Goal: Task Accomplishment & Management: Manage account settings

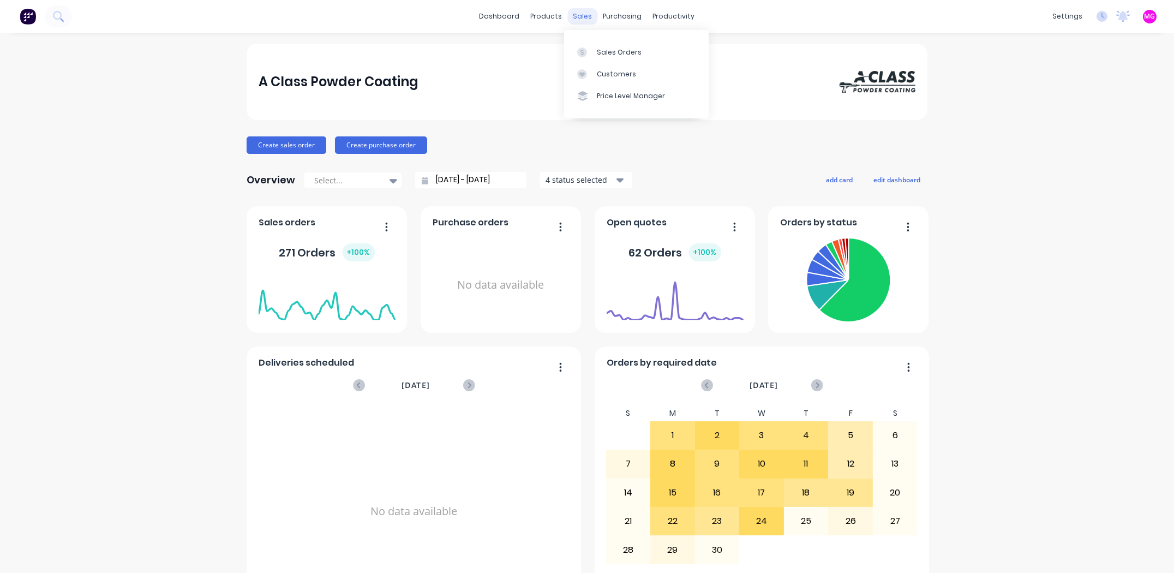
click at [578, 11] on div "sales" at bounding box center [583, 16] width 30 height 16
click at [593, 41] on link "Sales Orders" at bounding box center [636, 52] width 145 height 22
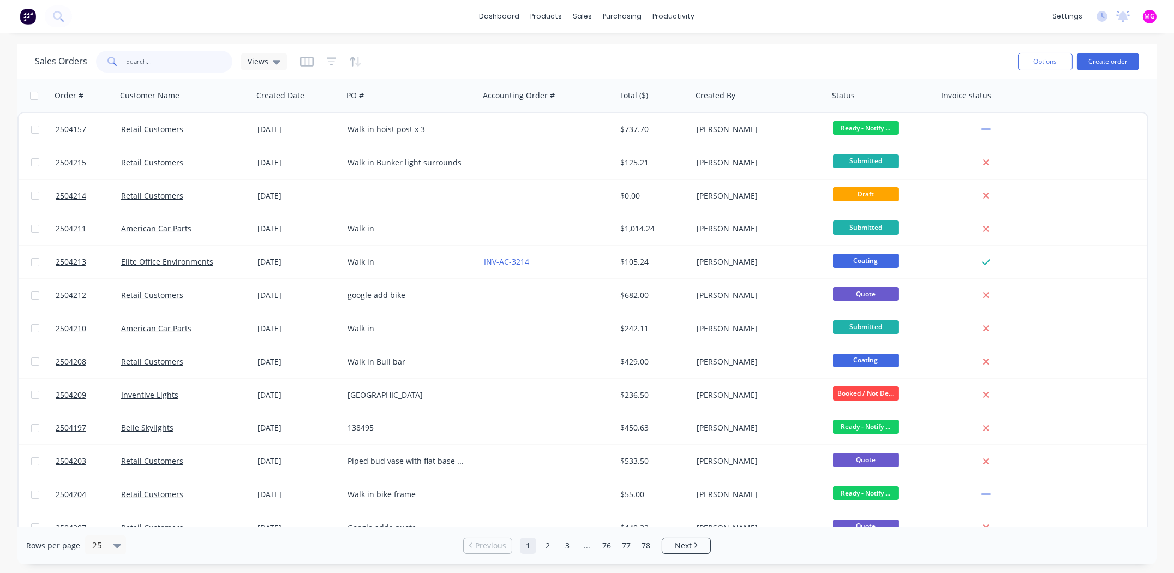
click at [141, 64] on input "text" at bounding box center [180, 62] width 106 height 22
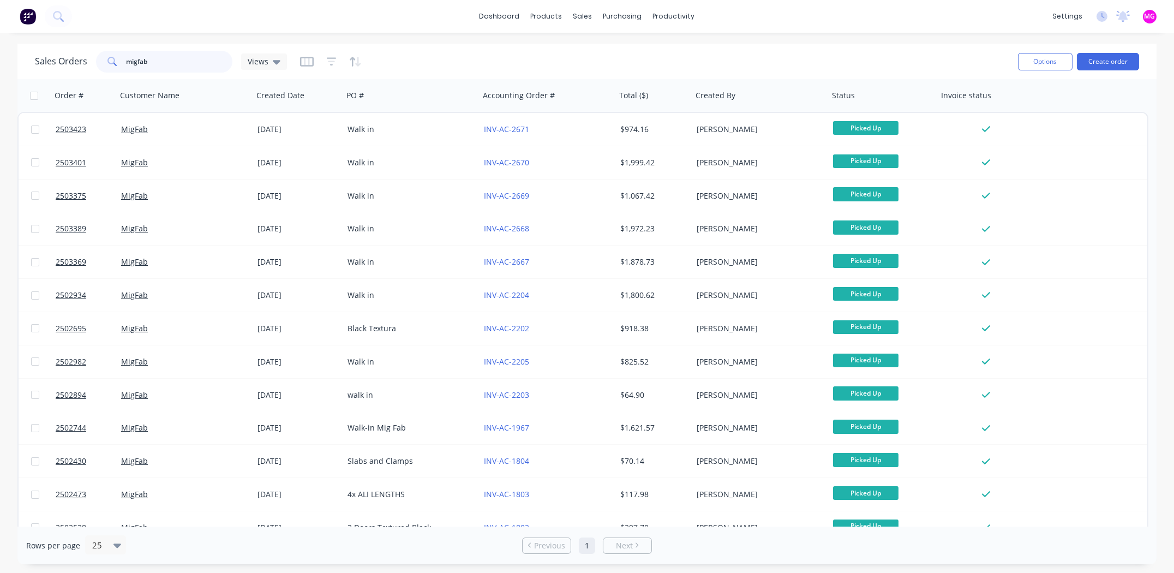
type input "migfab"
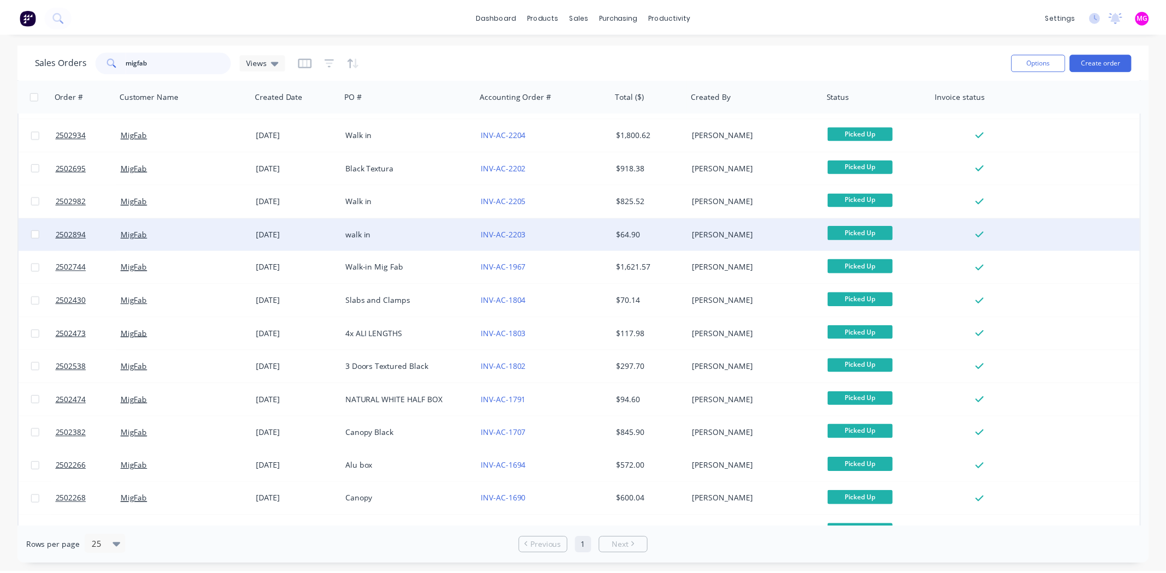
scroll to position [164, 0]
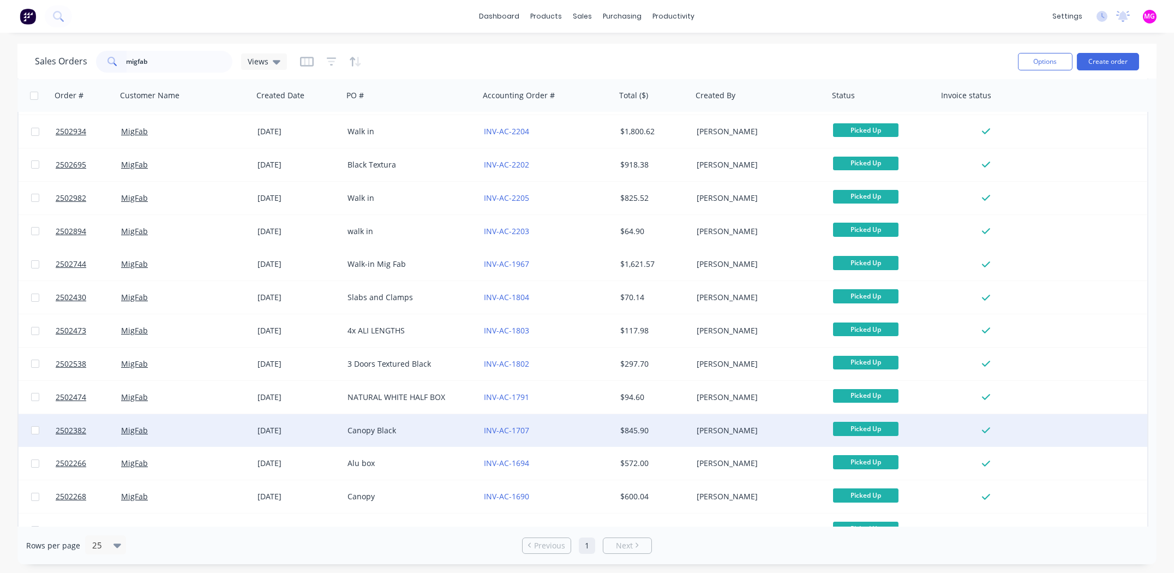
click at [358, 430] on div "Canopy Black" at bounding box center [408, 430] width 121 height 11
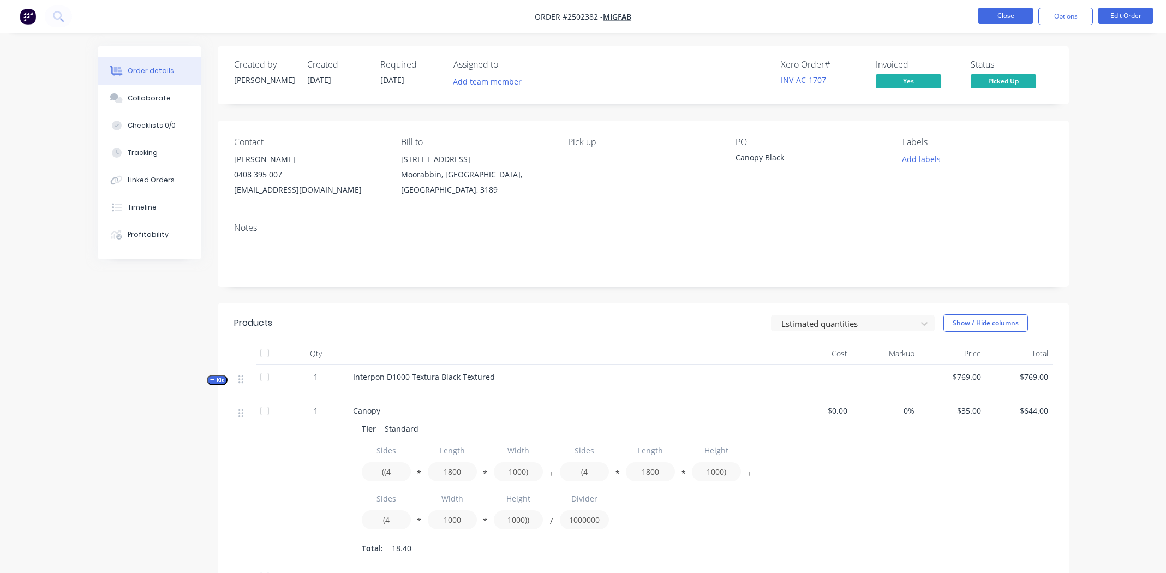
click at [995, 16] on button "Close" at bounding box center [1005, 16] width 55 height 16
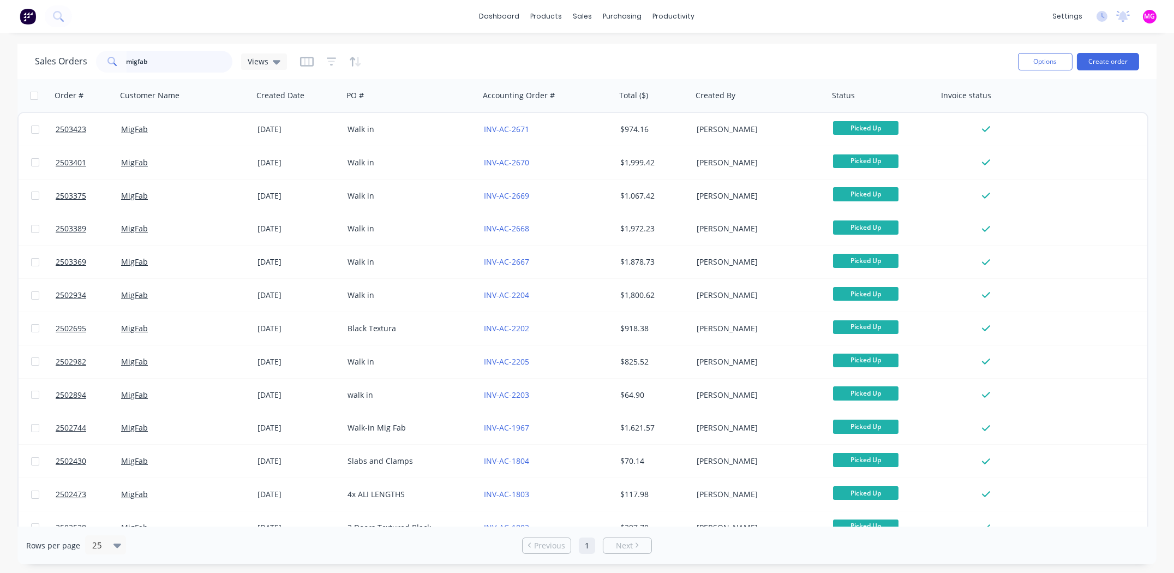
click at [184, 59] on input "migfab" at bounding box center [180, 62] width 106 height 22
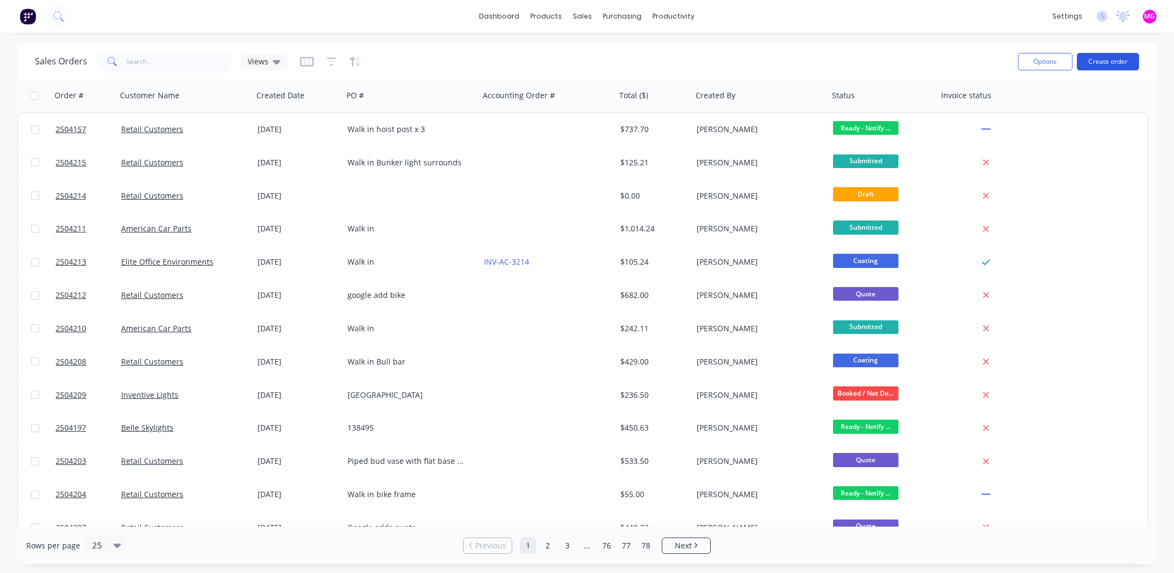
click at [1099, 55] on button "Create order" at bounding box center [1108, 61] width 62 height 17
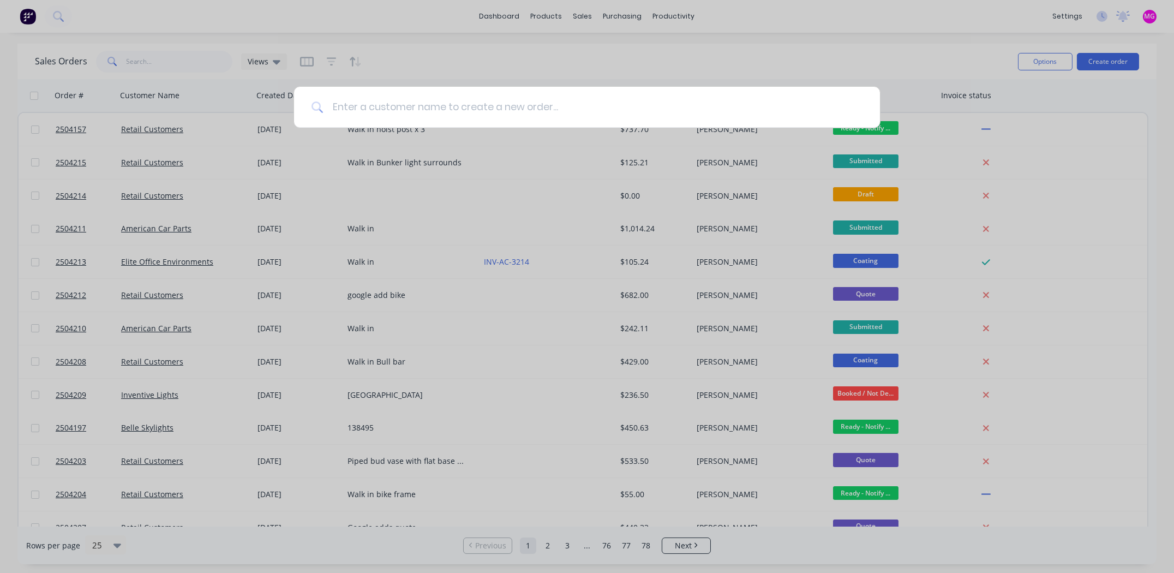
click at [395, 106] on input at bounding box center [593, 107] width 539 height 41
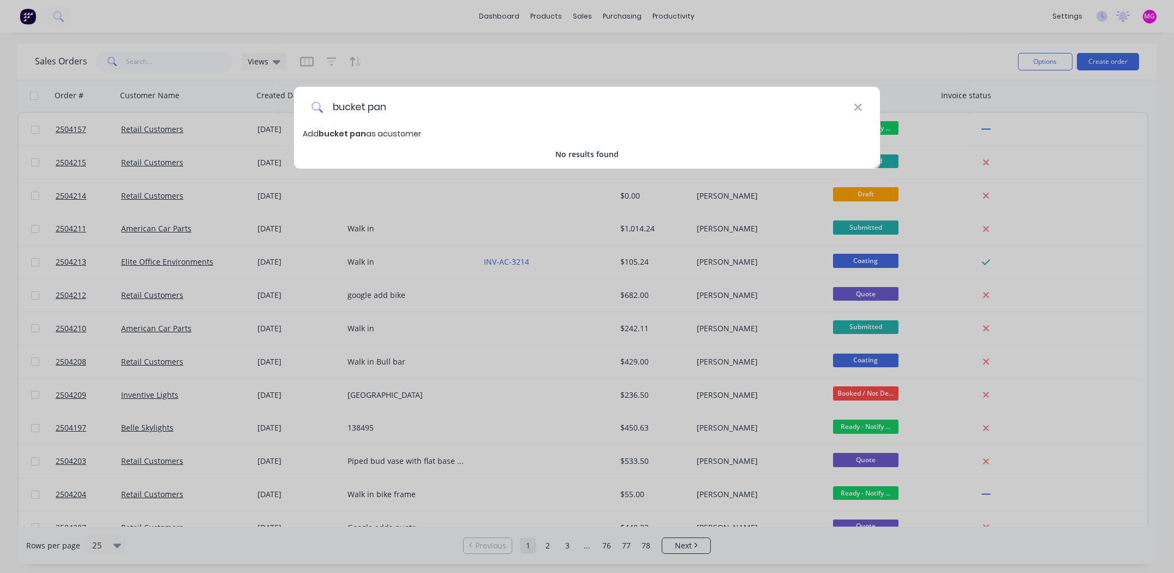
click at [354, 104] on input "bucket pan" at bounding box center [589, 107] width 530 height 41
type input "Bucket Panels"
click at [354, 132] on span "Bucket Panels" at bounding box center [348, 133] width 58 height 11
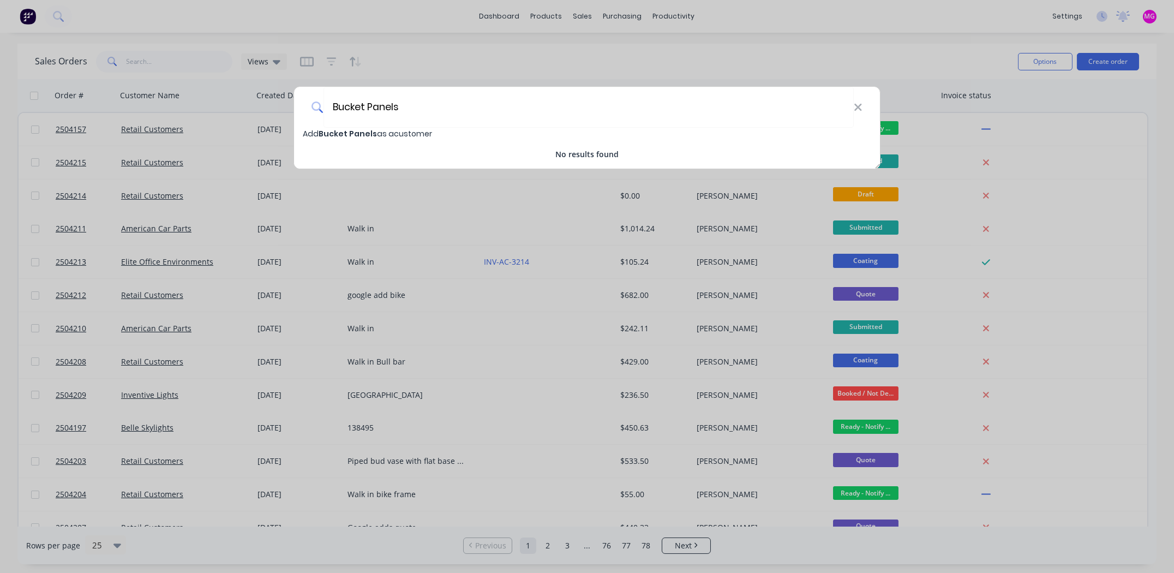
select select "AU"
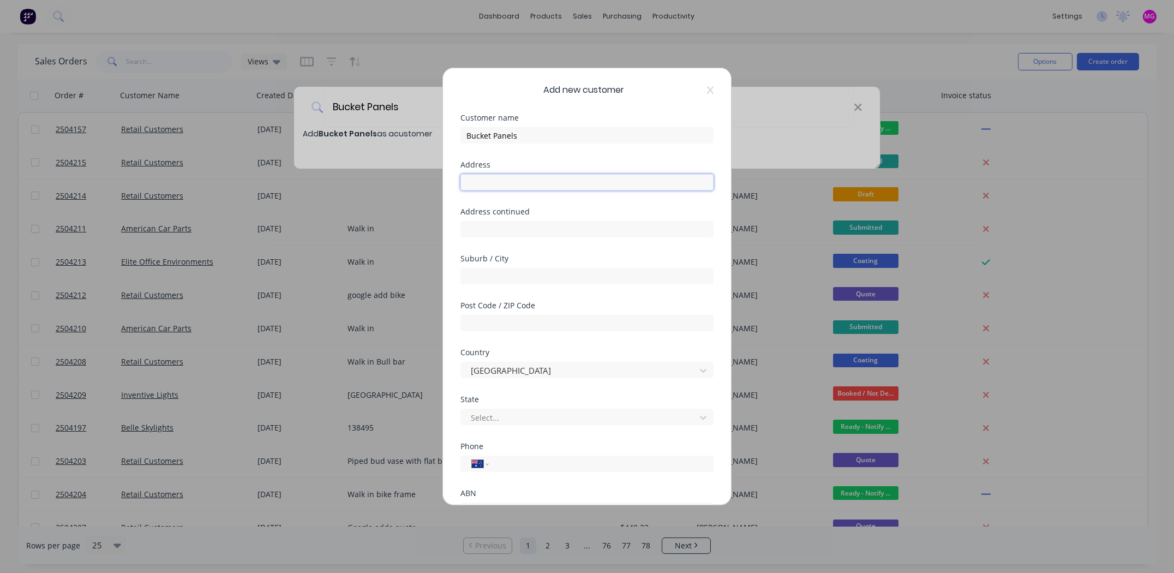
click at [497, 183] on input "text" at bounding box center [586, 182] width 253 height 16
paste input "123 Cochranes Road,"
type input "123 Cochranes Road"
click at [510, 273] on input "text" at bounding box center [586, 276] width 253 height 16
click at [495, 276] on input "text" at bounding box center [586, 276] width 253 height 16
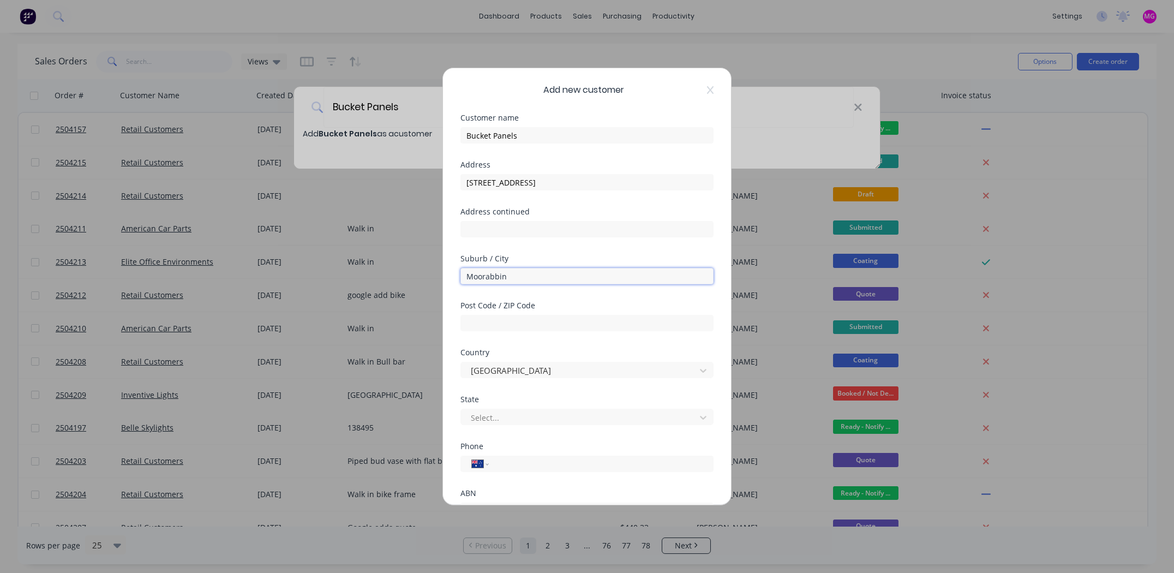
type input "Moorabbin"
click at [607, 238] on div "Address continued" at bounding box center [586, 231] width 253 height 47
click at [533, 312] on div at bounding box center [586, 321] width 253 height 19
click at [530, 322] on input "text" at bounding box center [586, 323] width 253 height 16
type input "3189"
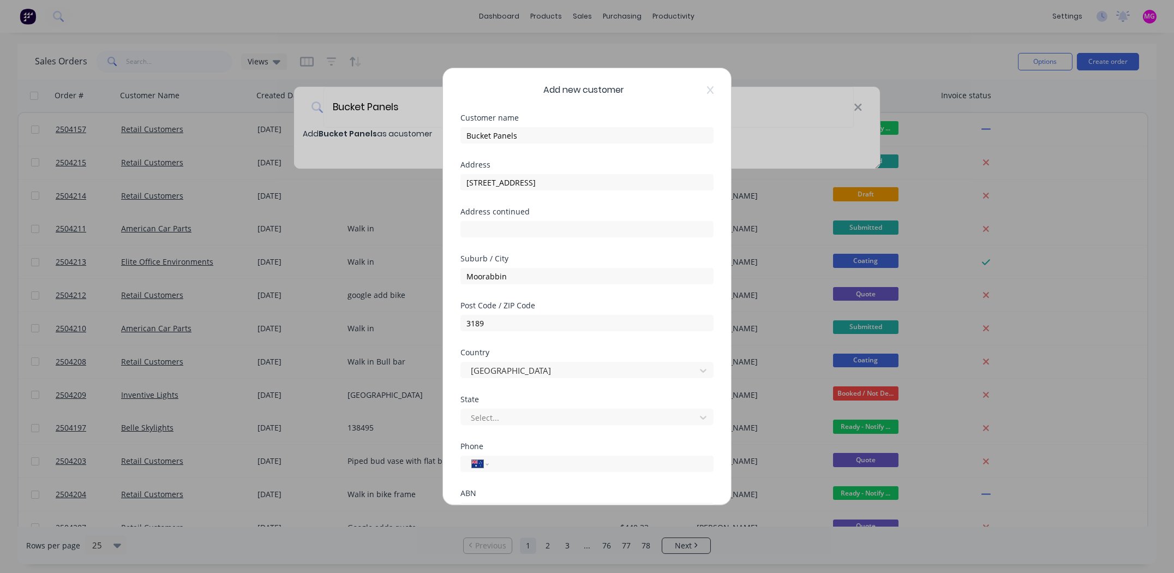
click at [553, 306] on div "Post Code / ZIP Code" at bounding box center [586, 306] width 253 height 8
click at [498, 416] on div at bounding box center [580, 418] width 220 height 14
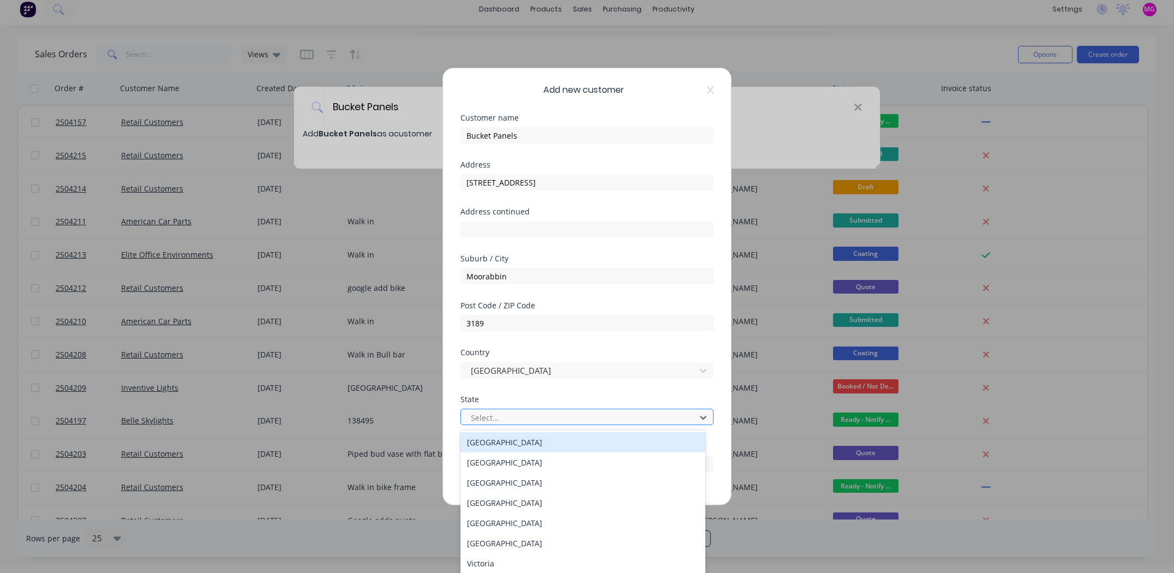
scroll to position [8, 0]
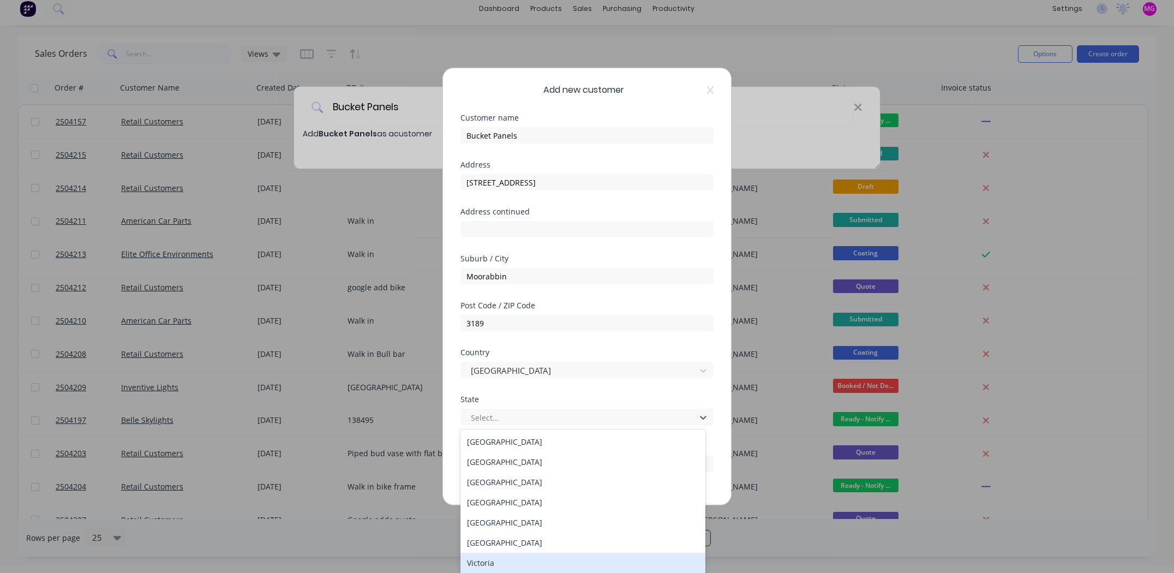
click at [502, 558] on div "Victoria" at bounding box center [582, 563] width 245 height 20
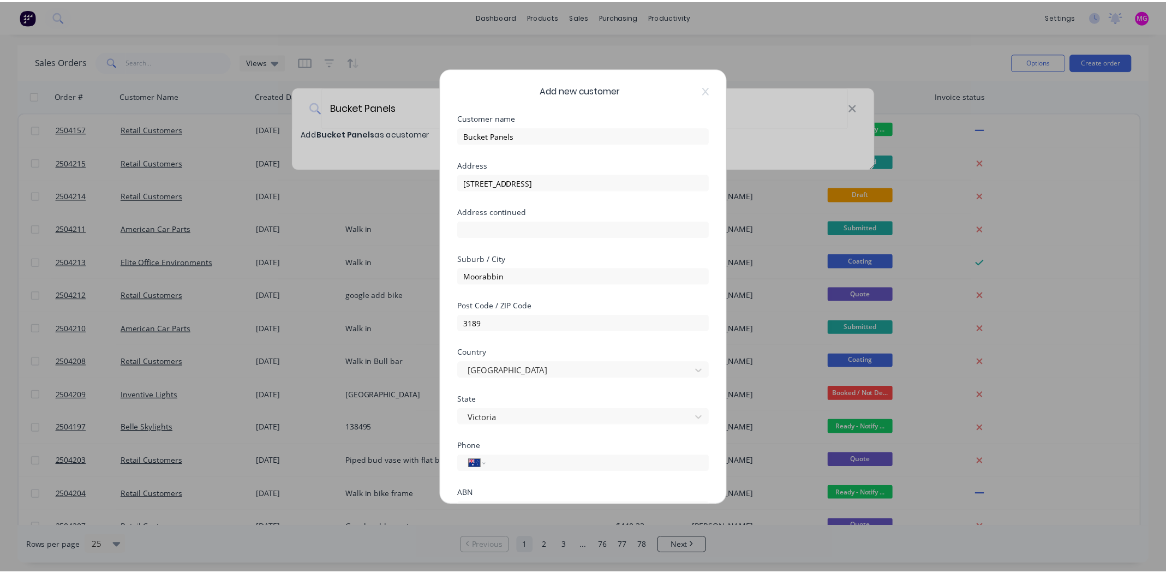
scroll to position [95, 0]
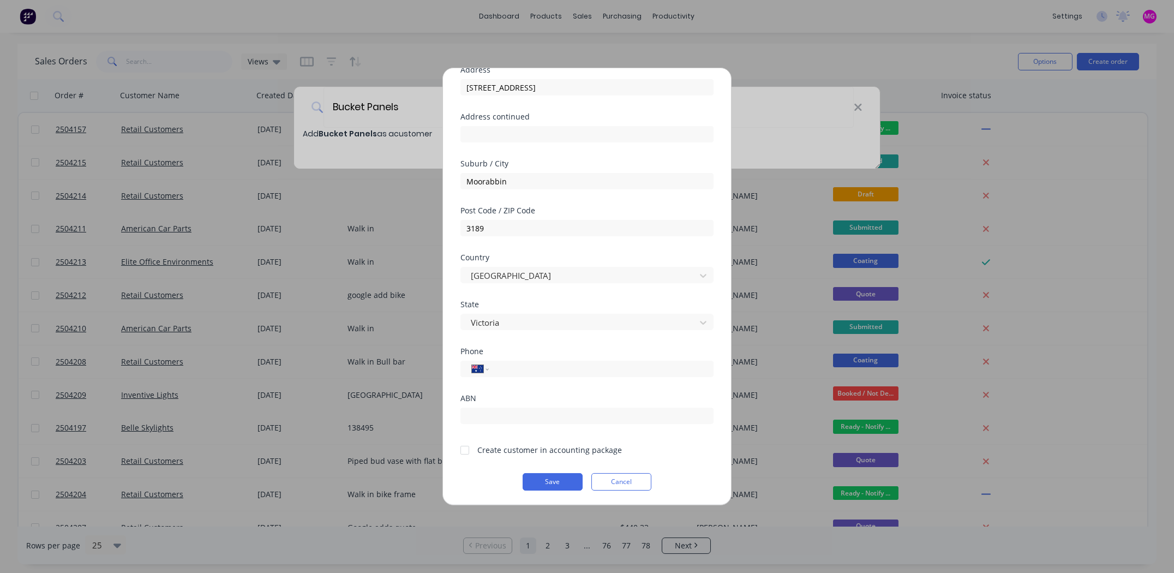
click at [465, 447] on div at bounding box center [465, 450] width 22 height 22
click at [552, 477] on button "Save" at bounding box center [553, 481] width 60 height 17
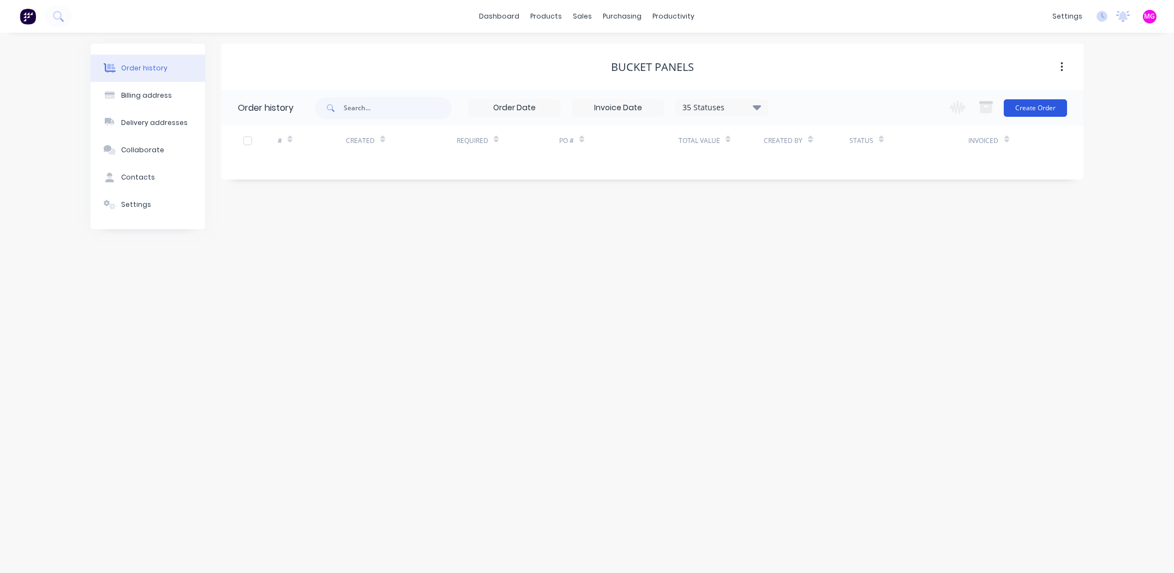
click at [1022, 106] on button "Create Order" at bounding box center [1035, 107] width 63 height 17
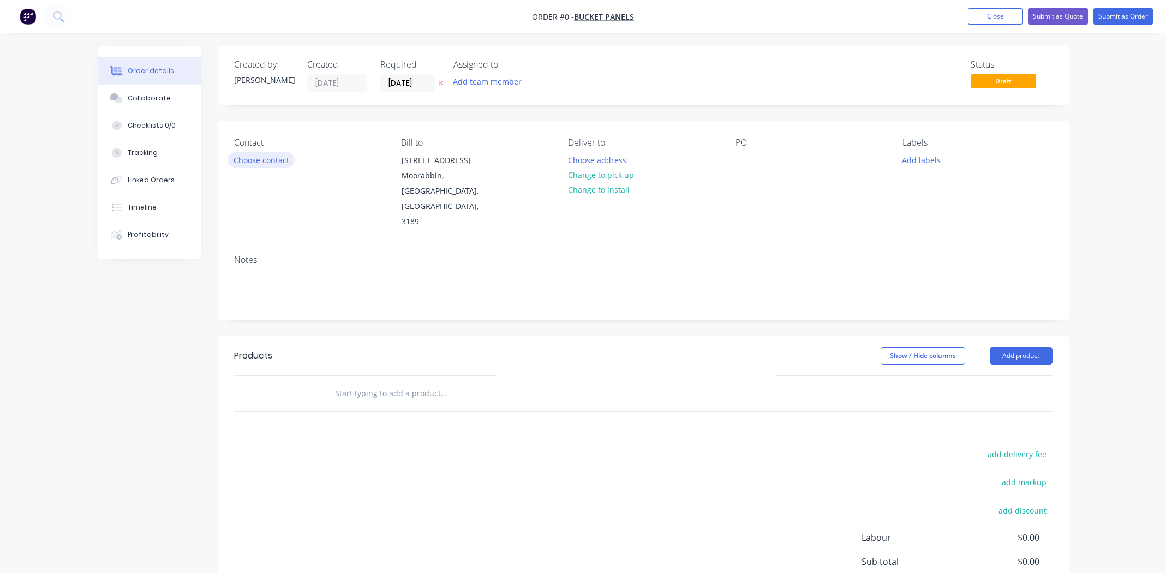
click at [260, 160] on button "Choose contact" at bounding box center [261, 159] width 67 height 15
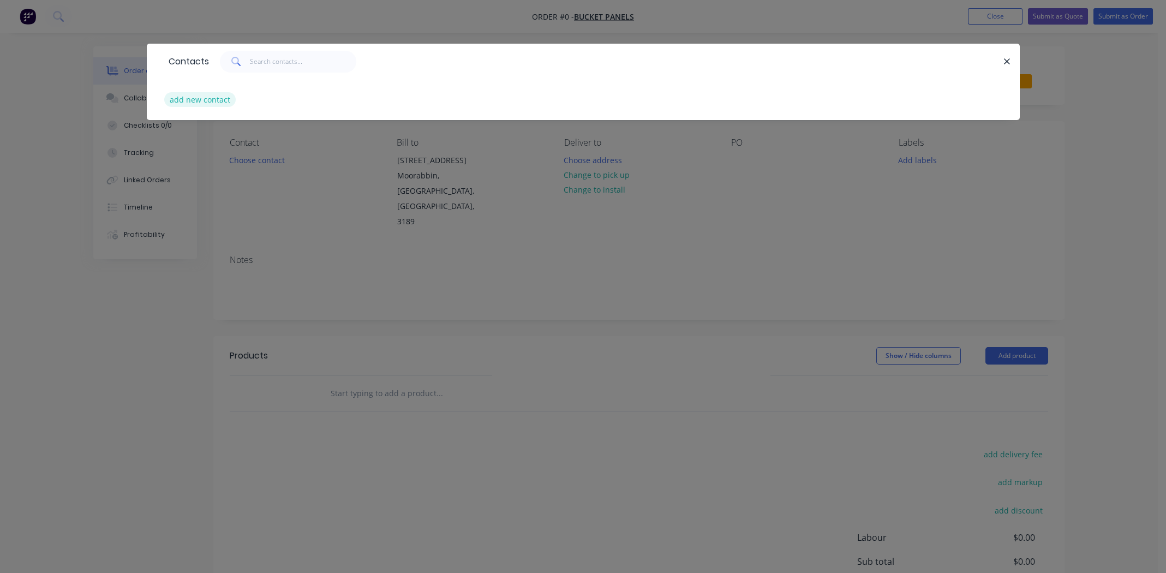
click at [204, 98] on button "add new contact" at bounding box center [200, 99] width 72 height 15
select select "AU"
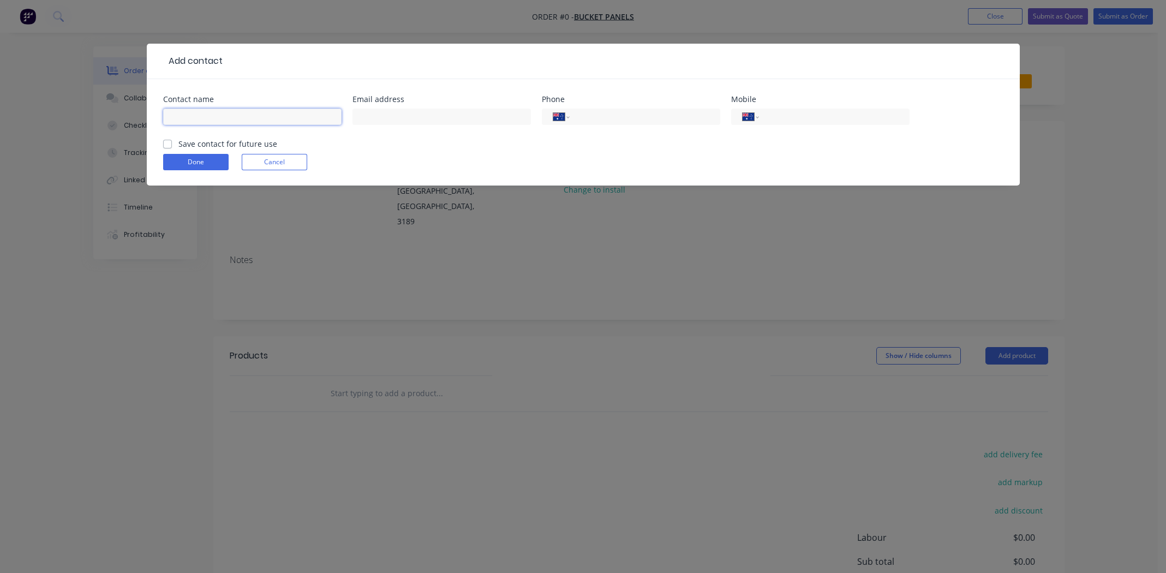
click at [194, 115] on input "text" at bounding box center [252, 117] width 178 height 16
type input "Joe Zammit"
paste input "2338.au+6inznnqhzzcelbowt2vxdge5da@mail.ibodyshop.com"
type input "2338.au+6inznnqhzzcelbowt2vxdge5da@mail.ibodyshop.com"
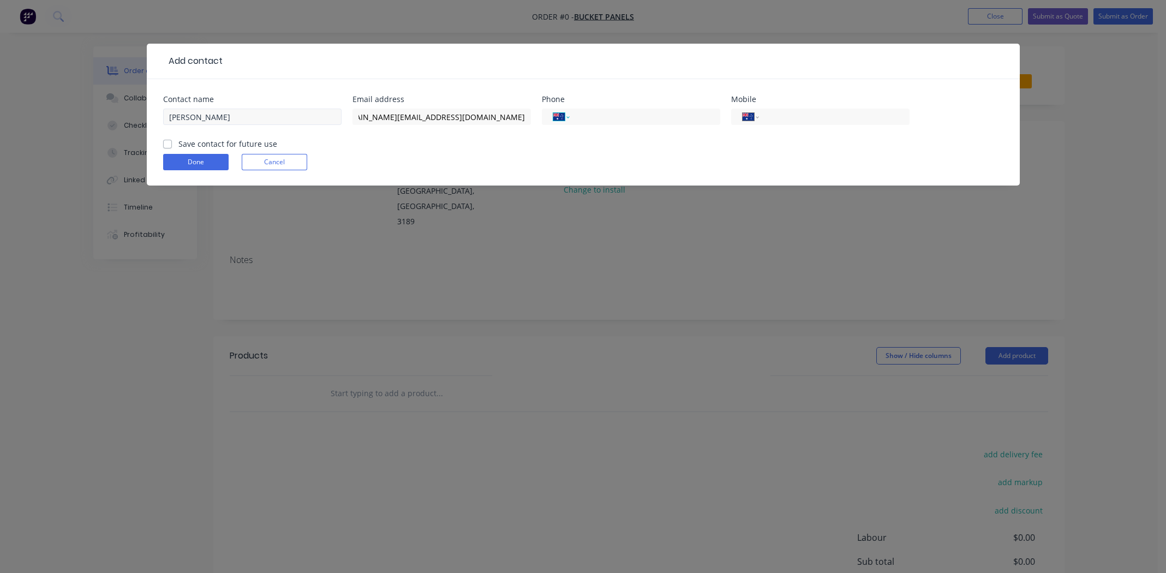
scroll to position [0, 0]
paste input "(03) 9555 5838"
type input "(03) 9555 5838"
click at [785, 117] on input "tel" at bounding box center [832, 117] width 131 height 13
click at [178, 145] on label "Save contact for future use" at bounding box center [227, 143] width 99 height 11
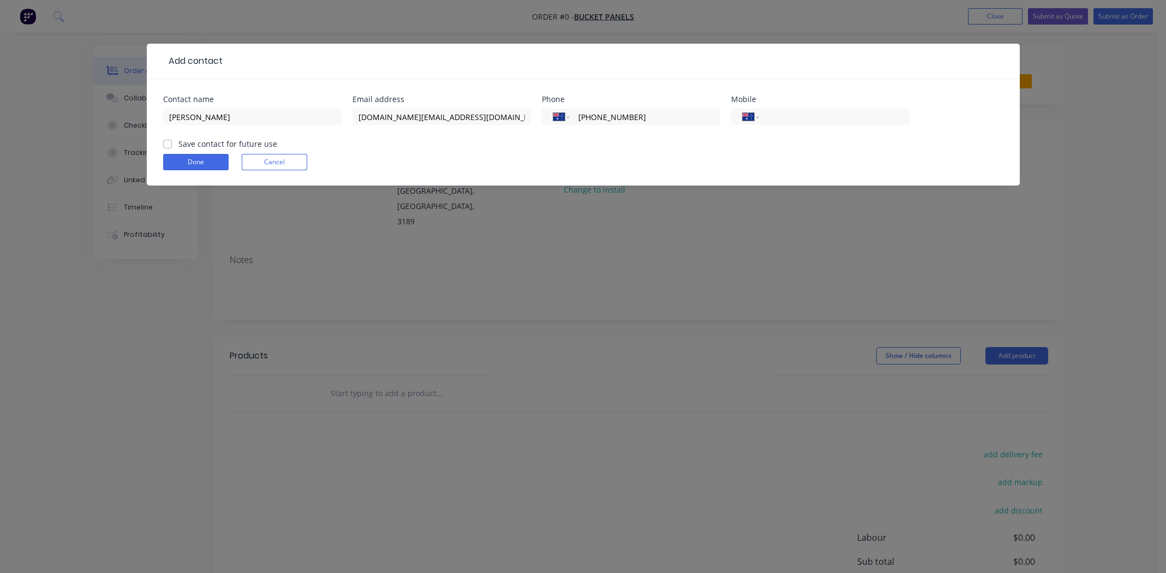
click at [165, 145] on input "Save contact for future use" at bounding box center [167, 143] width 9 height 10
checkbox input "true"
click at [203, 164] on button "Done" at bounding box center [195, 162] width 65 height 16
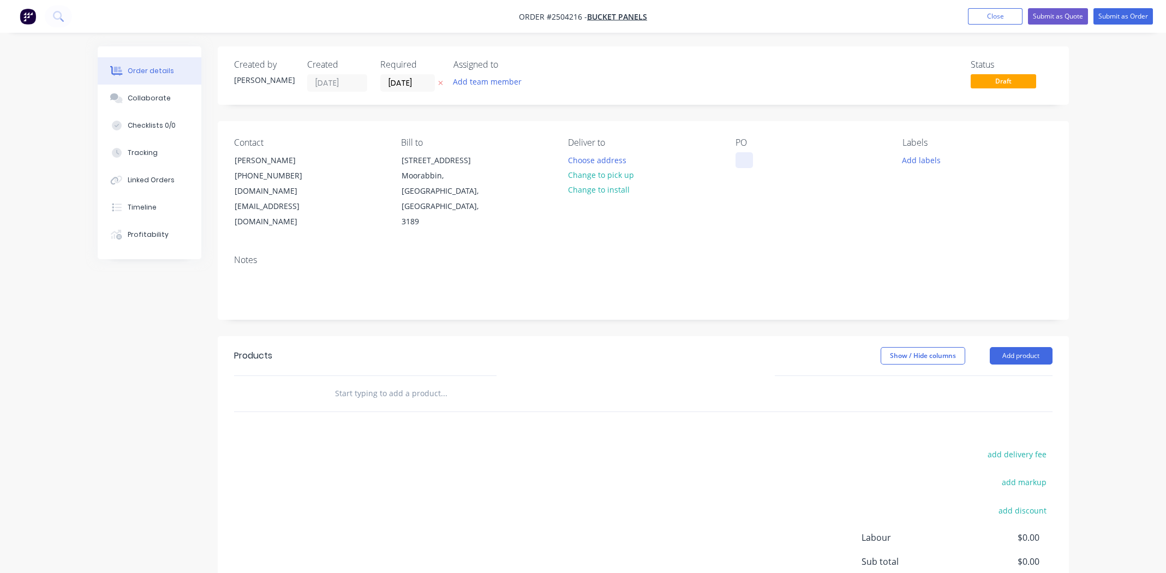
click at [739, 158] on div at bounding box center [743, 160] width 17 height 16
click at [623, 176] on button "Change to pick up" at bounding box center [600, 174] width 77 height 15
click at [740, 158] on div at bounding box center [743, 160] width 17 height 16
click at [918, 159] on button "Add labels" at bounding box center [921, 159] width 50 height 15
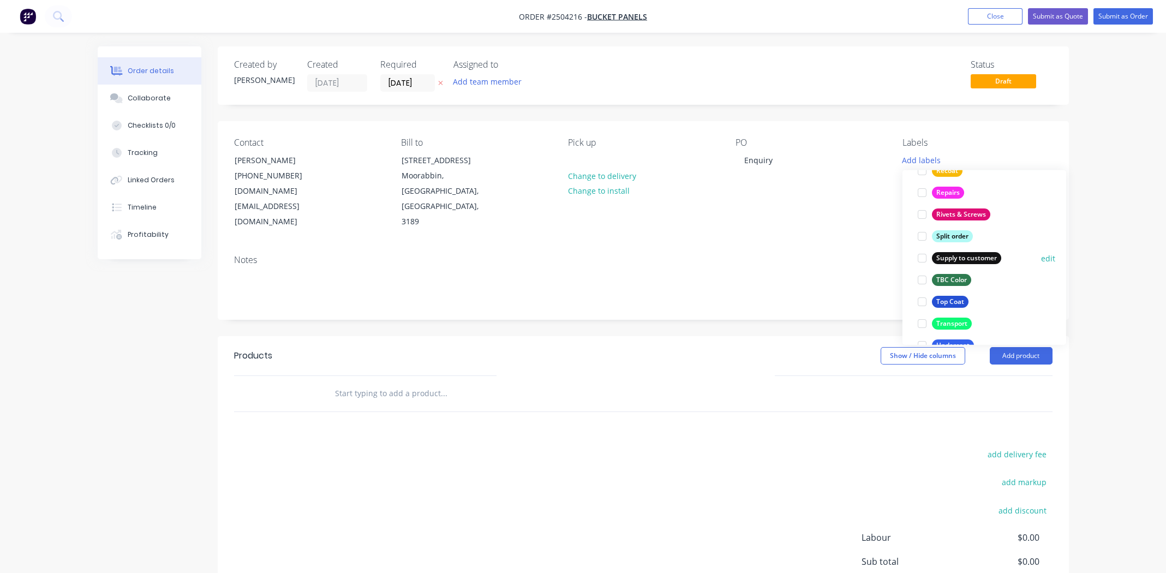
scroll to position [851, 0]
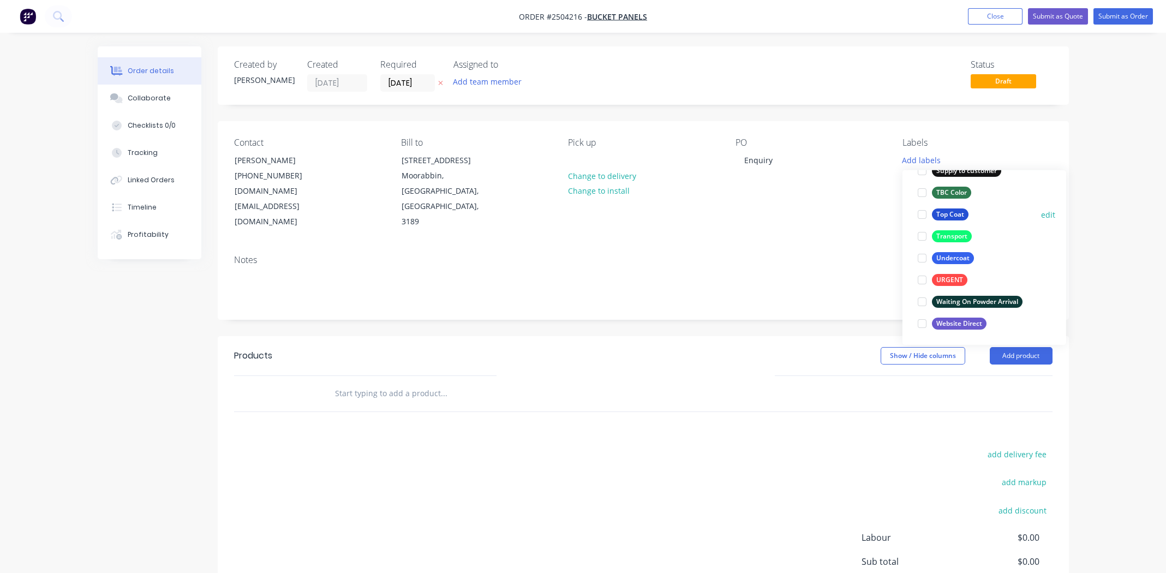
click at [920, 212] on div at bounding box center [922, 214] width 22 height 22
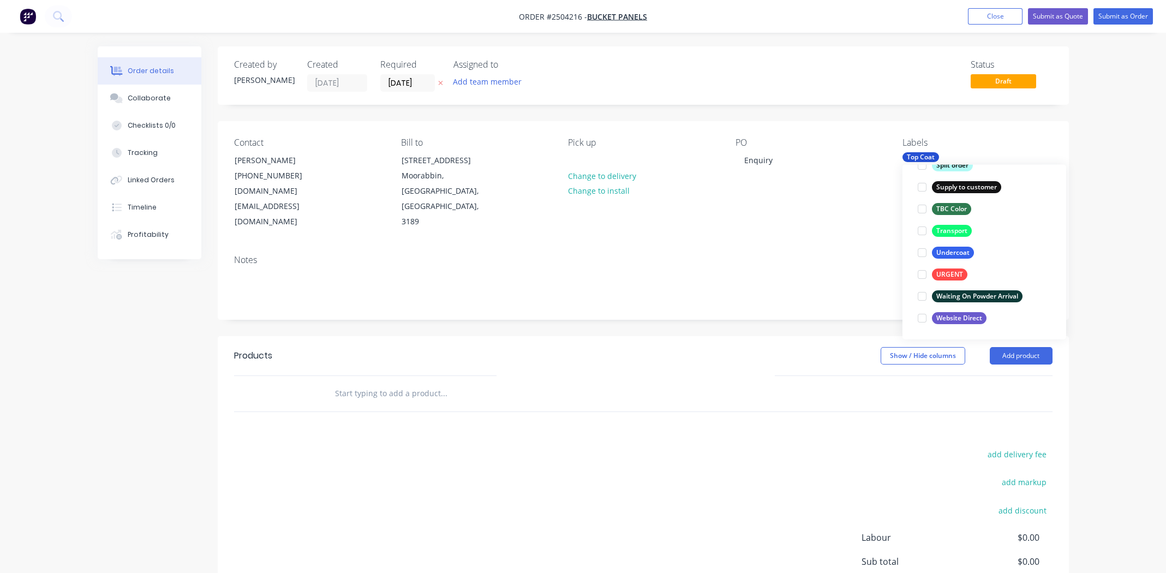
scroll to position [43, 0]
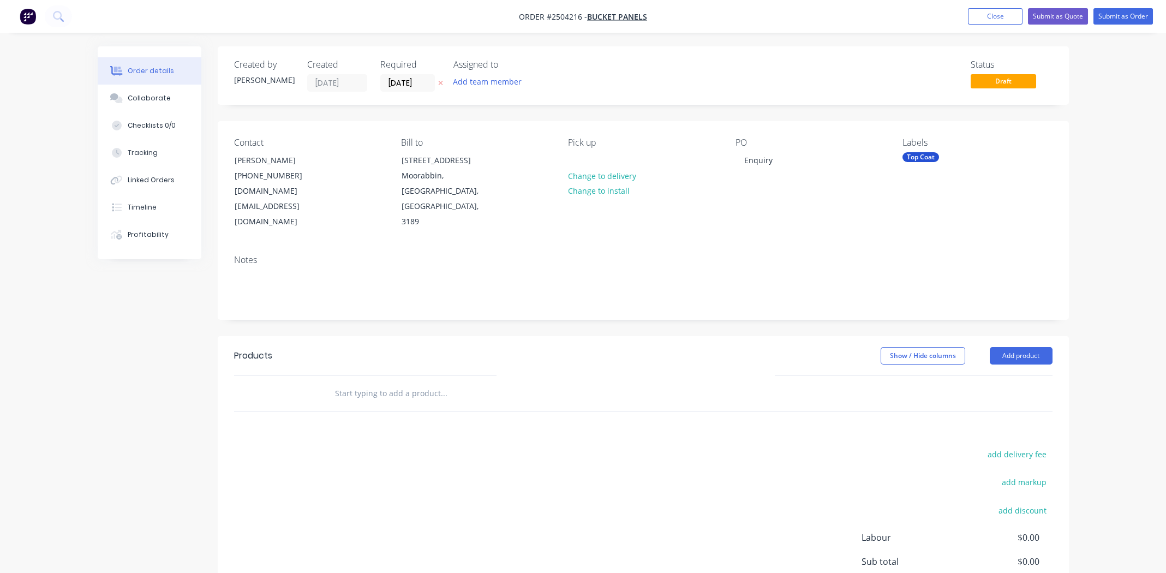
click at [797, 255] on div "Notes" at bounding box center [643, 260] width 818 height 10
click at [1023, 347] on button "Add product" at bounding box center [1021, 355] width 63 height 17
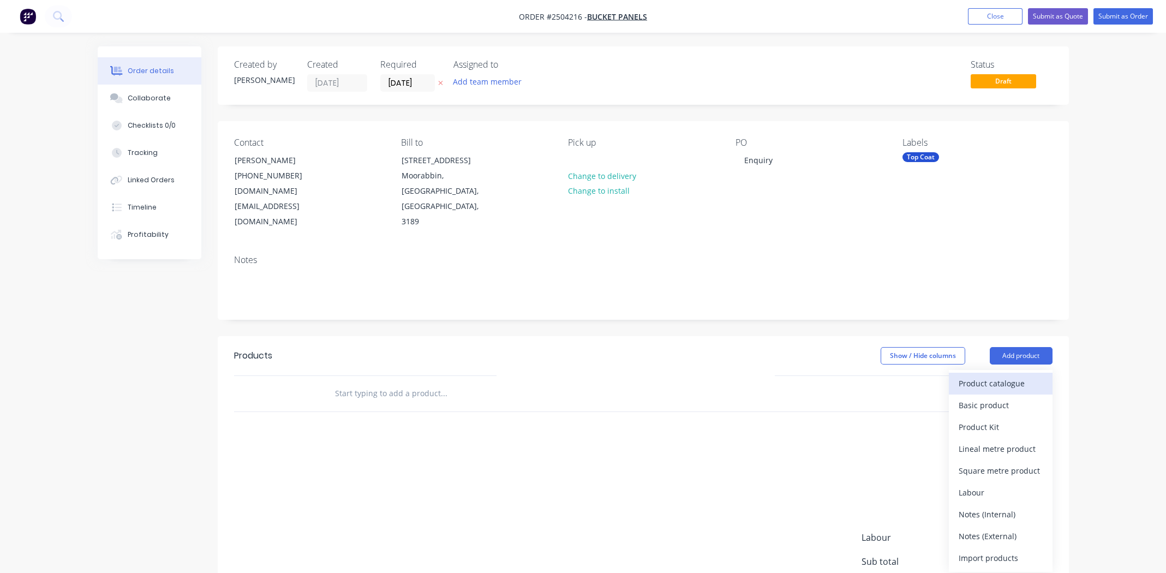
click at [1016, 375] on div "Product catalogue" at bounding box center [1001, 383] width 84 height 16
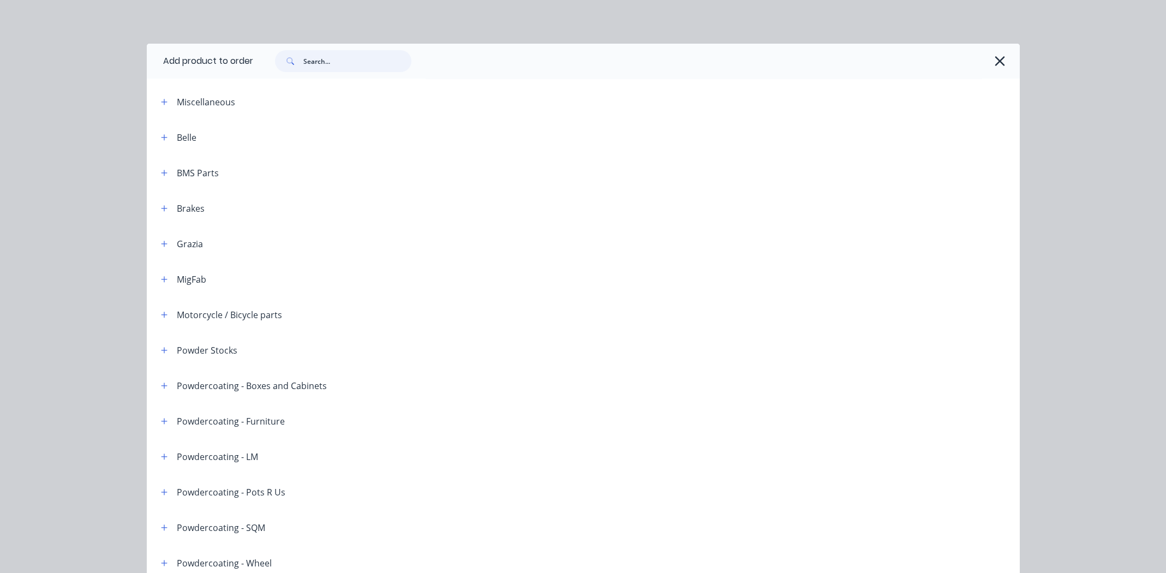
click at [350, 62] on input "text" at bounding box center [357, 61] width 108 height 22
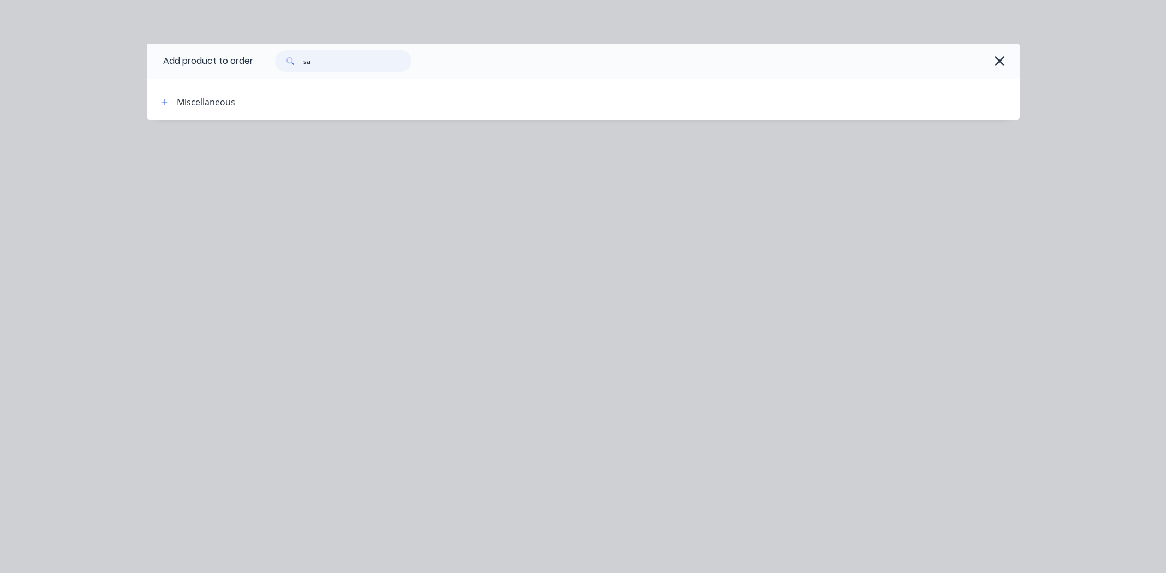
type input "s"
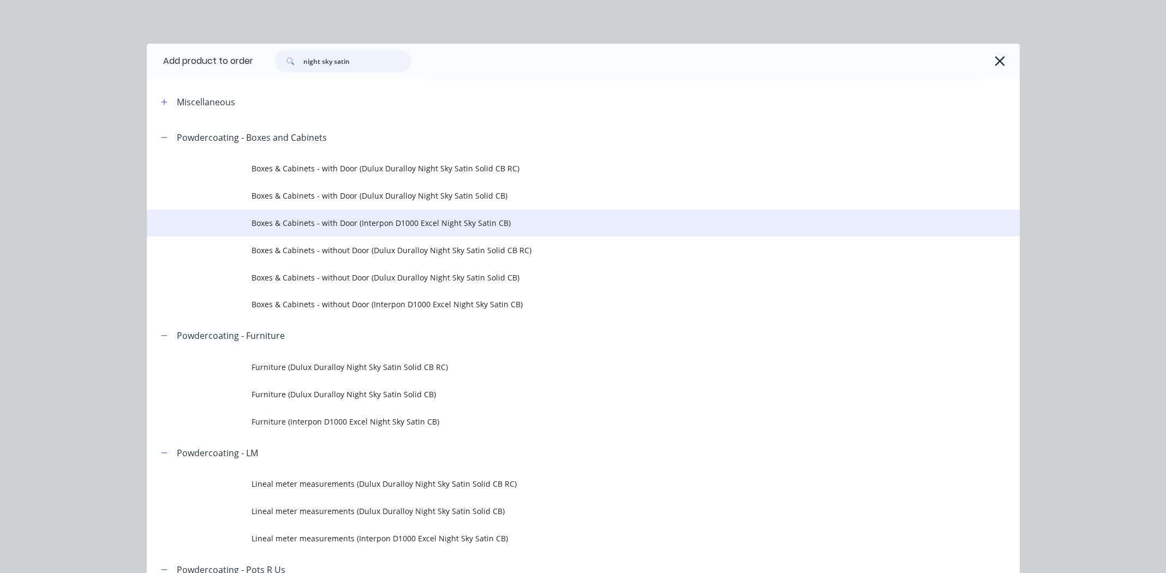
type input "night sky satin"
click at [366, 224] on span "Boxes & Cabinets - with Door (Interpon D1000 Excel Night Sky Satin CB)" at bounding box center [559, 222] width 614 height 11
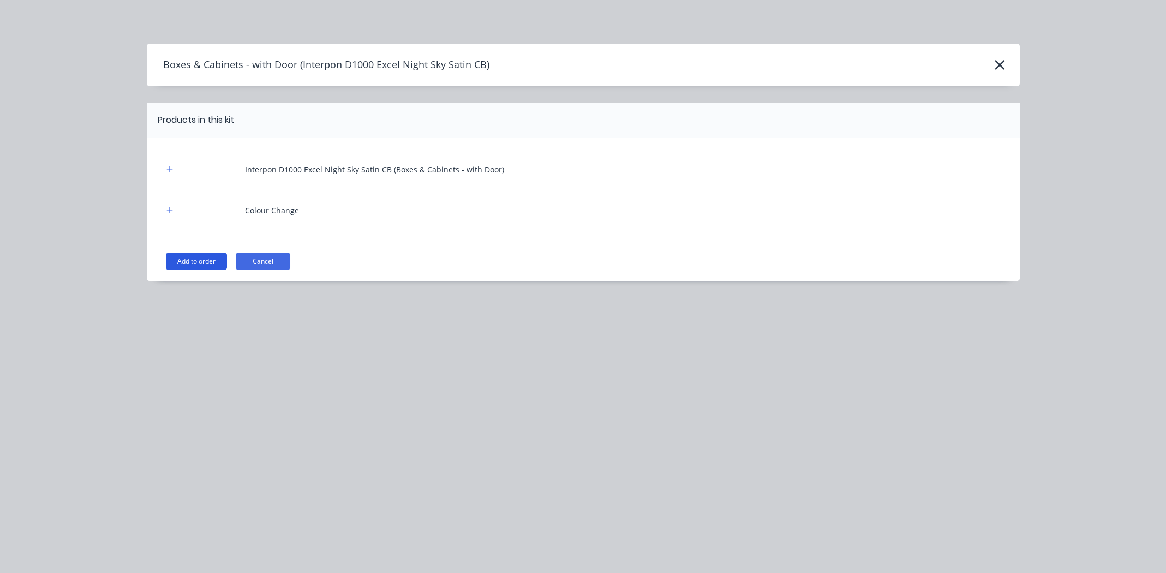
click at [188, 259] on button "Add to order" at bounding box center [196, 261] width 61 height 17
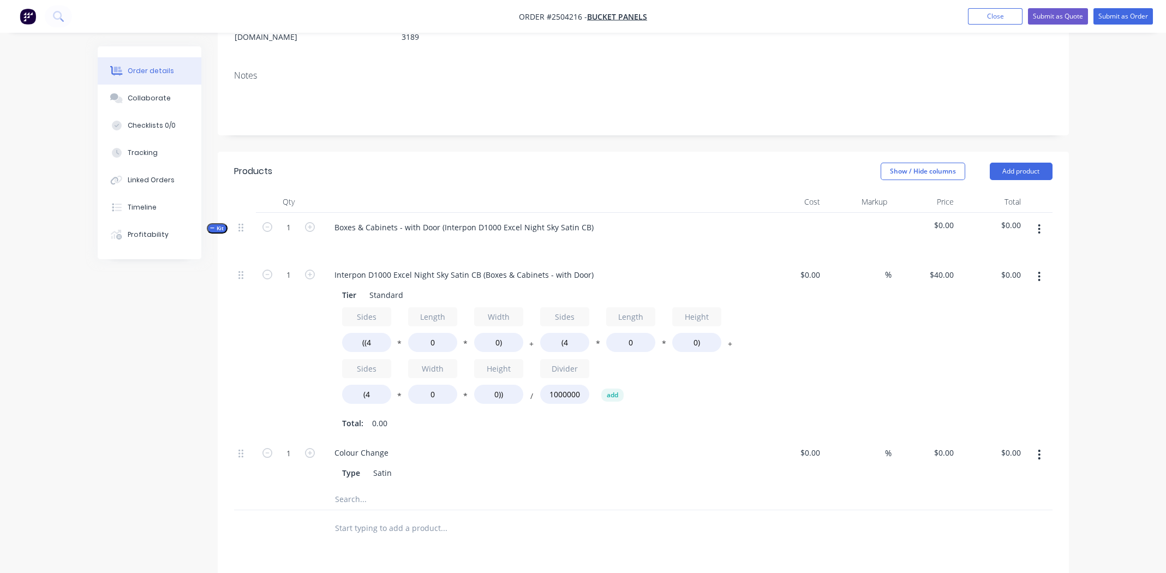
scroll to position [218, 0]
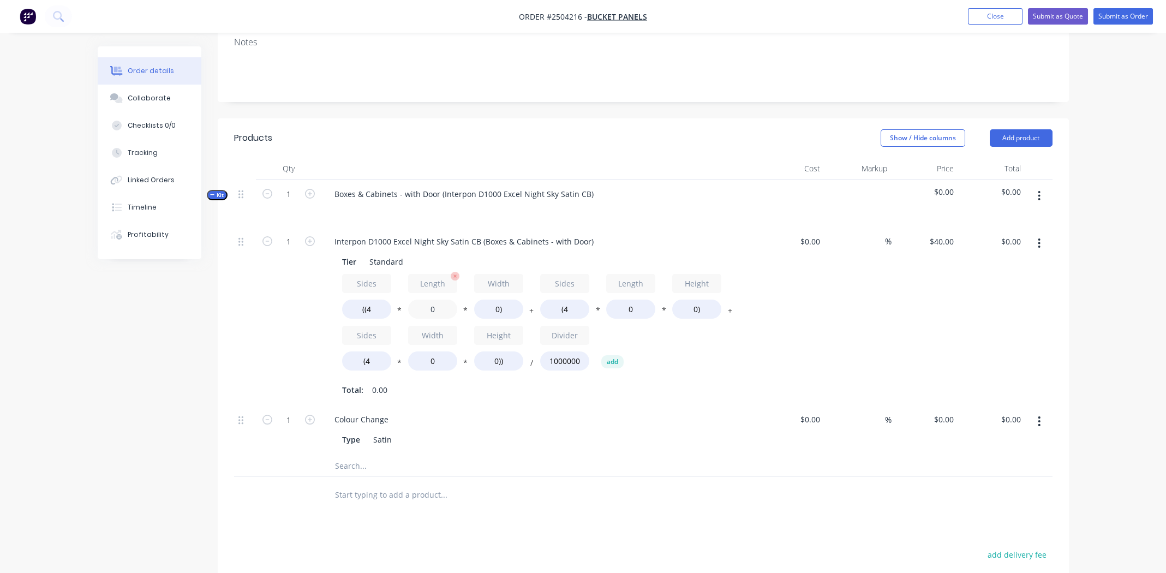
click at [430, 300] on input "0" at bounding box center [432, 309] width 49 height 19
type input "1900"
click at [494, 300] on input "0)" at bounding box center [498, 309] width 49 height 19
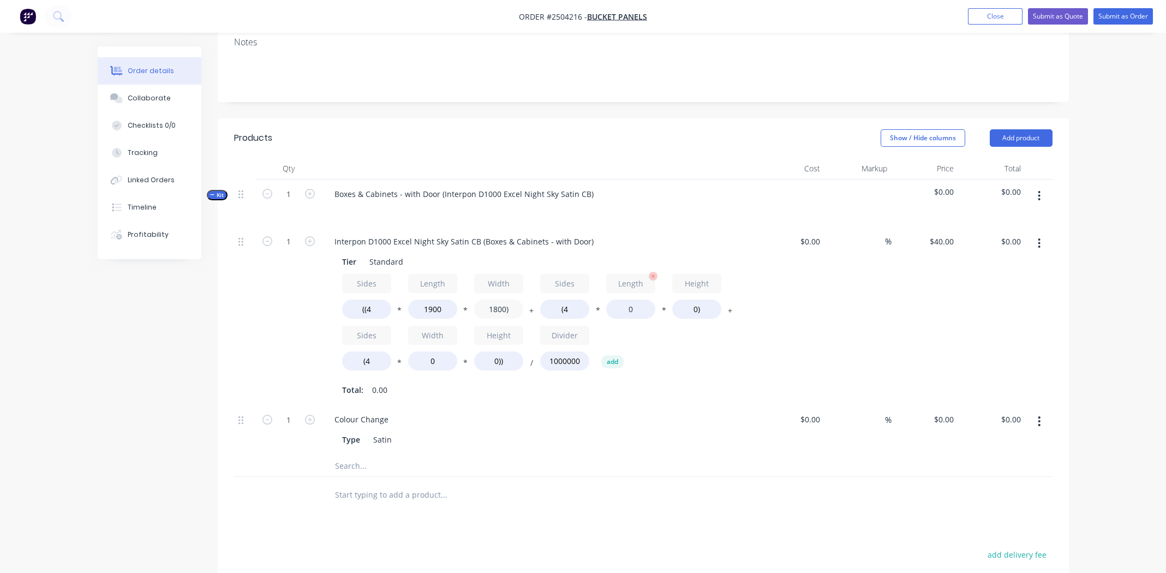
type input "1800)"
type input "$547.20"
click at [628, 300] on input "0" at bounding box center [630, 309] width 49 height 19
click at [629, 300] on input "0" at bounding box center [630, 309] width 49 height 19
type input "1900"
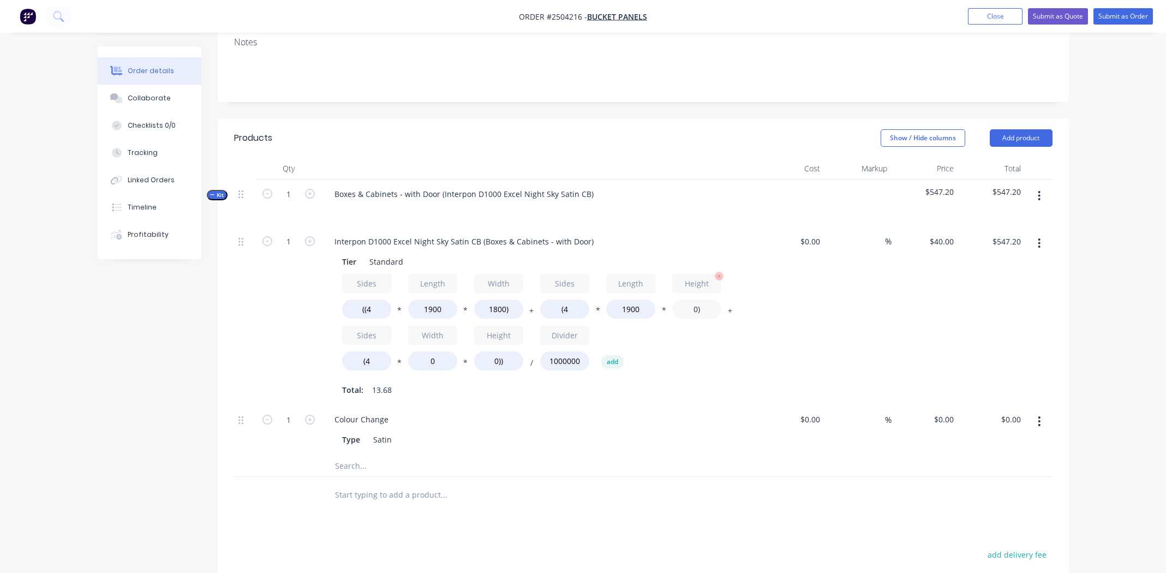
click at [689, 300] on input "0)" at bounding box center [696, 309] width 49 height 19
type input "1000)"
type input "$851.20"
click at [433, 351] on input "0" at bounding box center [432, 360] width 49 height 19
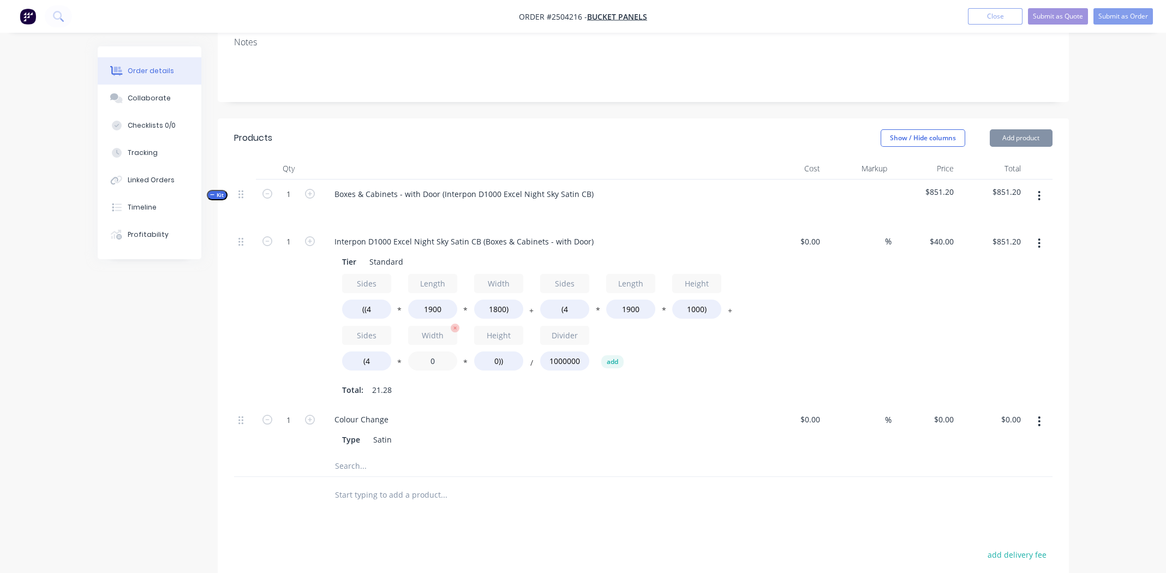
click at [433, 351] on input "0" at bounding box center [432, 360] width 49 height 19
type input "1800"
click at [494, 351] on input "0))" at bounding box center [498, 360] width 49 height 19
type input "1000))"
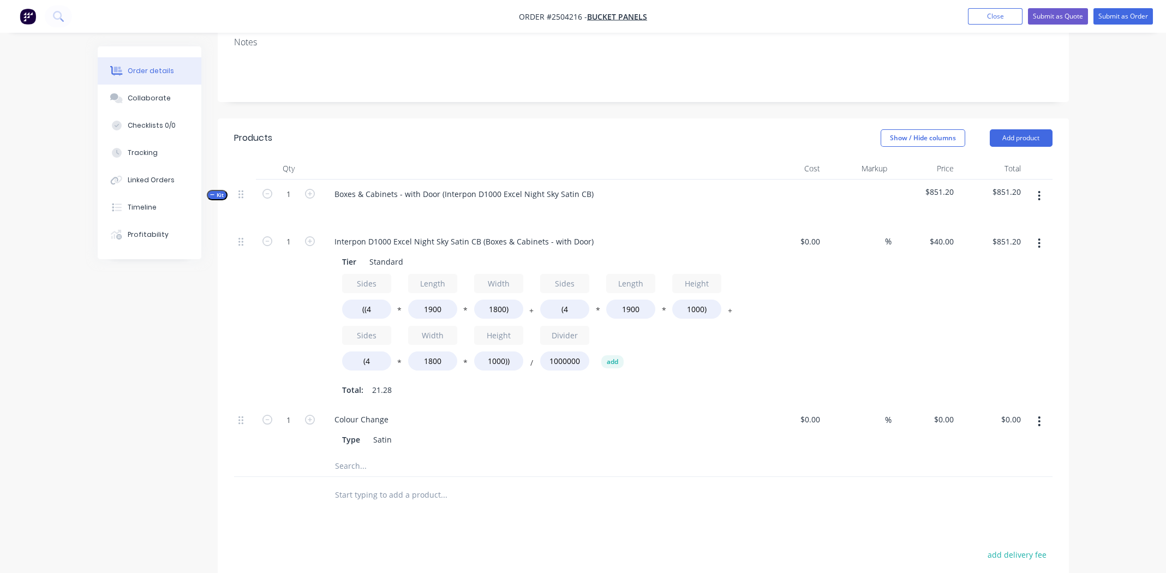
type input "$1,139.20"
click at [553, 411] on div "Colour Change" at bounding box center [540, 419] width 428 height 16
click at [1039, 415] on icon "button" at bounding box center [1039, 421] width 3 height 12
click at [1015, 486] on div "Delete" at bounding box center [1001, 494] width 84 height 16
click at [915, 286] on div "$40.00 $40.00" at bounding box center [924, 316] width 67 height 178
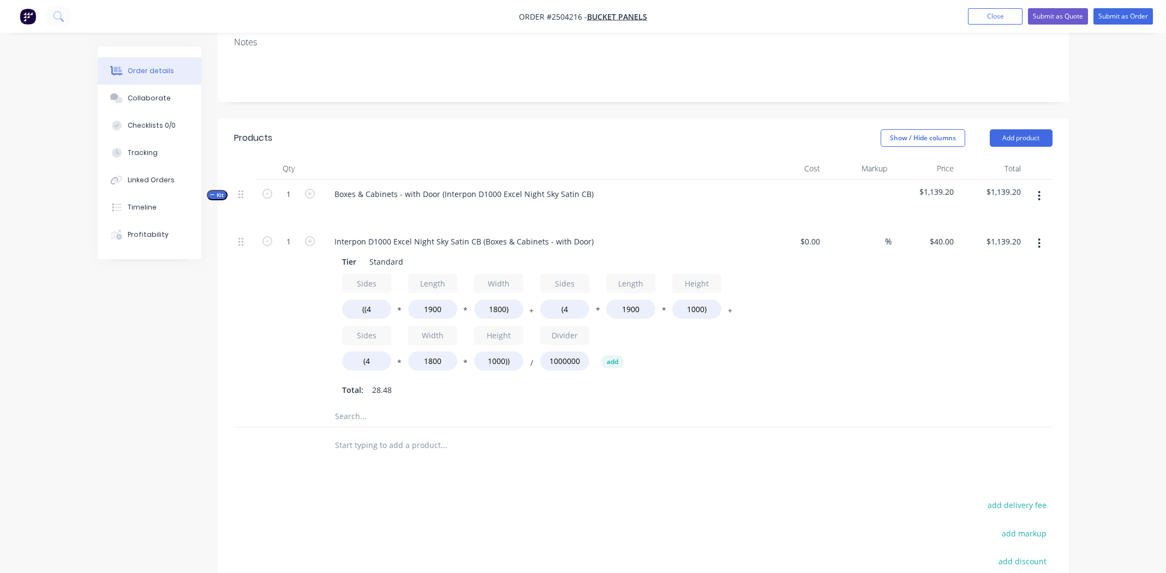
click at [1037, 186] on button "button" at bounding box center [1039, 196] width 26 height 20
click at [1001, 217] on div "Add product to kit" at bounding box center [1001, 225] width 84 height 16
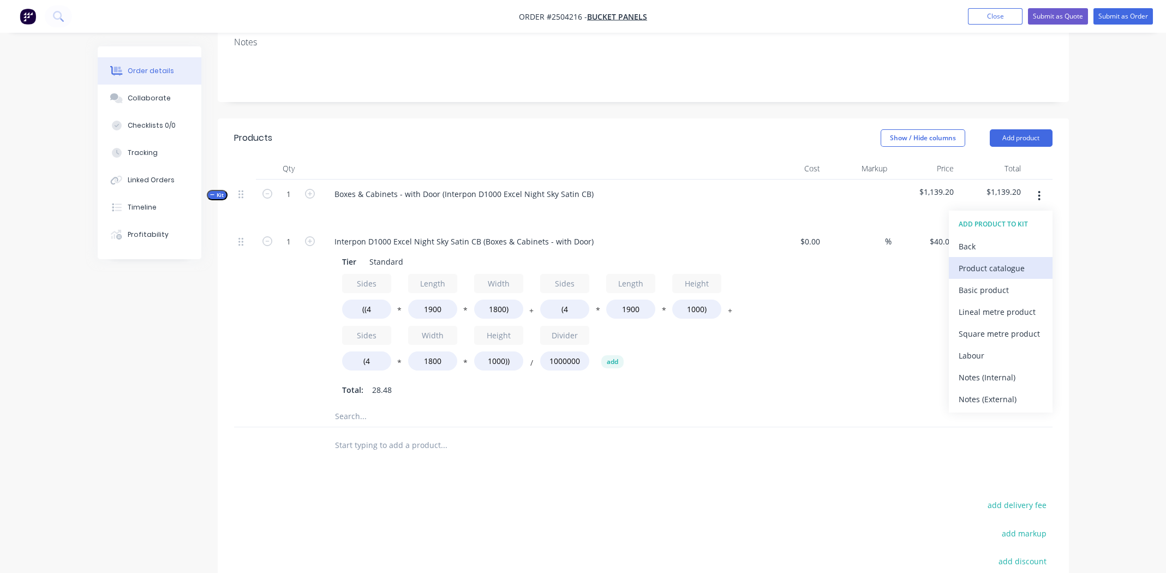
click at [994, 260] on div "Product catalogue" at bounding box center [1001, 268] width 84 height 16
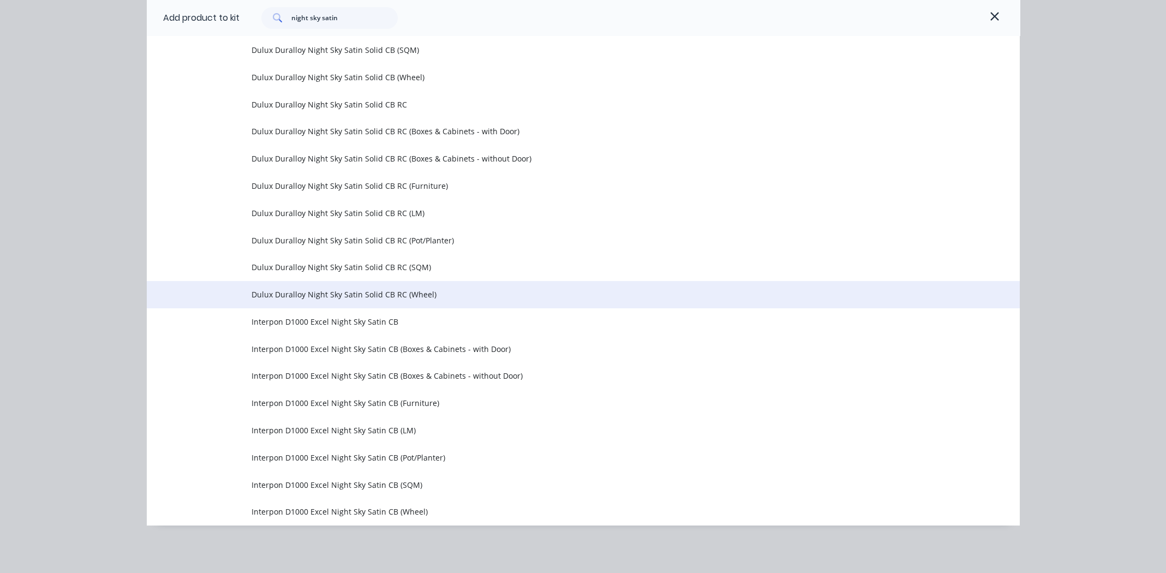
scroll to position [370, 0]
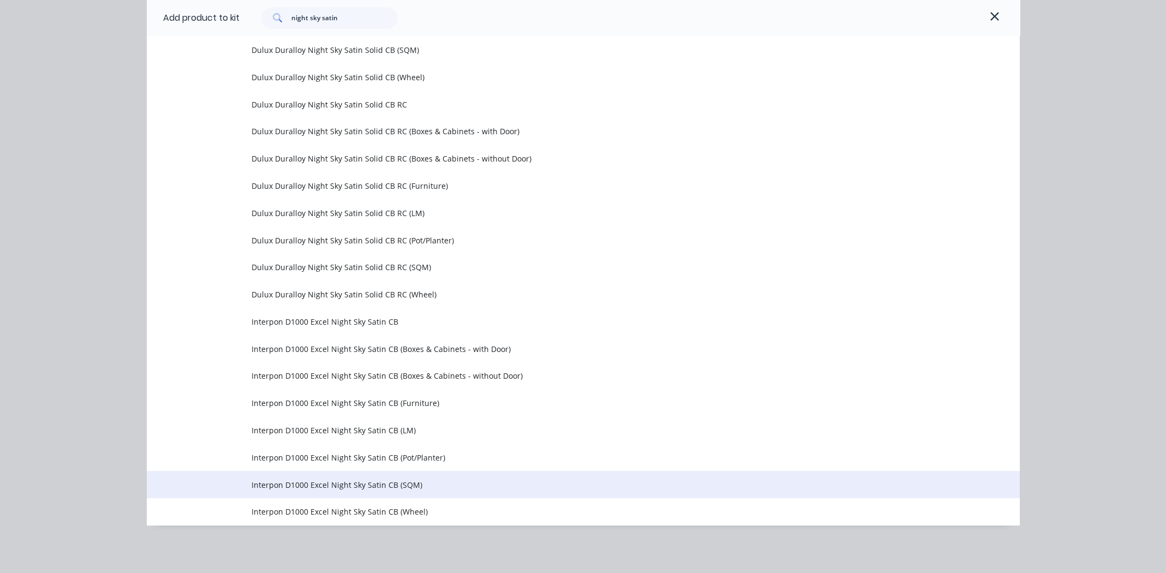
click at [350, 481] on span "Interpon D1000 Excel Night Sky Satin CB (SQM)" at bounding box center [559, 484] width 614 height 11
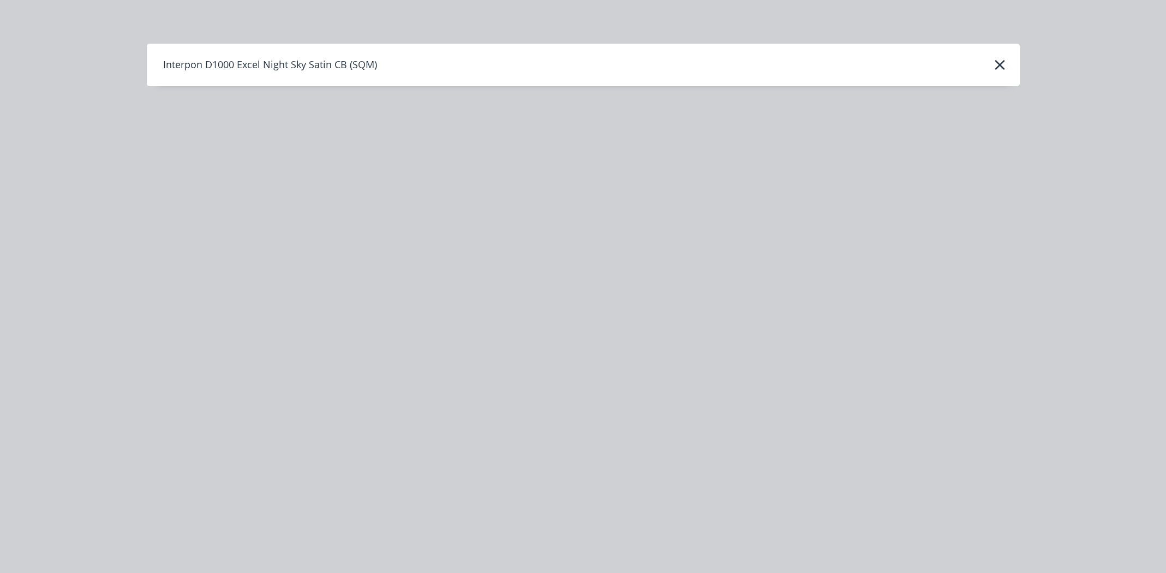
scroll to position [0, 0]
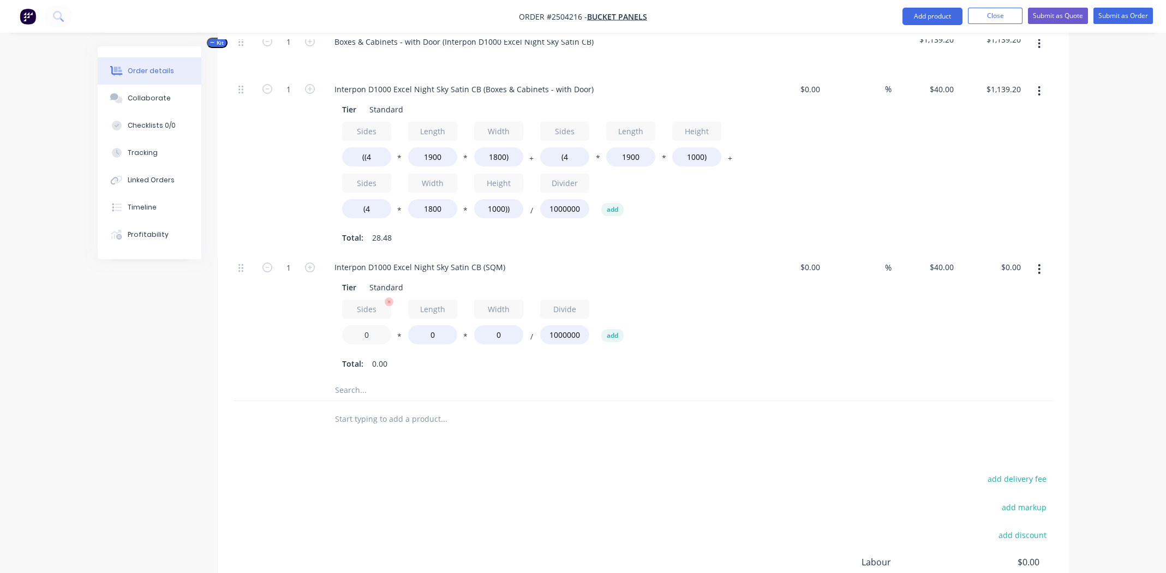
click at [363, 325] on input "0" at bounding box center [366, 334] width 49 height 19
type input "2"
click at [460, 81] on div "Interpon D1000 Excel Night Sky Satin CB (Boxes & Cabinets - with Door)" at bounding box center [464, 89] width 277 height 16
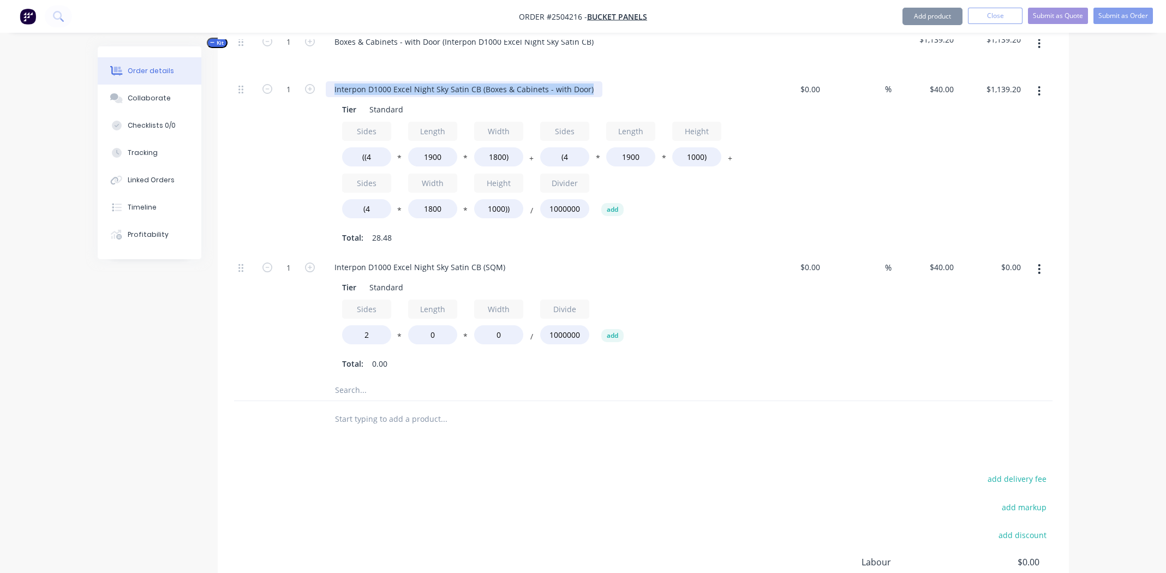
click at [460, 81] on div "Interpon D1000 Excel Night Sky Satin CB (Boxes & Cabinets - with Door)" at bounding box center [464, 89] width 277 height 16
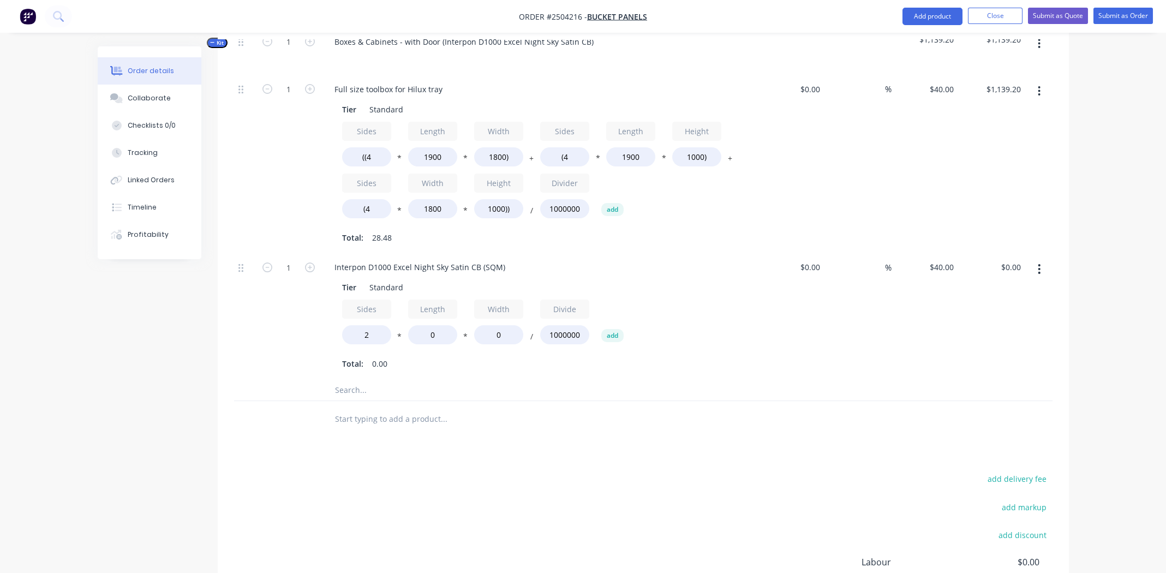
click at [735, 229] on div "Total: 28.48" at bounding box center [539, 237] width 395 height 16
click at [406, 259] on div "Interpon D1000 Excel Night Sky Satin CB (SQM)" at bounding box center [420, 267] width 188 height 16
click at [697, 300] on div "Sides 2 * Length 0 * Width 0 / Divide 1000000 add" at bounding box center [539, 324] width 395 height 49
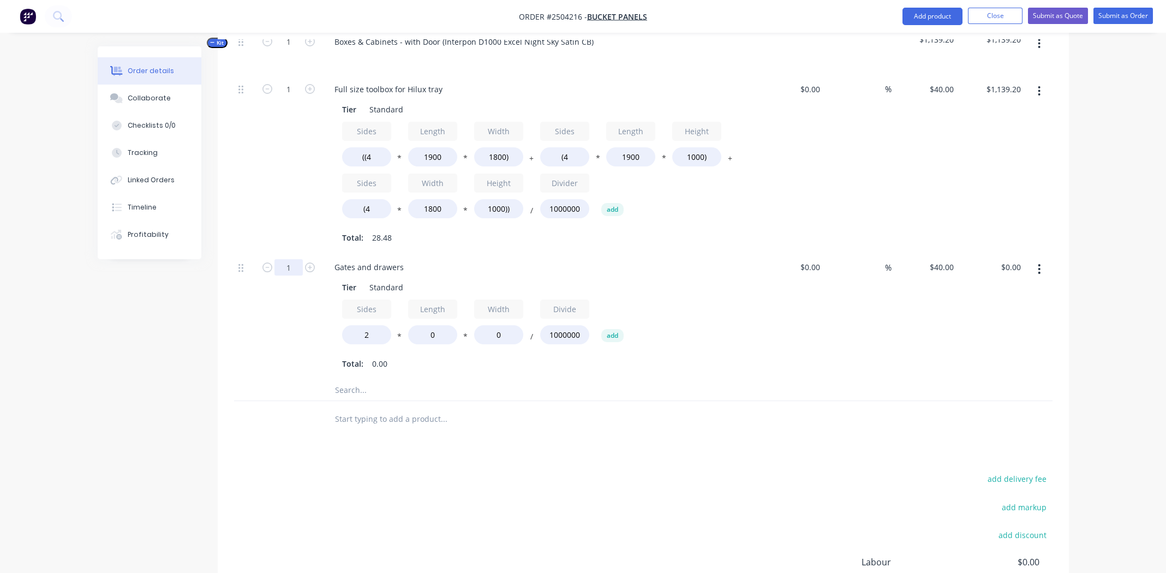
click at [287, 259] on input "1" at bounding box center [288, 267] width 28 height 16
type input "3"
click at [577, 229] on div "Total: 28.48" at bounding box center [539, 237] width 395 height 16
click at [439, 325] on input "0" at bounding box center [432, 334] width 49 height 19
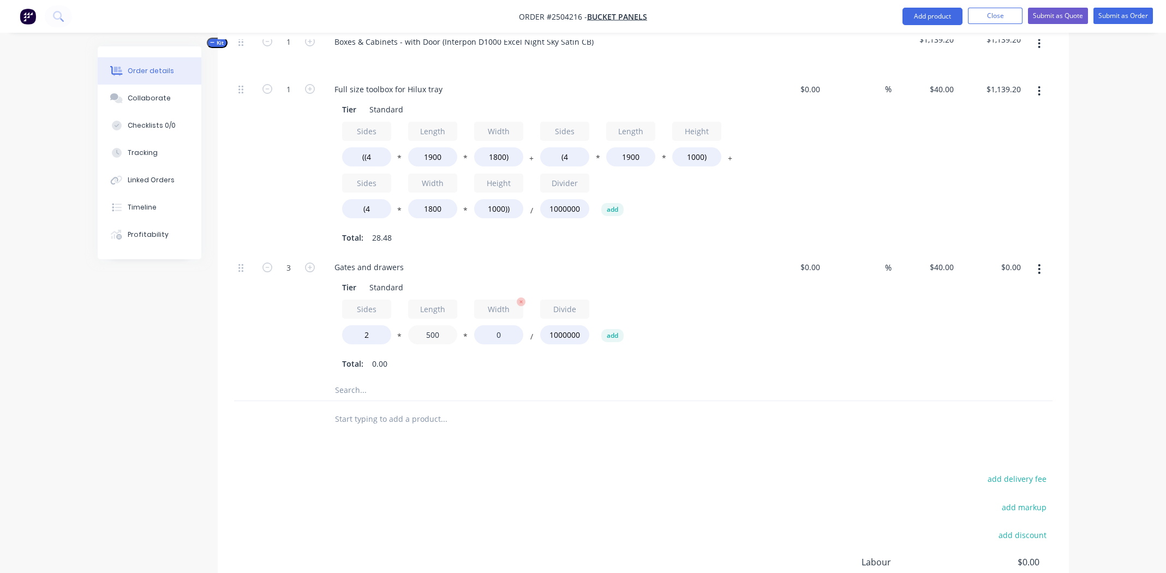
type input "500"
click at [498, 325] on input "0" at bounding box center [498, 334] width 49 height 19
type input "250"
type input "$30.00"
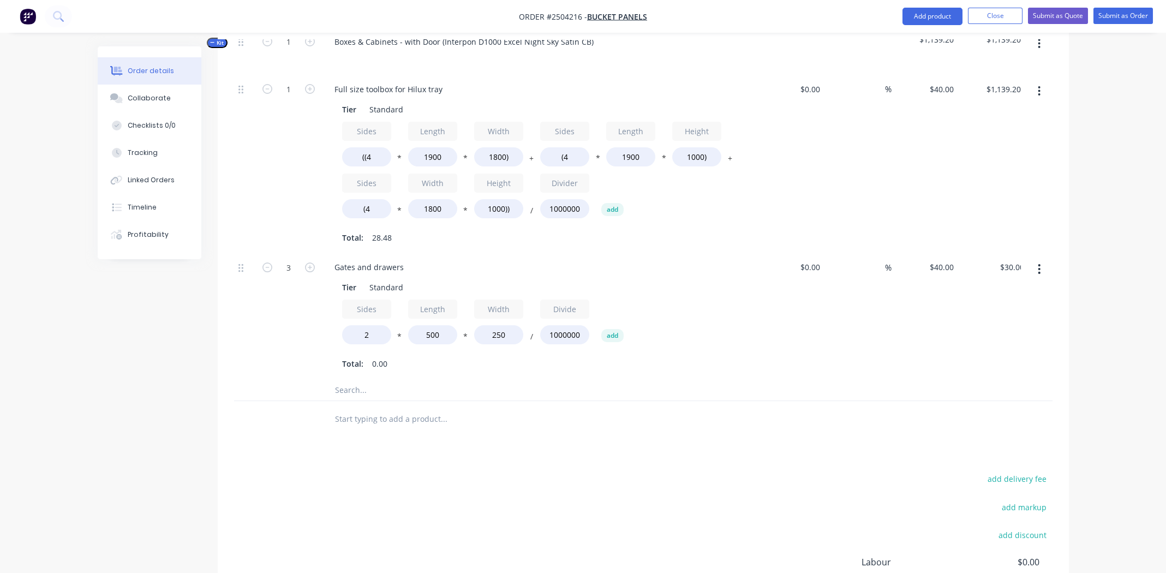
drag, startPoint x: 633, startPoint y: 340, endPoint x: 642, endPoint y: 338, distance: 9.1
click at [634, 340] on div "Gates and drawers Tier Standard Sides 2 * Length 500 * Width 250 / Divide 10000…" at bounding box center [539, 316] width 436 height 126
click at [405, 259] on div "Gates and drawers" at bounding box center [369, 267] width 87 height 16
click at [744, 277] on div "Tier Standard Sides 2 * Length 500 * Width 250 / Divide 1000000 add Total: 0.25" at bounding box center [540, 324] width 428 height 94
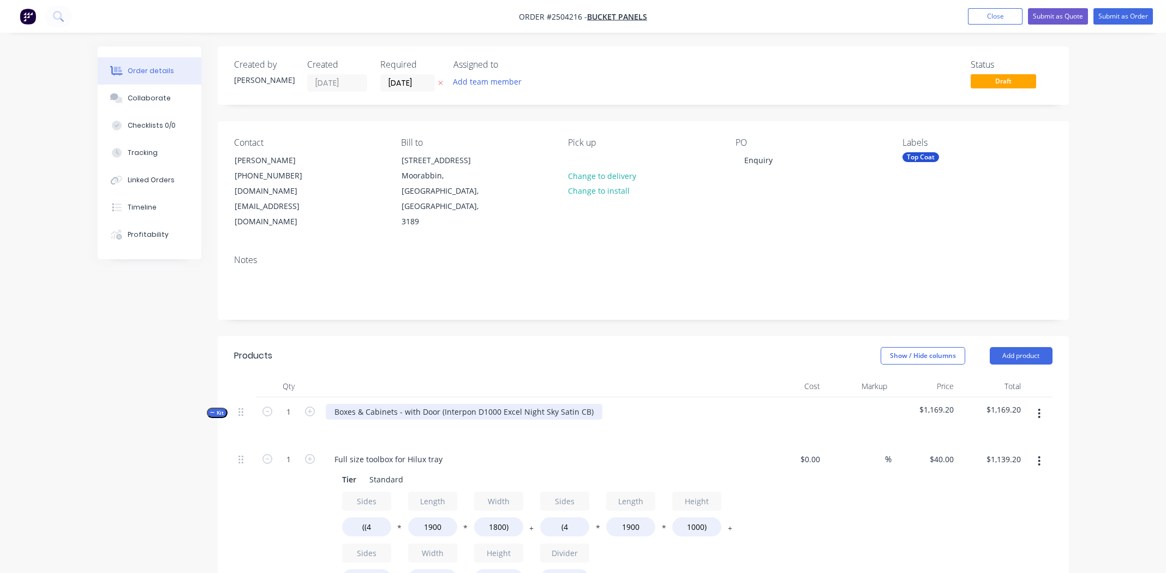
click at [592, 404] on div "Boxes & Cabinets - with Door (Interpon D1000 Excel Night Sky Satin CB)" at bounding box center [464, 412] width 277 height 16
click at [405, 404] on div "Interpon D1000 Excel Night Sky Satin CB" at bounding box center [408, 412] width 164 height 16
copy div "Interpon D1000 Excel Night Sky Satin CB"
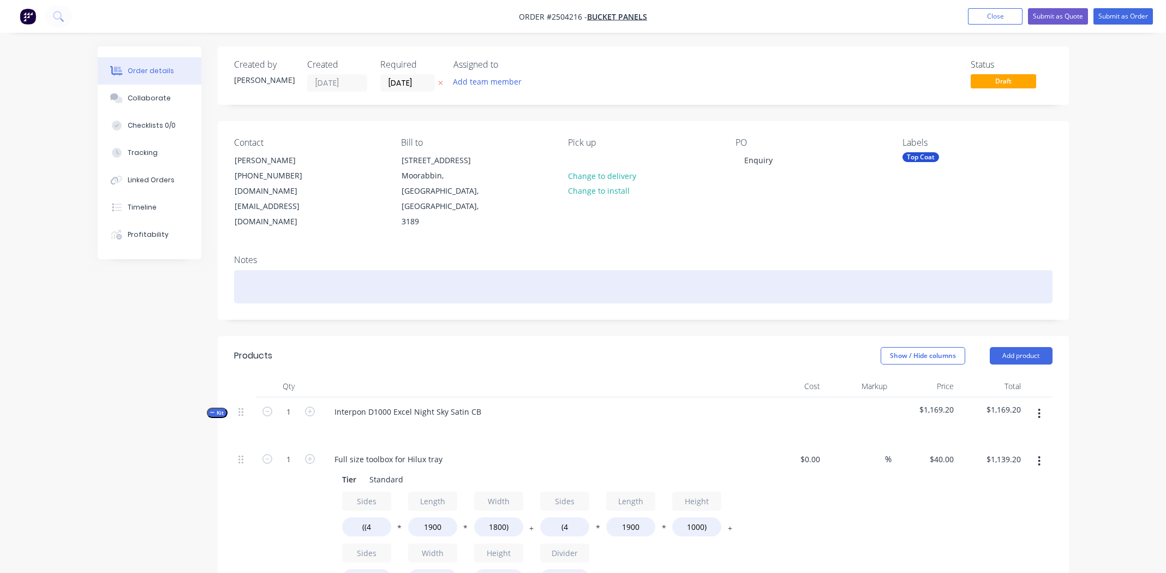
paste div
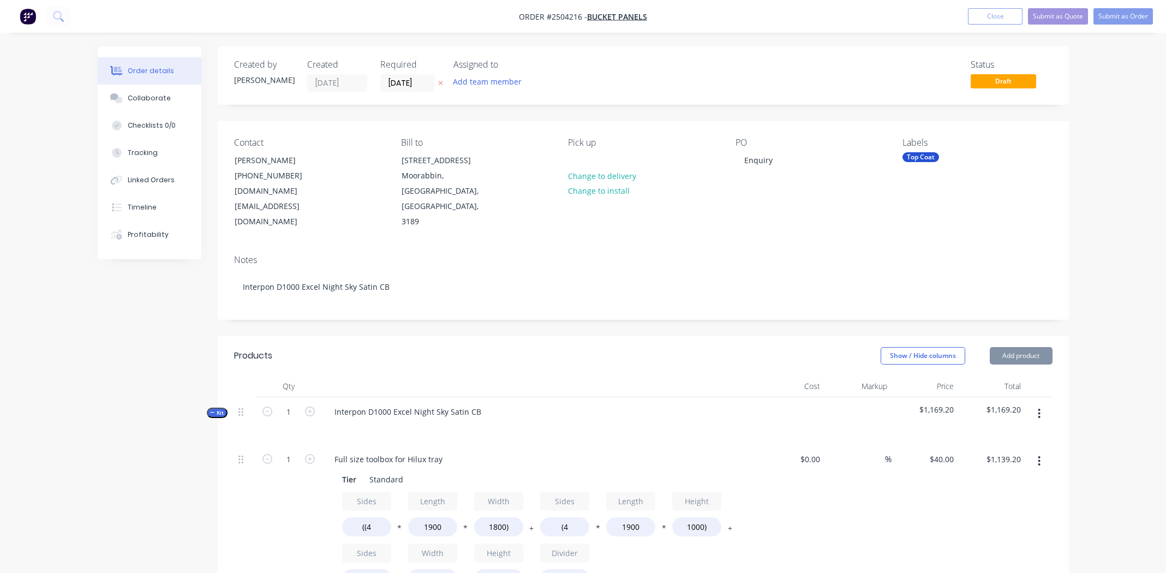
click at [875, 193] on div "PO Enquiry" at bounding box center [809, 183] width 149 height 92
click at [774, 160] on div "Enquiry" at bounding box center [758, 160] width 46 height 16
click at [841, 246] on div "Notes Interpon D1000 Excel Night Sky Satin CB" at bounding box center [643, 282] width 851 height 73
click at [930, 158] on div "Top Coat" at bounding box center [920, 157] width 37 height 10
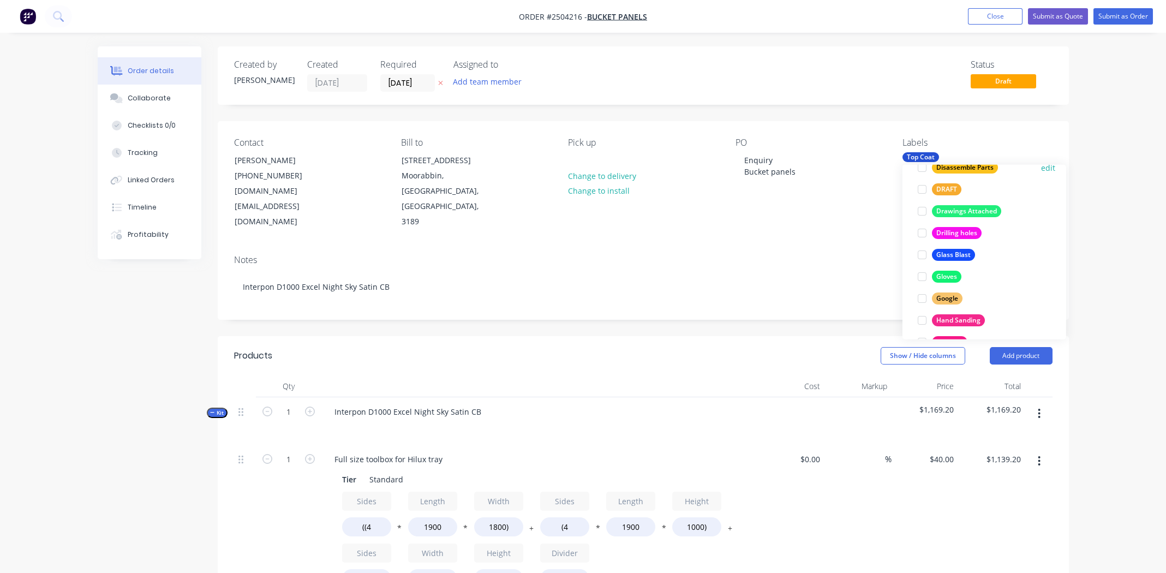
scroll to position [436, 0]
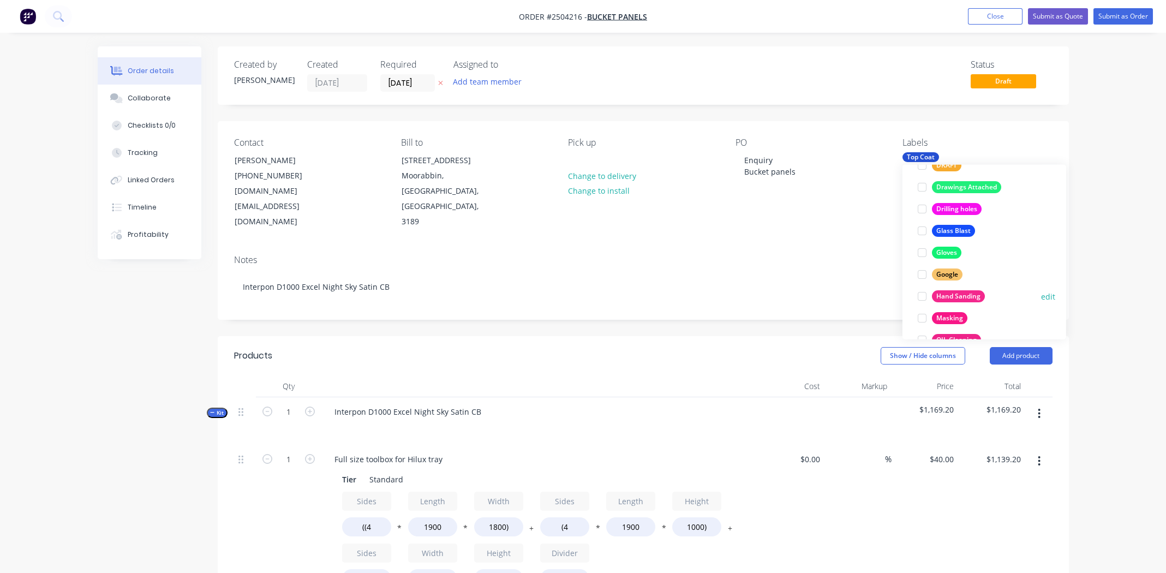
click at [918, 297] on div at bounding box center [922, 296] width 22 height 22
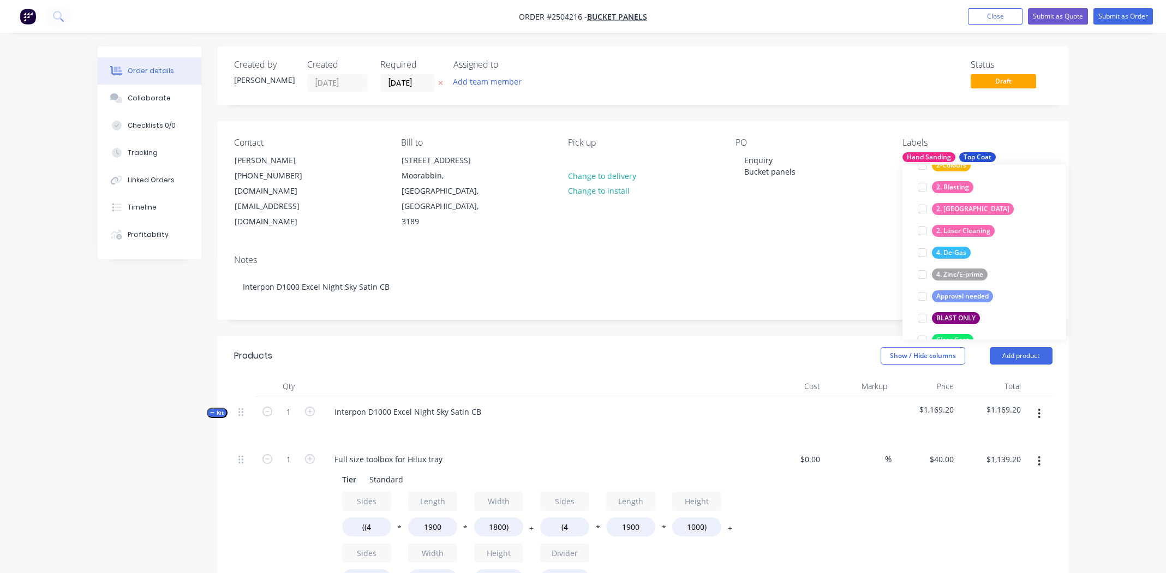
scroll to position [164, 0]
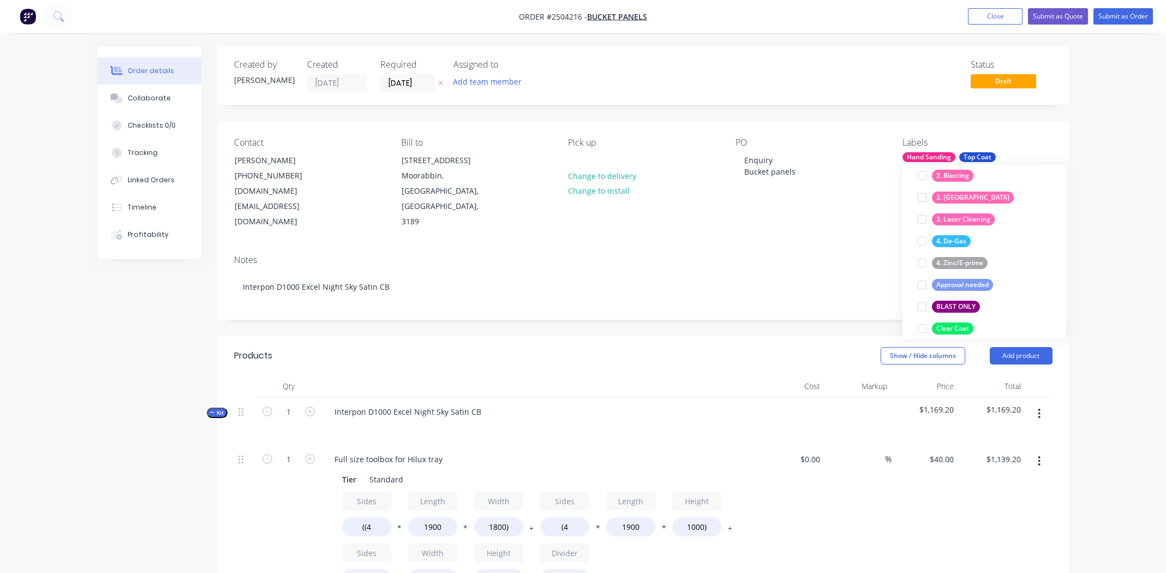
click at [686, 246] on div "Notes Interpon D1000 Excel Night Sky Satin CB" at bounding box center [643, 282] width 851 height 73
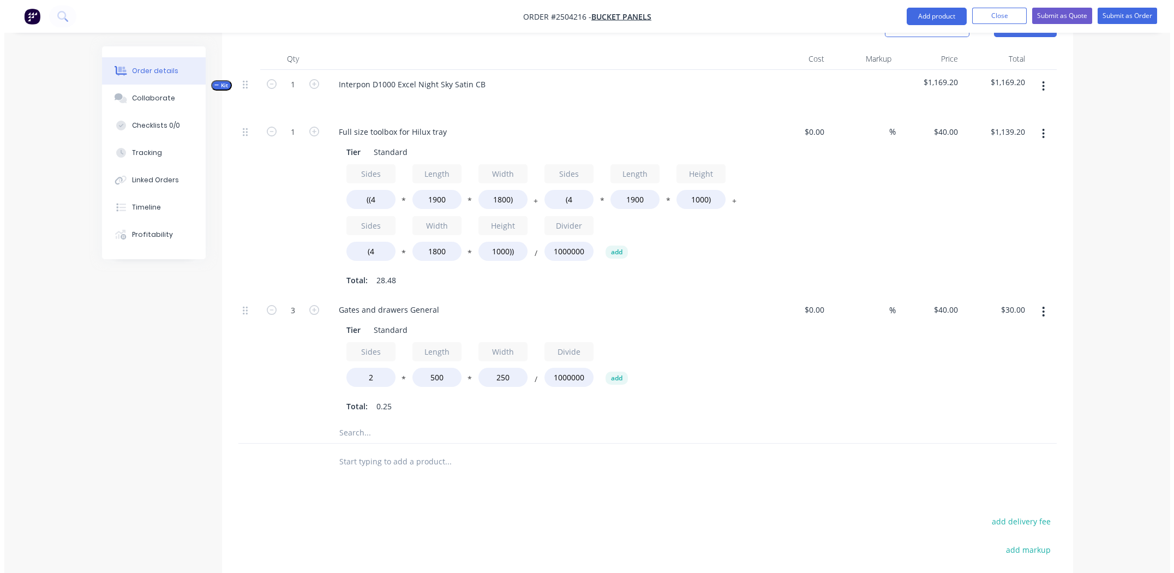
scroll to position [272, 0]
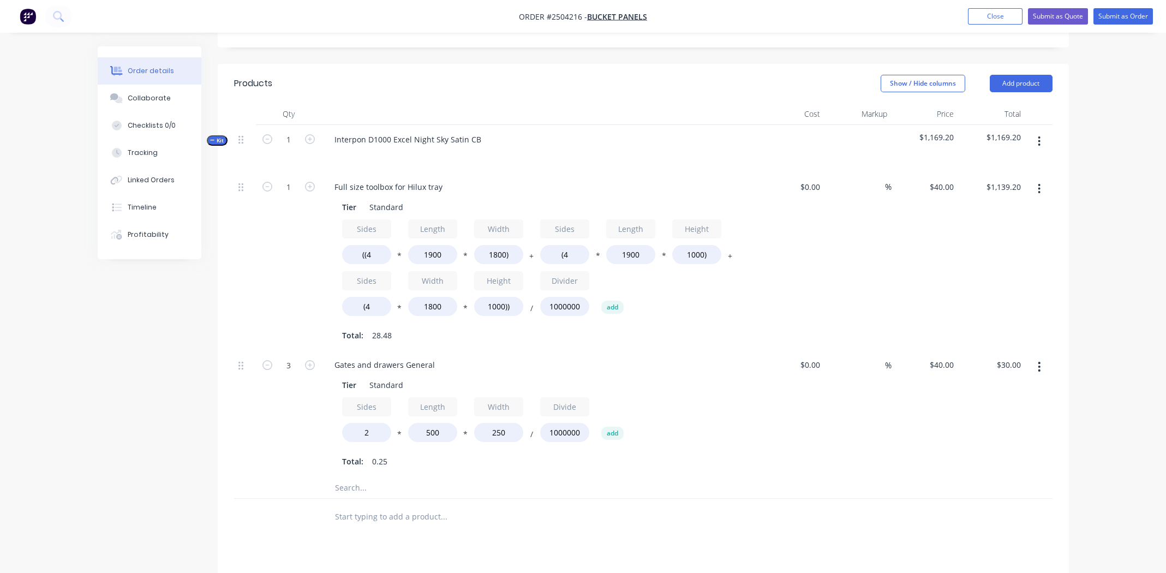
click at [1039, 136] on icon "button" at bounding box center [1039, 141] width 2 height 10
click at [1011, 162] on div "Add product to kit" at bounding box center [1001, 170] width 84 height 16
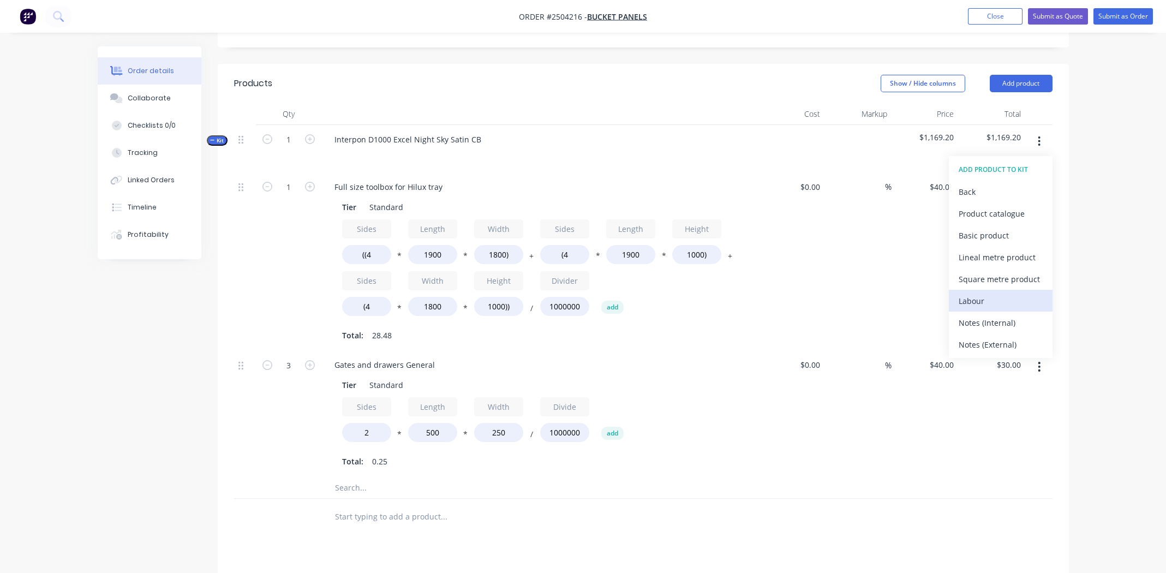
click at [1004, 290] on button "Labour" at bounding box center [1001, 301] width 104 height 22
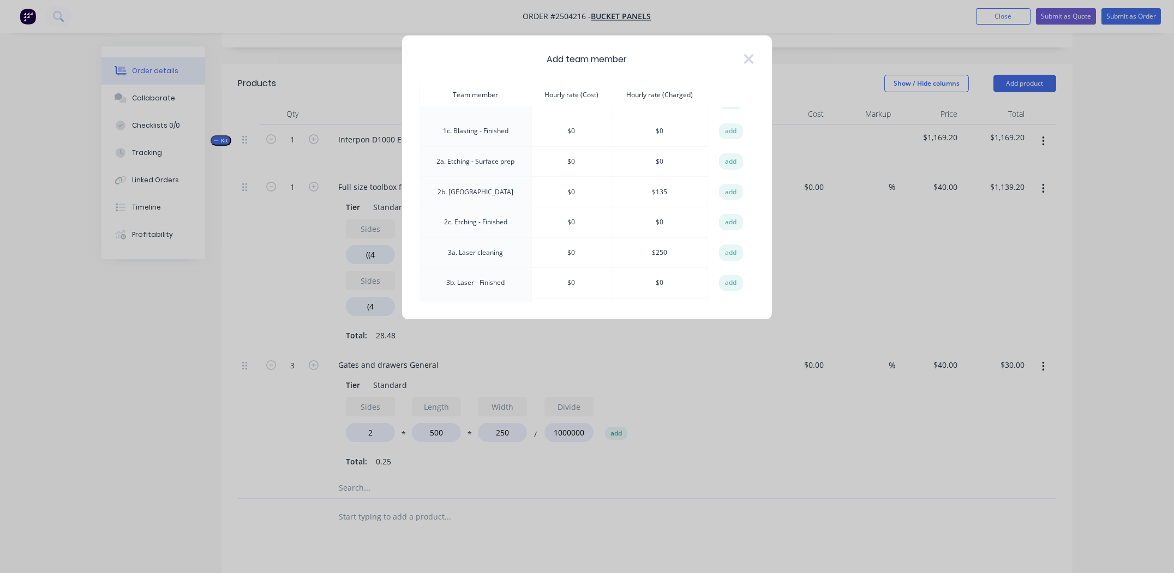
scroll to position [0, 0]
click at [591, 60] on span "Add team member" at bounding box center [587, 59] width 80 height 13
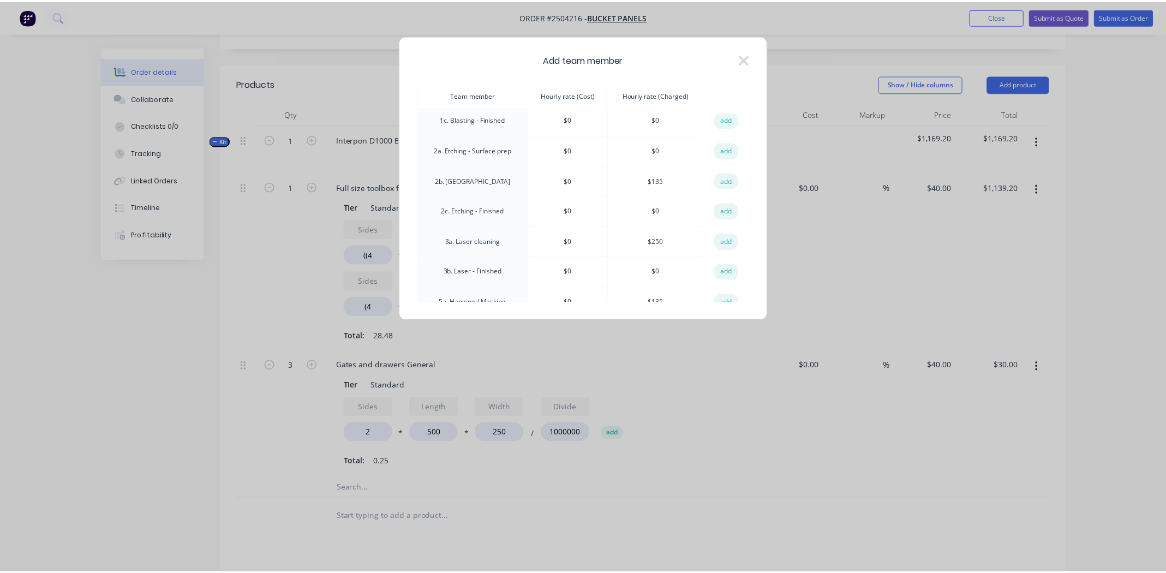
scroll to position [8, 0]
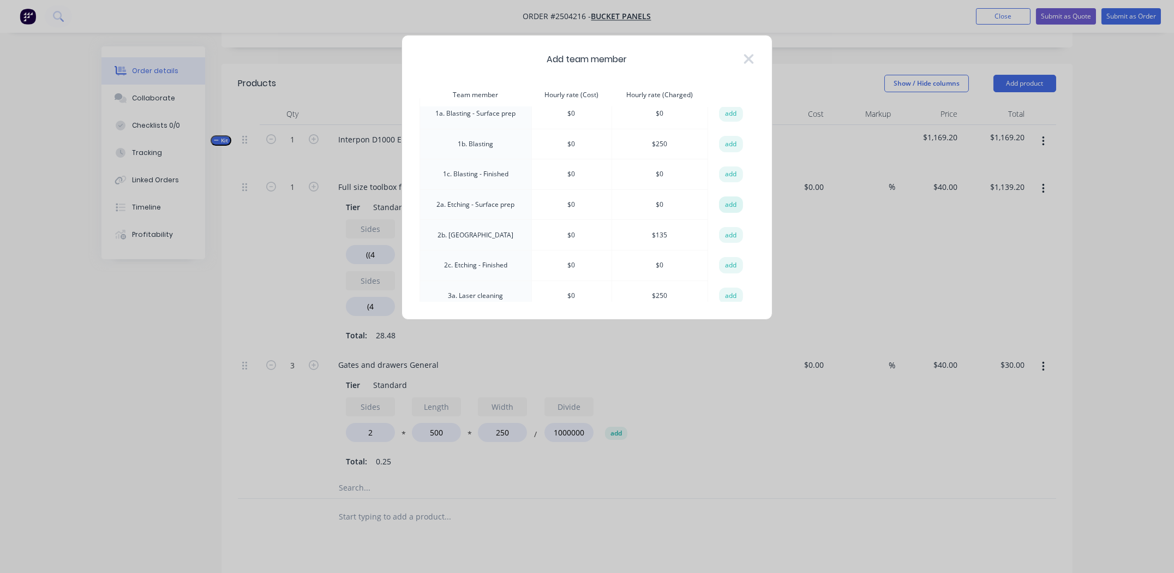
click at [728, 203] on button "add" at bounding box center [731, 204] width 24 height 16
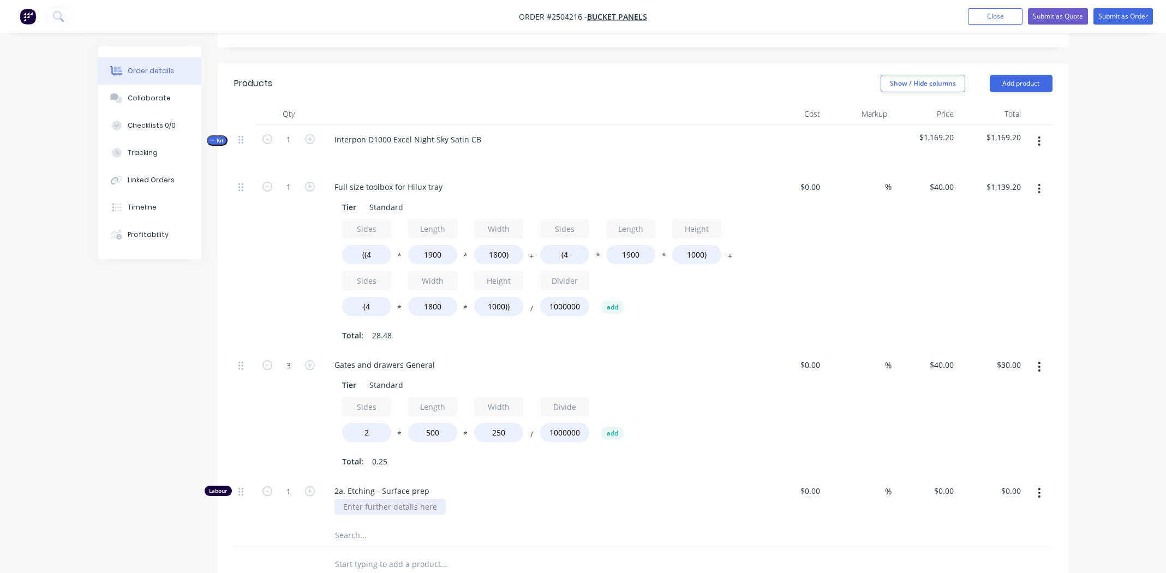
click at [410, 499] on div at bounding box center [389, 507] width 111 height 16
click at [578, 490] on div "2a. Etching - Surface prep Surface prep. before coating as required." at bounding box center [539, 499] width 436 height 47
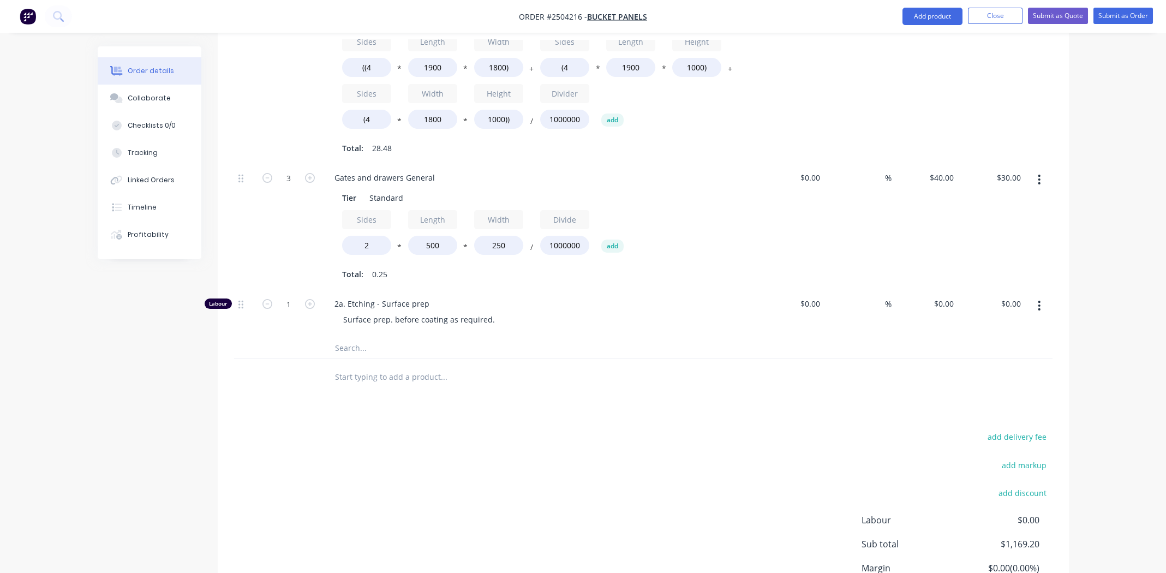
scroll to position [528, 0]
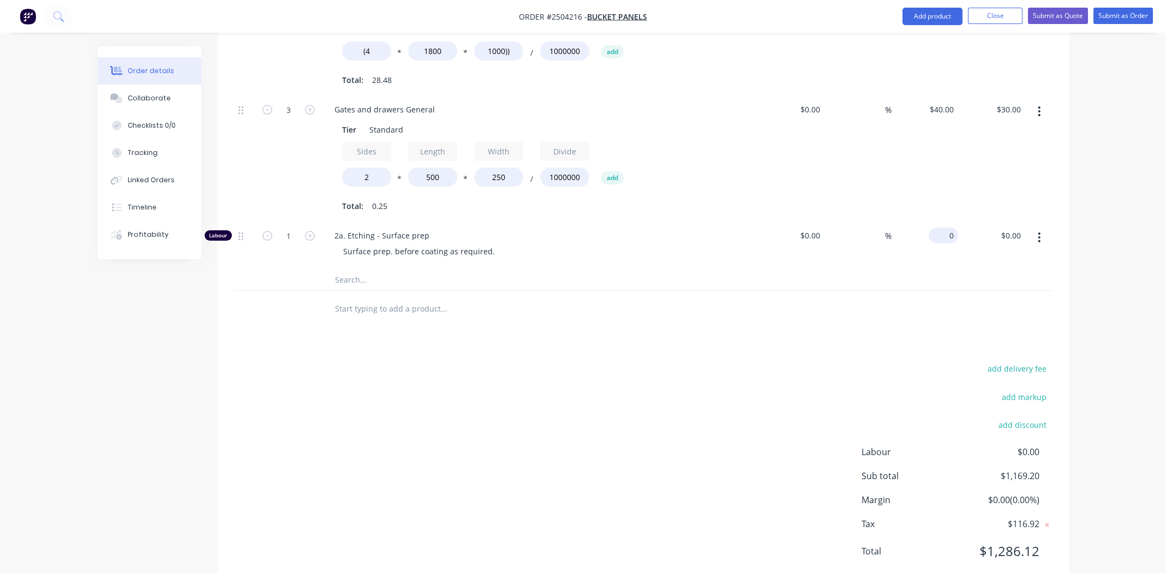
click at [938, 221] on div "0 $0.00" at bounding box center [924, 244] width 67 height 47
type input "$135.00"
click at [764, 291] on div at bounding box center [643, 308] width 818 height 35
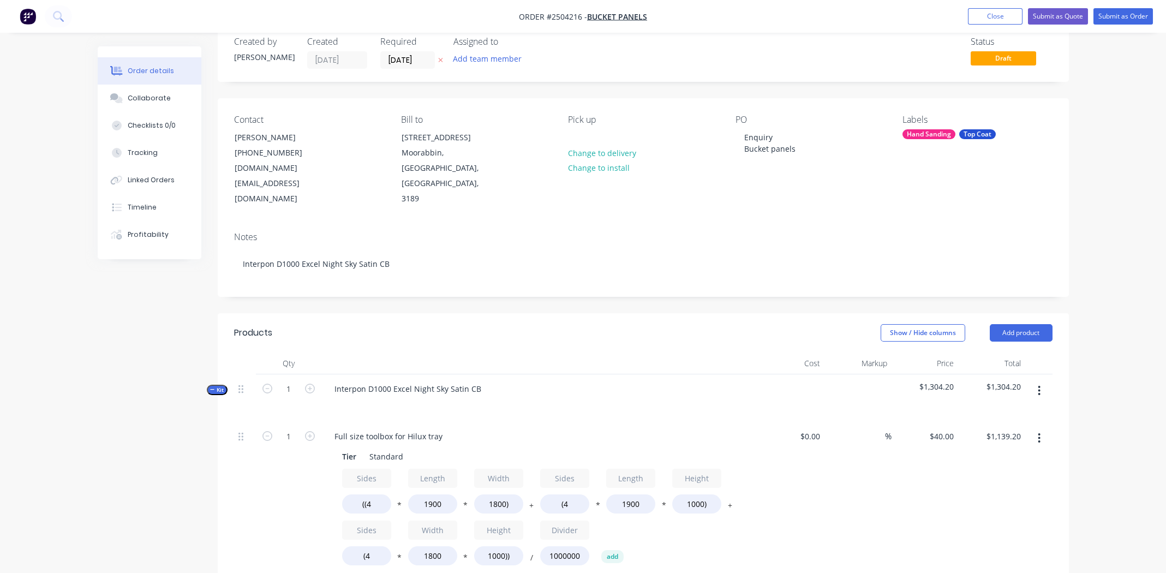
scroll to position [0, 0]
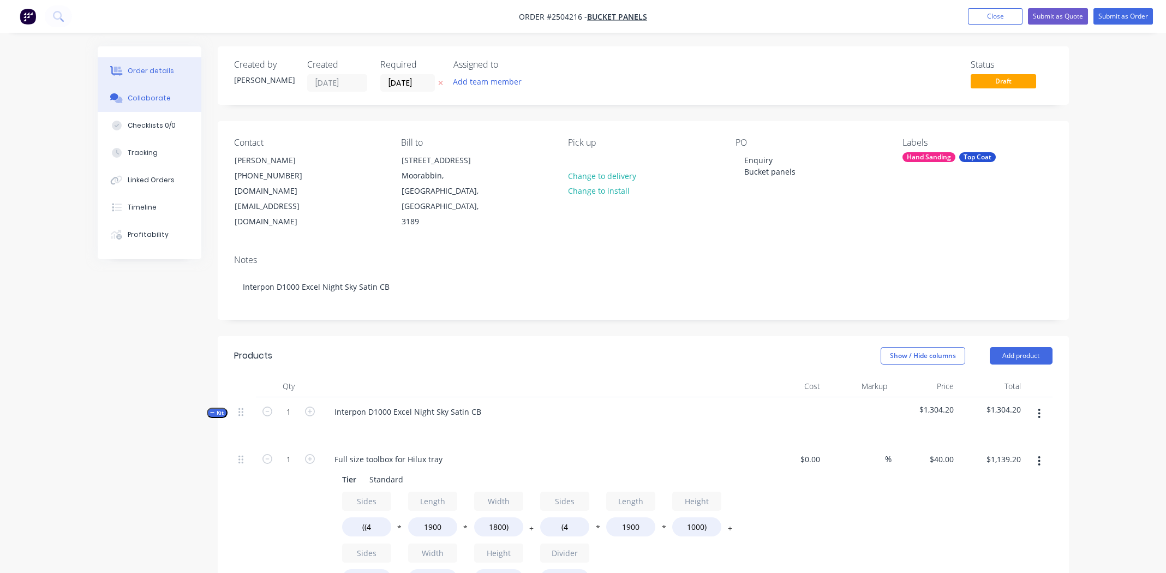
click at [149, 93] on div "Collaborate" at bounding box center [149, 98] width 43 height 10
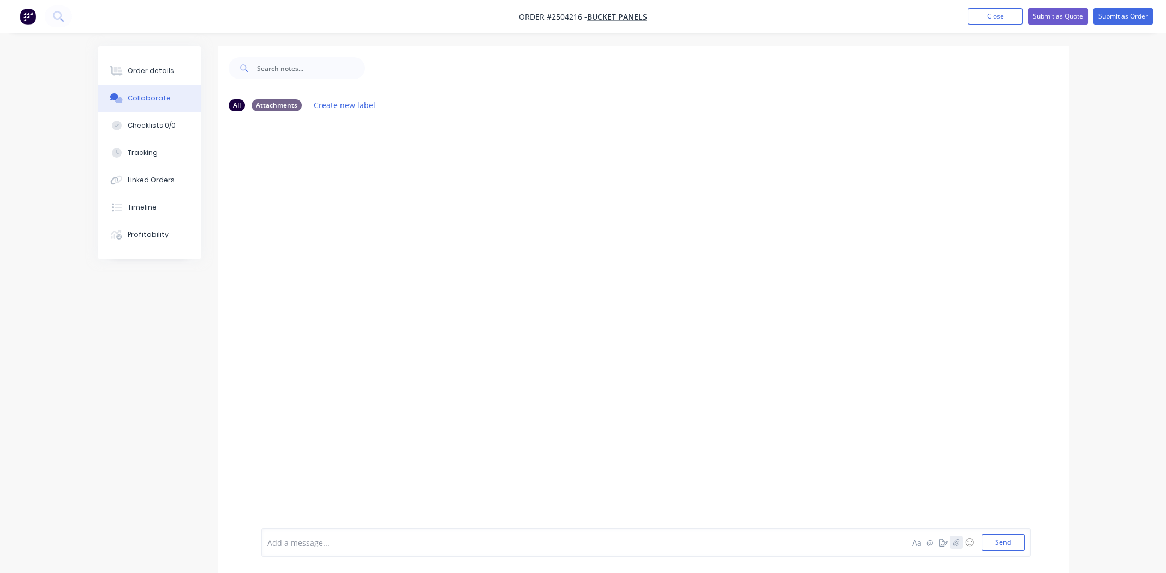
click at [956, 541] on icon "button" at bounding box center [956, 541] width 6 height 7
click at [996, 540] on button "Send" at bounding box center [1002, 542] width 43 height 16
click at [344, 537] on div at bounding box center [551, 542] width 567 height 11
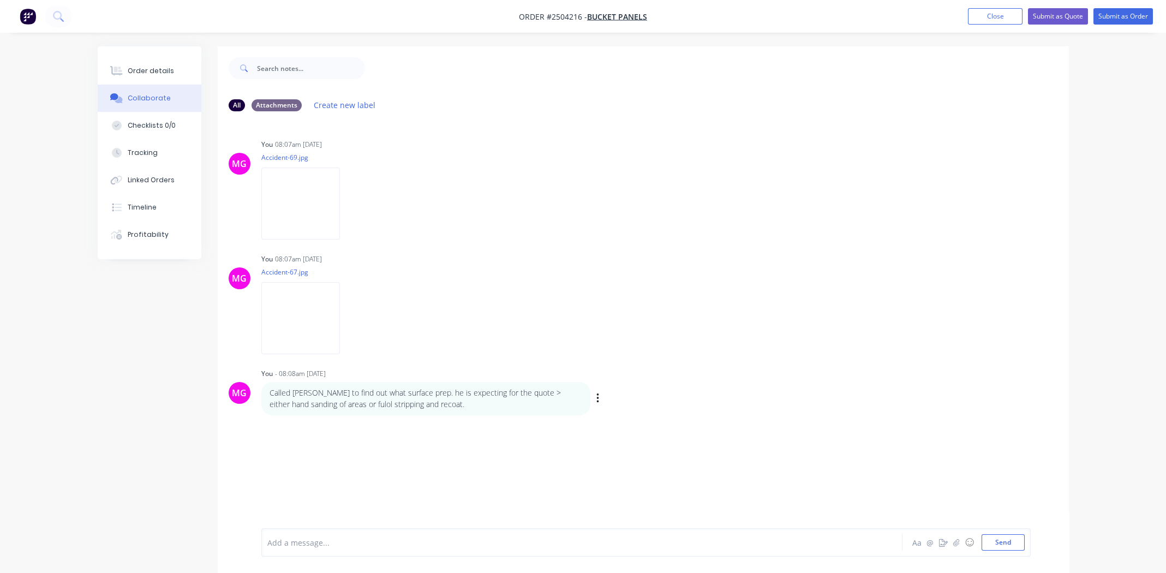
click at [600, 397] on div "Labels Edit Delete" at bounding box center [599, 399] width 7 height 16
click at [596, 398] on button "button" at bounding box center [598, 399] width 4 height 16
click at [605, 414] on button "Edit" at bounding box center [637, 418] width 69 height 18
click at [646, 542] on span "Called Joe to find out what surface prep. he is expecting for the quote > eithe…" at bounding box center [532, 542] width 528 height 10
click at [753, 542] on div "Called Joe to find out what surface prep. he is expecting for the quote > eithe…" at bounding box center [551, 542] width 567 height 11
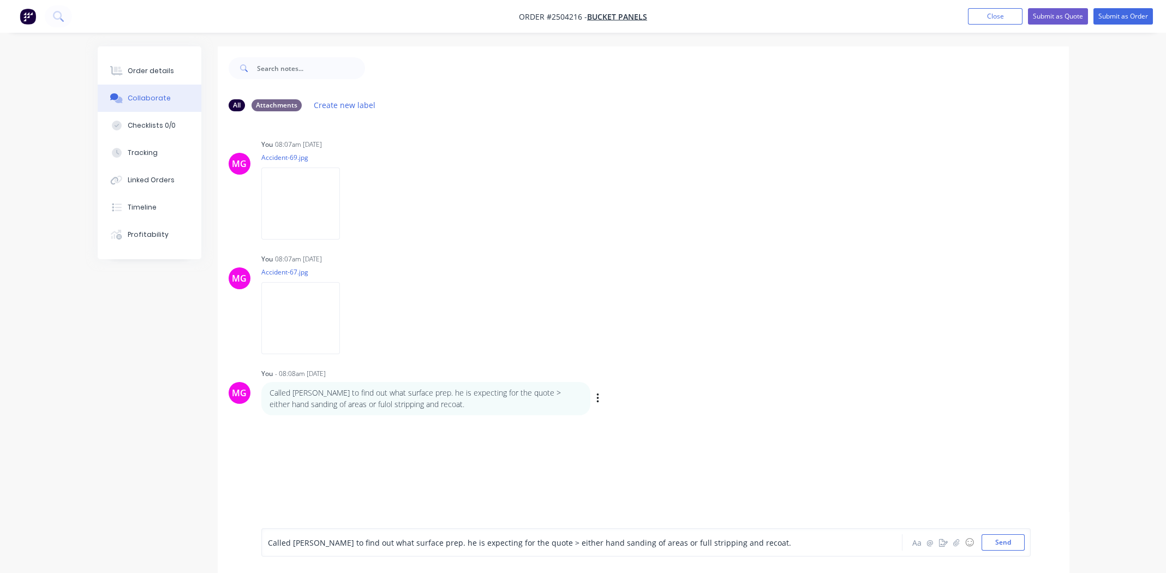
click at [729, 546] on div "Called Joe to find out what surface prep. he is expecting for the quote > eithe…" at bounding box center [551, 542] width 567 height 11
click at [1014, 542] on button "Send" at bounding box center [1002, 542] width 43 height 16
click at [158, 70] on div "Order details" at bounding box center [151, 71] width 46 height 10
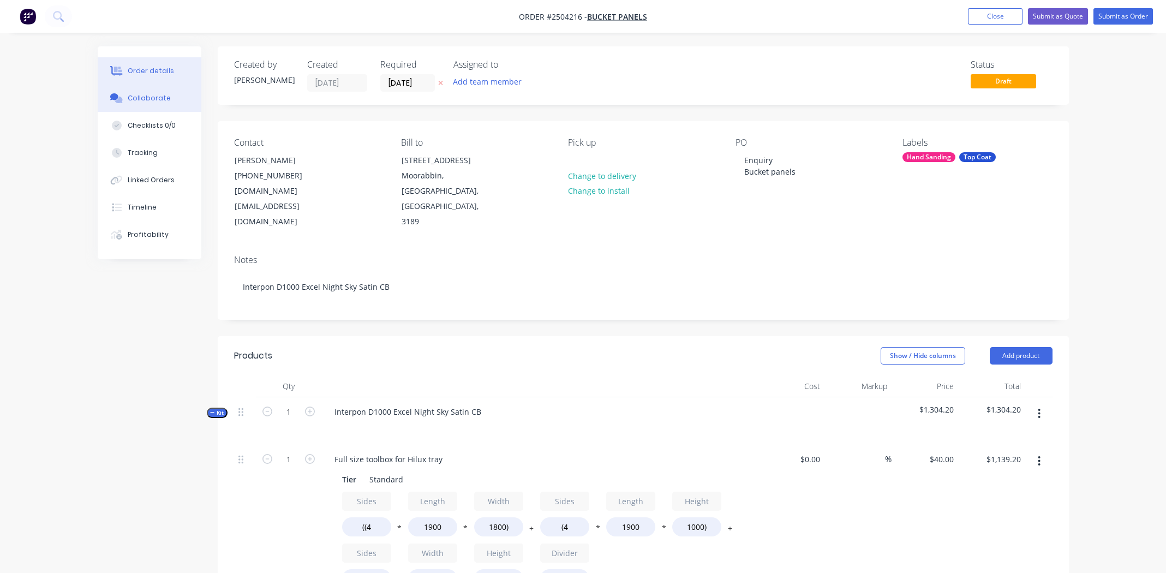
click at [136, 95] on div "Collaborate" at bounding box center [149, 98] width 43 height 10
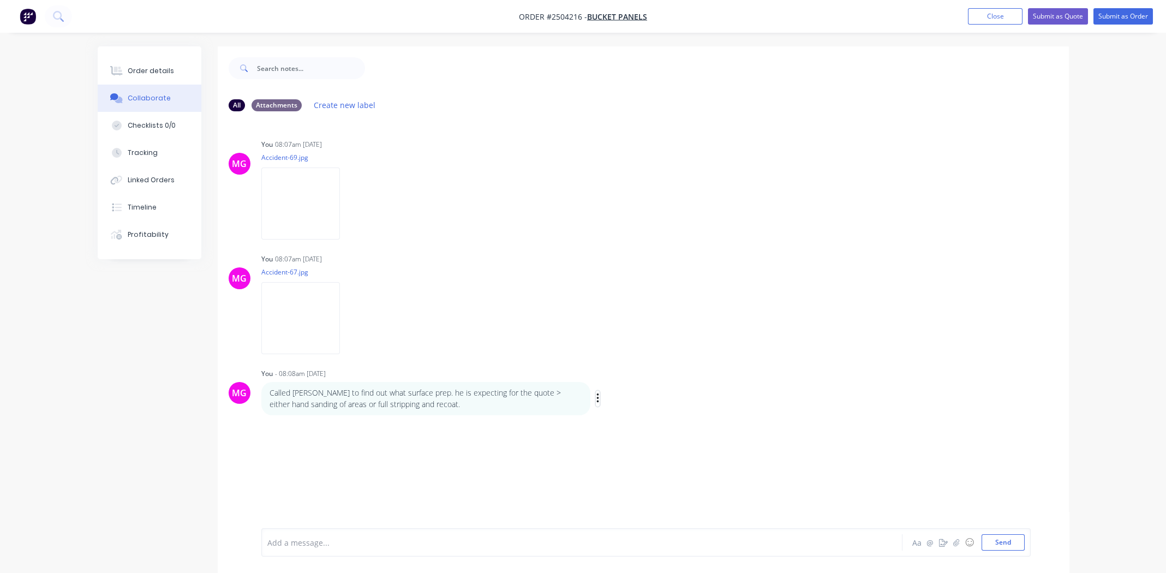
click at [598, 394] on icon "button" at bounding box center [597, 398] width 2 height 10
click at [615, 418] on button "Edit" at bounding box center [637, 418] width 69 height 18
drag, startPoint x: 140, startPoint y: 80, endPoint x: 157, endPoint y: 80, distance: 16.9
click at [140, 79] on button "Order details" at bounding box center [150, 70] width 104 height 27
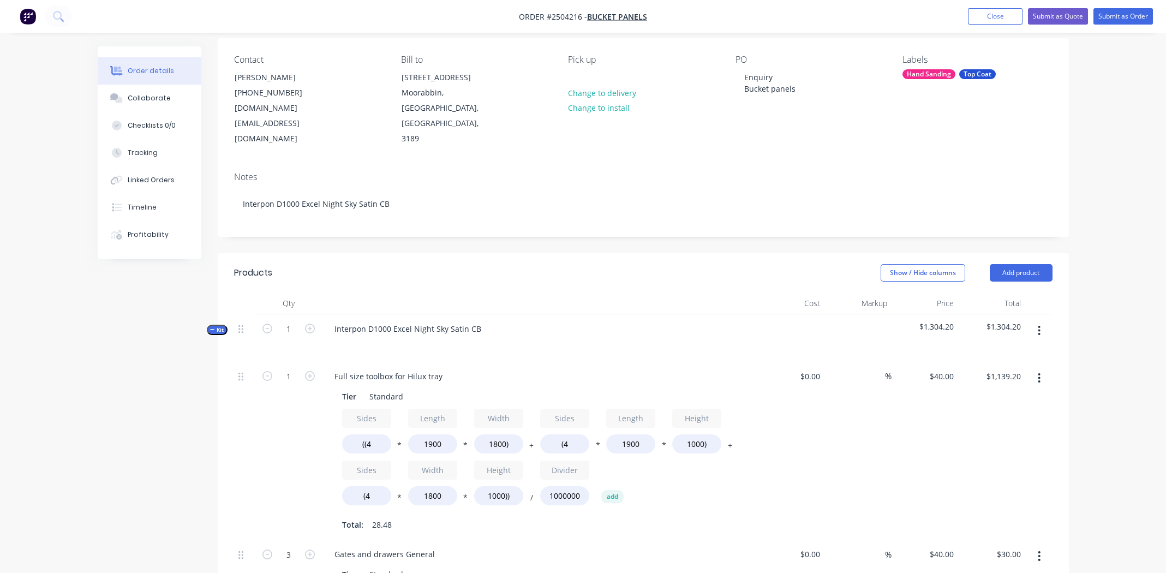
scroll to position [272, 0]
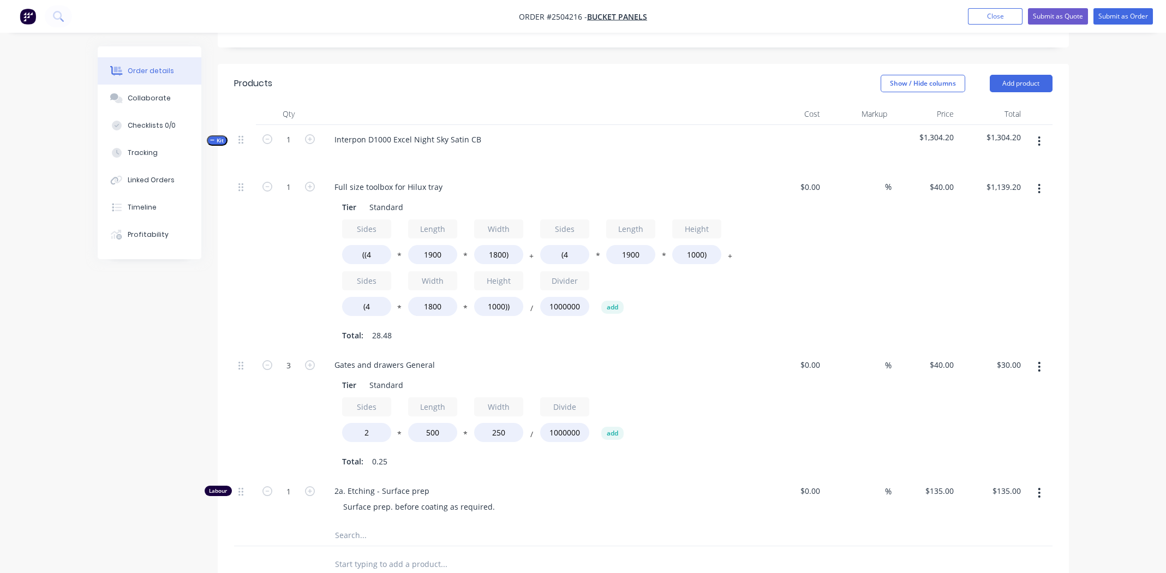
click at [364, 485] on span "2a. Etching - Surface prep" at bounding box center [543, 490] width 419 height 11
drag, startPoint x: 343, startPoint y: 474, endPoint x: 350, endPoint y: 476, distance: 7.9
click at [343, 499] on div "Surface prep. before coating as required." at bounding box center [418, 507] width 169 height 16
click at [1057, 13] on button "Submit as Quote" at bounding box center [1058, 16] width 60 height 16
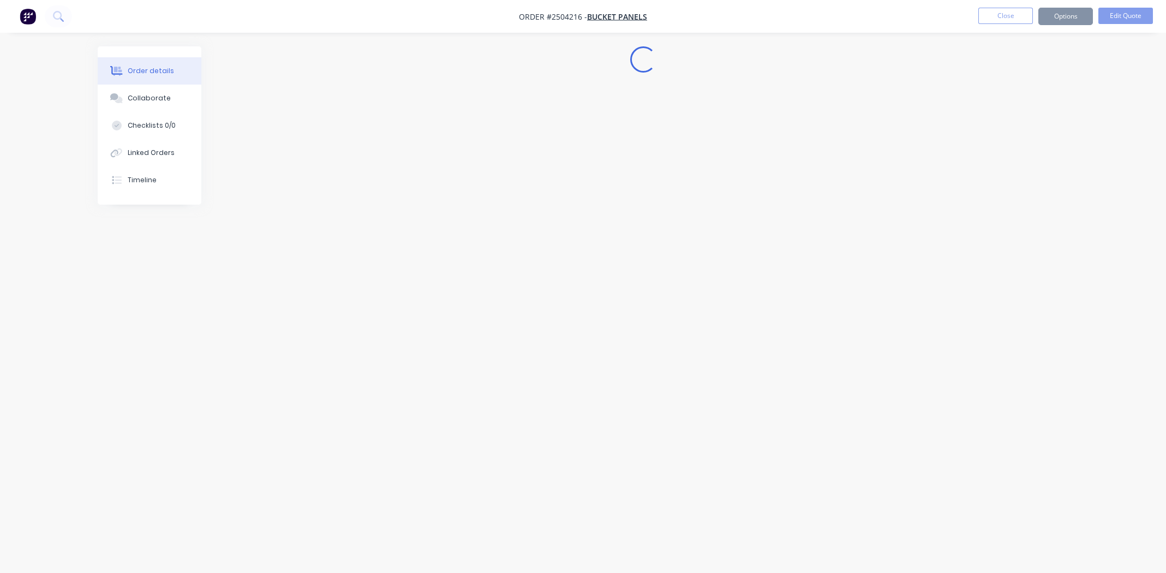
scroll to position [0, 0]
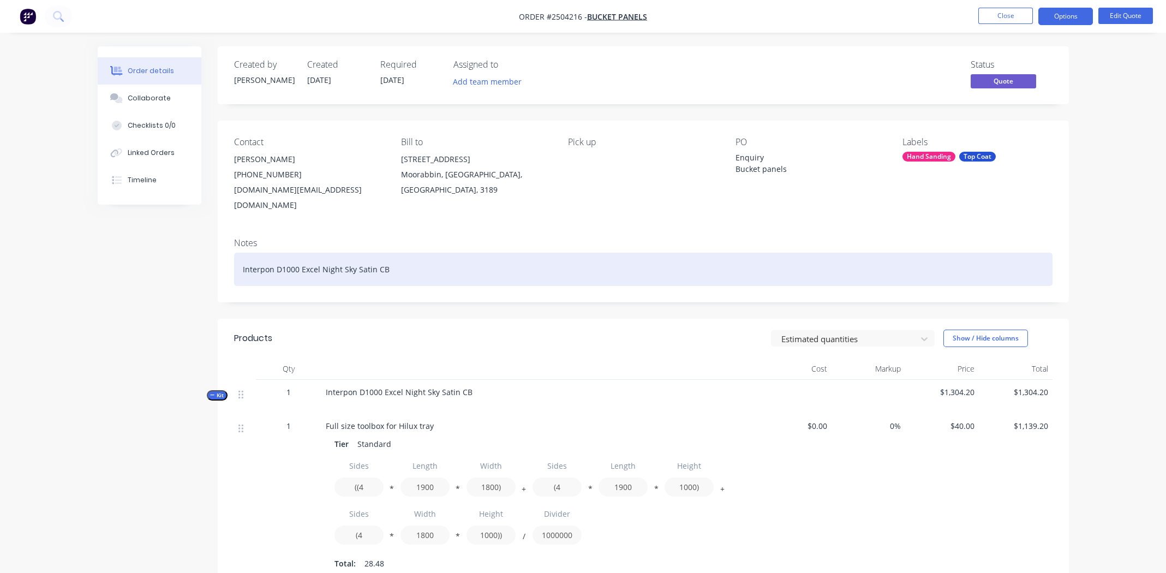
click at [441, 253] on div "Interpon D1000 Excel Night Sky Satin CB" at bounding box center [643, 269] width 818 height 33
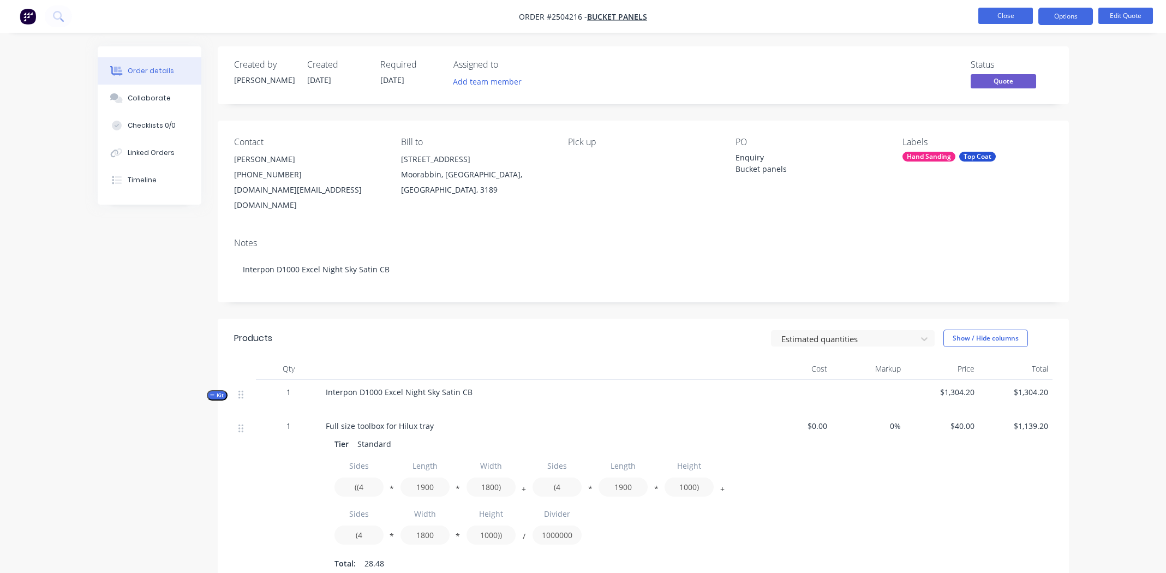
click at [1008, 14] on button "Close" at bounding box center [1005, 16] width 55 height 16
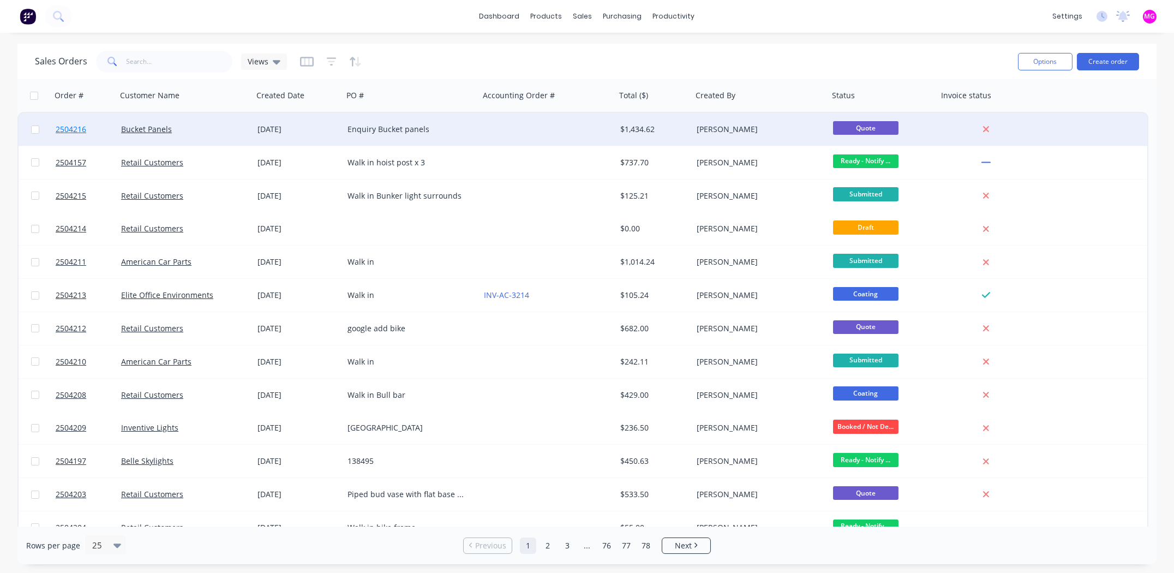
click at [62, 128] on span "2504216" at bounding box center [71, 129] width 31 height 11
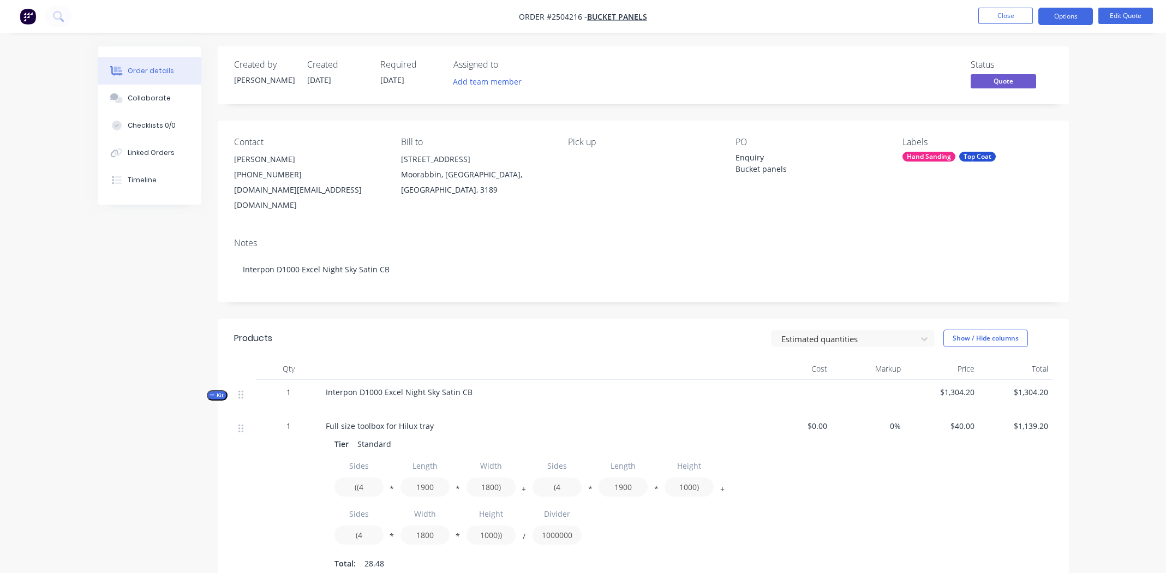
scroll to position [343, 0]
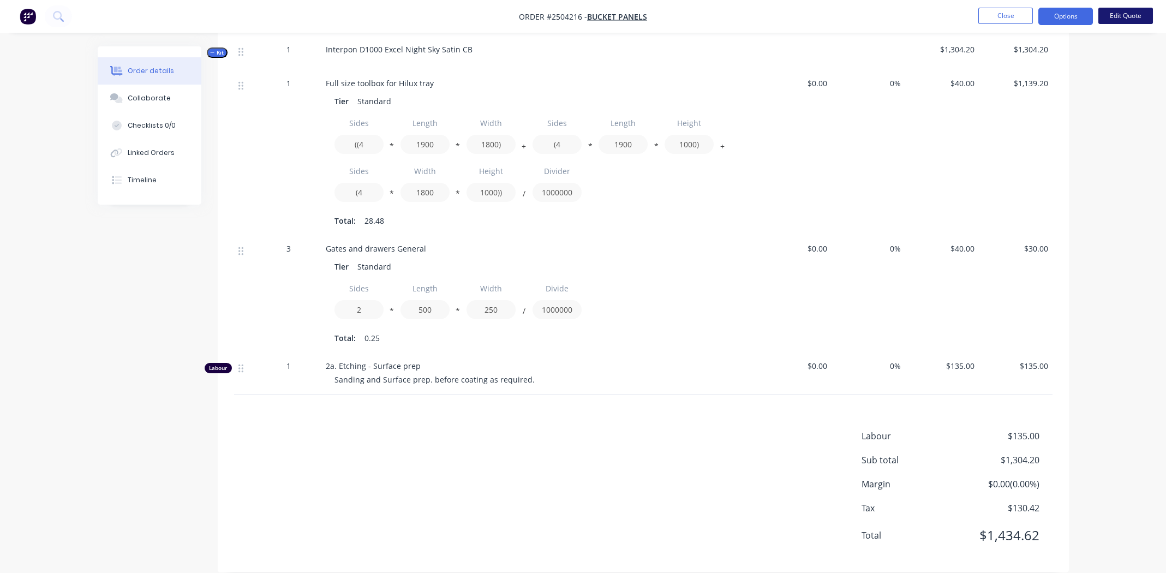
click at [1138, 17] on button "Edit Quote" at bounding box center [1125, 16] width 55 height 16
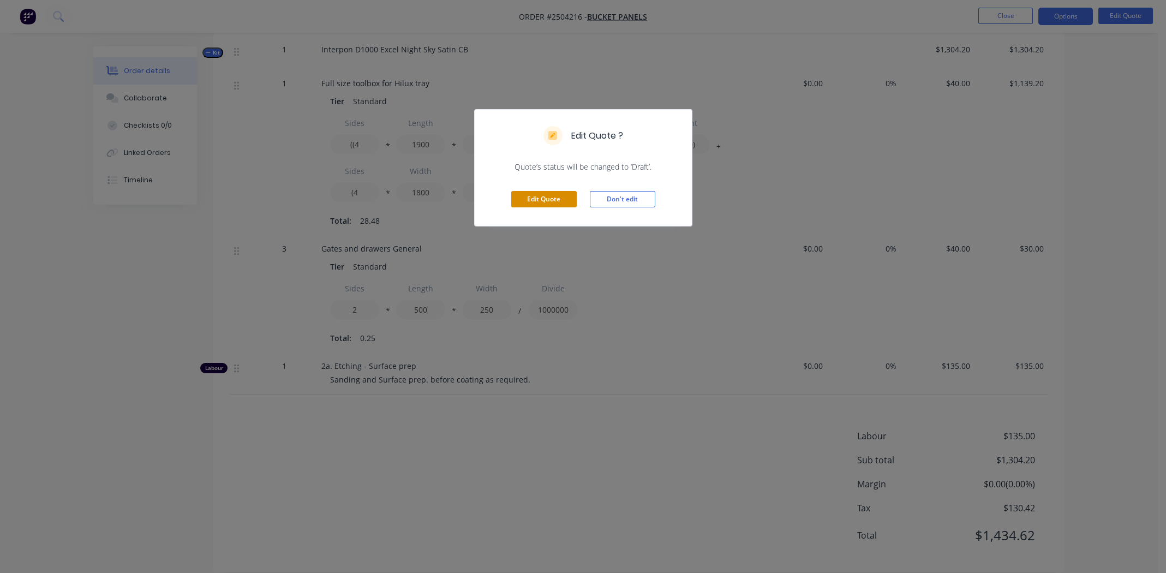
click at [547, 195] on button "Edit Quote" at bounding box center [543, 199] width 65 height 16
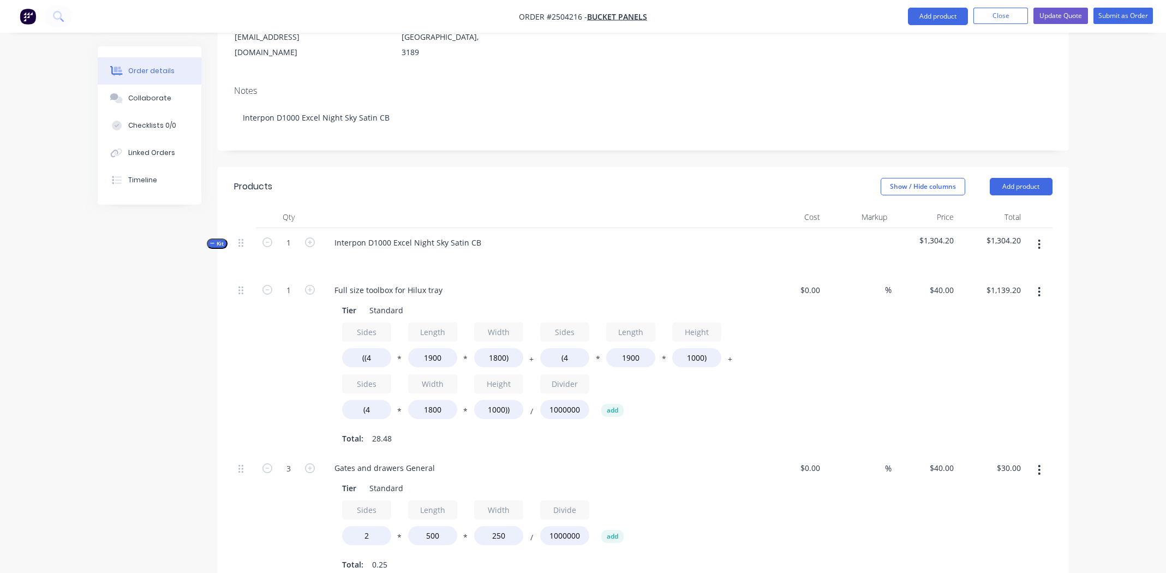
scroll to position [327, 0]
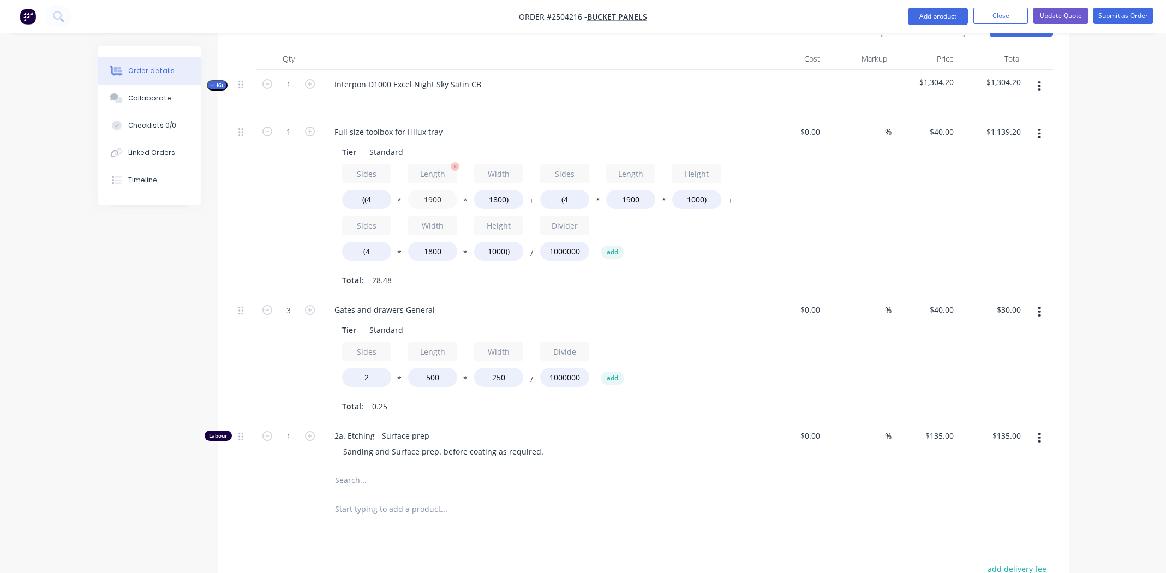
click at [433, 190] on input "1900" at bounding box center [432, 199] width 49 height 19
type input "1800"
type input "$1,110.40"
click at [630, 190] on input "1900" at bounding box center [630, 199] width 49 height 19
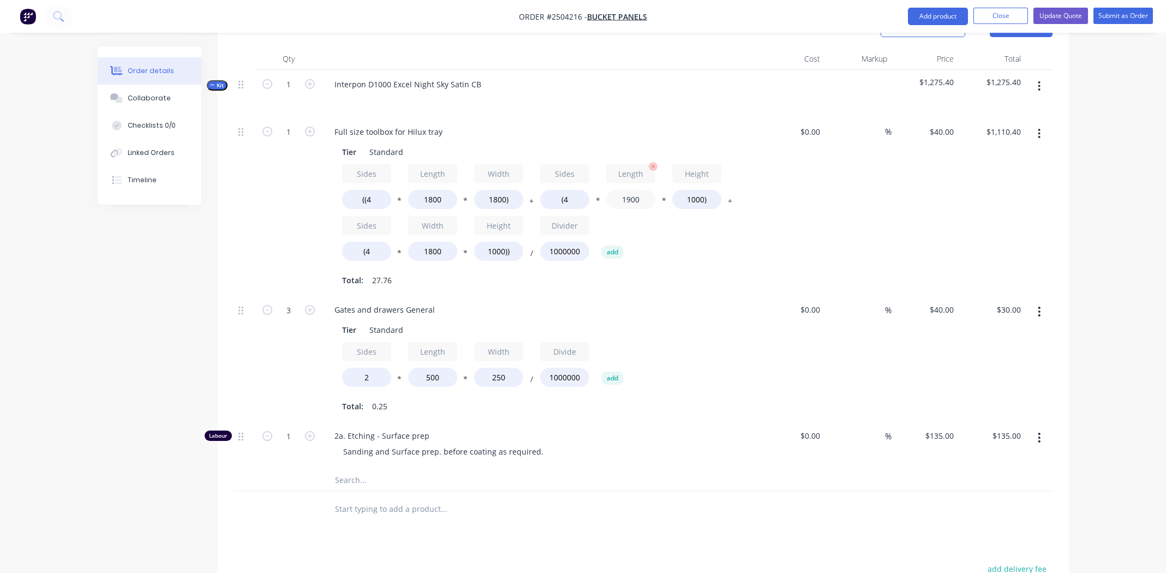
click at [630, 190] on input "1900" at bounding box center [630, 199] width 49 height 19
type input "1800"
type input "$1,094.40"
click at [894, 178] on div "$40.00 $40.00" at bounding box center [924, 206] width 67 height 178
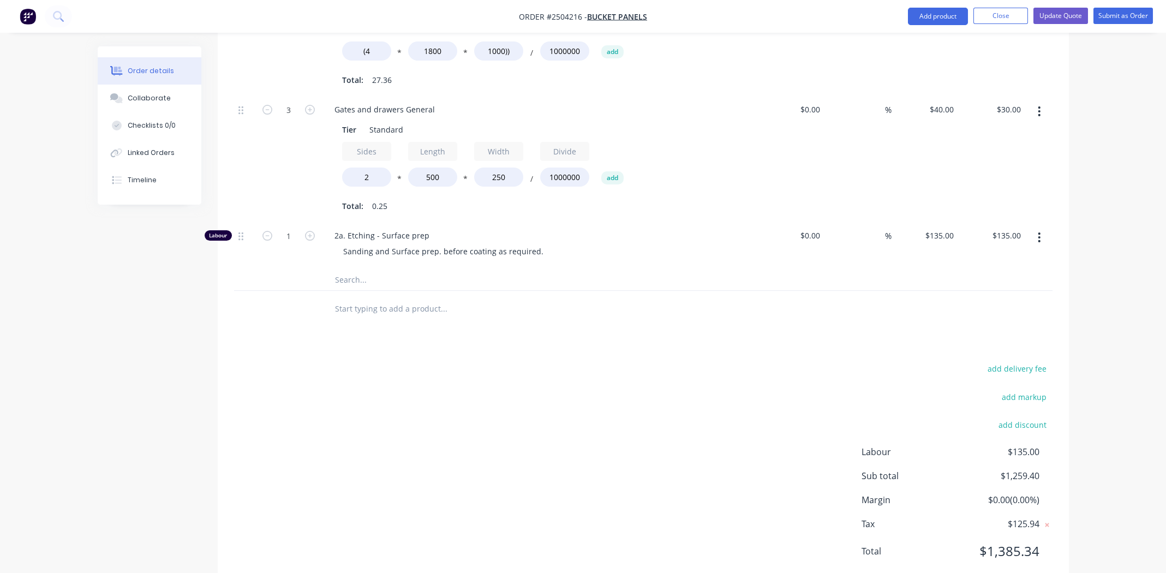
scroll to position [91, 0]
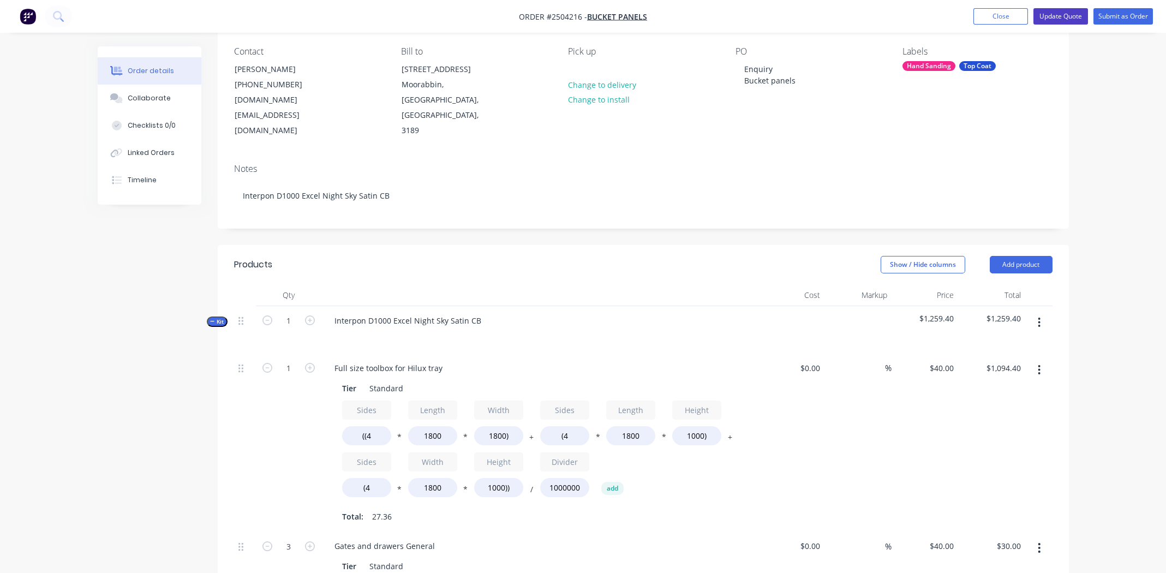
click at [1061, 13] on button "Update Quote" at bounding box center [1060, 16] width 55 height 16
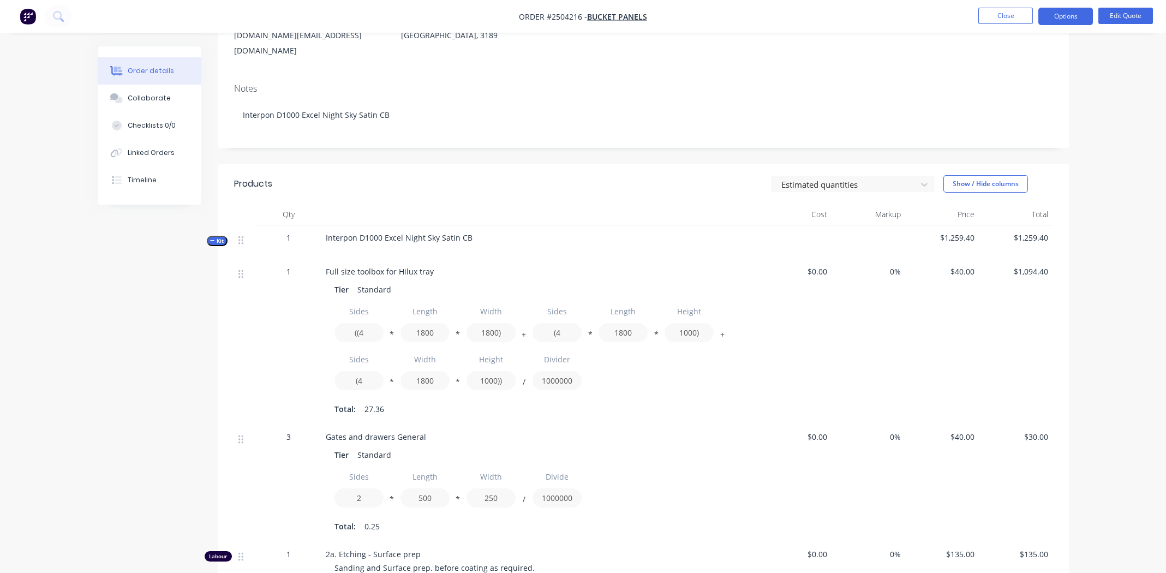
scroll to position [0, 0]
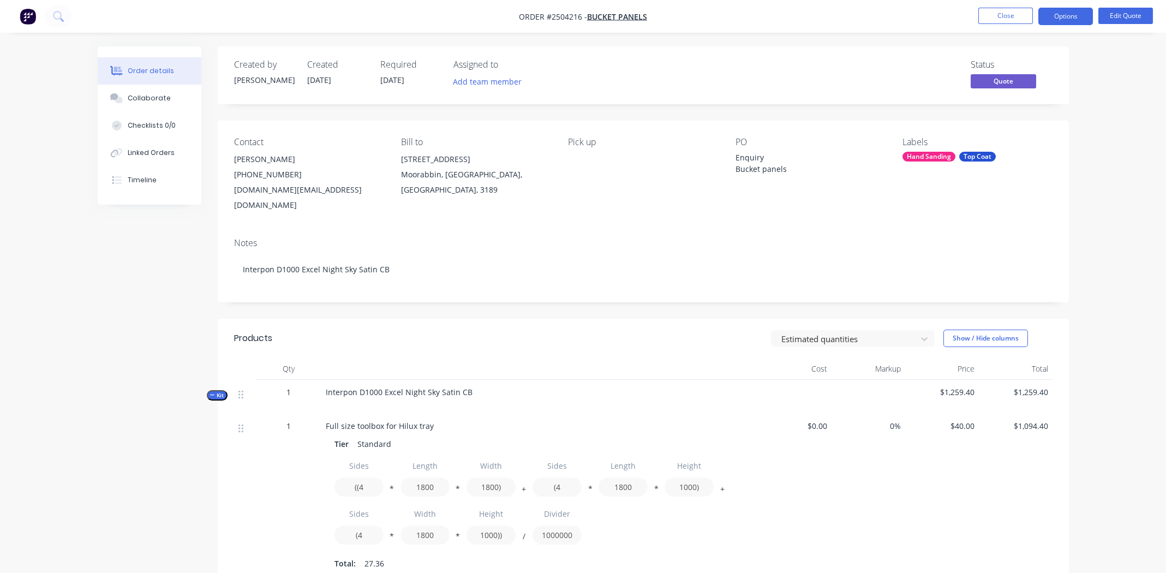
click at [563, 17] on span "Order #2504216 -" at bounding box center [553, 16] width 68 height 10
click at [563, 16] on span "Order #2504216 -" at bounding box center [553, 16] width 68 height 10
copy span "2504216"
drag, startPoint x: 972, startPoint y: 17, endPoint x: 994, endPoint y: 16, distance: 22.4
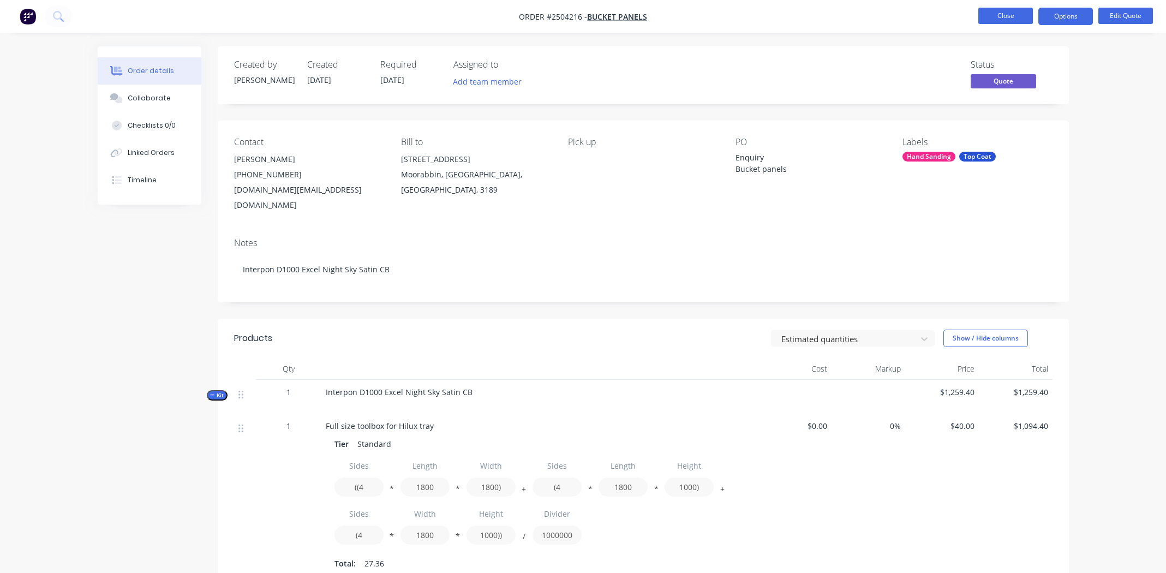
click at [972, 16] on ul "Close Options Edit Quote" at bounding box center [1065, 16] width 201 height 17
click at [1008, 15] on button "Close" at bounding box center [1005, 16] width 55 height 16
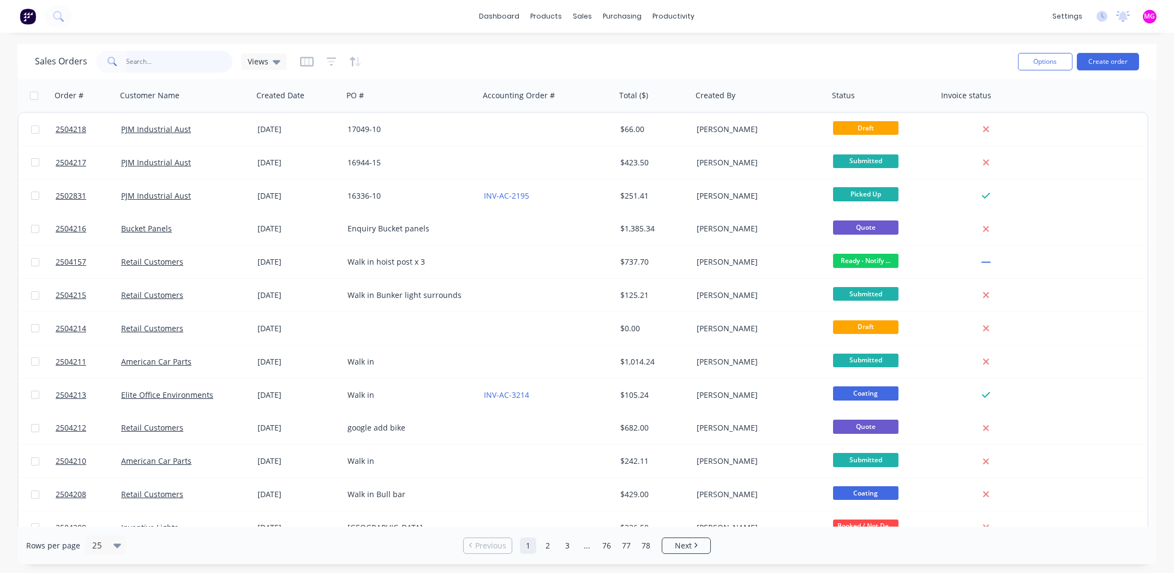
click at [169, 58] on input "text" at bounding box center [180, 62] width 106 height 22
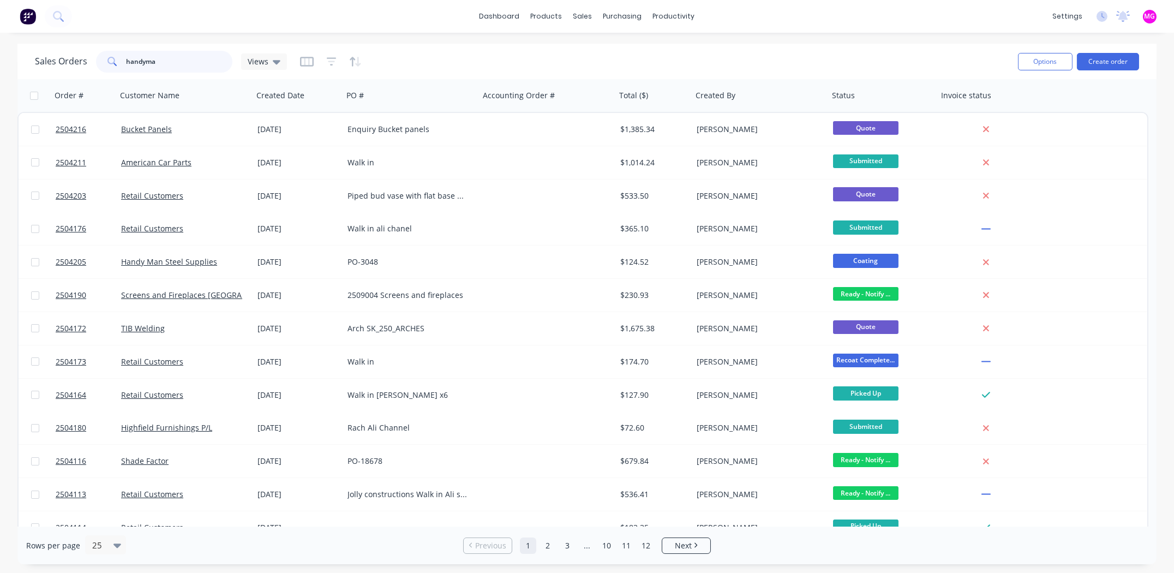
type input "handyman"
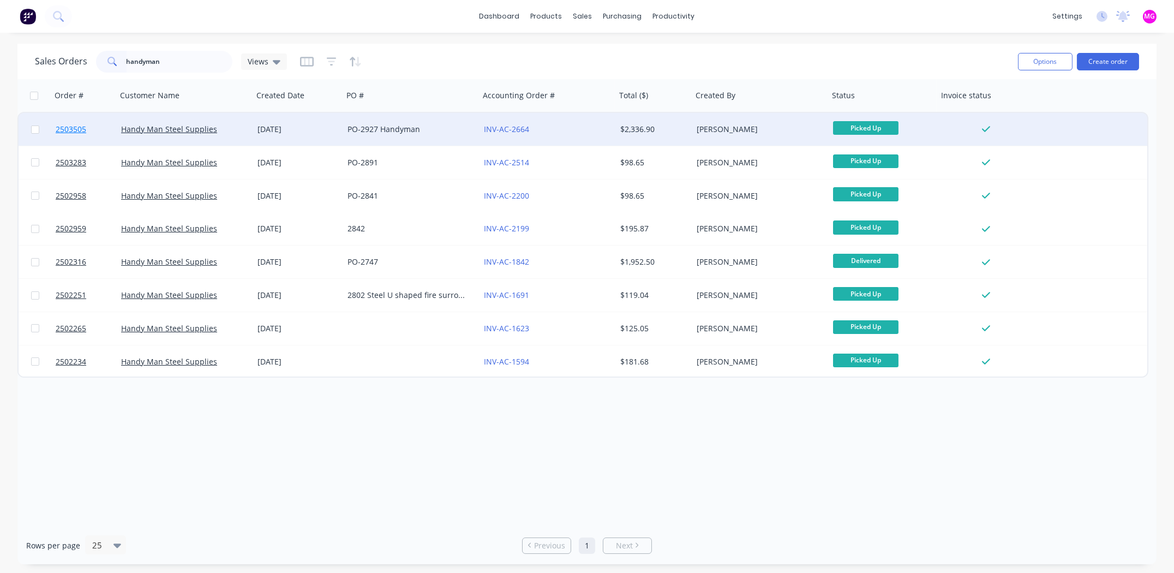
click at [71, 127] on span "2503505" at bounding box center [71, 129] width 31 height 11
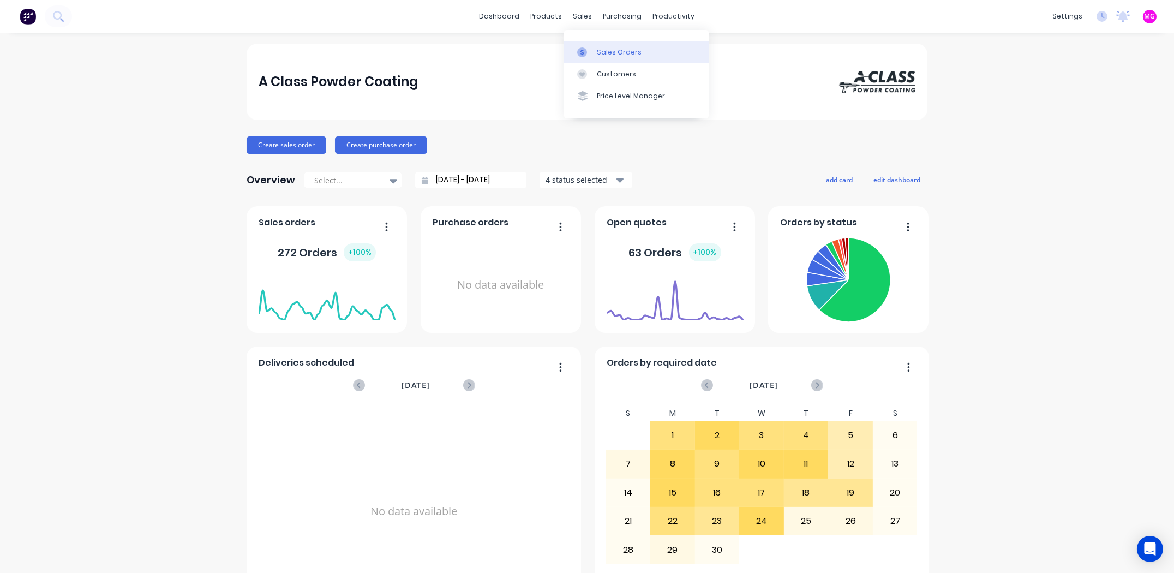
click at [604, 57] on link "Sales Orders" at bounding box center [636, 52] width 145 height 22
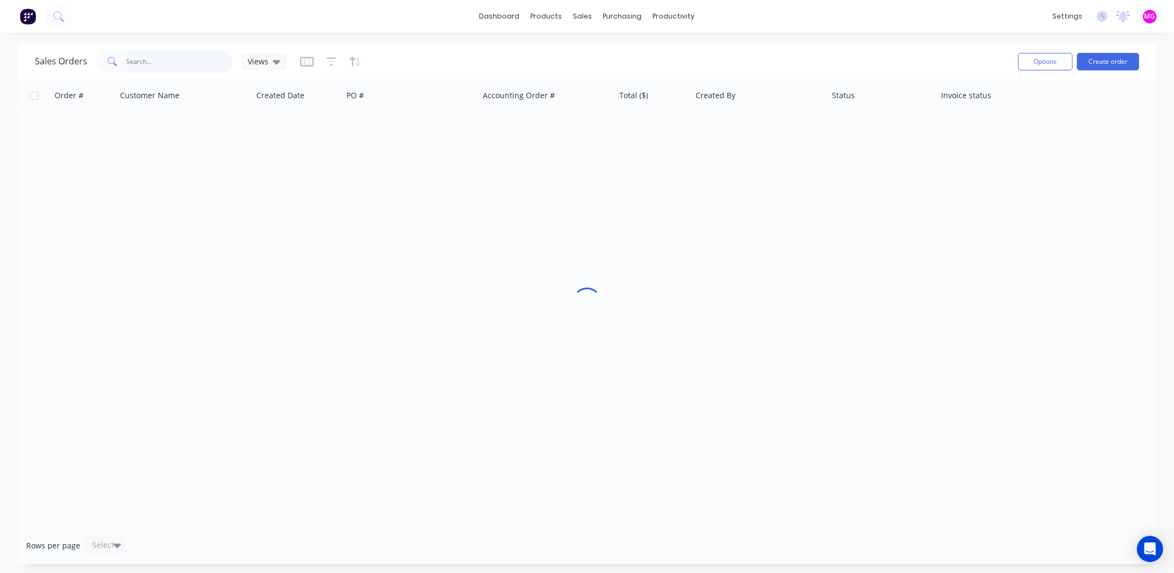
click at [146, 57] on input "text" at bounding box center [180, 62] width 106 height 22
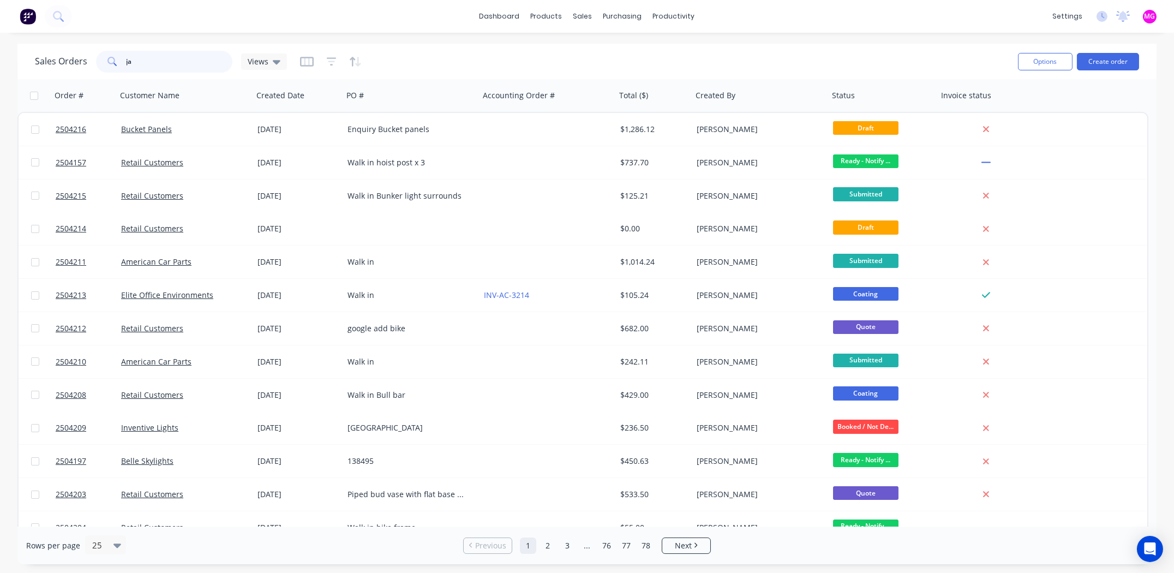
type input "j"
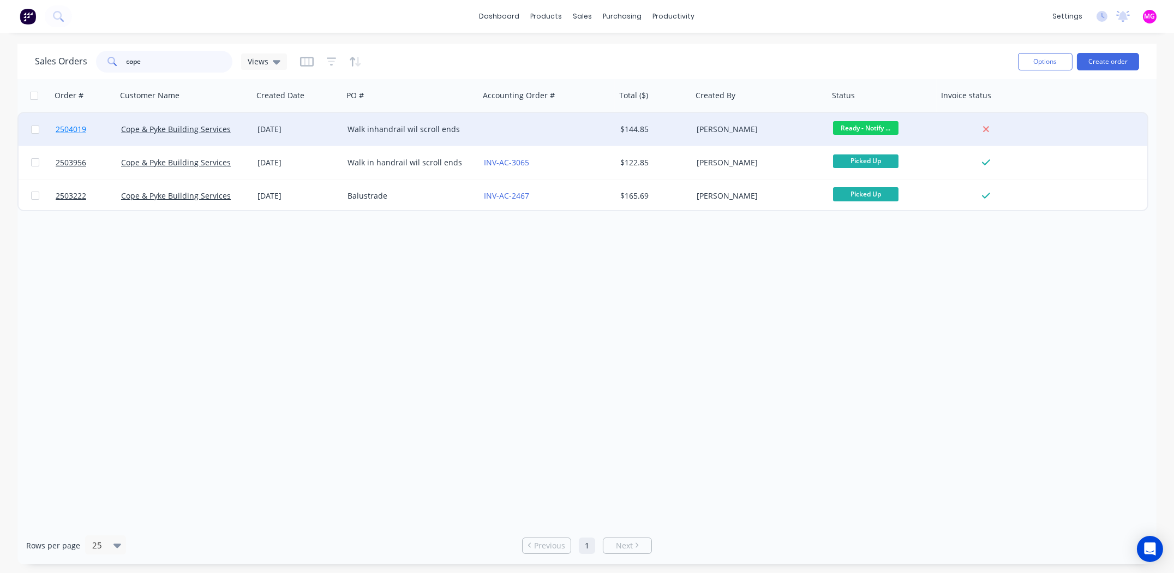
type input "cope"
click at [64, 129] on span "2504019" at bounding box center [71, 129] width 31 height 11
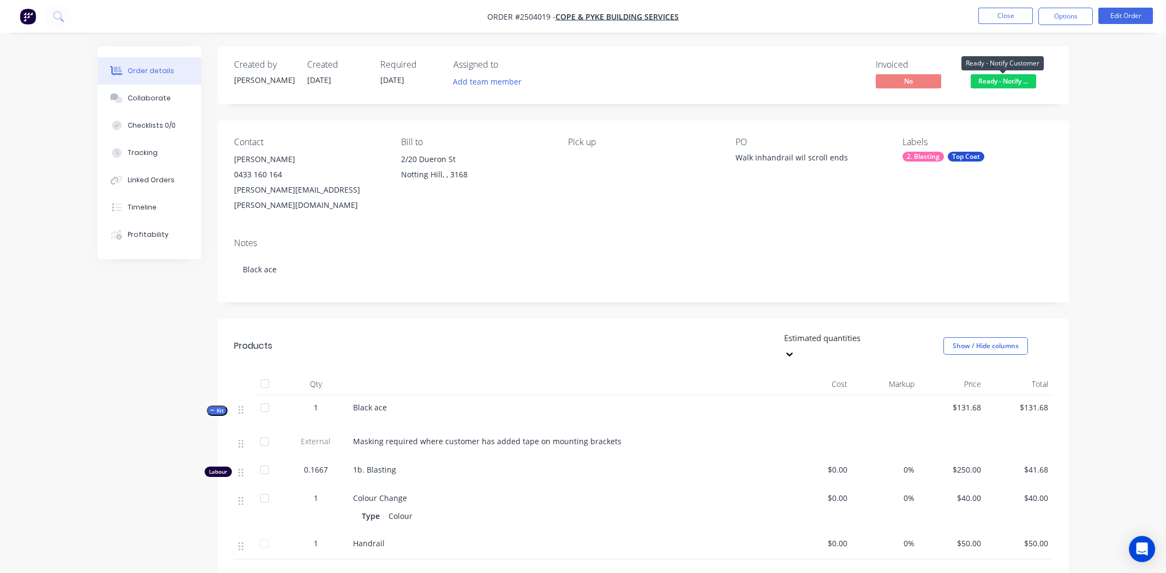
click at [1005, 79] on span "Ready - Notify ..." at bounding box center [1003, 81] width 65 height 14
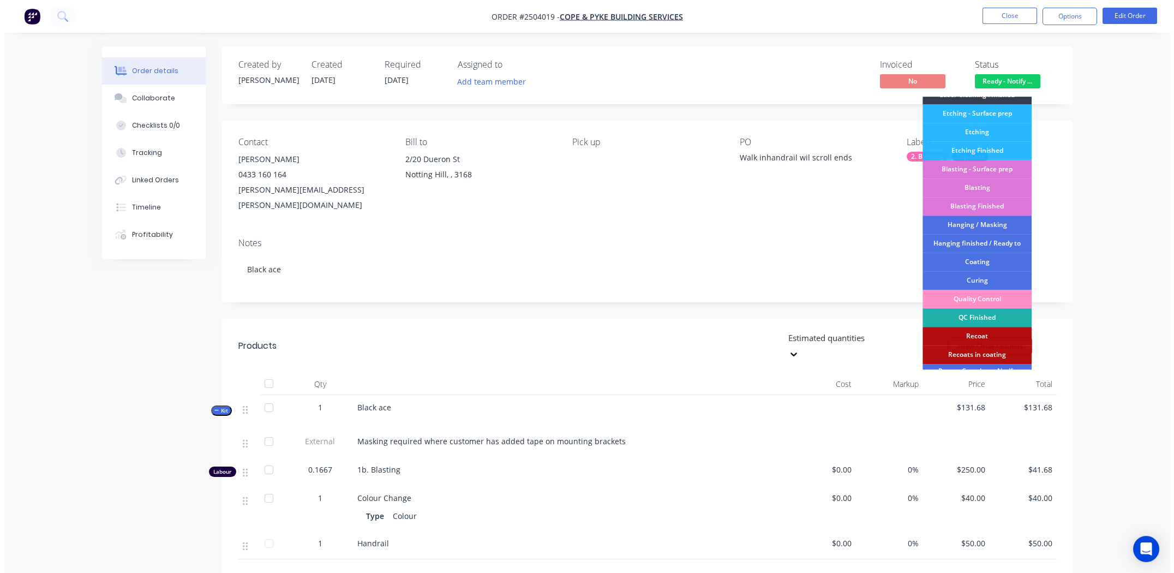
scroll to position [270, 0]
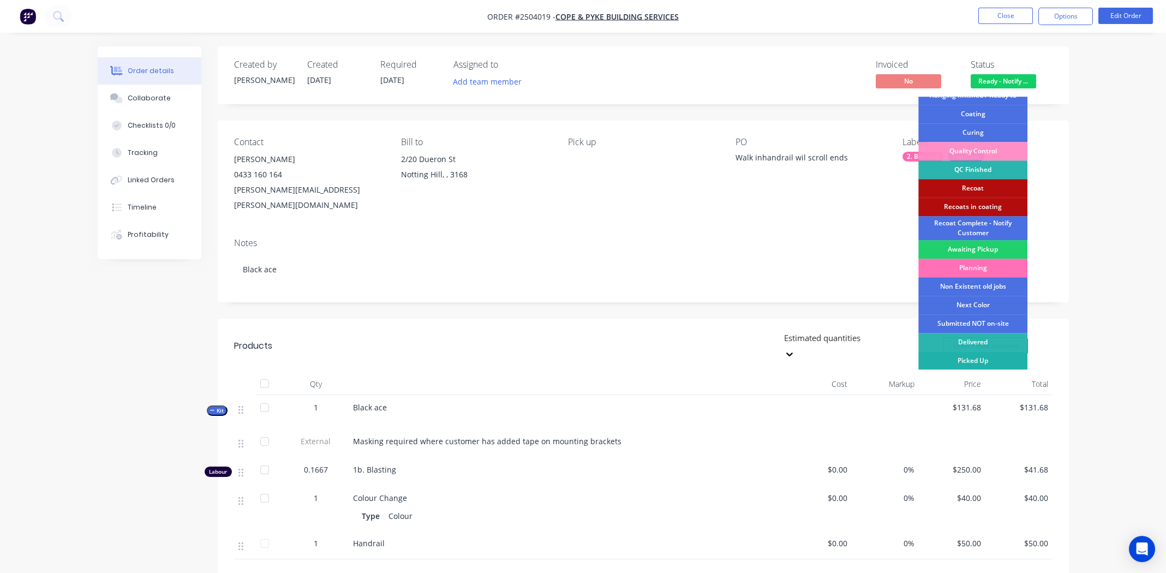
click at [970, 361] on div "Picked Up" at bounding box center [972, 360] width 109 height 19
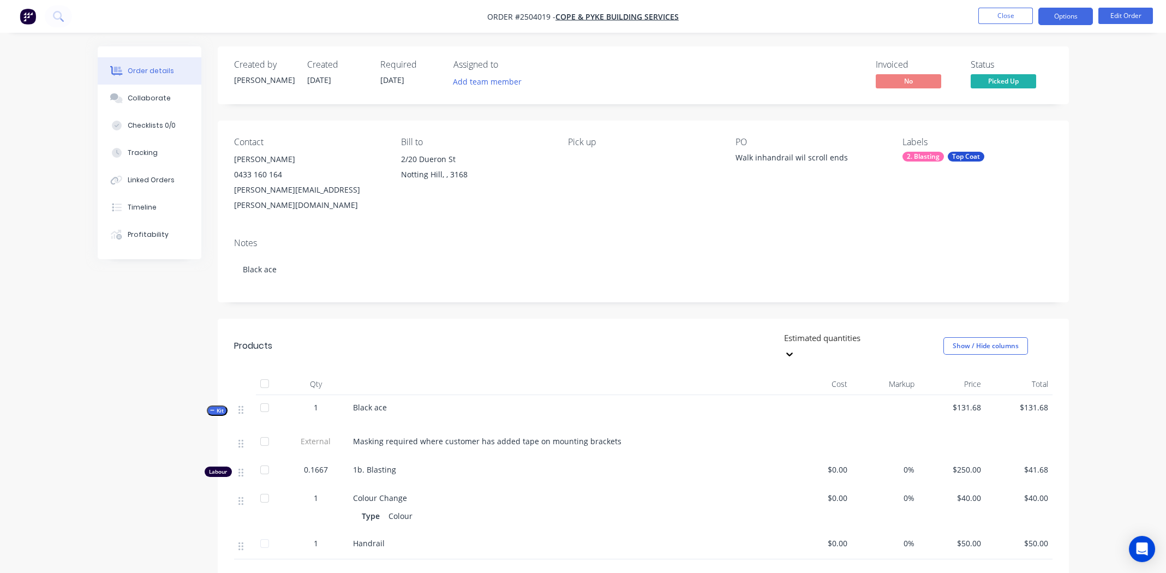
click at [1052, 17] on button "Options" at bounding box center [1065, 16] width 55 height 17
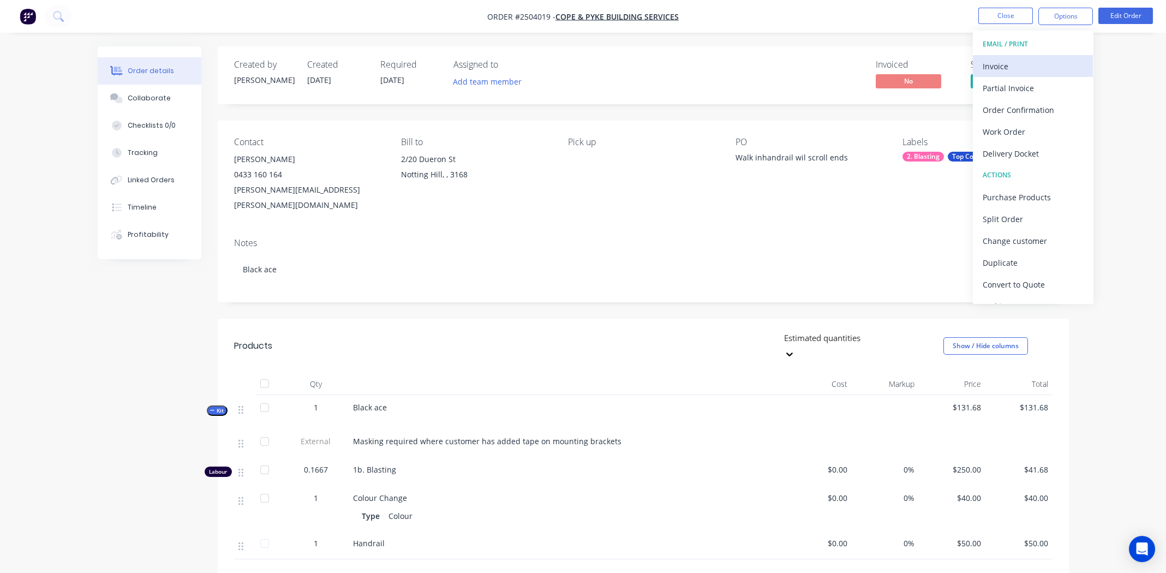
click at [1019, 60] on div "Invoice" at bounding box center [1033, 66] width 100 height 16
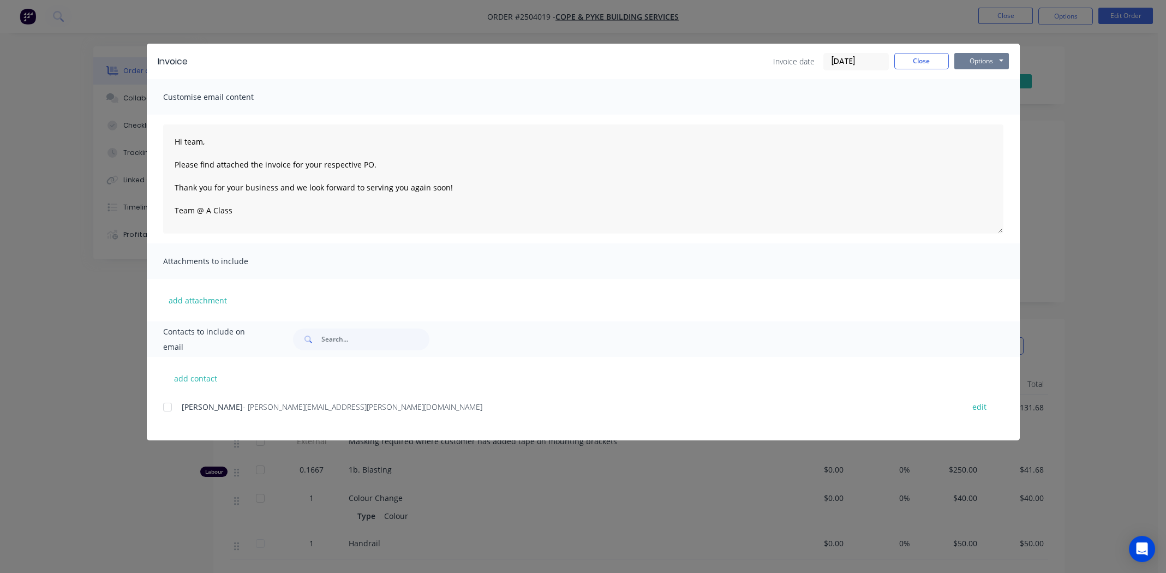
click at [974, 63] on button "Options" at bounding box center [981, 61] width 55 height 16
click at [981, 100] on button "Print" at bounding box center [989, 98] width 70 height 18
click at [914, 52] on div "Invoice Invoice date 25/09/25 Close Options Preview Print Email" at bounding box center [583, 61] width 873 height 35
click at [931, 55] on button "Close" at bounding box center [921, 61] width 55 height 16
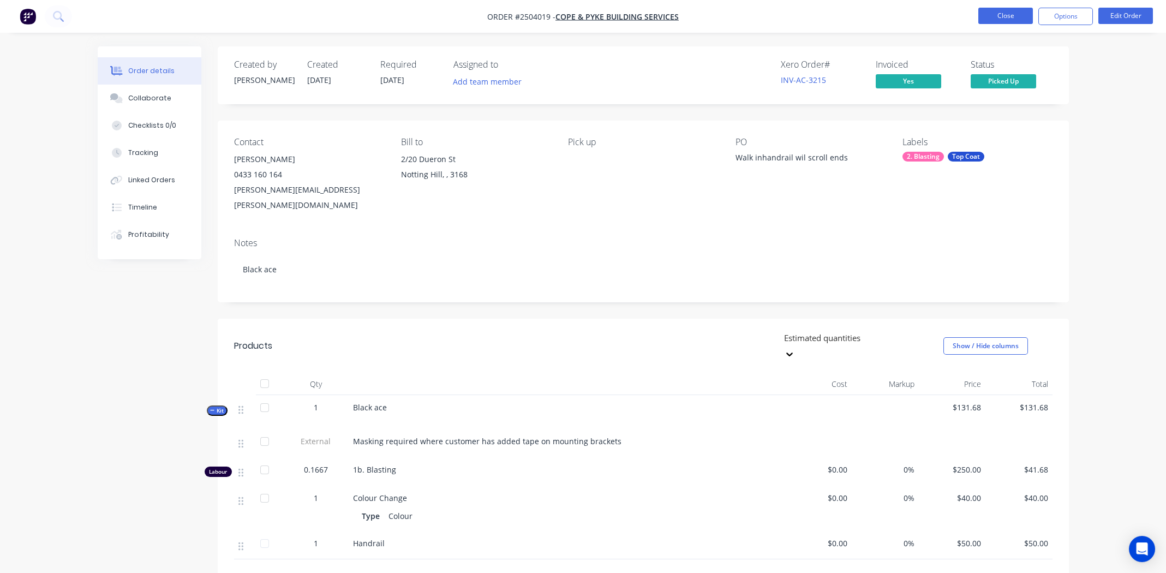
click at [1000, 12] on button "Close" at bounding box center [1005, 16] width 55 height 16
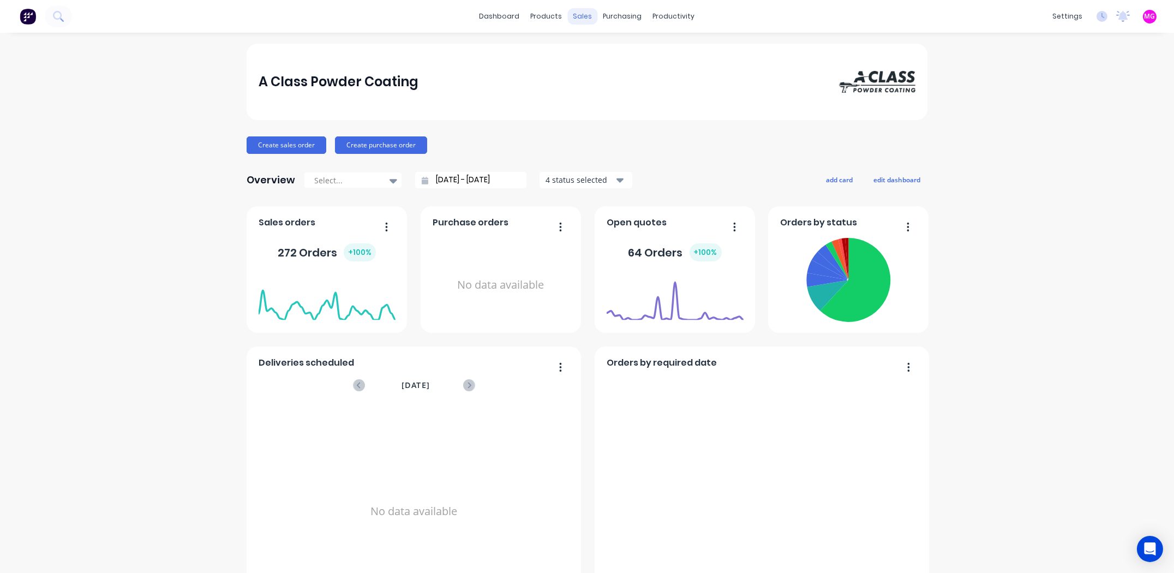
click at [579, 14] on div "sales" at bounding box center [583, 16] width 30 height 16
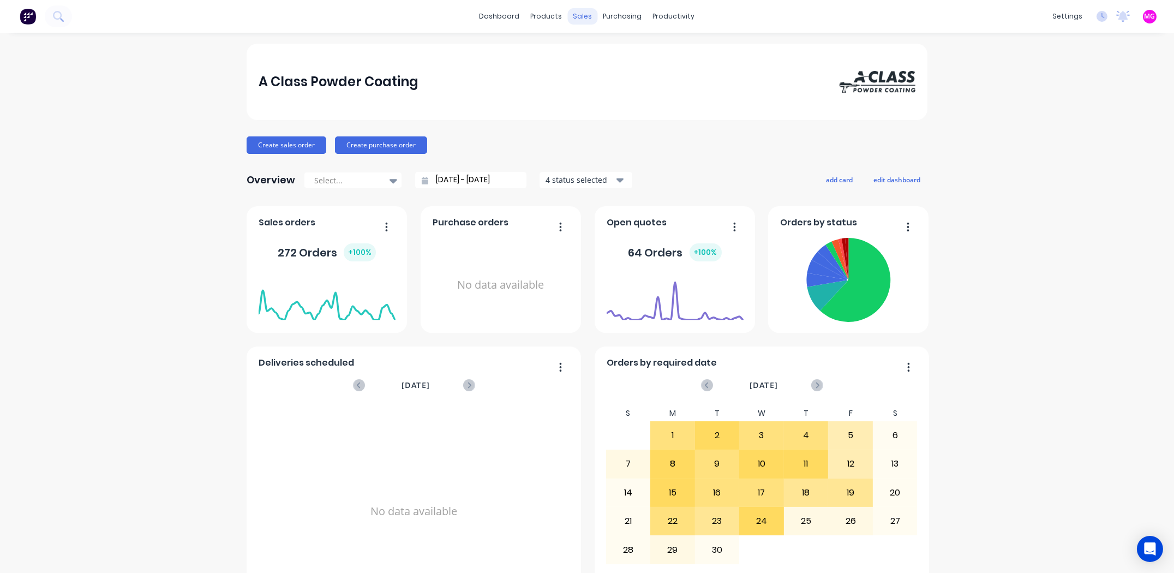
click at [577, 17] on div "sales" at bounding box center [583, 16] width 30 height 16
click at [601, 47] on div "Sales Orders" at bounding box center [619, 52] width 45 height 10
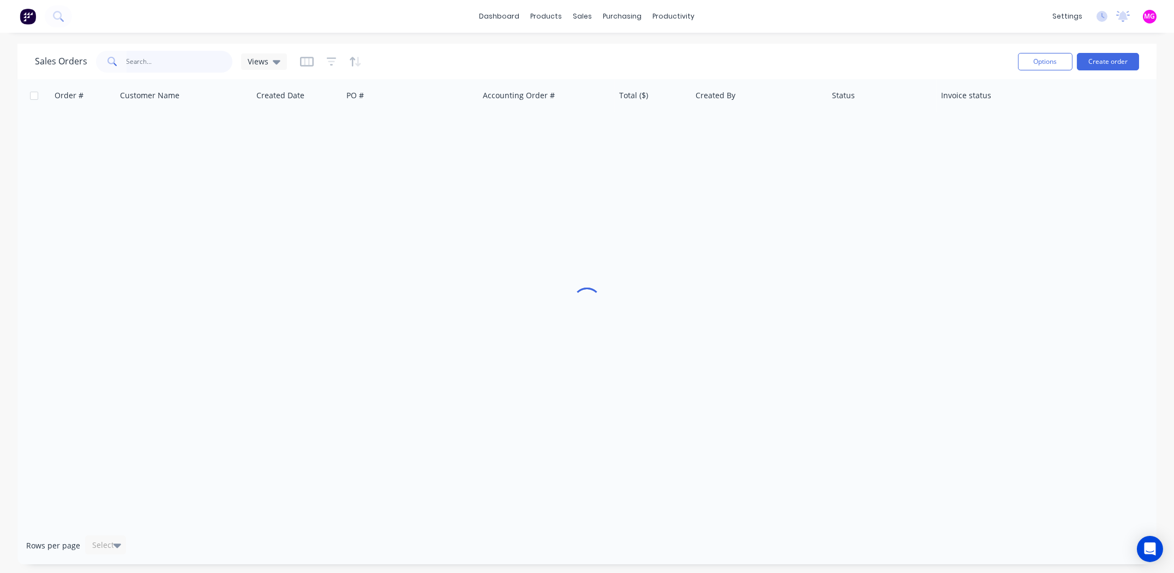
click at [149, 57] on input "text" at bounding box center [180, 62] width 106 height 22
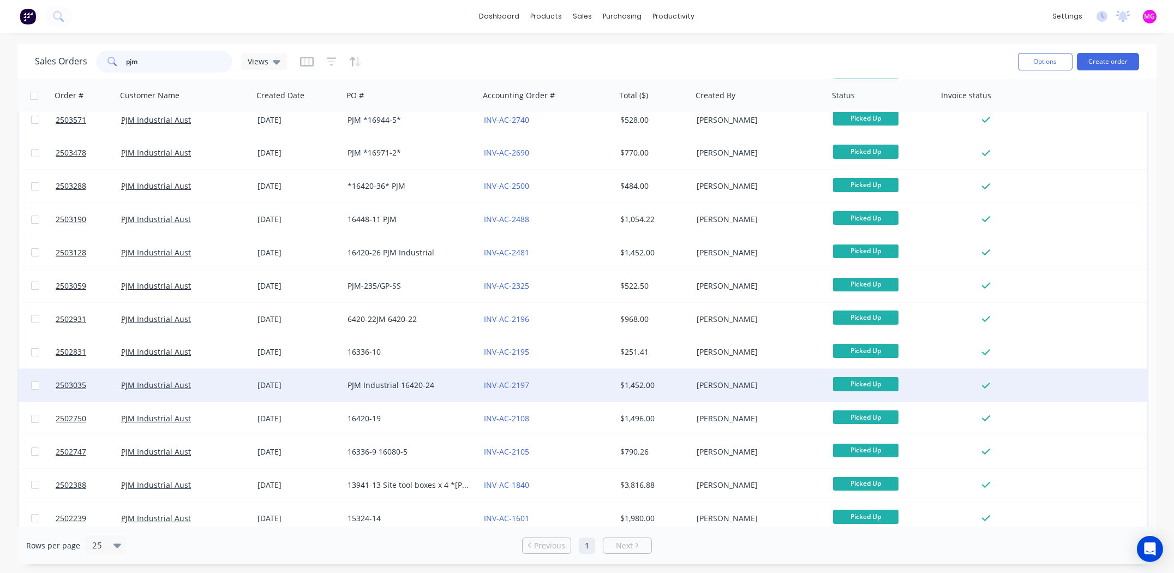
scroll to position [282, 0]
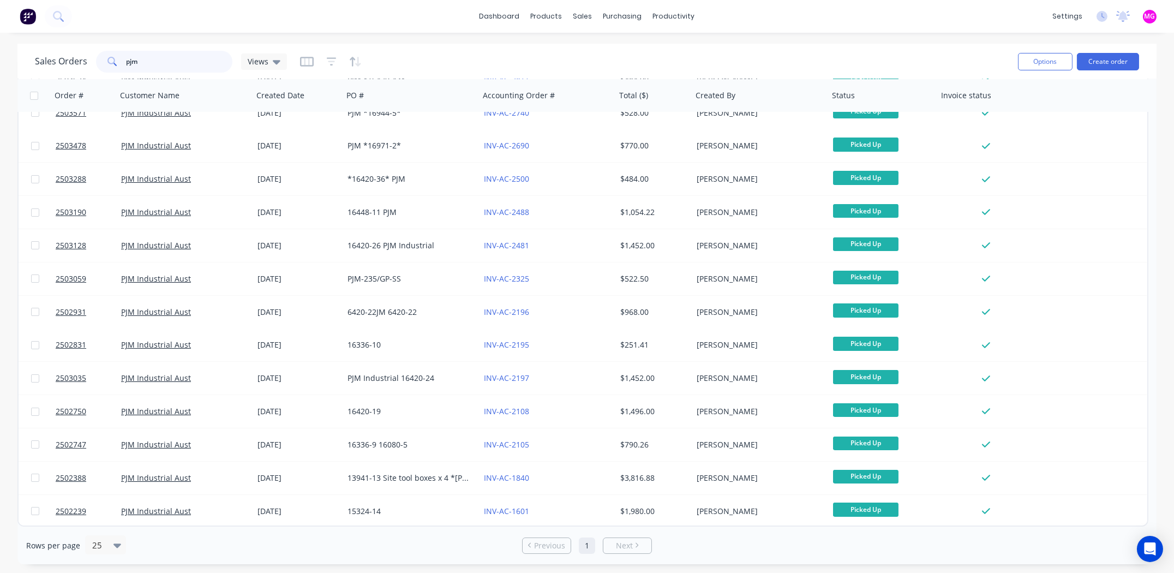
click at [156, 62] on input "pjm" at bounding box center [180, 62] width 106 height 22
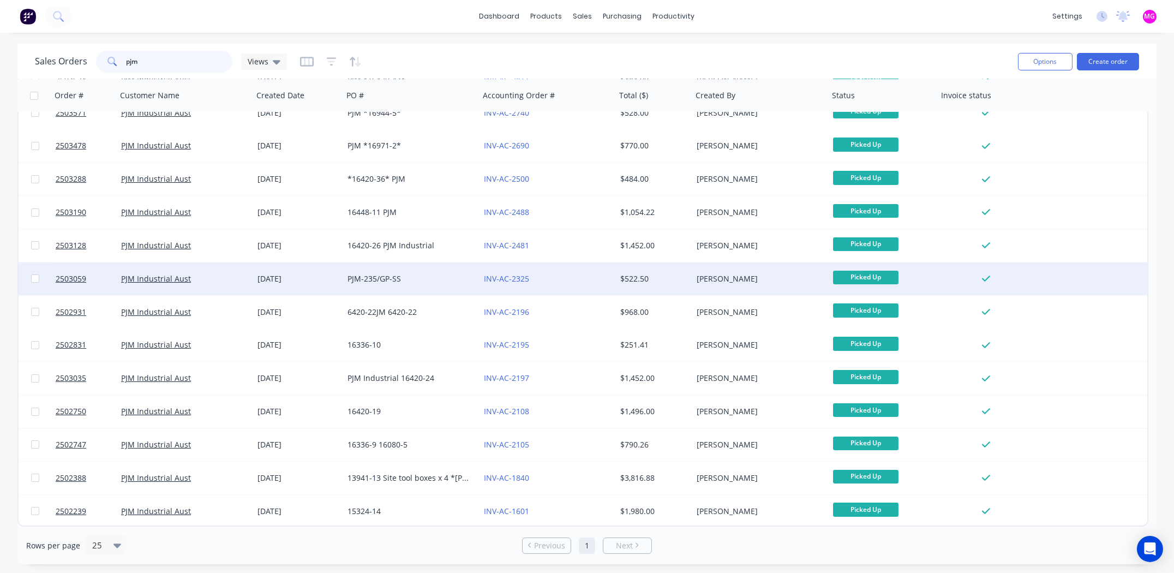
type input "pjm"
click at [645, 282] on div "$522.50" at bounding box center [652, 278] width 64 height 11
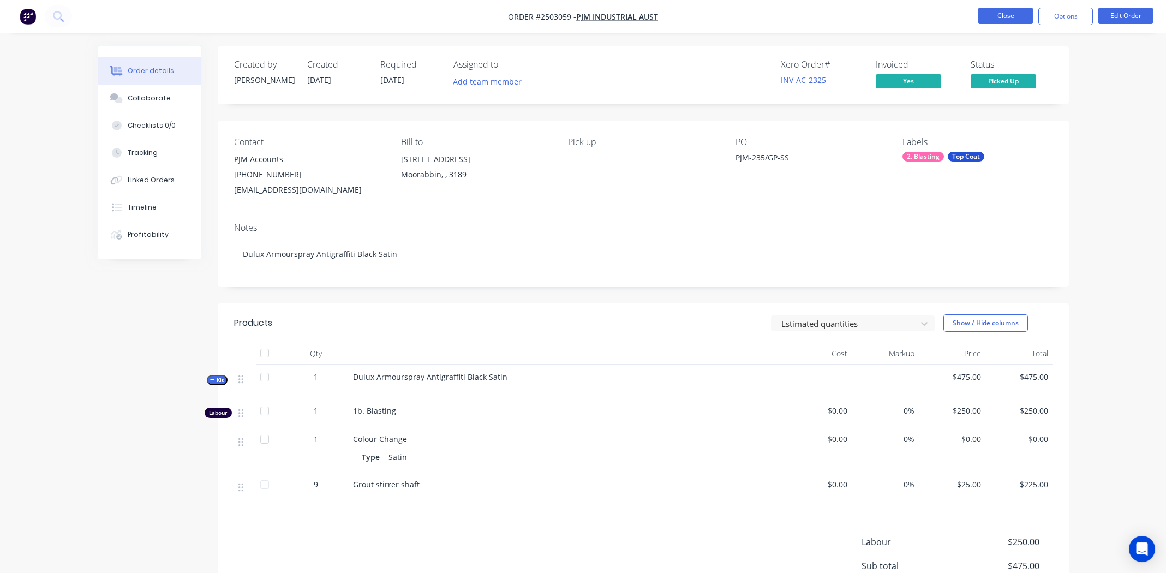
click at [1003, 14] on button "Close" at bounding box center [1005, 16] width 55 height 16
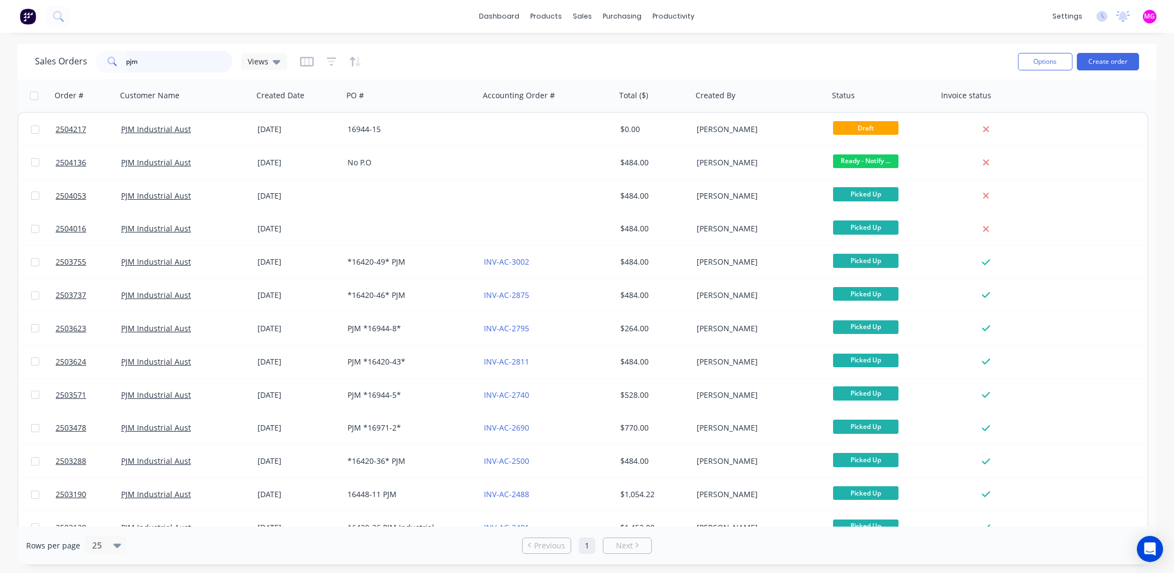
click at [151, 55] on input "pjm" at bounding box center [180, 62] width 106 height 22
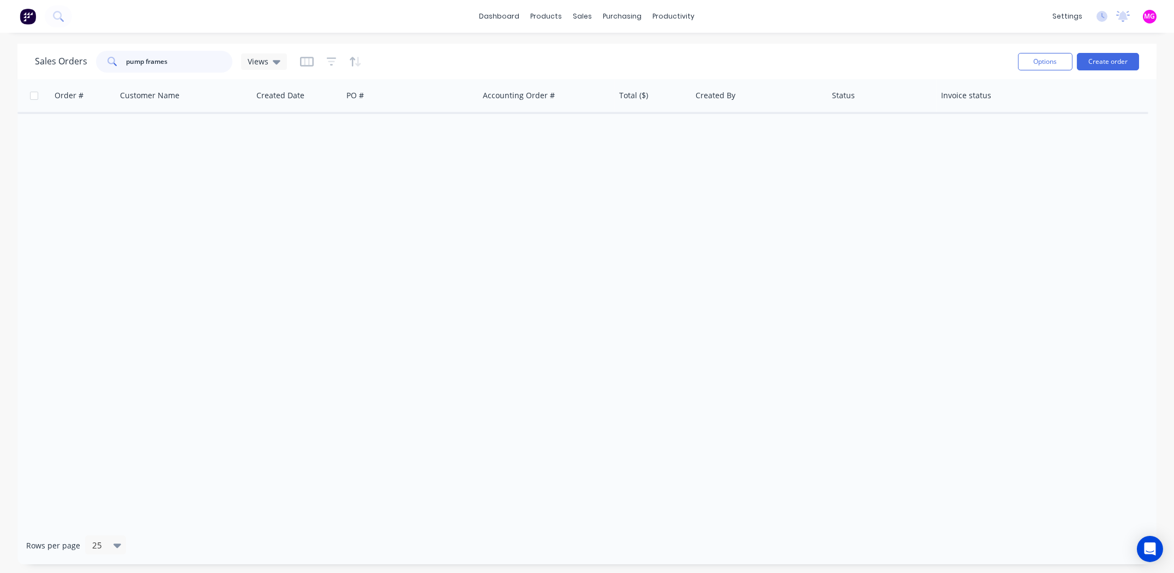
click at [145, 63] on input "pump frames" at bounding box center [180, 62] width 106 height 22
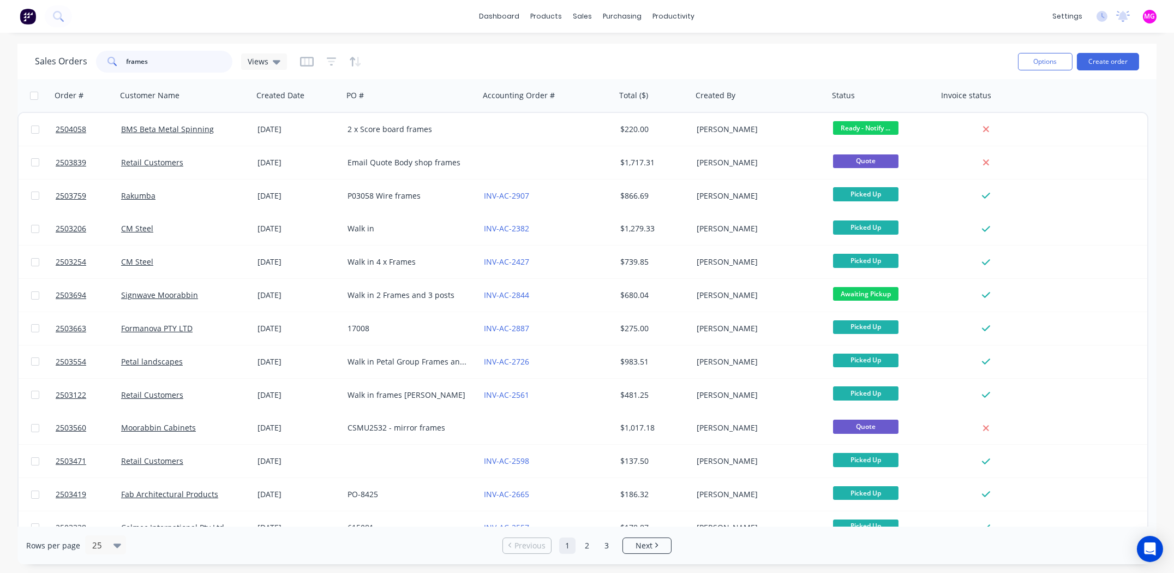
click at [158, 63] on input "frames" at bounding box center [180, 62] width 106 height 22
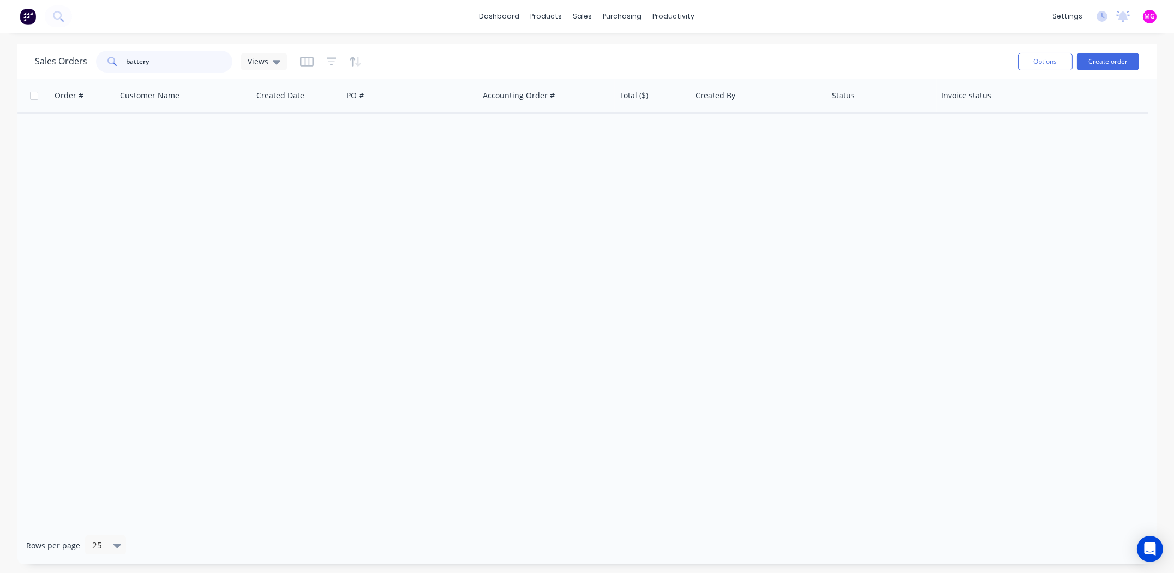
click at [175, 55] on input "battery" at bounding box center [180, 62] width 106 height 22
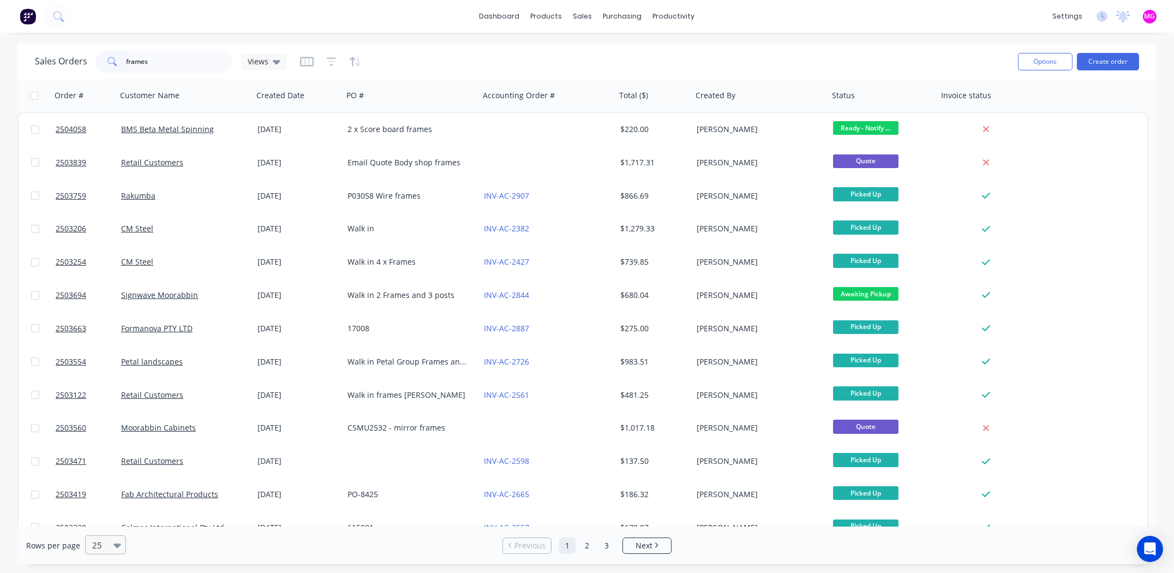
click at [114, 540] on icon at bounding box center [117, 545] width 8 height 12
click at [102, 519] on div "100" at bounding box center [103, 518] width 41 height 20
click at [157, 69] on input "frames" at bounding box center [180, 62] width 106 height 22
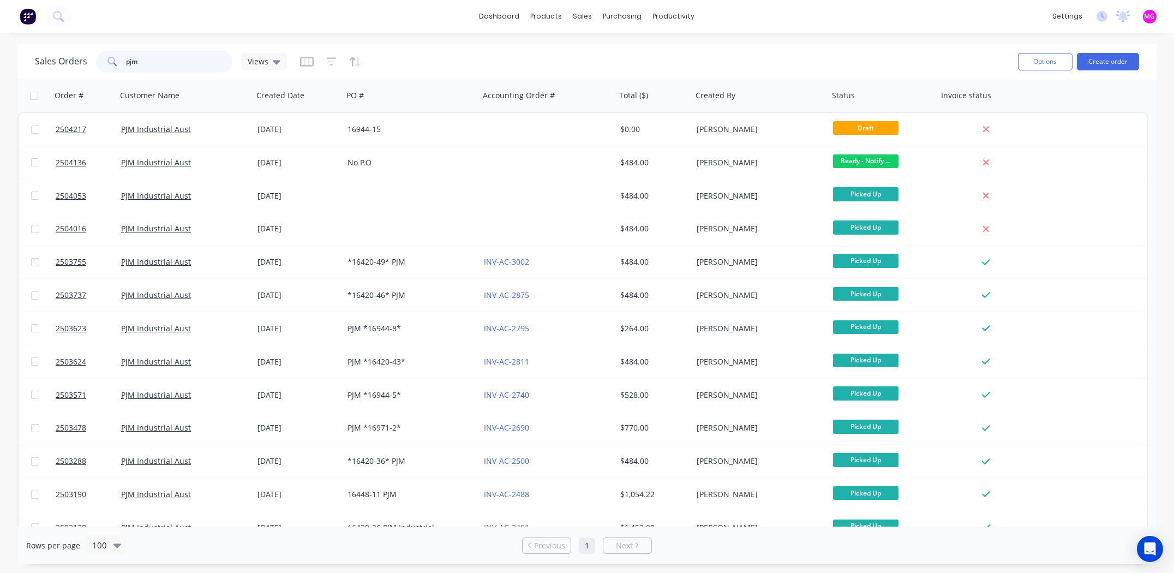
scroll to position [282, 0]
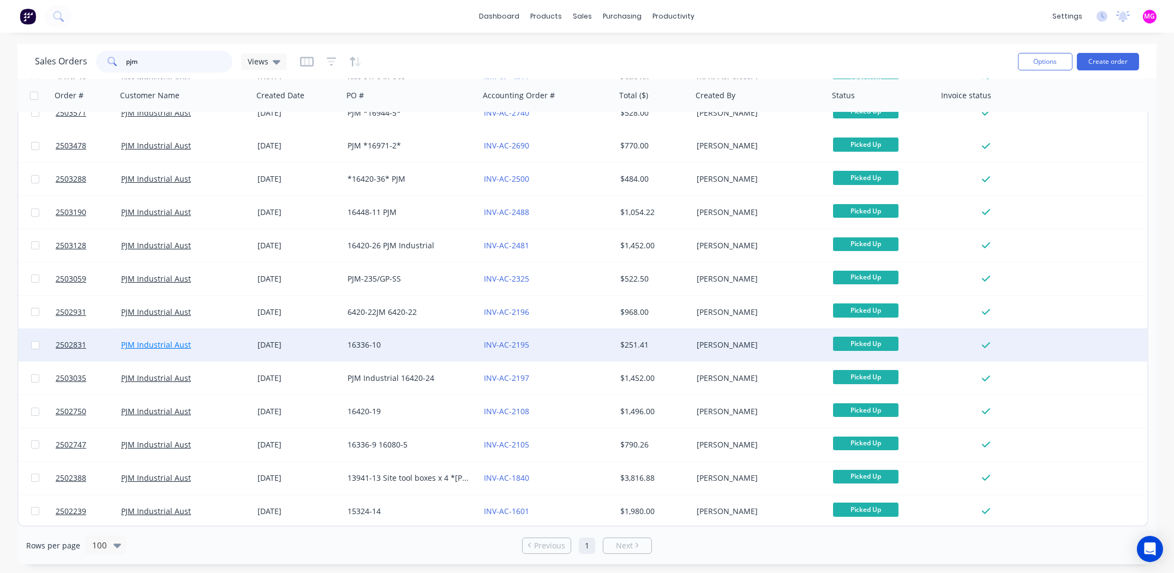
type input "pjm"
click at [135, 345] on link "PJM Industrial Aust" at bounding box center [156, 344] width 70 height 10
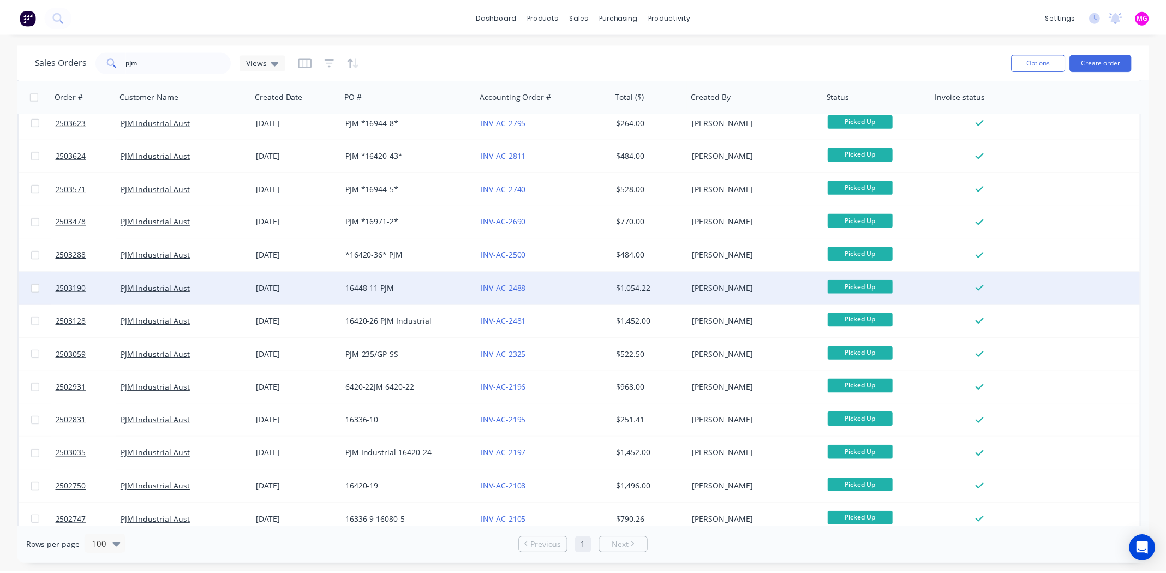
scroll to position [282, 0]
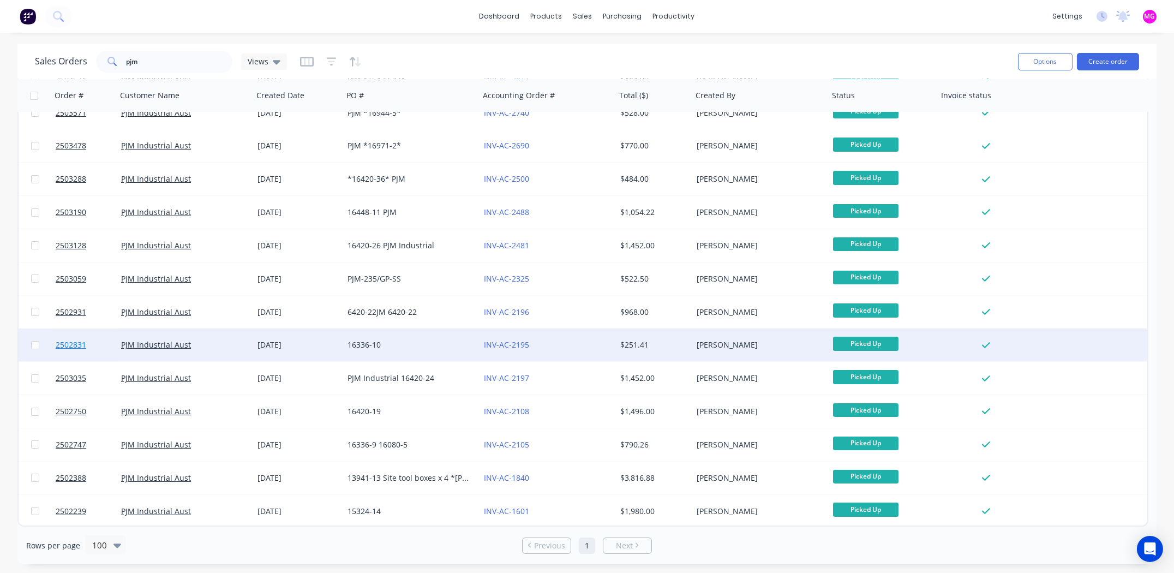
click at [73, 345] on span "2502831" at bounding box center [71, 344] width 31 height 11
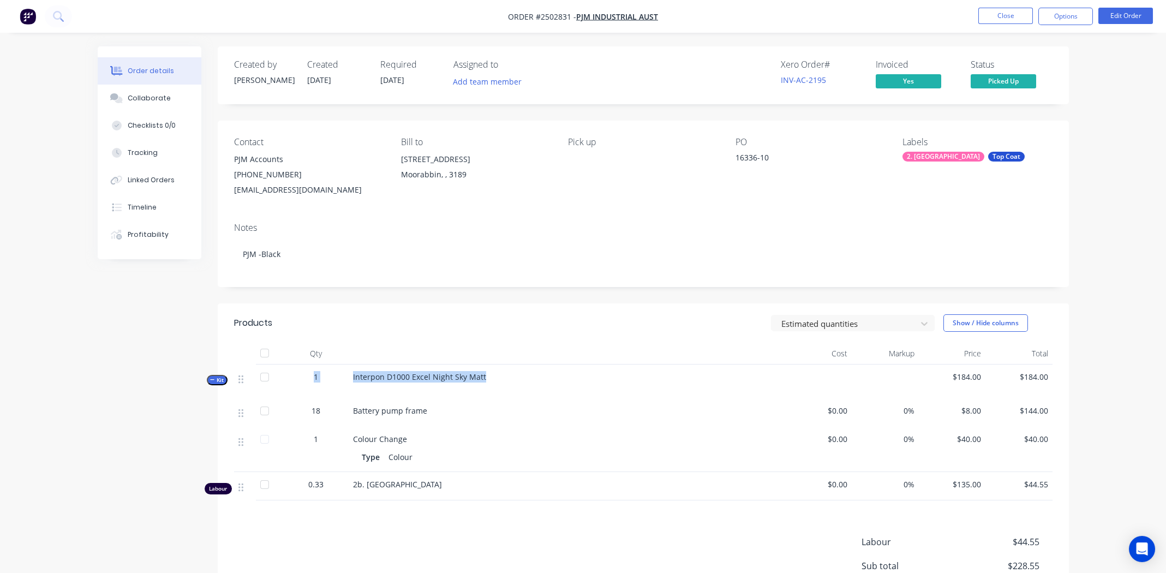
drag, startPoint x: 484, startPoint y: 378, endPoint x: 309, endPoint y: 378, distance: 175.7
click at [309, 378] on div "Kit 1 Interpon D1000 Excel Night Sky Matt $184.00 $184.00" at bounding box center [643, 381] width 818 height 34
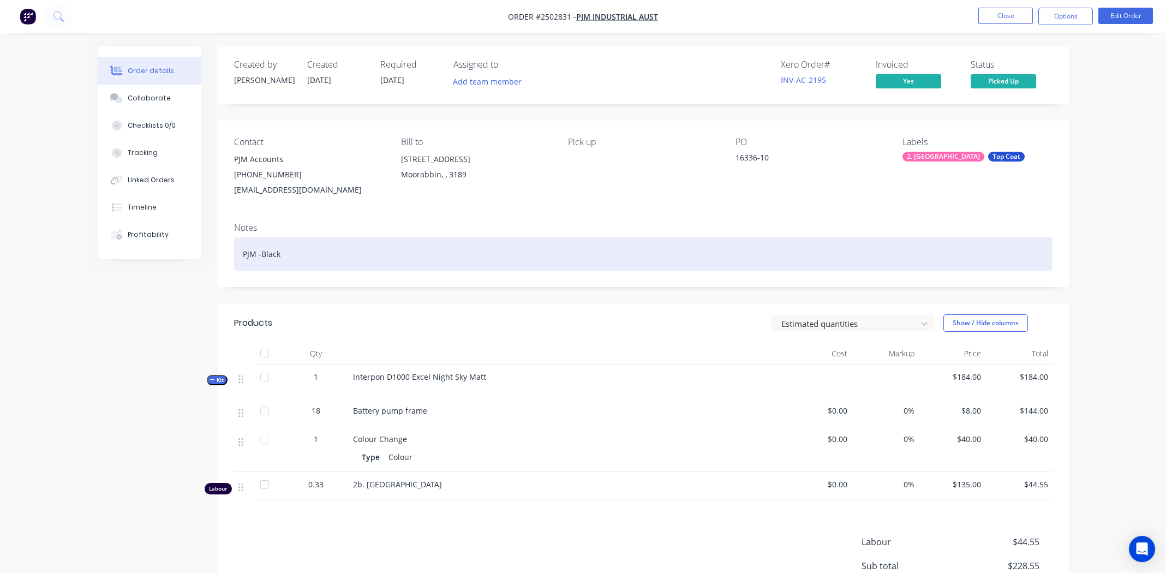
click at [555, 269] on div "PJM -Black" at bounding box center [643, 253] width 818 height 33
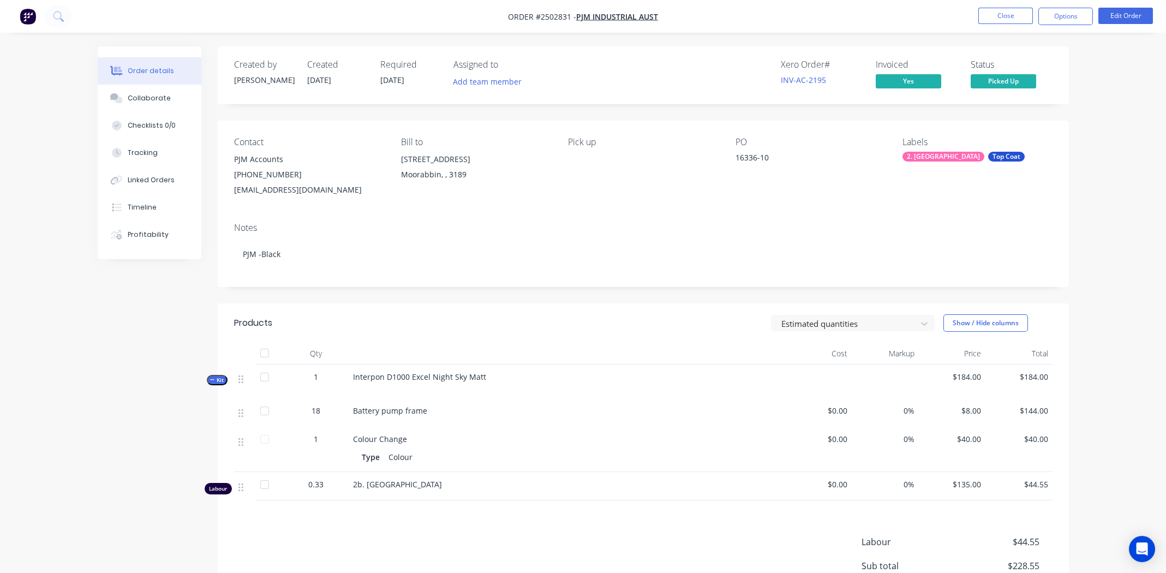
click at [551, 16] on span "Order #2502831 -" at bounding box center [542, 16] width 68 height 10
copy span "2502831"
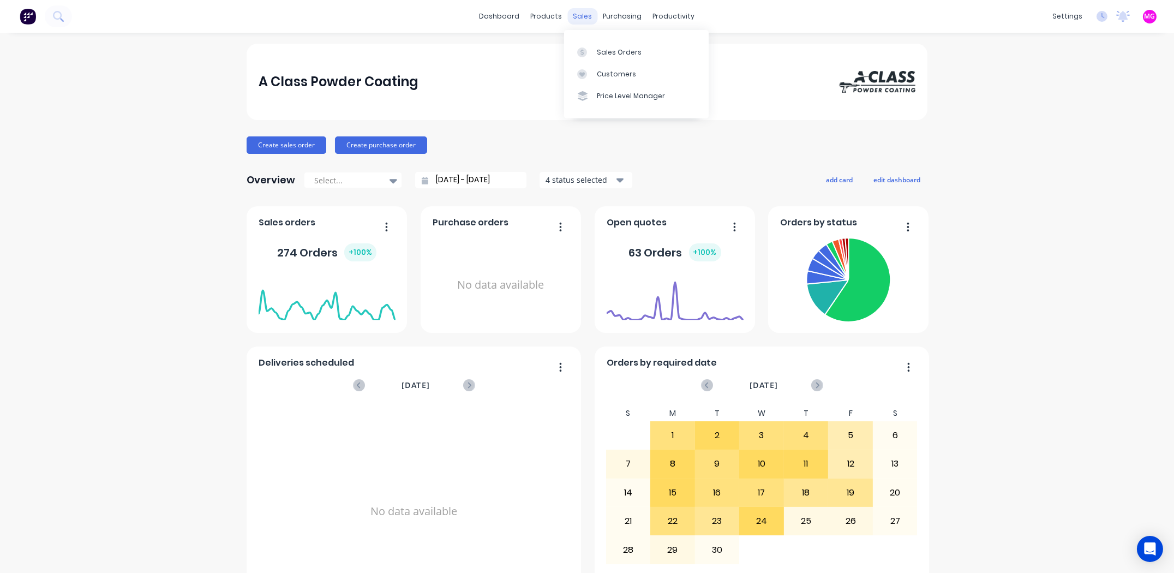
click at [573, 17] on div "sales" at bounding box center [583, 16] width 30 height 16
click at [604, 47] on div "Sales Orders" at bounding box center [619, 52] width 45 height 10
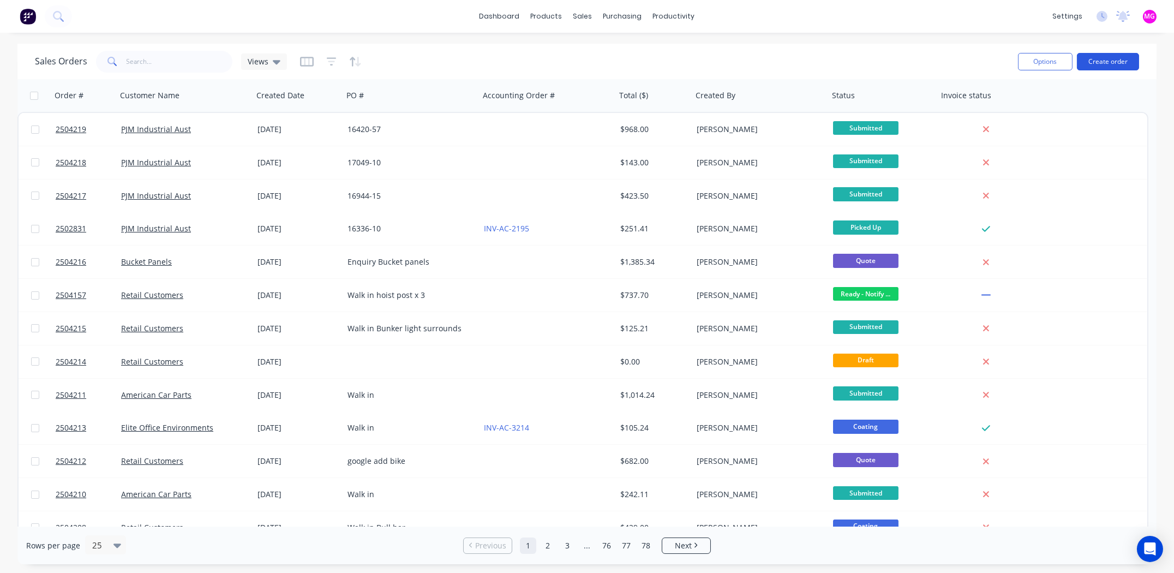
click at [1092, 61] on button "Create order" at bounding box center [1108, 61] width 62 height 17
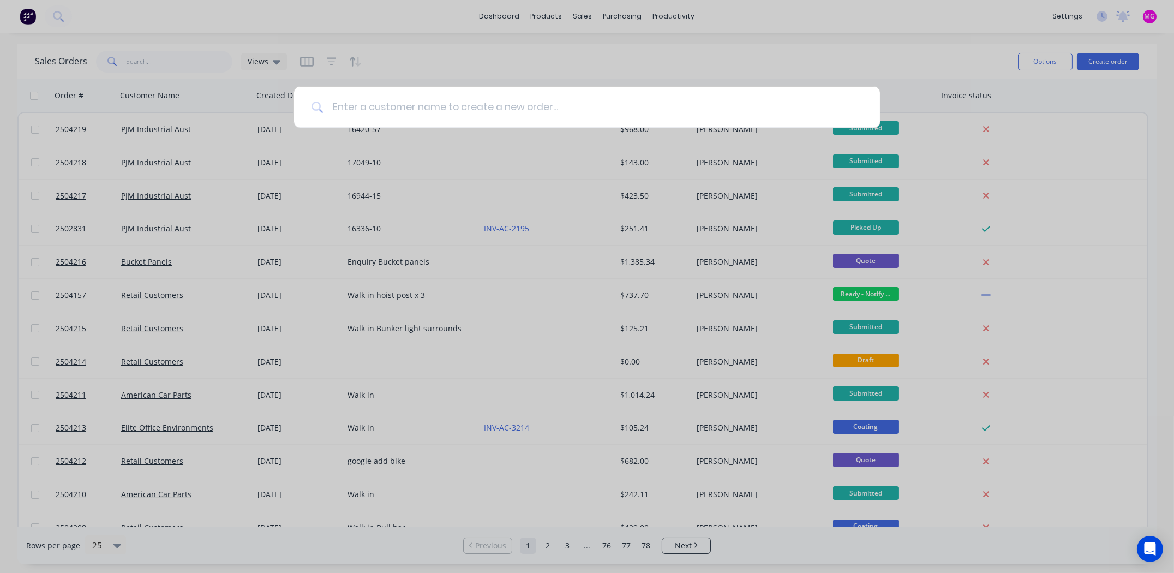
click at [427, 105] on input at bounding box center [593, 107] width 539 height 41
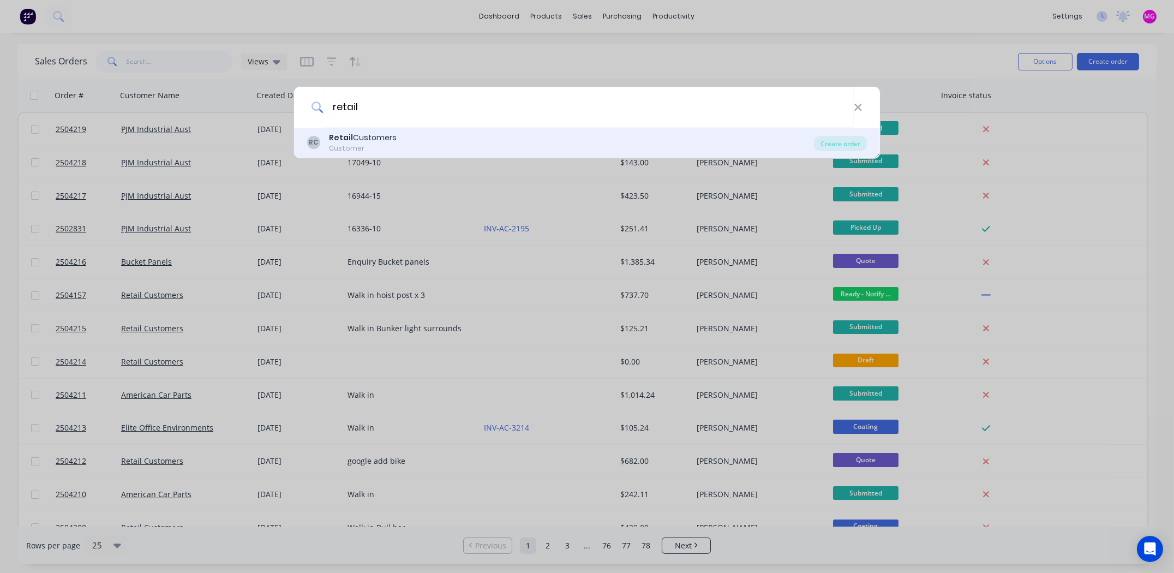
type input "retail"
click at [363, 132] on div "Retail Customers" at bounding box center [363, 137] width 68 height 11
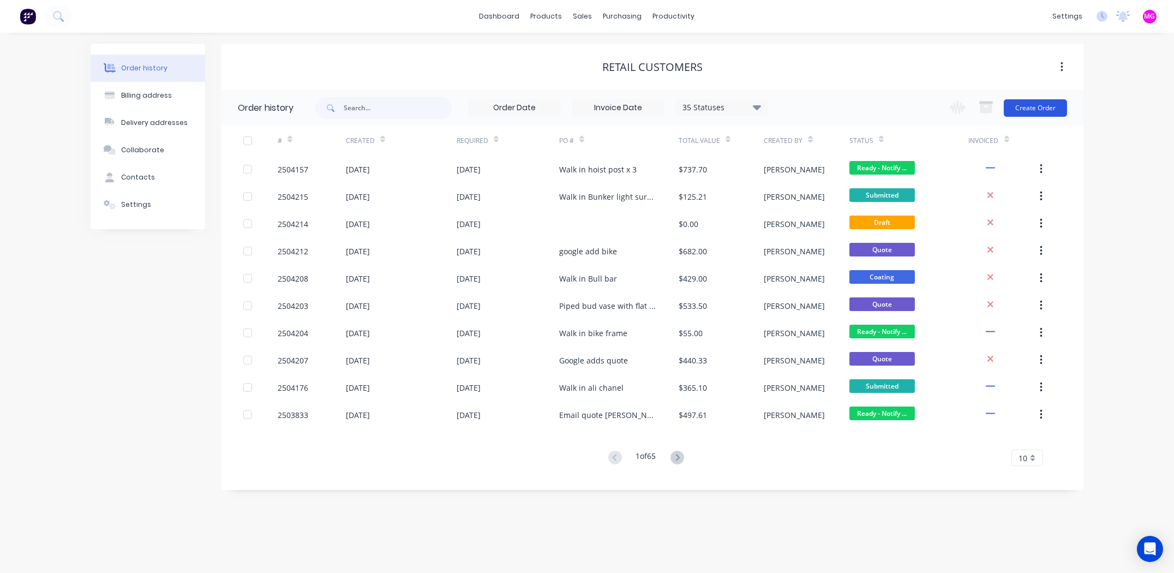
click at [1028, 105] on button "Create Order" at bounding box center [1035, 107] width 63 height 17
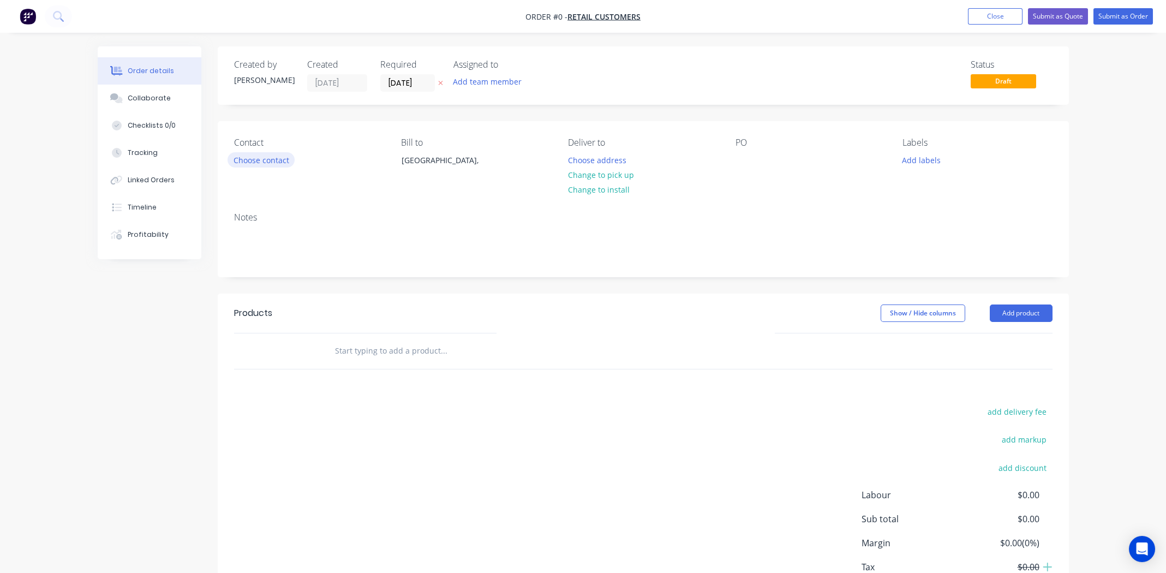
click at [256, 163] on button "Choose contact" at bounding box center [261, 159] width 67 height 15
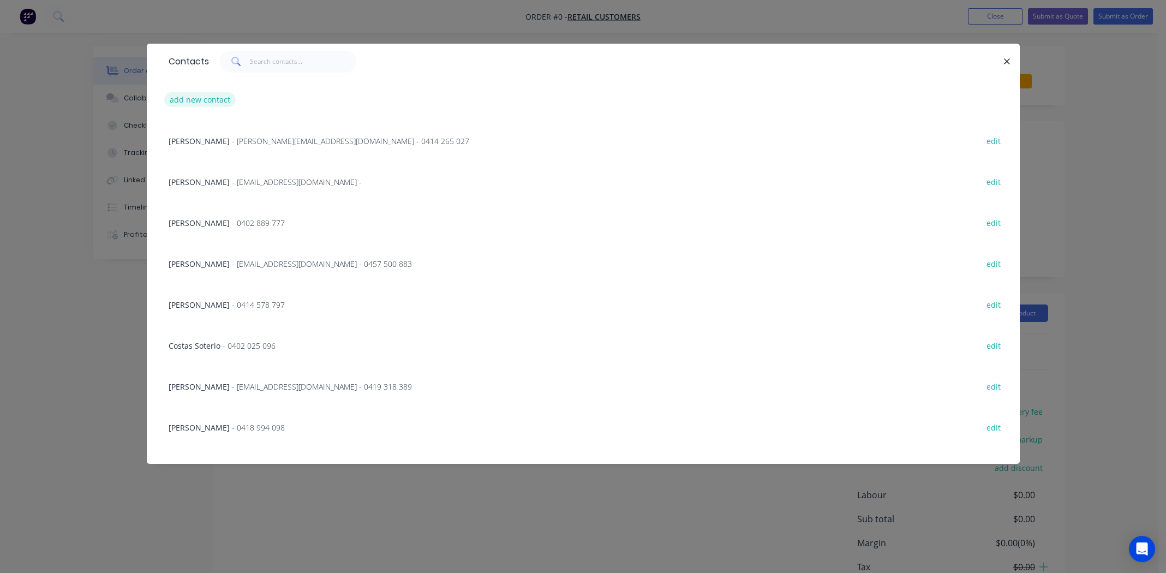
click at [196, 100] on button "add new contact" at bounding box center [200, 99] width 72 height 15
select select "AU"
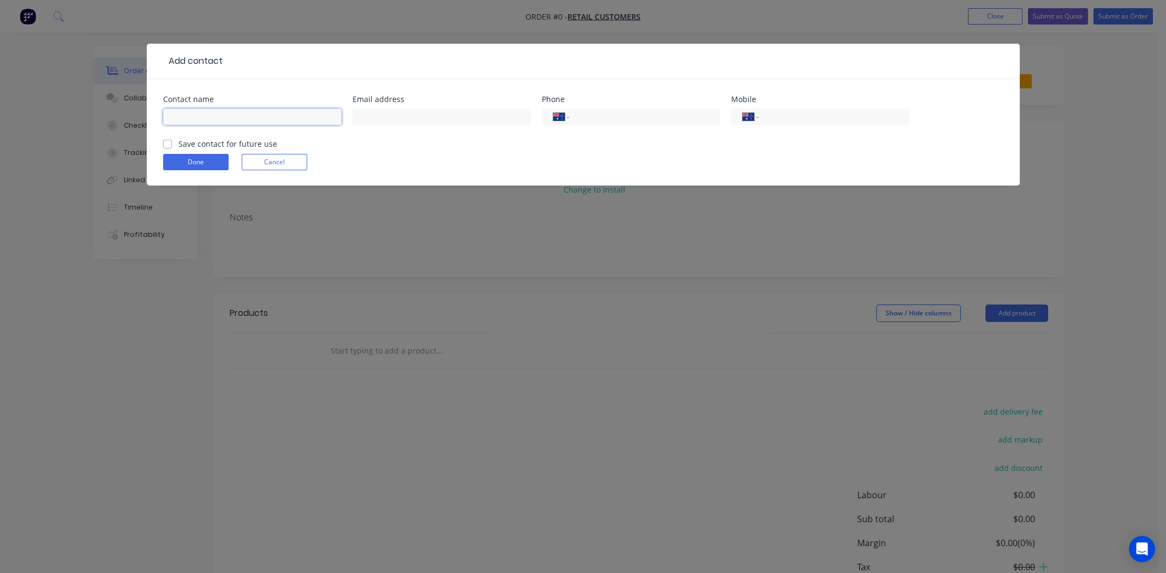
click at [185, 113] on input "text" at bounding box center [252, 117] width 178 height 16
type input "Michael Fox"
click at [405, 115] on input "text" at bounding box center [441, 117] width 178 height 16
type input "mfoxy@tpg.com.au"
click at [813, 117] on input "tel" at bounding box center [832, 117] width 131 height 13
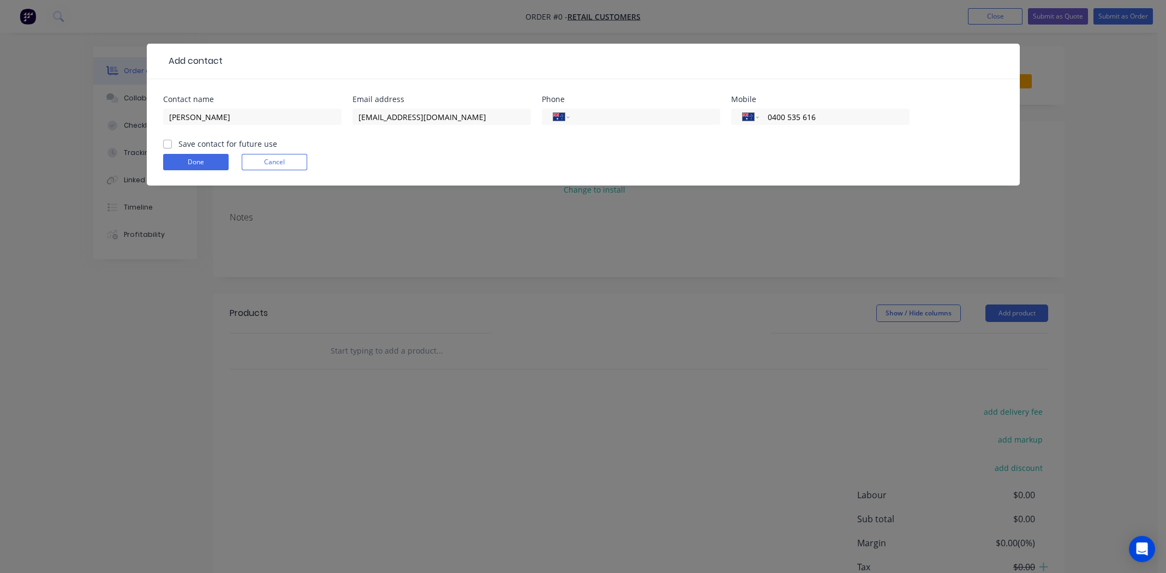
type input "0400 535 616"
drag, startPoint x: 166, startPoint y: 141, endPoint x: 184, endPoint y: 155, distance: 22.2
click at [178, 141] on label "Save contact for future use" at bounding box center [227, 143] width 99 height 11
click at [167, 141] on input "Save contact for future use" at bounding box center [167, 143] width 9 height 10
checkbox input "true"
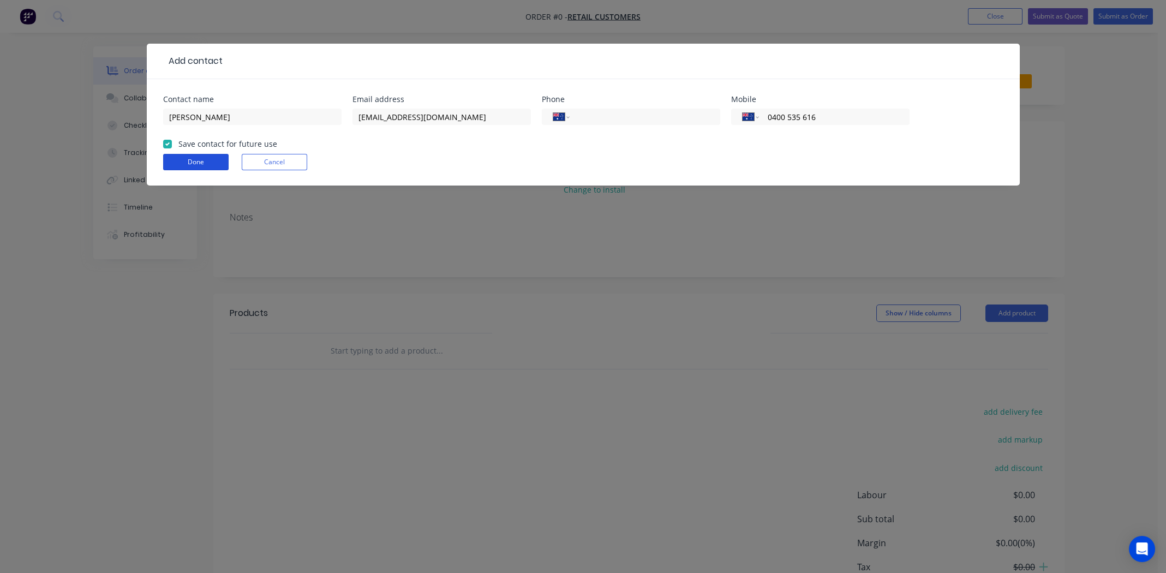
drag, startPoint x: 187, startPoint y: 158, endPoint x: 230, endPoint y: 158, distance: 43.1
click at [188, 158] on button "Done" at bounding box center [195, 162] width 65 height 16
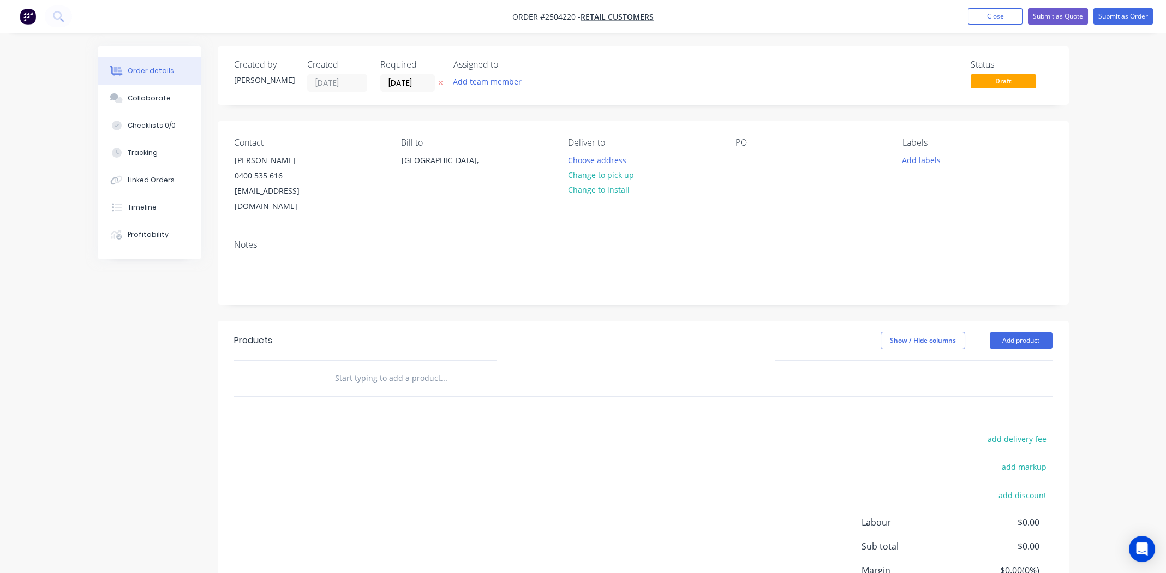
click at [624, 167] on button "Change to pick up" at bounding box center [600, 174] width 77 height 15
click at [743, 157] on div at bounding box center [743, 160] width 17 height 16
drag, startPoint x: 925, startPoint y: 157, endPoint x: 927, endPoint y: 162, distance: 5.7
click at [926, 157] on button "Add labels" at bounding box center [921, 159] width 50 height 15
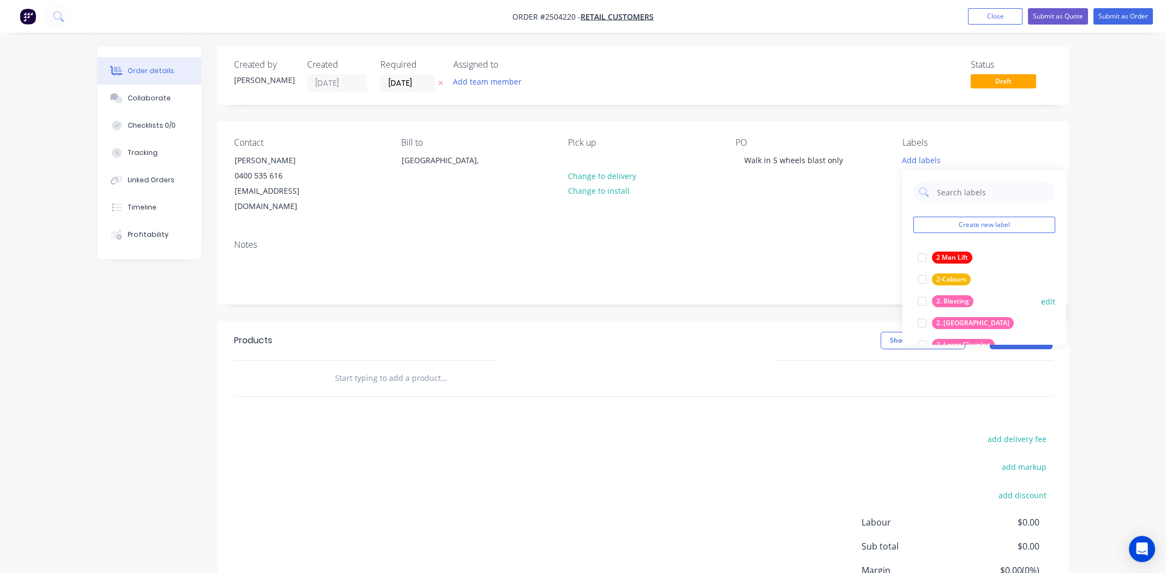
click at [924, 300] on div at bounding box center [922, 301] width 22 height 22
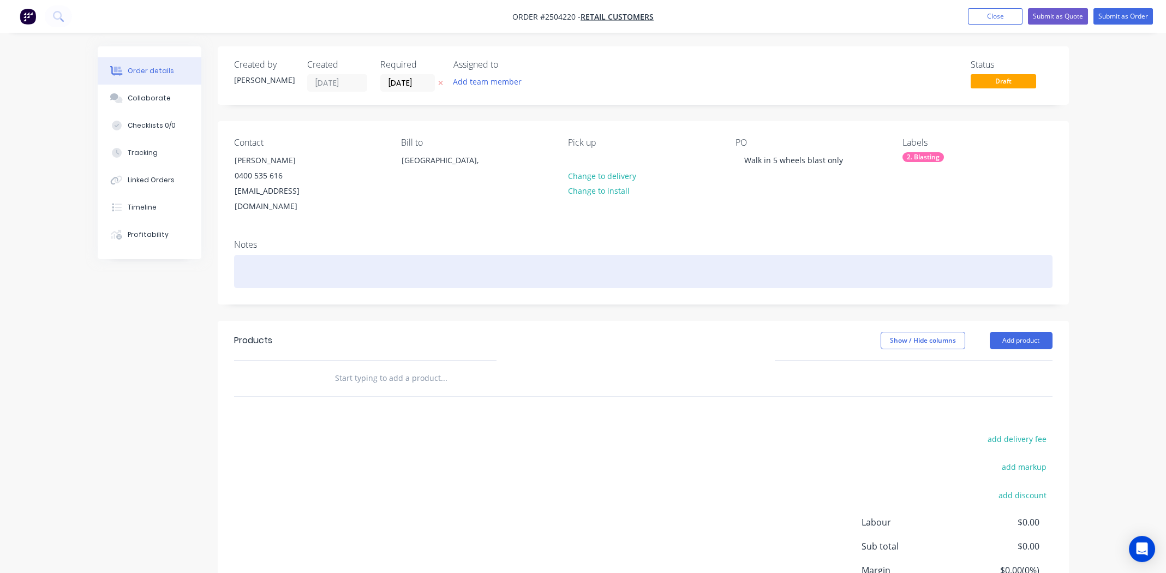
click at [560, 255] on div at bounding box center [643, 271] width 818 height 33
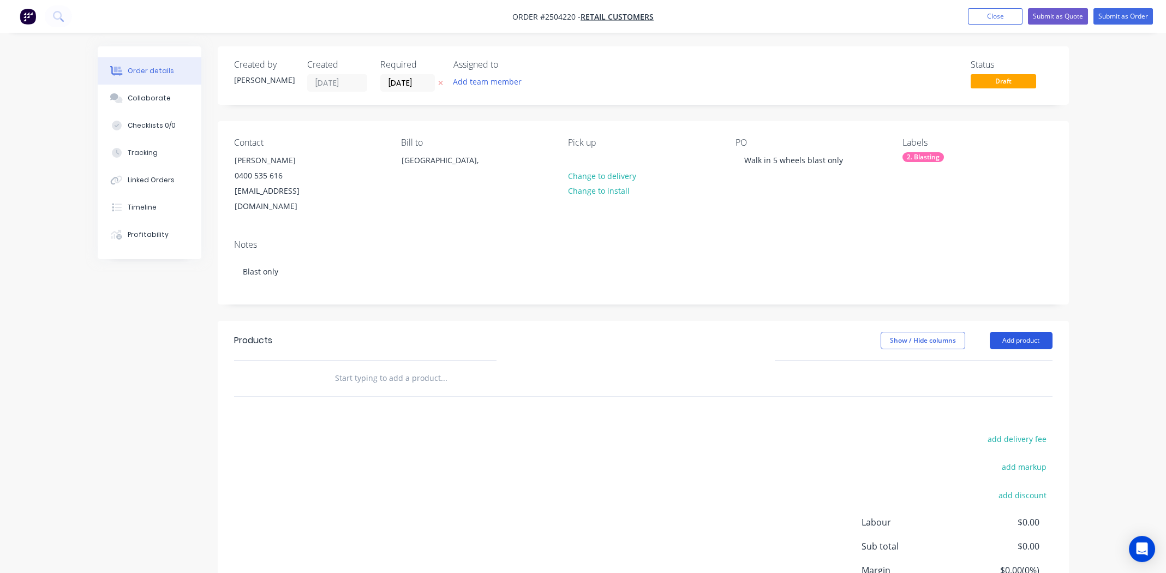
click at [1041, 332] on button "Add product" at bounding box center [1021, 340] width 63 height 17
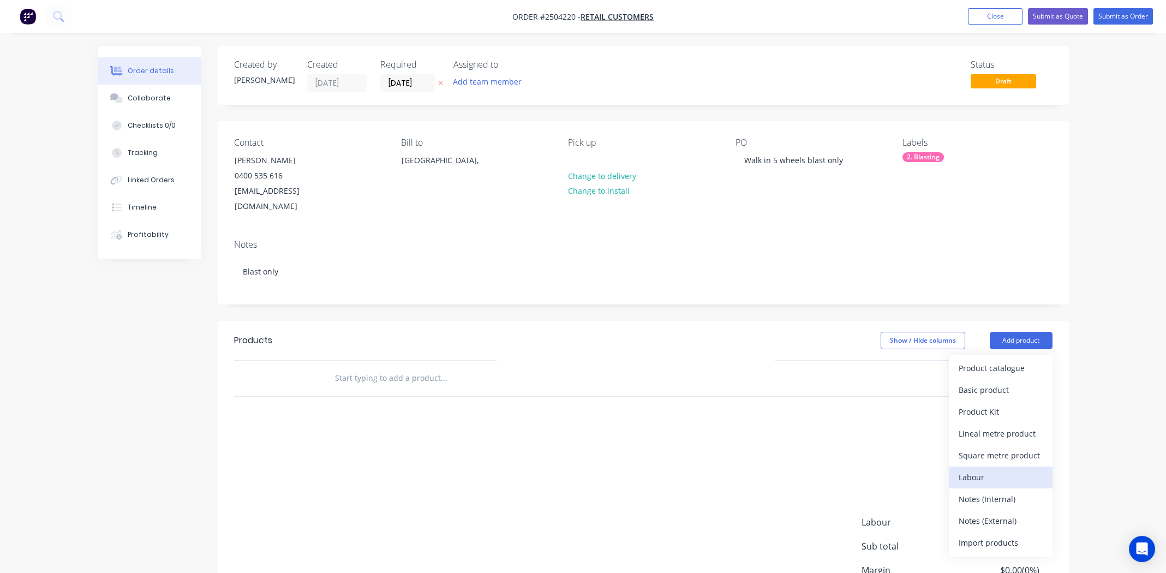
click at [973, 469] on div "Labour" at bounding box center [1001, 477] width 84 height 16
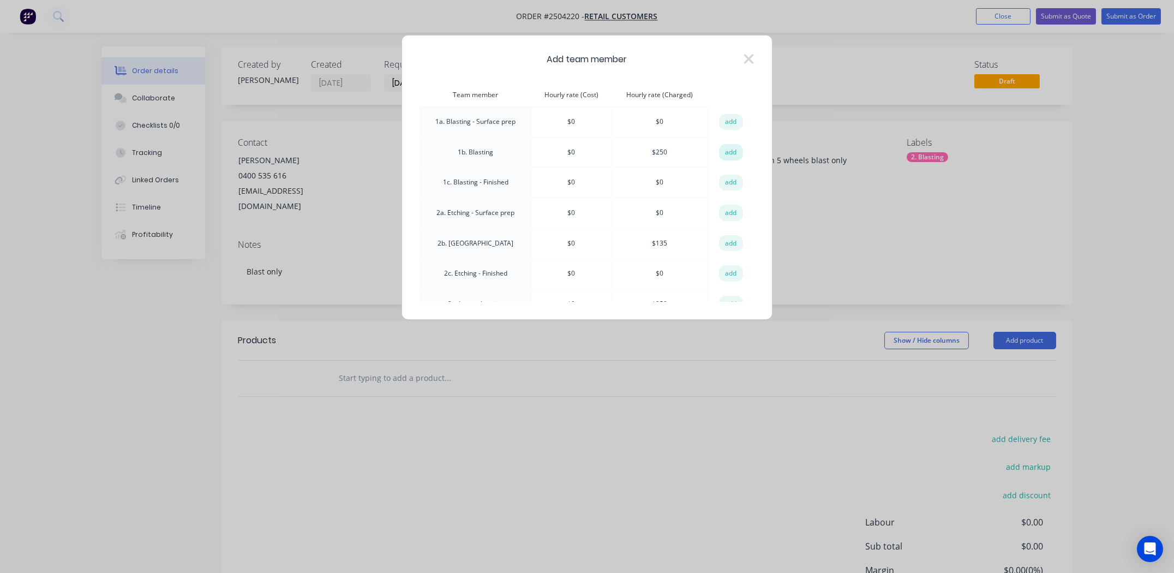
click at [729, 150] on button "add" at bounding box center [731, 152] width 24 height 16
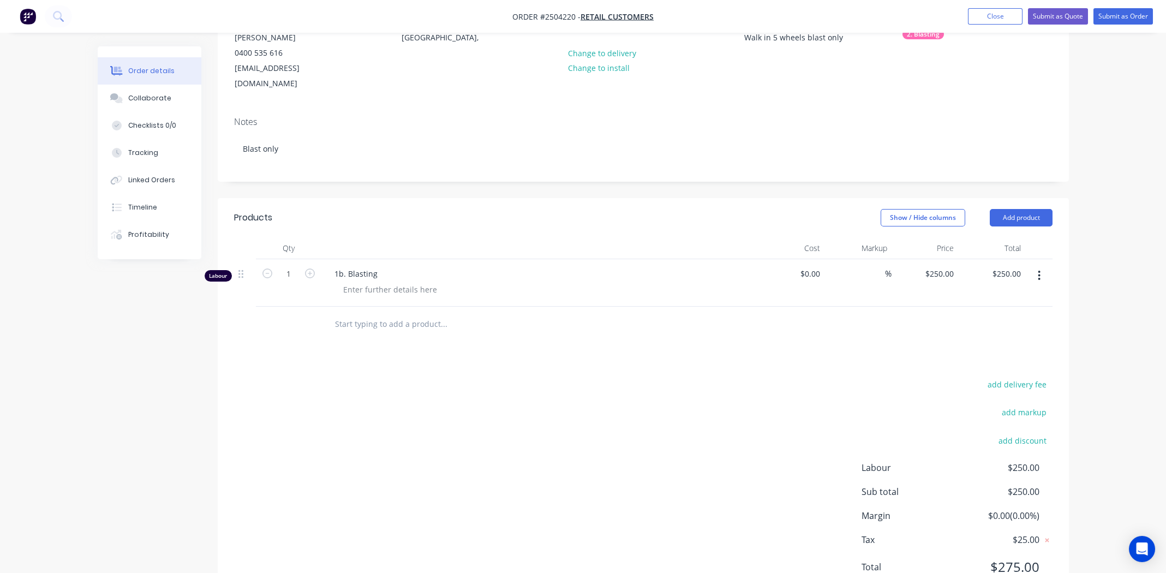
scroll to position [154, 0]
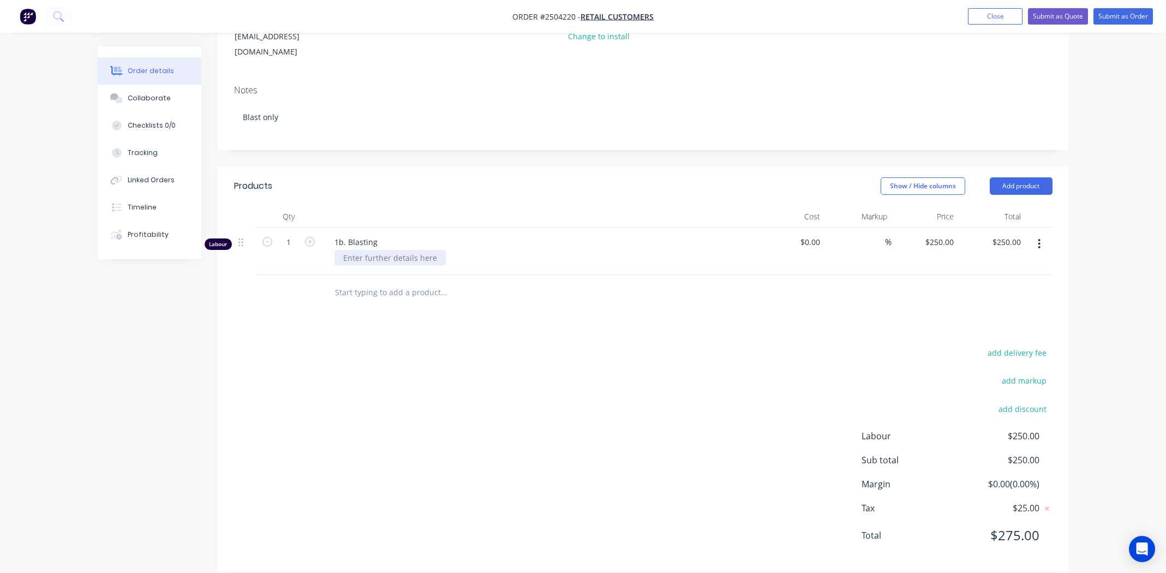
click at [362, 250] on div at bounding box center [389, 258] width 111 height 16
click at [280, 234] on input "1" at bounding box center [288, 242] width 28 height 16
type input "0.333"
type input "$83.25"
click at [444, 403] on div "add delivery fee add markup add discount Labour $250.00 Sub total $250.00 Margi…" at bounding box center [643, 450] width 818 height 211
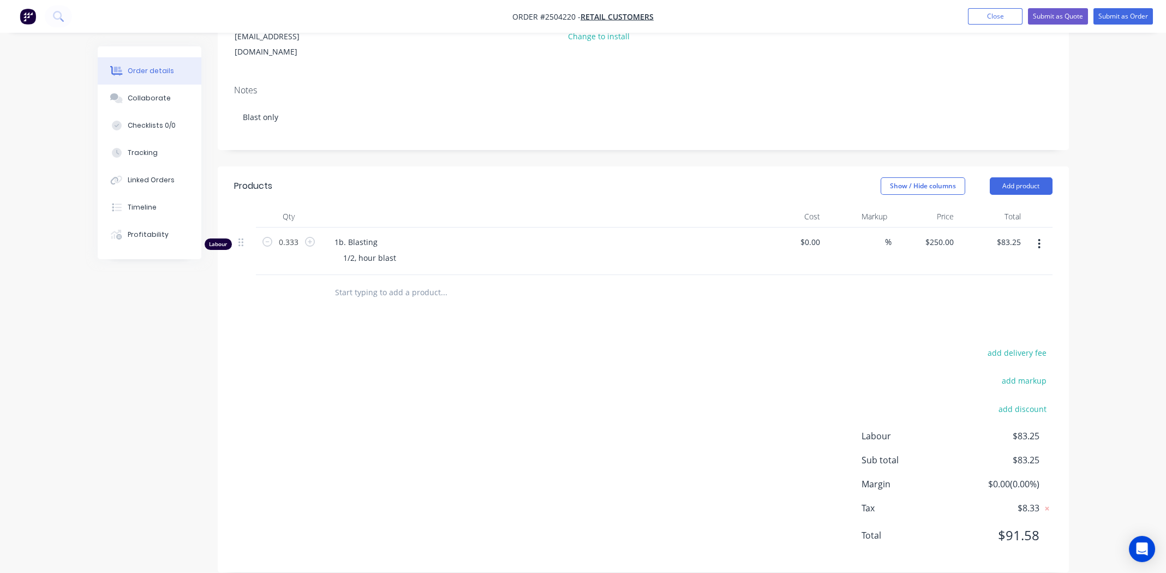
click at [833, 316] on div "Products Show / Hide columns Add product Qty Cost Markup Price Total Labour 0.3…" at bounding box center [643, 369] width 851 height 406
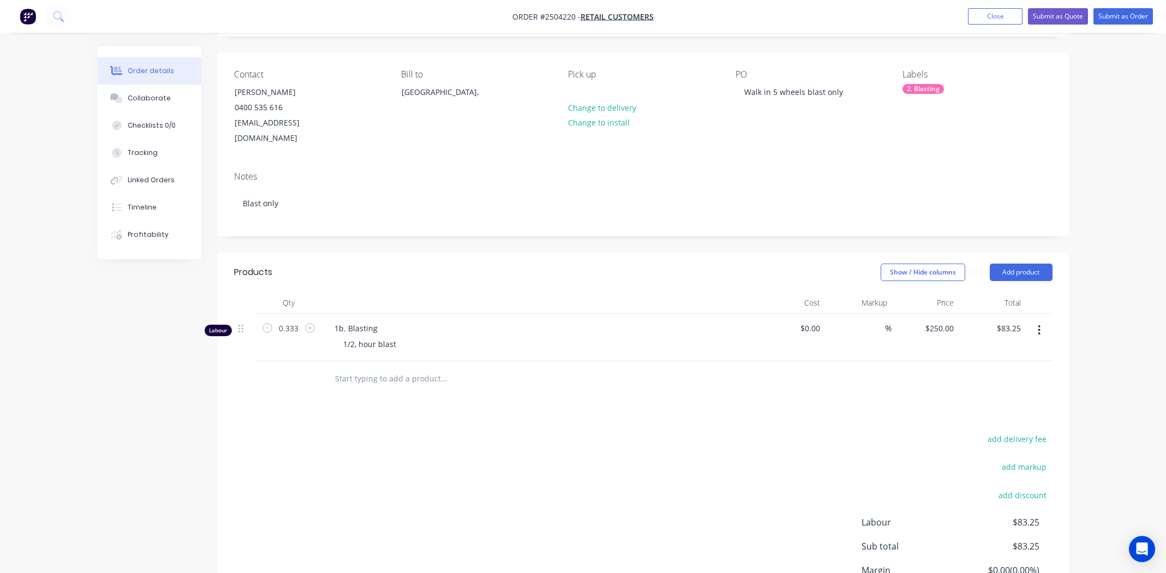
scroll to position [0, 0]
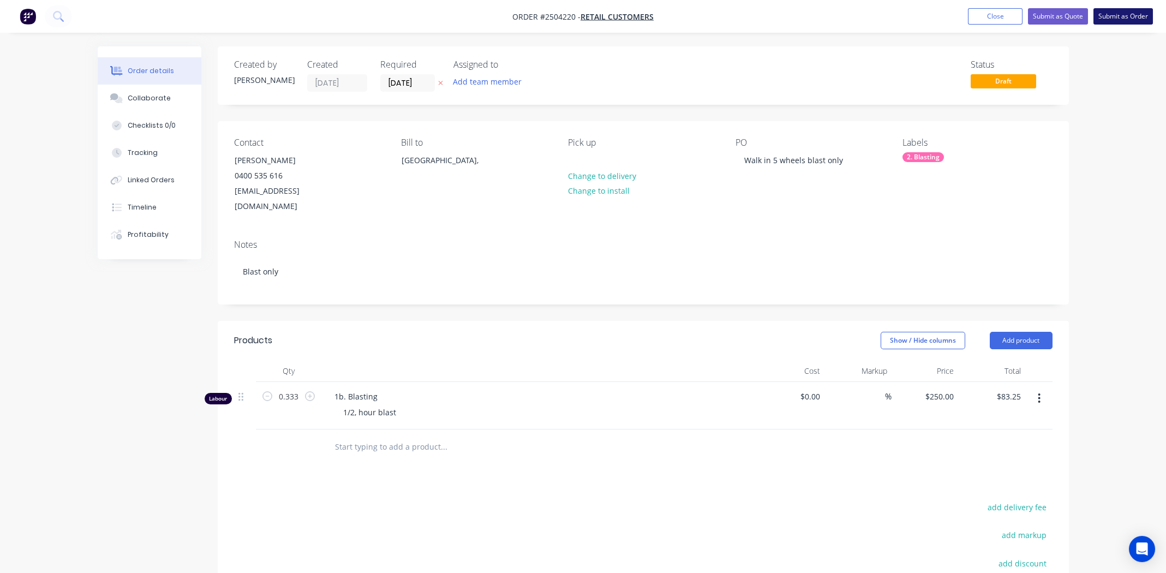
click at [1104, 18] on button "Submit as Order" at bounding box center [1122, 16] width 59 height 16
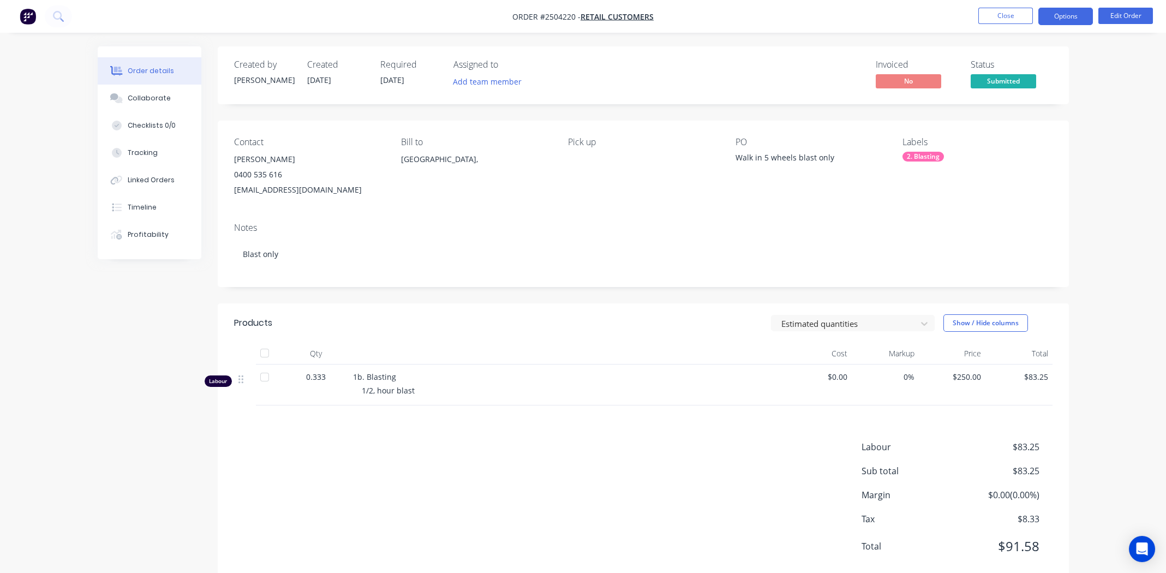
click at [1065, 12] on button "Options" at bounding box center [1065, 16] width 55 height 17
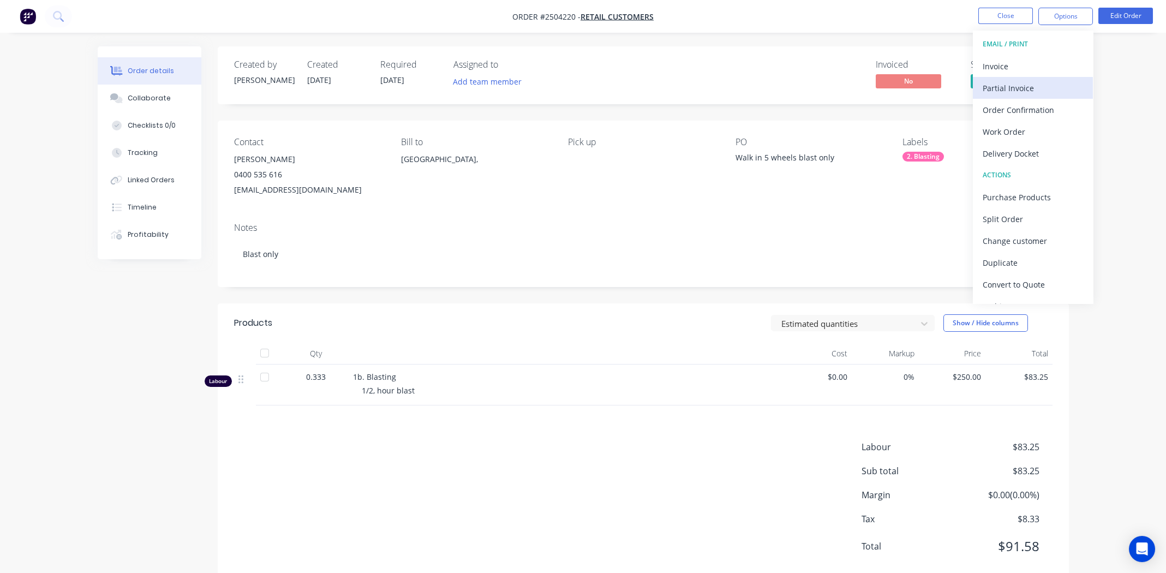
click at [1004, 83] on div "Partial Invoice" at bounding box center [1033, 88] width 100 height 16
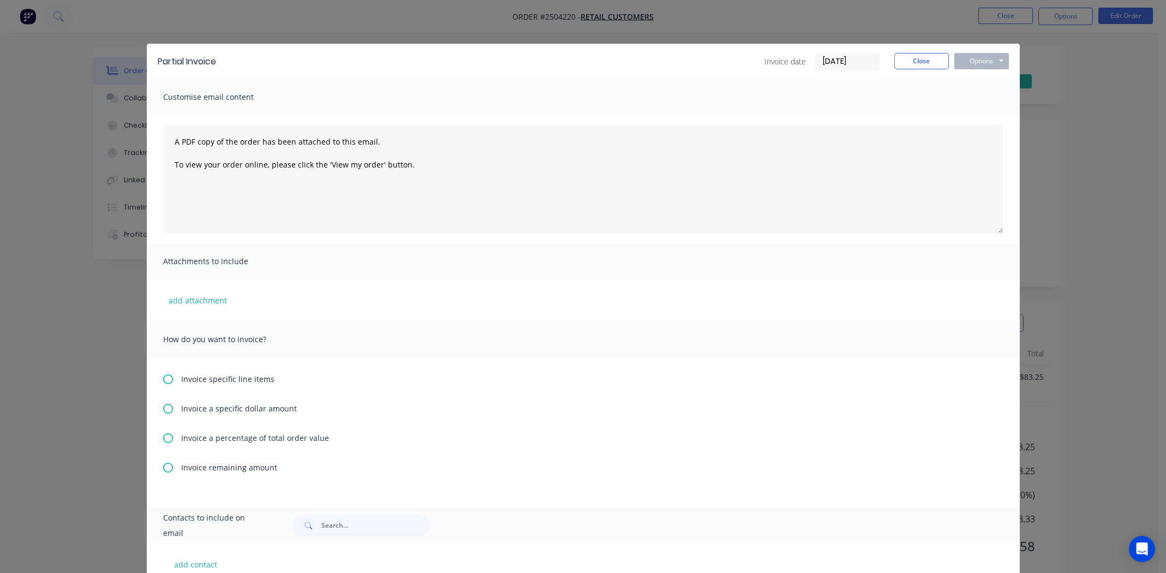
click at [163, 438] on icon at bounding box center [168, 438] width 10 height 10
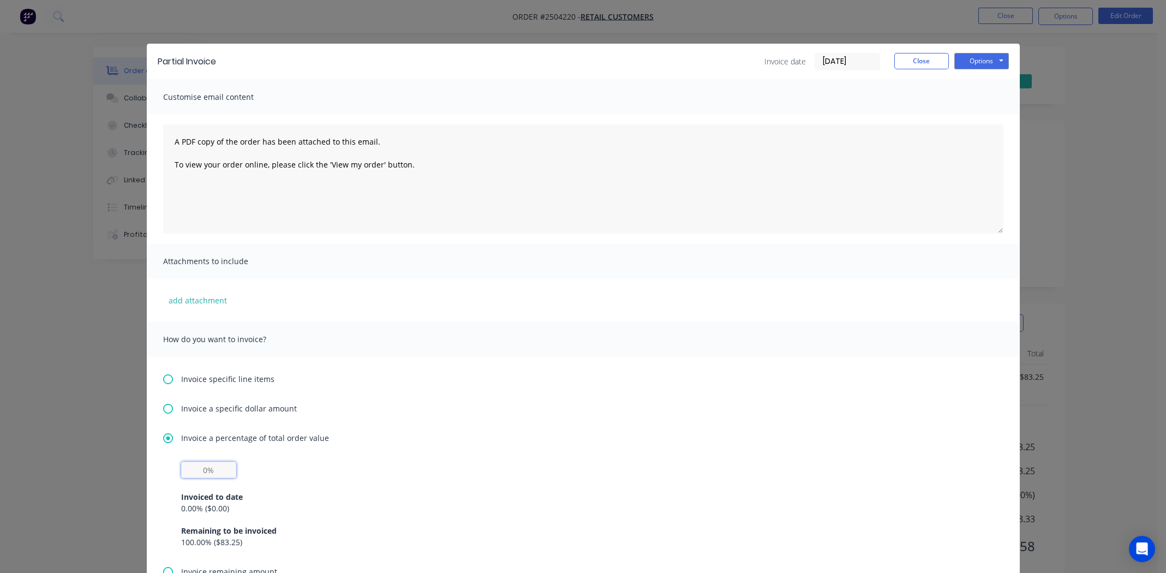
click at [202, 468] on input "text" at bounding box center [208, 470] width 55 height 16
type input "50%"
click at [411, 462] on div "50% Invoiced to date 0.00 % ( $0.00 ) Remaining to be invoiced 100.00 % ( $83.2…" at bounding box center [583, 505] width 804 height 86
click at [977, 56] on button "Options" at bounding box center [981, 61] width 55 height 16
click at [985, 98] on button "Print" at bounding box center [989, 98] width 70 height 18
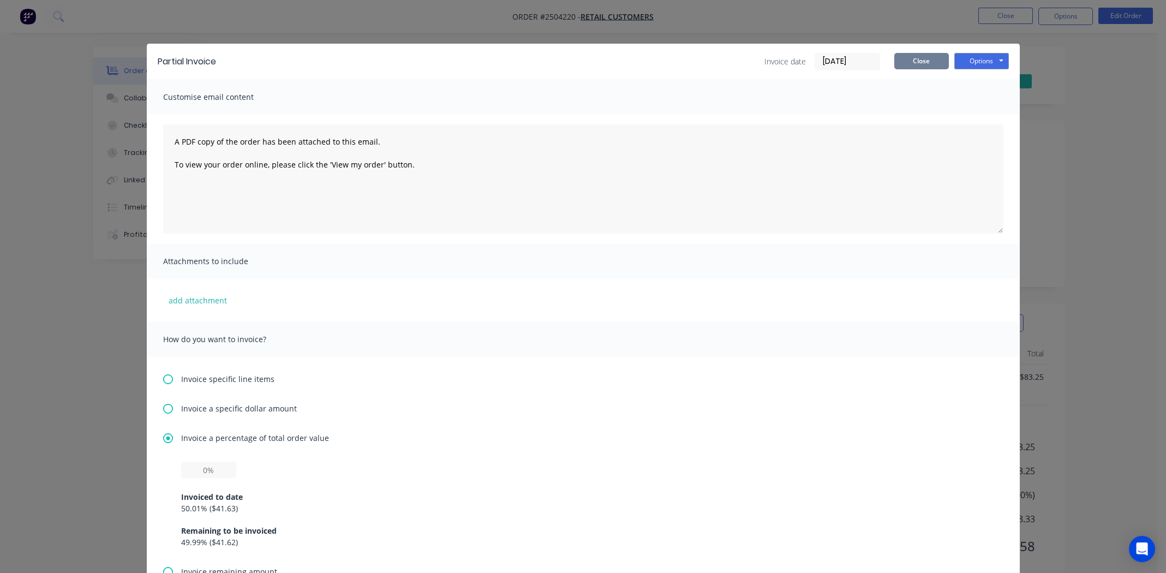
click at [918, 55] on button "Close" at bounding box center [921, 61] width 55 height 16
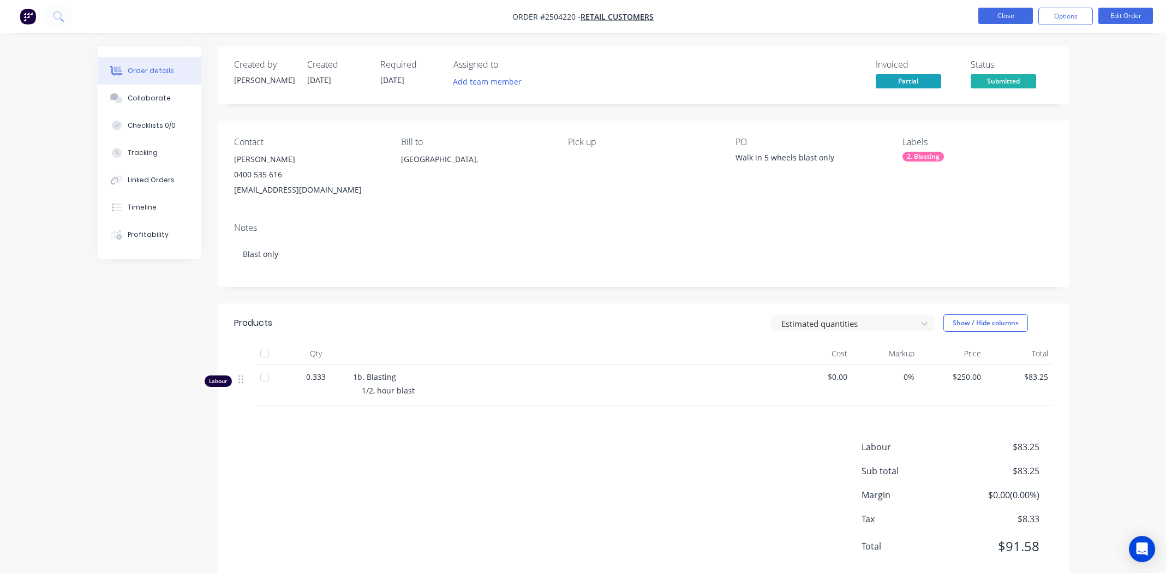
click at [997, 13] on button "Close" at bounding box center [1005, 16] width 55 height 16
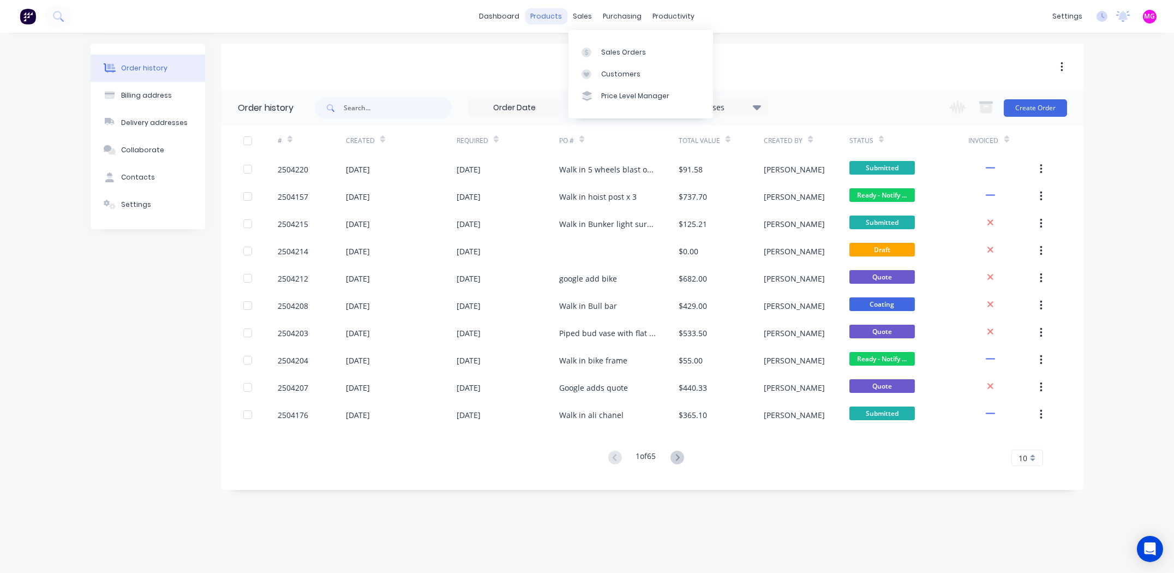
click at [567, 15] on div "products" at bounding box center [546, 16] width 43 height 16
click at [580, 13] on div "sales" at bounding box center [583, 16] width 30 height 16
click at [612, 44] on link "Sales Orders" at bounding box center [640, 52] width 145 height 22
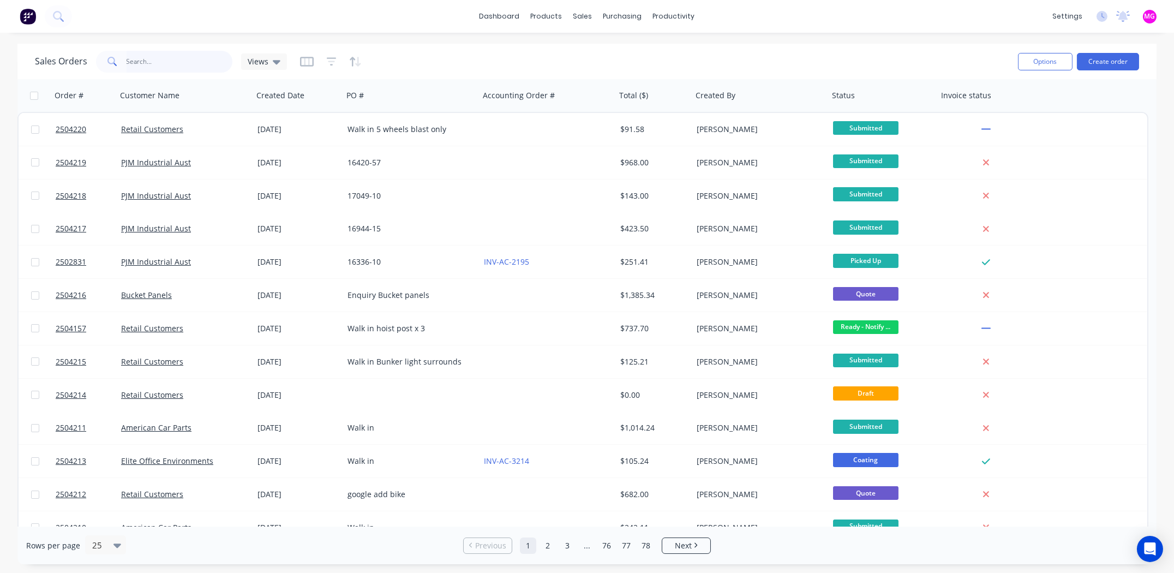
click at [146, 60] on input "text" at bounding box center [180, 62] width 106 height 22
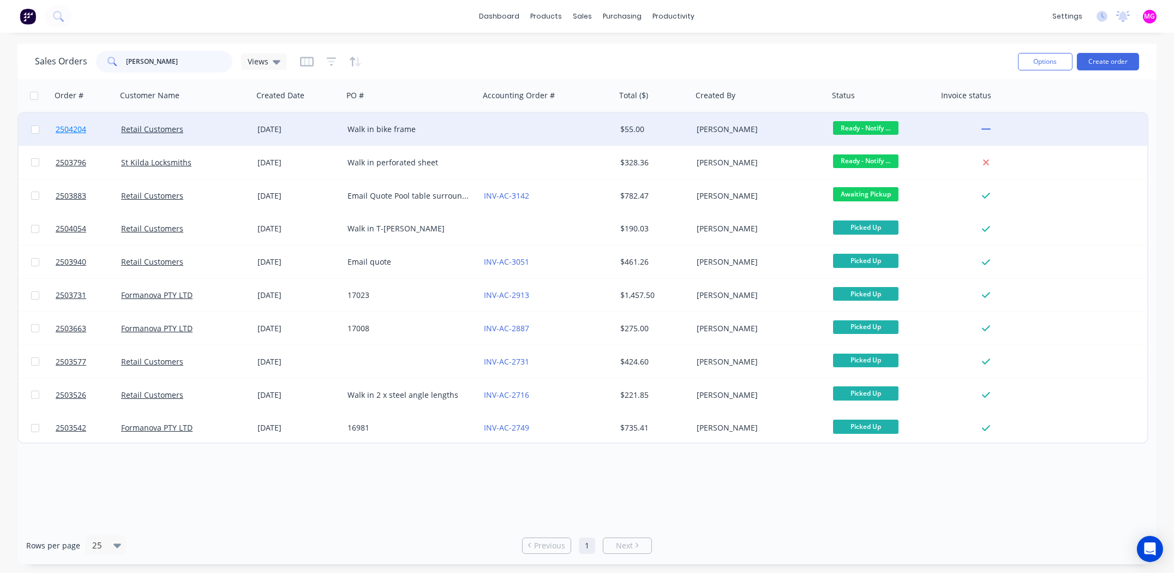
type input "greg"
click at [77, 129] on span "2504204" at bounding box center [71, 129] width 31 height 11
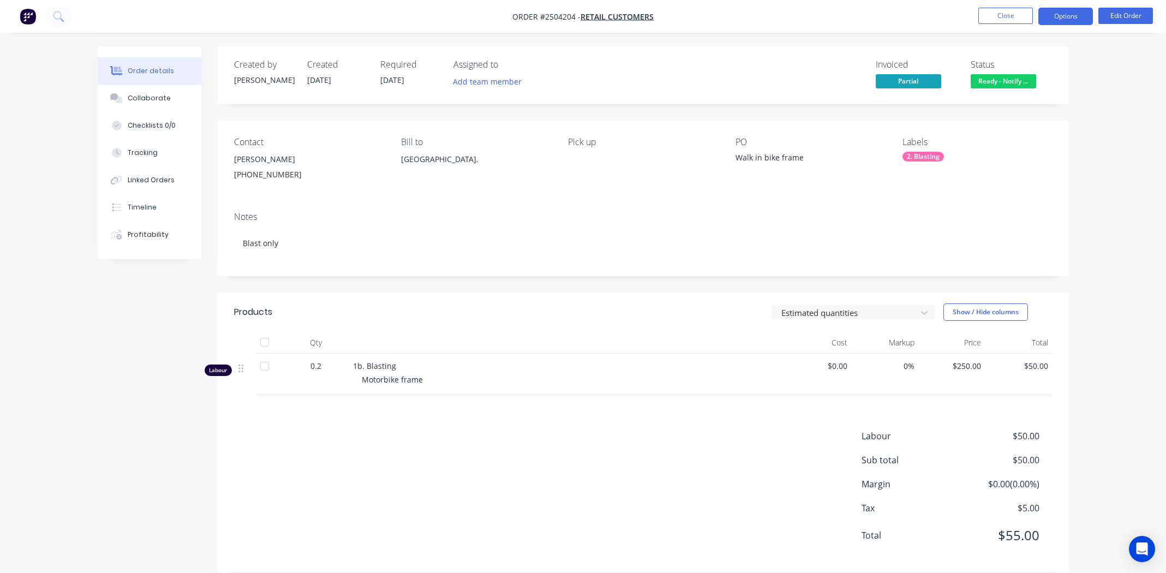
click at [1062, 11] on button "Options" at bounding box center [1065, 16] width 55 height 17
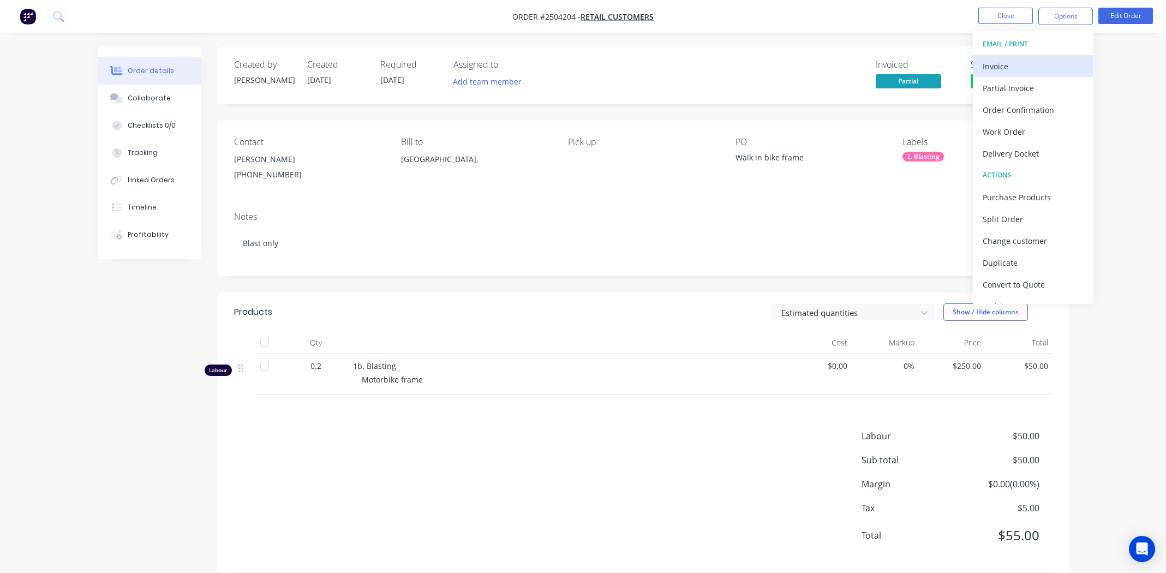
click at [1010, 65] on div "Invoice" at bounding box center [1033, 66] width 100 height 16
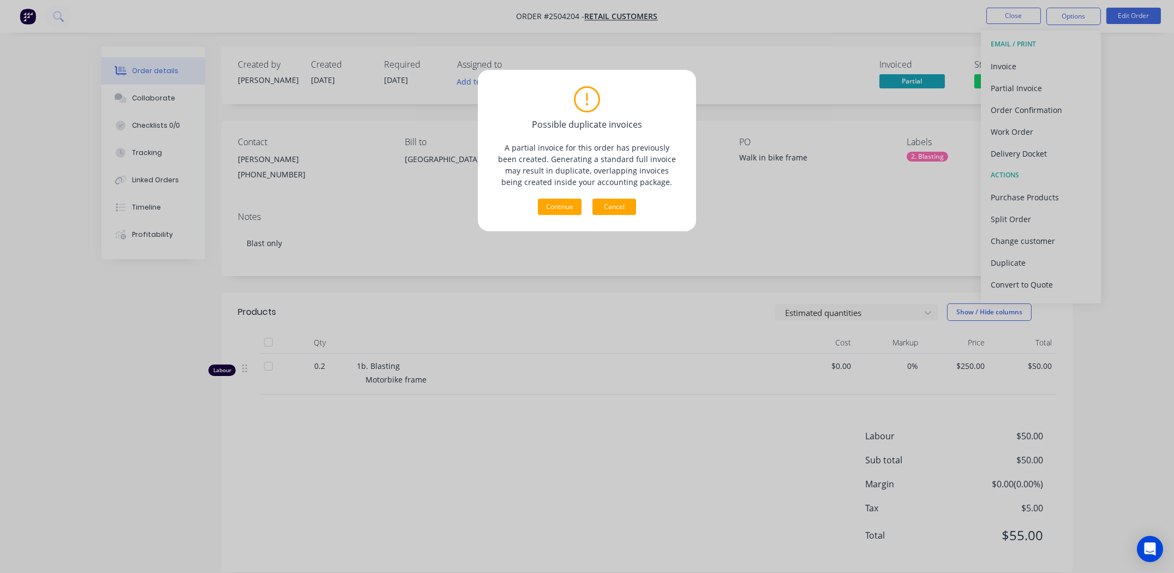
click at [619, 206] on button "Cancel" at bounding box center [614, 207] width 44 height 16
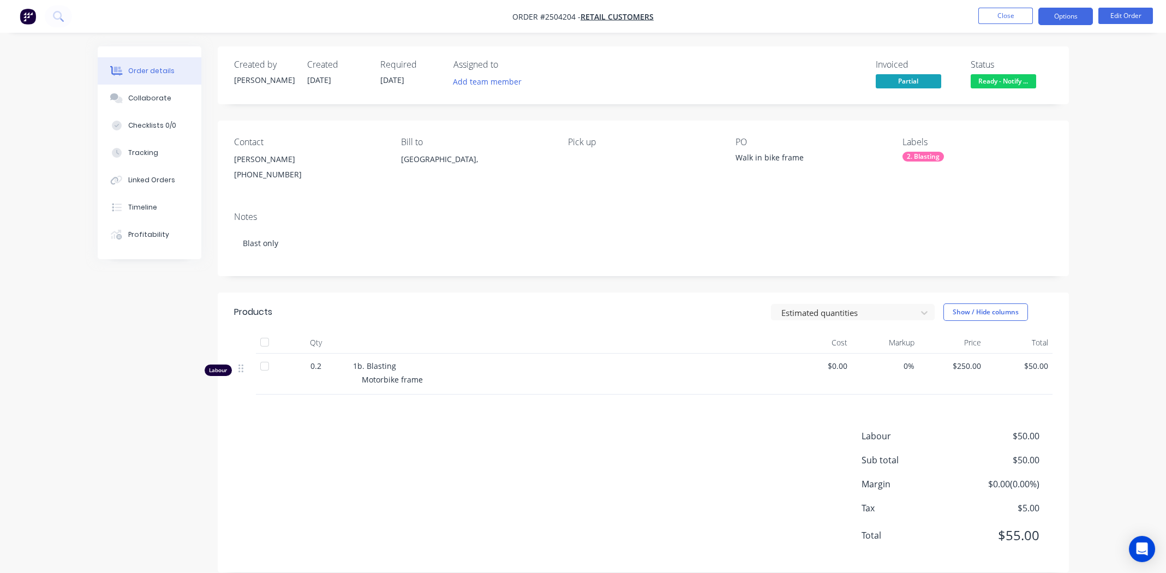
click at [1053, 9] on button "Options" at bounding box center [1065, 16] width 55 height 17
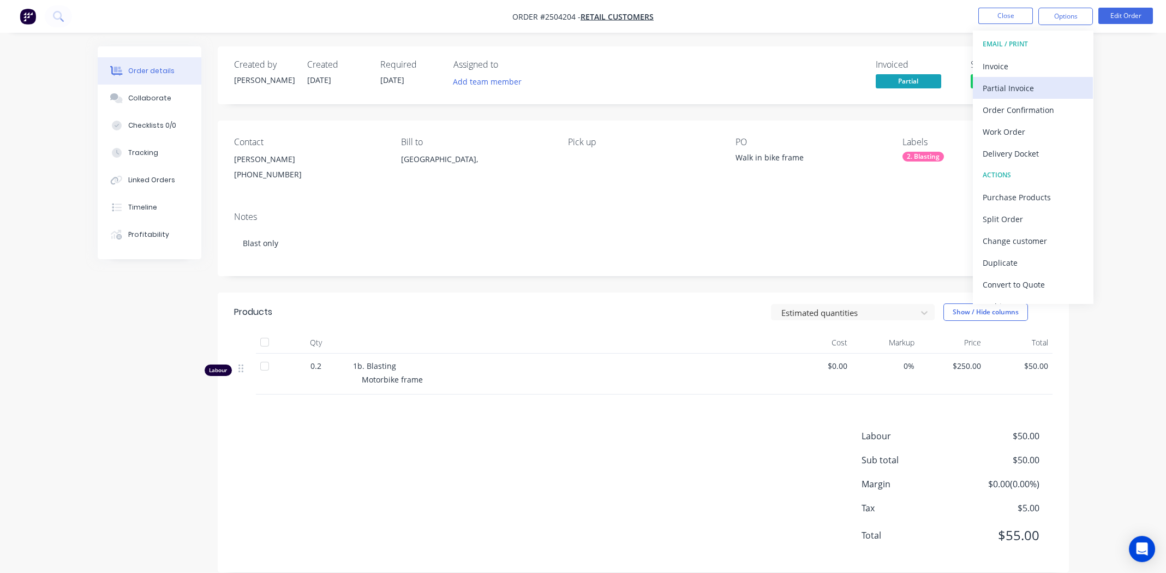
click at [1011, 89] on div "Partial Invoice" at bounding box center [1033, 88] width 100 height 16
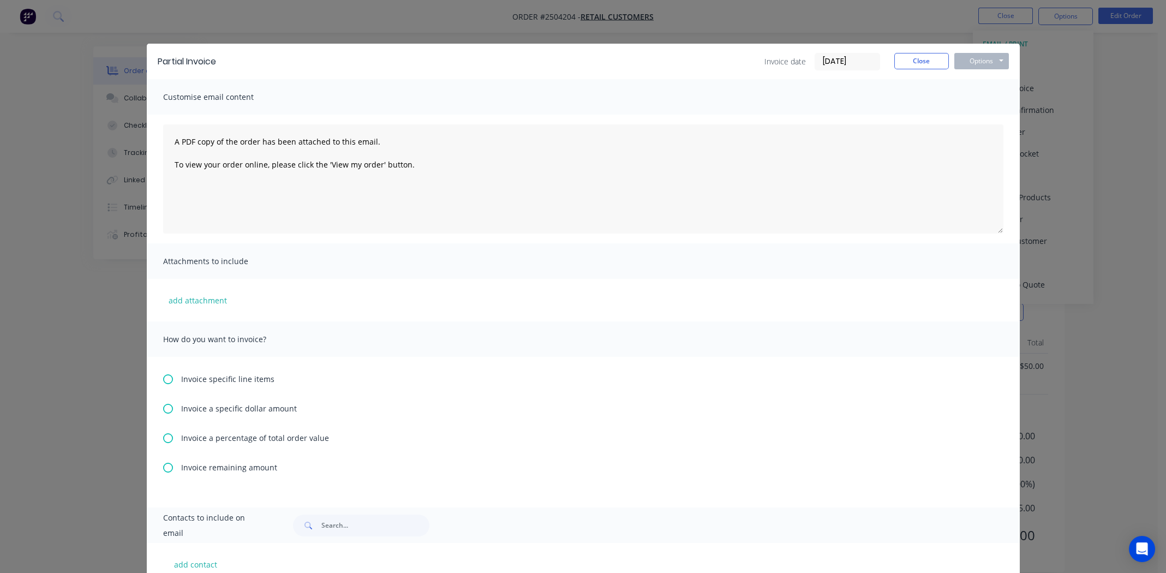
click at [165, 408] on icon at bounding box center [168, 409] width 10 height 10
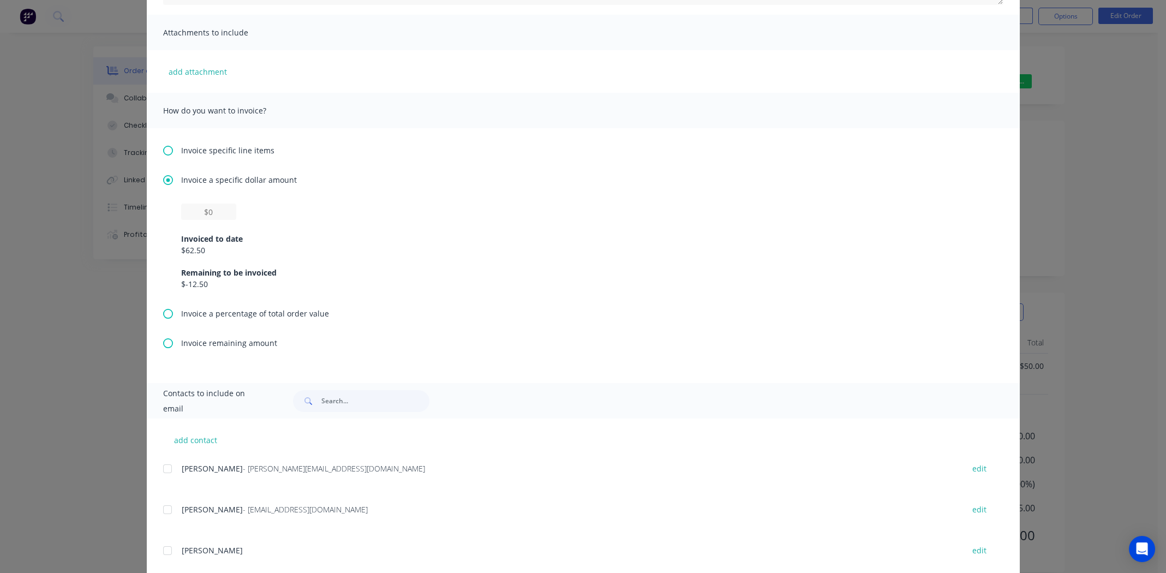
scroll to position [218, 0]
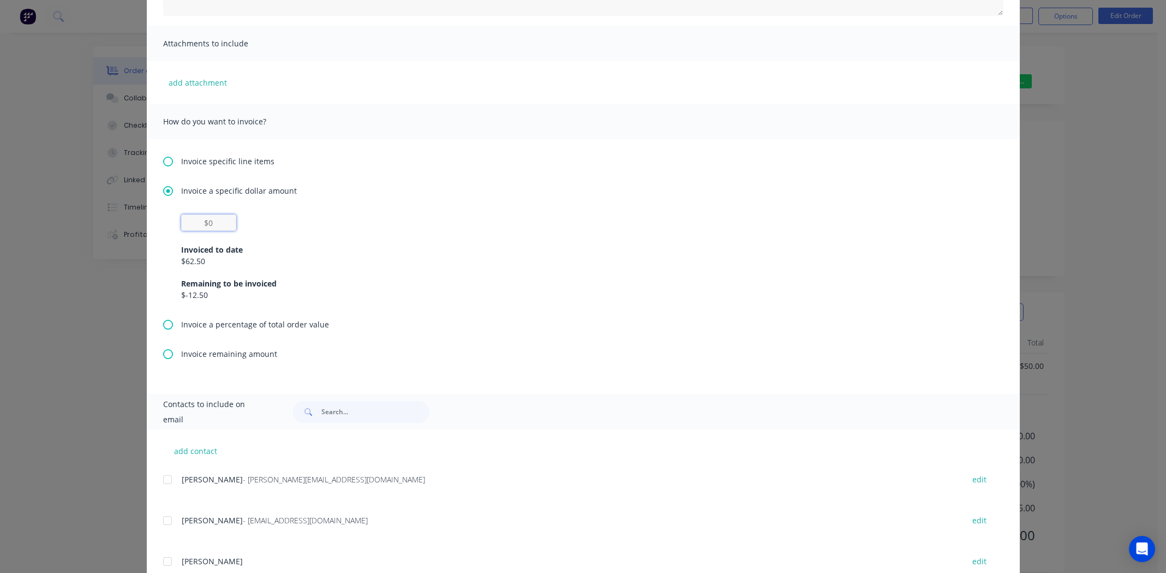
click at [207, 221] on input "text" at bounding box center [208, 222] width 55 height 16
click at [567, 205] on div "Invoice a specific dollar amount $0 Invoiced to date $62.50 Remaining to be inv…" at bounding box center [583, 252] width 840 height 134
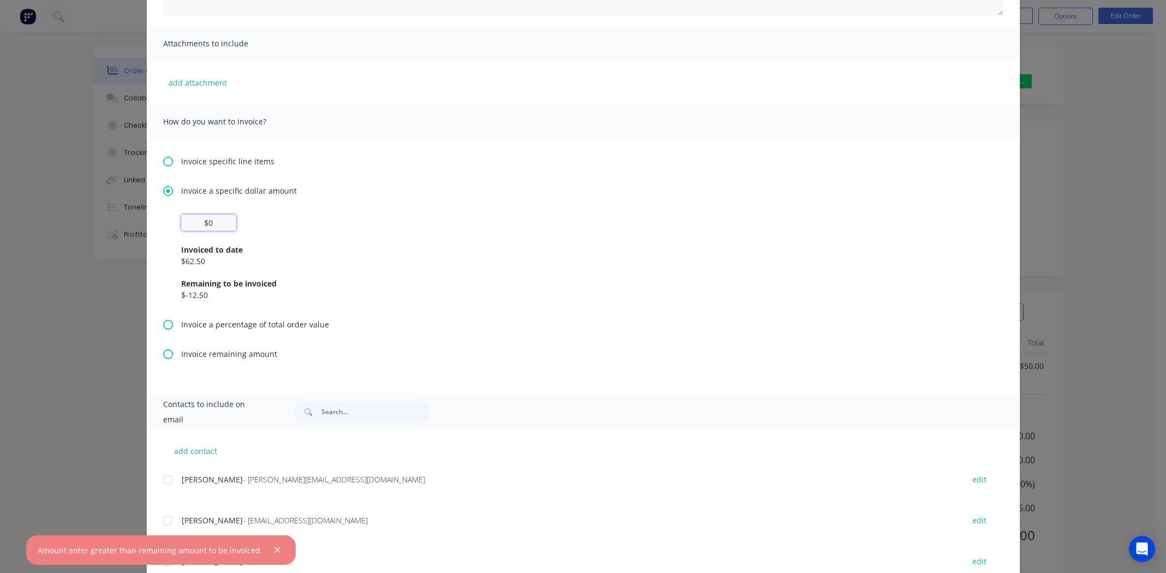
click at [200, 221] on input "$0" at bounding box center [208, 222] width 55 height 16
type input "$0"
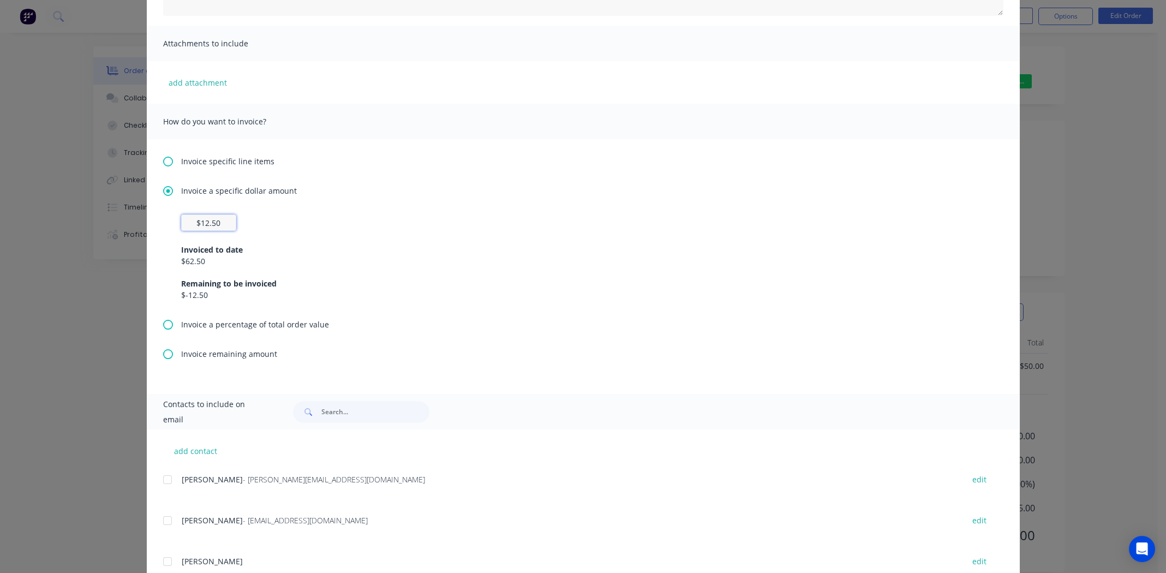
scroll to position [0, 0]
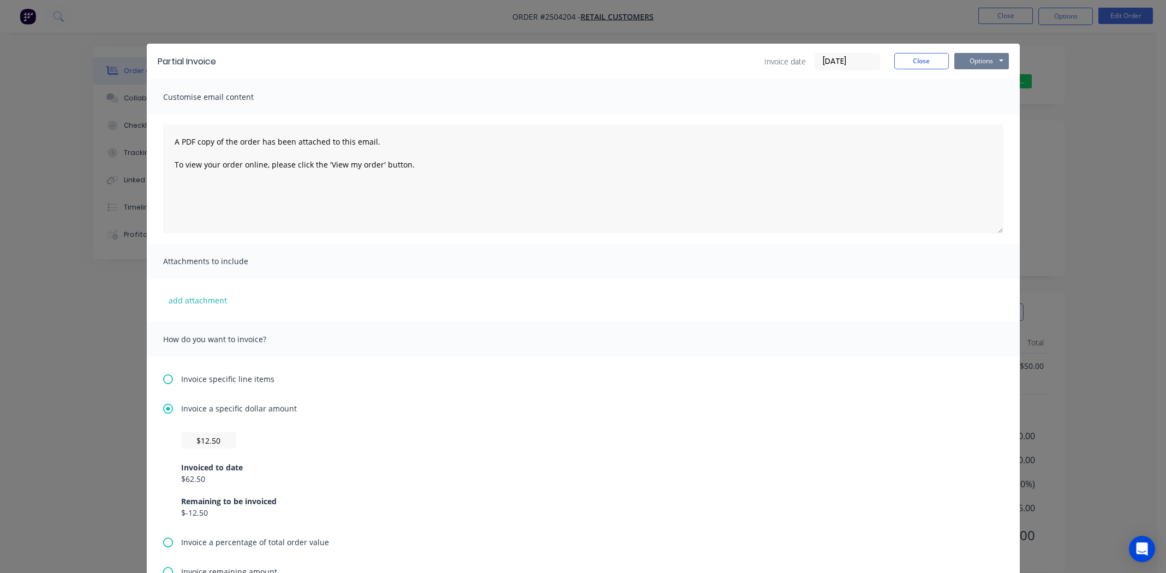
type input "$0"
click at [974, 59] on button "Options" at bounding box center [981, 61] width 55 height 16
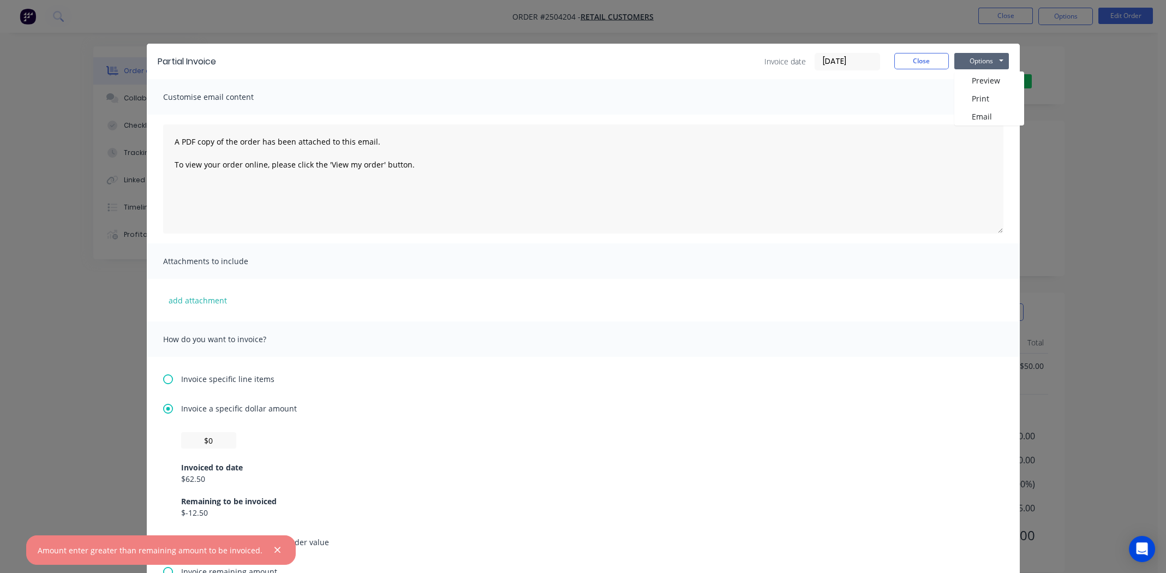
click at [374, 427] on div "Invoice a specific dollar amount $0 Invoiced to date $62.50 Remaining to be inv…" at bounding box center [583, 470] width 840 height 134
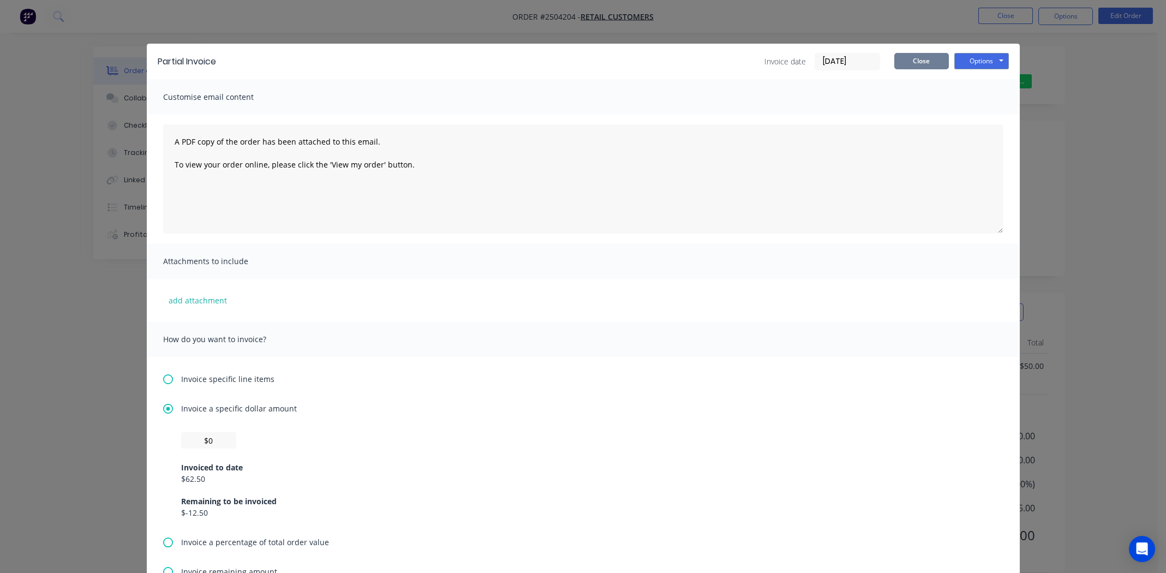
click at [919, 65] on button "Close" at bounding box center [921, 61] width 55 height 16
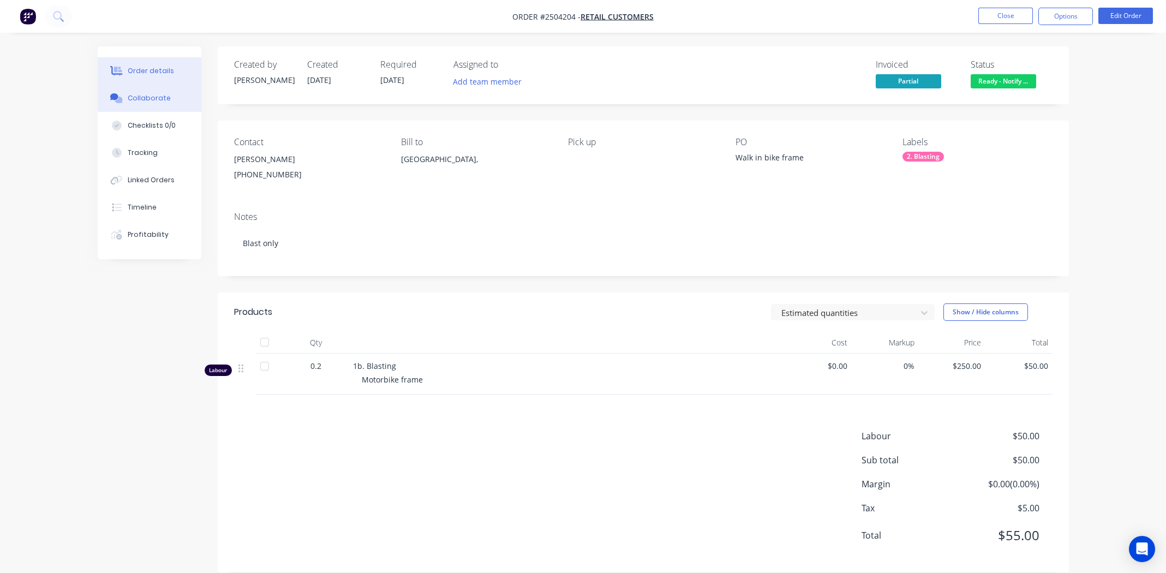
click at [141, 97] on div "Collaborate" at bounding box center [149, 98] width 43 height 10
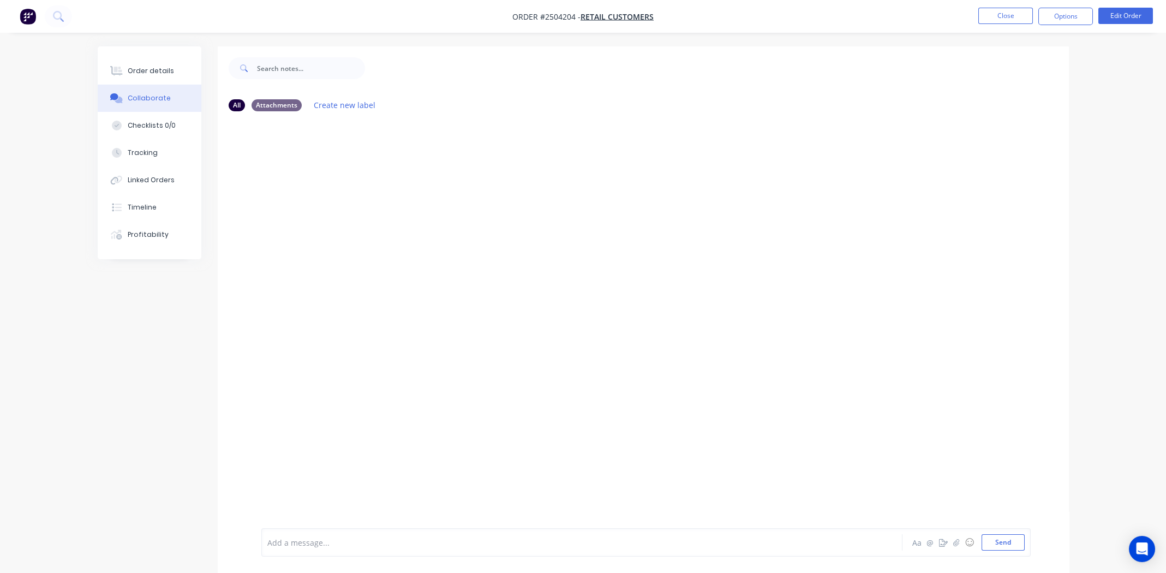
click at [396, 541] on div at bounding box center [551, 542] width 567 height 11
click at [999, 541] on button "Send" at bounding box center [1002, 542] width 43 height 16
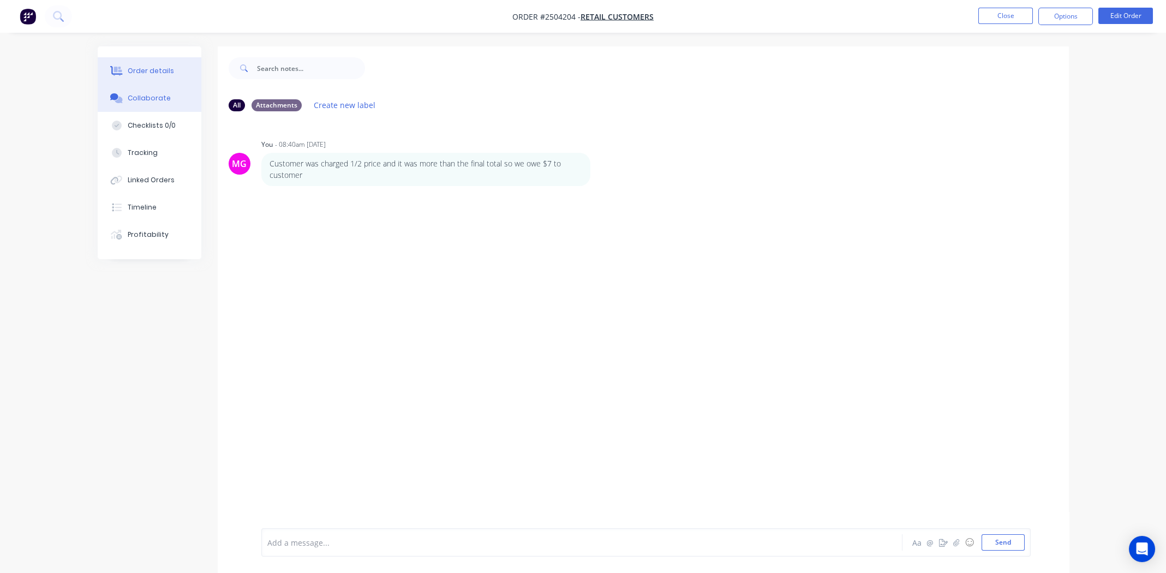
click at [144, 68] on div "Order details" at bounding box center [151, 71] width 46 height 10
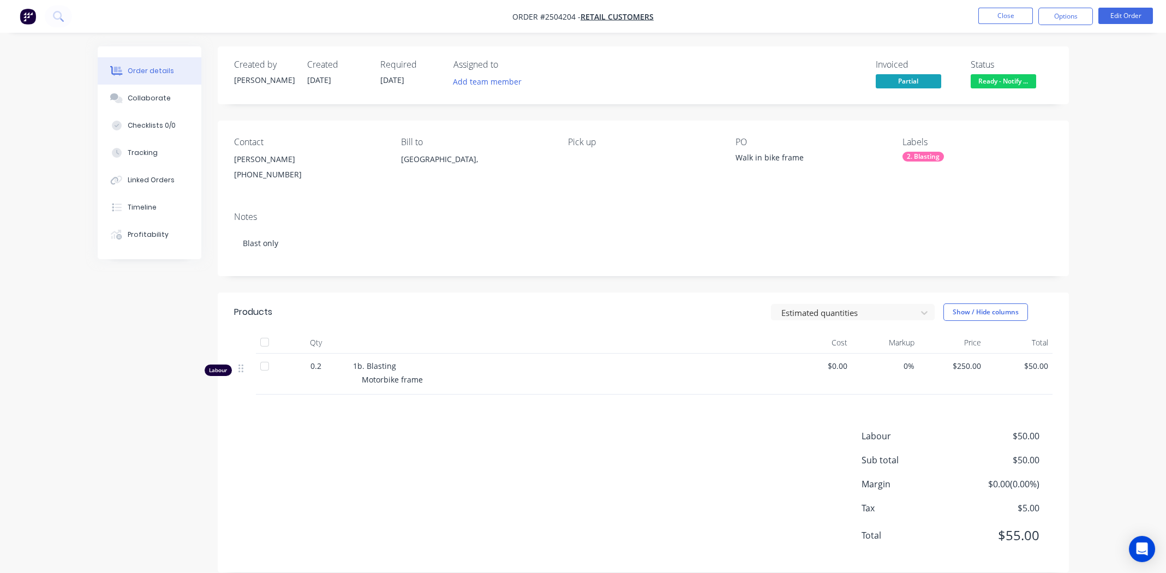
click at [1009, 79] on span "Ready - Notify ..." at bounding box center [1003, 81] width 65 height 14
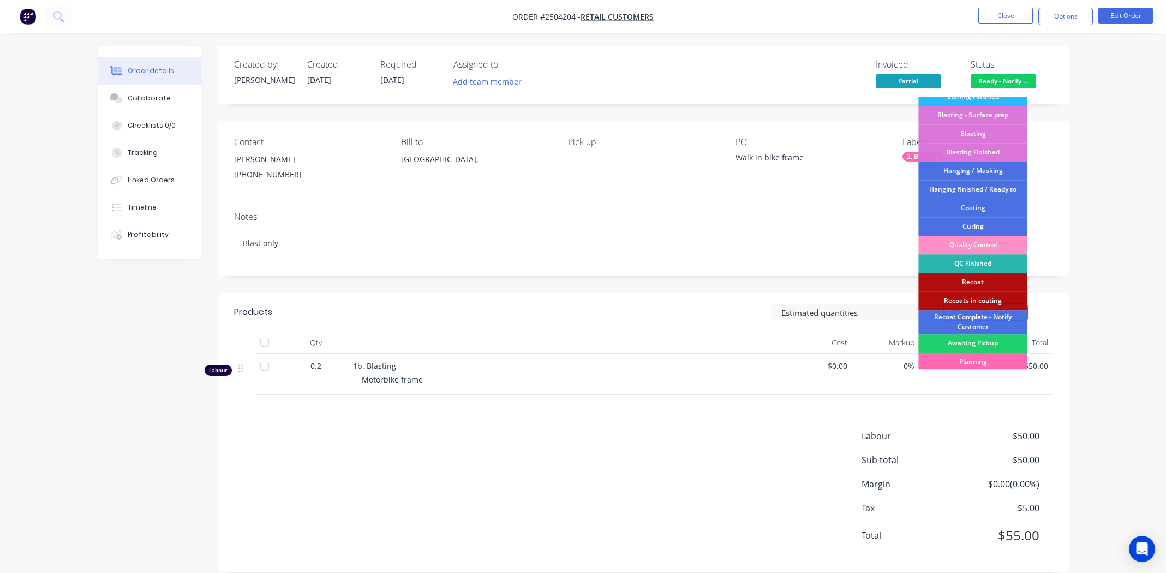
scroll to position [270, 0]
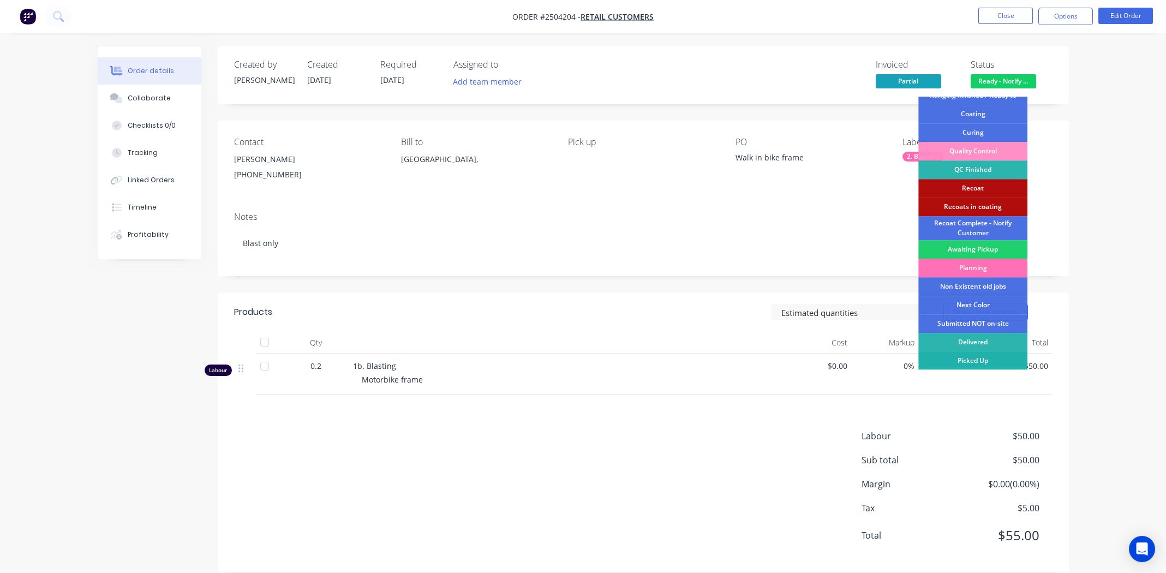
click at [981, 360] on div "Picked Up" at bounding box center [972, 360] width 109 height 19
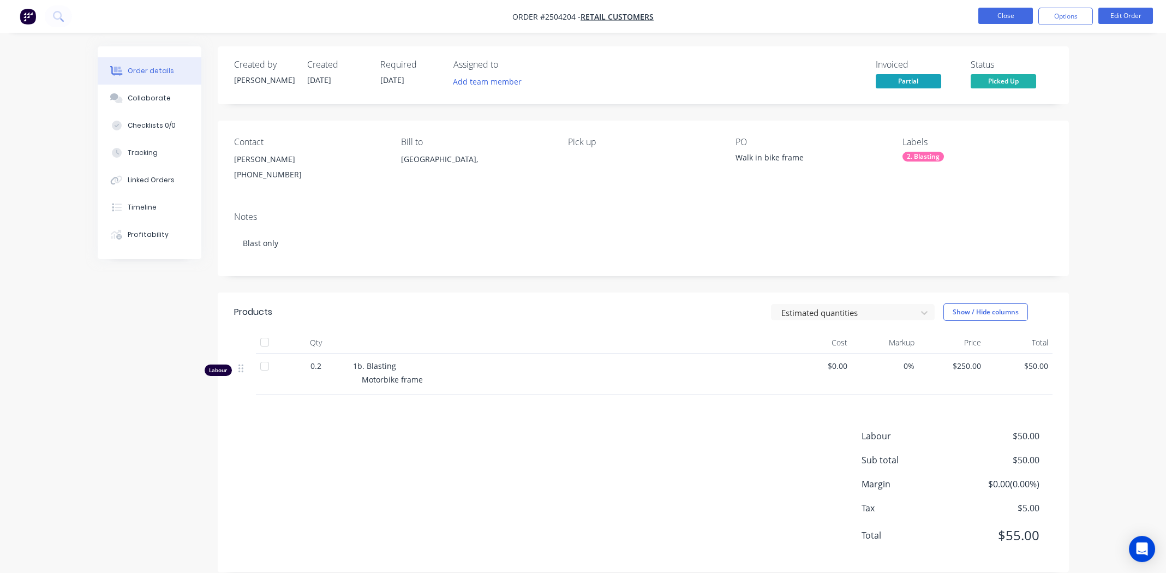
click at [986, 14] on button "Close" at bounding box center [1005, 16] width 55 height 16
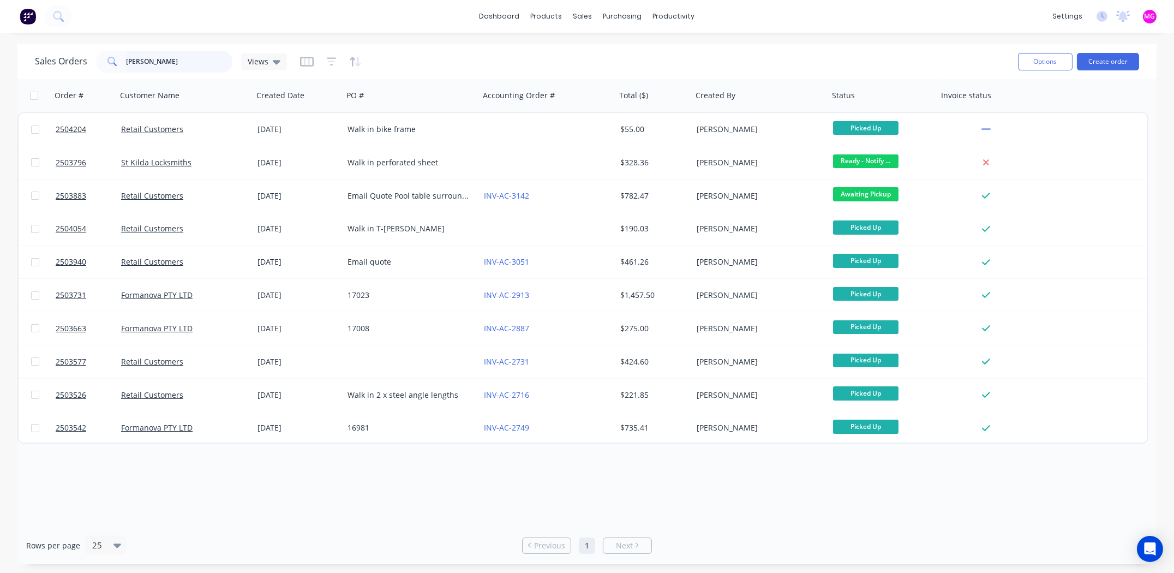
click at [181, 60] on input "greg" at bounding box center [180, 62] width 106 height 22
type input "g"
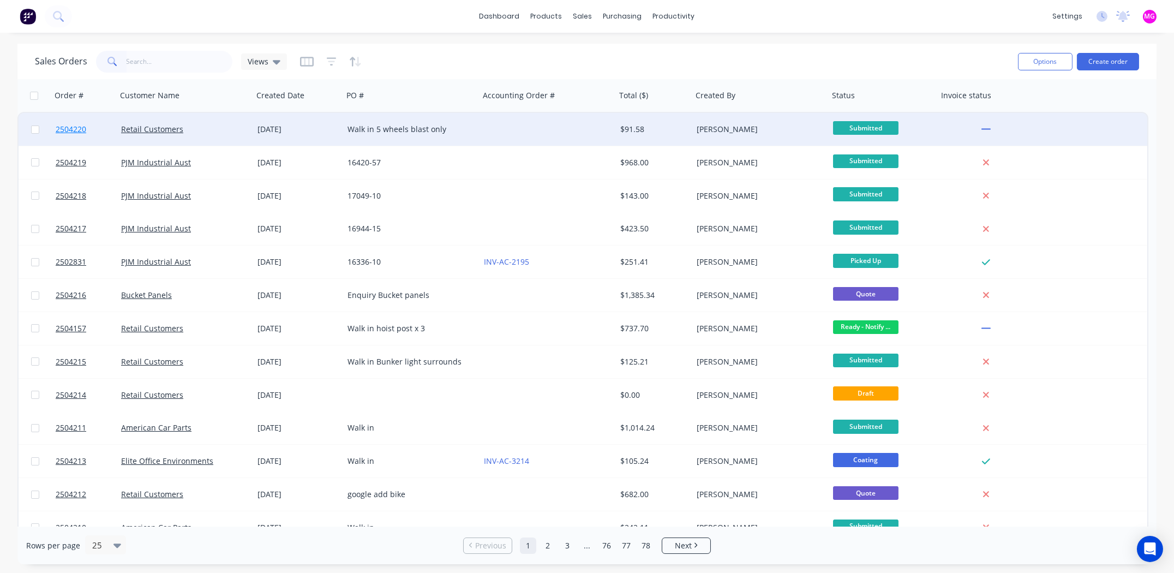
click at [62, 129] on span "2504220" at bounding box center [71, 129] width 31 height 11
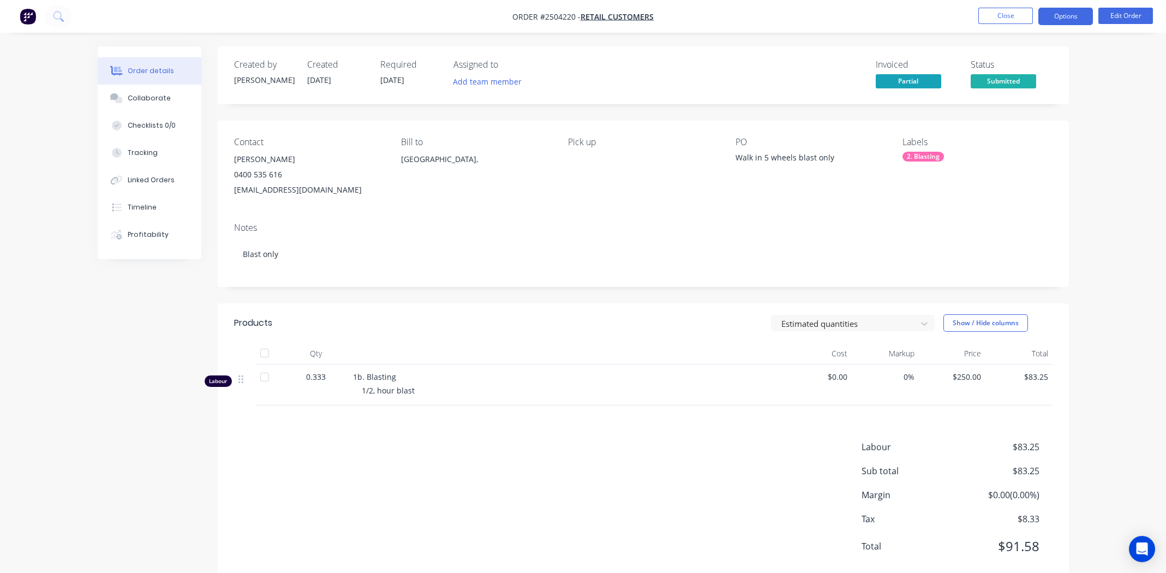
click at [1063, 13] on button "Options" at bounding box center [1065, 16] width 55 height 17
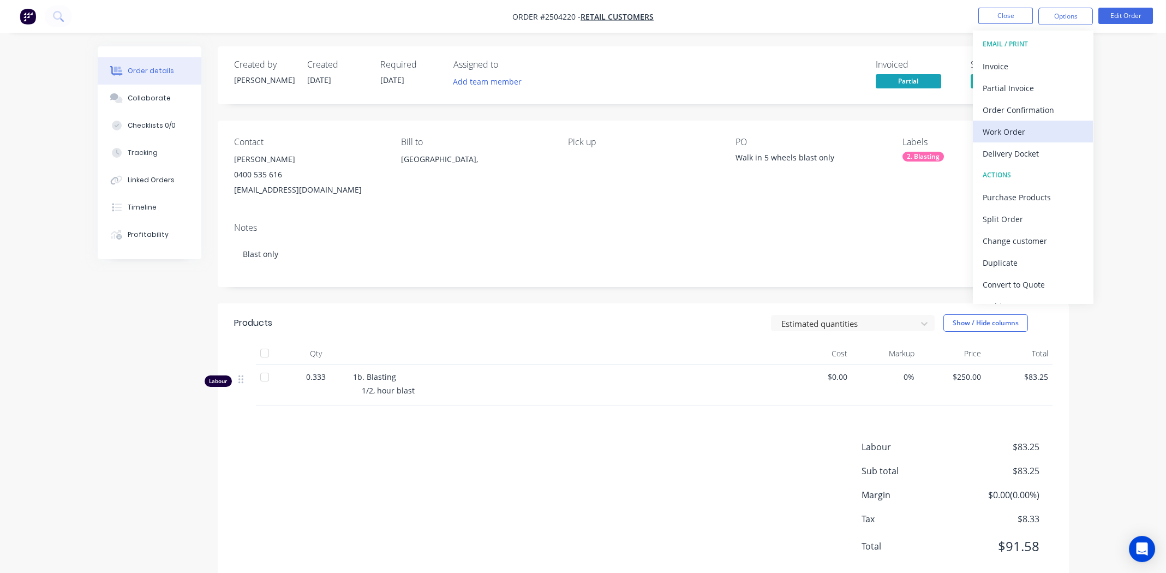
click at [1010, 127] on div "Work Order" at bounding box center [1033, 132] width 100 height 16
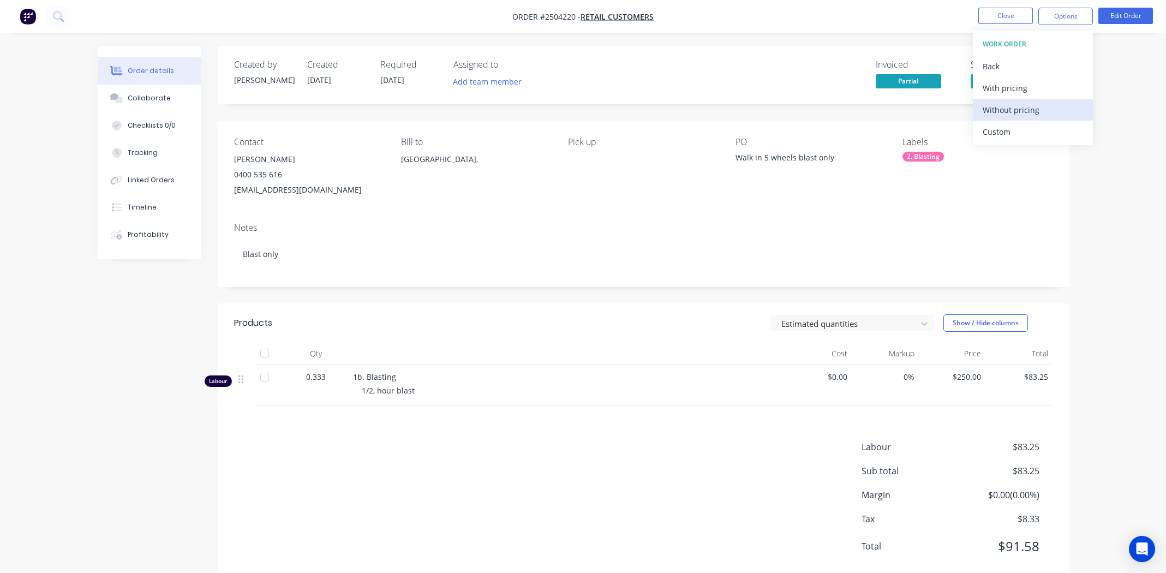
click at [1010, 115] on div "Without pricing" at bounding box center [1033, 110] width 100 height 16
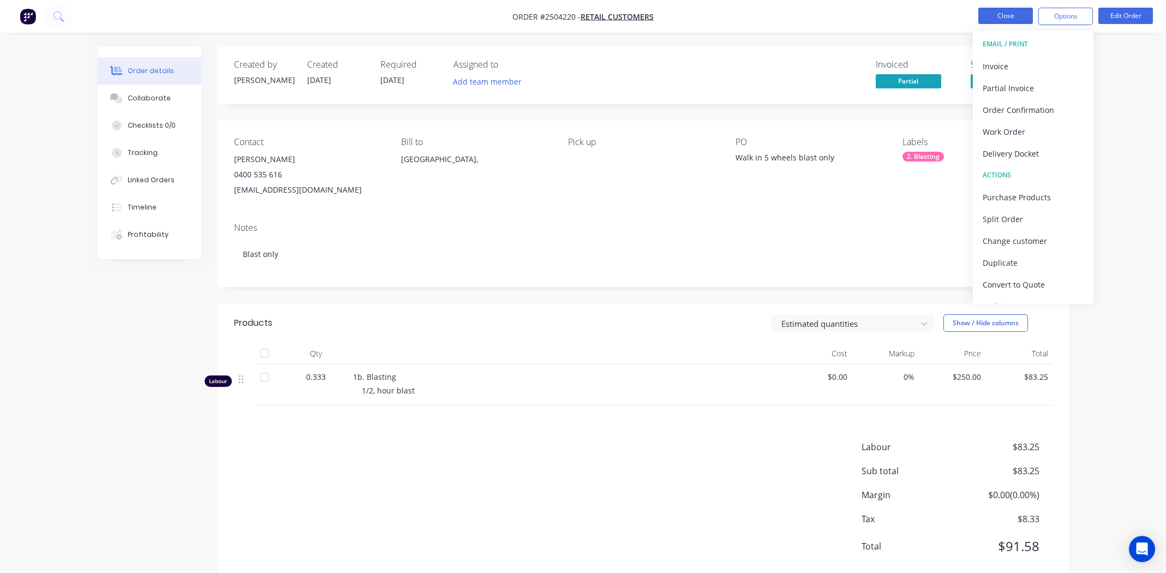
click at [999, 14] on button "Close" at bounding box center [1005, 16] width 55 height 16
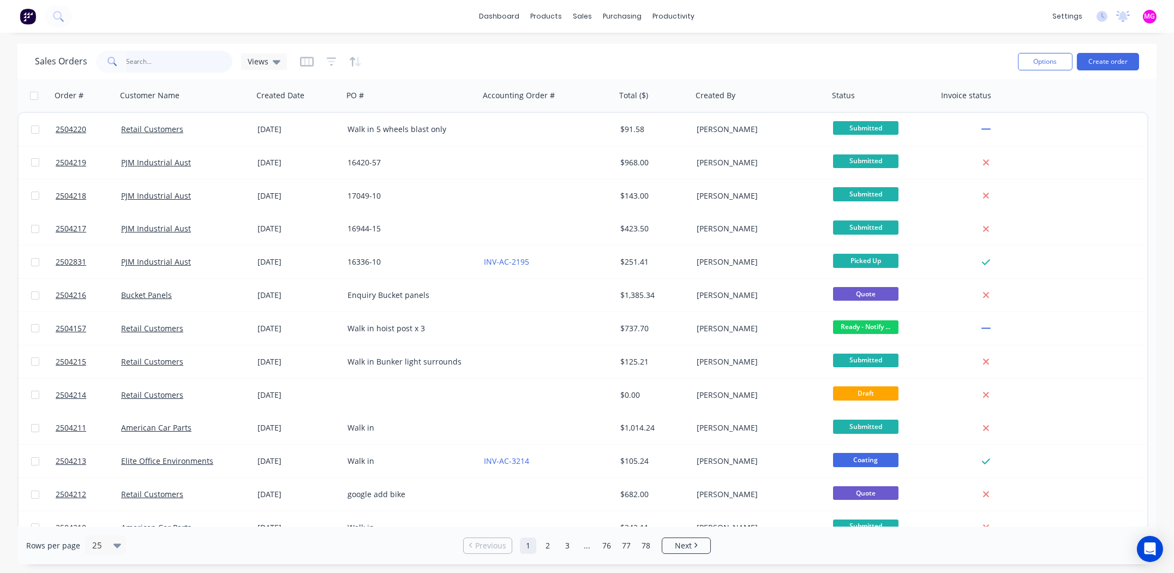
click at [167, 58] on input "text" at bounding box center [180, 62] width 106 height 22
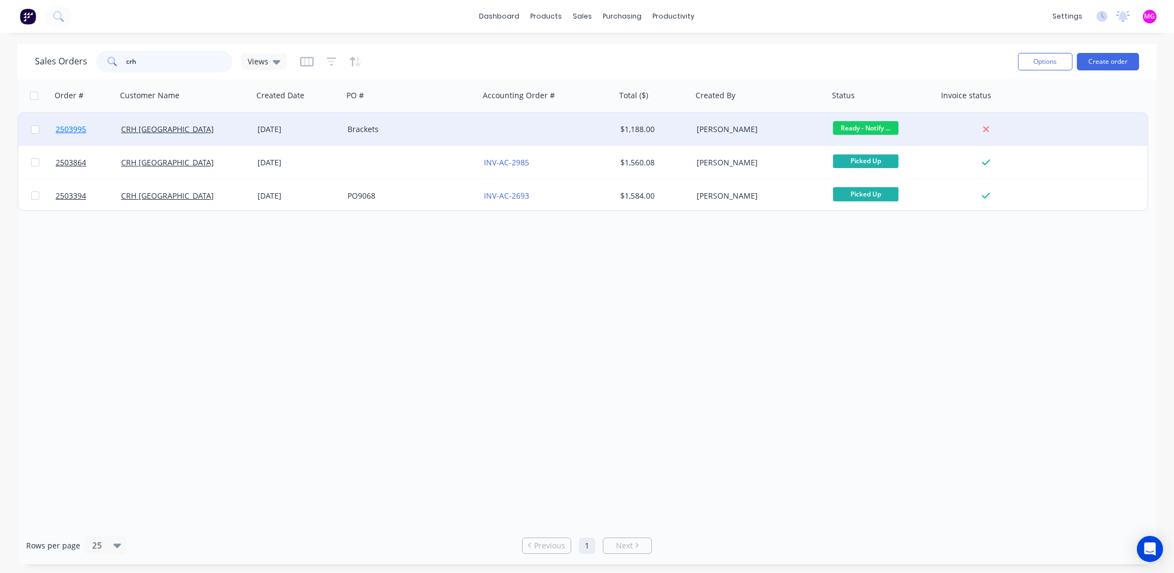
type input "crh"
click at [73, 129] on span "2503995" at bounding box center [71, 129] width 31 height 11
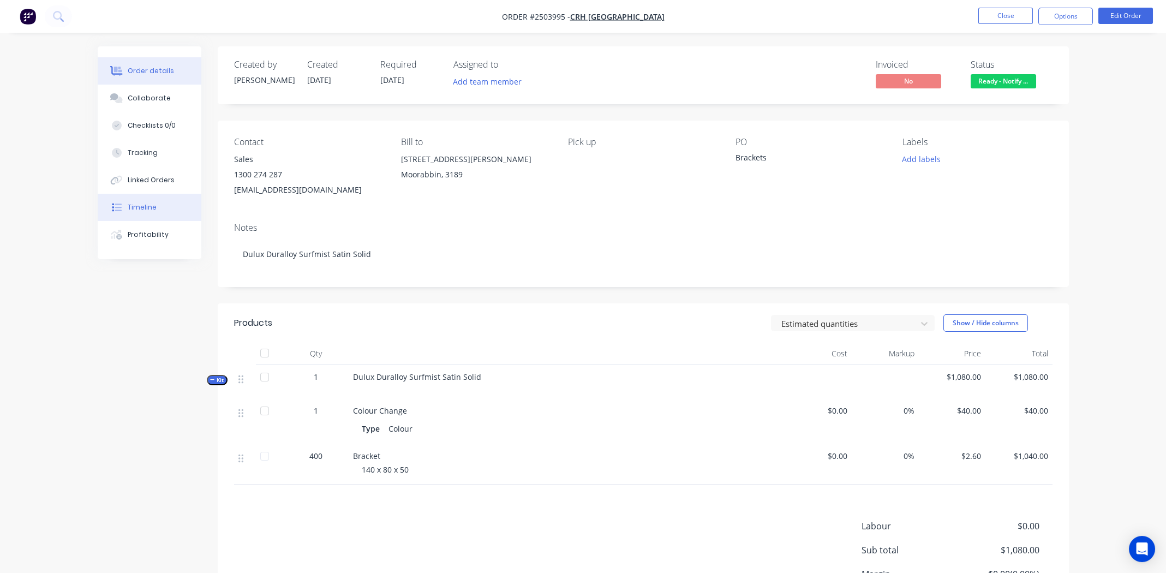
click at [129, 207] on div "Timeline" at bounding box center [142, 207] width 29 height 10
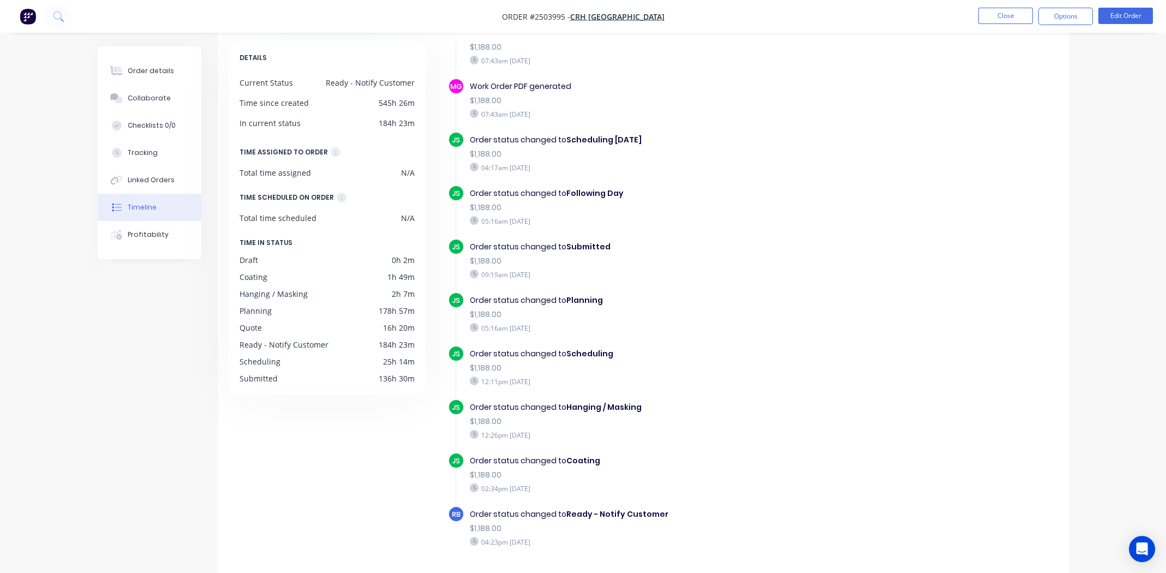
scroll to position [80, 0]
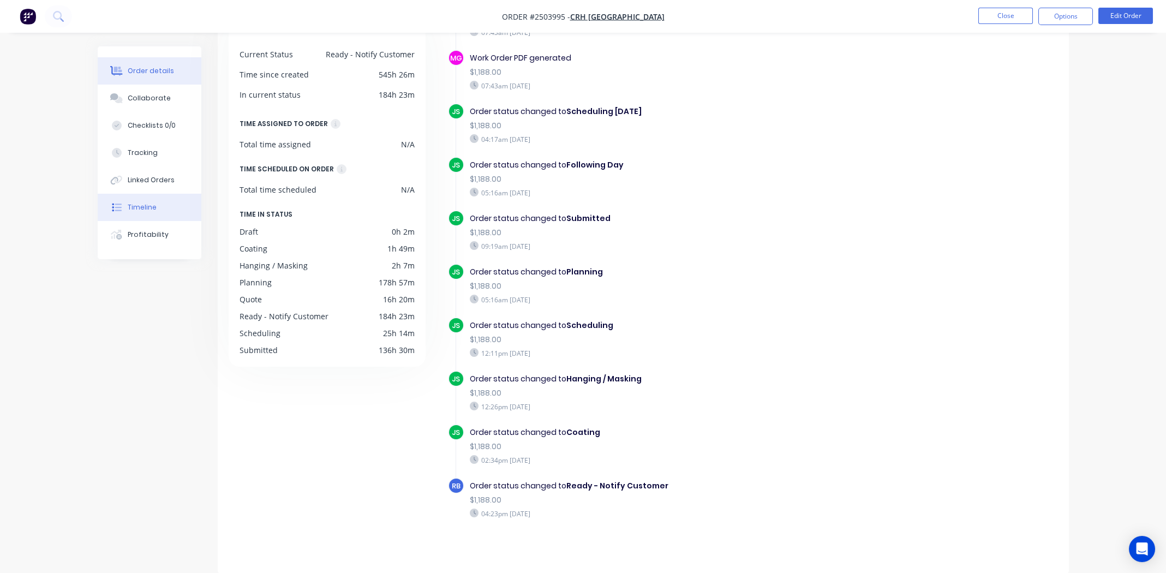
click at [145, 74] on div "Order details" at bounding box center [151, 71] width 46 height 10
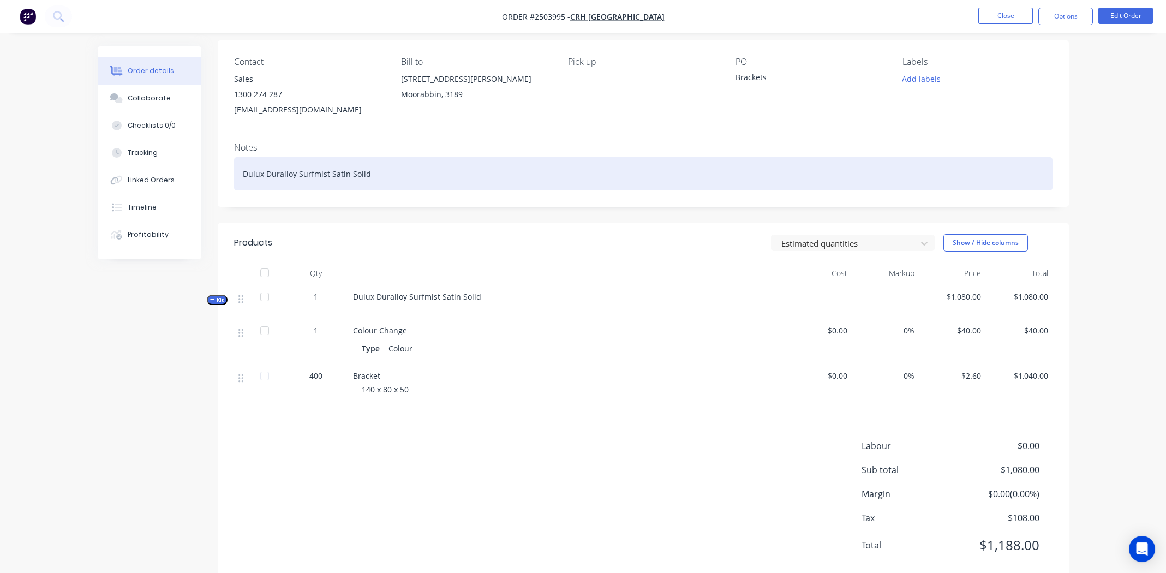
click at [612, 172] on div "Dulux Duralloy Surfmist Satin Solid" at bounding box center [643, 173] width 818 height 33
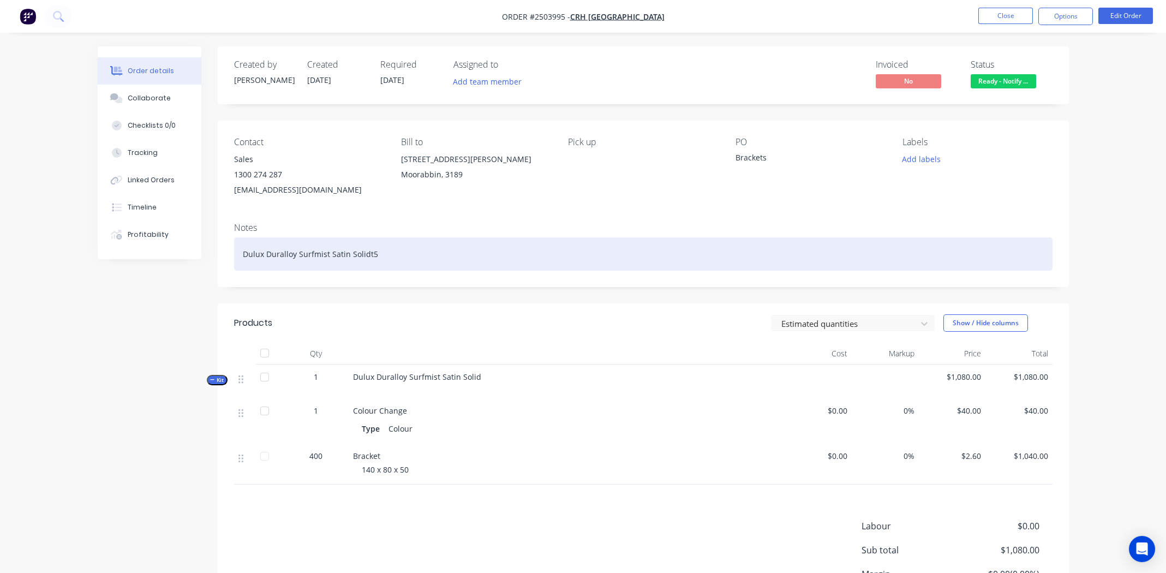
click at [574, 259] on div "Dulux Duralloy Surfmist Satin Solidt5" at bounding box center [643, 253] width 818 height 33
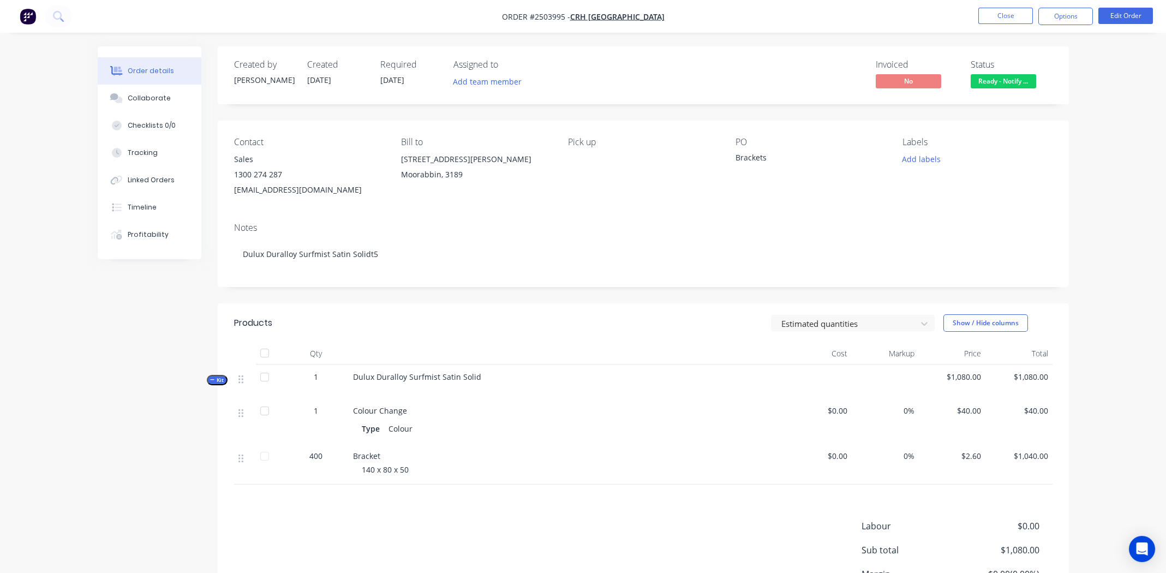
click at [565, 411] on div "Colour Change" at bounding box center [567, 410] width 428 height 11
click at [572, 344] on div at bounding box center [567, 354] width 436 height 22
click at [603, 207] on div "Contact Sales 1300 274 287 sales@crh.com.au Bill to 1-3 Nelson St Moorabbin, 31…" at bounding box center [643, 167] width 851 height 93
click at [1016, 74] on span "Ready - Notify ..." at bounding box center [1003, 81] width 65 height 14
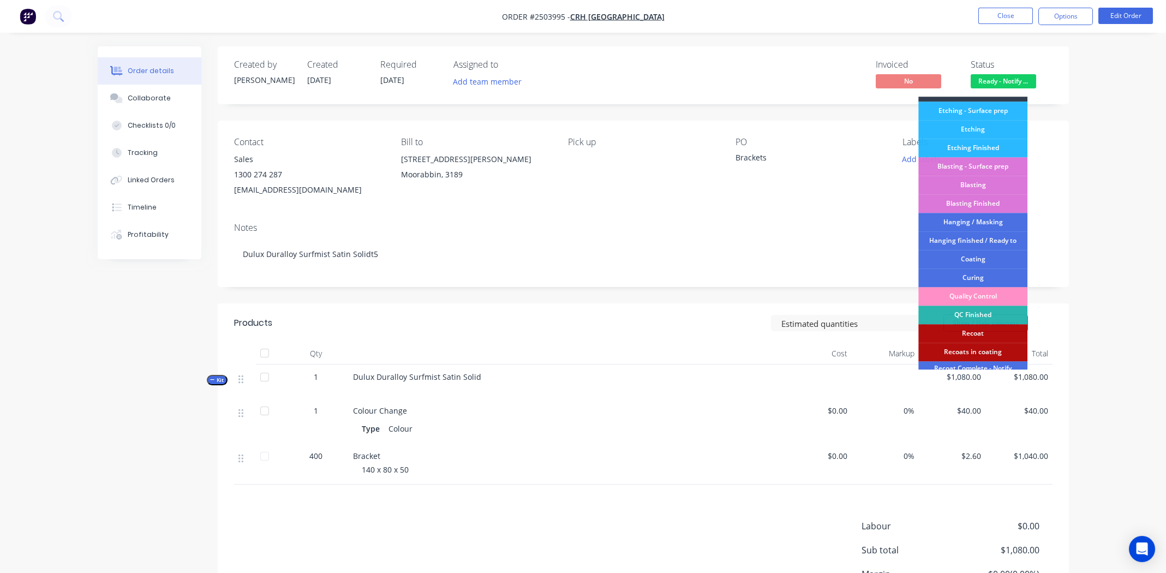
scroll to position [270, 0]
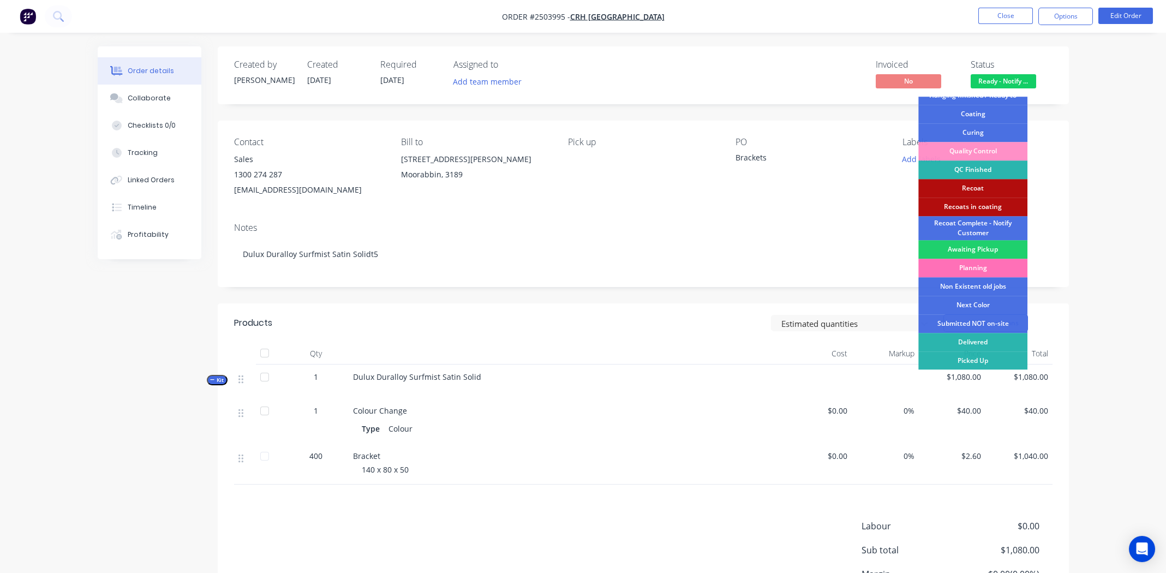
click at [976, 361] on div "Picked Up" at bounding box center [972, 360] width 109 height 19
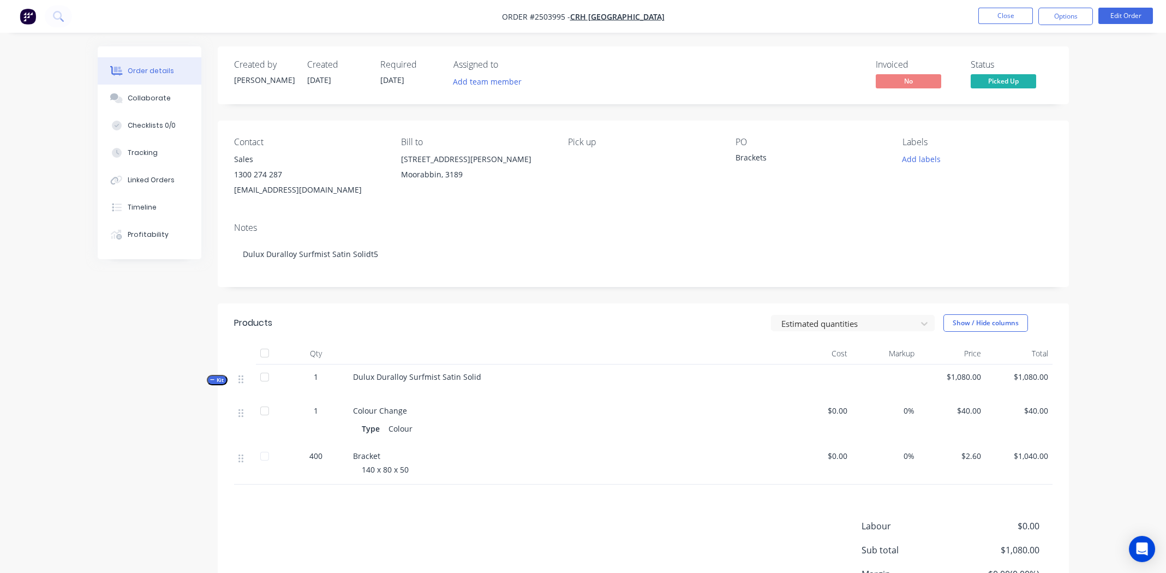
click at [1057, 7] on nav "Order #2503995 - CRH Australia Close Options Edit Order" at bounding box center [583, 16] width 1166 height 33
click at [1056, 20] on button "Options" at bounding box center [1065, 16] width 55 height 17
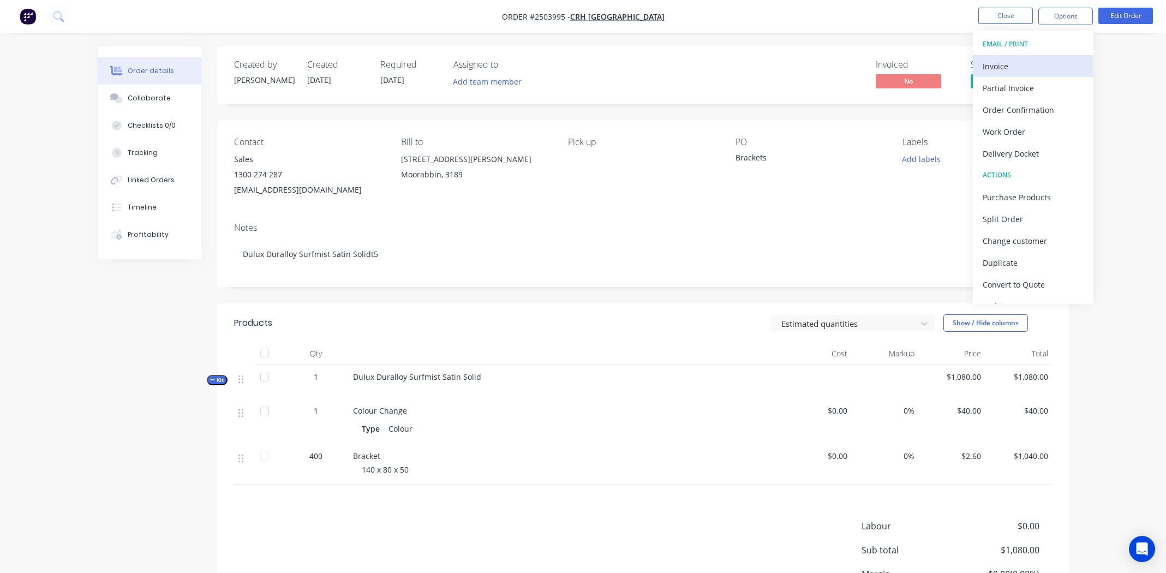
click at [1013, 63] on div "Invoice" at bounding box center [1033, 66] width 100 height 16
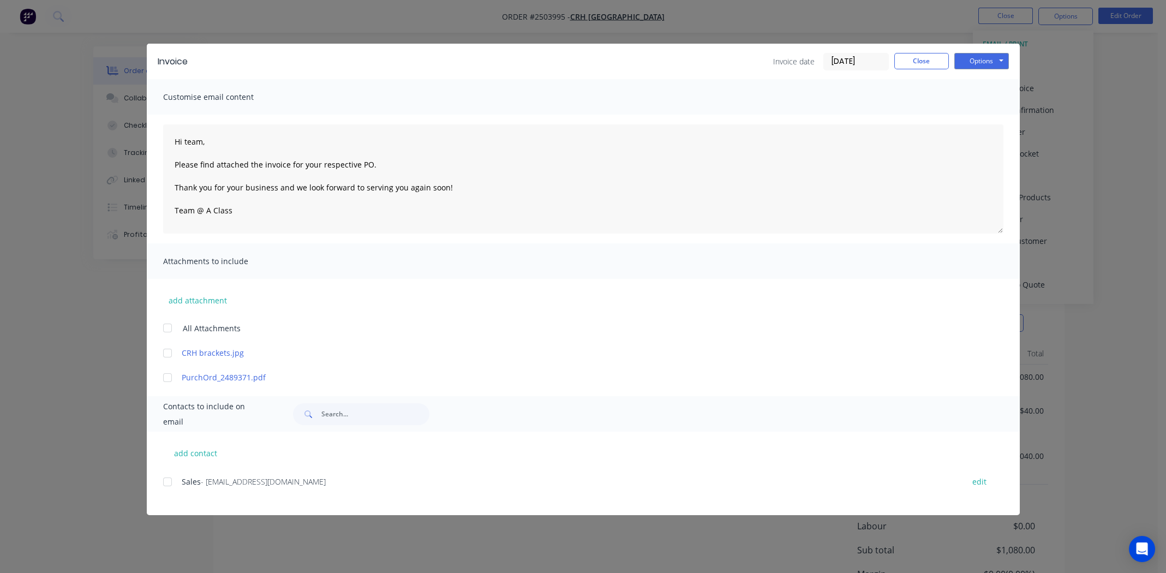
click at [171, 481] on div at bounding box center [168, 482] width 22 height 22
click at [169, 356] on div at bounding box center [168, 353] width 22 height 22
click at [171, 376] on div at bounding box center [168, 378] width 22 height 22
click at [981, 61] on button "Options" at bounding box center [981, 61] width 55 height 16
click at [986, 115] on button "Email" at bounding box center [989, 116] width 70 height 18
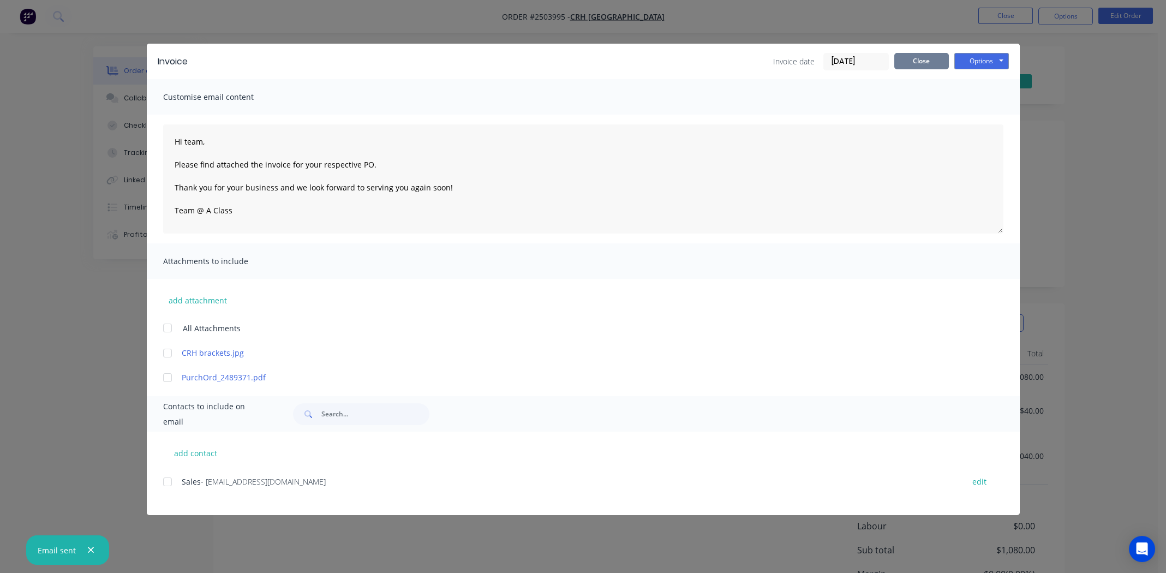
click at [924, 57] on button "Close" at bounding box center [921, 61] width 55 height 16
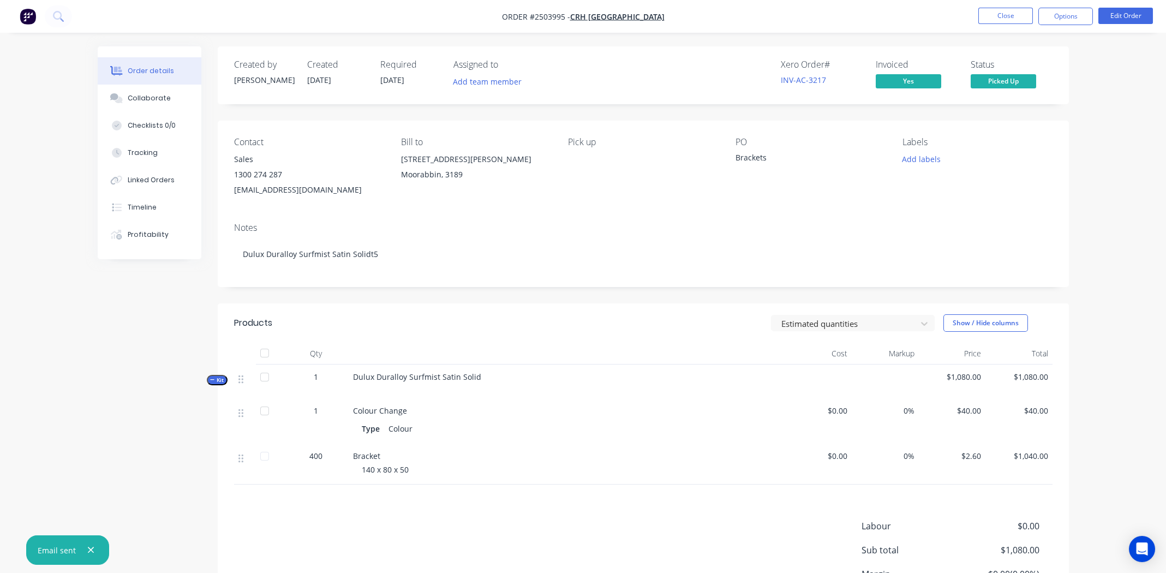
click at [686, 230] on div "Notes" at bounding box center [643, 228] width 818 height 10
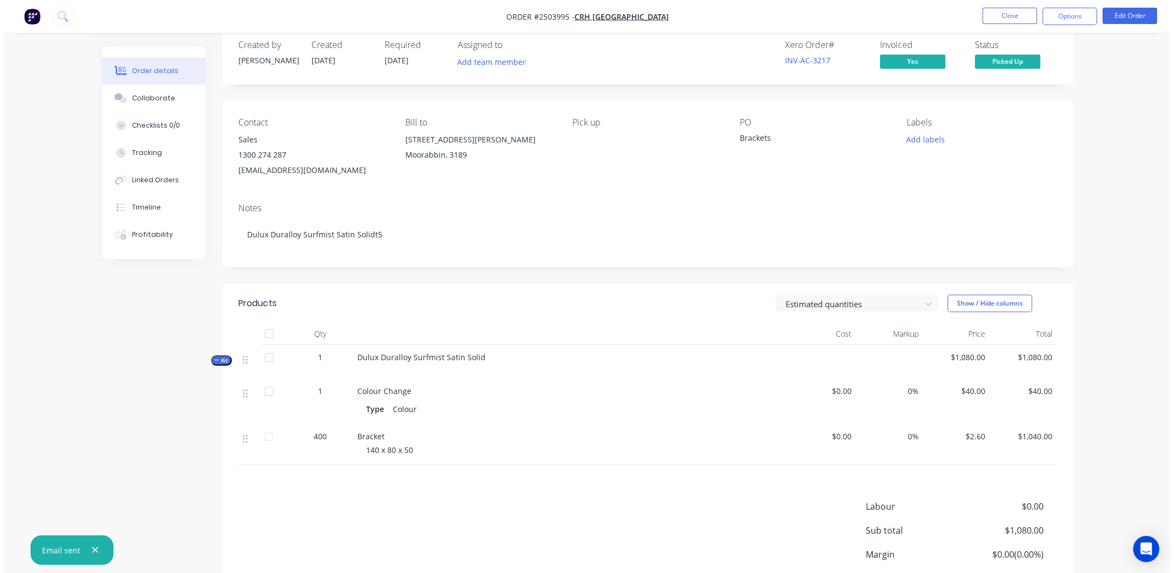
scroll to position [0, 0]
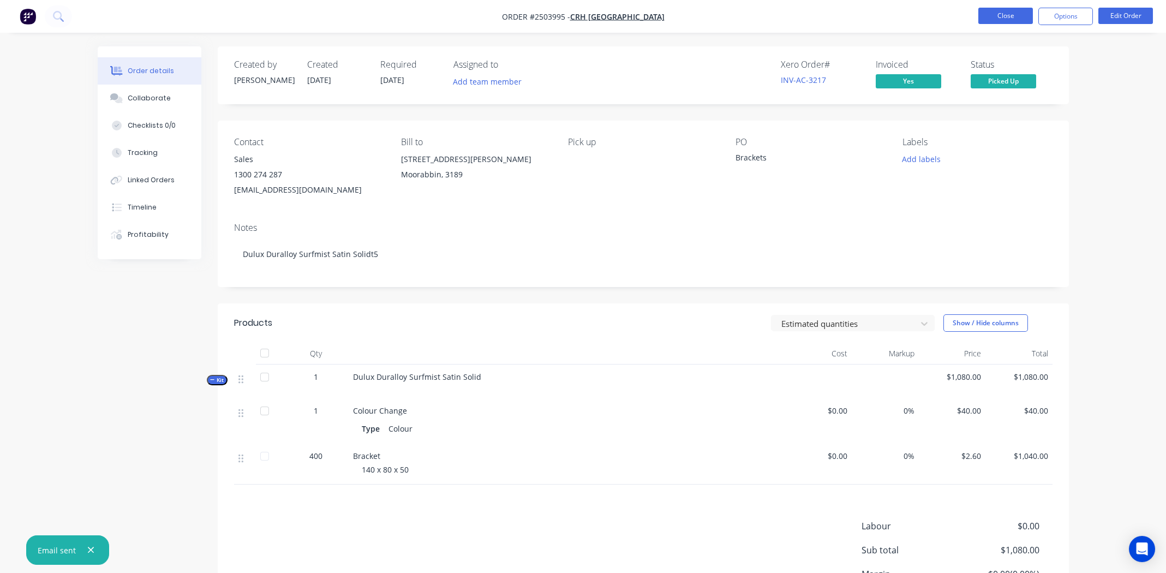
click at [1003, 16] on button "Close" at bounding box center [1005, 16] width 55 height 16
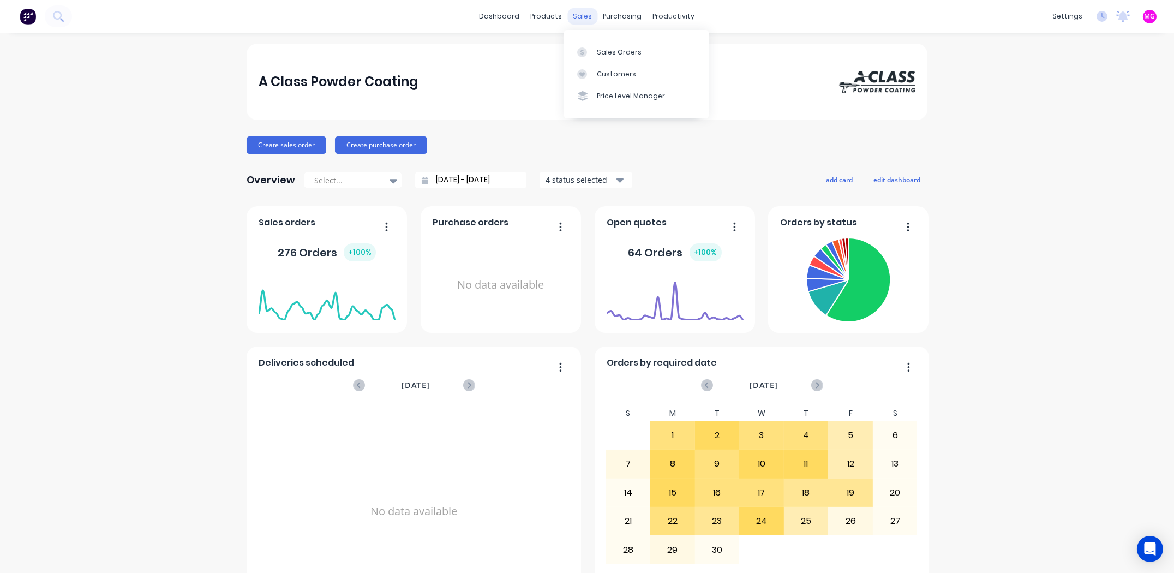
click at [583, 18] on div "sales" at bounding box center [583, 16] width 30 height 16
click at [602, 55] on div "Sales Orders" at bounding box center [619, 52] width 45 height 10
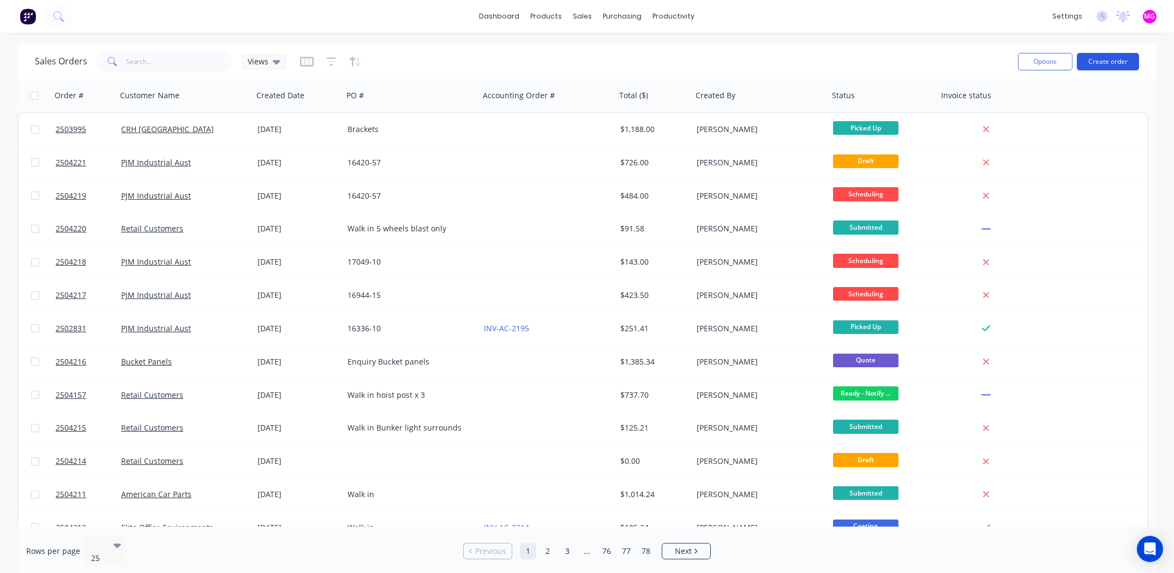
click at [1095, 57] on button "Create order" at bounding box center [1108, 61] width 62 height 17
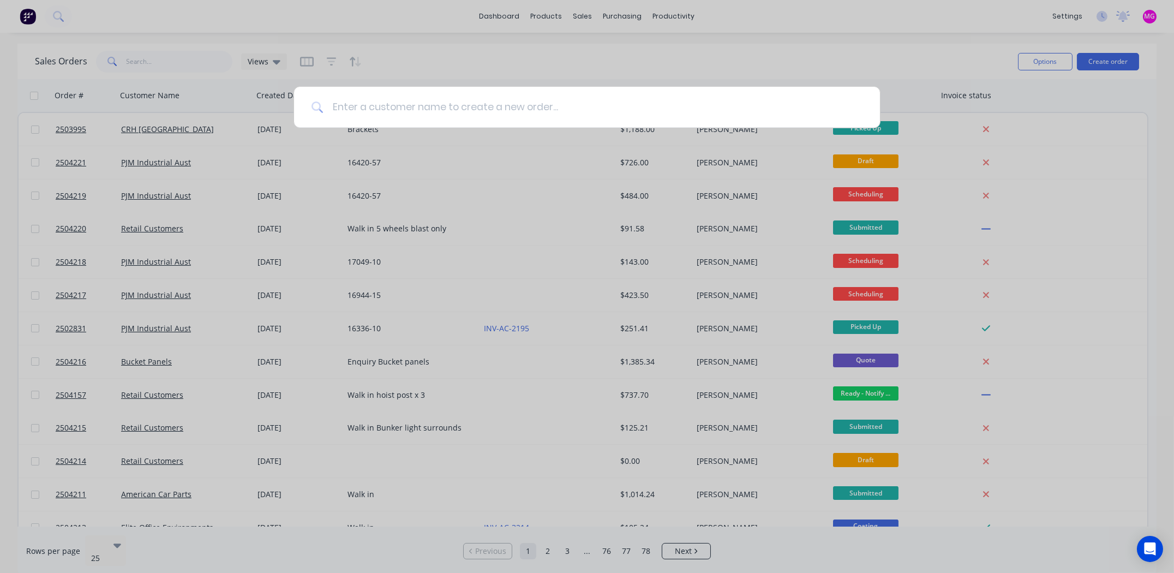
drag, startPoint x: 441, startPoint y: 109, endPoint x: 446, endPoint y: 92, distance: 17.8
click at [440, 109] on input at bounding box center [593, 107] width 539 height 41
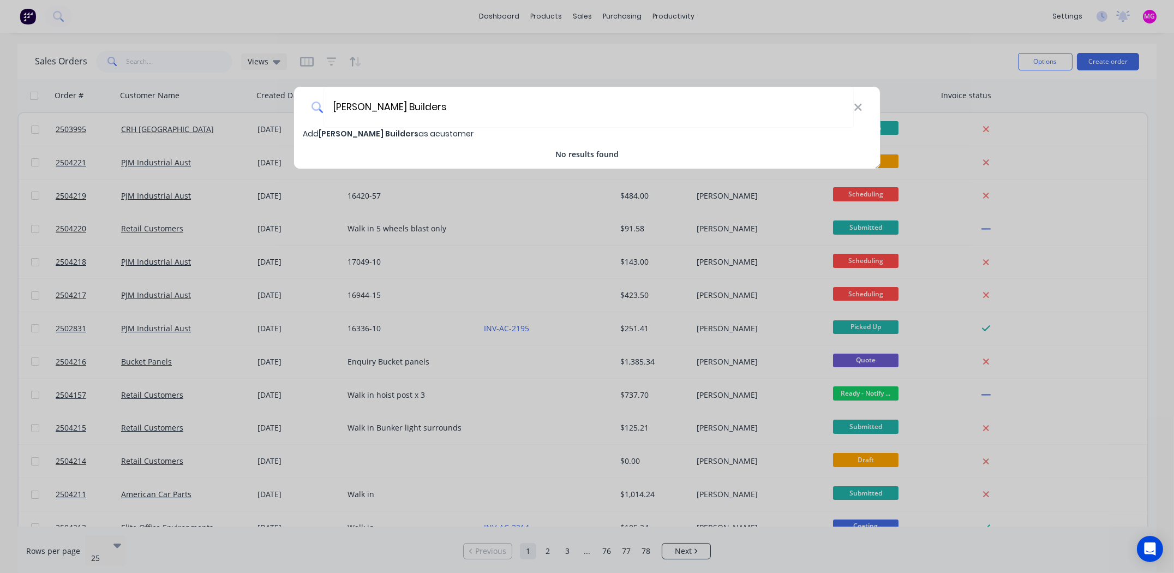
type input "[PERSON_NAME] Builders"
click at [357, 129] on span "[PERSON_NAME] Builders" at bounding box center [369, 133] width 100 height 11
select select "AU"
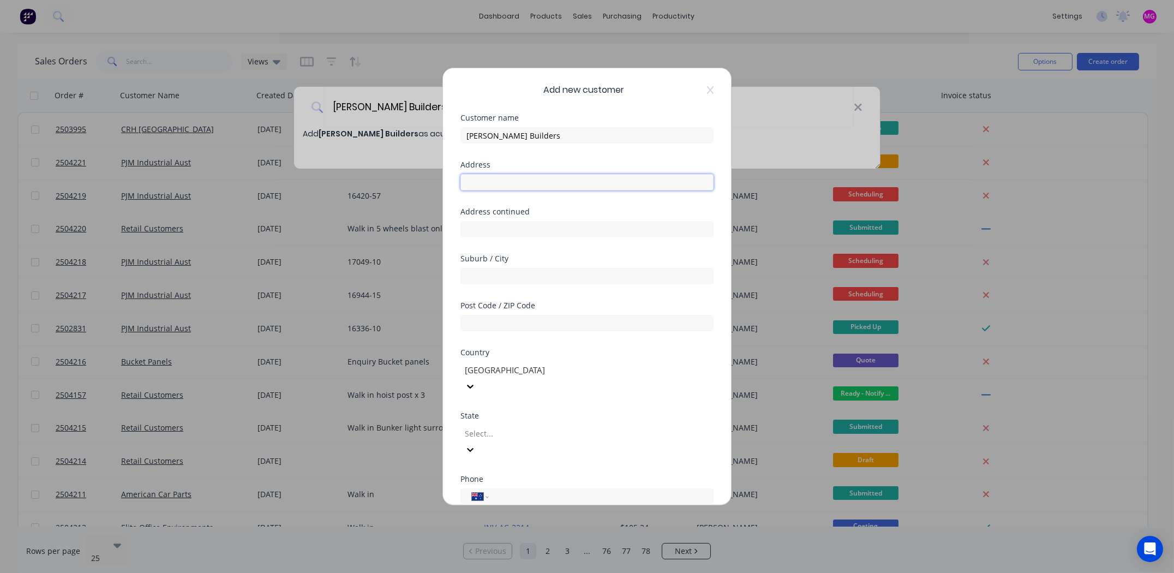
click at [508, 181] on input "text" at bounding box center [586, 182] width 253 height 16
type input "135 Windsor Cresent"
click at [530, 272] on input "text" at bounding box center [586, 276] width 253 height 16
type input "Mont [PERSON_NAME]"
click at [489, 316] on input "text" at bounding box center [586, 323] width 253 height 16
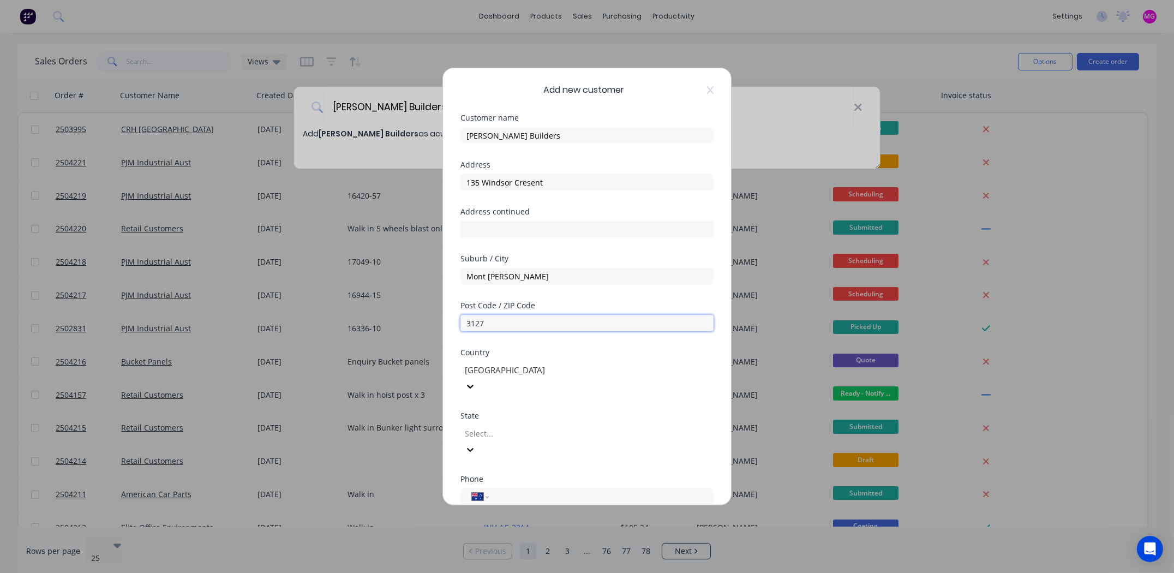
type input "3127"
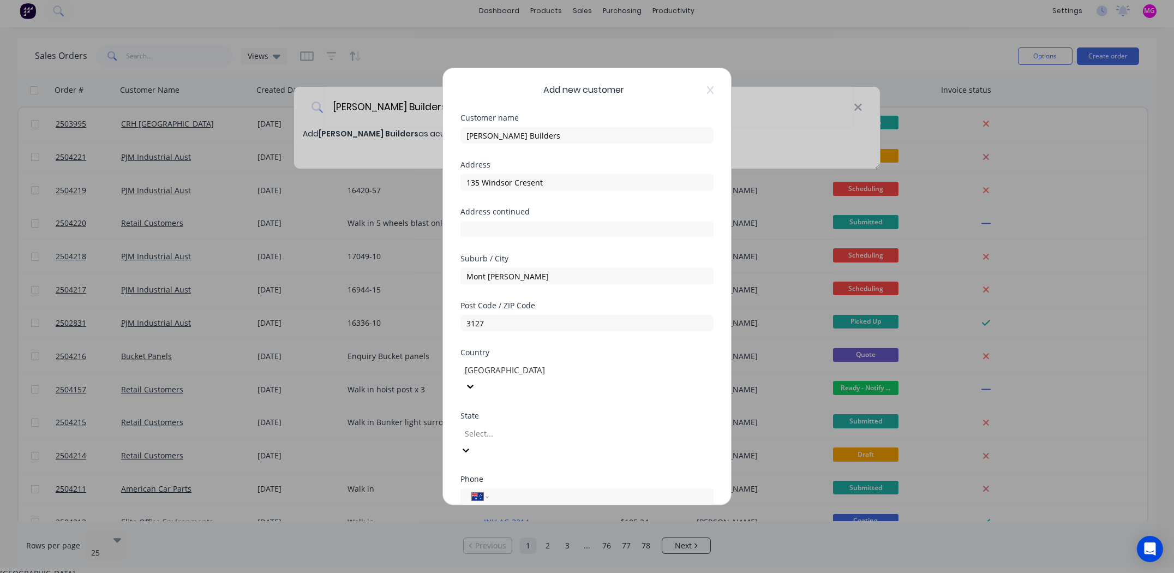
click at [514, 427] on div at bounding box center [542, 434] width 157 height 14
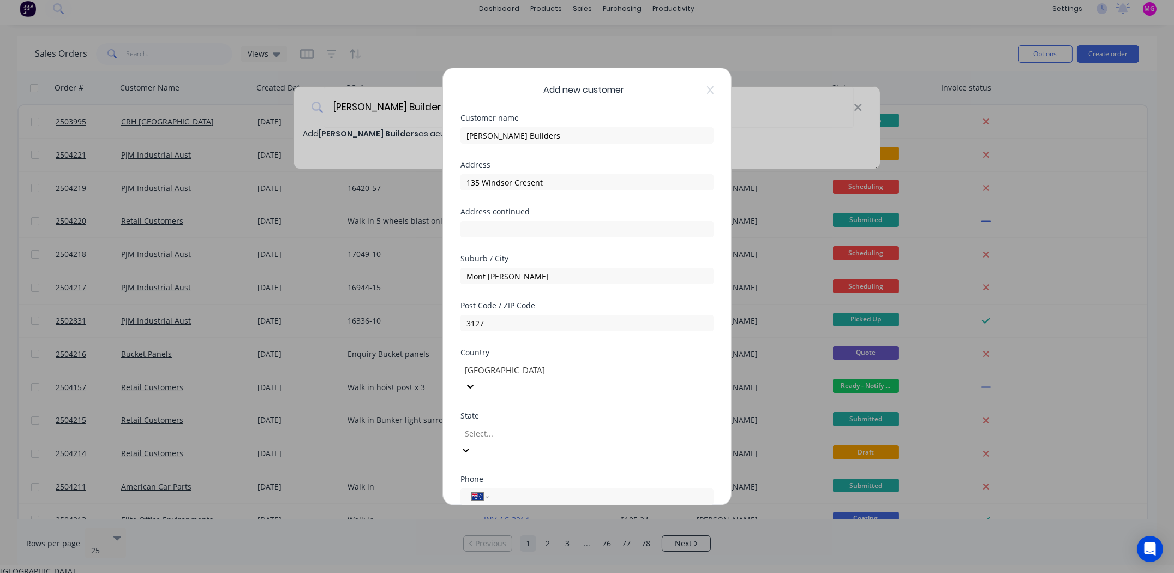
drag, startPoint x: 491, startPoint y: 559, endPoint x: 501, endPoint y: 540, distance: 21.5
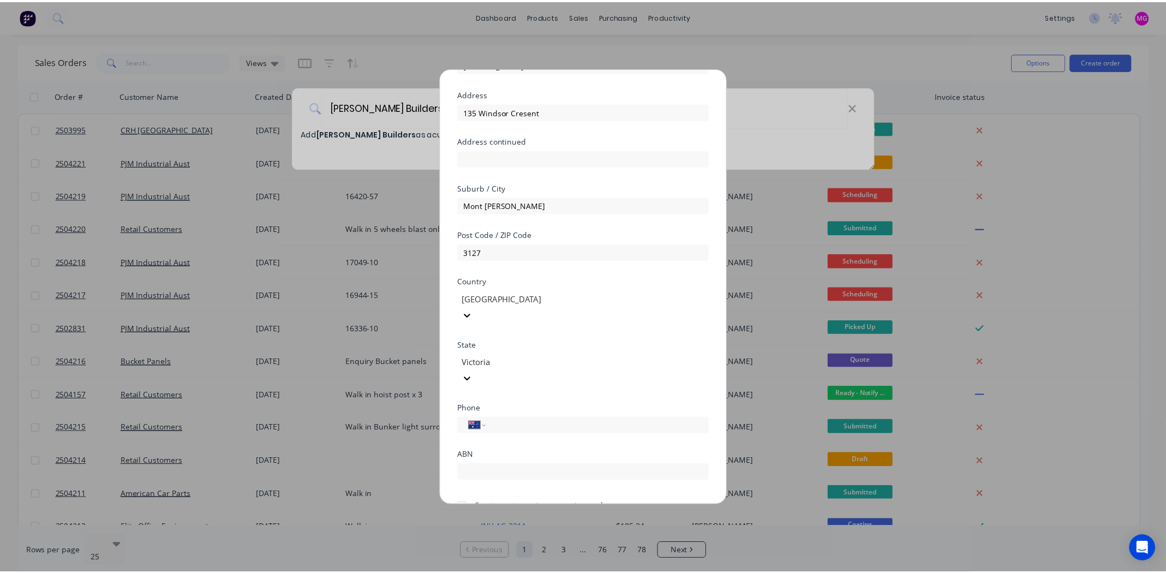
scroll to position [95, 0]
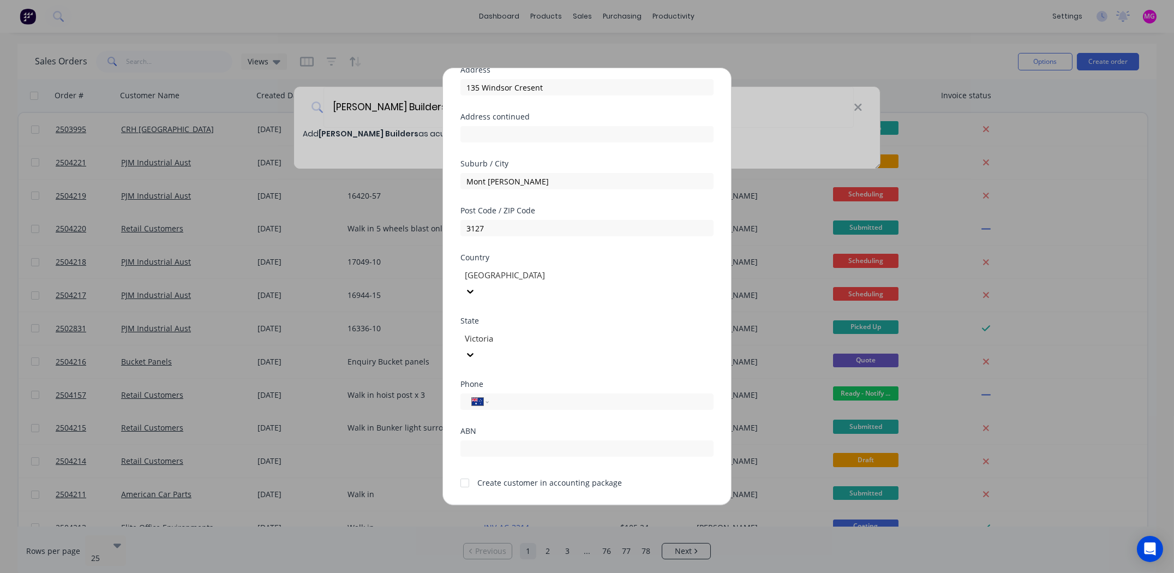
click at [464, 472] on div at bounding box center [465, 483] width 22 height 22
click at [550, 396] on input "tel" at bounding box center [596, 402] width 200 height 13
type input "0431 579 567"
click at [541, 506] on button "Save" at bounding box center [553, 514] width 60 height 17
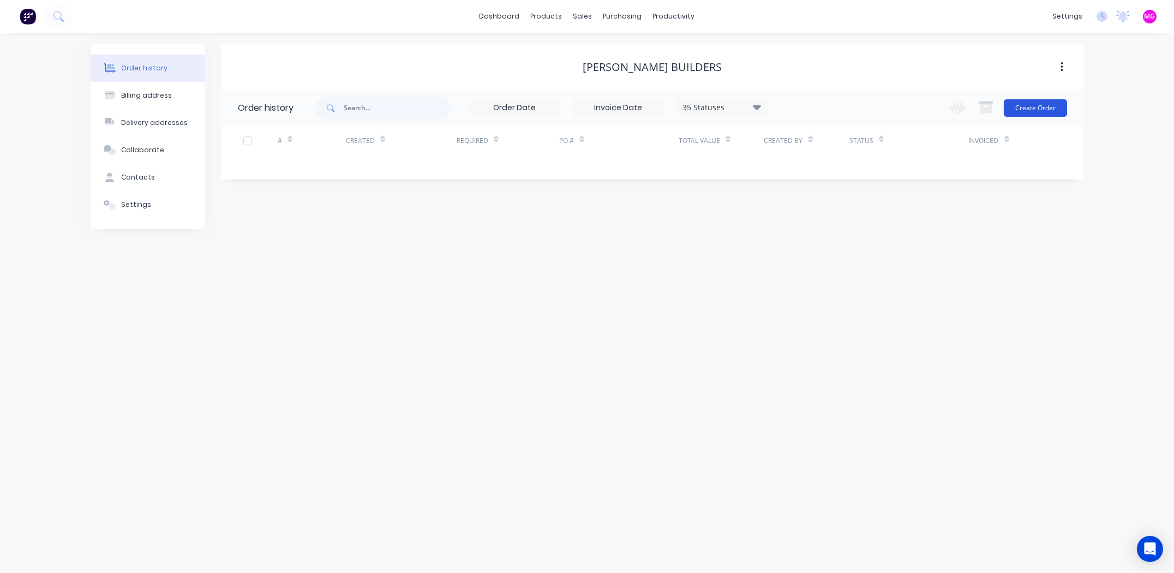
click at [1029, 106] on button "Create Order" at bounding box center [1035, 107] width 63 height 17
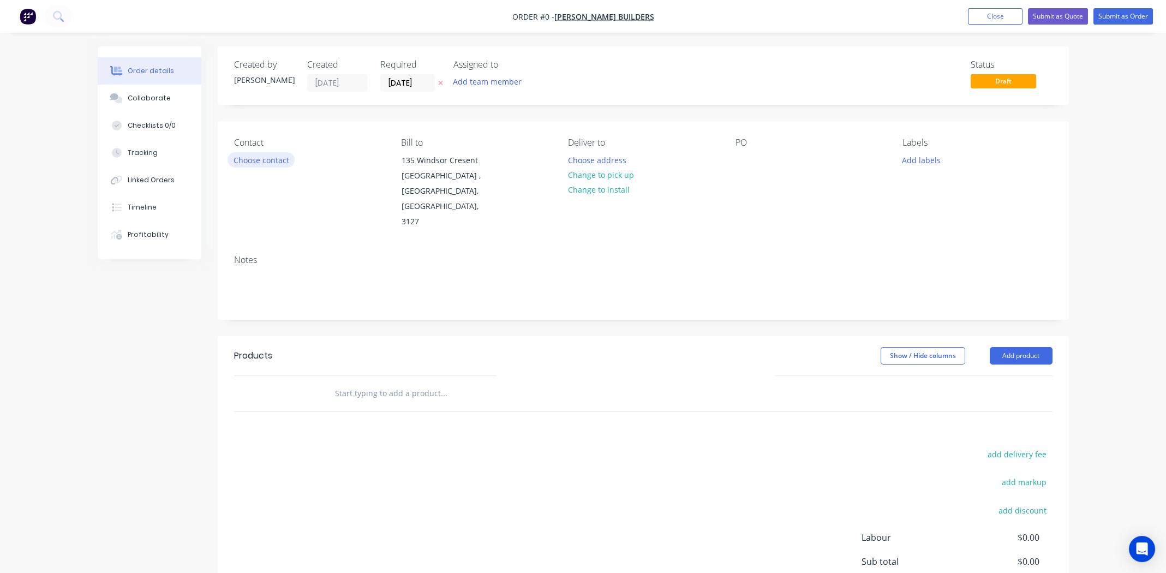
click at [266, 158] on button "Choose contact" at bounding box center [261, 159] width 67 height 15
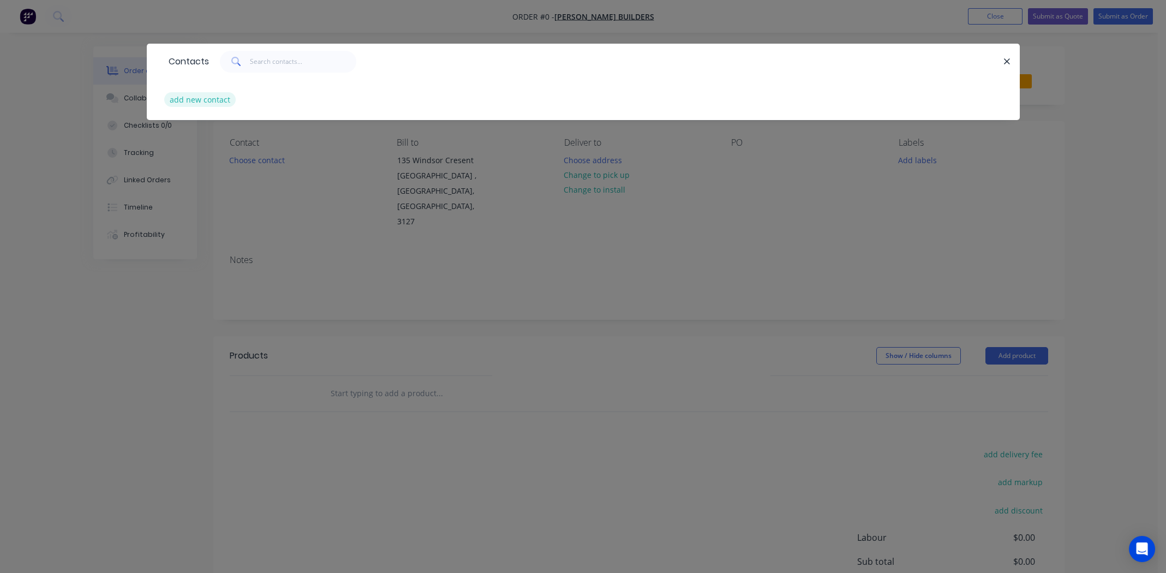
click at [205, 101] on button "add new contact" at bounding box center [200, 99] width 72 height 15
select select "AU"
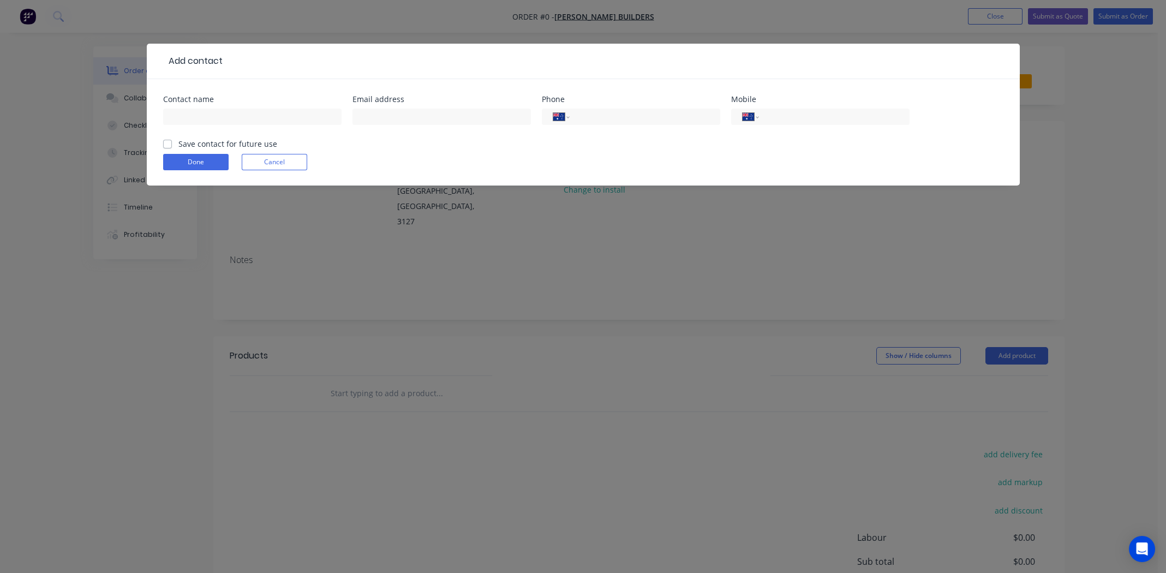
click at [178, 141] on label "Save contact for future use" at bounding box center [227, 143] width 99 height 11
click at [166, 141] on input "Save contact for future use" at bounding box center [167, 143] width 9 height 10
checkbox input "true"
click at [214, 115] on input "text" at bounding box center [252, 117] width 178 height 16
type input "[PERSON_NAME]"
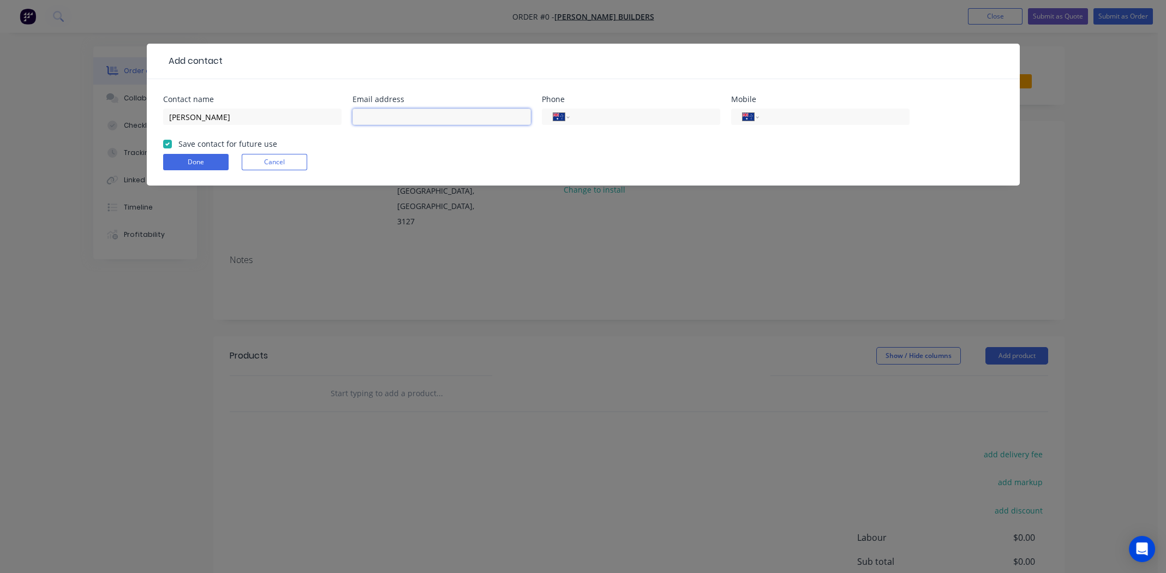
click at [378, 119] on input "text" at bounding box center [441, 117] width 178 height 16
click at [389, 122] on input "natedeckjer61@gmail.com" at bounding box center [441, 117] width 178 height 16
click at [391, 116] on input "natedecker61@gmail.com" at bounding box center [441, 117] width 178 height 16
type input "natedeckker61@gmail.com"
click at [792, 118] on input "tel" at bounding box center [832, 117] width 131 height 13
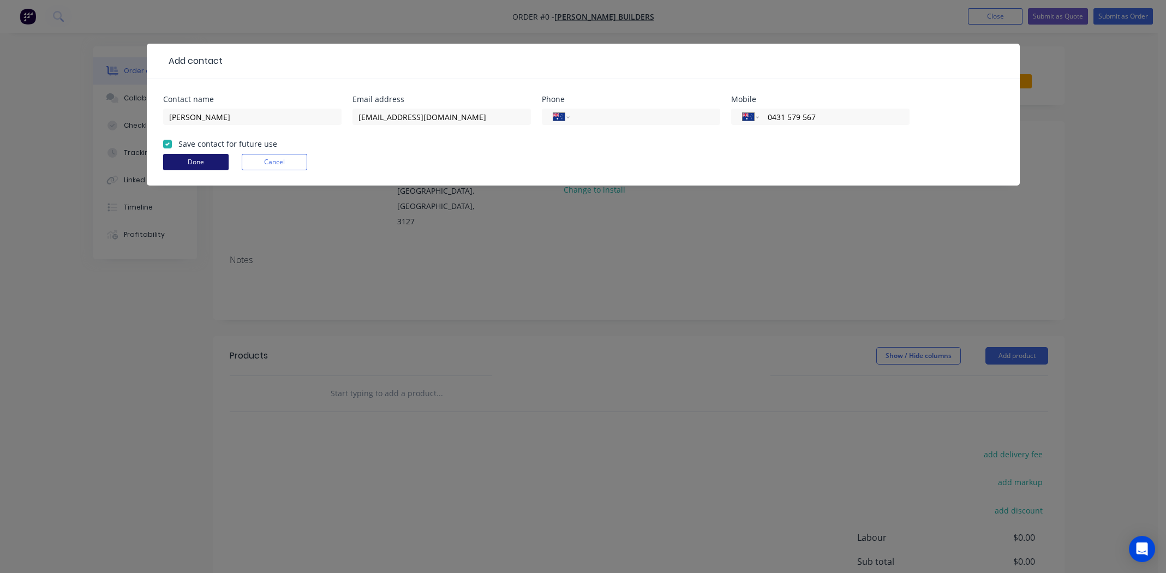
type input "0431 579 567"
click at [183, 163] on button "Done" at bounding box center [195, 162] width 65 height 16
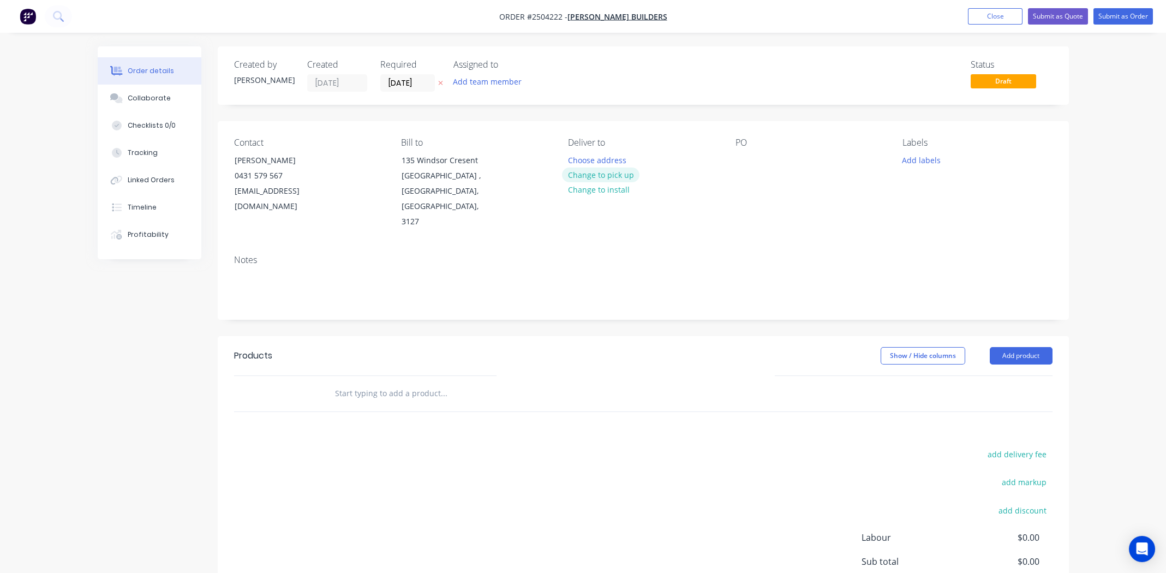
click at [624, 175] on button "Change to pick up" at bounding box center [600, 174] width 77 height 15
click at [748, 160] on div at bounding box center [743, 160] width 17 height 16
click at [914, 161] on button "Add labels" at bounding box center [921, 159] width 50 height 15
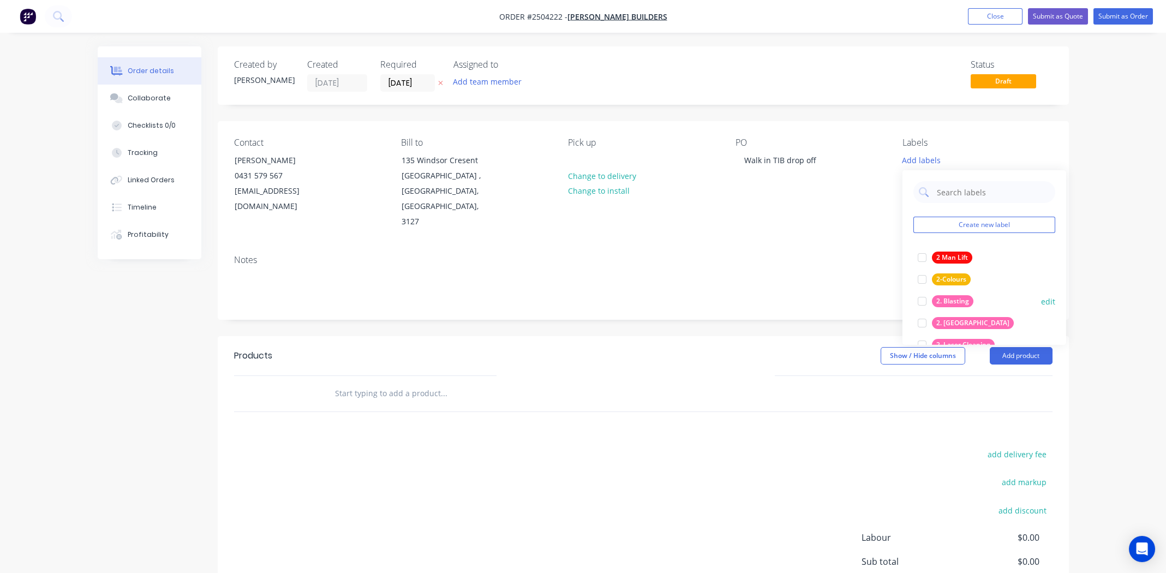
click at [922, 298] on div at bounding box center [922, 301] width 22 height 22
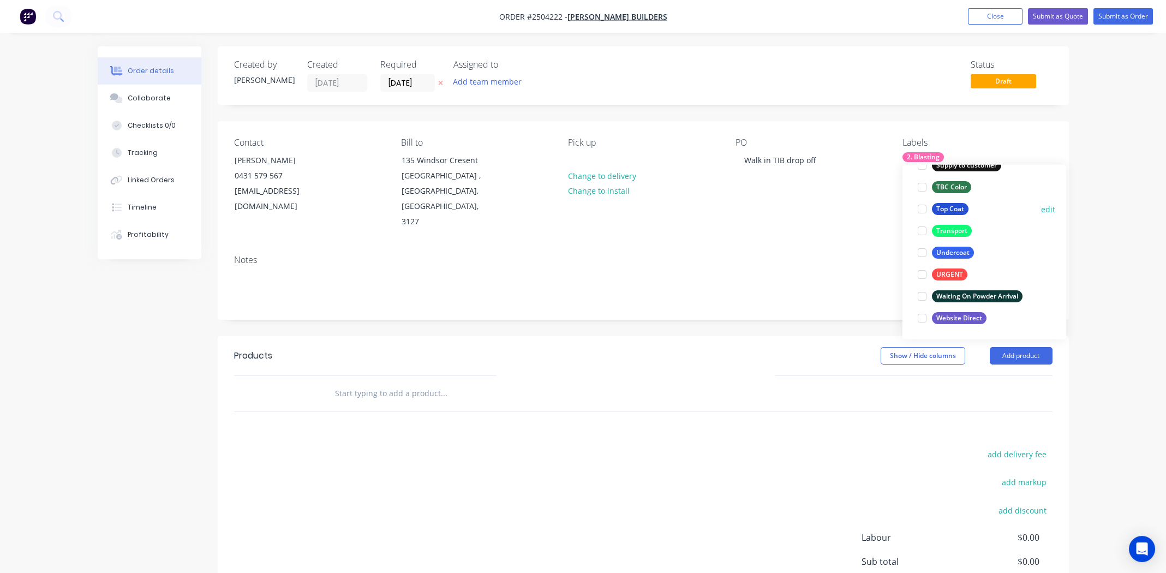
click at [923, 209] on div at bounding box center [922, 209] width 22 height 22
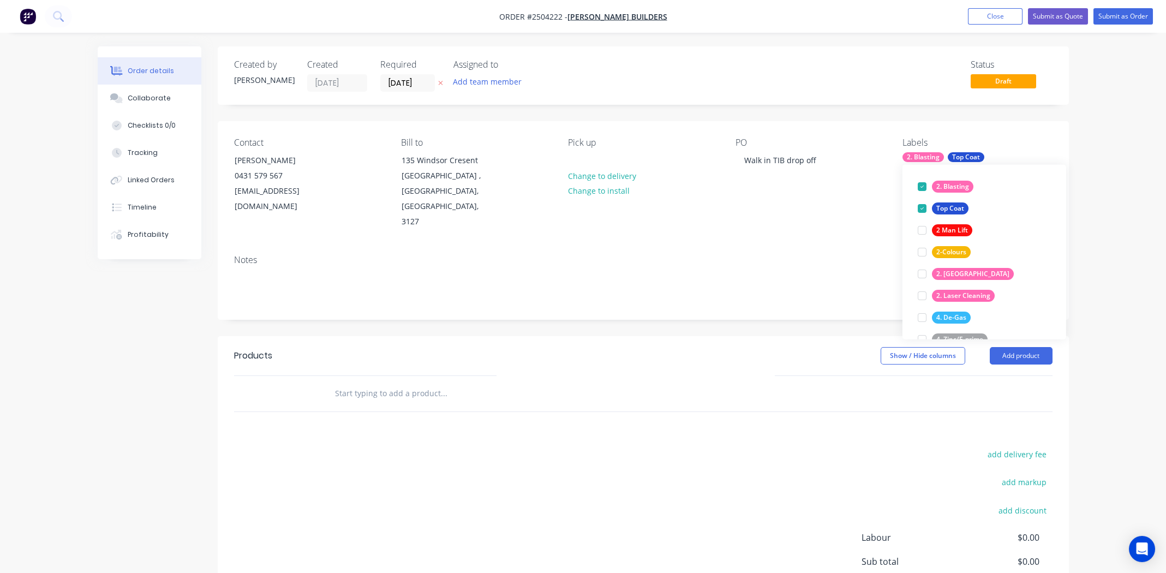
click at [858, 211] on div "Contact Nate Dekker 0431 579 567 natedeckker61@gmail.com Bill to 135 Windsor Cr…" at bounding box center [643, 183] width 851 height 125
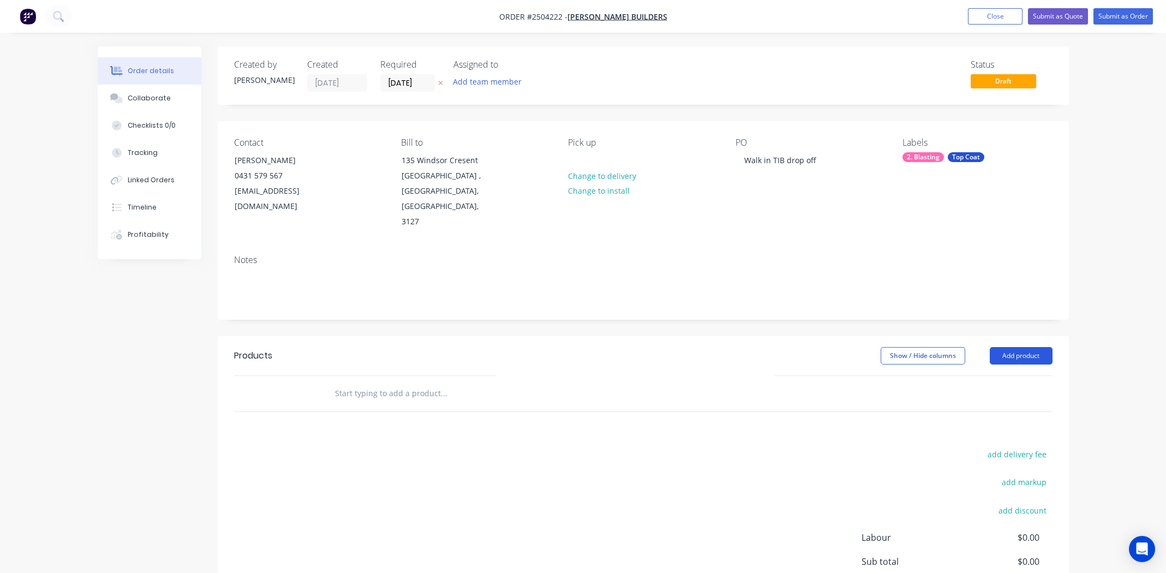
click at [1035, 347] on button "Add product" at bounding box center [1021, 355] width 63 height 17
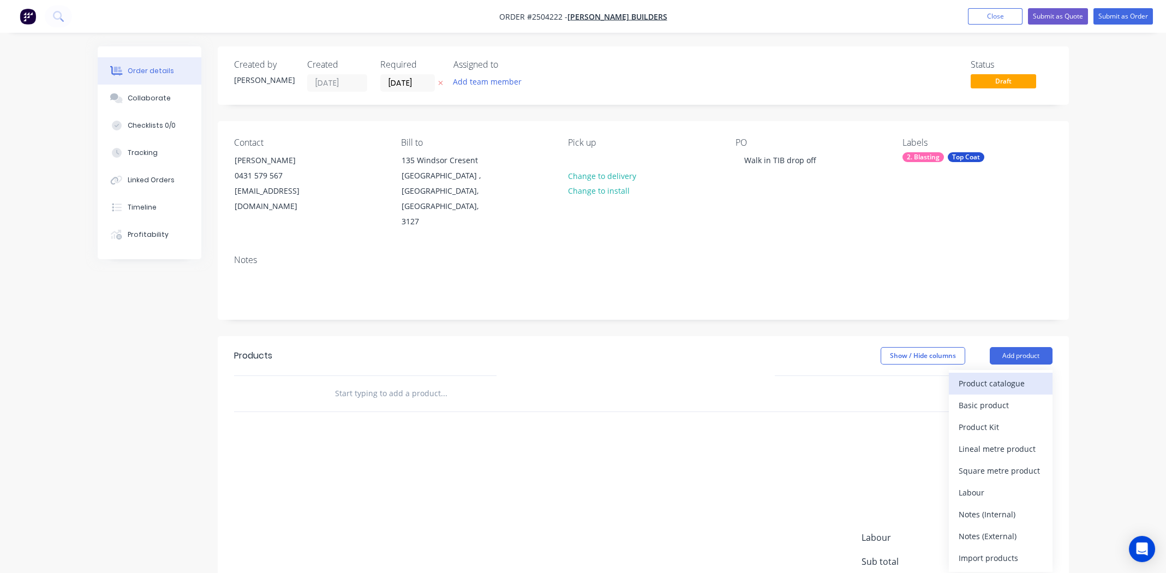
click at [977, 375] on div "Product catalogue" at bounding box center [1001, 383] width 84 height 16
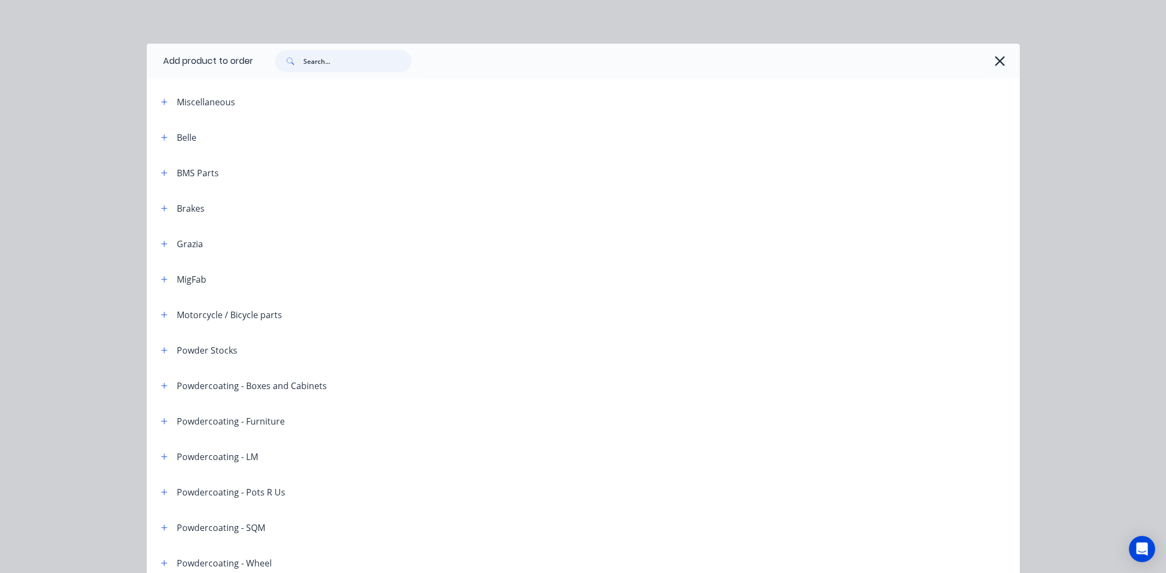
click at [326, 65] on input "text" at bounding box center [357, 61] width 108 height 22
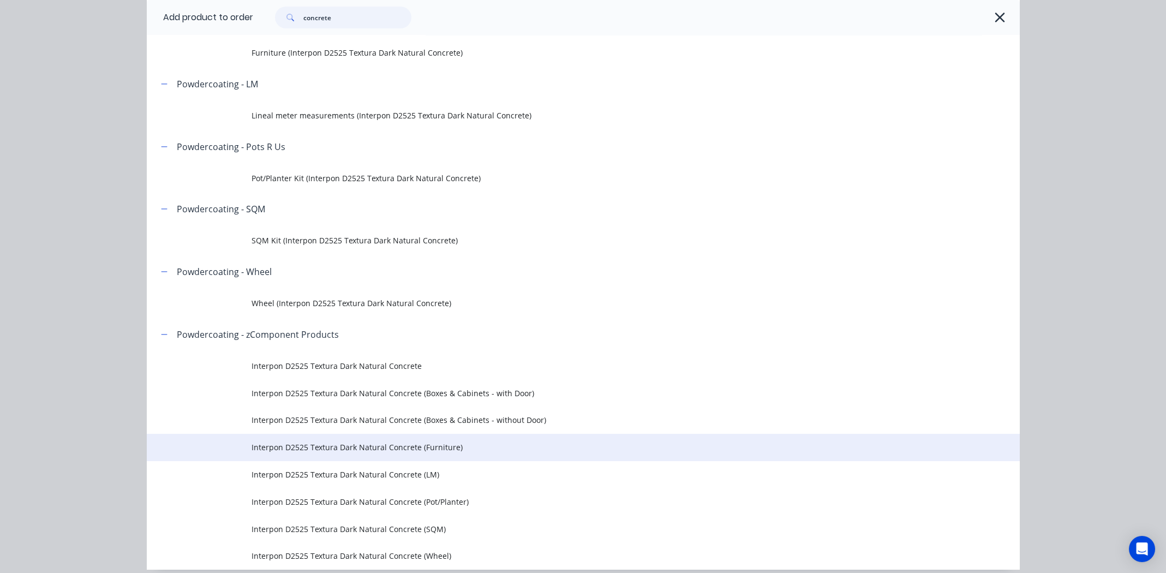
scroll to position [250, 0]
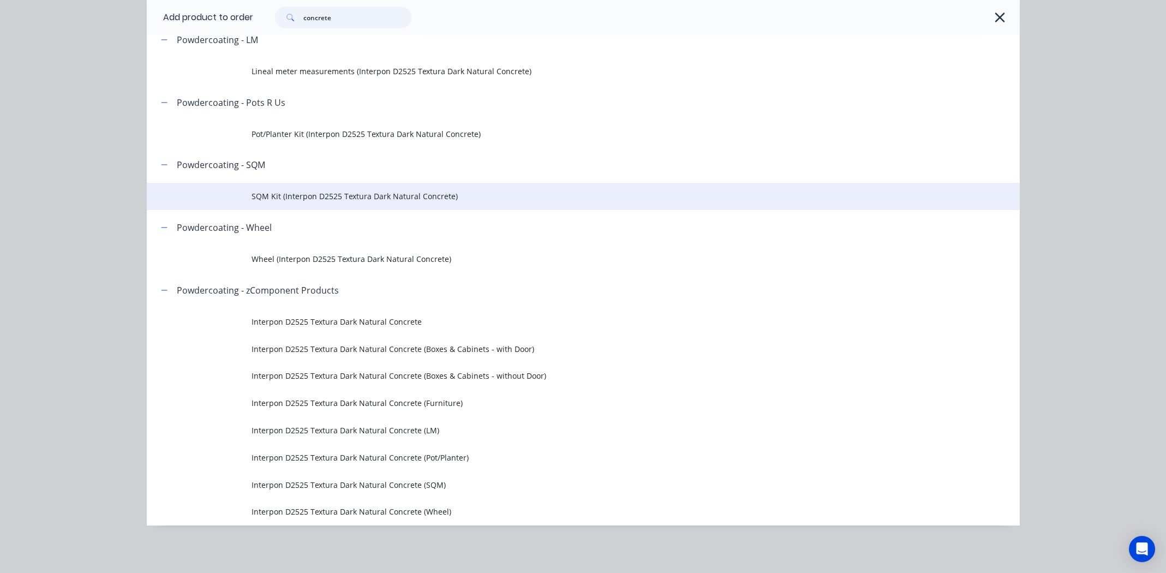
type input "concrete"
click at [315, 195] on span "SQM Kit (Interpon D2525 Textura Dark Natural Concrete)" at bounding box center [559, 195] width 614 height 11
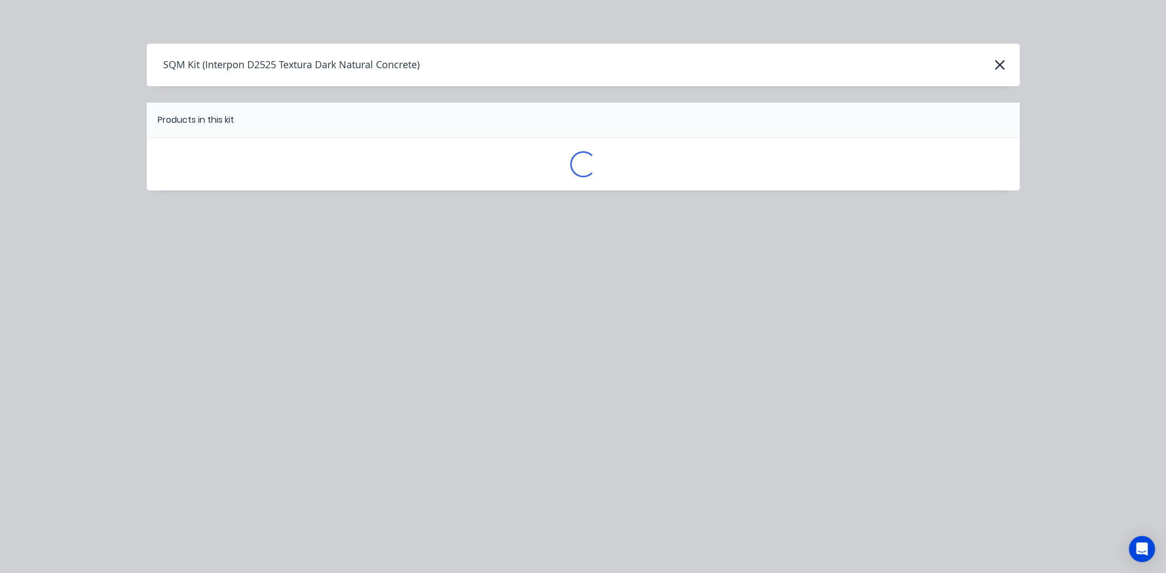
scroll to position [0, 0]
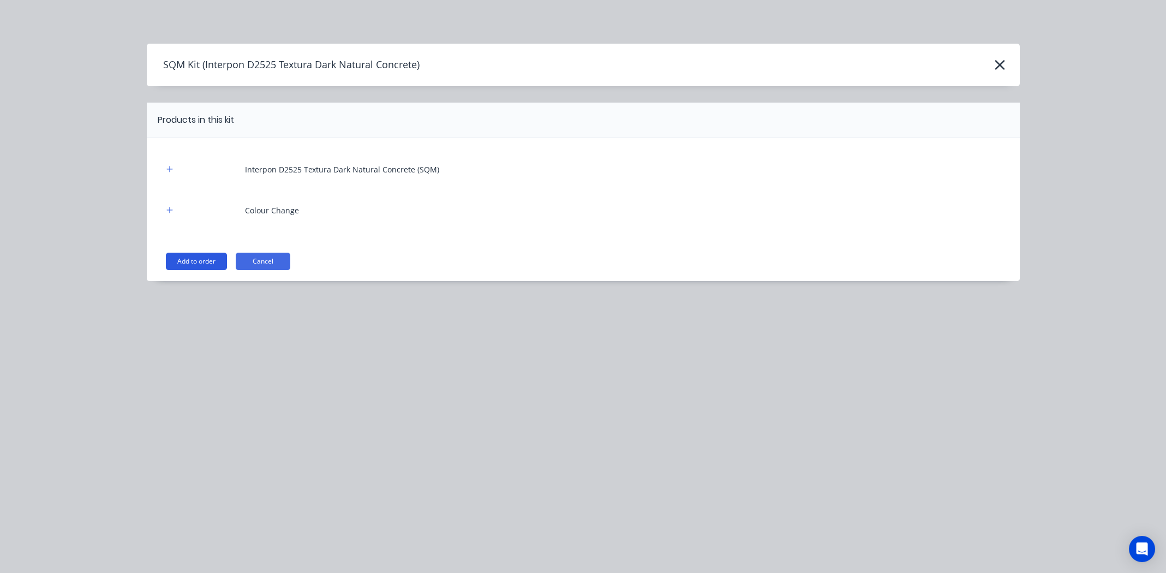
click at [196, 261] on button "Add to order" at bounding box center [196, 261] width 61 height 17
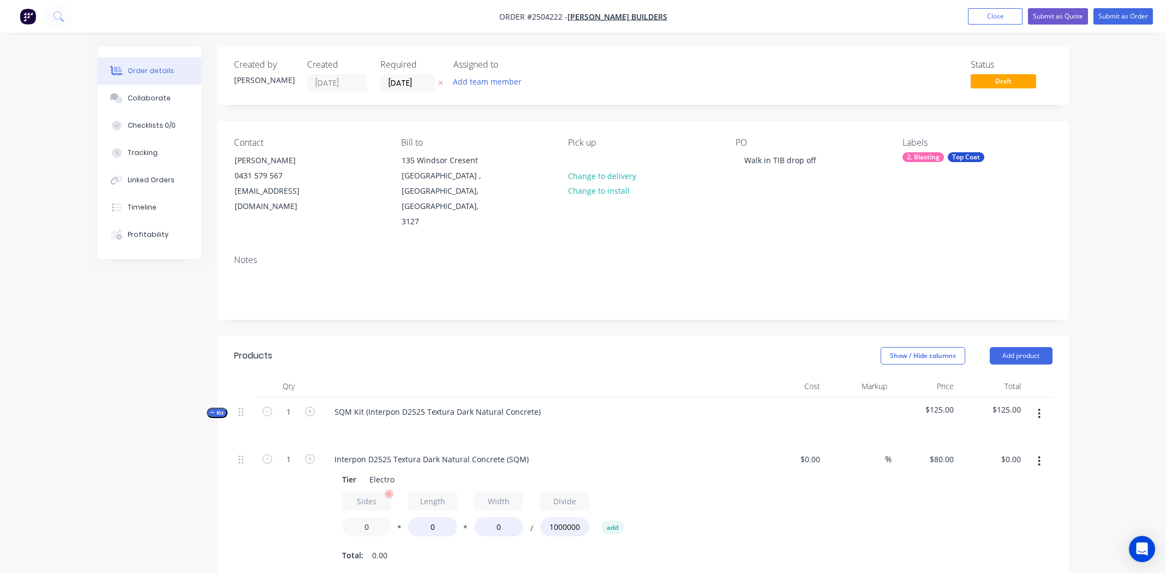
click at [363, 517] on input "0" at bounding box center [366, 526] width 49 height 19
type input "2"
click at [430, 517] on input "0" at bounding box center [432, 526] width 49 height 19
click at [431, 517] on input "0" at bounding box center [432, 526] width 49 height 19
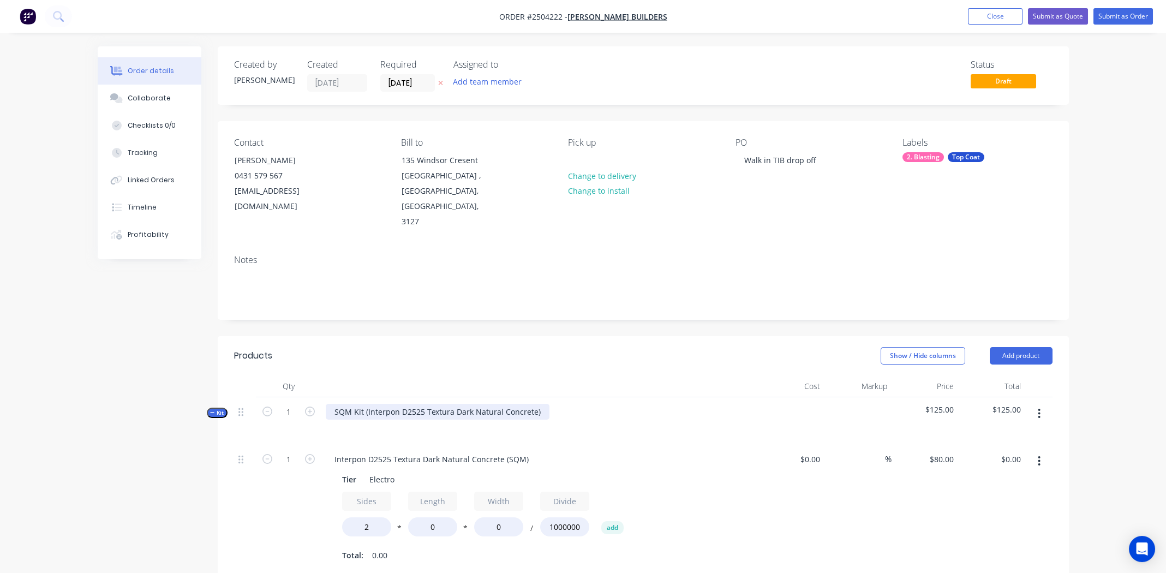
drag, startPoint x: 369, startPoint y: 379, endPoint x: 476, endPoint y: 385, distance: 106.6
click at [476, 404] on div "SQM Kit (Interpon D2525 Textura Dark Natural Concrete)" at bounding box center [438, 412] width 224 height 16
drag, startPoint x: 533, startPoint y: 381, endPoint x: 366, endPoint y: 381, distance: 166.9
click at [366, 404] on div "SQM Kit (Interpon D2525 Textura Dark Natural Concrete)" at bounding box center [438, 412] width 224 height 16
copy div "Interpon D2525 Textura Dark Natural Concrete"
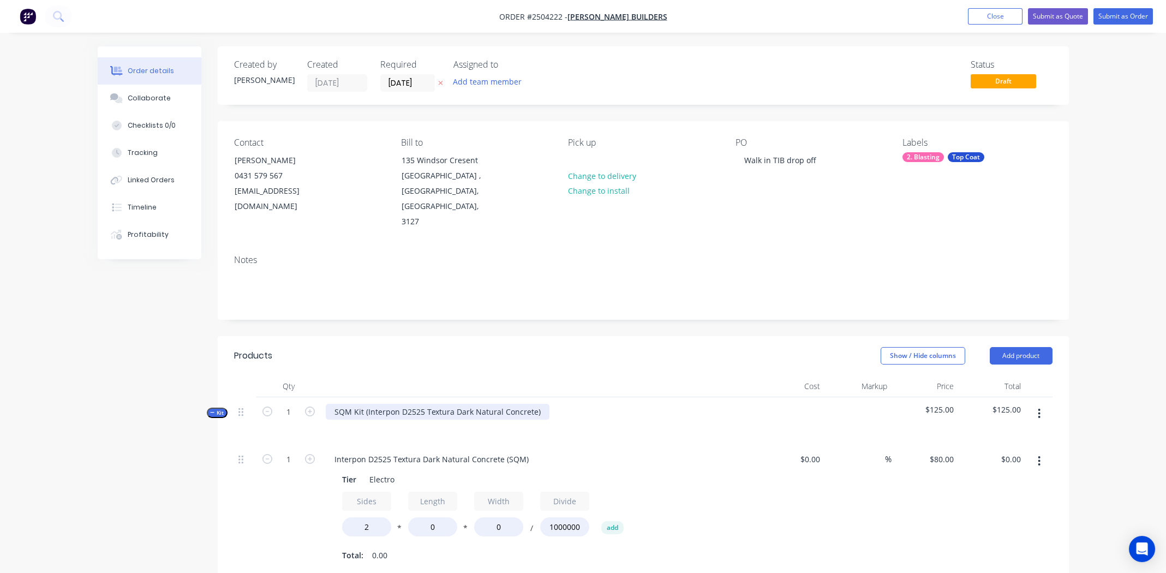
click at [540, 404] on div "SQM Kit (Interpon D2525 Textura Dark Natural Concrete)" at bounding box center [438, 412] width 224 height 16
click at [414, 404] on div "Interpon D2525 Textura Dark Natural Concrete" at bounding box center [420, 412] width 188 height 16
click at [415, 404] on div "Interpon D2525 Textura Dark Natural Concrete" at bounding box center [420, 412] width 188 height 16
copy div "Interpon D2525 Textura Dark Natural Concrete"
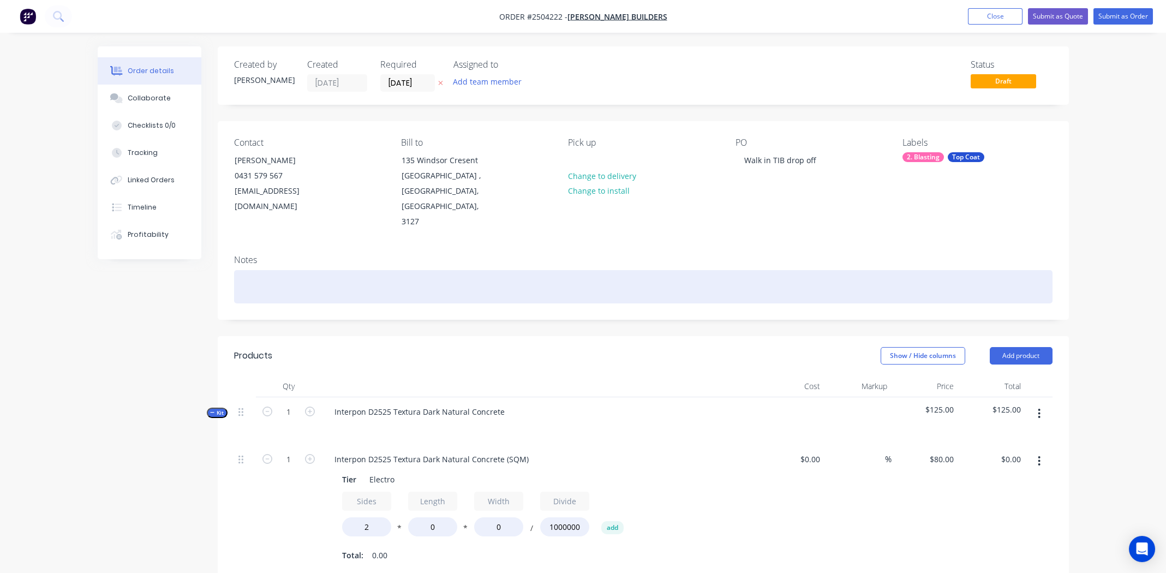
click at [298, 270] on div at bounding box center [643, 286] width 818 height 33
paste div
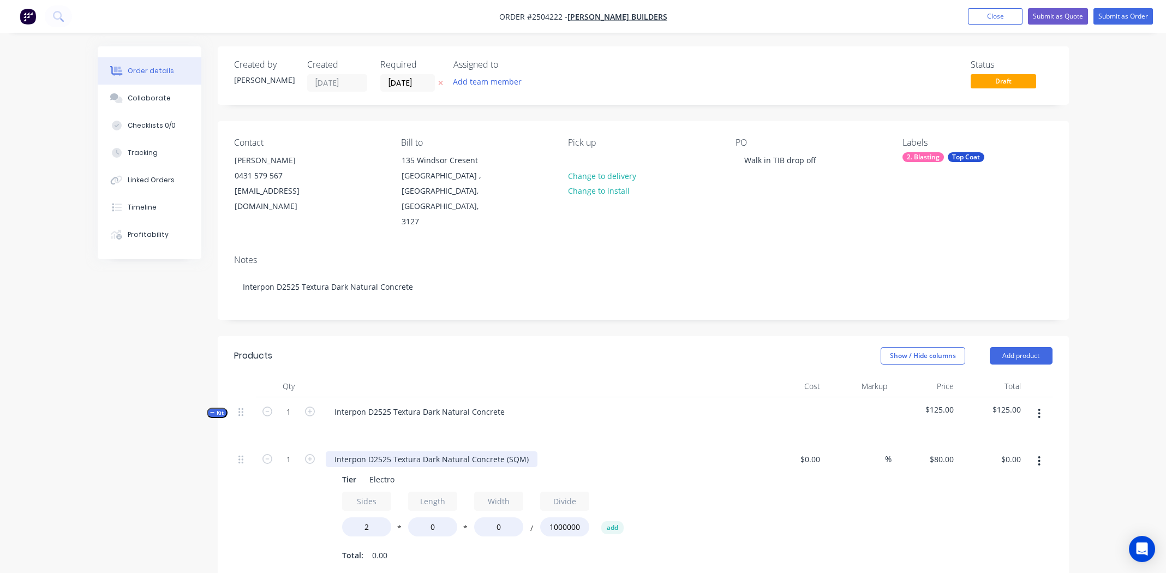
click at [425, 451] on div "Interpon D2525 Textura Dark Natural Concrete (SQM)" at bounding box center [432, 459] width 212 height 16
click at [426, 451] on div "Interpon D2525 Textura Dark Natural Concrete (SQM)" at bounding box center [432, 459] width 212 height 16
click at [606, 471] on div "Tier Electro" at bounding box center [537, 479] width 399 height 16
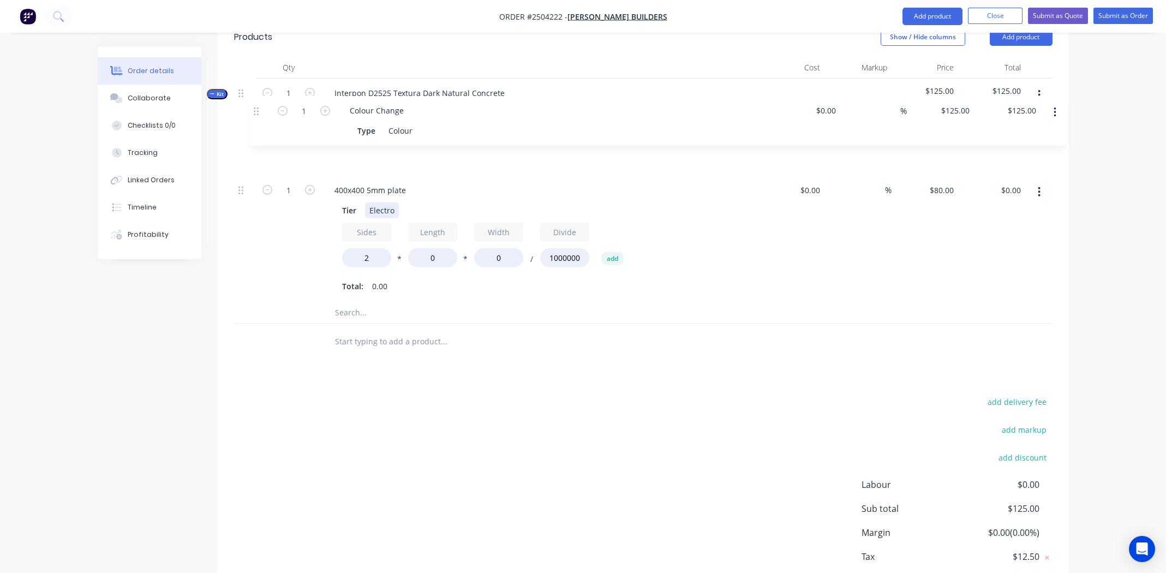
scroll to position [307, 0]
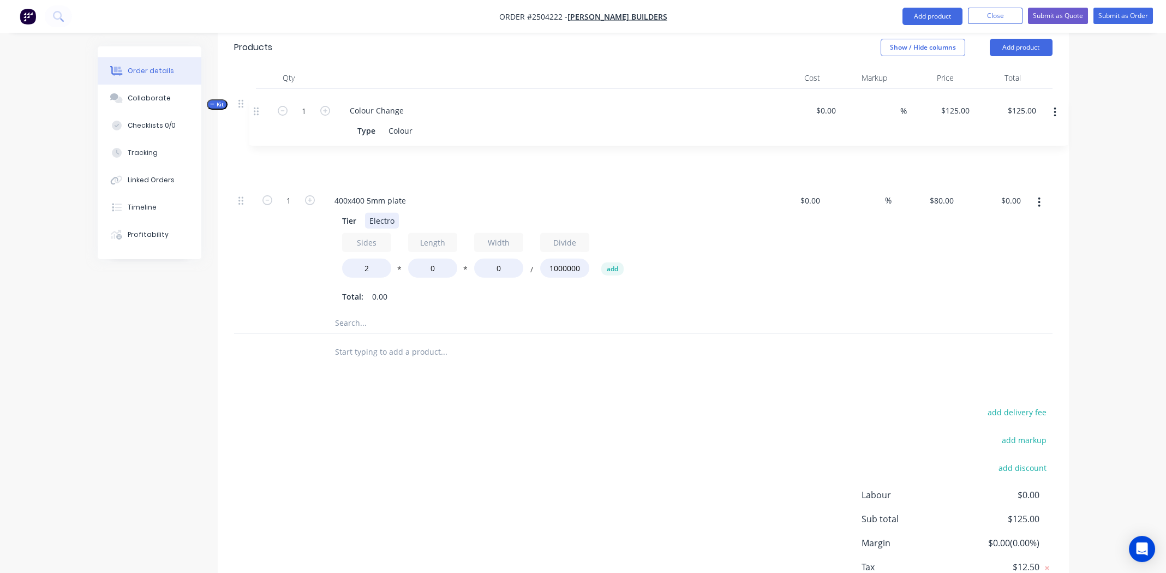
drag, startPoint x: 244, startPoint y: 226, endPoint x: 260, endPoint y: 106, distance: 120.5
click at [260, 137] on div "1 400x400 5mm plate Tier Electro Sides 2 * Length 0 * Width 0 / Divide 1000000 …" at bounding box center [643, 225] width 818 height 176
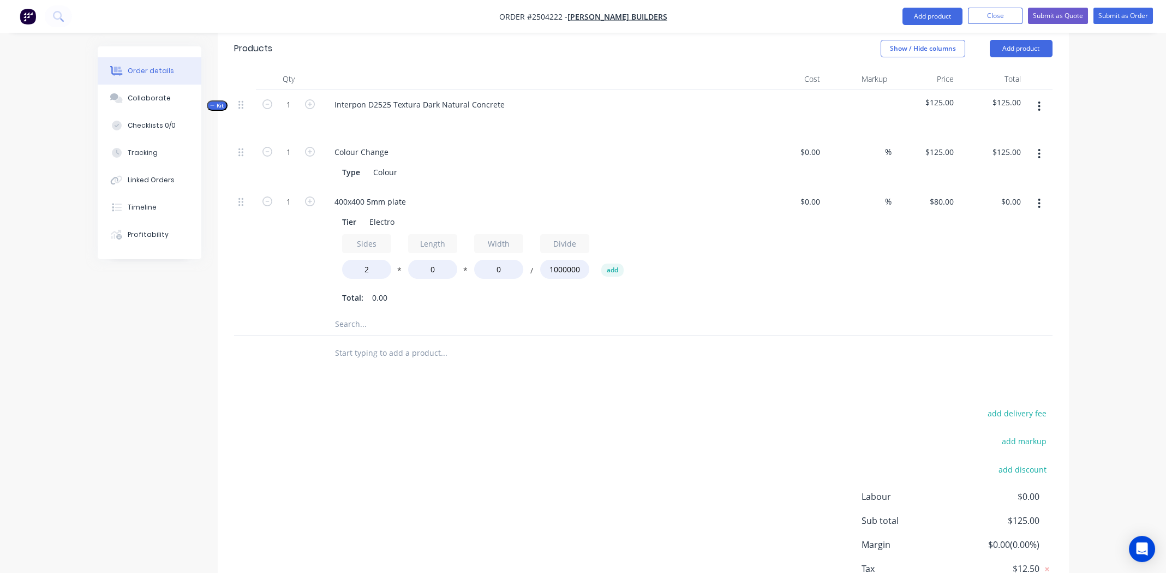
click at [1040, 101] on icon "button" at bounding box center [1039, 106] width 2 height 10
click at [1002, 127] on div "Add product to kit" at bounding box center [1001, 135] width 84 height 16
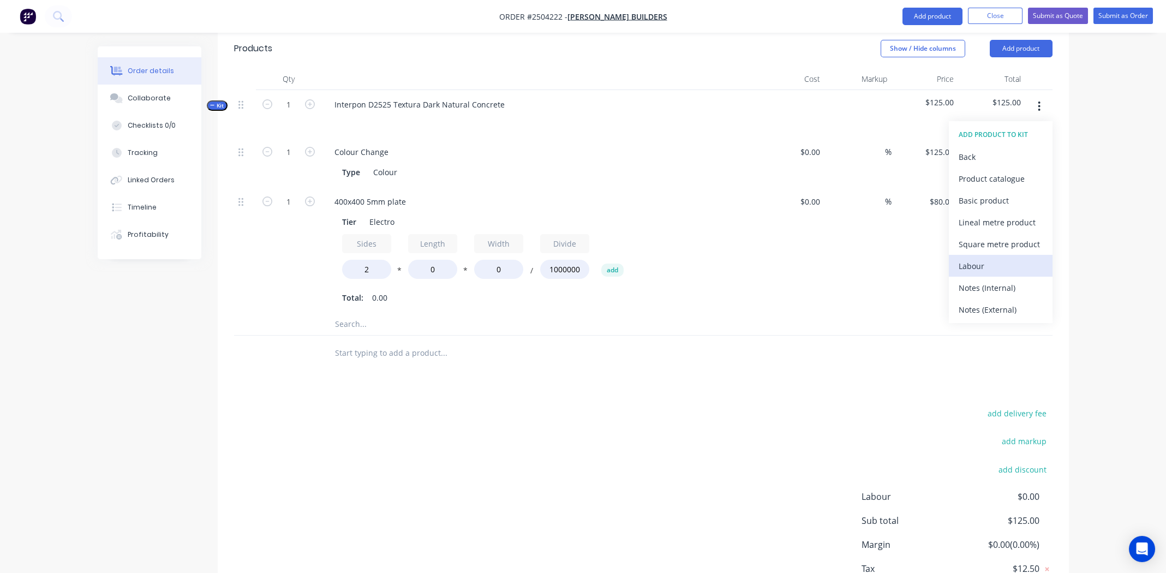
click at [987, 258] on div "Labour" at bounding box center [1001, 266] width 84 height 16
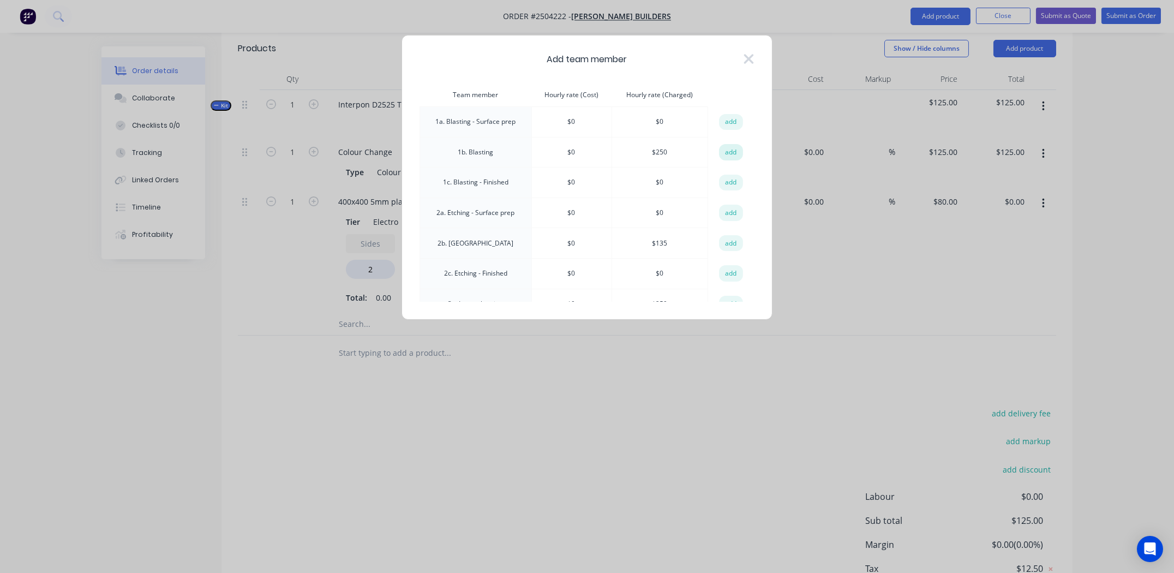
click at [732, 153] on button "add" at bounding box center [731, 152] width 24 height 16
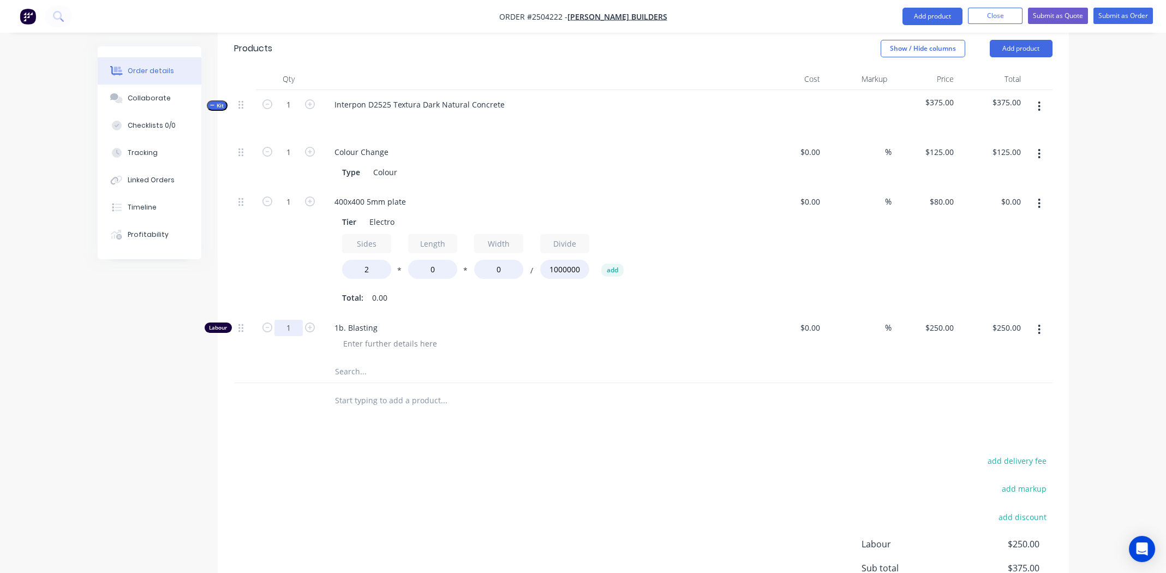
click at [296, 320] on input "1" at bounding box center [288, 328] width 28 height 16
type input "0.166"
type input "$41.50"
click at [565, 383] on div at bounding box center [517, 400] width 393 height 35
click at [380, 336] on div at bounding box center [389, 344] width 111 height 16
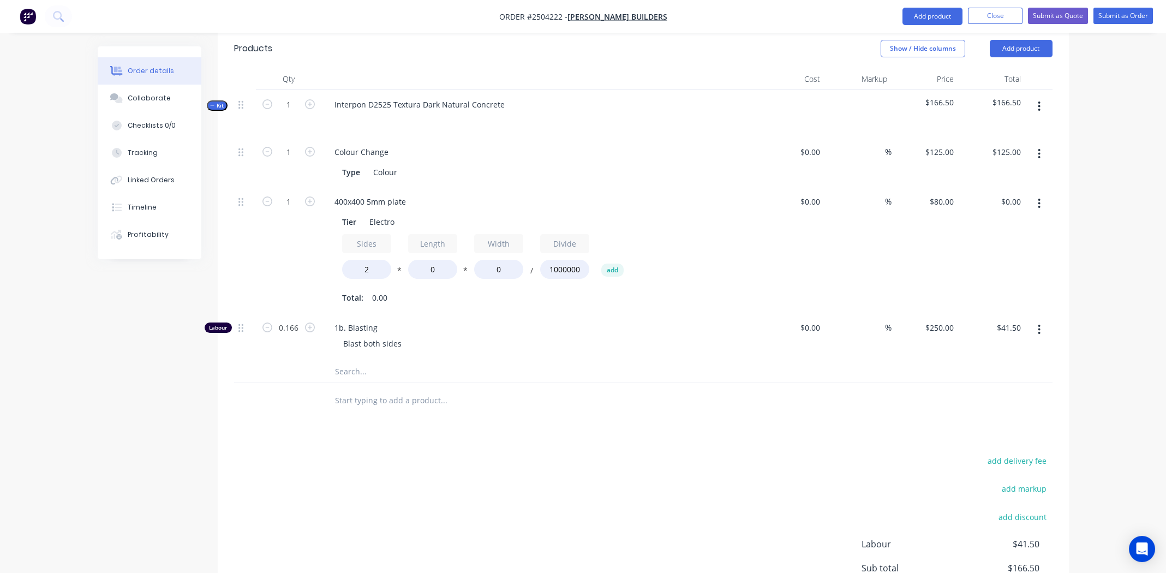
click at [680, 361] on div at bounding box center [517, 372] width 393 height 22
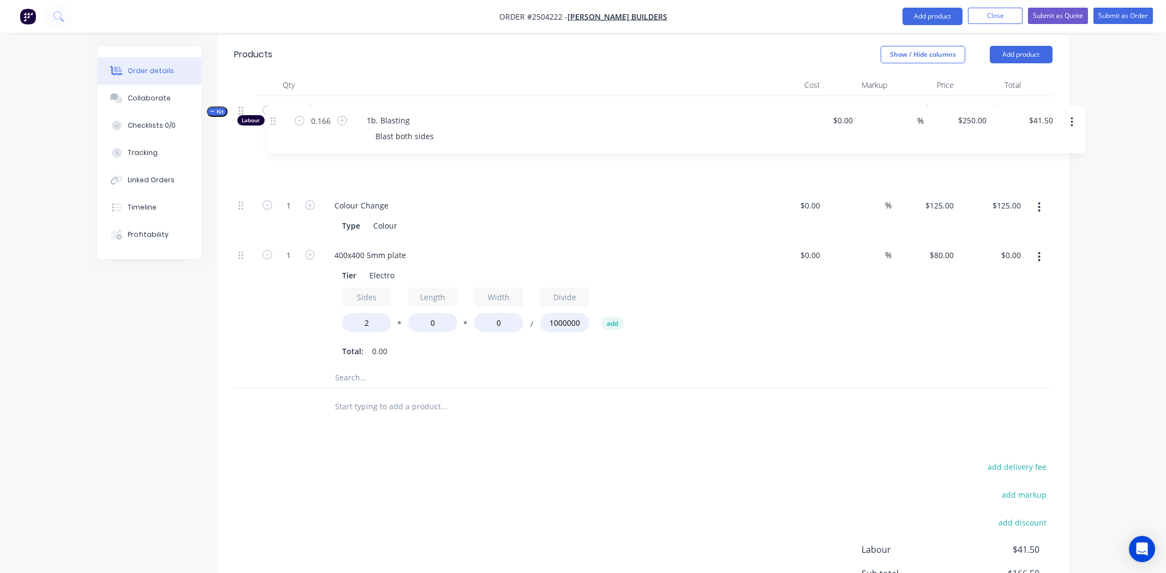
drag, startPoint x: 241, startPoint y: 297, endPoint x: 274, endPoint y: 117, distance: 182.5
click at [274, 143] on div "1 Colour Change Type Colour $0.00 $0.00 % $125.00 $125.00 $125.00 $125.00 1 400…" at bounding box center [643, 254] width 818 height 223
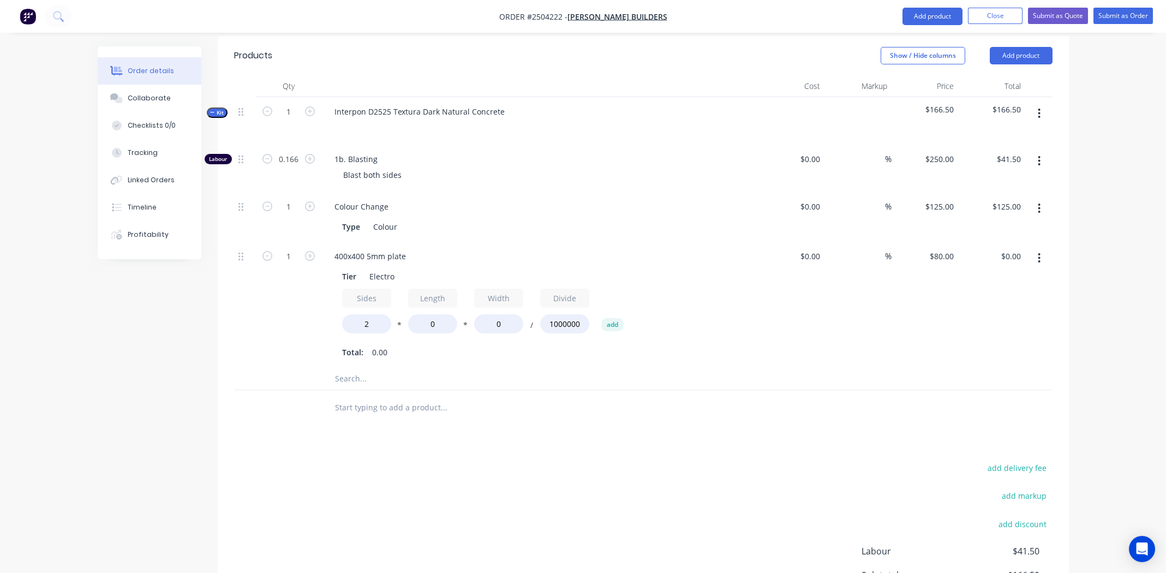
click at [875, 298] on div "%" at bounding box center [857, 305] width 67 height 126
click at [436, 314] on input "0" at bounding box center [432, 323] width 49 height 19
click at [439, 314] on input "0" at bounding box center [432, 323] width 49 height 19
type input "400"
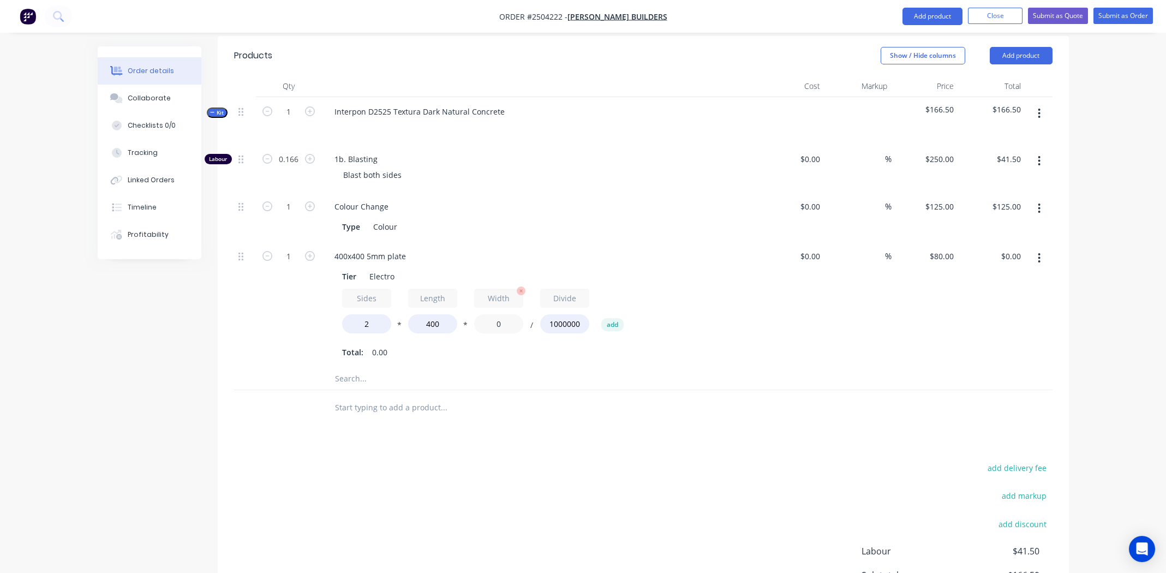
click at [498, 314] on input "0" at bounding box center [498, 323] width 49 height 19
click at [499, 314] on input "0" at bounding box center [498, 323] width 49 height 19
type input "400"
type input "$25.60"
drag, startPoint x: 767, startPoint y: 344, endPoint x: 758, endPoint y: 348, distance: 9.5
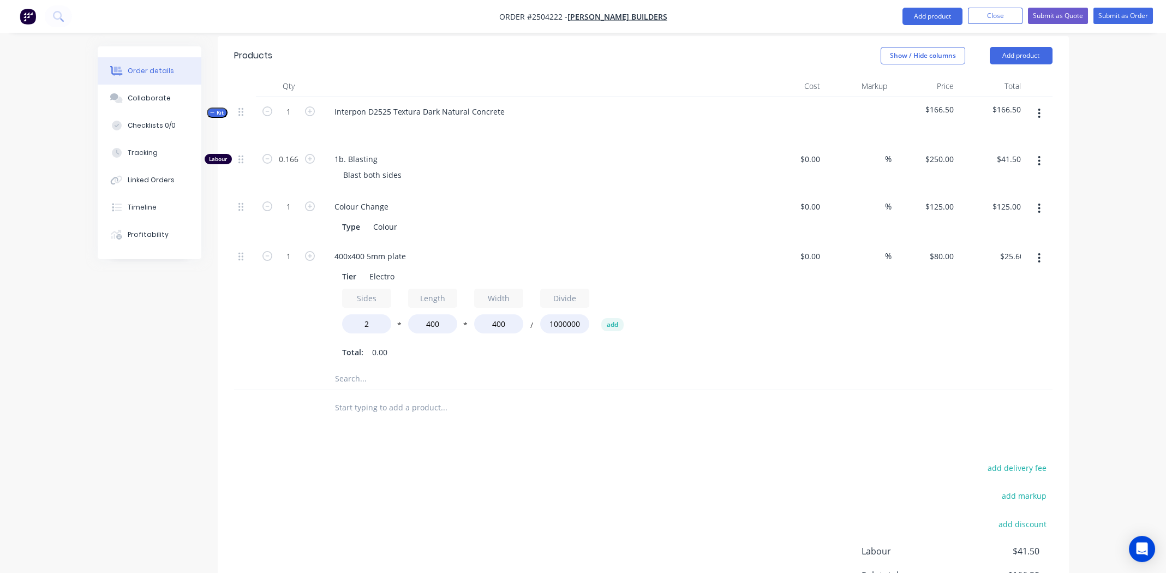
click at [767, 368] on div at bounding box center [643, 379] width 818 height 22
click at [852, 299] on div "%" at bounding box center [857, 305] width 67 height 126
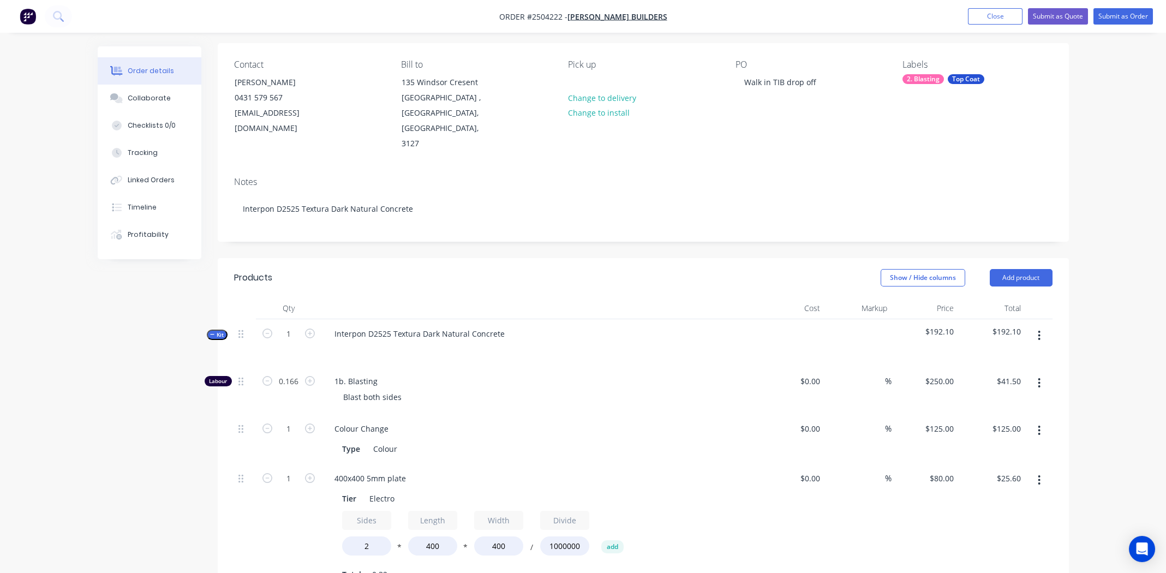
scroll to position [0, 0]
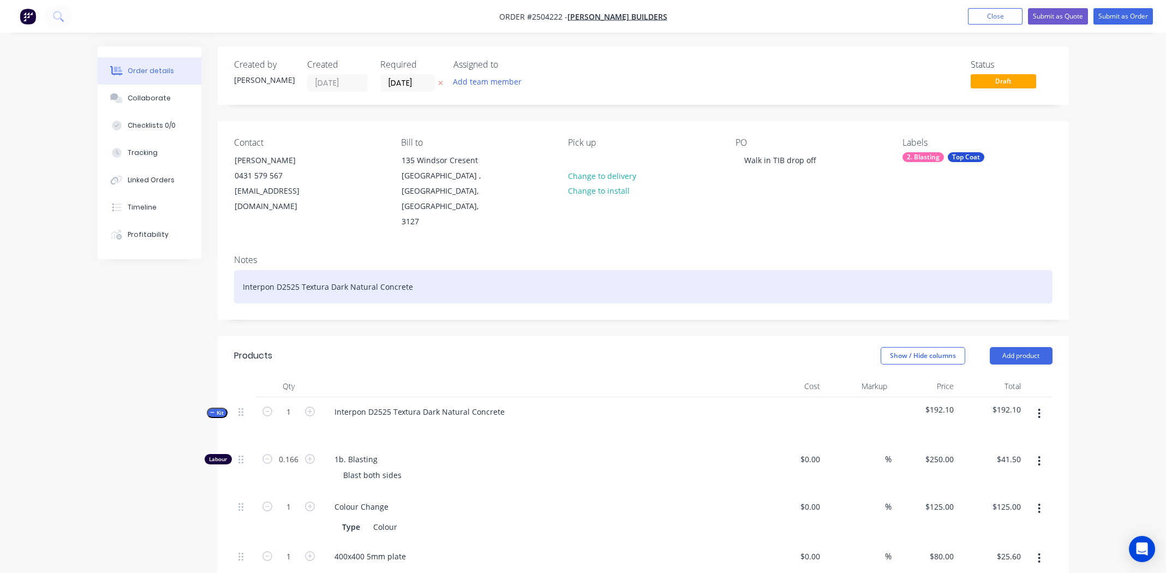
click at [578, 270] on div "Interpon D2525 Textura Dark Natural Concrete" at bounding box center [643, 286] width 818 height 33
click at [448, 270] on div "Interpon D2525 Textura Dark Natural Concrete" at bounding box center [643, 286] width 818 height 33
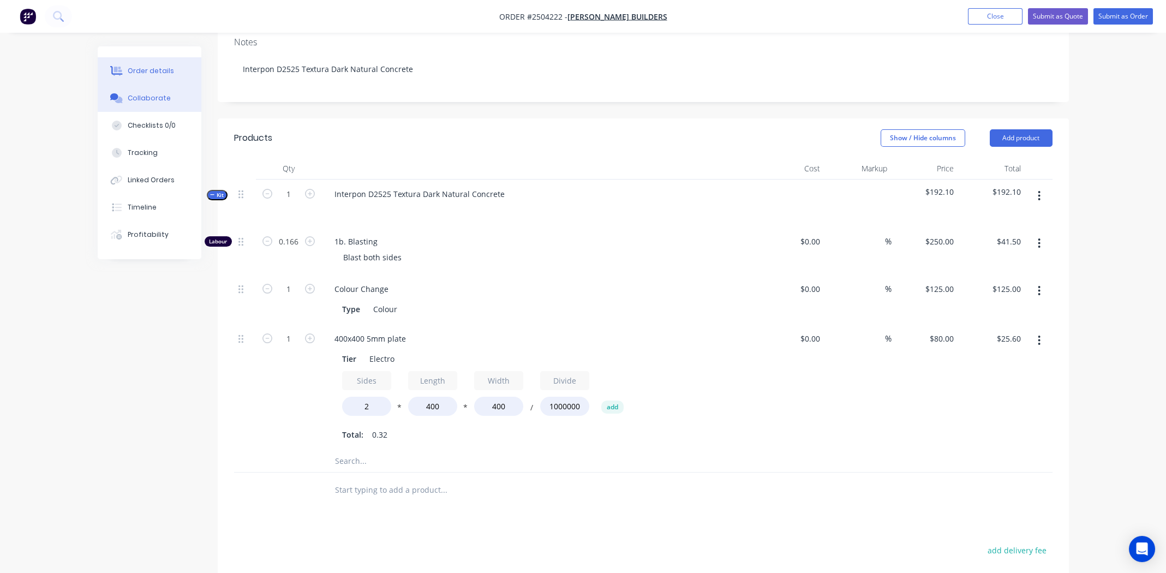
click at [135, 94] on div "Collaborate" at bounding box center [149, 98] width 43 height 10
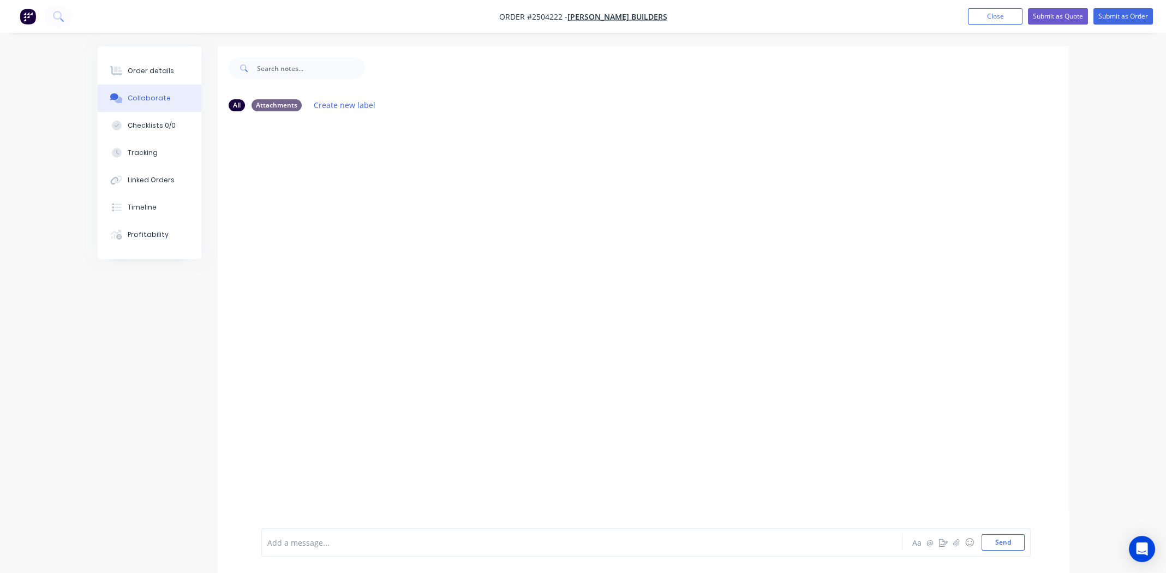
click at [324, 538] on div at bounding box center [551, 542] width 567 height 11
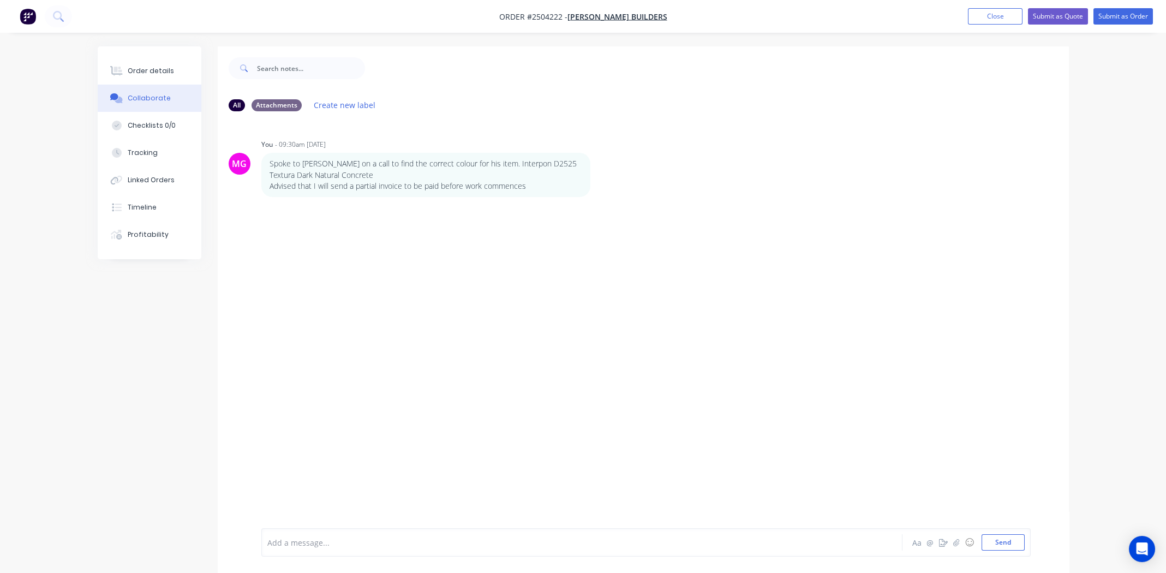
click at [143, 71] on div "Order details" at bounding box center [151, 71] width 46 height 10
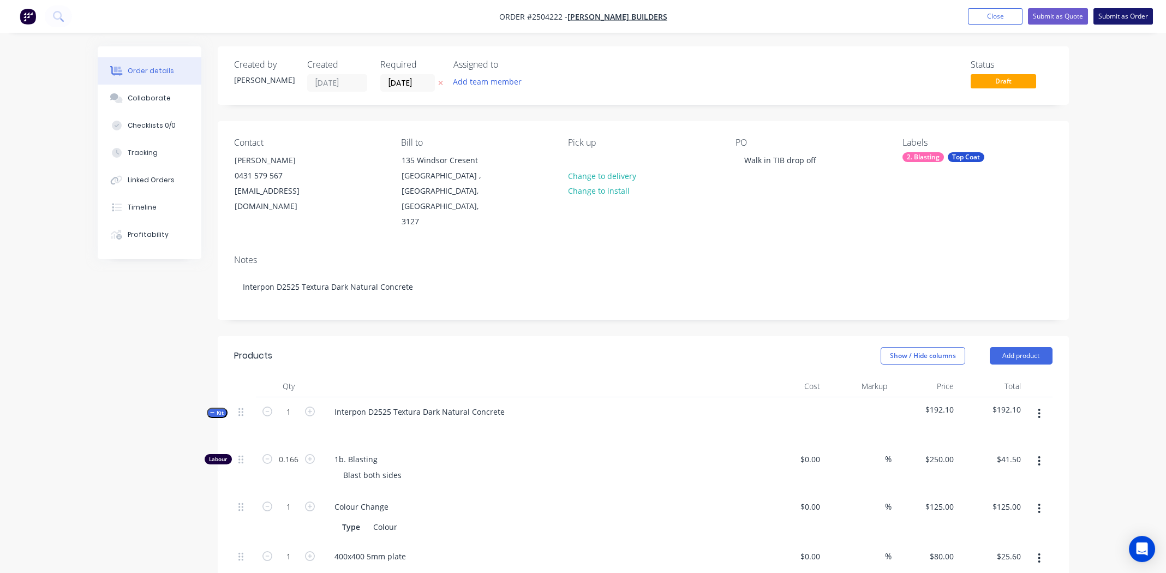
click at [1121, 17] on button "Submit as Order" at bounding box center [1122, 16] width 59 height 16
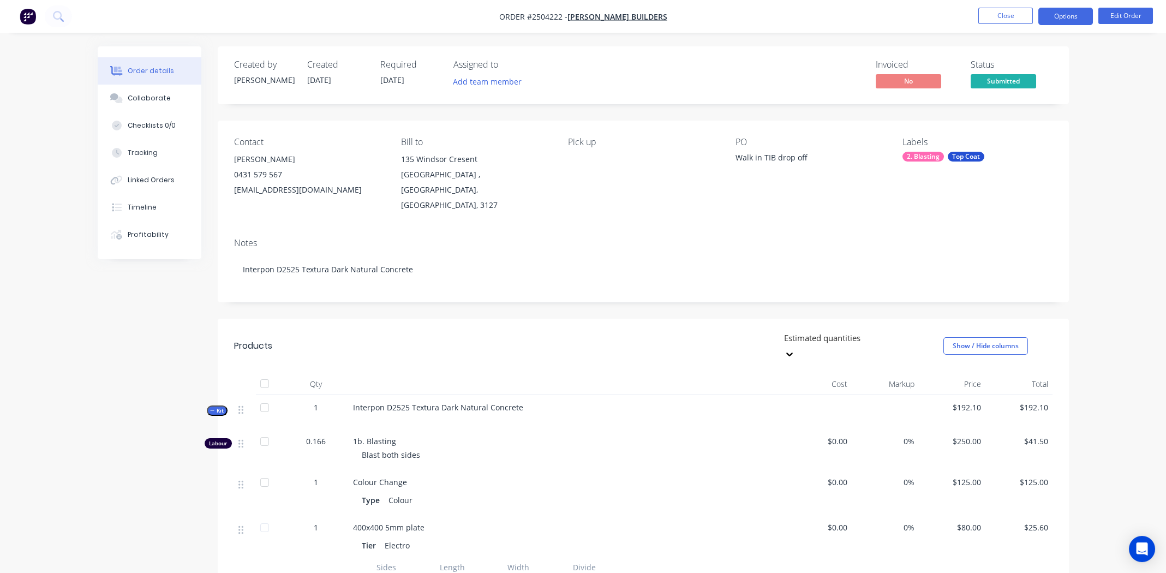
click at [1048, 15] on button "Options" at bounding box center [1065, 16] width 55 height 17
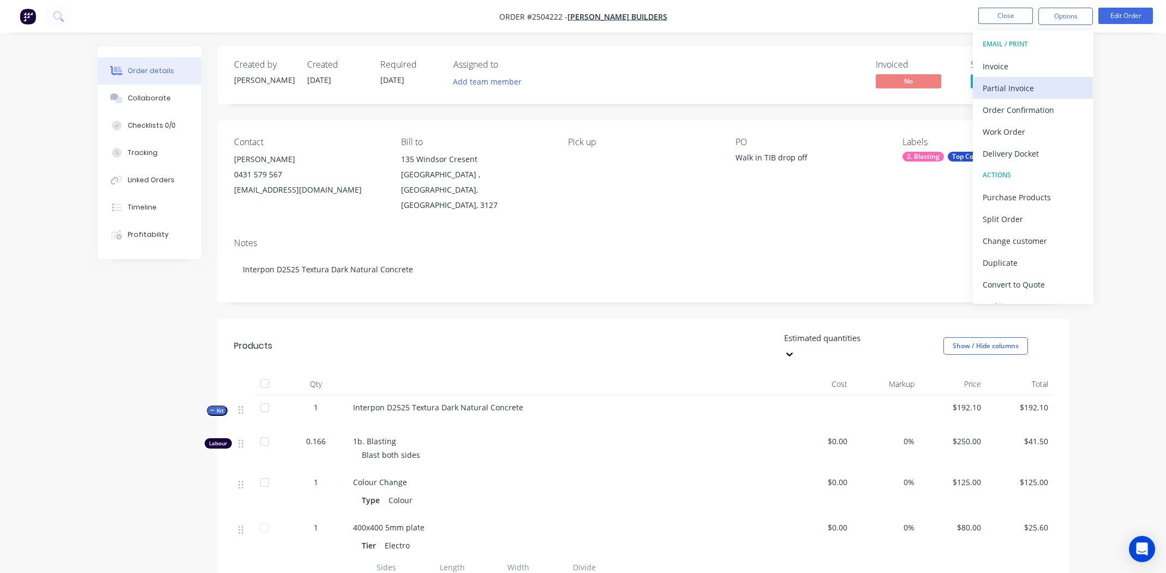
click at [1002, 86] on div "Partial Invoice" at bounding box center [1033, 88] width 100 height 16
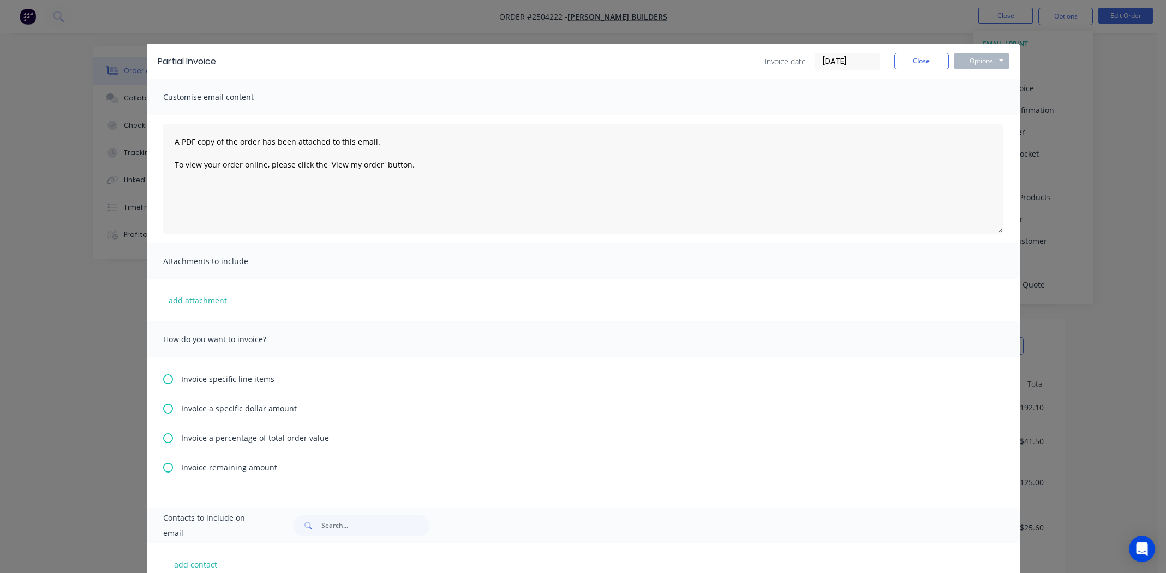
drag, startPoint x: 161, startPoint y: 433, endPoint x: 187, endPoint y: 431, distance: 25.7
click at [163, 433] on icon at bounding box center [168, 438] width 10 height 10
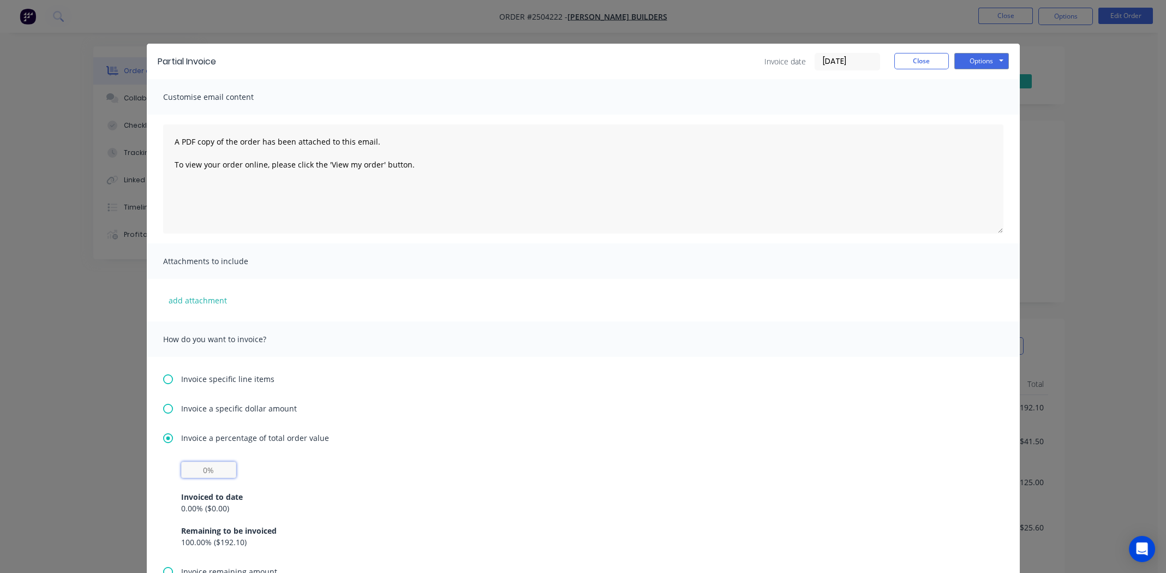
click at [203, 470] on input "text" at bounding box center [208, 470] width 55 height 16
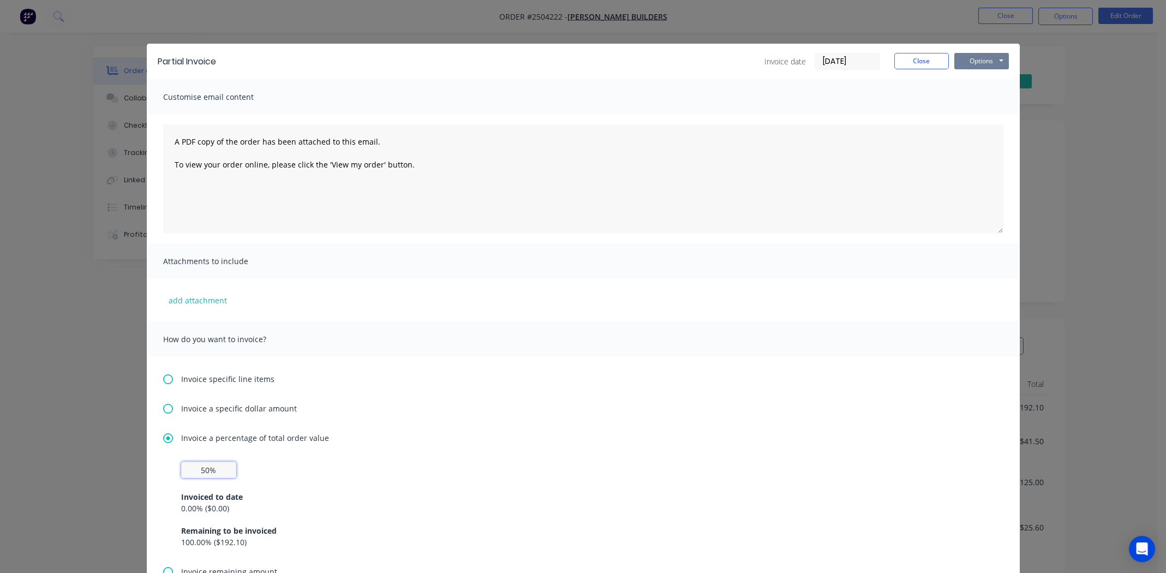
type input "50%"
click at [979, 53] on button "Options" at bounding box center [981, 61] width 55 height 16
click at [981, 113] on button "Email" at bounding box center [989, 116] width 70 height 18
click at [165, 546] on icon "button" at bounding box center [166, 550] width 7 height 10
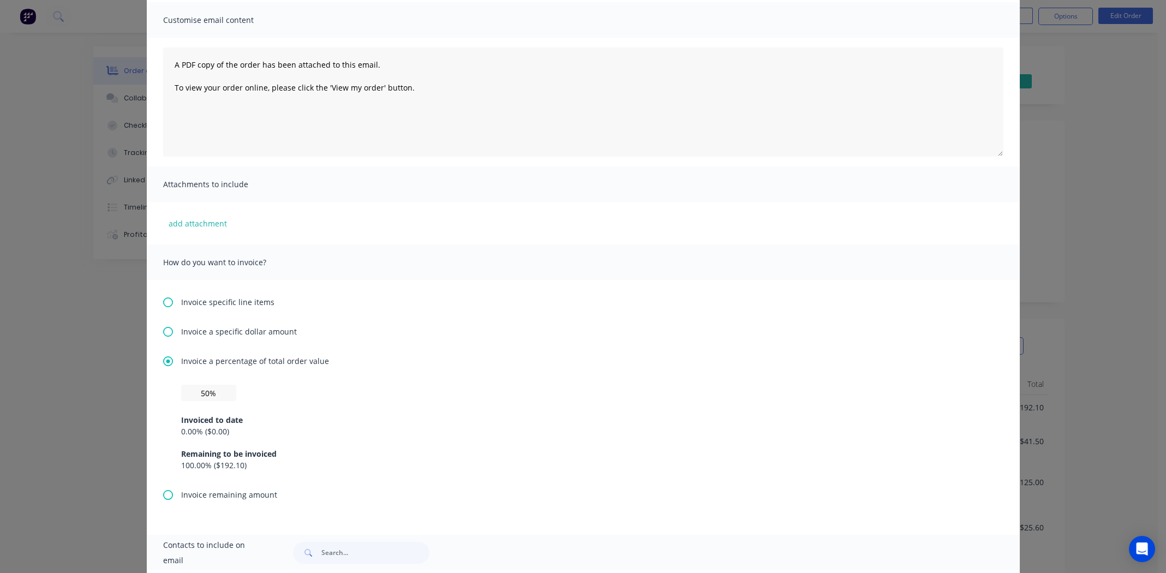
scroll to position [172, 0]
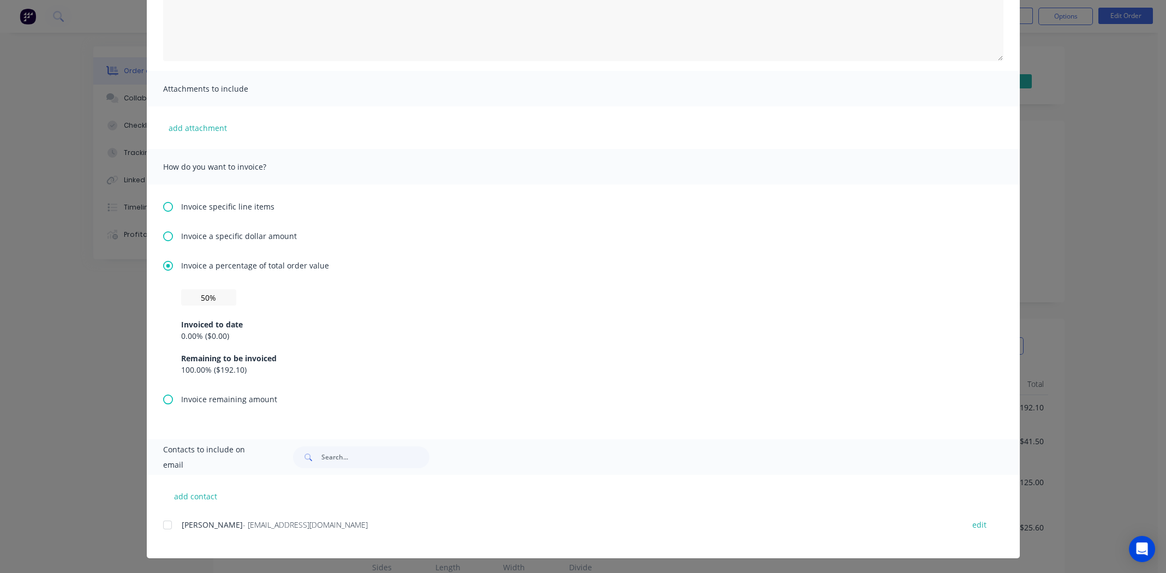
click at [163, 525] on div at bounding box center [168, 525] width 22 height 22
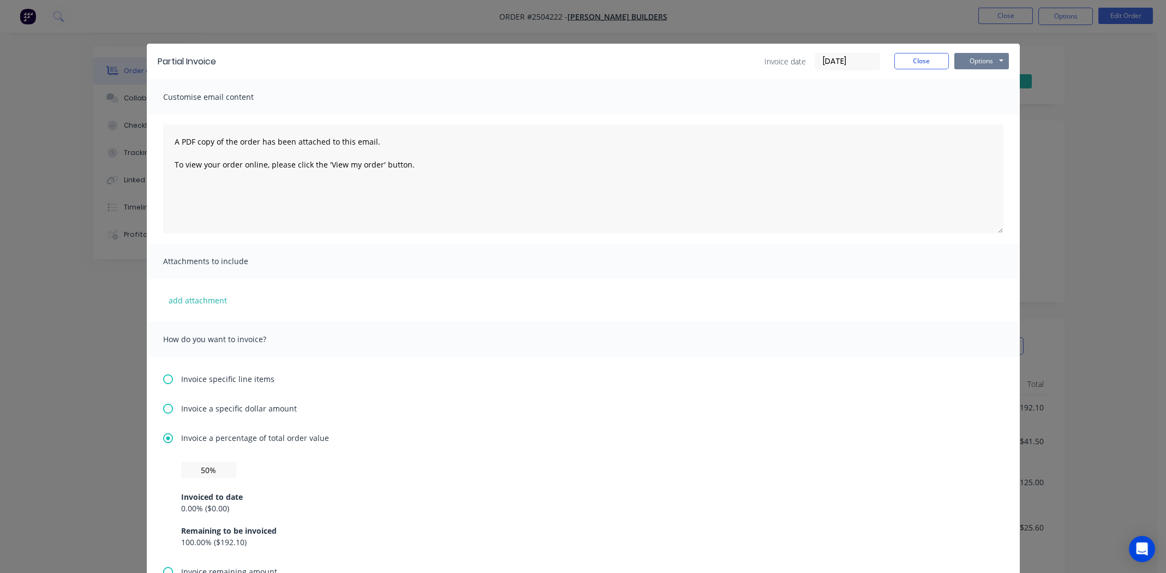
click at [978, 57] on button "Options" at bounding box center [981, 61] width 55 height 16
click at [170, 140] on textarea "A PDF copy of the order has been attached to this email. To view your order onl…" at bounding box center [583, 178] width 840 height 109
click at [412, 165] on textarea "A PDF copy of the order has been attached to this email. To view your order onl…" at bounding box center [583, 178] width 840 height 109
click at [400, 183] on textarea "A PDF copy of the order has been attached to this email. To view your order onl…" at bounding box center [583, 178] width 840 height 109
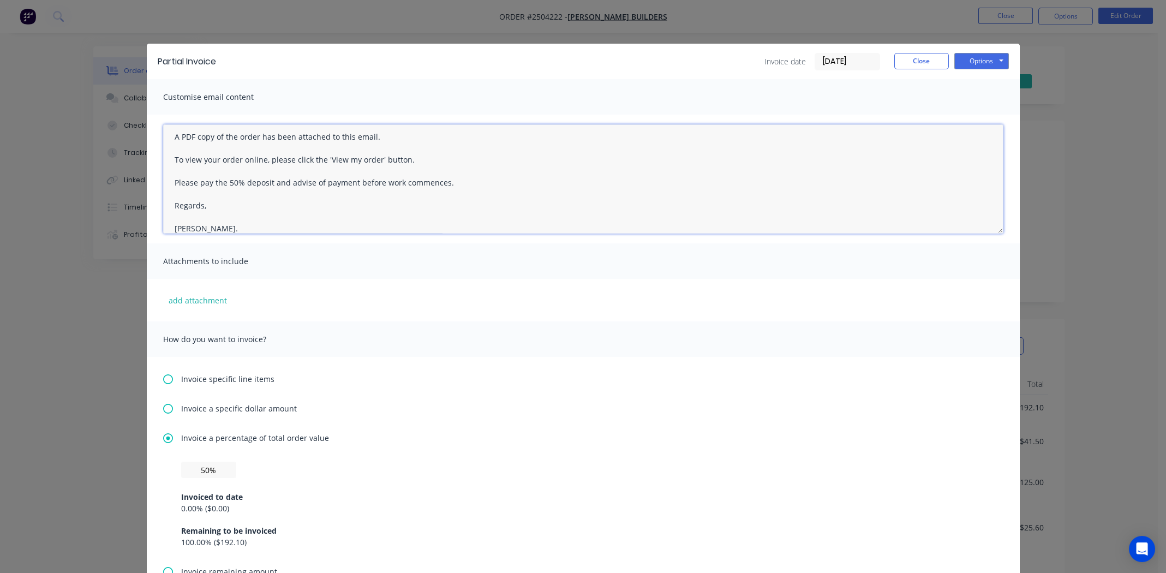
scroll to position [16, 0]
type textarea "A PDF copy of the order has been attached to this email. To view your order onl…"
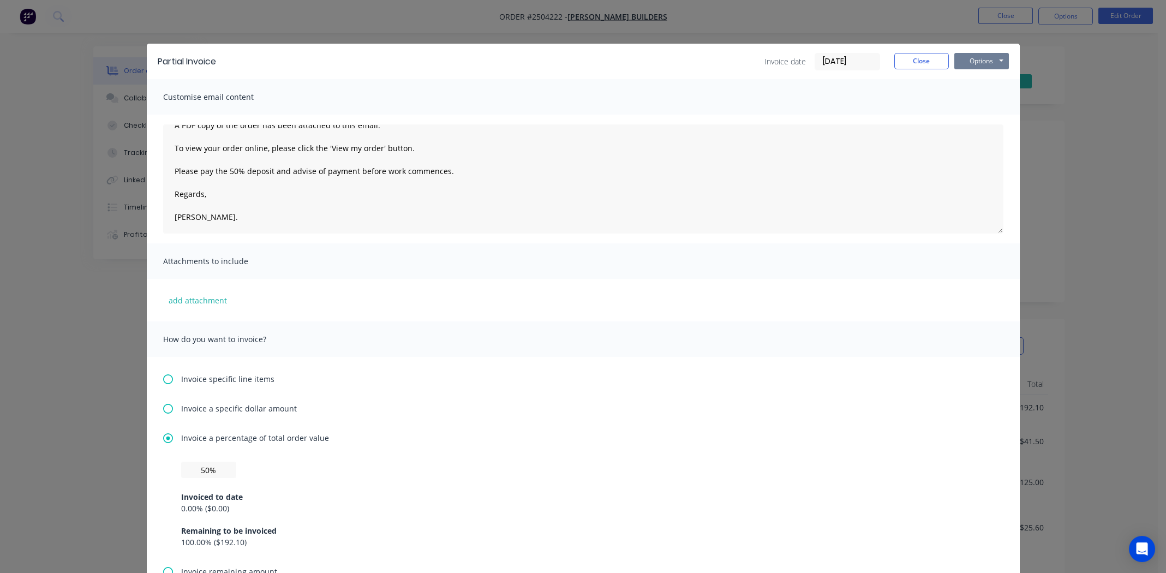
click at [980, 56] on button "Options" at bounding box center [981, 61] width 55 height 16
click at [977, 116] on button "Email" at bounding box center [989, 116] width 70 height 18
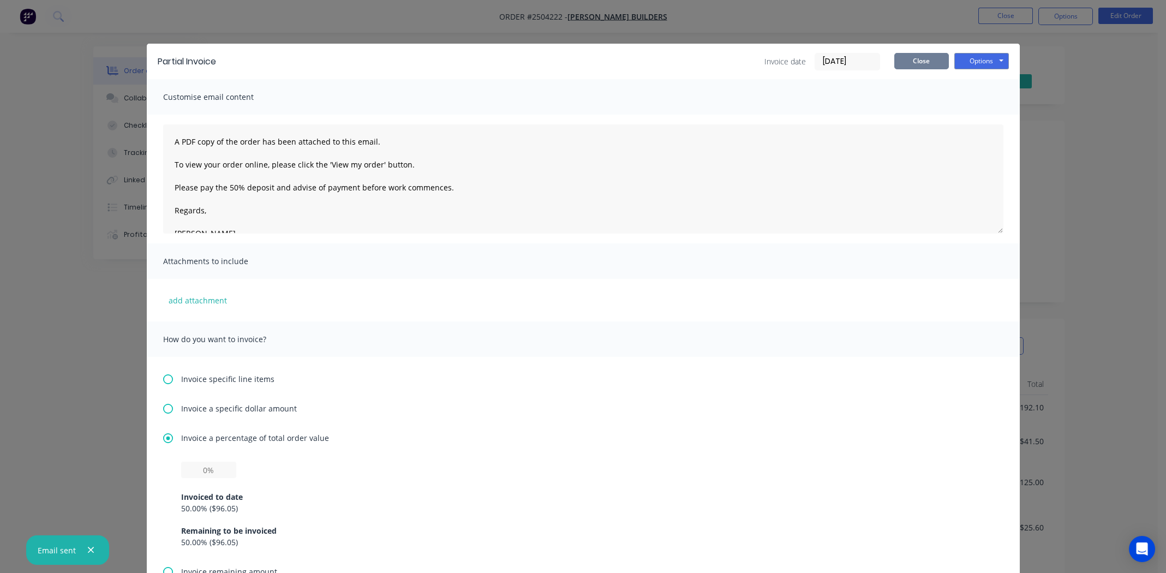
click at [922, 59] on button "Close" at bounding box center [921, 61] width 55 height 16
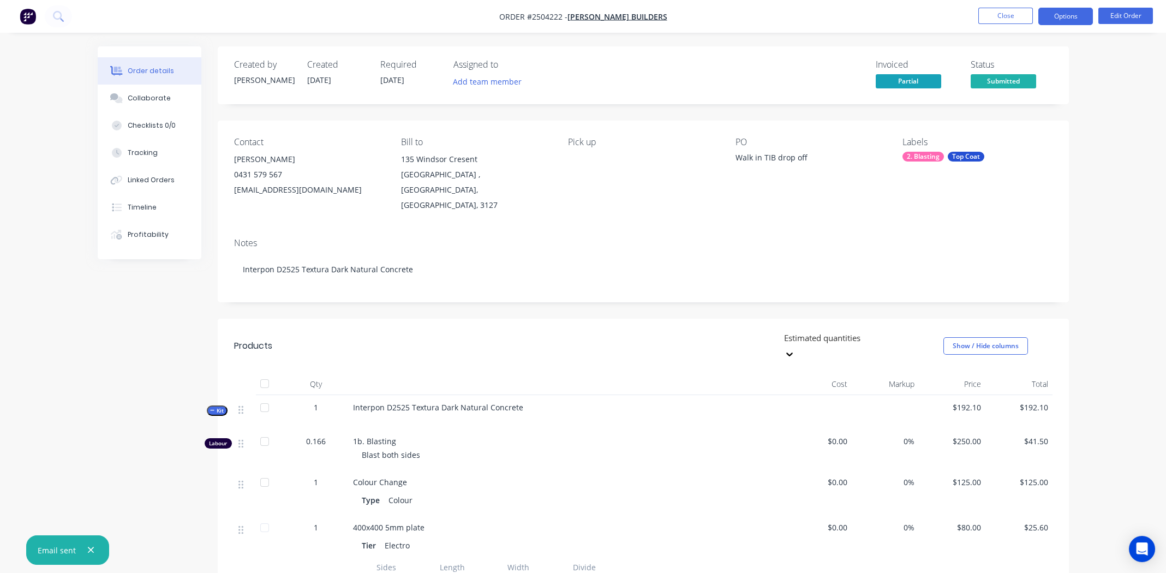
click at [1059, 17] on button "Options" at bounding box center [1065, 16] width 55 height 17
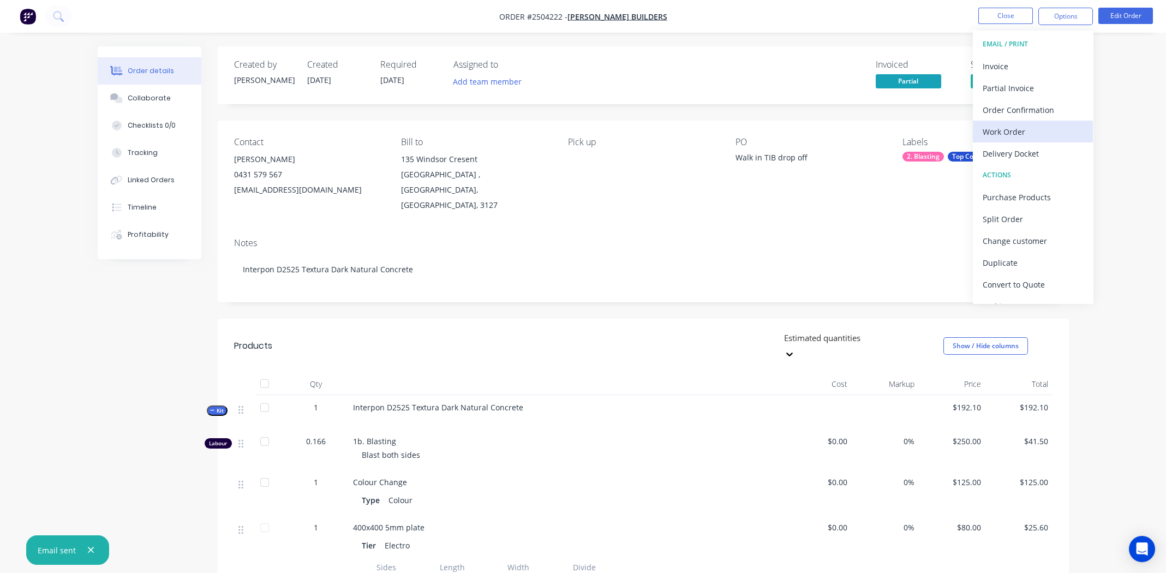
click at [1012, 126] on div "Work Order" at bounding box center [1033, 132] width 100 height 16
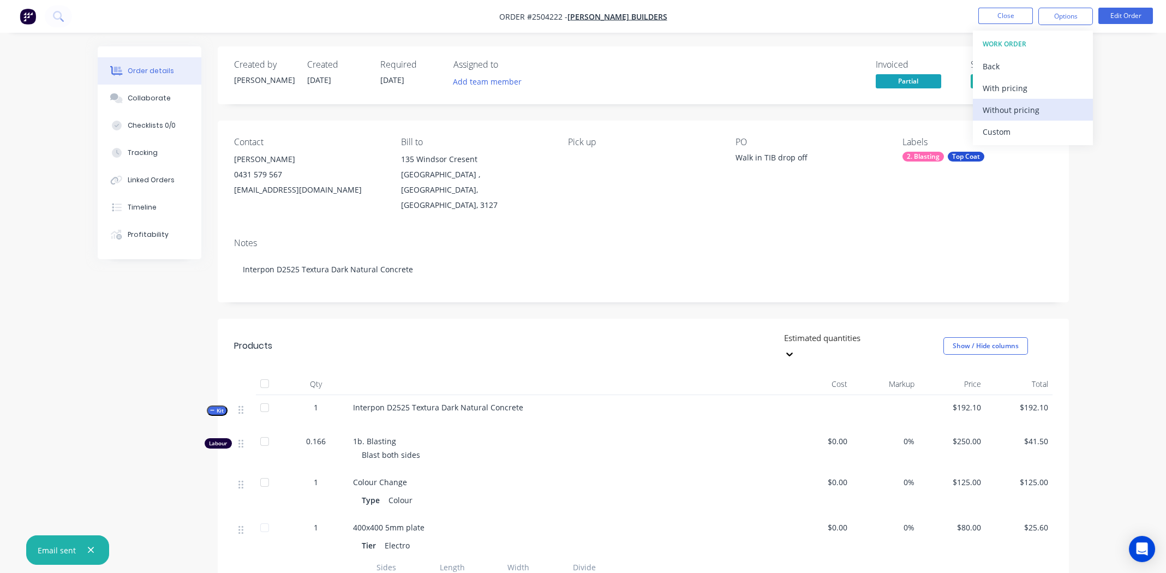
click at [1012, 109] on div "Without pricing" at bounding box center [1033, 110] width 100 height 16
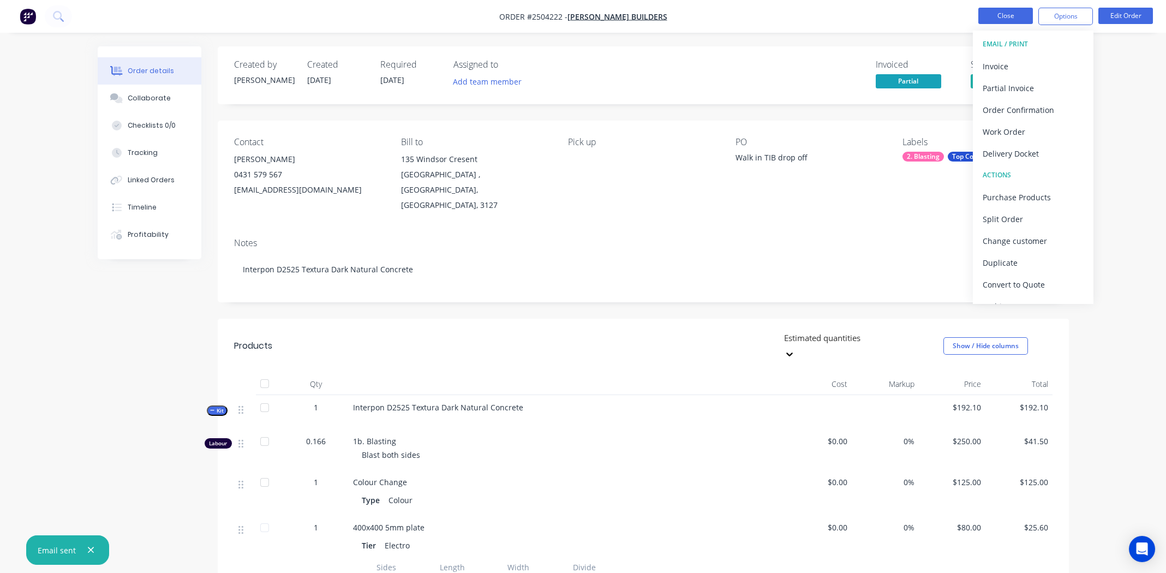
click at [1003, 17] on button "Close" at bounding box center [1005, 16] width 55 height 16
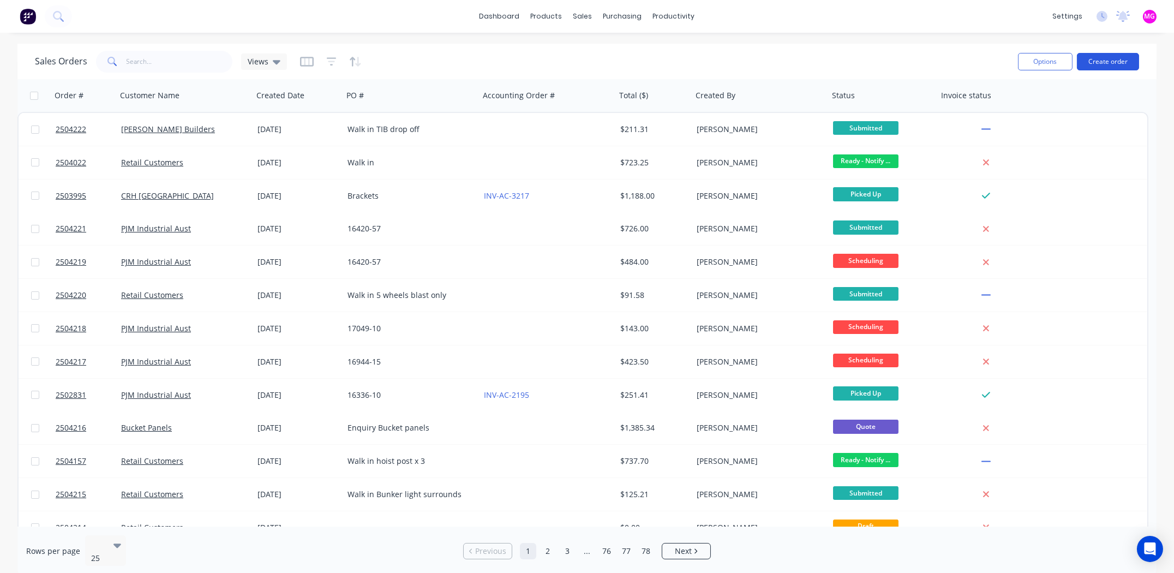
click at [1107, 58] on button "Create order" at bounding box center [1108, 61] width 62 height 17
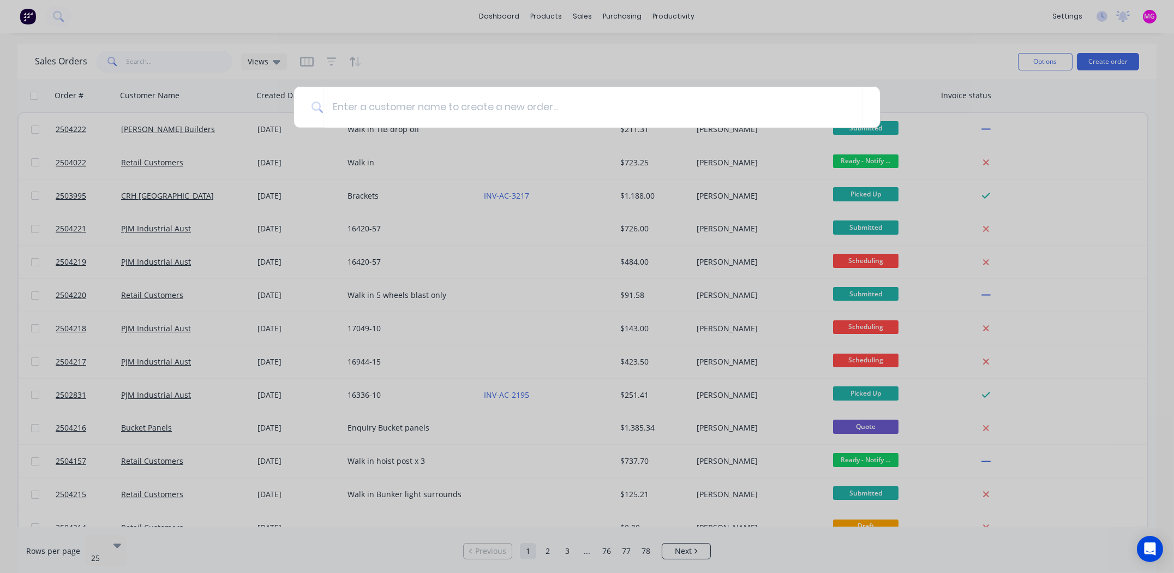
click at [588, 51] on div at bounding box center [587, 286] width 1174 height 573
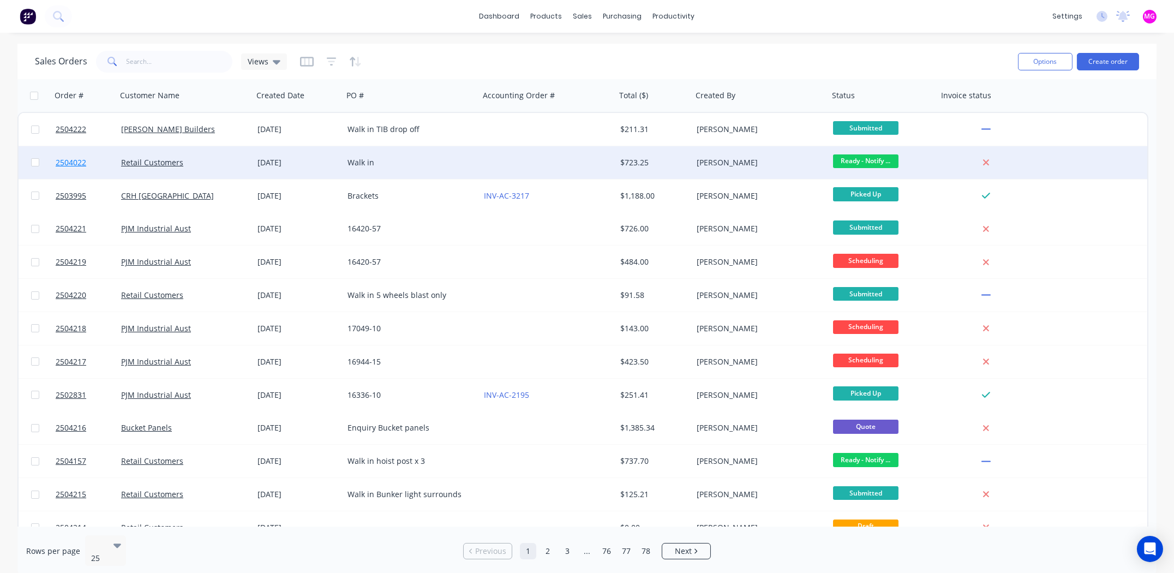
click at [69, 161] on span "2504022" at bounding box center [71, 162] width 31 height 11
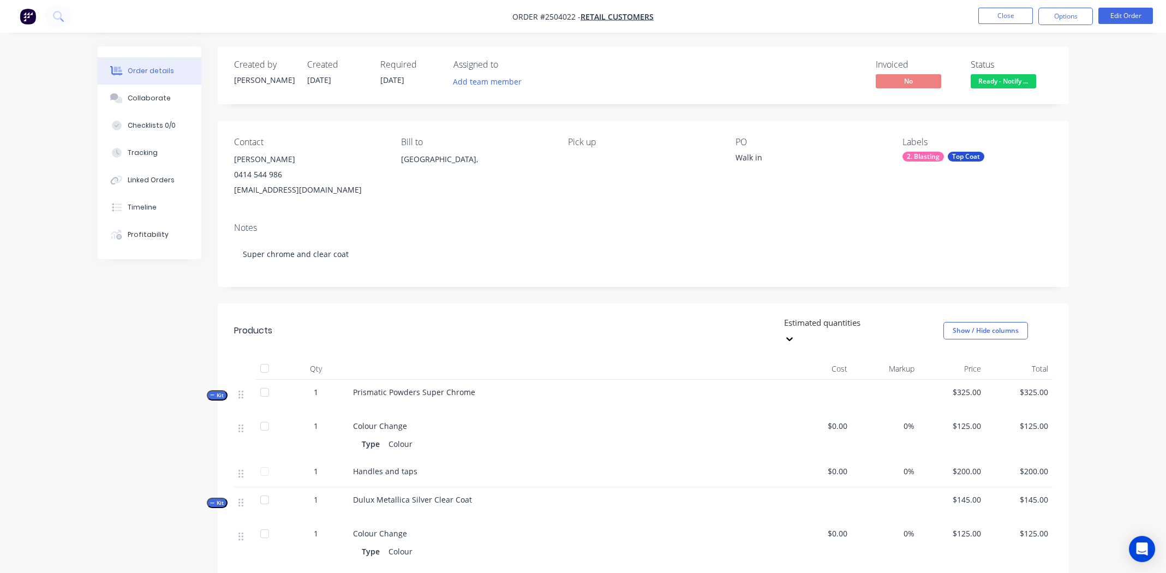
click at [764, 157] on div "Walk in" at bounding box center [803, 159] width 136 height 15
click at [1121, 16] on button "Edit Order" at bounding box center [1125, 16] width 55 height 16
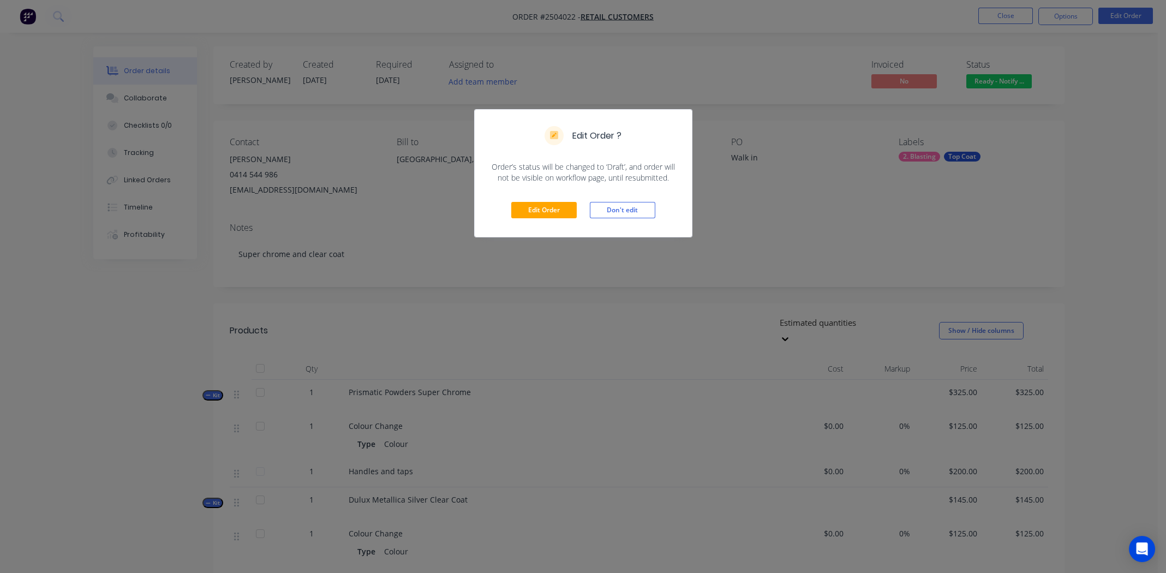
click at [129, 98] on div "Edit Order ? Order’s status will be changed to ‘Draft’, and order will not be v…" at bounding box center [583, 286] width 1166 height 573
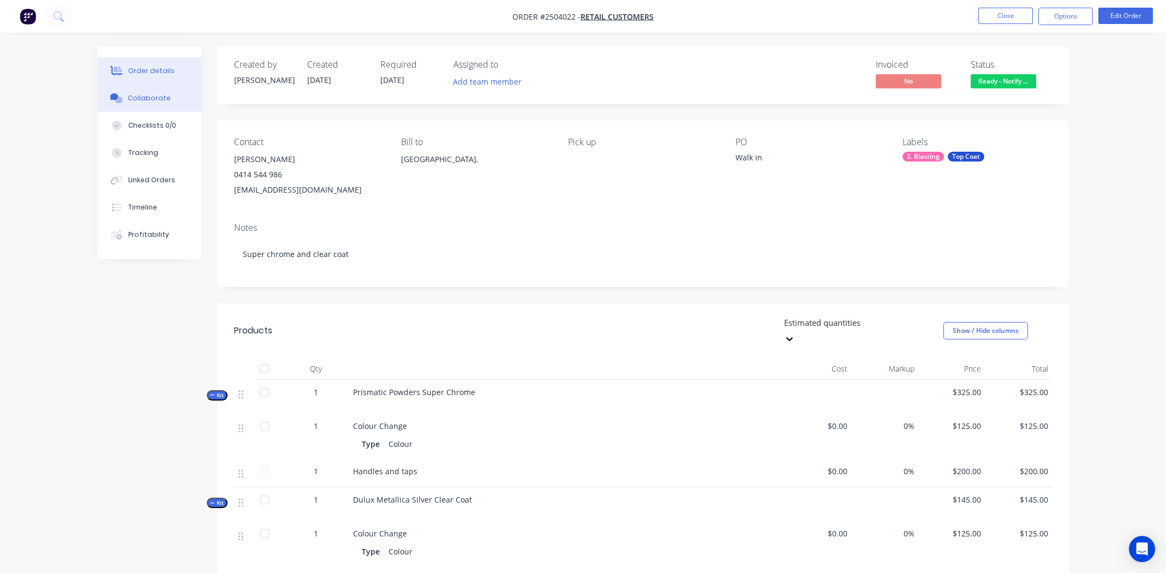
click at [130, 98] on div "Collaborate" at bounding box center [149, 98] width 43 height 10
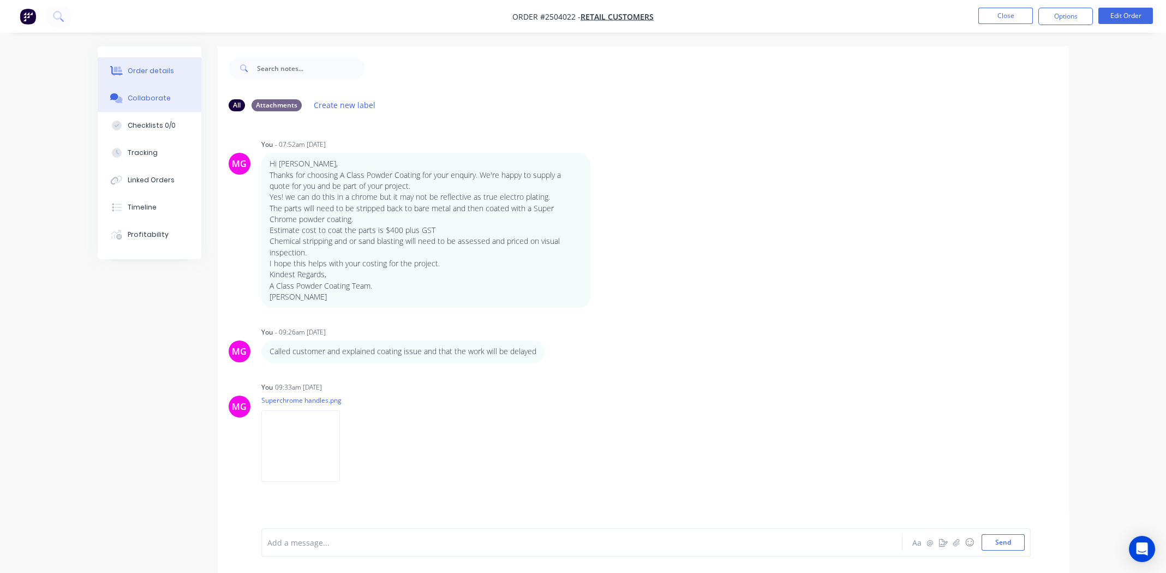
click at [133, 57] on button "Order details" at bounding box center [150, 70] width 104 height 27
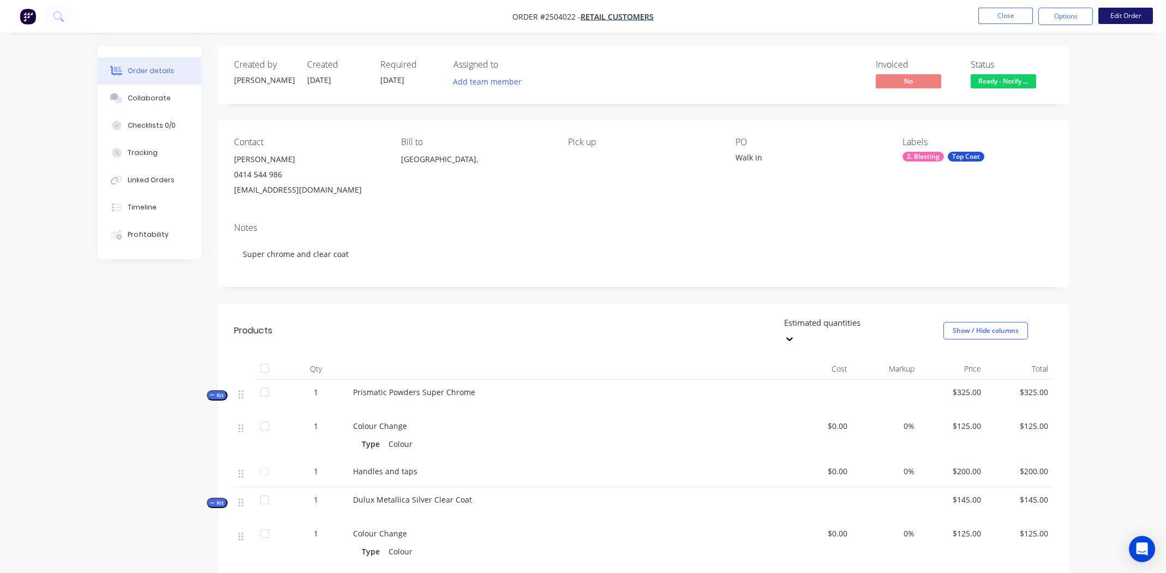
click at [1118, 15] on button "Edit Order" at bounding box center [1125, 16] width 55 height 16
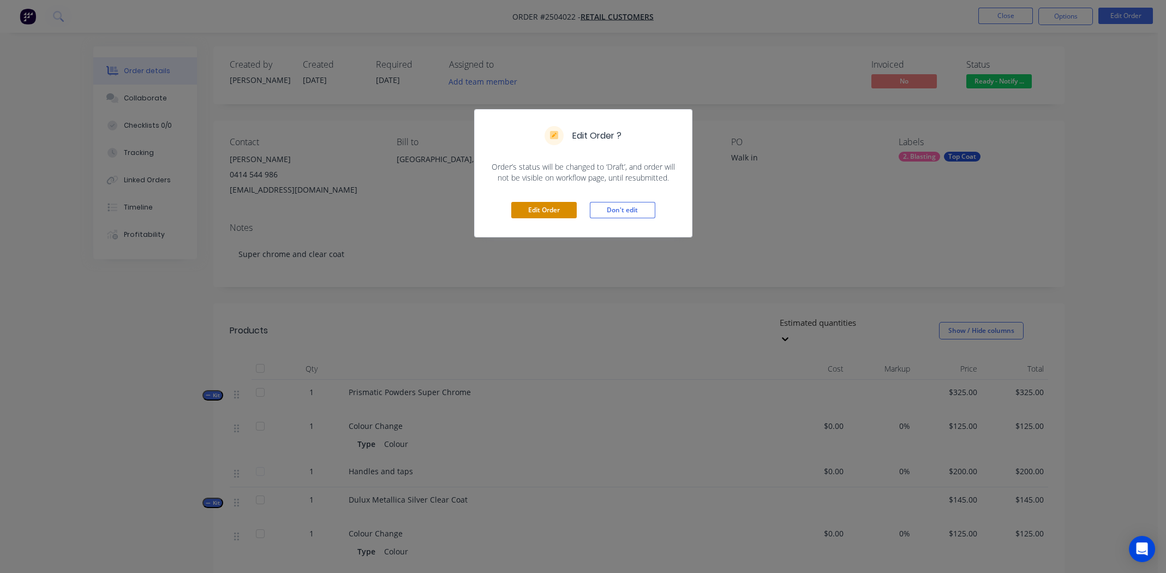
click at [536, 203] on button "Edit Order" at bounding box center [543, 210] width 65 height 16
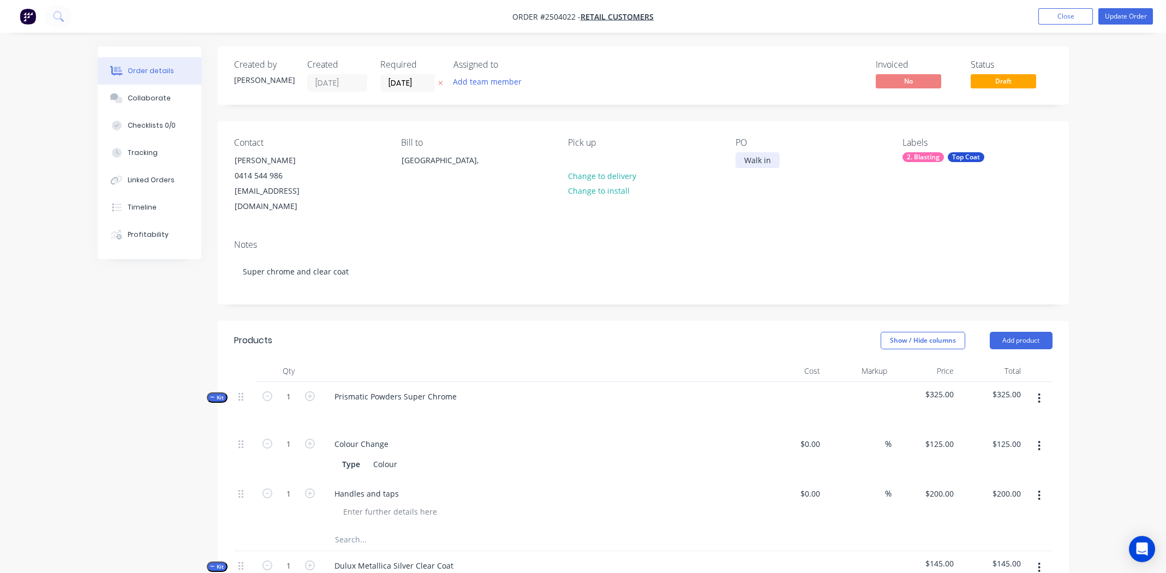
click at [775, 160] on div "Walk in" at bounding box center [757, 160] width 44 height 16
click at [1123, 14] on button "Update Order" at bounding box center [1125, 16] width 55 height 16
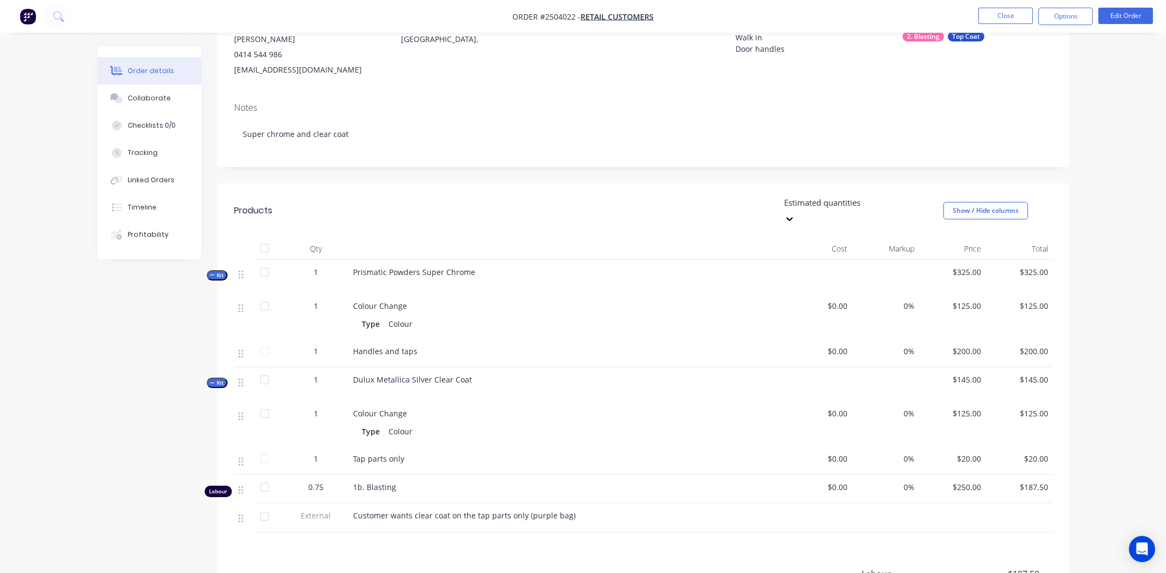
scroll to position [260, 0]
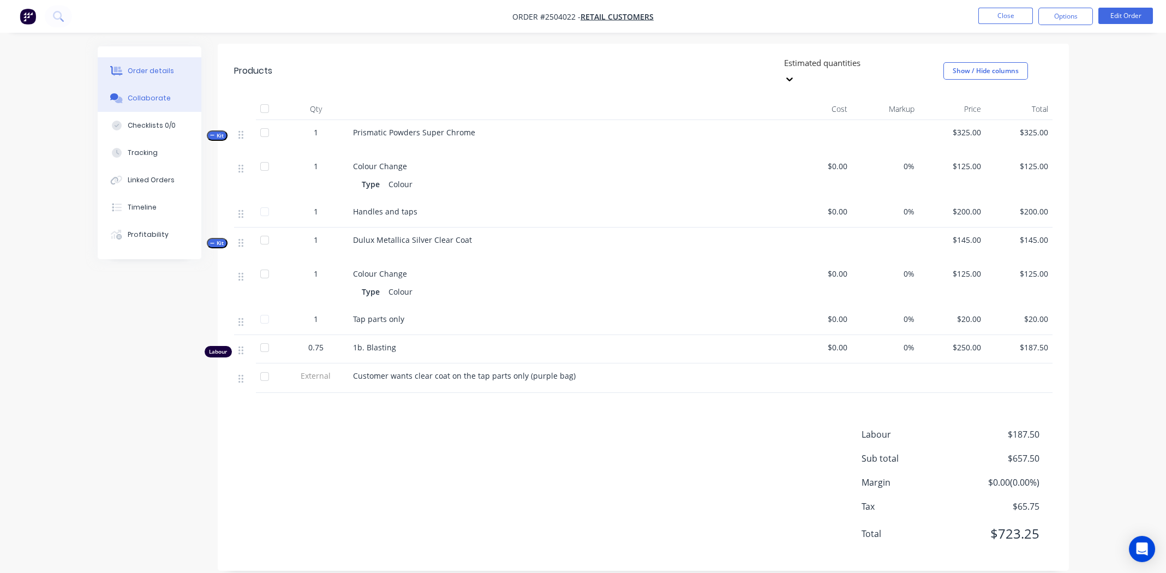
click at [152, 101] on div "Collaborate" at bounding box center [149, 98] width 43 height 10
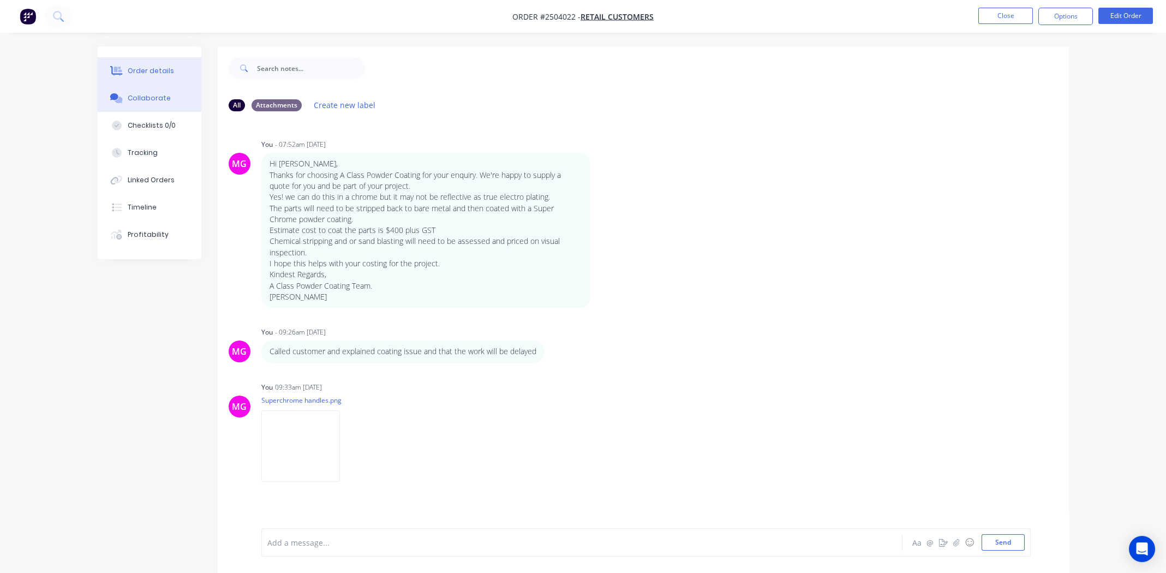
click at [146, 74] on div "Order details" at bounding box center [151, 71] width 46 height 10
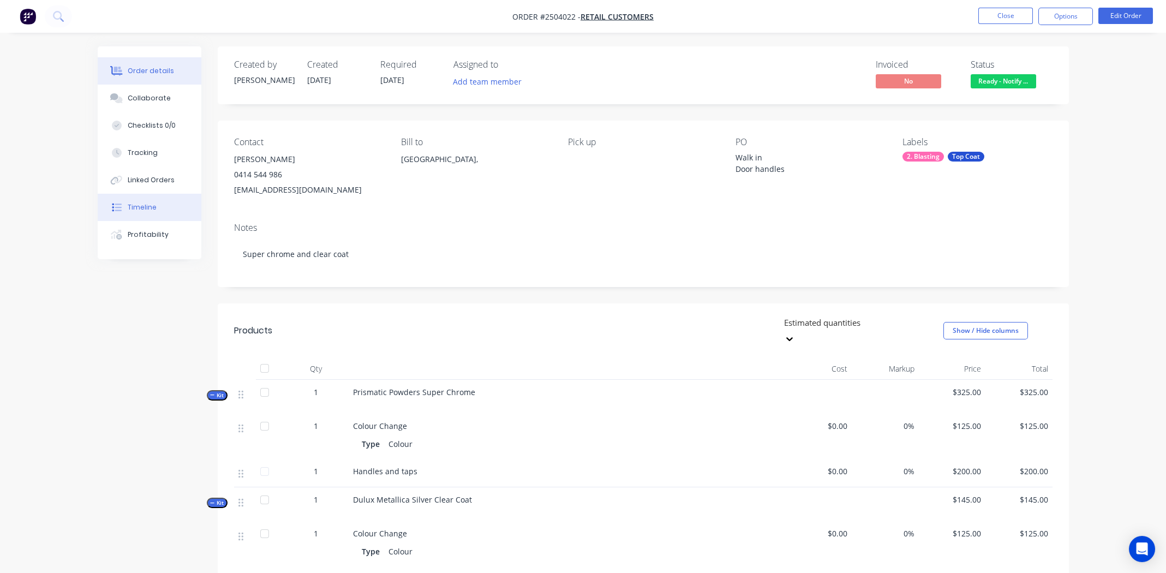
click at [153, 202] on div "Timeline" at bounding box center [142, 207] width 29 height 10
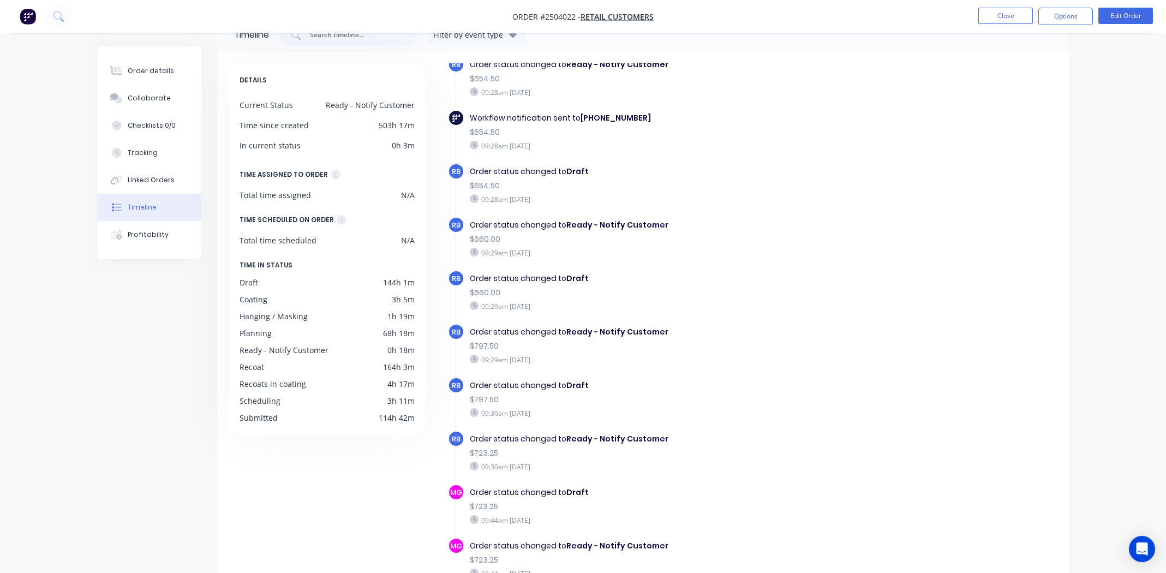
scroll to position [54, 0]
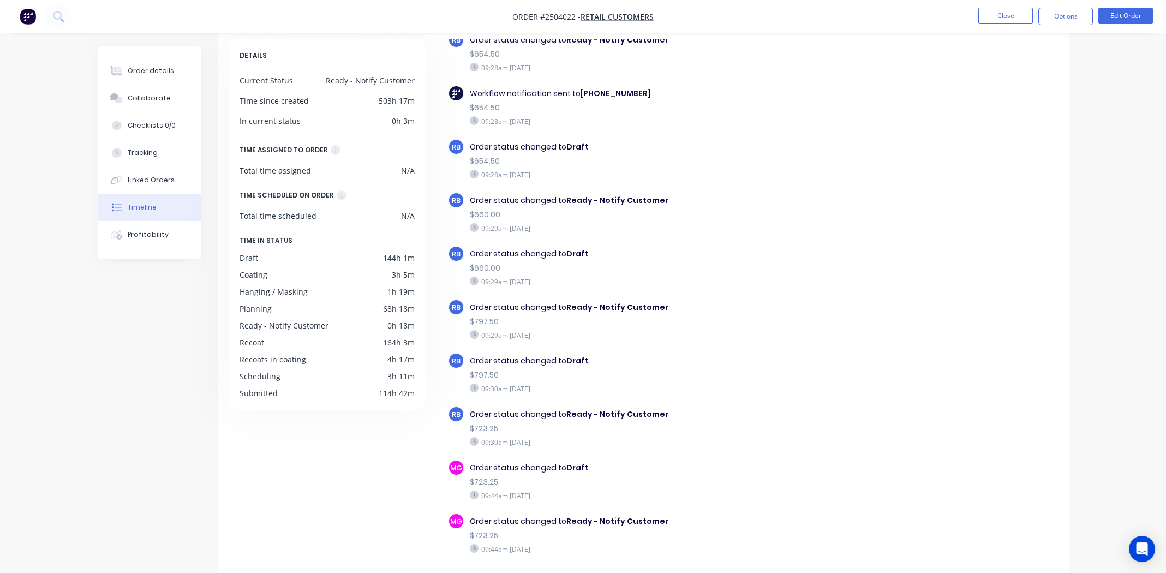
click at [729, 301] on div "Order status changed to Ready - Notify Customer $797.50 09:29am Thursday 25/09/…" at bounding box center [658, 321] width 388 height 44
click at [776, 301] on div "Order status changed to Ready - Notify Customer $797.50 09:29am Thursday 25/09/…" at bounding box center [658, 321] width 388 height 44
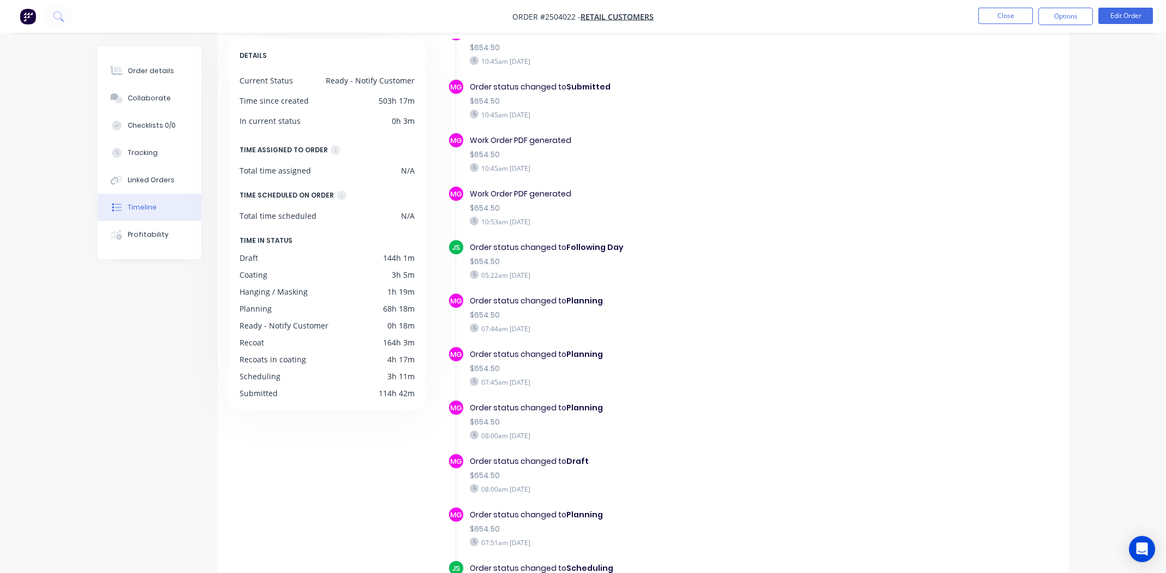
scroll to position [600, 0]
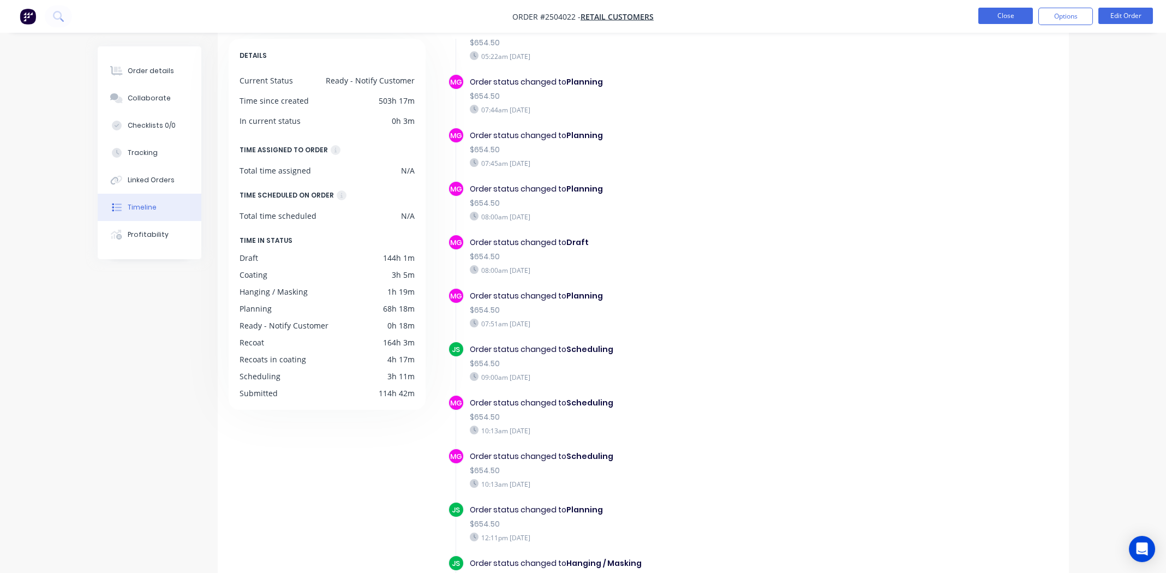
click at [1005, 12] on button "Close" at bounding box center [1005, 16] width 55 height 16
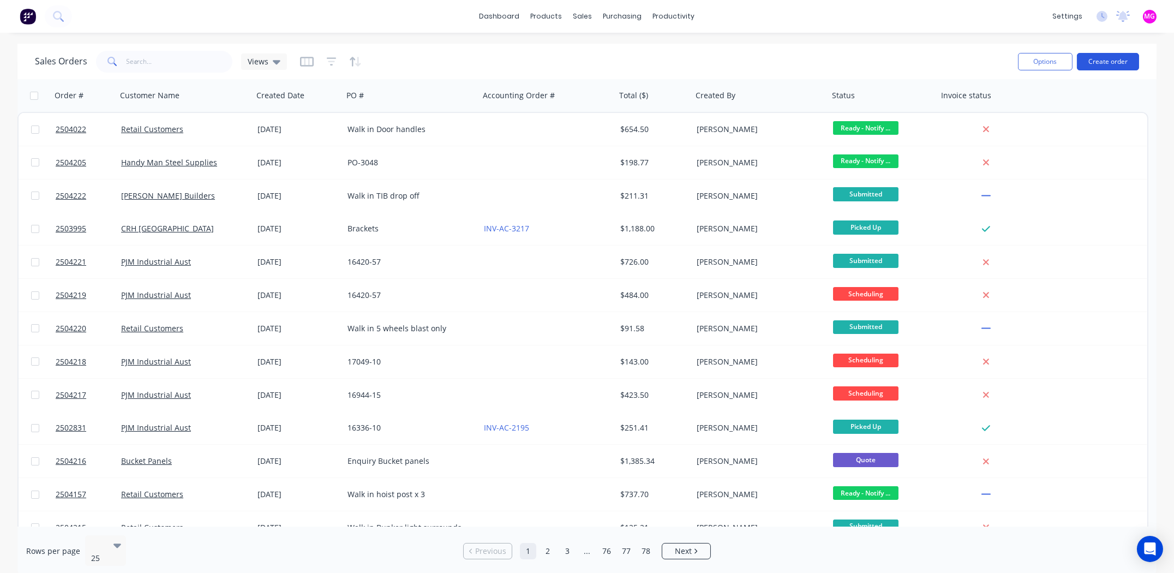
click at [1107, 59] on button "Create order" at bounding box center [1108, 61] width 62 height 17
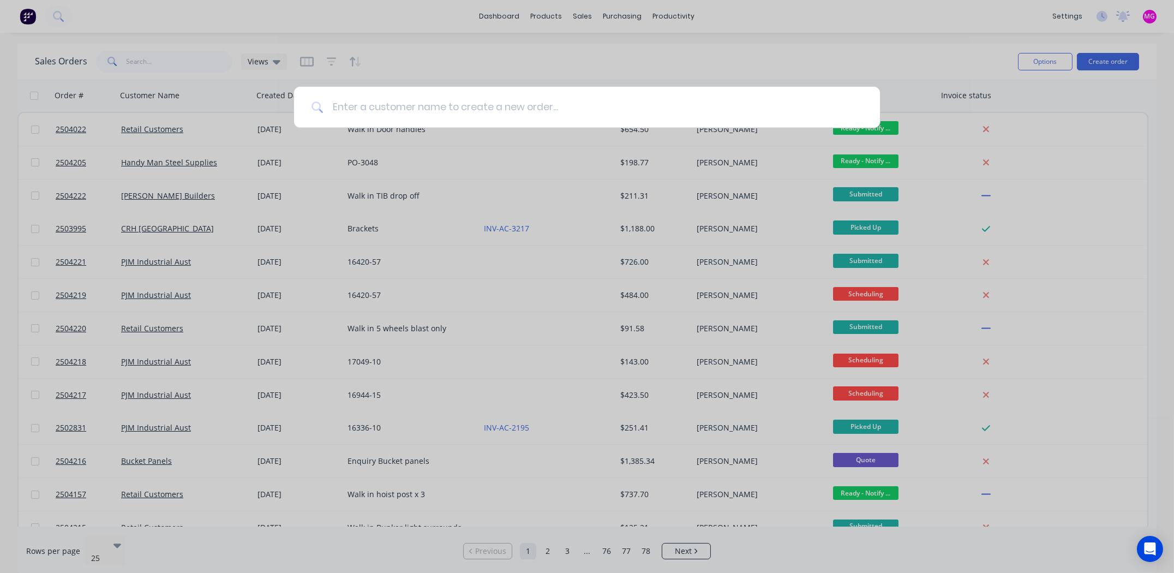
click at [387, 105] on input at bounding box center [593, 107] width 539 height 41
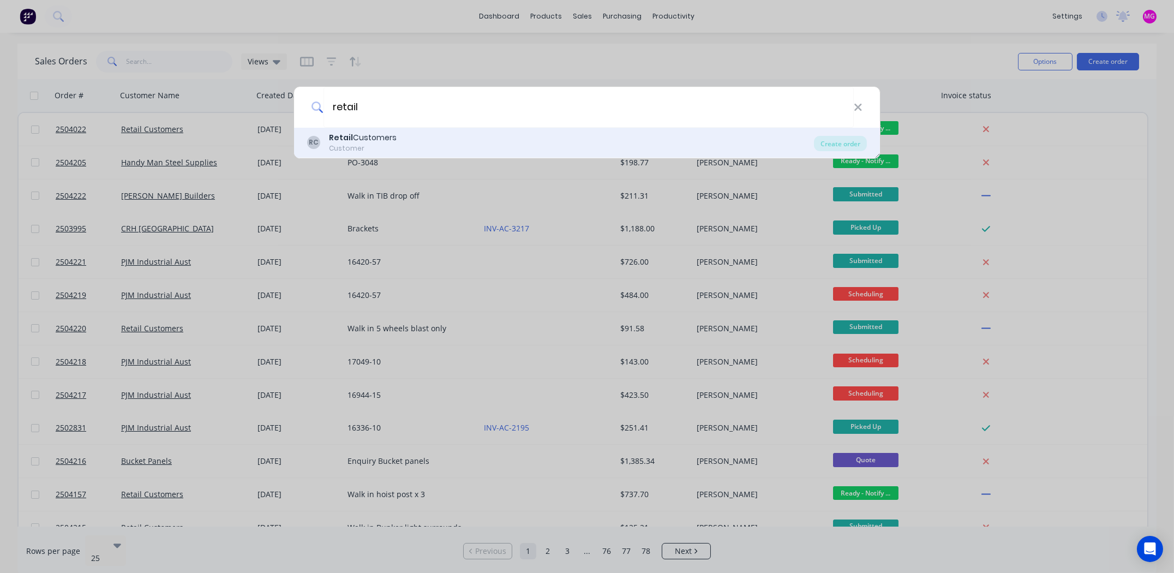
type input "retail"
click at [390, 139] on div "Retail Customers" at bounding box center [363, 137] width 68 height 11
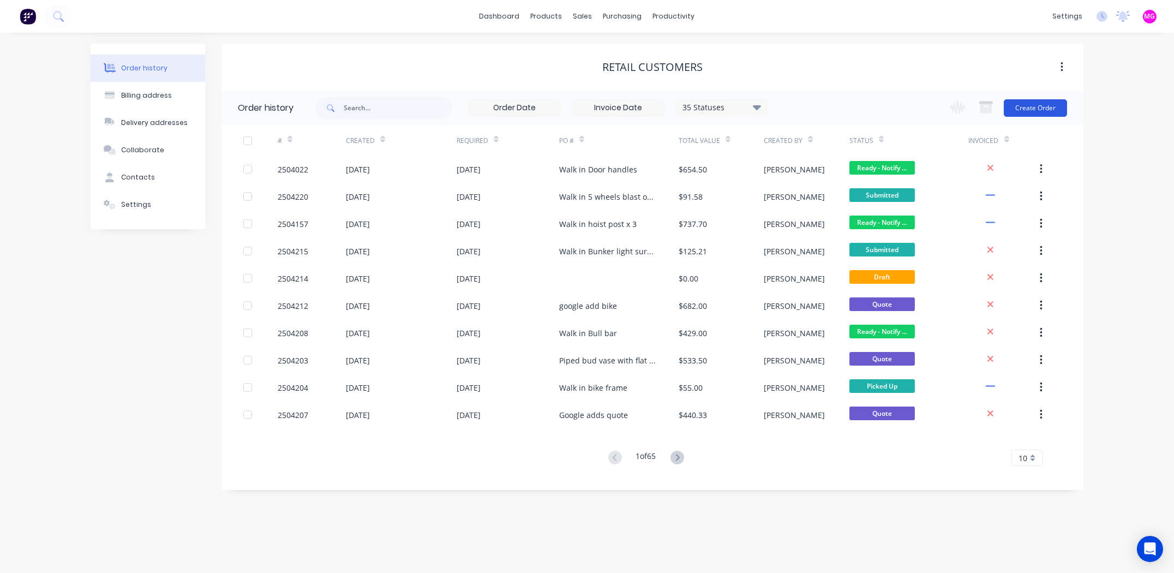
click at [1035, 103] on button "Create Order" at bounding box center [1035, 107] width 63 height 17
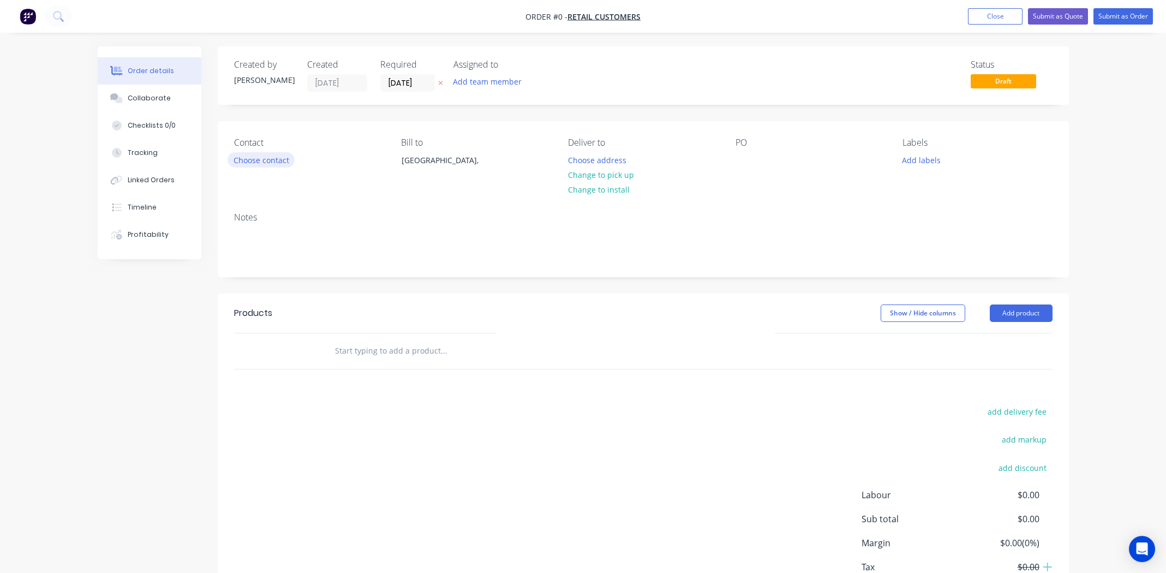
click at [254, 158] on button "Choose contact" at bounding box center [261, 159] width 67 height 15
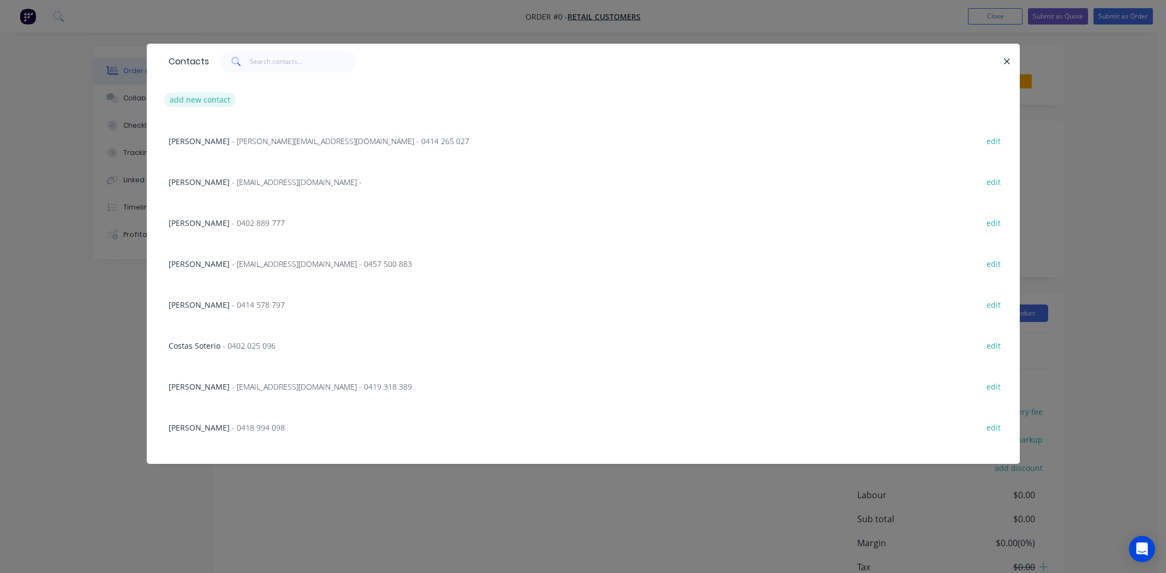
click at [209, 97] on button "add new contact" at bounding box center [200, 99] width 72 height 15
select select "AU"
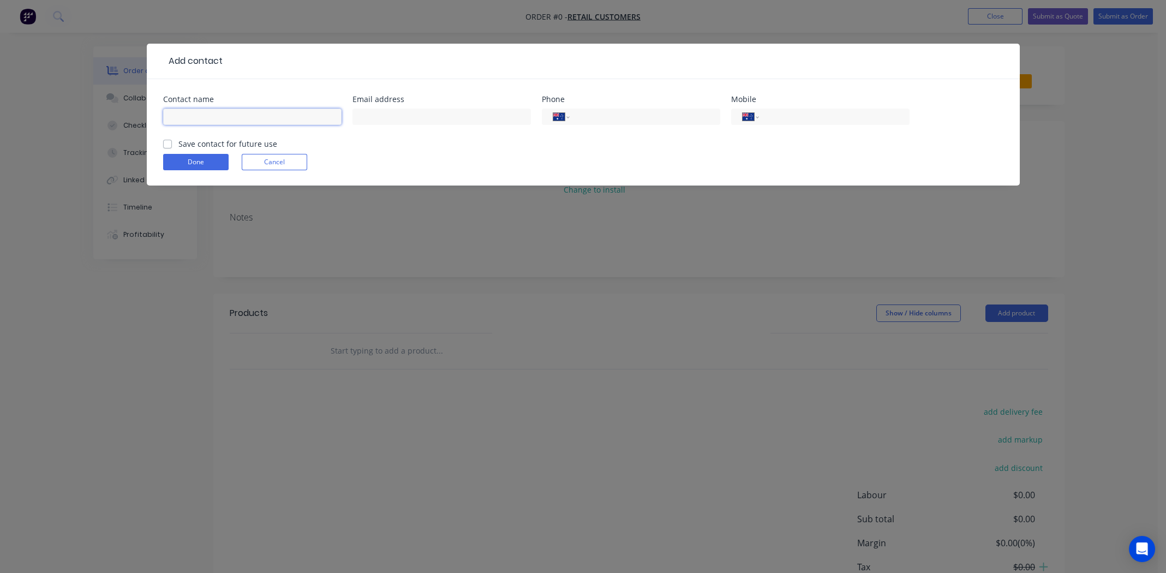
click at [184, 117] on input "text" at bounding box center [252, 117] width 178 height 16
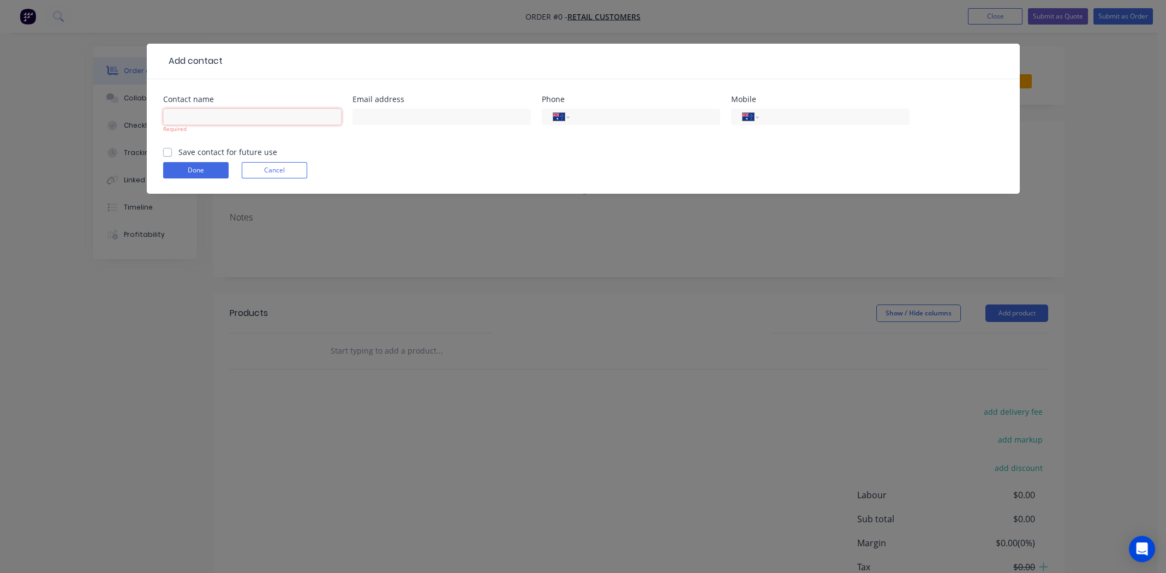
paste input "Peter Dowers"
type input "Peter Dowers"
click at [385, 122] on input "text" at bounding box center [441, 117] width 178 height 16
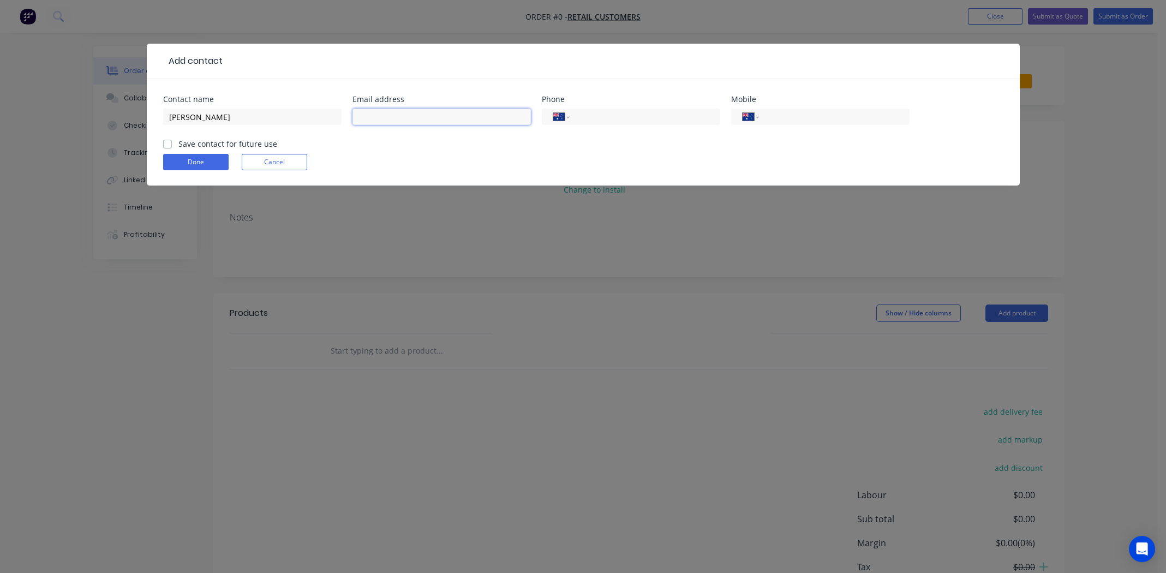
paste input "peterd757@outlook.com("
type input "peterd757@outlook.com"
drag, startPoint x: 847, startPoint y: 115, endPoint x: 840, endPoint y: 115, distance: 6.5
click at [847, 115] on input "tel" at bounding box center [832, 117] width 131 height 13
paste input "0401 987 497"
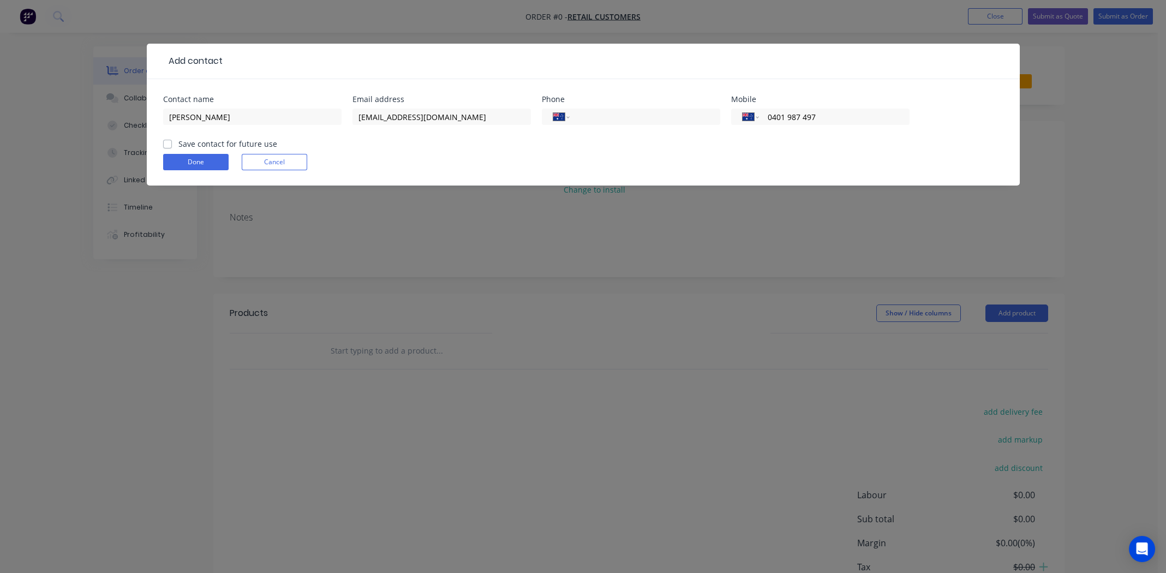
type input "0401 987 497"
click at [178, 140] on label "Save contact for future use" at bounding box center [227, 143] width 99 height 11
click at [168, 140] on input "Save contact for future use" at bounding box center [167, 143] width 9 height 10
checkbox input "true"
click at [176, 166] on button "Done" at bounding box center [195, 162] width 65 height 16
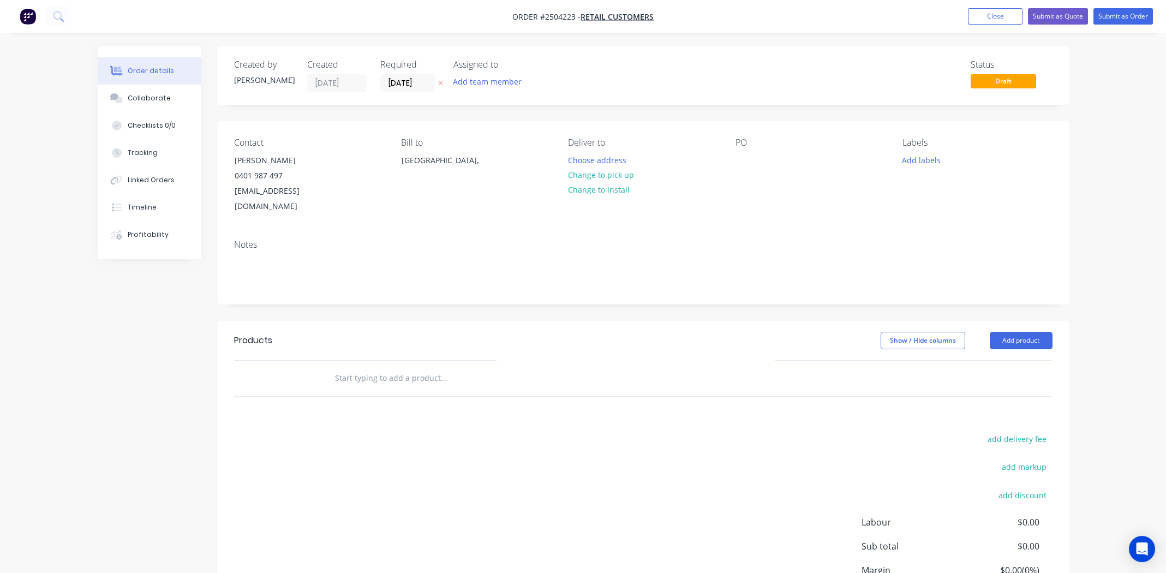
drag, startPoint x: 591, startPoint y: 175, endPoint x: 683, endPoint y: 175, distance: 92.2
click at [592, 175] on button "Change to pick up" at bounding box center [600, 174] width 77 height 15
click at [745, 164] on div at bounding box center [743, 160] width 17 height 16
click at [901, 166] on button "Add labels" at bounding box center [921, 159] width 50 height 15
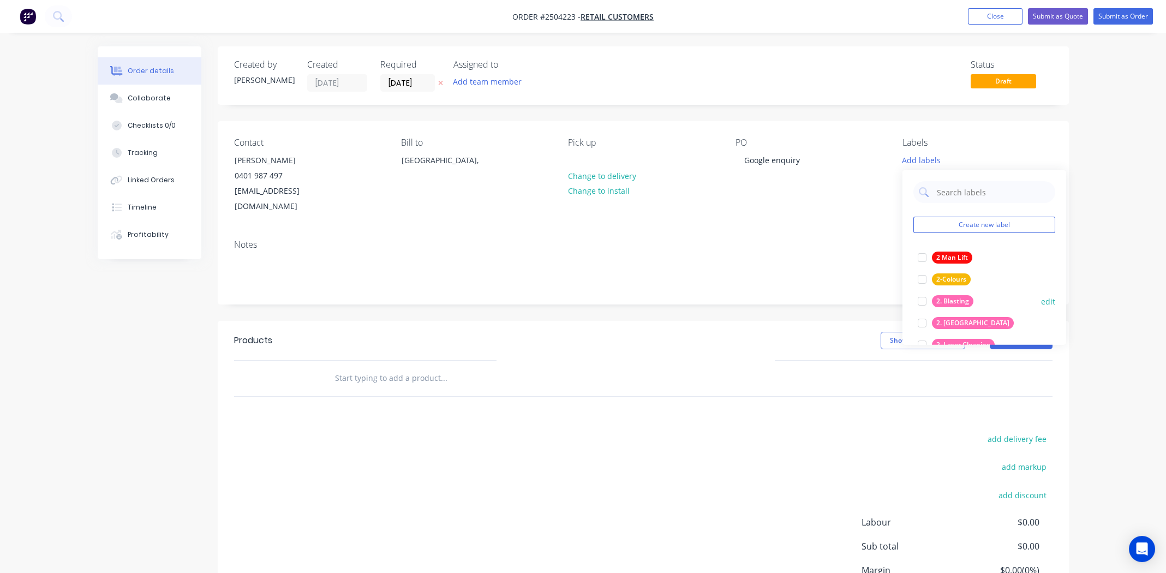
click at [921, 301] on div at bounding box center [922, 301] width 22 height 22
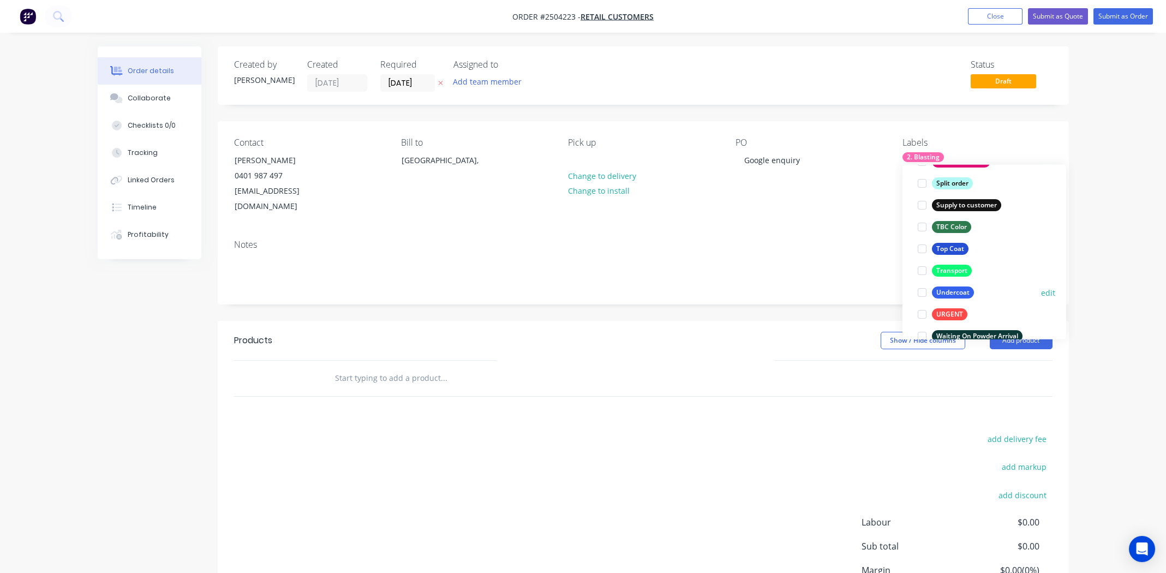
scroll to position [851, 0]
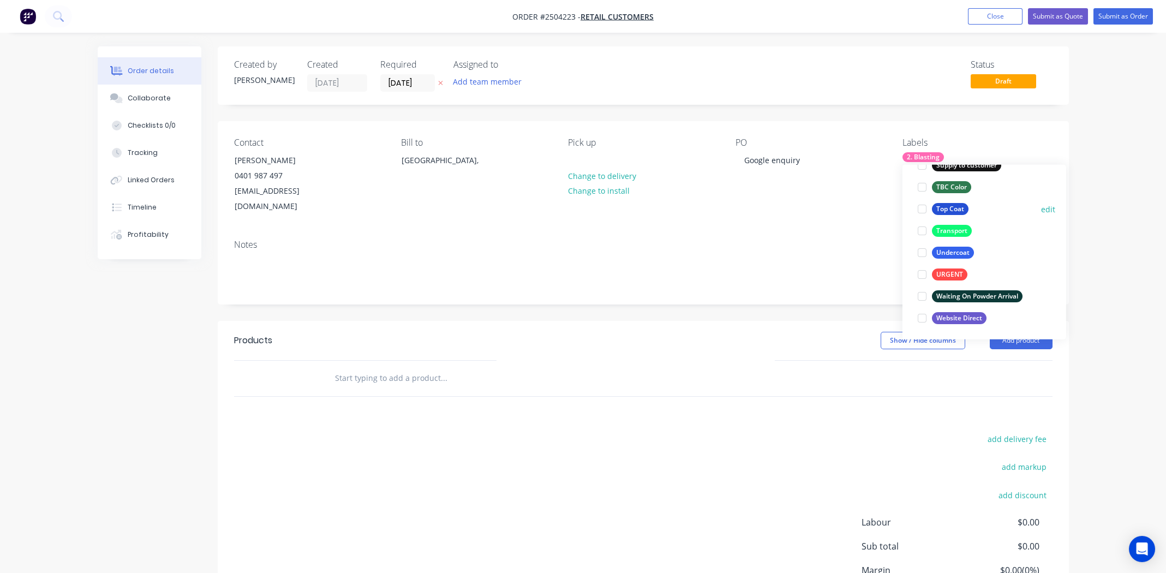
click at [919, 209] on div at bounding box center [922, 209] width 22 height 22
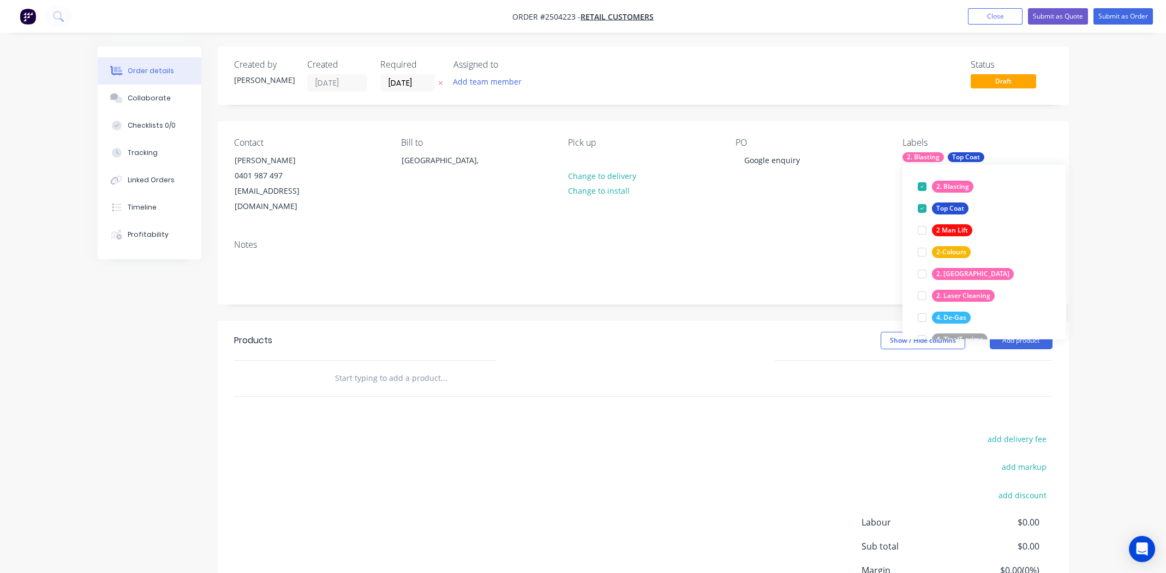
click at [783, 236] on div "Notes" at bounding box center [643, 267] width 851 height 73
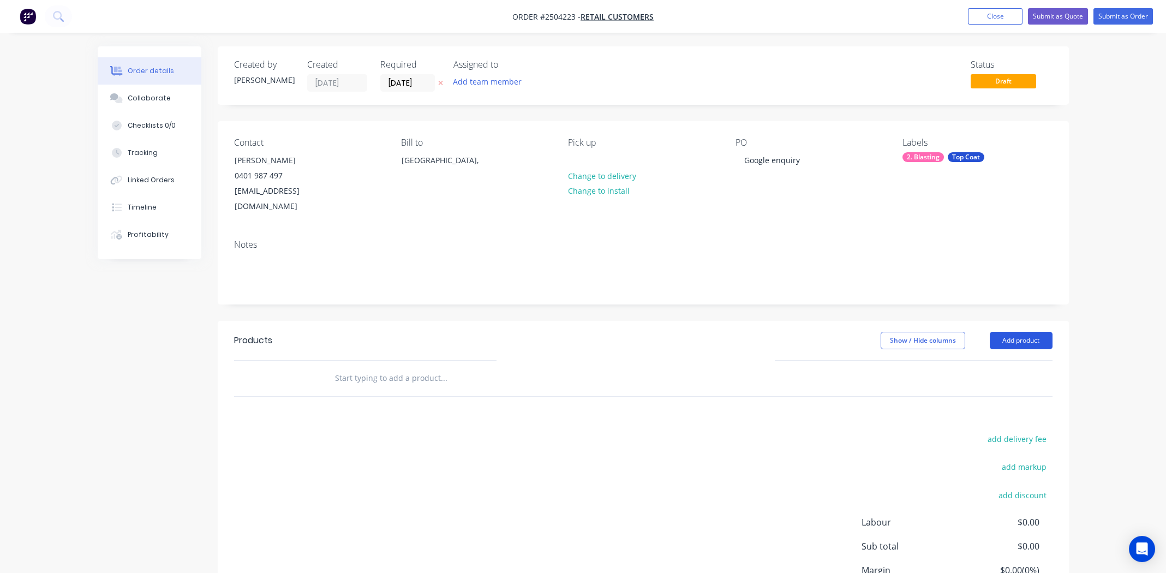
click at [1017, 332] on button "Add product" at bounding box center [1021, 340] width 63 height 17
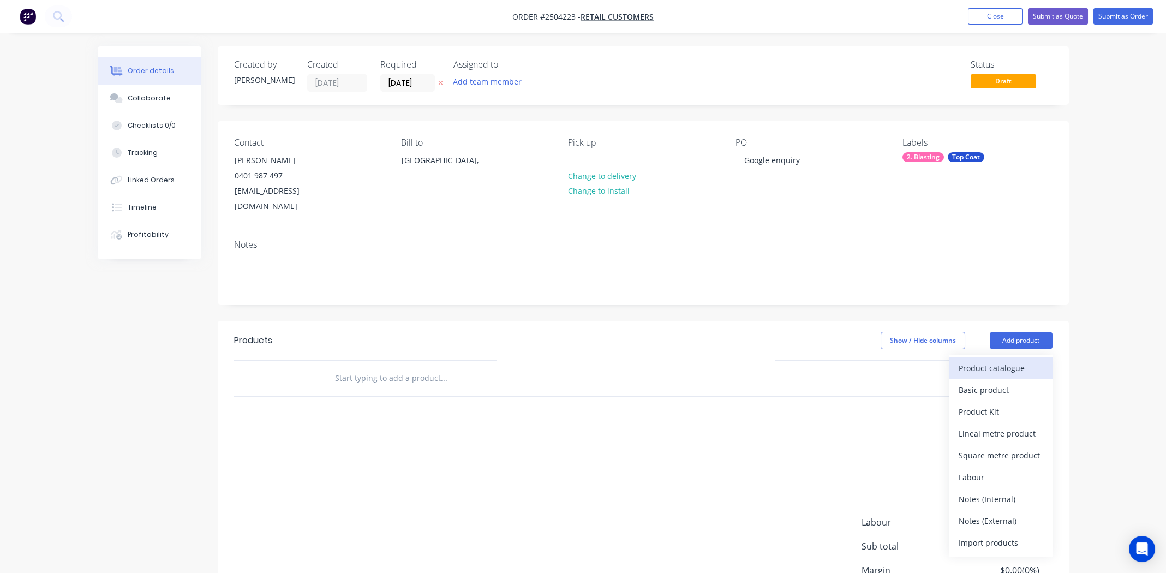
click at [1015, 360] on div "Product catalogue" at bounding box center [1001, 368] width 84 height 16
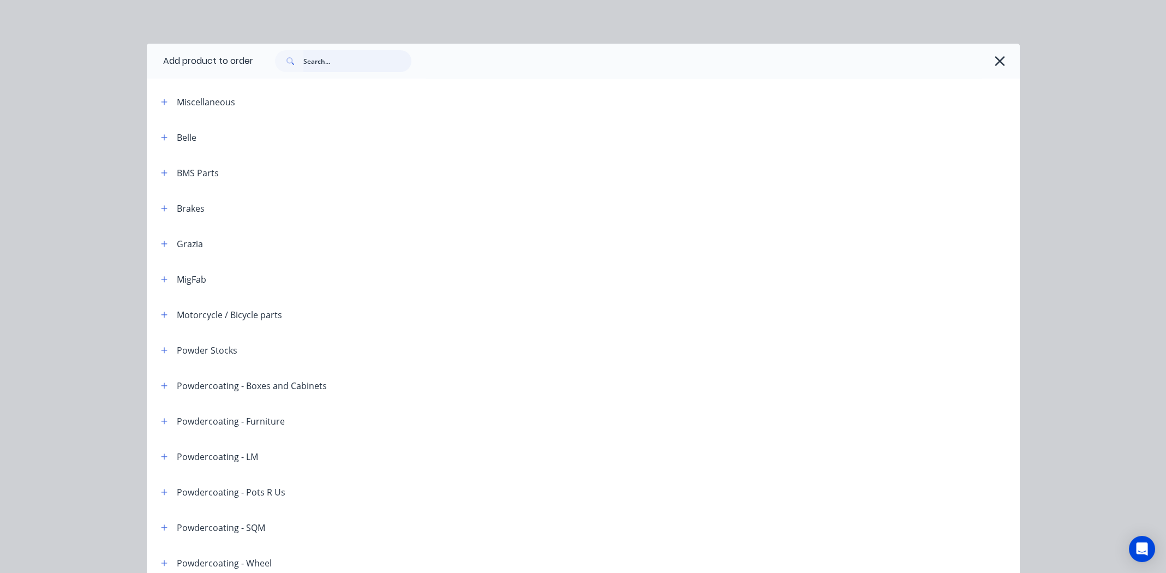
click at [352, 62] on input "text" at bounding box center [357, 61] width 108 height 22
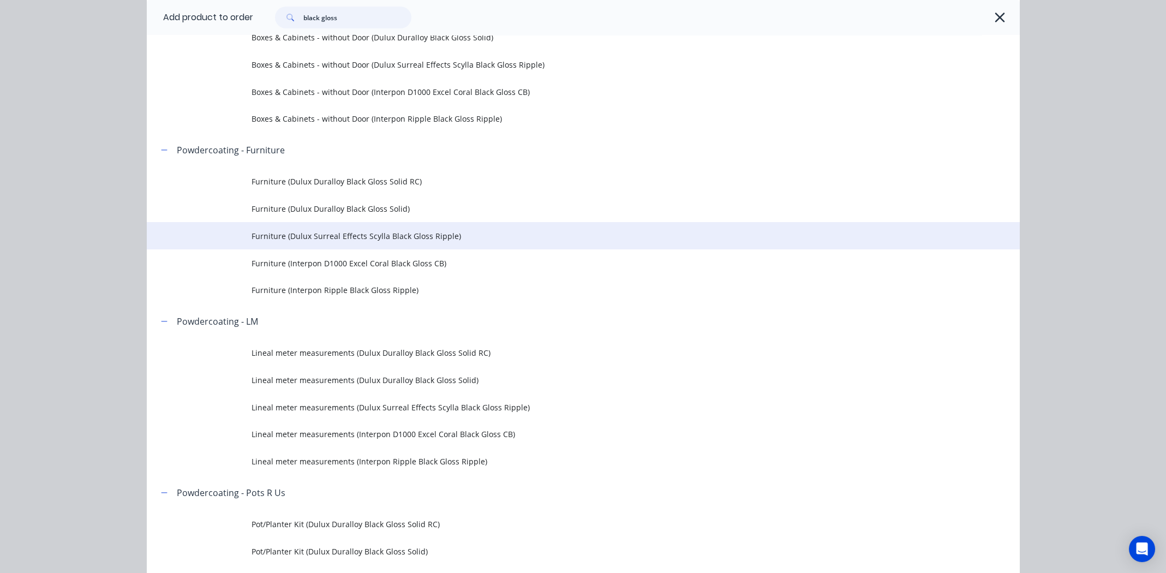
scroll to position [327, 0]
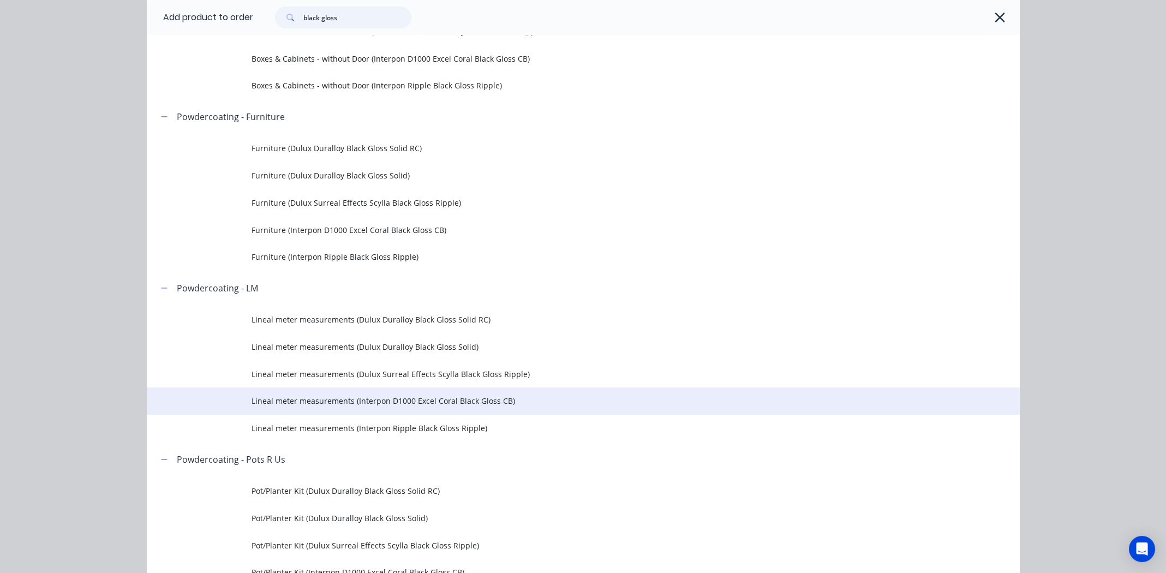
type input "black gloss"
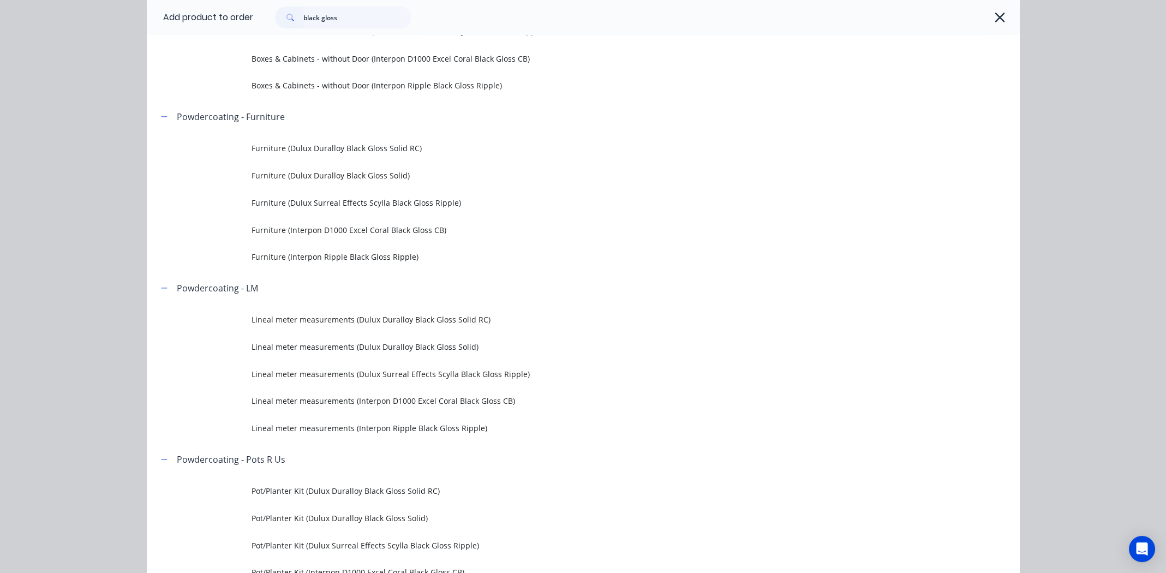
click at [390, 400] on span "Lineal meter measurements (Interpon D1000 Excel Coral Black Gloss CB)" at bounding box center [559, 400] width 614 height 11
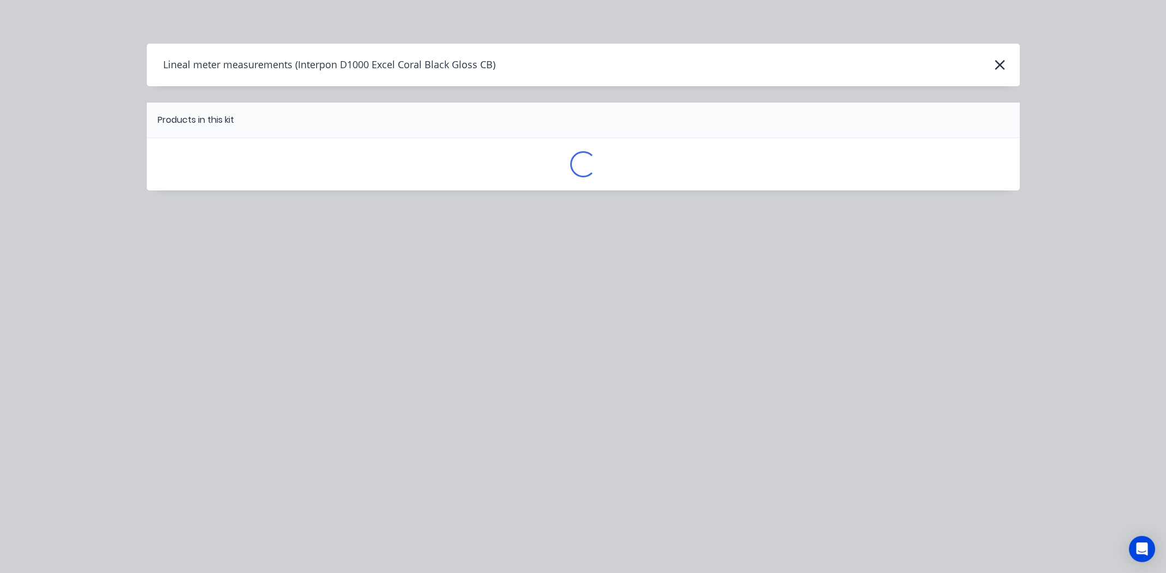
scroll to position [0, 0]
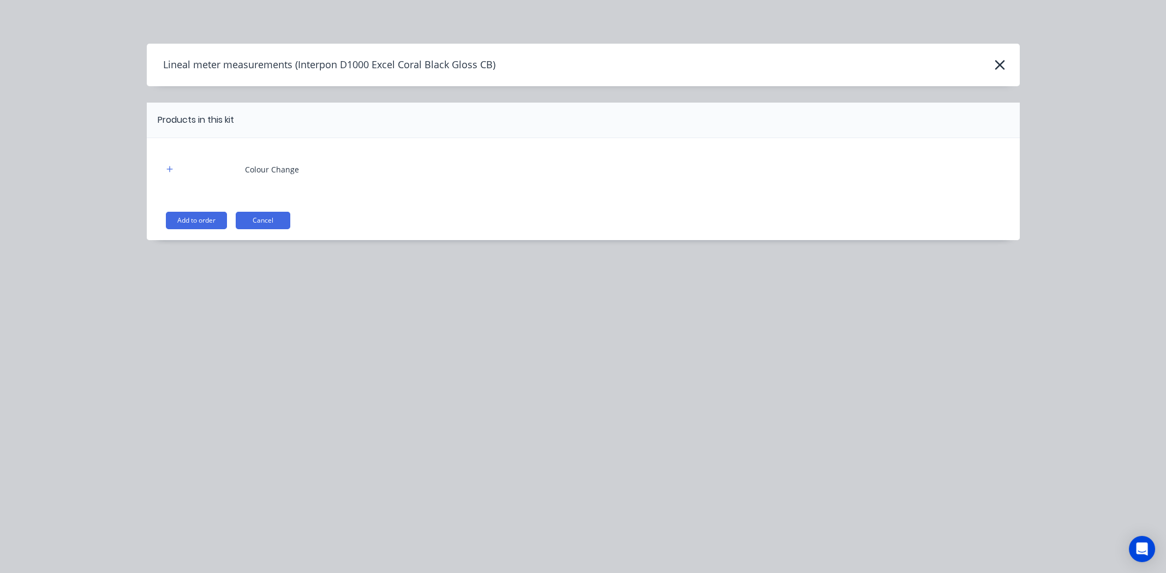
click at [195, 220] on button "Add to order" at bounding box center [196, 220] width 61 height 17
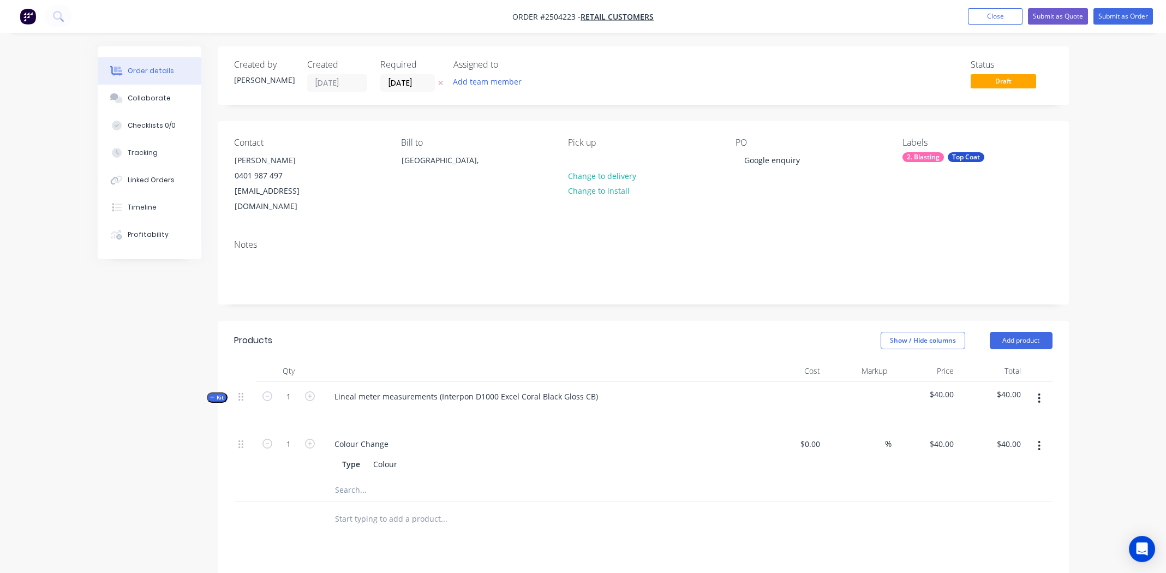
click at [1039, 392] on icon "button" at bounding box center [1039, 398] width 3 height 12
click at [1008, 419] on div "Add product to kit" at bounding box center [1001, 427] width 84 height 16
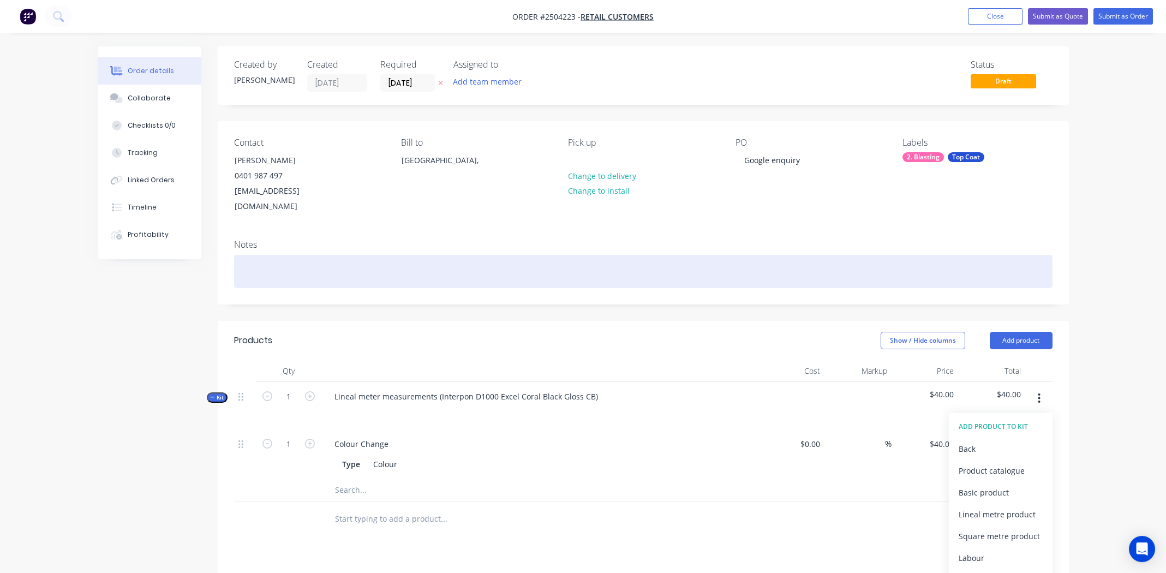
click at [436, 255] on div at bounding box center [643, 271] width 818 height 33
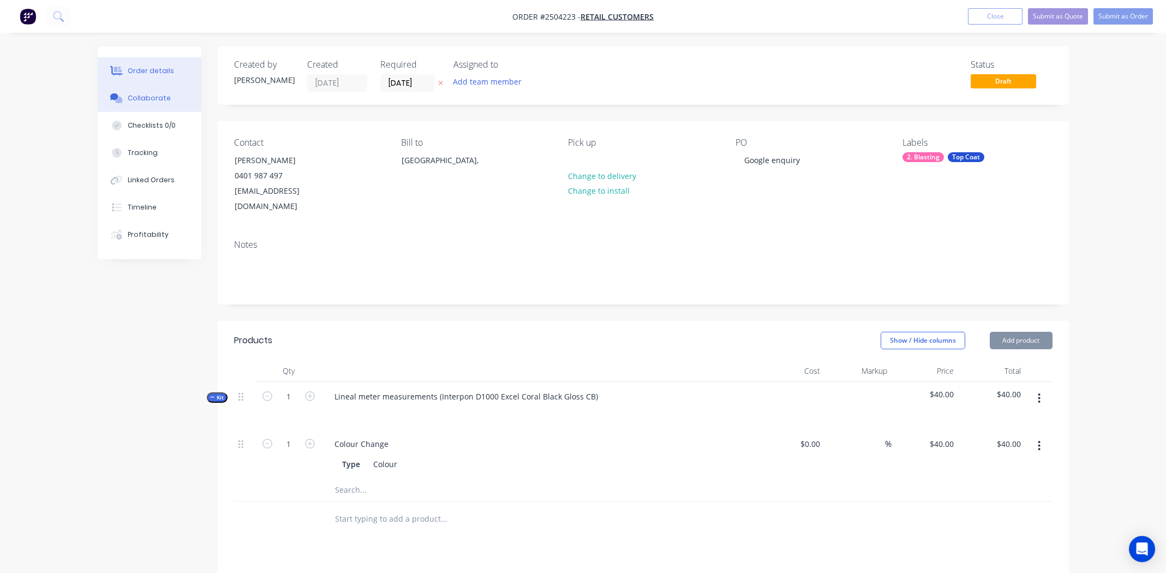
click at [137, 93] on div "Collaborate" at bounding box center [149, 98] width 43 height 10
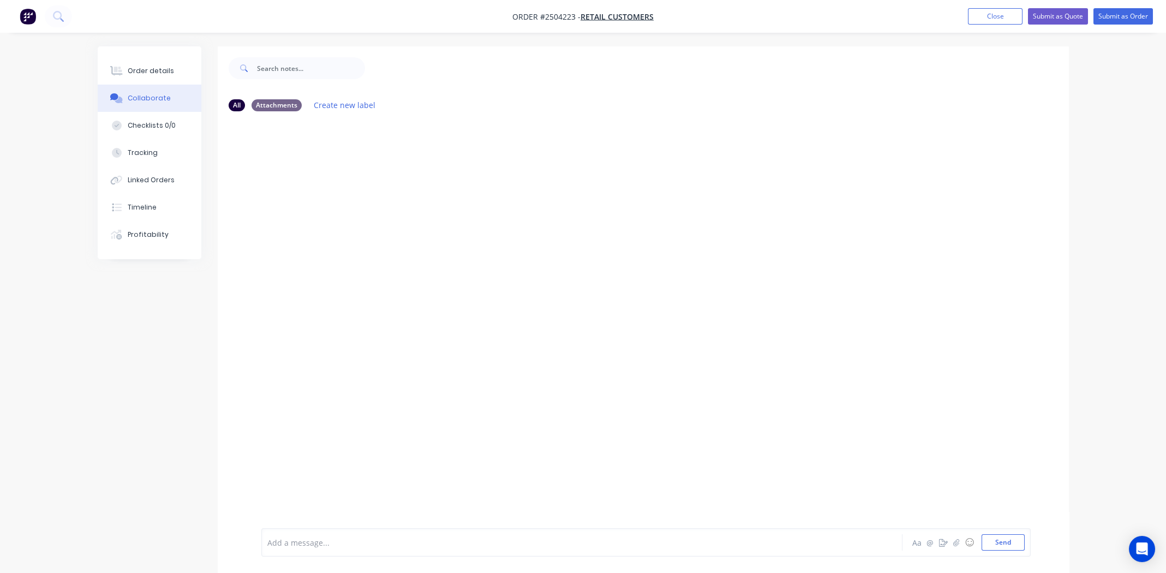
drag, startPoint x: 399, startPoint y: 548, endPoint x: 314, endPoint y: 538, distance: 85.6
click at [314, 538] on div at bounding box center [551, 542] width 567 height 11
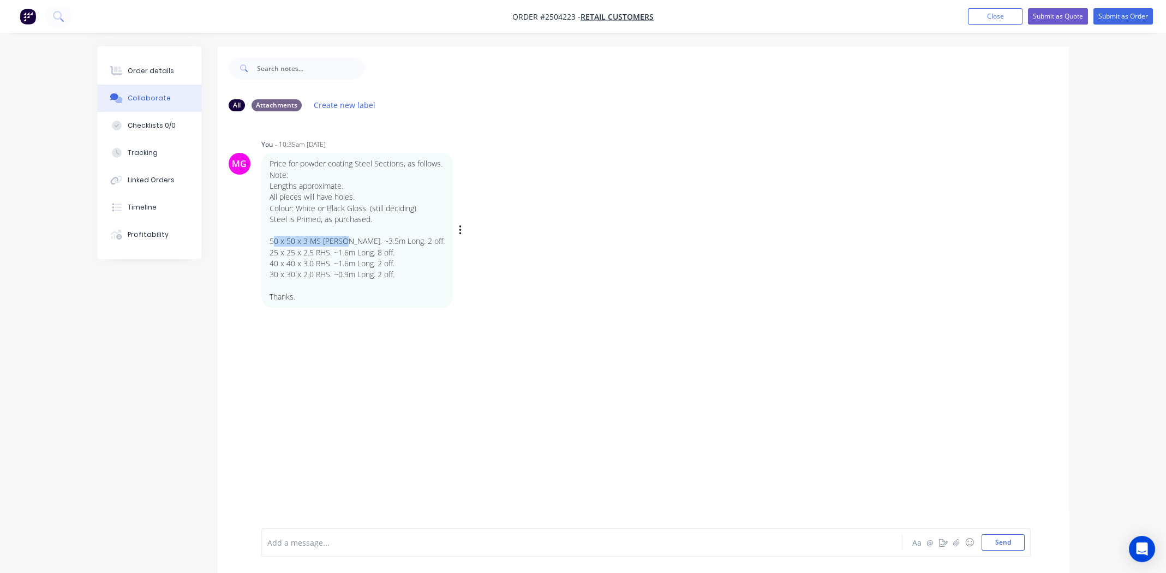
drag, startPoint x: 340, startPoint y: 242, endPoint x: 267, endPoint y: 238, distance: 73.7
click at [267, 238] on div "Price for powder coating Steel Sections, as follows. Note: Lengths approximate.…" at bounding box center [356, 230] width 191 height 155
click at [149, 70] on div "Order details" at bounding box center [151, 71] width 46 height 10
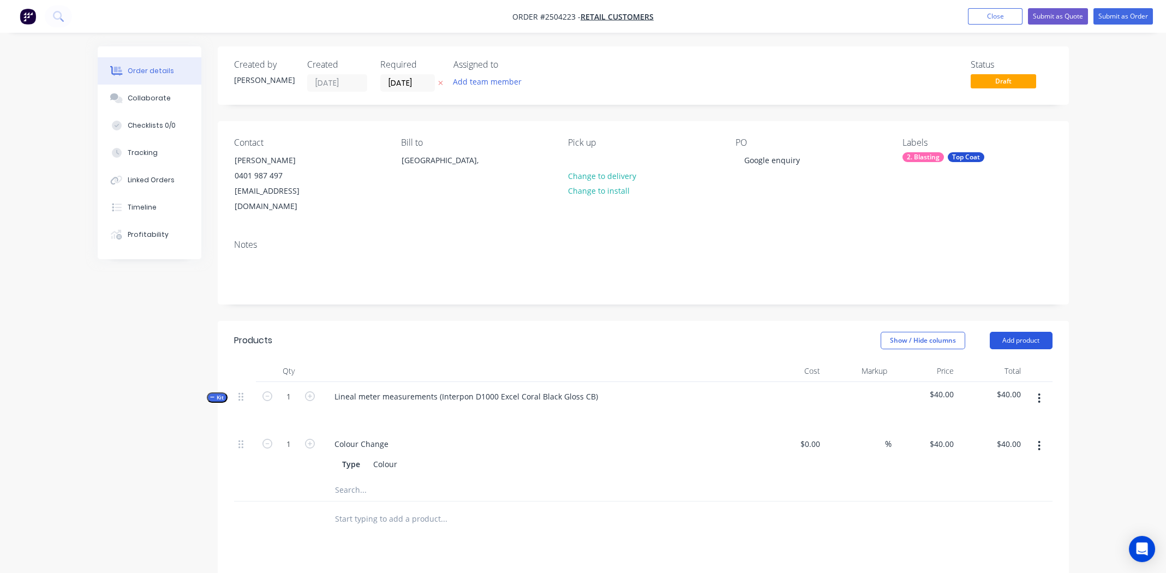
click at [1031, 332] on button "Add product" at bounding box center [1021, 340] width 63 height 17
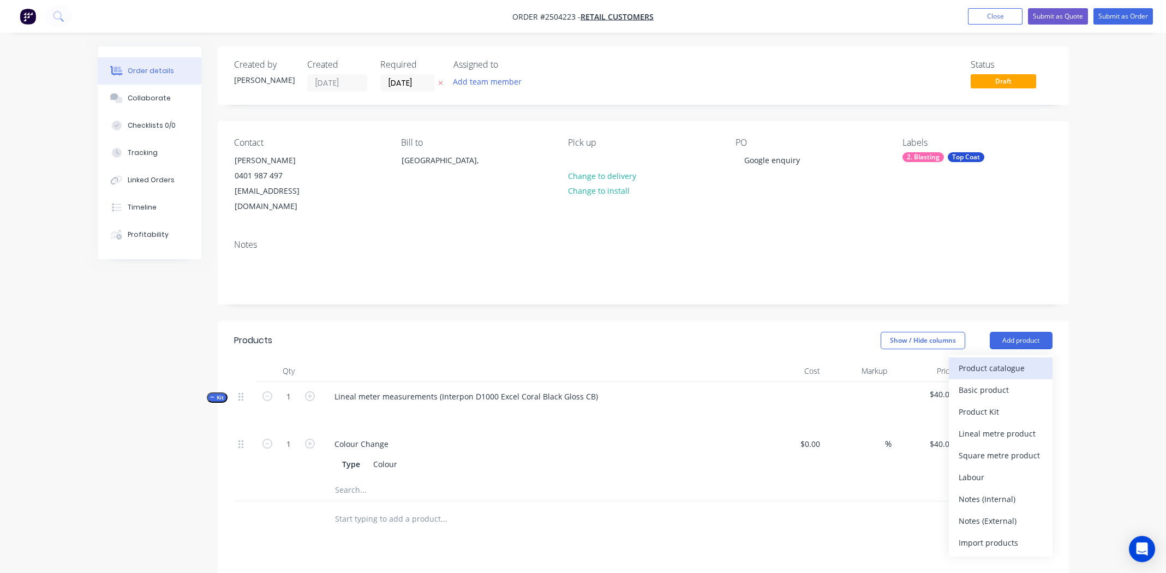
click at [1007, 360] on div "Product catalogue" at bounding box center [1001, 368] width 84 height 16
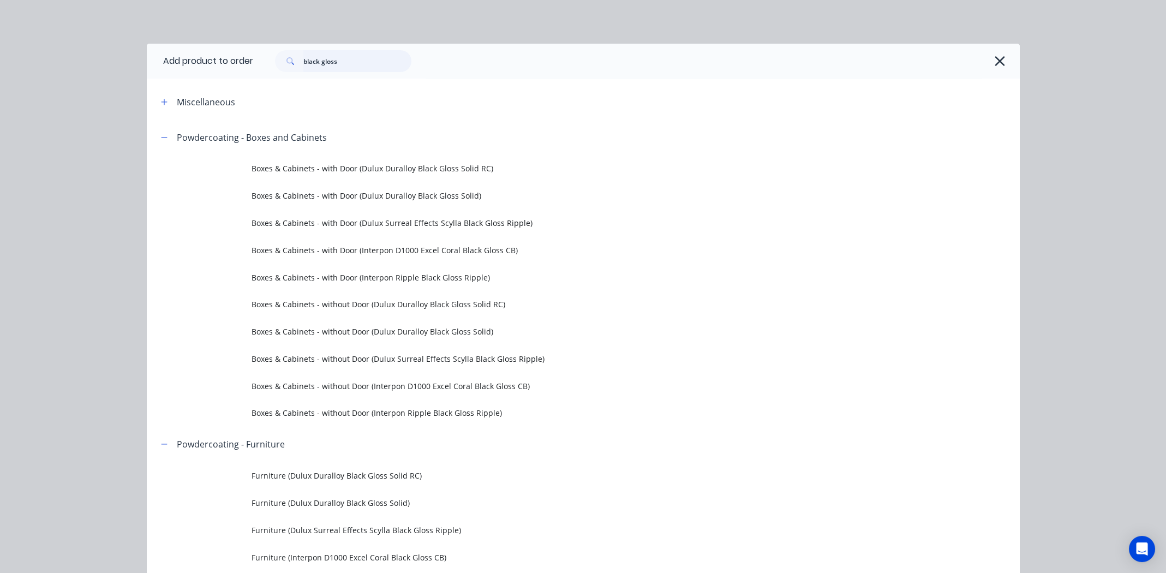
click at [350, 61] on input "black gloss" at bounding box center [357, 61] width 108 height 22
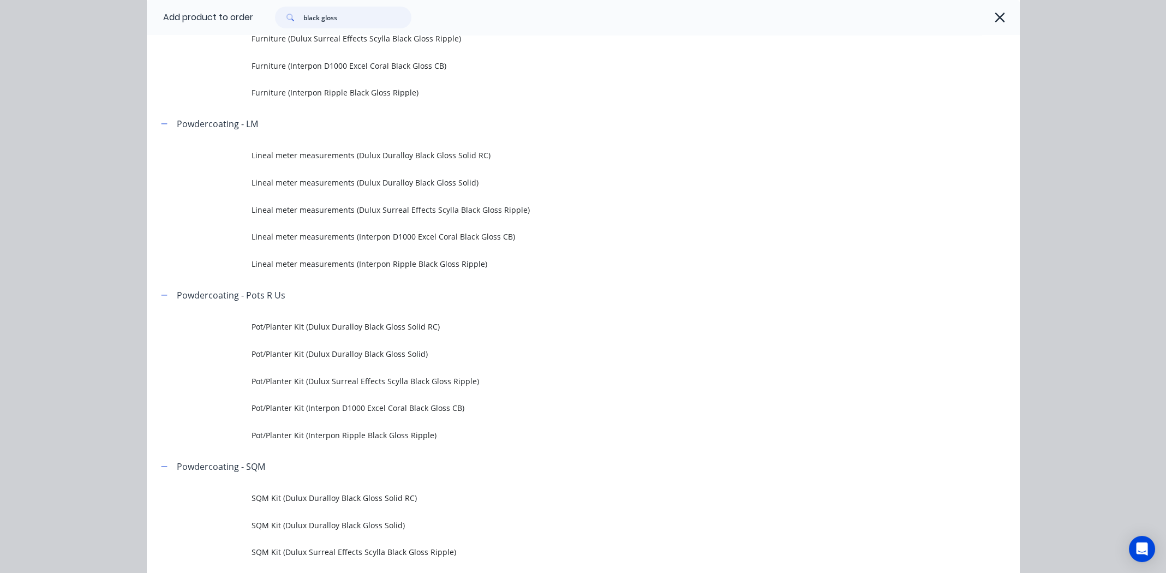
scroll to position [381, 0]
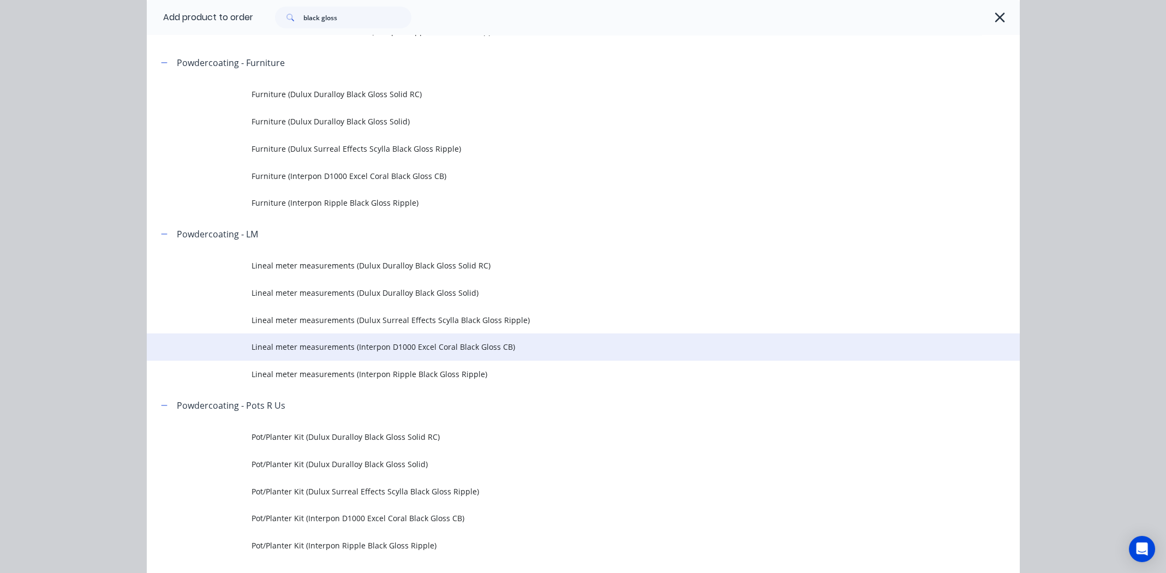
click at [322, 344] on span "Lineal meter measurements (Interpon D1000 Excel Coral Black Gloss CB)" at bounding box center [559, 346] width 614 height 11
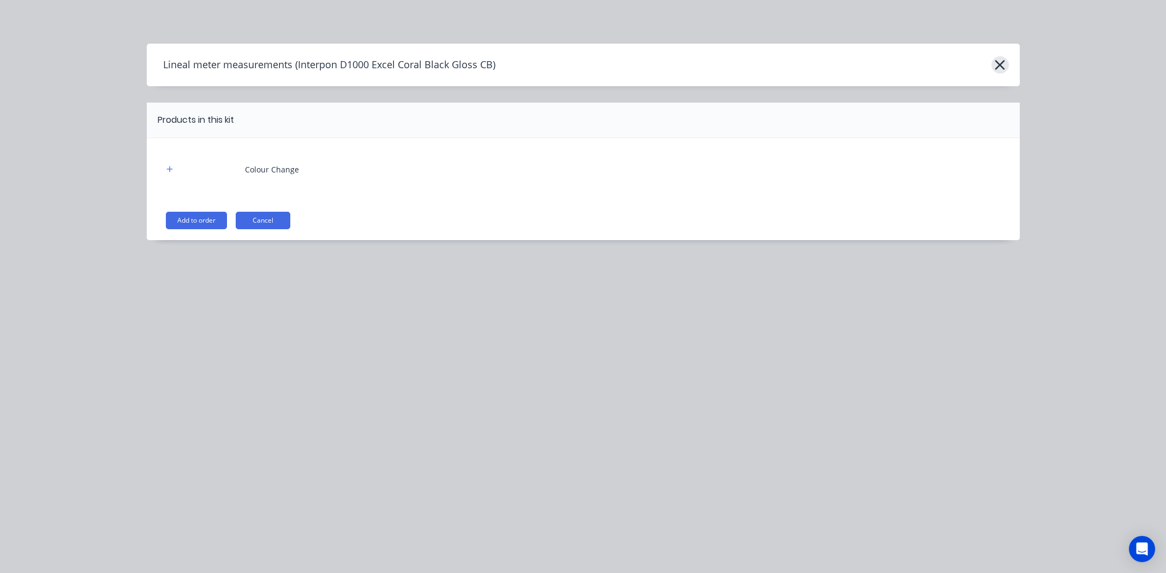
click at [1000, 64] on icon "button" at bounding box center [1000, 65] width 10 height 10
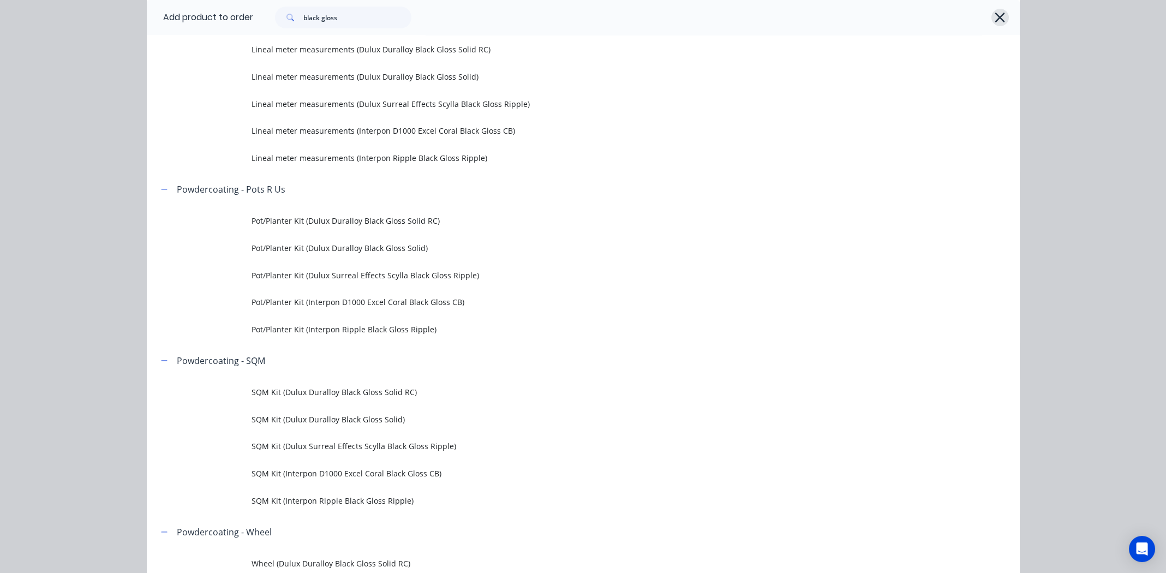
click at [994, 19] on icon "button" at bounding box center [999, 17] width 11 height 15
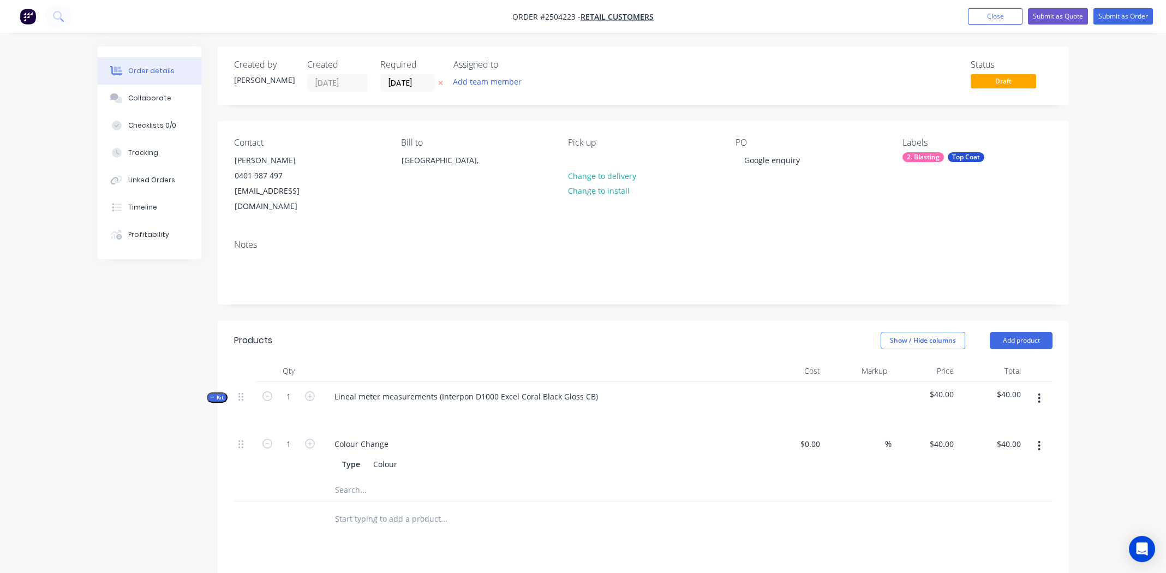
drag, startPoint x: 763, startPoint y: 504, endPoint x: 841, endPoint y: 480, distance: 81.8
click at [763, 504] on div at bounding box center [643, 518] width 818 height 35
click at [1038, 392] on icon "button" at bounding box center [1039, 398] width 3 height 12
click at [1008, 419] on div "Add product to kit" at bounding box center [1001, 427] width 84 height 16
click at [1001, 463] on div "Product catalogue" at bounding box center [1001, 471] width 84 height 16
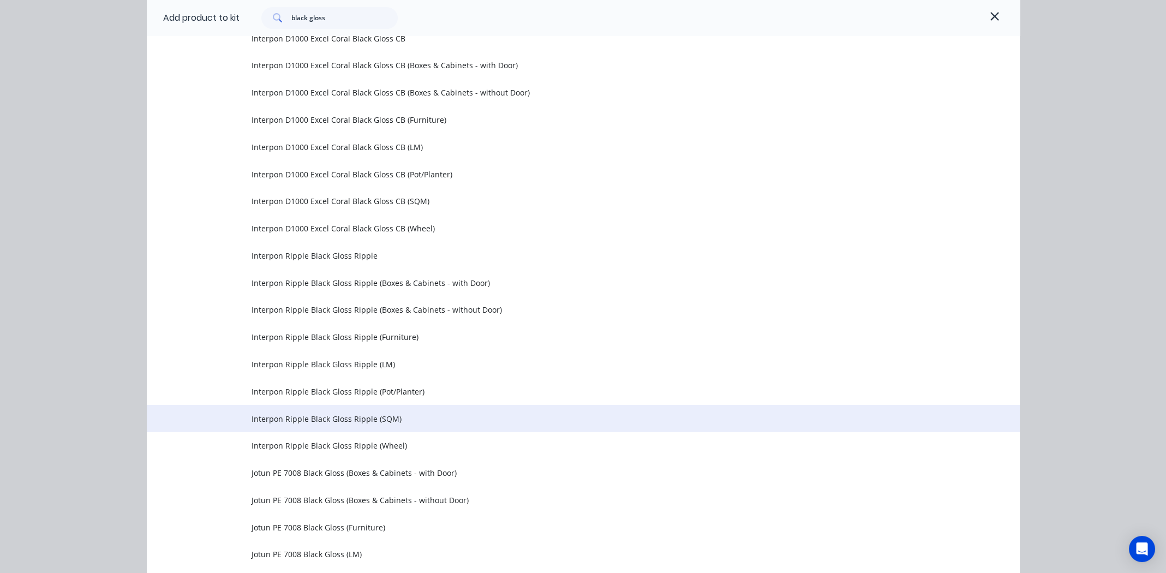
scroll to position [1036, 0]
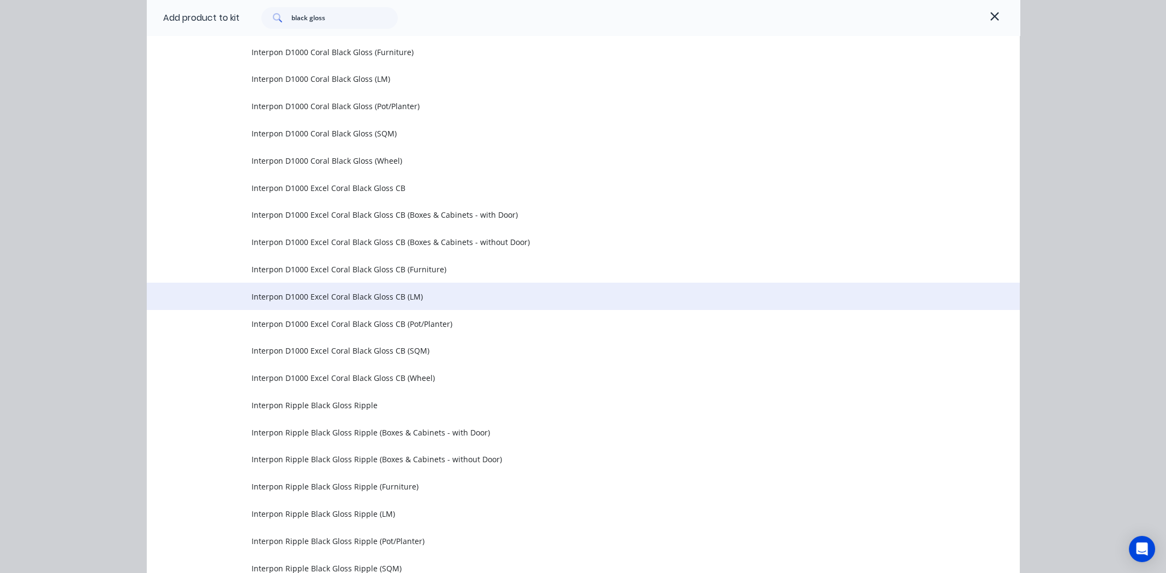
click at [346, 292] on span "Interpon D1000 Excel Coral Black Gloss CB (LM)" at bounding box center [559, 296] width 614 height 11
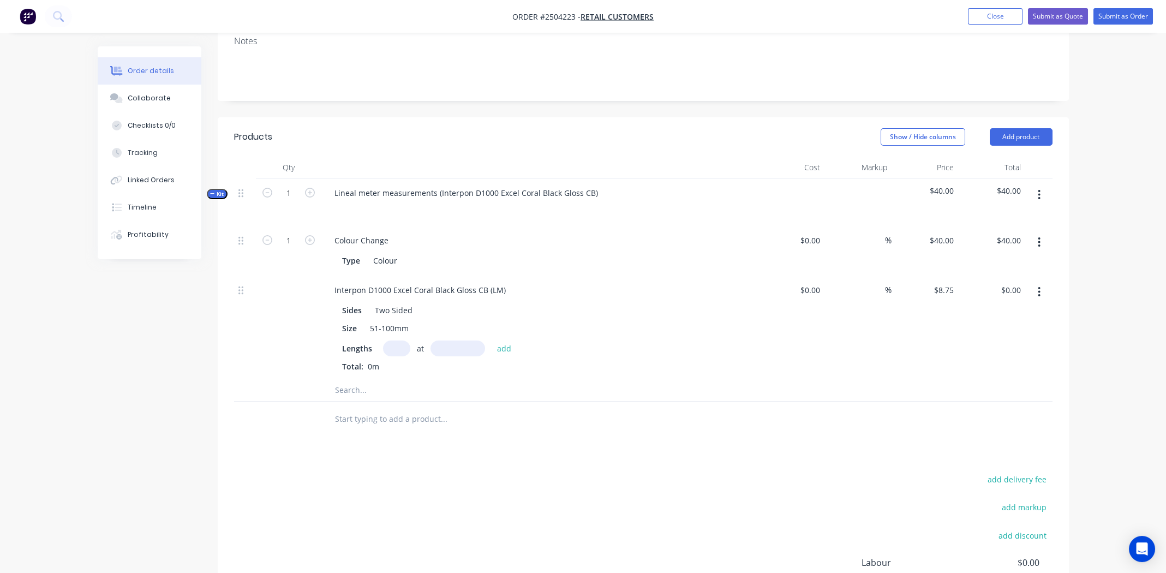
scroll to position [218, 0]
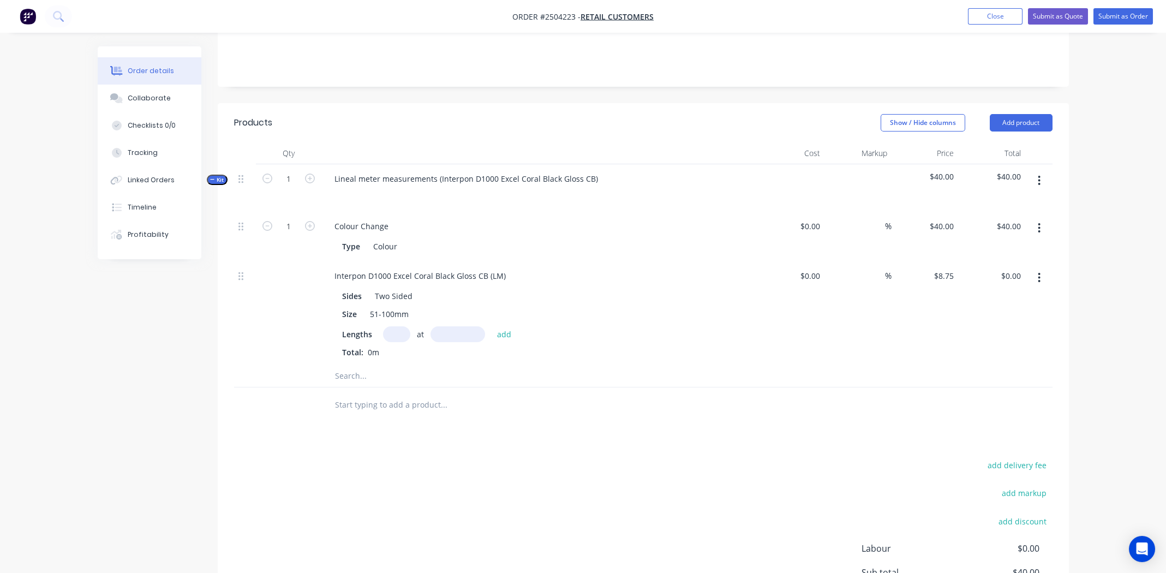
click at [385, 326] on input "text" at bounding box center [396, 334] width 27 height 16
type input "2"
type input "3500mm"
click at [499, 326] on button "add" at bounding box center [505, 333] width 26 height 15
type input "$61.25"
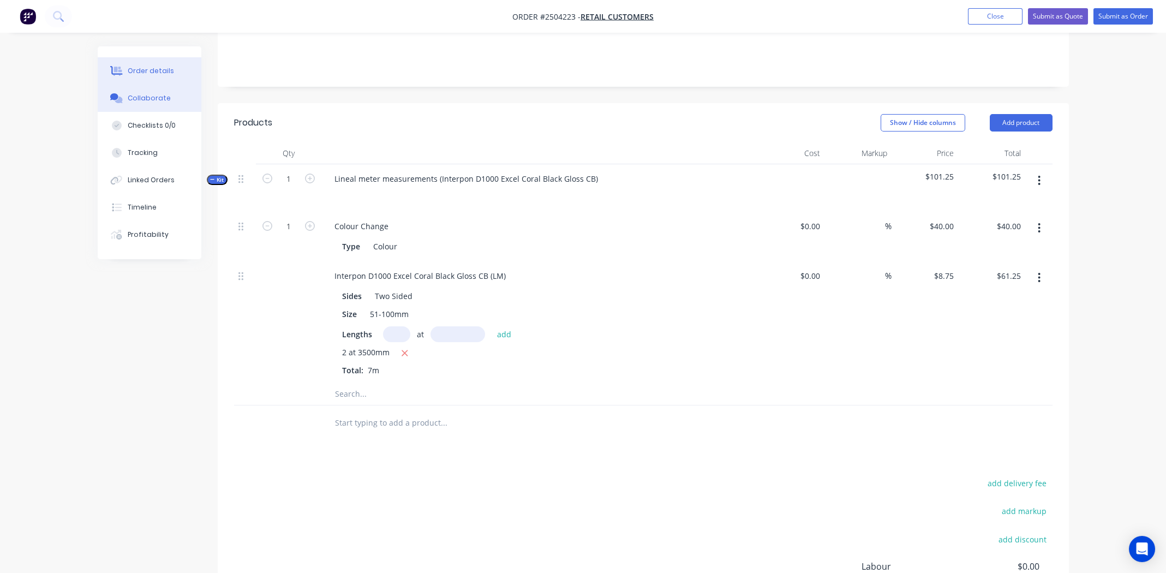
click at [144, 98] on div "Collaborate" at bounding box center [149, 98] width 43 height 10
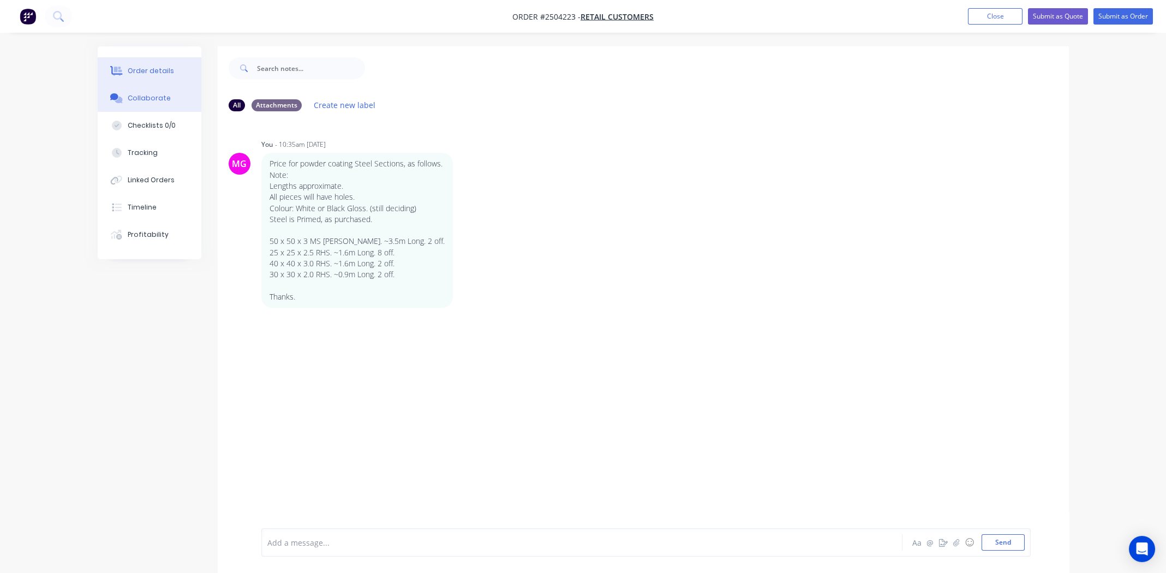
click at [151, 74] on div "Order details" at bounding box center [151, 71] width 46 height 10
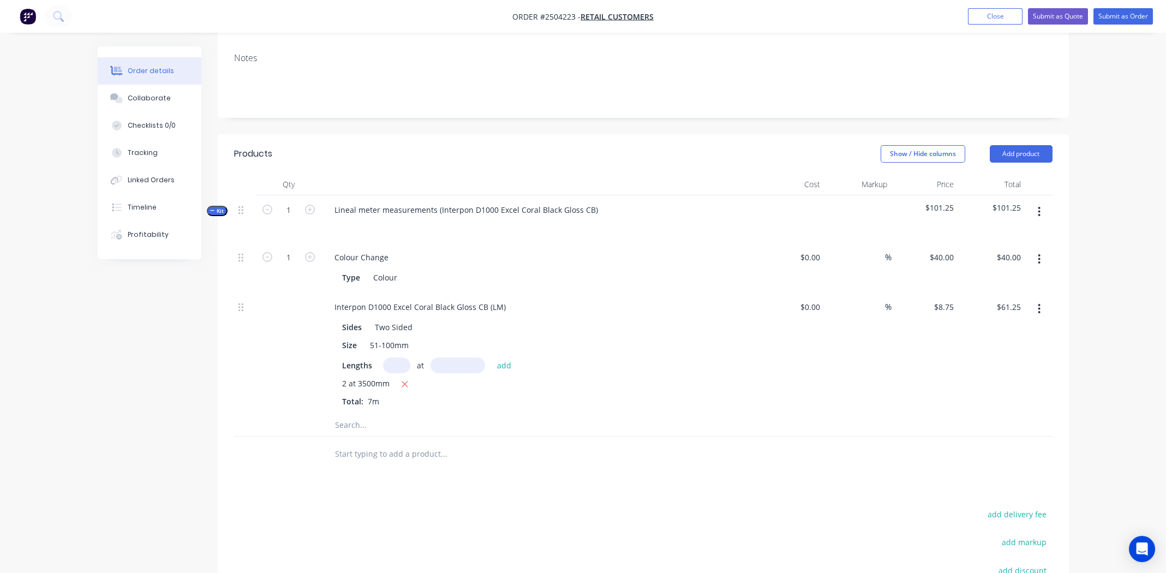
scroll to position [218, 0]
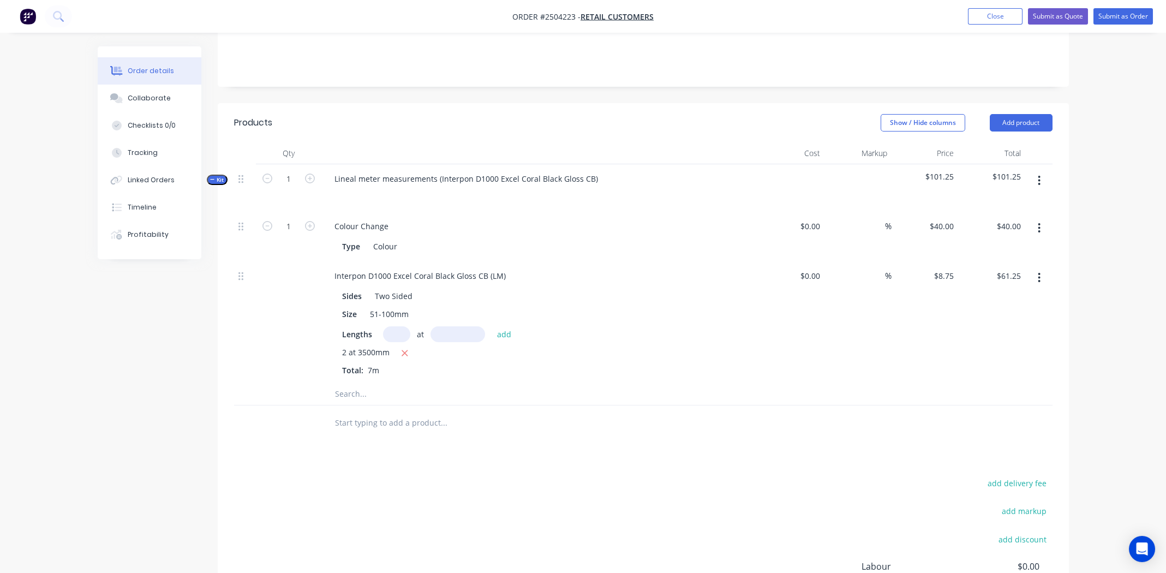
click at [394, 326] on input "text" at bounding box center [396, 334] width 27 height 16
type input "8"
click at [157, 97] on div "Collaborate" at bounding box center [149, 98] width 43 height 10
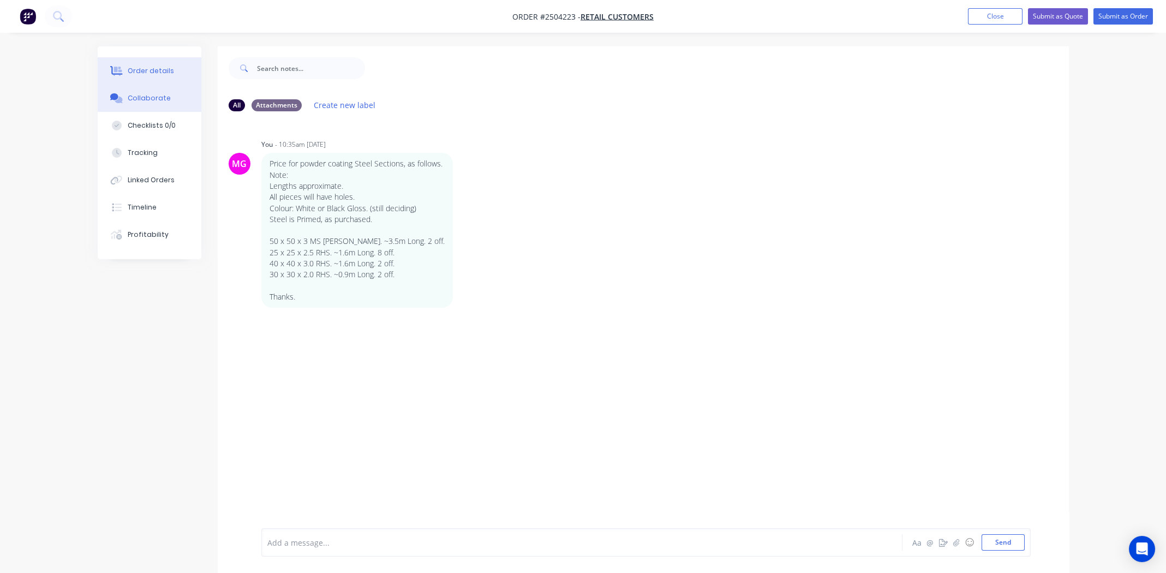
click at [152, 74] on div "Order details" at bounding box center [151, 71] width 46 height 10
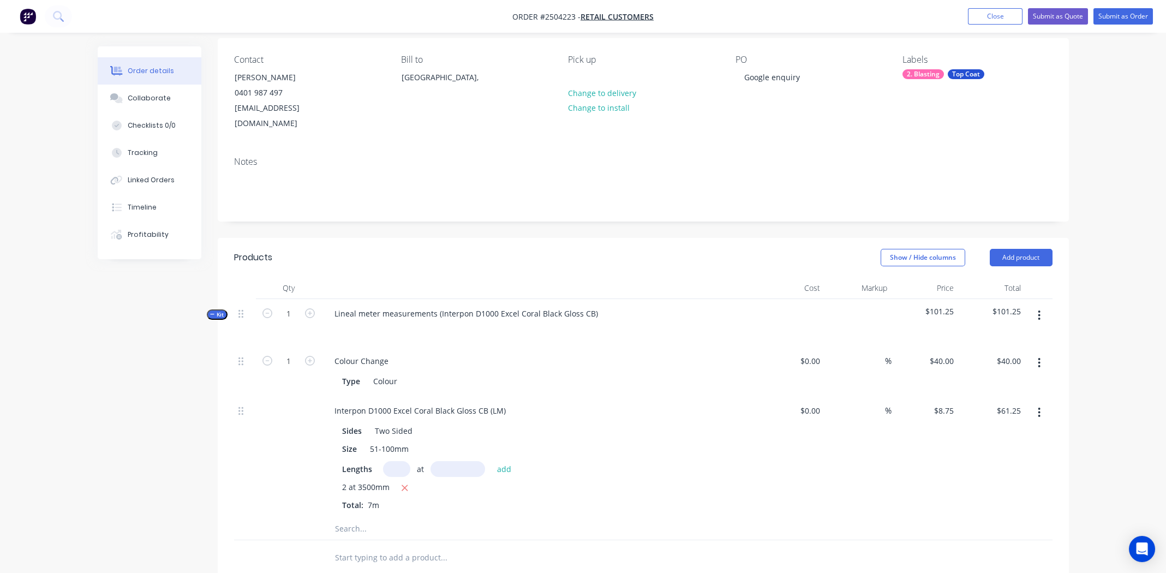
scroll to position [272, 0]
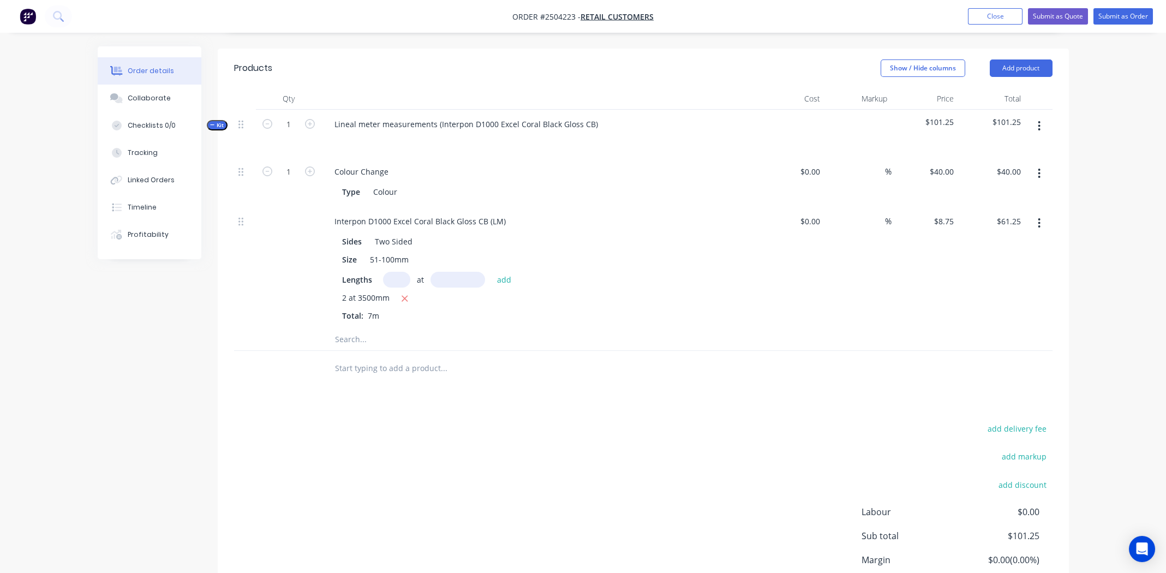
click at [402, 272] on input "text" at bounding box center [396, 280] width 27 height 16
type input "8"
type input "1600"
click at [492, 272] on button "add" at bounding box center [505, 279] width 26 height 15
type input "$173.25"
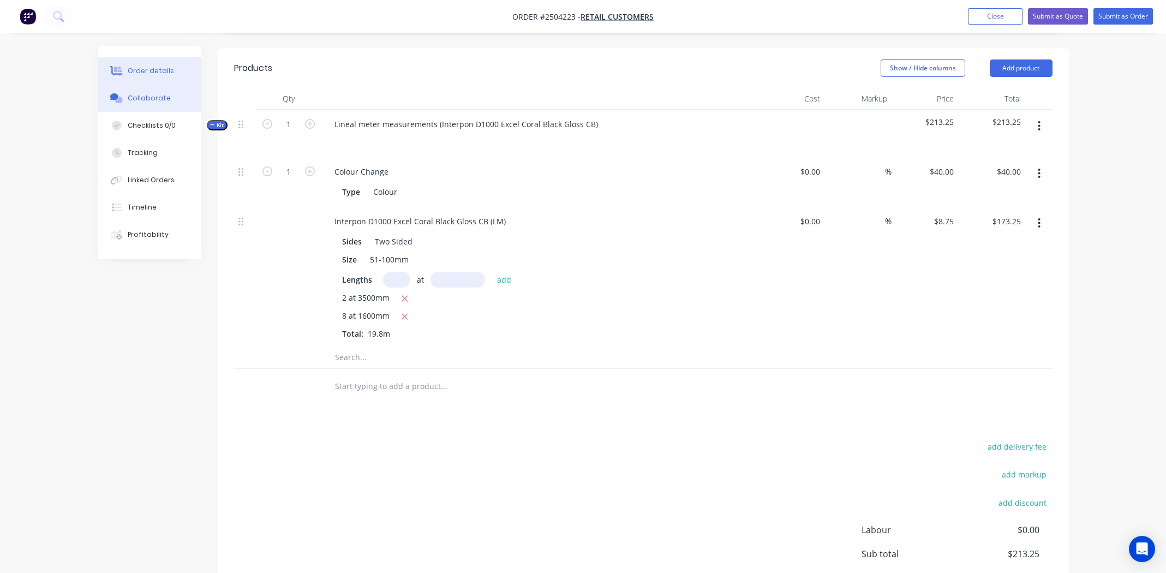
click at [159, 94] on div "Collaborate" at bounding box center [149, 98] width 43 height 10
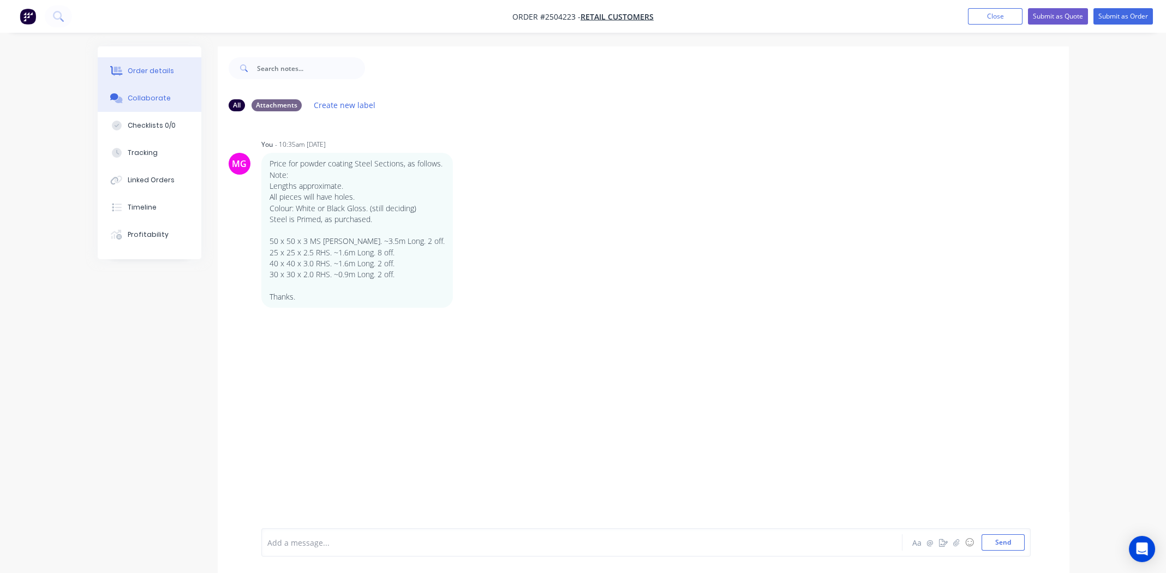
click at [146, 72] on div "Order details" at bounding box center [151, 71] width 46 height 10
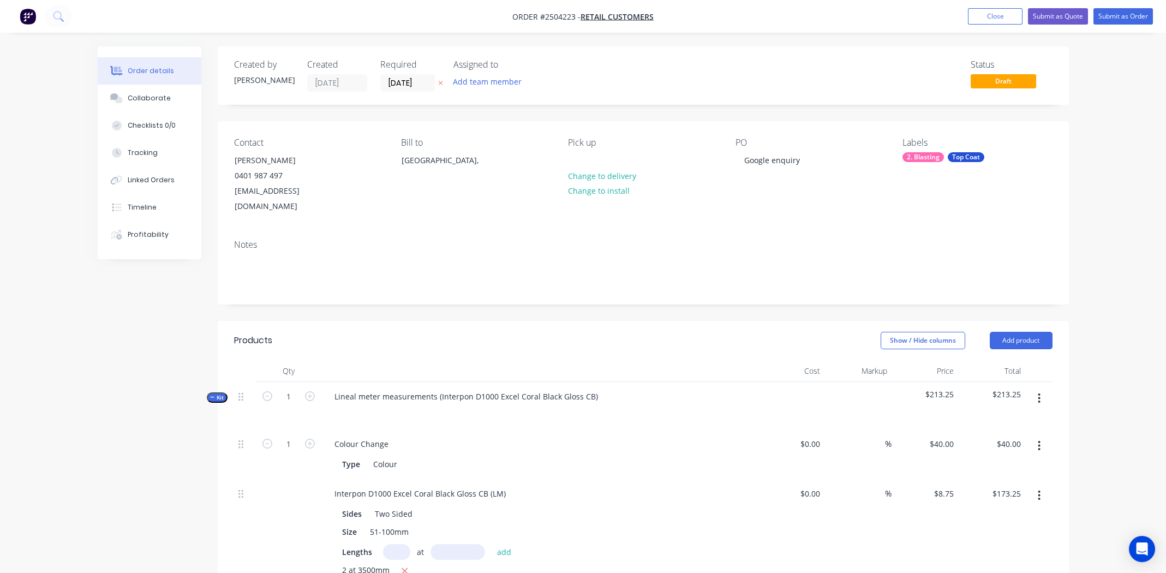
click at [1040, 388] on button "button" at bounding box center [1039, 398] width 26 height 20
click at [1010, 419] on div "Add product to kit" at bounding box center [1001, 427] width 84 height 16
click at [991, 463] on div "Product catalogue" at bounding box center [1001, 471] width 84 height 16
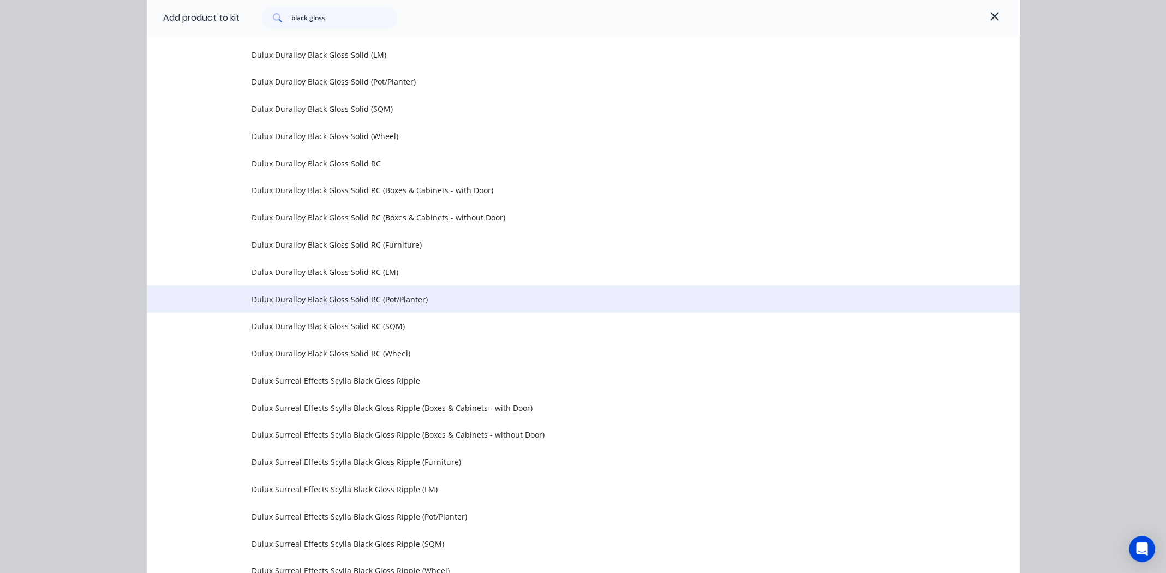
scroll to position [872, 0]
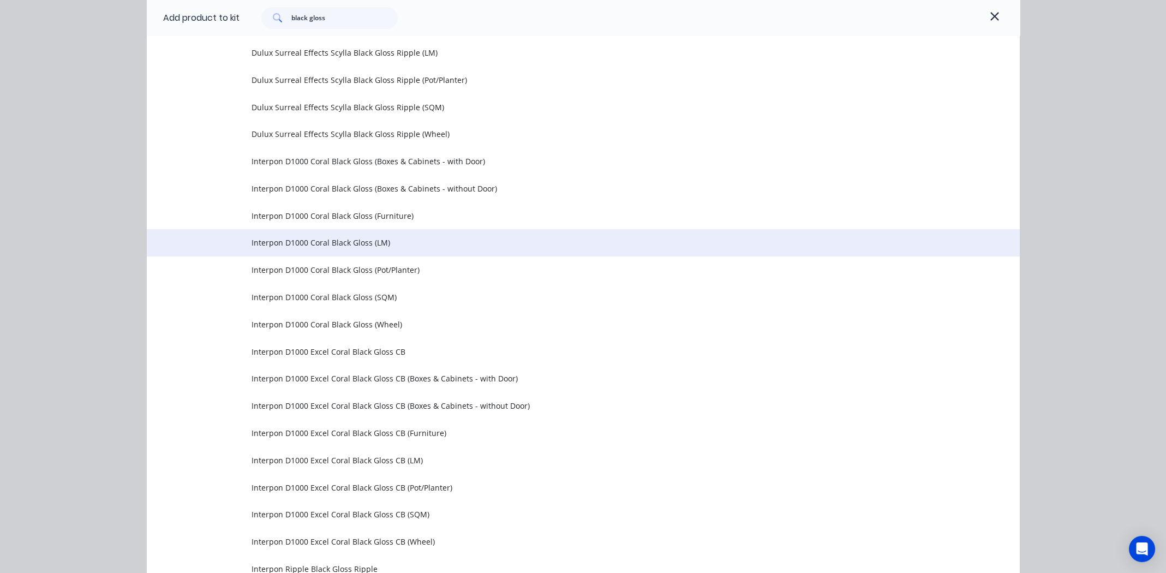
click at [303, 242] on span "Interpon D1000 Coral Black Gloss (LM)" at bounding box center [559, 242] width 614 height 11
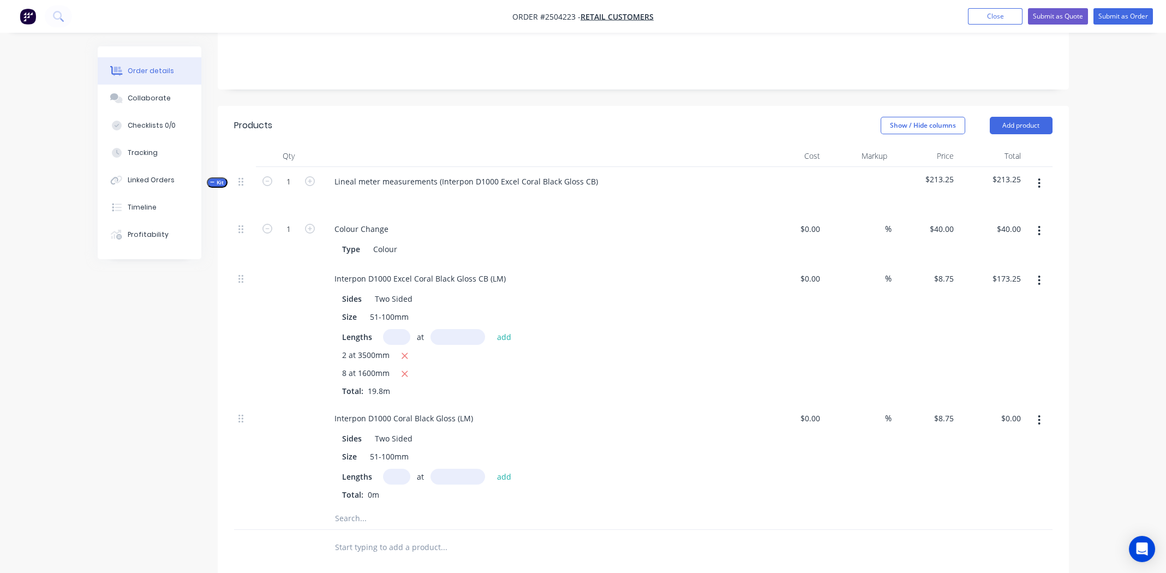
scroll to position [218, 0]
click at [1041, 408] on button "button" at bounding box center [1039, 418] width 26 height 20
click at [1004, 482] on div "Delete" at bounding box center [1001, 490] width 84 height 16
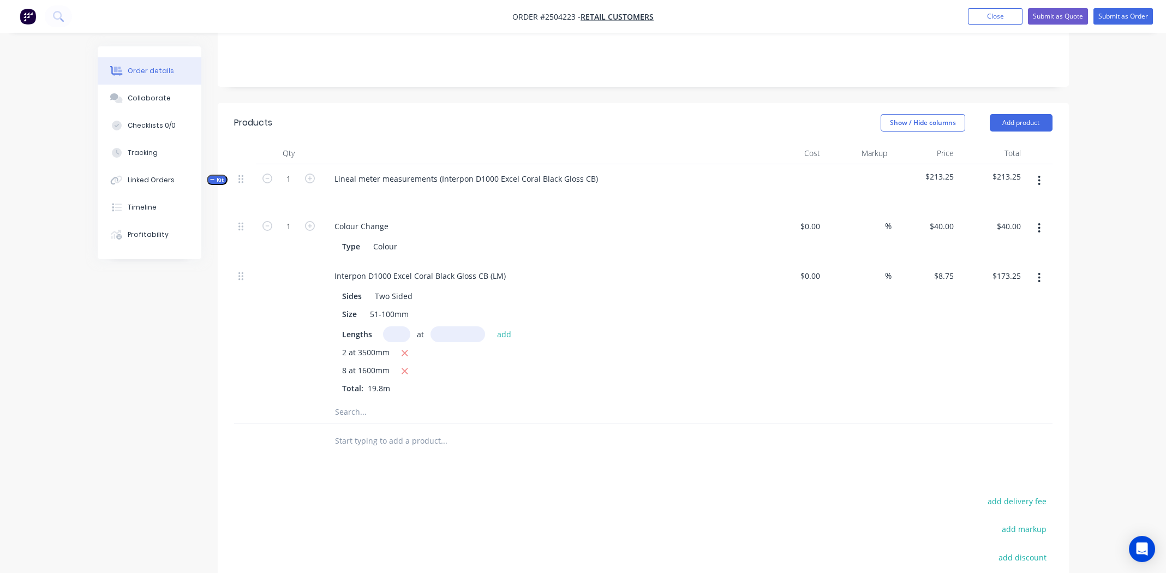
click at [396, 326] on input "text" at bounding box center [396, 334] width 27 height 16
click at [139, 94] on div "Collaborate" at bounding box center [149, 98] width 43 height 10
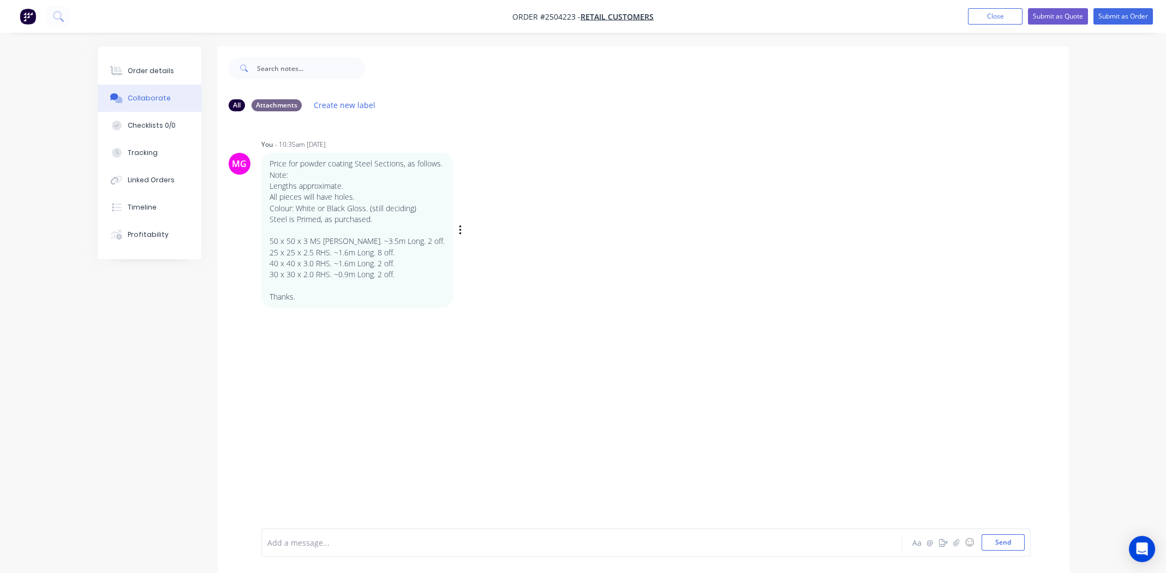
click at [405, 267] on p "Price for powder coating Steel Sections, as follows. Note: Lengths approximate.…" at bounding box center [357, 230] width 175 height 144
click at [153, 70] on div "Order details" at bounding box center [151, 71] width 46 height 10
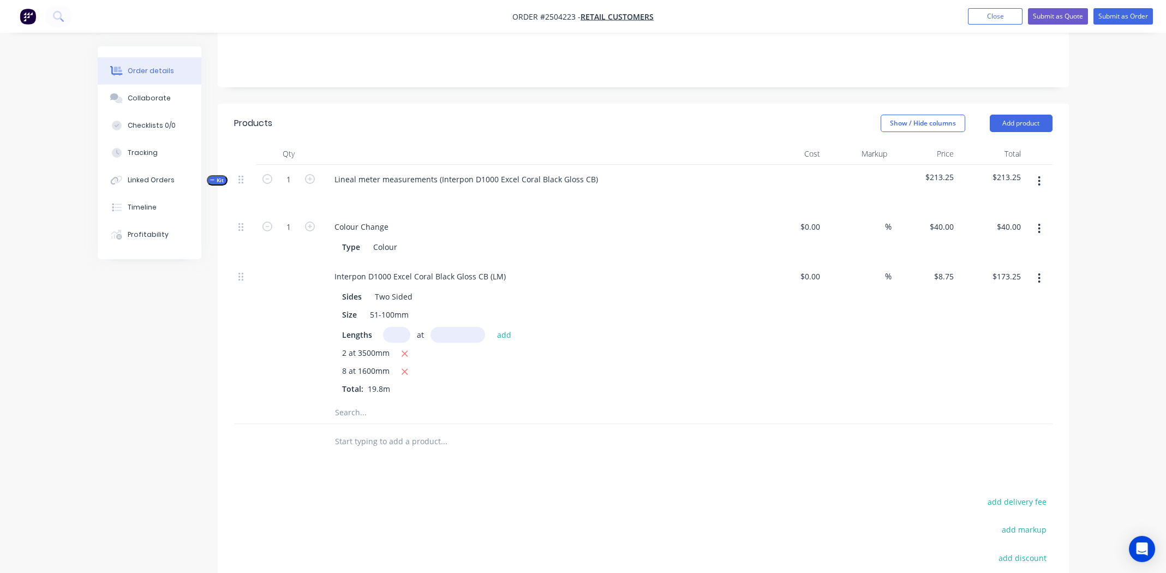
scroll to position [218, 0]
click at [402, 368] on icon "button" at bounding box center [405, 371] width 6 height 6
type input "$61.25"
click at [395, 326] on input "text" at bounding box center [396, 334] width 27 height 16
type input "10"
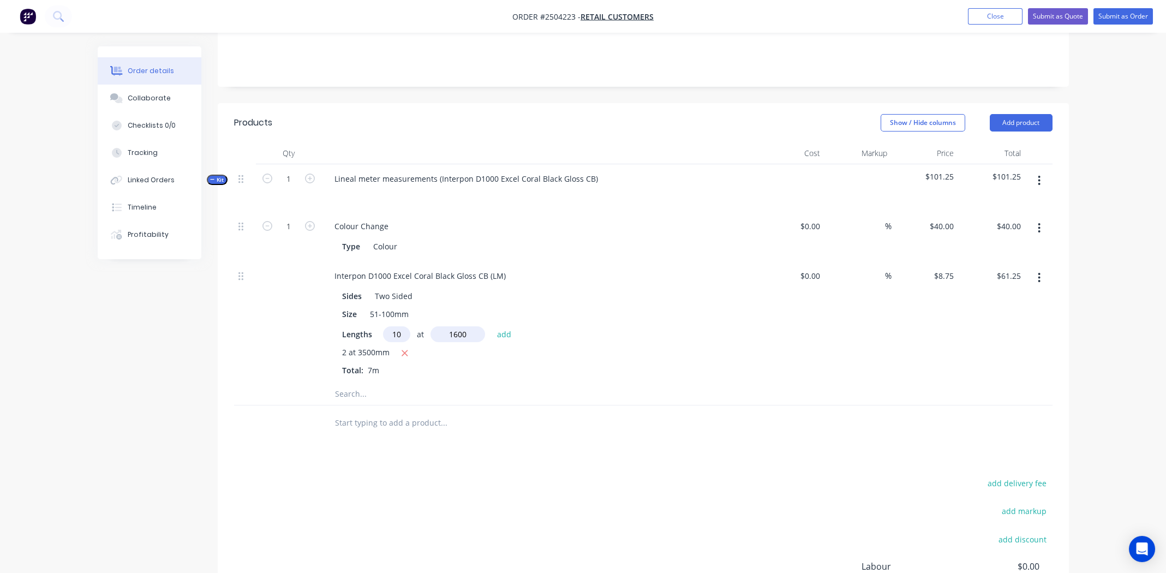
type input "1600"
click at [492, 326] on button "add" at bounding box center [505, 333] width 26 height 15
type input "$201.25"
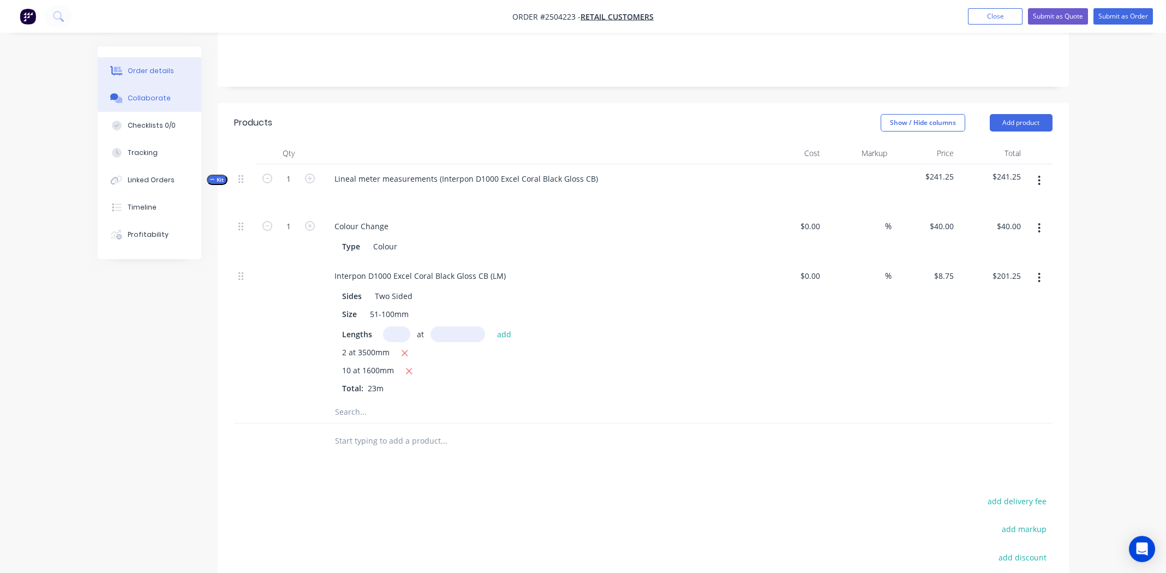
click at [152, 94] on div "Collaborate" at bounding box center [149, 98] width 43 height 10
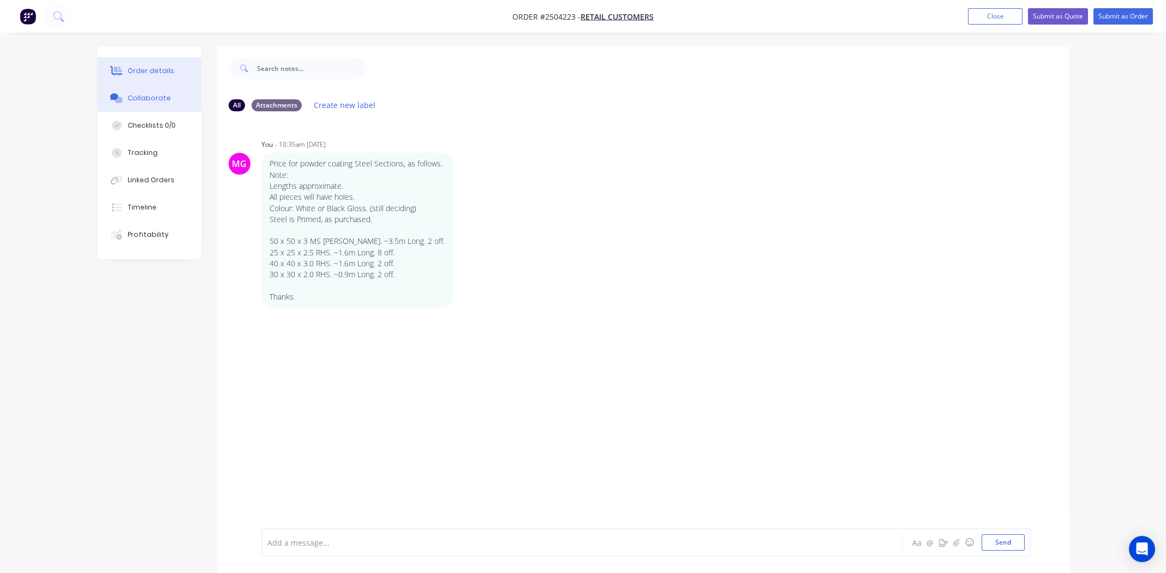
click at [146, 69] on div "Order details" at bounding box center [151, 71] width 46 height 10
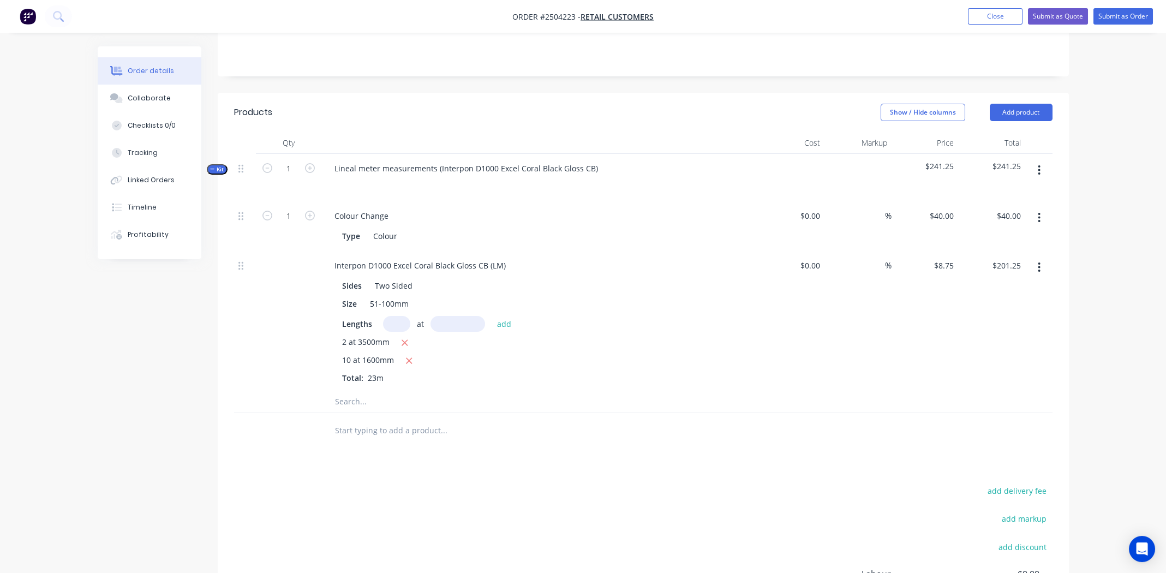
scroll to position [272, 0]
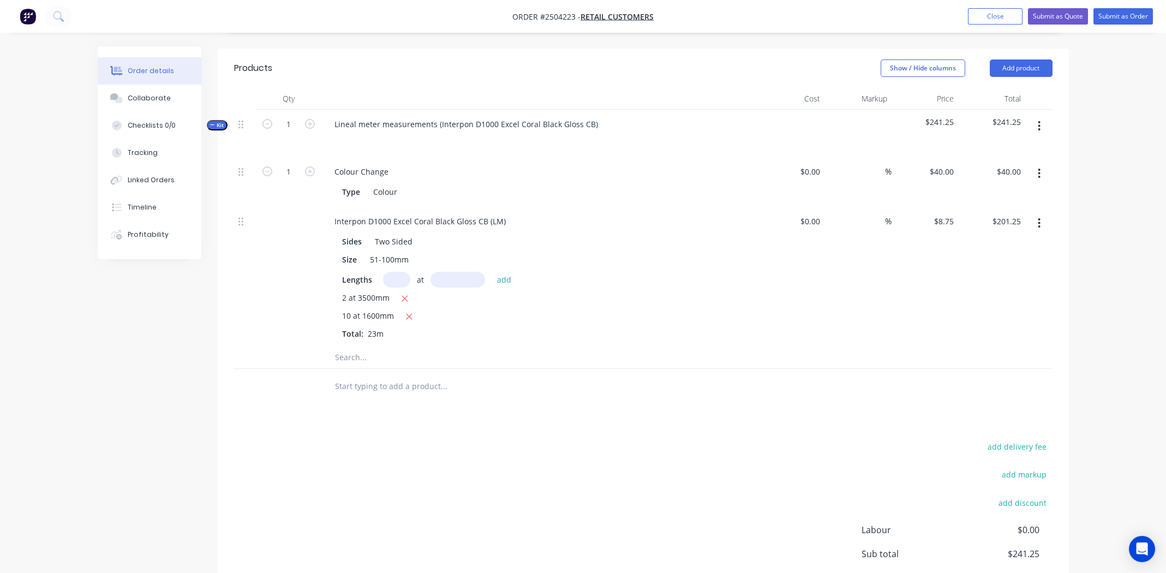
click at [399, 272] on input "text" at bounding box center [396, 280] width 27 height 16
type input "1"
type input "2"
type input "900"
click at [492, 272] on button "add" at bounding box center [505, 279] width 26 height 15
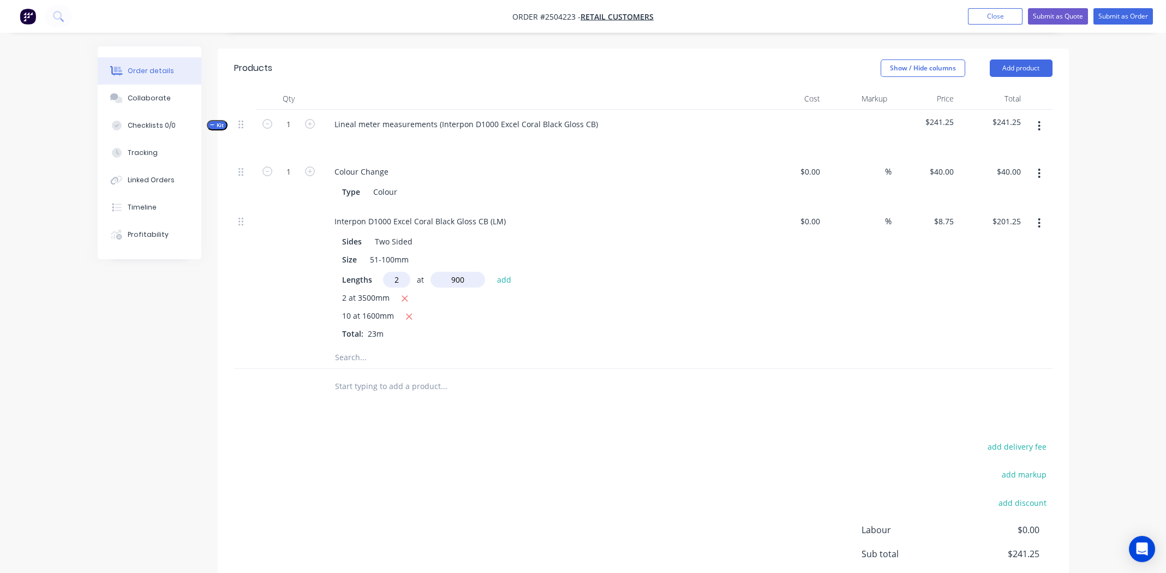
type input "$217.00"
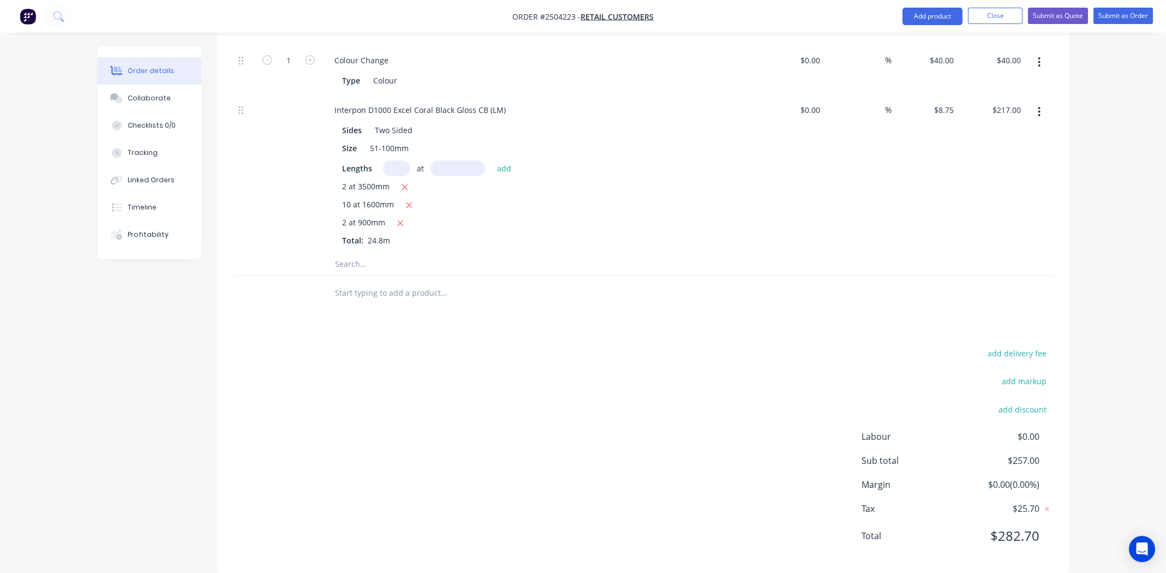
scroll to position [274, 0]
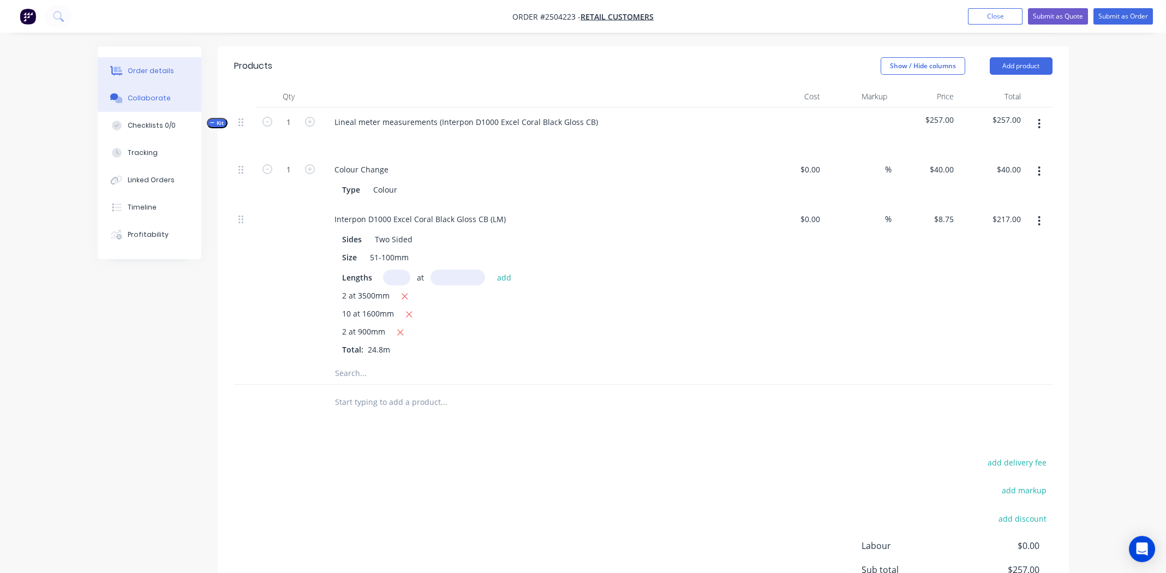
drag, startPoint x: 129, startPoint y: 100, endPoint x: 160, endPoint y: 94, distance: 31.8
click at [130, 100] on div "Collaborate" at bounding box center [149, 98] width 43 height 10
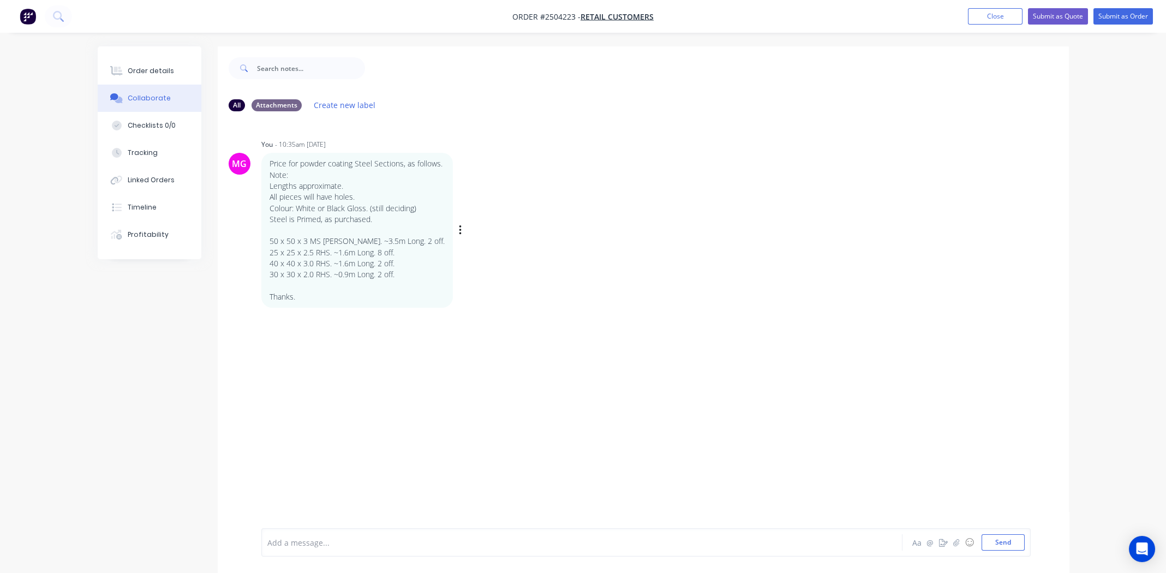
drag, startPoint x: 657, startPoint y: 254, endPoint x: 458, endPoint y: 224, distance: 201.5
click at [657, 254] on div "MG You - 10:35am 25/09/25 Price for powder coating Steel Sections, as follows. …" at bounding box center [643, 221] width 851 height 171
drag, startPoint x: 136, startPoint y: 69, endPoint x: 206, endPoint y: 56, distance: 71.5
click at [137, 69] on div "Order details" at bounding box center [151, 71] width 46 height 10
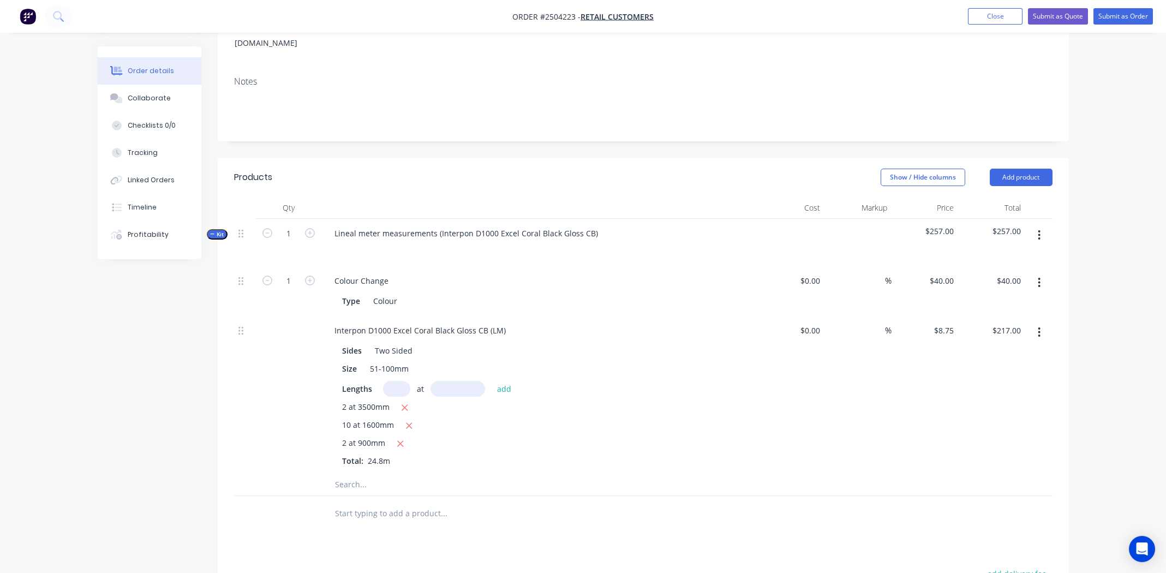
scroll to position [164, 0]
click at [1033, 225] on button "button" at bounding box center [1039, 235] width 26 height 20
click at [1007, 255] on div "Add product to kit" at bounding box center [1001, 263] width 84 height 16
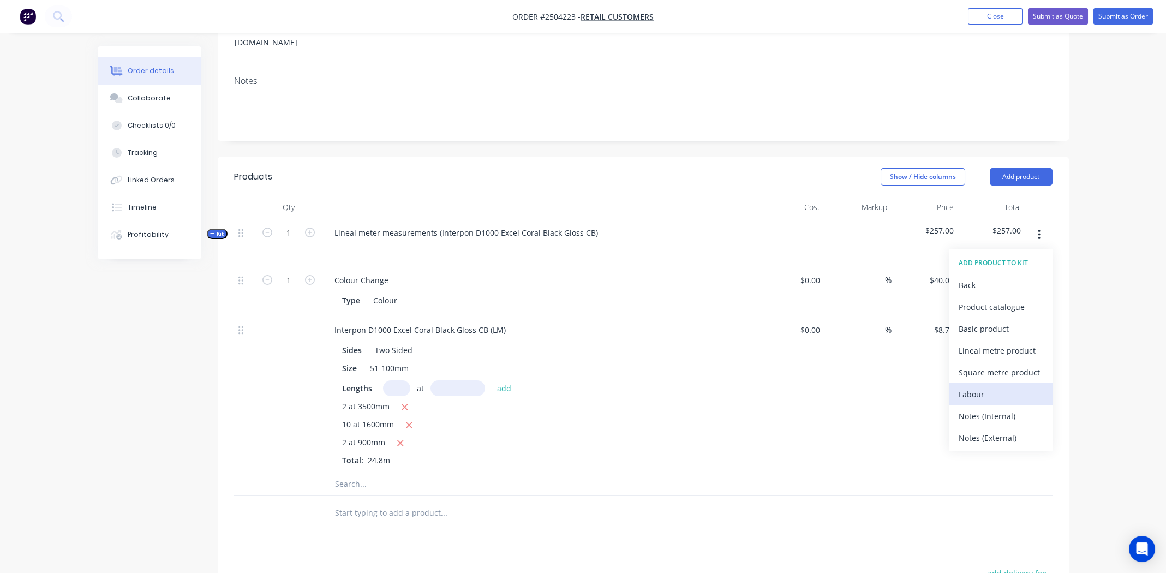
click at [1000, 386] on div "Labour" at bounding box center [1001, 394] width 84 height 16
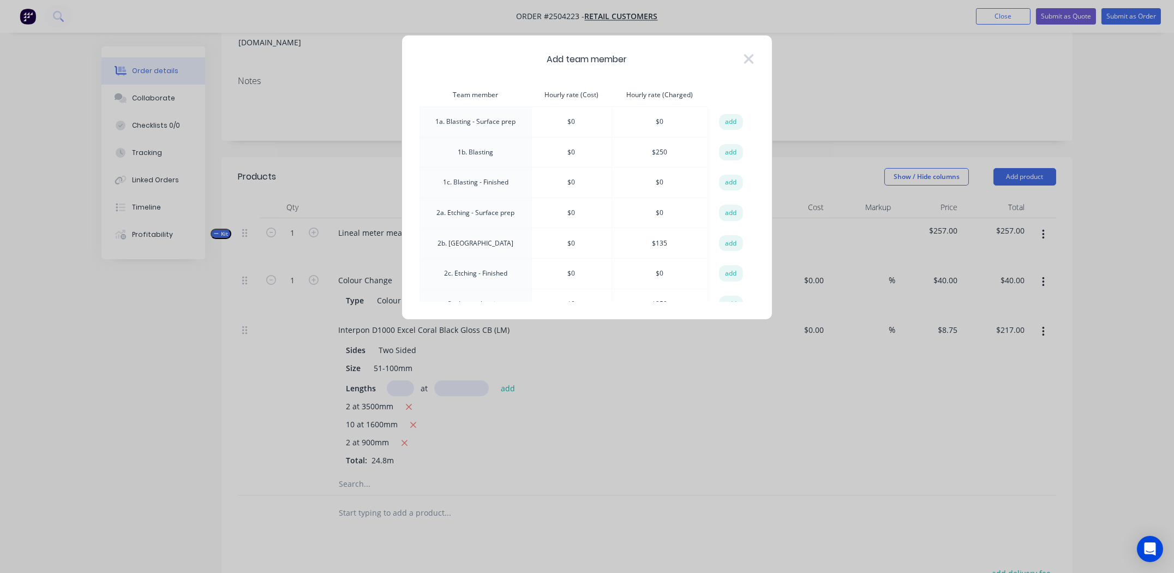
click at [719, 149] on button "add" at bounding box center [731, 152] width 24 height 16
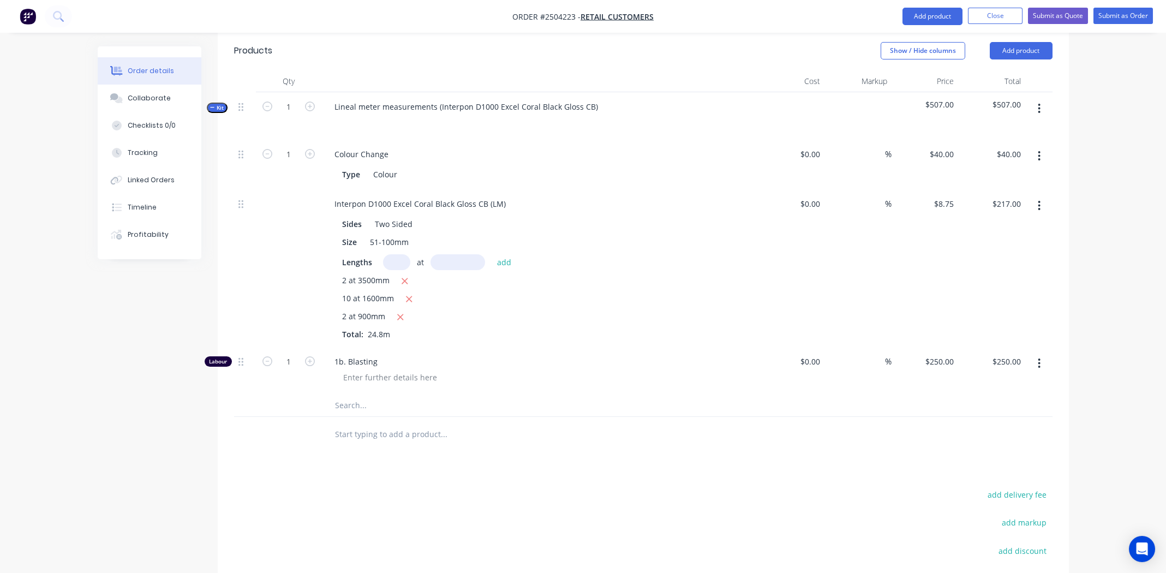
scroll to position [430, 0]
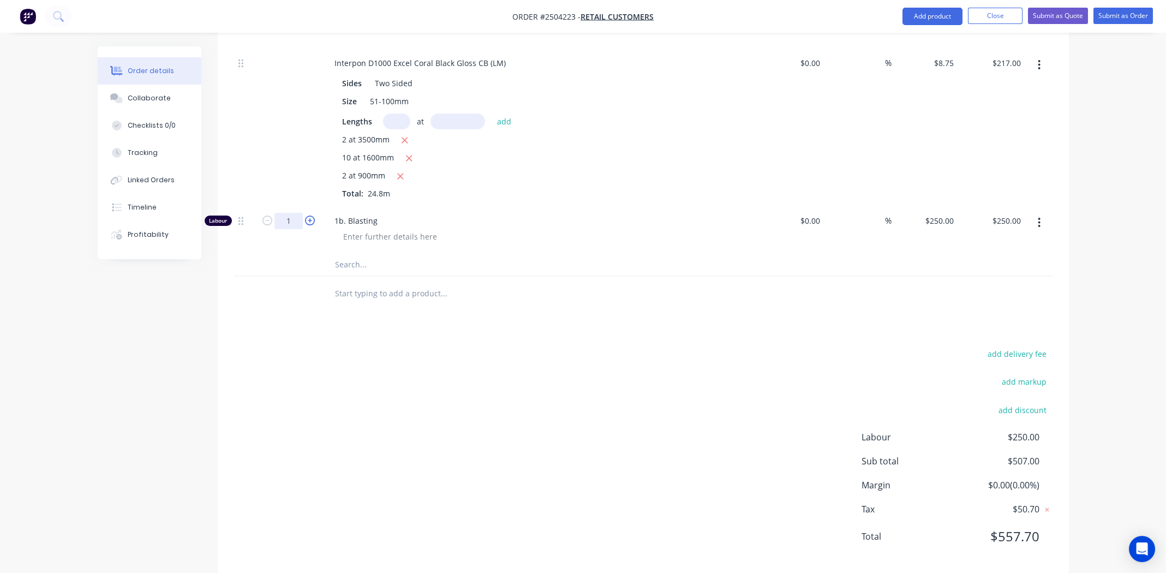
drag, startPoint x: 292, startPoint y: 200, endPoint x: 308, endPoint y: 203, distance: 16.3
click at [292, 213] on input "1" at bounding box center [288, 221] width 28 height 16
type input "."
type input "0.333"
type input "$83.25"
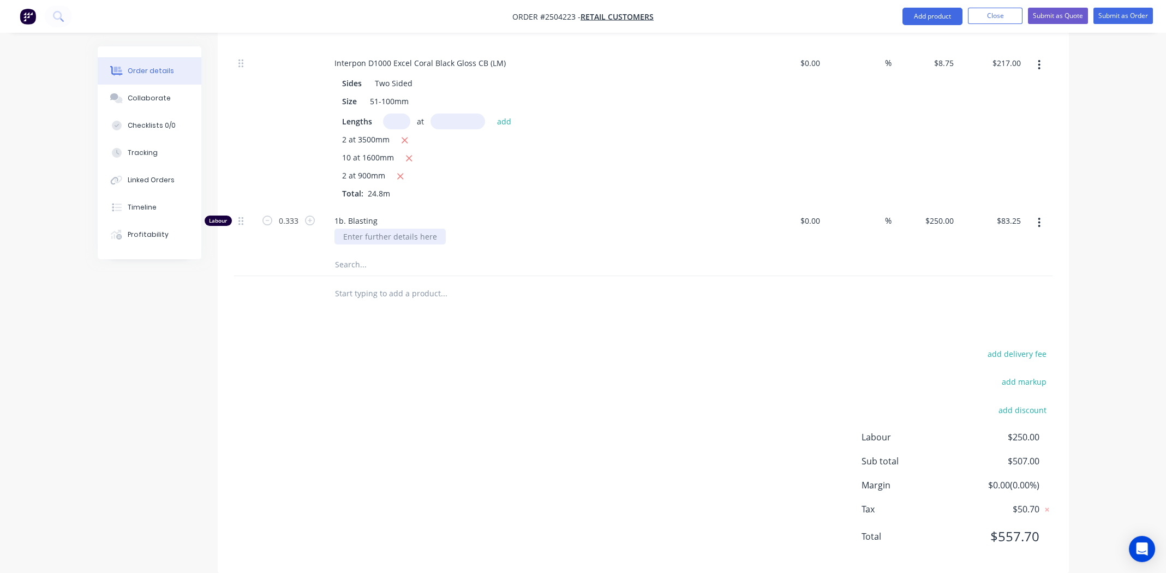
click at [375, 229] on div at bounding box center [389, 237] width 111 height 16
click at [361, 229] on div at bounding box center [389, 237] width 111 height 16
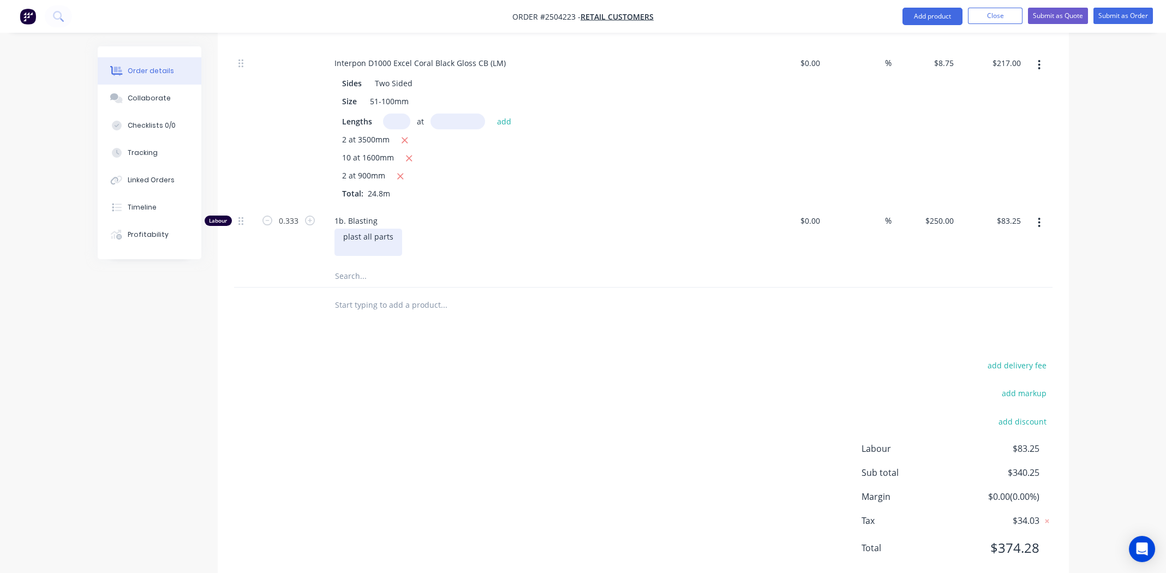
click at [347, 229] on div "plast all parts" at bounding box center [368, 242] width 68 height 27
click at [508, 229] on div "Plast all parts" at bounding box center [543, 242] width 419 height 27
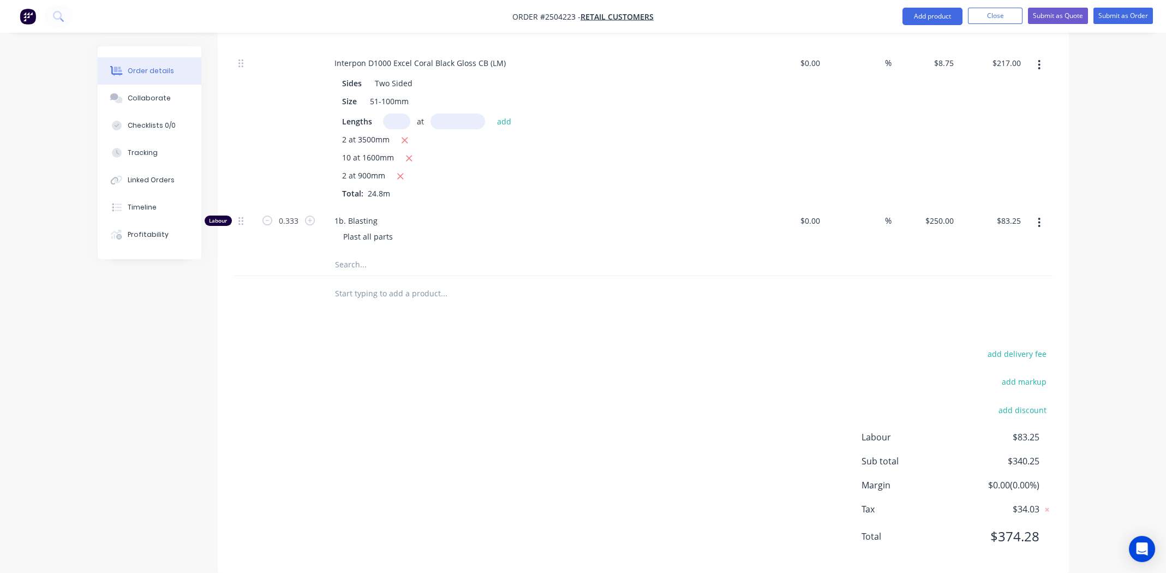
click at [646, 229] on div "Plast all parts" at bounding box center [543, 237] width 419 height 16
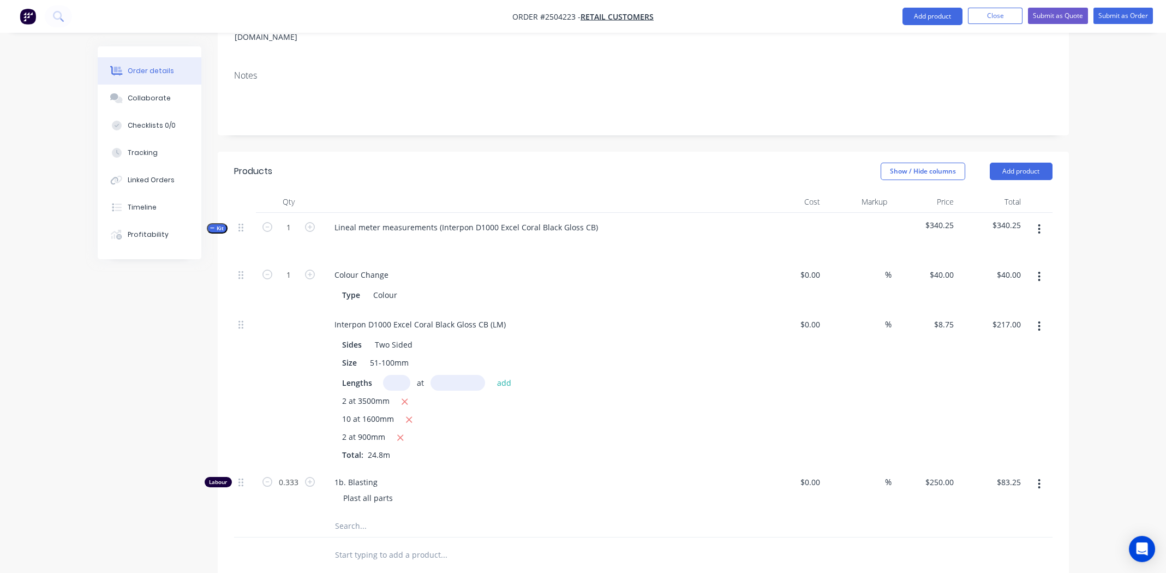
scroll to position [0, 0]
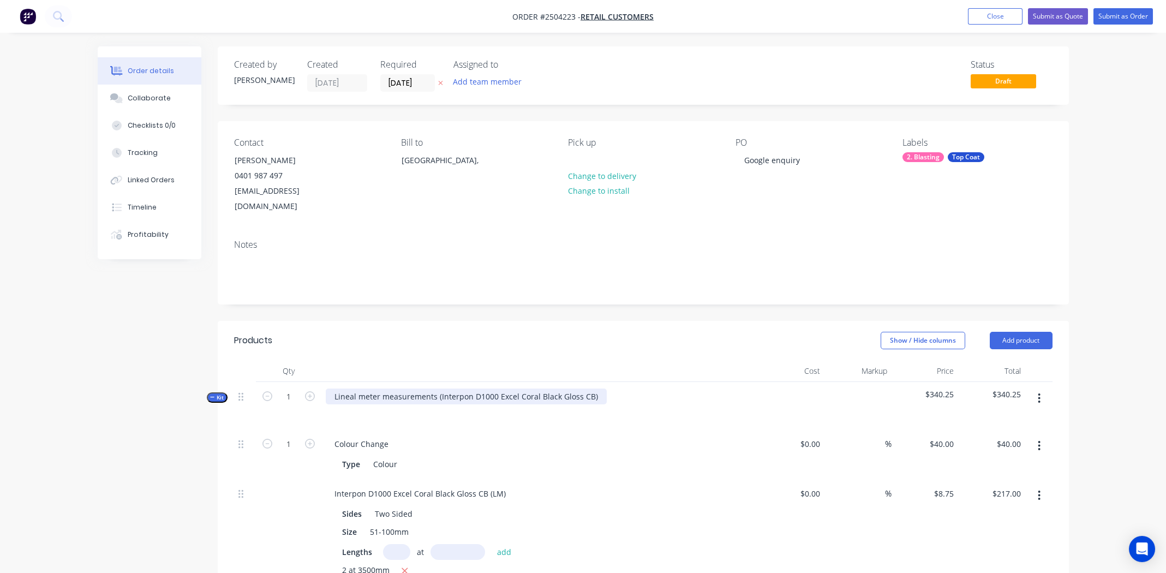
click at [595, 388] on div "Lineal meter measurements (Interpon D1000 Excel Coral Black Gloss CB)" at bounding box center [466, 396] width 281 height 16
click at [404, 388] on div "Interpon D1000 Excel Coral Black Gloss CB" at bounding box center [411, 396] width 171 height 16
click at [405, 388] on div "Interpon D1000 Excel Coral Black Gloss CB" at bounding box center [411, 396] width 171 height 16
copy div "Interpon D1000 Excel Coral Black Gloss CB"
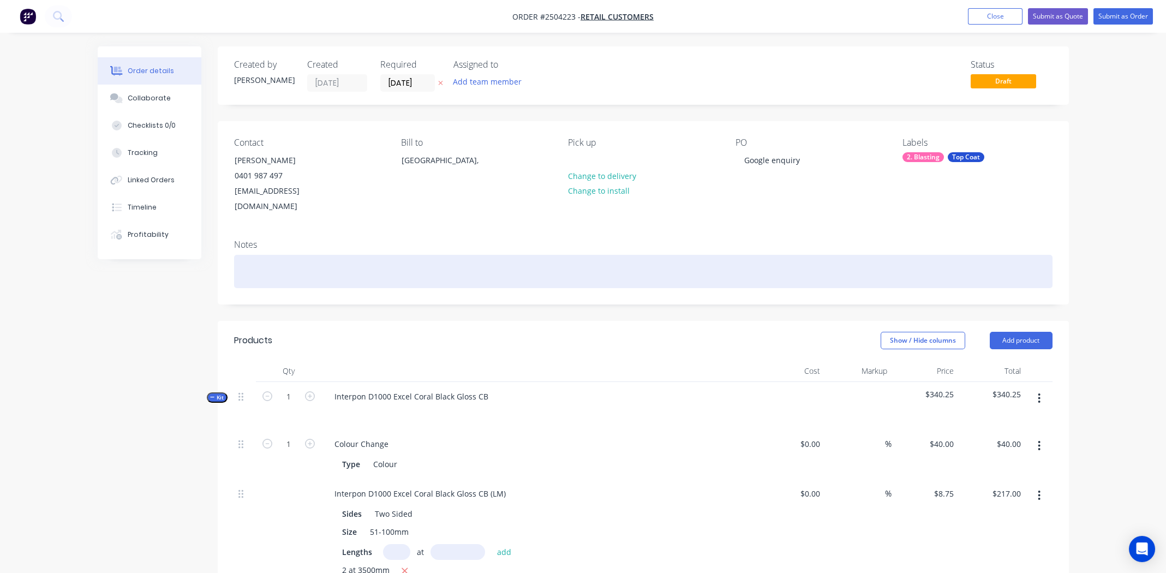
paste div
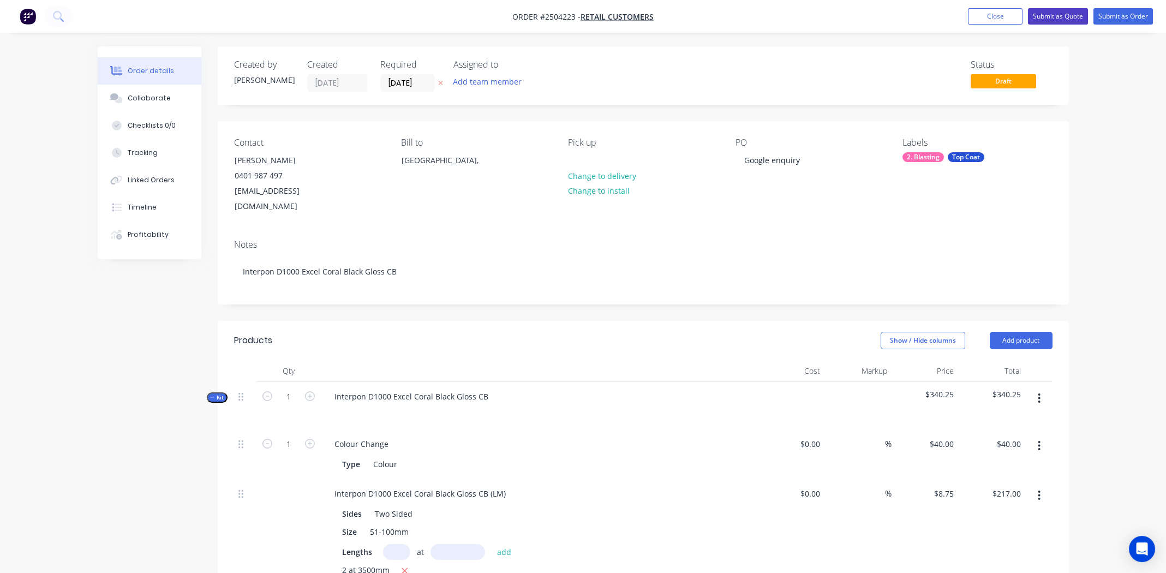
click at [1059, 17] on button "Submit as Quote" at bounding box center [1058, 16] width 60 height 16
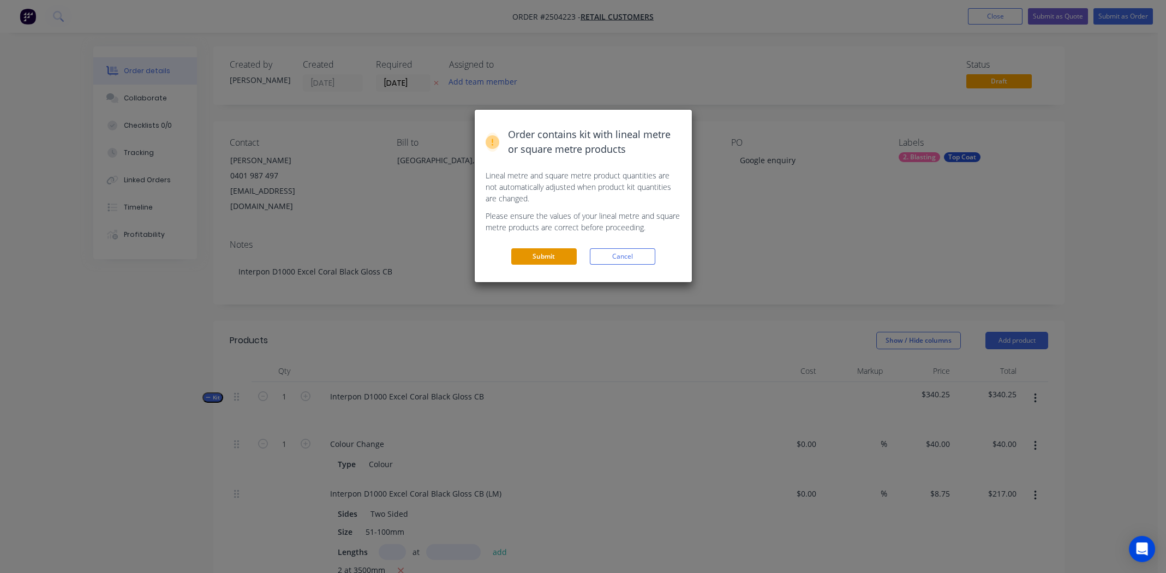
click at [545, 258] on button "Submit" at bounding box center [543, 256] width 65 height 16
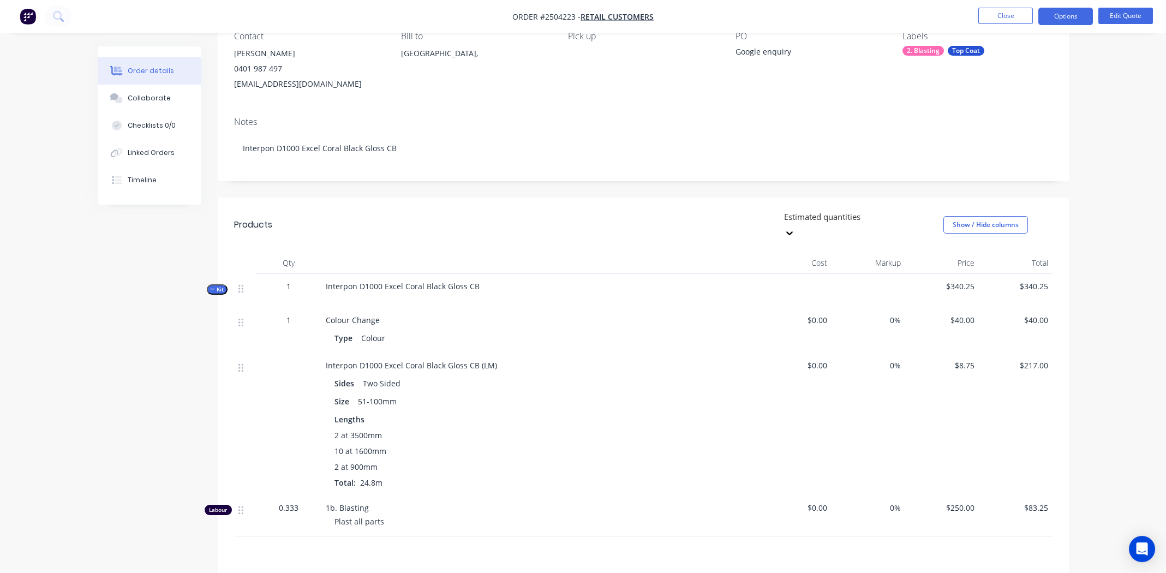
scroll to position [248, 0]
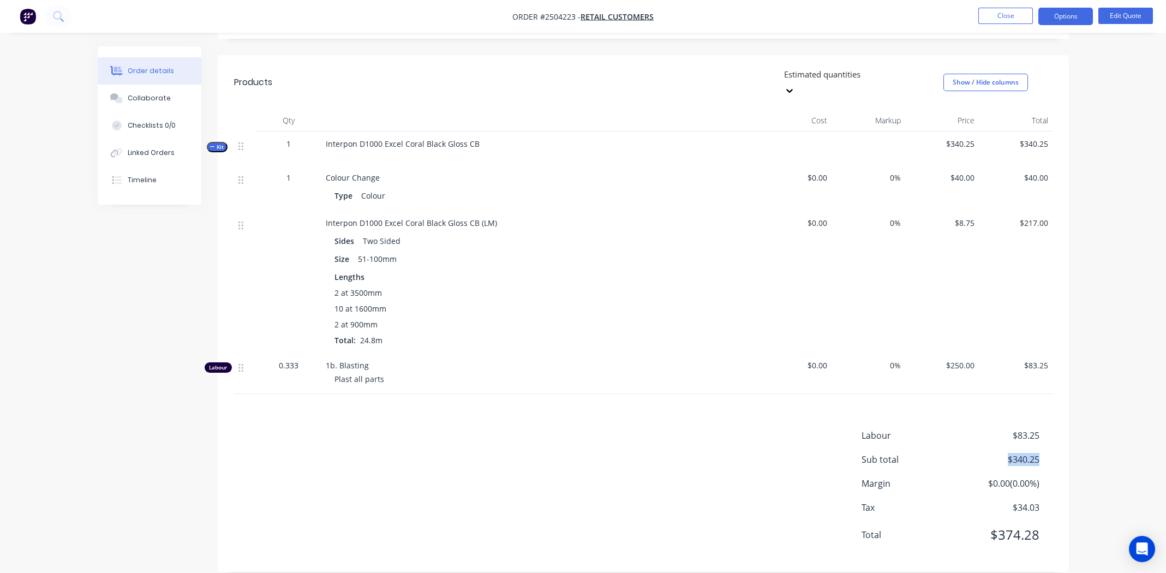
click at [939, 453] on div "Sub total $340.25" at bounding box center [956, 459] width 191 height 13
click at [562, 16] on span "Order #2504223 -" at bounding box center [546, 16] width 68 height 10
copy span "2504223"
click at [139, 99] on div "Collaborate" at bounding box center [149, 98] width 43 height 10
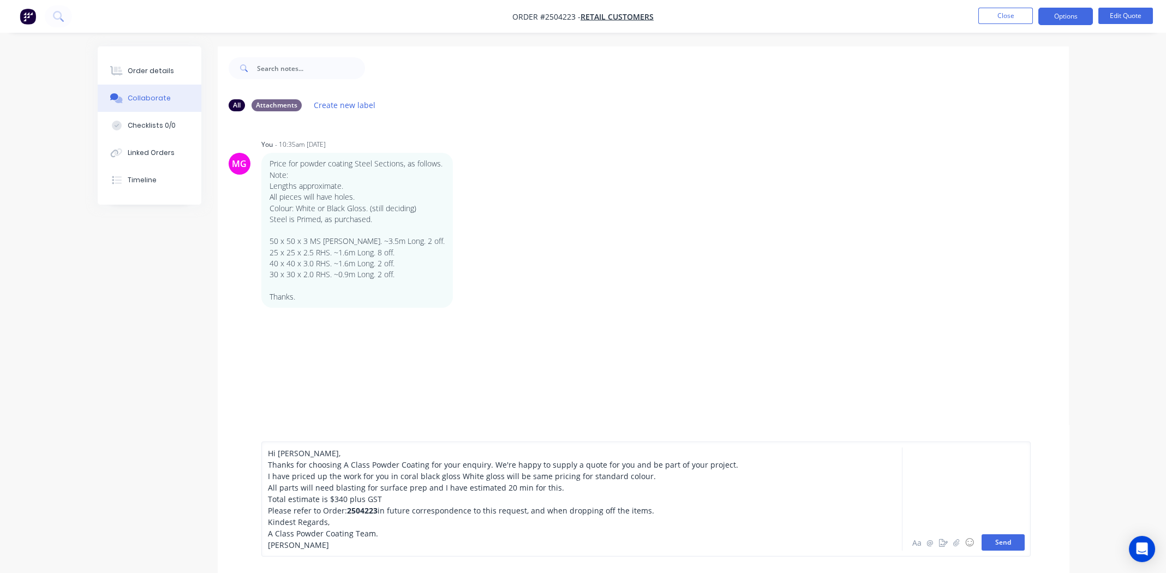
click at [990, 541] on button "Send" at bounding box center [1002, 542] width 43 height 16
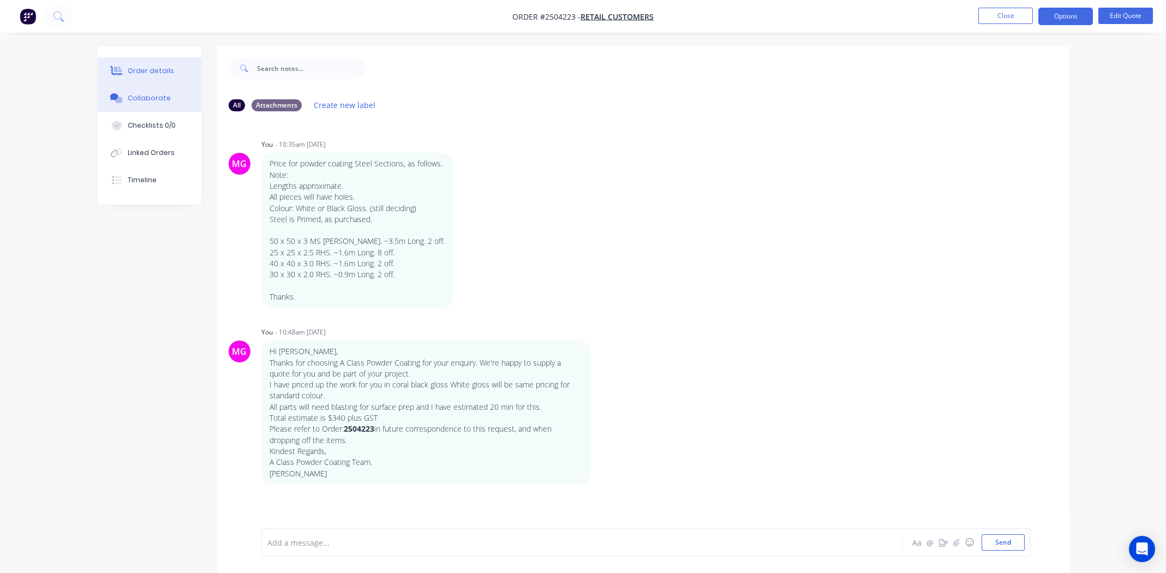
click at [133, 68] on div "Order details" at bounding box center [151, 71] width 46 height 10
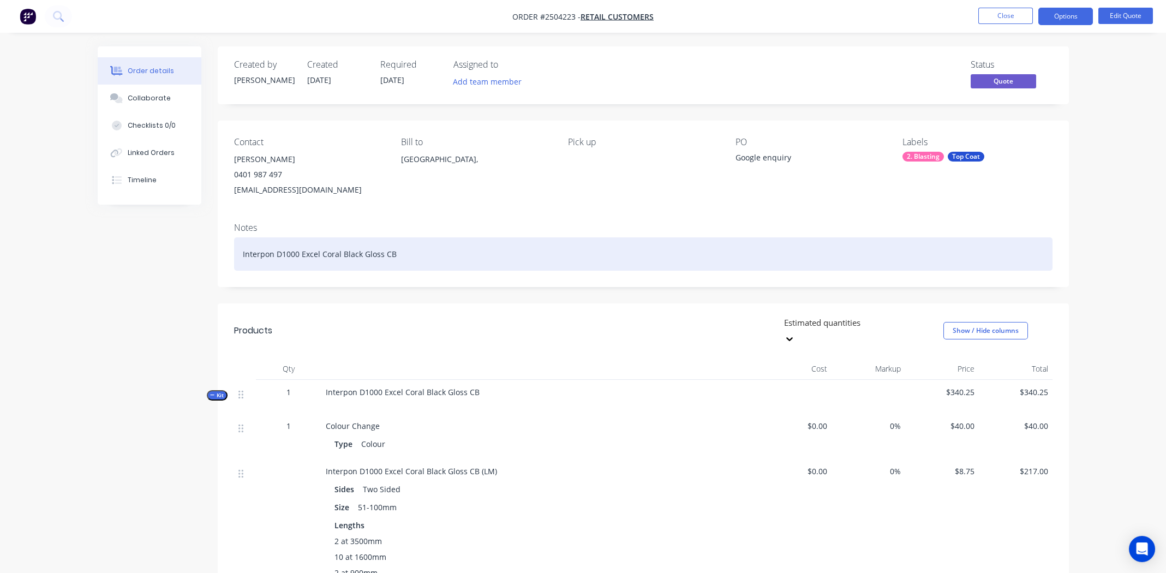
click at [536, 261] on div "Interpon D1000 Excel Coral Black Gloss CB" at bounding box center [643, 253] width 818 height 33
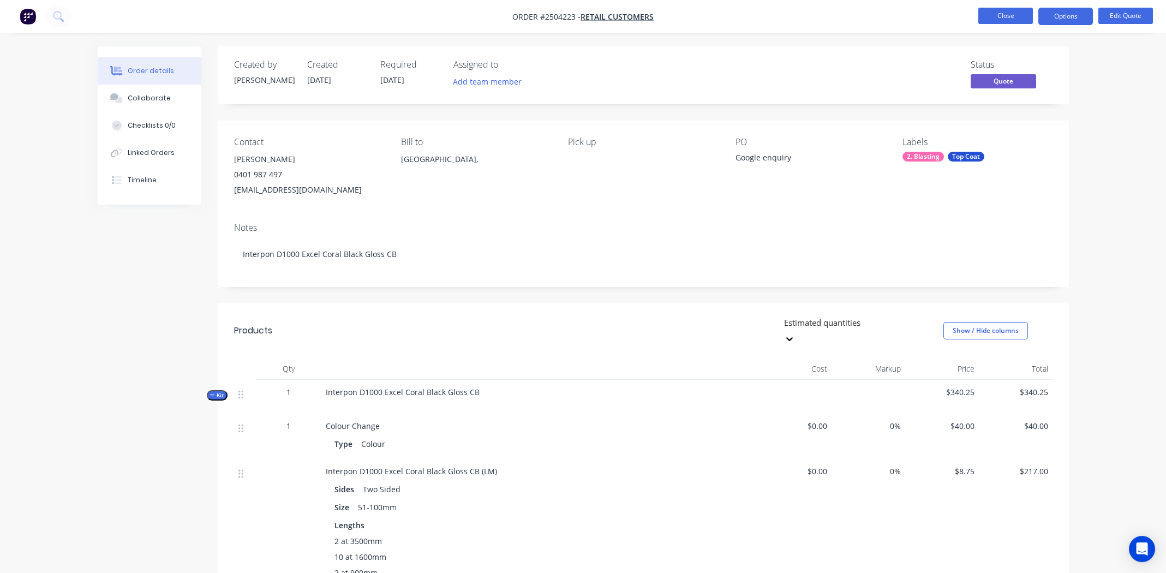
click at [990, 19] on button "Close" at bounding box center [1005, 16] width 55 height 16
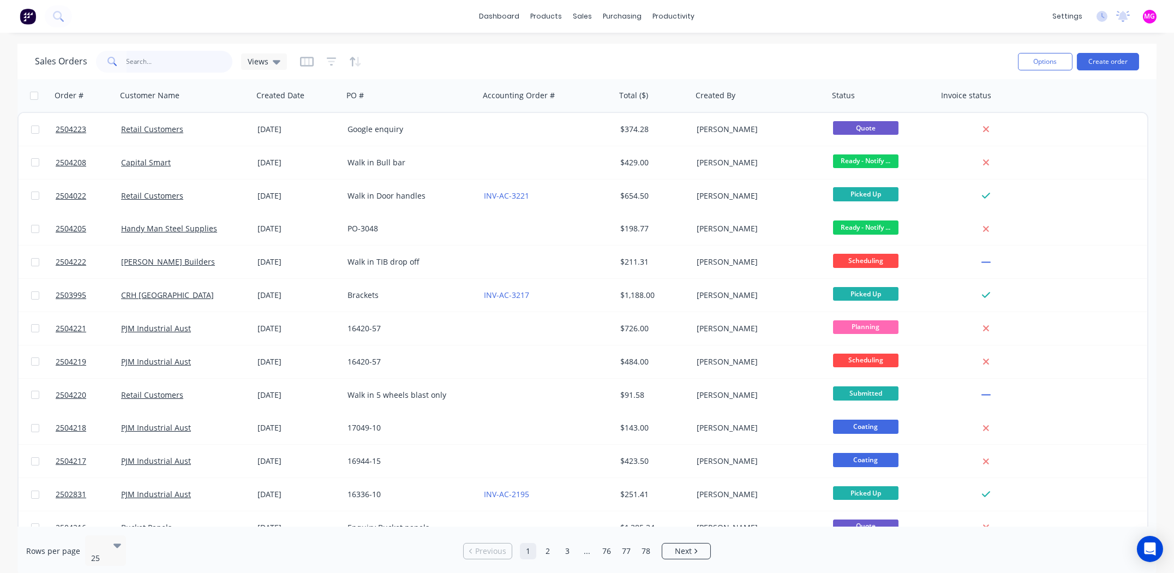
click at [158, 61] on input "text" at bounding box center [180, 62] width 106 height 22
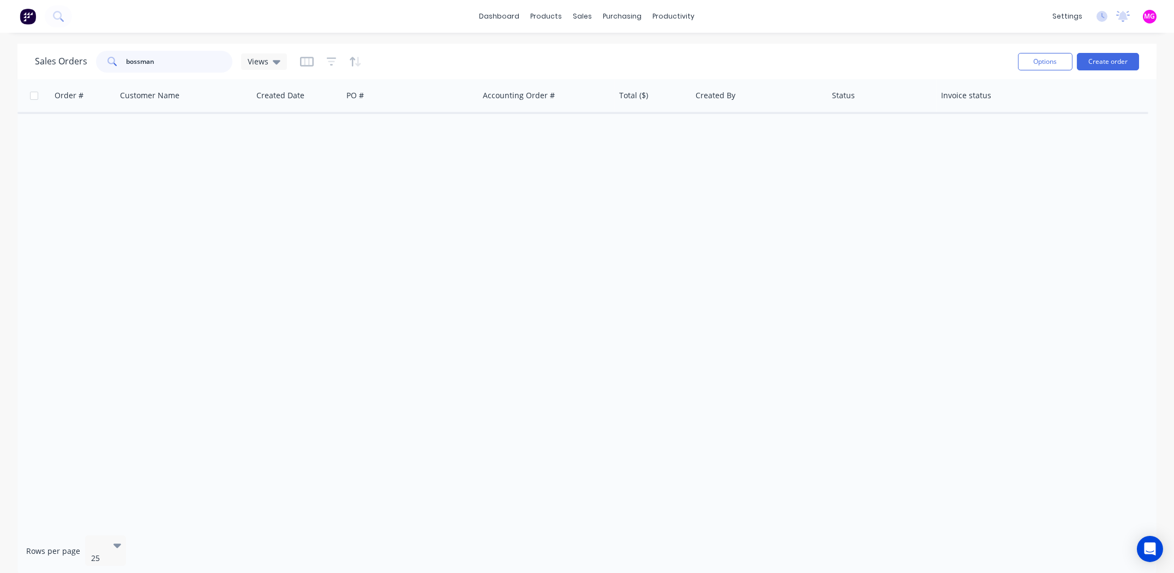
click at [139, 62] on input "bossman" at bounding box center [180, 62] width 106 height 22
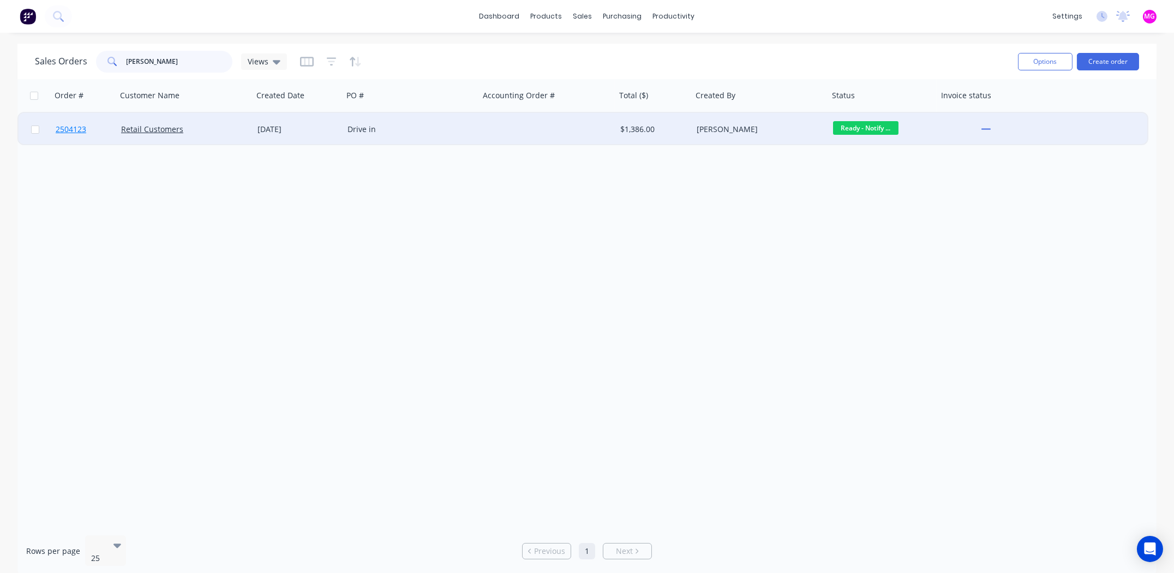
type input "bosman"
click at [84, 127] on span "2504123" at bounding box center [71, 129] width 31 height 11
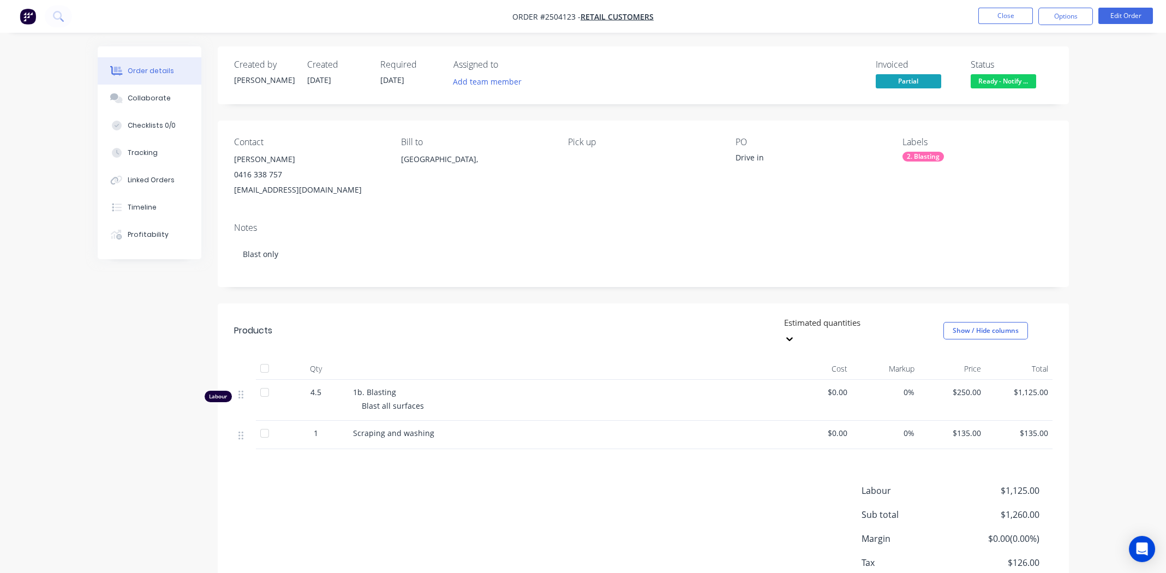
scroll to position [56, 0]
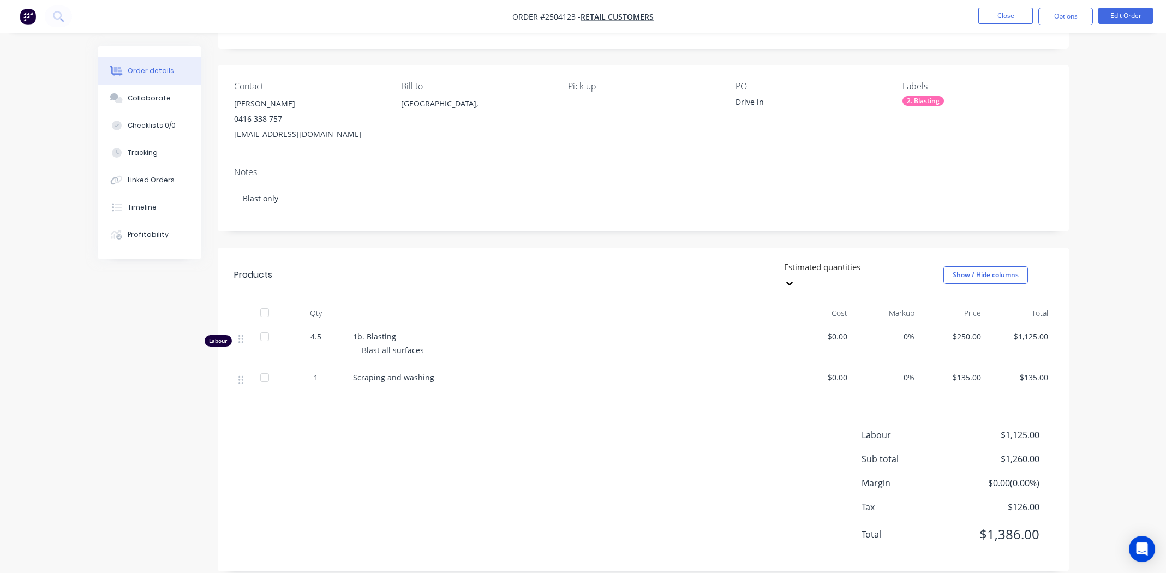
click at [619, 444] on div "Labour $1,125.00 Sub total $1,260.00 Margin $0.00 ( 0.00 %) Tax $126.00 Total $…" at bounding box center [643, 491] width 818 height 127
drag, startPoint x: 669, startPoint y: 494, endPoint x: 687, endPoint y: 484, distance: 20.8
click at [669, 491] on div "Labour $1,125.00 Sub total $1,260.00 Margin $0.00 ( 0.00 %) Tax $126.00 Total $…" at bounding box center [643, 491] width 818 height 127
drag, startPoint x: 283, startPoint y: 118, endPoint x: 220, endPoint y: 126, distance: 63.7
click at [220, 126] on div "Contact Albe Bosman 0416 338 757 albe@bys.asn.au Bill to Australia, Pick up PO …" at bounding box center [643, 111] width 851 height 93
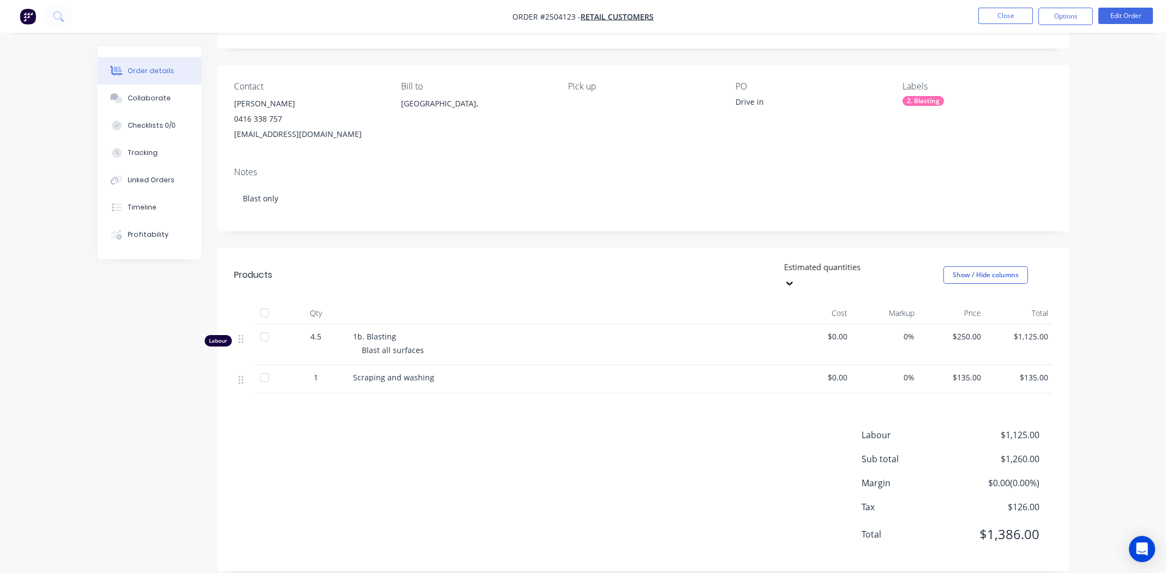
click at [517, 159] on div "Notes Blast only" at bounding box center [643, 194] width 851 height 73
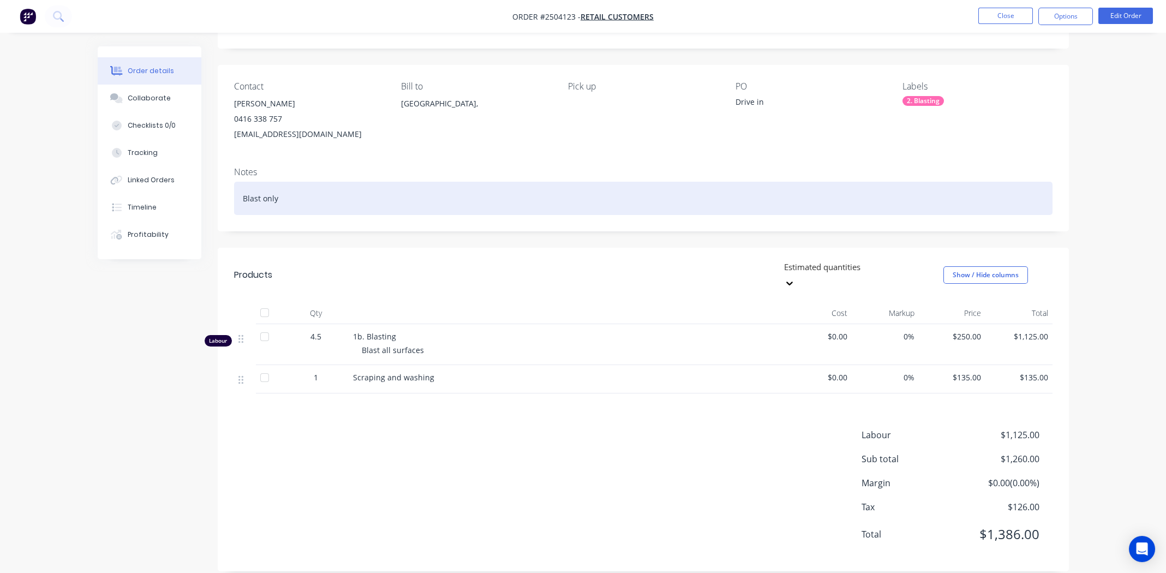
click at [340, 195] on div "Blast only" at bounding box center [643, 198] width 818 height 33
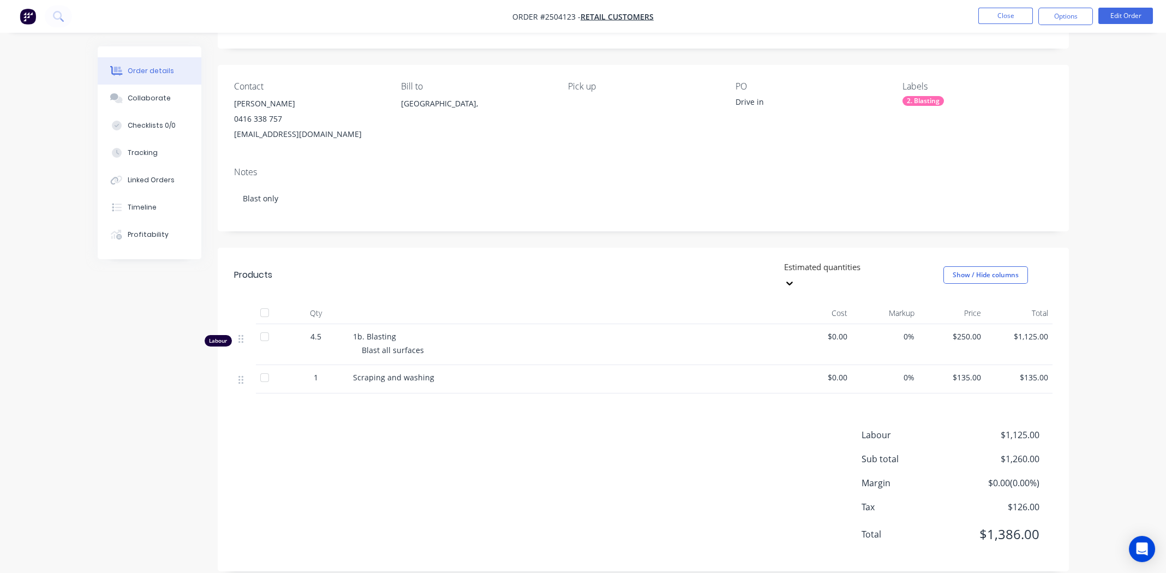
click at [715, 502] on div "Labour $1,125.00 Sub total $1,260.00 Margin $0.00 ( 0.00 %) Tax $126.00 Total $…" at bounding box center [643, 491] width 818 height 127
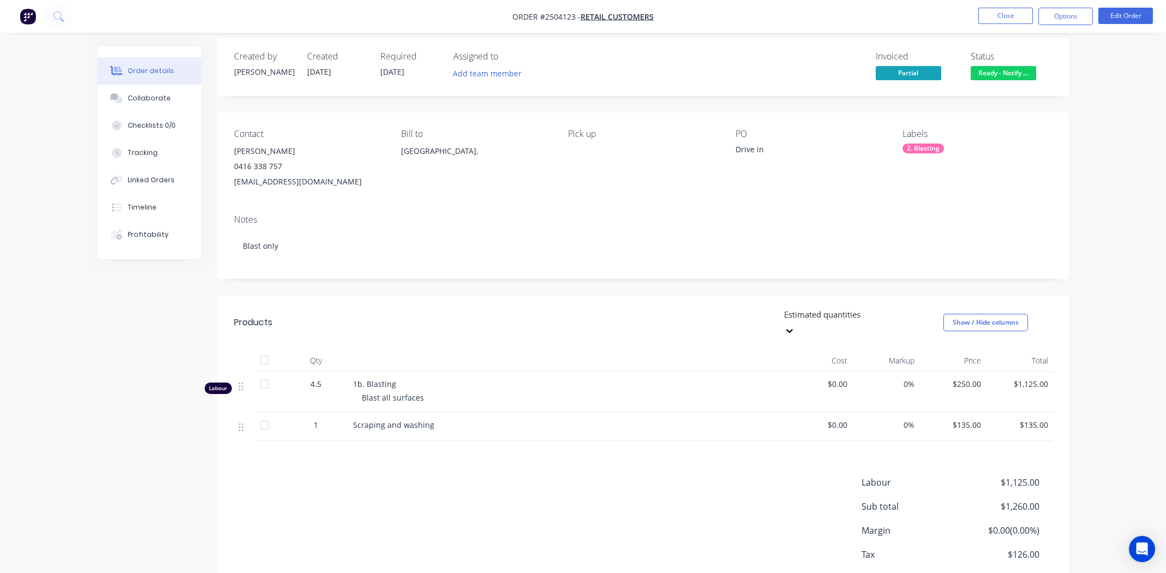
scroll to position [0, 0]
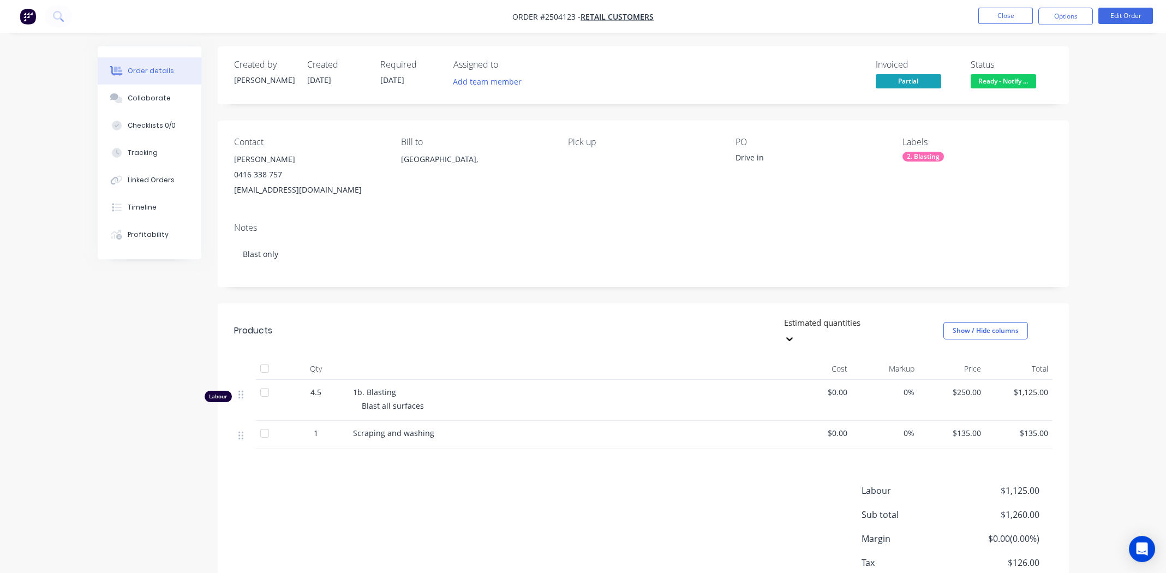
click at [1013, 80] on span "Ready - Notify ..." at bounding box center [1003, 81] width 65 height 14
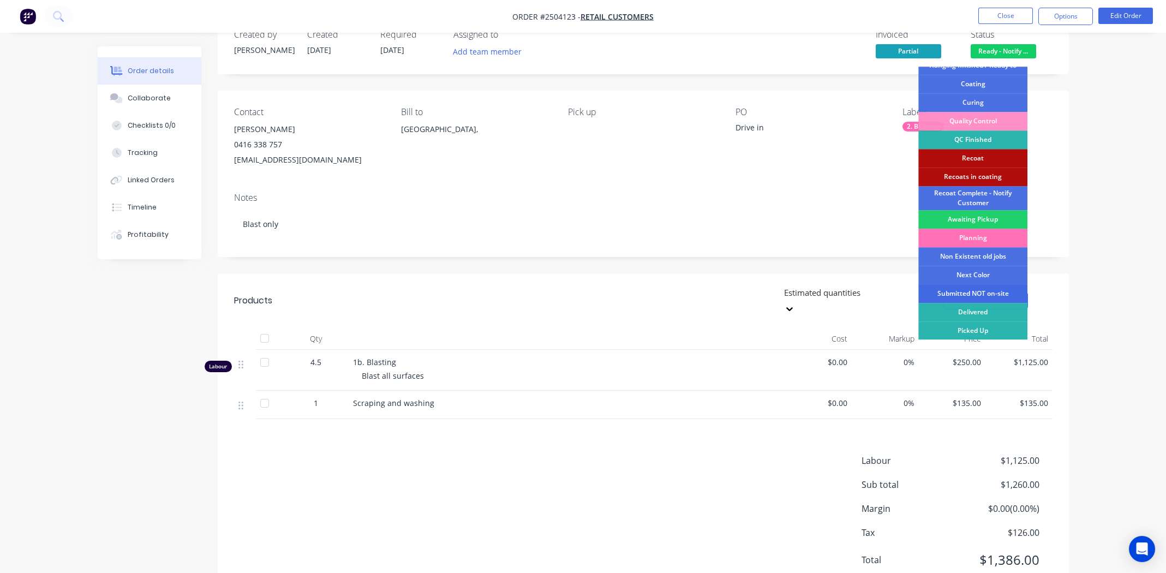
scroll to position [56, 0]
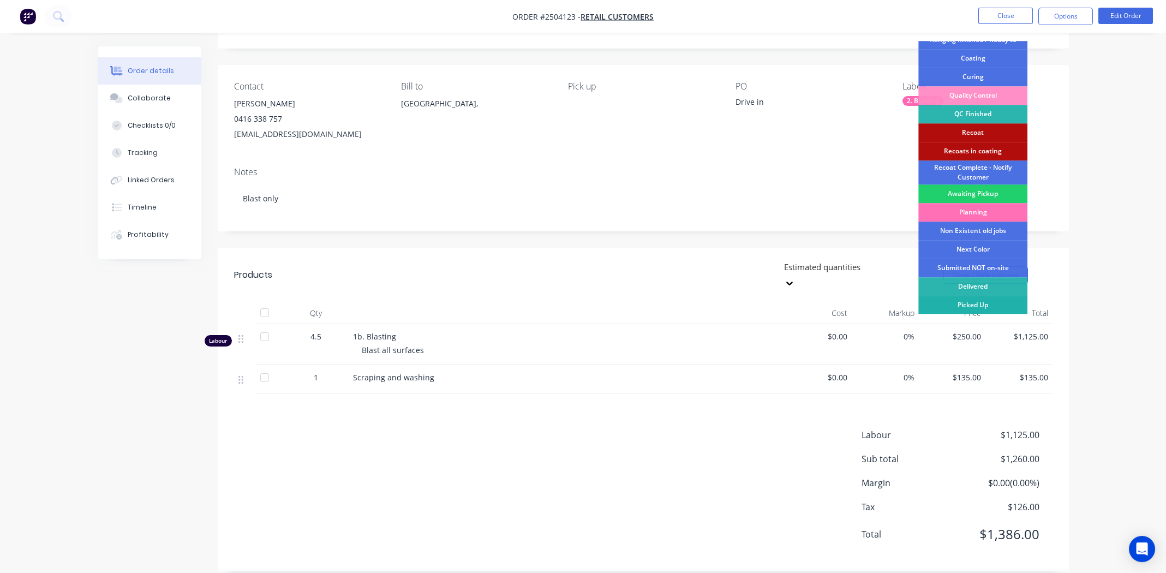
drag, startPoint x: 985, startPoint y: 302, endPoint x: 1037, endPoint y: 277, distance: 57.6
click at [985, 301] on div "Picked Up" at bounding box center [972, 305] width 109 height 19
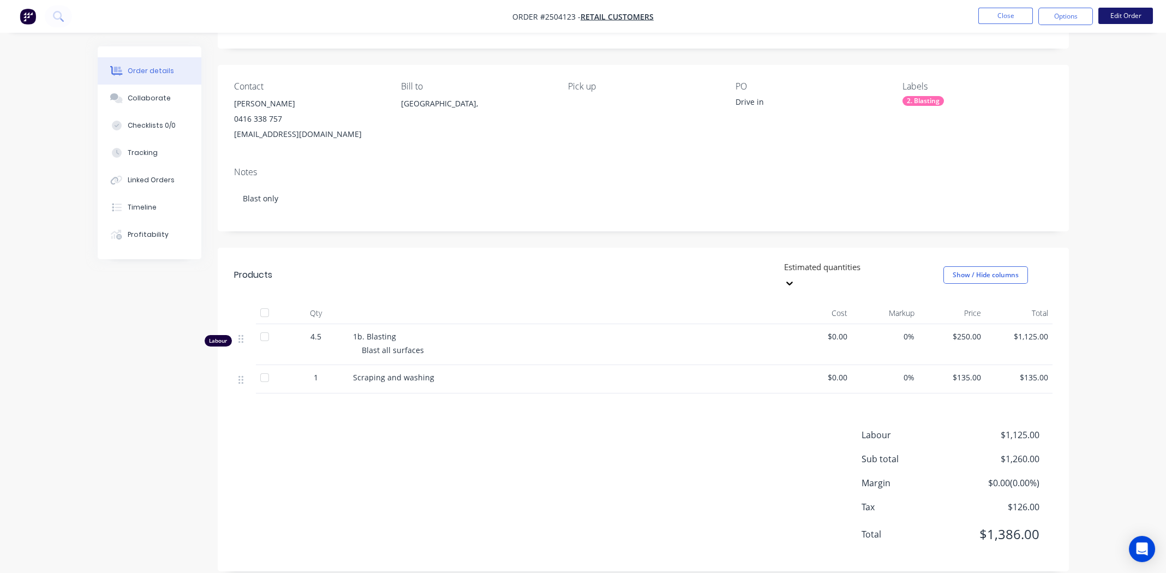
click at [1118, 11] on button "Edit Order" at bounding box center [1125, 16] width 55 height 16
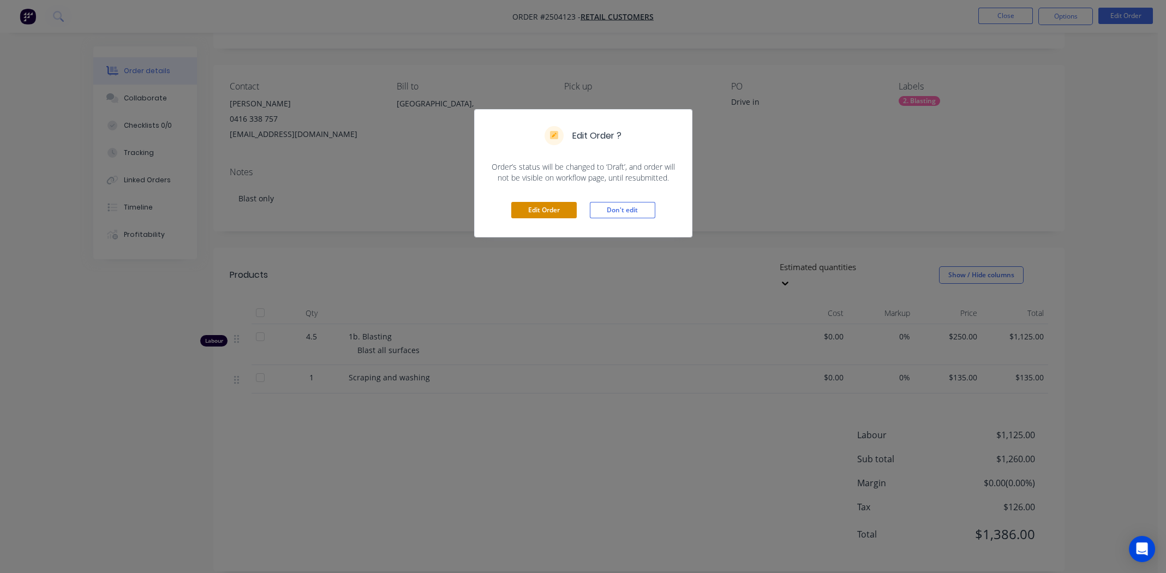
drag, startPoint x: 547, startPoint y: 209, endPoint x: 889, endPoint y: 147, distance: 347.0
click at [547, 208] on button "Edit Order" at bounding box center [543, 210] width 65 height 16
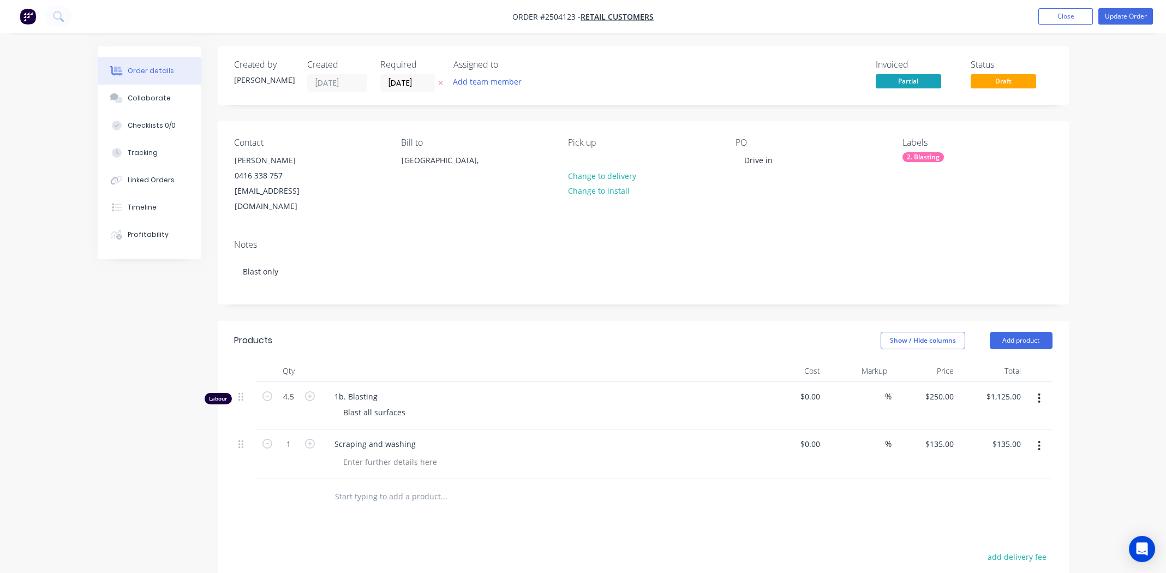
click at [1038, 440] on icon "button" at bounding box center [1039, 446] width 3 height 12
click at [961, 532] on div "Delete" at bounding box center [1001, 540] width 84 height 16
drag, startPoint x: 622, startPoint y: 466, endPoint x: 649, endPoint y: 454, distance: 28.8
click at [622, 465] on div "Products Show / Hide columns Add product Qty Cost Markup Price Total Labour 4.5…" at bounding box center [643, 524] width 851 height 406
click at [1122, 14] on button "Update Order" at bounding box center [1125, 16] width 55 height 16
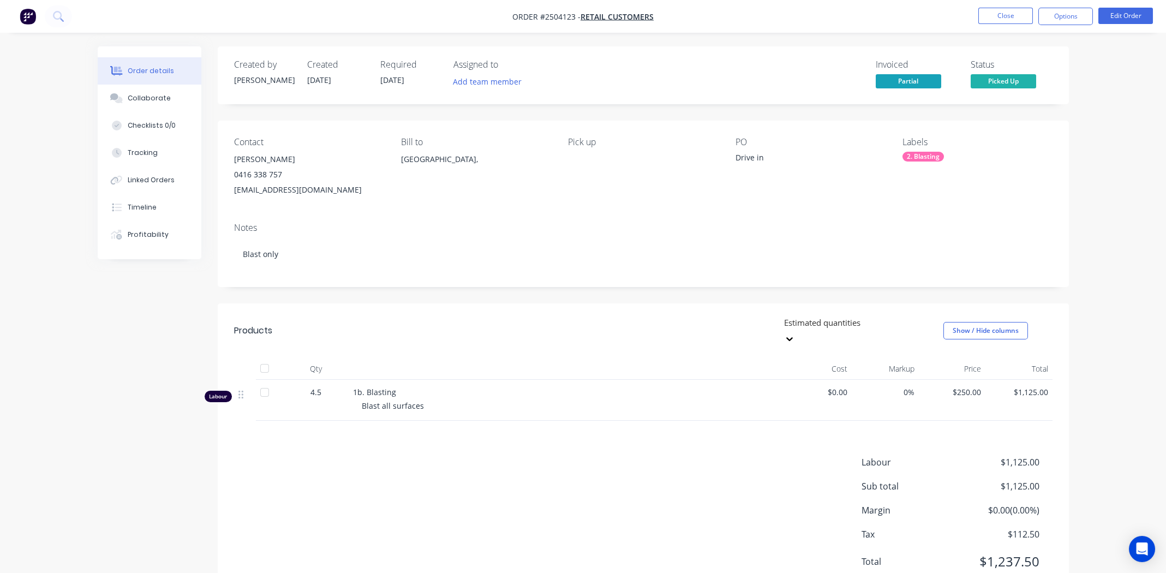
click at [477, 469] on div "Labour $1,125.00 Sub total $1,125.00 Margin $0.00 ( 0.00 %) Tax $112.50 Total $…" at bounding box center [643, 519] width 818 height 127
click at [1069, 15] on button "Options" at bounding box center [1065, 16] width 55 height 17
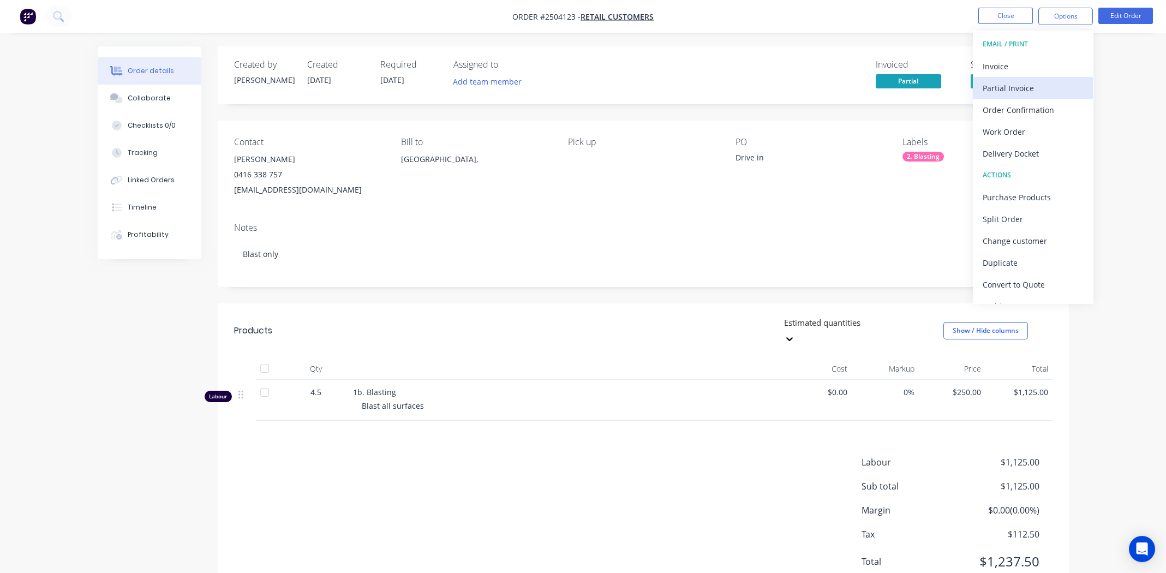
click at [994, 82] on div "Partial Invoice" at bounding box center [1033, 88] width 100 height 16
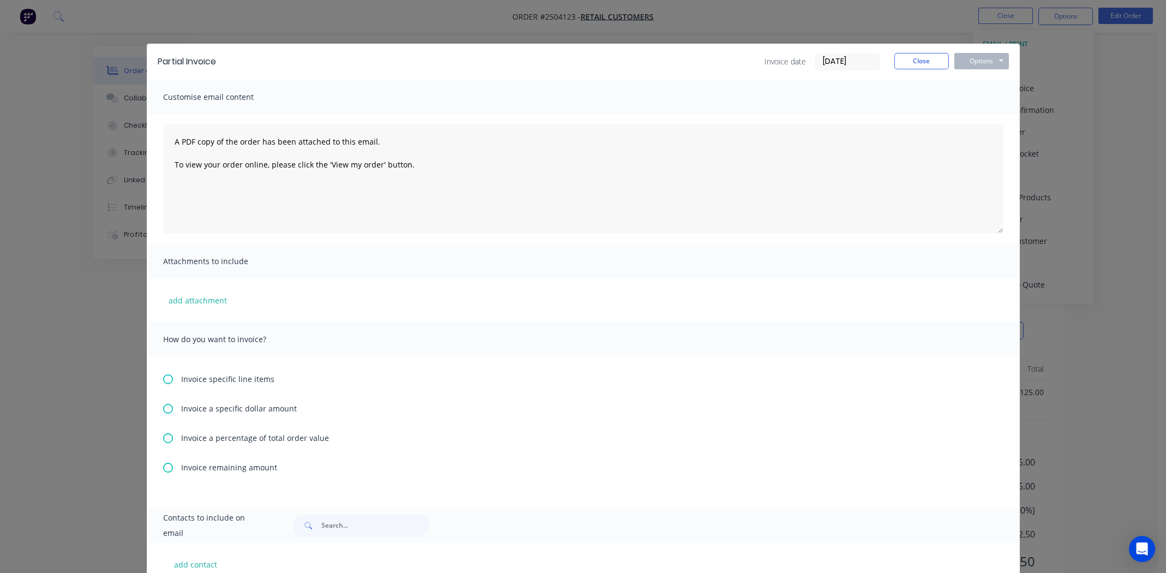
click at [163, 408] on icon at bounding box center [168, 409] width 10 height 10
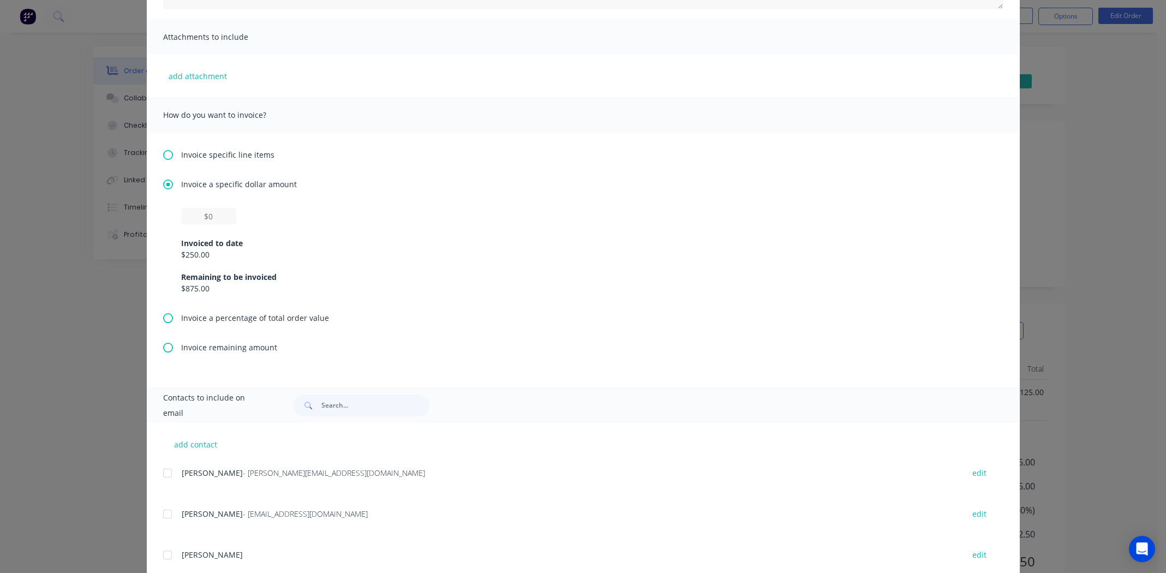
scroll to position [218, 0]
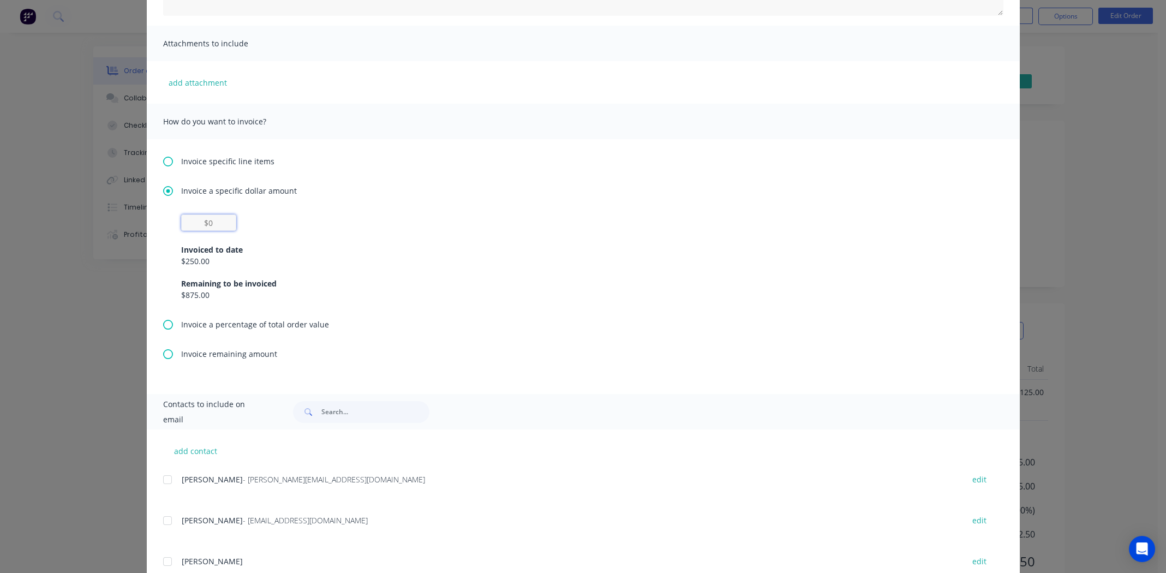
click at [206, 221] on input "text" at bounding box center [208, 222] width 55 height 16
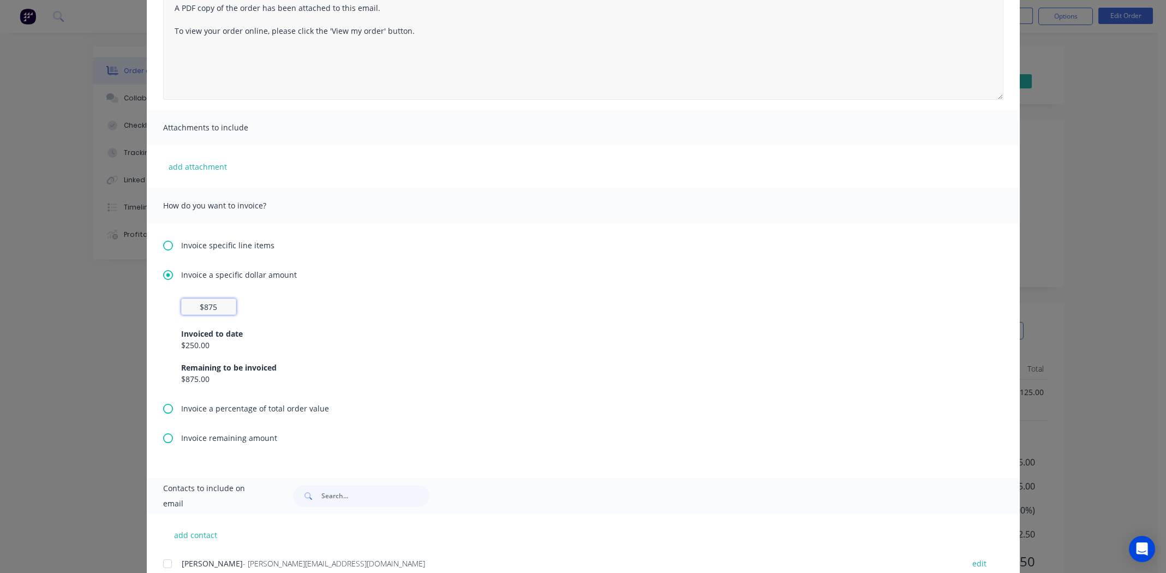
scroll to position [0, 0]
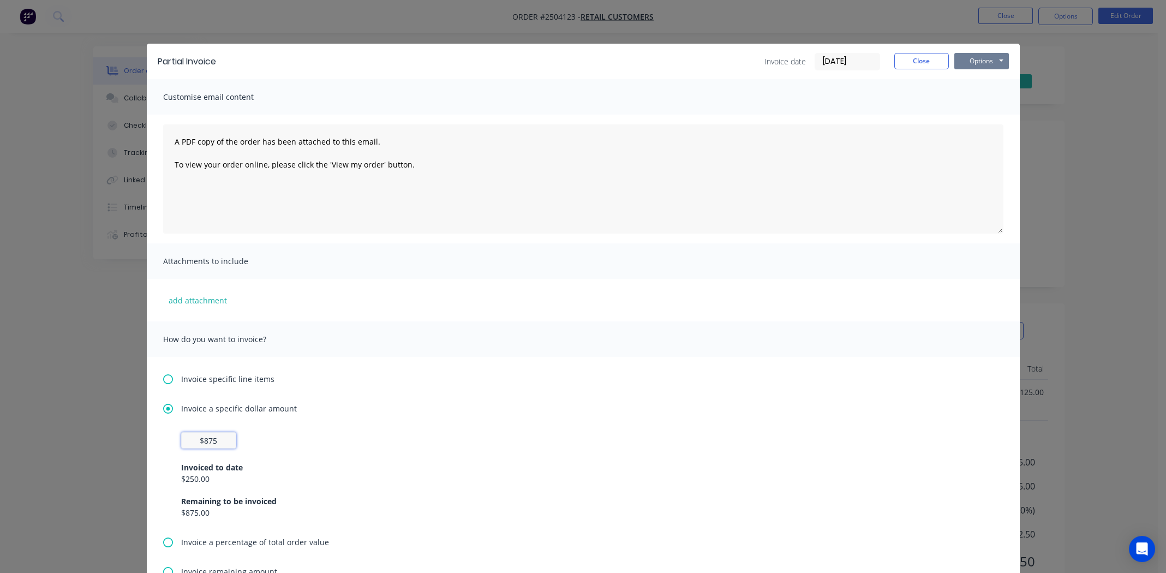
type input "$875"
click at [976, 61] on button "Options" at bounding box center [981, 61] width 55 height 16
click at [980, 94] on button "Print" at bounding box center [989, 98] width 70 height 18
click at [930, 54] on button "Close" at bounding box center [921, 61] width 55 height 16
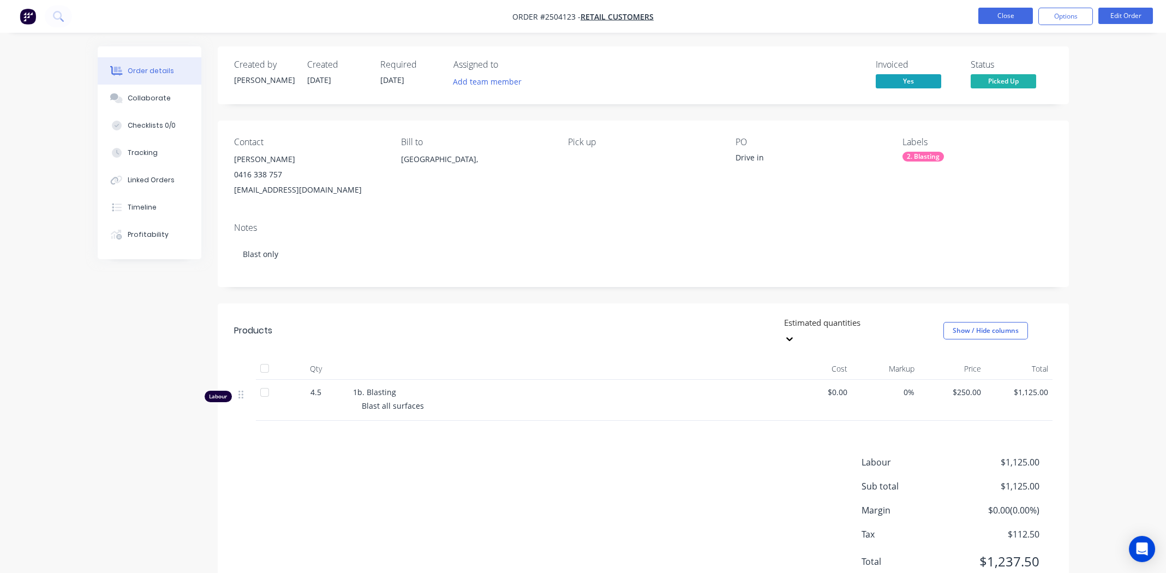
click at [996, 12] on button "Close" at bounding box center [1005, 16] width 55 height 16
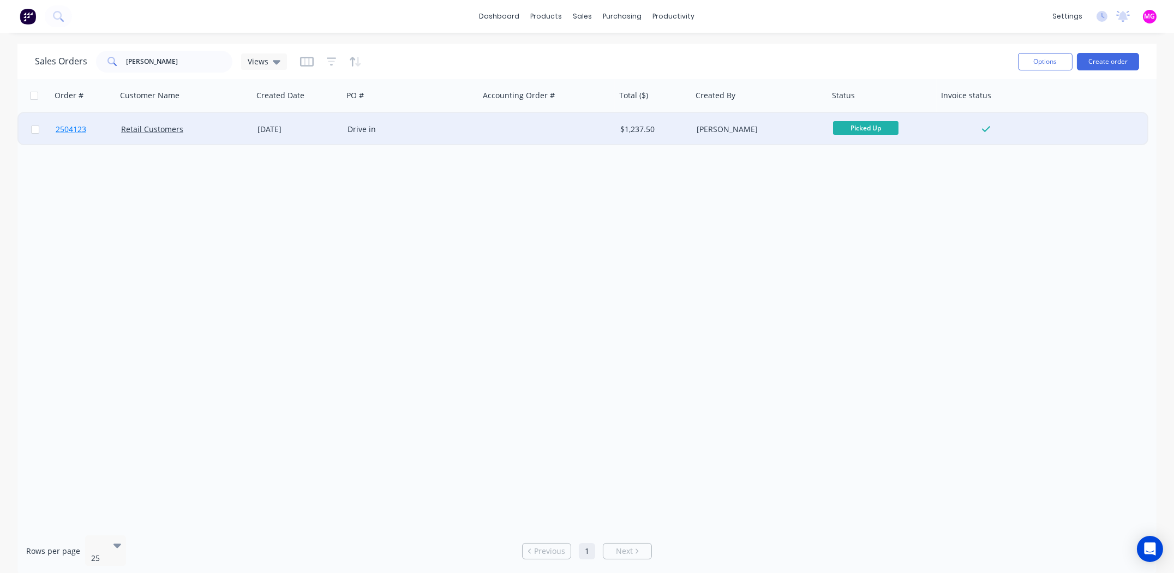
click at [76, 129] on span "2504123" at bounding box center [71, 129] width 31 height 11
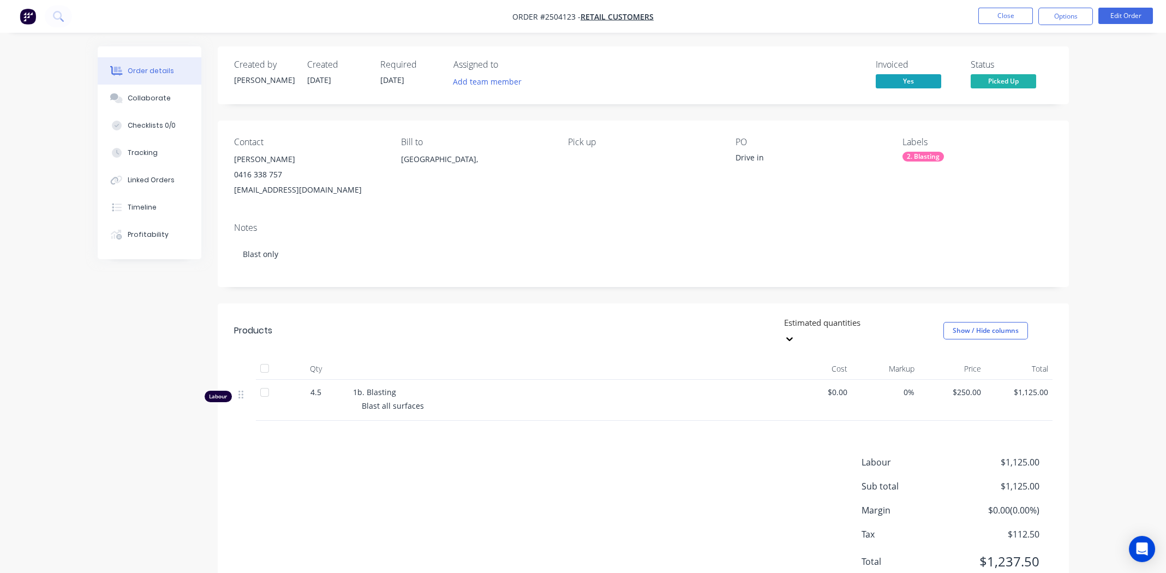
click at [1058, 225] on div "Notes Blast only" at bounding box center [643, 250] width 851 height 73
click at [991, 12] on button "Close" at bounding box center [1005, 16] width 55 height 16
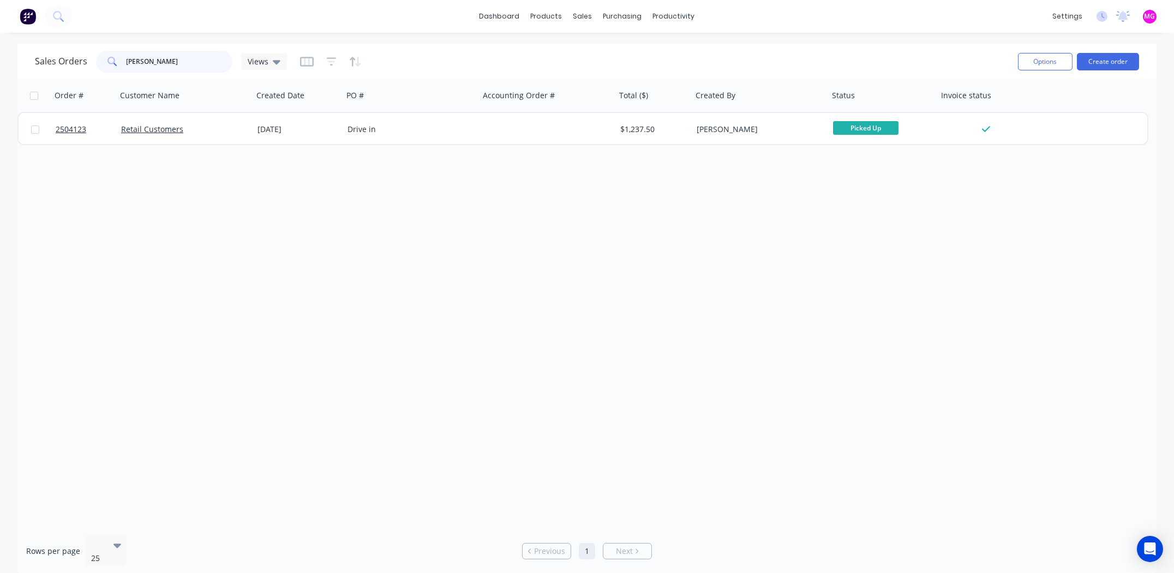
click at [166, 61] on input "bosman" at bounding box center [180, 62] width 106 height 22
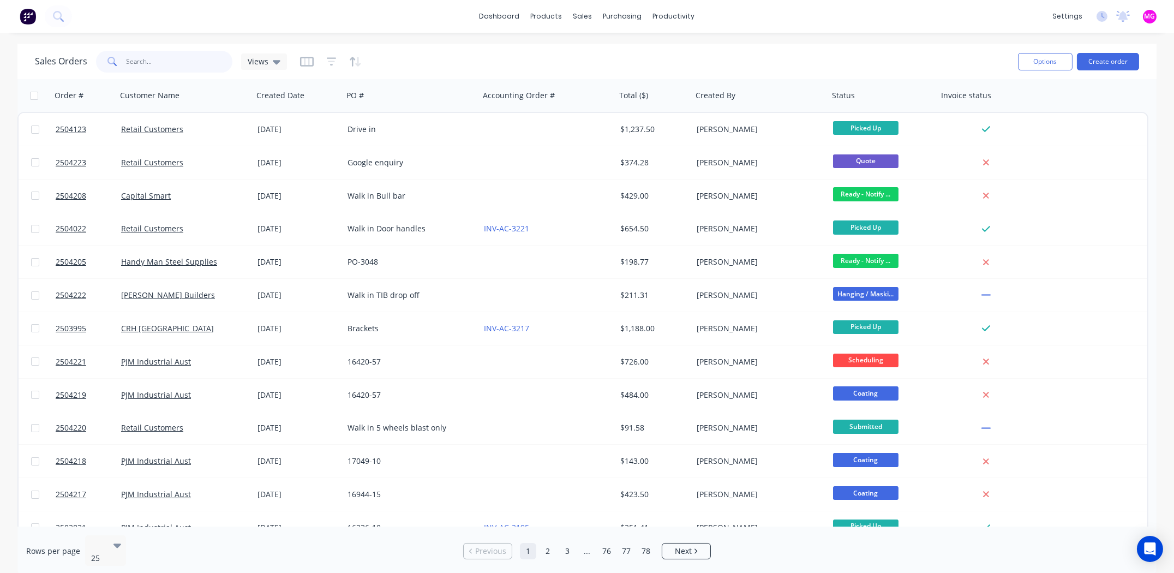
click at [160, 63] on input "text" at bounding box center [180, 62] width 106 height 22
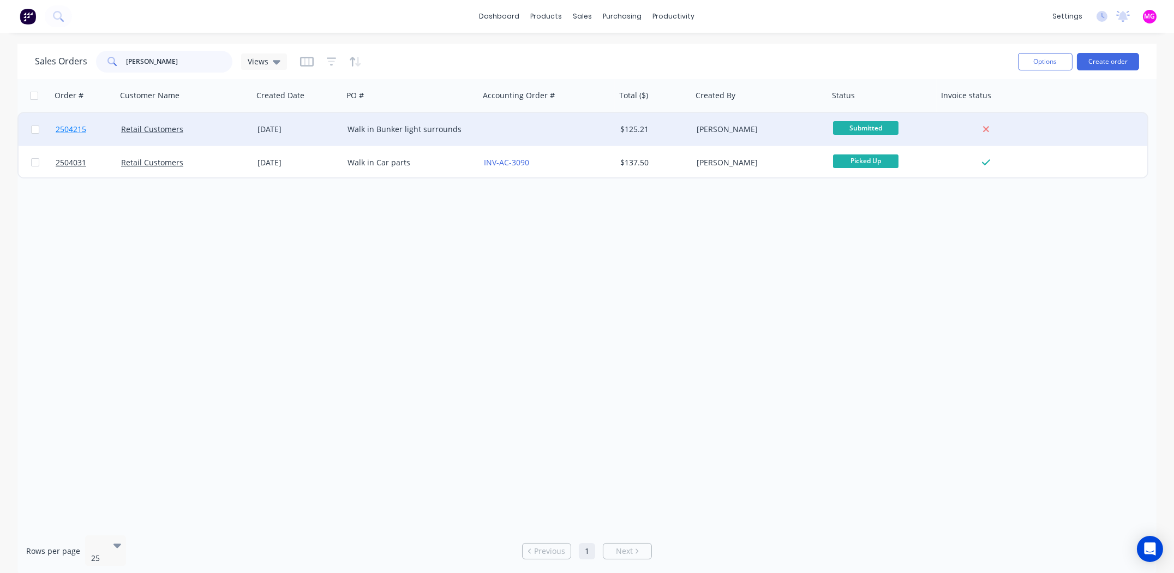
type input "[PERSON_NAME]"
click at [73, 126] on span "2504215" at bounding box center [71, 129] width 31 height 11
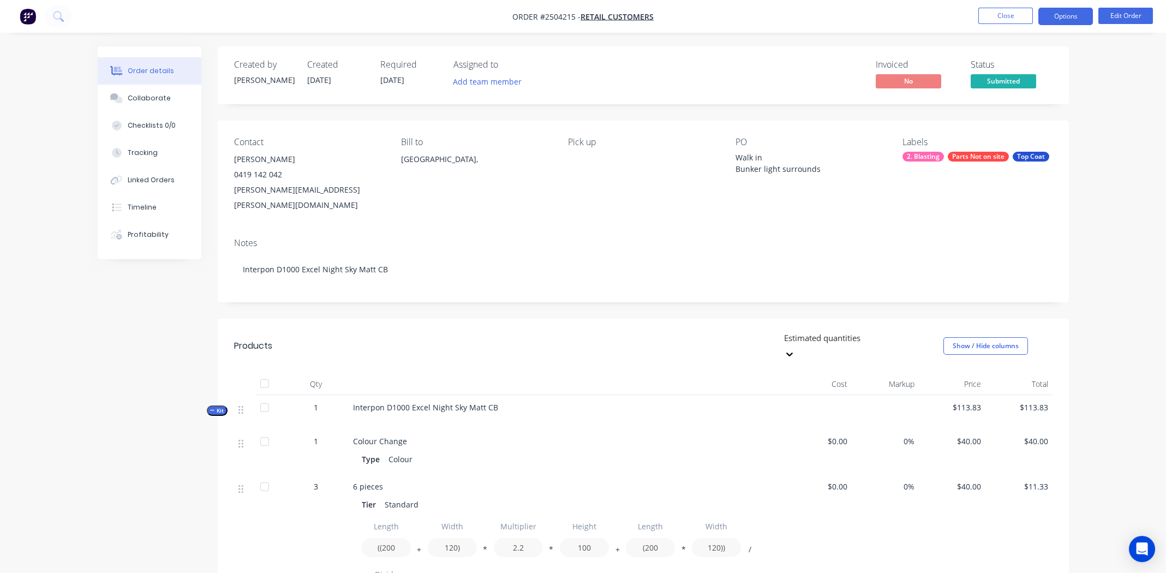
click at [1065, 11] on button "Options" at bounding box center [1065, 16] width 55 height 17
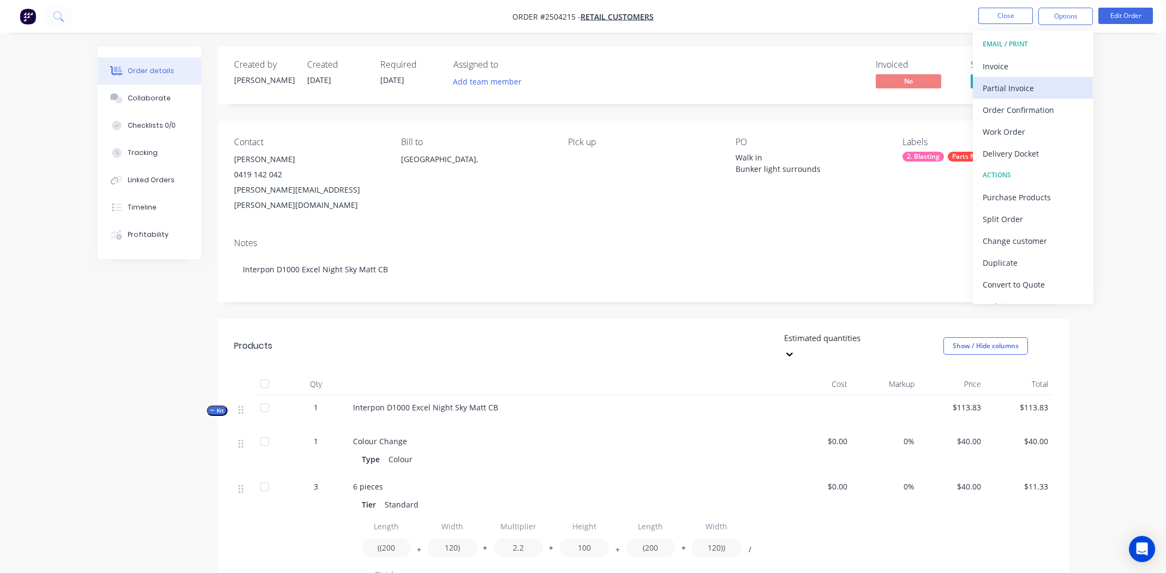
click at [1003, 83] on div "Partial Invoice" at bounding box center [1033, 88] width 100 height 16
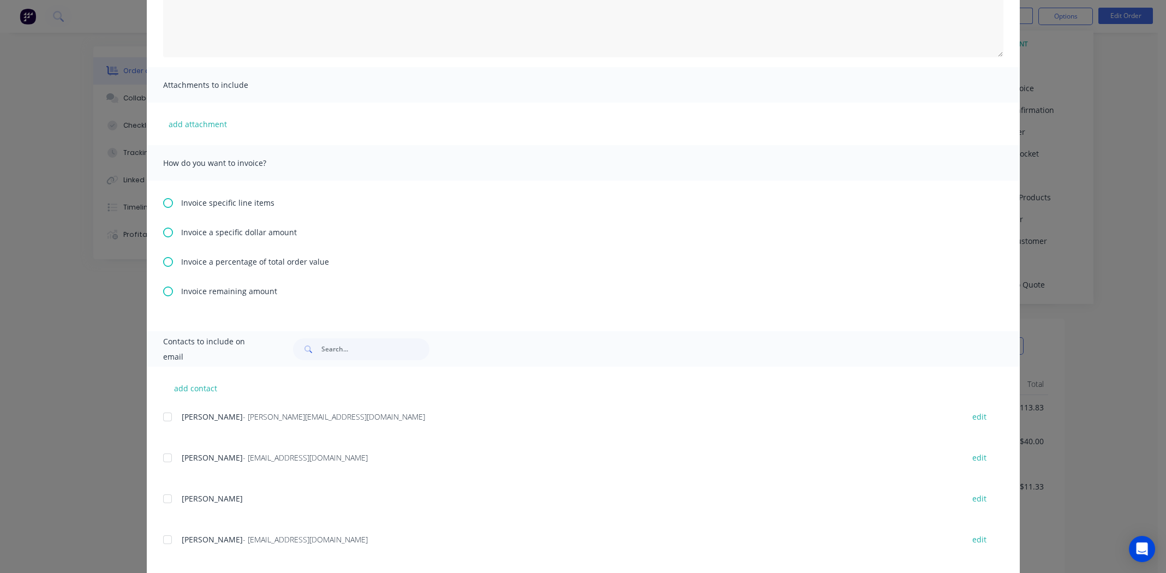
scroll to position [314, 0]
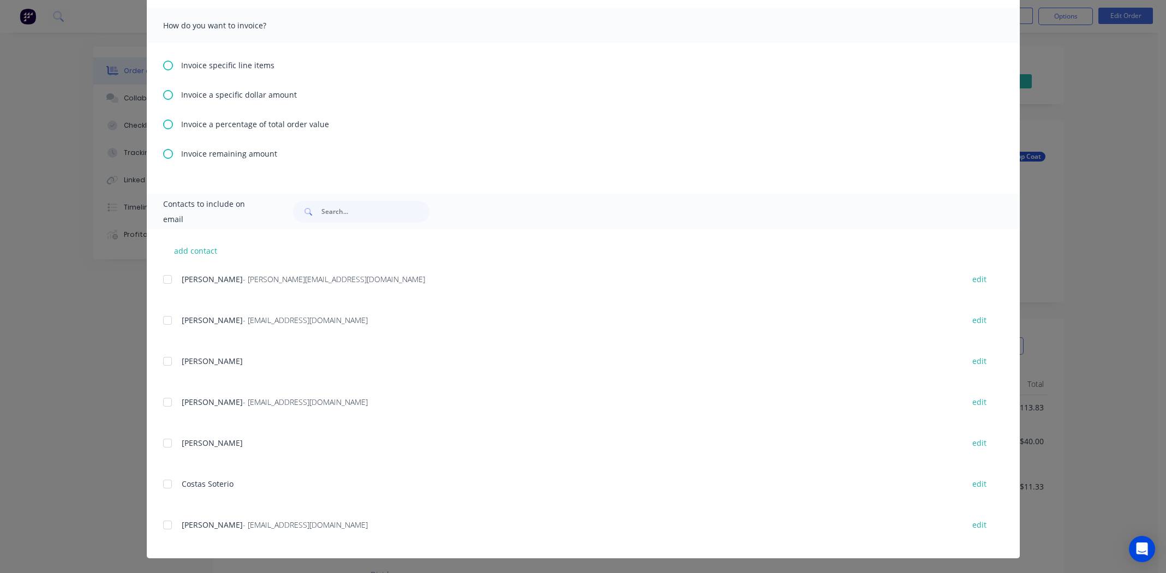
click at [167, 119] on icon at bounding box center [168, 124] width 10 height 10
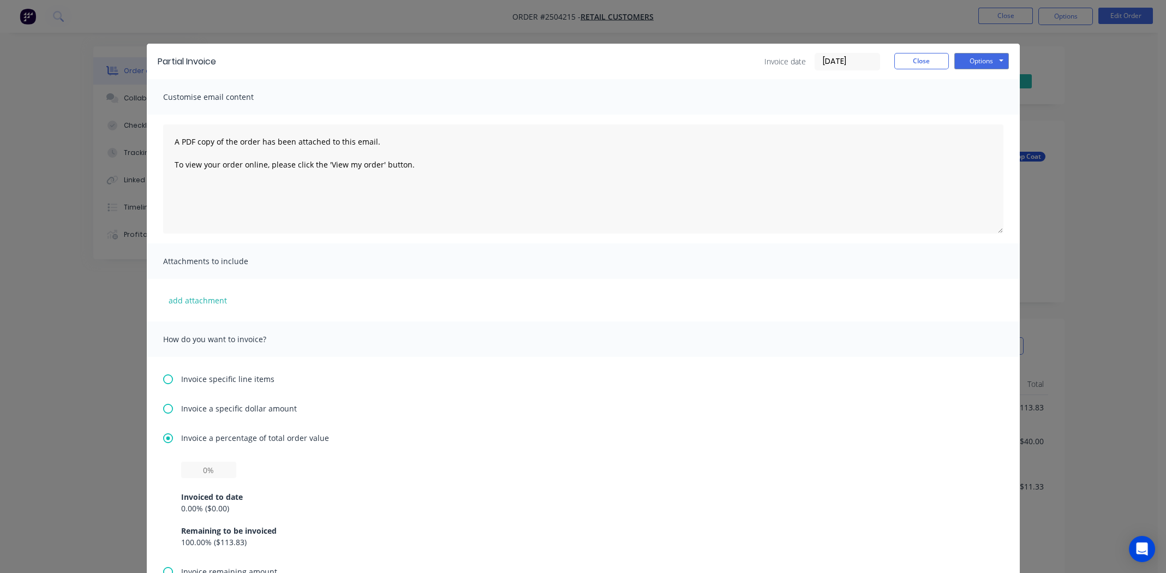
scroll to position [109, 0]
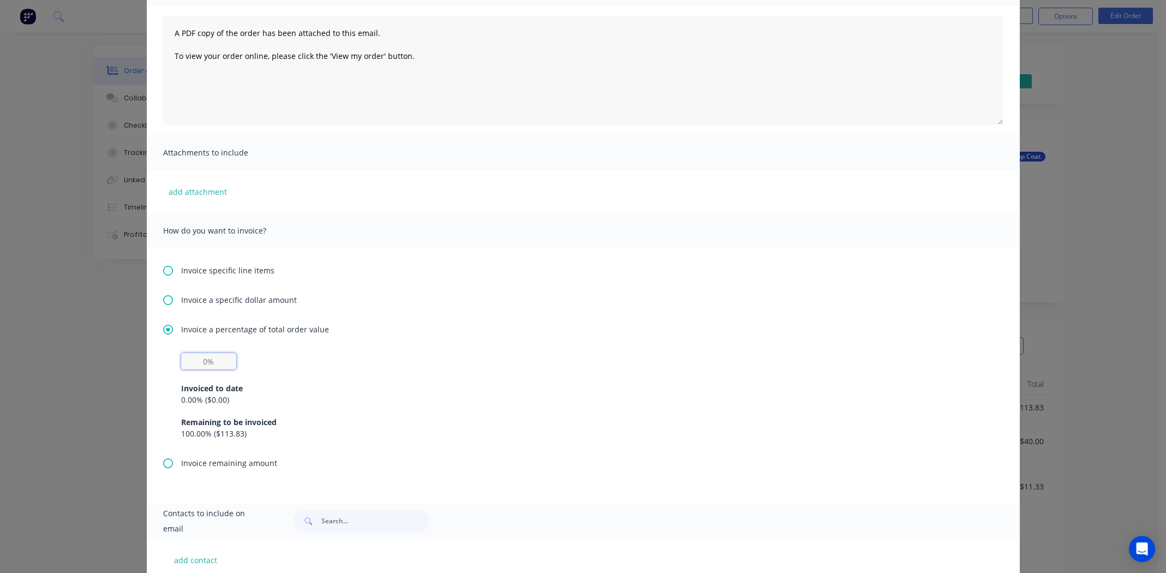
drag, startPoint x: 201, startPoint y: 360, endPoint x: 213, endPoint y: 359, distance: 12.1
click at [201, 360] on input "text" at bounding box center [208, 361] width 55 height 16
type input "50%"
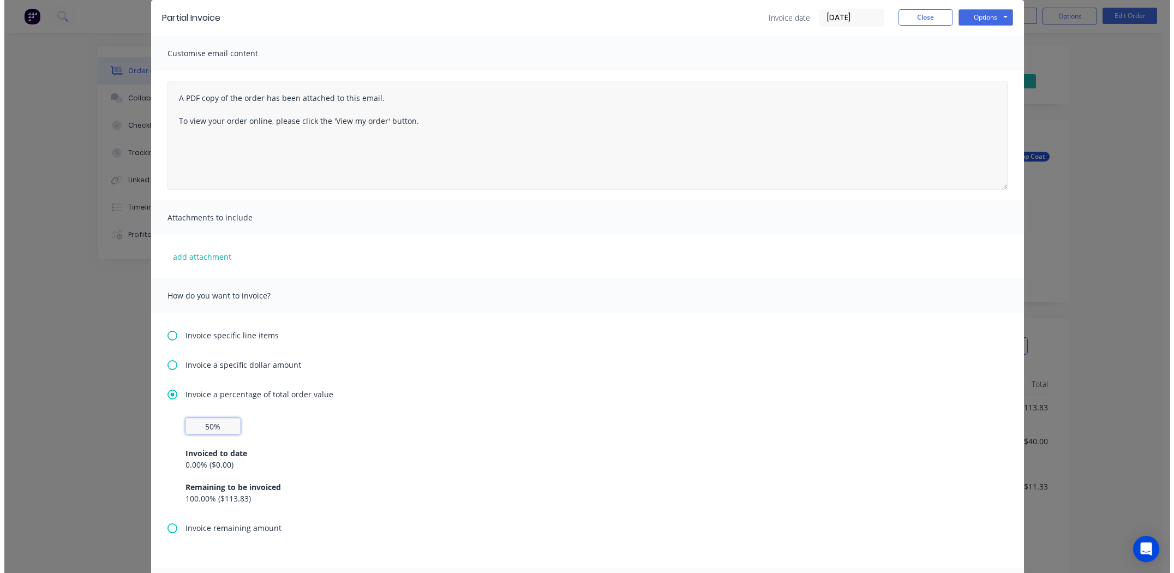
scroll to position [0, 0]
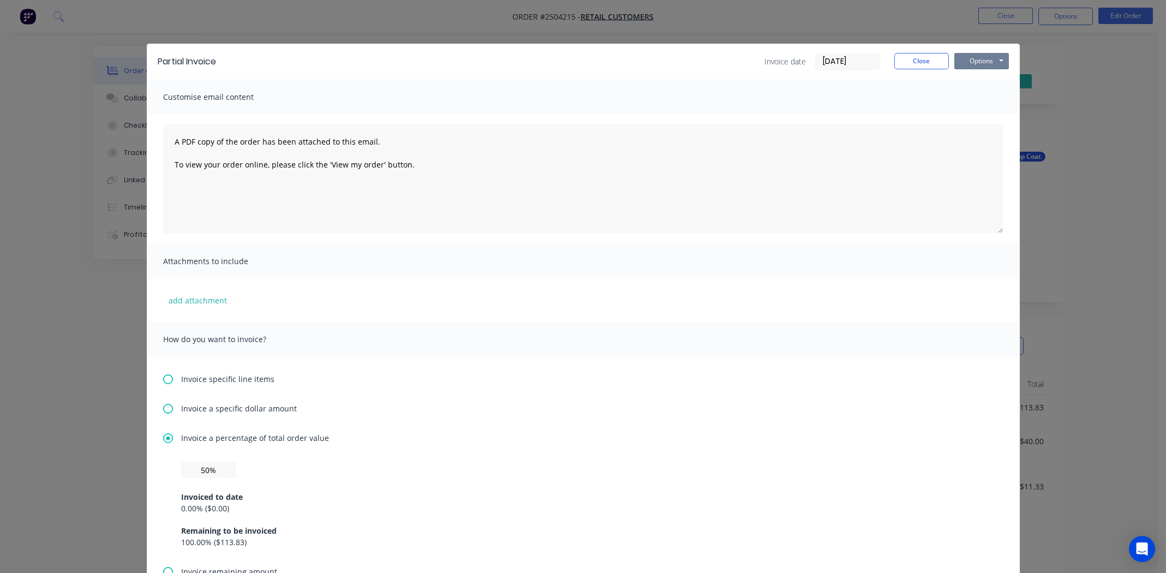
click at [971, 58] on button "Options" at bounding box center [981, 61] width 55 height 16
click at [976, 96] on button "Print" at bounding box center [989, 98] width 70 height 18
click at [894, 57] on button "Close" at bounding box center [921, 61] width 55 height 16
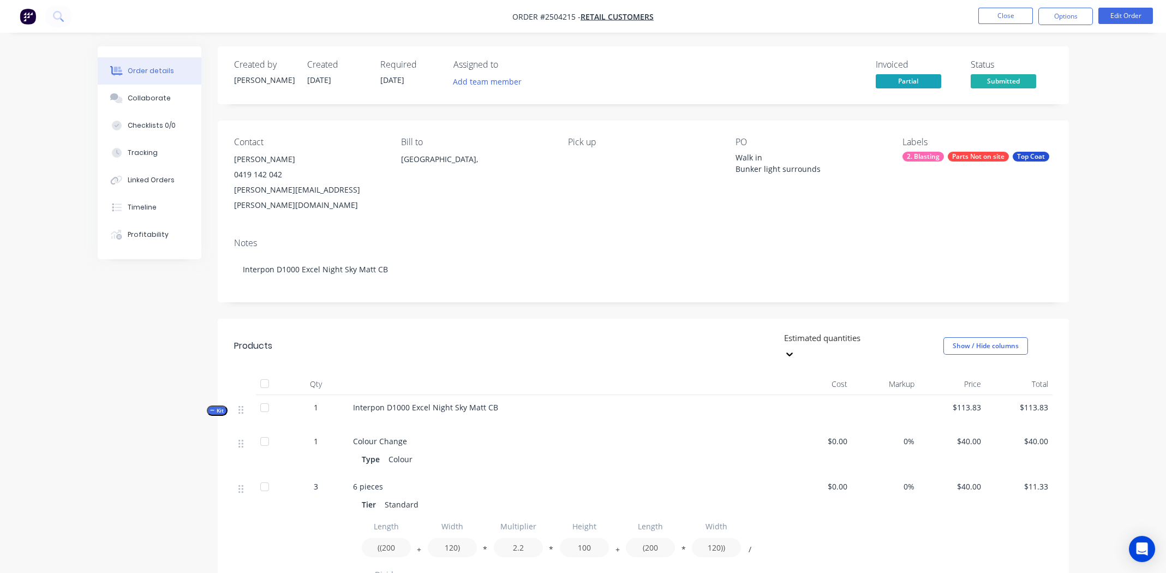
click at [546, 238] on div "Notes" at bounding box center [643, 243] width 818 height 10
click at [979, 156] on div "Parts Not on site" at bounding box center [978, 157] width 61 height 10
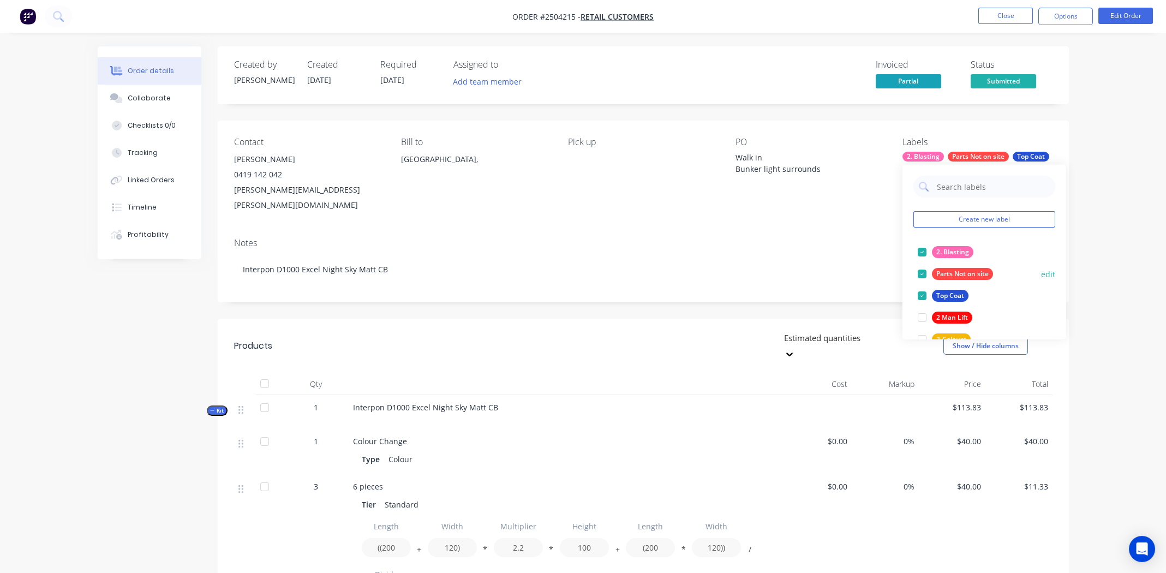
click at [918, 273] on div at bounding box center [922, 274] width 22 height 22
click at [735, 229] on div "Notes Interpon D1000 Excel Night Sky Matt CB" at bounding box center [643, 265] width 851 height 73
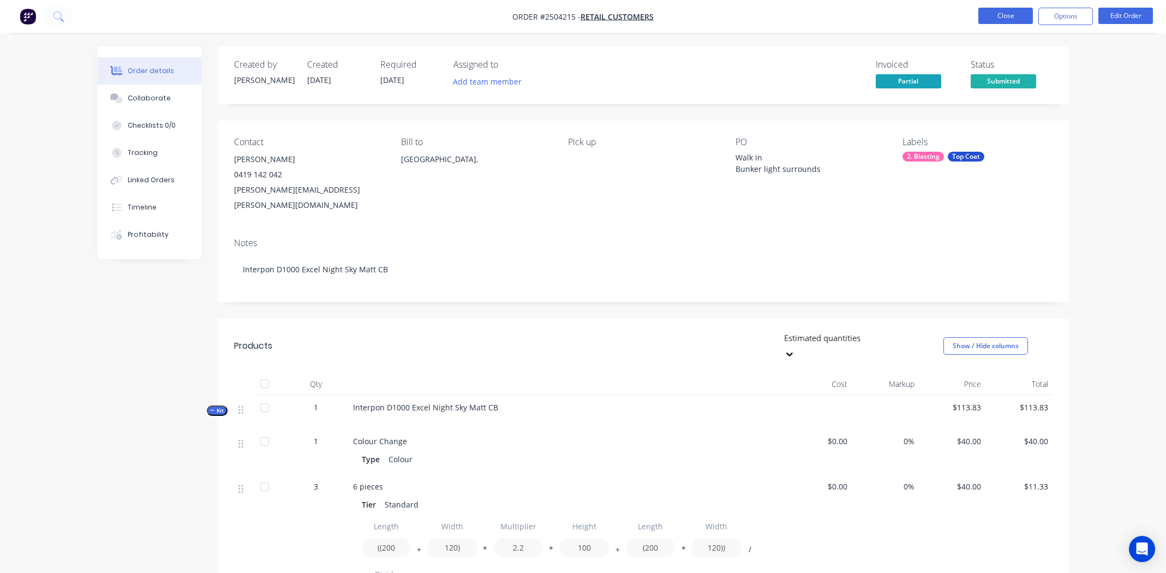
click at [1004, 15] on button "Close" at bounding box center [1005, 16] width 55 height 16
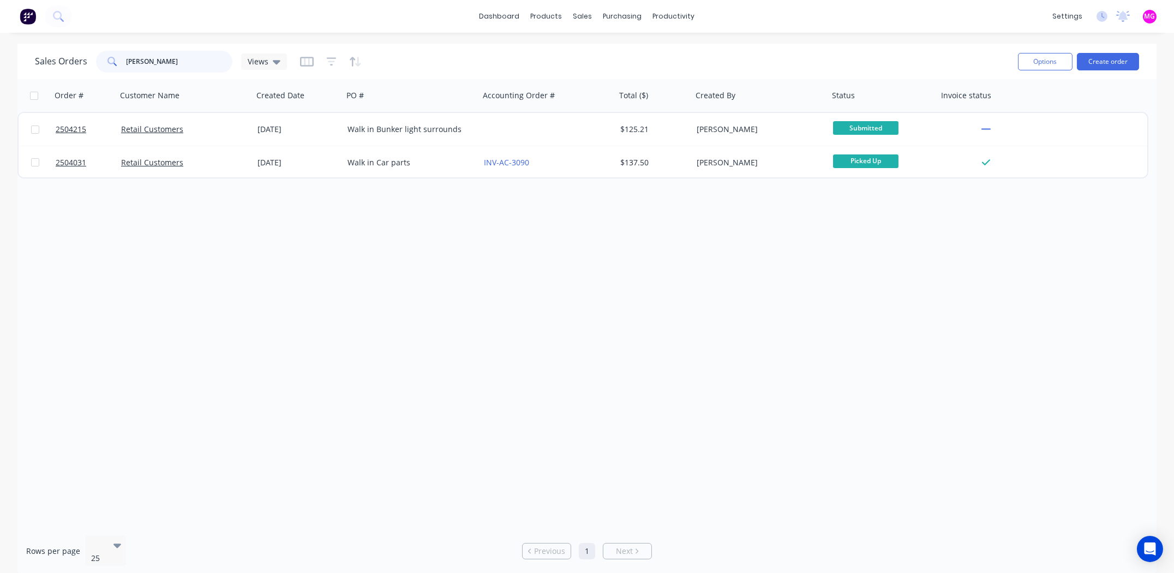
click at [167, 59] on input "[PERSON_NAME]" at bounding box center [180, 62] width 106 height 22
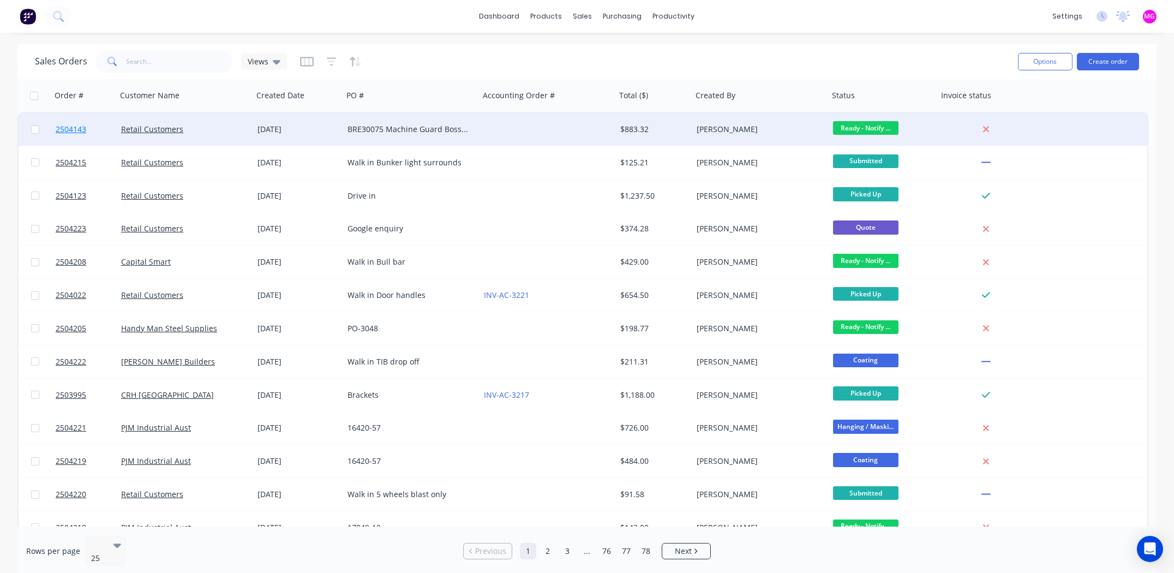
click at [63, 128] on span "2504143" at bounding box center [71, 129] width 31 height 11
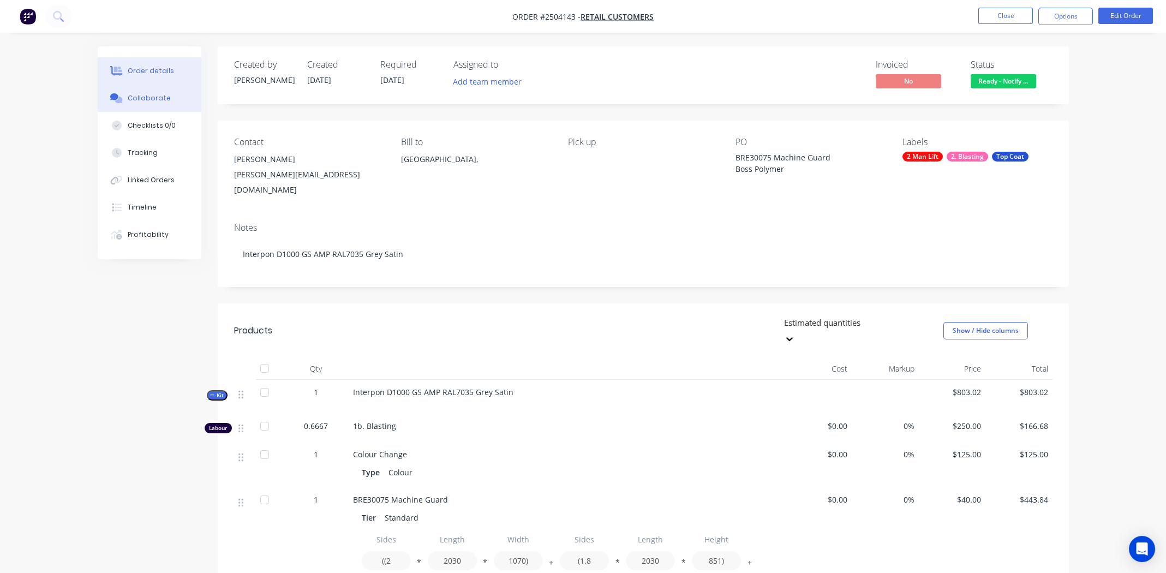
click at [137, 98] on div "Collaborate" at bounding box center [149, 98] width 43 height 10
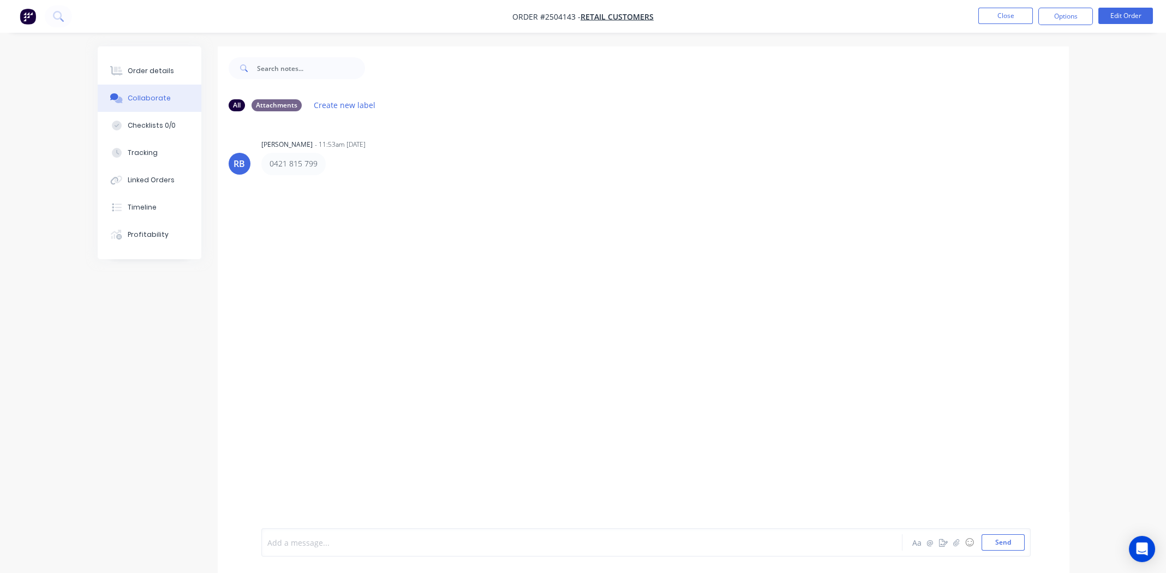
click at [323, 540] on div at bounding box center [551, 542] width 567 height 11
click at [142, 66] on div "Order details" at bounding box center [151, 71] width 46 height 10
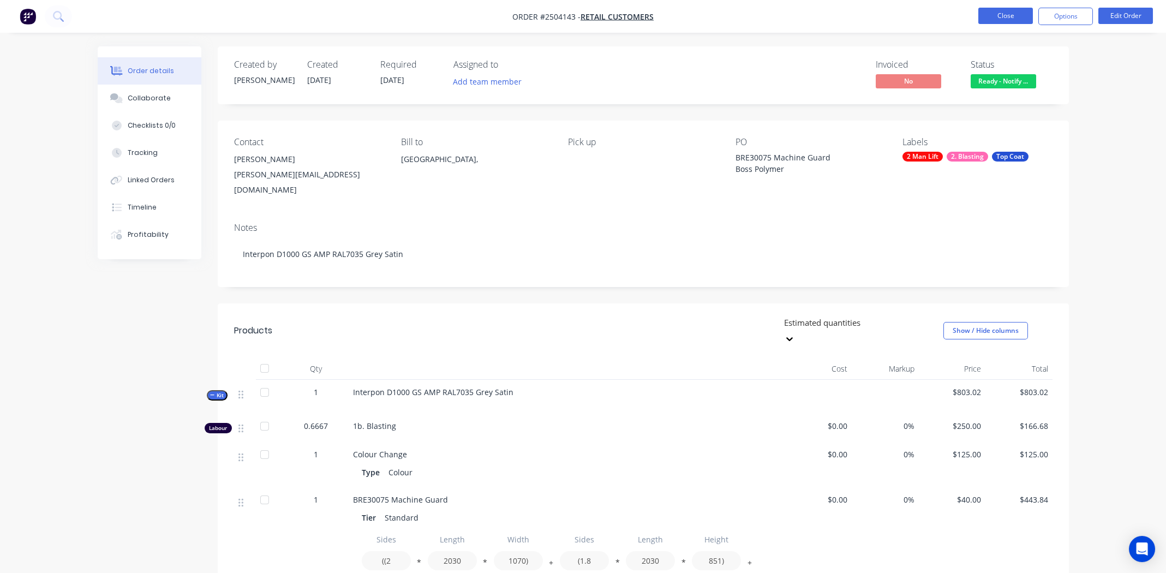
click at [1008, 8] on button "Close" at bounding box center [1005, 16] width 55 height 16
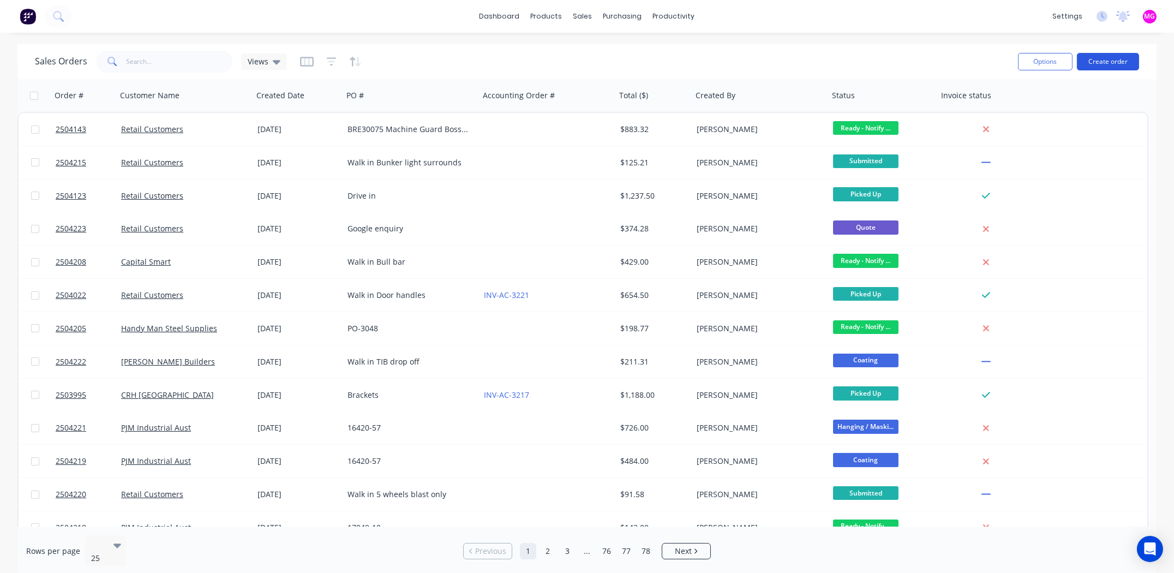
click at [1106, 57] on button "Create order" at bounding box center [1108, 61] width 62 height 17
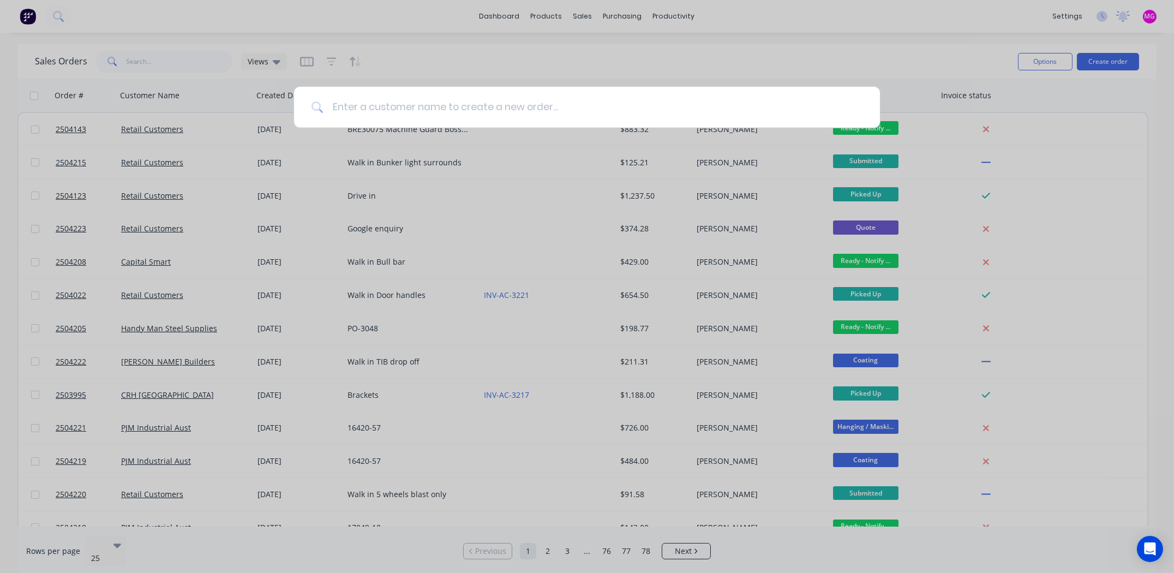
click at [476, 109] on input at bounding box center [593, 107] width 539 height 41
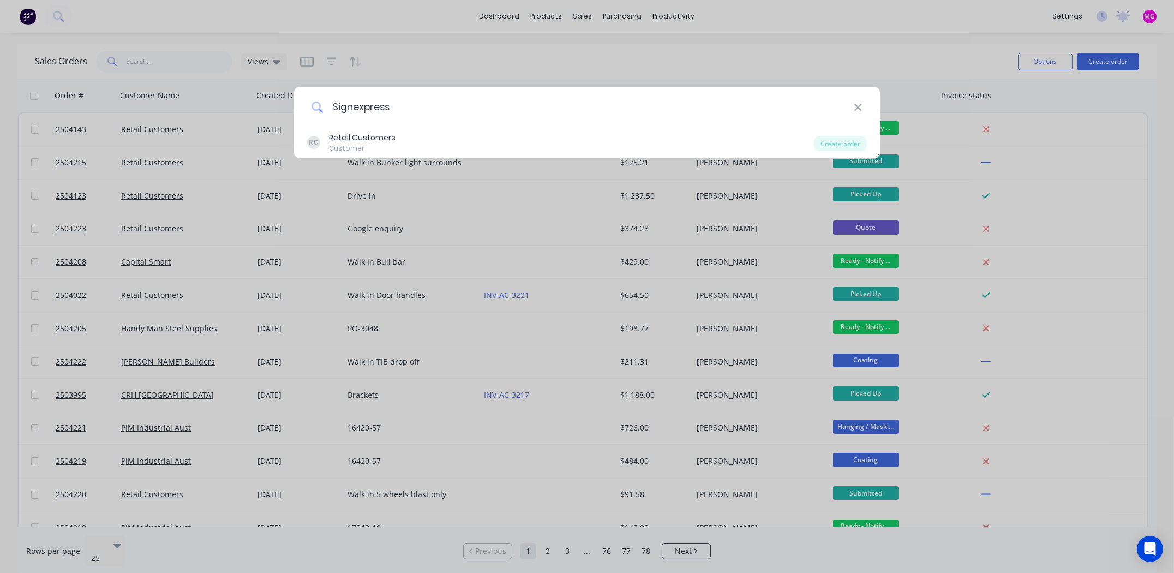
click at [414, 106] on input "Signexpress" at bounding box center [589, 107] width 530 height 41
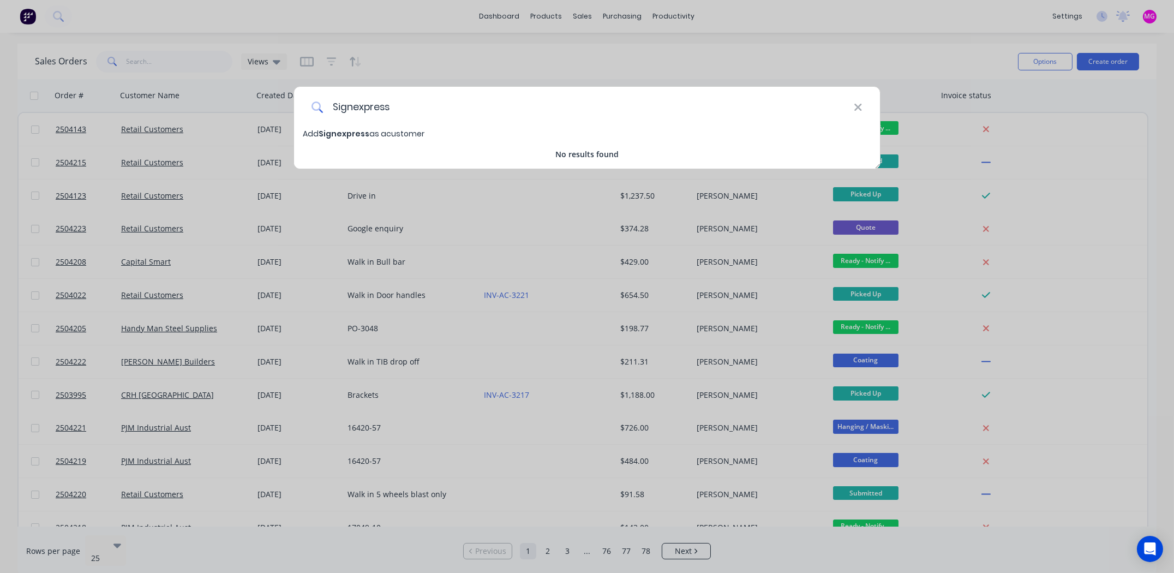
type input "Signexpress"
click at [357, 131] on span "Signexpress" at bounding box center [344, 133] width 51 height 11
select select "AU"
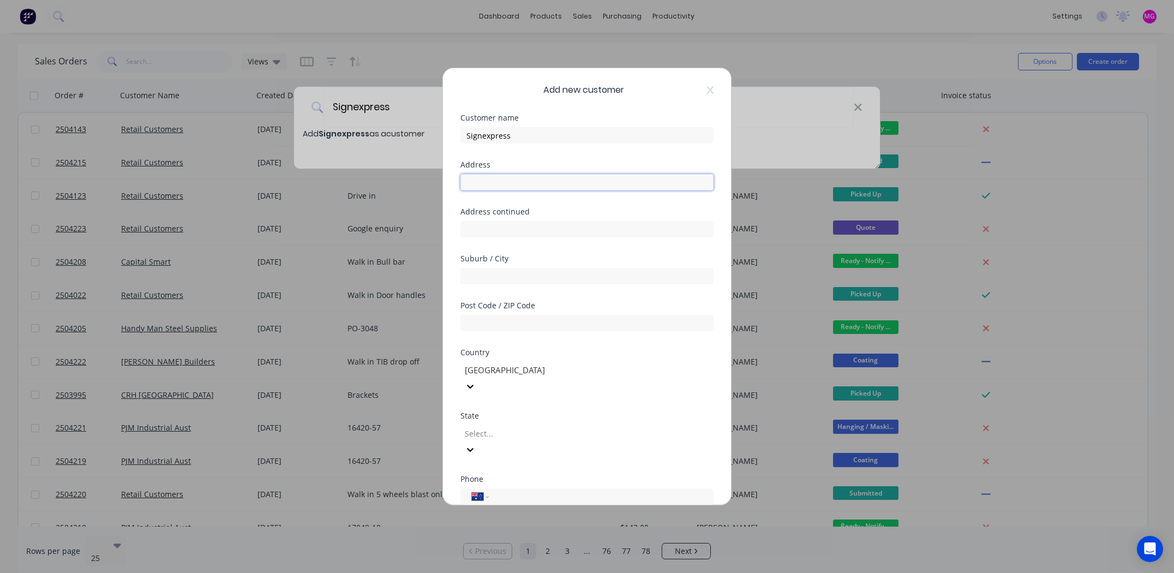
click at [506, 182] on input "text" at bounding box center [586, 182] width 253 height 16
click at [490, 182] on input "text" at bounding box center [586, 182] width 253 height 16
type input "14-16 neilburn road"
click at [484, 268] on input "text" at bounding box center [586, 276] width 253 height 16
type input "Moorabbin"
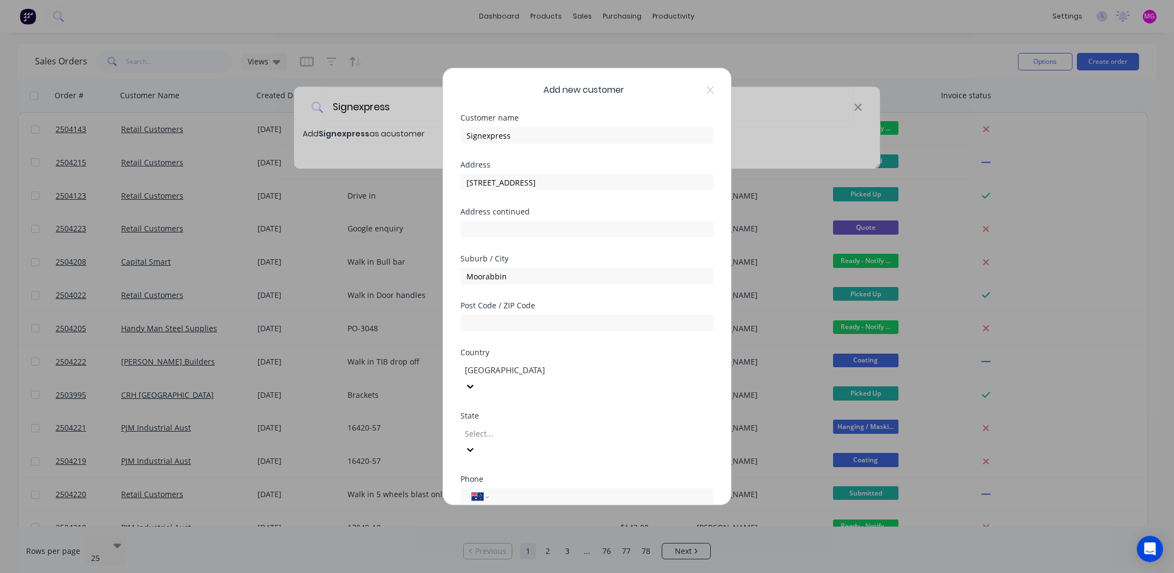
click at [581, 242] on div "Address continued" at bounding box center [586, 231] width 253 height 47
click at [528, 327] on input "text" at bounding box center [586, 323] width 253 height 16
type input "3189"
click at [615, 312] on div "3189" at bounding box center [586, 321] width 253 height 19
click at [519, 427] on div at bounding box center [542, 434] width 157 height 14
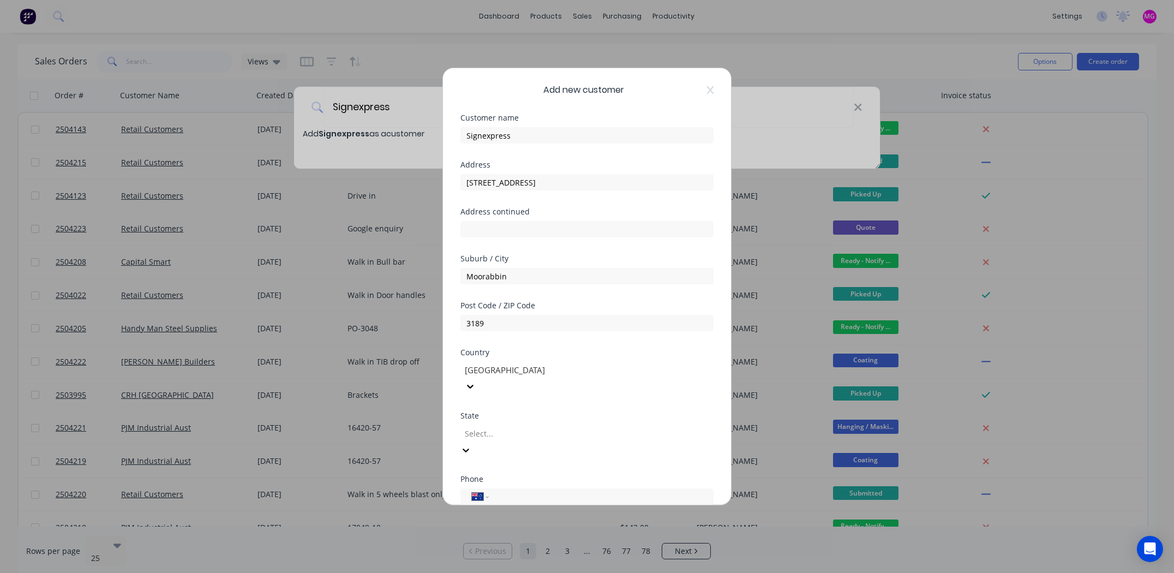
scroll to position [8, 0]
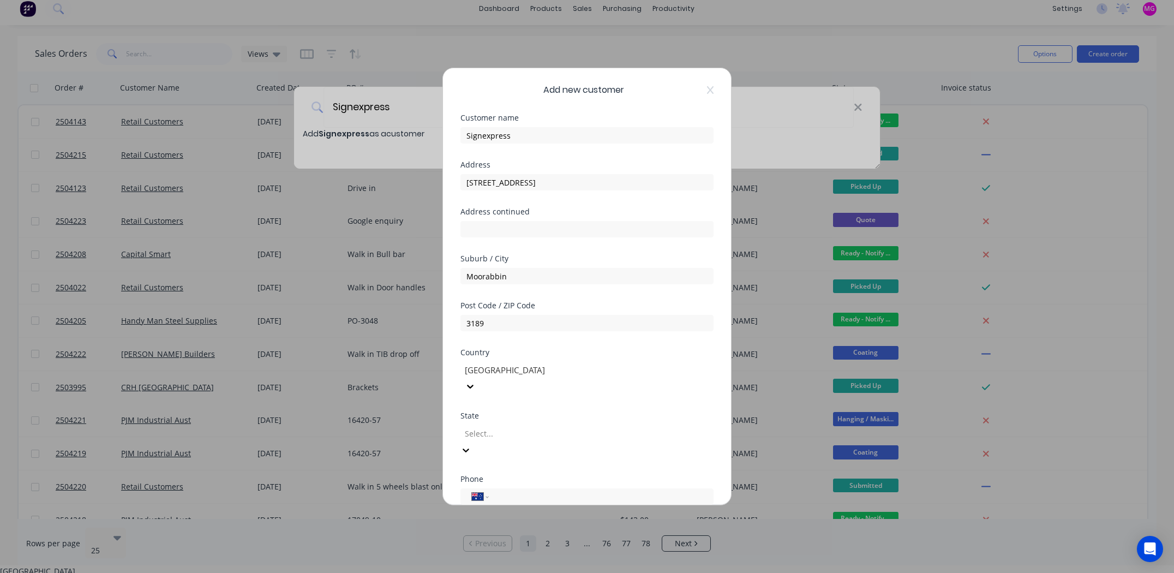
drag, startPoint x: 487, startPoint y: 564, endPoint x: 496, endPoint y: 554, distance: 13.1
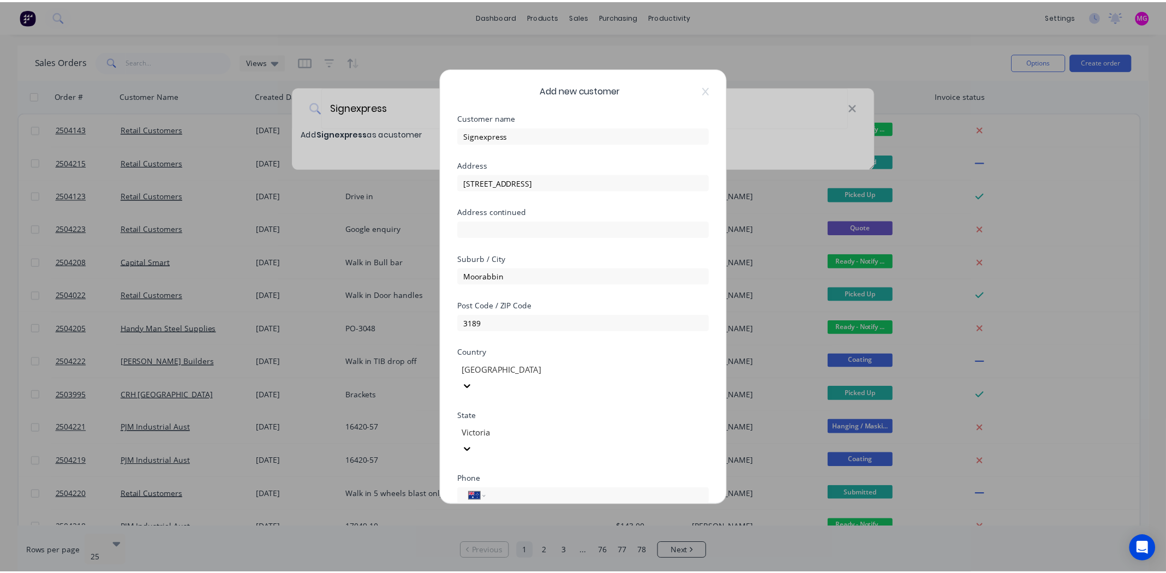
scroll to position [95, 0]
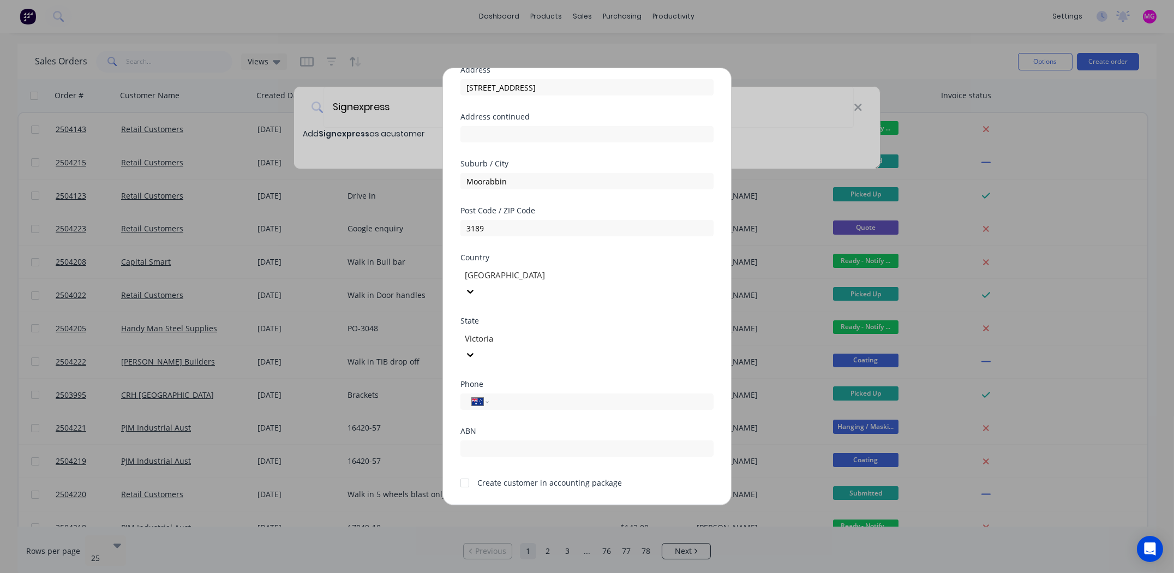
click at [464, 472] on div at bounding box center [465, 483] width 22 height 22
click at [555, 506] on button "Save" at bounding box center [553, 514] width 60 height 17
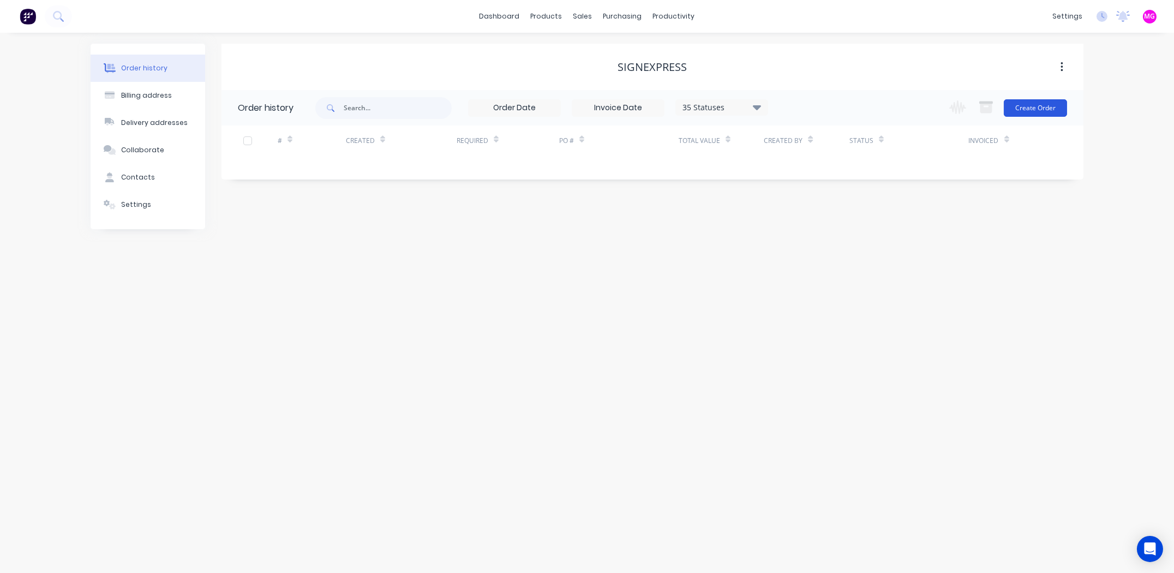
click at [1039, 99] on button "Create Order" at bounding box center [1035, 107] width 63 height 17
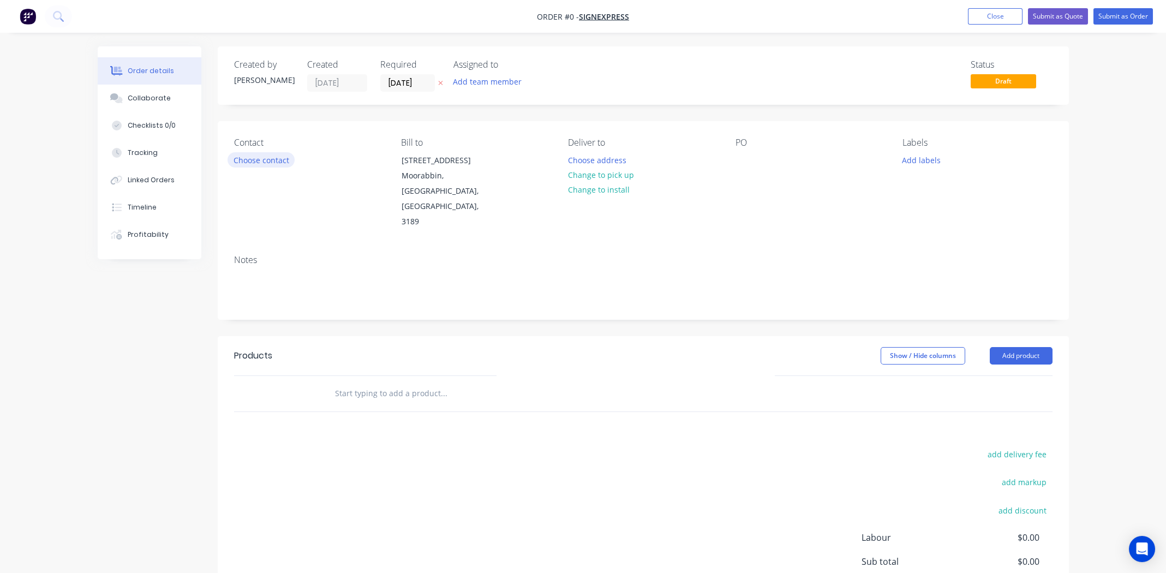
click at [244, 160] on button "Choose contact" at bounding box center [261, 159] width 67 height 15
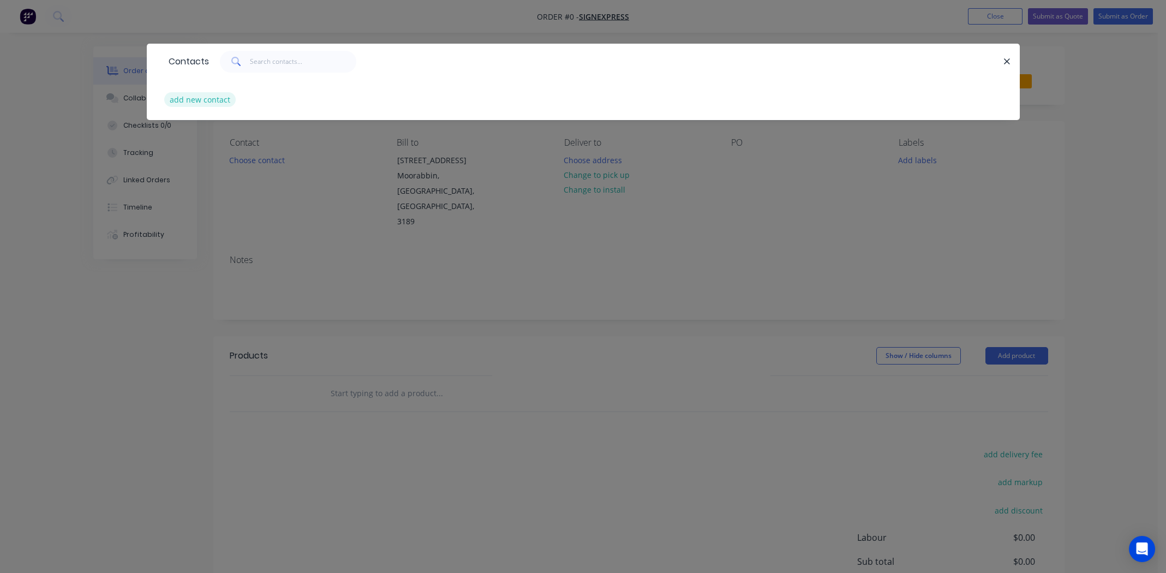
click at [201, 99] on button "add new contact" at bounding box center [200, 99] width 72 height 15
select select "AU"
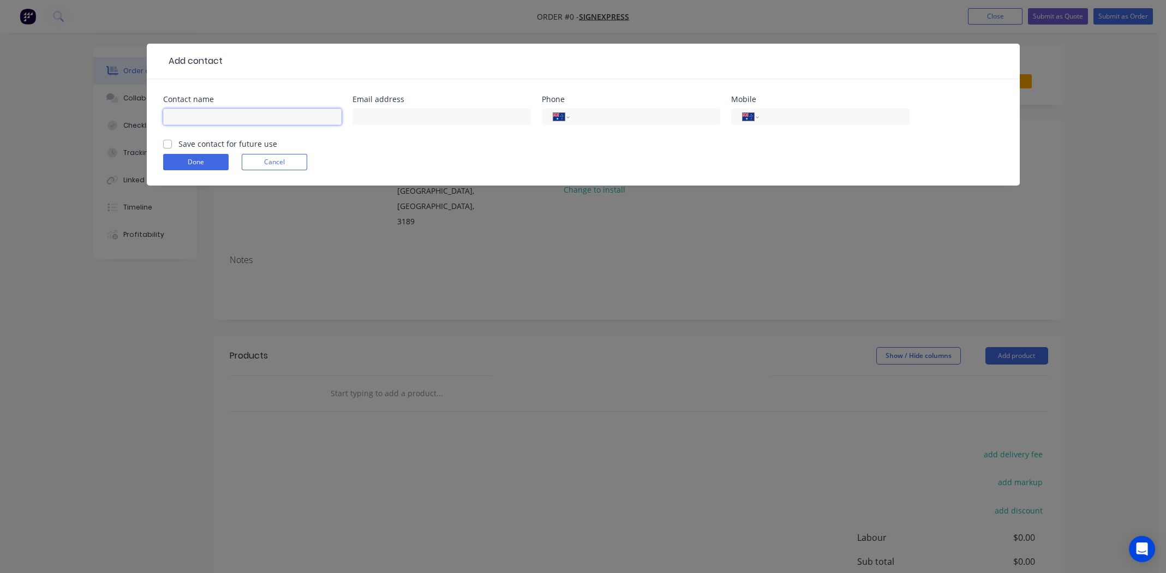
drag, startPoint x: 229, startPoint y: 117, endPoint x: 241, endPoint y: 115, distance: 12.3
click at [229, 117] on input "text" at bounding box center [252, 117] width 178 height 16
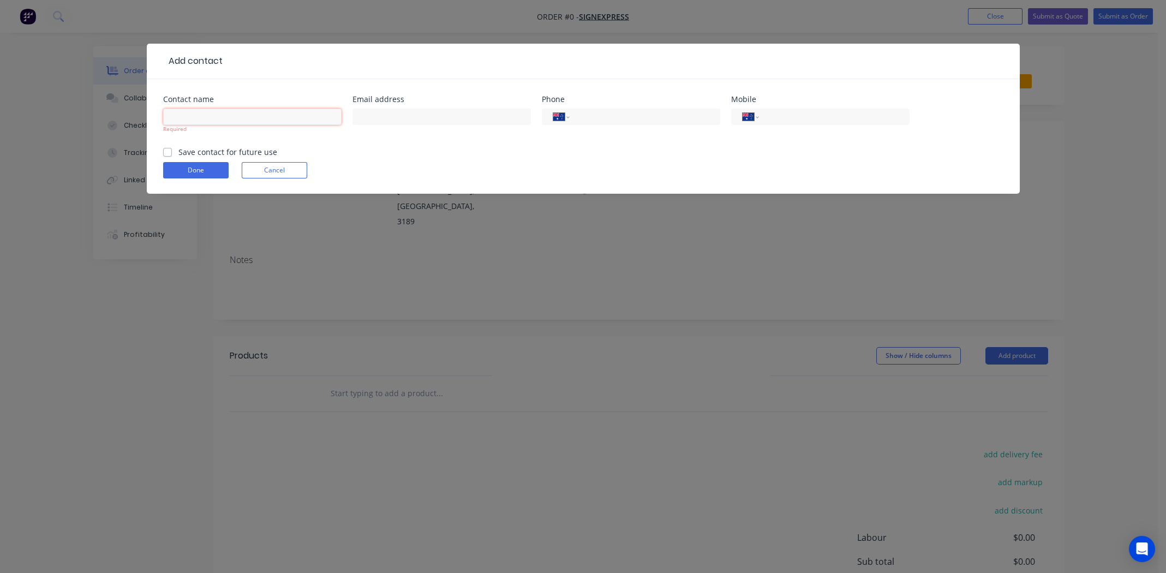
click at [243, 121] on input "text" at bounding box center [252, 117] width 178 height 16
type input "Cameron Barbner"
click at [410, 120] on input "text" at bounding box center [441, 117] width 178 height 16
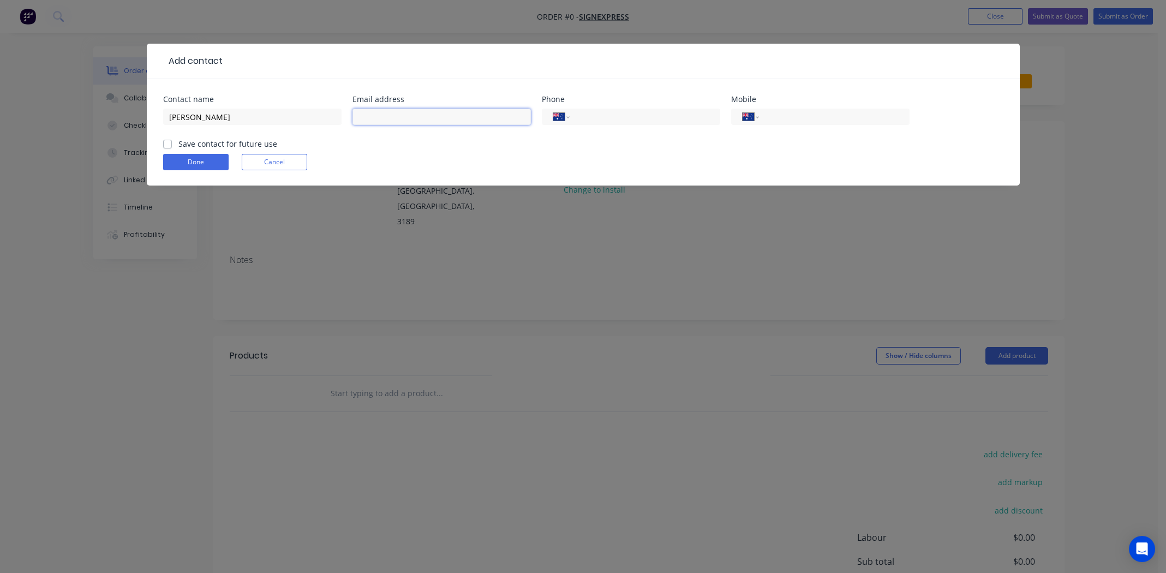
paste input "cameron@signexpress.com.au"
type input "cameron@signexpress.com.au"
click at [811, 116] on input "tel" at bounding box center [832, 117] width 131 height 13
click at [812, 116] on input "0409" at bounding box center [832, 117] width 131 height 13
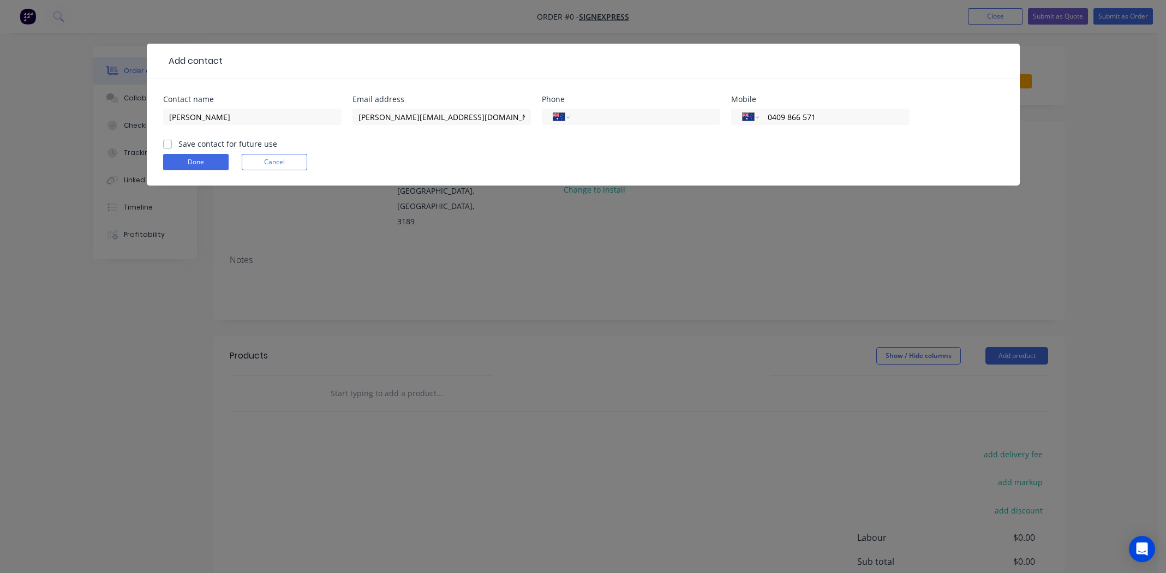
type input "0409 866 571"
click at [775, 171] on form "Contact name Cameron Barbner Email address cameron@signexpress.com.au Phone Int…" at bounding box center [583, 140] width 840 height 90
click at [178, 142] on label "Save contact for future use" at bounding box center [227, 143] width 99 height 11
click at [167, 142] on input "Save contact for future use" at bounding box center [167, 143] width 9 height 10
checkbox input "true"
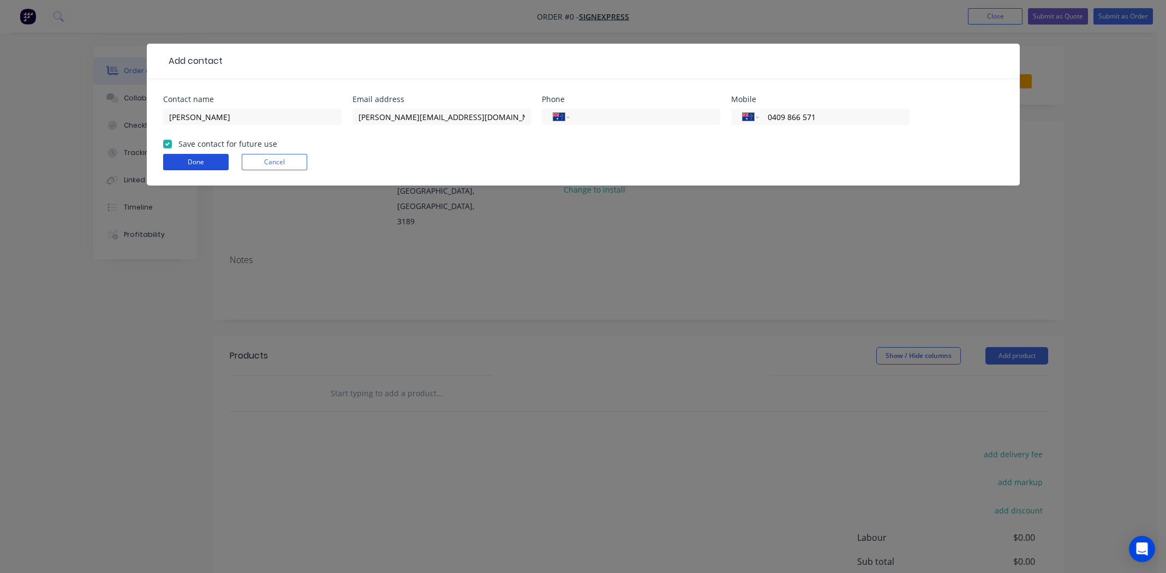
click at [172, 161] on button "Done" at bounding box center [195, 162] width 65 height 16
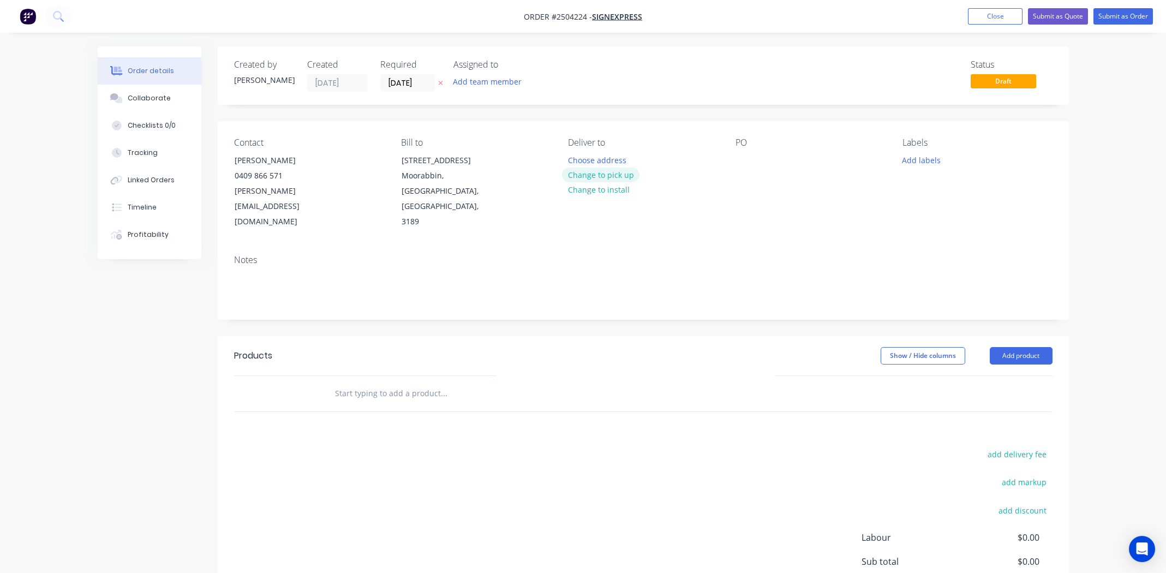
click at [614, 172] on button "Change to pick up" at bounding box center [600, 174] width 77 height 15
click at [915, 161] on button "Add labels" at bounding box center [921, 159] width 50 height 15
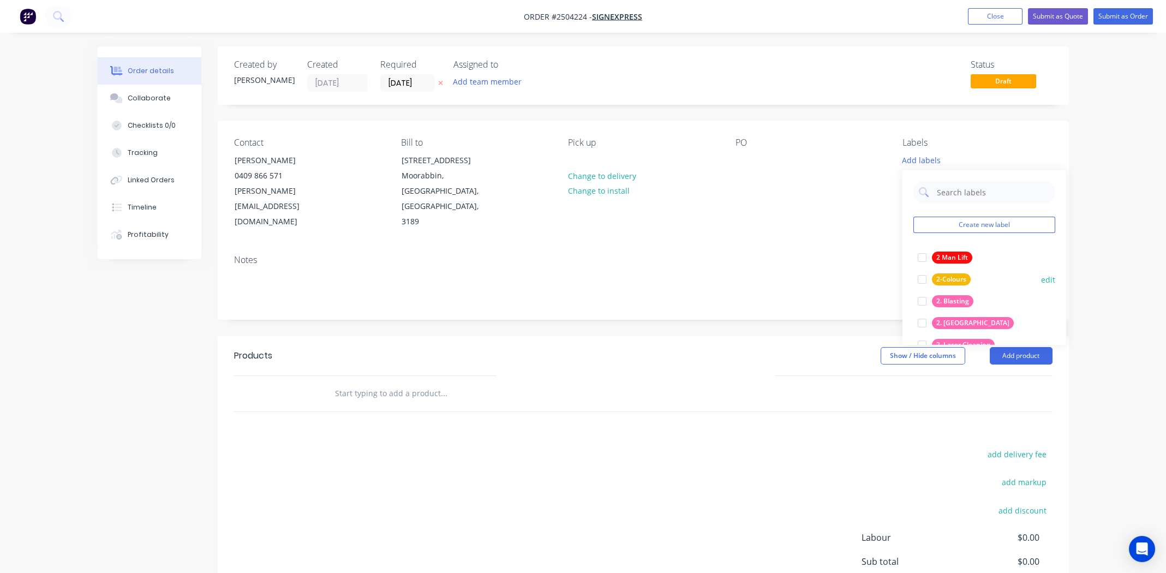
click at [919, 298] on div at bounding box center [922, 301] width 22 height 22
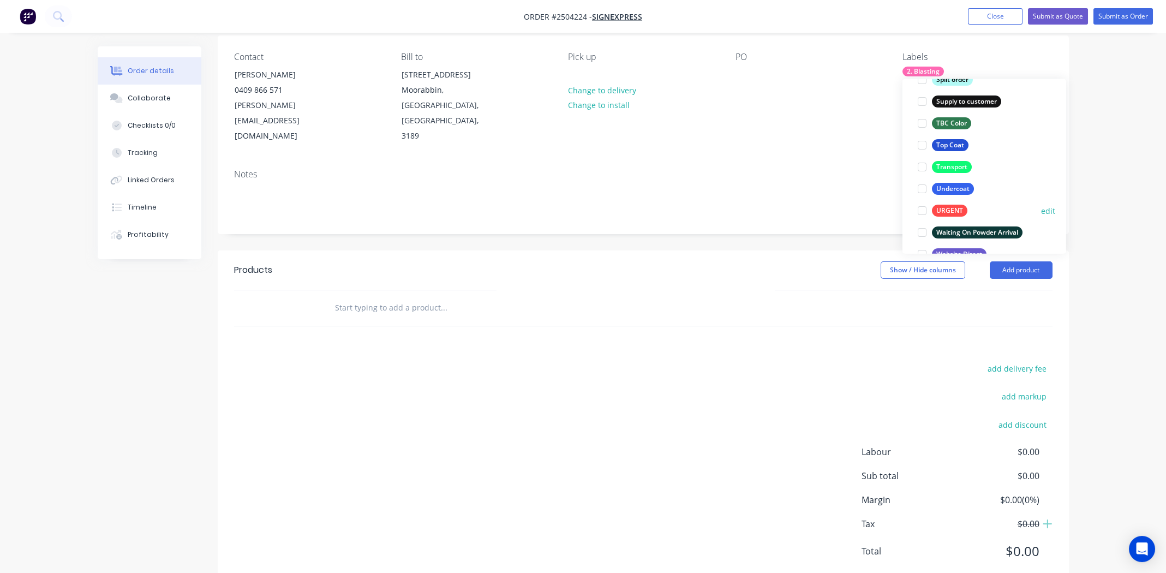
scroll to position [851, 0]
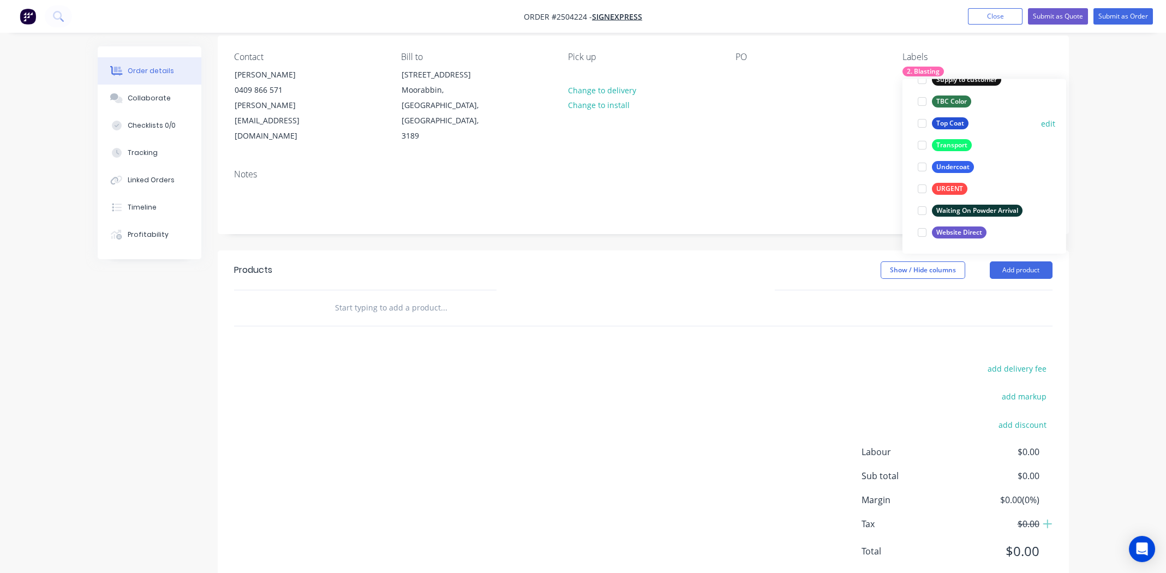
click at [919, 122] on div at bounding box center [922, 123] width 22 height 22
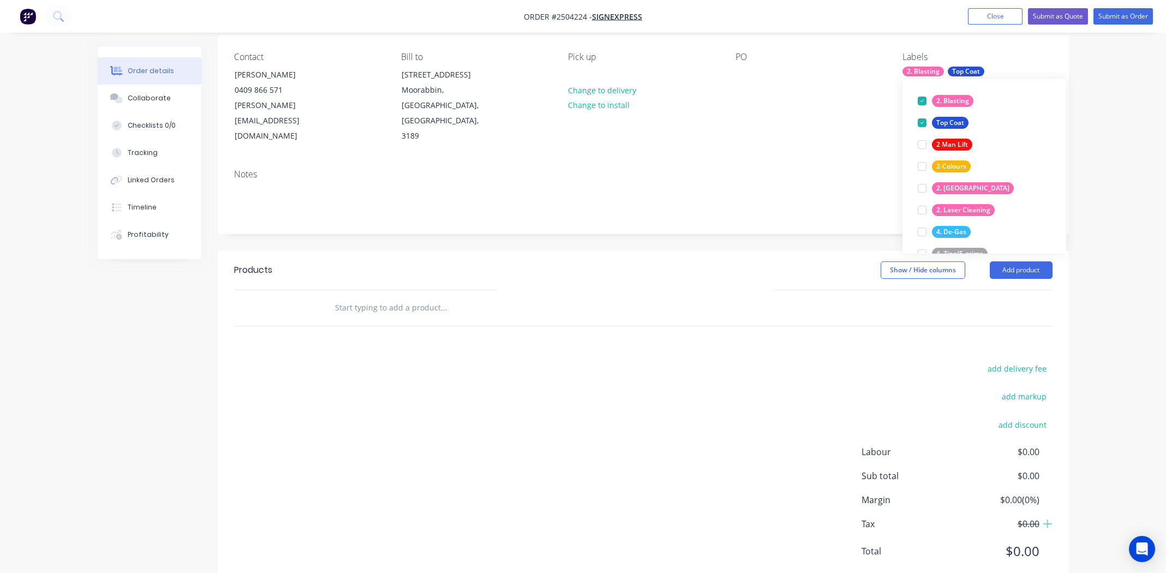
click at [568, 370] on div "add delivery fee add markup add discount Labour $0.00 Sub total $0.00 Margin $0…" at bounding box center [643, 466] width 818 height 211
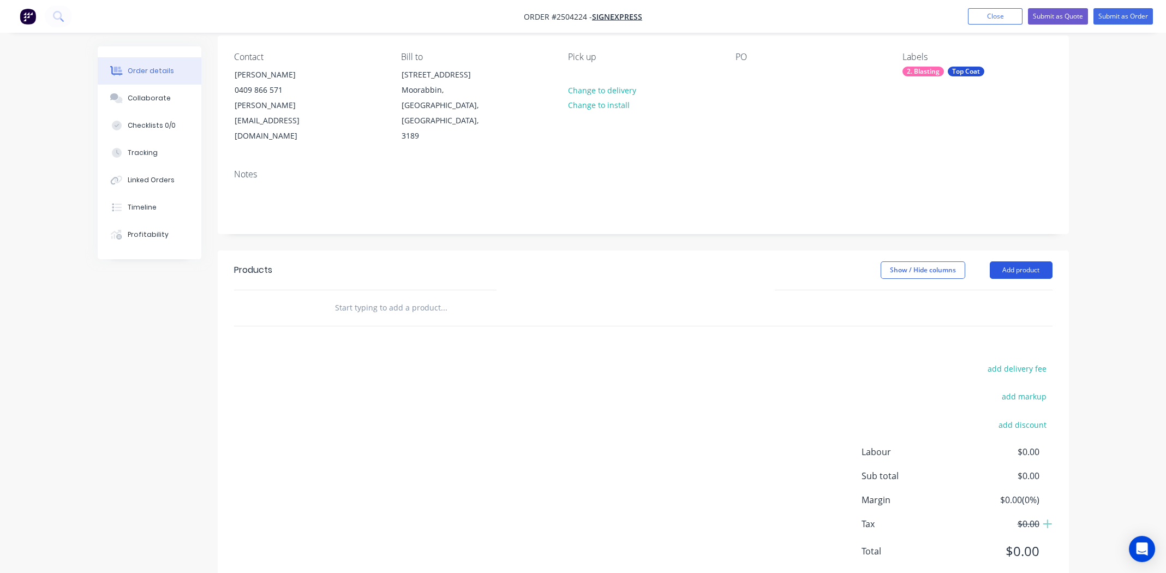
click at [1026, 261] on button "Add product" at bounding box center [1021, 269] width 63 height 17
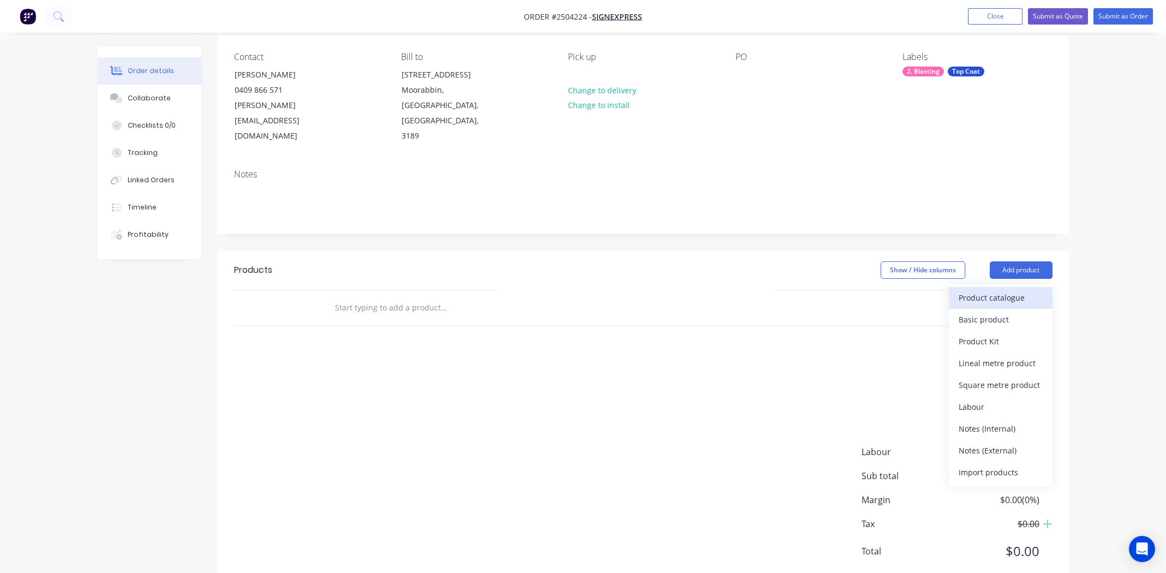
click at [1016, 290] on div "Product catalogue" at bounding box center [1001, 298] width 84 height 16
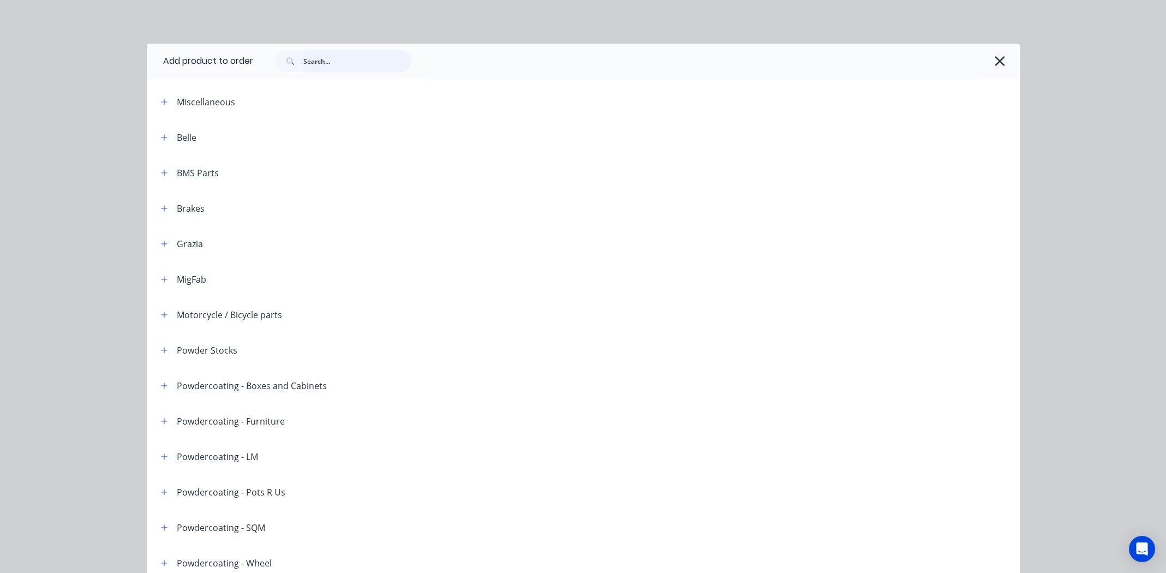
click at [369, 55] on input "text" at bounding box center [357, 61] width 108 height 22
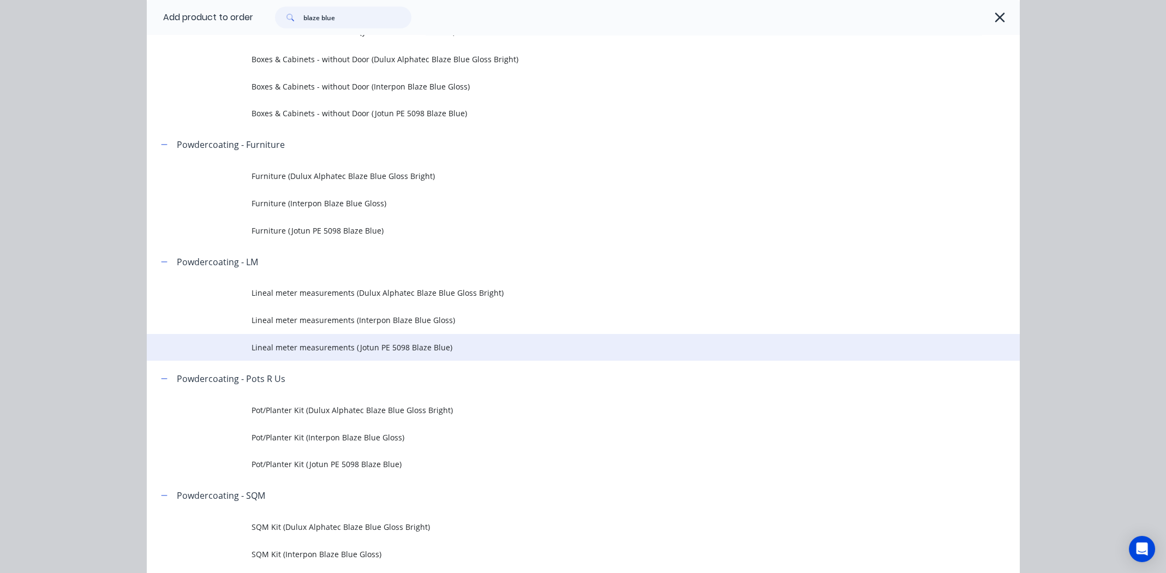
scroll to position [218, 0]
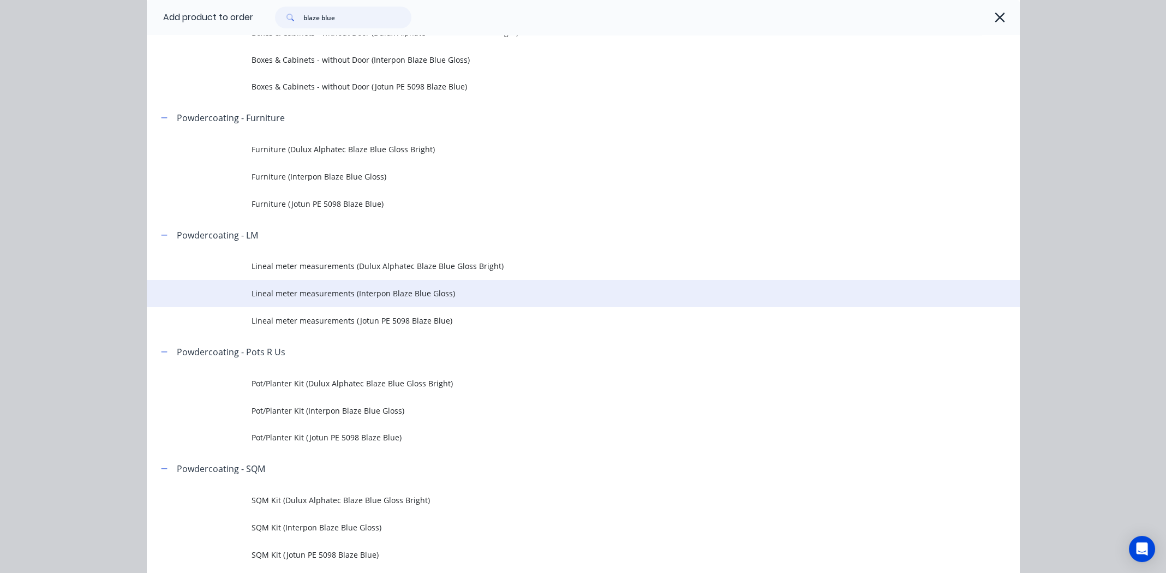
type input "blaze blue"
click at [378, 292] on span "Lineal meter measurements (Interpon Blaze Blue Gloss)" at bounding box center [559, 293] width 614 height 11
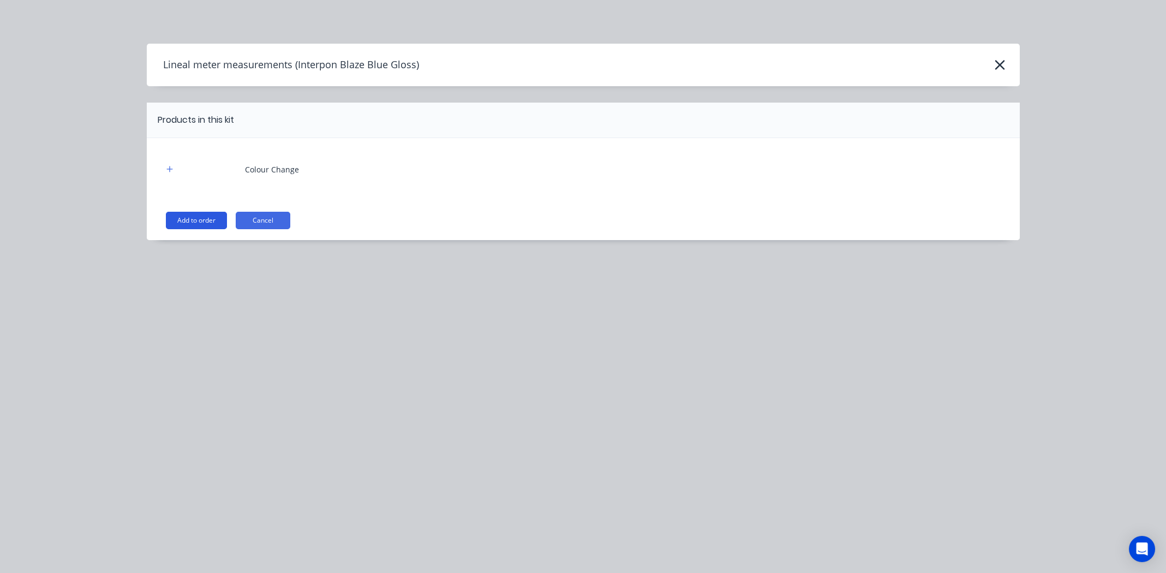
click at [218, 219] on button "Add to order" at bounding box center [196, 220] width 61 height 17
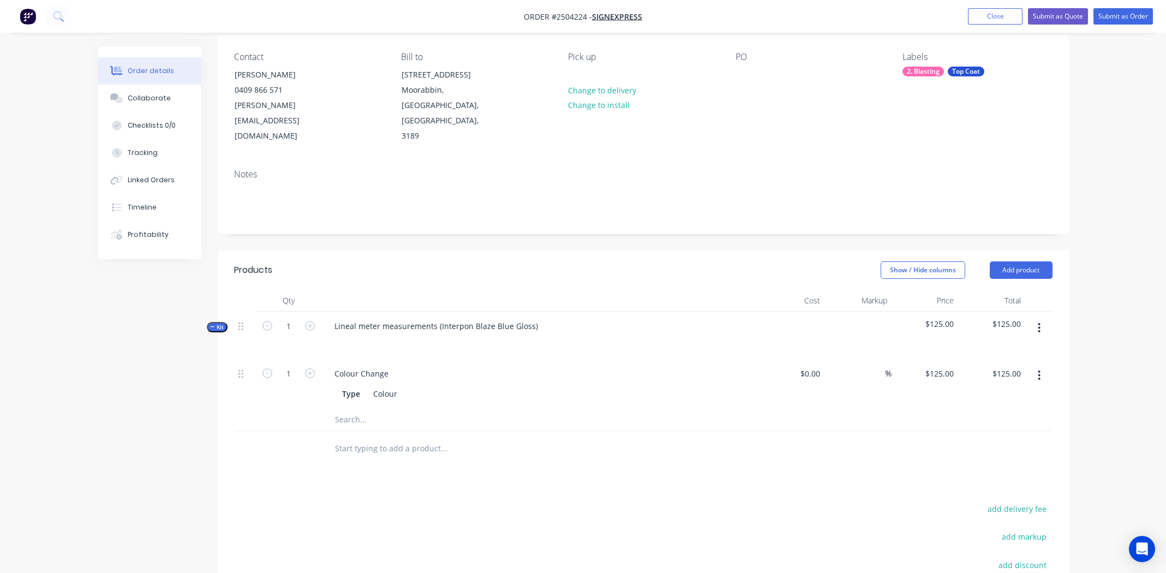
click at [1039, 322] on icon "button" at bounding box center [1039, 328] width 3 height 12
click at [1010, 349] on div "Add product to kit" at bounding box center [1001, 357] width 84 height 16
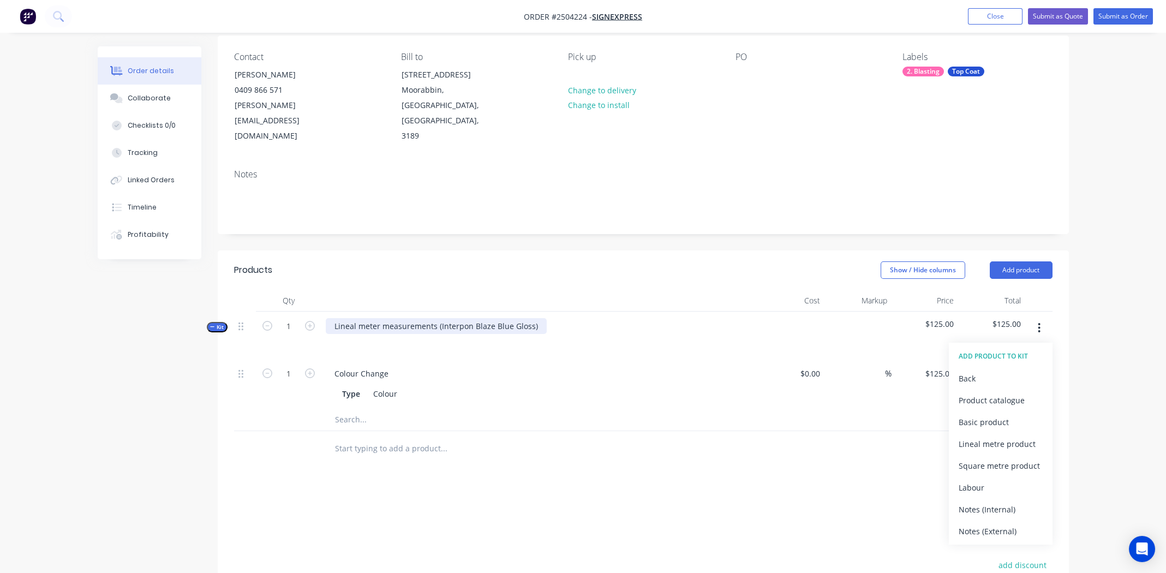
click at [538, 318] on div "Lineal meter measurements (Interpon Blaze Blue Gloss)" at bounding box center [436, 326] width 221 height 16
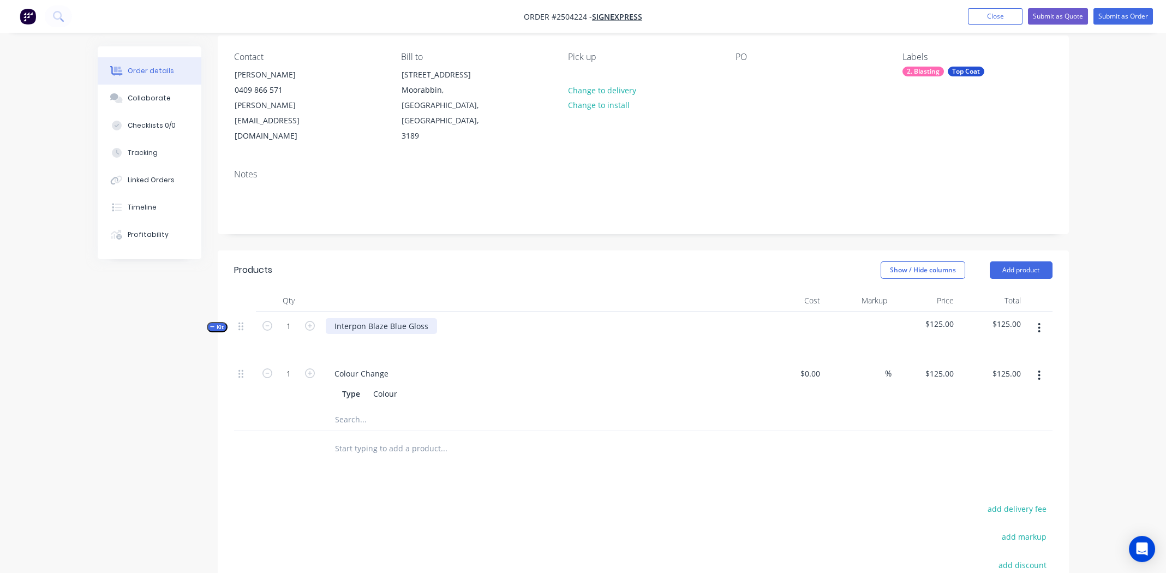
click at [385, 318] on div "Interpon Blaze Blue Gloss" at bounding box center [381, 326] width 111 height 16
copy div "Interpon Blaze Blue Gloss"
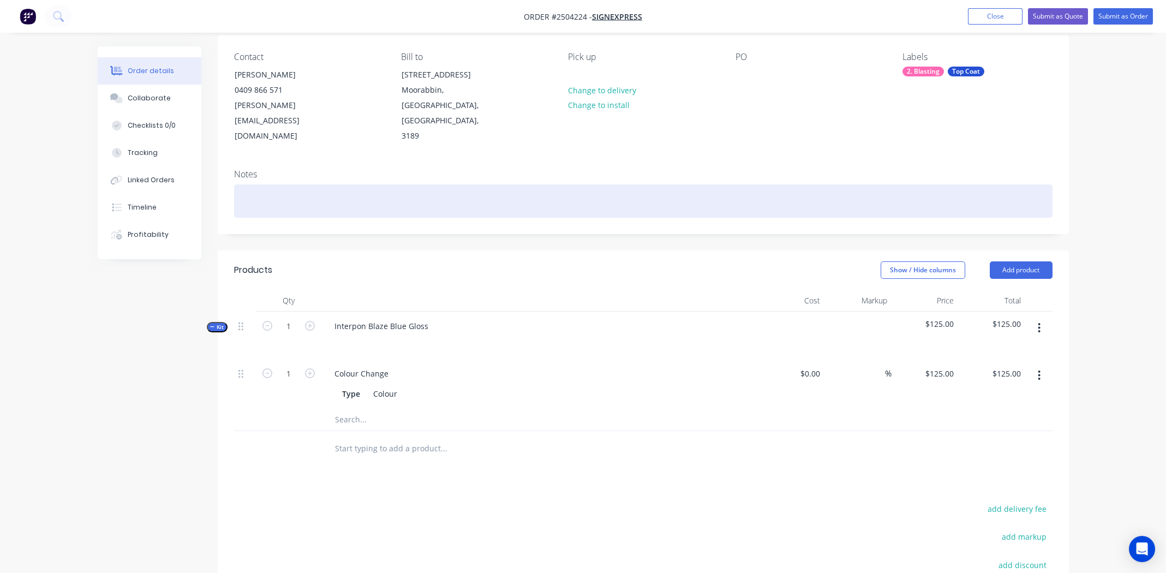
click at [281, 184] on div at bounding box center [643, 200] width 818 height 33
paste div
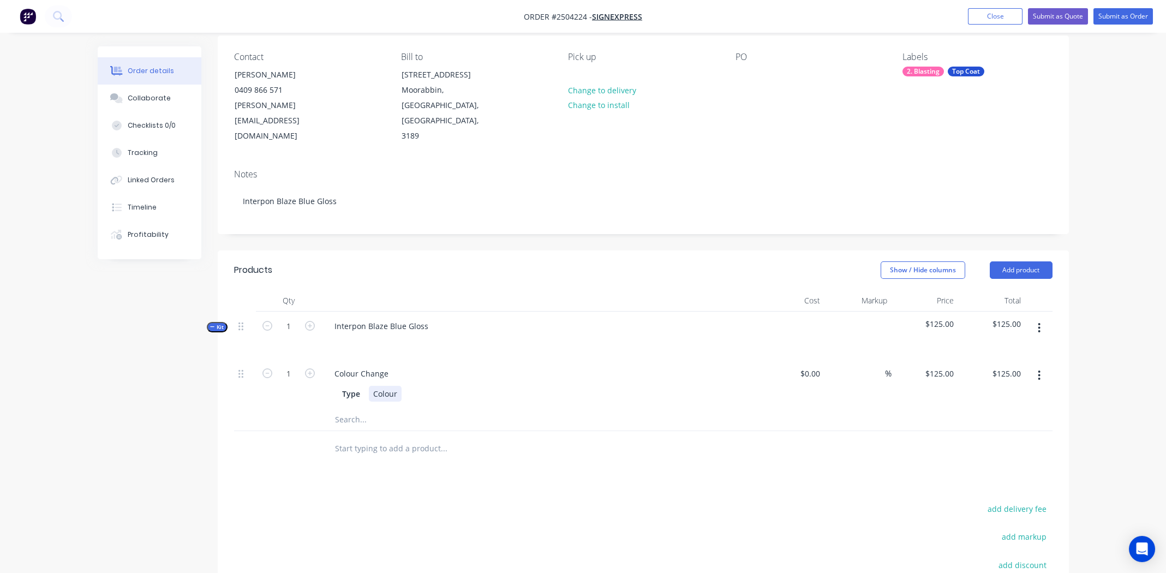
click at [379, 386] on div "Colour" at bounding box center [385, 394] width 33 height 16
paste div
click at [777, 457] on div "Products Show / Hide columns Add product Qty Cost Markup Price Total Kit 1 Inte…" at bounding box center [643, 489] width 851 height 478
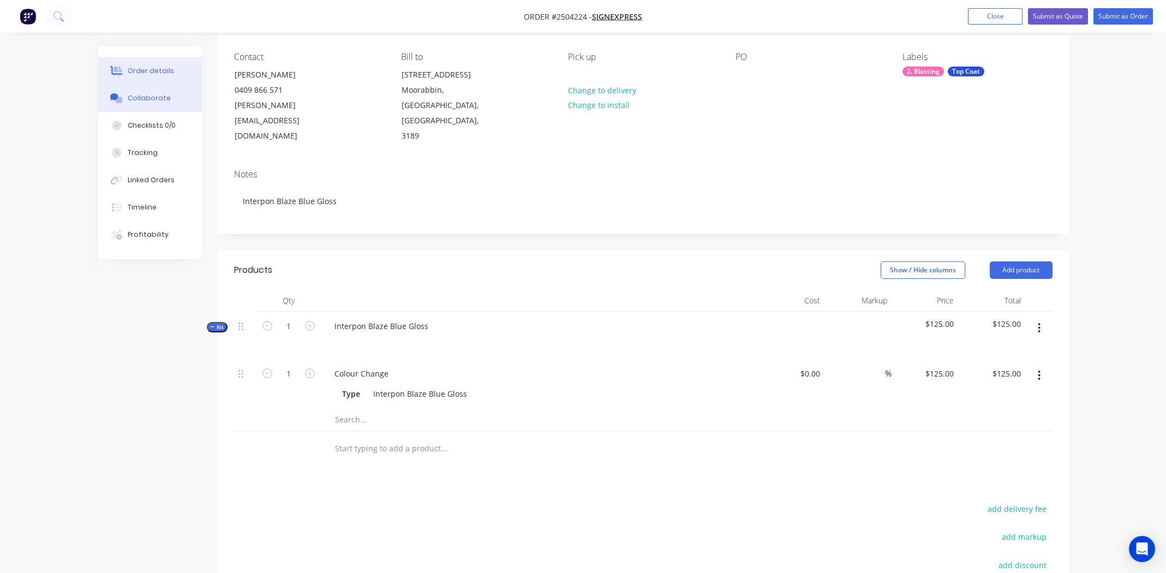
click at [166, 96] on div "Collaborate" at bounding box center [149, 98] width 43 height 10
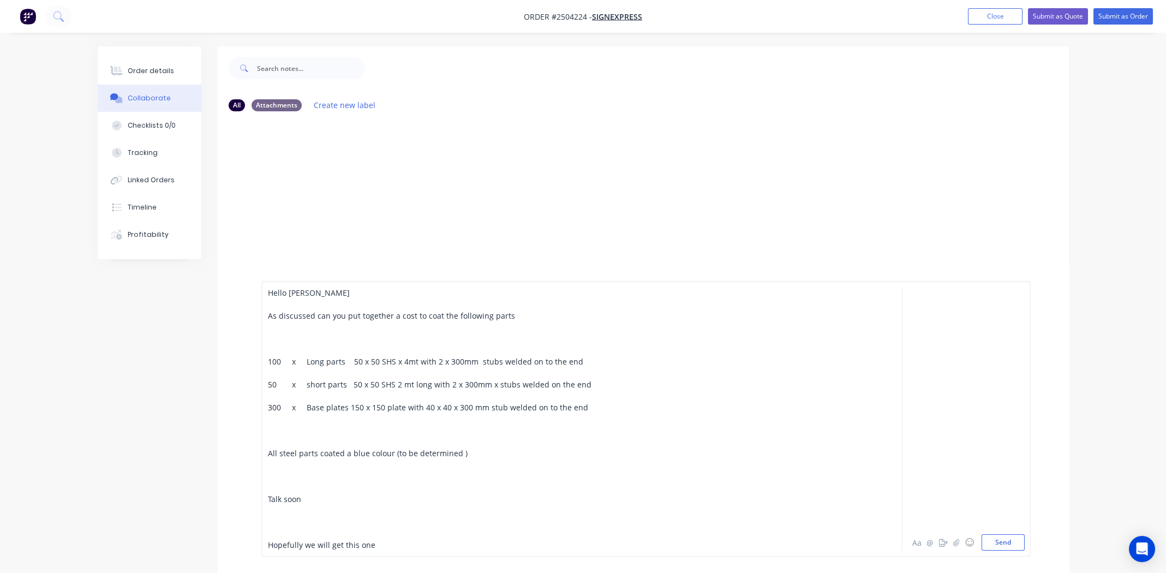
click at [290, 435] on div "Hello Michael As discussed can you put together a cost to coat the following pa…" at bounding box center [551, 419] width 567 height 264
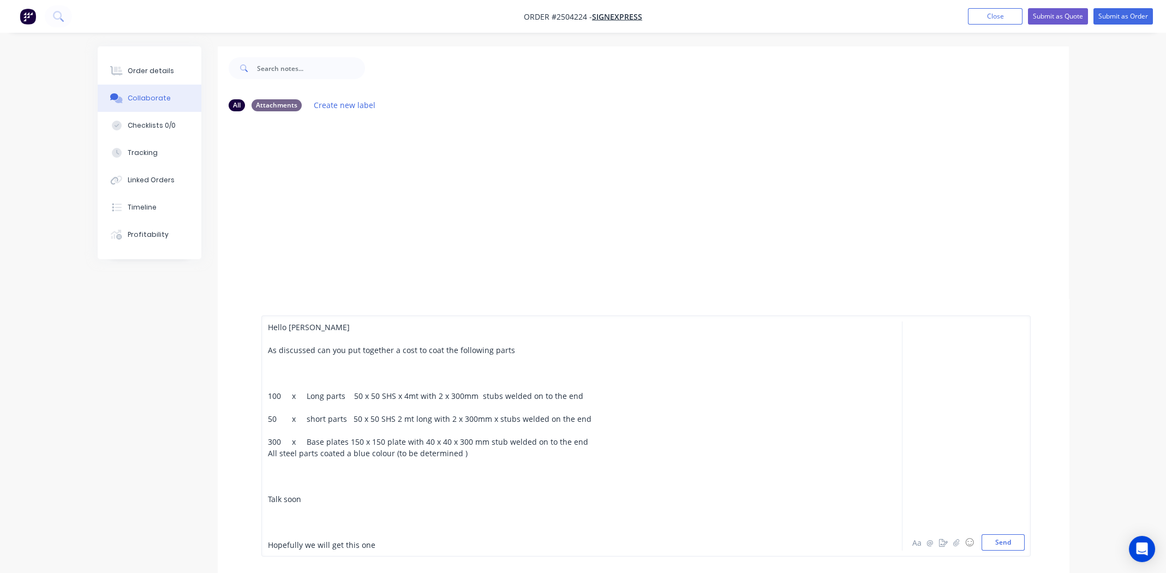
click at [281, 426] on div at bounding box center [551, 429] width 567 height 11
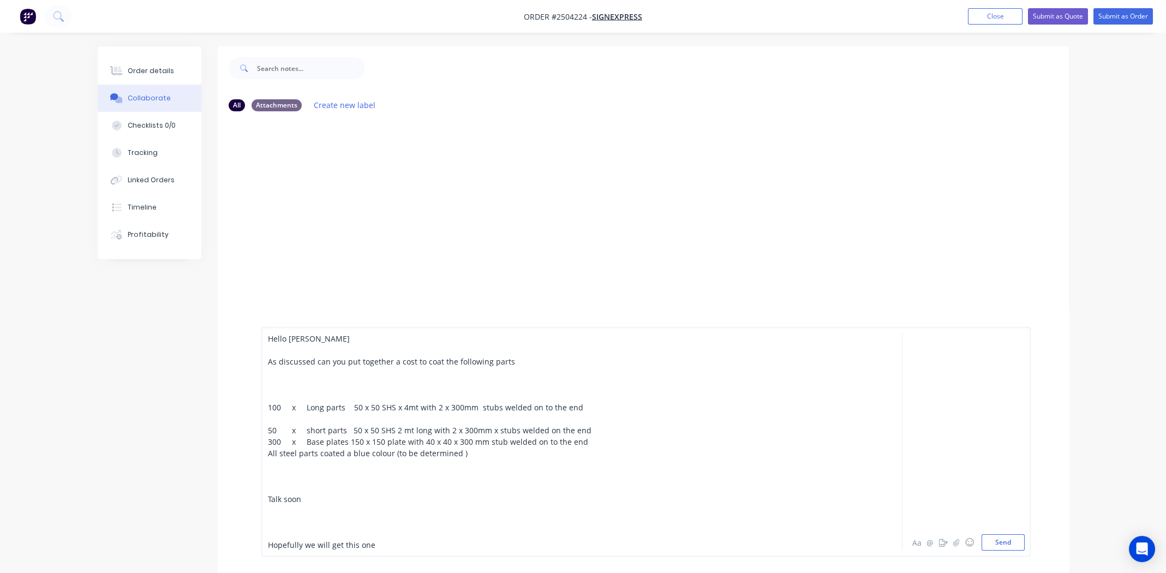
click at [282, 421] on div at bounding box center [551, 418] width 567 height 11
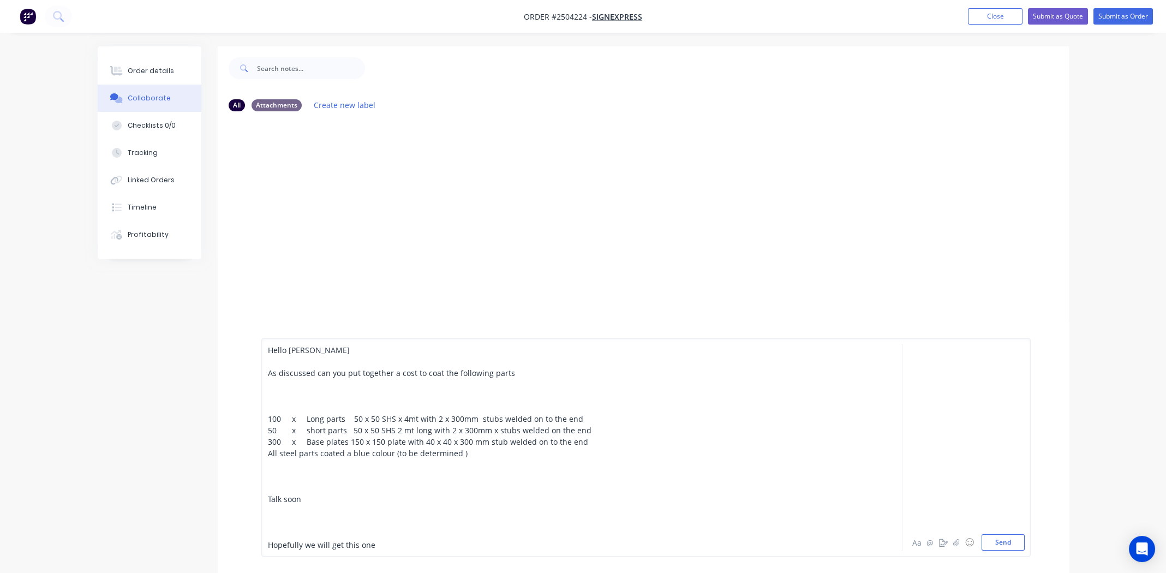
click at [286, 405] on div at bounding box center [551, 407] width 567 height 11
click at [282, 399] on div at bounding box center [551, 395] width 567 height 11
click at [291, 534] on div at bounding box center [551, 533] width 567 height 11
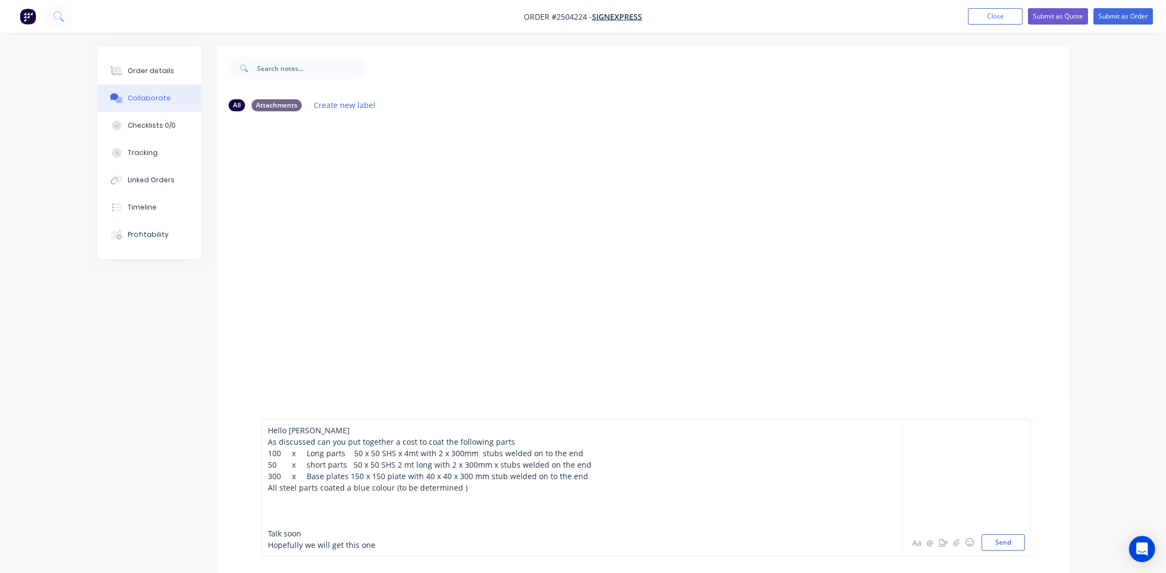
click at [286, 526] on div at bounding box center [551, 521] width 567 height 11
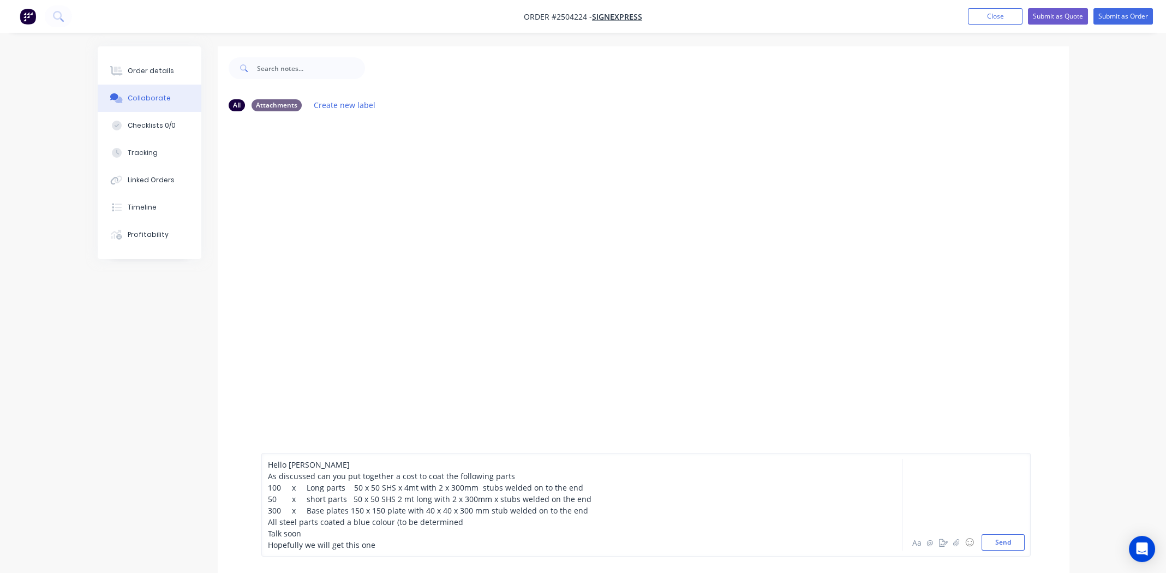
click at [728, 531] on div "Talk soon" at bounding box center [551, 533] width 567 height 11
click at [1002, 536] on button "Send" at bounding box center [1002, 542] width 43 height 16
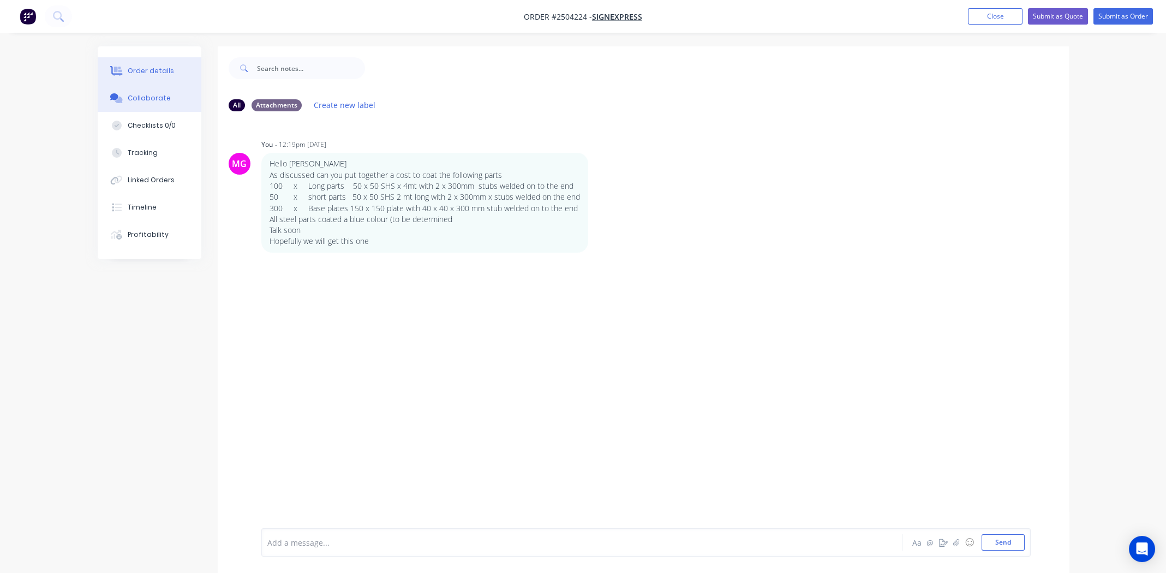
click at [152, 68] on div "Order details" at bounding box center [151, 71] width 46 height 10
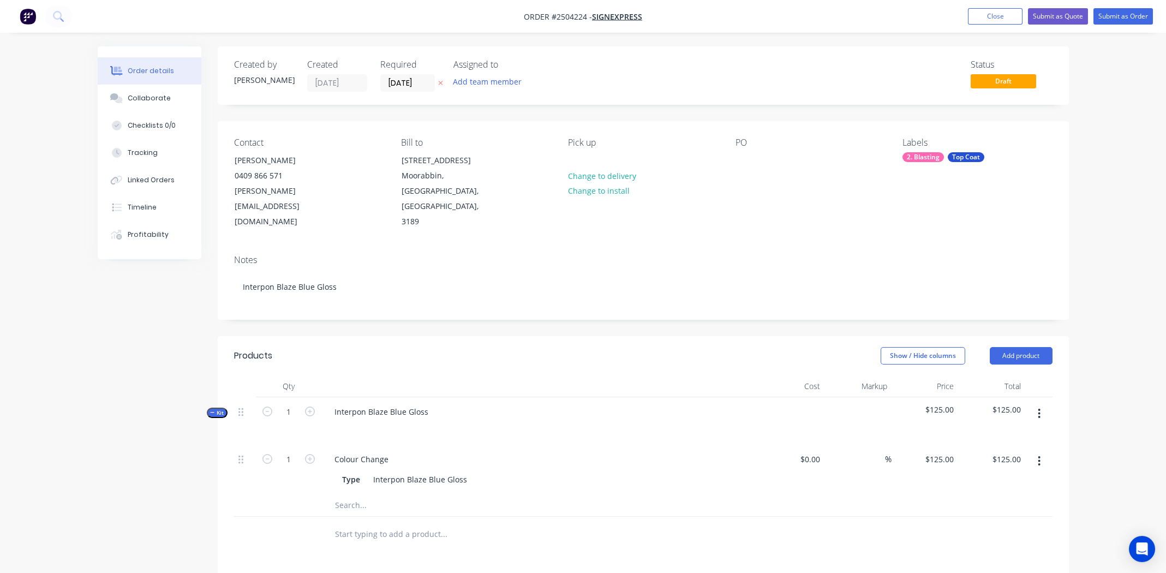
click at [1039, 408] on icon "button" at bounding box center [1039, 414] width 3 height 12
click at [1016, 434] on div "Add product to kit" at bounding box center [1001, 442] width 84 height 16
click at [1003, 478] on div "Product catalogue" at bounding box center [1001, 486] width 84 height 16
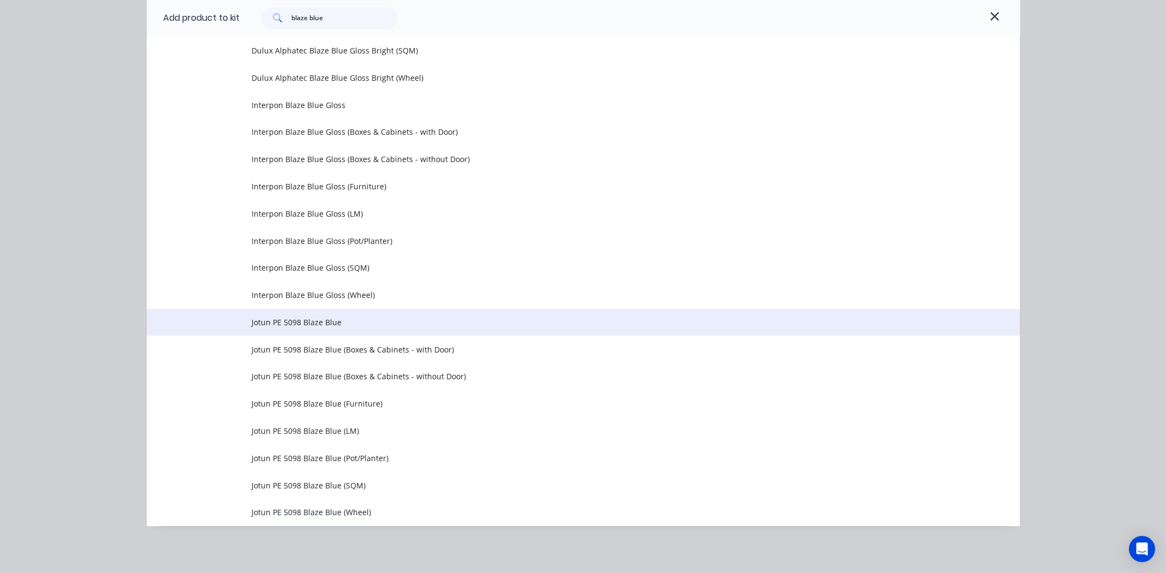
scroll to position [495, 0]
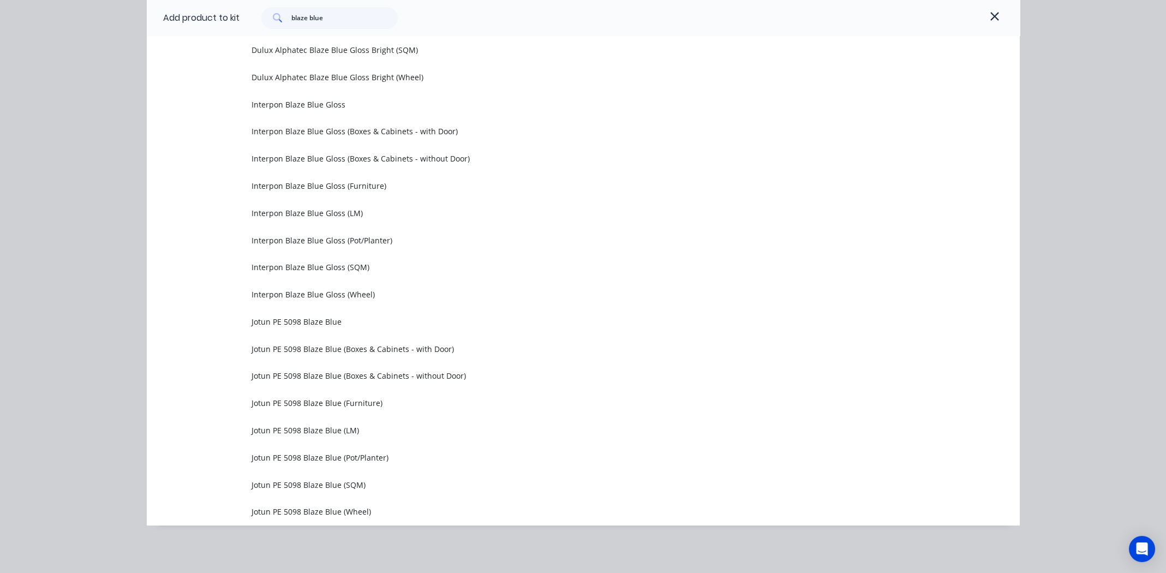
click at [317, 212] on span "Interpon Blaze Blue Gloss (LM)" at bounding box center [559, 212] width 614 height 11
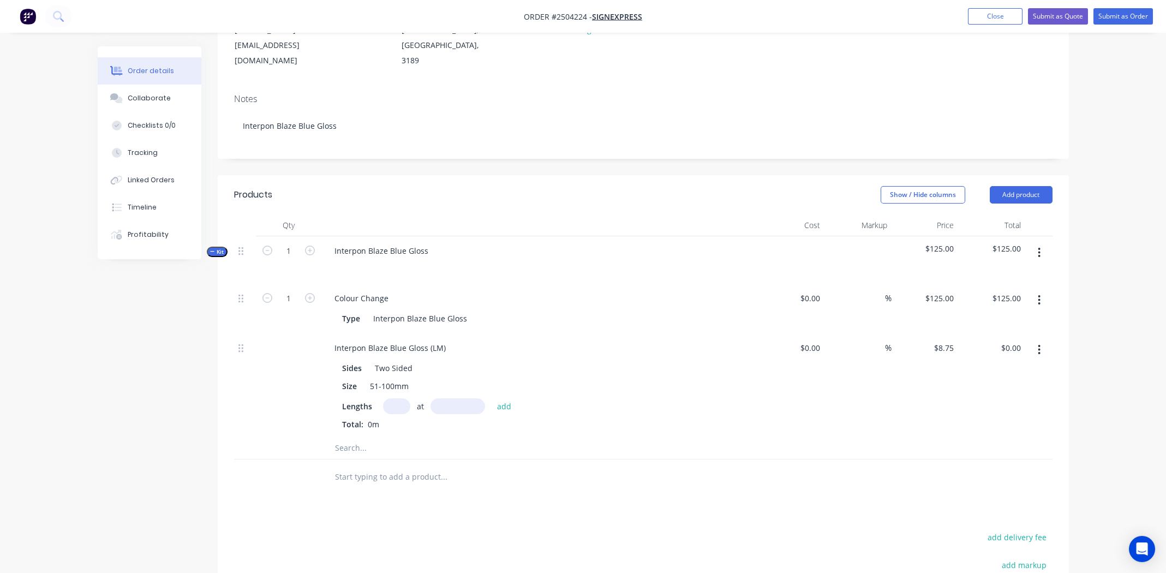
scroll to position [218, 0]
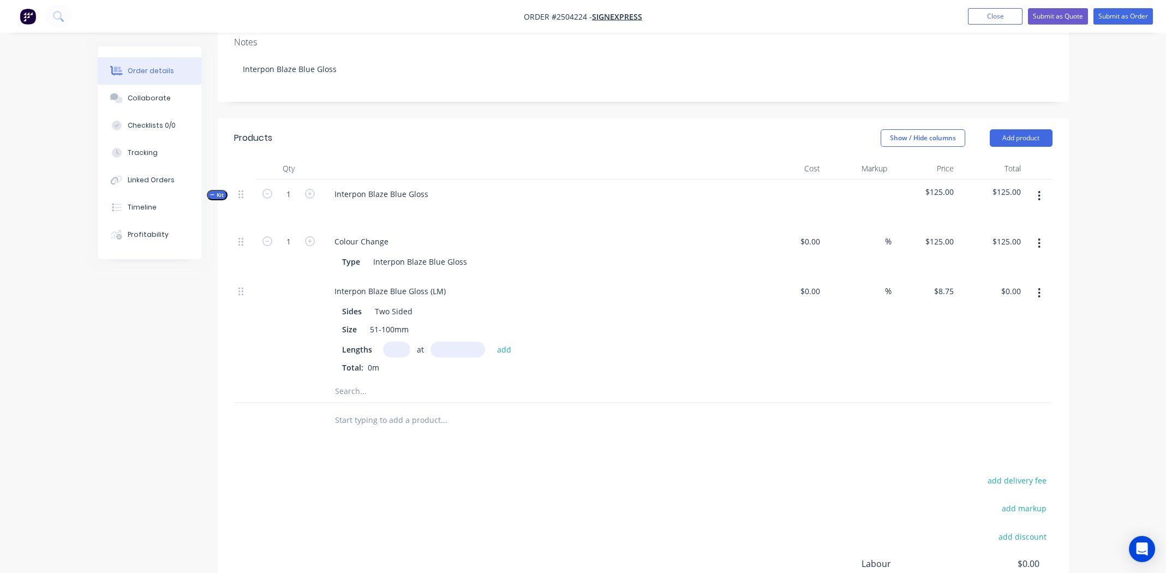
click at [391, 342] on input "text" at bounding box center [396, 350] width 27 height 16
click at [142, 95] on div "Collaborate" at bounding box center [149, 98] width 43 height 10
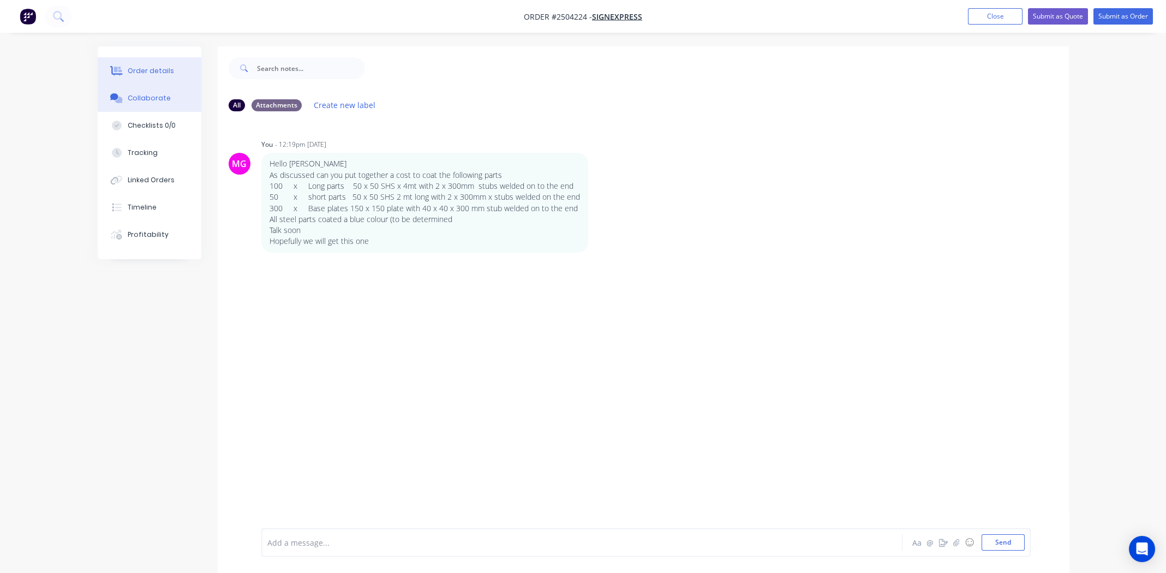
click at [149, 69] on div "Order details" at bounding box center [151, 71] width 46 height 10
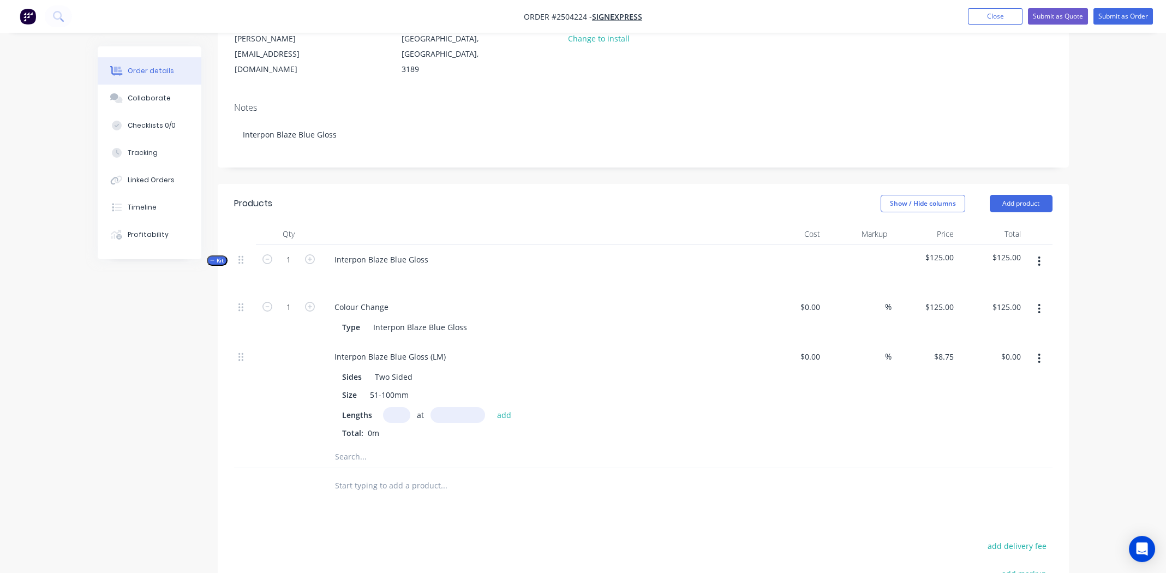
scroll to position [164, 0]
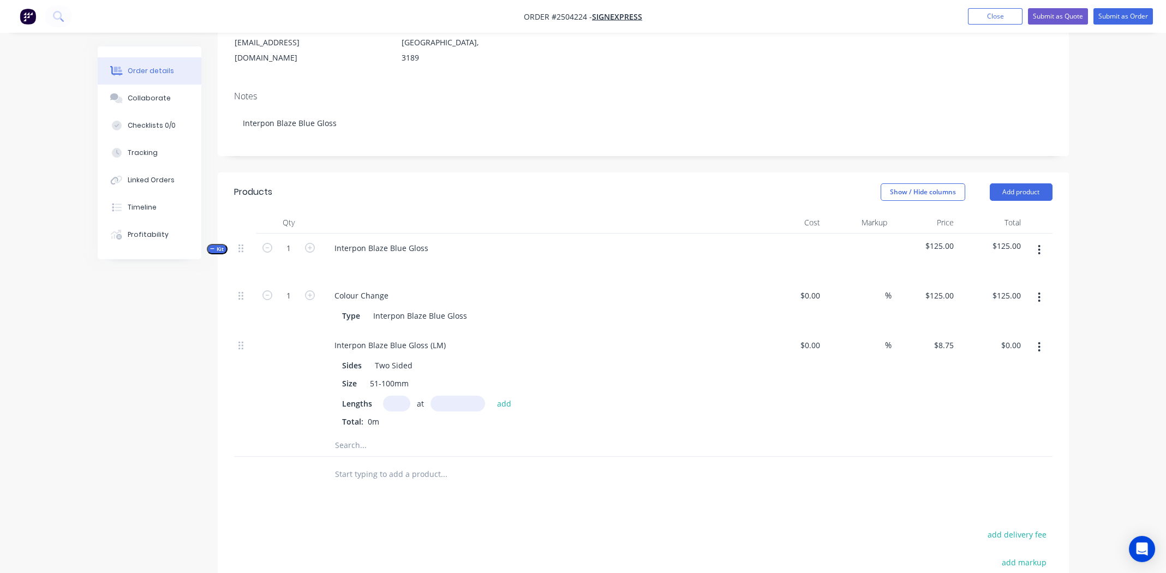
click at [392, 396] on input "text" at bounding box center [396, 404] width 27 height 16
type input "100"
type input "4000"
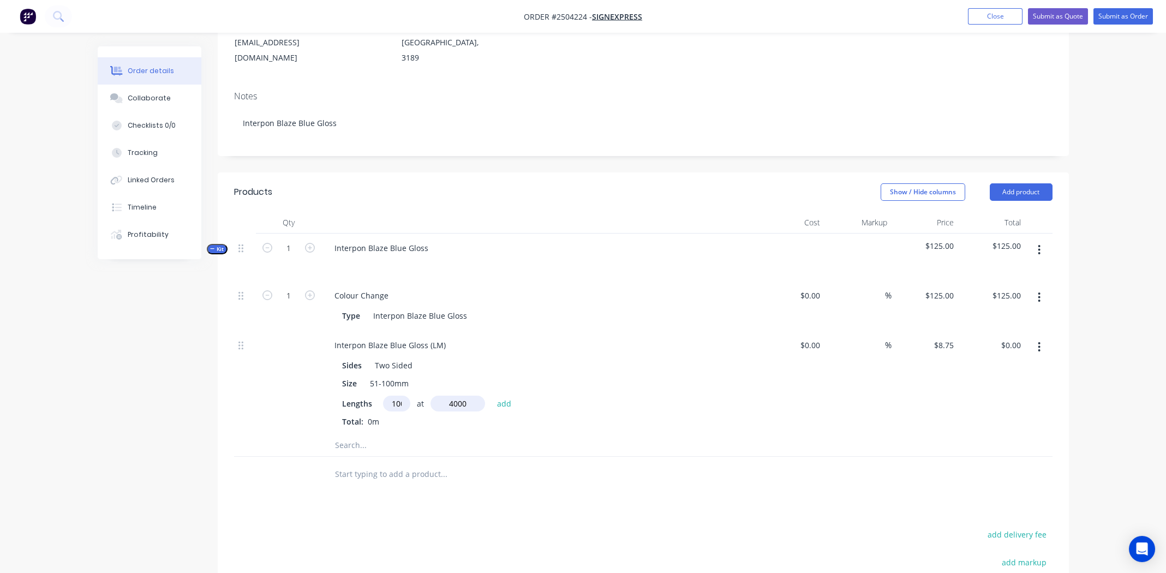
click at [492, 396] on button "add" at bounding box center [505, 403] width 26 height 15
type input "$3,500.00"
click at [134, 94] on div "Collaborate" at bounding box center [149, 98] width 43 height 10
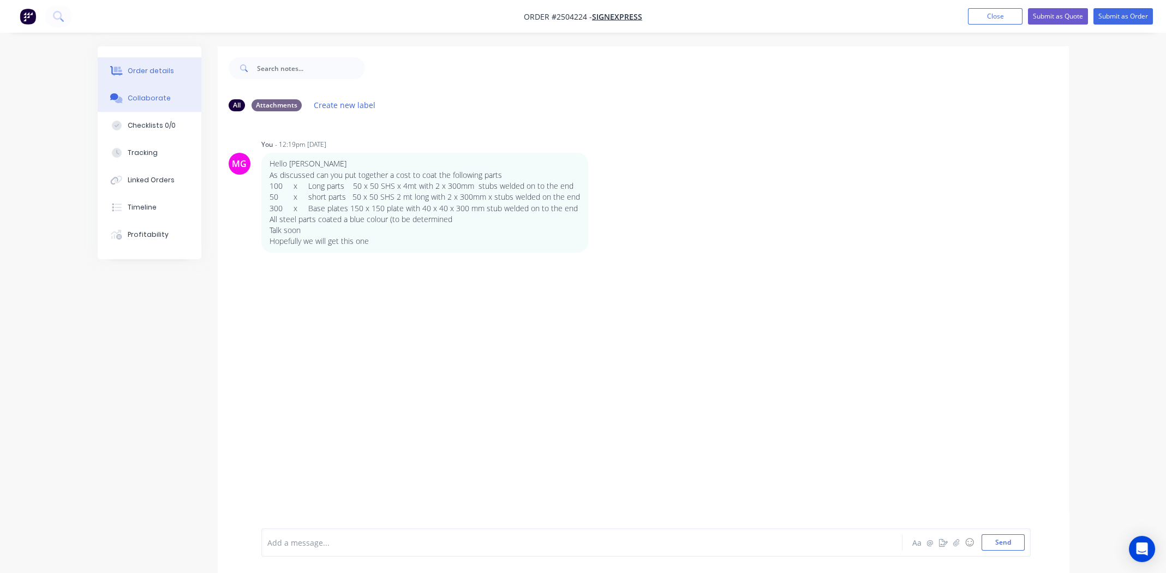
click at [140, 71] on div "Order details" at bounding box center [151, 71] width 46 height 10
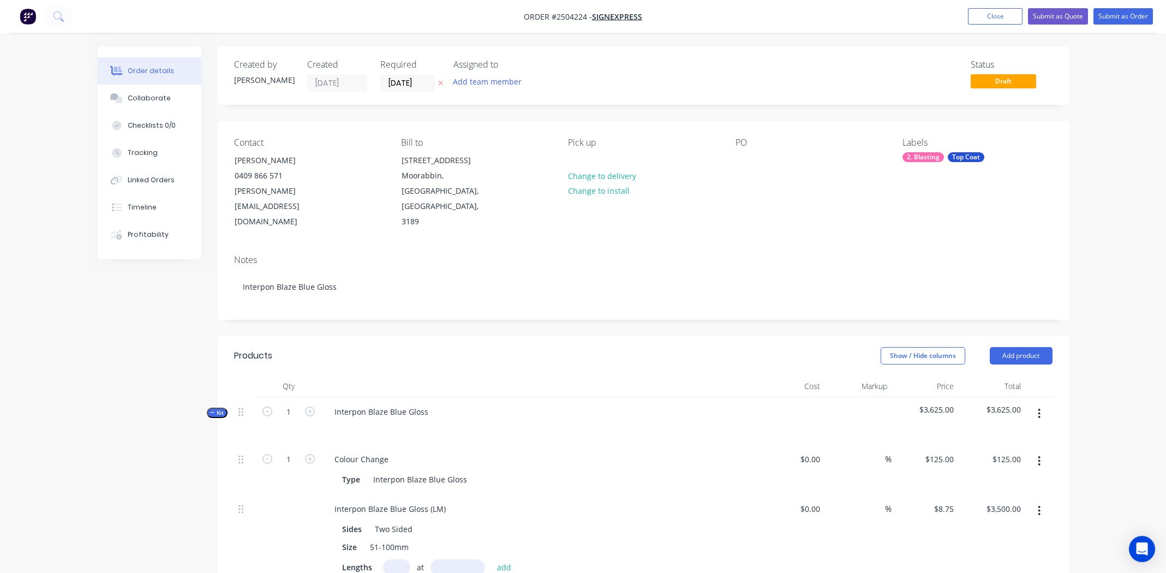
click at [397, 559] on input "text" at bounding box center [396, 567] width 27 height 16
type input "50"
type input "2000"
click at [492, 559] on button "add" at bounding box center [505, 566] width 26 height 15
type input "$4,375.00"
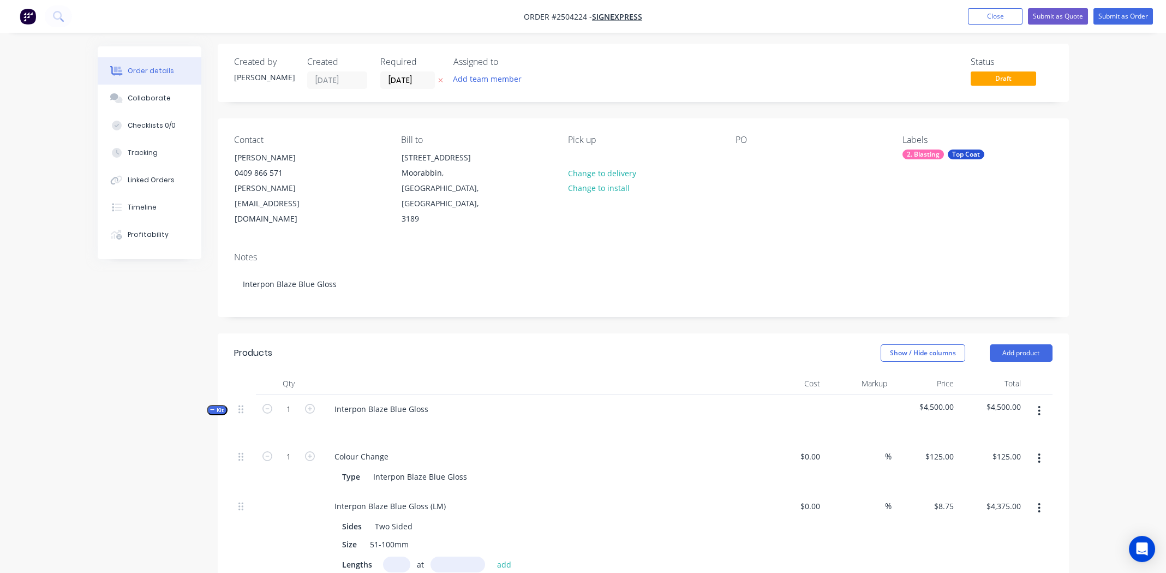
scroll to position [164, 0]
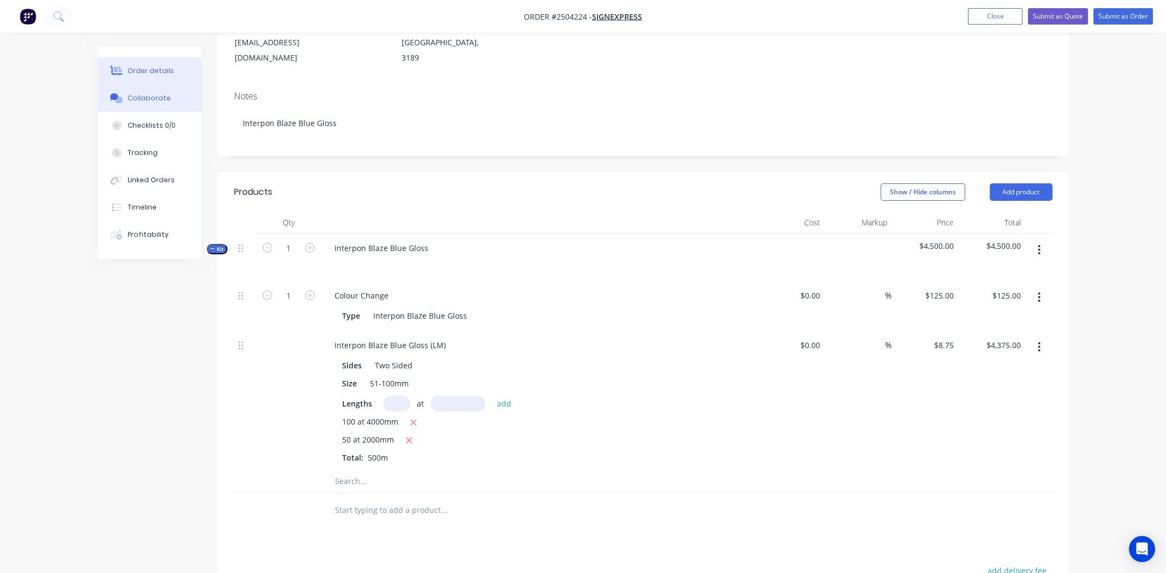
drag, startPoint x: 137, startPoint y: 93, endPoint x: 154, endPoint y: 94, distance: 16.4
click at [138, 93] on div "Collaborate" at bounding box center [149, 98] width 43 height 10
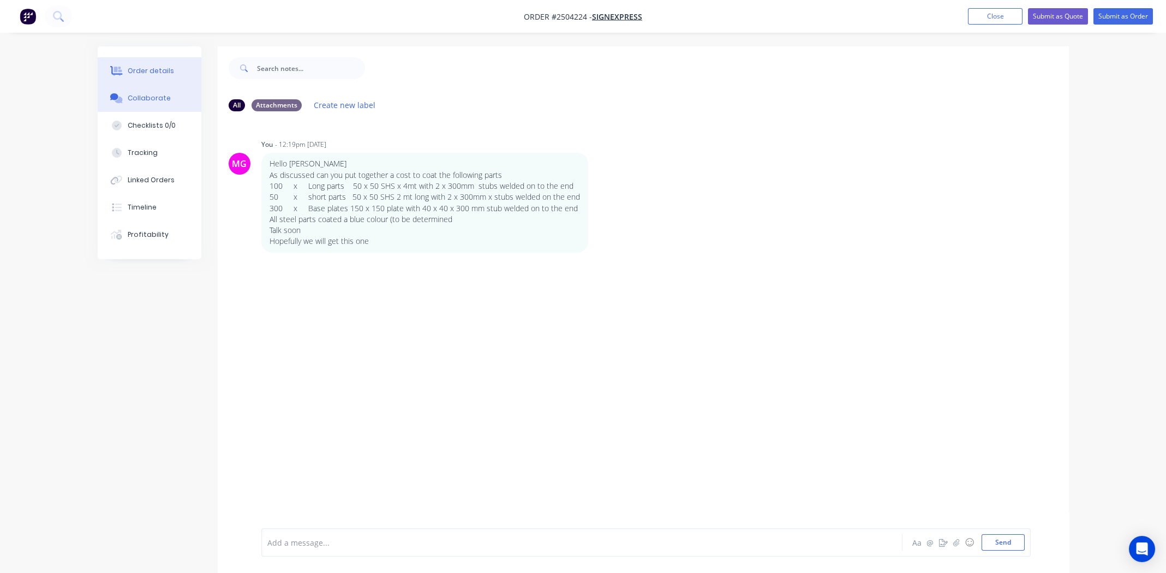
click at [154, 64] on button "Order details" at bounding box center [150, 70] width 104 height 27
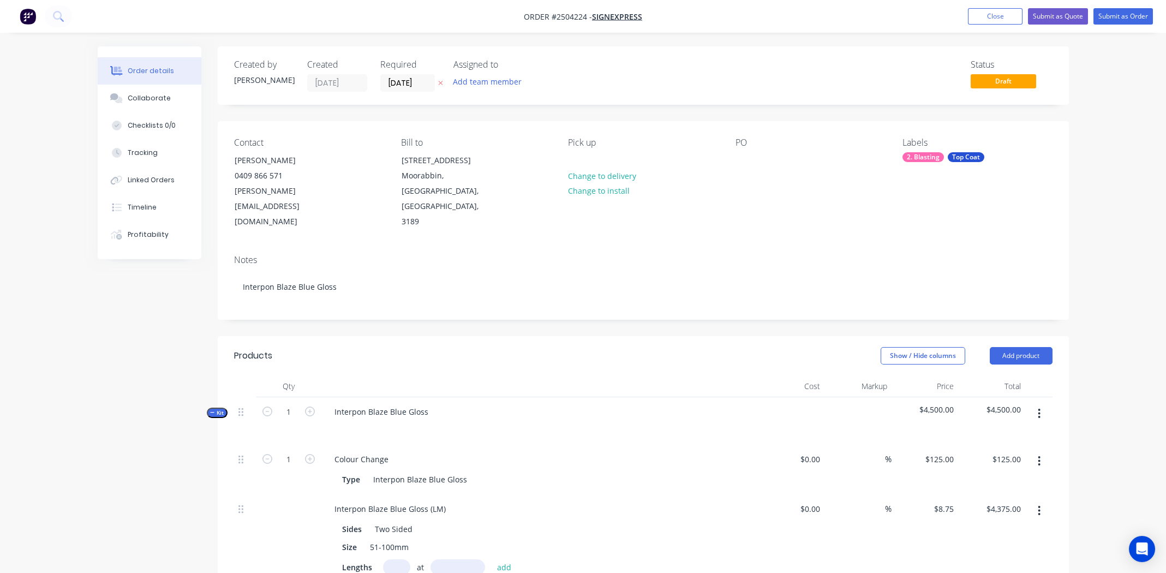
scroll to position [272, 0]
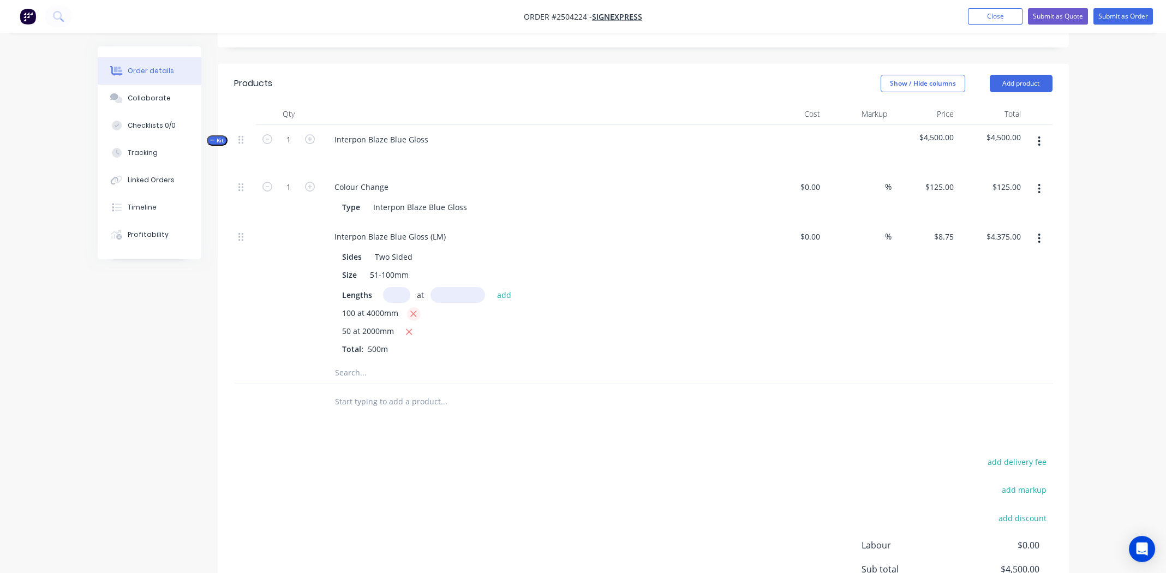
click at [415, 309] on icon "button" at bounding box center [413, 314] width 7 height 10
type input "$875.00"
click at [397, 287] on input "text" at bounding box center [396, 295] width 27 height 16
type input "100"
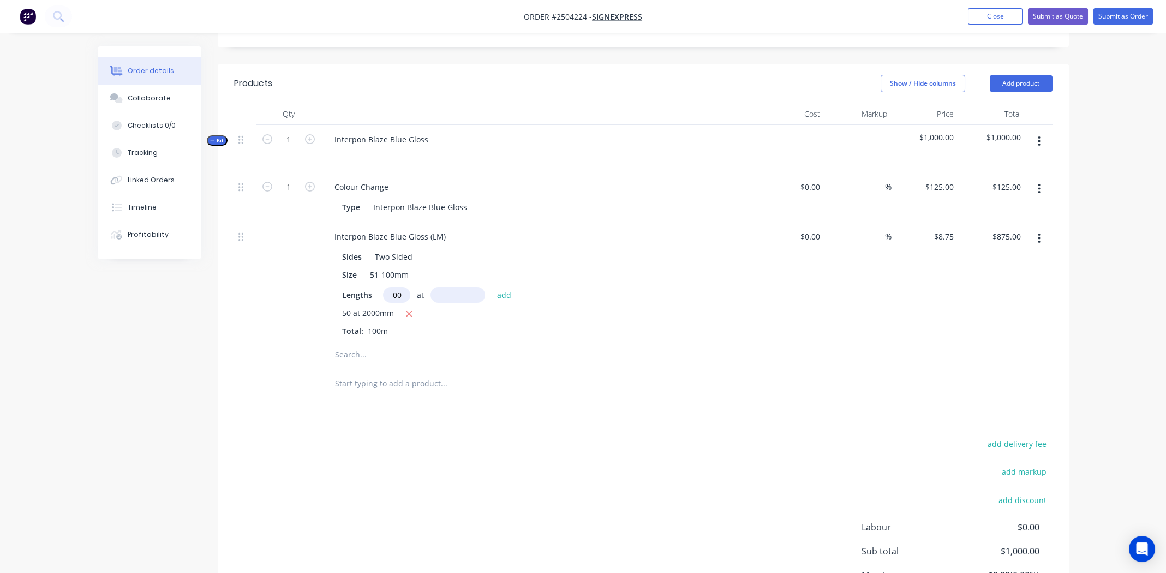
scroll to position [0, 0]
type input "4600mm"
click at [502, 287] on button "add" at bounding box center [505, 294] width 26 height 15
click at [408, 311] on icon "button" at bounding box center [409, 314] width 6 height 6
type input "$4,025.00"
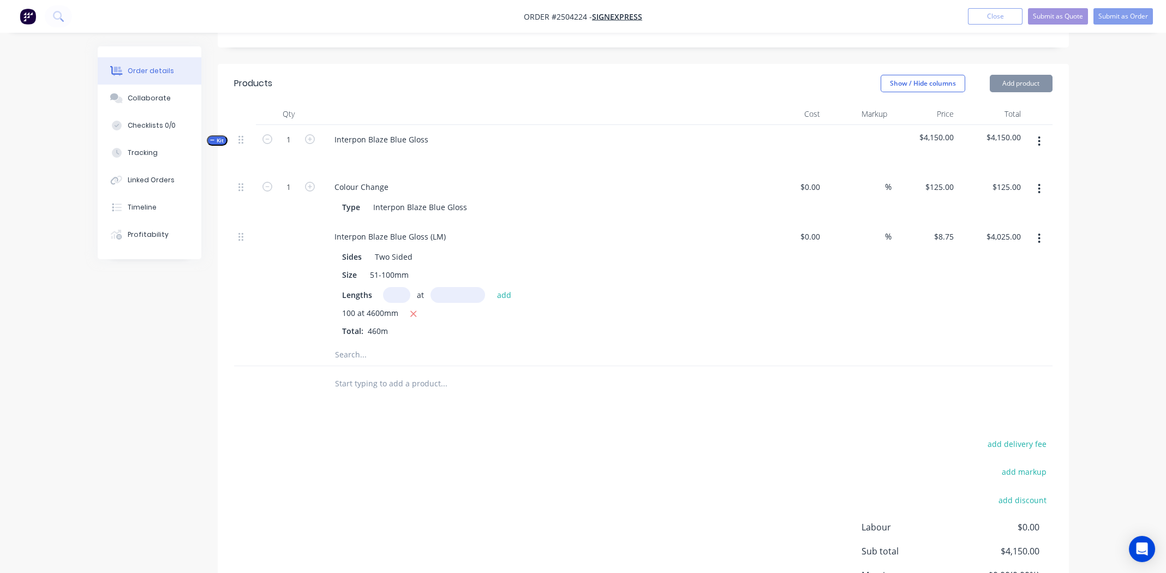
click at [398, 287] on input "text" at bounding box center [396, 295] width 27 height 16
type input "50"
type input "2600"
click at [492, 287] on button "add" at bounding box center [505, 294] width 26 height 15
type input "$5,162.50"
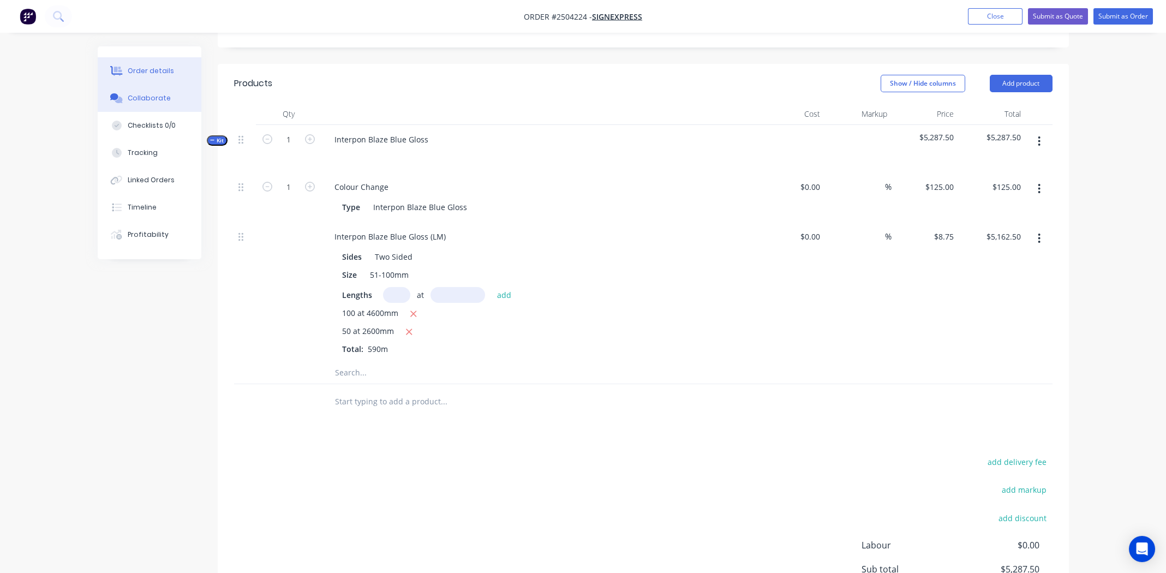
click at [144, 98] on div "Collaborate" at bounding box center [149, 98] width 43 height 10
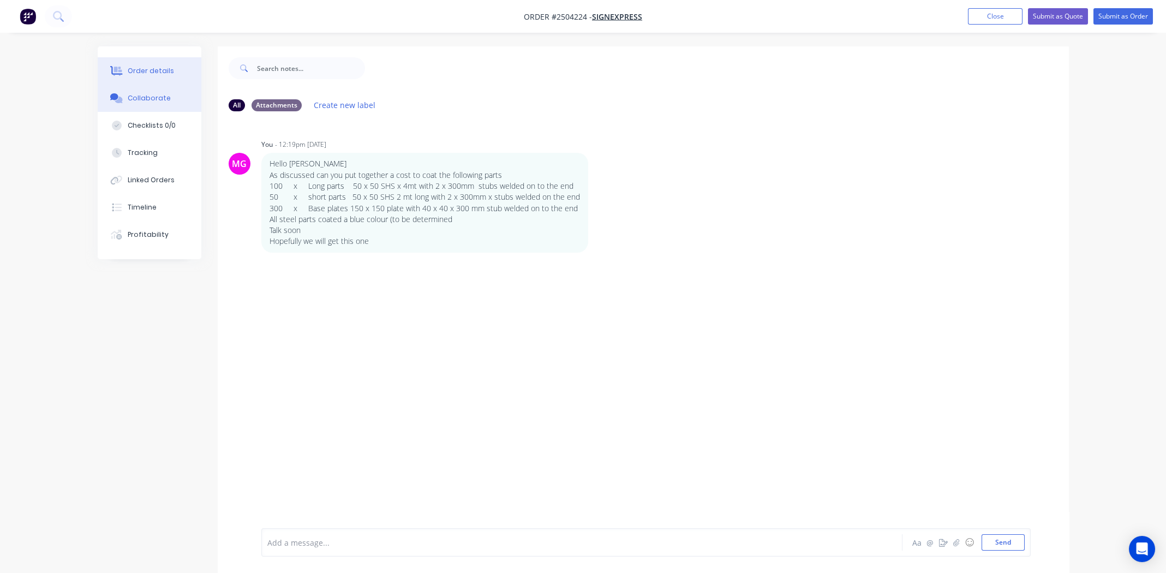
click at [148, 62] on button "Order details" at bounding box center [150, 70] width 104 height 27
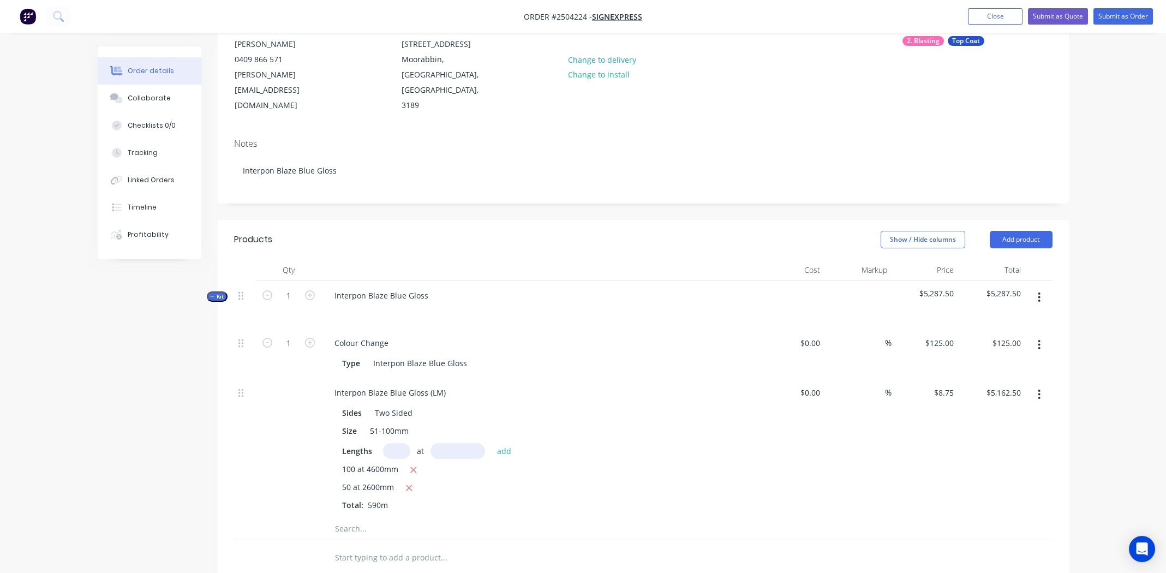
scroll to position [272, 0]
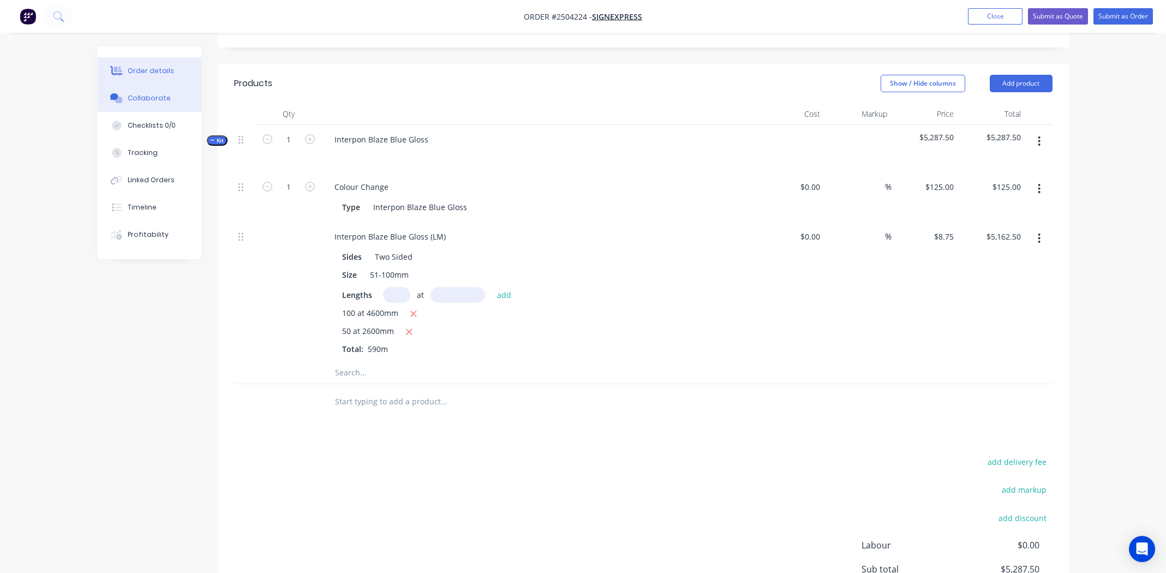
click at [128, 89] on button "Collaborate" at bounding box center [150, 98] width 104 height 27
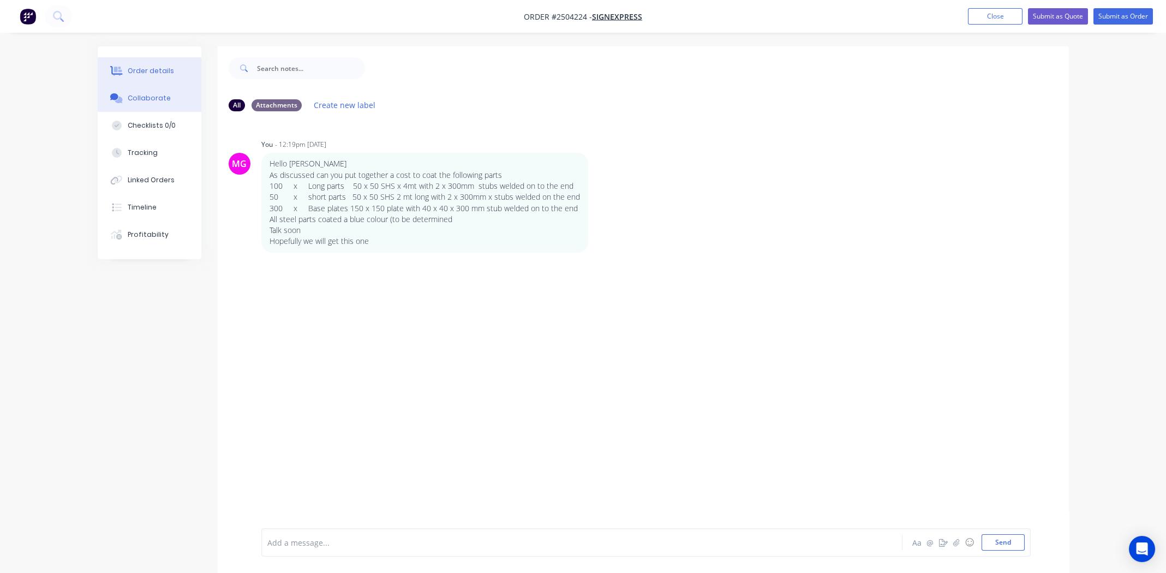
click at [125, 66] on button "Order details" at bounding box center [150, 70] width 104 height 27
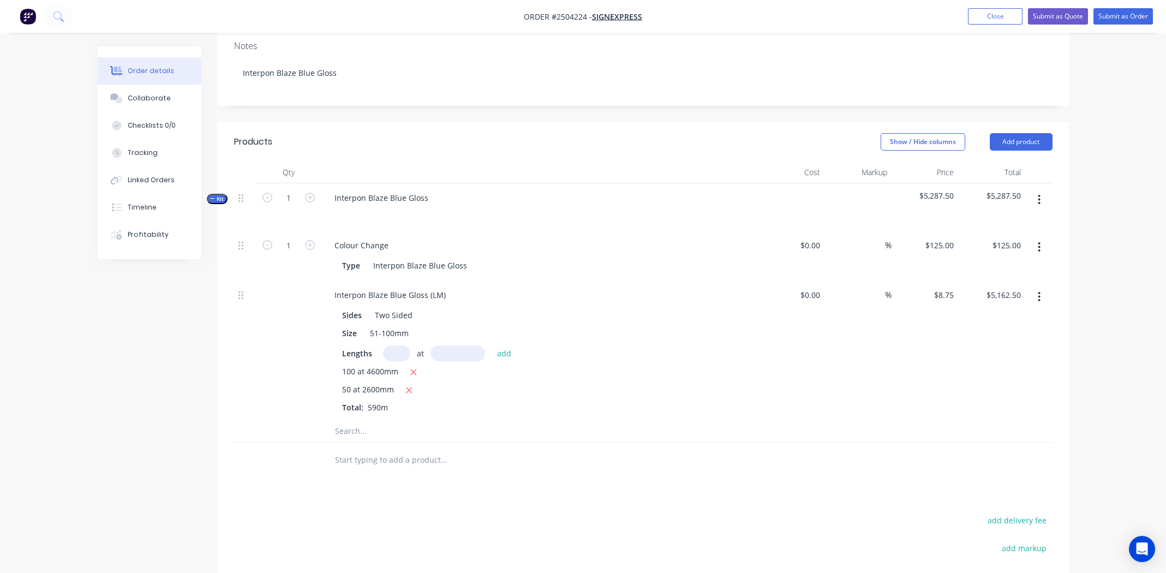
scroll to position [218, 0]
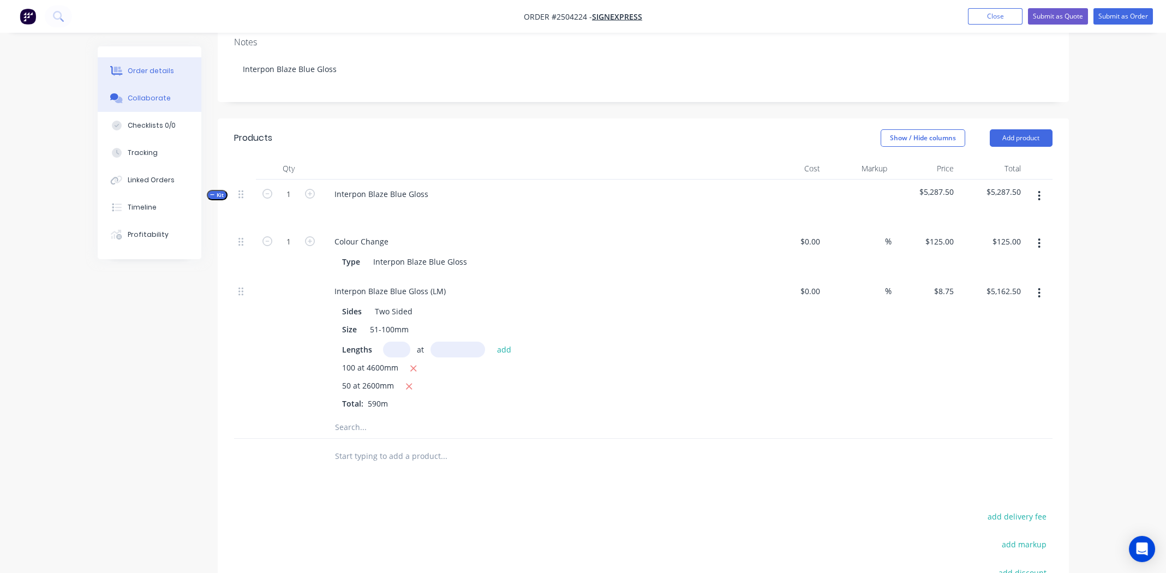
click at [142, 94] on div "Collaborate" at bounding box center [149, 98] width 43 height 10
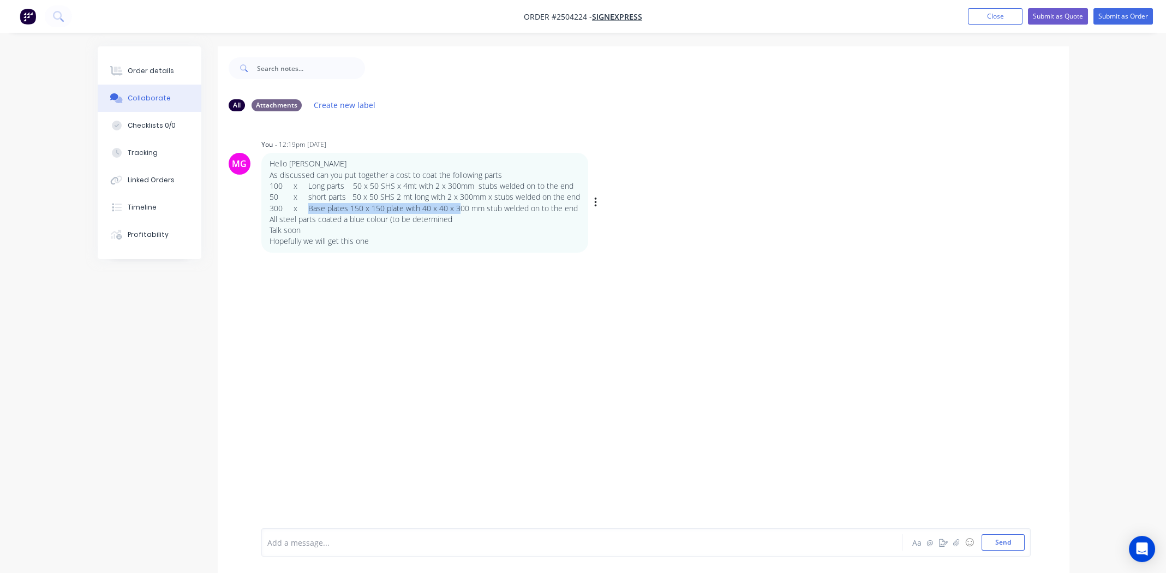
drag, startPoint x: 307, startPoint y: 209, endPoint x: 456, endPoint y: 213, distance: 149.0
click at [456, 213] on p "300 x Base plates 150 x 150 plate with 40 x 40 x 300 mm stub welded on to the e…" at bounding box center [425, 208] width 310 height 11
click at [473, 221] on p "All steel parts coated a blue colour (to be determined" at bounding box center [425, 219] width 310 height 11
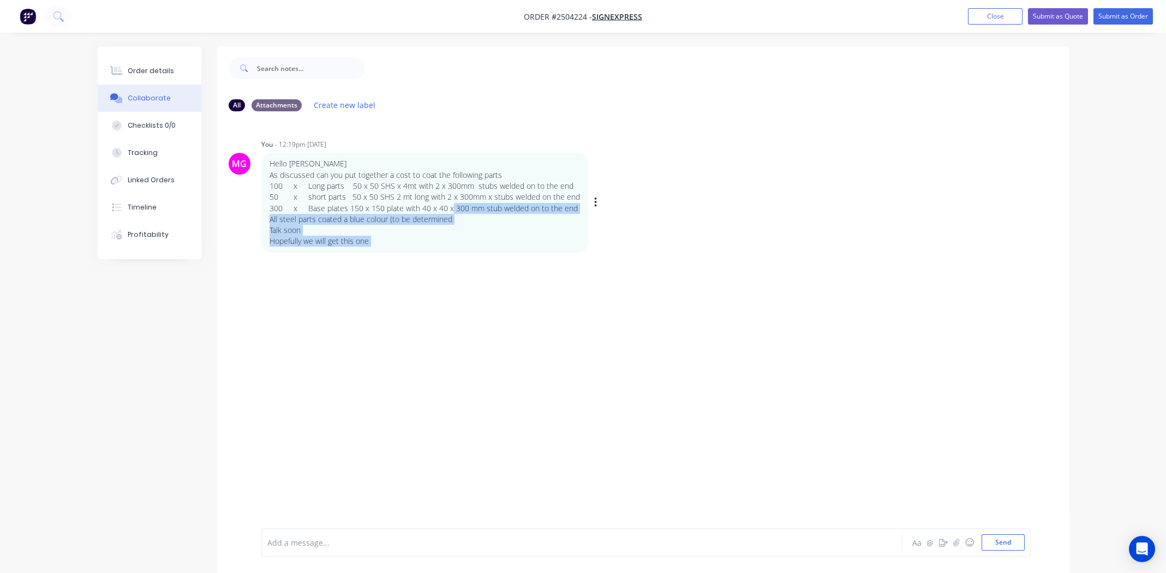
drag, startPoint x: 448, startPoint y: 208, endPoint x: 721, endPoint y: 211, distance: 272.3
click at [721, 211] on div "MG You - 12:19pm 25/09/25 Hello Michael As discussed can you put together a cos…" at bounding box center [643, 194] width 851 height 116
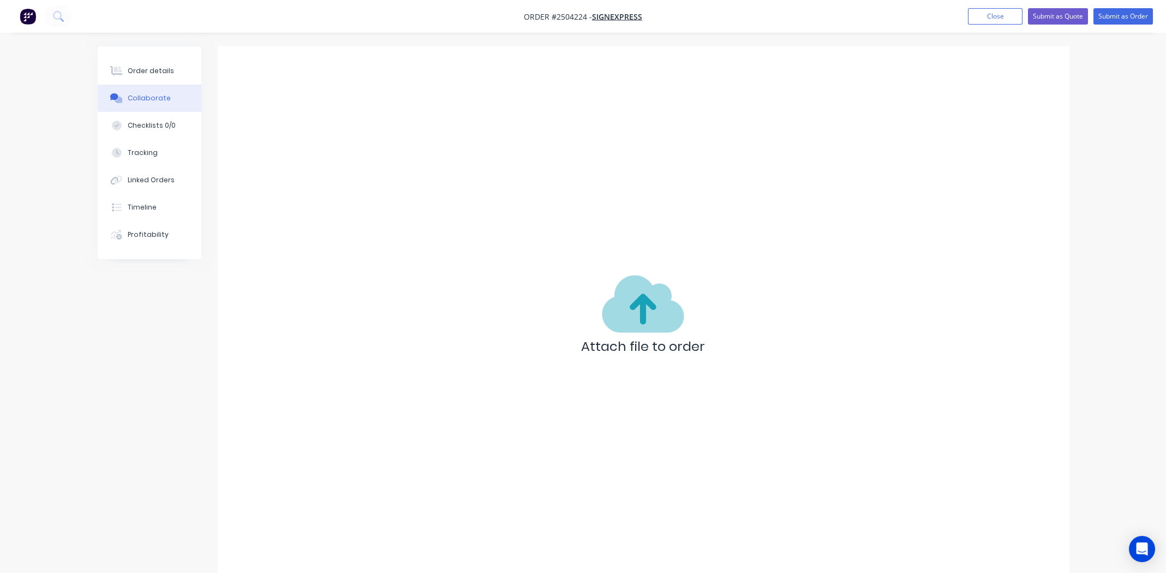
click at [536, 215] on div "Attach file to order" at bounding box center [643, 317] width 851 height 543
click at [158, 73] on div "Order details" at bounding box center [151, 71] width 46 height 10
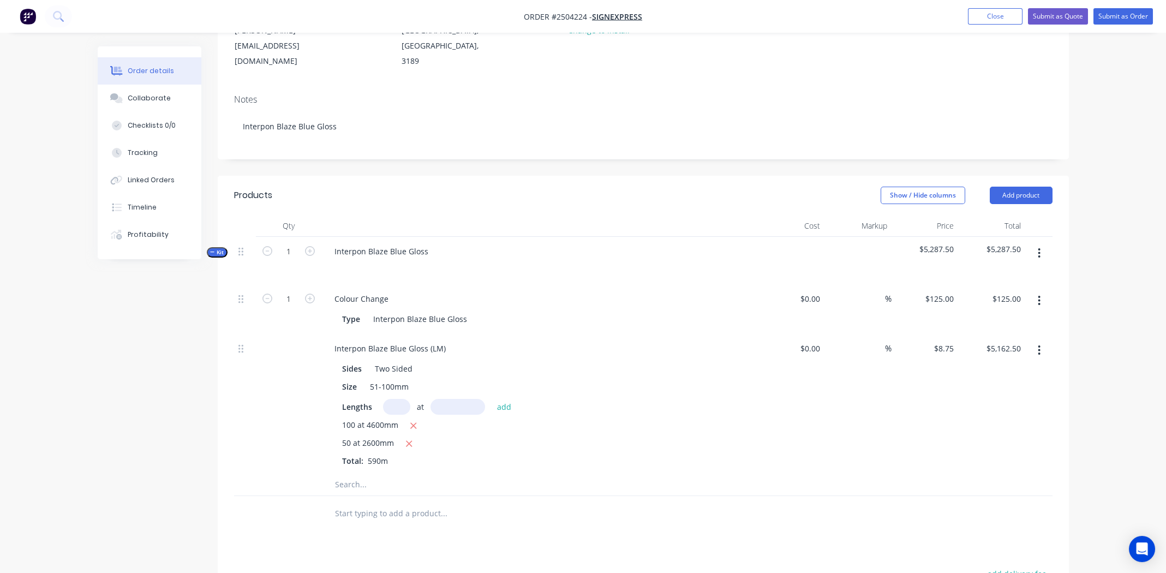
scroll to position [164, 0]
drag, startPoint x: 1046, startPoint y: 215, endPoint x: 1035, endPoint y: 215, distance: 11.5
click at [1045, 240] on button "button" at bounding box center [1039, 250] width 26 height 20
click at [1010, 271] on div "Add product to kit" at bounding box center [1001, 279] width 84 height 16
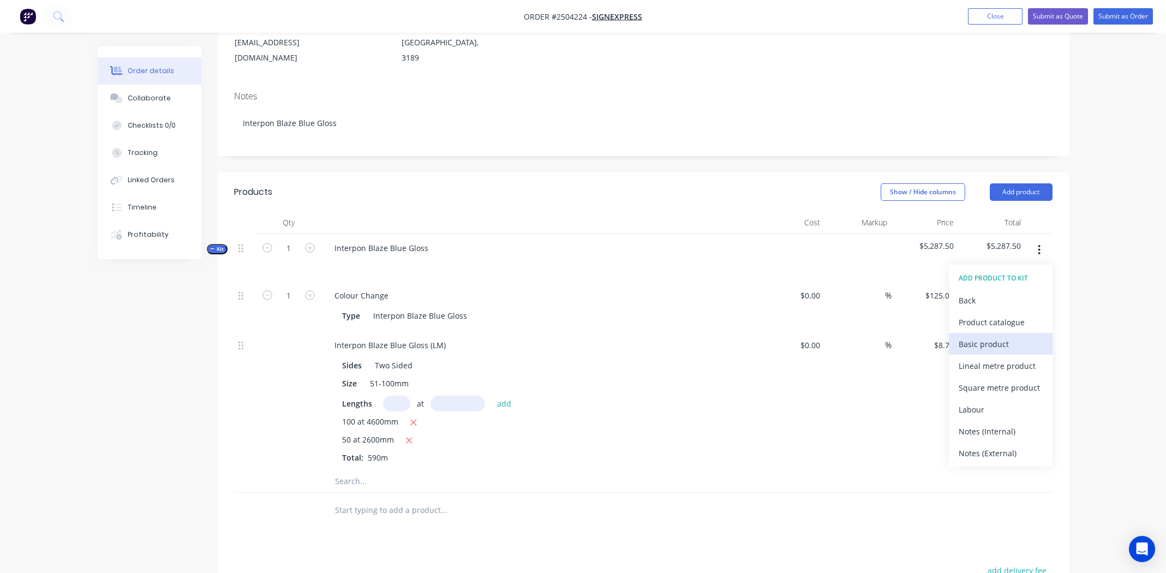
click at [971, 336] on div "Basic product" at bounding box center [1001, 344] width 84 height 16
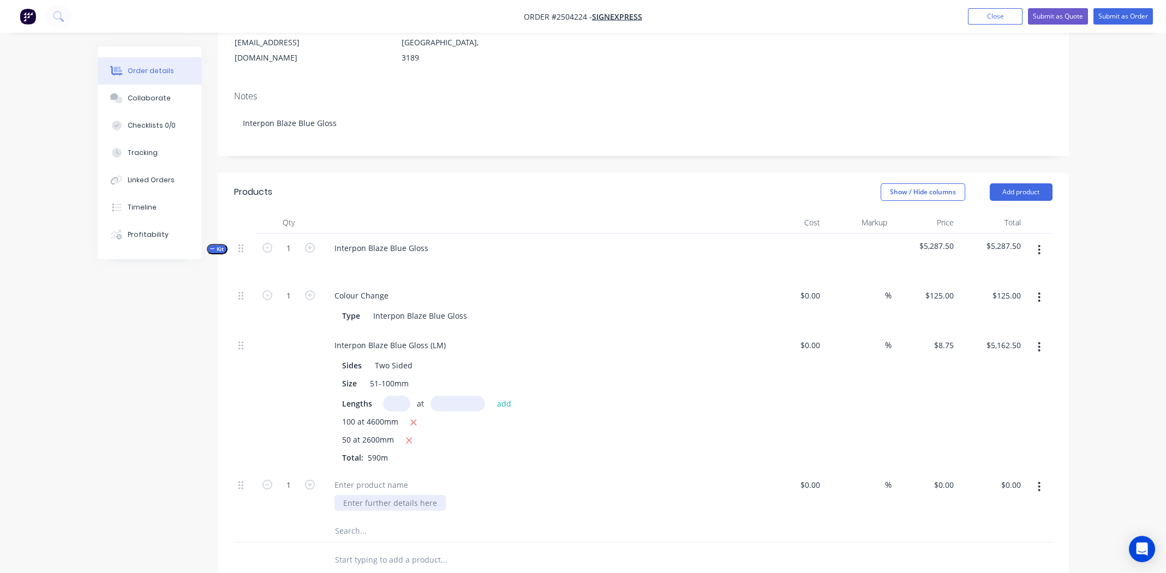
click at [379, 495] on div at bounding box center [389, 503] width 111 height 16
click at [163, 89] on button "Collaborate" at bounding box center [150, 98] width 104 height 27
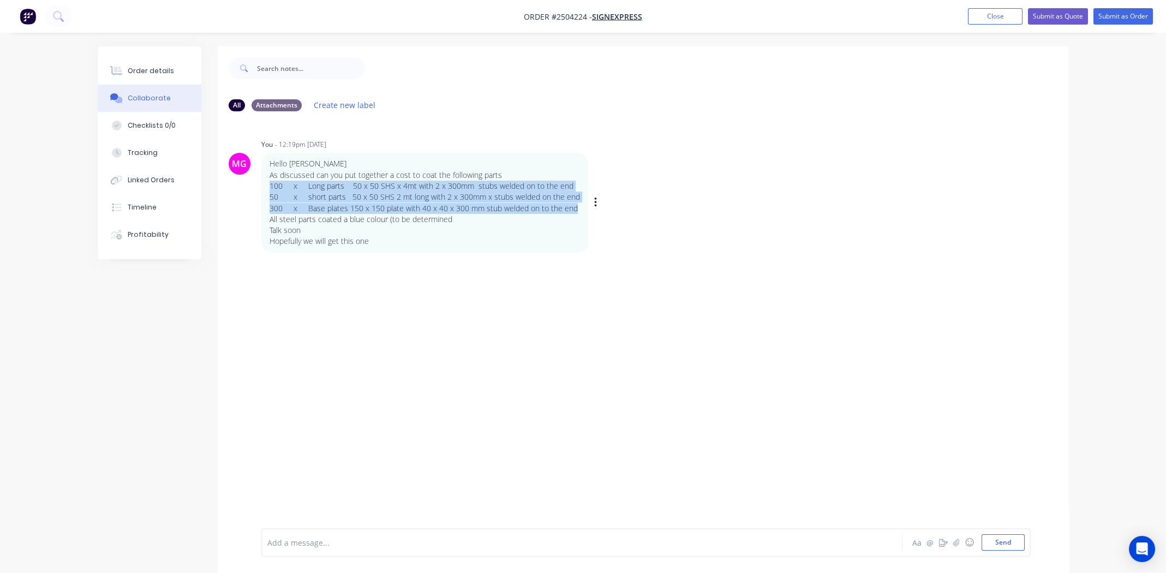
drag, startPoint x: 270, startPoint y: 189, endPoint x: 571, endPoint y: 206, distance: 301.7
click at [571, 206] on div "Hello Michael As discussed can you put together a cost to coat the following pa…" at bounding box center [425, 202] width 310 height 88
copy div "100 x Long parts 50 x 50 SHS x 4mt with 2 x 300mm stubs welded on to the end 50…"
click at [187, 76] on button "Order details" at bounding box center [150, 70] width 104 height 27
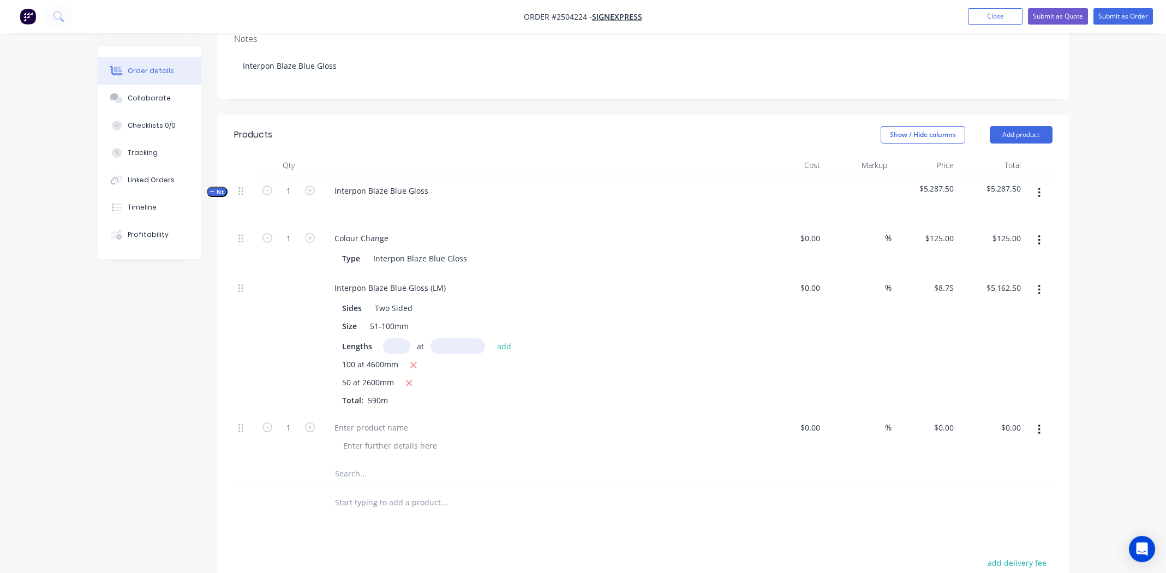
scroll to position [272, 0]
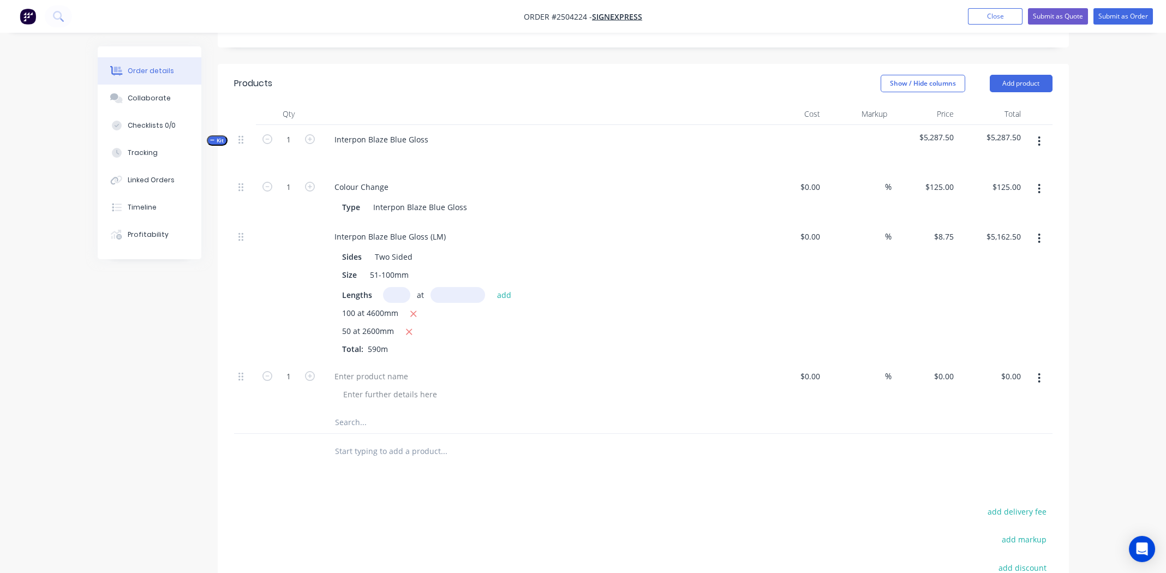
click at [391, 440] on input "text" at bounding box center [443, 451] width 218 height 22
click at [387, 386] on div at bounding box center [389, 394] width 111 height 16
click at [391, 386] on div at bounding box center [389, 394] width 111 height 16
paste div
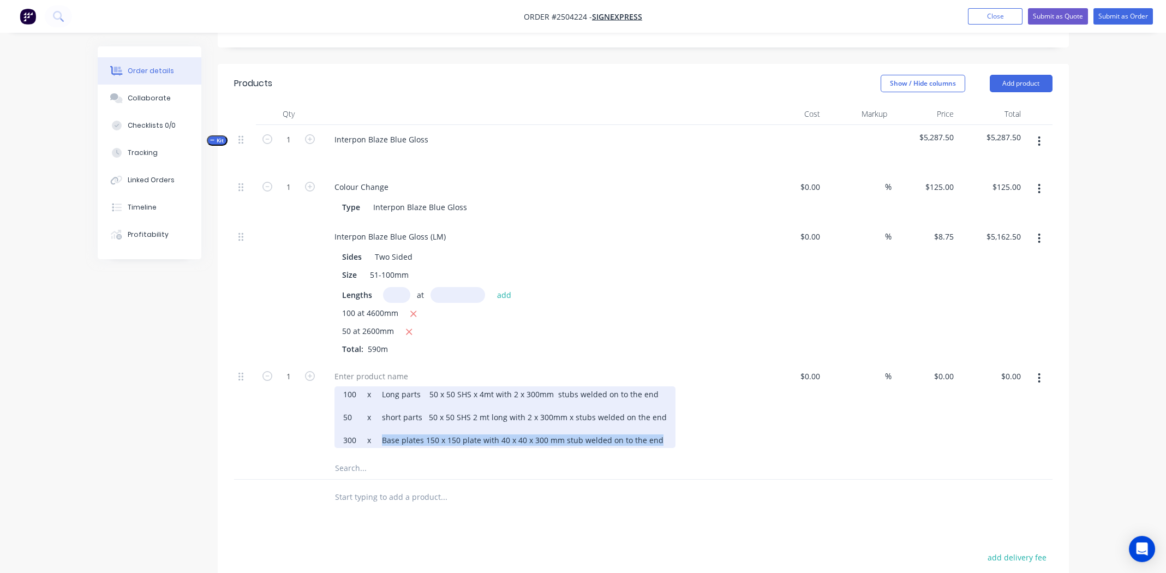
drag, startPoint x: 657, startPoint y: 408, endPoint x: 379, endPoint y: 414, distance: 278.3
click at [379, 414] on div "100 x Long parts 50 x 50 SHS x 4mt with 2 x 300mm stubs welded on to the end 50…" at bounding box center [504, 417] width 341 height 62
copy div "Base plates 150 x 150 plate with 40 x 40 x 300 mm stub welded on to the end"
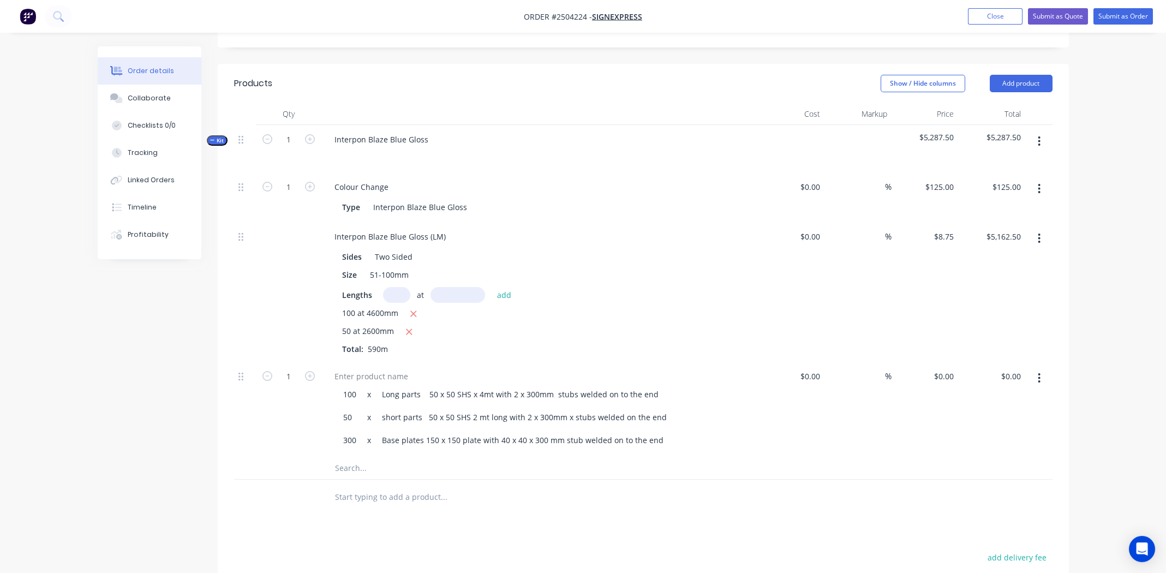
click at [824, 457] on div at bounding box center [643, 468] width 818 height 22
click at [504, 480] on div at bounding box center [517, 497] width 393 height 35
paste div
click at [292, 368] on input "1" at bounding box center [288, 376] width 28 height 16
type input "300"
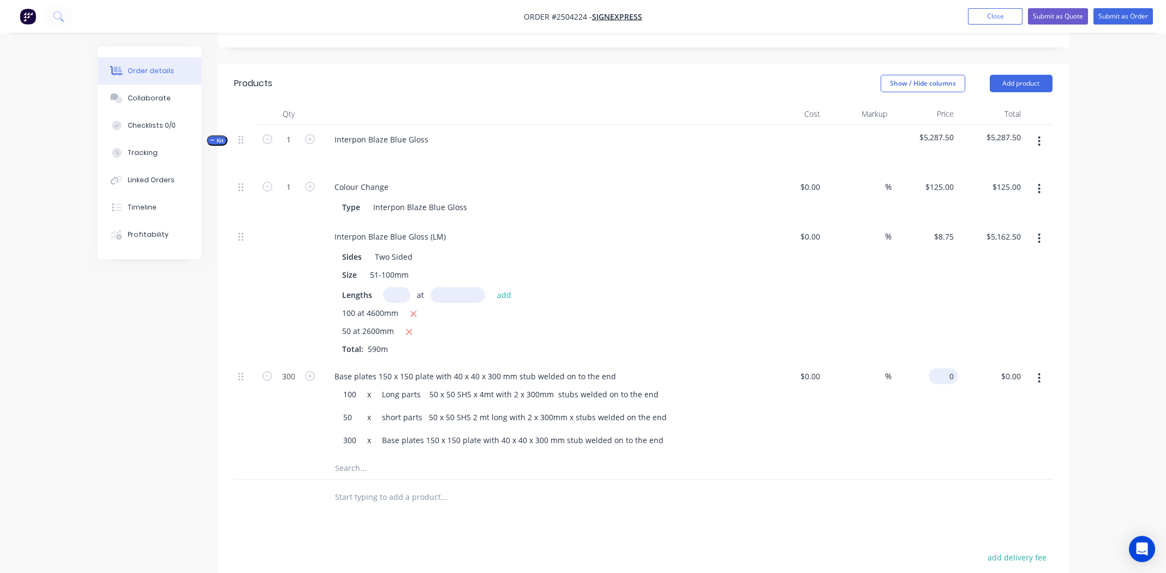
click at [945, 368] on input "0" at bounding box center [945, 376] width 25 height 16
type input "$4.50"
type input "$1,350.00"
click at [839, 417] on div "%" at bounding box center [857, 409] width 67 height 95
click at [143, 97] on div "Collaborate" at bounding box center [149, 98] width 43 height 10
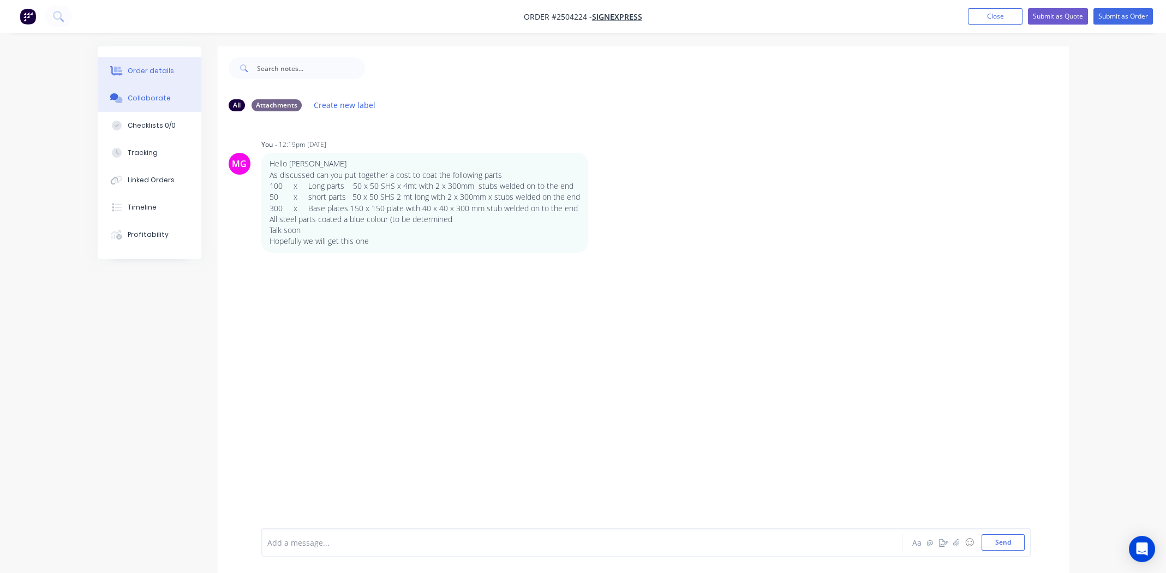
click at [149, 71] on div "Order details" at bounding box center [151, 71] width 46 height 10
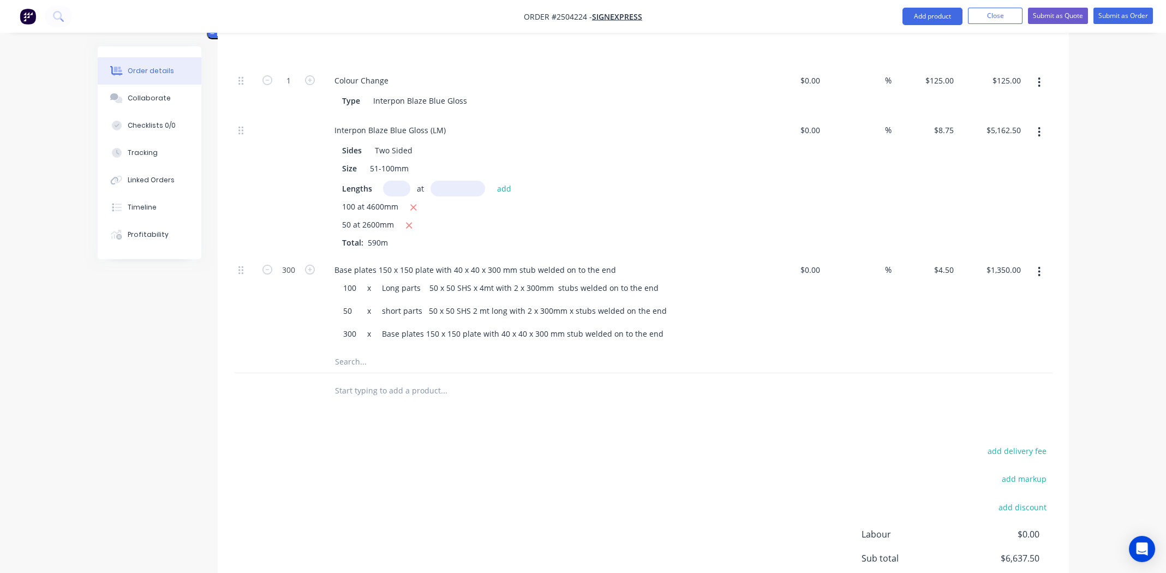
scroll to position [381, 0]
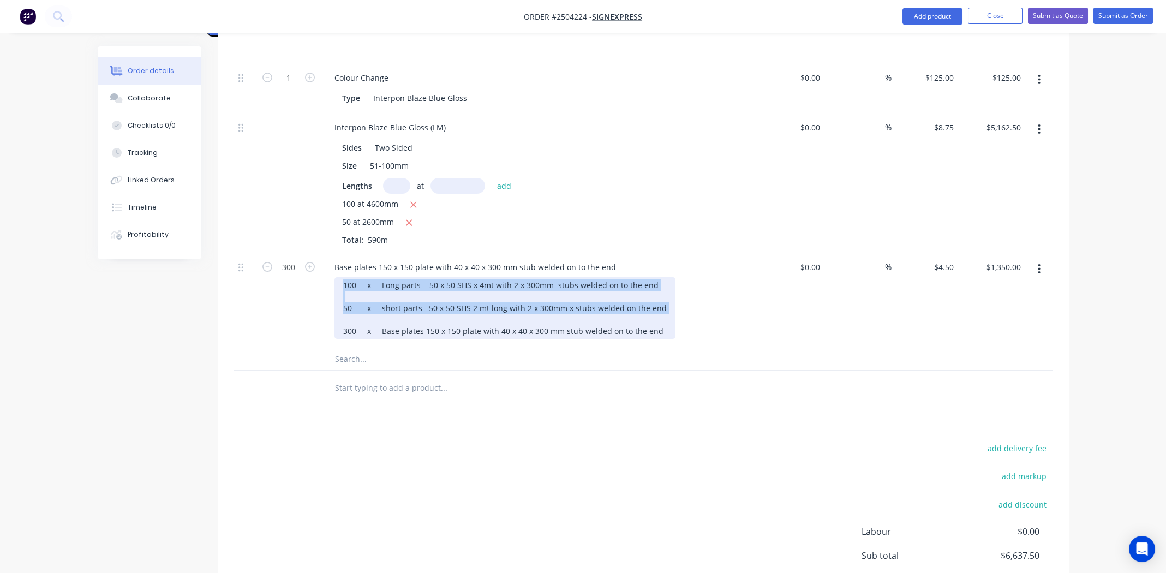
drag, startPoint x: 657, startPoint y: 288, endPoint x: 344, endPoint y: 253, distance: 314.6
click at [344, 277] on div "100 x Long parts 50 x 50 SHS x 4mt with 2 x 300mm stubs welded on to the end 50…" at bounding box center [504, 308] width 341 height 62
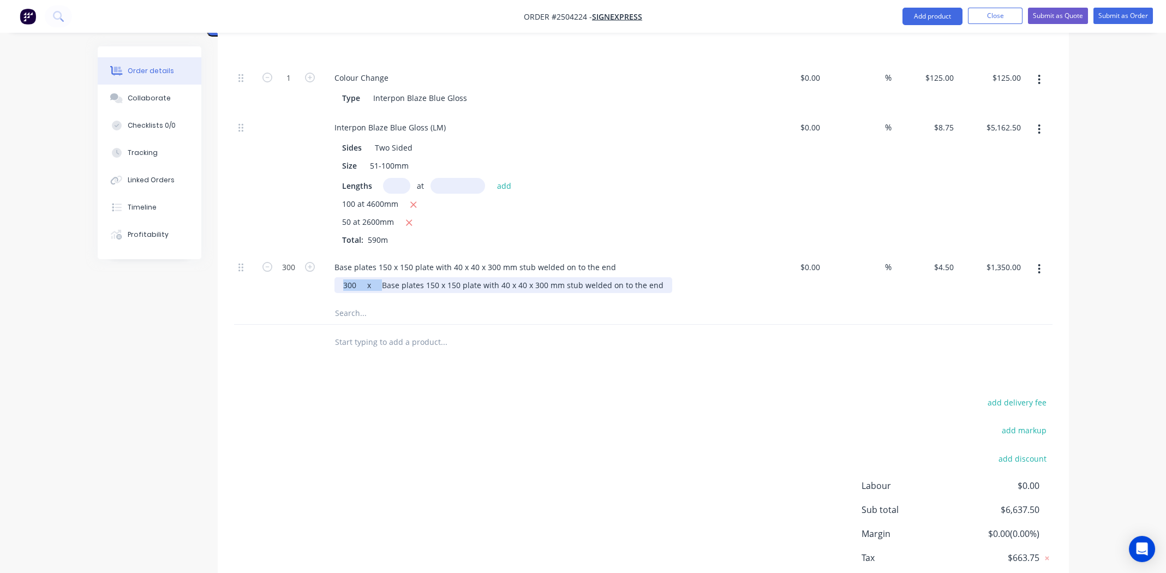
drag, startPoint x: 380, startPoint y: 253, endPoint x: 336, endPoint y: 253, distance: 44.7
click at [336, 277] on div "300 x Base plates 150 x 150 plate with 40 x 40 x 300 mm stub welded on to the e…" at bounding box center [503, 285] width 338 height 16
click at [646, 331] on div at bounding box center [489, 342] width 327 height 22
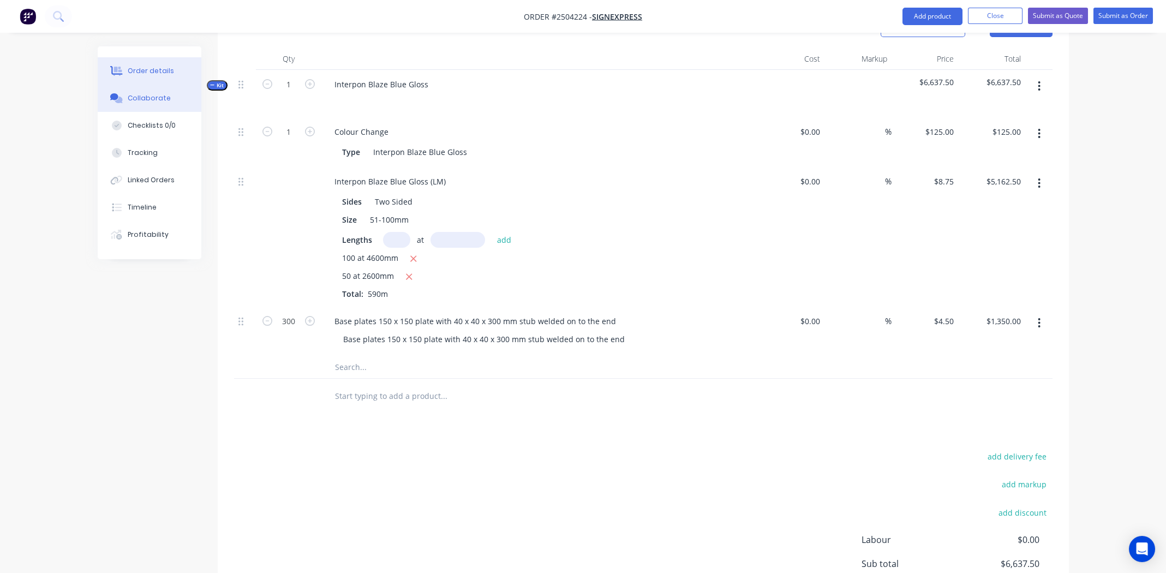
click at [145, 92] on button "Collaborate" at bounding box center [150, 98] width 104 height 27
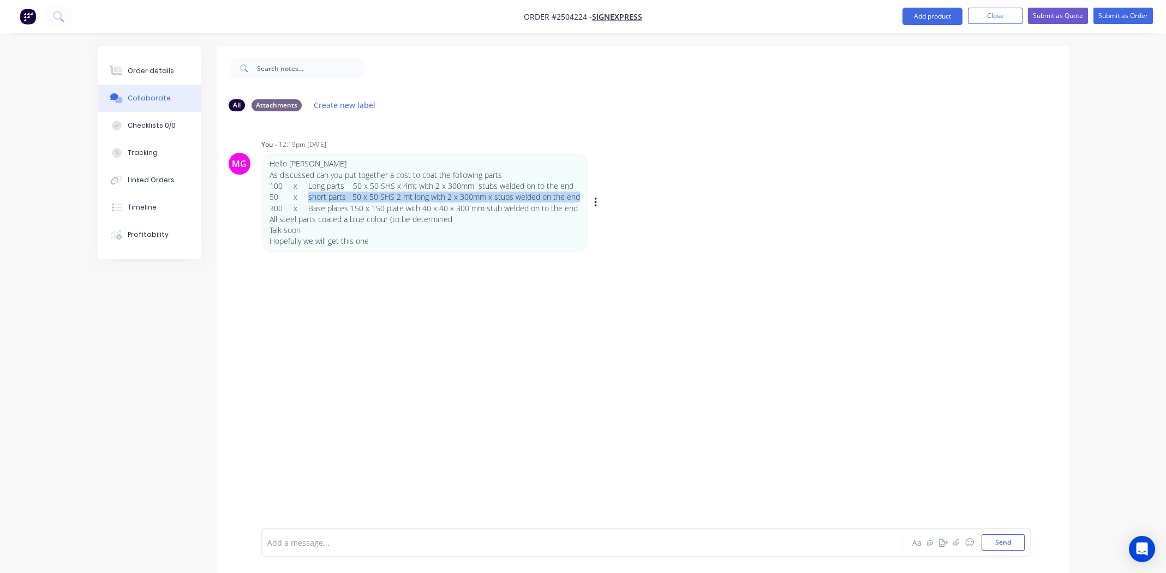
drag, startPoint x: 573, startPoint y: 197, endPoint x: 307, endPoint y: 201, distance: 266.8
click at [307, 201] on p "50 x short parts 50 x 50 SHS 2 mt long with 2 x 300mm x stubs welded on the end" at bounding box center [425, 196] width 310 height 11
copy p "short parts 50 x 50 SHS 2 mt long with 2 x 300mm x stubs welded on the end"
click at [126, 73] on button "Order details" at bounding box center [150, 70] width 104 height 27
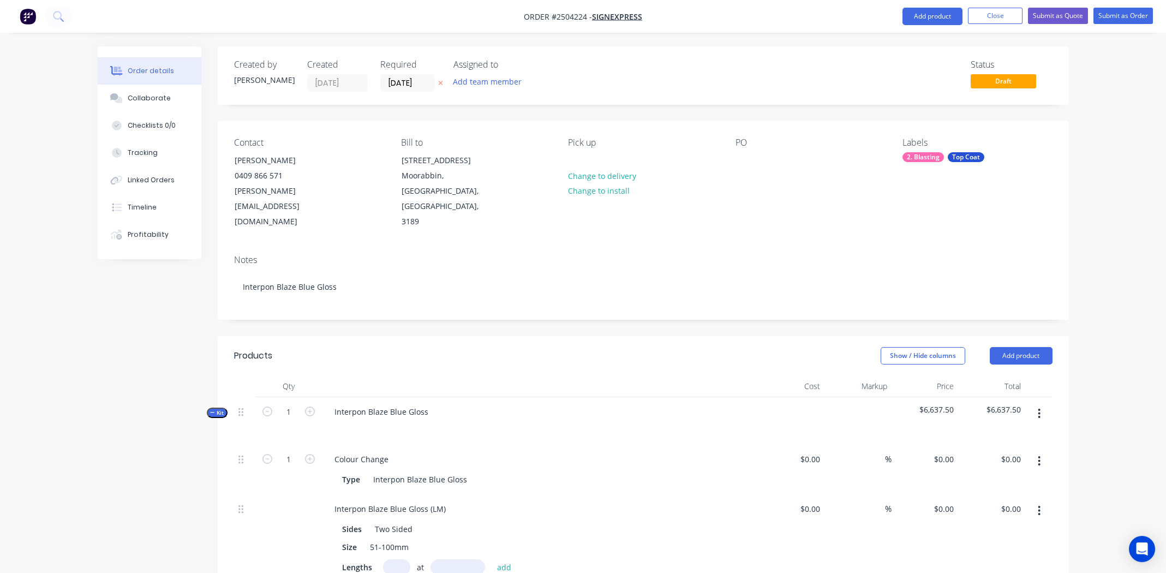
type input "$125.00"
type input "$8.75"
type input "$5,162.50"
type input "$4.50"
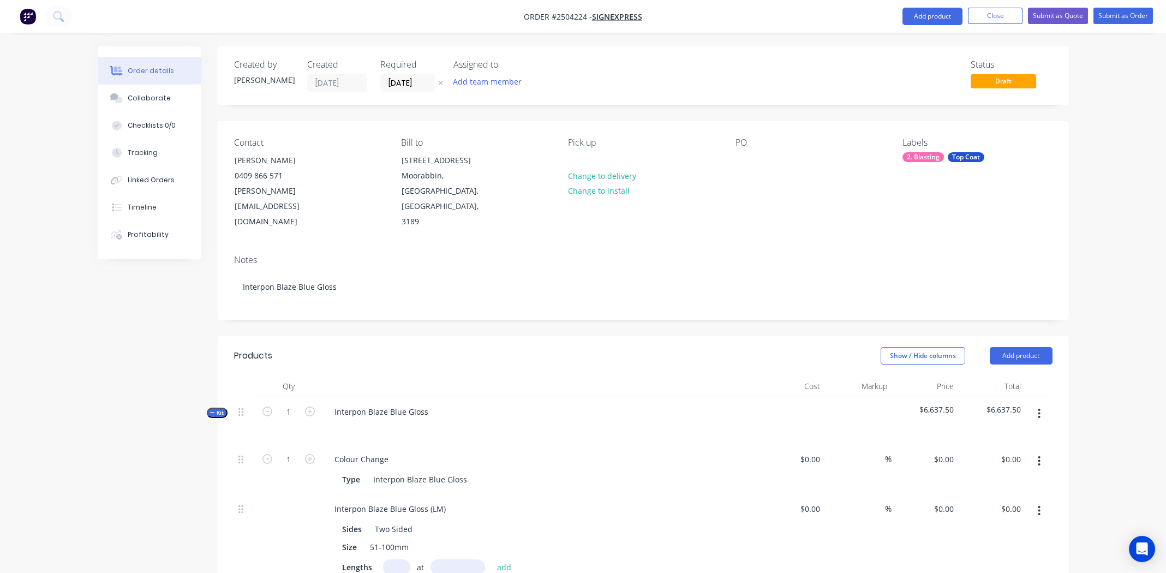
type input "$1,350.00"
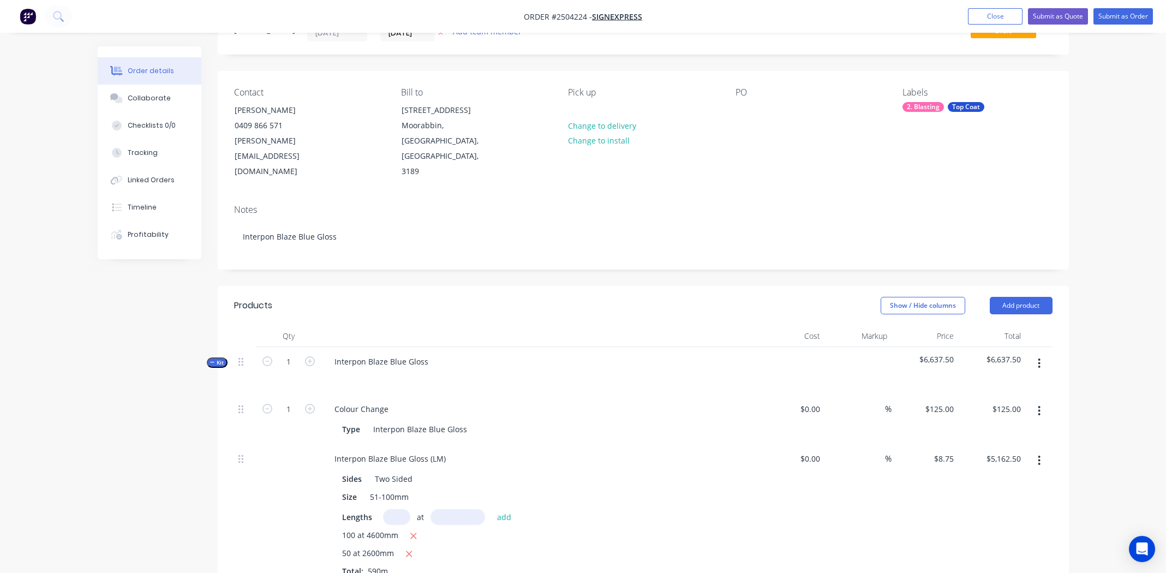
scroll to position [164, 0]
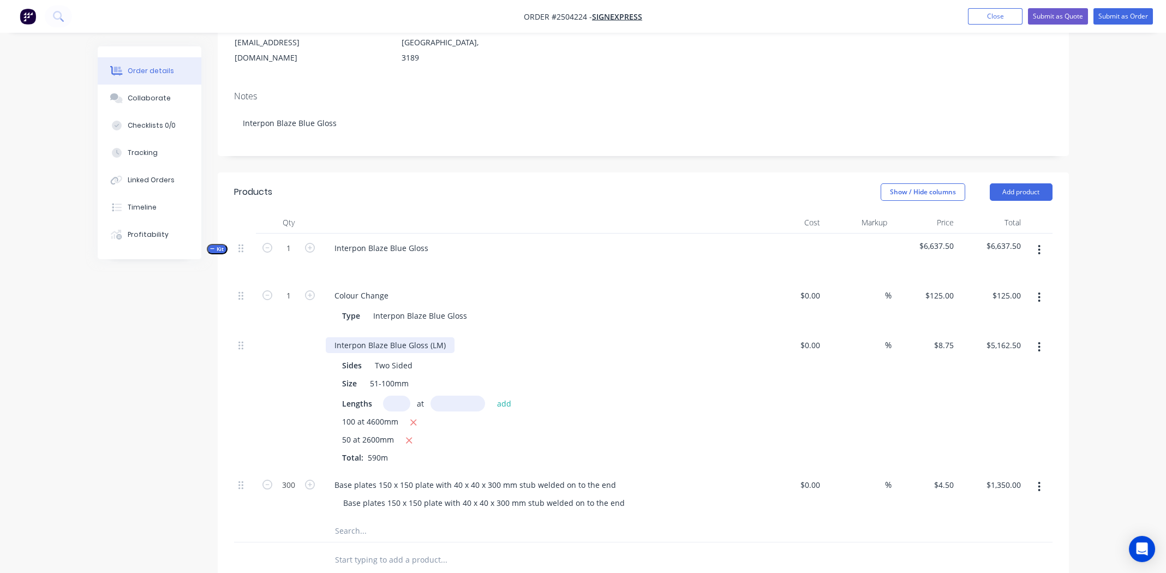
click at [382, 337] on div "Interpon Blaze Blue Gloss (LM)" at bounding box center [390, 345] width 129 height 16
paste div
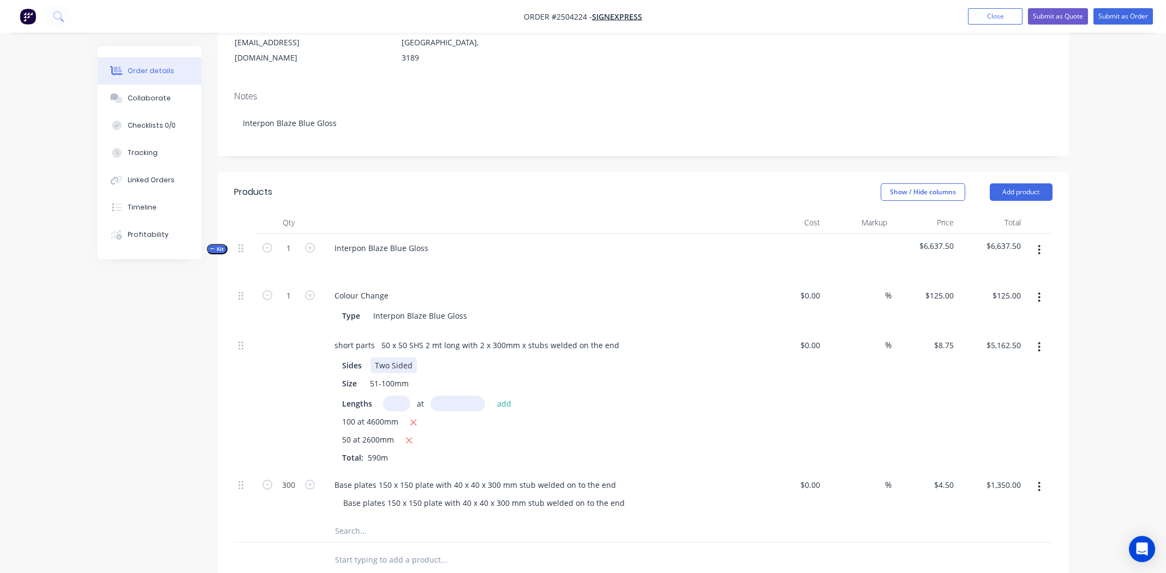
click at [657, 357] on div "Sides Two Sided" at bounding box center [537, 365] width 399 height 16
drag, startPoint x: 373, startPoint y: 313, endPoint x: 330, endPoint y: 310, distance: 43.2
click at [326, 337] on div "short parts 50 x 50 SHS 2 mt long with 2 x 300mm x stubs welded on the end" at bounding box center [477, 345] width 302 height 16
click at [681, 375] on div "Size 51-100mm" at bounding box center [537, 383] width 399 height 16
drag, startPoint x: 158, startPoint y: 103, endPoint x: 196, endPoint y: 129, distance: 45.9
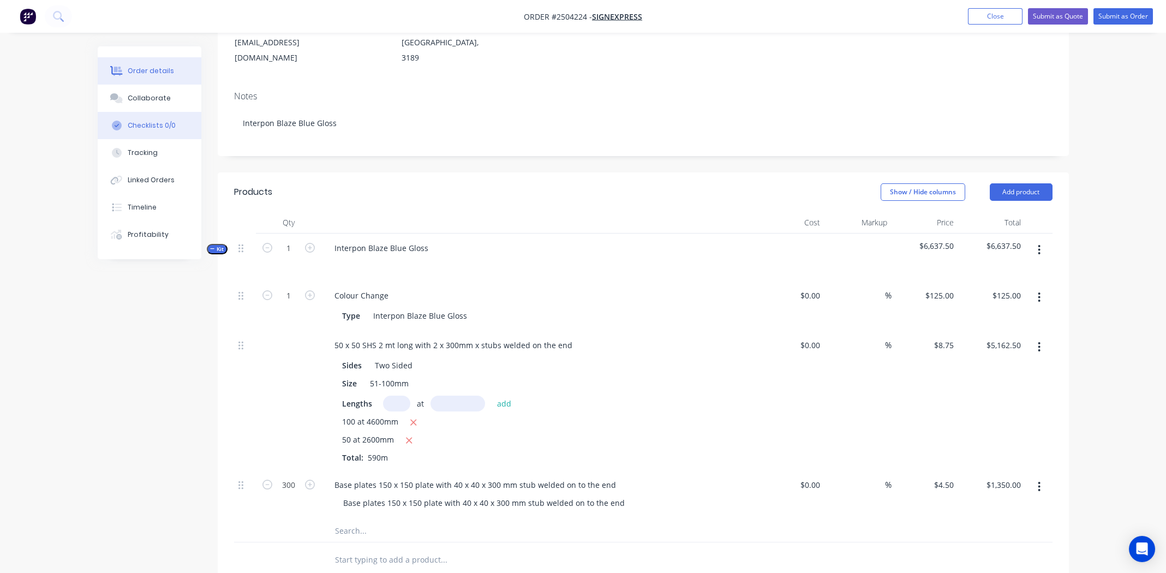
click at [158, 103] on button "Collaborate" at bounding box center [150, 98] width 104 height 27
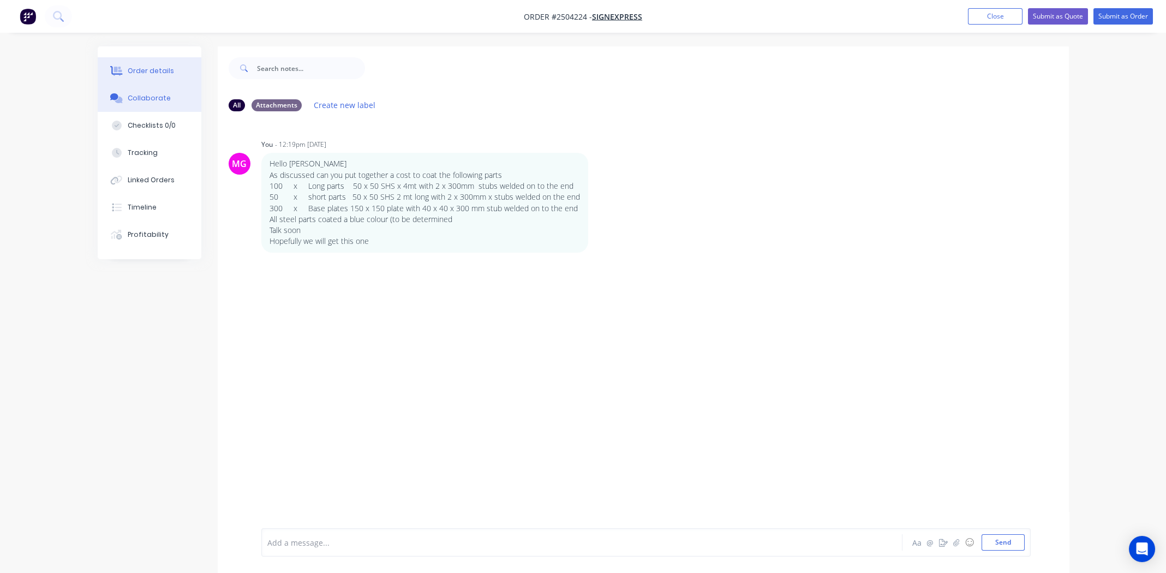
click at [141, 71] on div "Order details" at bounding box center [151, 71] width 46 height 10
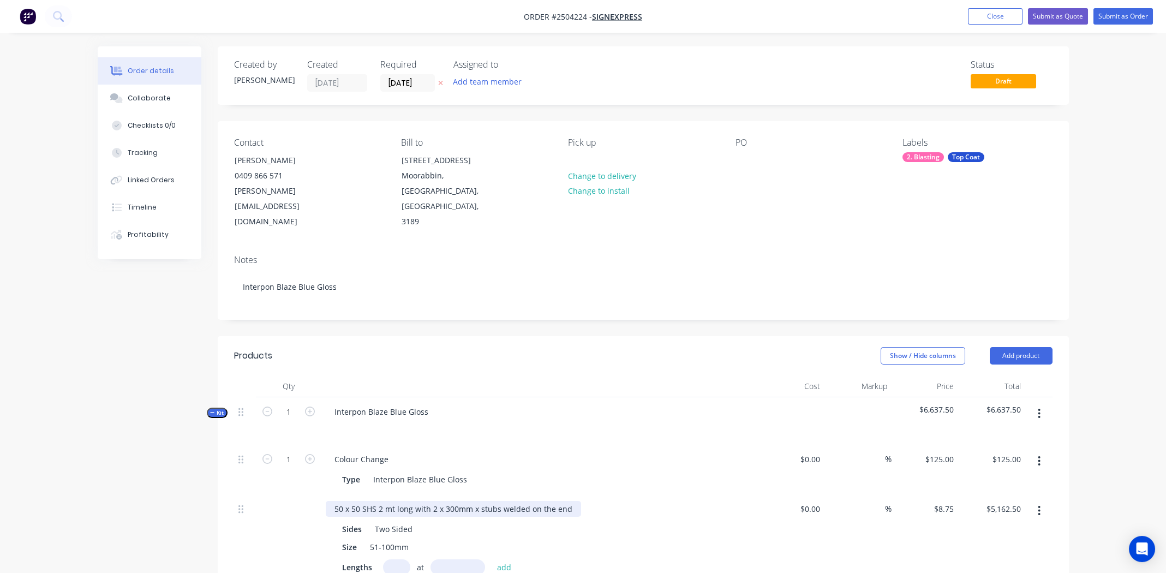
click at [334, 501] on div "50 x 50 SHS 2 mt long with 2 x 300mm x stubs welded on the end" at bounding box center [453, 509] width 255 height 16
drag, startPoint x: 378, startPoint y: 477, endPoint x: 427, endPoint y: 479, distance: 49.1
click at [427, 501] on div "50 x 50 SHS 2 mt long with 2 x 300mm x stubs welded on the end" at bounding box center [453, 509] width 255 height 16
click at [591, 471] on div "Type Interpon Blaze Blue Gloss" at bounding box center [537, 479] width 399 height 16
click at [525, 501] on div "50 x 50 SHS + 2 x 300mm x stubs welded on the end" at bounding box center [429, 509] width 207 height 16
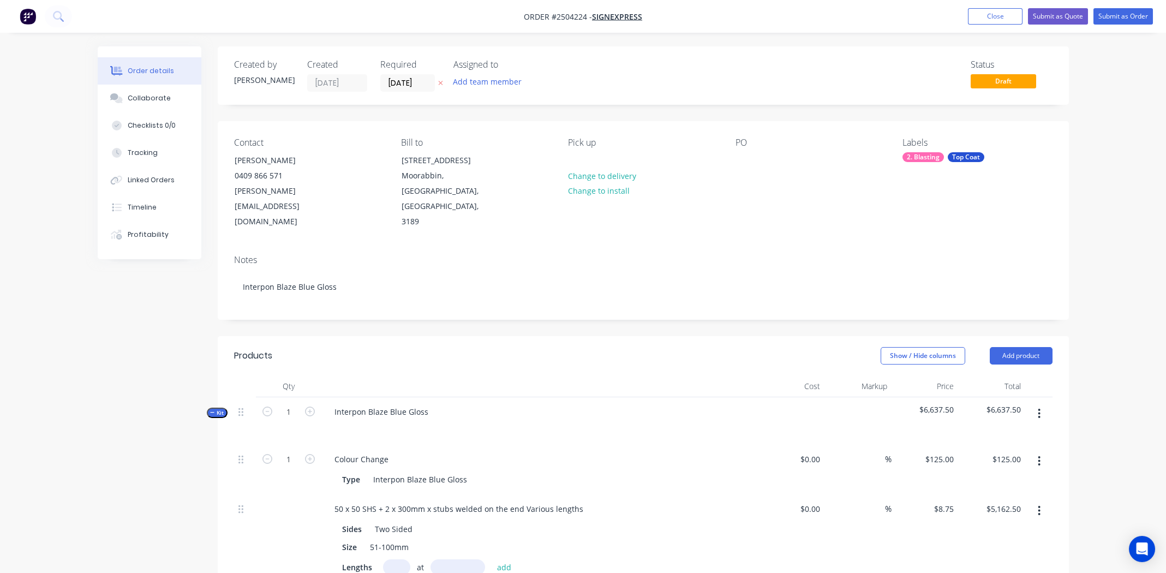
click at [674, 501] on div "50 x 50 SHS + 2 x 300mm x stubs welded on the end Various lengths" at bounding box center [540, 509] width 428 height 16
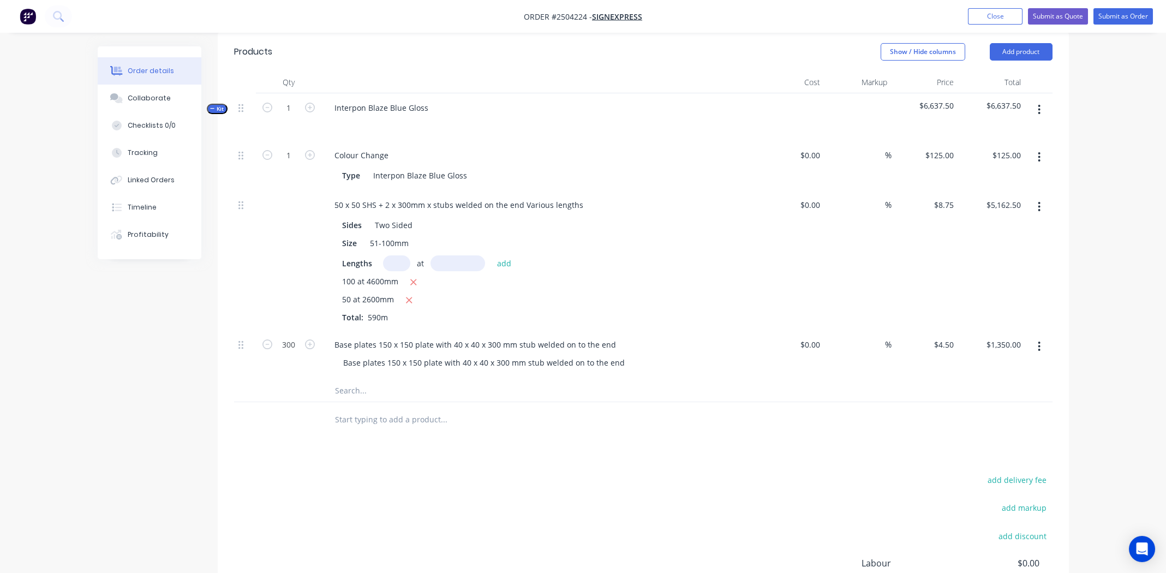
scroll to position [327, 0]
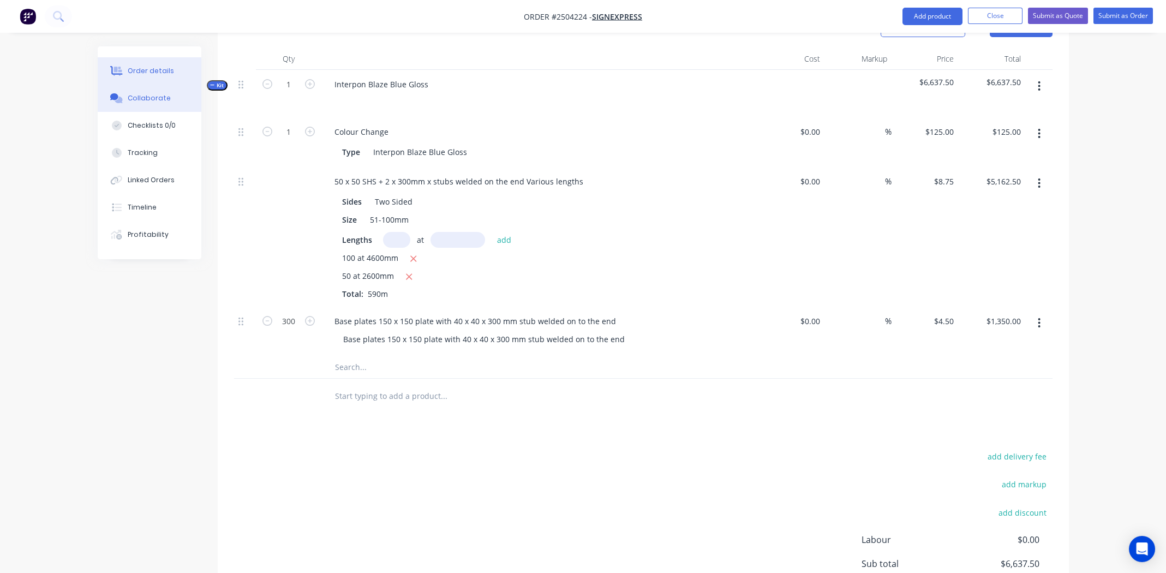
click at [155, 98] on div "Collaborate" at bounding box center [149, 98] width 43 height 10
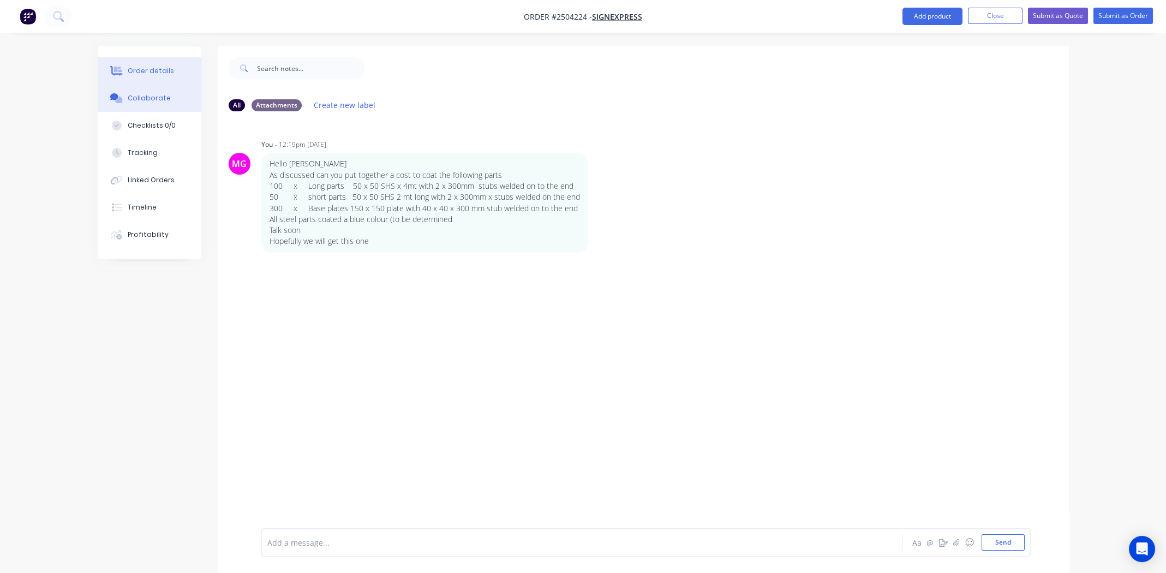
click at [147, 67] on div "Order details" at bounding box center [151, 71] width 46 height 10
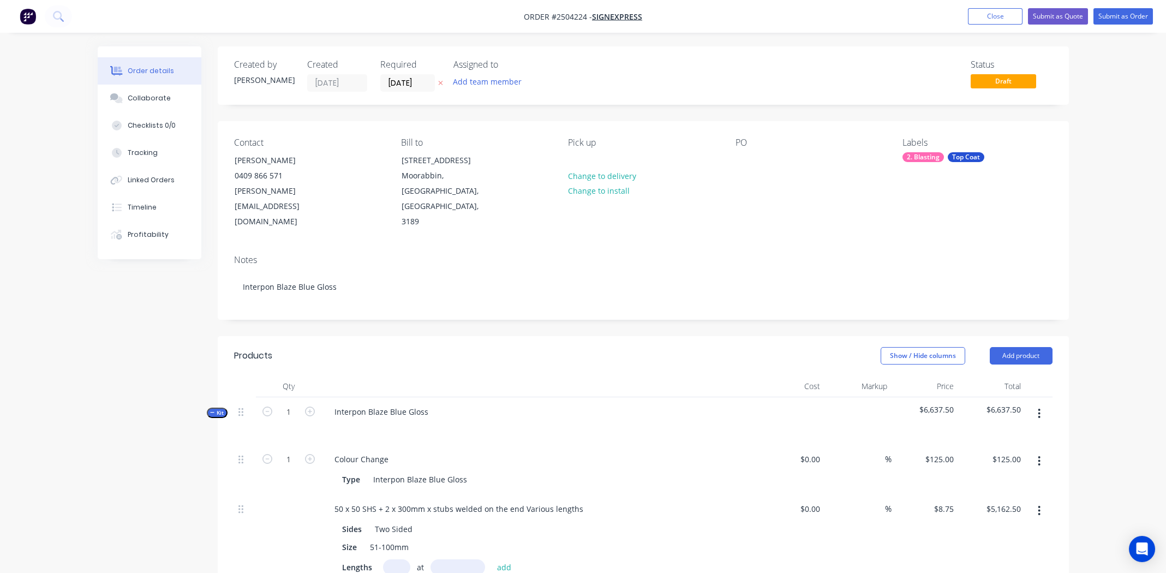
click at [1037, 404] on button "button" at bounding box center [1039, 414] width 26 height 20
click at [979, 434] on div "Add product to kit" at bounding box center [1001, 442] width 84 height 16
click at [989, 565] on div "Labour" at bounding box center [1001, 573] width 84 height 16
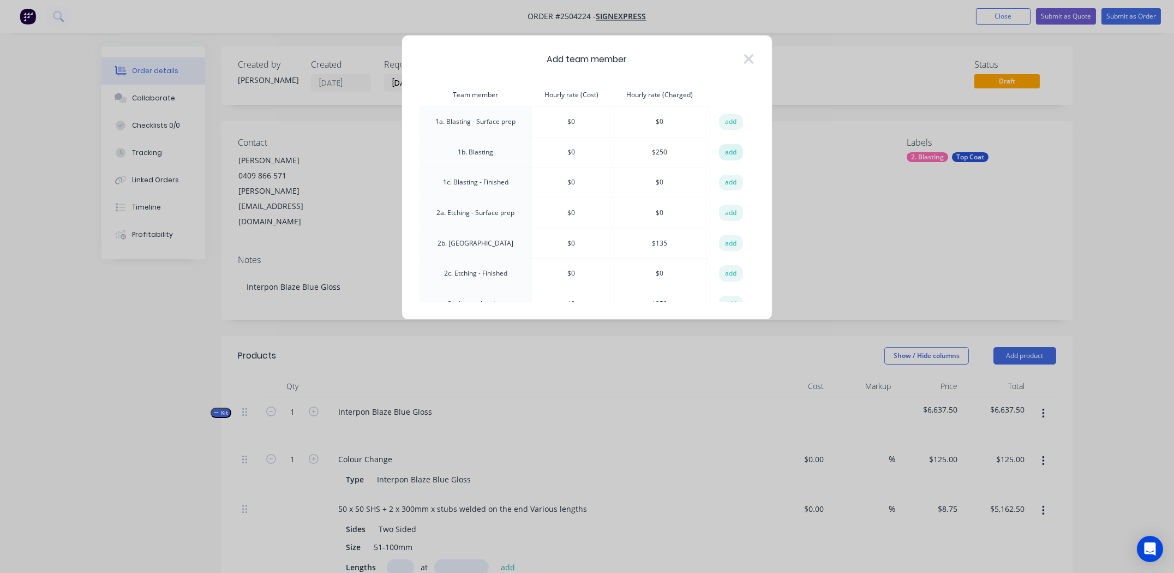
click at [730, 151] on button "add" at bounding box center [731, 152] width 24 height 16
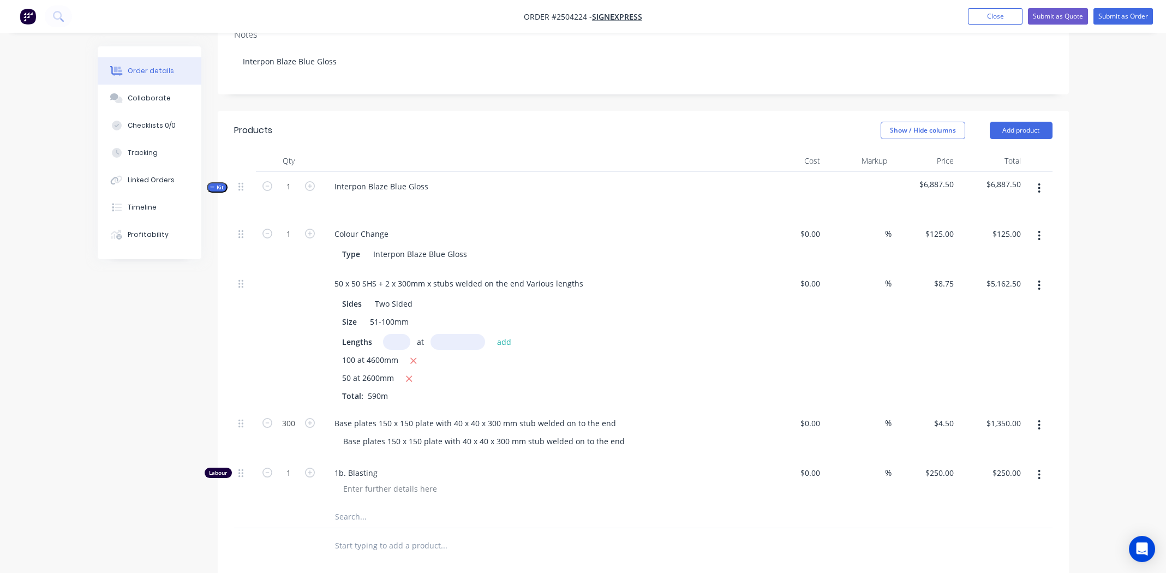
scroll to position [218, 0]
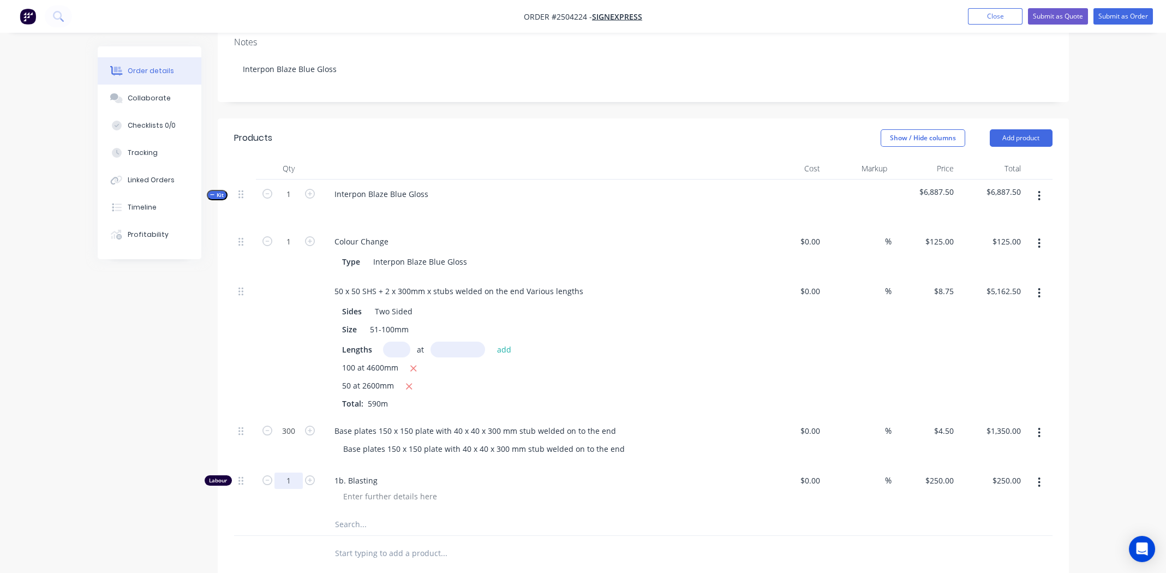
click at [291, 472] on input "1" at bounding box center [288, 480] width 28 height 16
click at [548, 488] on div at bounding box center [543, 496] width 419 height 16
drag, startPoint x: 292, startPoint y: 445, endPoint x: 329, endPoint y: 449, distance: 36.8
click at [292, 472] on input "1" at bounding box center [288, 480] width 28 height 16
type input "5"
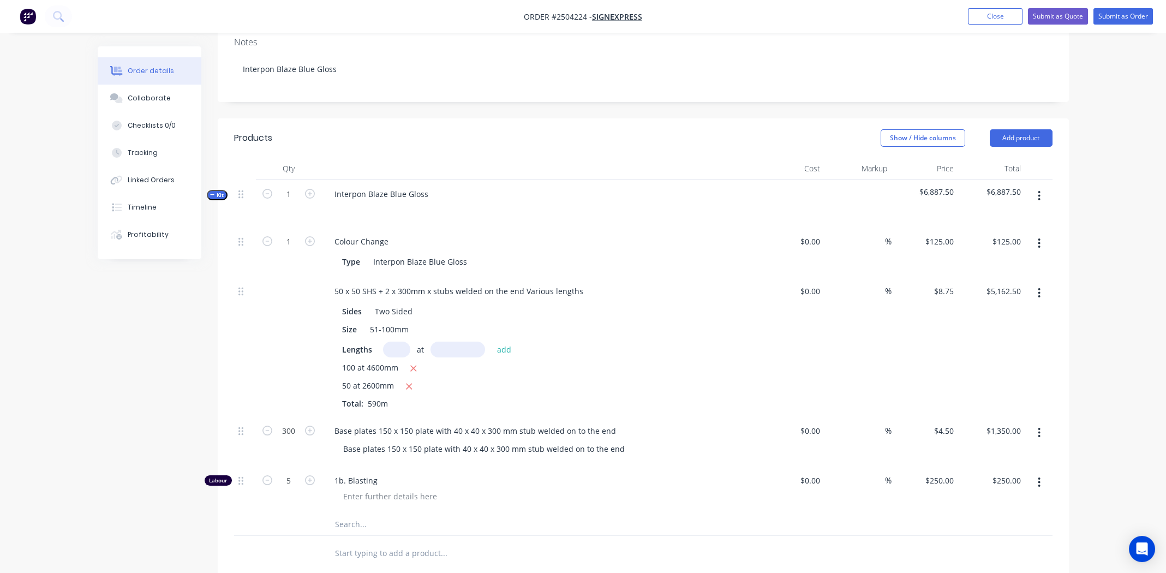
type input "$1,250.00"
click at [552, 475] on span "1b. Blasting" at bounding box center [543, 480] width 419 height 11
click at [369, 488] on div at bounding box center [389, 496] width 111 height 16
click at [1040, 190] on icon "button" at bounding box center [1039, 196] width 3 height 12
click at [1002, 217] on div "Add product to kit" at bounding box center [1001, 225] width 84 height 16
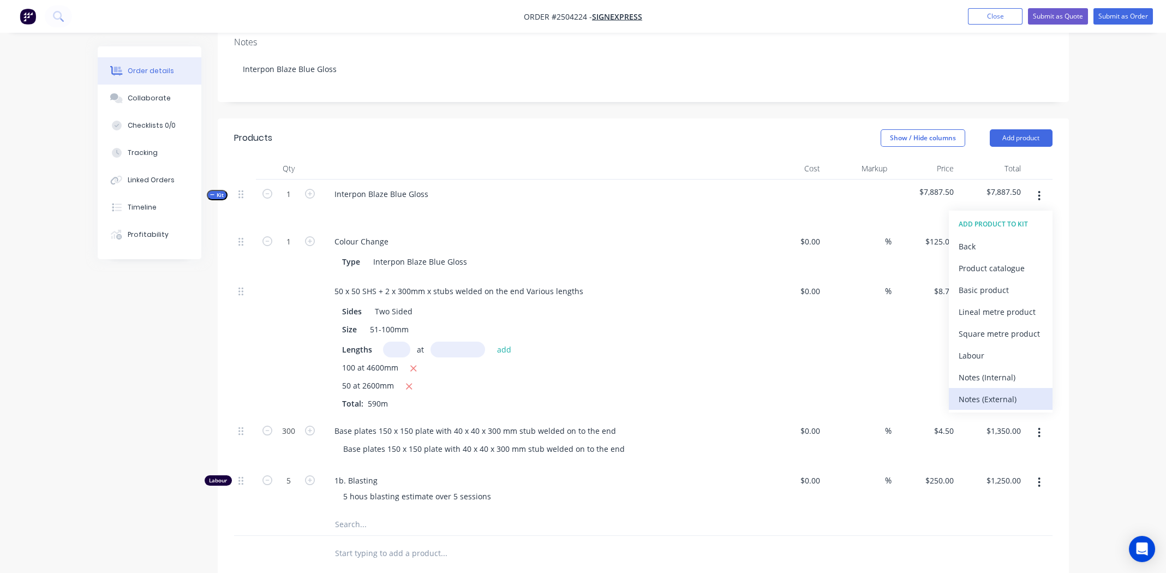
click at [985, 391] on div "Notes (External)" at bounding box center [1001, 399] width 84 height 16
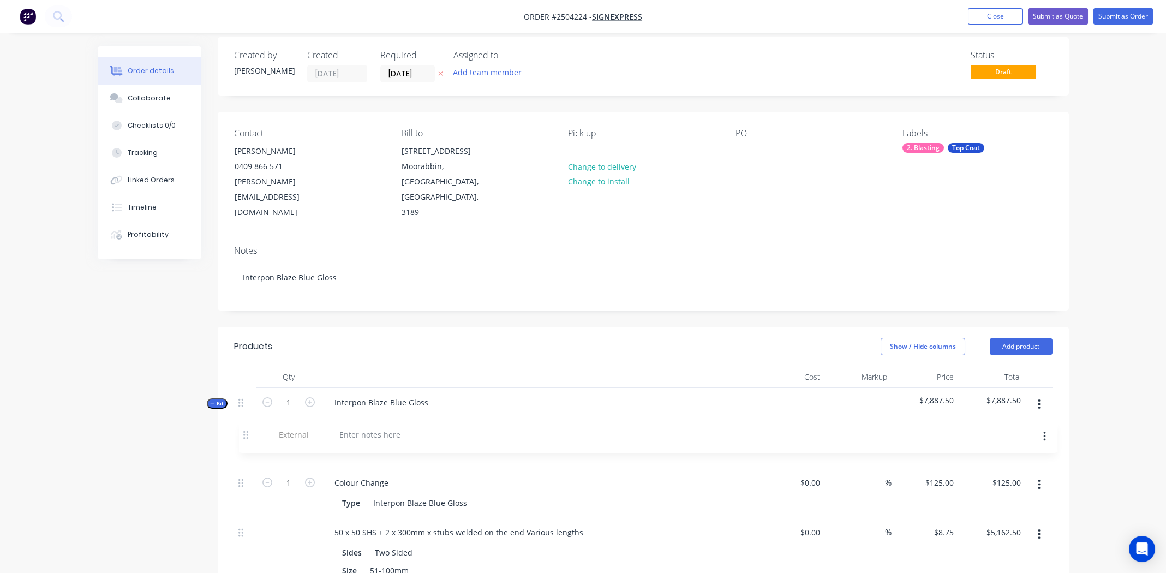
scroll to position [15, 0]
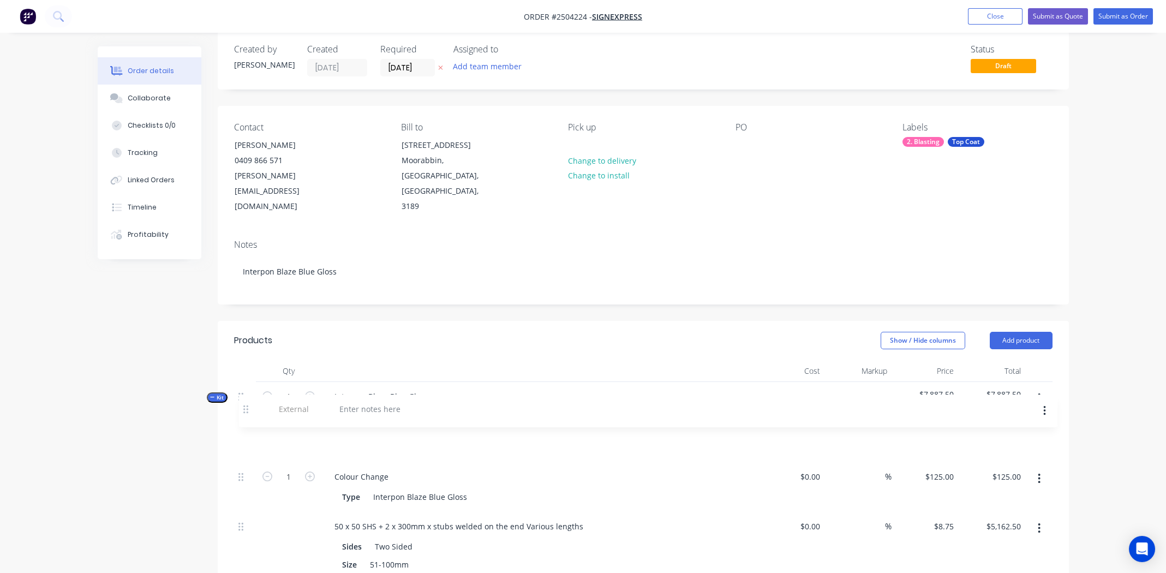
drag, startPoint x: 242, startPoint y: 221, endPoint x: 249, endPoint y: 398, distance: 176.9
click at [348, 436] on div at bounding box center [365, 444] width 79 height 16
click at [490, 436] on div "Parts to be delivered in Batches of 20 or so" at bounding box center [413, 444] width 174 height 16
click at [585, 429] on div "Parts to be delivered in Batches of 20" at bounding box center [539, 445] width 436 height 33
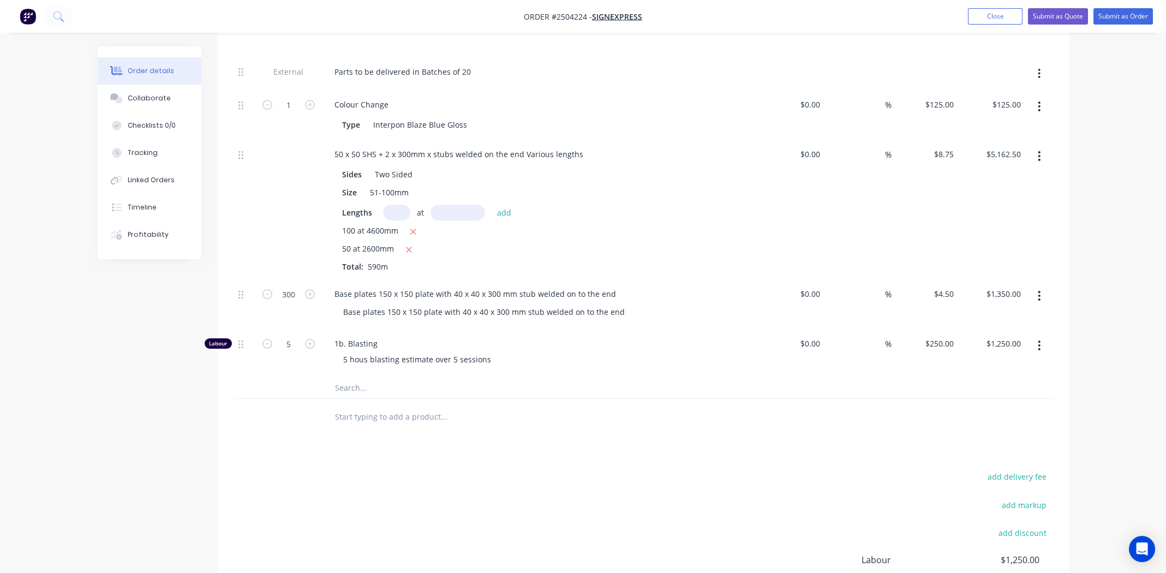
scroll to position [495, 0]
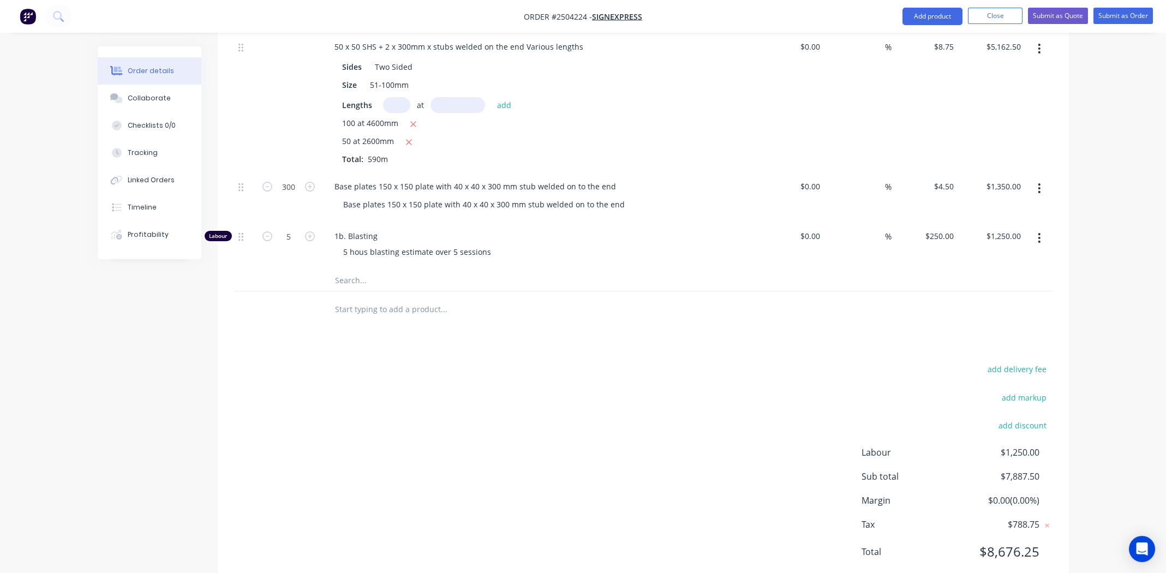
click at [498, 418] on div "add delivery fee add markup add discount Labour $1,250.00 Sub total $7,887.50 M…" at bounding box center [643, 467] width 818 height 211
click at [294, 228] on input "5" at bounding box center [288, 236] width 28 height 16
type input "4"
type input "$1,000.00"
click at [586, 362] on div "add delivery fee add markup add discount Labour $1,250.00 Sub total $7,887.50 M…" at bounding box center [643, 467] width 818 height 211
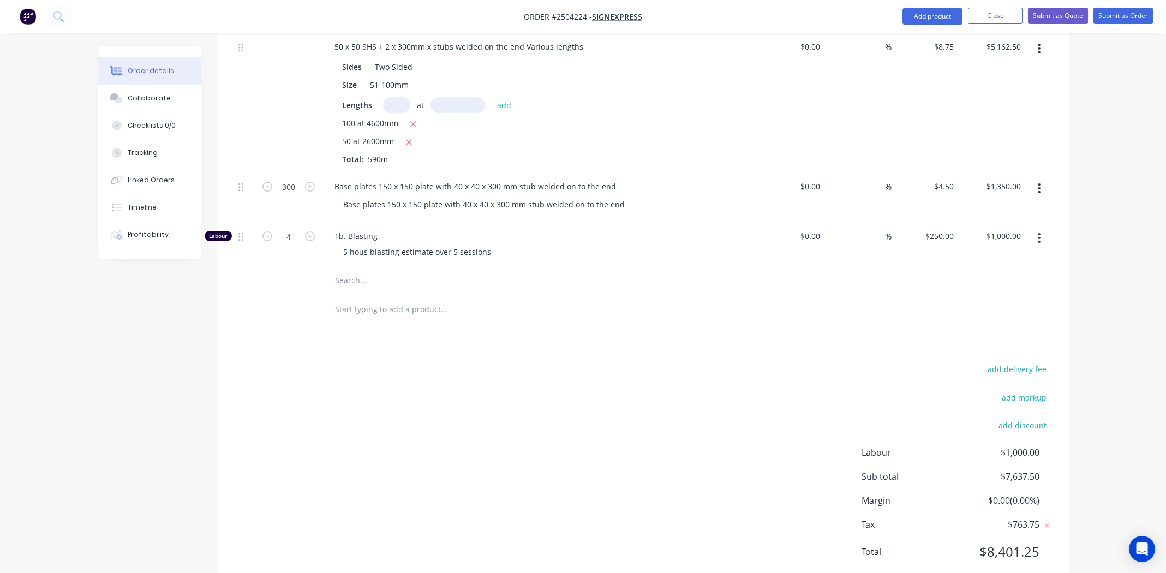
click at [516, 392] on div "add delivery fee add markup add discount Labour $1,000.00 Sub total $7,637.50 M…" at bounding box center [643, 467] width 818 height 211
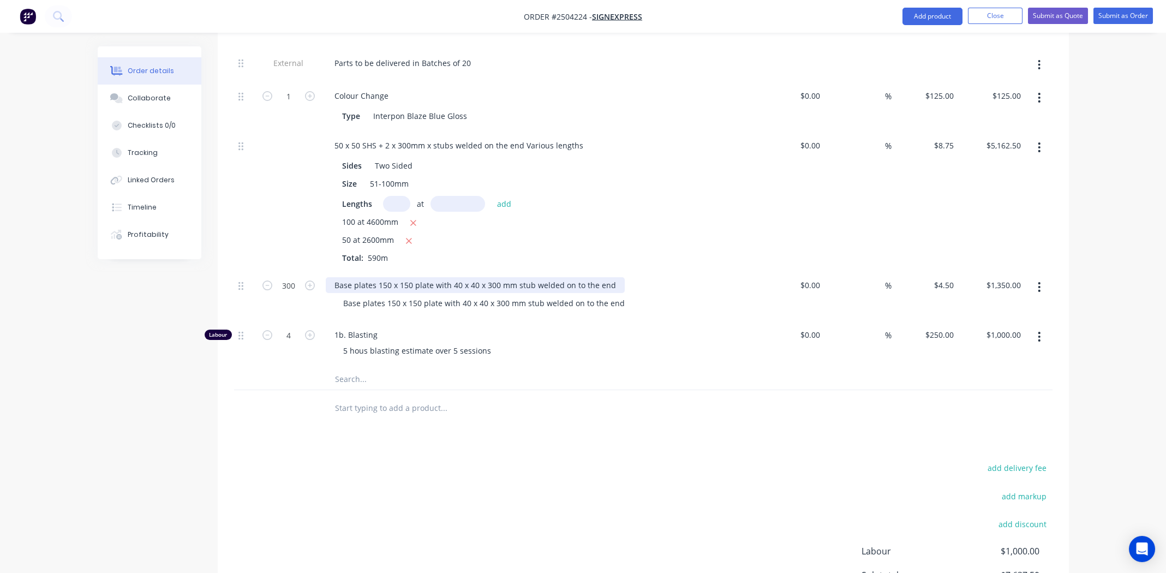
scroll to position [331, 0]
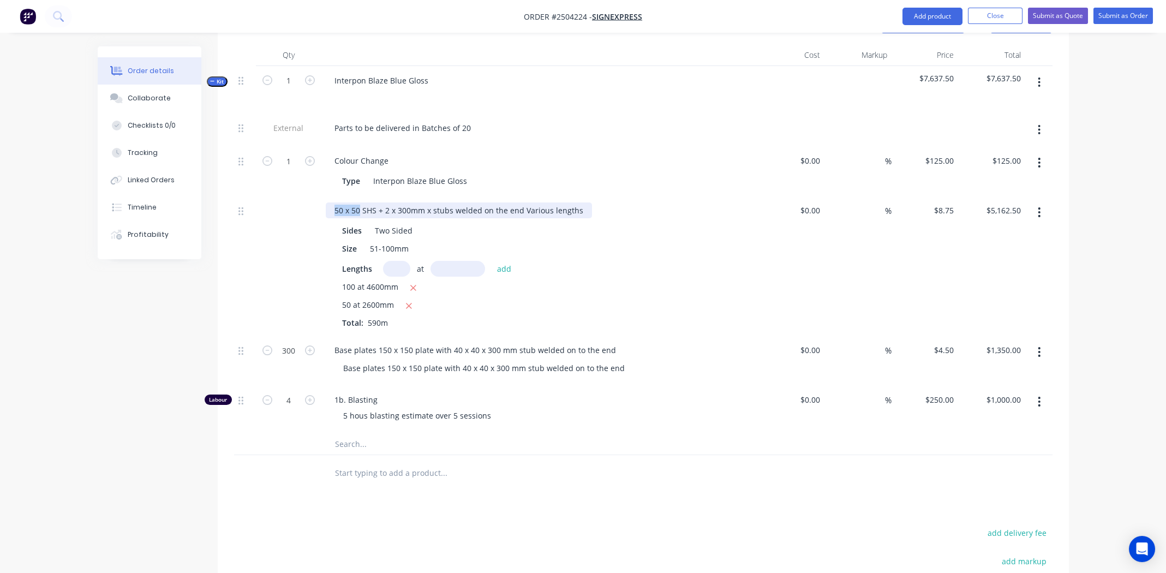
drag, startPoint x: 359, startPoint y: 178, endPoint x: 333, endPoint y: 178, distance: 25.6
click at [333, 202] on div "50 x 50 SHS + 2 x 300mm x stubs welded on the end Various lengths" at bounding box center [459, 210] width 266 height 16
click at [149, 97] on div "Collaborate" at bounding box center [149, 98] width 43 height 10
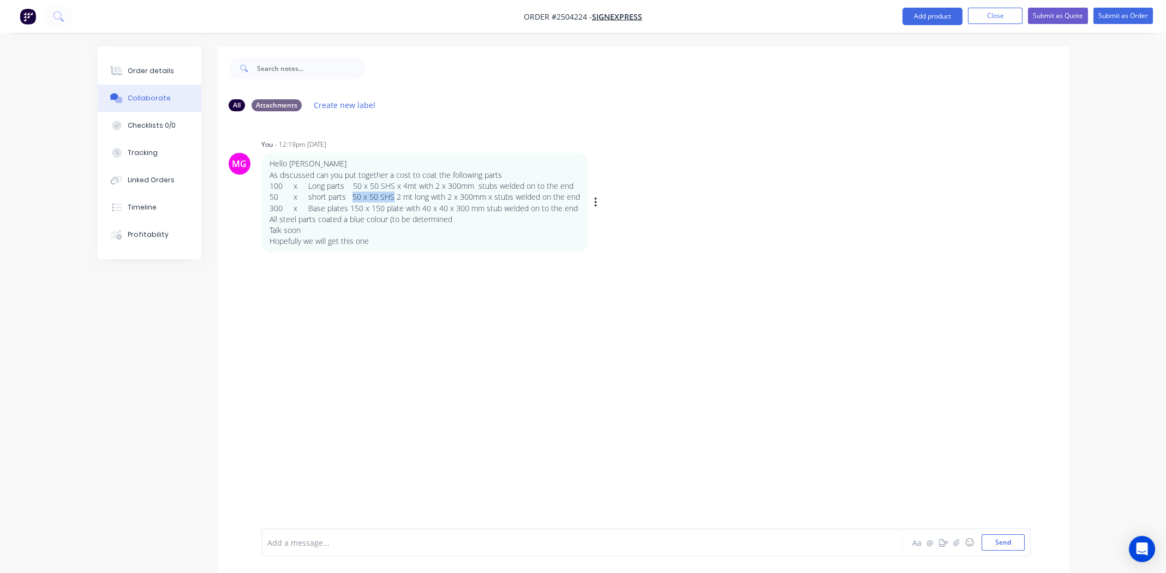
drag, startPoint x: 349, startPoint y: 198, endPoint x: 387, endPoint y: 201, distance: 37.7
click at [388, 201] on p "50 x short parts 50 x 50 SHS 2 mt long with 2 x 300mm x stubs welded on the end" at bounding box center [425, 196] width 310 height 11
copy p "50 x 50 SHS"
drag, startPoint x: 142, startPoint y: 70, endPoint x: 193, endPoint y: 106, distance: 62.2
click at [142, 70] on div "Order details" at bounding box center [151, 71] width 46 height 10
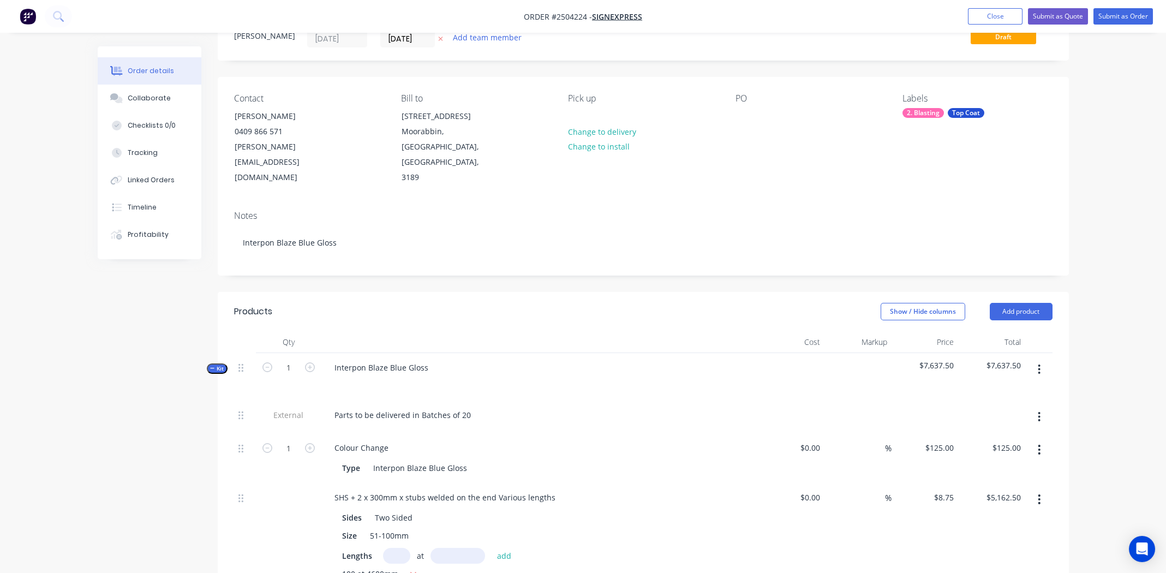
scroll to position [164, 0]
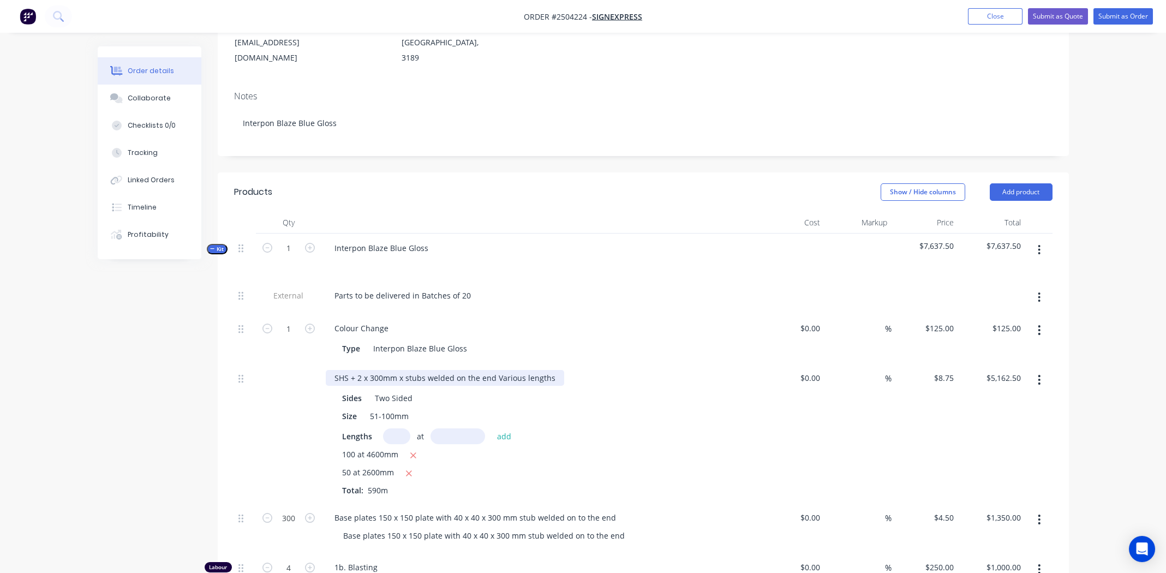
click at [339, 370] on div "SHS + 2 x 300mm x stubs welded on the end Various lengths" at bounding box center [445, 378] width 238 height 16
click at [340, 370] on div "SHS + 2 x 300mm x stubs welded on the end Various lengths" at bounding box center [445, 378] width 238 height 16
click at [341, 370] on div "SHS + 2 x 300mm x stubs welded on the end Various lengths" at bounding box center [445, 378] width 238 height 16
paste div
click at [518, 370] on div "50 x 50 SHS + 2 x 300mm x stubs welded on the end Various lengths" at bounding box center [459, 378] width 266 height 16
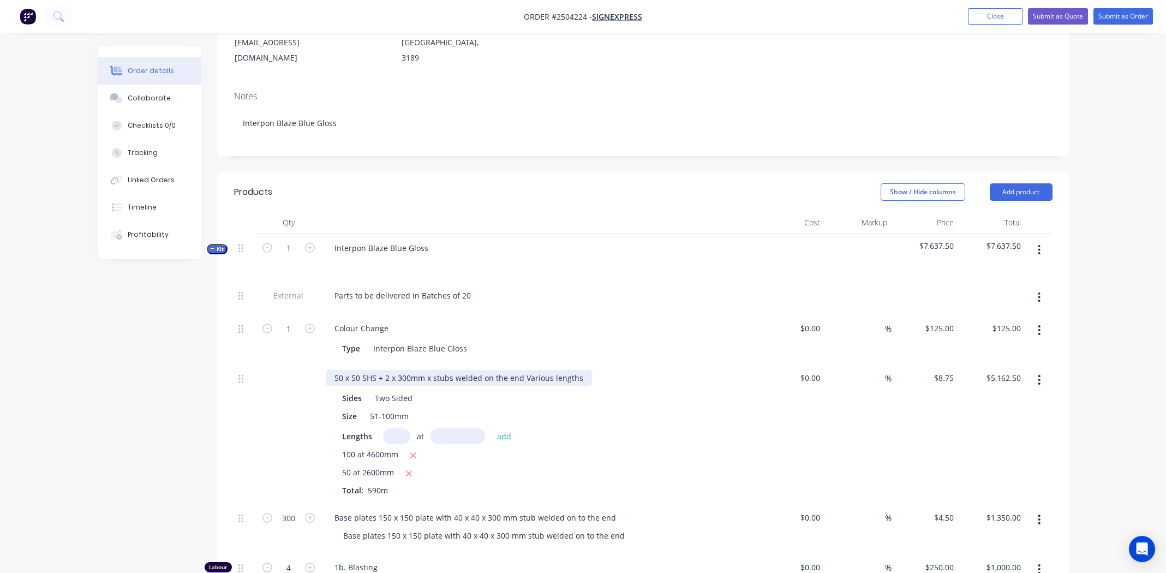
click at [379, 370] on div "50 x 50 SHS + 2 x 300mm x stubs welded on the end Various lengths" at bounding box center [459, 378] width 266 height 16
click at [638, 370] on div "50 x 50 SHS with 2 x 300mm x stubs welded on the end Various lengths" at bounding box center [540, 378] width 428 height 16
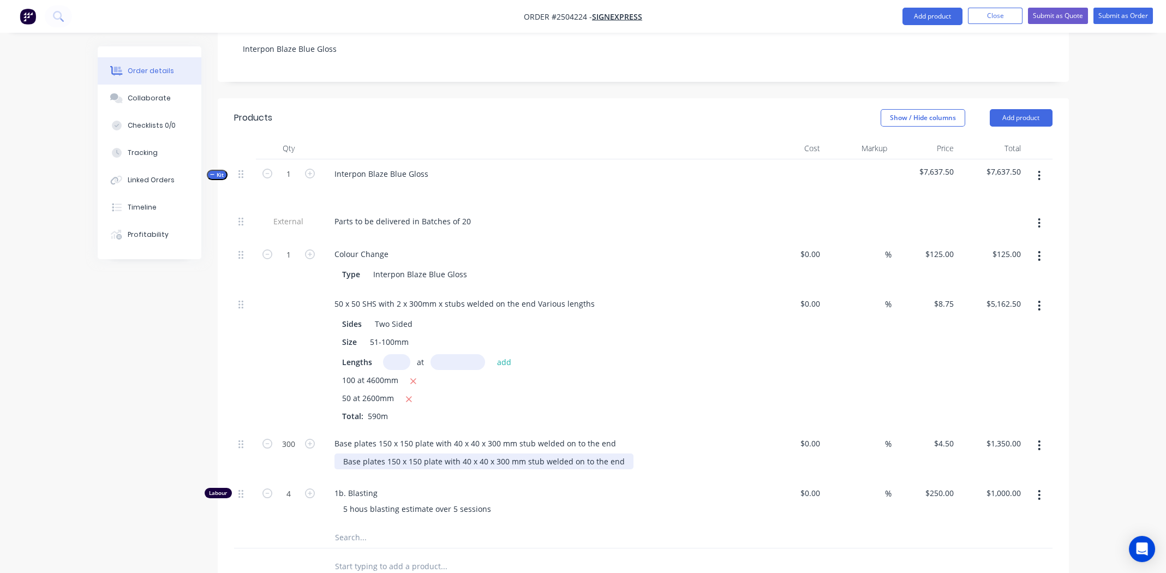
scroll to position [327, 0]
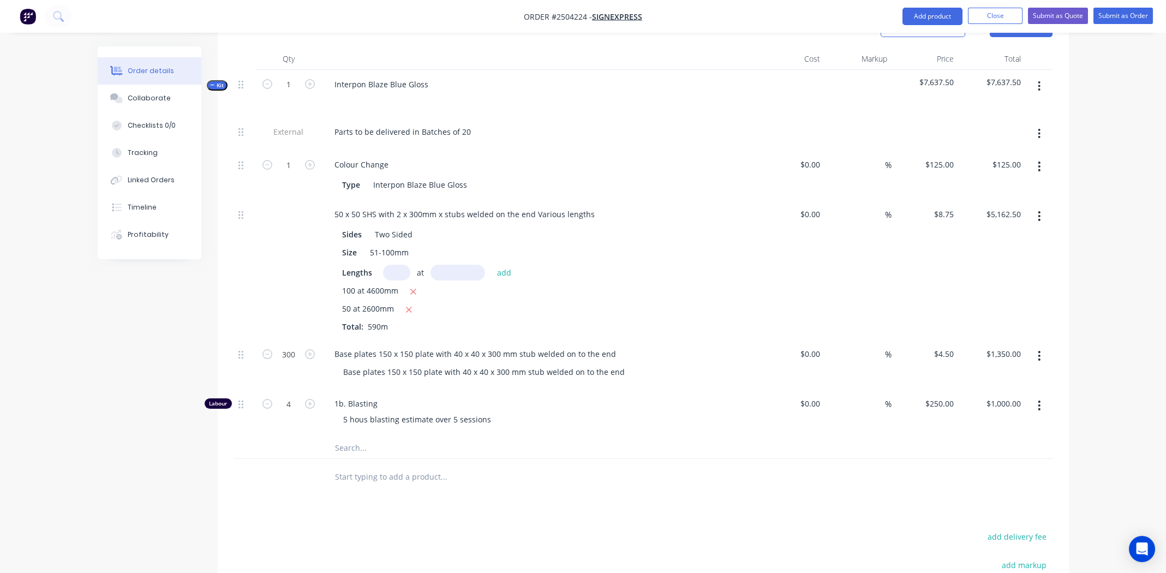
click at [600, 398] on div "1b. Blasting 5 hous blasting estimate over 5 sessions" at bounding box center [539, 412] width 436 height 47
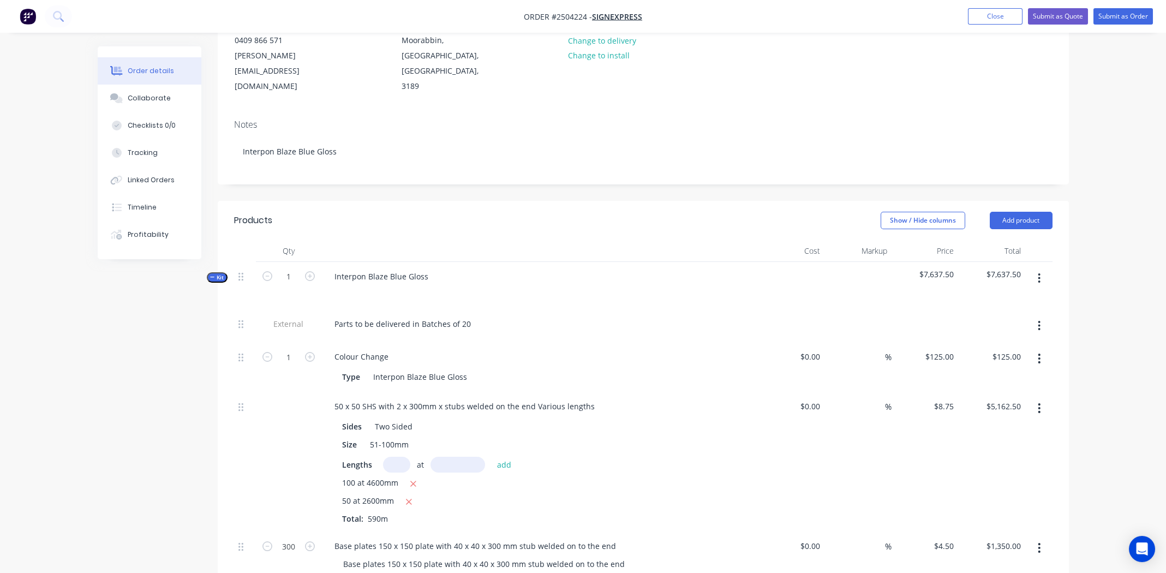
scroll to position [0, 0]
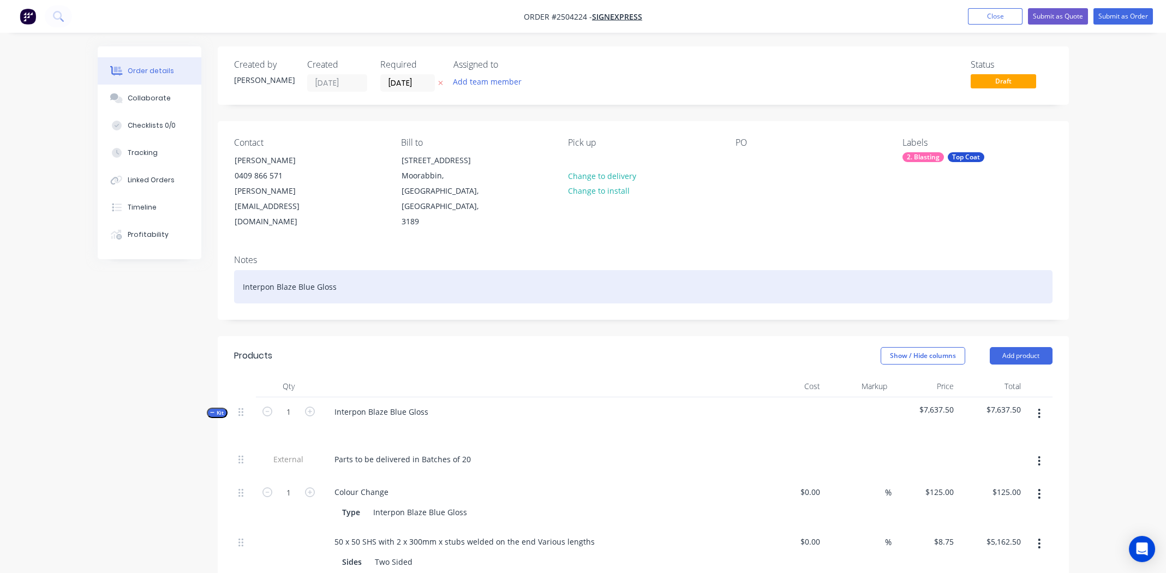
click at [407, 270] on div "Interpon Blaze Blue Gloss" at bounding box center [643, 286] width 818 height 33
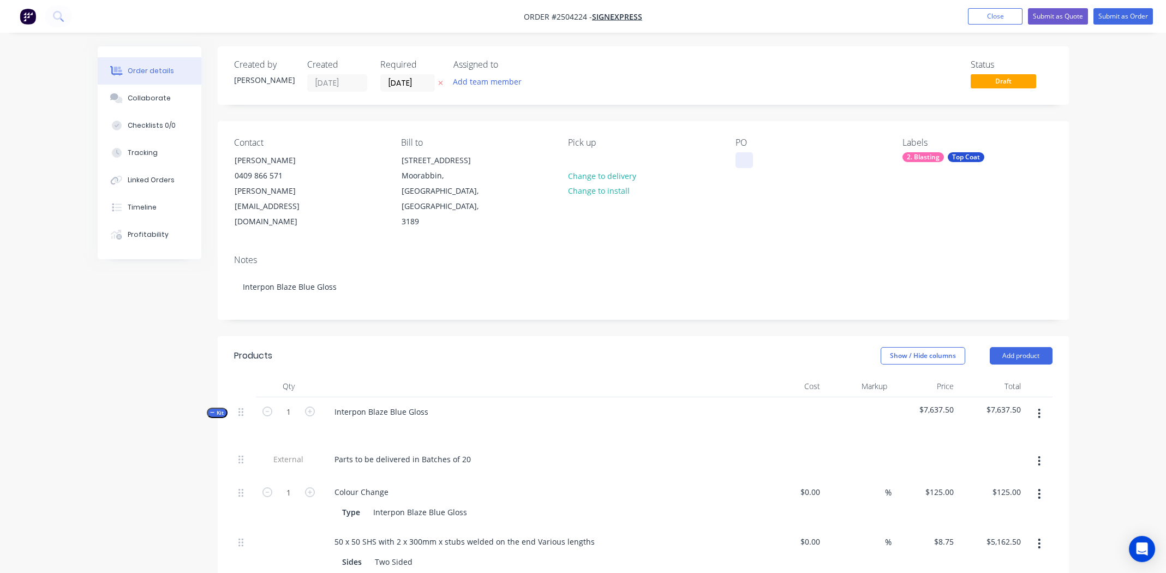
click at [747, 161] on div at bounding box center [743, 160] width 17 height 16
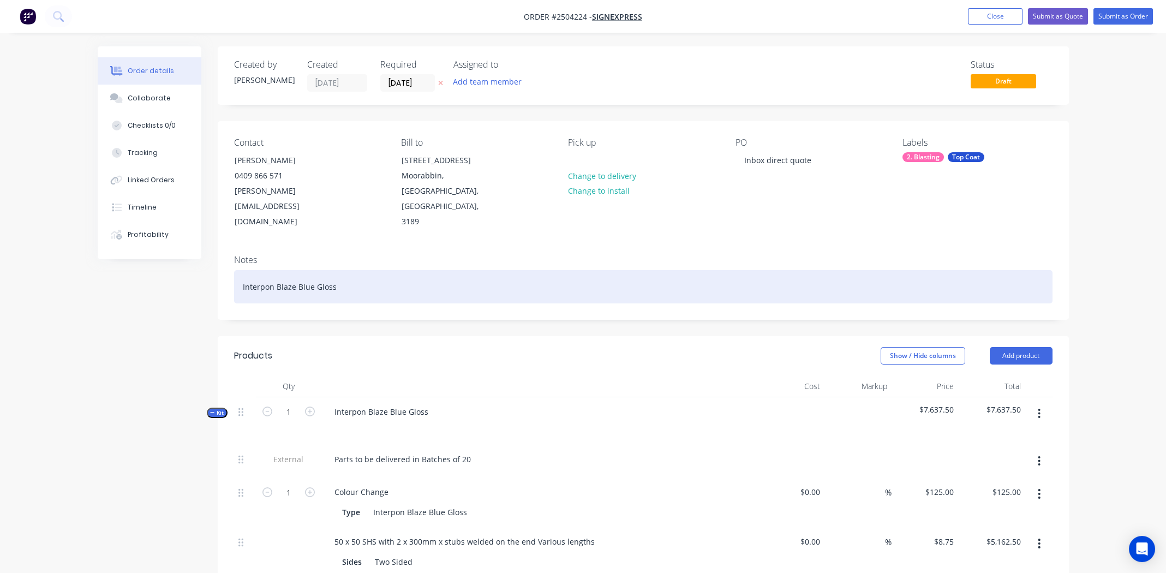
drag, startPoint x: 746, startPoint y: 258, endPoint x: 741, endPoint y: 252, distance: 7.7
click at [746, 270] on div "Interpon Blaze Blue Gloss" at bounding box center [643, 286] width 818 height 33
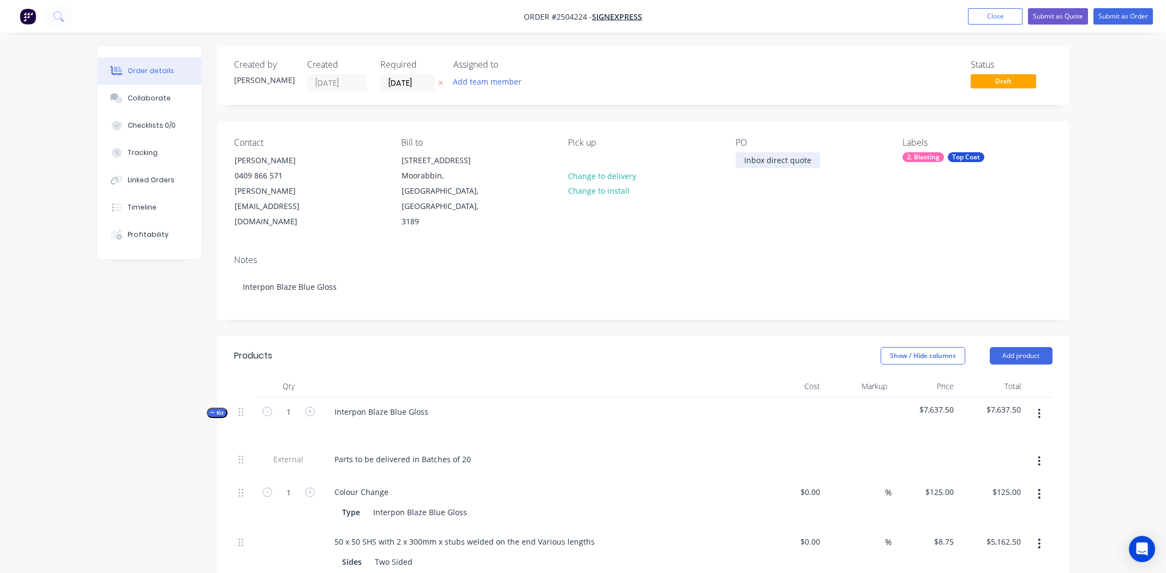
click at [816, 161] on div "Inbox direct quote" at bounding box center [777, 160] width 85 height 16
click at [1048, 17] on button "Submit as Quote" at bounding box center [1058, 16] width 60 height 16
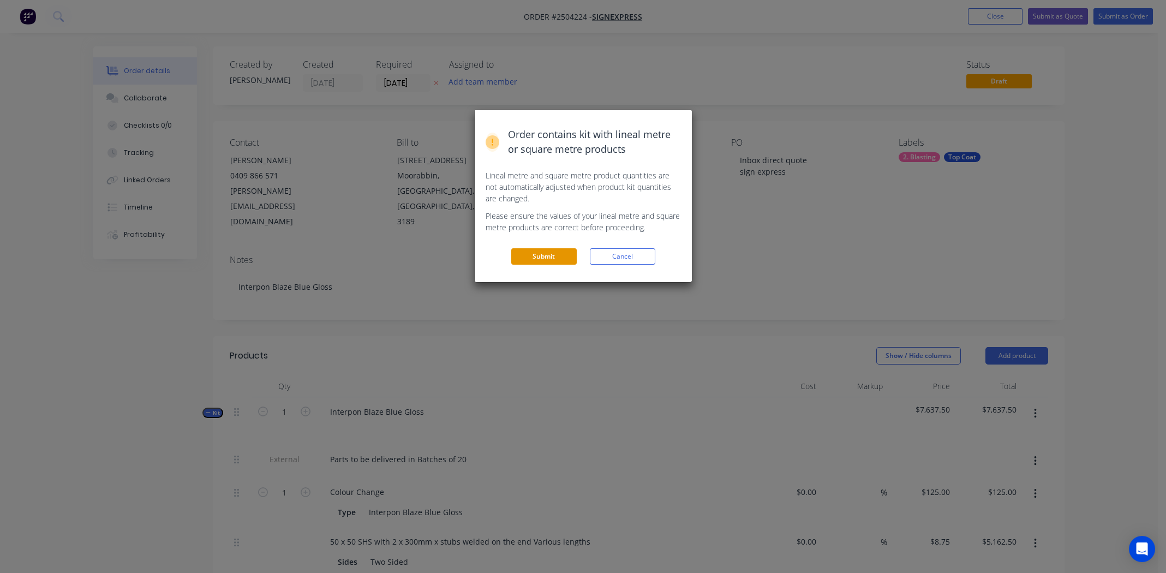
click at [541, 259] on button "Submit" at bounding box center [543, 256] width 65 height 16
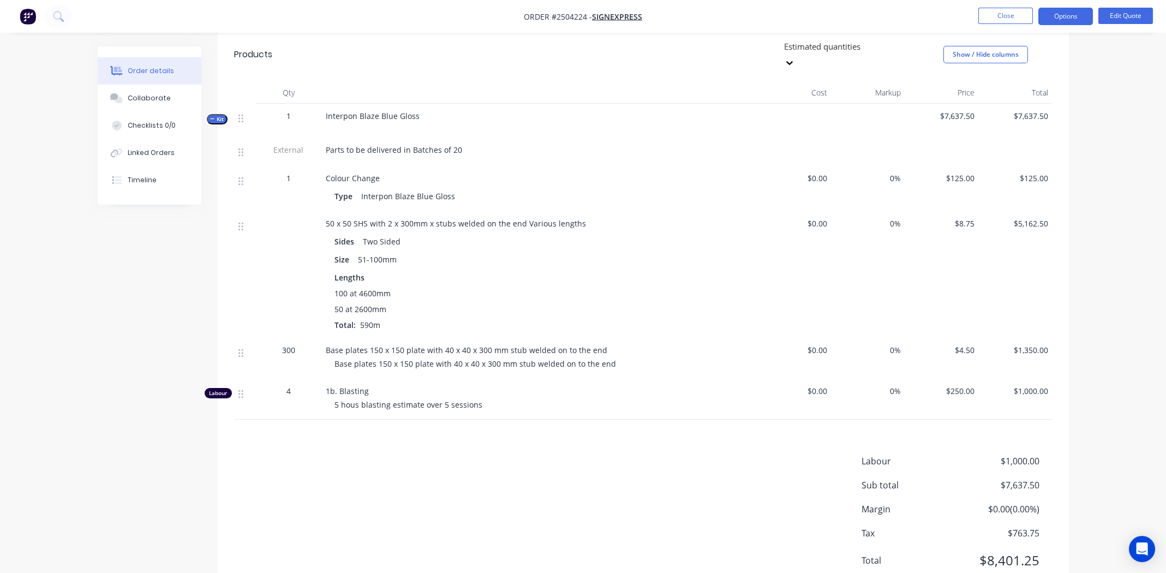
scroll to position [302, 0]
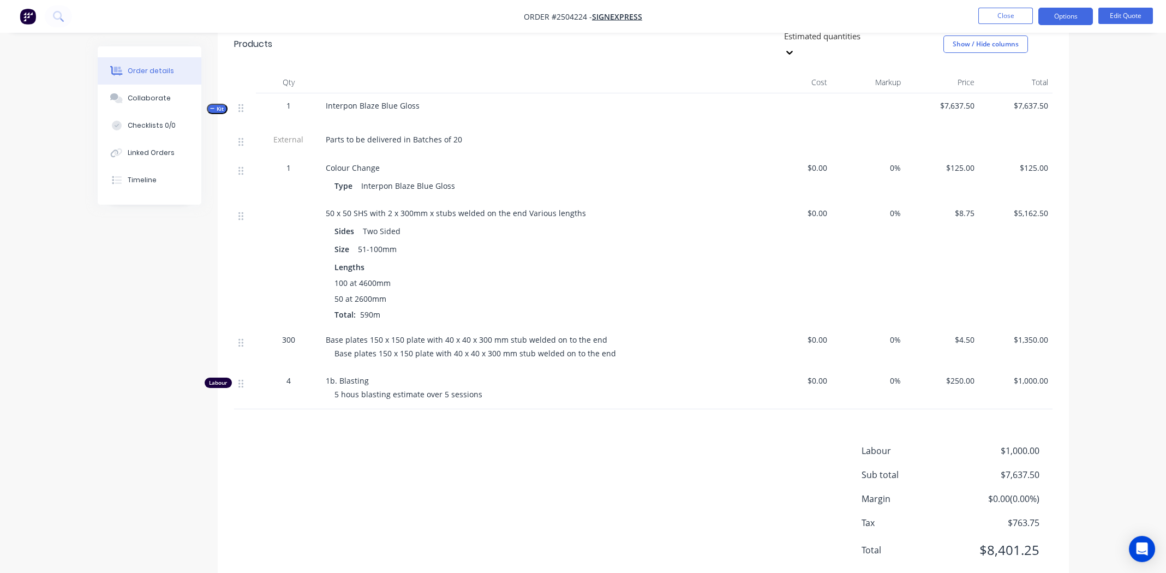
click at [412, 134] on span "Parts to be delivered in Batches of 20" at bounding box center [394, 139] width 136 height 10
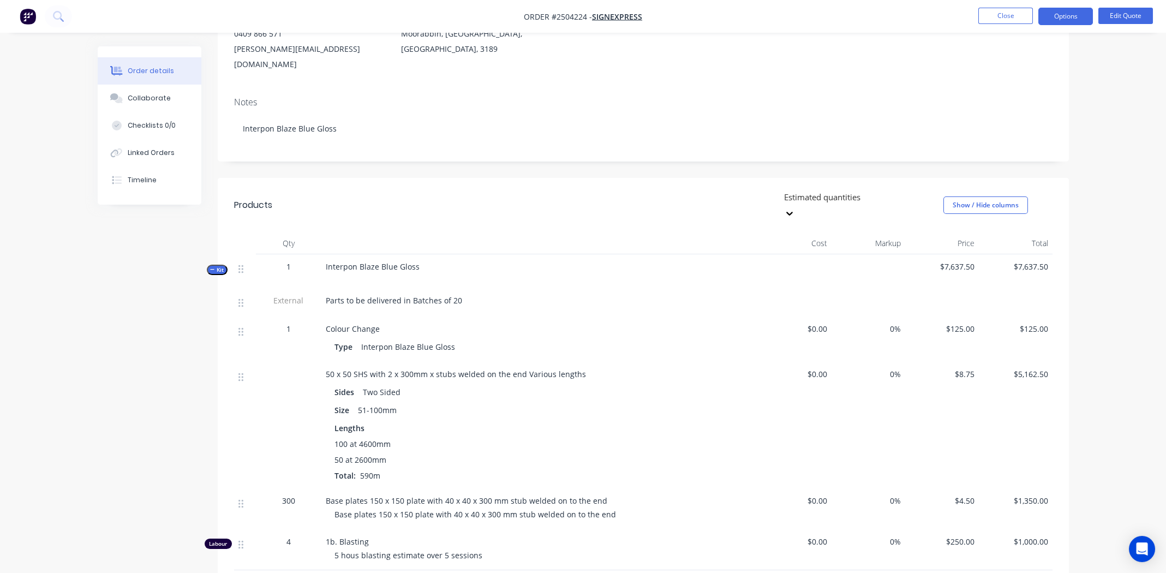
scroll to position [138, 0]
click at [1124, 16] on button "Edit Quote" at bounding box center [1125, 16] width 55 height 16
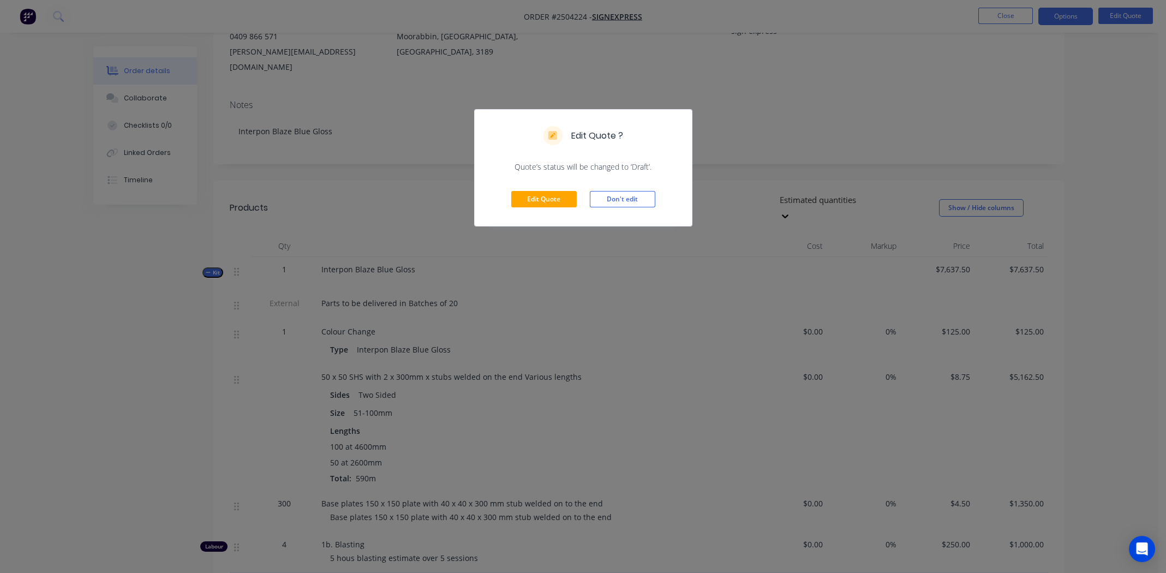
click at [531, 190] on div "Edit Quote Don't edit" at bounding box center [583, 198] width 217 height 53
click at [531, 192] on button "Edit Quote" at bounding box center [543, 199] width 65 height 16
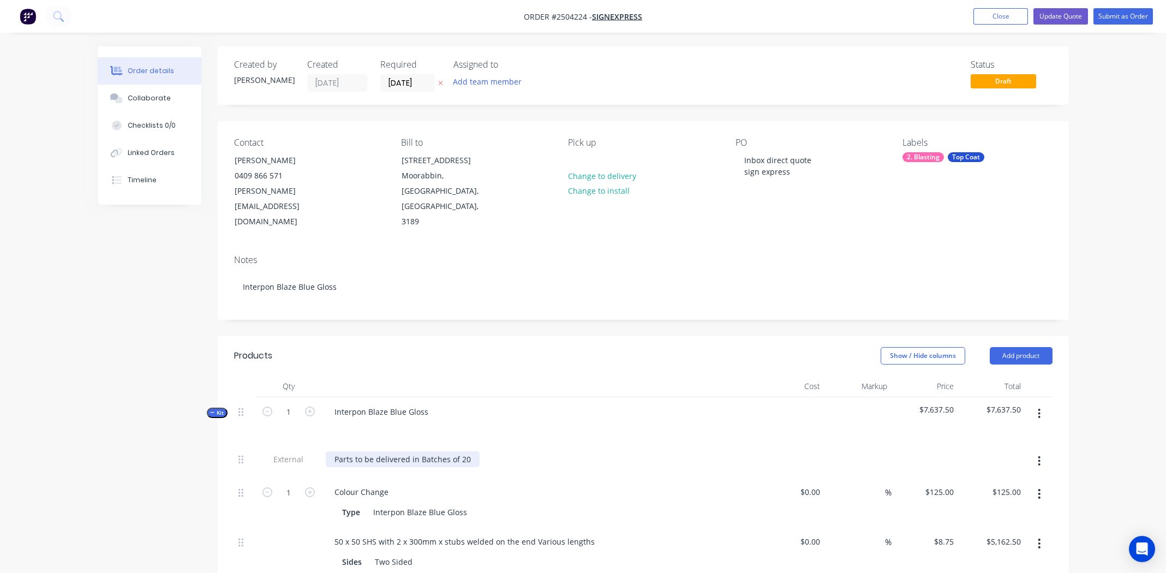
click at [335, 451] on div "Parts to be delivered in Batches of 20" at bounding box center [403, 459] width 154 height 16
click at [835, 201] on div "Contact Cameron Barbner 0409 866 571 cameron@signexpress.com.au Bill to 14-16 n…" at bounding box center [643, 183] width 851 height 125
click at [633, 451] on div "Work is for Australian open > Tennis Centre > Parts to be delivered in Batches …" at bounding box center [487, 459] width 322 height 16
drag, startPoint x: 610, startPoint y: 428, endPoint x: 666, endPoint y: 433, distance: 56.4
click at [666, 451] on div "Work is for Australian open > Tennis Centre > Parts to be delivered in Batches …" at bounding box center [503, 459] width 354 height 16
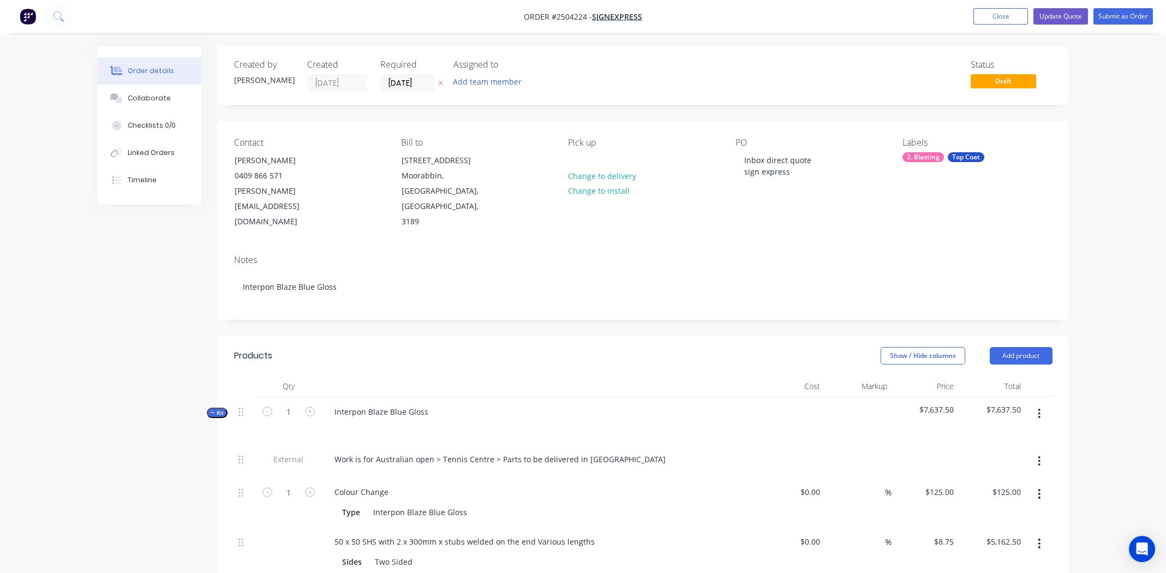
click at [635, 420] on div at bounding box center [540, 428] width 428 height 16
click at [1056, 17] on button "Update Quote" at bounding box center [1060, 16] width 55 height 16
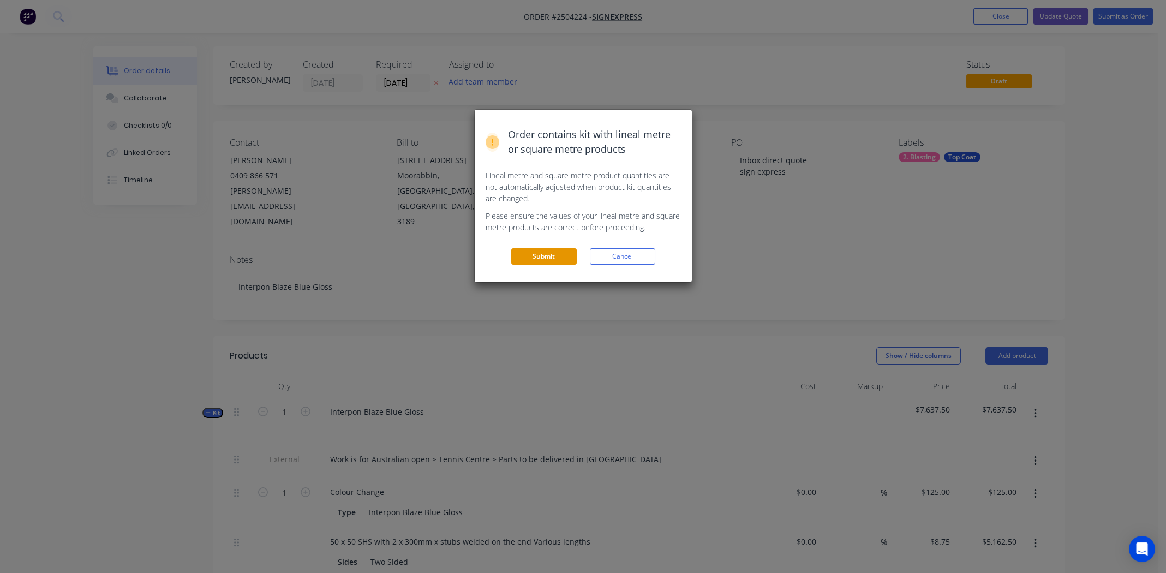
click at [551, 255] on button "Submit" at bounding box center [543, 256] width 65 height 16
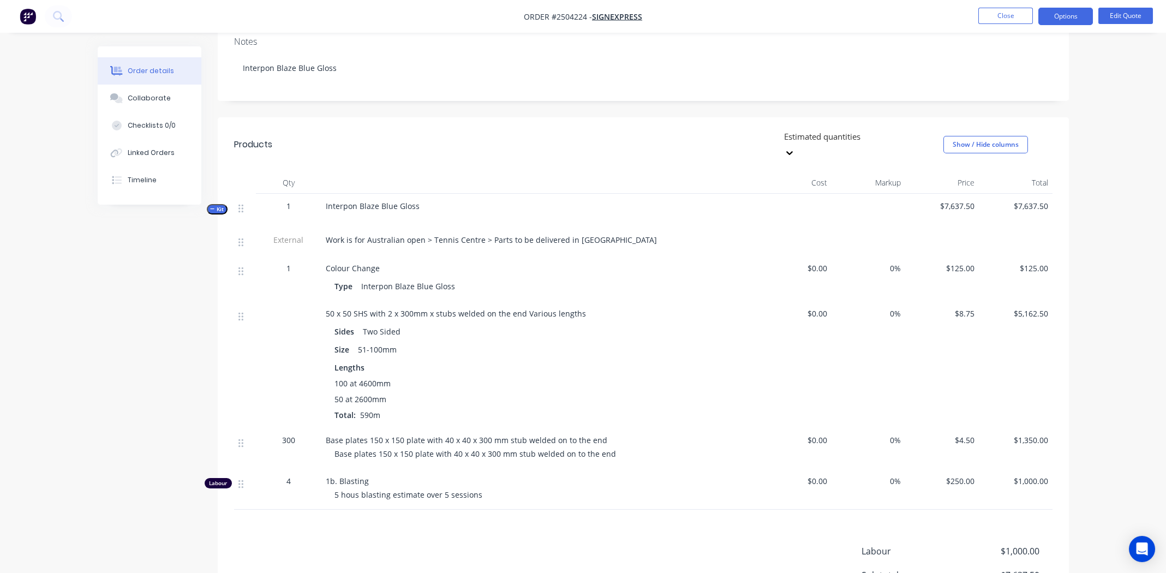
scroll to position [302, 0]
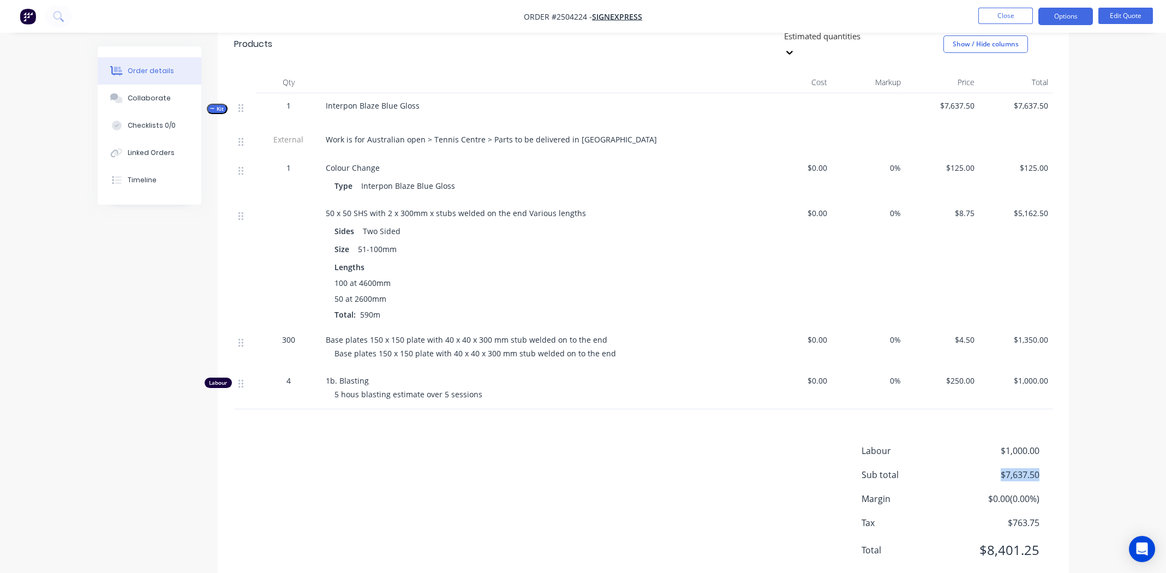
drag, startPoint x: 1040, startPoint y: 444, endPoint x: 1001, endPoint y: 441, distance: 38.8
click at [1001, 468] on div "Sub total $7,637.50" at bounding box center [956, 474] width 191 height 13
copy span "$7,637.50"
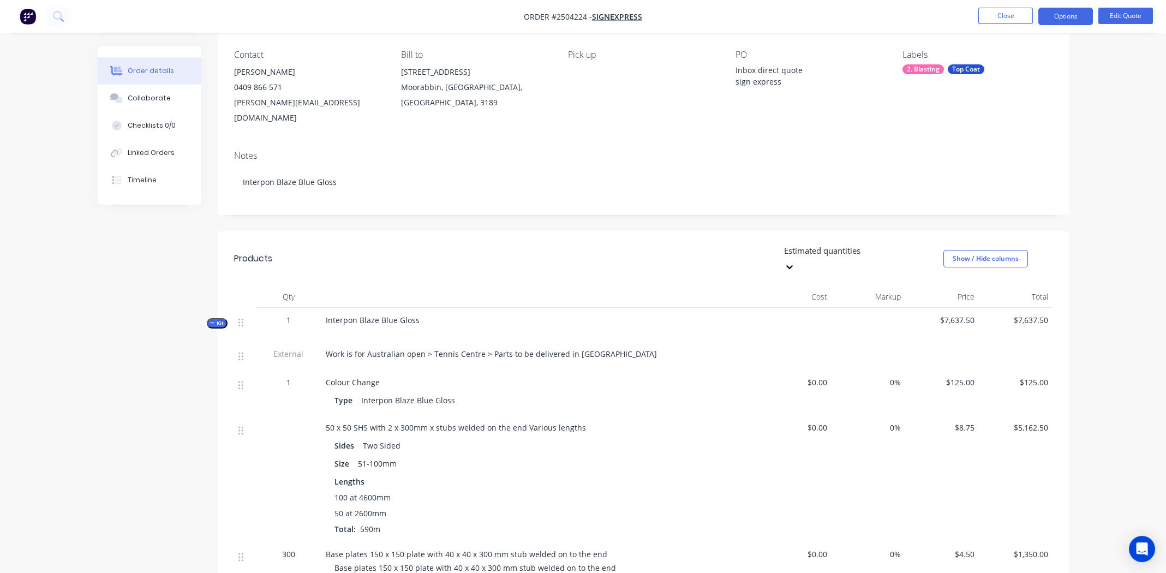
scroll to position [0, 0]
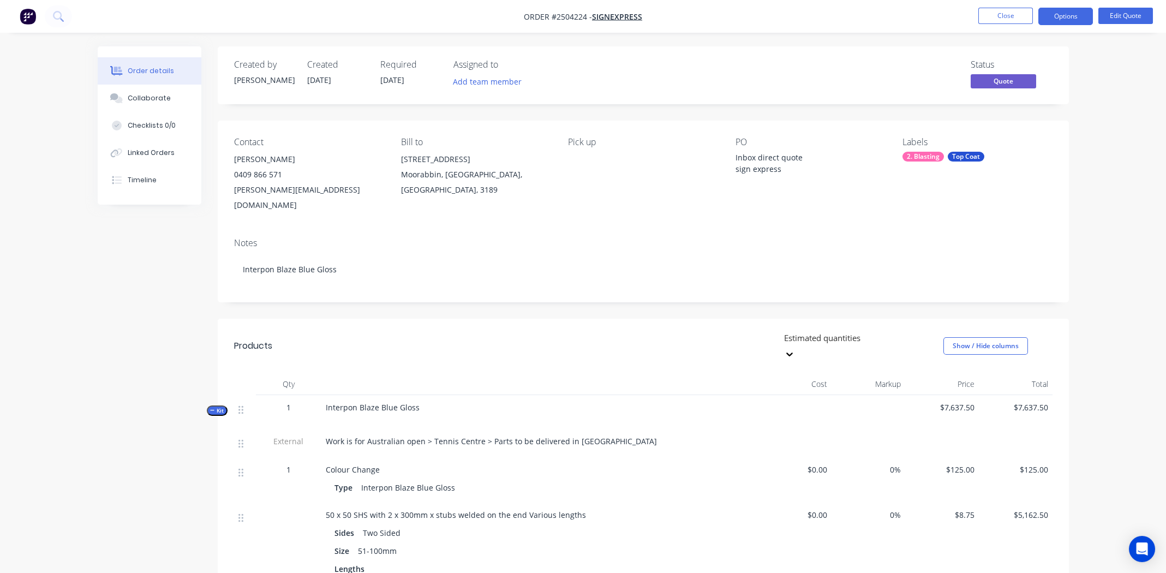
click at [568, 17] on span "Order #2504224 -" at bounding box center [558, 16] width 68 height 10
click at [569, 16] on span "Order #2504224 -" at bounding box center [558, 16] width 68 height 10
drag, startPoint x: 569, startPoint y: 14, endPoint x: 562, endPoint y: 15, distance: 6.6
click at [562, 15] on span "Order #2504224 -" at bounding box center [558, 16] width 68 height 10
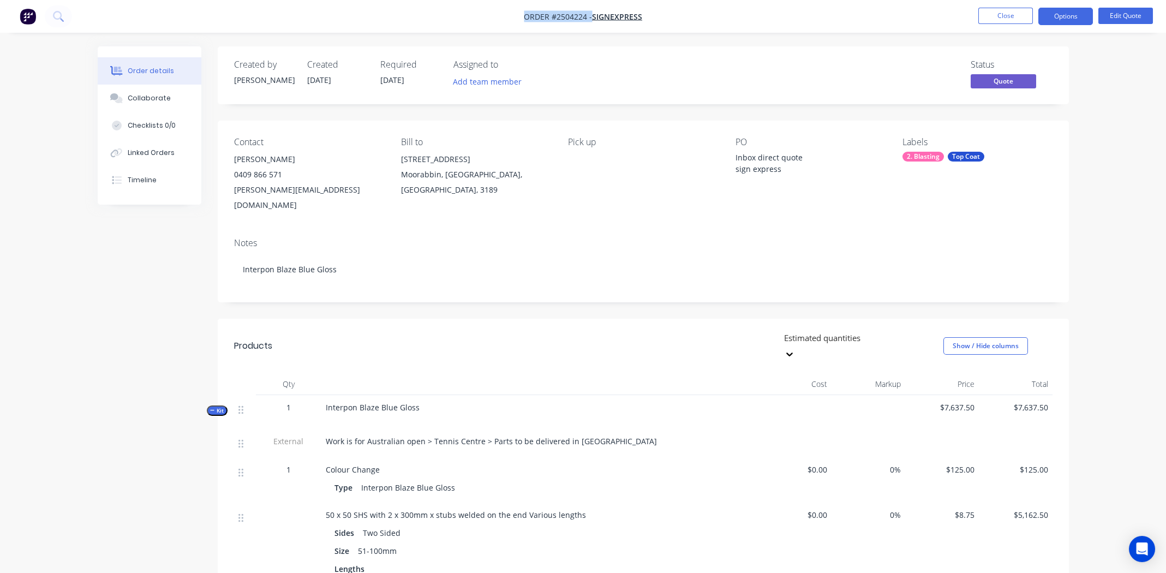
click at [566, 14] on span "Order #2504224 -" at bounding box center [558, 16] width 68 height 10
click at [670, 20] on nav "Order #2504224 - Signexpress Close Options Edit Quote" at bounding box center [583, 16] width 1166 height 33
click at [577, 16] on span "Order #2504224 -" at bounding box center [558, 16] width 68 height 10
click at [131, 97] on div "Collaborate" at bounding box center [149, 98] width 43 height 10
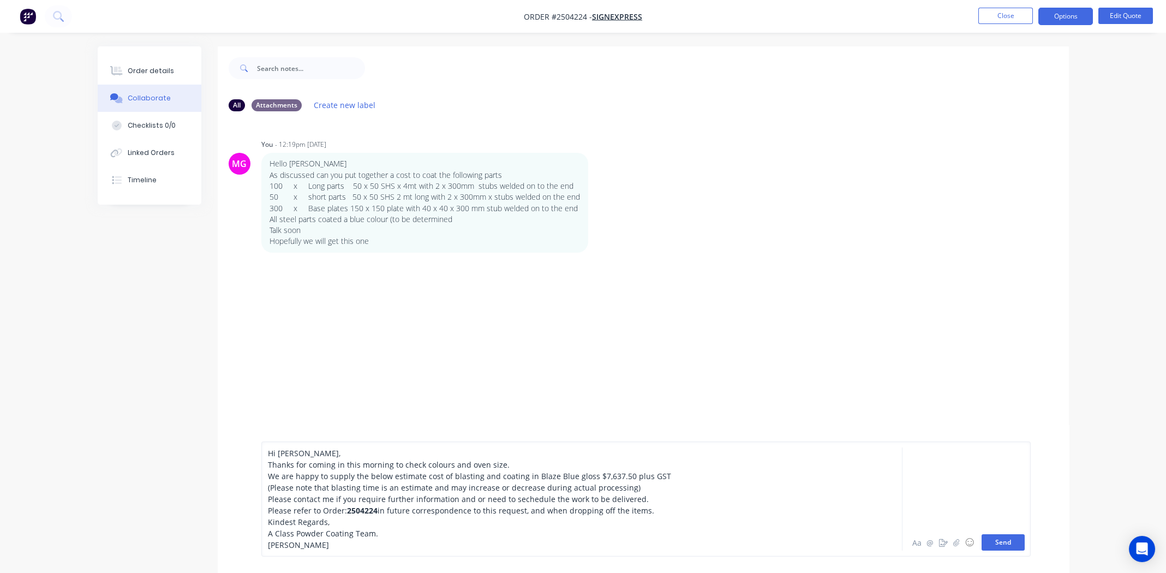
click at [1002, 545] on button "Send" at bounding box center [1002, 542] width 43 height 16
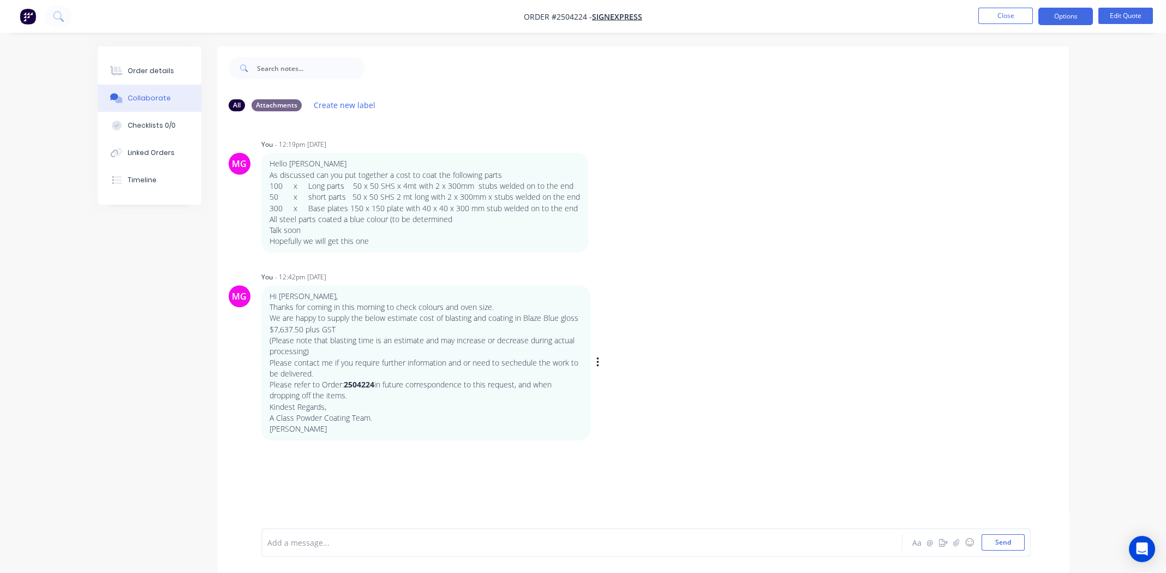
click at [851, 310] on div "MG You - 12:42pm 25/09/25 Hi Cameron, Thanks for coming in this morning to chec…" at bounding box center [643, 354] width 851 height 171
click at [147, 73] on div "Order details" at bounding box center [151, 71] width 46 height 10
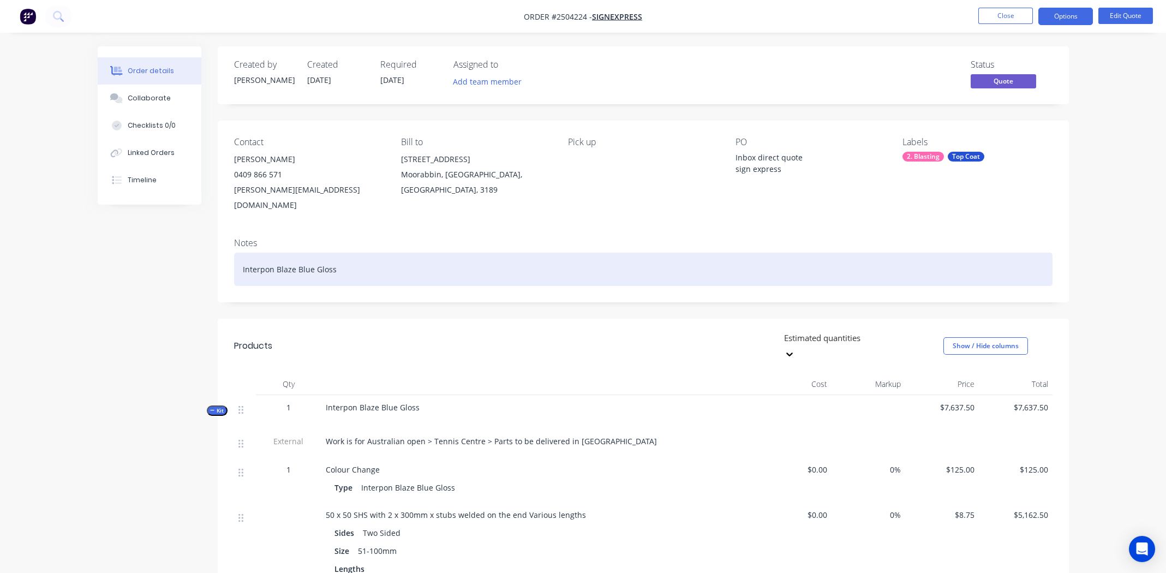
click at [491, 253] on div "Interpon Blaze Blue Gloss" at bounding box center [643, 269] width 818 height 33
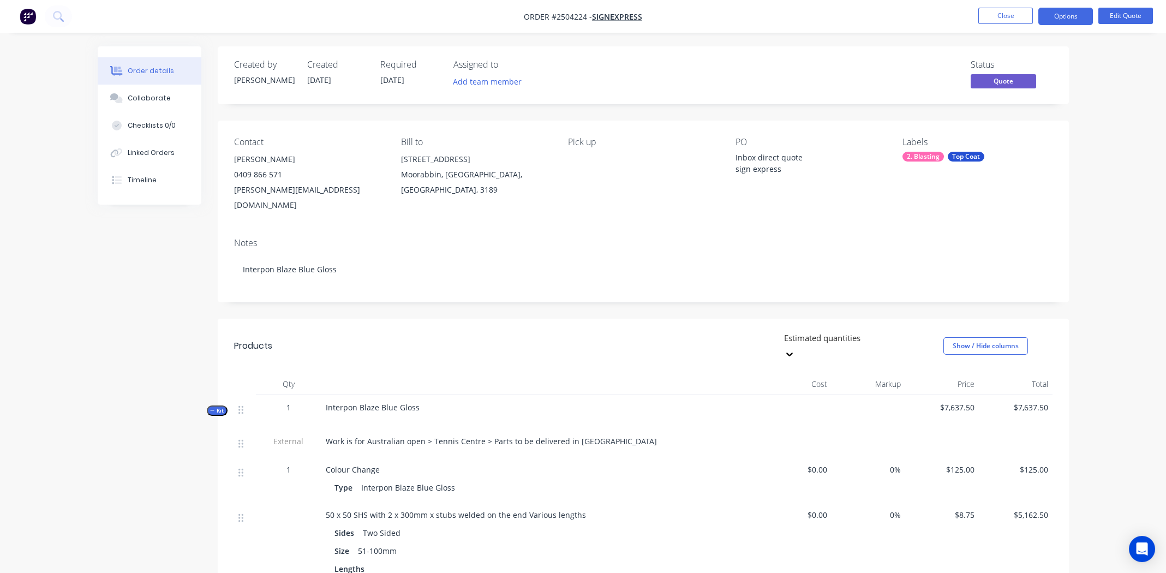
click at [996, 5] on nav "Order #2504224 - Signexpress Close Options Edit Quote" at bounding box center [583, 16] width 1166 height 33
click at [1006, 17] on button "Close" at bounding box center [1005, 16] width 55 height 16
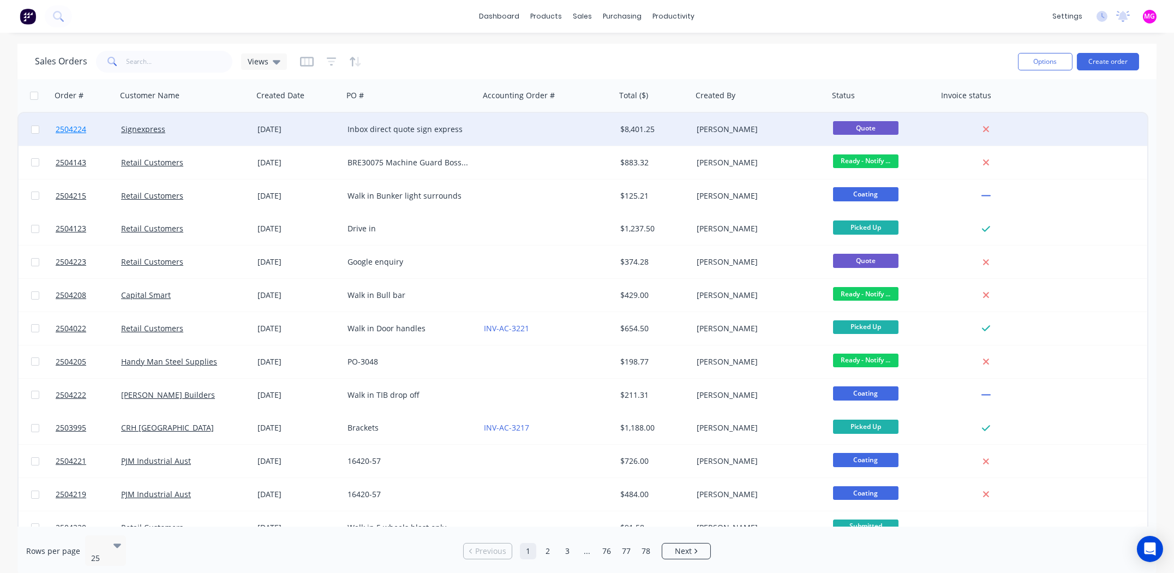
click at [60, 129] on span "2504224" at bounding box center [71, 129] width 31 height 11
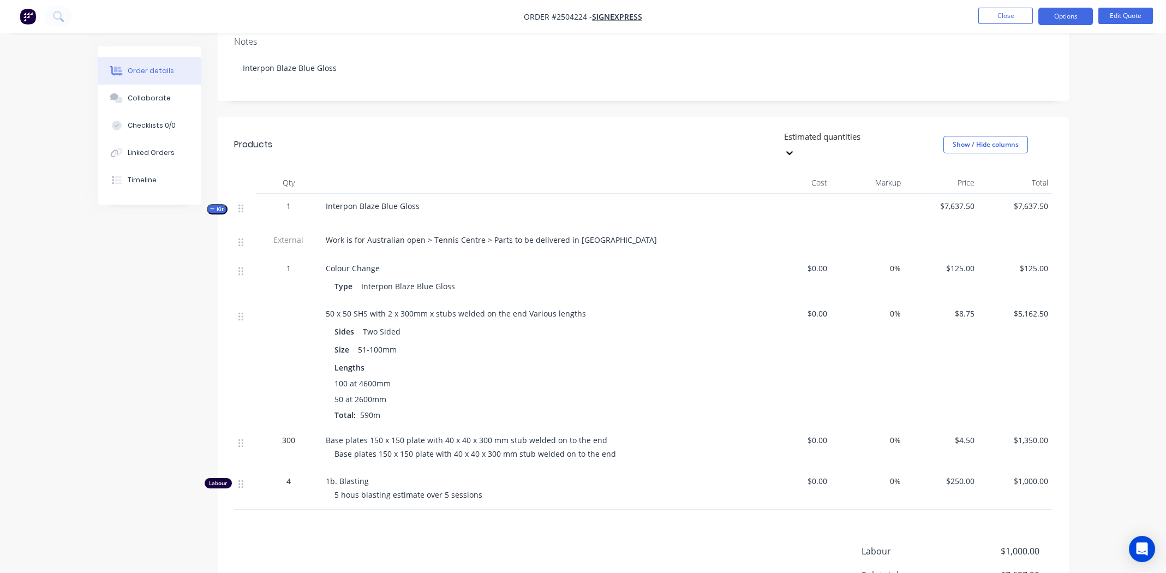
scroll to position [302, 0]
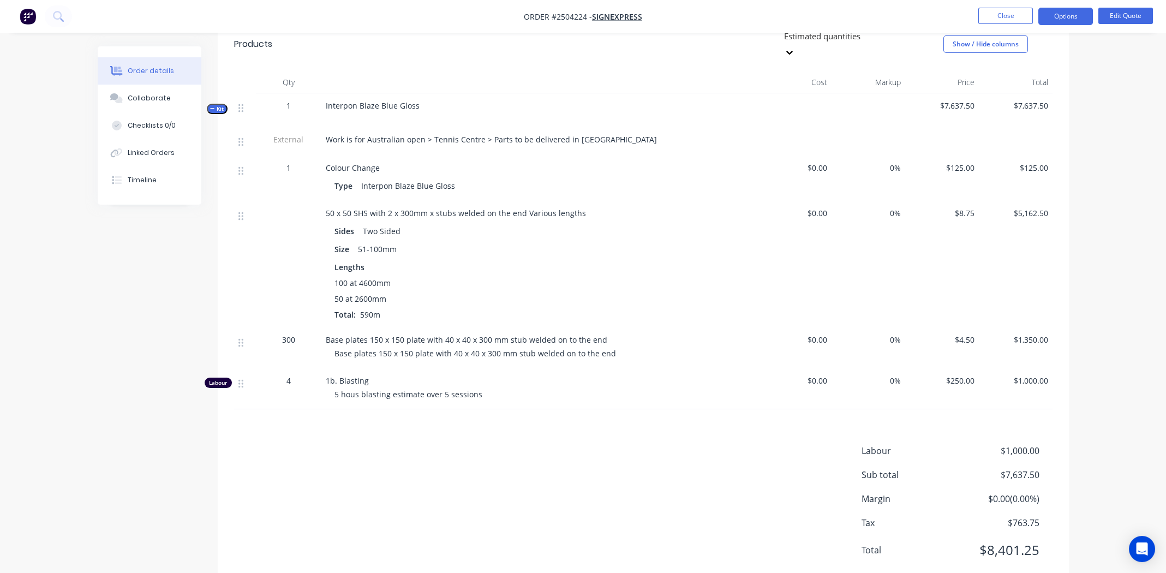
click at [133, 100] on div "Collaborate" at bounding box center [149, 98] width 43 height 10
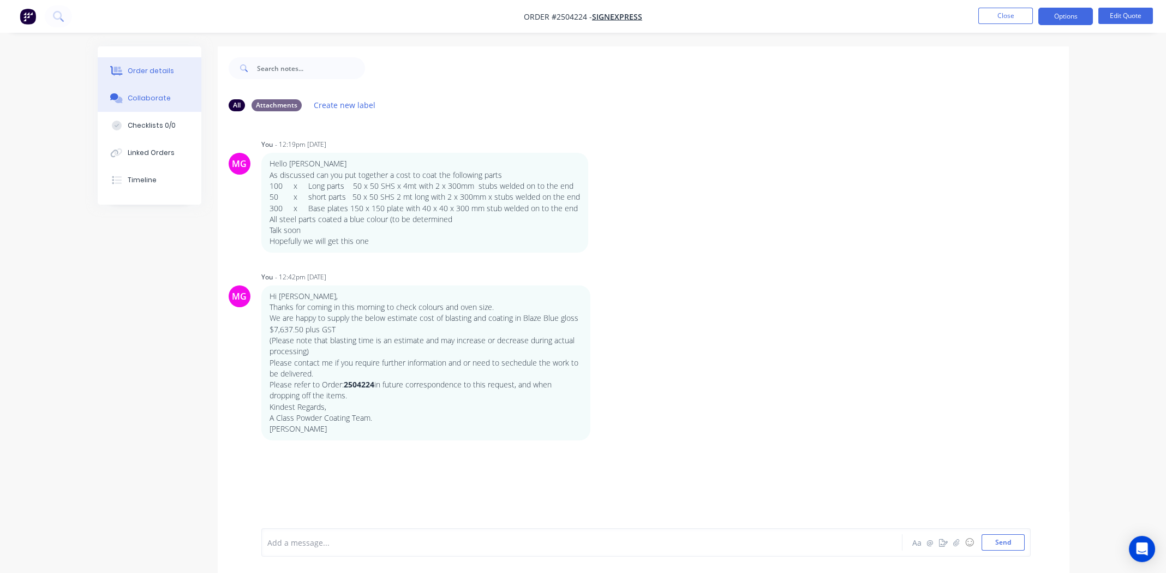
click at [155, 63] on button "Order details" at bounding box center [150, 70] width 104 height 27
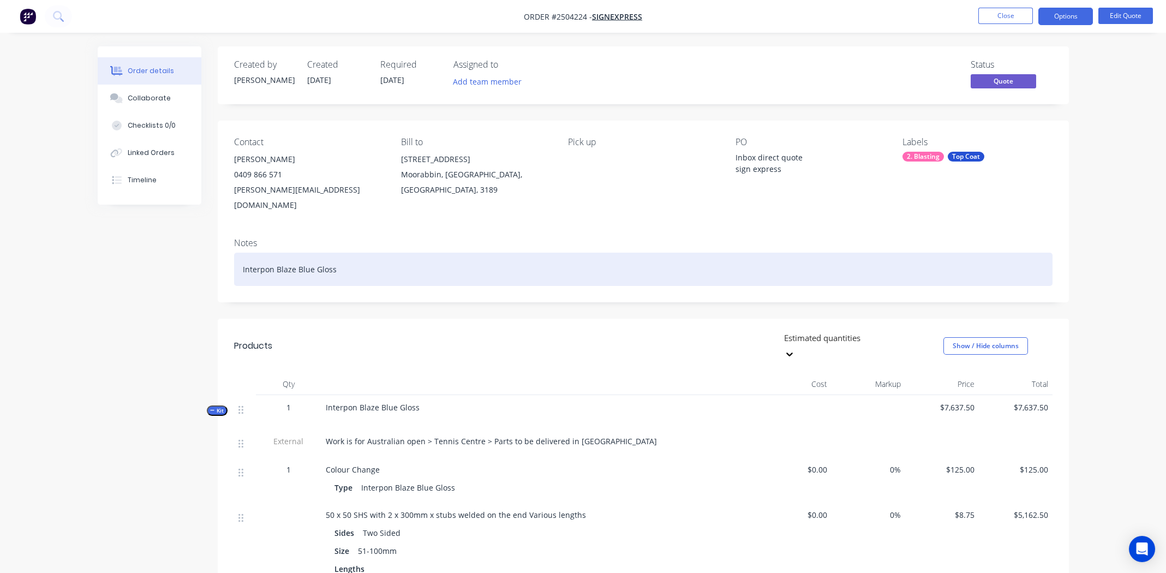
click at [612, 253] on div "Interpon Blaze Blue Gloss" at bounding box center [643, 269] width 818 height 33
click at [403, 253] on div "Interpon Blaze Blue Gloss" at bounding box center [643, 269] width 818 height 33
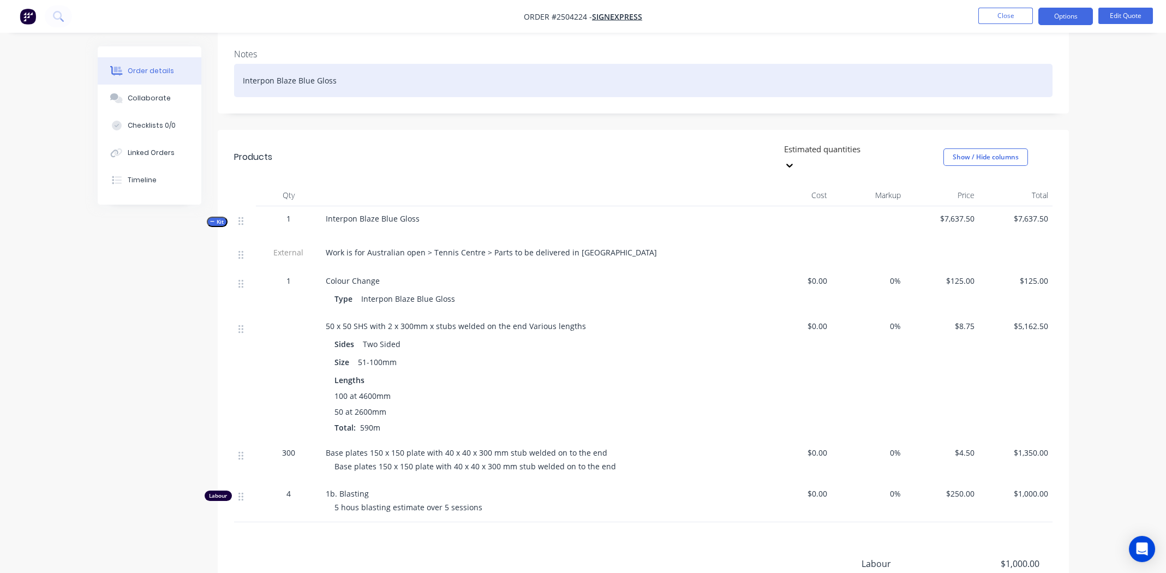
scroll to position [302, 0]
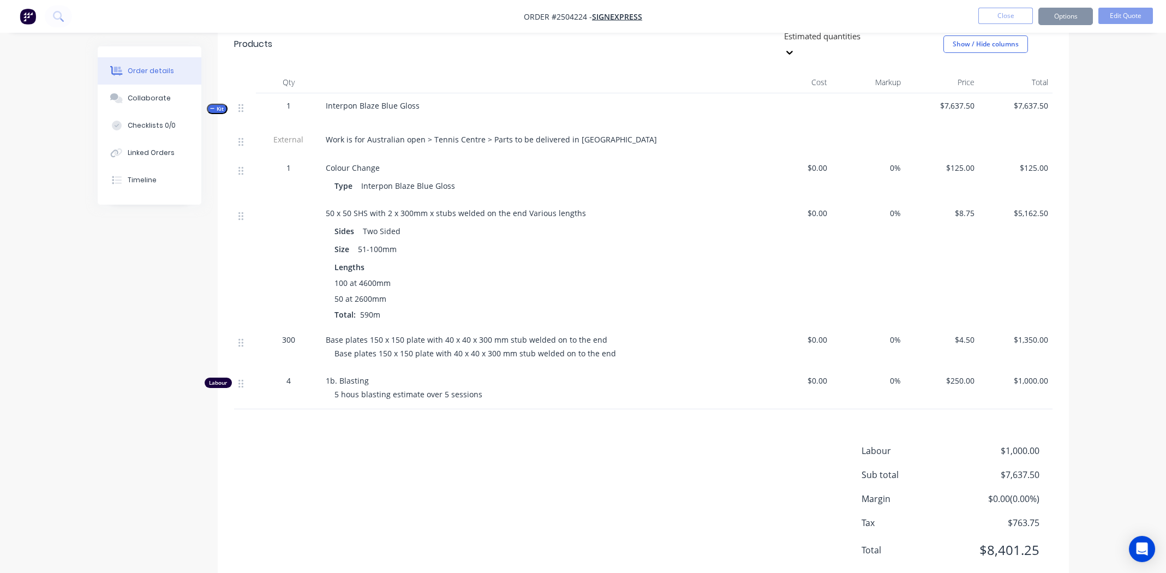
click at [399, 447] on div "Labour $1,000.00 Sub total $7,637.50 Margin $0.00 ( 0.00 %) Tax $763.75 Total $…" at bounding box center [643, 507] width 818 height 127
click at [1126, 14] on button "Edit Quote" at bounding box center [1125, 16] width 55 height 16
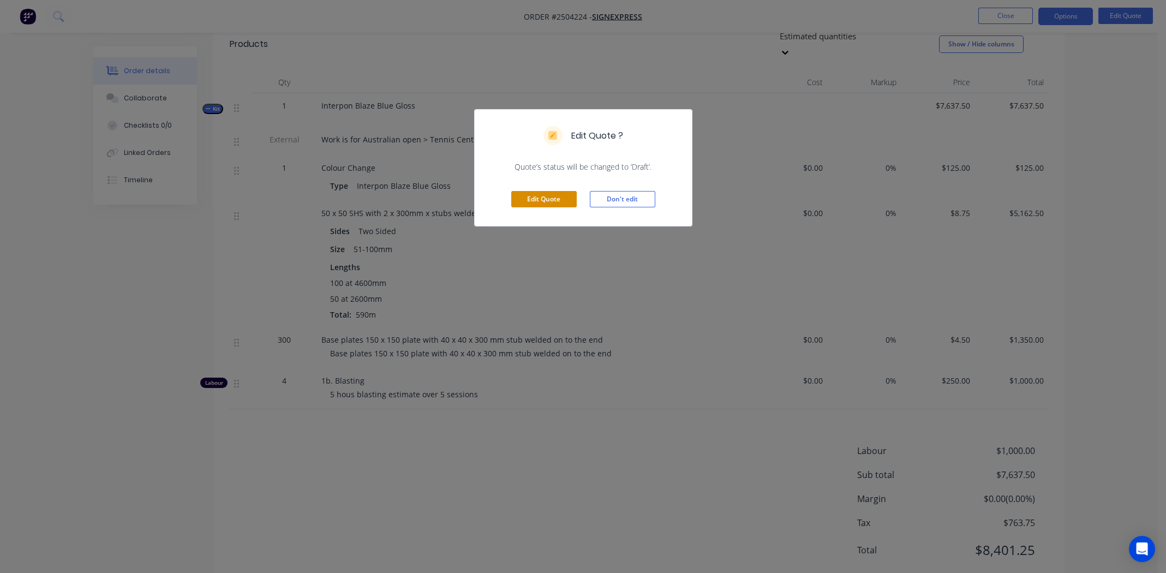
click at [537, 195] on button "Edit Quote" at bounding box center [543, 199] width 65 height 16
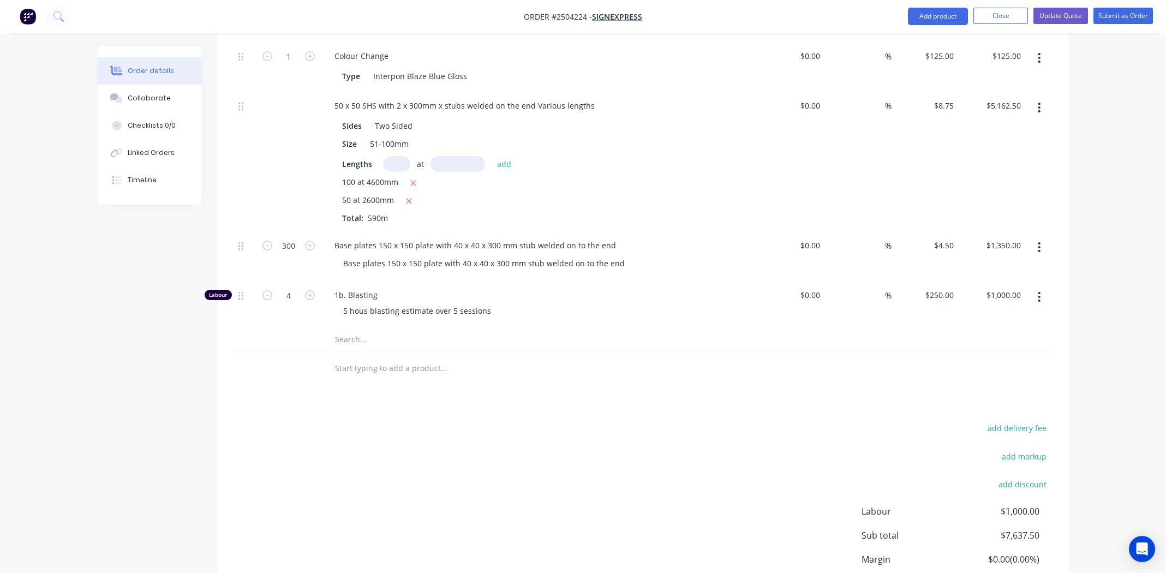
scroll to position [495, 0]
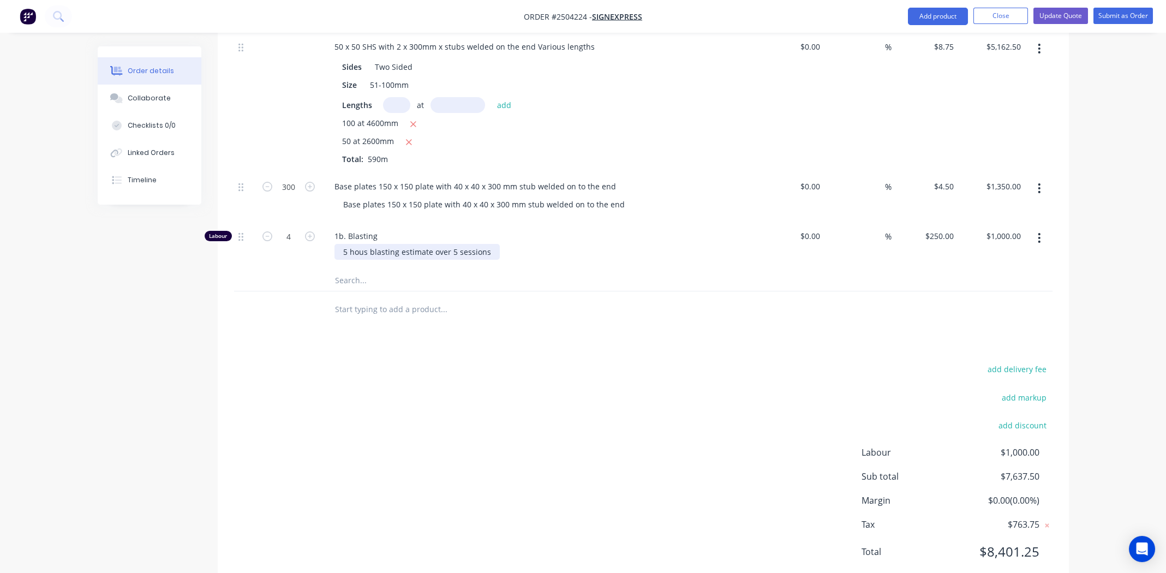
click at [345, 244] on div "5 hous blasting estimate over 5 sessions" at bounding box center [416, 252] width 165 height 16
click at [448, 244] on div "4 hous blasting estimate over 5 sessions" at bounding box center [416, 252] width 165 height 16
click at [452, 244] on div "4 hous blasting estimate over 5 sessions" at bounding box center [416, 252] width 165 height 16
click at [489, 298] on input "text" at bounding box center [443, 309] width 218 height 22
click at [1054, 12] on button "Update Quote" at bounding box center [1060, 16] width 55 height 16
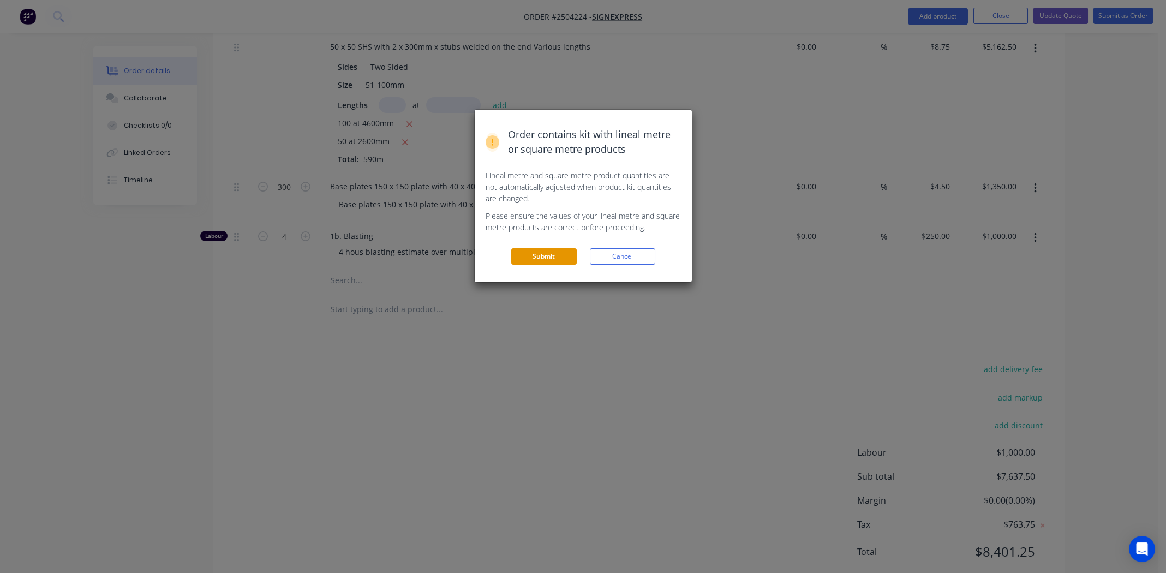
click at [548, 253] on button "Submit" at bounding box center [543, 256] width 65 height 16
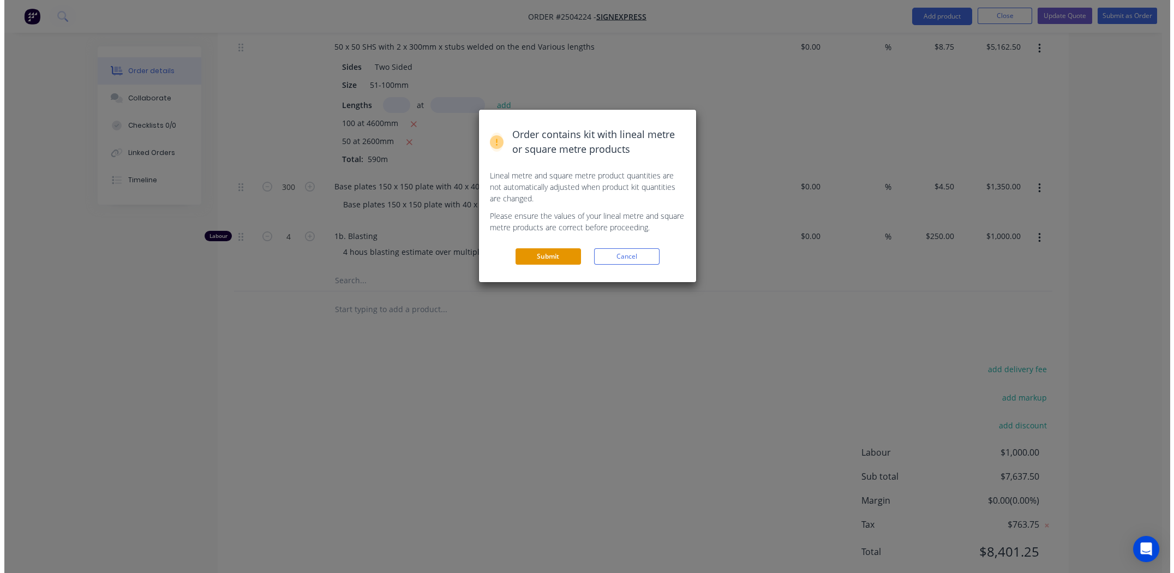
scroll to position [0, 0]
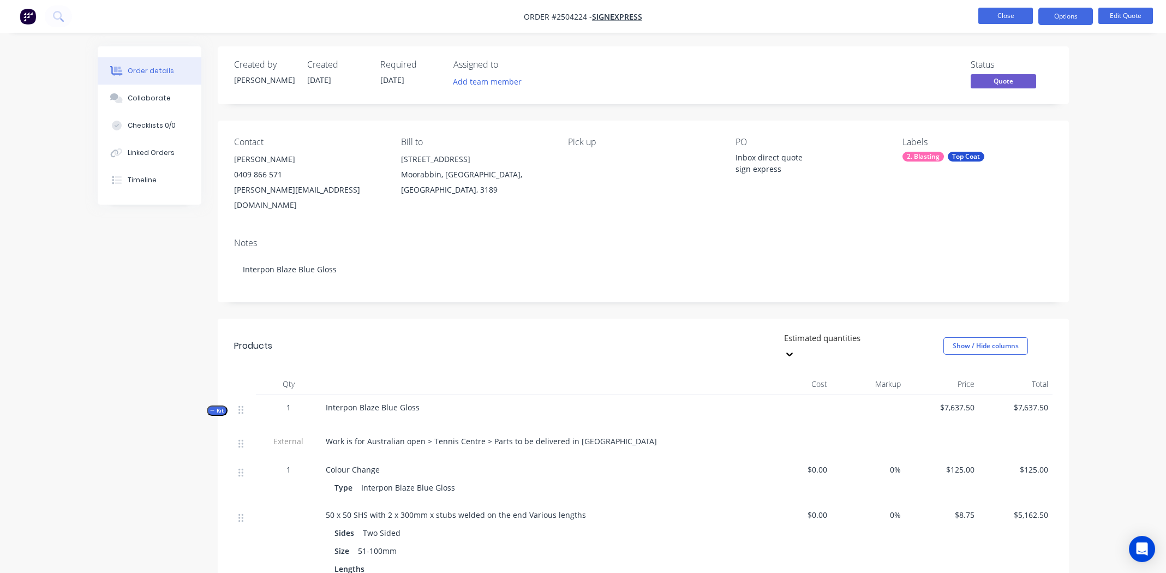
click at [986, 14] on button "Close" at bounding box center [1005, 16] width 55 height 16
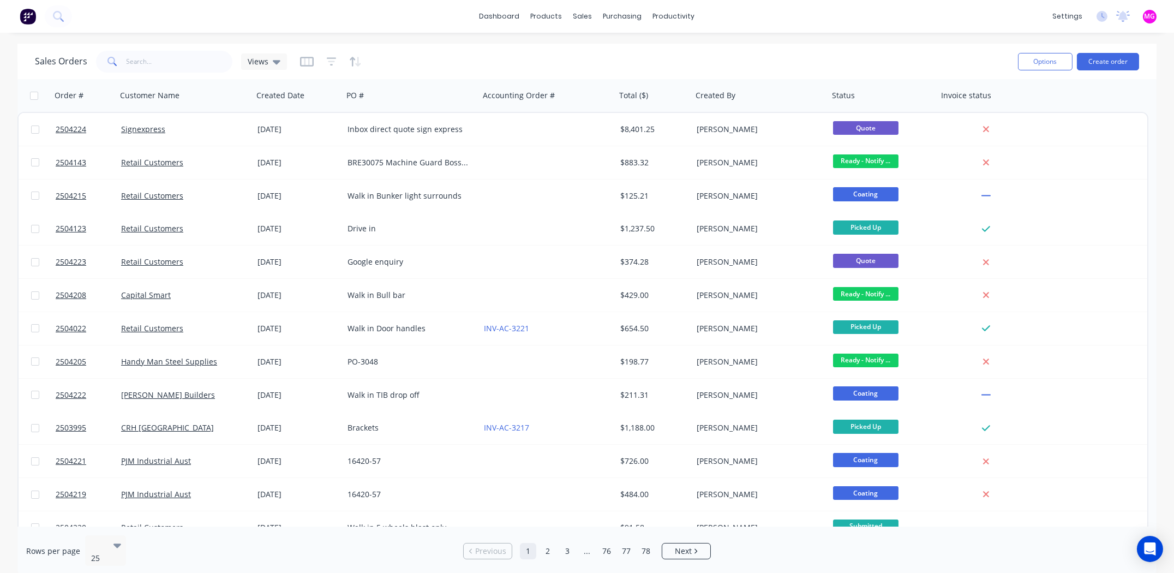
click at [486, 54] on div "Sales Orders Views" at bounding box center [522, 61] width 974 height 27
click at [280, 75] on div "Sales Orders Views Options Create order Order # Customer Name Created Date PO #…" at bounding box center [586, 310] width 1139 height 532
click at [218, 97] on div at bounding box center [180, 96] width 121 height 22
click at [412, 61] on div "Sales Orders Views" at bounding box center [522, 61] width 974 height 27
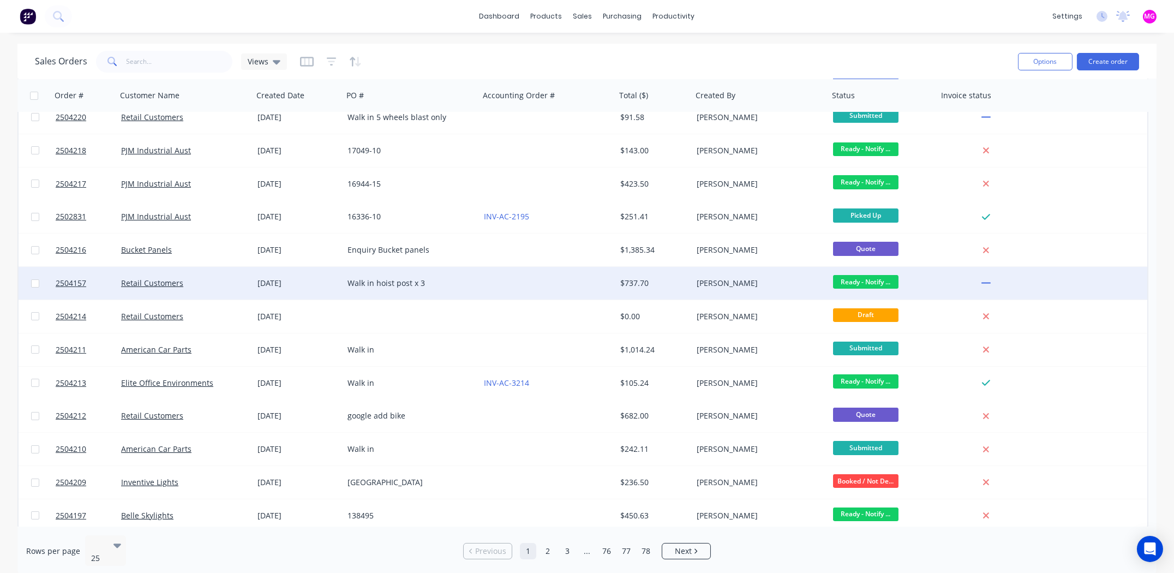
scroll to position [415, 0]
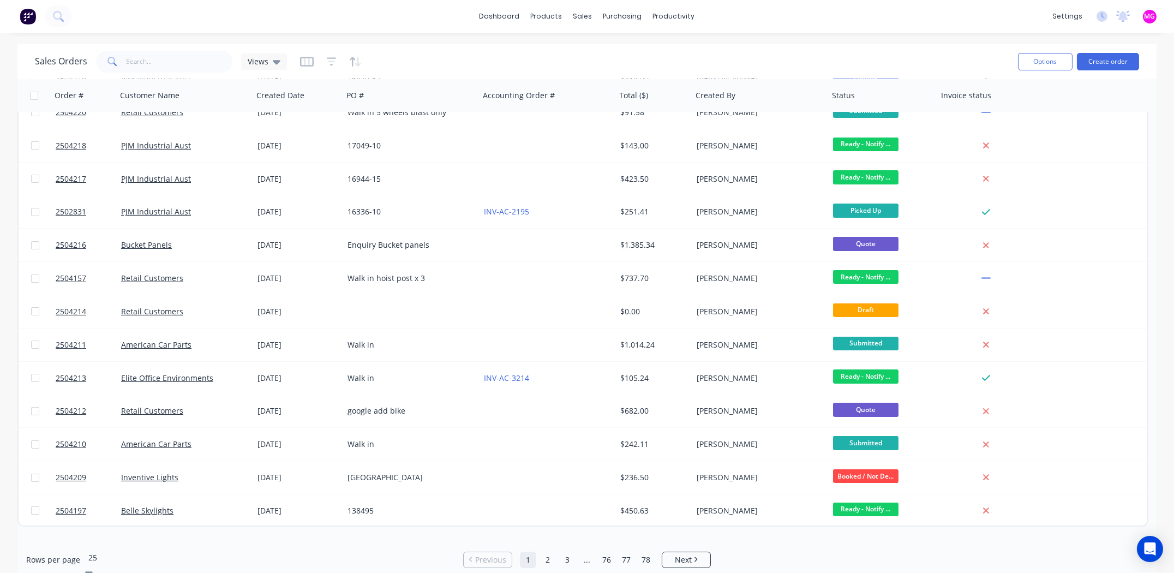
click at [93, 567] on icon at bounding box center [89, 573] width 8 height 12
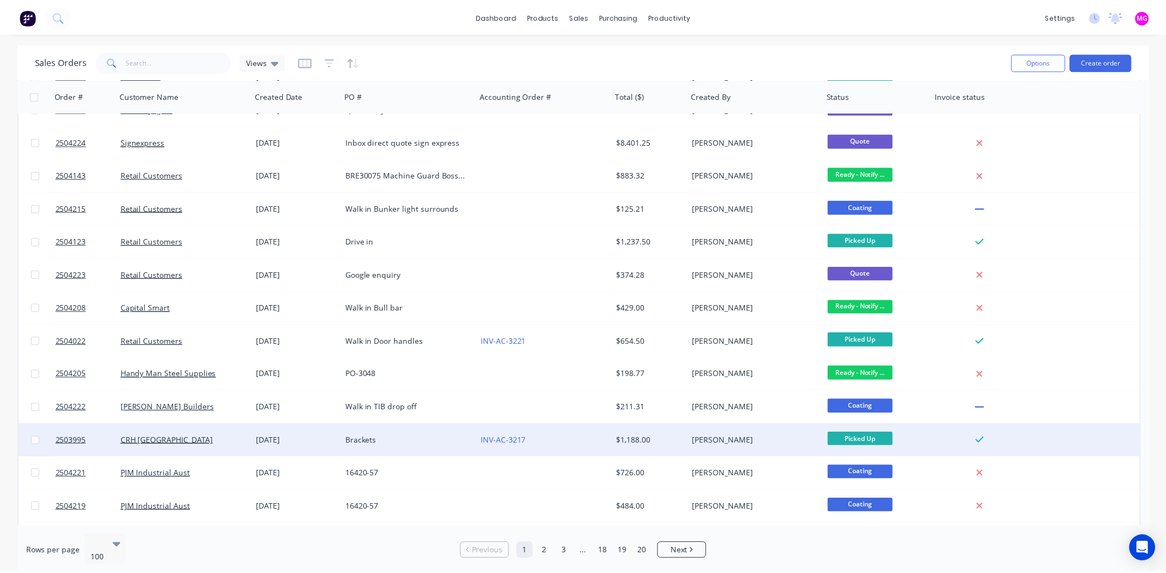
scroll to position [0, 0]
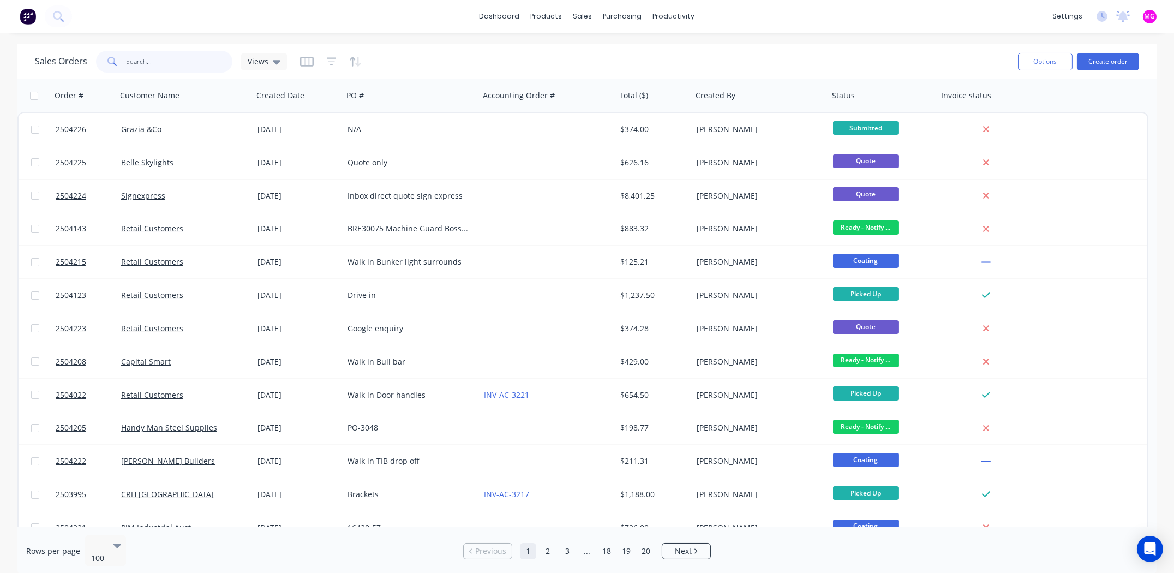
click at [179, 62] on input "text" at bounding box center [180, 62] width 106 height 22
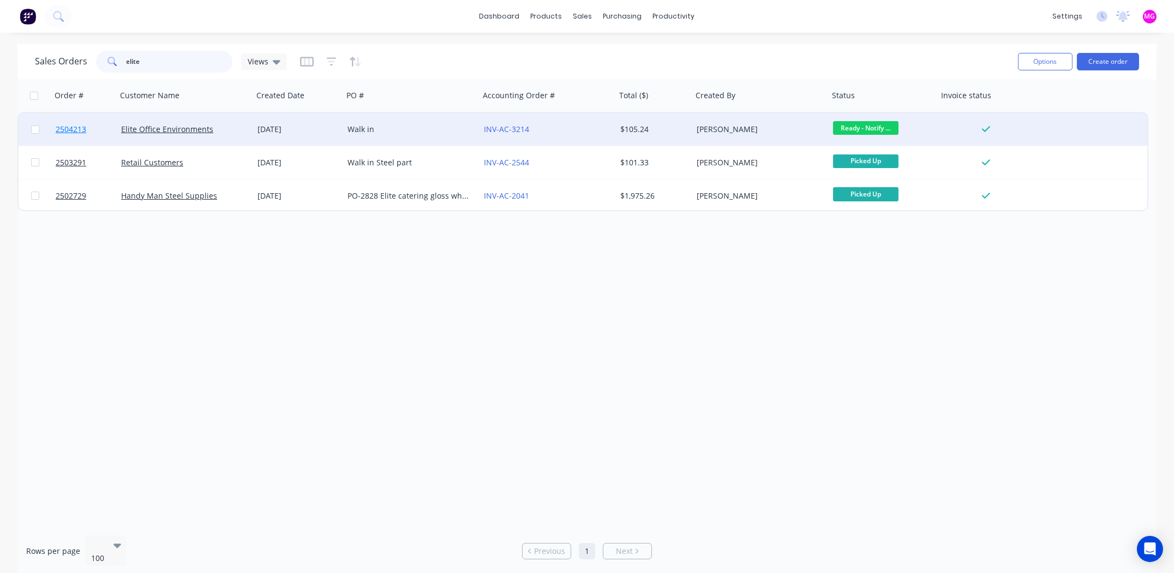
type input "elite"
click at [80, 129] on span "2504213" at bounding box center [71, 129] width 31 height 11
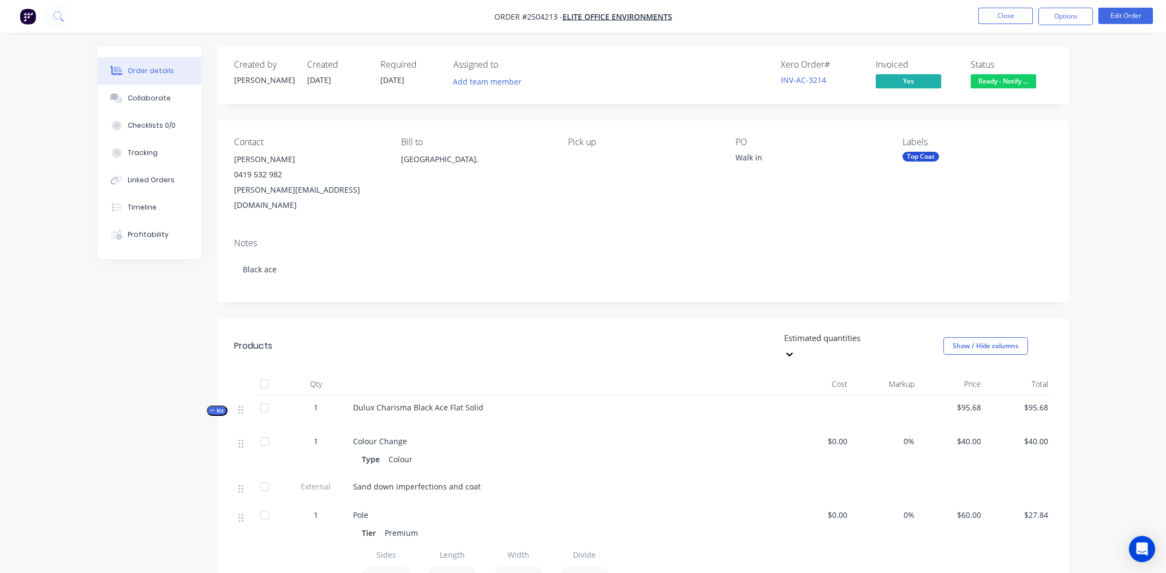
click at [1010, 77] on span "Ready - Notify ..." at bounding box center [1003, 81] width 65 height 14
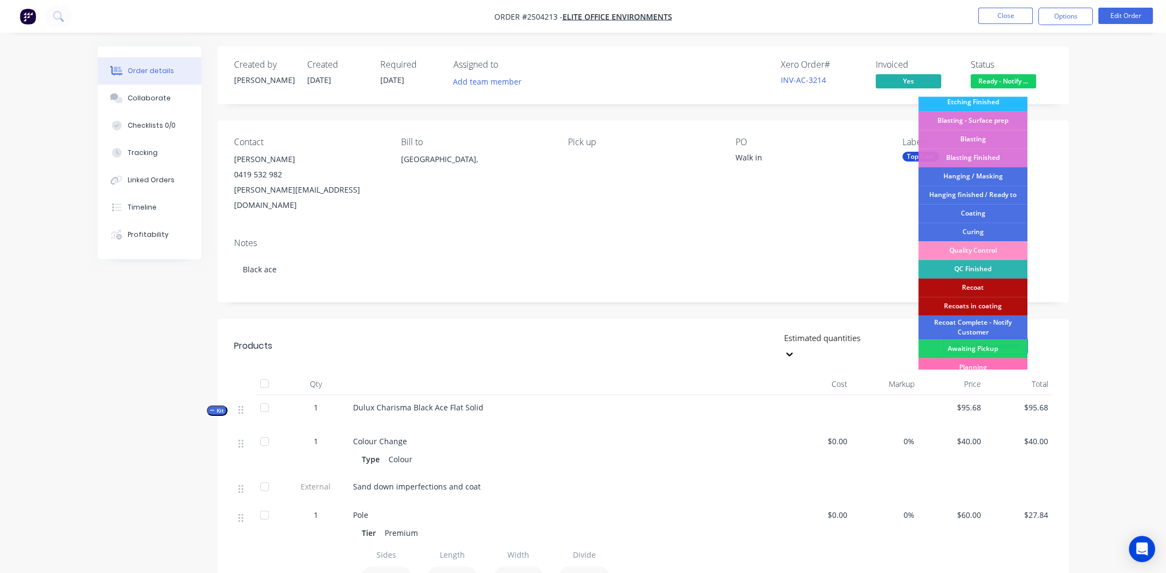
scroll to position [270, 0]
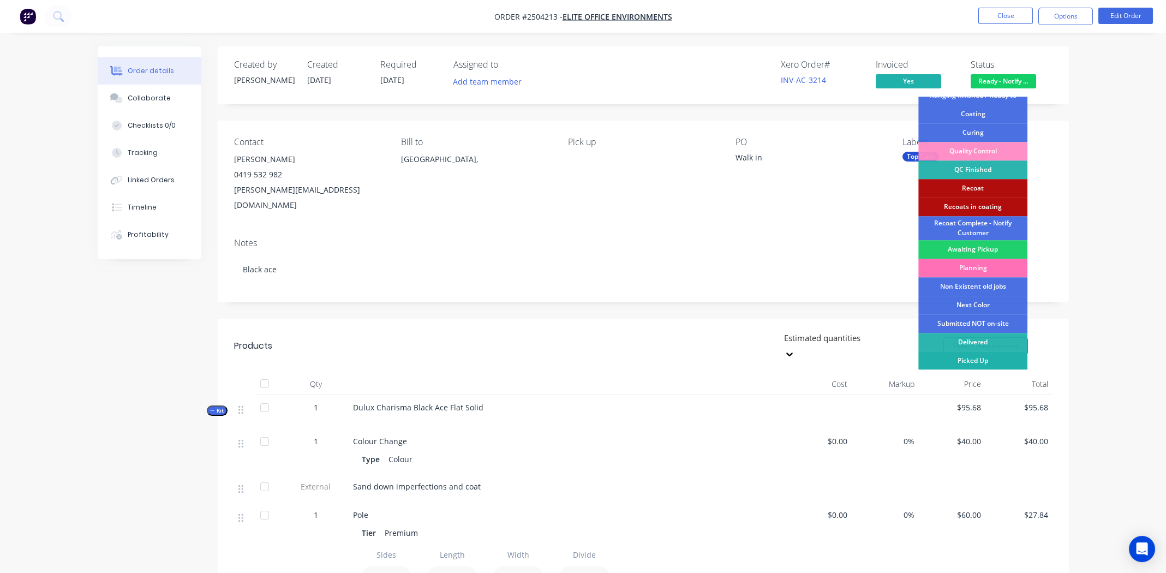
click at [992, 356] on div "Picked Up" at bounding box center [972, 360] width 109 height 19
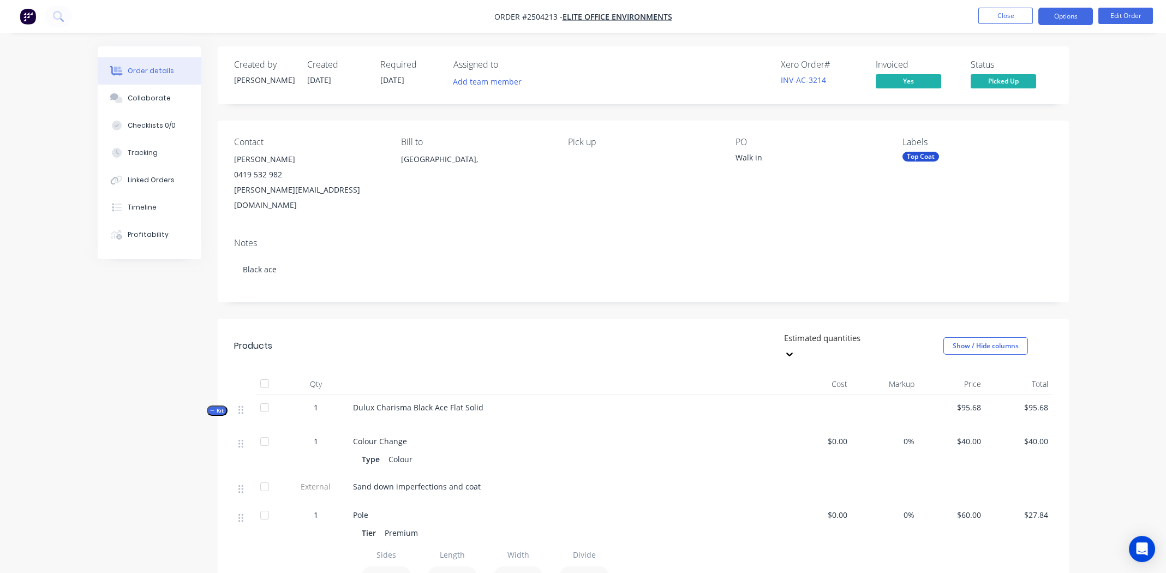
click at [1061, 12] on button "Options" at bounding box center [1065, 16] width 55 height 17
click at [1129, 94] on div "Order details Collaborate Checklists 0/0 Tracking Linked Orders Timeline Profit…" at bounding box center [583, 465] width 1166 height 931
click at [701, 229] on div "Notes Black ace" at bounding box center [643, 265] width 851 height 73
click at [870, 238] on div "Notes" at bounding box center [643, 243] width 818 height 10
click at [1003, 17] on button "Close" at bounding box center [1005, 16] width 55 height 16
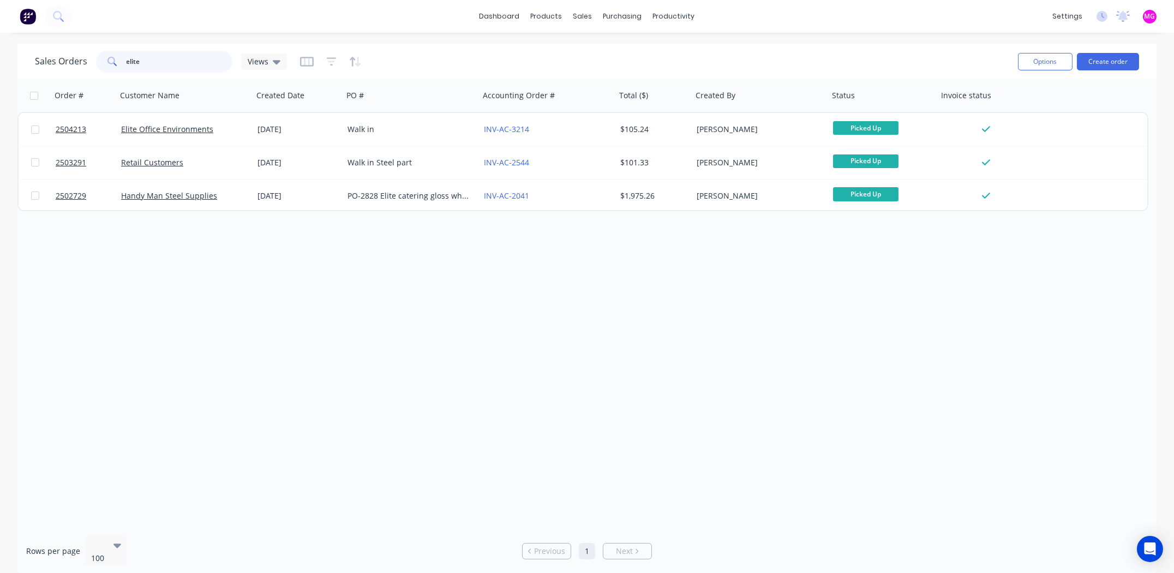
click at [160, 64] on input "elite" at bounding box center [180, 62] width 106 height 22
click at [159, 63] on input "elite" at bounding box center [180, 62] width 106 height 22
click at [159, 62] on input "elite" at bounding box center [180, 62] width 106 height 22
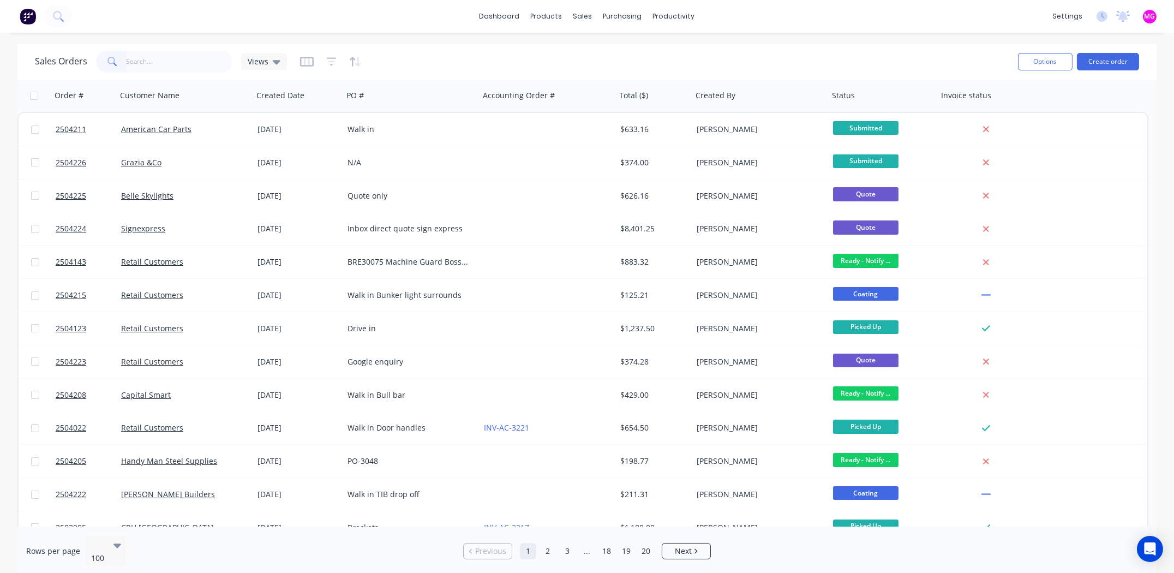
click at [411, 28] on div "dashboard products sales purchasing productivity dashboard products Product Cat…" at bounding box center [587, 16] width 1174 height 33
click at [823, 23] on div "dashboard products sales purchasing productivity dashboard products Product Cat…" at bounding box center [587, 16] width 1174 height 33
click at [161, 59] on input "text" at bounding box center [180, 62] width 106 height 22
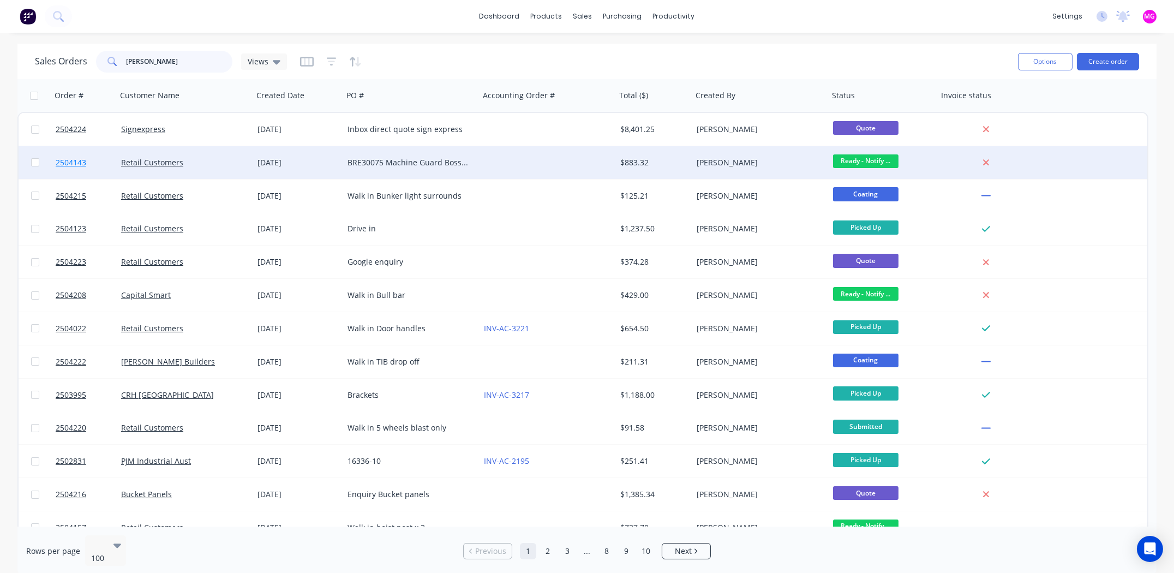
type input "michael"
click at [73, 161] on span "2504143" at bounding box center [71, 162] width 31 height 11
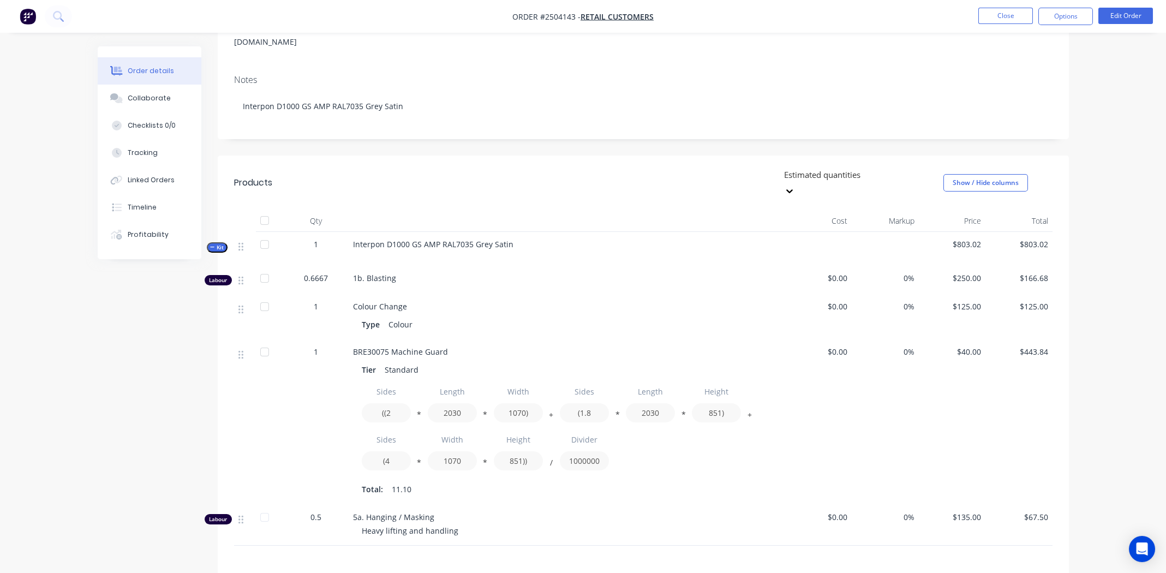
scroll to position [289, 0]
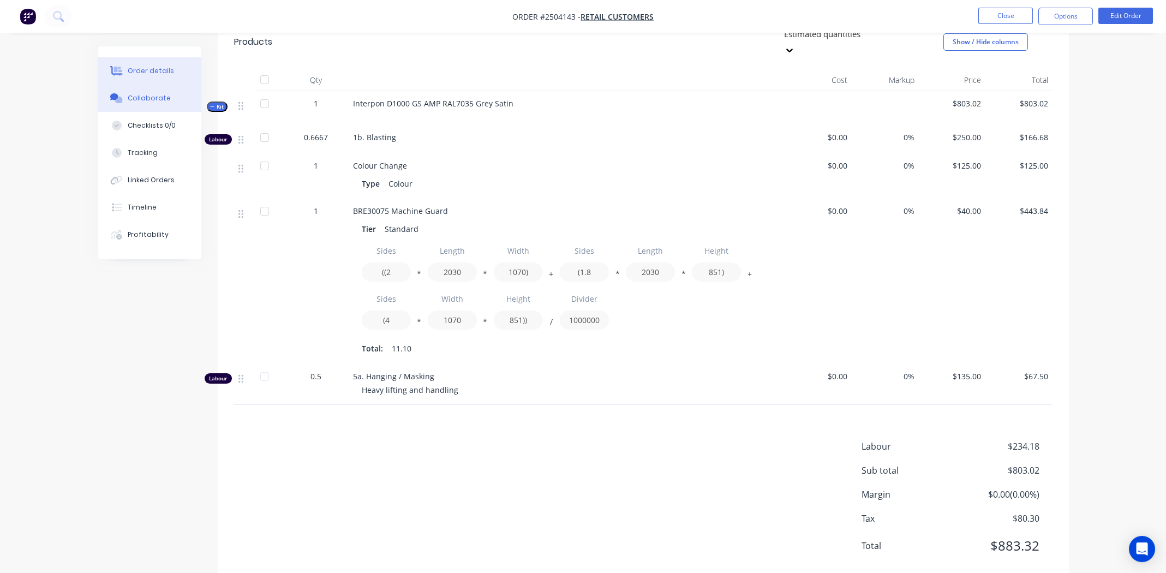
click at [128, 90] on button "Collaborate" at bounding box center [150, 98] width 104 height 27
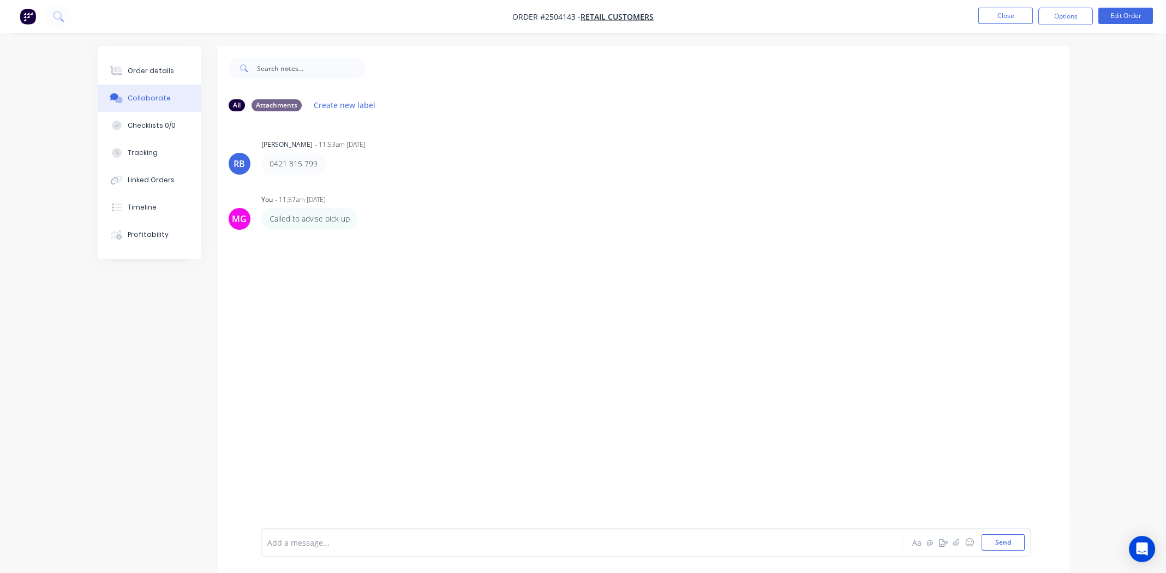
click at [309, 163] on p "0421 815 799" at bounding box center [294, 163] width 48 height 11
click at [149, 67] on div "Order details" at bounding box center [151, 71] width 46 height 10
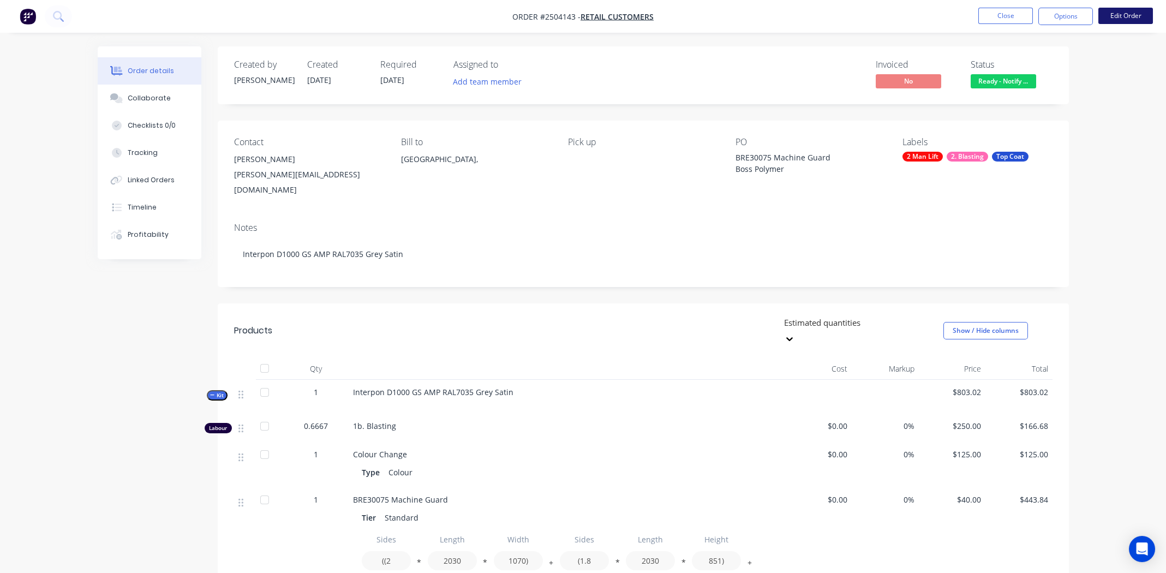
click at [1124, 16] on button "Edit Order" at bounding box center [1125, 16] width 55 height 16
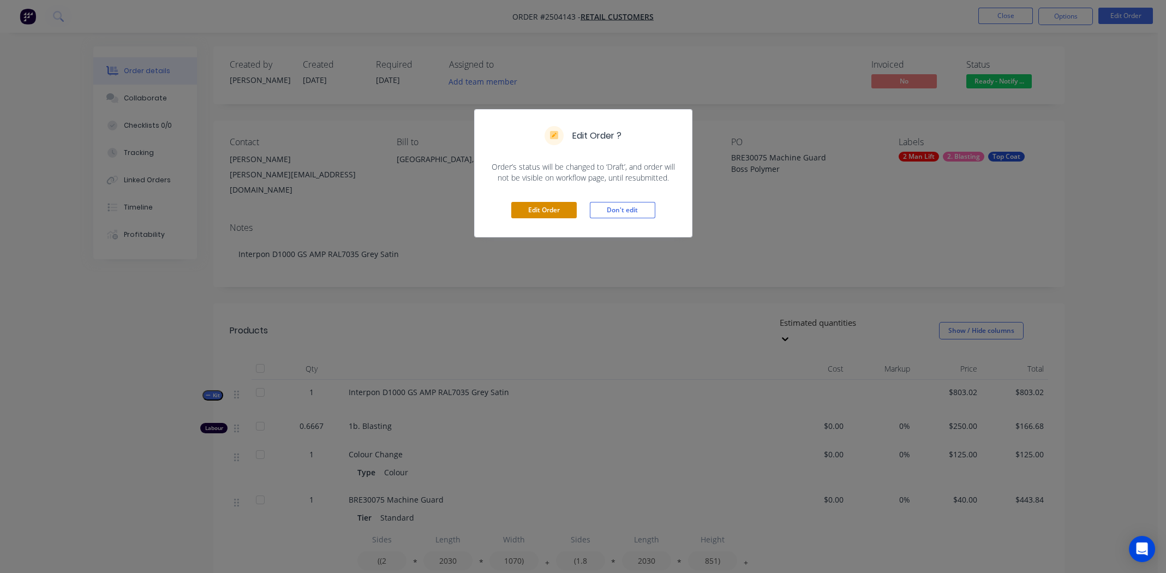
click at [547, 206] on button "Edit Order" at bounding box center [543, 210] width 65 height 16
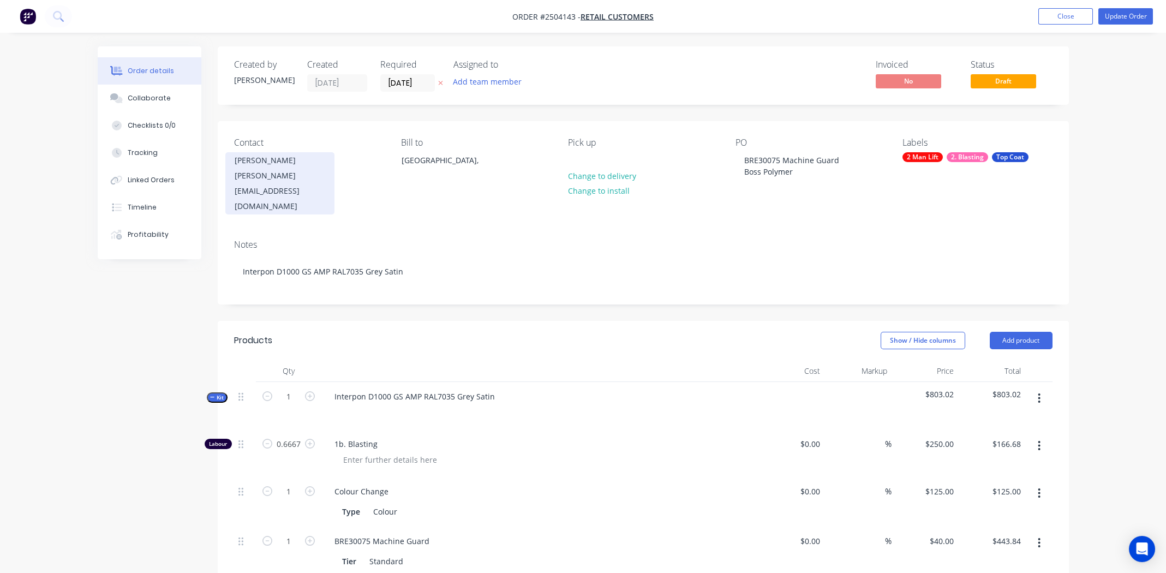
click at [268, 169] on div "alex@bosspolymer.com.au" at bounding box center [280, 191] width 91 height 46
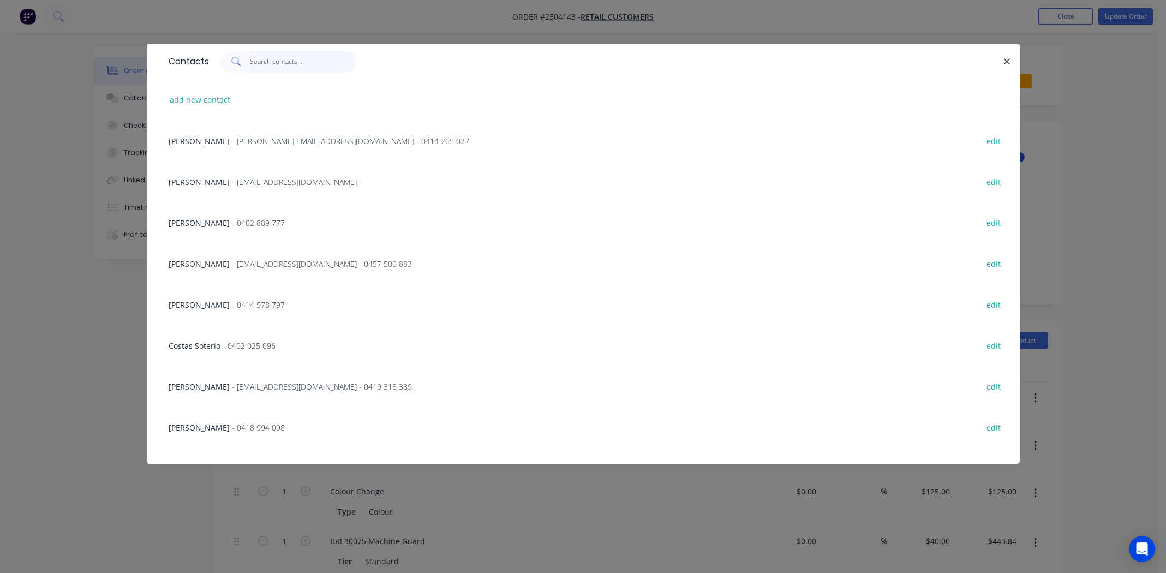
click at [272, 64] on input "text" at bounding box center [303, 62] width 106 height 22
type input "a"
click at [1004, 61] on icon "button" at bounding box center [1006, 62] width 7 height 10
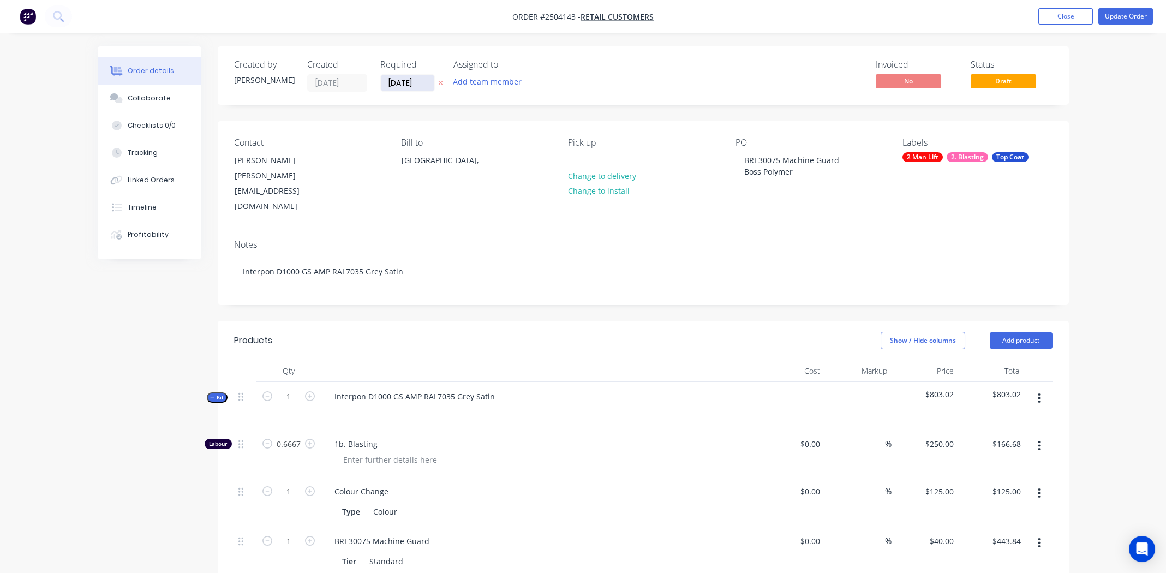
click at [403, 79] on input "17/09/25" at bounding box center [407, 83] width 53 height 16
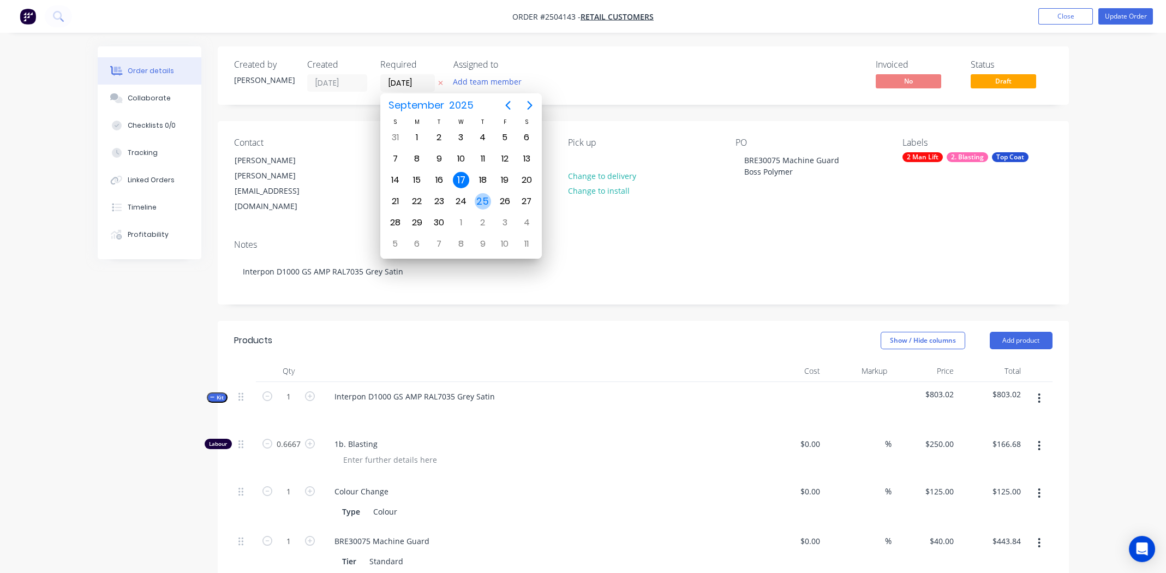
click at [487, 198] on div "25" at bounding box center [483, 201] width 16 height 16
type input "[DATE]"
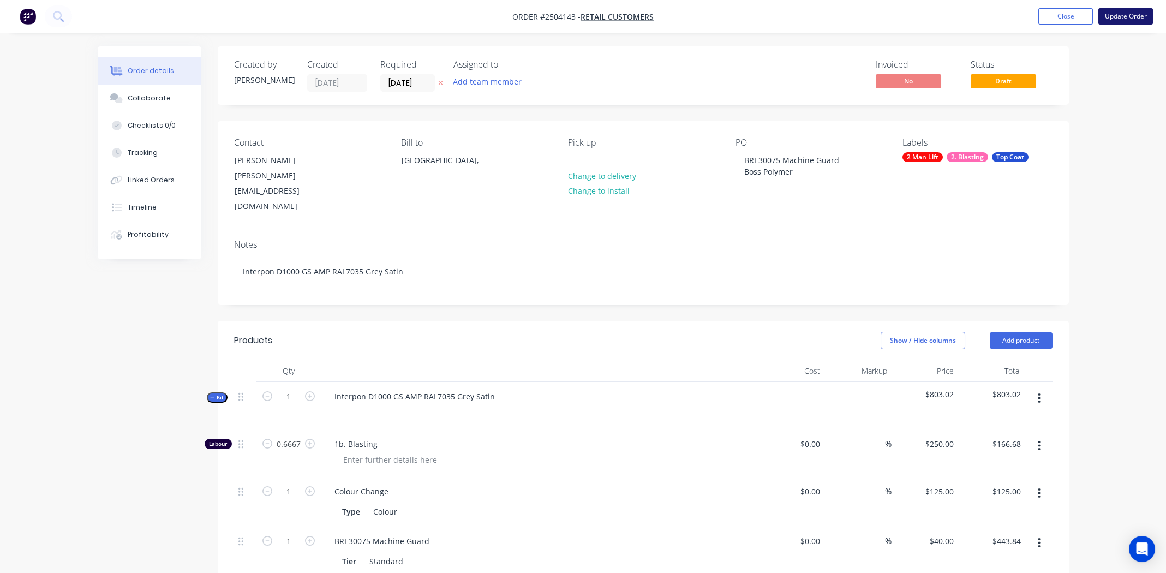
click at [1122, 13] on button "Update Order" at bounding box center [1125, 16] width 55 height 16
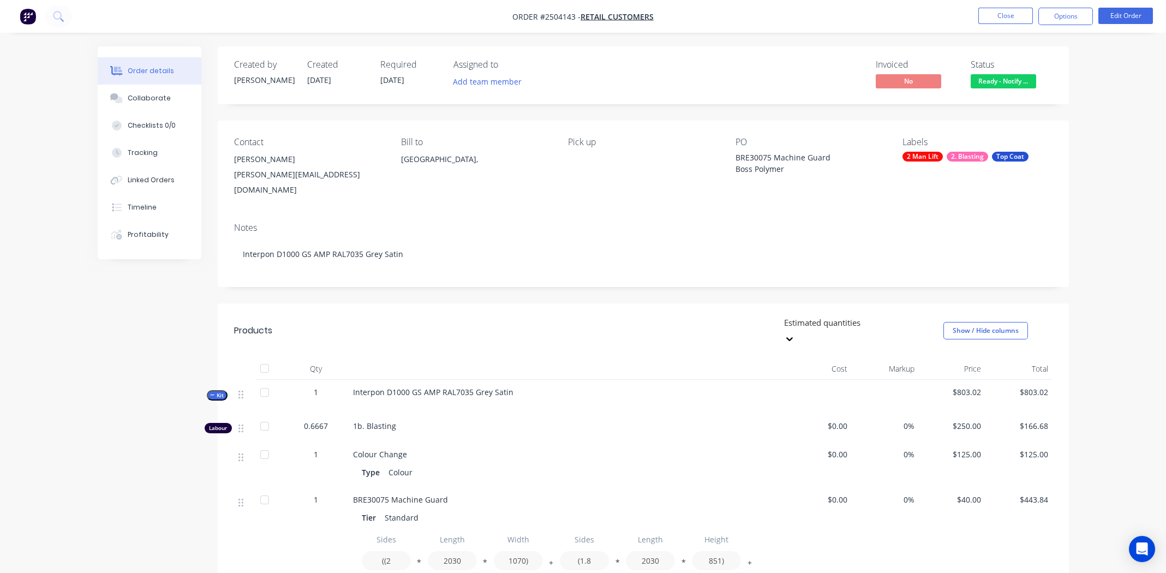
click at [267, 167] on div "alex@bosspolymer.com.au" at bounding box center [308, 182] width 149 height 31
click at [1123, 16] on button "Edit Order" at bounding box center [1125, 16] width 55 height 16
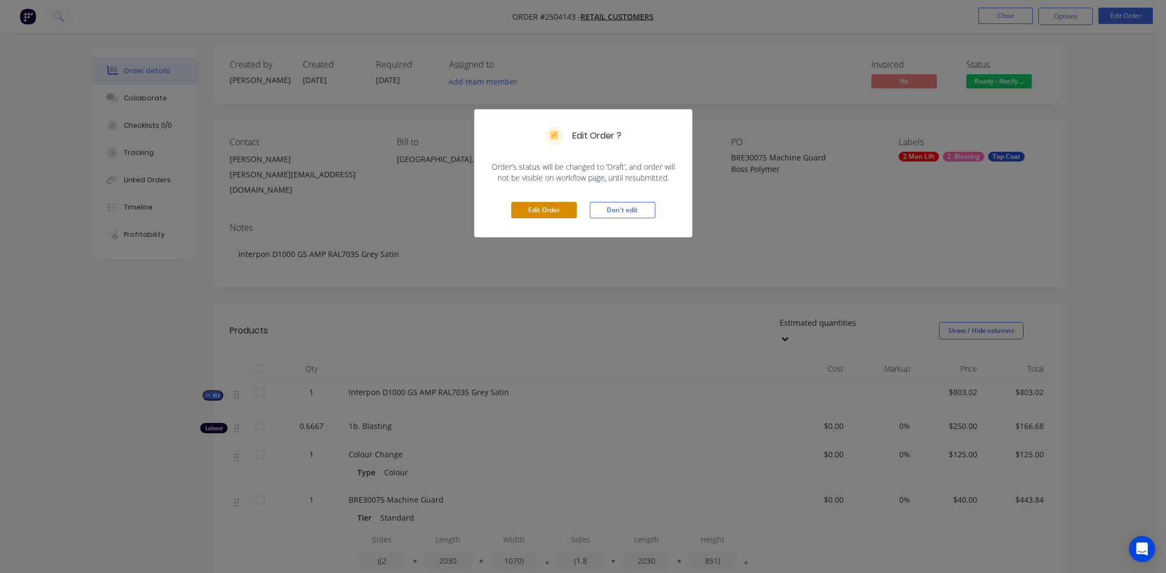
click at [559, 211] on button "Edit Order" at bounding box center [543, 210] width 65 height 16
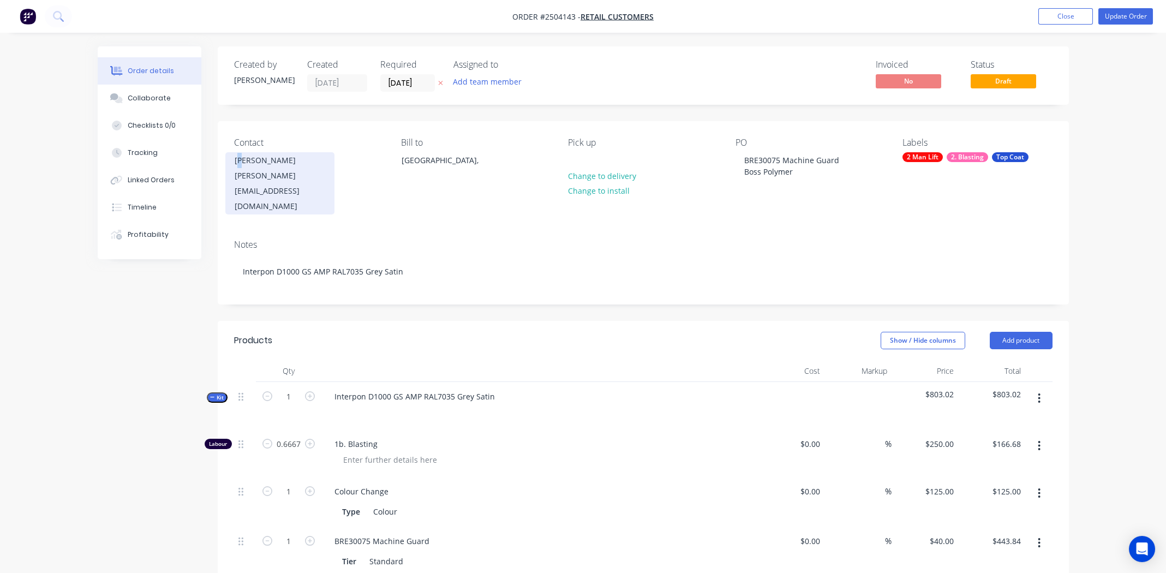
click at [241, 166] on div "Alex Martiushev" at bounding box center [280, 160] width 91 height 15
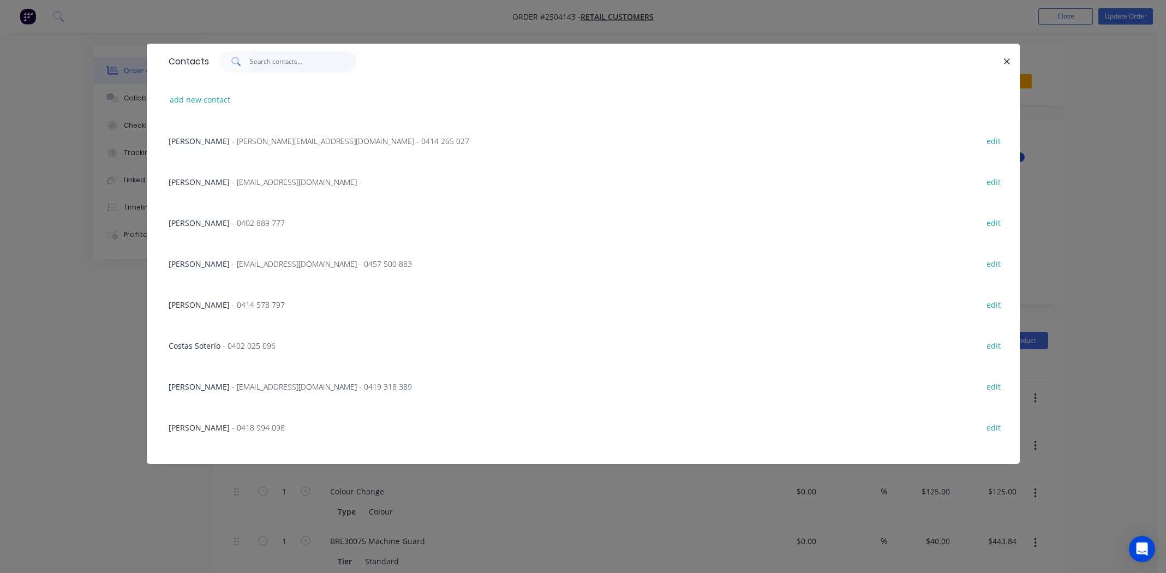
click at [288, 62] on input "text" at bounding box center [303, 62] width 106 height 22
type input "A"
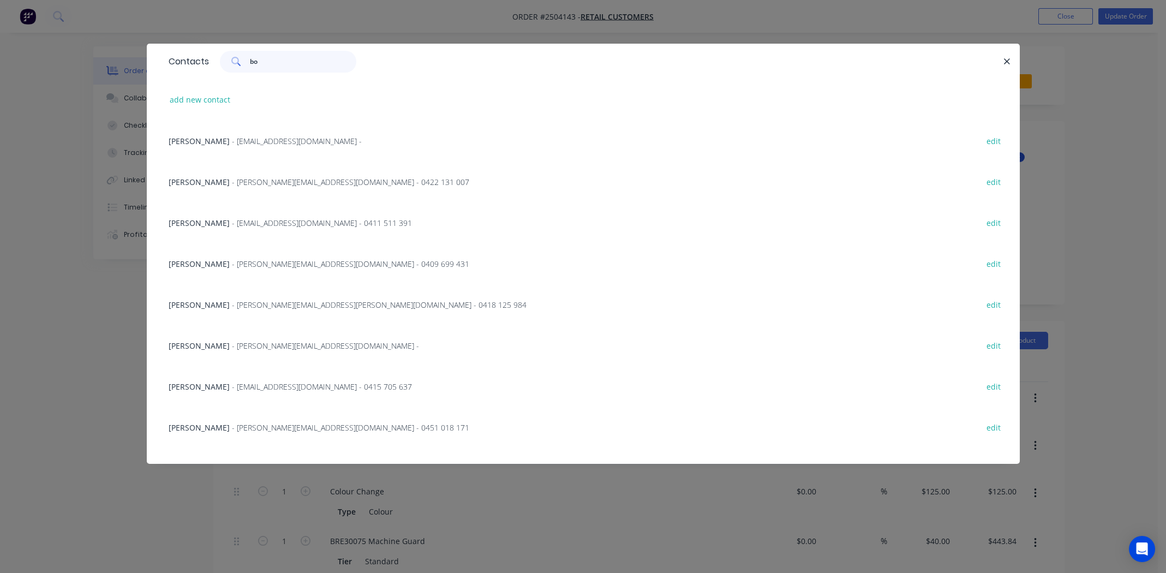
type input "b"
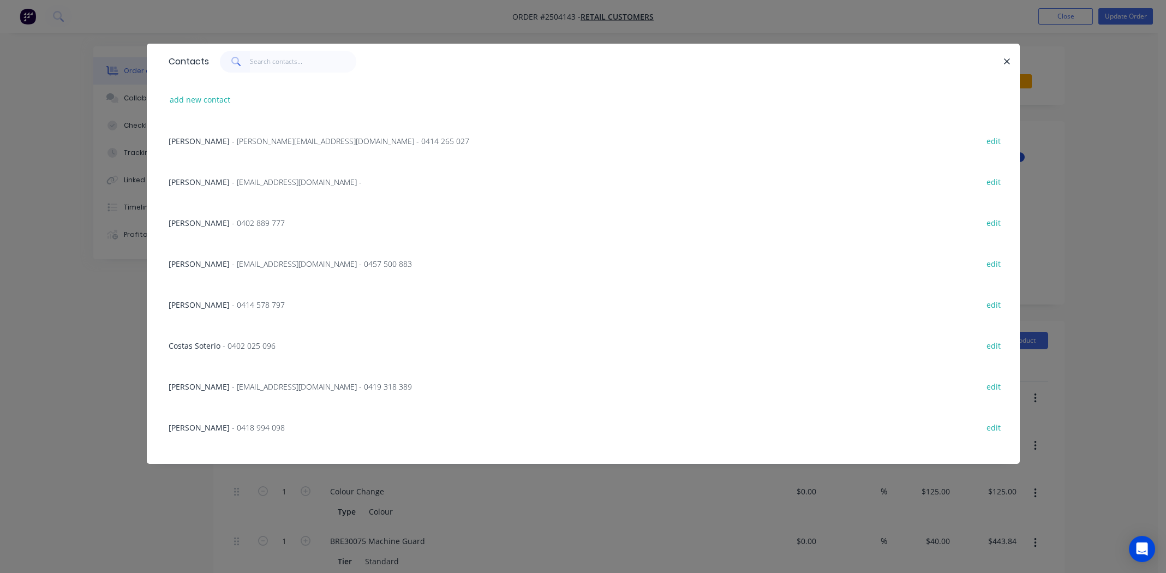
click at [1005, 58] on icon "button" at bounding box center [1006, 62] width 7 height 10
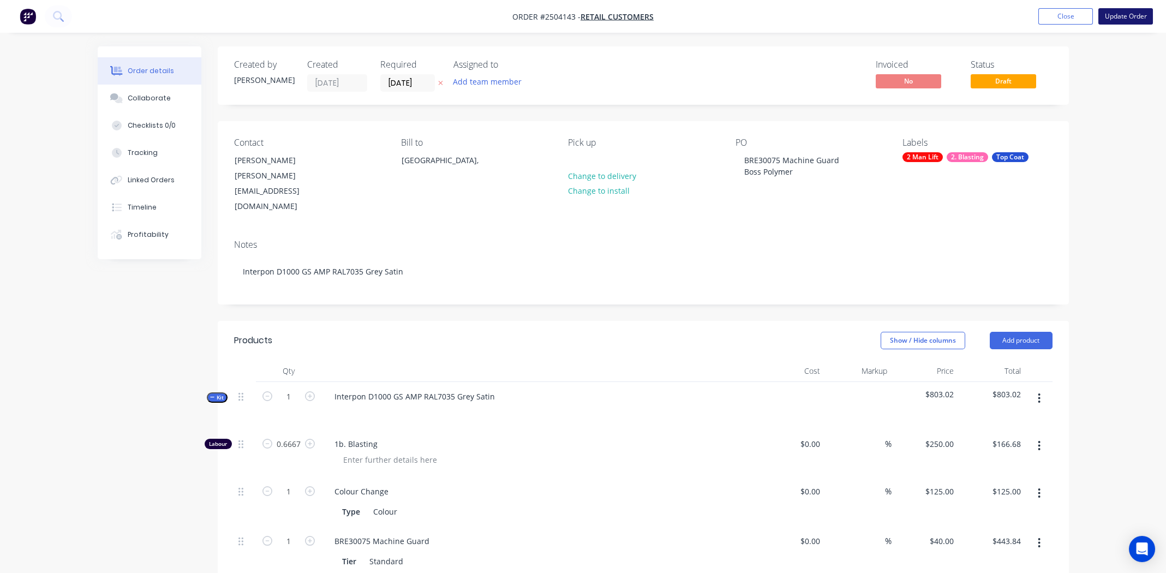
click at [1121, 14] on button "Update Order" at bounding box center [1125, 16] width 55 height 16
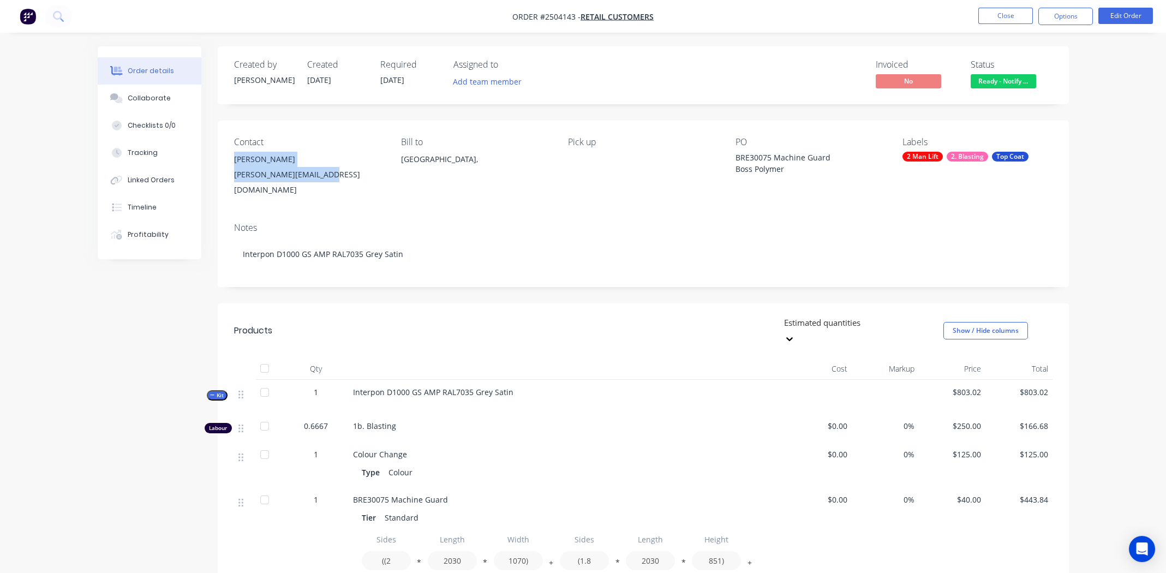
drag, startPoint x: 334, startPoint y: 175, endPoint x: 230, endPoint y: 160, distance: 105.2
click at [230, 160] on div "Contact Alex Martiushev alex@bosspolymer.com.au Bill to Australia, Pick up PO B…" at bounding box center [643, 167] width 851 height 93
click at [140, 93] on div "Collaborate" at bounding box center [149, 98] width 43 height 10
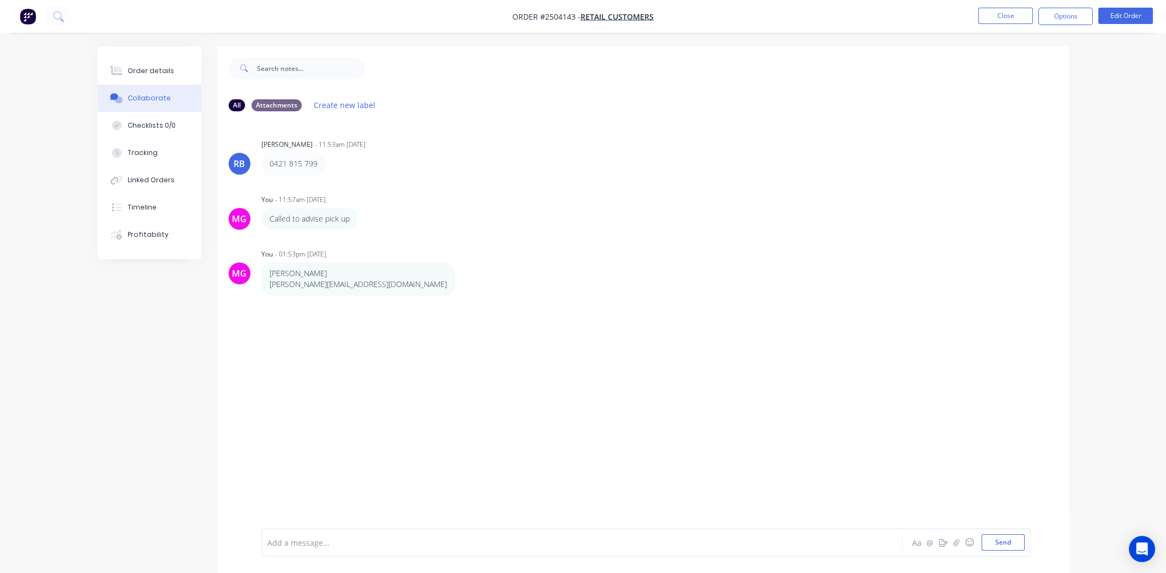
click at [778, 362] on div "RB Rory Bjarnason - 11:53am 25/09/25 0421 815 799 MG You - 11:57am 25/09/25 Cal…" at bounding box center [643, 324] width 851 height 408
click at [151, 62] on button "Order details" at bounding box center [150, 70] width 104 height 27
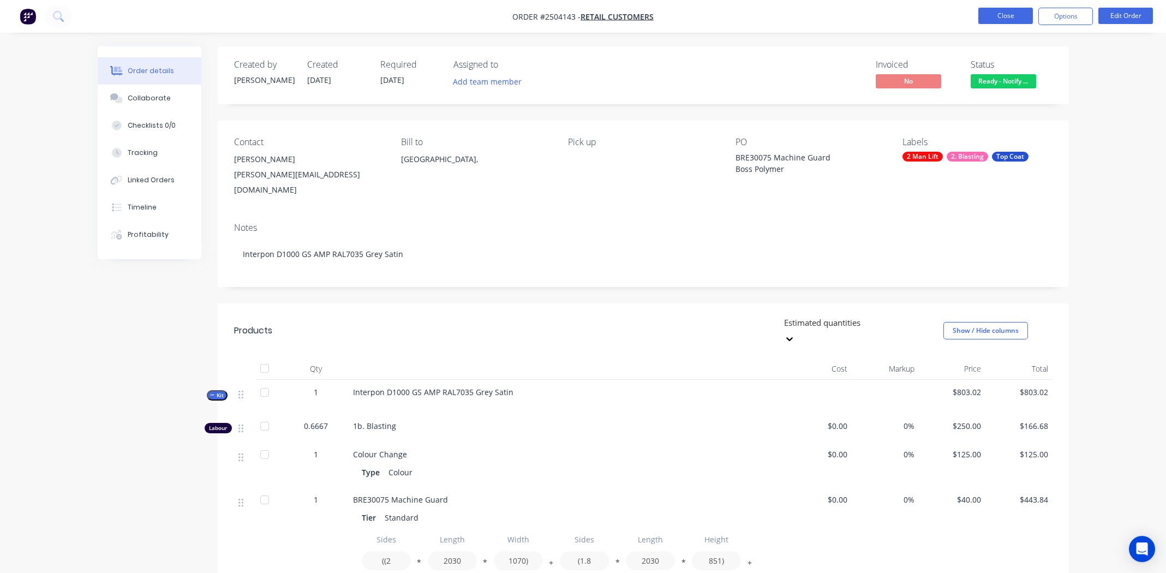
click at [1014, 19] on button "Close" at bounding box center [1005, 16] width 55 height 16
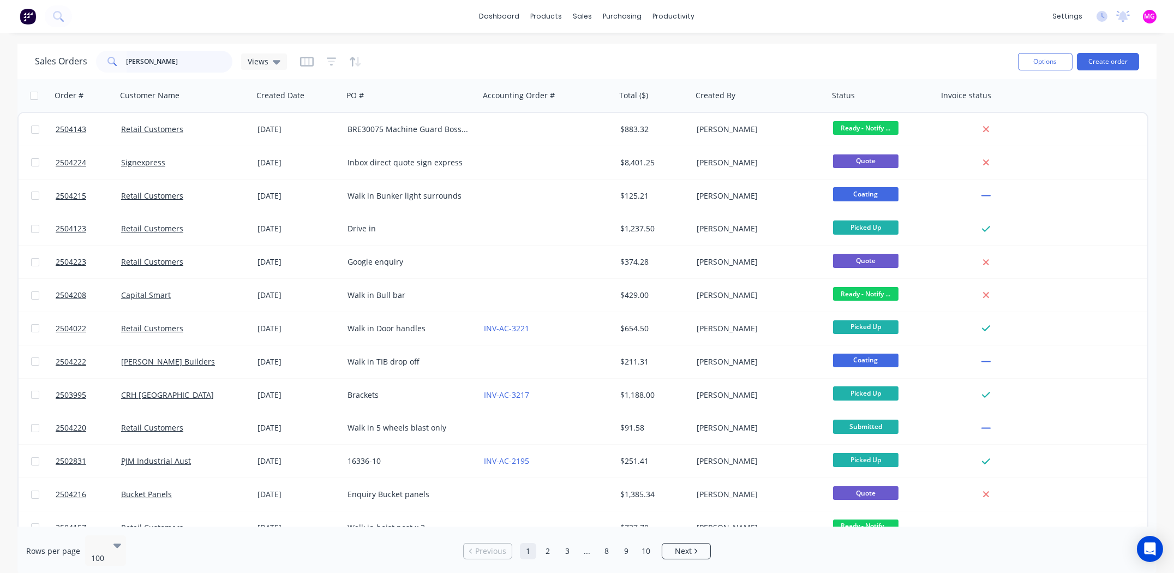
click at [159, 58] on input "michael" at bounding box center [180, 62] width 106 height 22
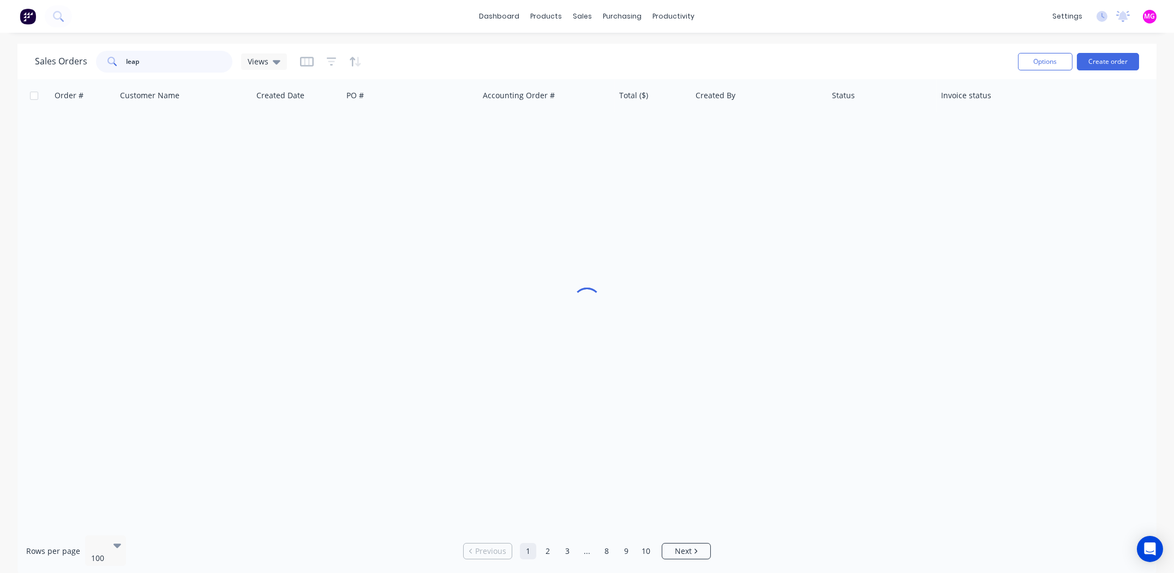
type input "leap"
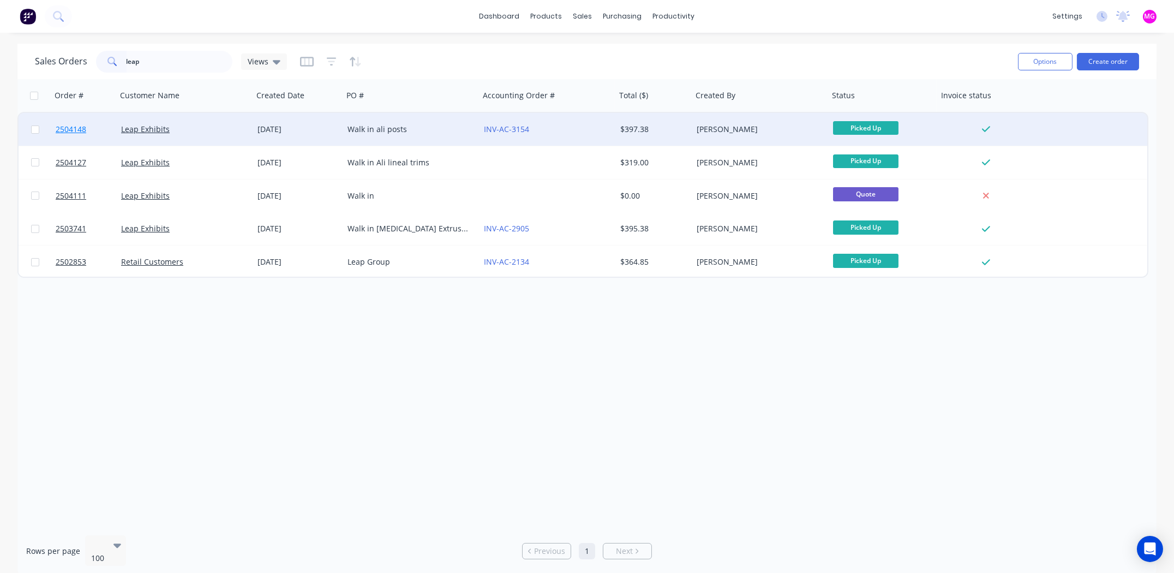
click at [74, 128] on span "2504148" at bounding box center [71, 129] width 31 height 11
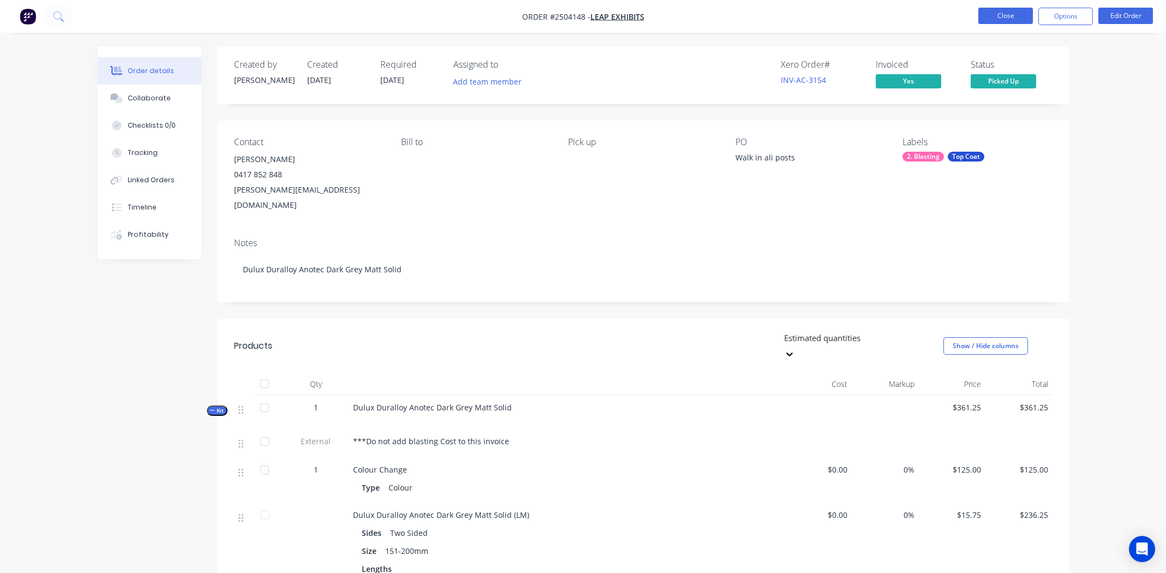
click at [995, 22] on button "Close" at bounding box center [1005, 16] width 55 height 16
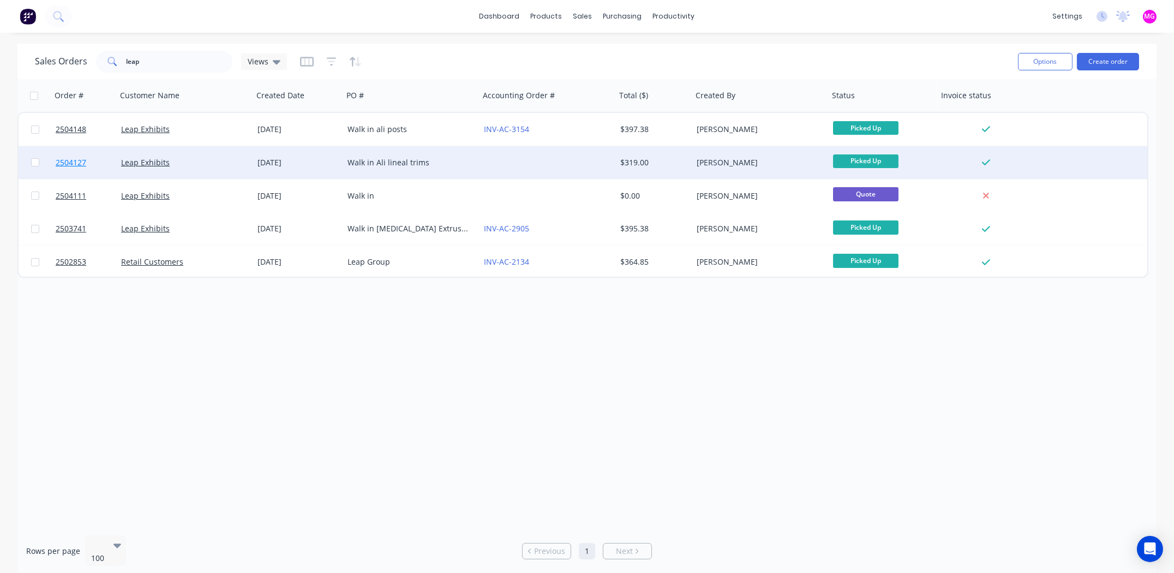
click at [64, 162] on span "2504127" at bounding box center [71, 162] width 31 height 11
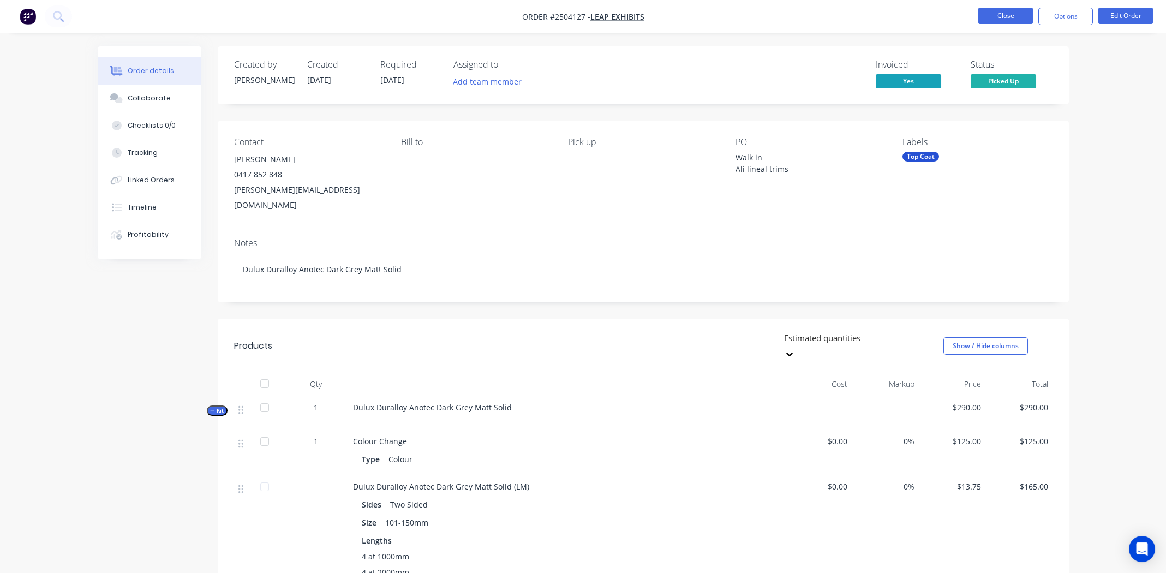
click at [1005, 11] on button "Close" at bounding box center [1005, 16] width 55 height 16
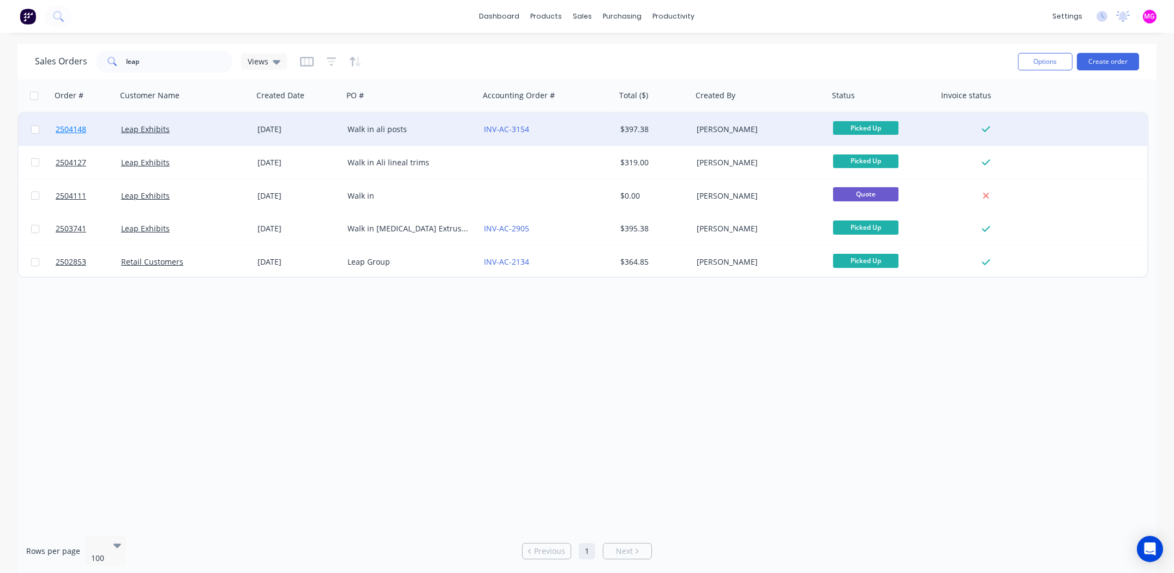
click at [71, 126] on span "2504148" at bounding box center [71, 129] width 31 height 11
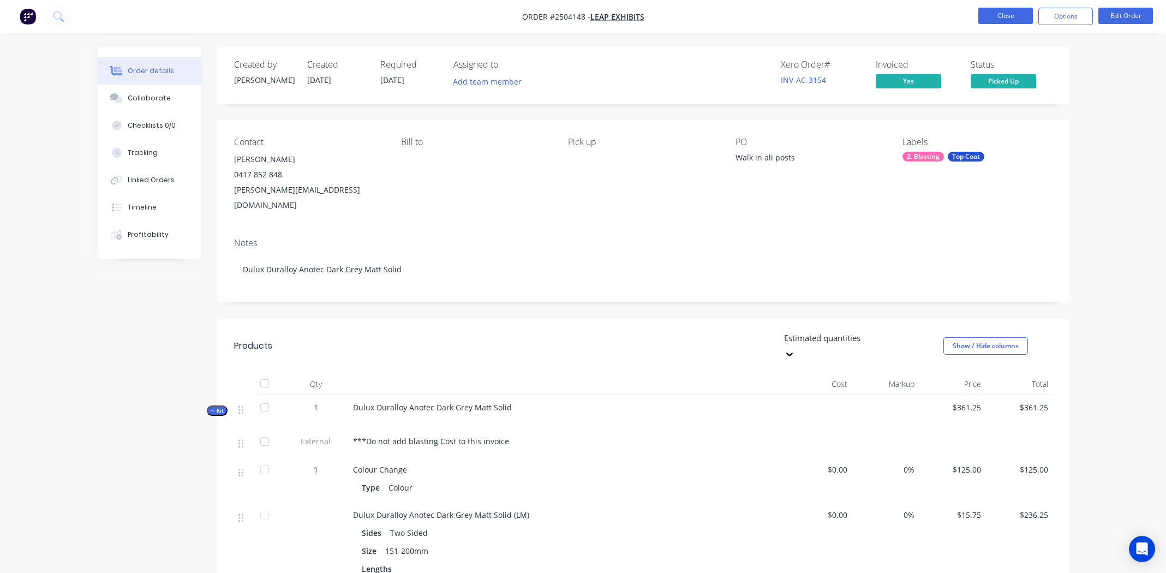
click at [1001, 16] on button "Close" at bounding box center [1005, 16] width 55 height 16
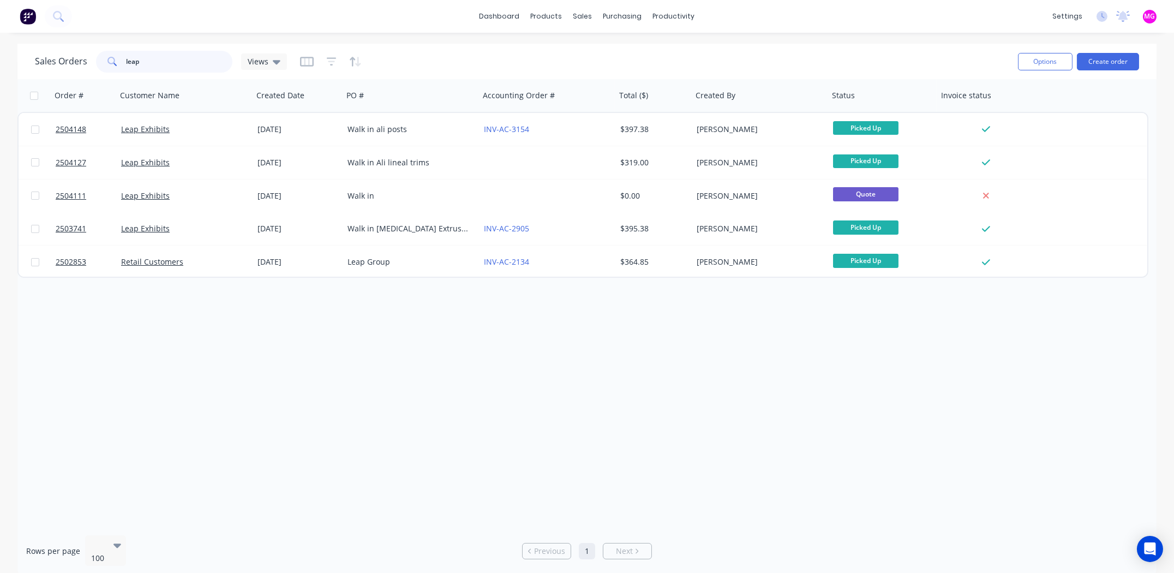
click at [165, 63] on input "leap" at bounding box center [180, 62] width 106 height 22
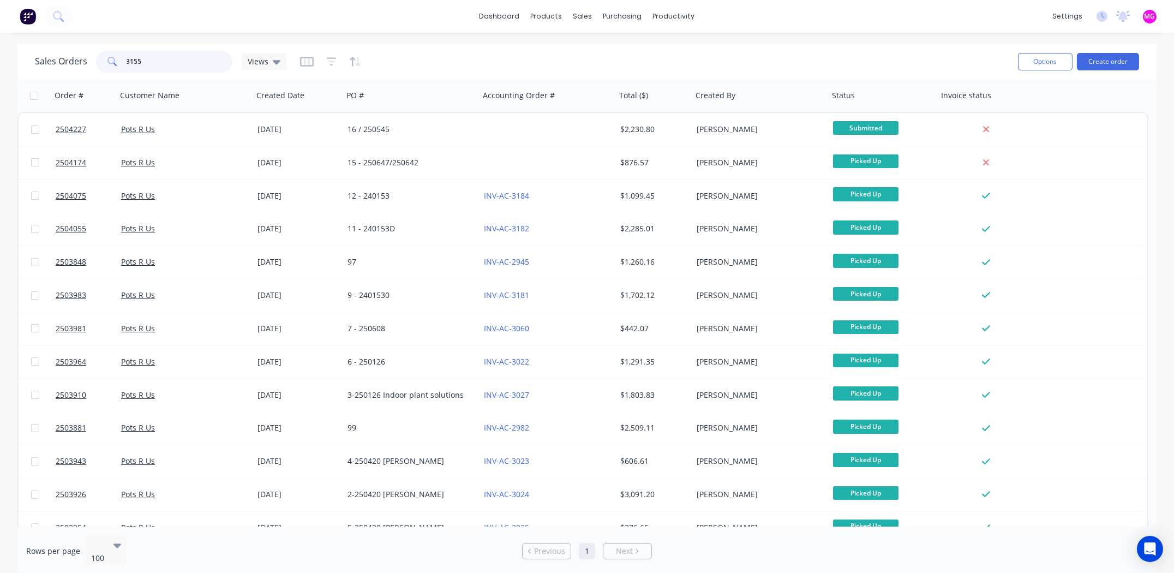
click at [169, 55] on input "3155" at bounding box center [180, 62] width 106 height 22
click at [166, 60] on input "3155" at bounding box center [180, 62] width 106 height 22
click at [167, 61] on input "3155" at bounding box center [180, 62] width 106 height 22
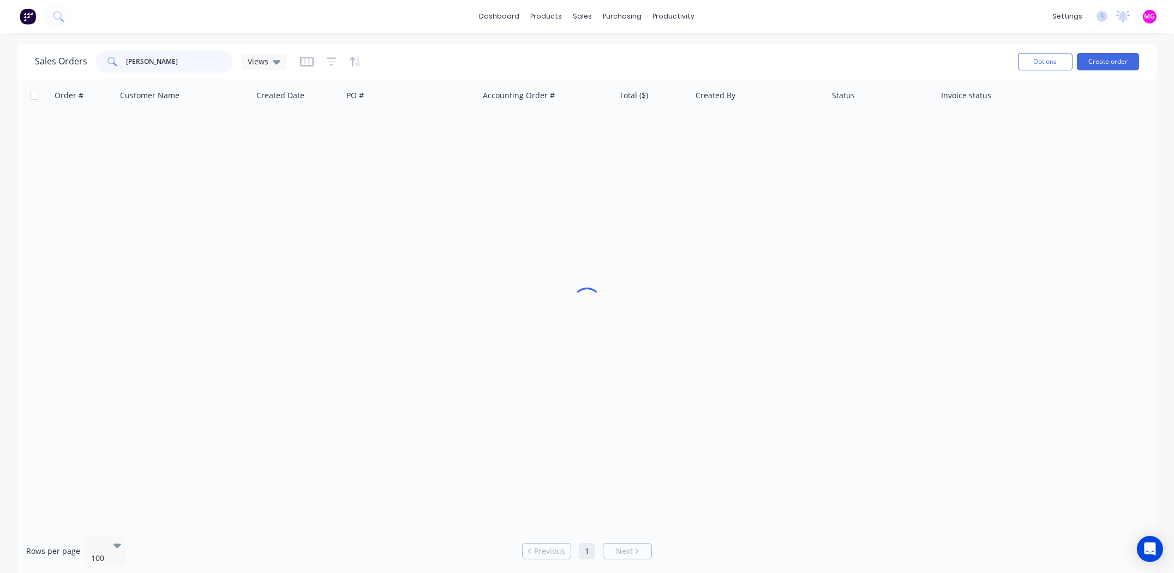
type input "andy"
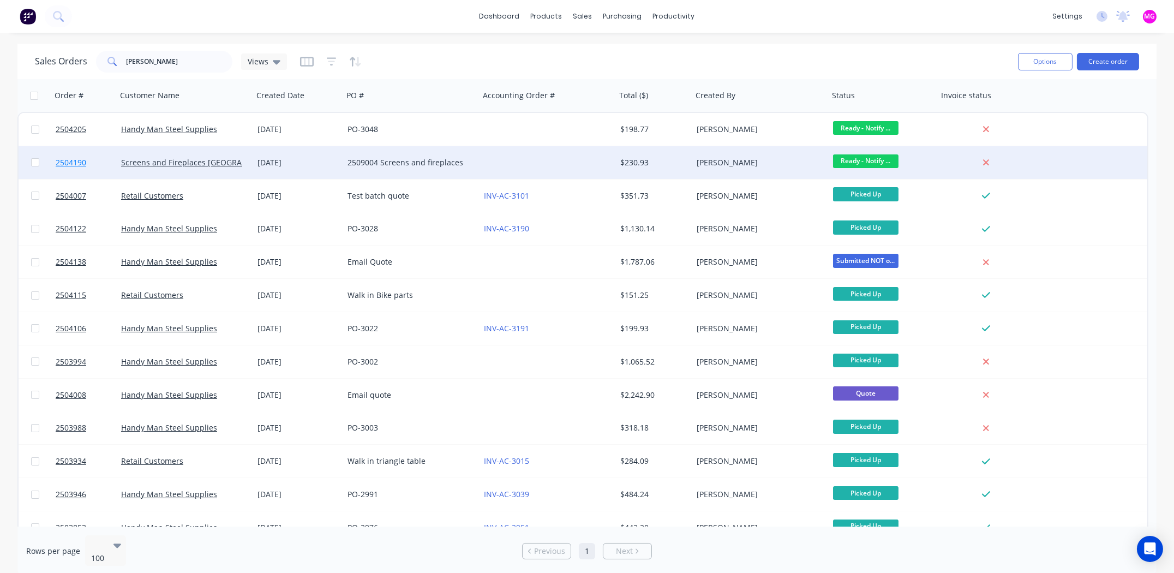
click at [71, 160] on span "2504190" at bounding box center [71, 162] width 31 height 11
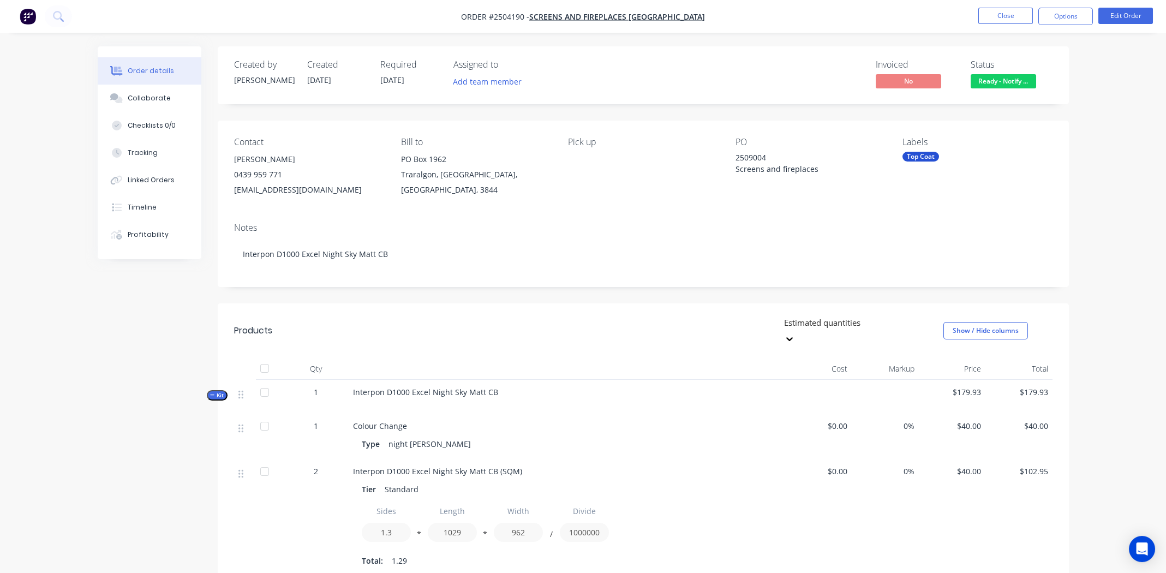
click at [816, 214] on div "Notes Interpon D1000 Excel Night Sky Matt CB" at bounding box center [643, 250] width 851 height 73
click at [1025, 76] on span "Ready - Notify ..." at bounding box center [1003, 81] width 65 height 14
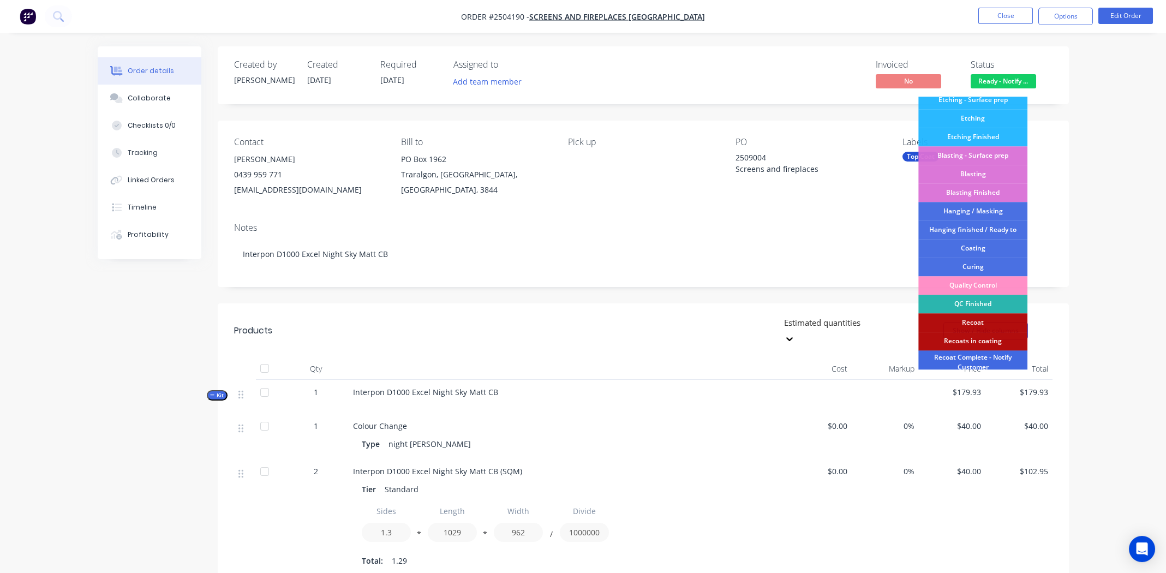
scroll to position [270, 0]
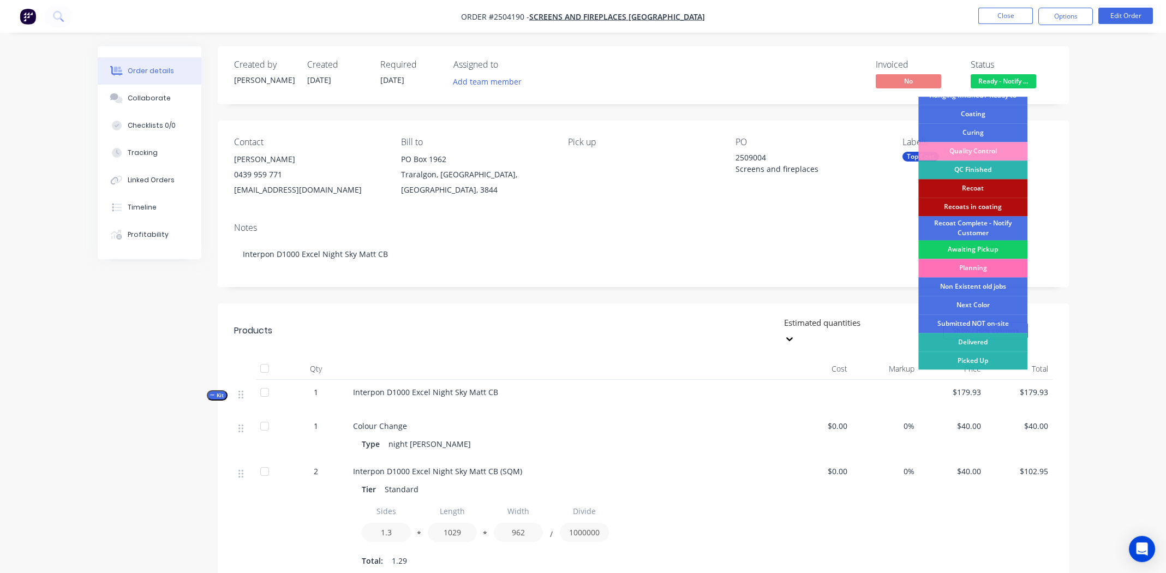
click at [974, 241] on div "Awaiting Pickup" at bounding box center [972, 249] width 109 height 19
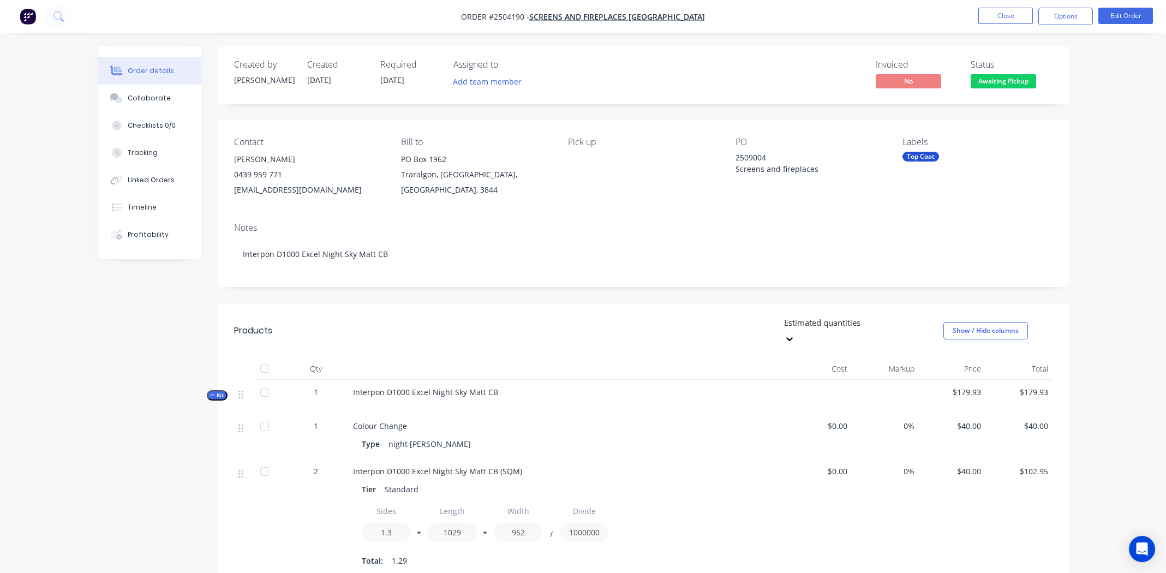
drag, startPoint x: 1104, startPoint y: 91, endPoint x: 1073, endPoint y: 92, distance: 31.1
click at [1104, 92] on div "Order details Collaborate Checklists 0/0 Tracking Linked Orders Timeline Profit…" at bounding box center [583, 513] width 1166 height 1027
click at [1073, 11] on button "Options" at bounding box center [1065, 16] width 55 height 17
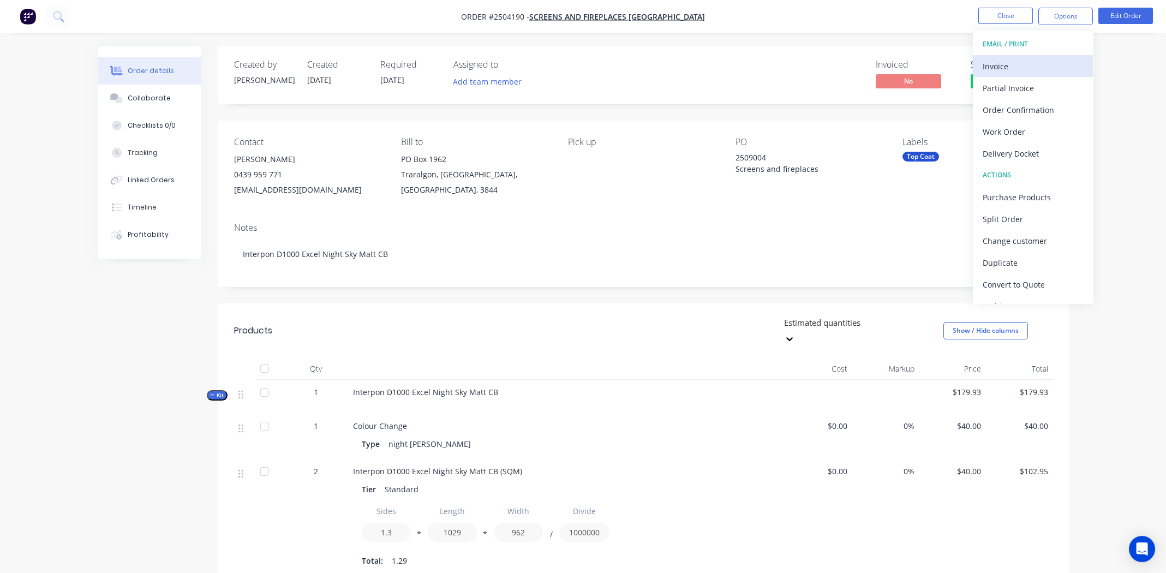
click at [1019, 69] on div "Invoice" at bounding box center [1033, 66] width 100 height 16
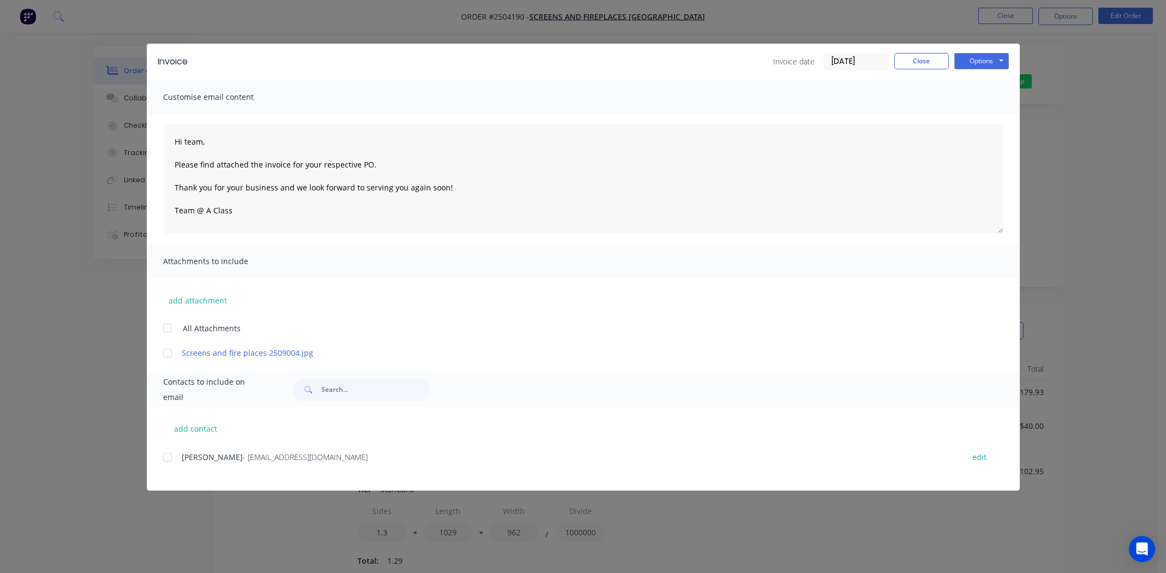
click at [167, 455] on div at bounding box center [168, 457] width 22 height 22
click at [166, 354] on div at bounding box center [168, 353] width 22 height 22
click at [991, 57] on button "Options" at bounding box center [981, 61] width 55 height 16
click at [981, 114] on button "Email" at bounding box center [989, 116] width 70 height 18
click at [913, 57] on button "Close" at bounding box center [921, 61] width 55 height 16
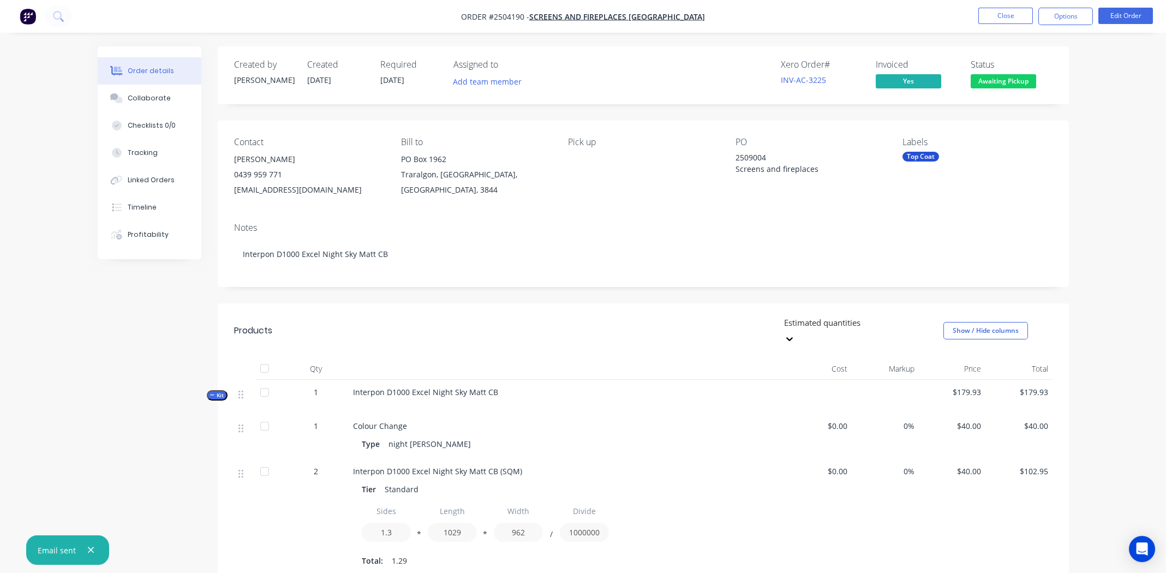
click at [758, 225] on div "Notes" at bounding box center [643, 228] width 818 height 10
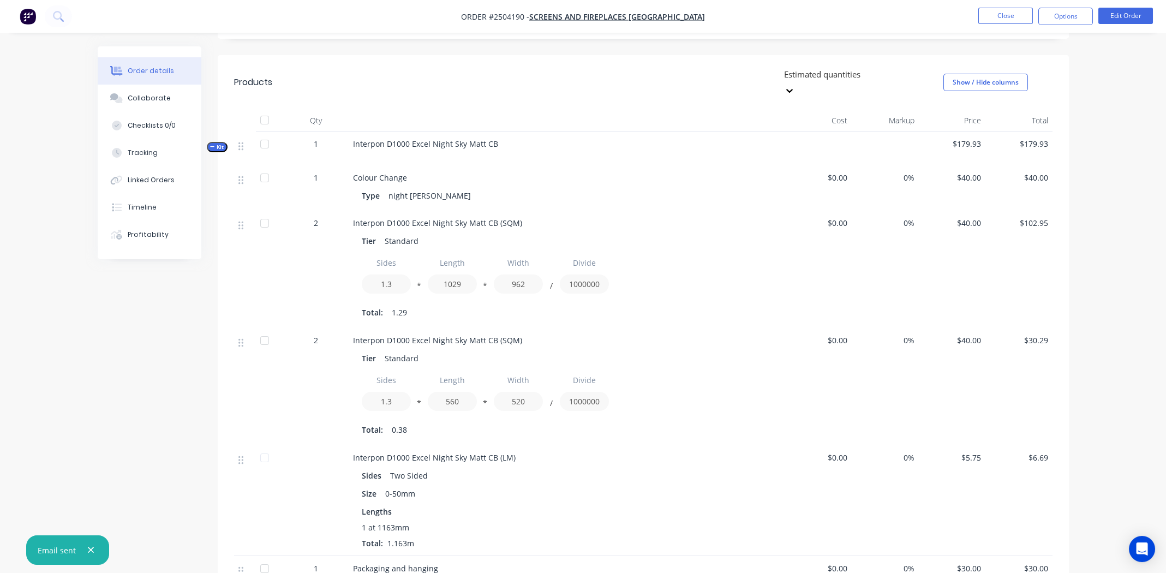
scroll to position [0, 0]
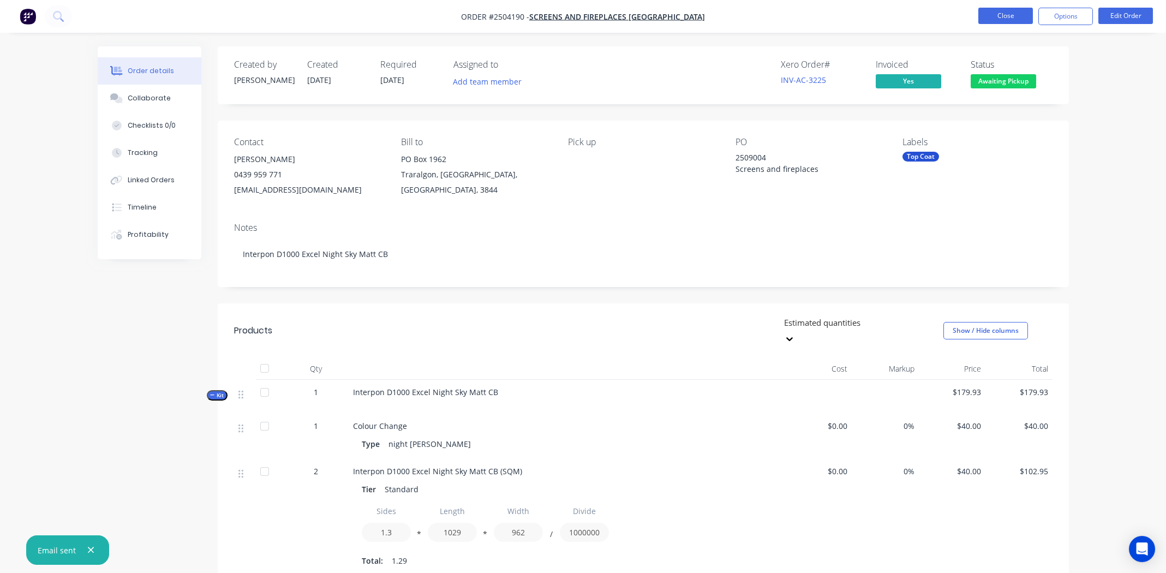
click at [1004, 21] on button "Close" at bounding box center [1005, 16] width 55 height 16
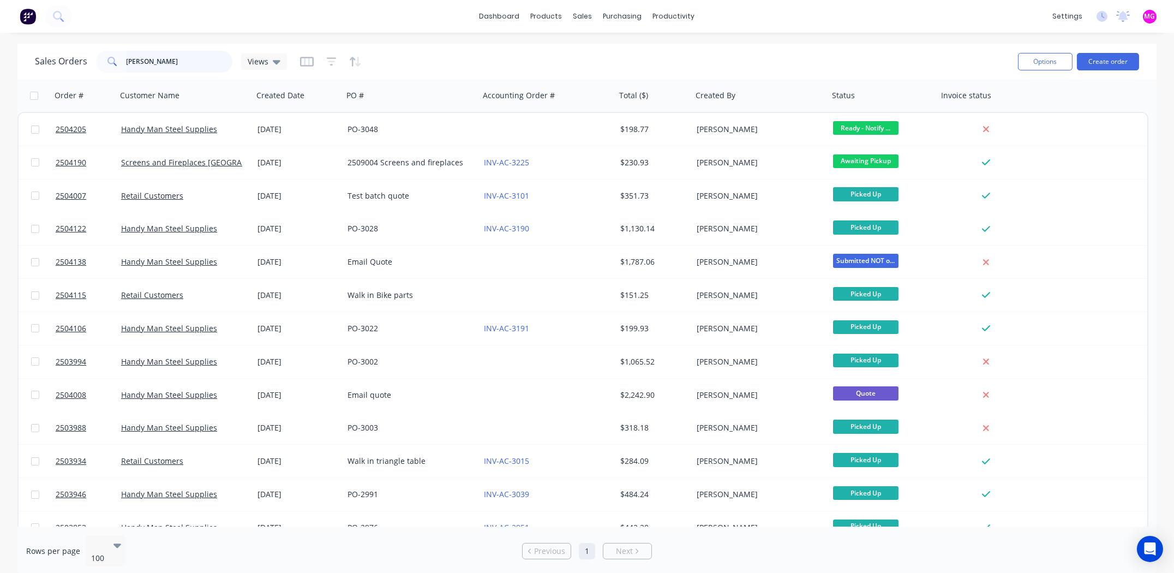
click at [190, 61] on input "andy" at bounding box center [180, 62] width 106 height 22
click at [189, 61] on input "andy" at bounding box center [180, 62] width 106 height 22
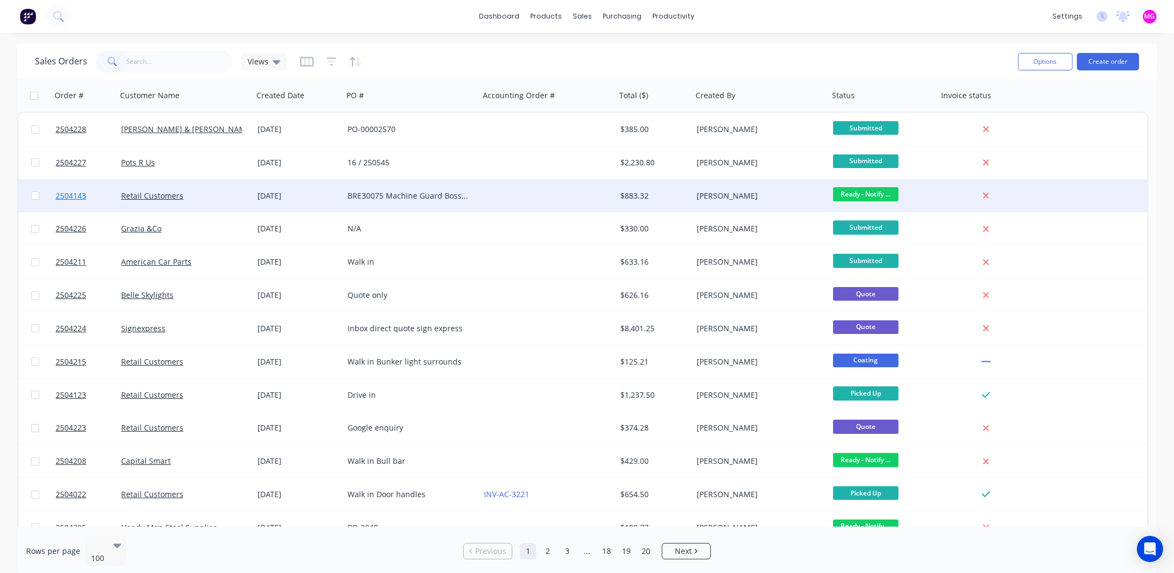
click at [74, 195] on span "2504143" at bounding box center [71, 195] width 31 height 11
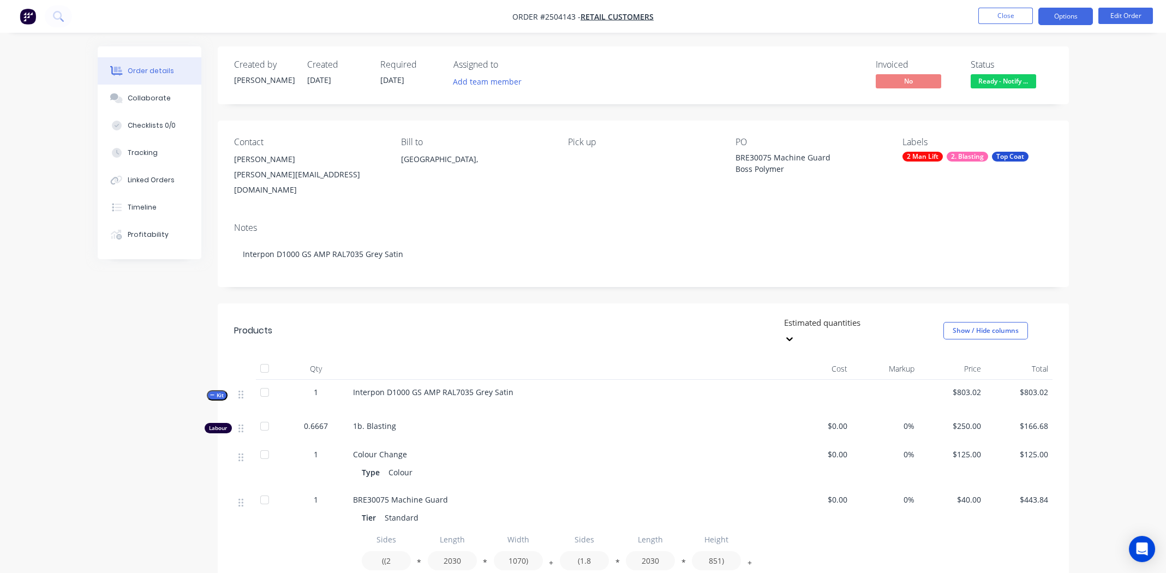
click at [1071, 14] on button "Options" at bounding box center [1065, 16] width 55 height 17
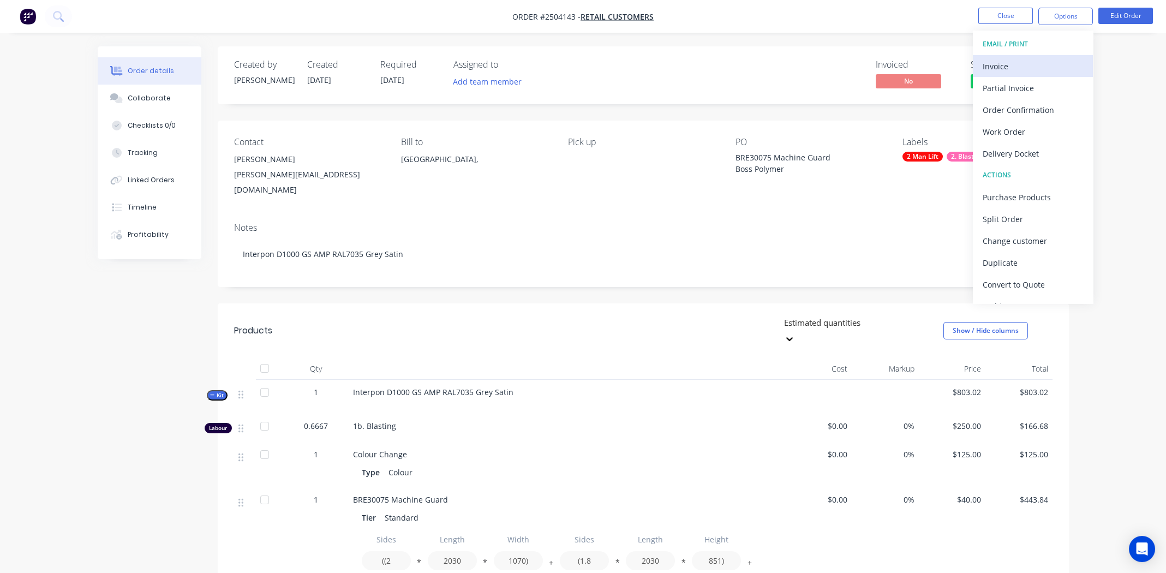
click at [1007, 62] on div "Invoice" at bounding box center [1033, 66] width 100 height 16
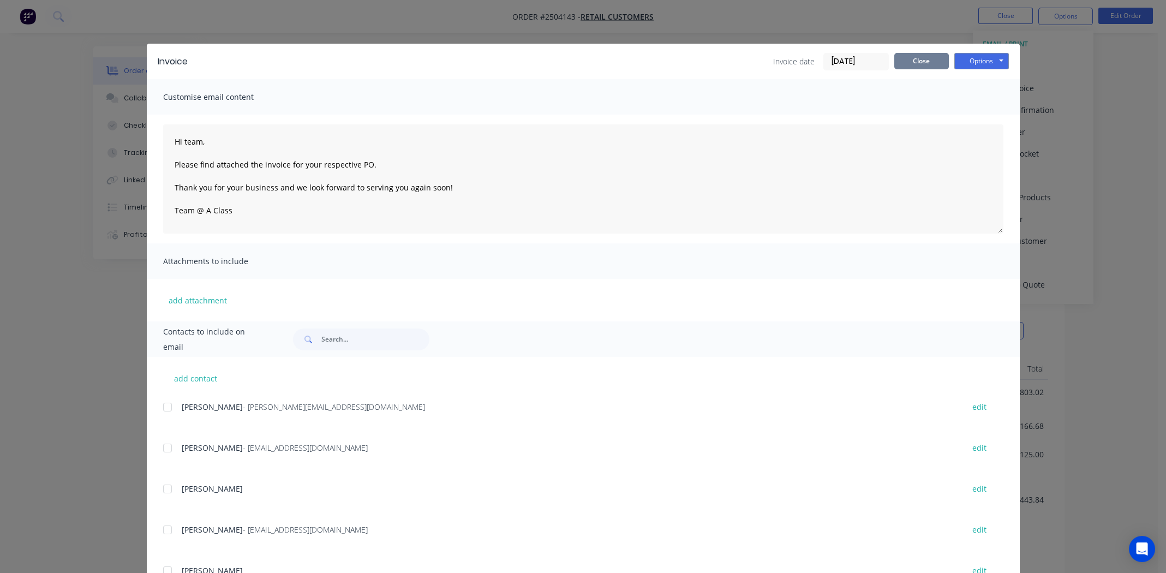
click at [919, 60] on button "Close" at bounding box center [921, 61] width 55 height 16
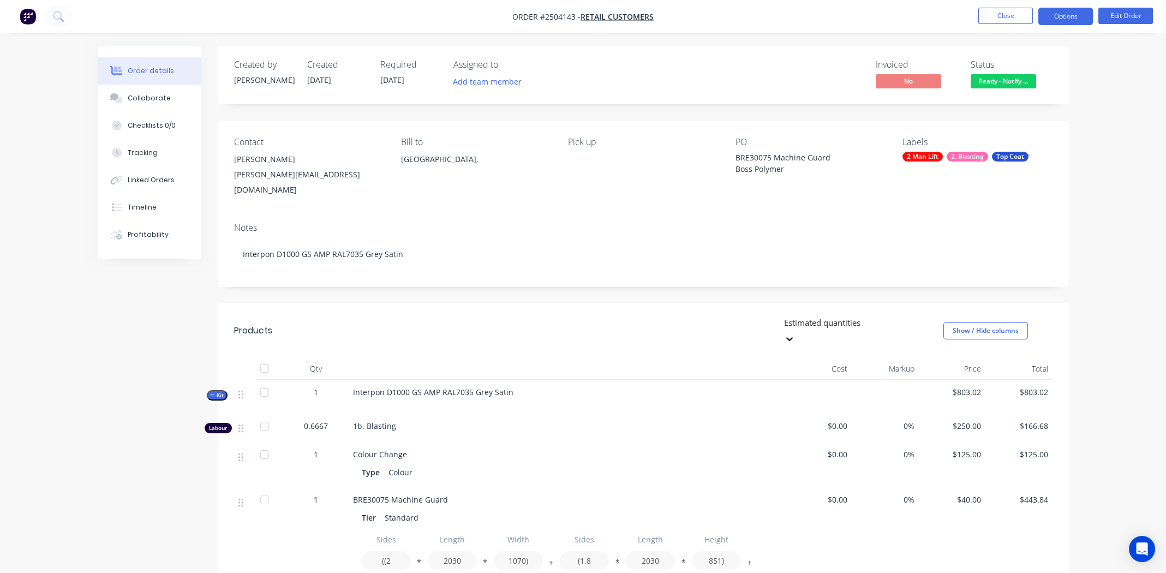
click at [1066, 12] on button "Options" at bounding box center [1065, 16] width 55 height 17
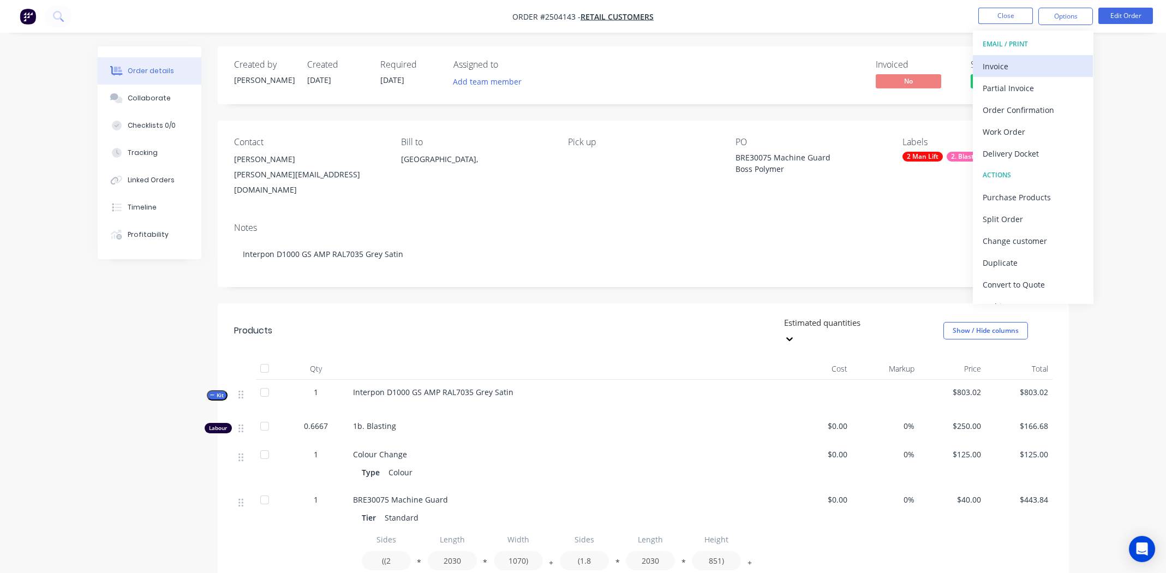
click at [1018, 61] on div "Invoice" at bounding box center [1033, 66] width 100 height 16
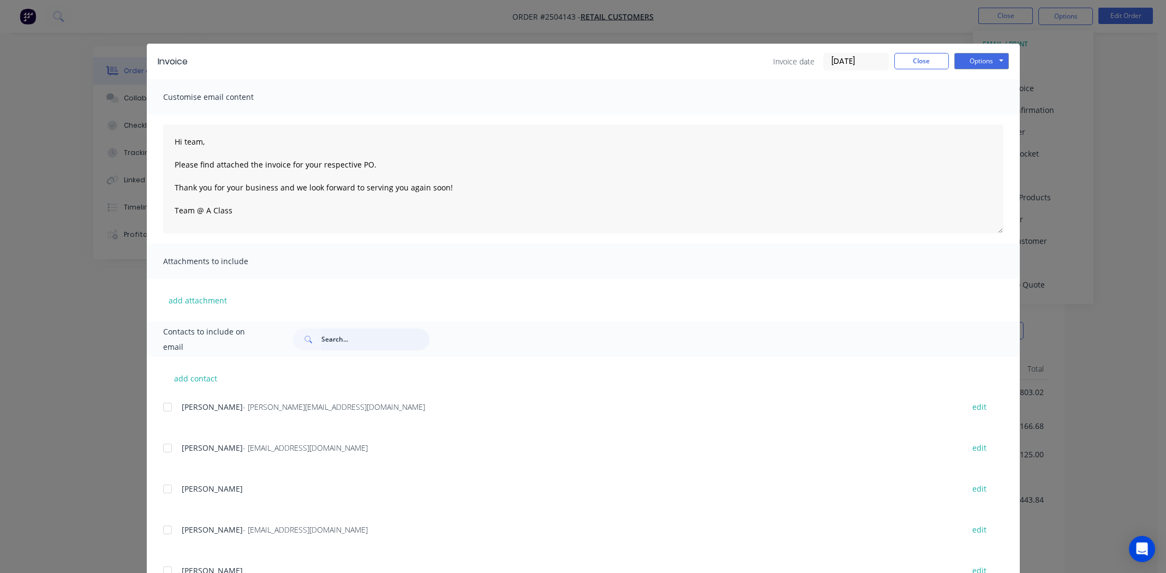
click at [375, 339] on input "text" at bounding box center [375, 339] width 108 height 22
type input "alex"
click at [918, 62] on button "Close" at bounding box center [921, 61] width 55 height 16
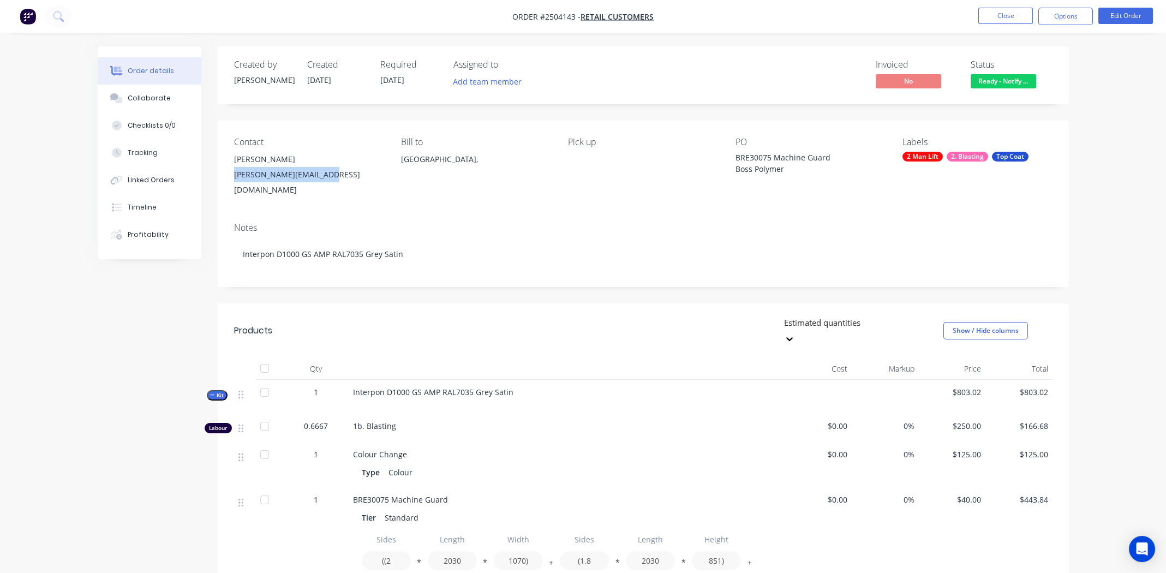
drag, startPoint x: 331, startPoint y: 176, endPoint x: 234, endPoint y: 181, distance: 97.2
click at [235, 181] on div "alex@bosspolymer.com.au" at bounding box center [308, 182] width 149 height 31
click at [1068, 14] on button "Options" at bounding box center [1065, 16] width 55 height 17
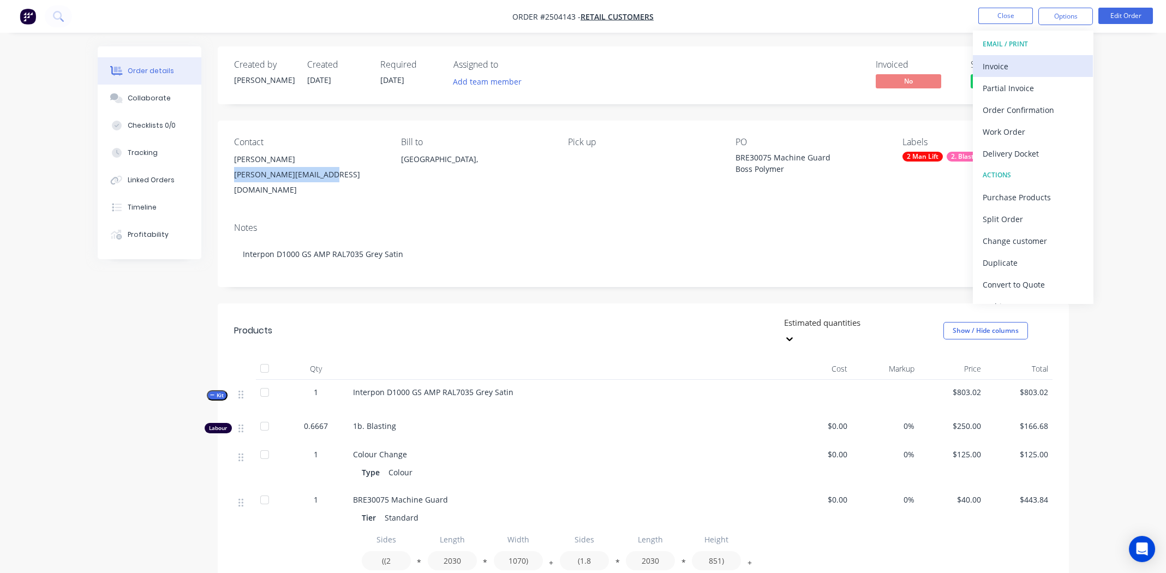
click at [1007, 69] on div "Invoice" at bounding box center [1033, 66] width 100 height 16
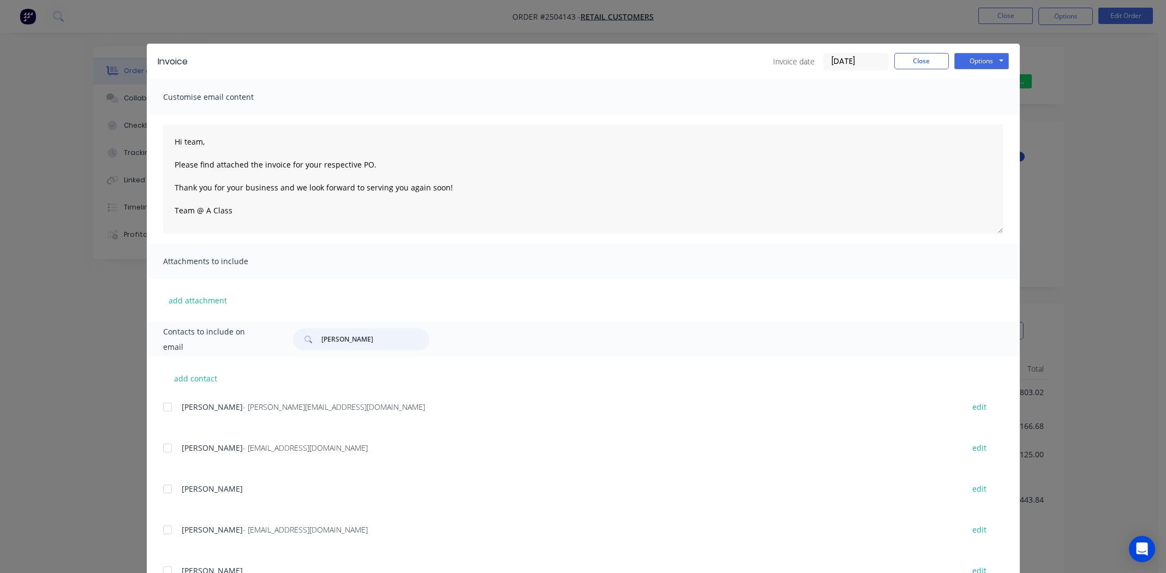
drag, startPoint x: 336, startPoint y: 339, endPoint x: 298, endPoint y: 339, distance: 37.6
click at [298, 339] on div "alex" at bounding box center [361, 339] width 136 height 22
click at [185, 379] on button "add contact" at bounding box center [195, 378] width 65 height 16
select select "AU"
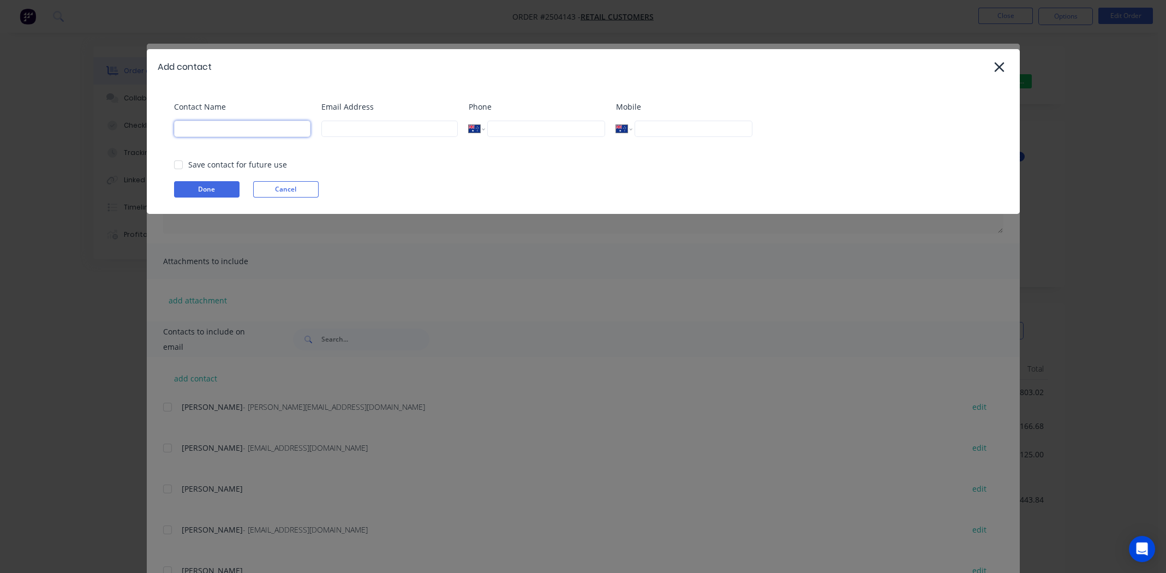
click at [209, 131] on input at bounding box center [242, 129] width 136 height 16
type input "alex"
paste input "alex@bosspolymer.com.au"
click at [178, 166] on div at bounding box center [178, 165] width 22 height 22
type input "alex@bosspolymer.com.au"
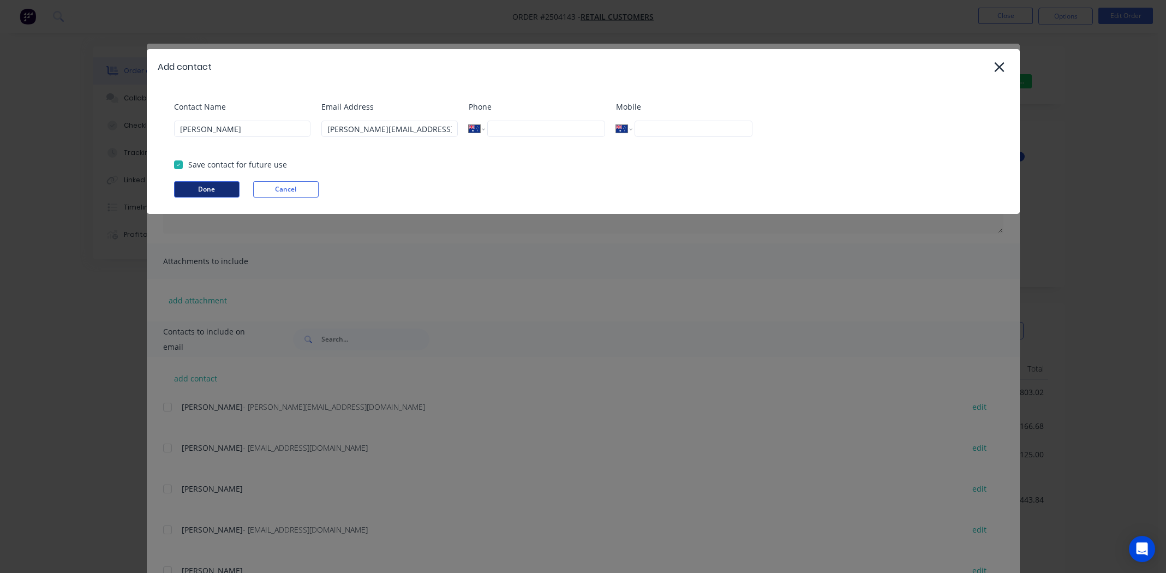
click at [203, 190] on button "Done" at bounding box center [206, 189] width 65 height 16
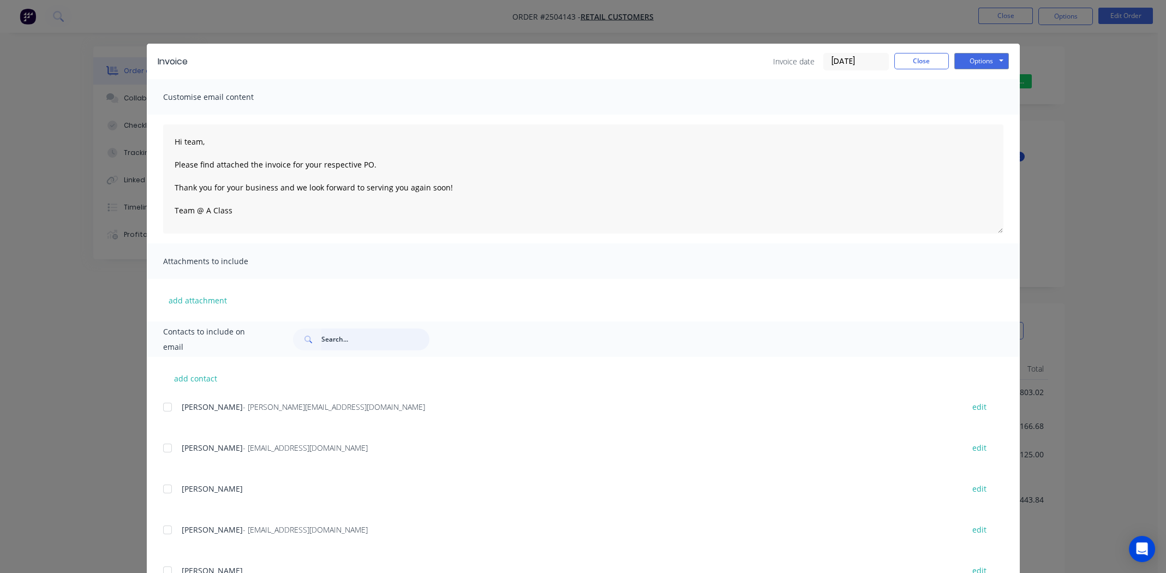
click at [373, 340] on input "text" at bounding box center [375, 339] width 108 height 22
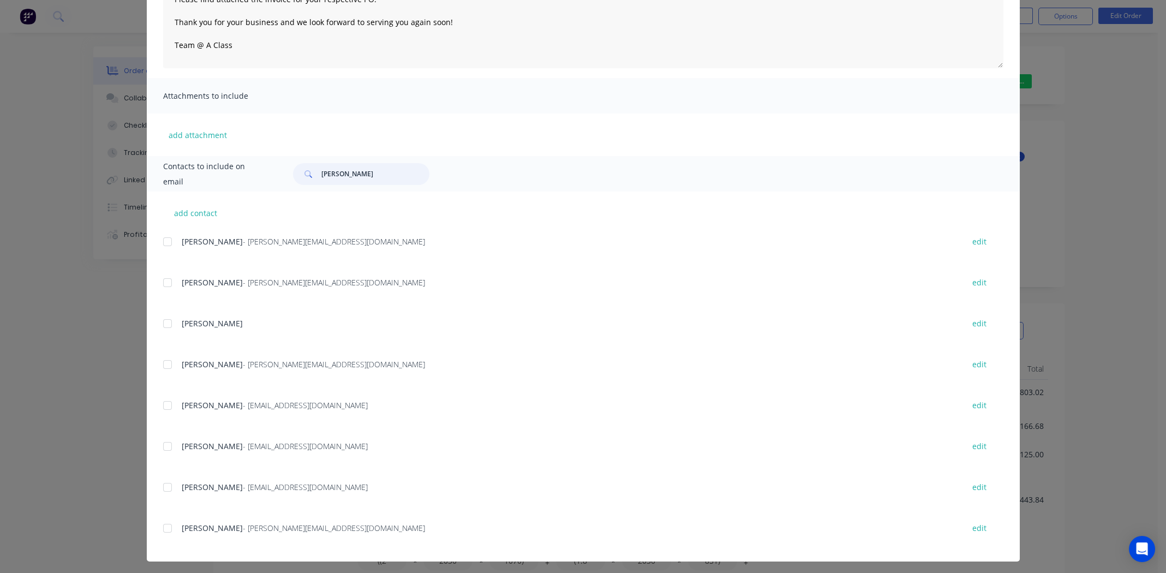
scroll to position [169, 0]
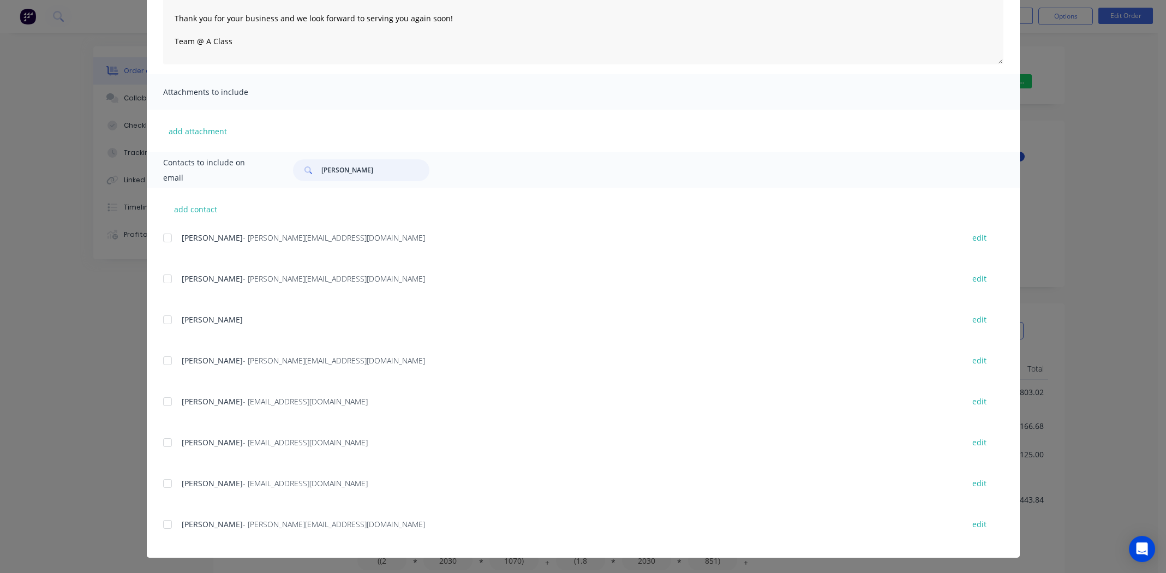
click at [163, 524] on div at bounding box center [168, 524] width 22 height 22
type input "alex"
click at [973, 524] on button "edit" at bounding box center [979, 524] width 27 height 15
select select "AU"
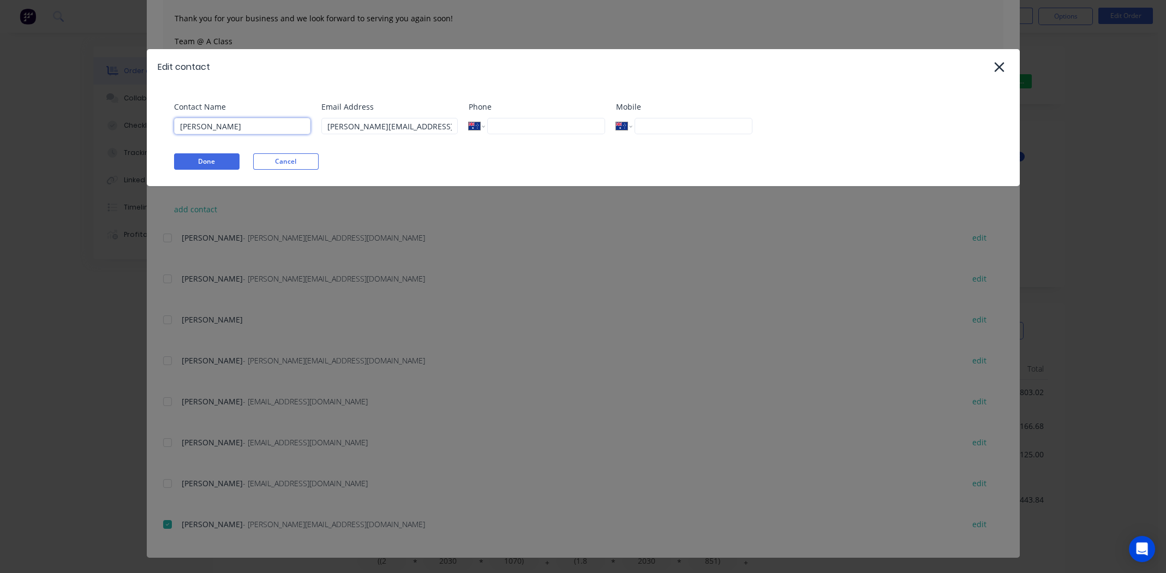
click at [247, 126] on input "alex" at bounding box center [242, 126] width 136 height 16
click at [247, 125] on input "alex" at bounding box center [242, 126] width 136 height 16
paste input "Alex Martiushev"
type input "Alex Martiushev"
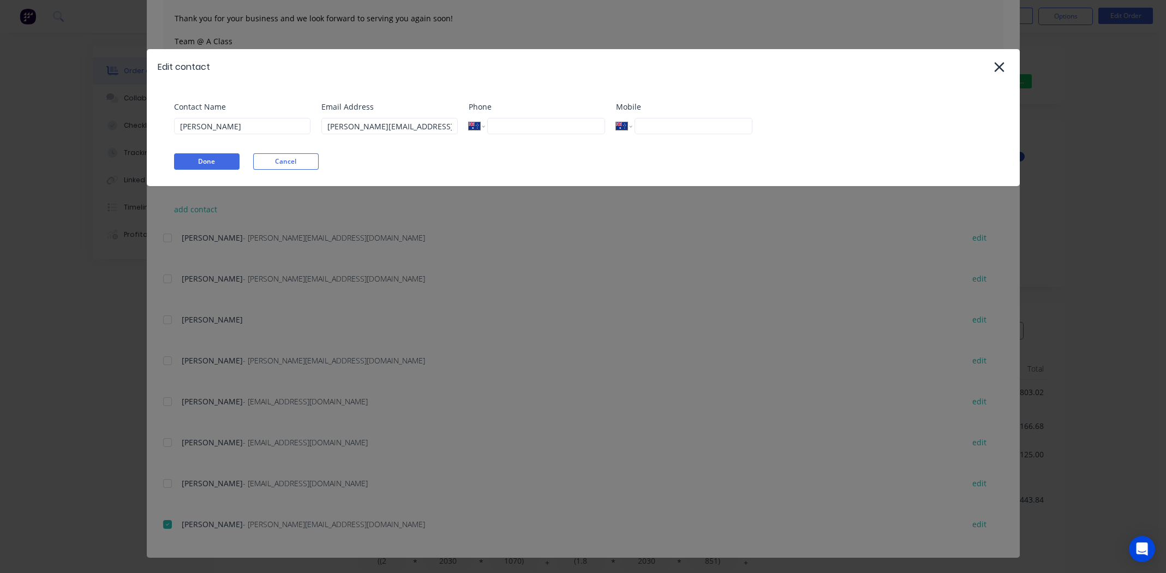
paste input "0421 815 799"
type input "0421 815 799"
click at [200, 160] on button "Done" at bounding box center [206, 161] width 65 height 16
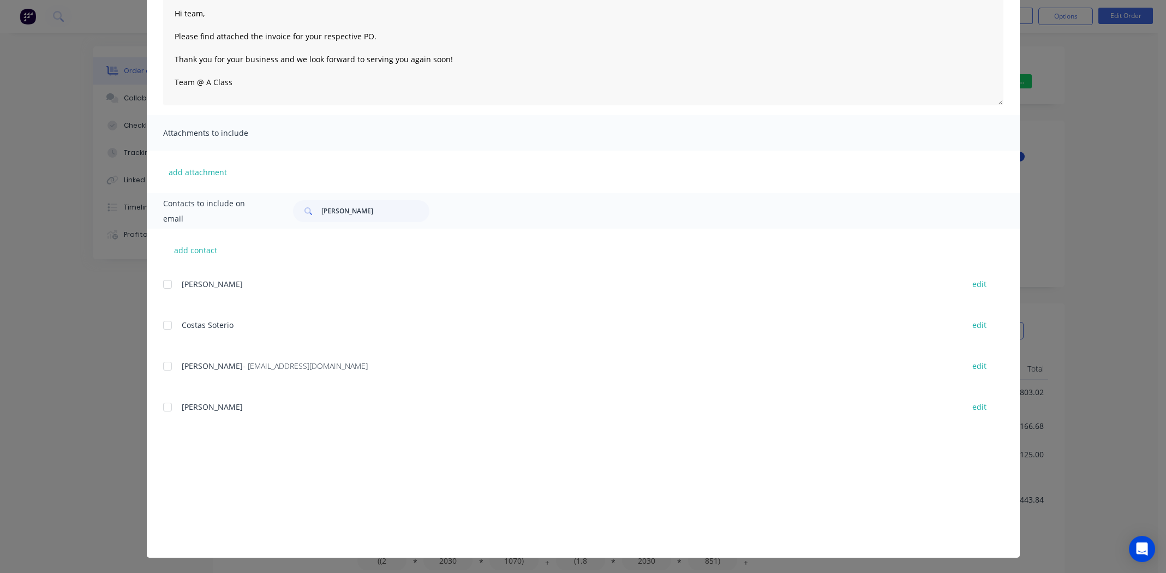
scroll to position [0, 0]
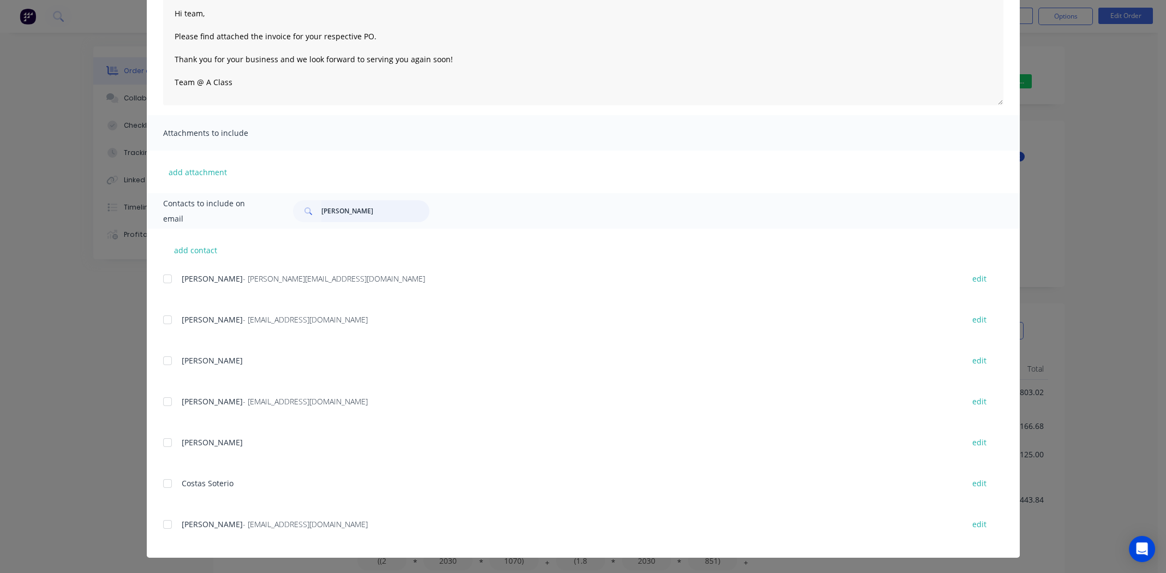
click at [359, 211] on input "alex" at bounding box center [375, 211] width 108 height 22
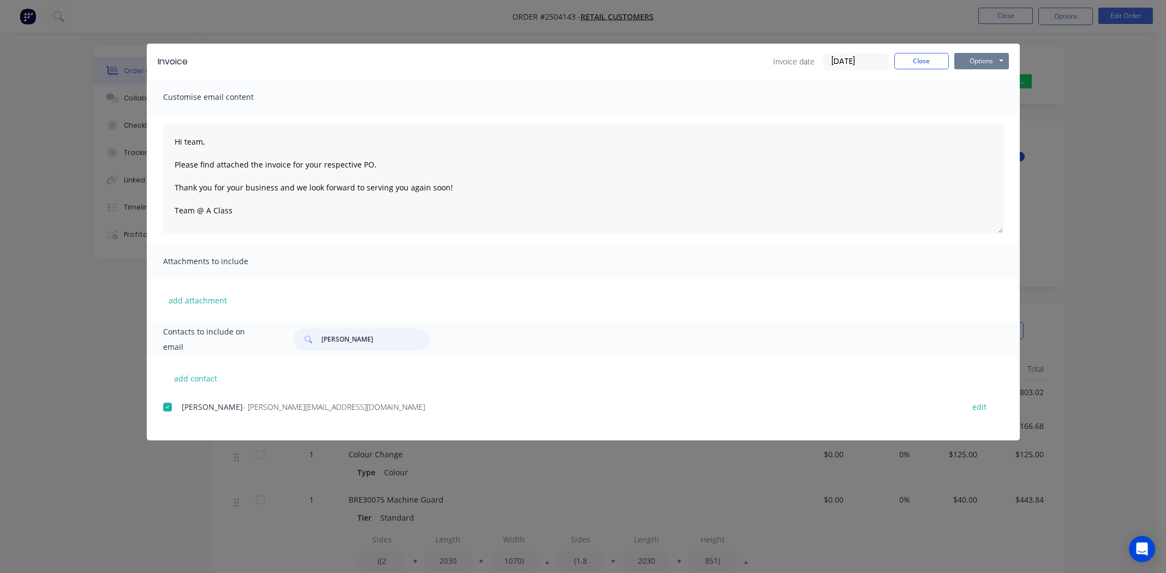
type input "alex ma"
click at [985, 57] on button "Options" at bounding box center [981, 61] width 55 height 16
click at [984, 114] on button "Email" at bounding box center [989, 116] width 70 height 18
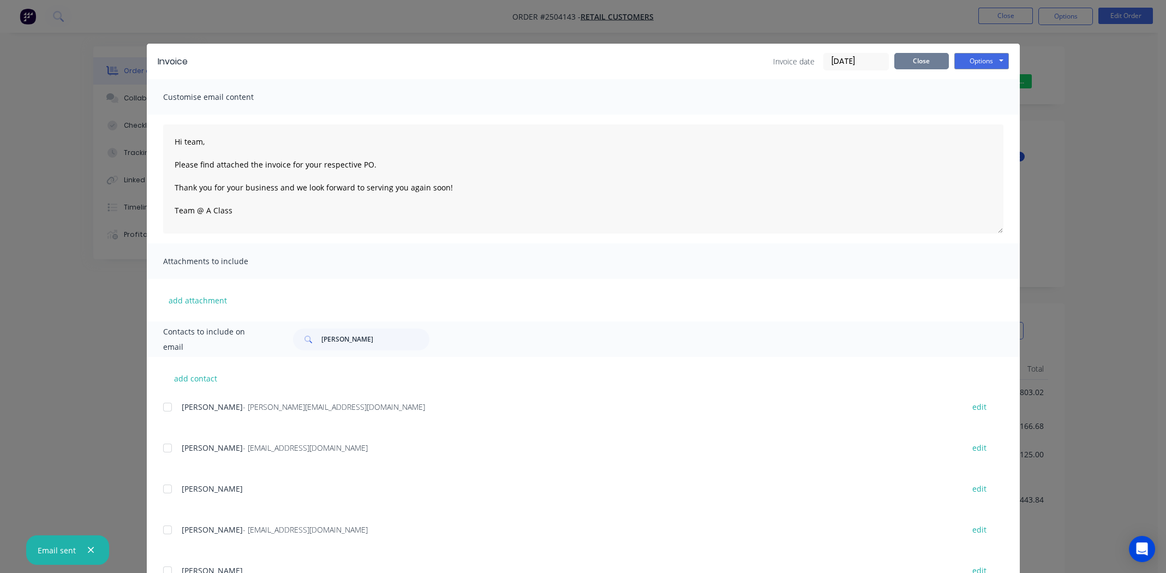
click at [911, 64] on button "Close" at bounding box center [921, 61] width 55 height 16
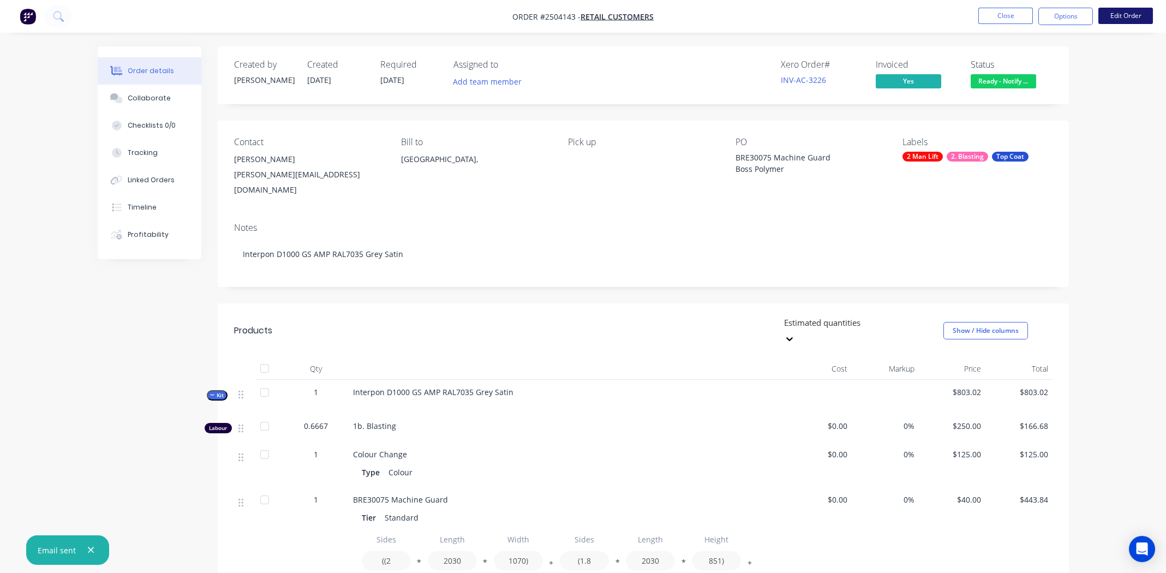
click at [1126, 14] on button "Edit Order" at bounding box center [1125, 16] width 55 height 16
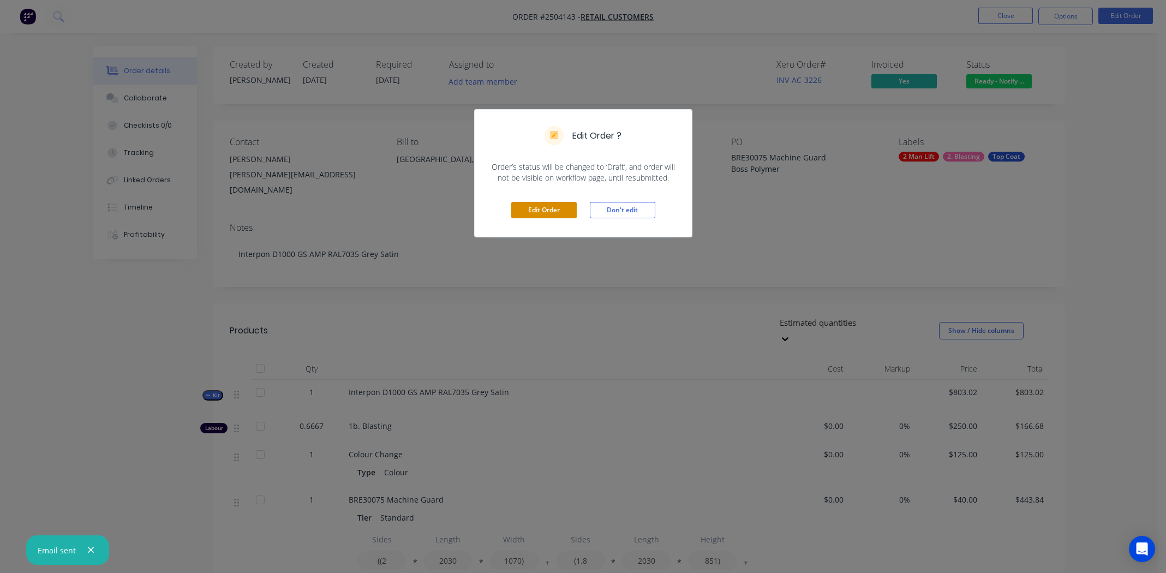
click at [549, 210] on button "Edit Order" at bounding box center [543, 210] width 65 height 16
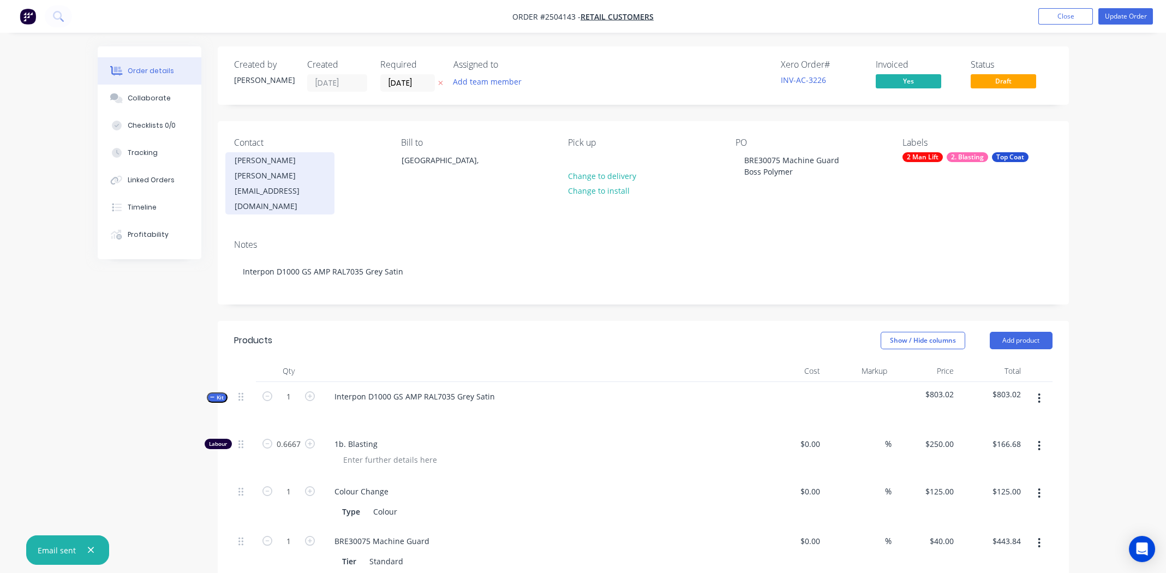
click at [269, 160] on div "Alex Martiushev" at bounding box center [280, 160] width 91 height 15
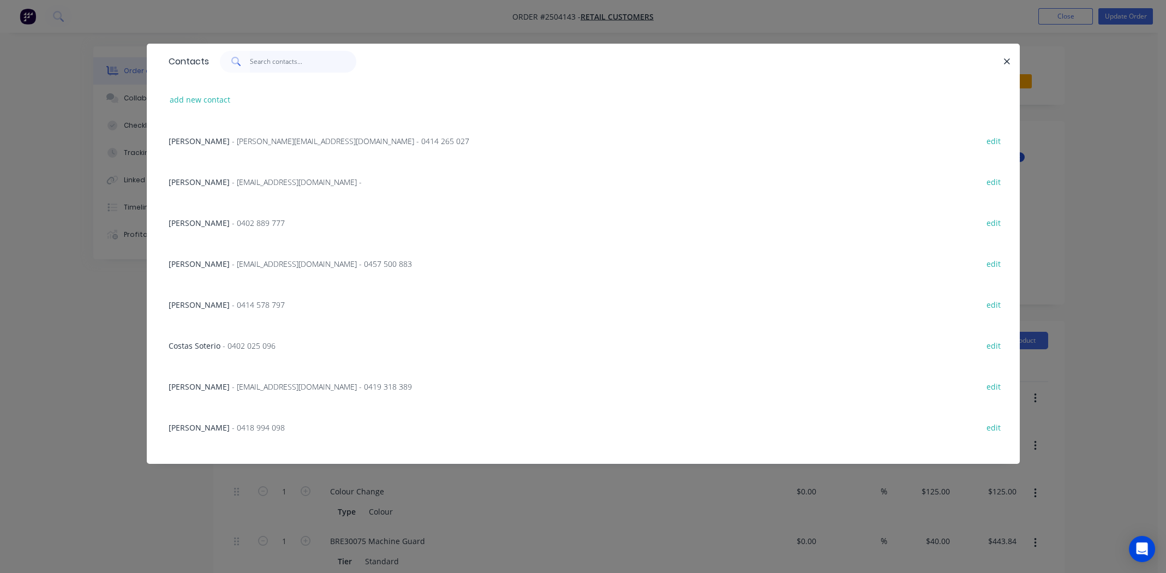
click at [297, 61] on input "text" at bounding box center [303, 62] width 106 height 22
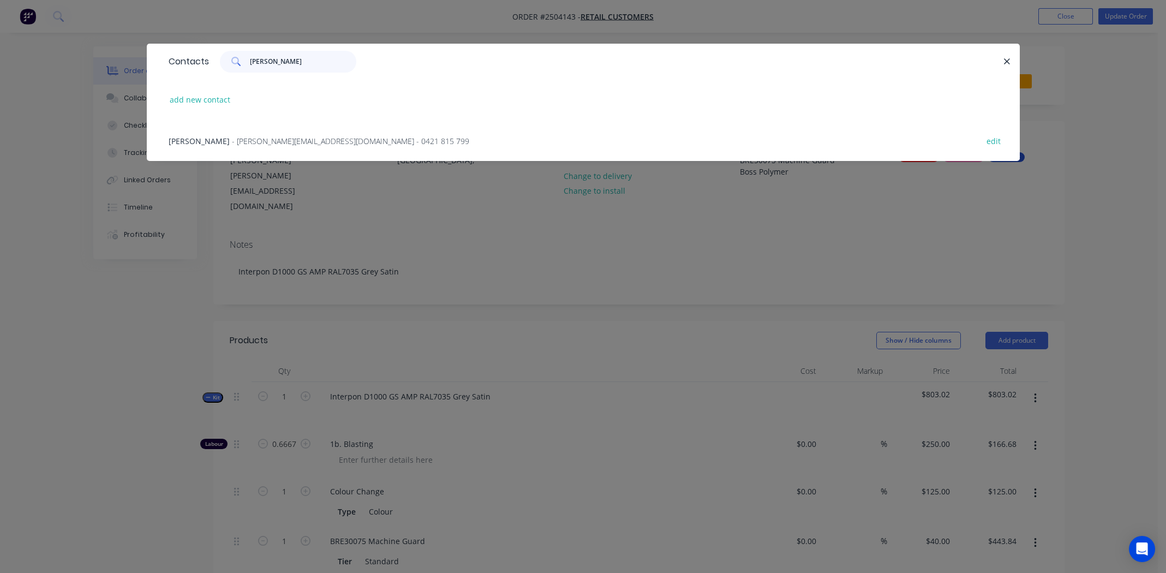
type input "alex ma"
click at [212, 143] on span "Alex Martiushev" at bounding box center [199, 141] width 61 height 10
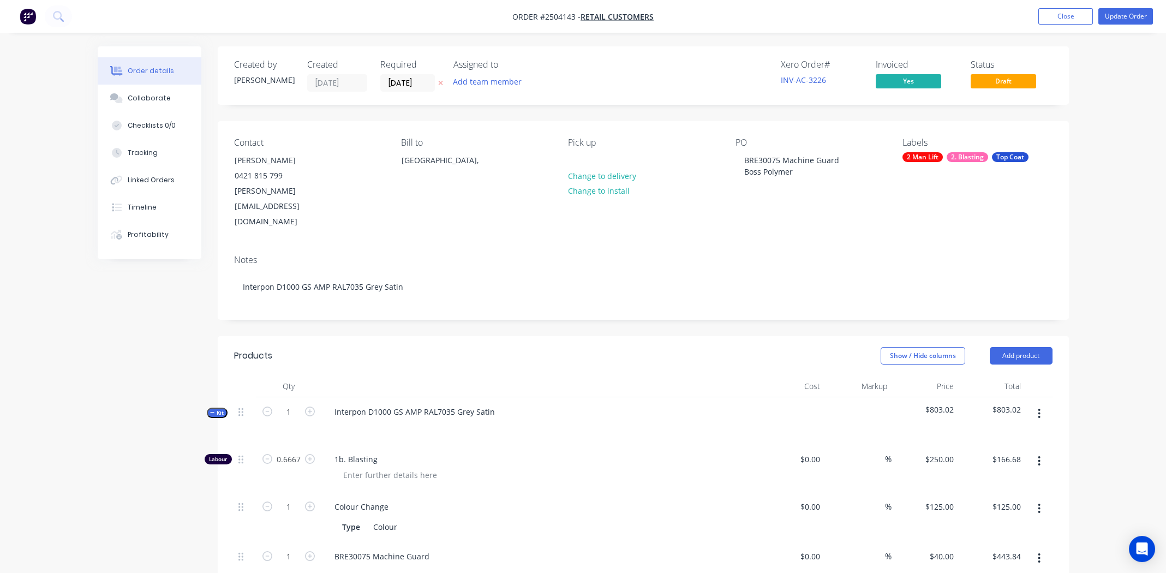
click at [813, 206] on div "Contact Alex Martiushev 0421 815 799 alex@bosspolymer.com.au Bill to Australia,…" at bounding box center [643, 183] width 851 height 125
click at [1128, 16] on button "Update Order" at bounding box center [1125, 16] width 55 height 16
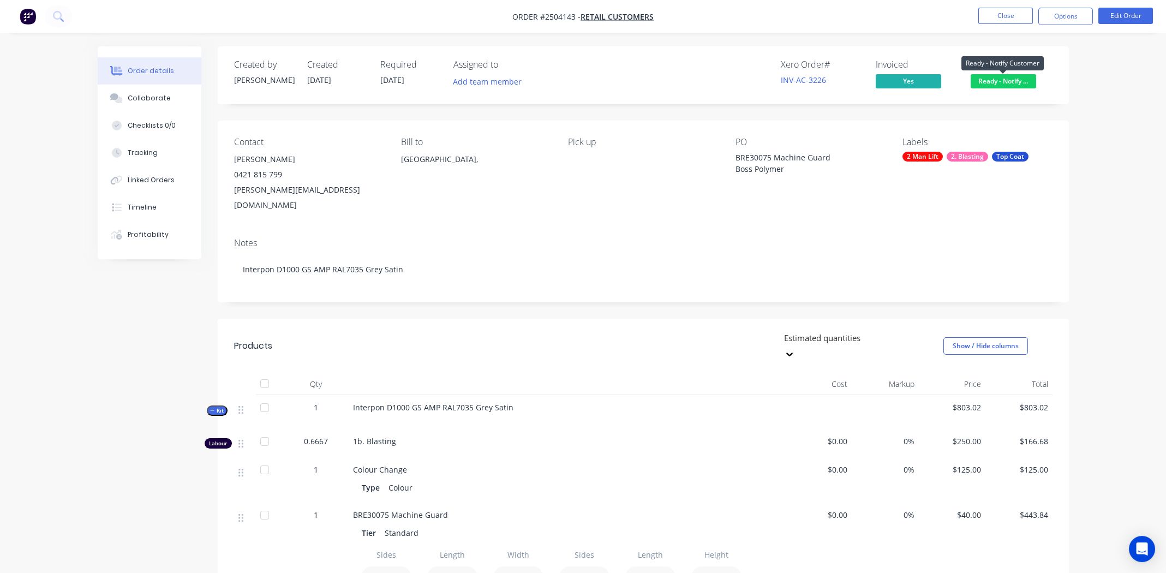
click at [1001, 79] on span "Ready - Notify ..." at bounding box center [1003, 81] width 65 height 14
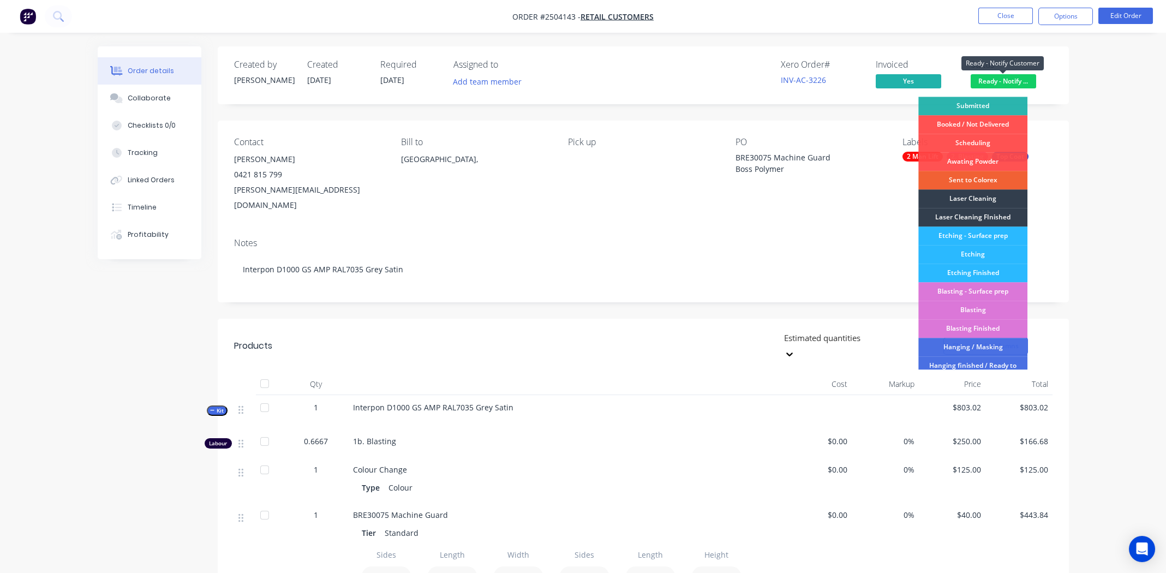
click at [1001, 79] on span "Ready - Notify ..." at bounding box center [1003, 81] width 65 height 14
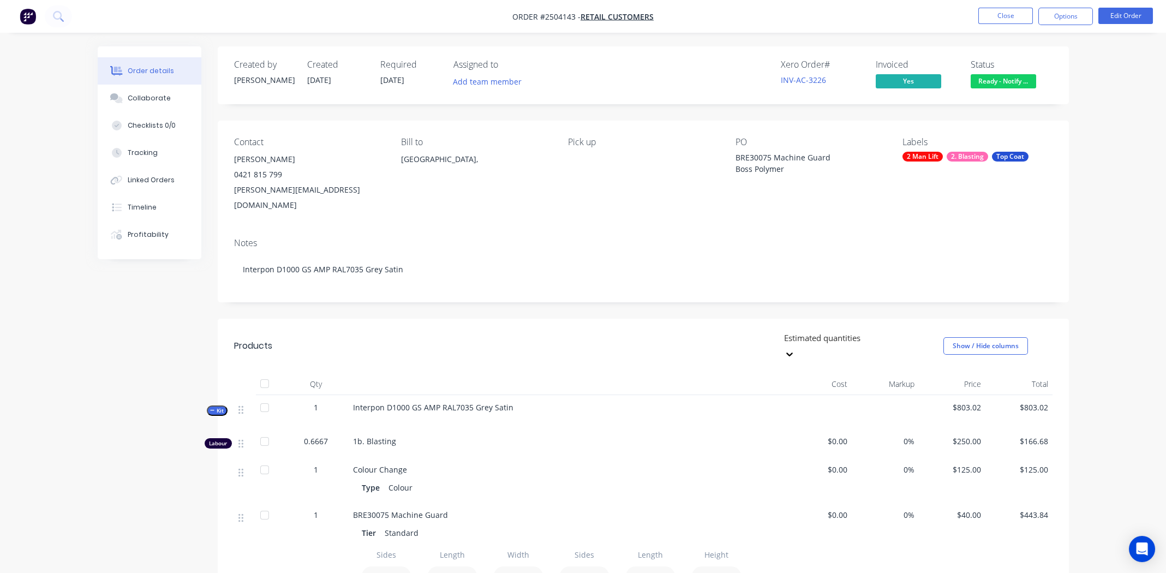
click at [1108, 79] on div "Order details Collaborate Checklists 0/0 Tracking Linked Orders Timeline Profit…" at bounding box center [583, 451] width 1166 height 903
click at [1012, 7] on nav "Order #2504143 - Retail Customers Close Options Edit Order" at bounding box center [583, 16] width 1166 height 33
click at [1008, 9] on button "Close" at bounding box center [1005, 16] width 55 height 16
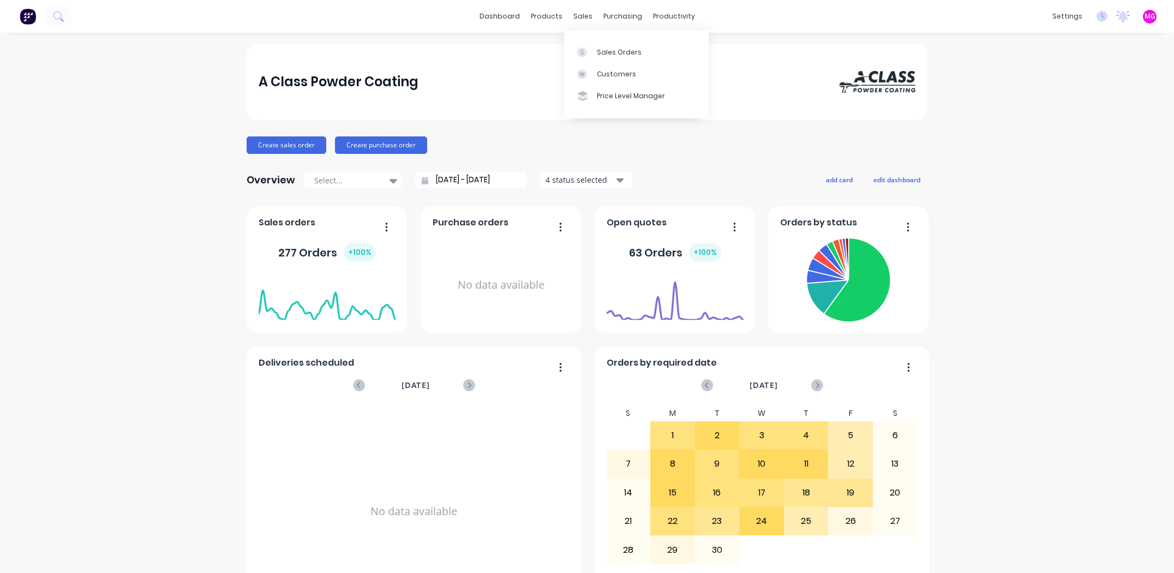
click at [576, 20] on div "sales" at bounding box center [583, 16] width 30 height 16
click at [602, 52] on div "Sales Orders" at bounding box center [619, 52] width 45 height 10
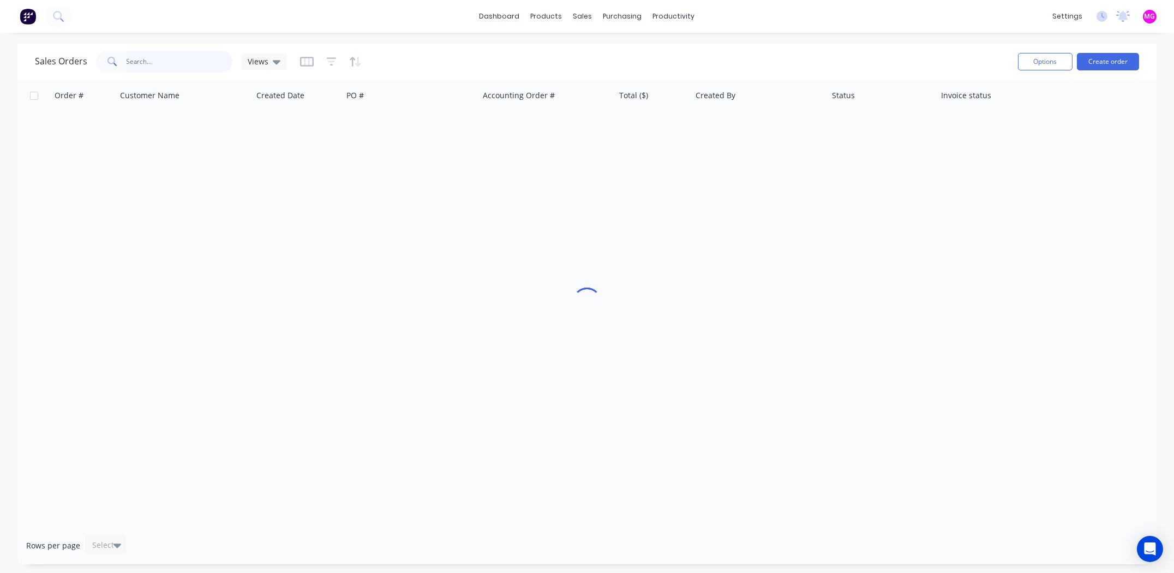
click at [151, 57] on input "text" at bounding box center [180, 62] width 106 height 22
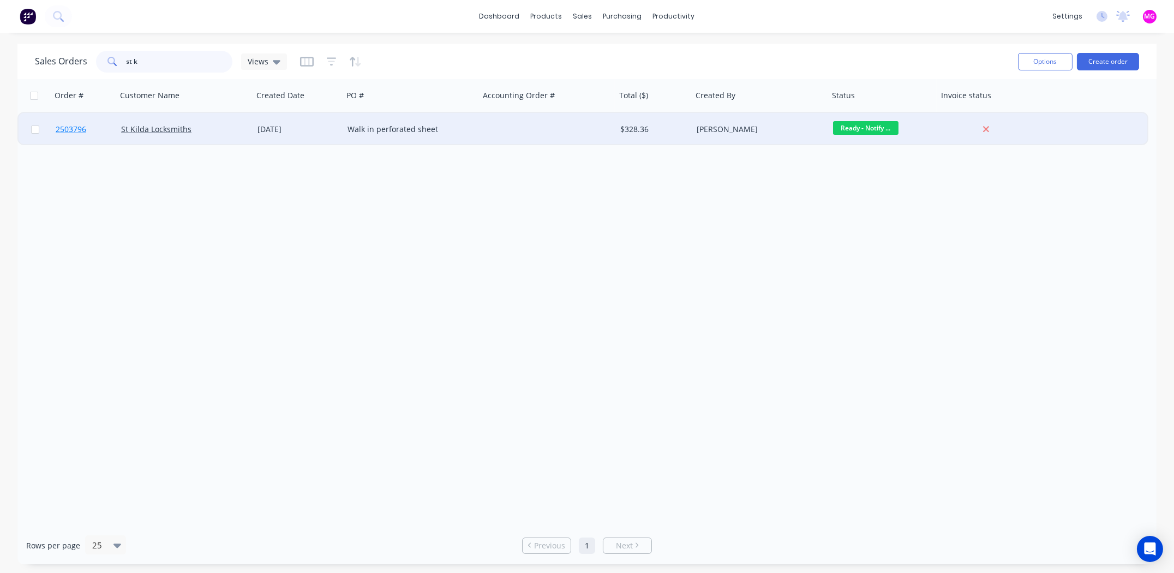
type input "st k"
click at [78, 128] on span "2503796" at bounding box center [71, 129] width 31 height 11
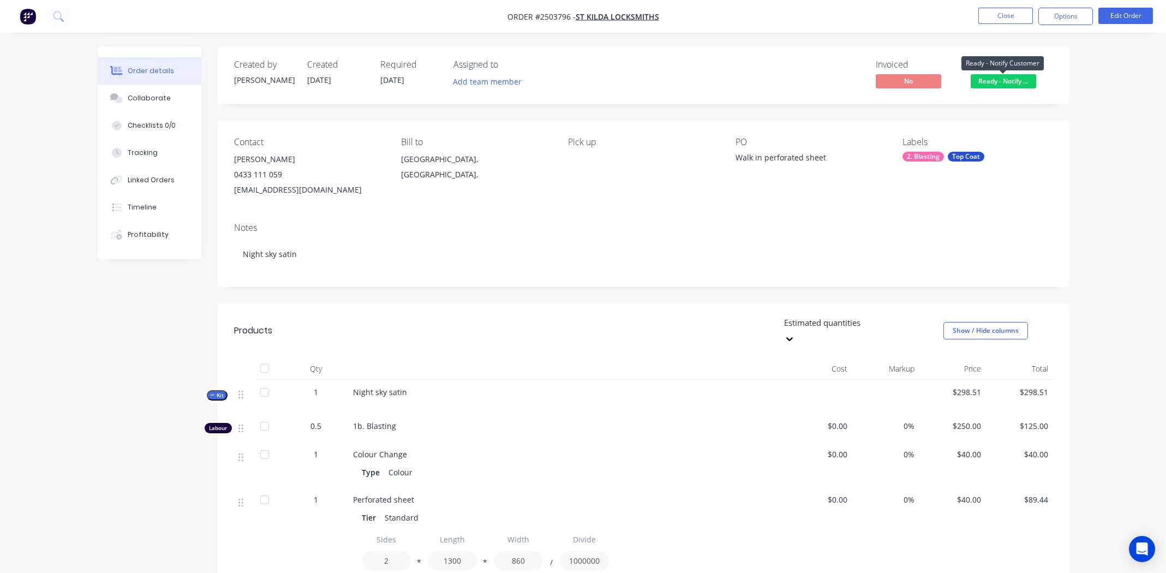
click at [1010, 76] on span "Ready - Notify ..." at bounding box center [1003, 81] width 65 height 14
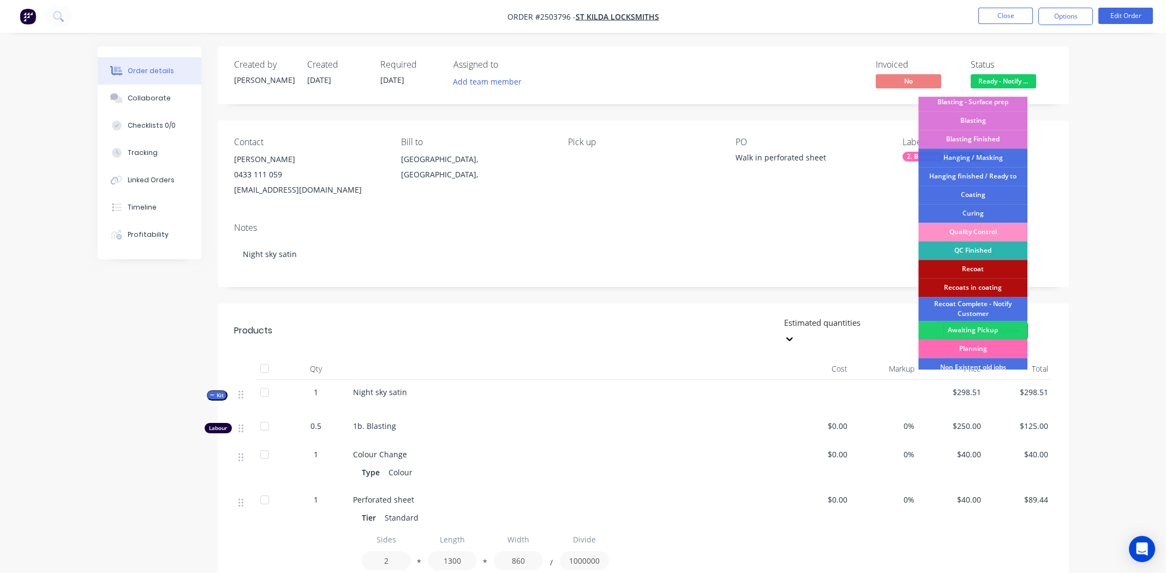
scroll to position [270, 0]
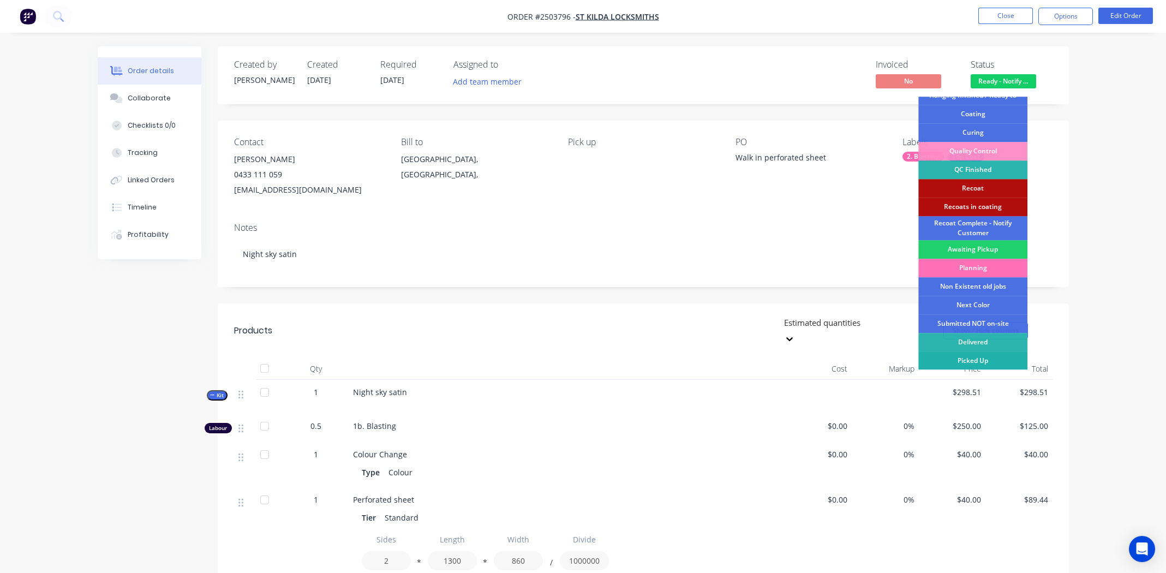
click at [985, 361] on div "Picked Up" at bounding box center [972, 360] width 109 height 19
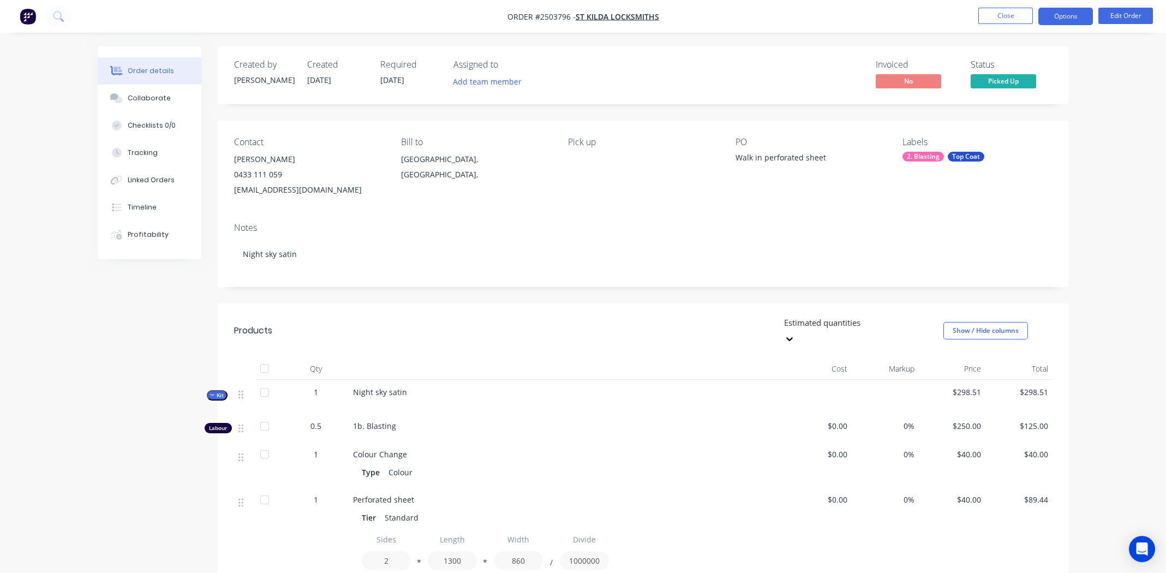
click at [1059, 17] on button "Options" at bounding box center [1065, 16] width 55 height 17
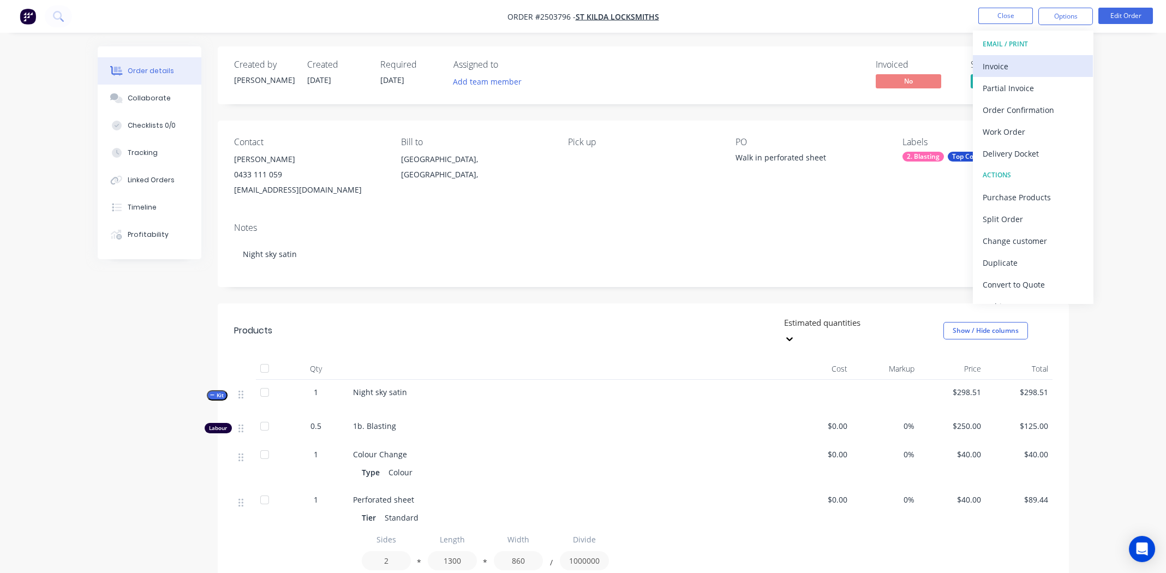
click at [1013, 62] on div "Invoice" at bounding box center [1033, 66] width 100 height 16
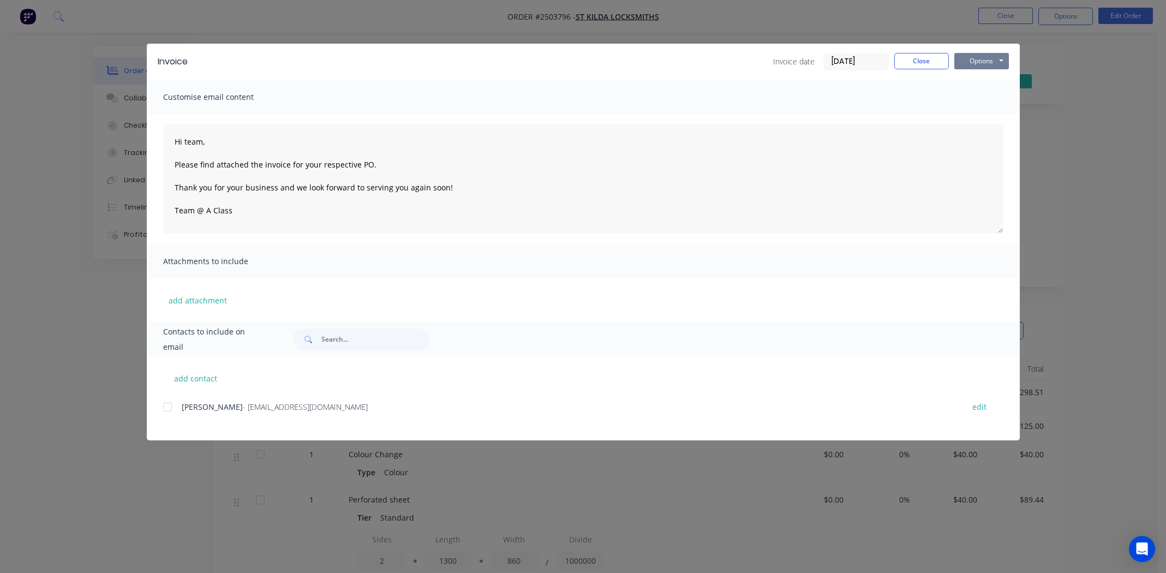
click at [983, 62] on button "Options" at bounding box center [981, 61] width 55 height 16
click at [973, 97] on button "Print" at bounding box center [989, 98] width 70 height 18
click at [900, 60] on button "Close" at bounding box center [921, 61] width 55 height 16
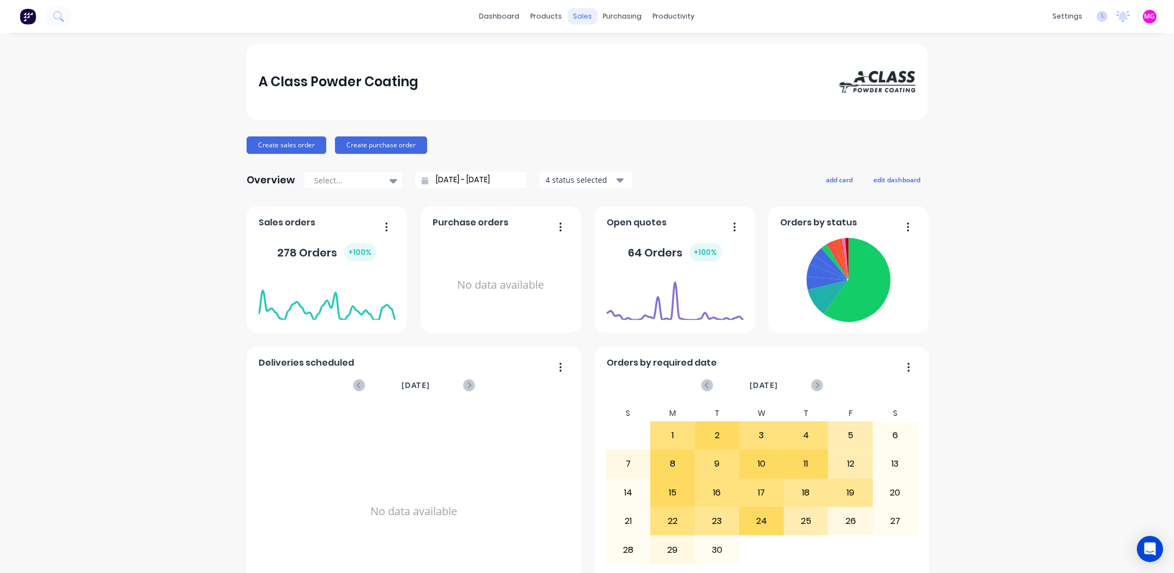
click at [577, 19] on div "sales" at bounding box center [583, 16] width 30 height 16
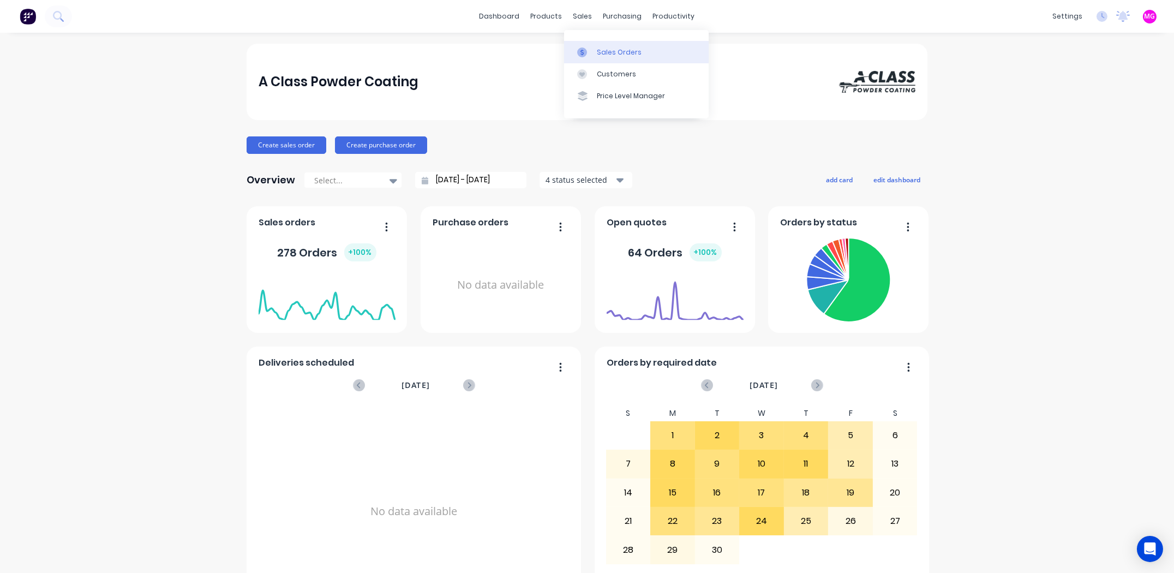
click at [592, 44] on link "Sales Orders" at bounding box center [636, 52] width 145 height 22
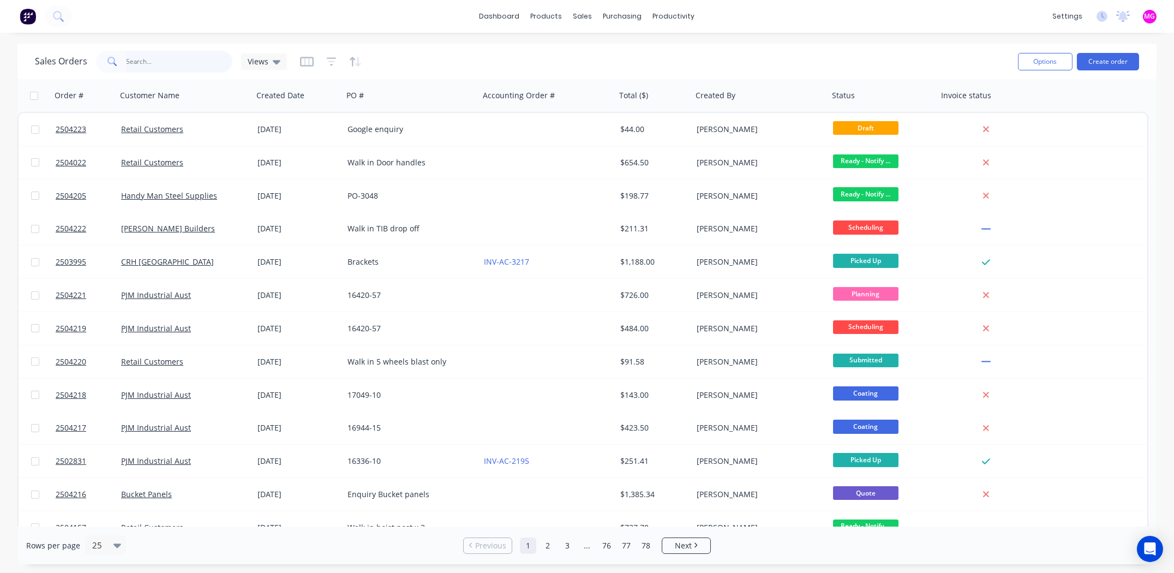
click at [177, 52] on input "text" at bounding box center [180, 62] width 106 height 22
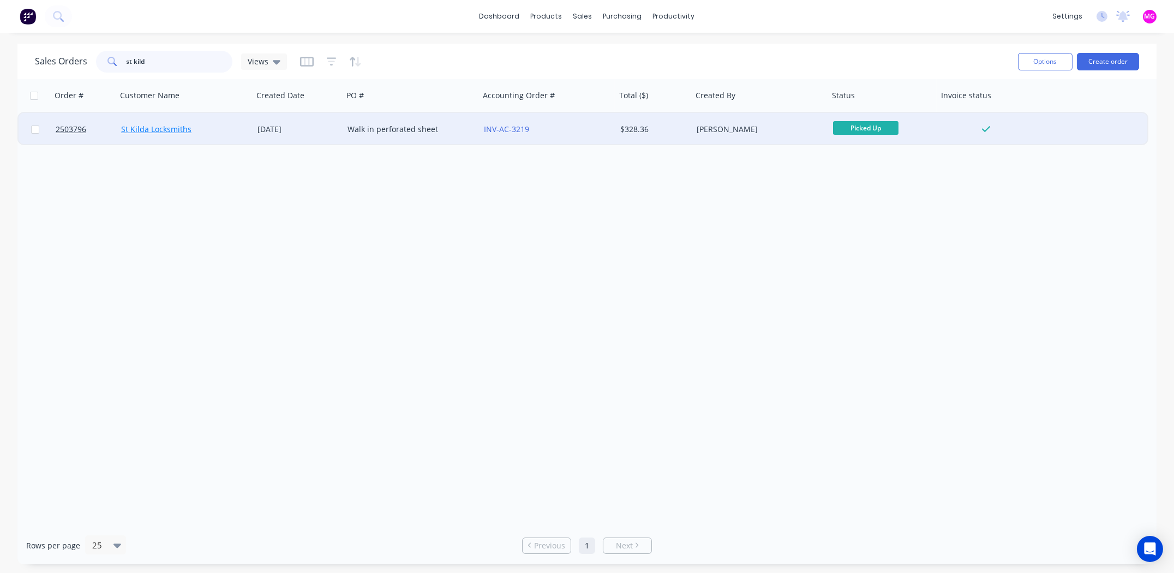
type input "st kild"
click at [152, 128] on link "St Kilda Locksmiths" at bounding box center [156, 129] width 70 height 10
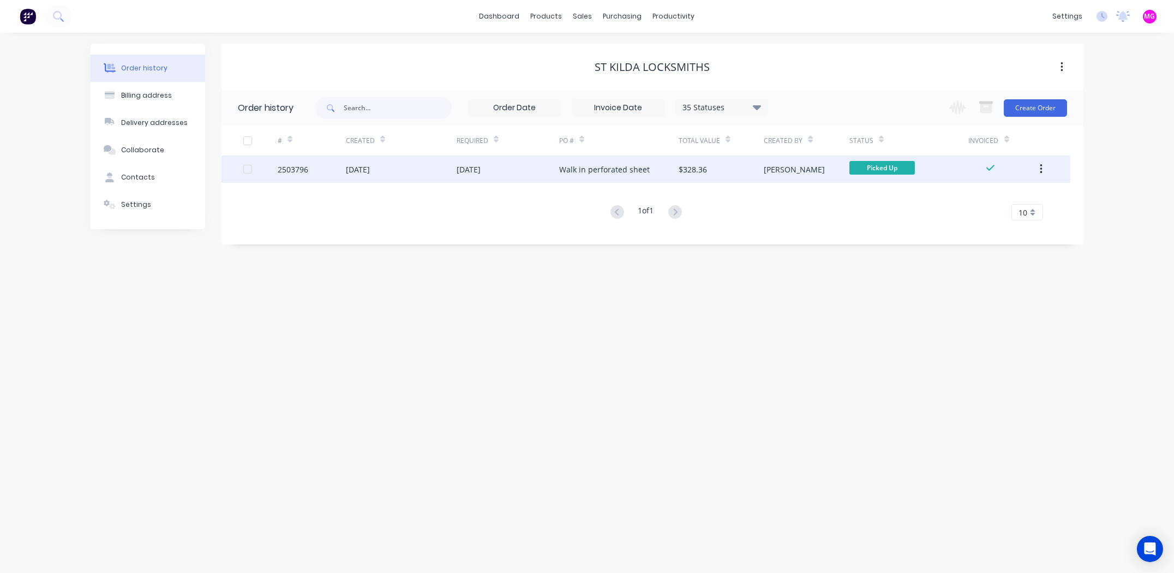
click at [277, 167] on div at bounding box center [260, 168] width 34 height 27
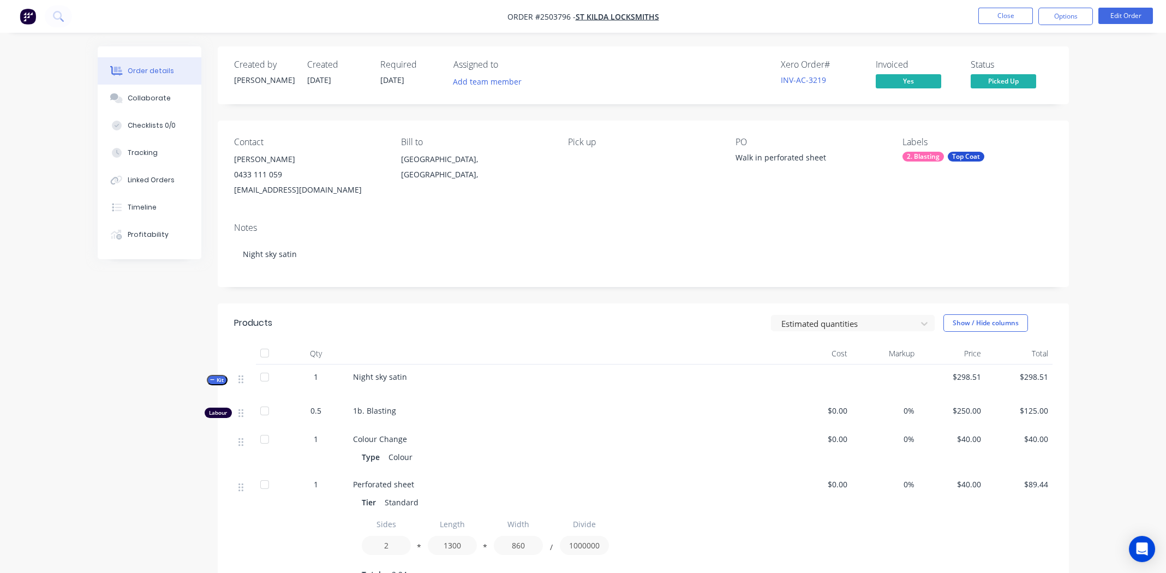
drag, startPoint x: 365, startPoint y: 195, endPoint x: 234, endPoint y: 159, distance: 136.3
click at [234, 159] on div "[PERSON_NAME] 0433 111 059 [EMAIL_ADDRESS][DOMAIN_NAME]" at bounding box center [308, 175] width 149 height 46
copy div "[PERSON_NAME] 0433 111 059 [EMAIL_ADDRESS][DOMAIN_NAME]"
click at [525, 225] on div "Notes" at bounding box center [643, 228] width 818 height 10
click at [1001, 13] on button "Close" at bounding box center [1005, 16] width 55 height 16
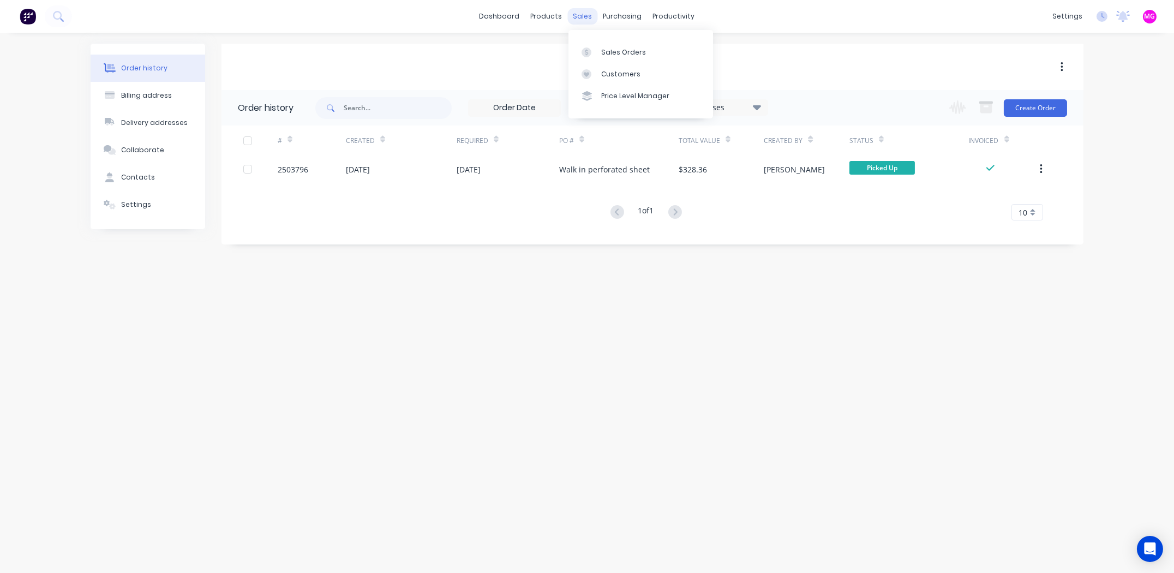
click at [575, 11] on div "sales" at bounding box center [583, 16] width 30 height 16
click at [612, 51] on div "Sales Orders" at bounding box center [623, 52] width 45 height 10
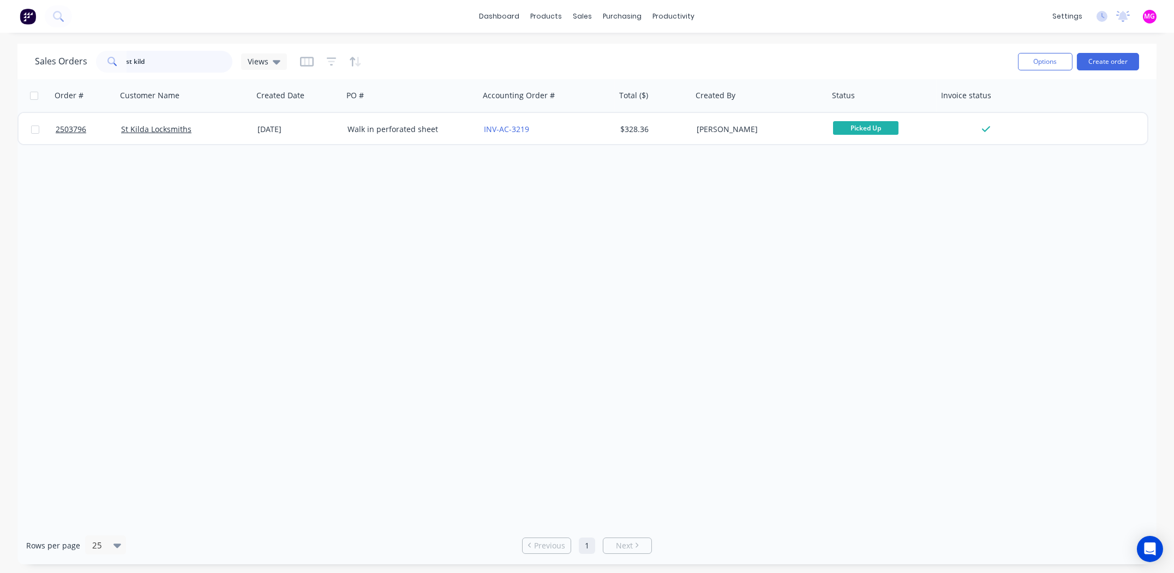
click at [166, 57] on input "st kild" at bounding box center [180, 62] width 106 height 22
click at [136, 62] on input "de3nnis" at bounding box center [180, 62] width 106 height 22
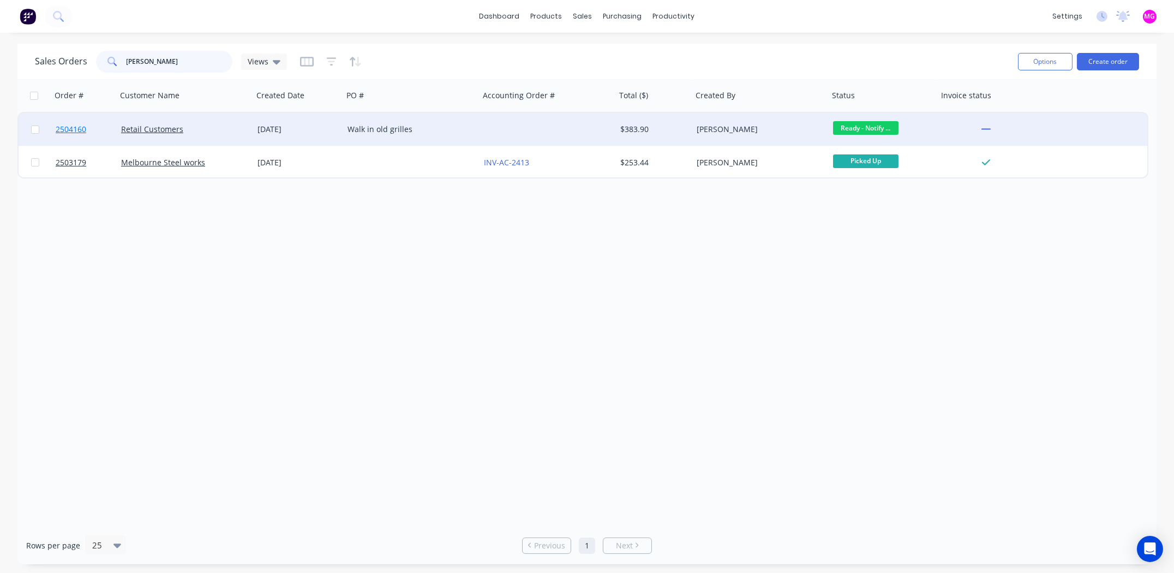
type input "[PERSON_NAME]"
click at [81, 125] on span "2504160" at bounding box center [71, 129] width 31 height 11
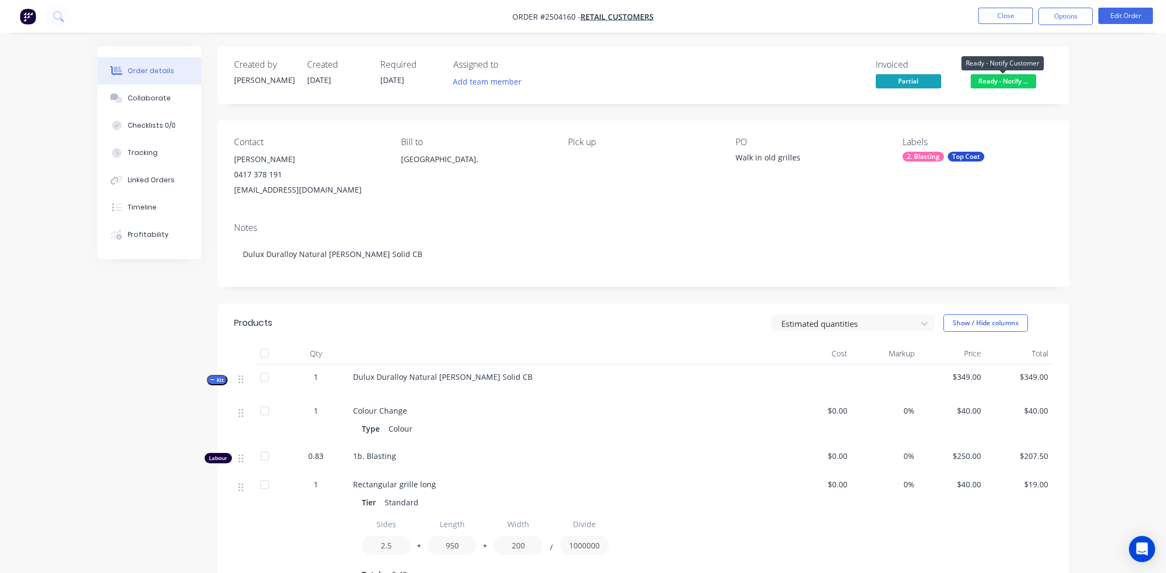
click at [1001, 79] on span "Ready - Notify ..." at bounding box center [1003, 81] width 65 height 14
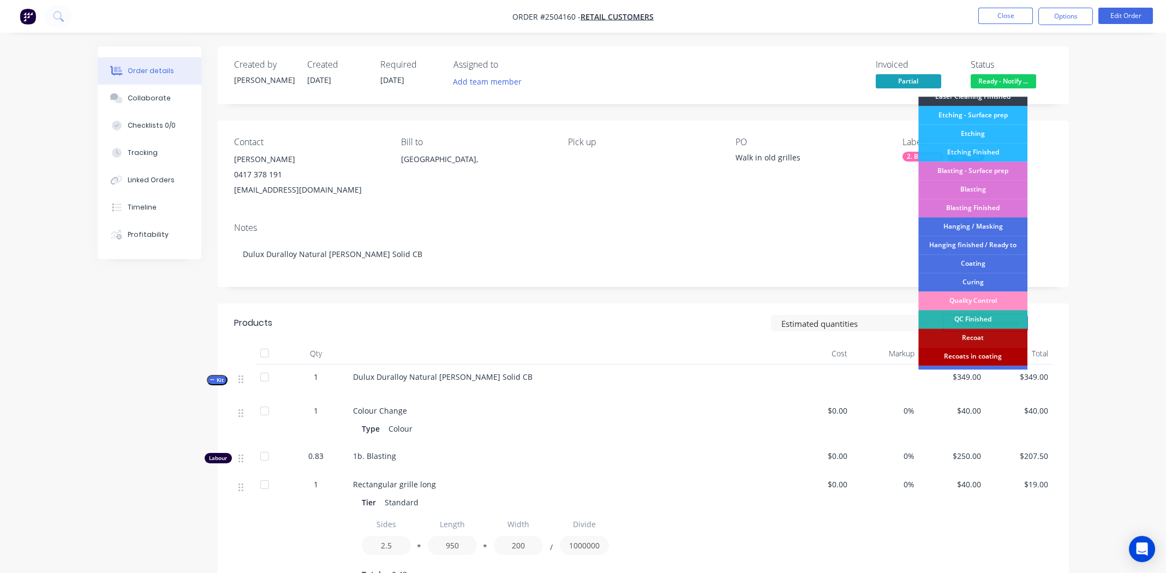
scroll to position [218, 0]
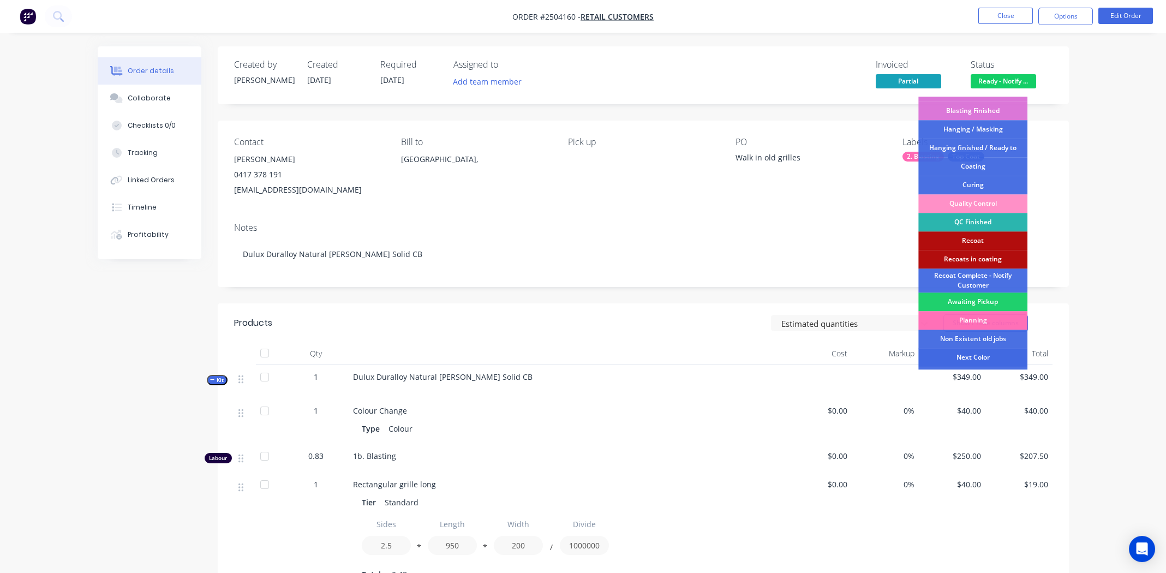
click at [992, 360] on div "Next Color" at bounding box center [972, 357] width 109 height 19
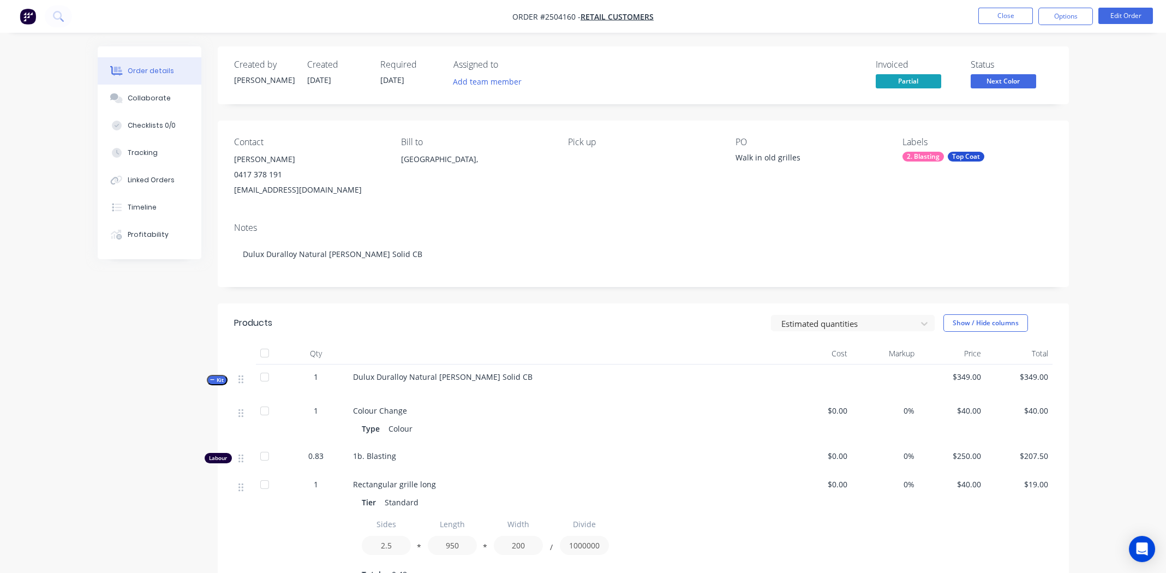
click at [988, 83] on span "Next Color" at bounding box center [1003, 81] width 65 height 14
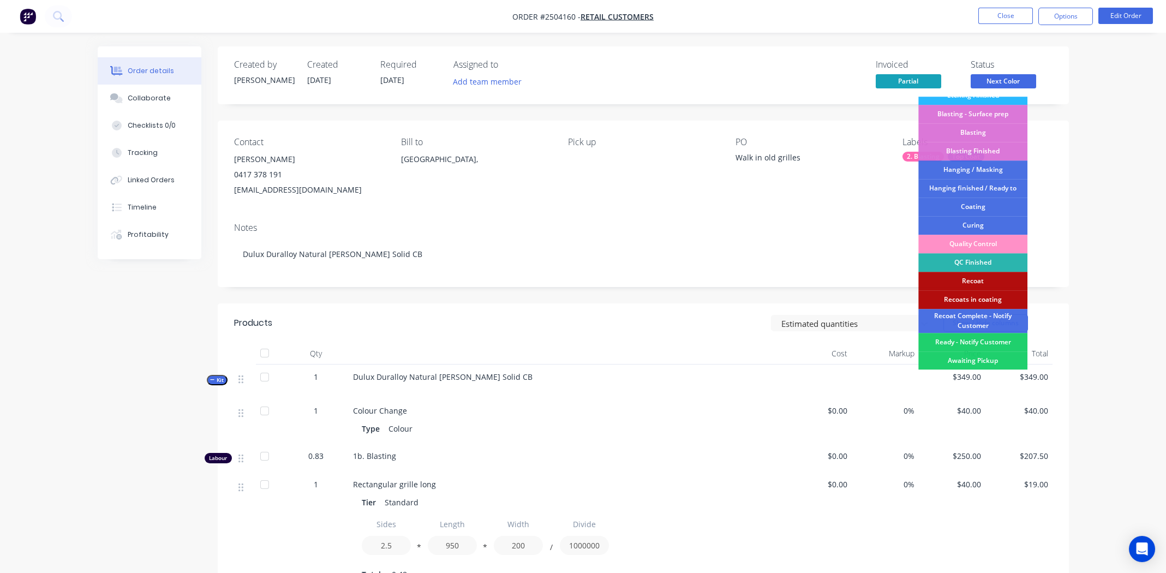
scroll to position [270, 0]
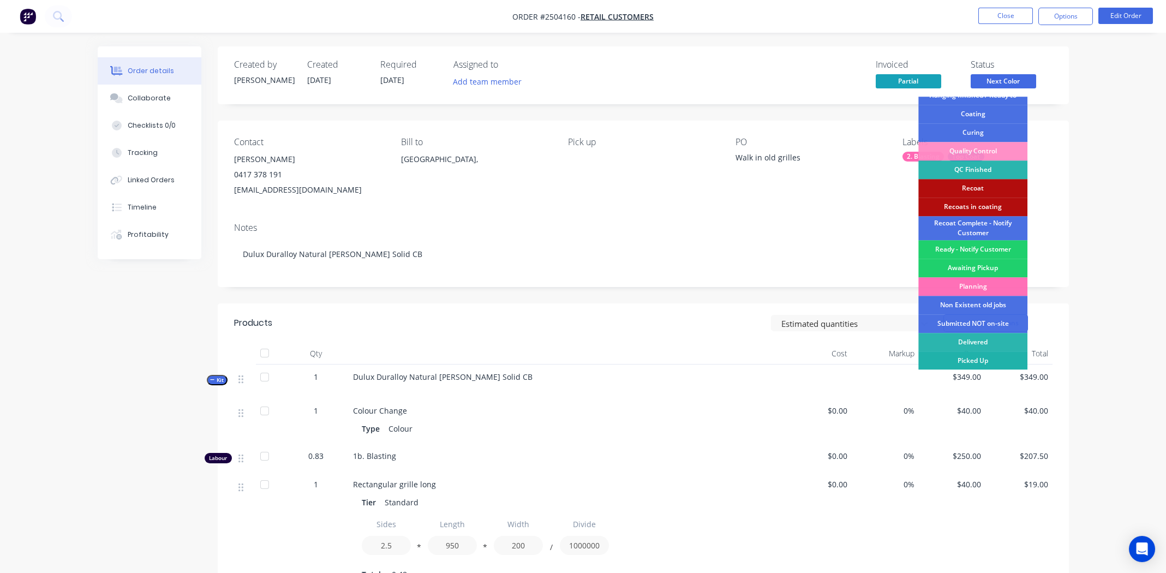
click at [1004, 364] on div "Picked Up" at bounding box center [972, 360] width 109 height 19
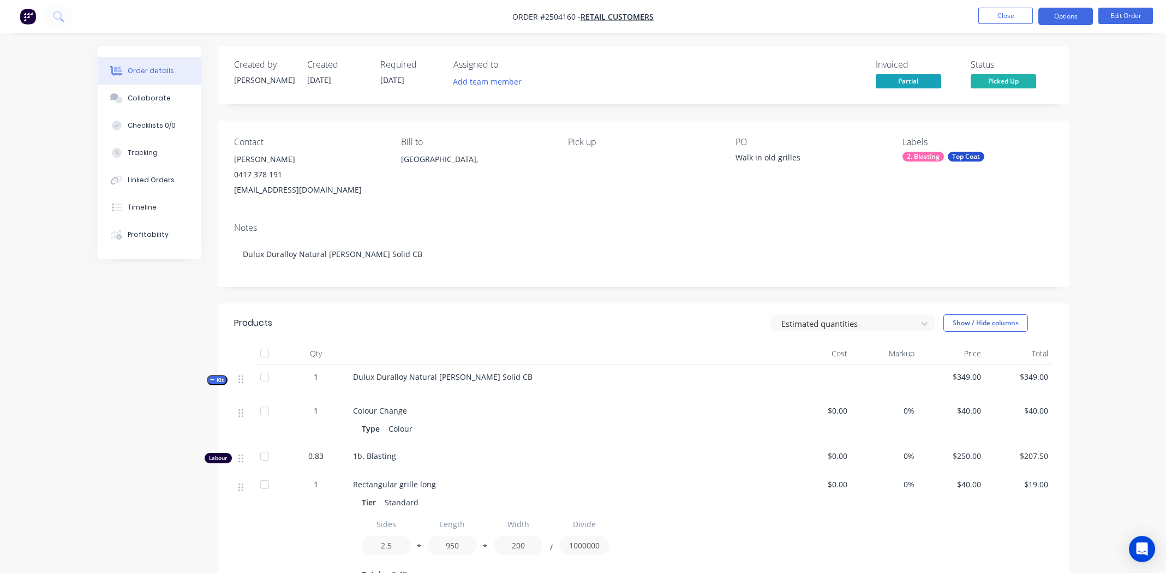
click at [1053, 14] on button "Options" at bounding box center [1065, 16] width 55 height 17
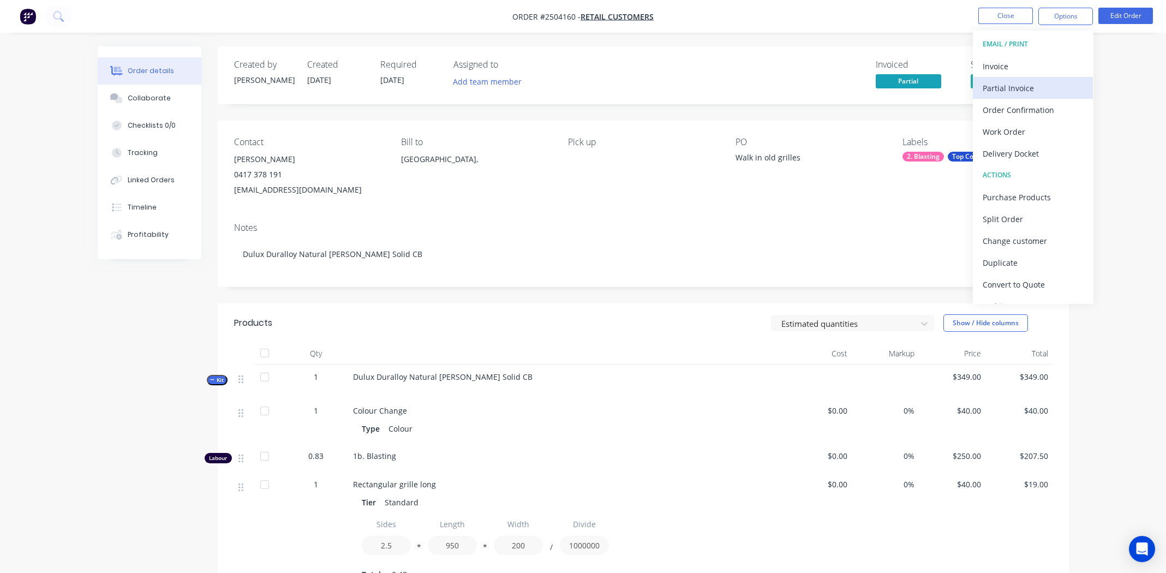
click at [991, 84] on div "Partial Invoice" at bounding box center [1033, 88] width 100 height 16
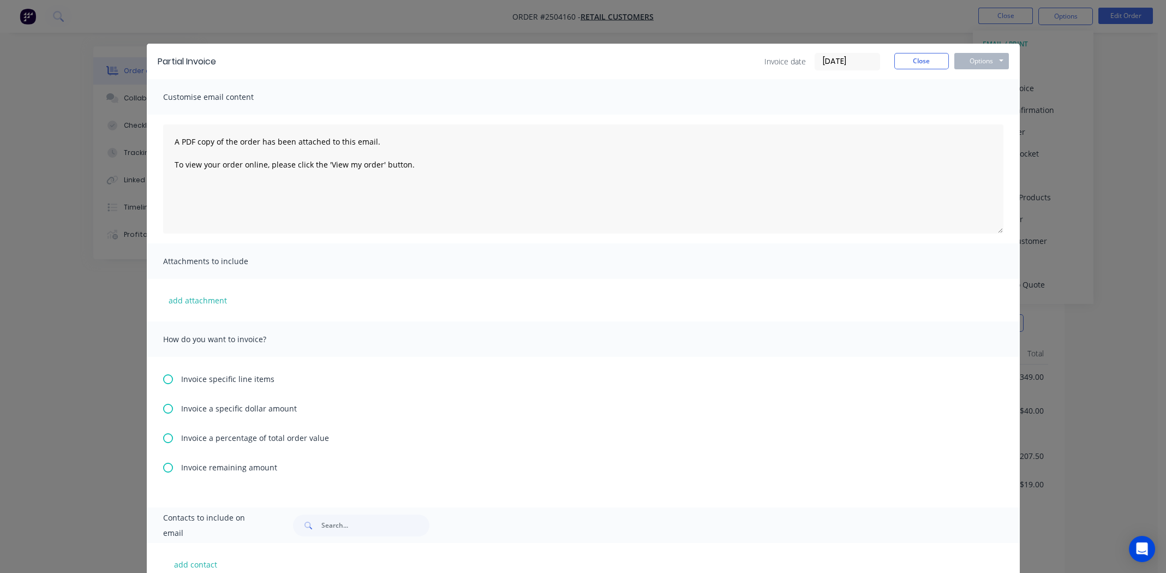
scroll to position [164, 0]
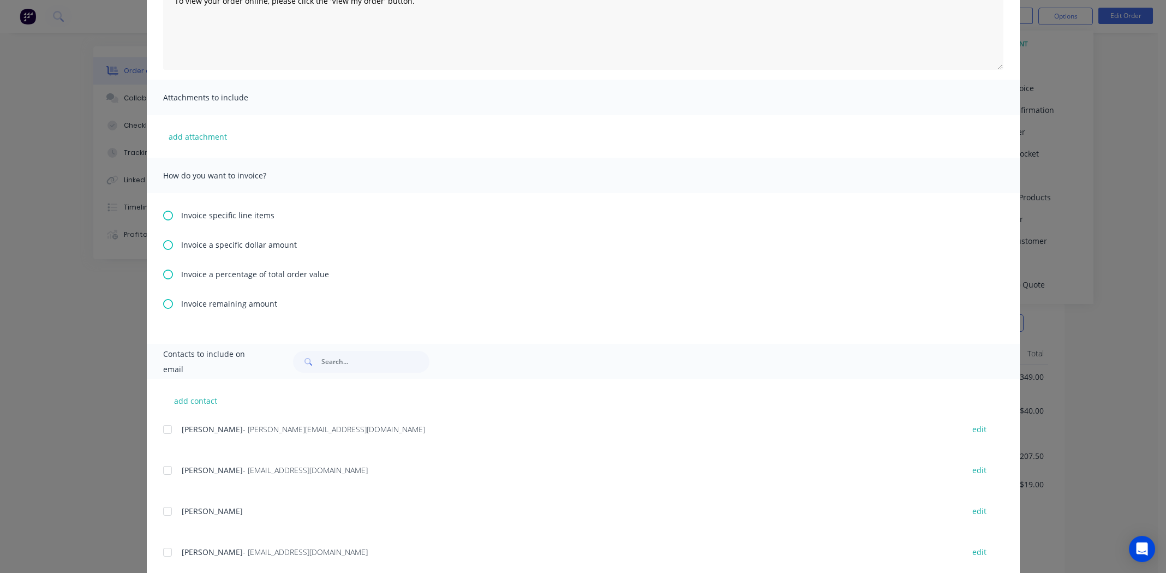
click at [165, 244] on icon at bounding box center [168, 245] width 10 height 10
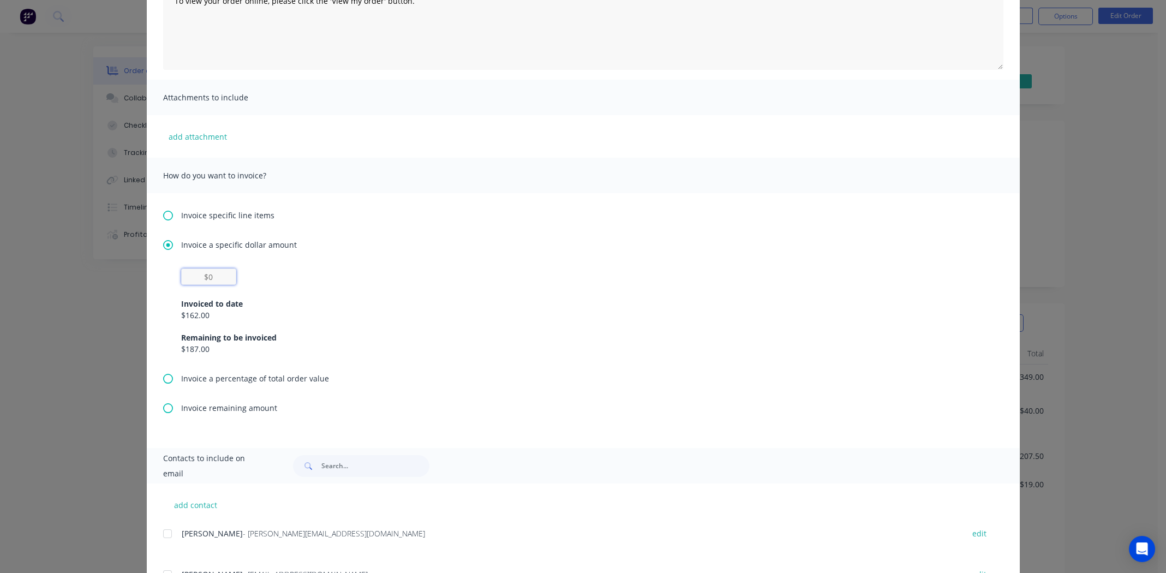
click at [203, 278] on input "text" at bounding box center [208, 276] width 55 height 16
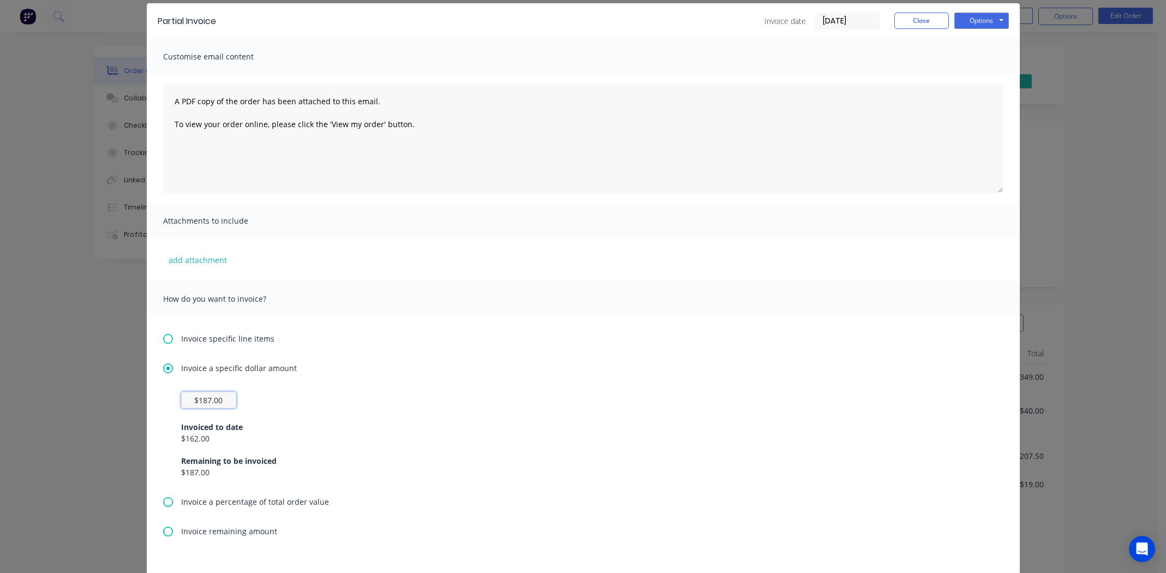
scroll to position [0, 0]
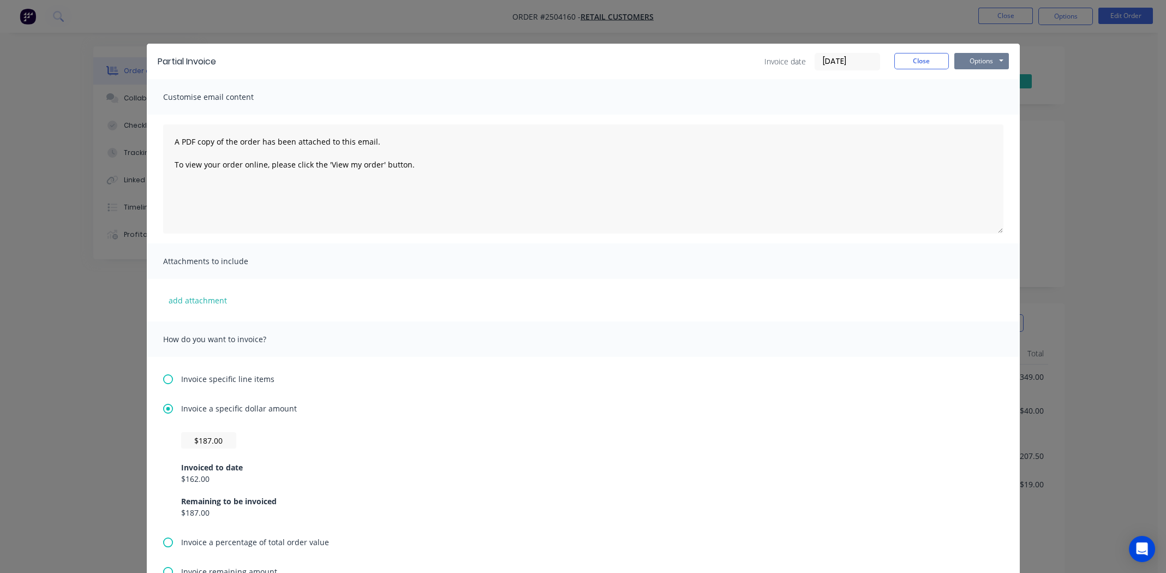
type input "$187"
click at [975, 57] on button "Options" at bounding box center [981, 61] width 55 height 16
click at [979, 98] on button "Print" at bounding box center [989, 98] width 70 height 18
click at [915, 57] on button "Close" at bounding box center [921, 61] width 55 height 16
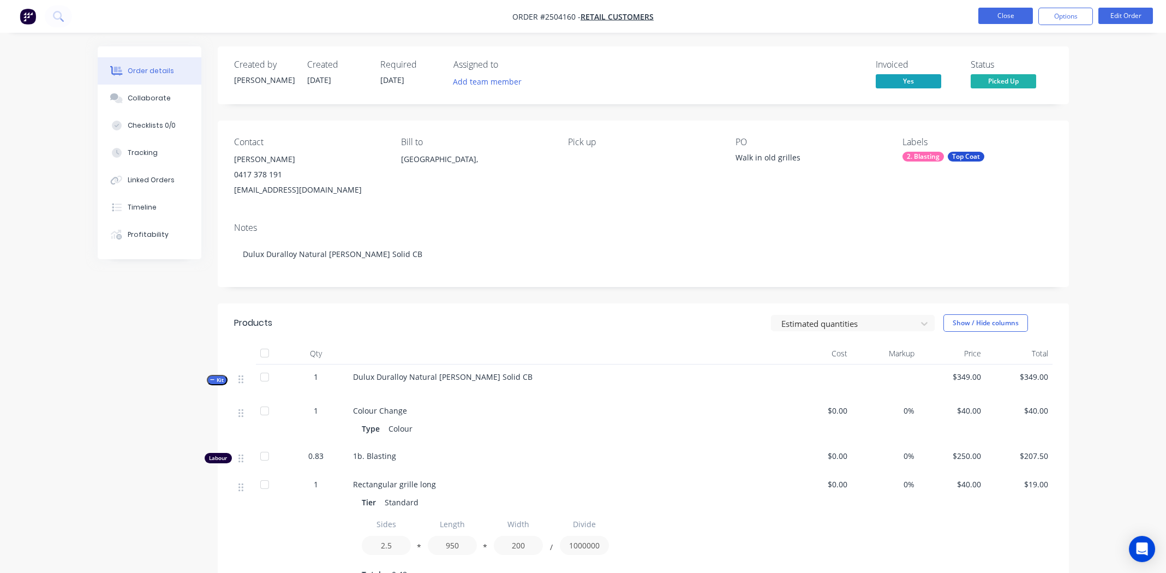
click at [995, 14] on button "Close" at bounding box center [1005, 16] width 55 height 16
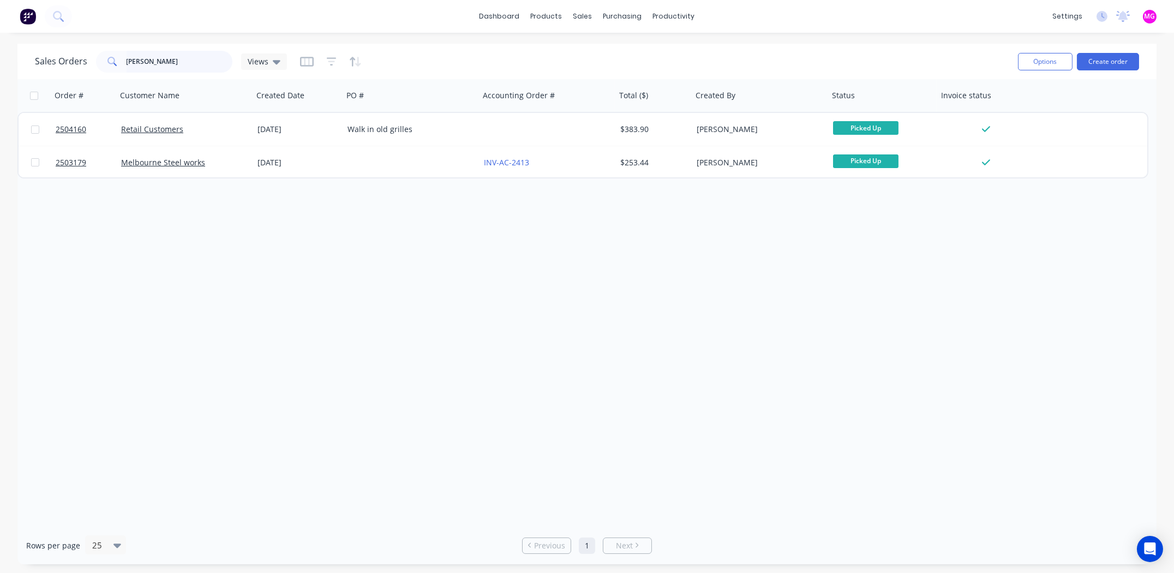
click at [161, 55] on input "[PERSON_NAME]" at bounding box center [180, 62] width 106 height 22
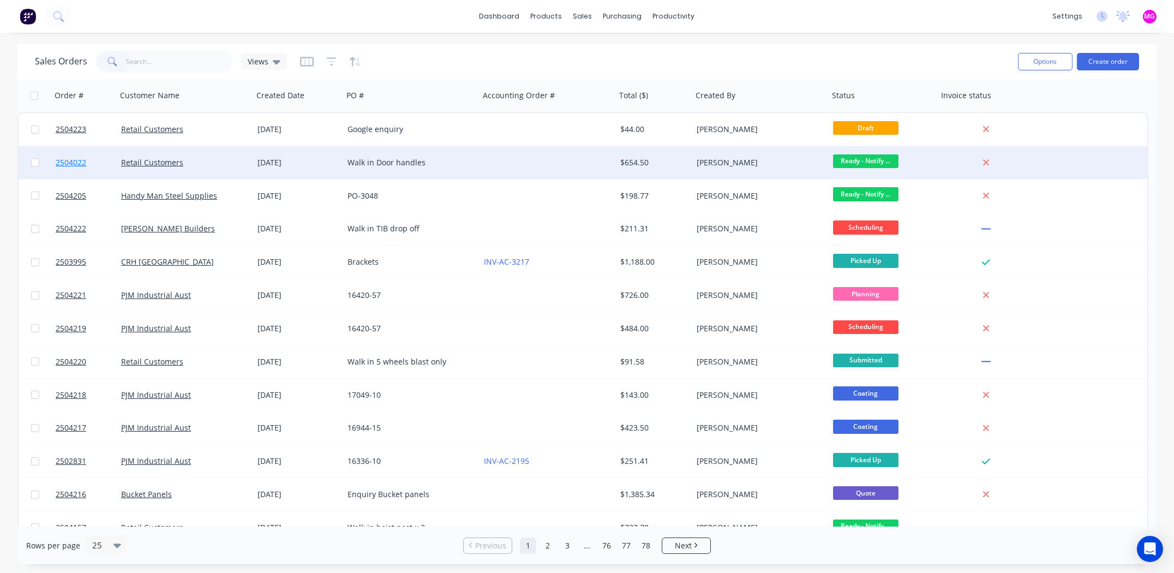
click at [58, 159] on span "2504022" at bounding box center [71, 162] width 31 height 11
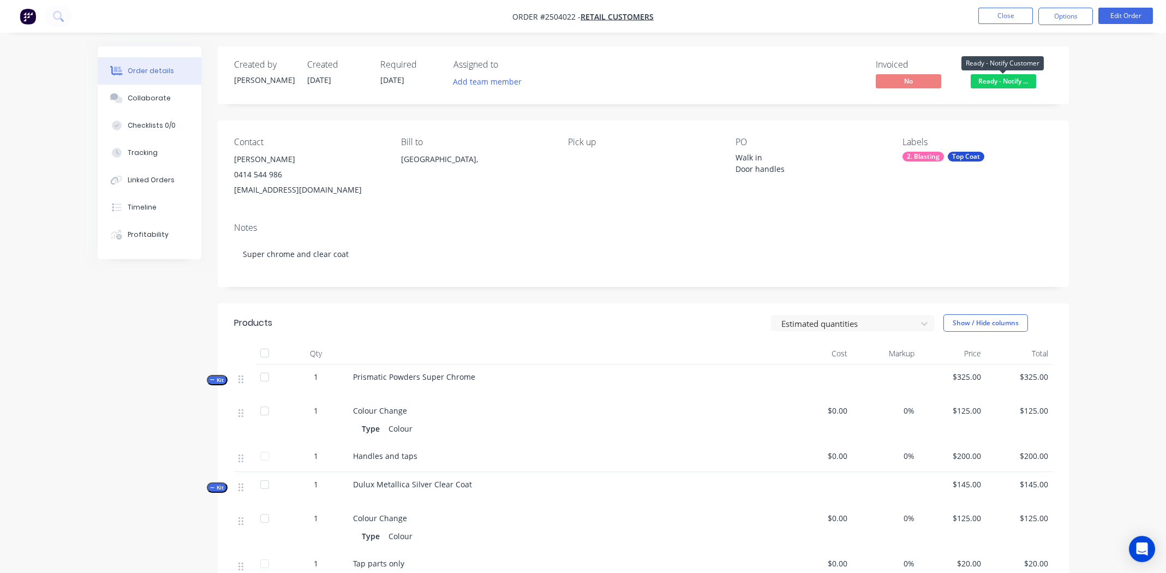
click at [1010, 80] on span "Ready - Notify ..." at bounding box center [1003, 81] width 65 height 14
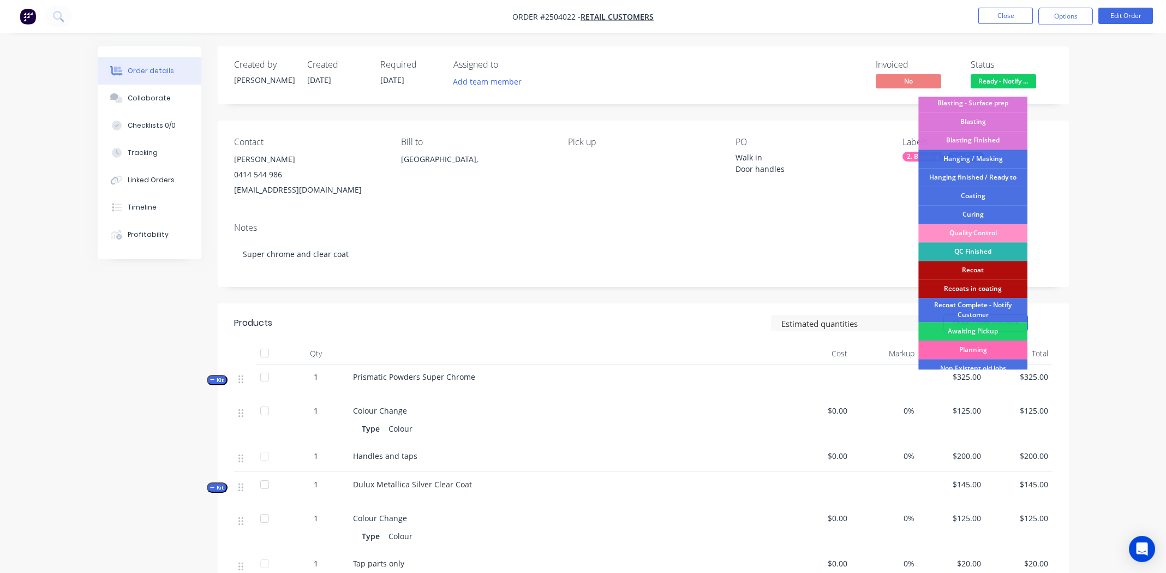
scroll to position [270, 0]
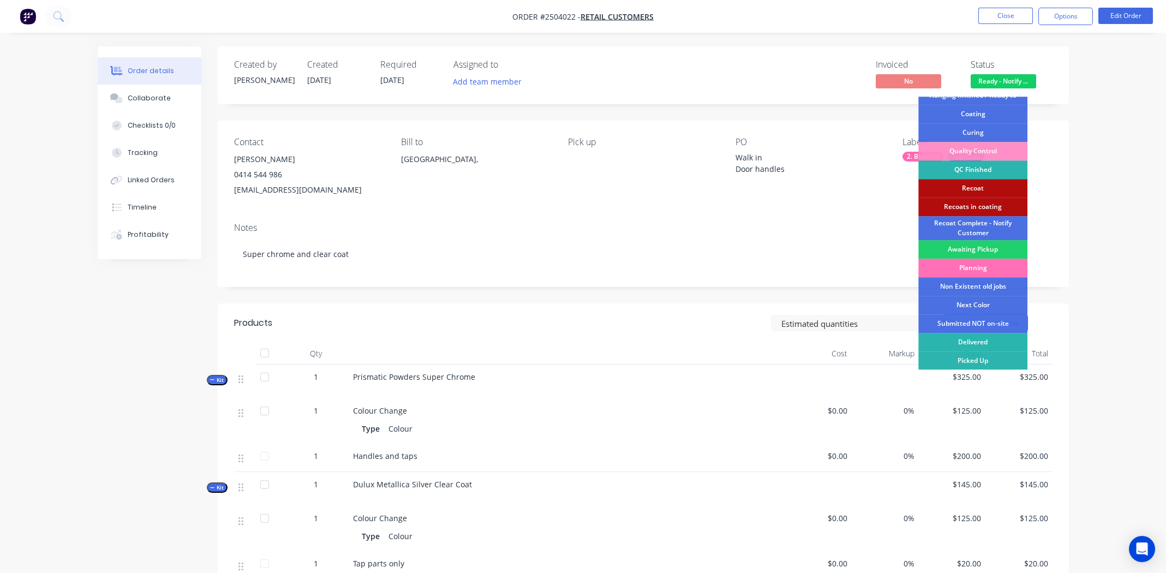
drag, startPoint x: 984, startPoint y: 361, endPoint x: 985, endPoint y: 354, distance: 6.6
click at [984, 360] on div "Picked Up" at bounding box center [972, 360] width 109 height 19
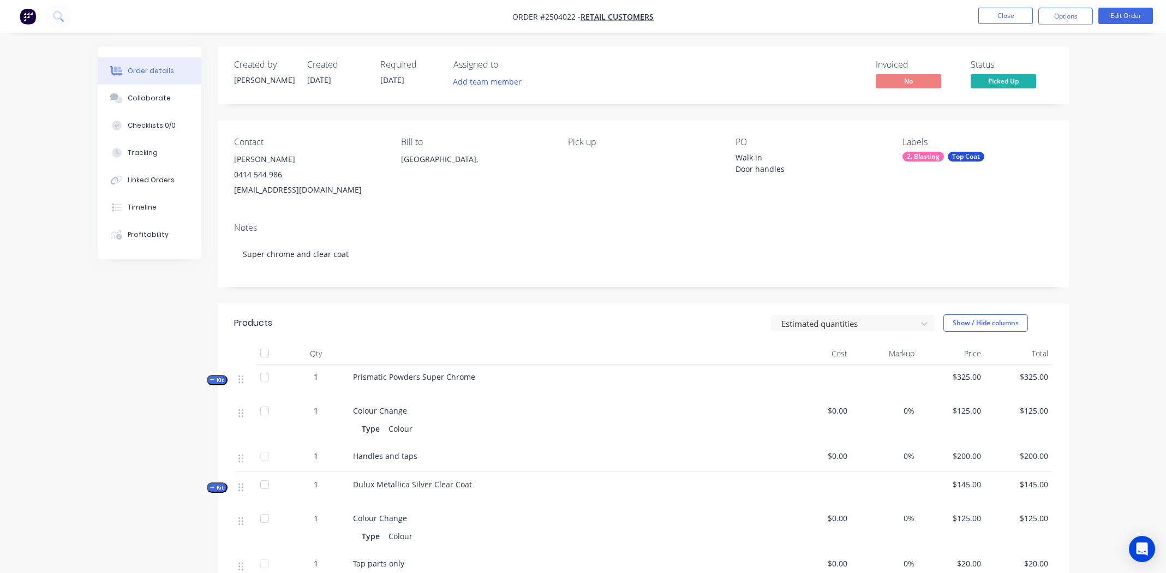
scroll to position [260, 0]
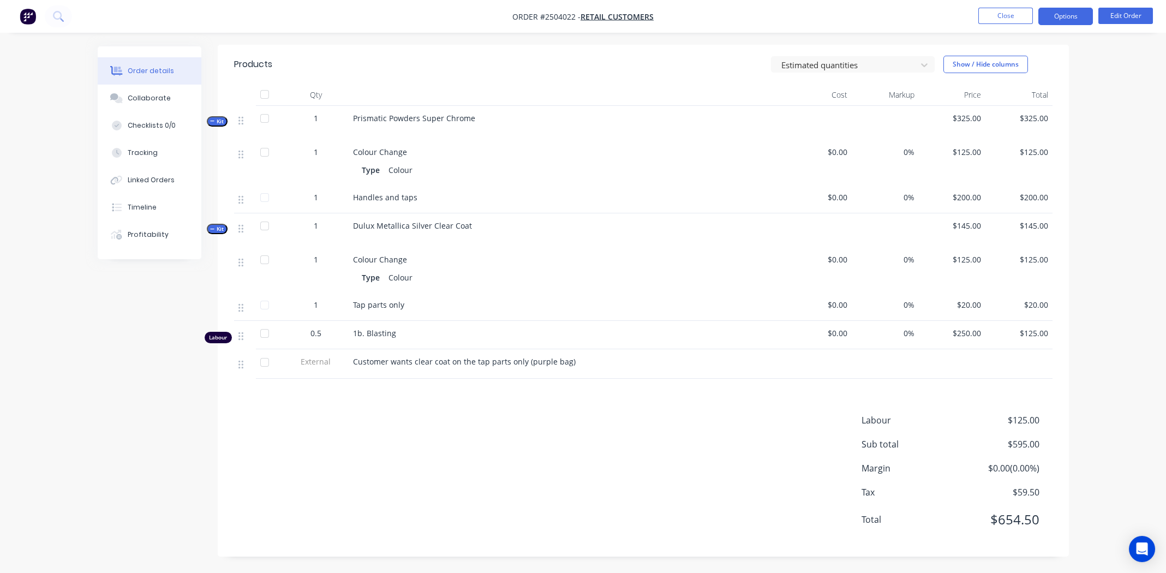
click at [1059, 16] on button "Options" at bounding box center [1065, 16] width 55 height 17
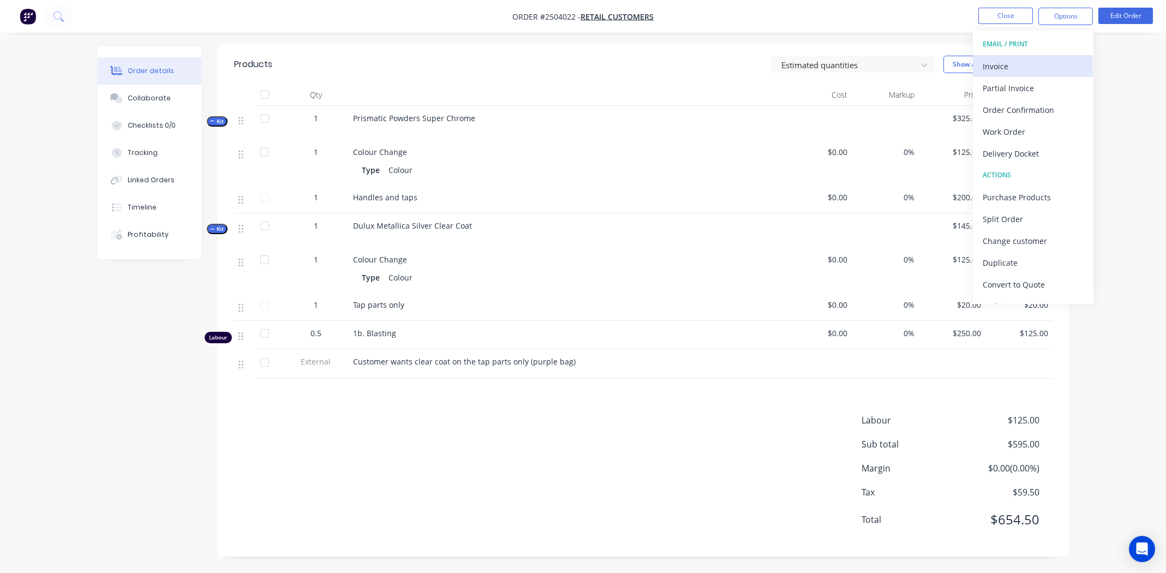
click at [1002, 67] on div "Invoice" at bounding box center [1033, 66] width 100 height 16
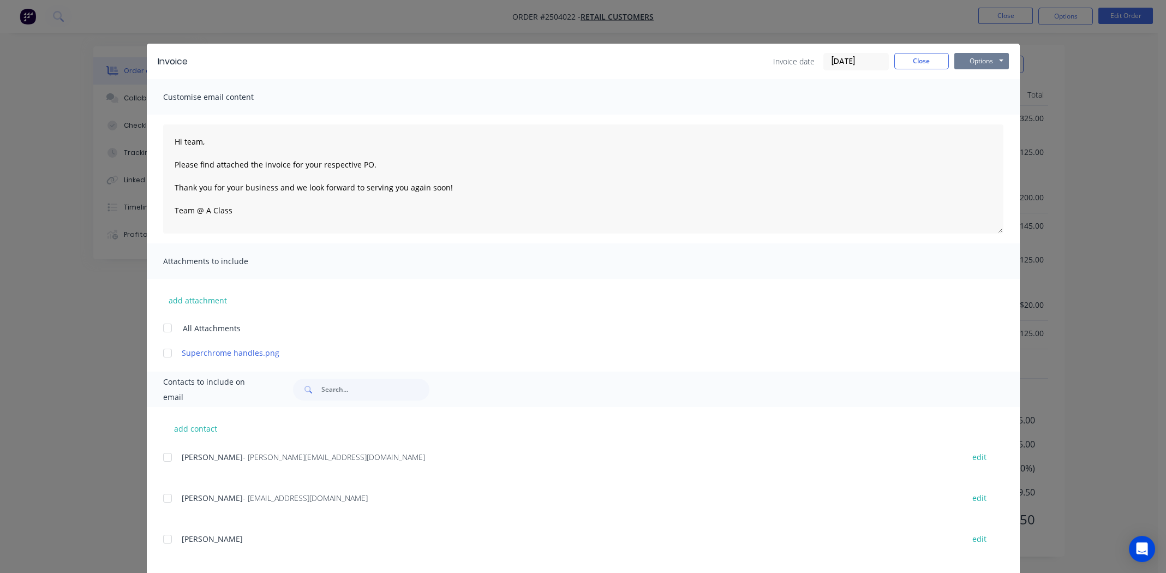
click at [971, 64] on button "Options" at bounding box center [981, 61] width 55 height 16
click at [978, 98] on button "Print" at bounding box center [989, 98] width 70 height 18
click at [981, 61] on button "Options" at bounding box center [981, 61] width 55 height 16
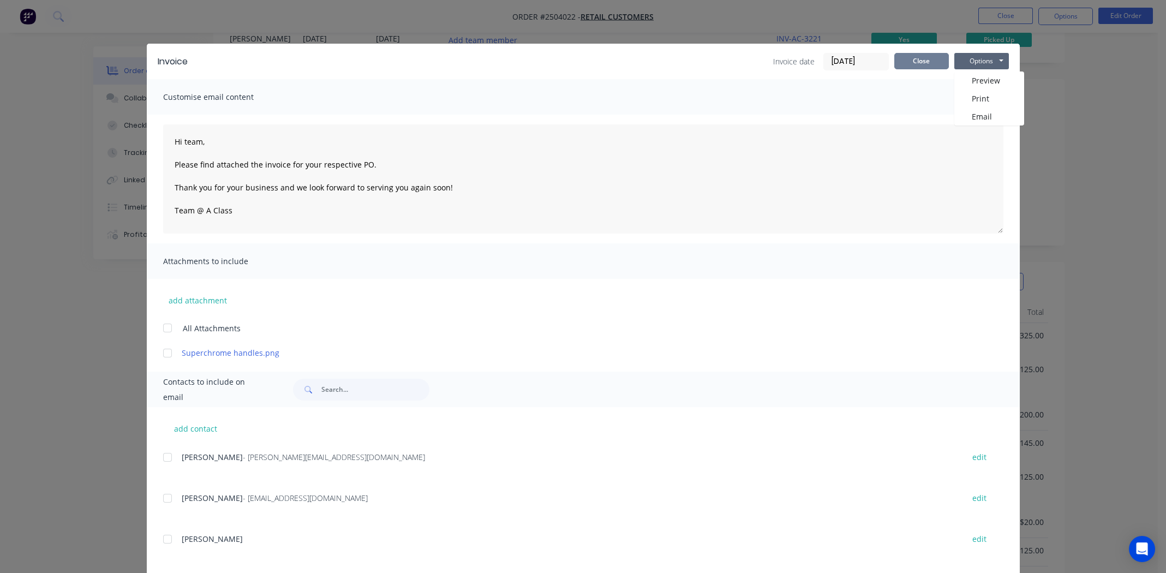
click at [901, 59] on button "Close" at bounding box center [921, 61] width 55 height 16
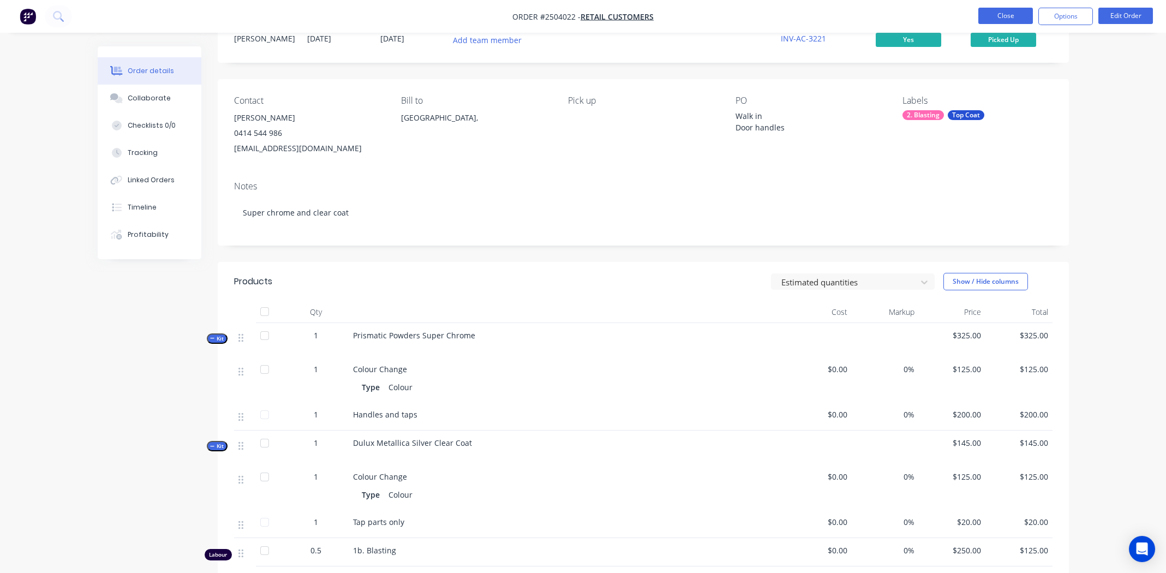
click at [1000, 17] on button "Close" at bounding box center [1005, 16] width 55 height 16
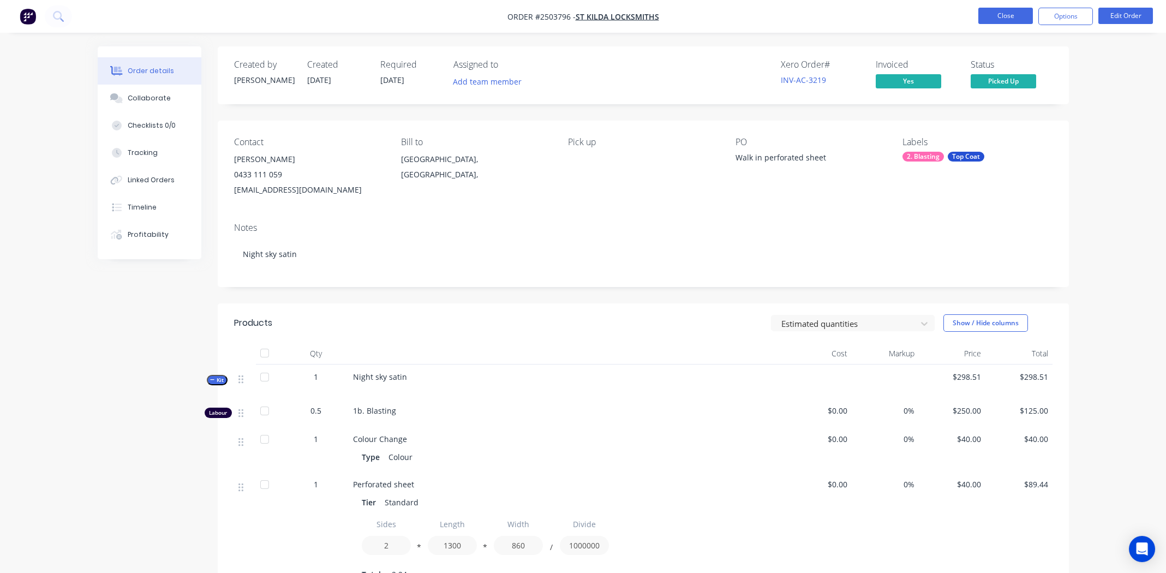
click at [1006, 14] on button "Close" at bounding box center [1005, 16] width 55 height 16
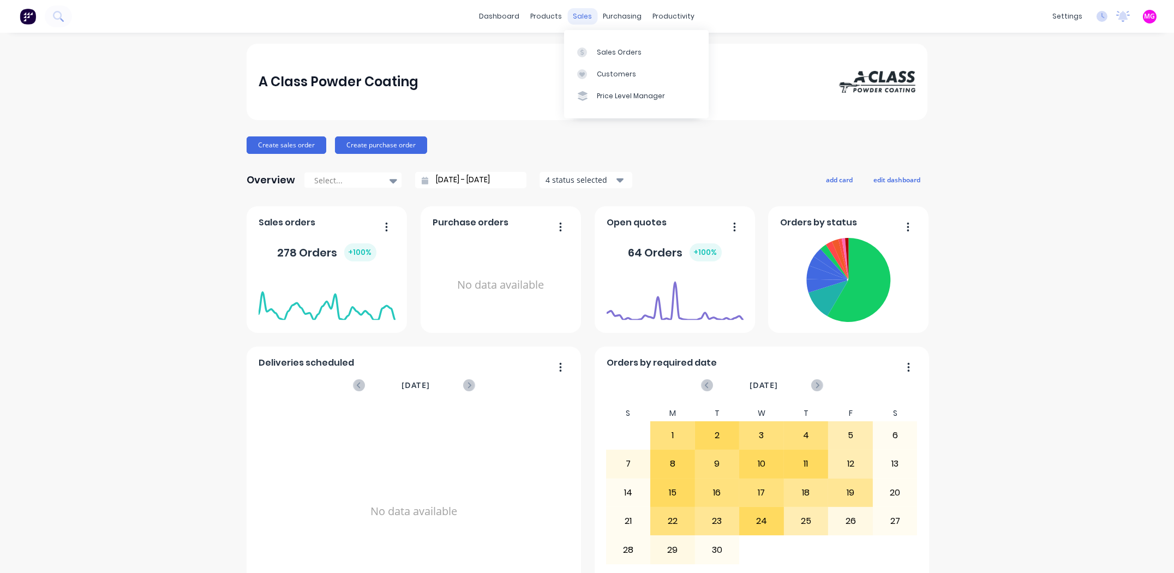
click at [581, 12] on div "sales" at bounding box center [583, 16] width 30 height 16
click at [592, 51] on div at bounding box center [585, 52] width 16 height 10
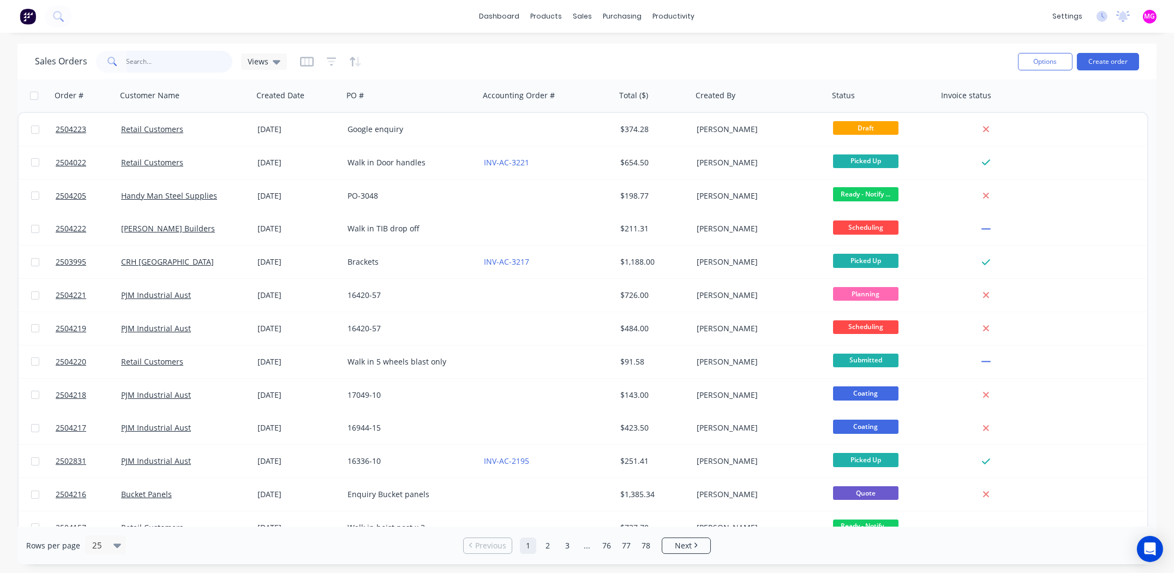
click at [168, 62] on input "text" at bounding box center [180, 62] width 106 height 22
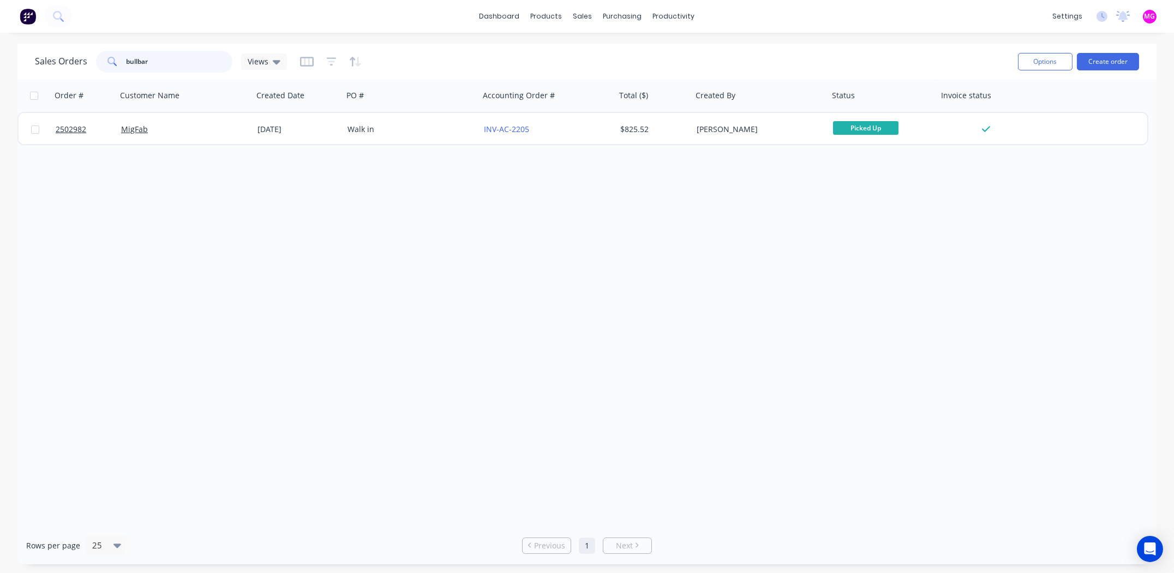
click at [135, 61] on input "bullbar" at bounding box center [180, 62] width 106 height 22
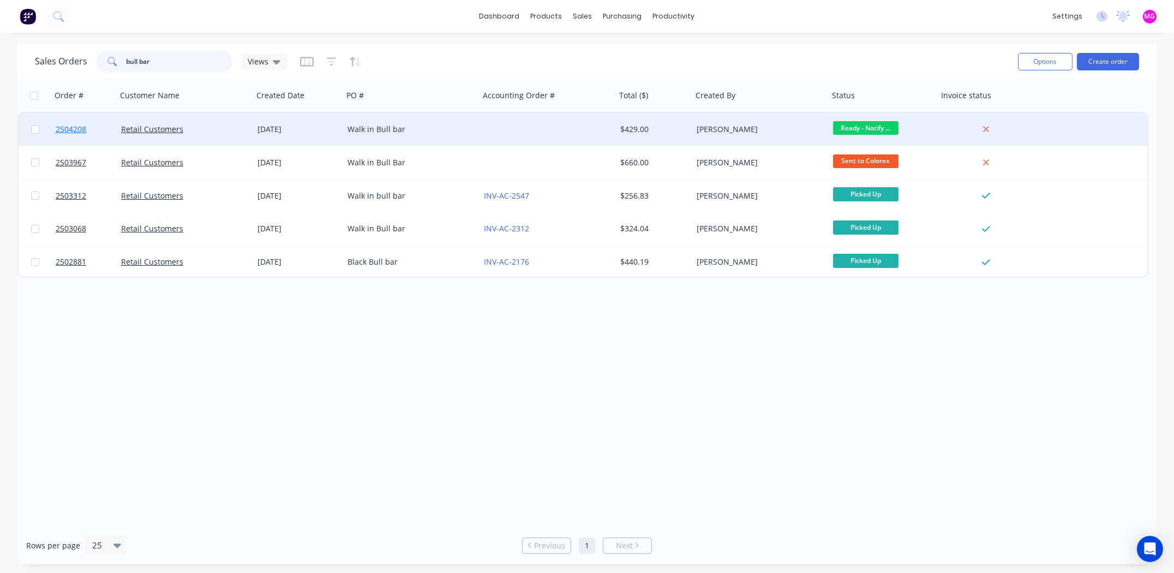
type input "bull bar"
click at [59, 126] on span "2504208" at bounding box center [71, 129] width 31 height 11
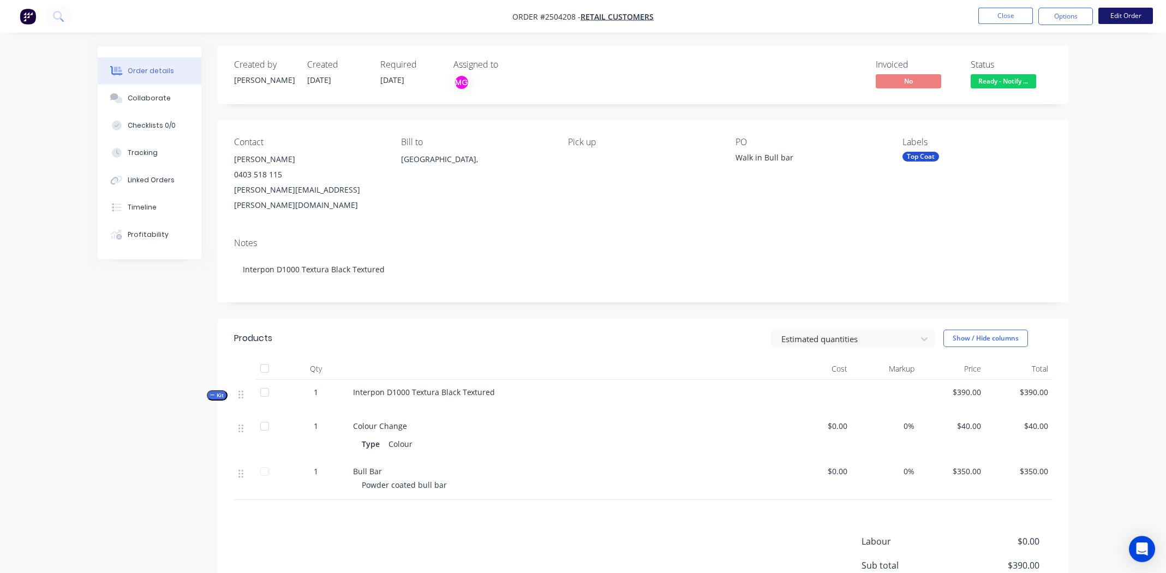
click at [1123, 16] on button "Edit Order" at bounding box center [1125, 16] width 55 height 16
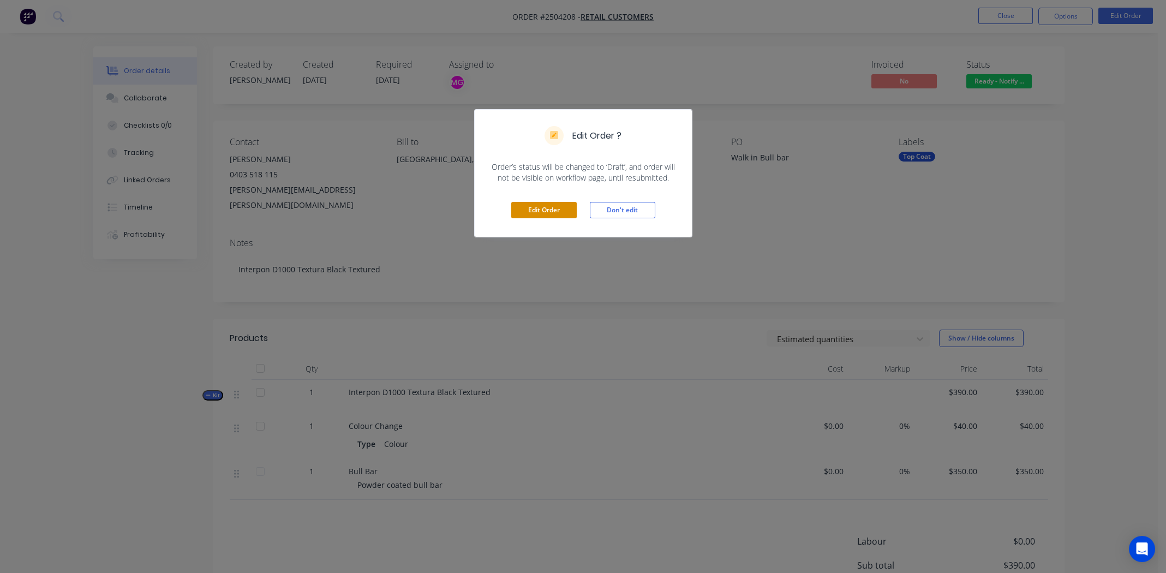
click at [554, 208] on button "Edit Order" at bounding box center [543, 210] width 65 height 16
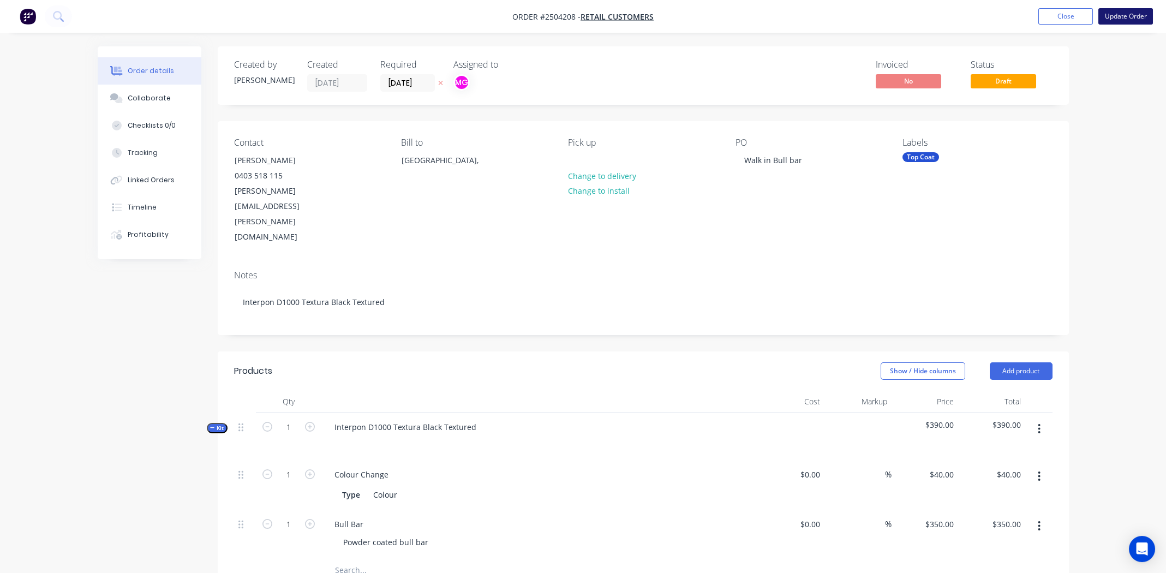
click at [1126, 17] on button "Update Order" at bounding box center [1125, 16] width 55 height 16
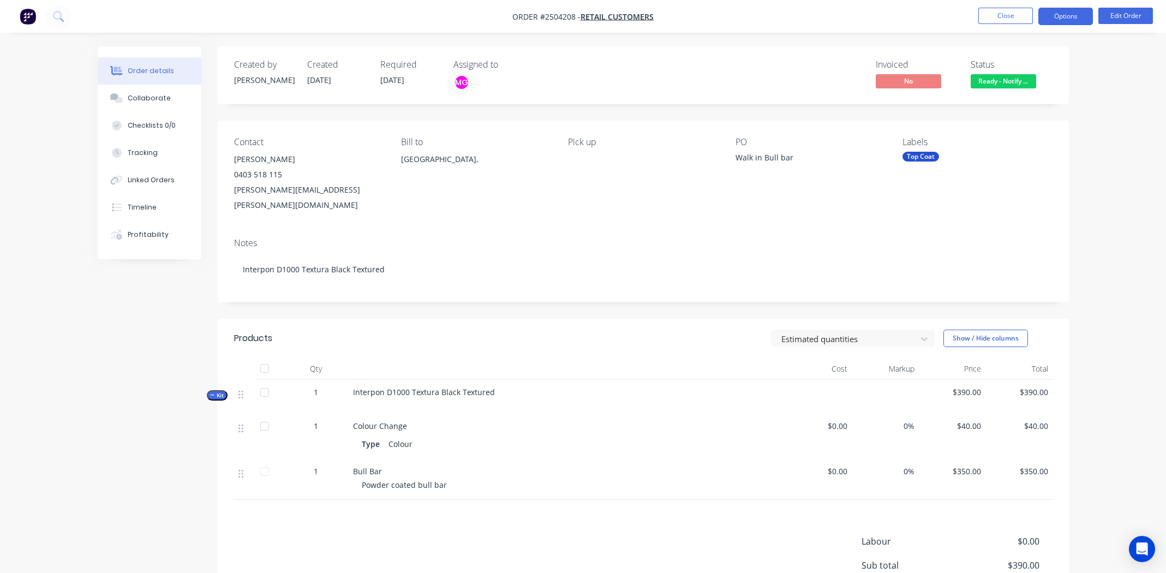
click at [1063, 15] on button "Options" at bounding box center [1065, 16] width 55 height 17
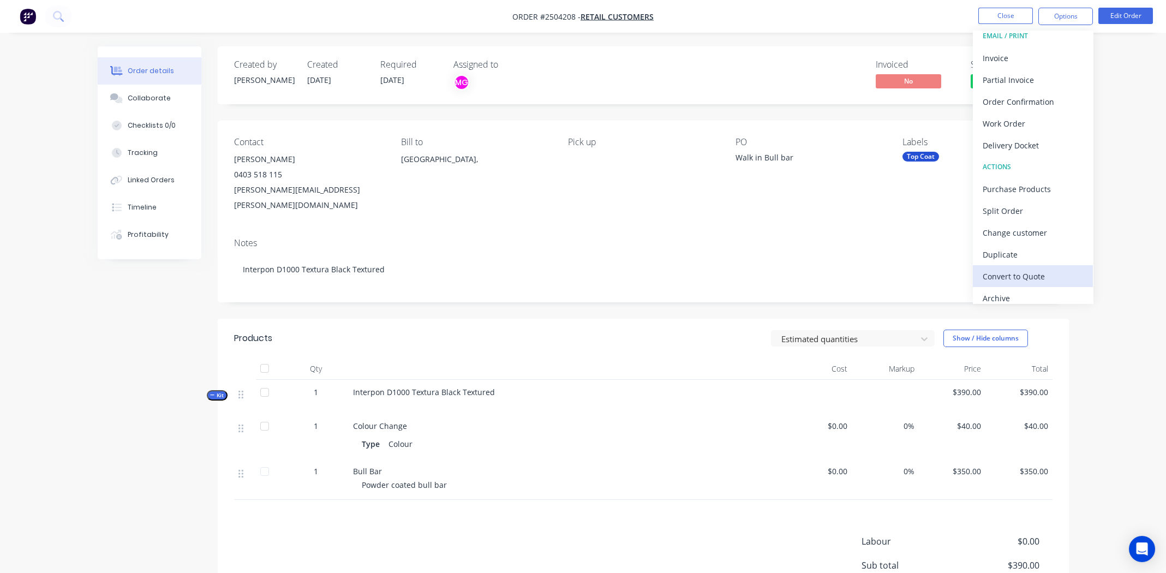
scroll to position [16, 0]
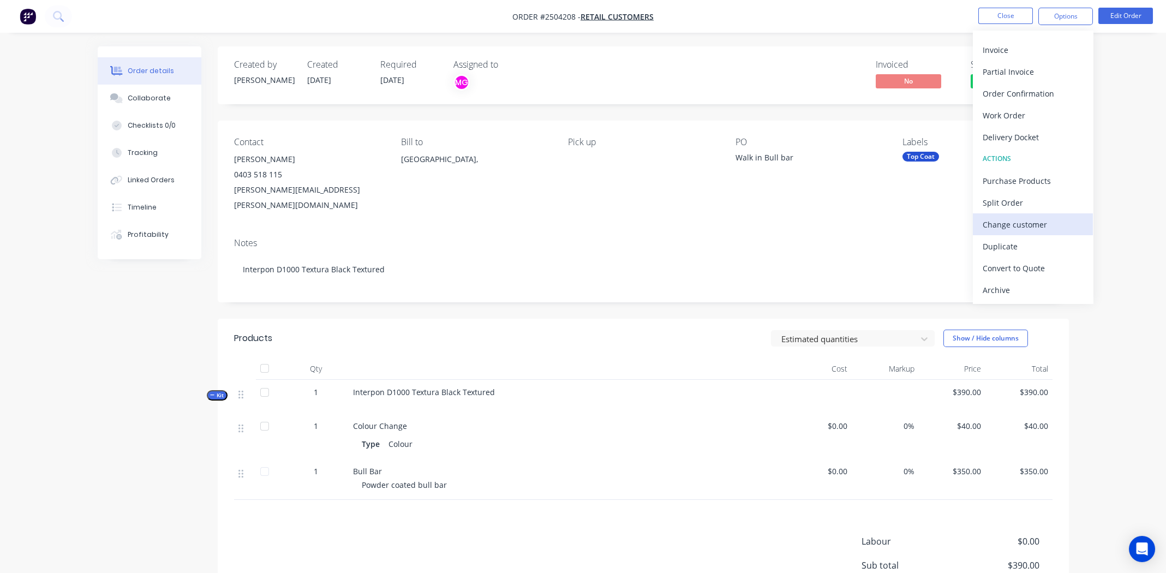
click at [1022, 226] on div "Change customer" at bounding box center [1033, 225] width 100 height 16
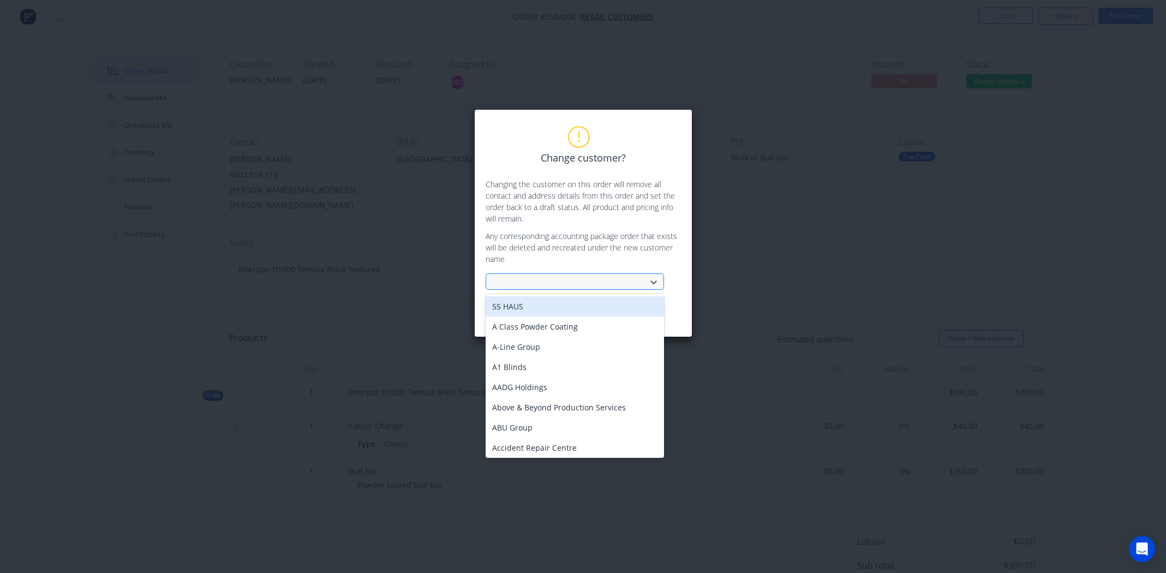
click at [552, 280] on div at bounding box center [568, 283] width 146 height 14
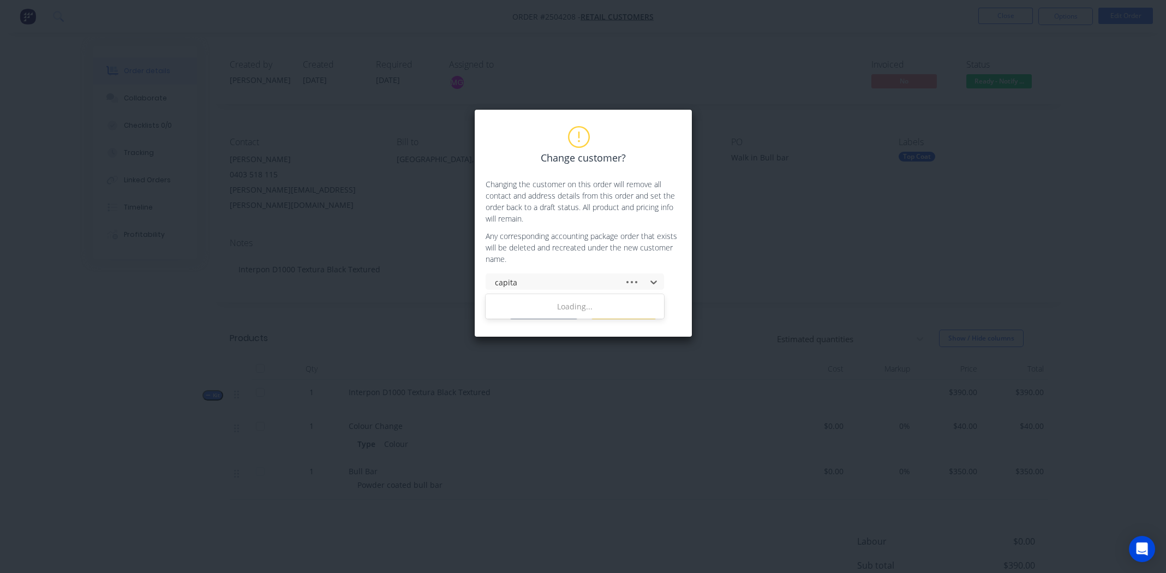
type input "capital"
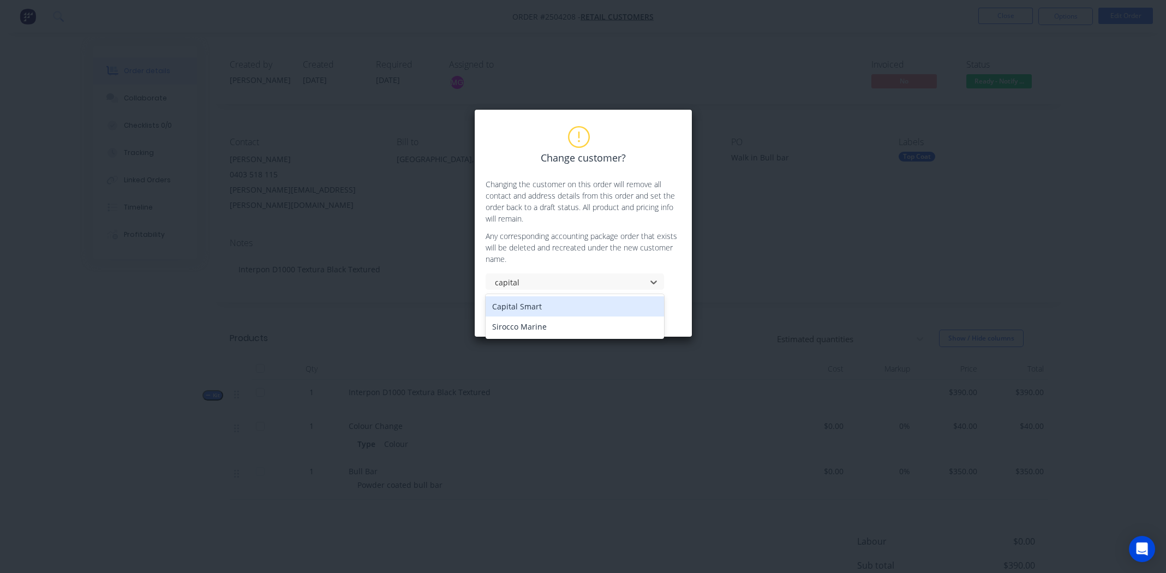
click at [543, 301] on div "Capital Smart" at bounding box center [575, 306] width 178 height 20
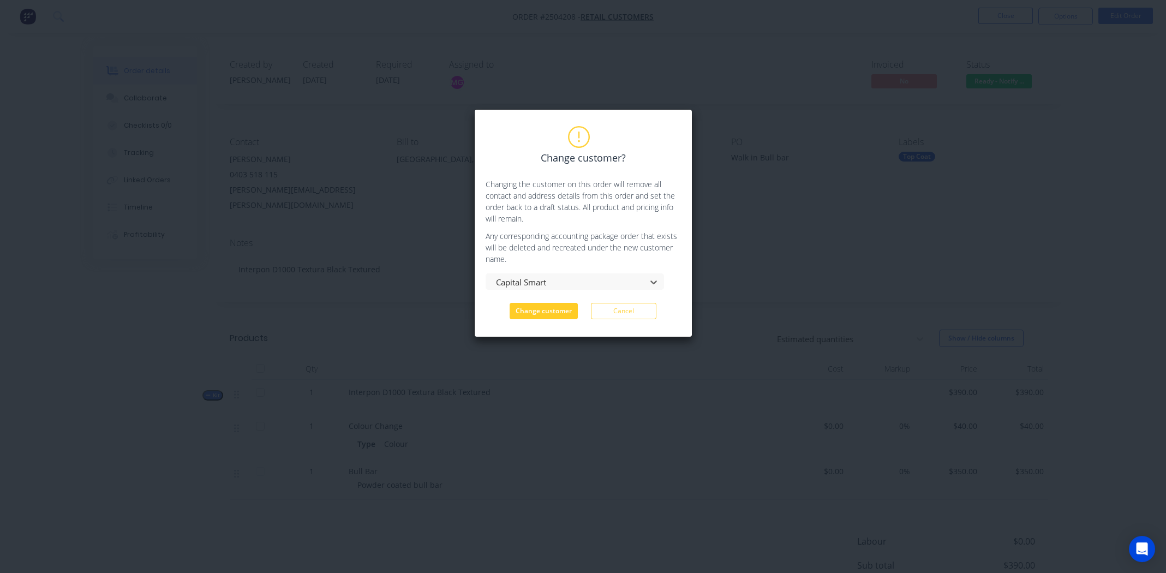
click at [548, 309] on button "Change customer" at bounding box center [544, 311] width 68 height 16
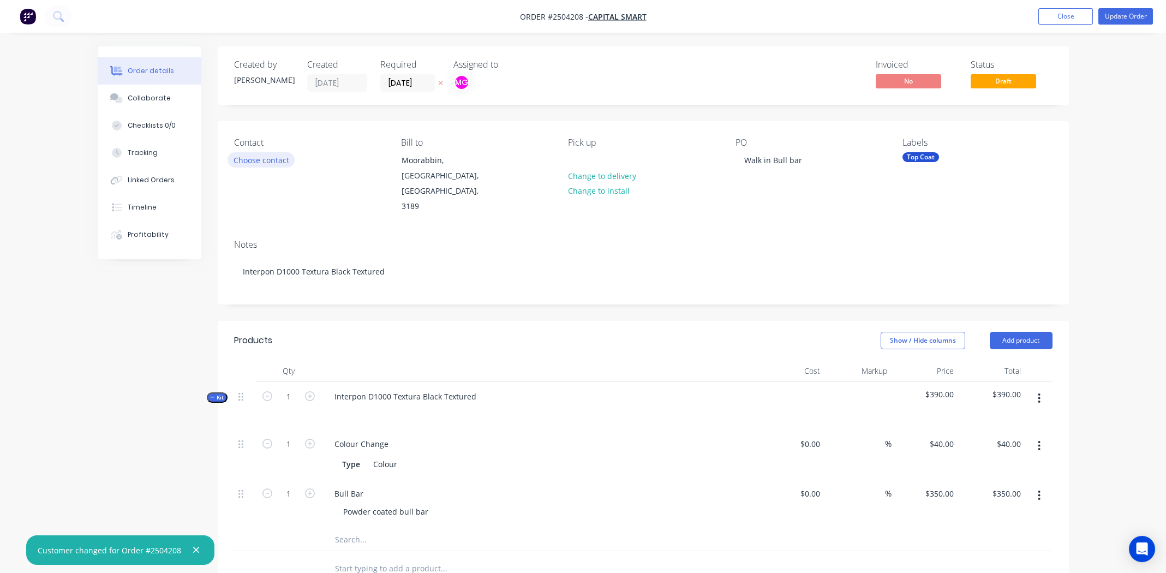
click at [287, 157] on button "Choose contact" at bounding box center [261, 159] width 67 height 15
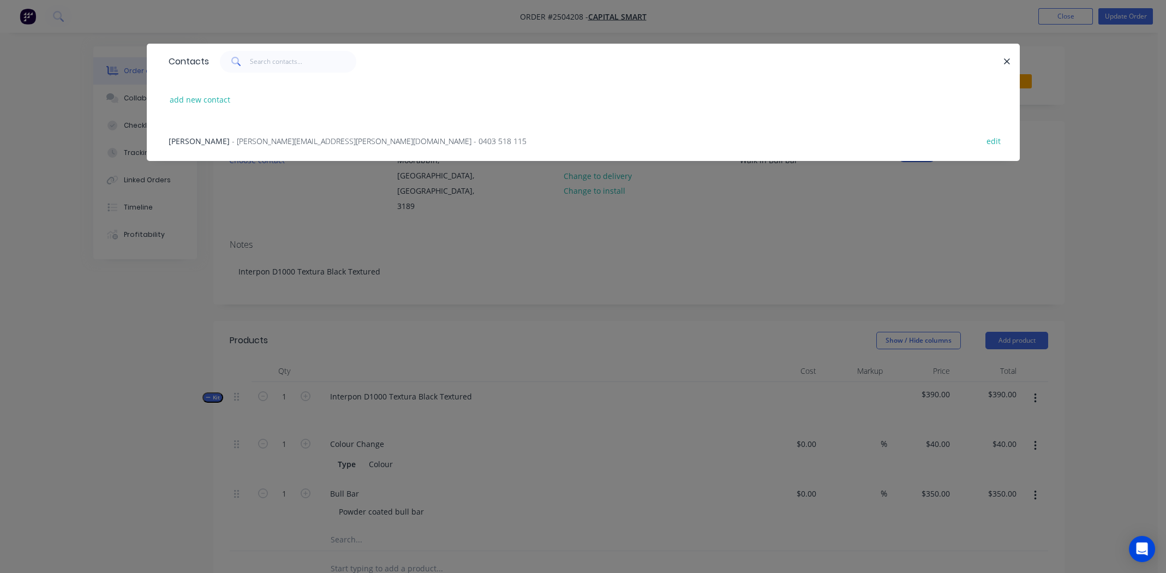
click at [196, 141] on span "[PERSON_NAME]" at bounding box center [199, 141] width 61 height 10
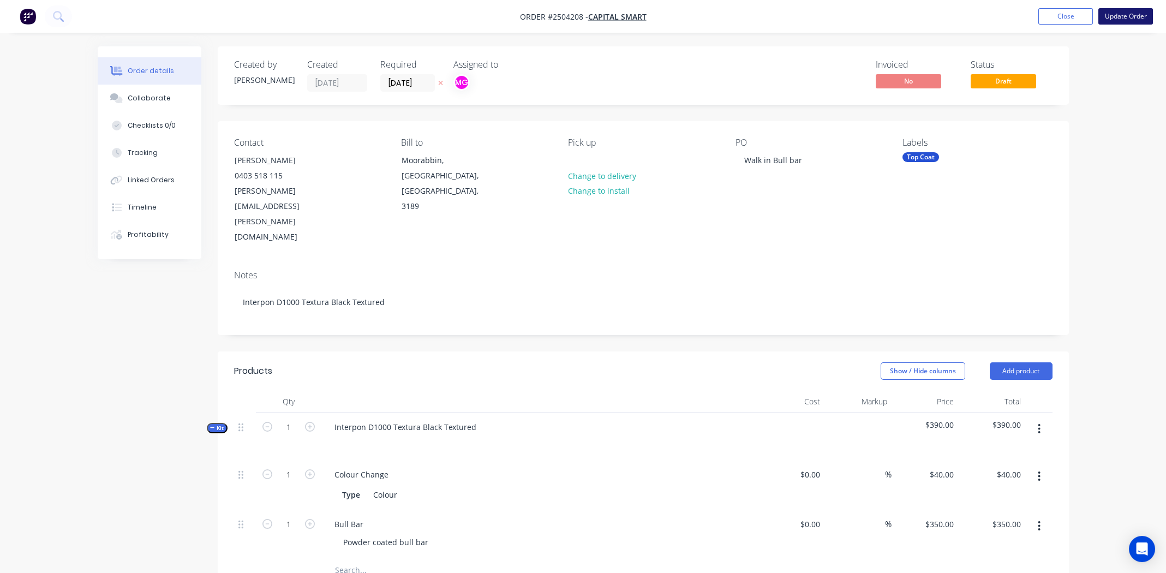
click at [1116, 17] on button "Update Order" at bounding box center [1125, 16] width 55 height 16
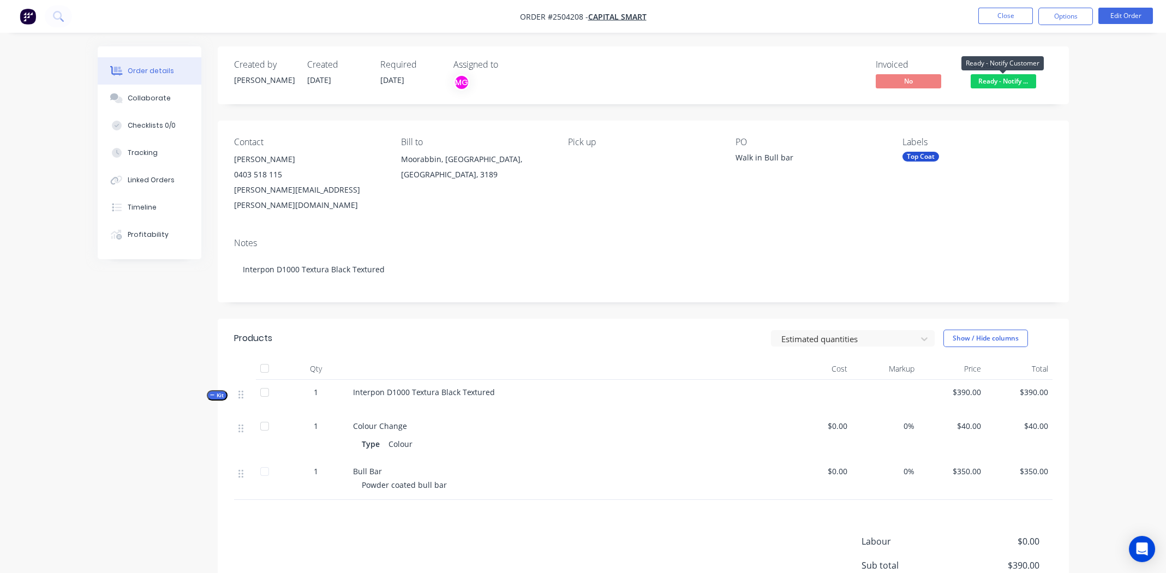
click at [1005, 81] on span "Ready - Notify ..." at bounding box center [1003, 81] width 65 height 14
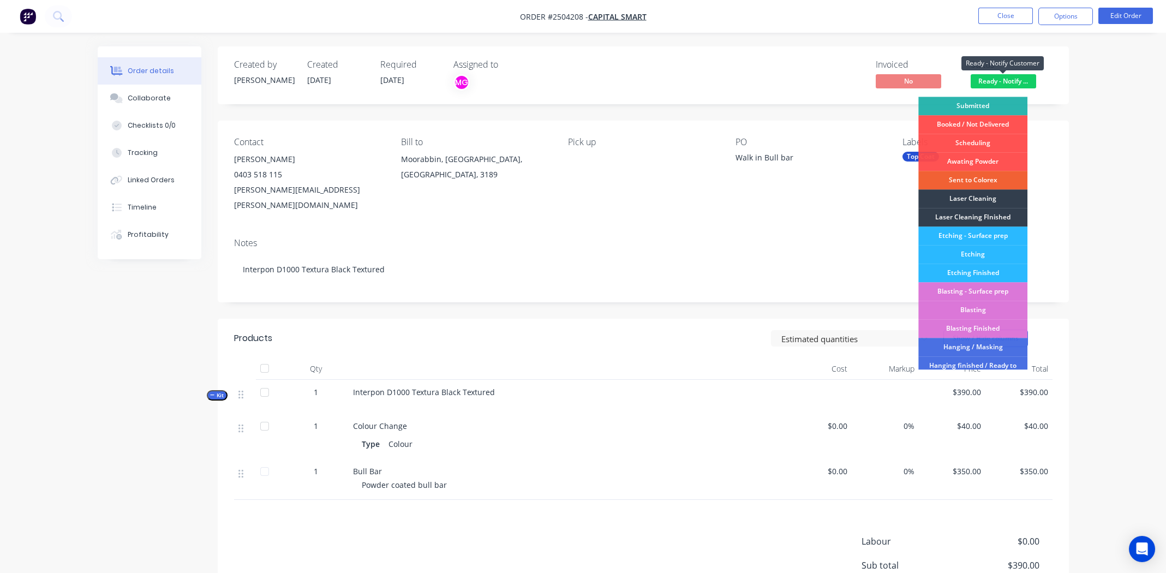
click at [1006, 80] on span "Ready - Notify ..." at bounding box center [1003, 81] width 65 height 14
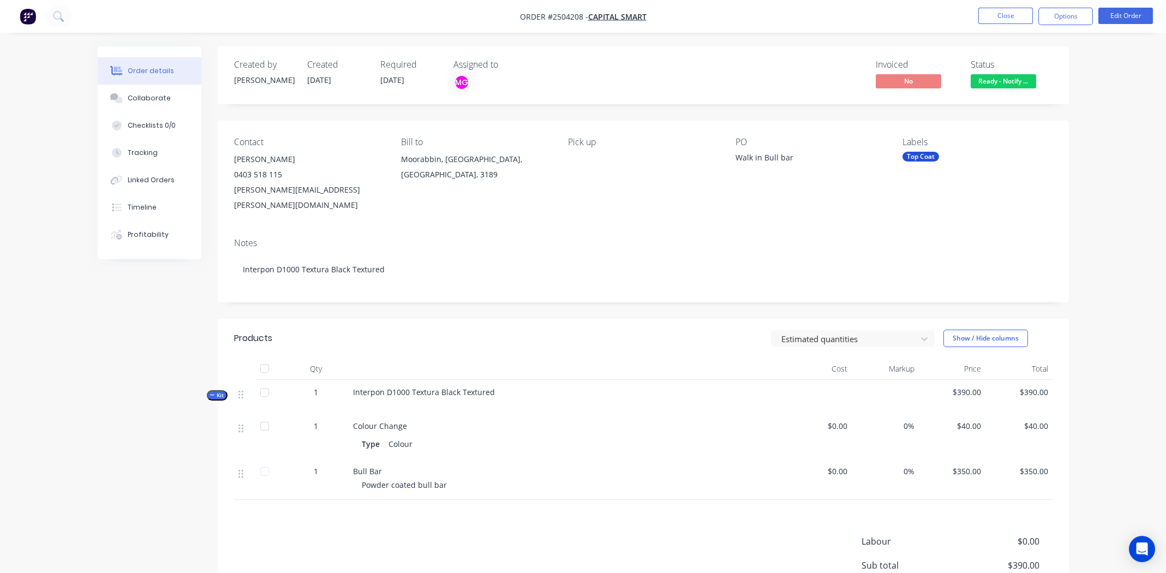
click at [788, 69] on div "Invoiced No Status Ready - Notify ..." at bounding box center [807, 75] width 490 height 32
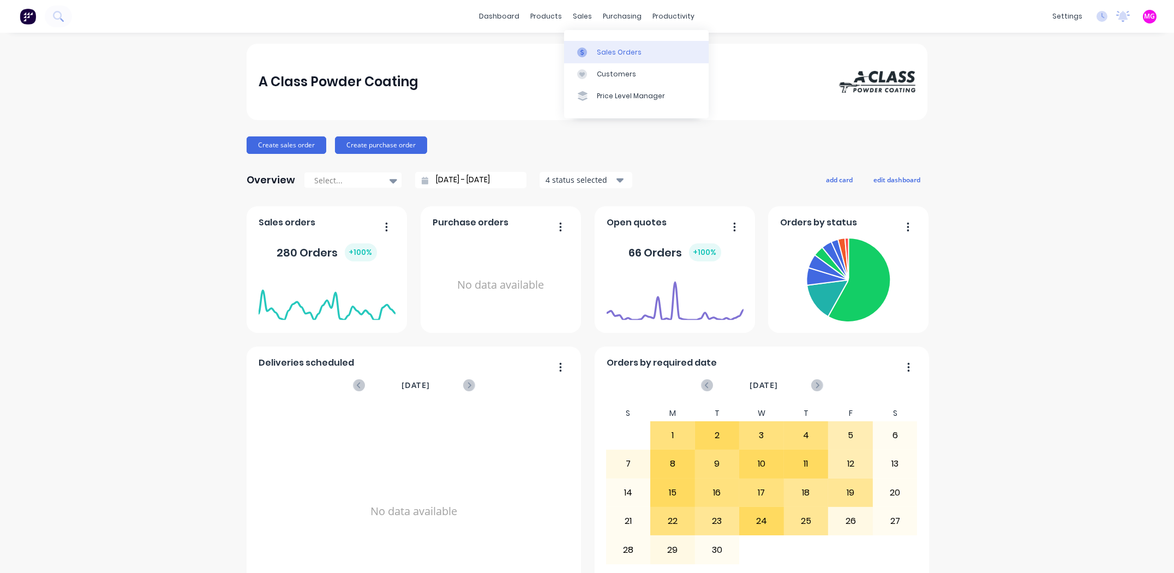
click at [595, 49] on link "Sales Orders" at bounding box center [636, 52] width 145 height 22
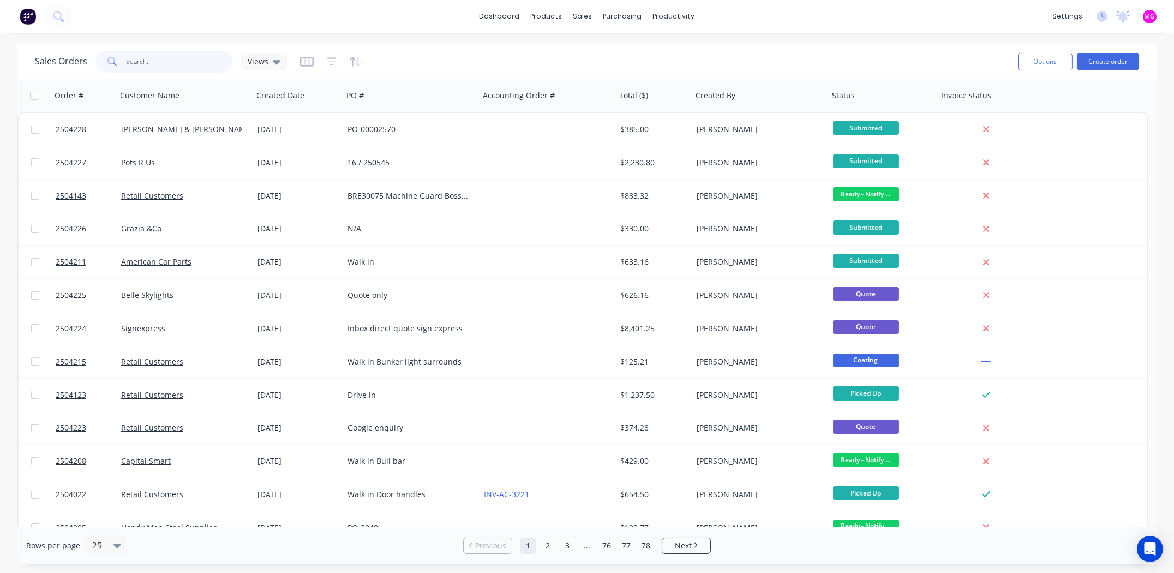
click at [137, 61] on input "text" at bounding box center [180, 62] width 106 height 22
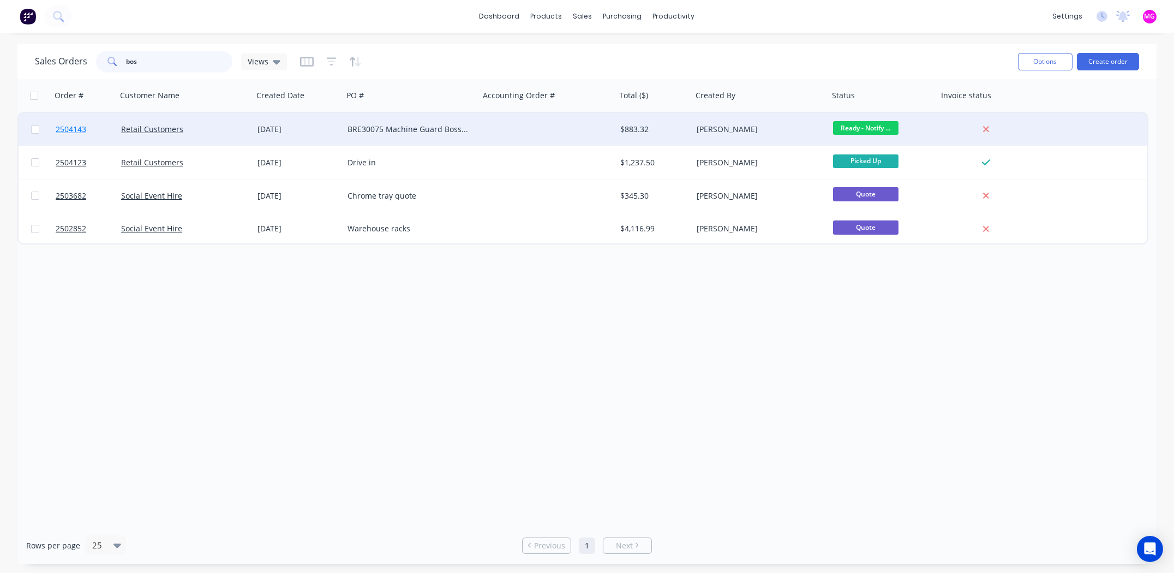
type input "bos"
click at [68, 128] on span "2504143" at bounding box center [71, 129] width 31 height 11
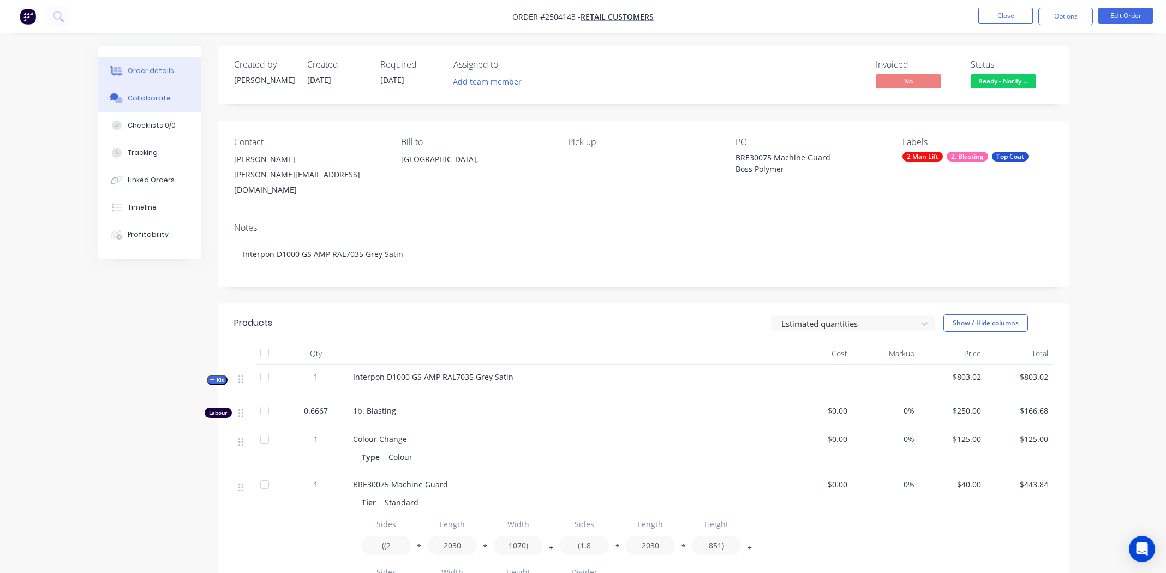
click at [154, 97] on div "Collaborate" at bounding box center [149, 98] width 43 height 10
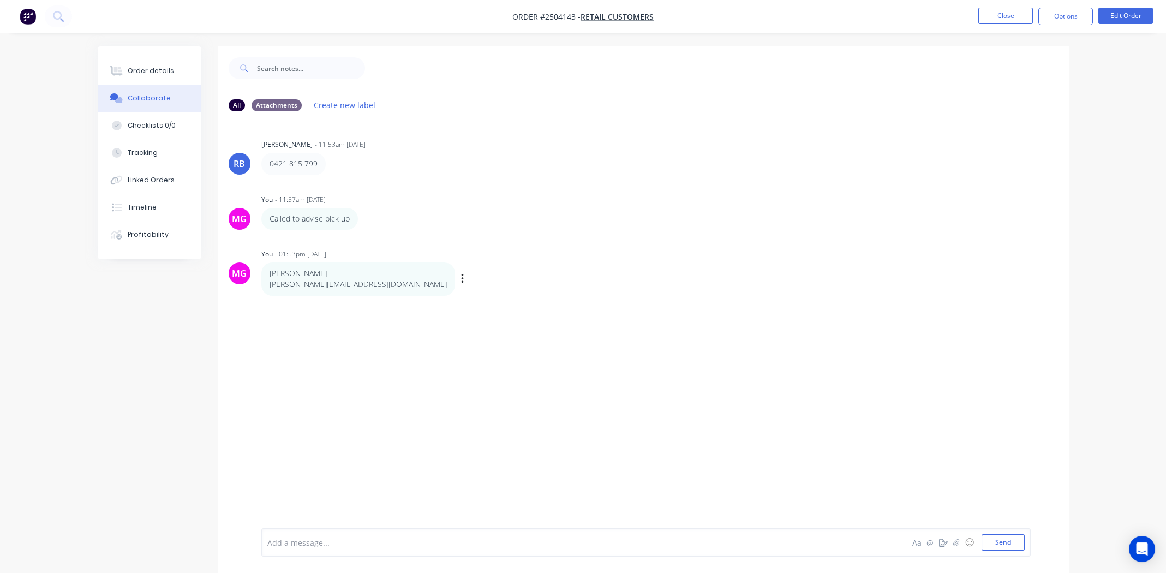
drag, startPoint x: 327, startPoint y: 273, endPoint x: 270, endPoint y: 273, distance: 57.3
click at [270, 273] on p "Alex Martiushev" at bounding box center [358, 273] width 177 height 11
copy p "Alex Martiushev"
click at [488, 235] on div "RB Rory Bjarnason - 11:53am 25/09/25 0421 815 799 MG You - 11:57am 25/09/25 Cal…" at bounding box center [643, 324] width 851 height 408
drag, startPoint x: 316, startPoint y: 164, endPoint x: 270, endPoint y: 165, distance: 46.9
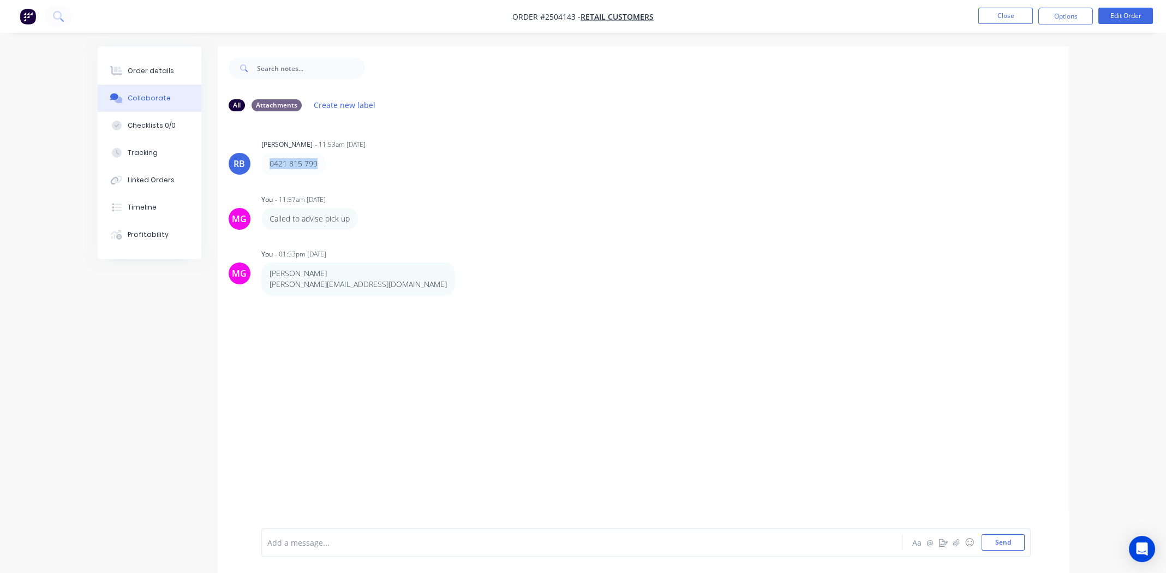
click at [270, 165] on div "0421 815 799" at bounding box center [293, 164] width 64 height 22
copy p "0421 815 799"
click at [756, 201] on div "MG You - 11:57am 25/09/25 Called to advise pick up Labels Edit Delete" at bounding box center [643, 210] width 851 height 38
click at [733, 172] on div "RB Rory Bjarnason - 11:53am 25/09/25 0421 815 799" at bounding box center [643, 155] width 851 height 38
click at [527, 286] on div "Alex Martiushev alex@bosspolymer.com.au Labels Edit Delete" at bounding box center [431, 278] width 341 height 33
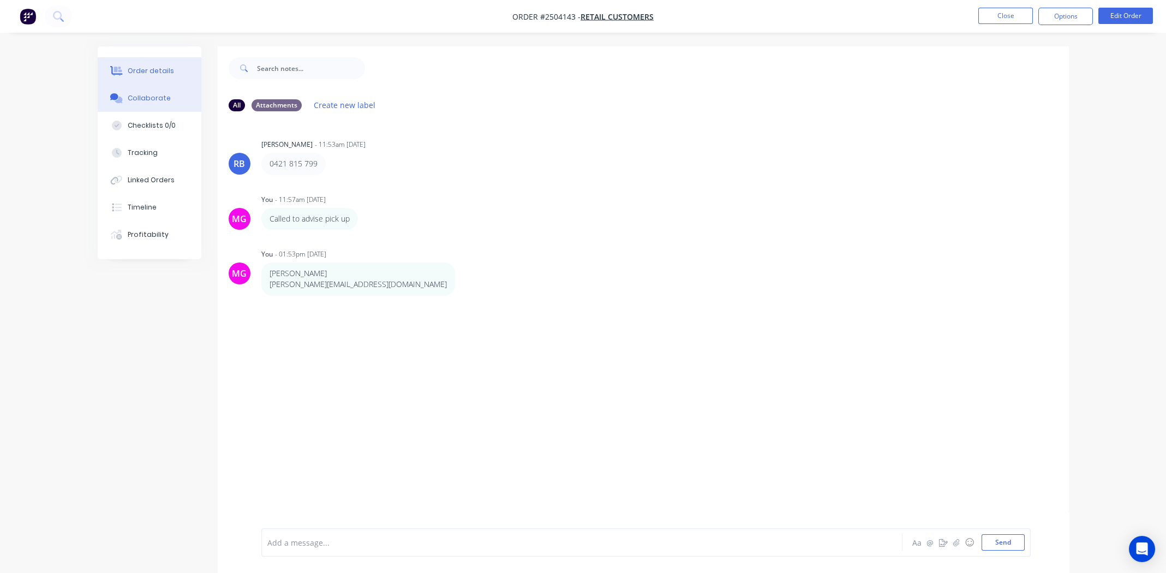
click at [139, 70] on div "Order details" at bounding box center [151, 71] width 46 height 10
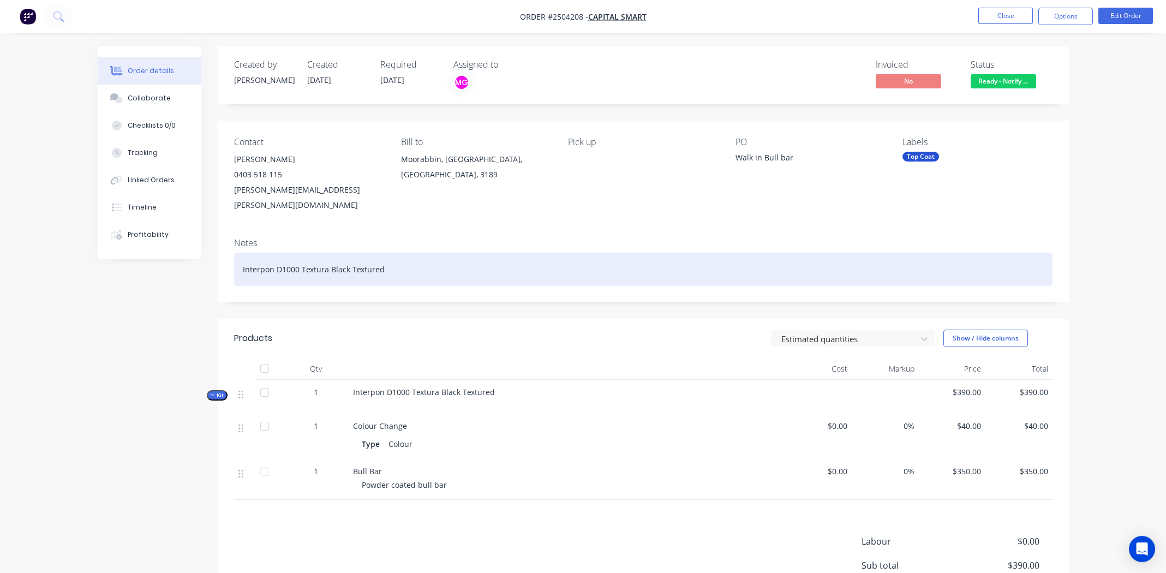
click at [447, 258] on div "Interpon D1000 Textura Black Textured" at bounding box center [643, 269] width 818 height 33
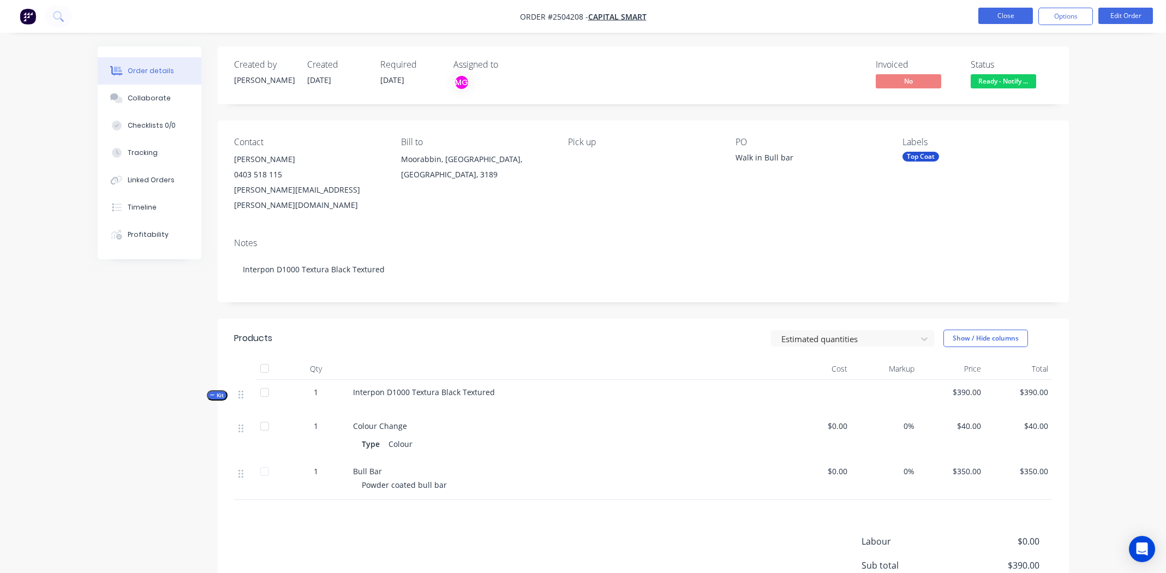
click at [1003, 11] on button "Close" at bounding box center [1005, 16] width 55 height 16
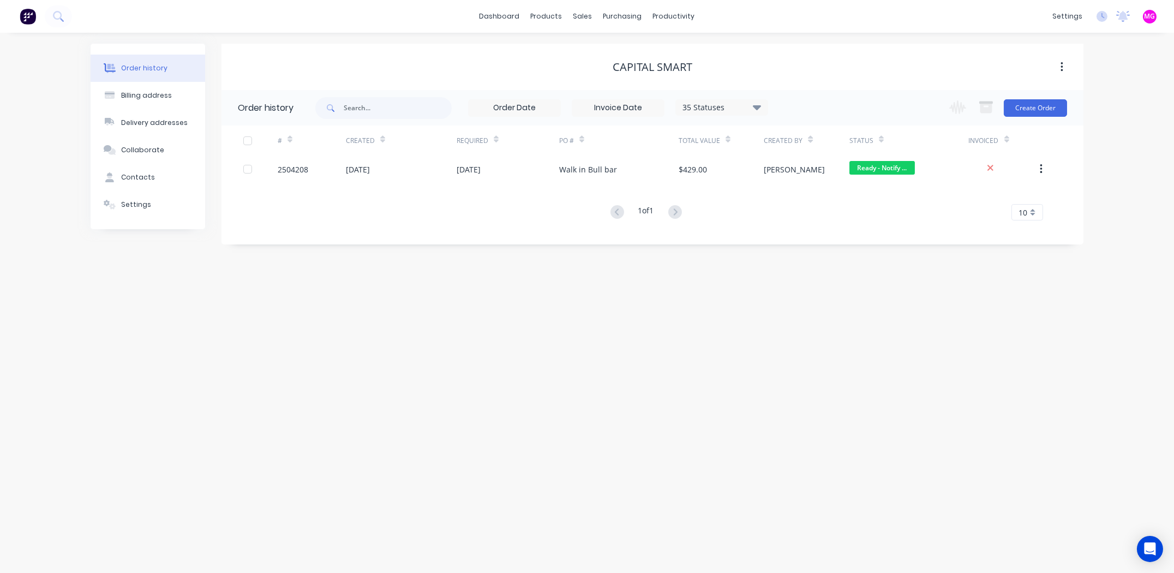
click at [858, 200] on div "# Created Required PO # Total Value Created By Status Invoiced 2504208 [DATE] […" at bounding box center [645, 172] width 849 height 95
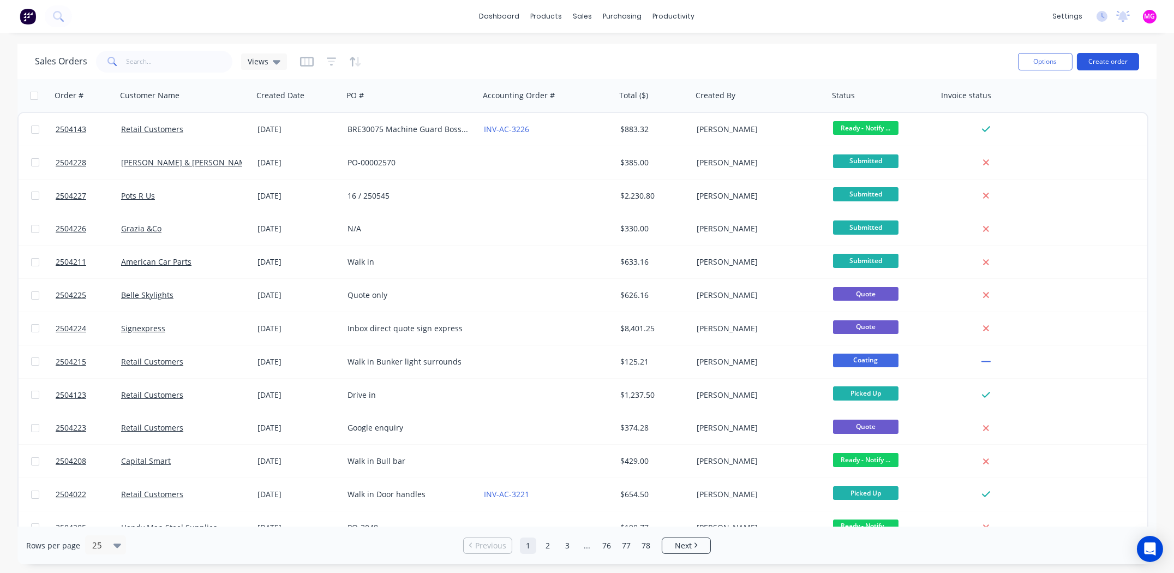
click at [1105, 60] on button "Create order" at bounding box center [1108, 61] width 62 height 17
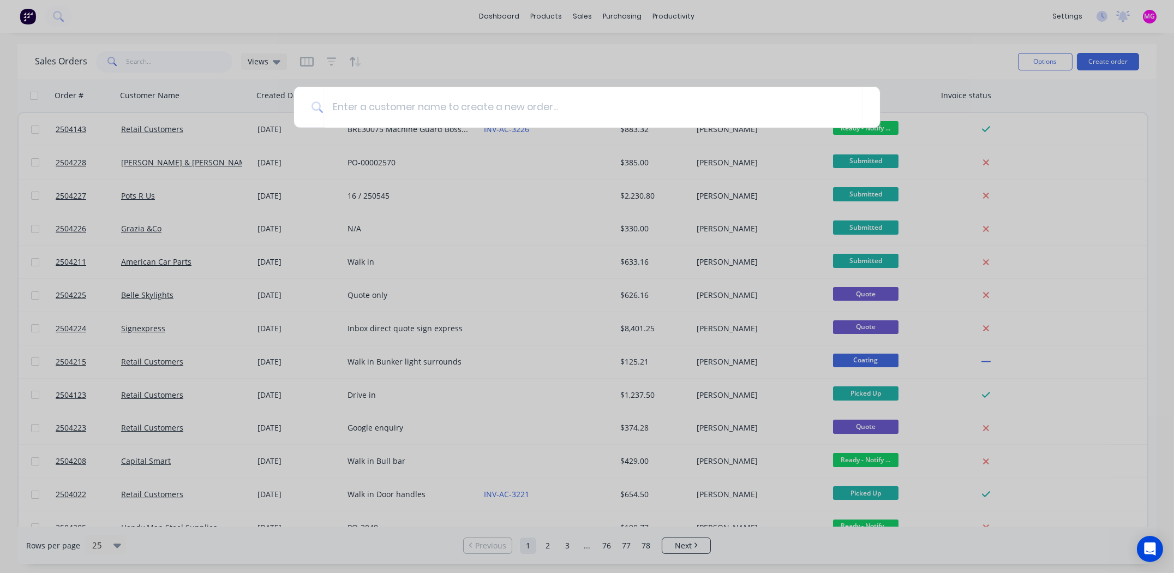
click at [904, 35] on div at bounding box center [587, 286] width 1174 height 573
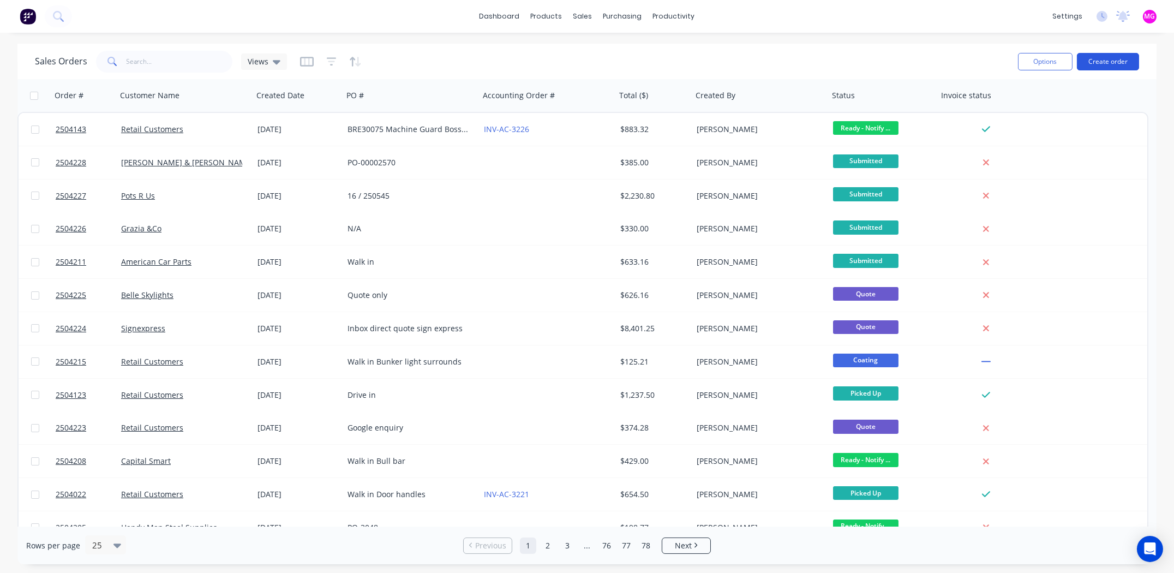
click at [1108, 61] on button "Create order" at bounding box center [1108, 61] width 62 height 17
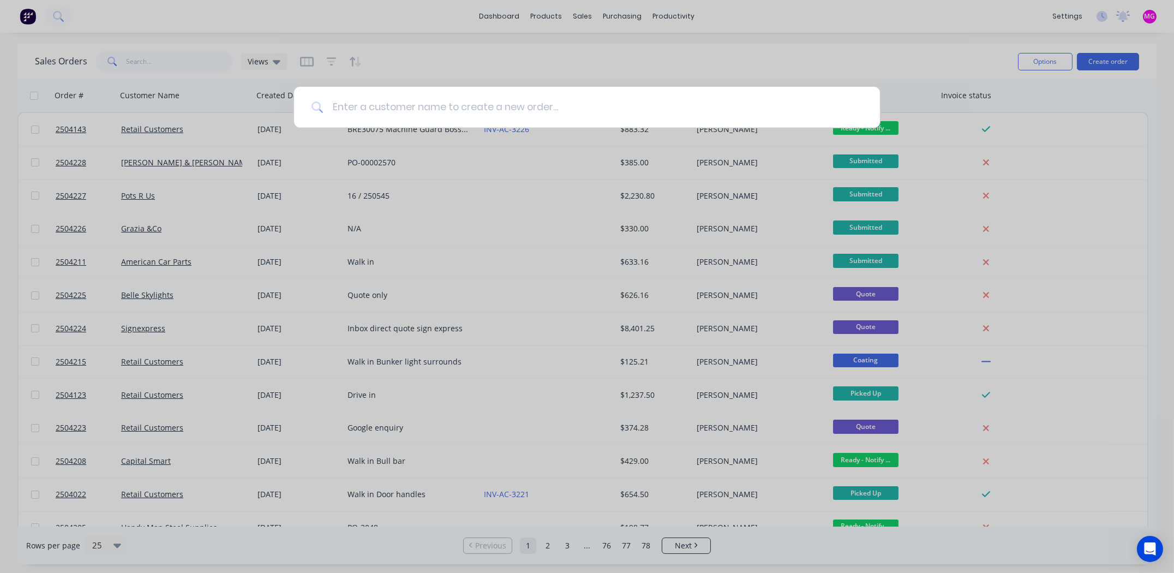
click at [426, 103] on input at bounding box center [593, 107] width 539 height 41
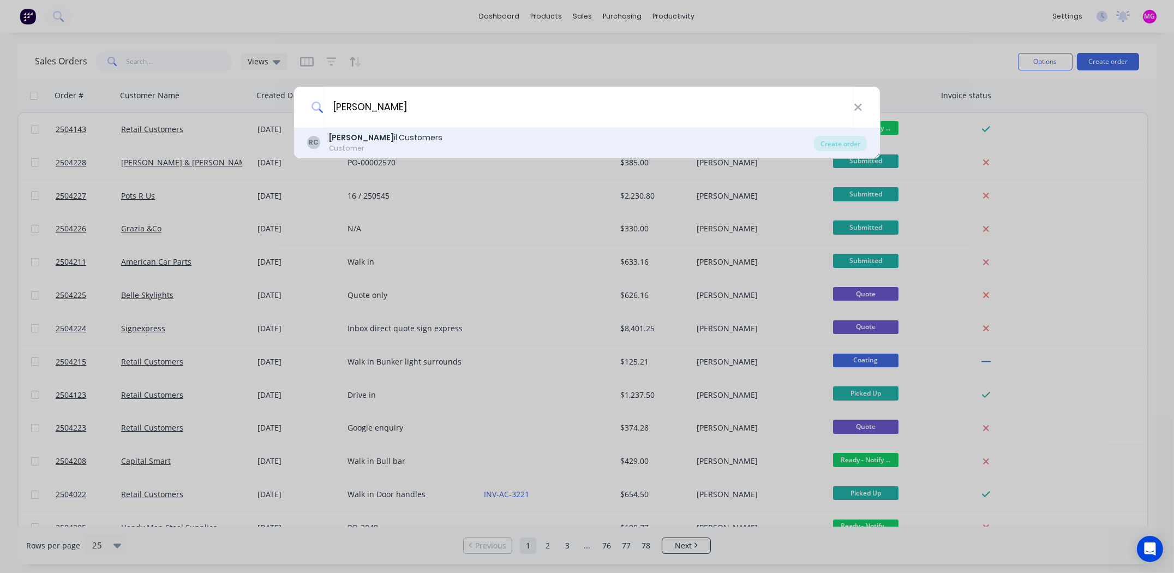
type input "reta"
click at [363, 142] on div "Reta il Customers" at bounding box center [385, 137] width 113 height 11
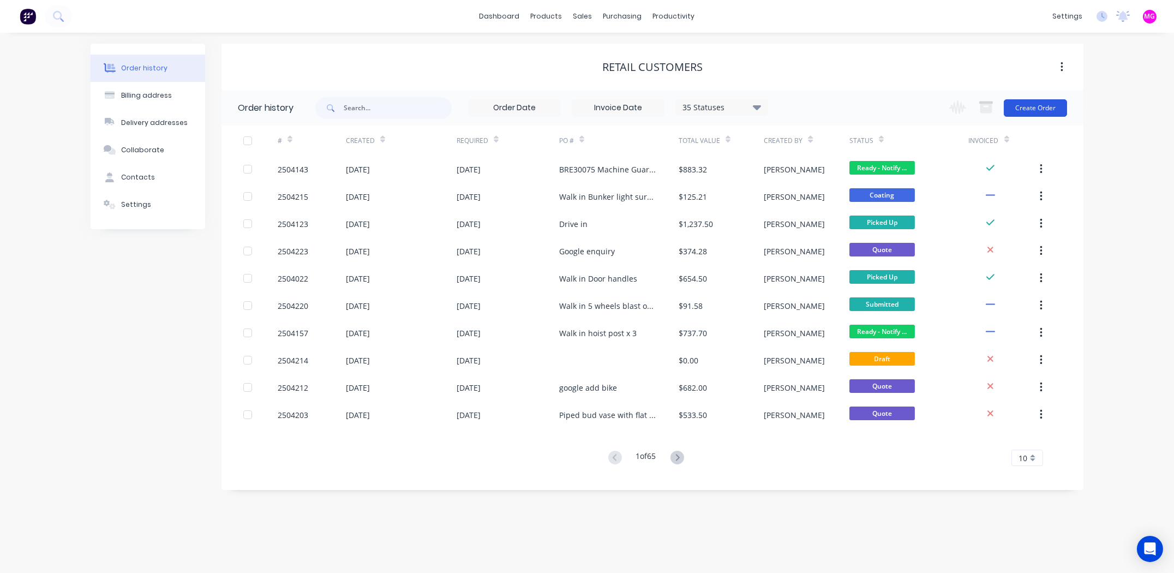
click at [1039, 112] on button "Create Order" at bounding box center [1035, 107] width 63 height 17
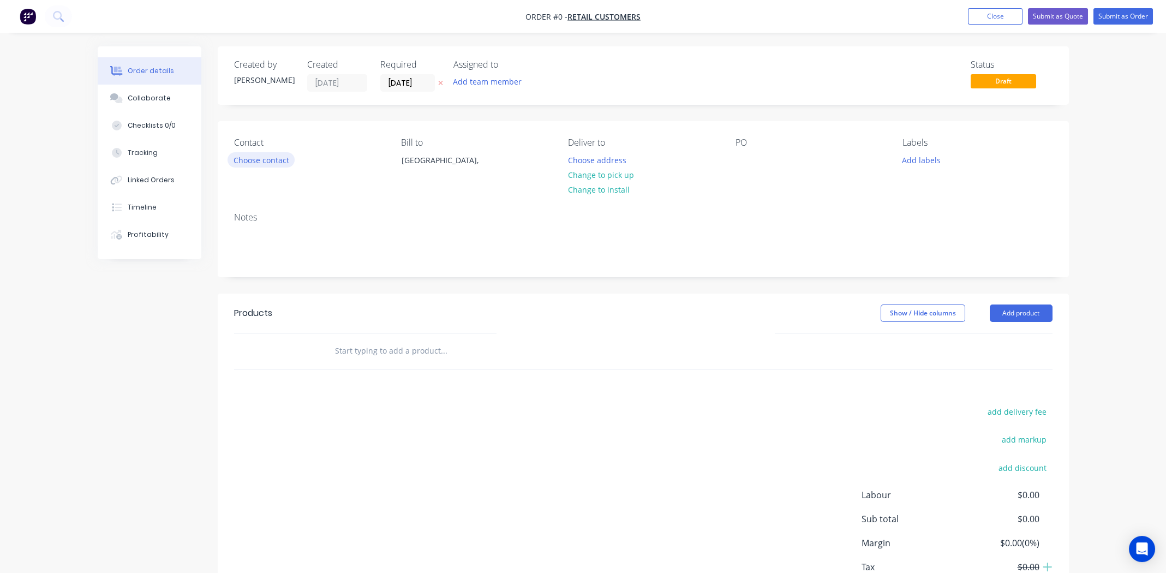
click at [230, 159] on button "Choose contact" at bounding box center [261, 159] width 67 height 15
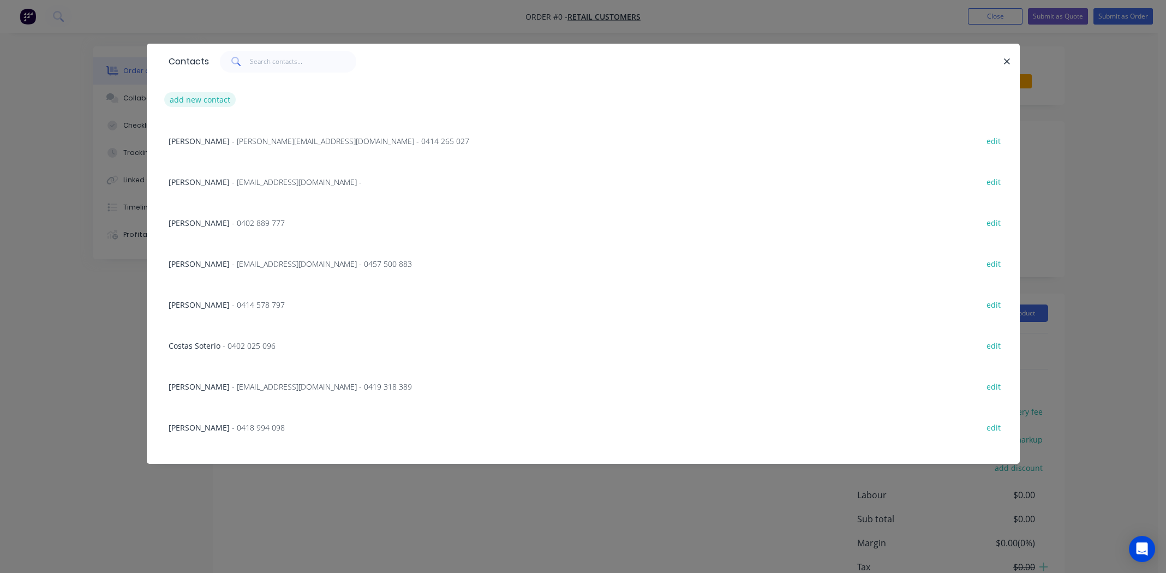
click at [212, 101] on button "add new contact" at bounding box center [200, 99] width 72 height 15
select select "AU"
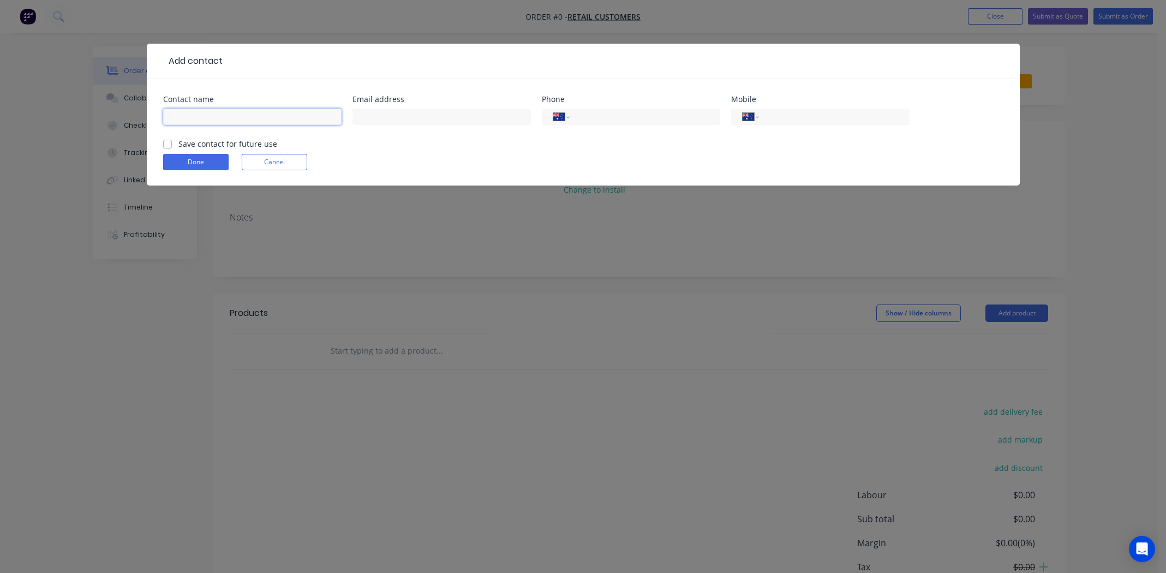
paste input "Natalie Bannister"
type input "Natalie Bannister"
click at [178, 140] on label "Save contact for future use" at bounding box center [227, 143] width 99 height 11
click at [170, 140] on input "Save contact for future use" at bounding box center [167, 143] width 9 height 10
checkbox input "true"
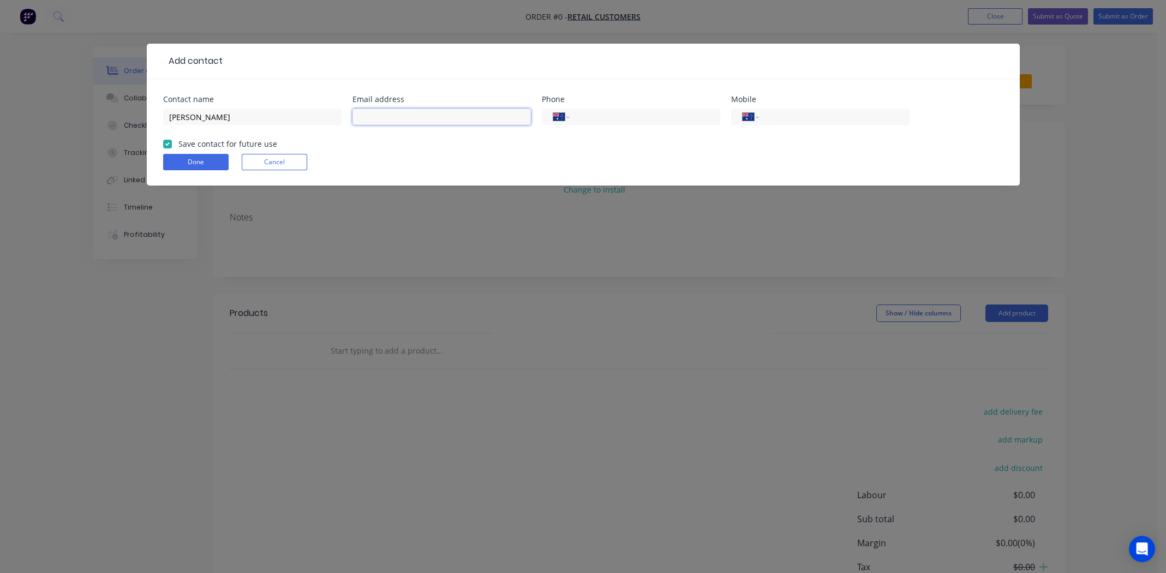
paste input "Natalie.Bannister@hallandwilcox.com.au"
type input "Natalie.Bannister@hallandwilcox.com.au"
drag, startPoint x: 805, startPoint y: 119, endPoint x: 800, endPoint y: 111, distance: 9.1
click at [805, 119] on input "tel" at bounding box center [832, 117] width 131 height 13
paste input "0409 418 259"
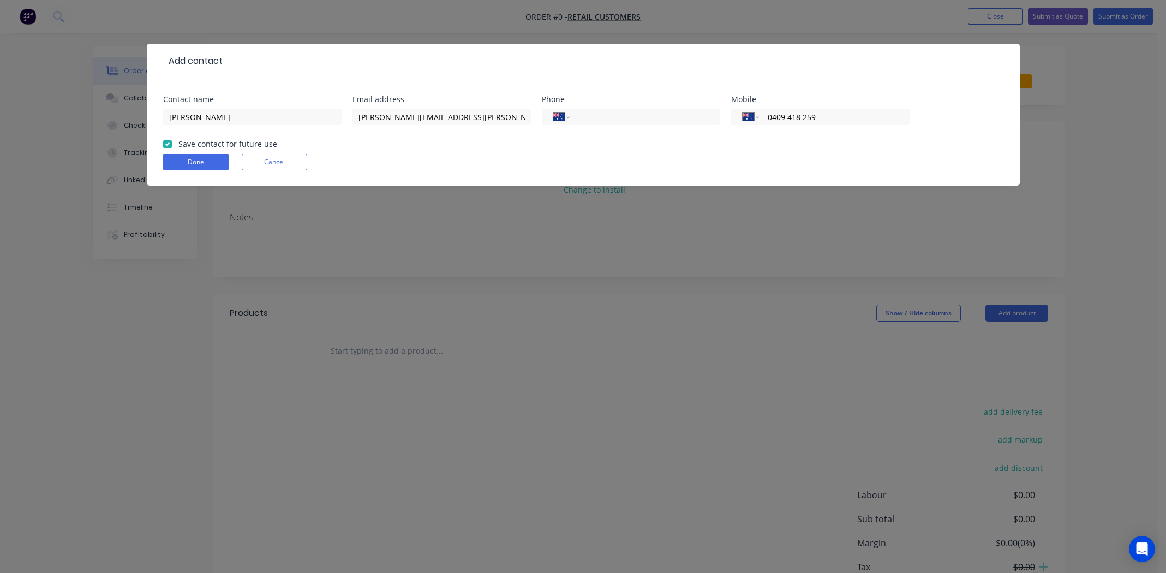
type input "0409 418 259"
click at [756, 166] on div "Done Cancel" at bounding box center [583, 162] width 840 height 16
click at [203, 158] on button "Done" at bounding box center [195, 162] width 65 height 16
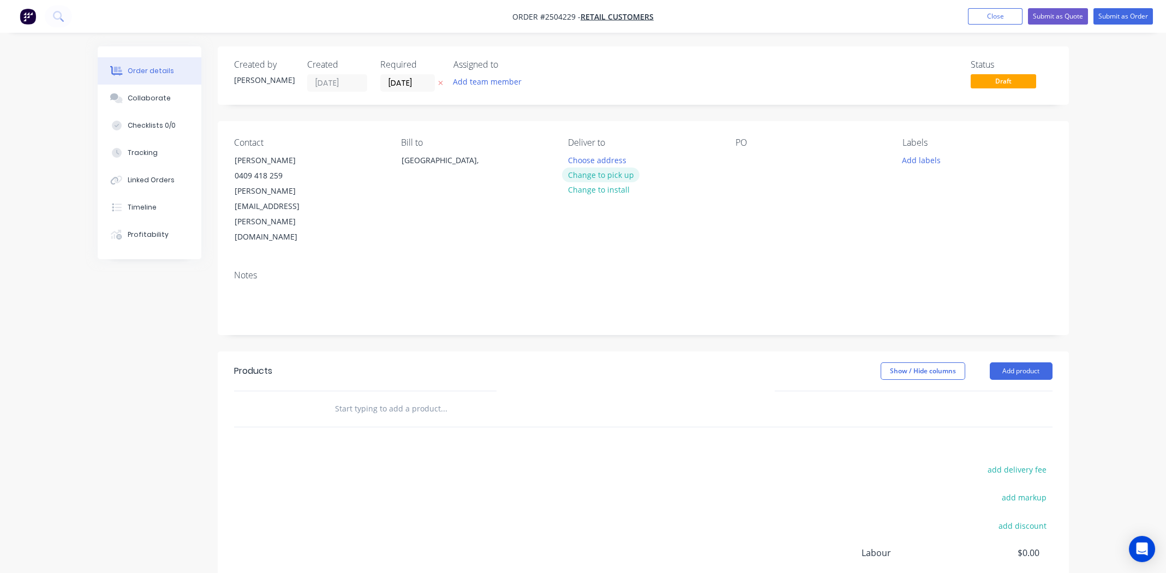
click at [608, 172] on button "Change to pick up" at bounding box center [600, 174] width 77 height 15
click at [739, 157] on div at bounding box center [743, 160] width 17 height 16
click at [925, 155] on button "Add labels" at bounding box center [921, 159] width 50 height 15
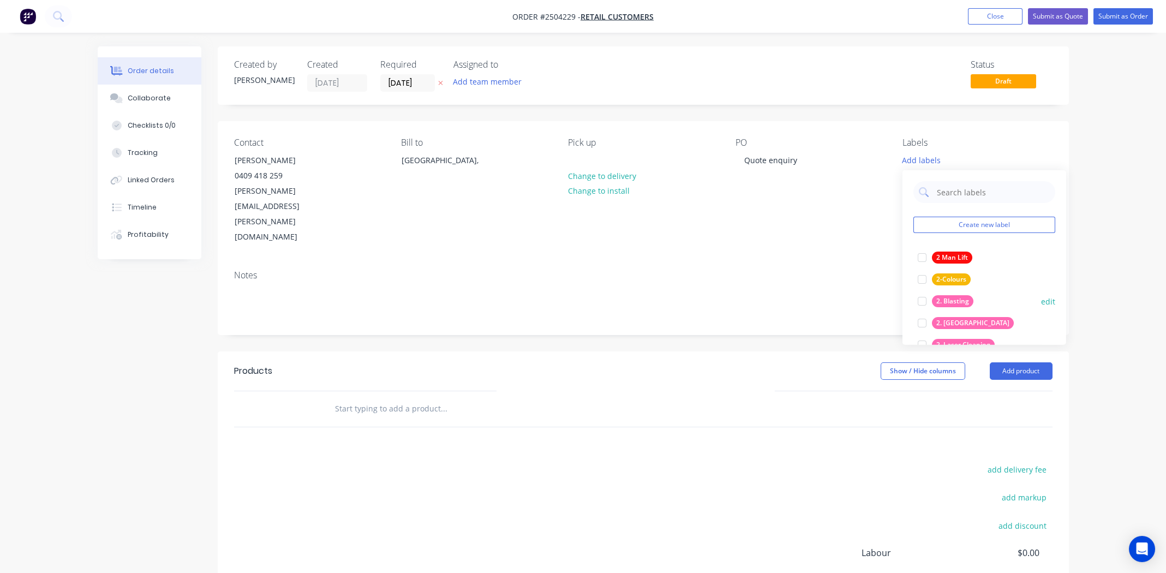
click at [921, 301] on div at bounding box center [922, 301] width 22 height 22
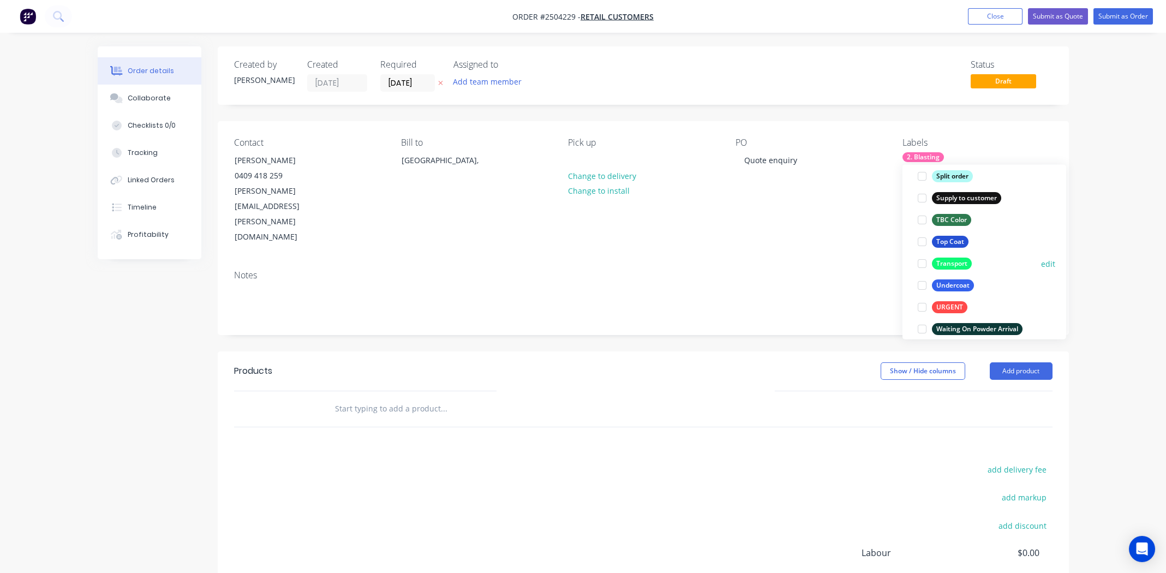
scroll to position [851, 0]
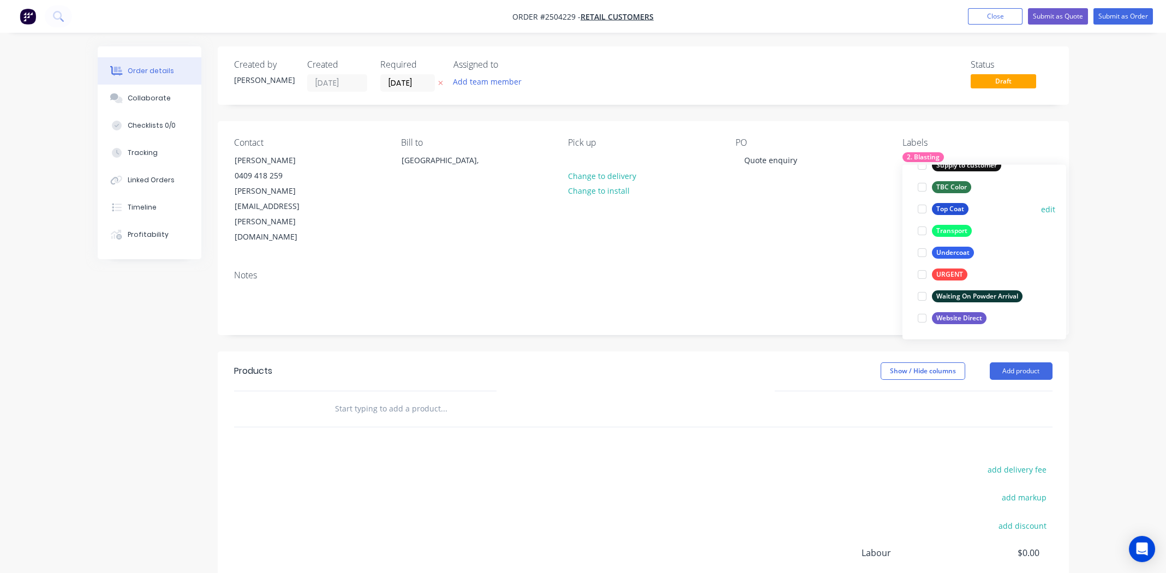
click at [922, 209] on div at bounding box center [922, 209] width 22 height 22
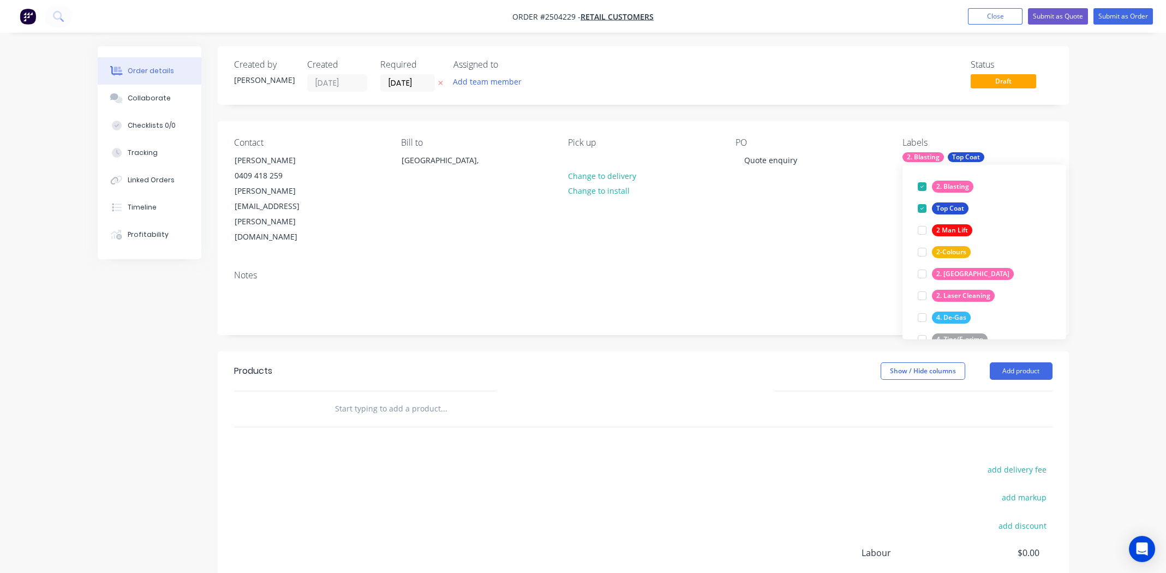
click at [822, 211] on div "Contact Natalie Bannister 0409 418 259 Natalie.Bannister@hallandwilcox.com.au B…" at bounding box center [643, 191] width 851 height 140
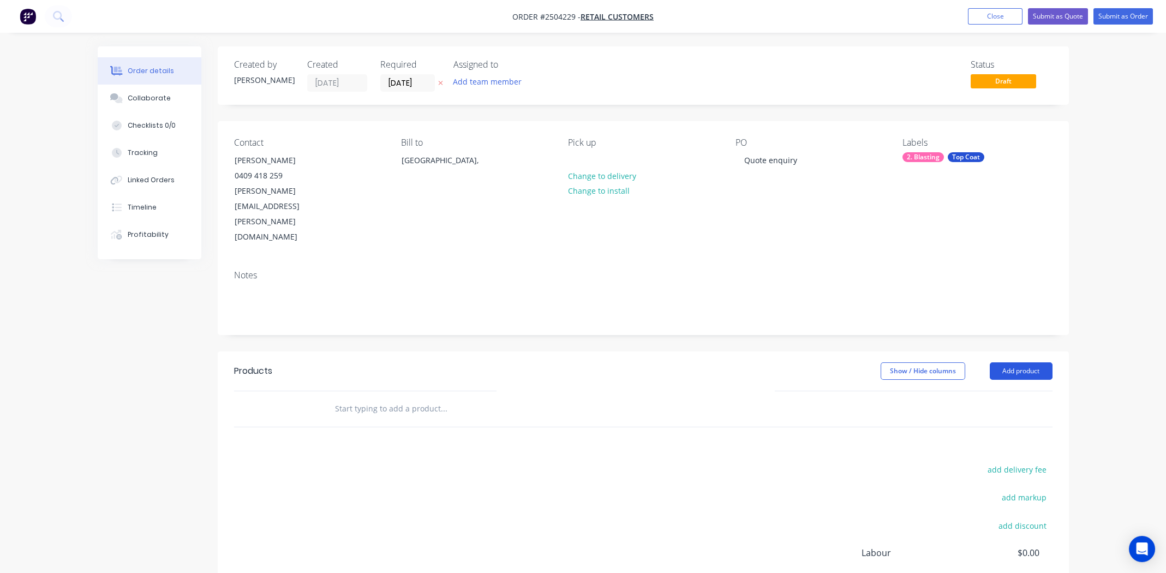
click at [1024, 362] on button "Add product" at bounding box center [1021, 370] width 63 height 17
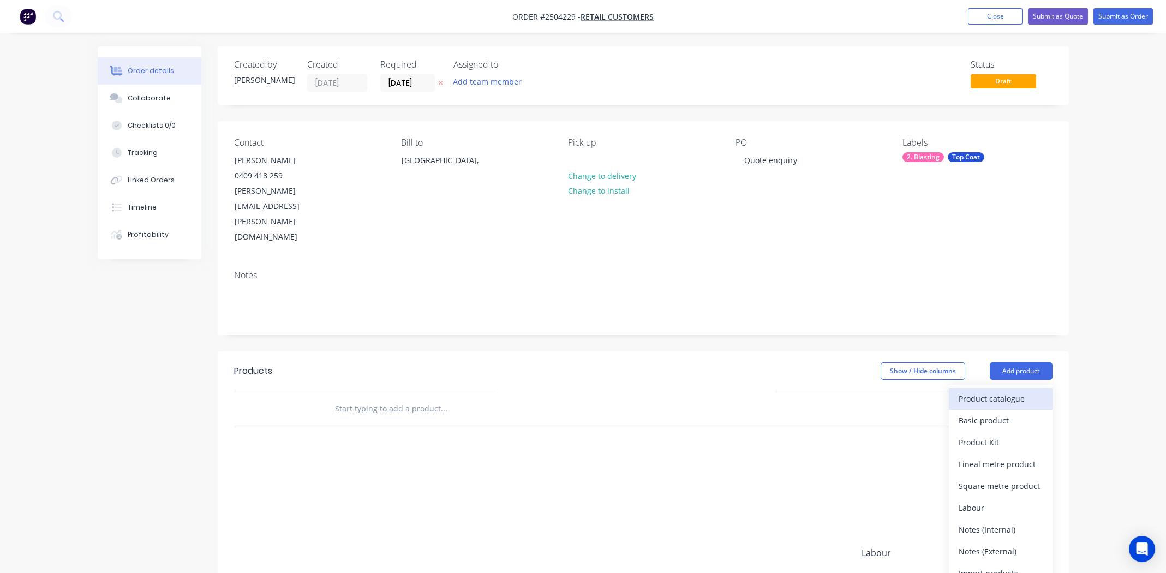
click at [1009, 391] on div "Product catalogue" at bounding box center [1001, 399] width 84 height 16
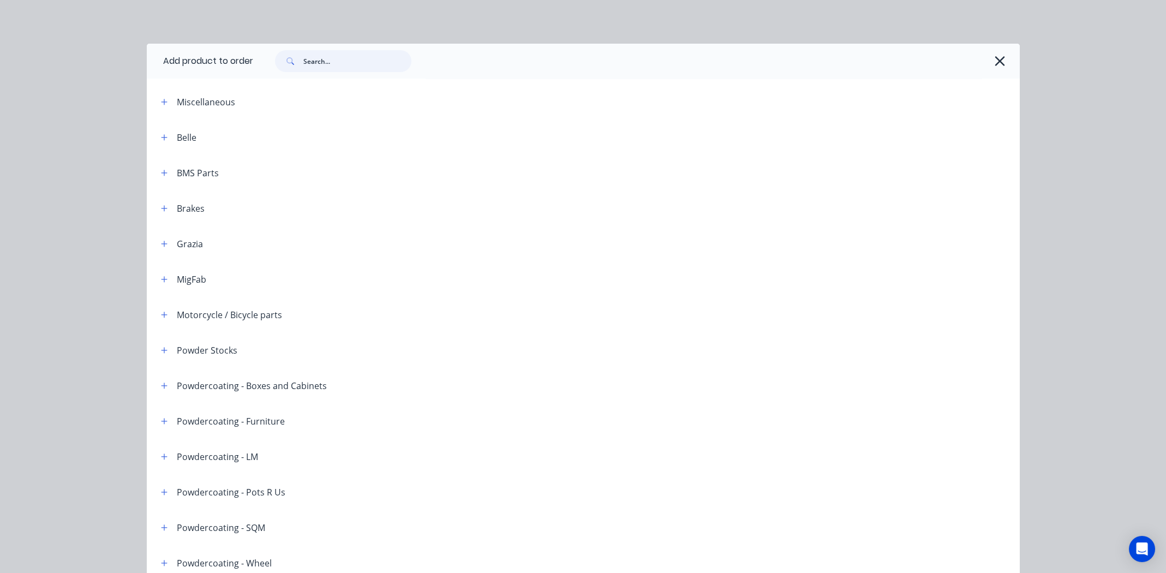
click at [348, 62] on input "text" at bounding box center [357, 61] width 108 height 22
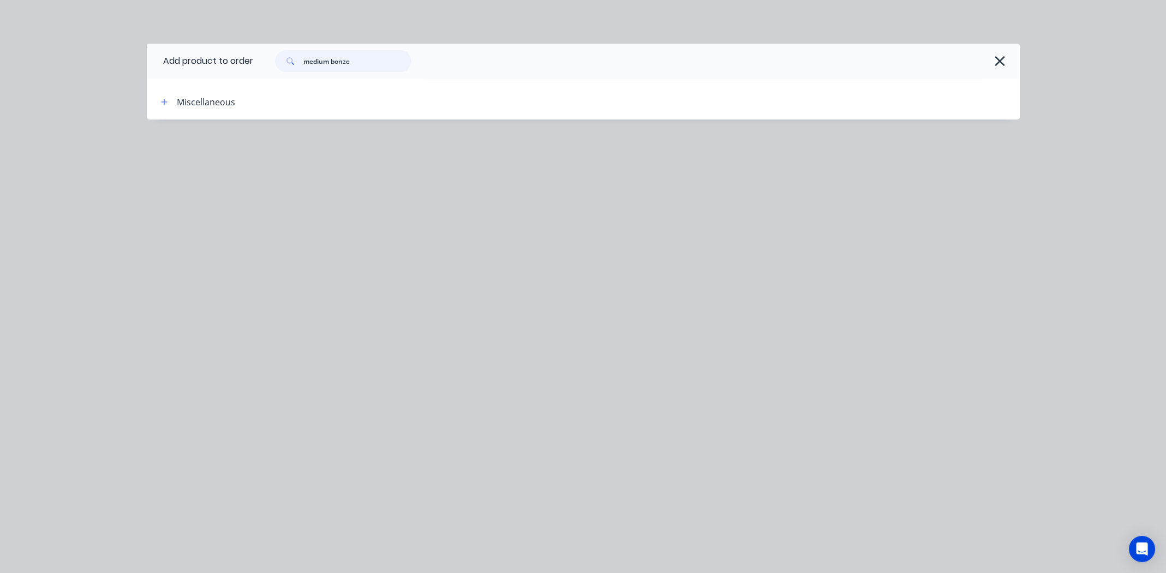
click at [336, 59] on input "medium bonze" at bounding box center [357, 61] width 108 height 22
click at [331, 62] on input "bonze" at bounding box center [357, 61] width 108 height 22
type input "b"
type input "medium bronze"
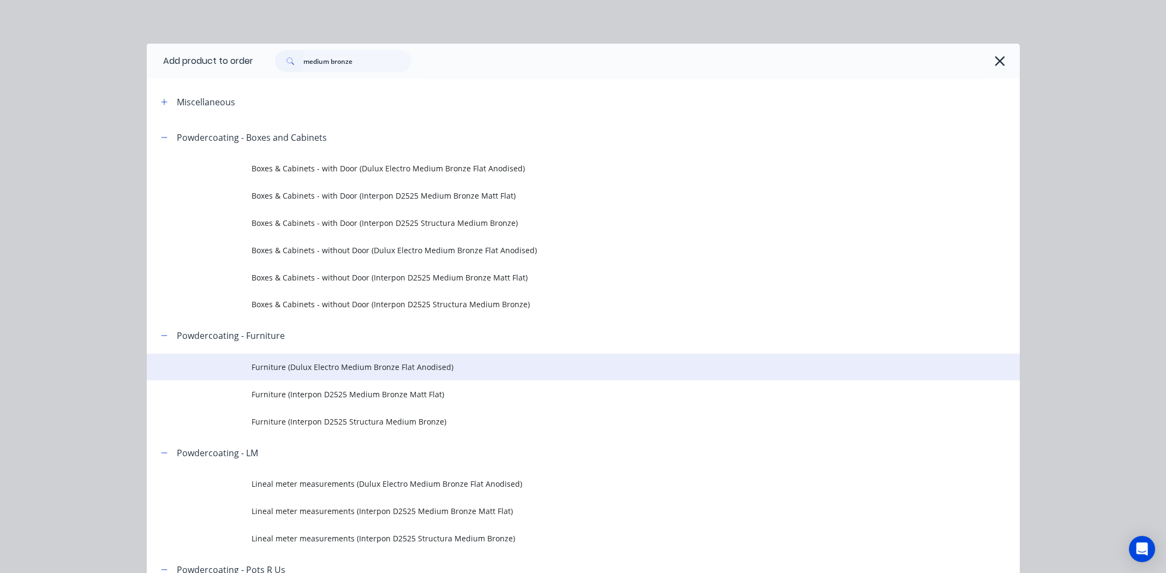
click at [368, 368] on span "Furniture (Dulux Electro Medium Bronze Flat Anodised)" at bounding box center [559, 366] width 614 height 11
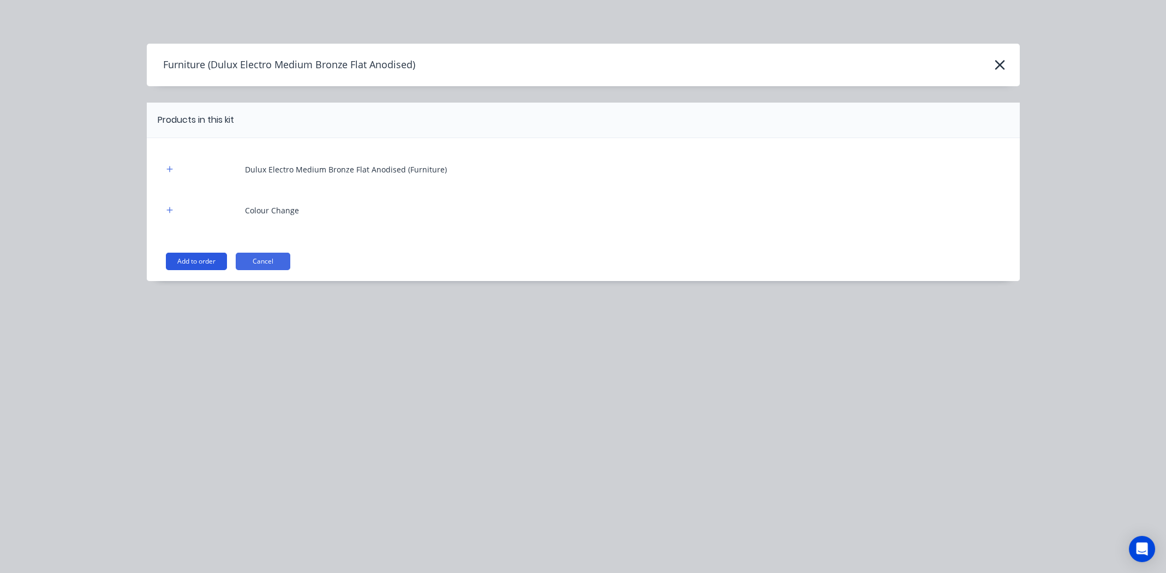
click at [184, 259] on button "Add to order" at bounding box center [196, 261] width 61 height 17
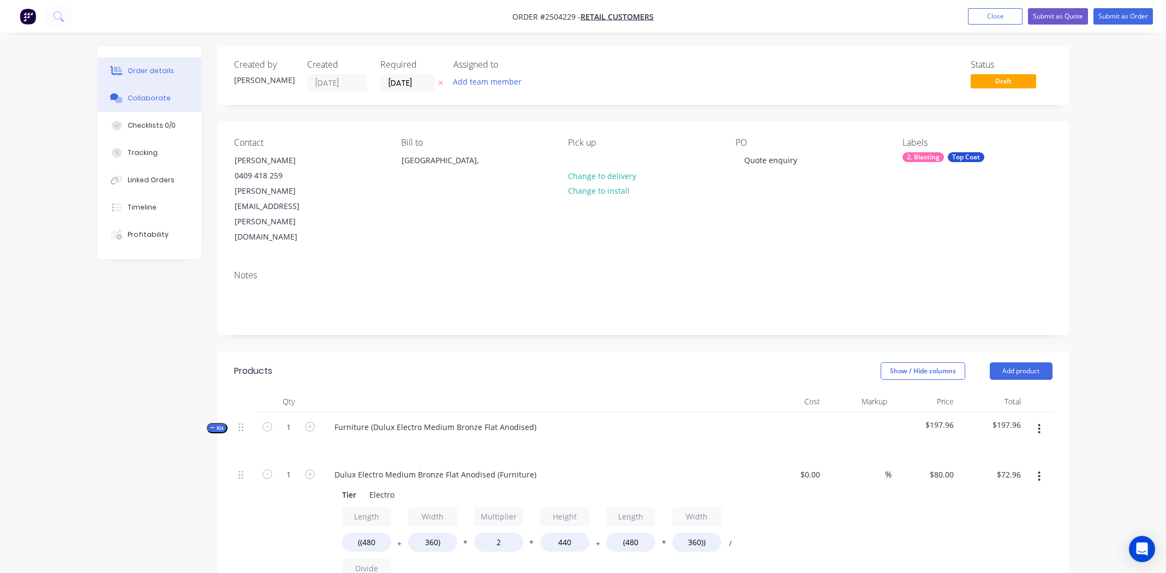
click at [163, 98] on div "Collaborate" at bounding box center [149, 98] width 43 height 10
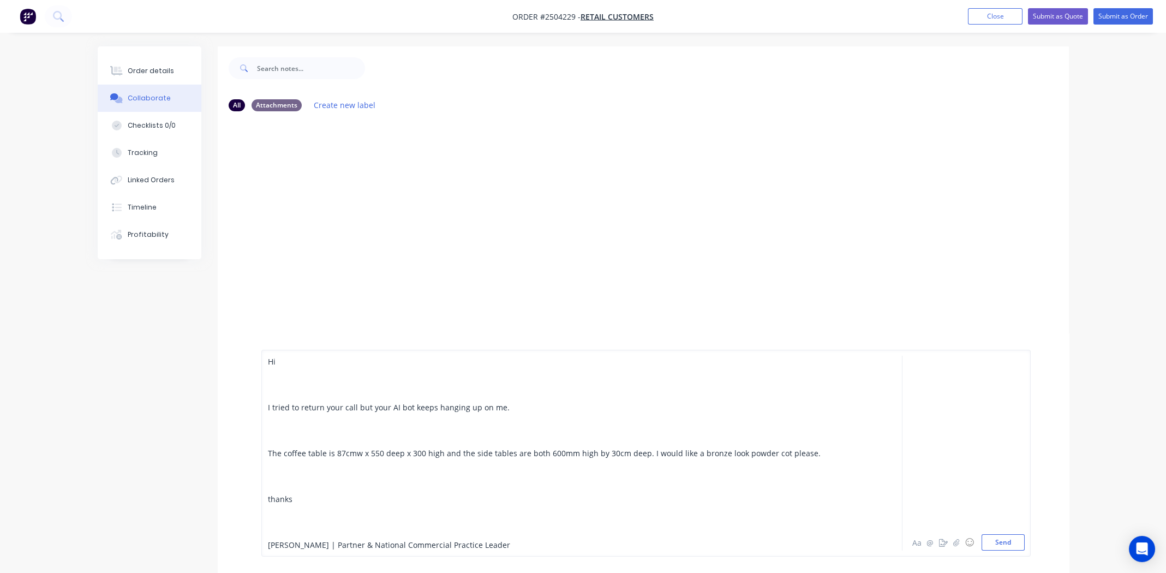
click at [351, 532] on div at bounding box center [551, 533] width 567 height 11
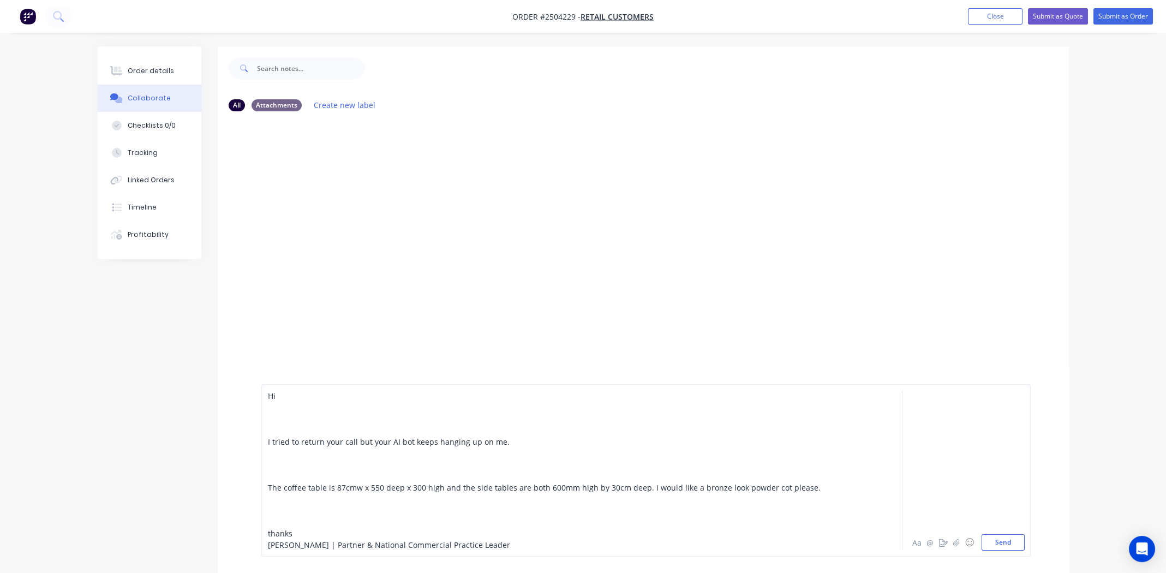
click at [307, 524] on div at bounding box center [551, 521] width 567 height 11
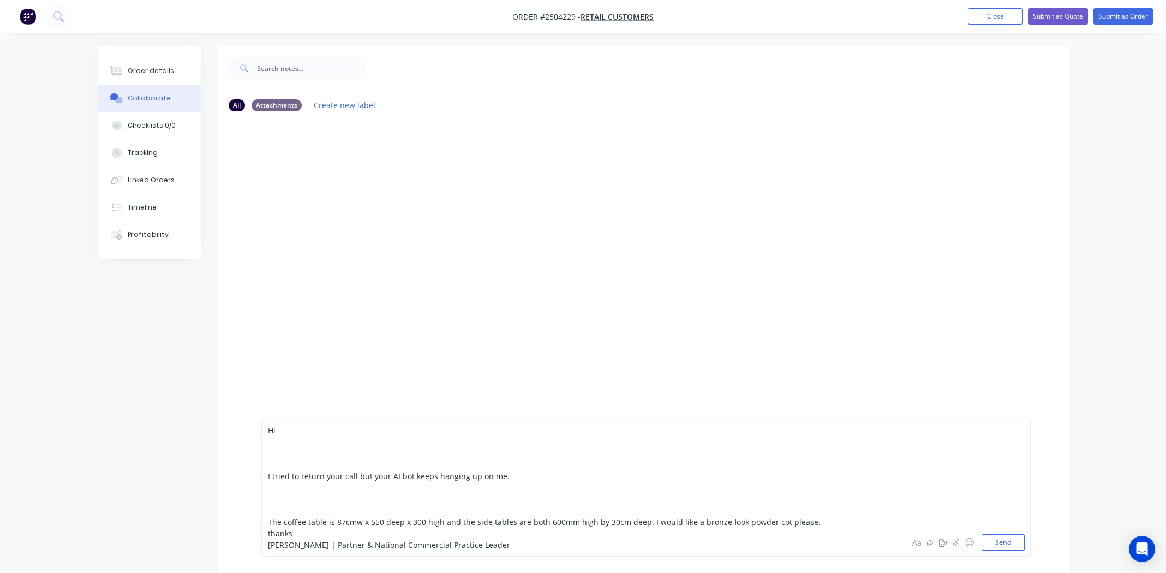
click at [301, 510] on div at bounding box center [551, 510] width 567 height 11
click at [297, 503] on div at bounding box center [551, 498] width 567 height 11
click at [567, 546] on div "Natalie Bannister | Partner & National Commercial Practice Leader" at bounding box center [551, 544] width 567 height 11
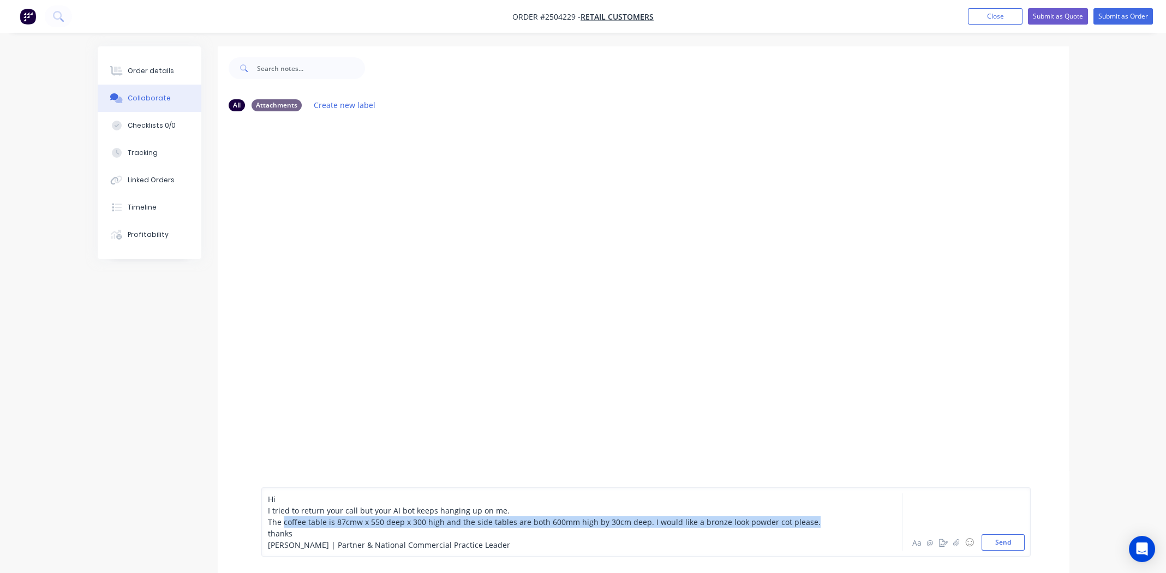
drag, startPoint x: 284, startPoint y: 523, endPoint x: 815, endPoint y: 524, distance: 531.4
click at [815, 524] on div "The coffee table is 87cmw x 550 deep x 300 high and the side tables are both 60…" at bounding box center [551, 521] width 567 height 11
copy span "coffee table is 87cmw x 550 deep x 300 high and the side tables are both 600mm …"
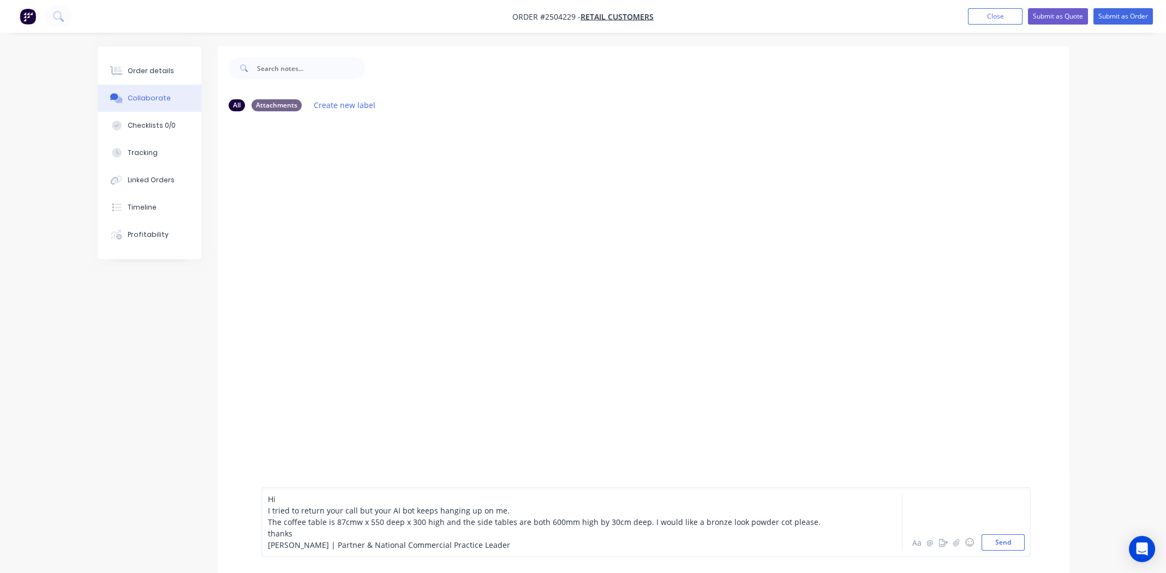
drag, startPoint x: 144, startPoint y: 61, endPoint x: 182, endPoint y: 86, distance: 45.7
click at [145, 60] on button "Order details" at bounding box center [150, 70] width 104 height 27
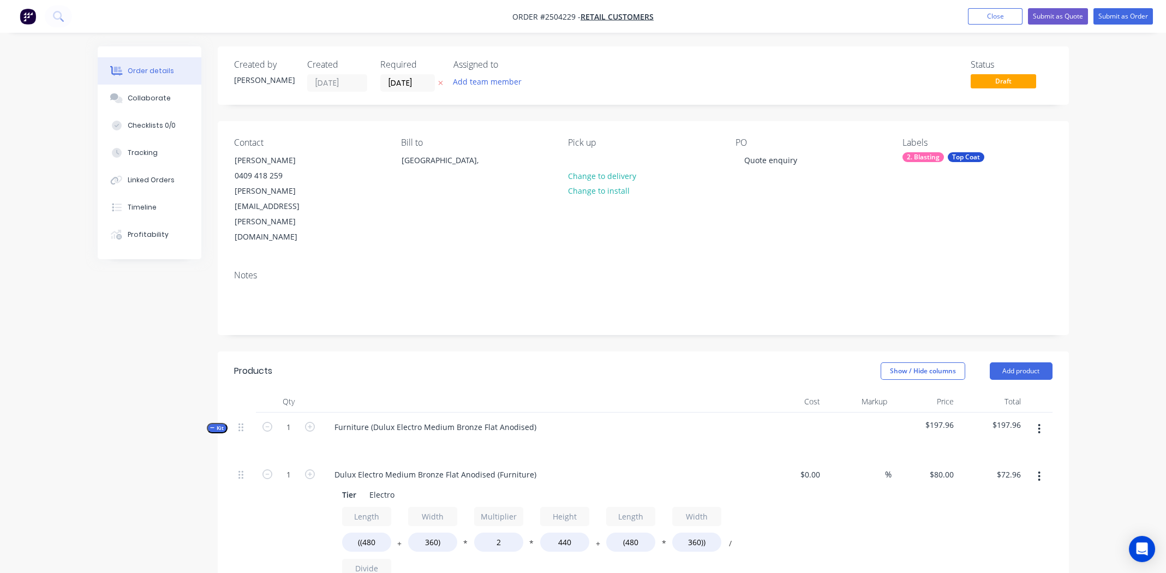
click at [1036, 419] on button "button" at bounding box center [1039, 429] width 26 height 20
click at [1007, 450] on div "Add product to kit" at bounding box center [1001, 458] width 84 height 16
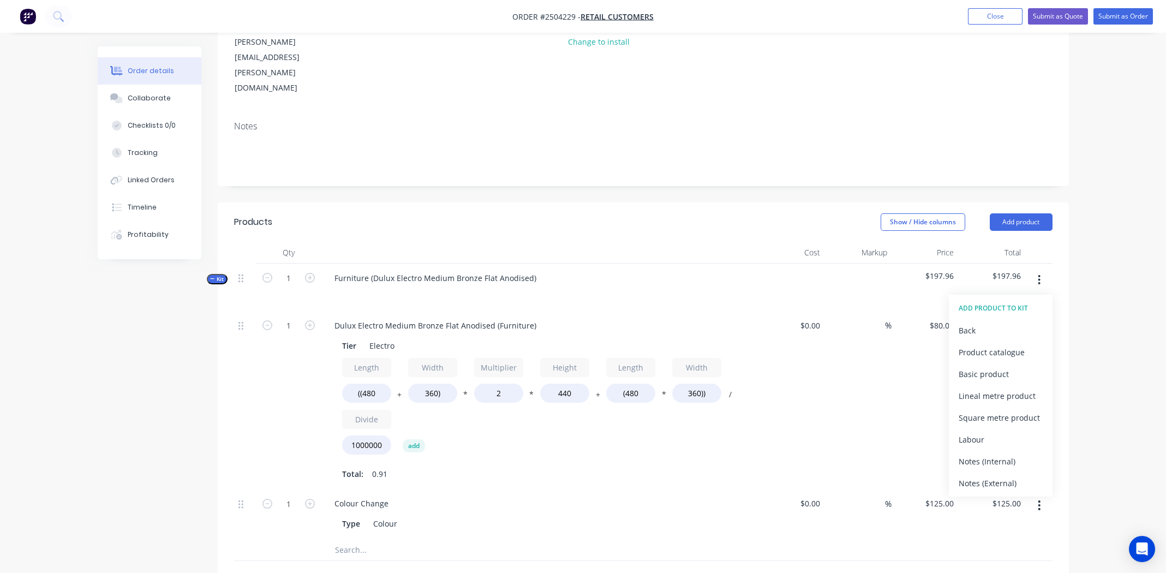
scroll to position [164, 0]
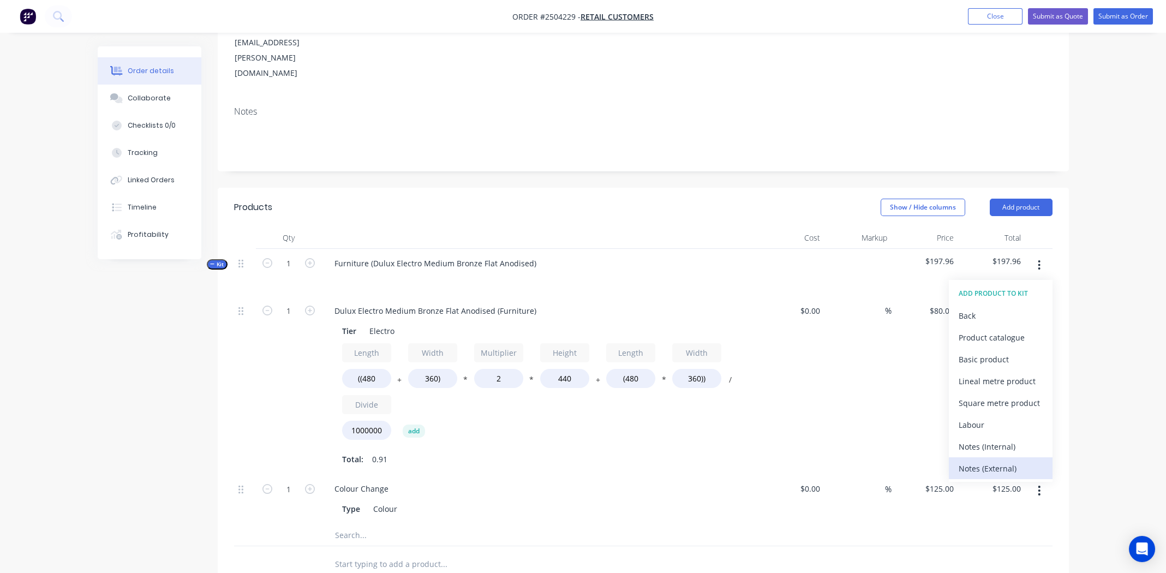
click at [972, 460] on div "Notes (External)" at bounding box center [1001, 468] width 84 height 16
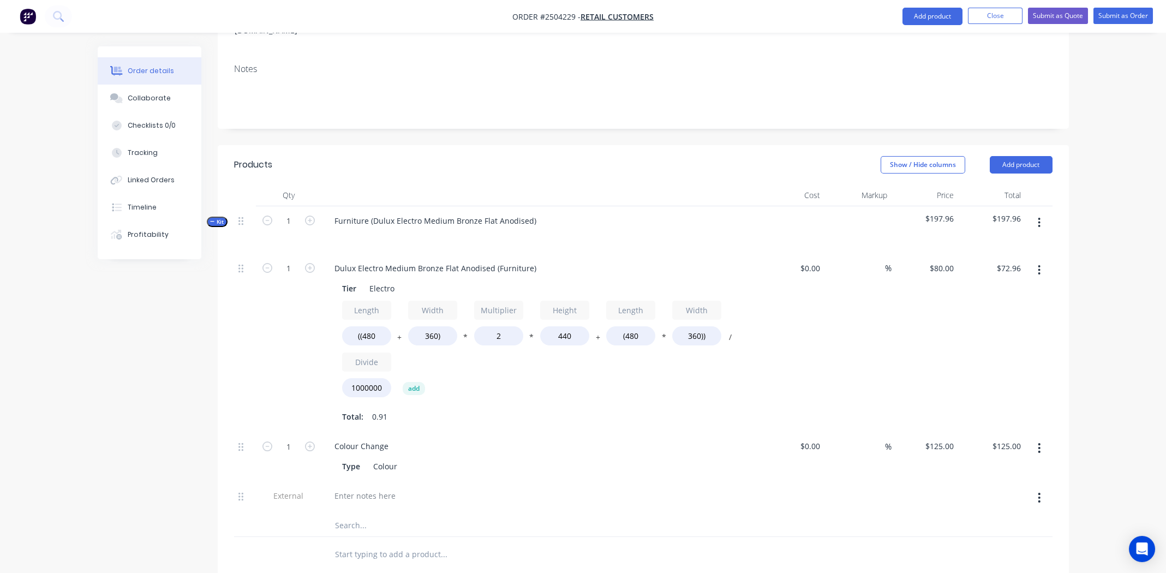
scroll to position [381, 0]
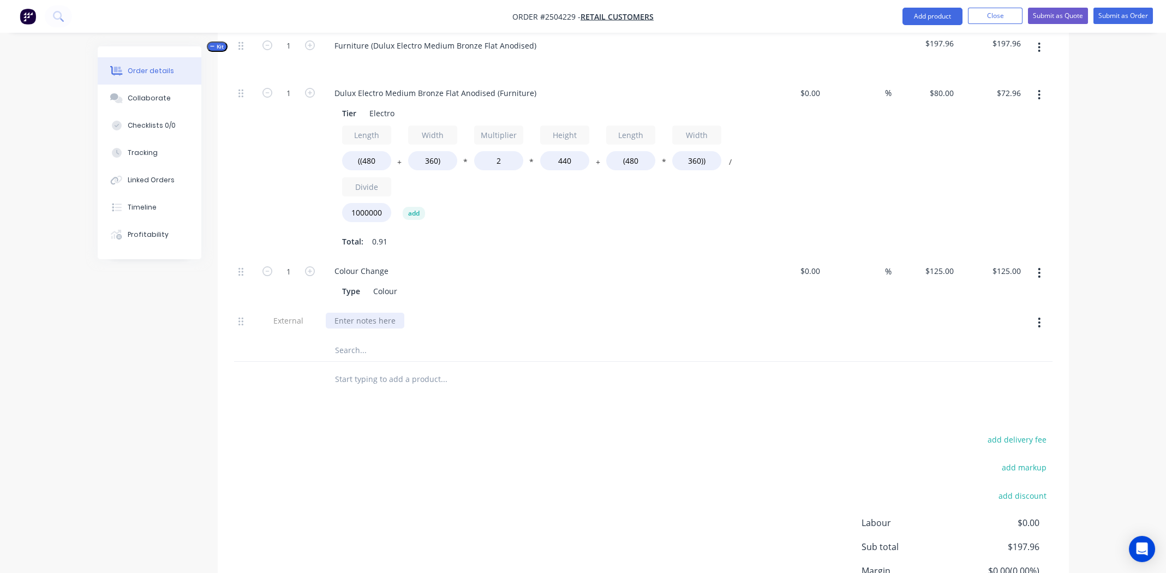
paste div
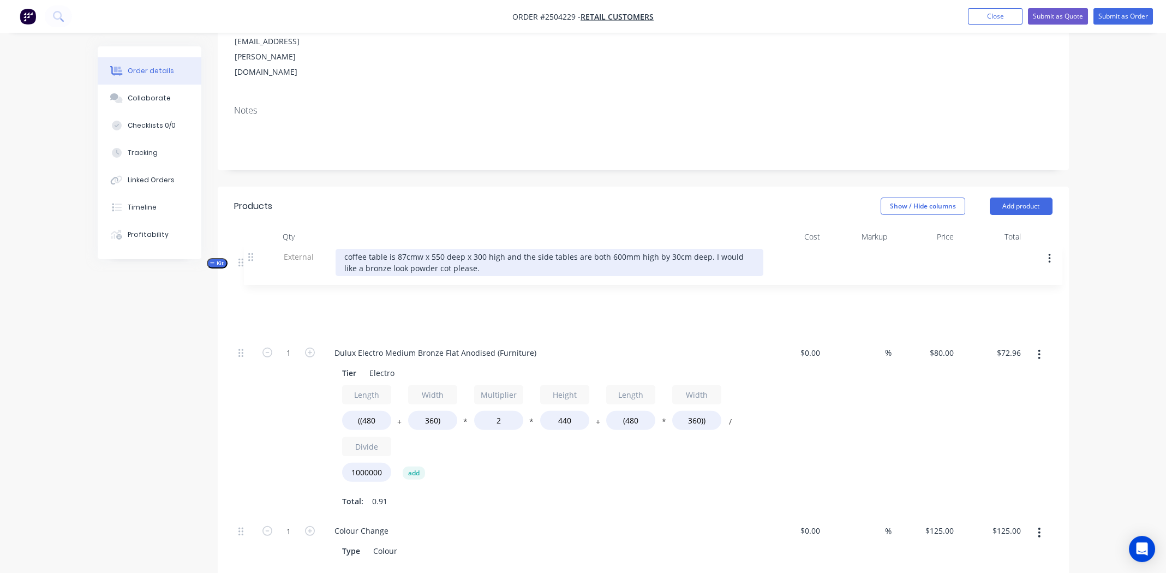
scroll to position [164, 0]
drag, startPoint x: 241, startPoint y: 276, endPoint x: 251, endPoint y: 248, distance: 29.0
click at [251, 249] on div "Kit 1 Furniture (Dulux Electro Medium Bronze Flat Anodised) $197.96 $197.96 1 D…" at bounding box center [643, 419] width 818 height 340
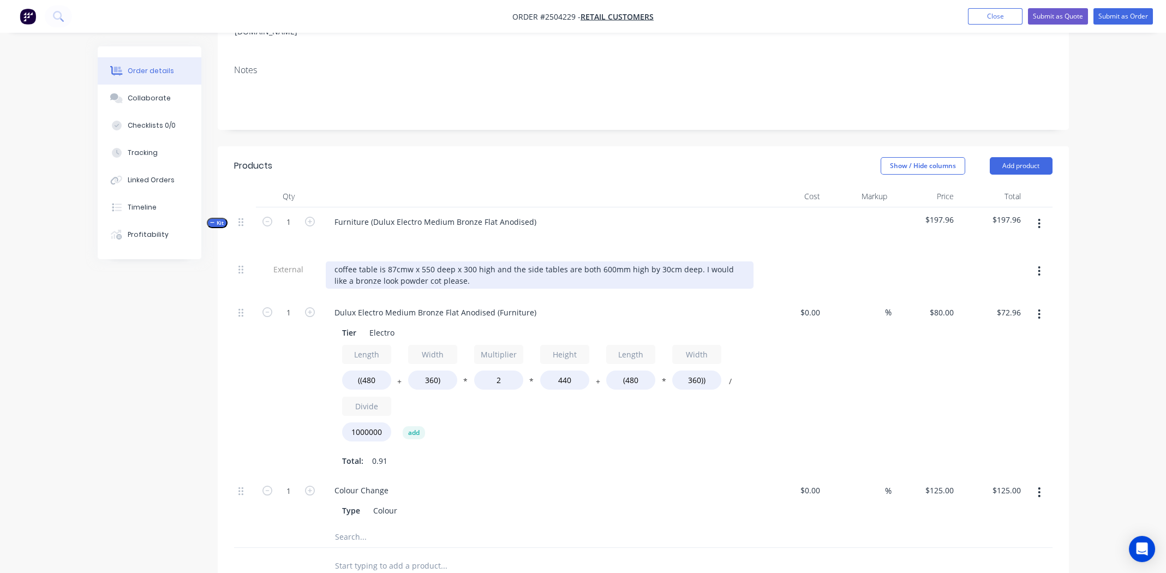
scroll to position [272, 0]
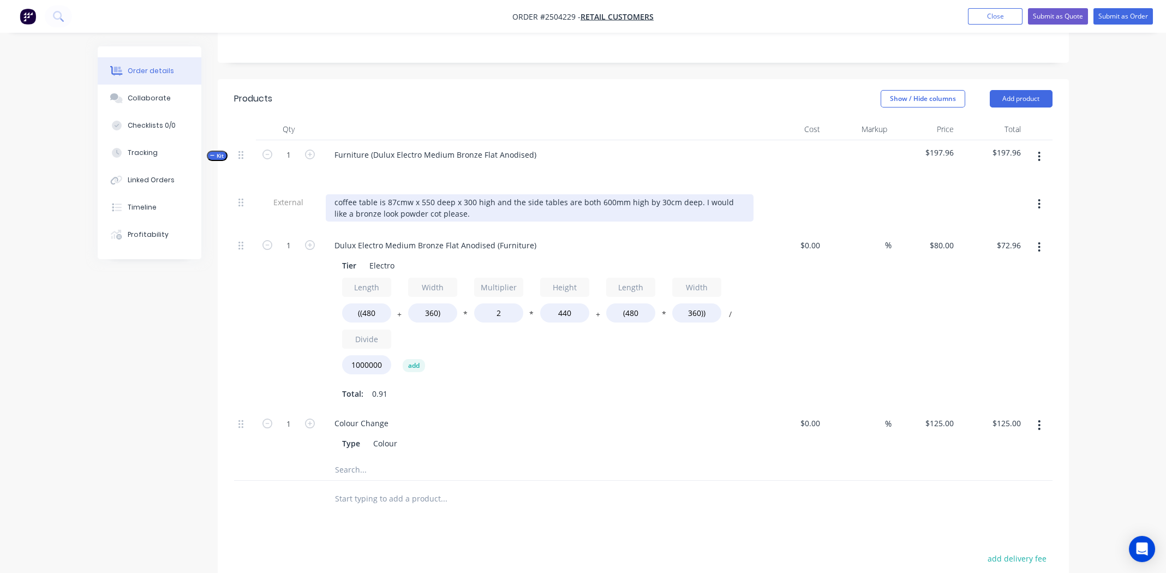
click at [339, 194] on div "coffee table is 87cmw x 550 deep x 300 high and the side tables are both 600mm …" at bounding box center [540, 207] width 428 height 27
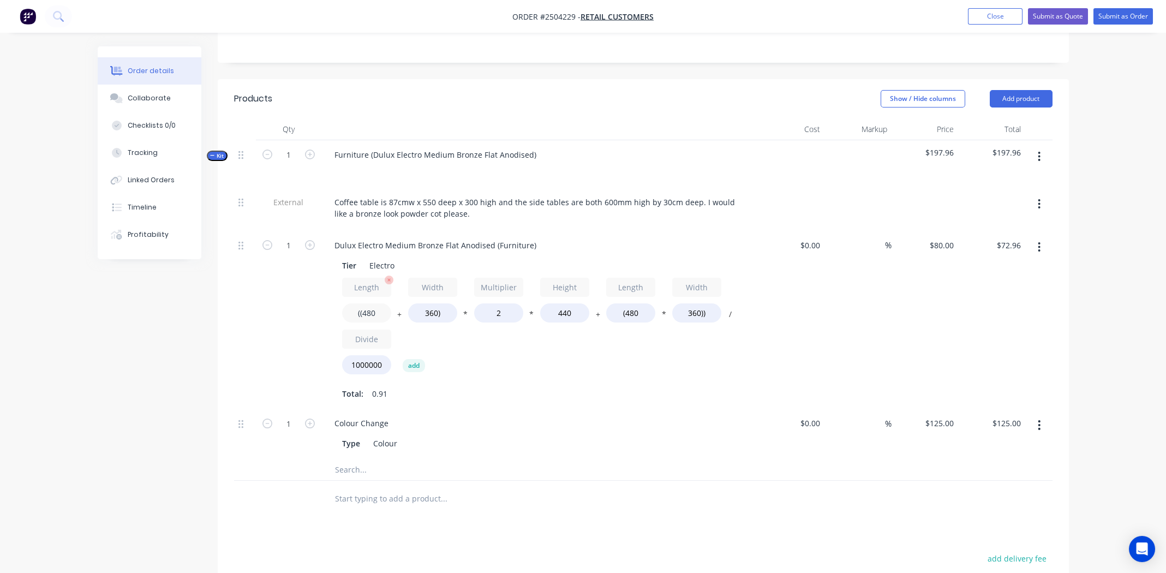
click at [373, 303] on input "((480" at bounding box center [366, 312] width 49 height 19
click at [368, 303] on input "((550" at bounding box center [366, 312] width 49 height 19
type input "((870"
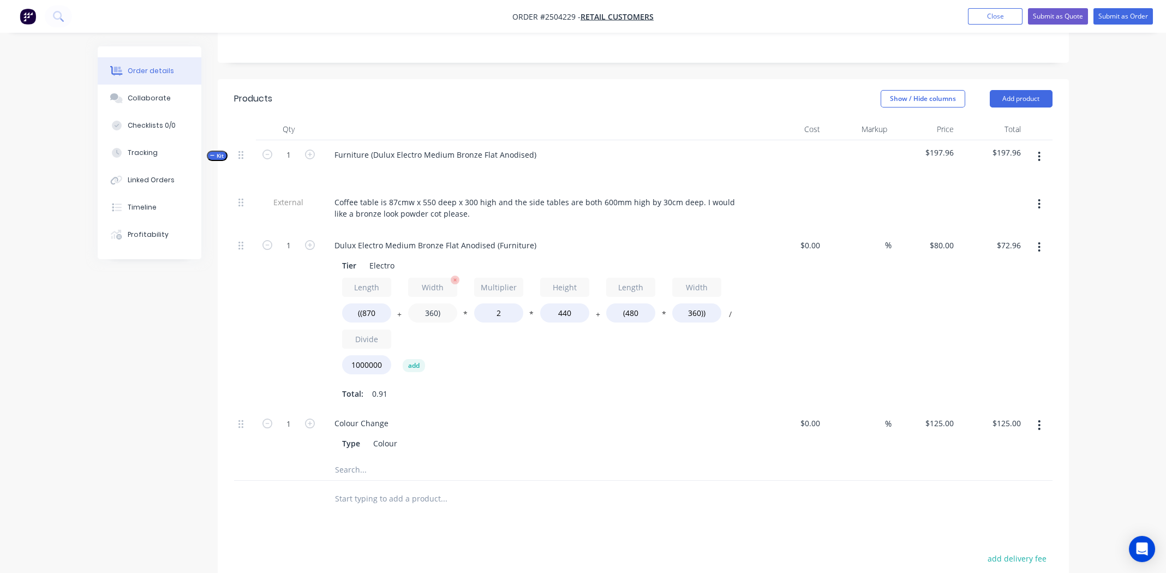
type input "$100.42"
click at [430, 303] on input "360)" at bounding box center [432, 312] width 49 height 19
type input "550)"
type input "$113.79"
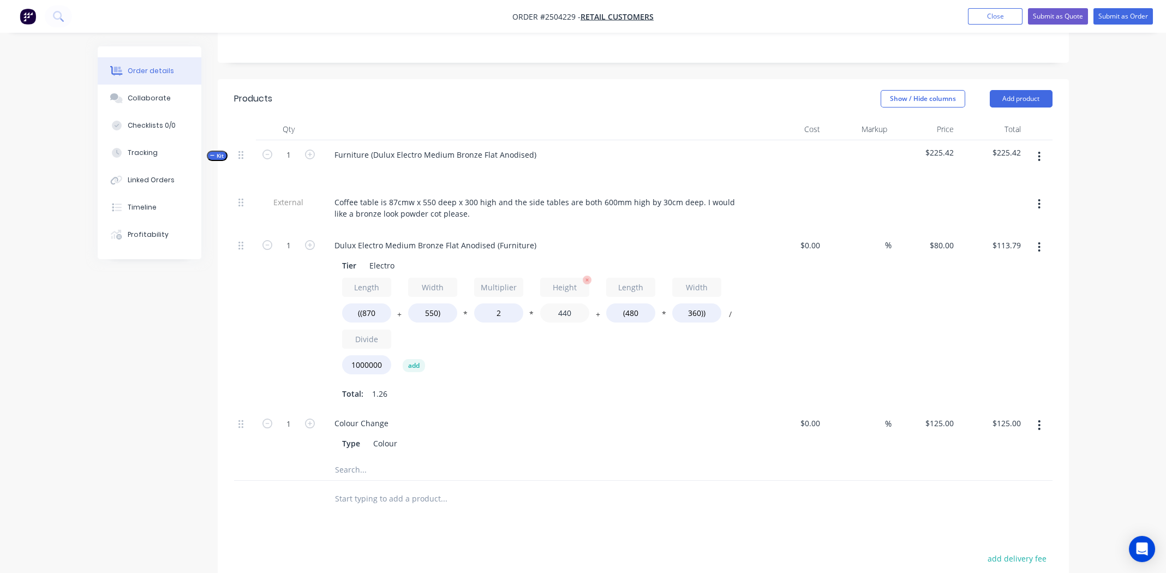
click at [562, 303] on input "440" at bounding box center [564, 312] width 49 height 19
type input "300"
type input "$81.98"
click at [633, 303] on input "(480" at bounding box center [630, 312] width 49 height 19
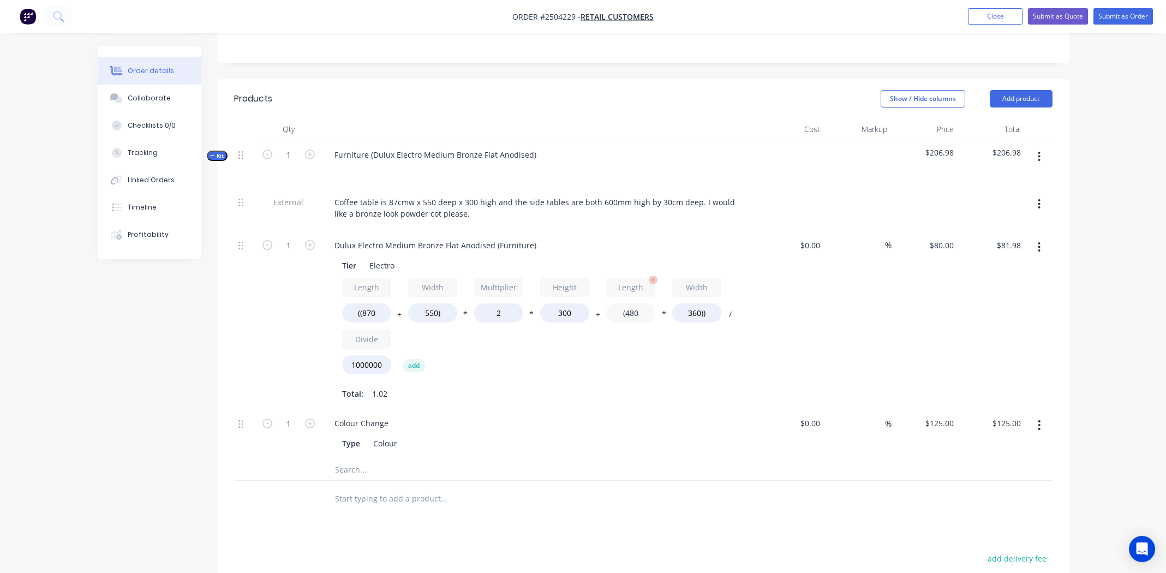
click at [634, 303] on input "(480" at bounding box center [630, 312] width 49 height 19
type input "(870"
type input "$93.22"
click at [692, 303] on input "360))" at bounding box center [696, 312] width 49 height 19
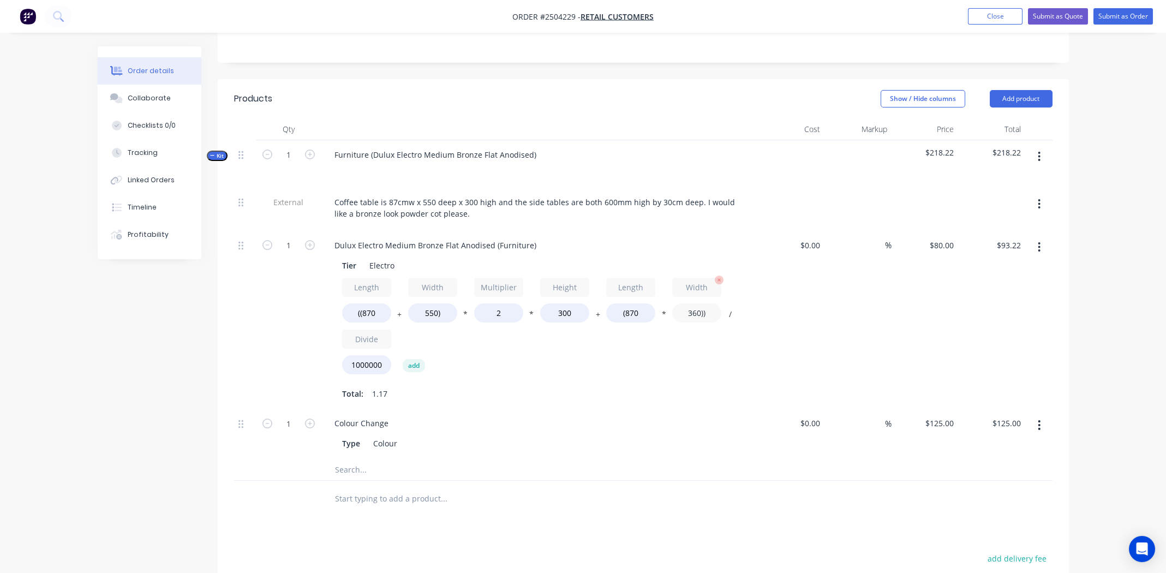
click at [692, 303] on input "360))" at bounding box center [696, 312] width 49 height 19
type input "550))"
type input "$106.44"
click at [696, 301] on div "Length ((870 + Width 550) * Multiplier 2 * Height 300 + Length (870 * Width 550…" at bounding box center [539, 328] width 395 height 101
click at [1039, 241] on icon "button" at bounding box center [1039, 247] width 3 height 12
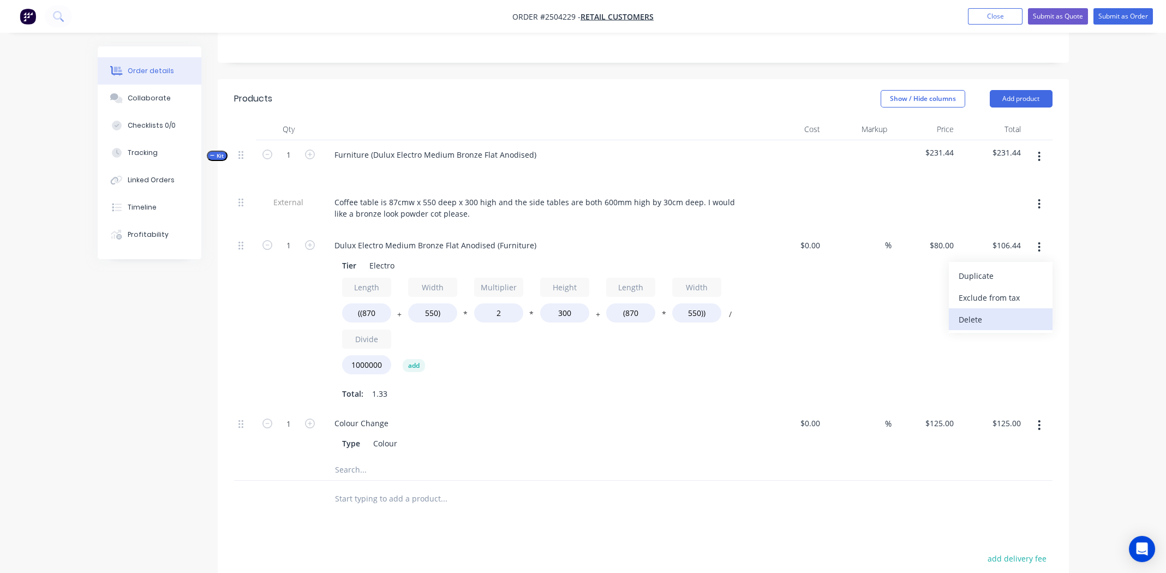
click at [1015, 312] on div "Delete" at bounding box center [1001, 320] width 84 height 16
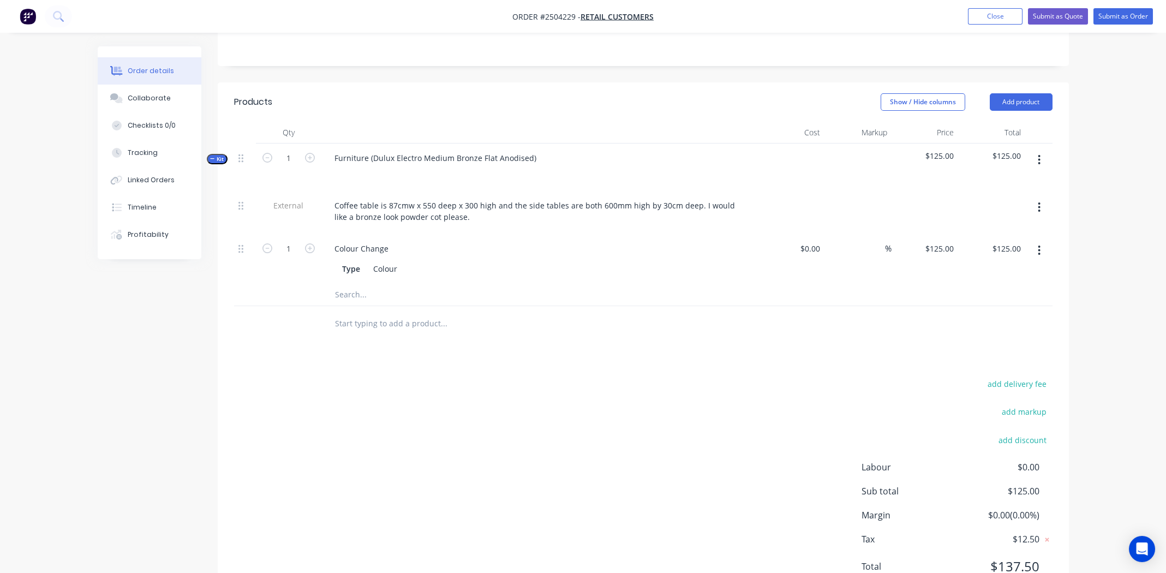
click at [1034, 150] on button "button" at bounding box center [1039, 160] width 26 height 20
click at [1003, 181] on div "Add product to kit" at bounding box center [1001, 189] width 84 height 16
click at [986, 224] on div "Product catalogue" at bounding box center [1001, 232] width 84 height 16
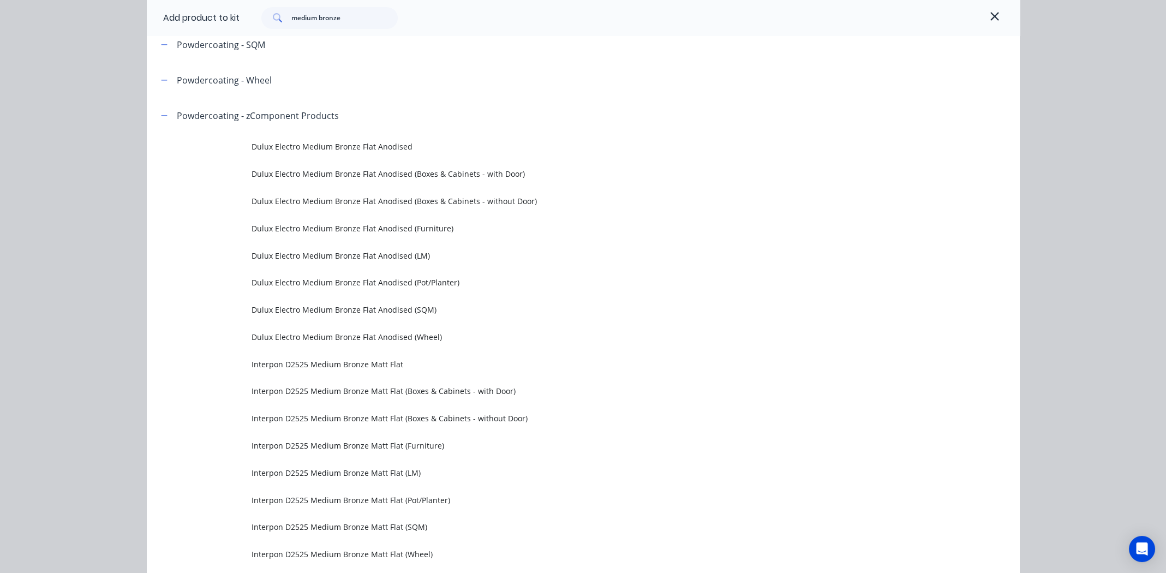
scroll to position [436, 0]
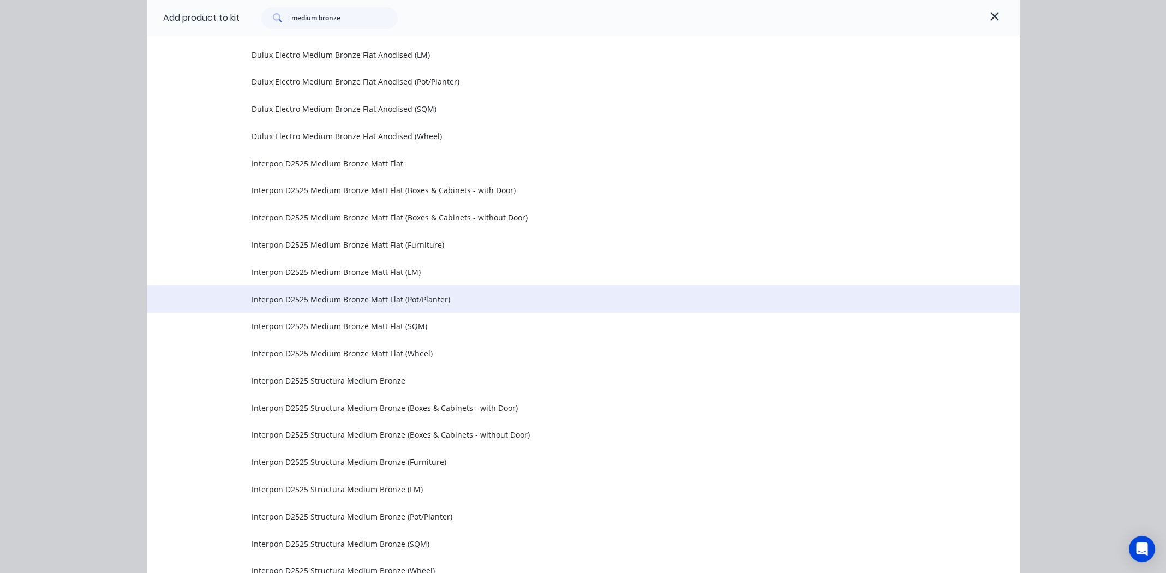
click at [331, 296] on span "Interpon D2525 Medium Bronze Matt Flat (Pot/Planter)" at bounding box center [559, 299] width 614 height 11
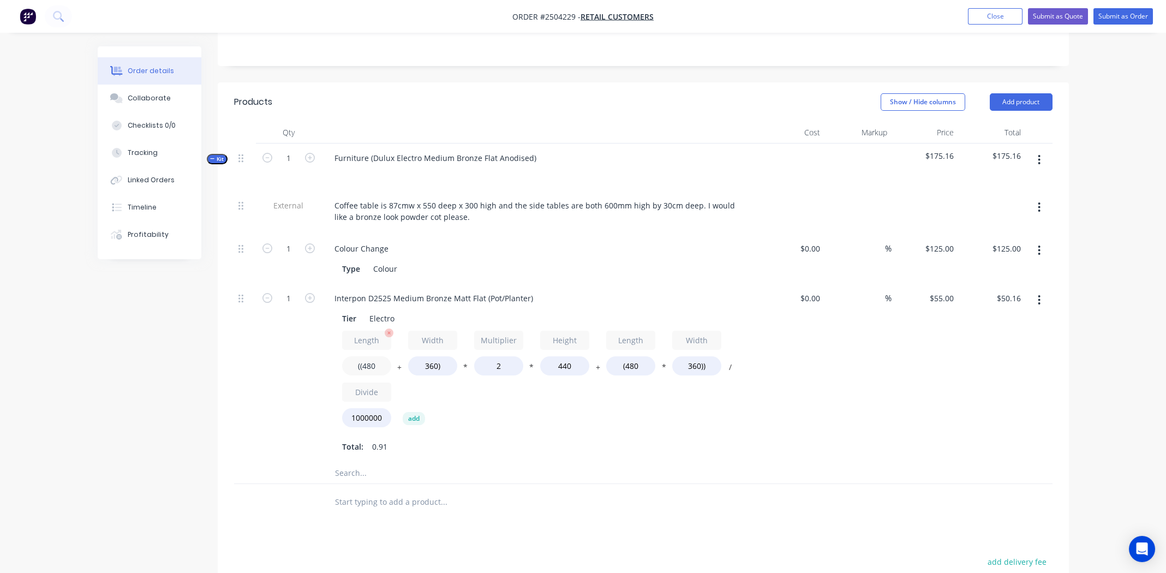
click at [372, 356] on input "((480" at bounding box center [366, 365] width 49 height 19
type input "((870"
type input "$69.04"
click at [549, 366] on div "Length ((870 + Width 360) * Multiplier 2 * Height 440 + Length (480 * Width 360…" at bounding box center [539, 381] width 395 height 101
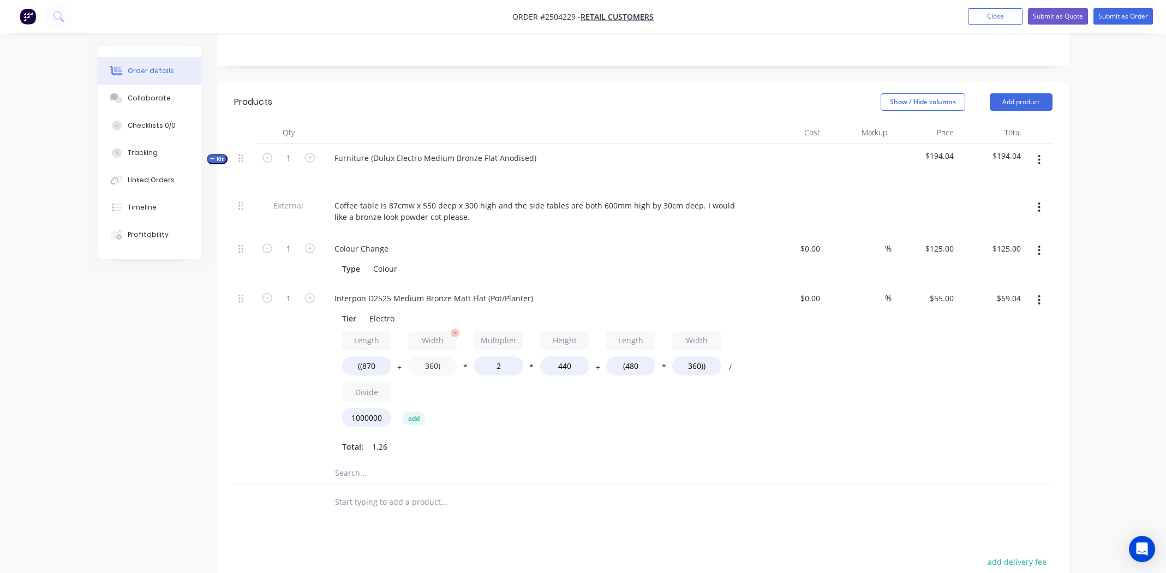
click at [424, 356] on input "360)" at bounding box center [432, 365] width 49 height 19
type input "550)"
type input "$78.23"
click at [562, 356] on input "440" at bounding box center [564, 365] width 49 height 19
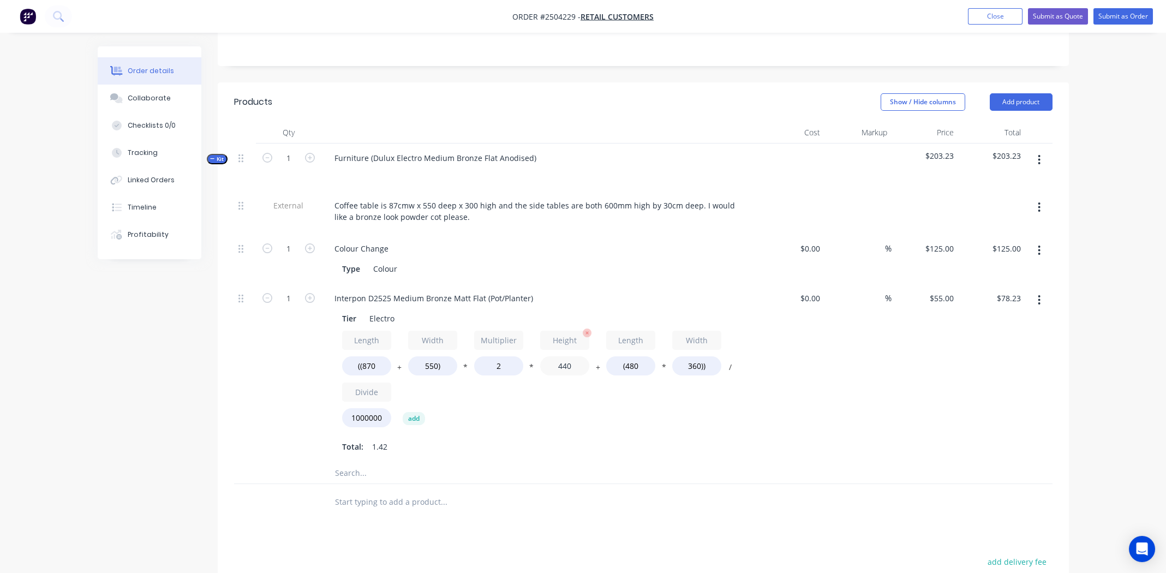
click at [562, 356] on input "440" at bounding box center [564, 365] width 49 height 19
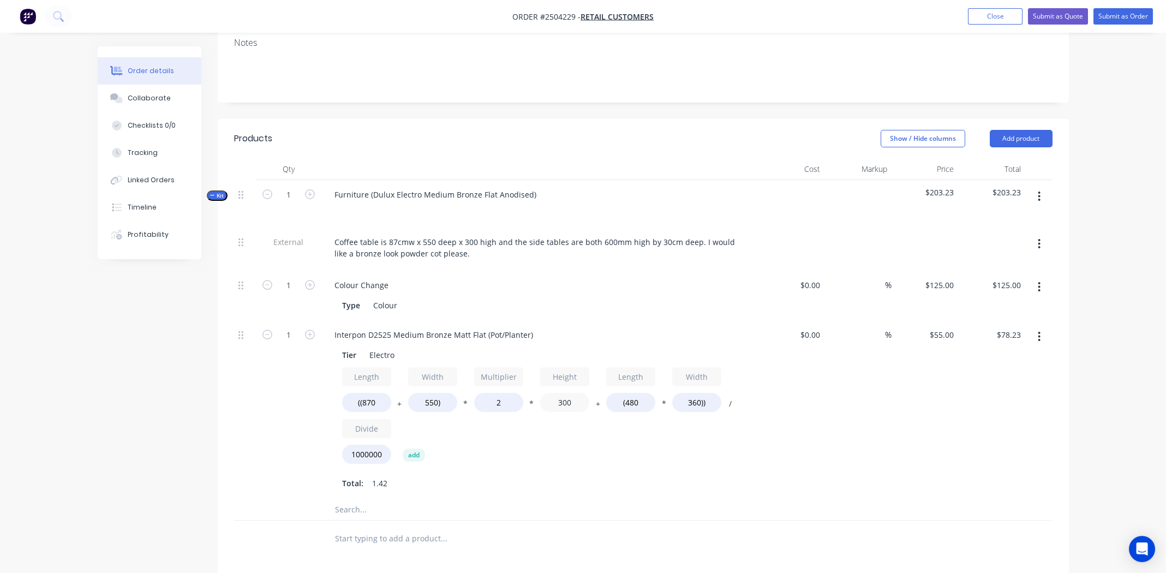
scroll to position [214, 0]
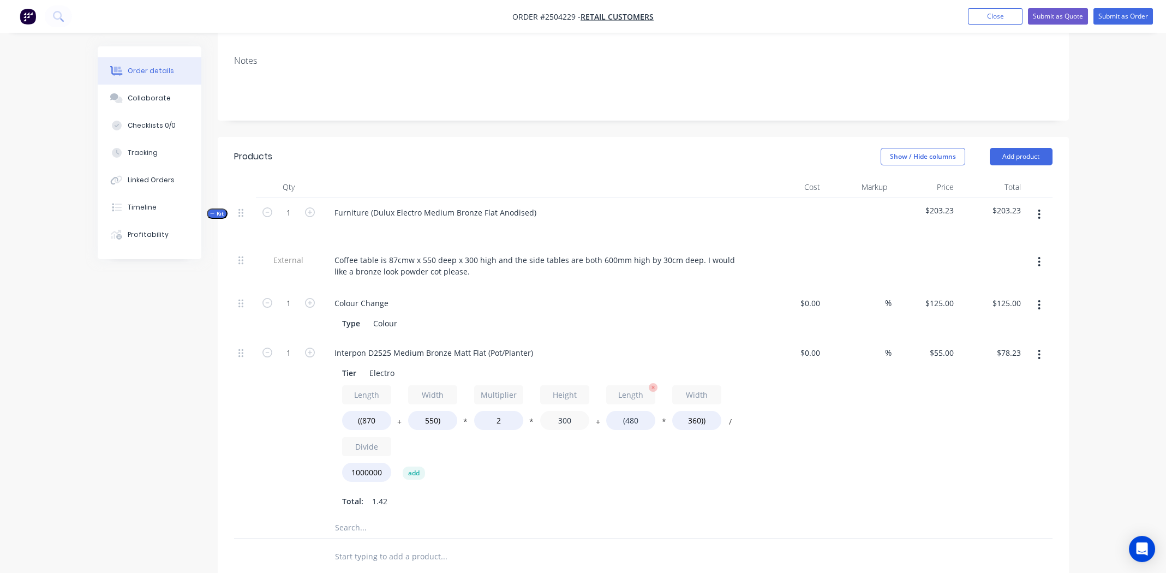
type input "300"
type input "$56.36"
click at [628, 411] on input "(480" at bounding box center [630, 420] width 49 height 19
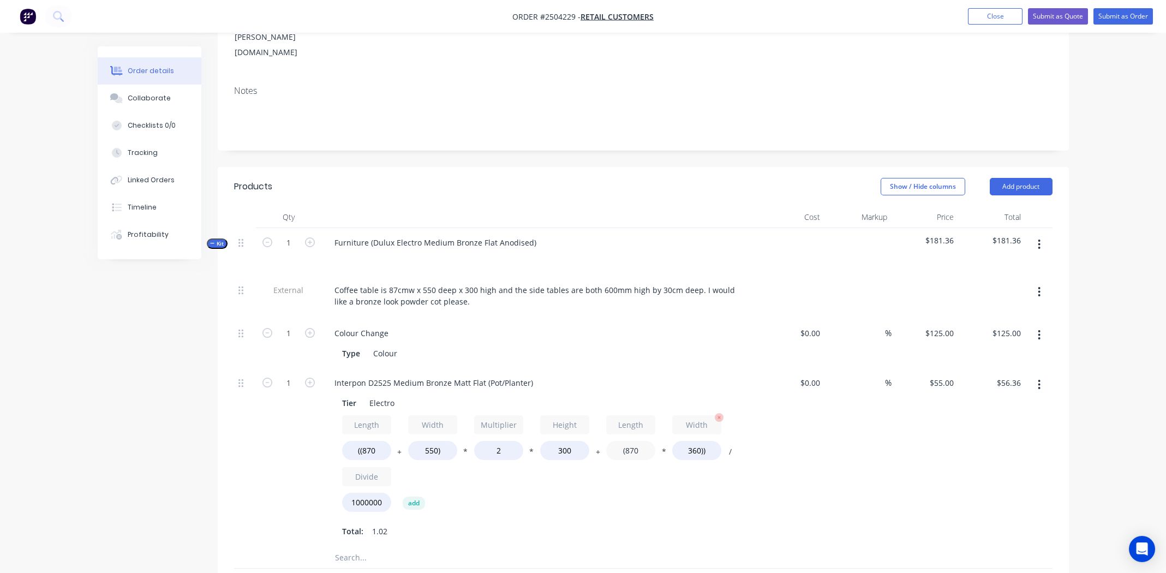
scroll to position [160, 0]
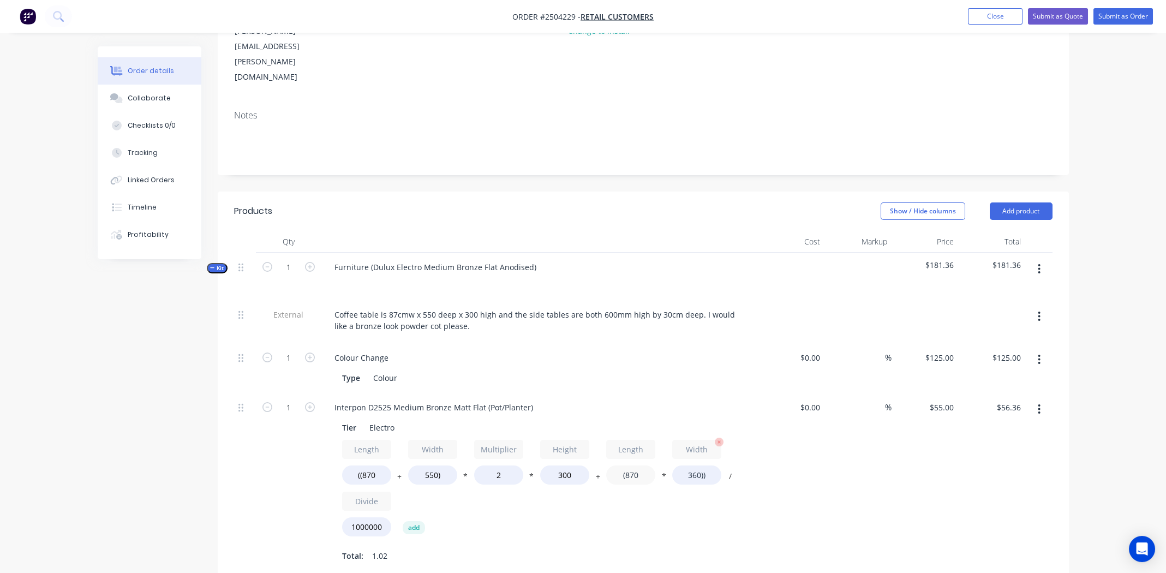
type input "(870"
type input "$64.09"
click at [691, 465] on input "360))" at bounding box center [696, 474] width 49 height 19
type input "550))"
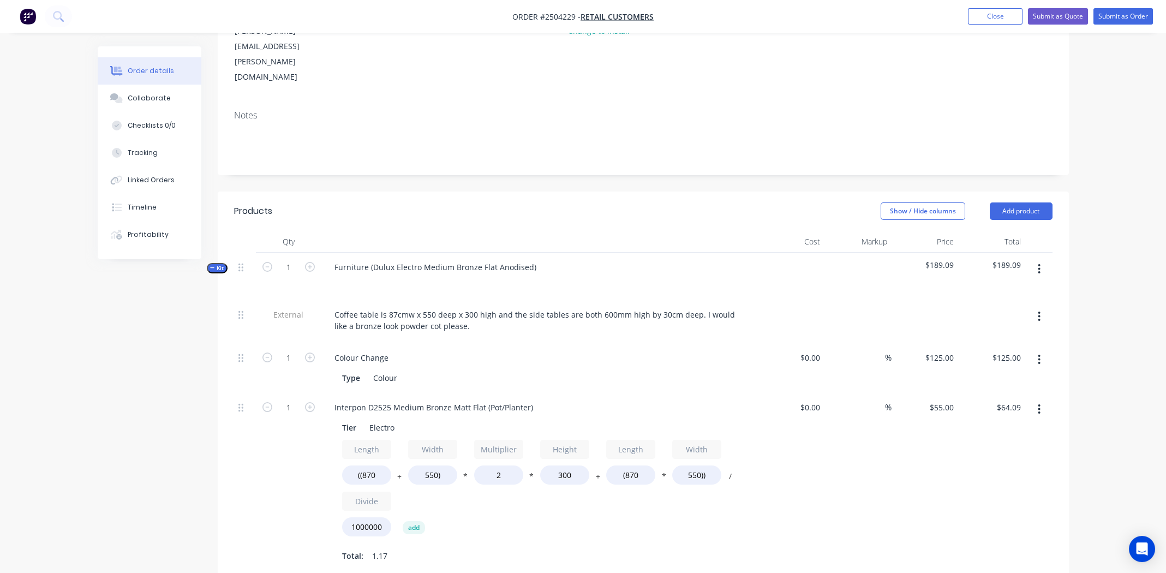
type input "$73.18"
drag, startPoint x: 837, startPoint y: 486, endPoint x: 834, endPoint y: 479, distance: 7.6
click at [837, 486] on div "%" at bounding box center [857, 482] width 67 height 178
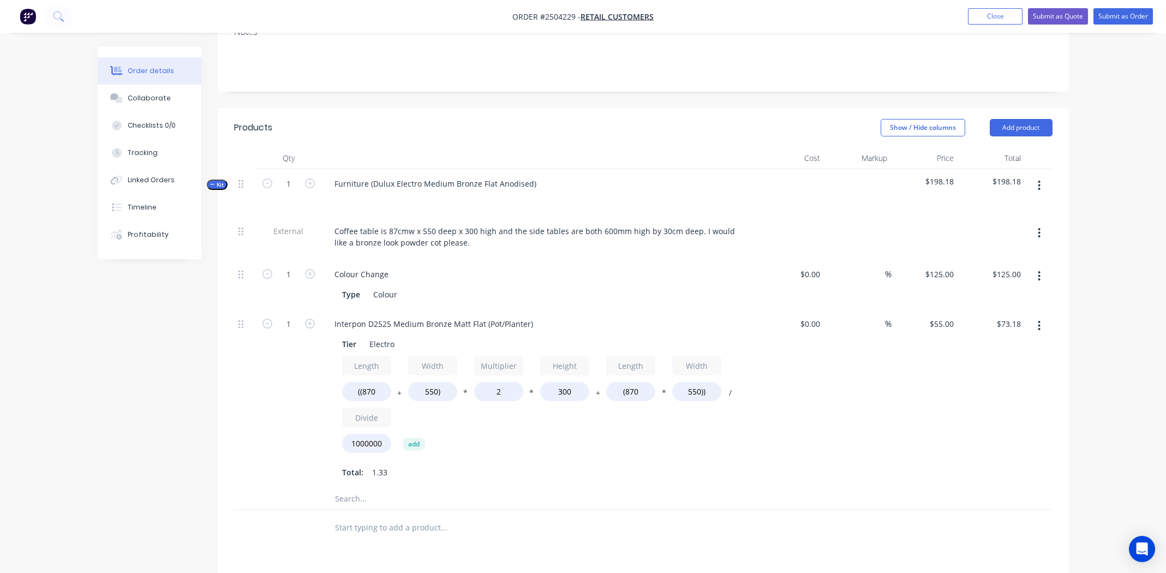
scroll to position [433, 0]
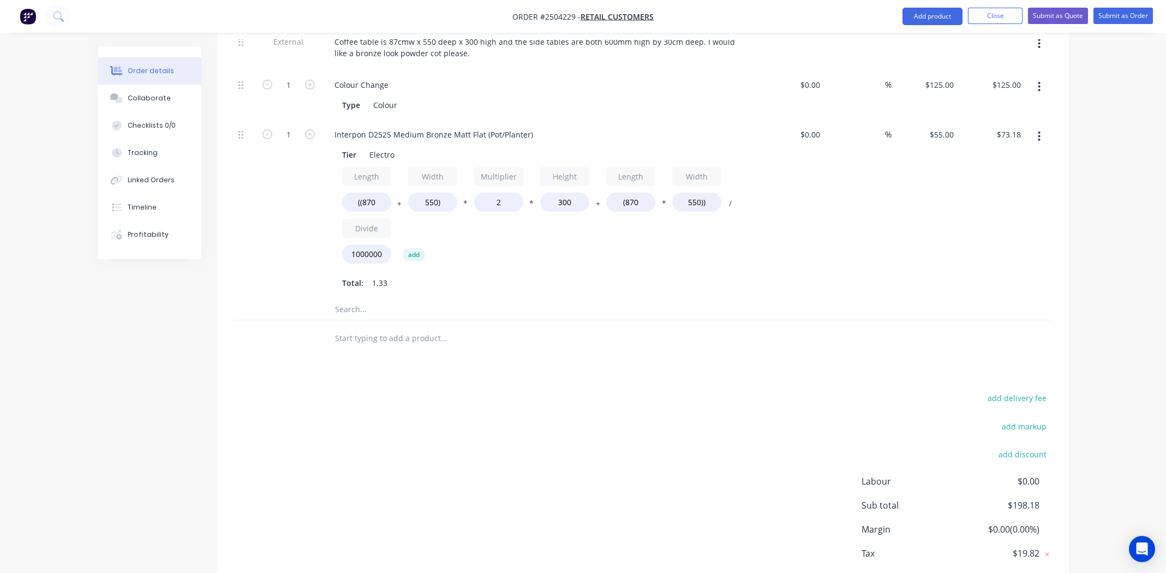
click at [584, 224] on div "Length ((870 + Width 550) * Multiplier 2 * Height 300 + Length (870 * Width 550…" at bounding box center [539, 229] width 395 height 124
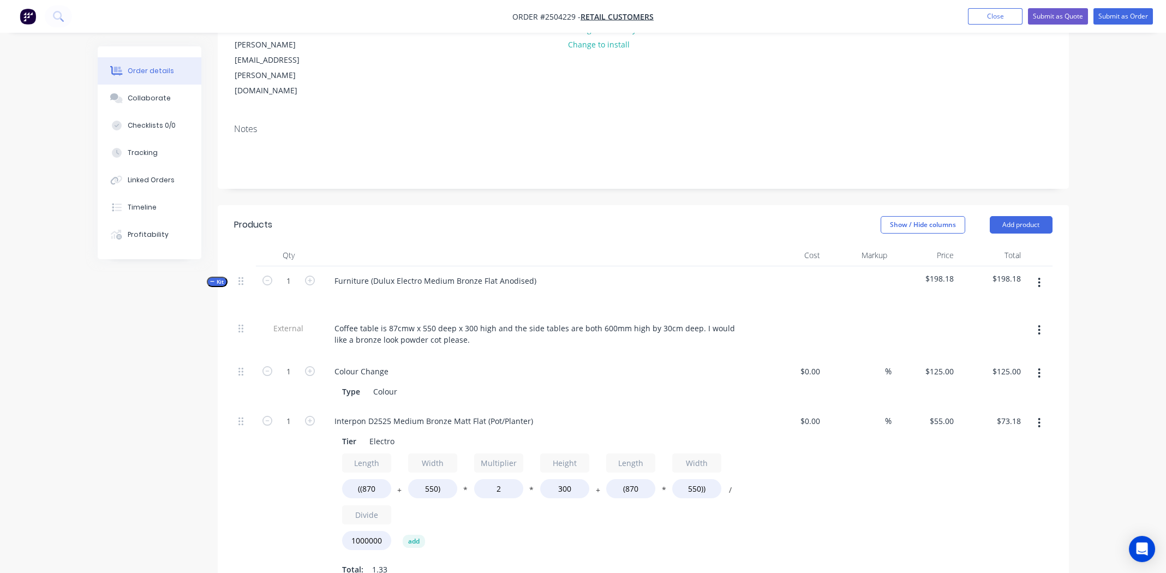
scroll to position [160, 0]
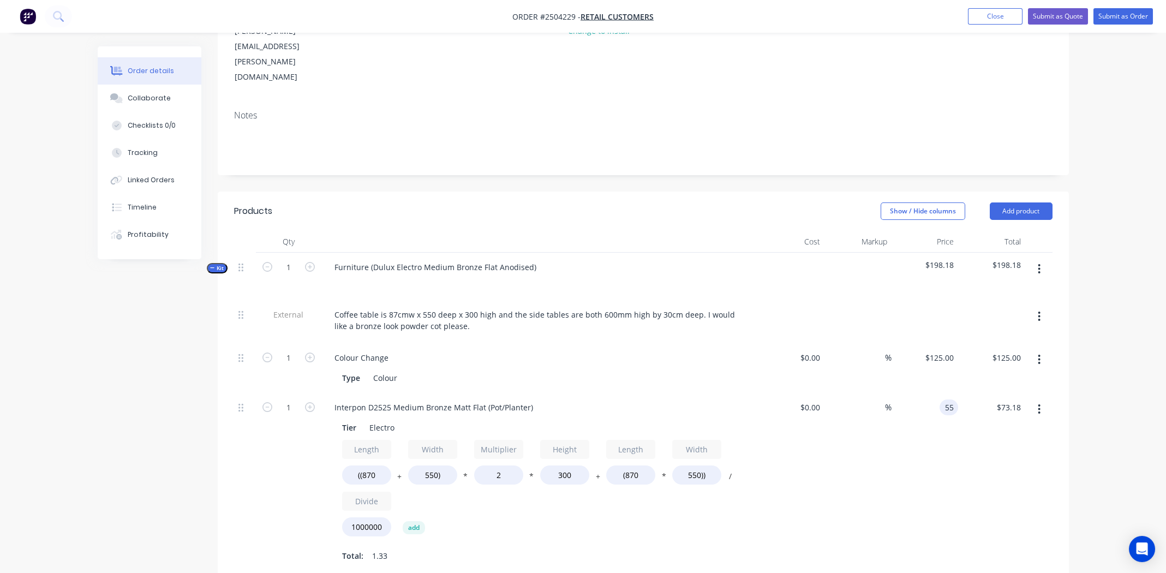
click at [947, 399] on input "55" at bounding box center [951, 407] width 14 height 16
type input "$60.00"
type input "$79.83"
click at [983, 480] on div "$79.83 $73.18" at bounding box center [991, 482] width 67 height 178
click at [1041, 399] on button "button" at bounding box center [1039, 409] width 26 height 20
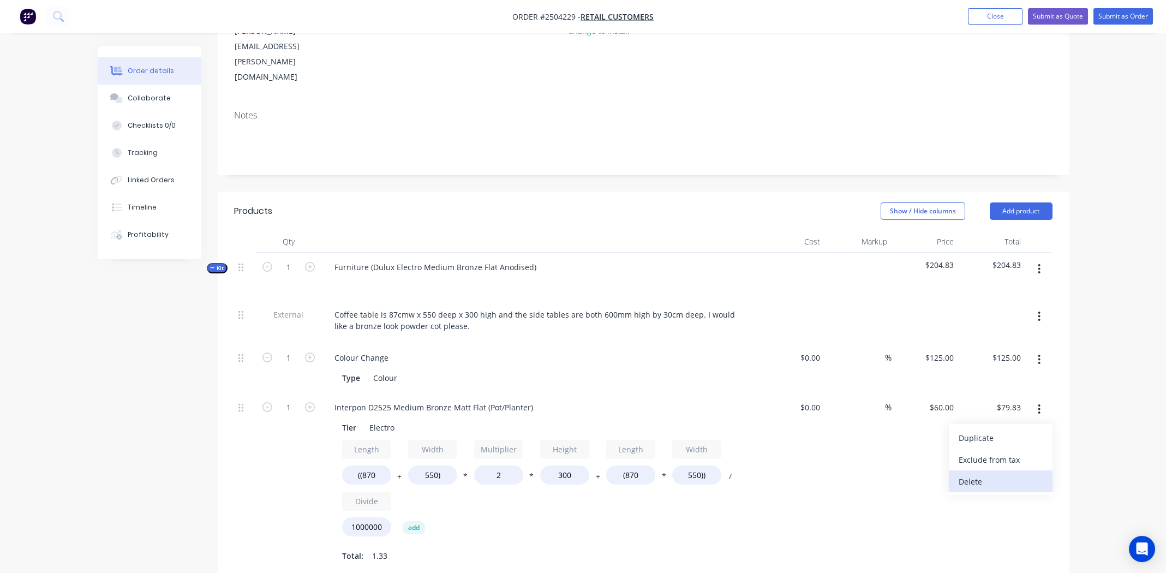
click at [1004, 474] on div "Delete" at bounding box center [1001, 482] width 84 height 16
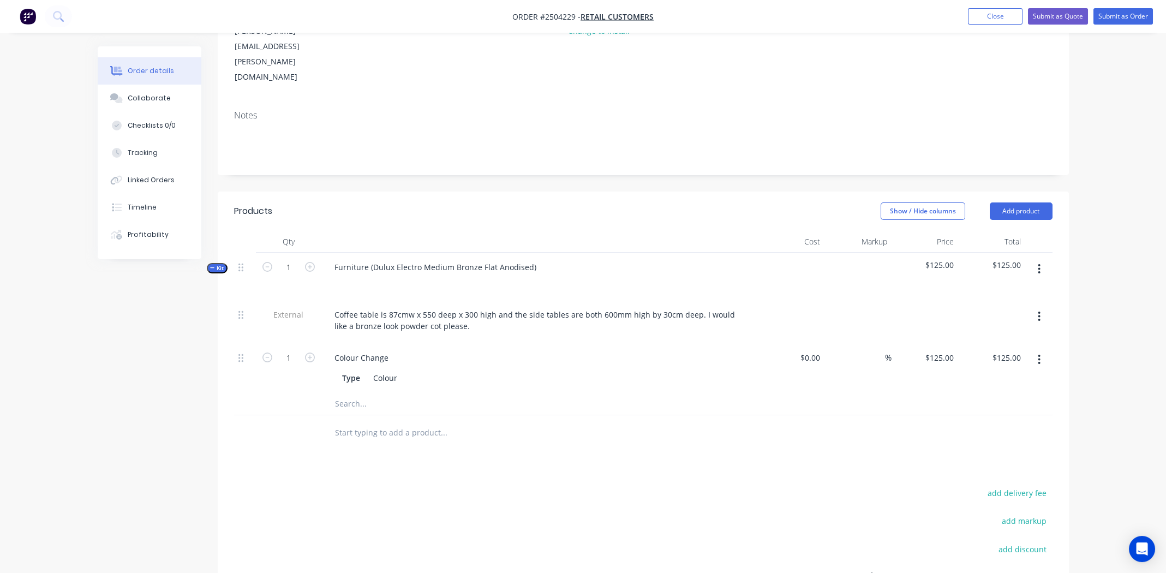
click at [1038, 263] on icon "button" at bounding box center [1039, 269] width 3 height 12
click at [1022, 290] on div "Add product to kit" at bounding box center [1001, 298] width 84 height 16
click at [1010, 333] on div "Product catalogue" at bounding box center [1001, 341] width 84 height 16
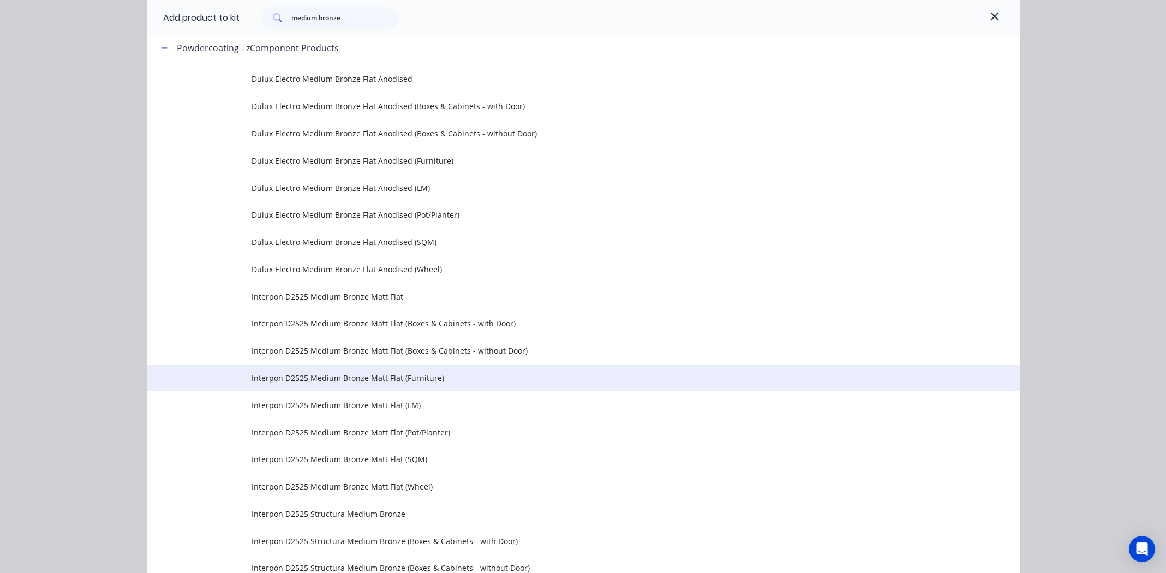
scroll to position [277, 0]
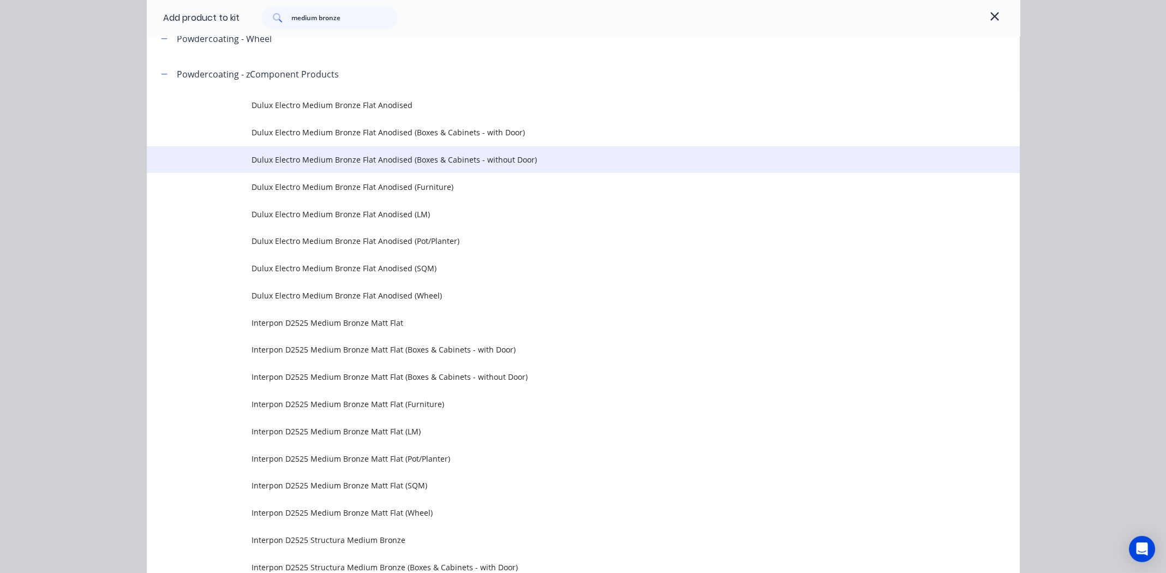
click at [385, 158] on span "Dulux Electro Medium Bronze Flat Anodised (Boxes & Cabinets - without Door)" at bounding box center [559, 159] width 614 height 11
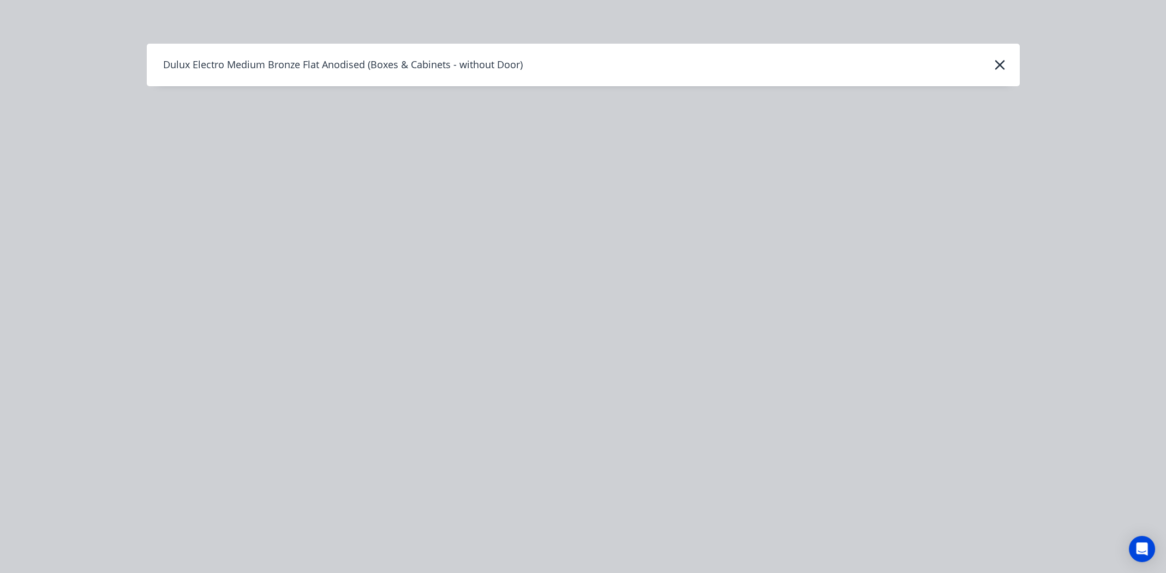
scroll to position [0, 0]
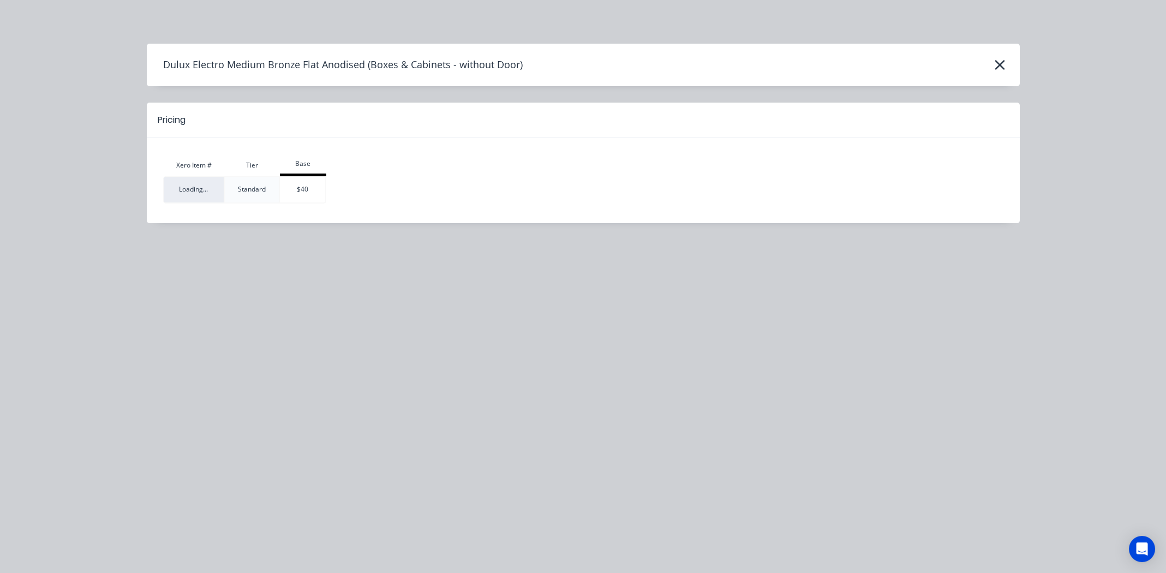
click at [232, 190] on div "Standard" at bounding box center [252, 189] width 54 height 10
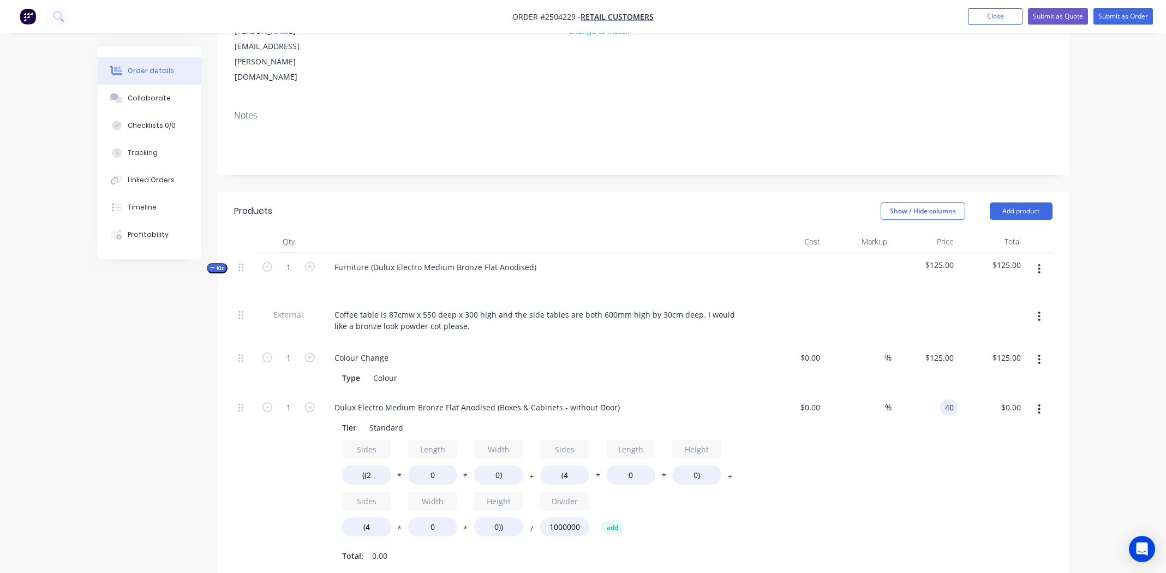
click at [947, 399] on input "40" at bounding box center [951, 407] width 14 height 16
type input "$90.00"
click at [894, 472] on div "$90.00 $90.00" at bounding box center [924, 482] width 67 height 178
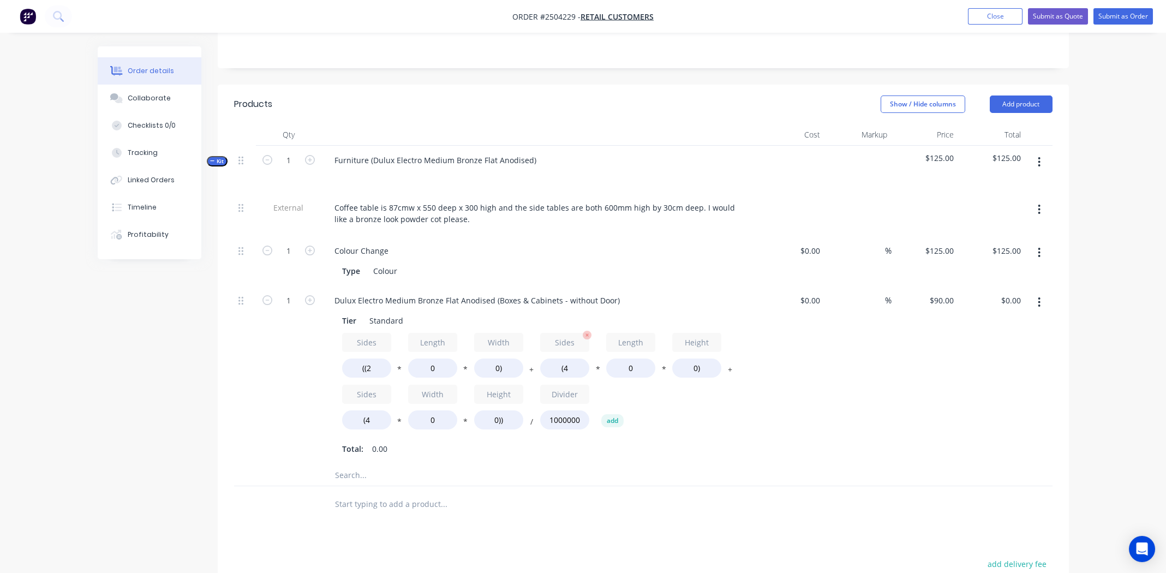
scroll to position [269, 0]
click at [433, 356] on input "0" at bounding box center [432, 365] width 49 height 19
type input "870"
click at [496, 356] on input "0)" at bounding box center [498, 365] width 49 height 19
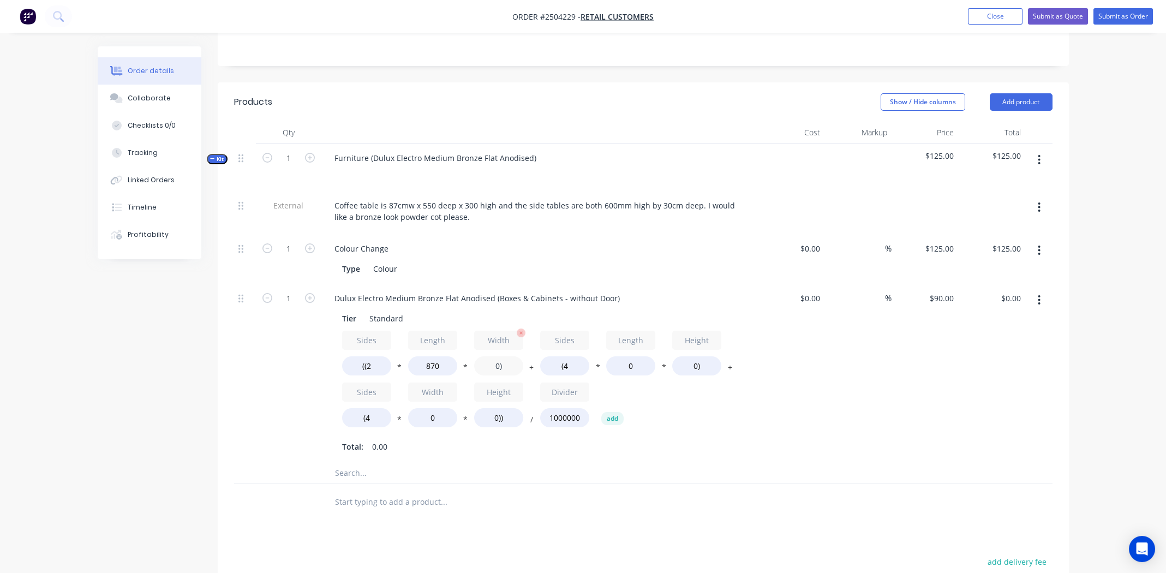
click at [496, 356] on input "0)" at bounding box center [498, 365] width 49 height 19
type input "550)"
type input "$86.13"
click at [637, 356] on input "0" at bounding box center [630, 365] width 49 height 19
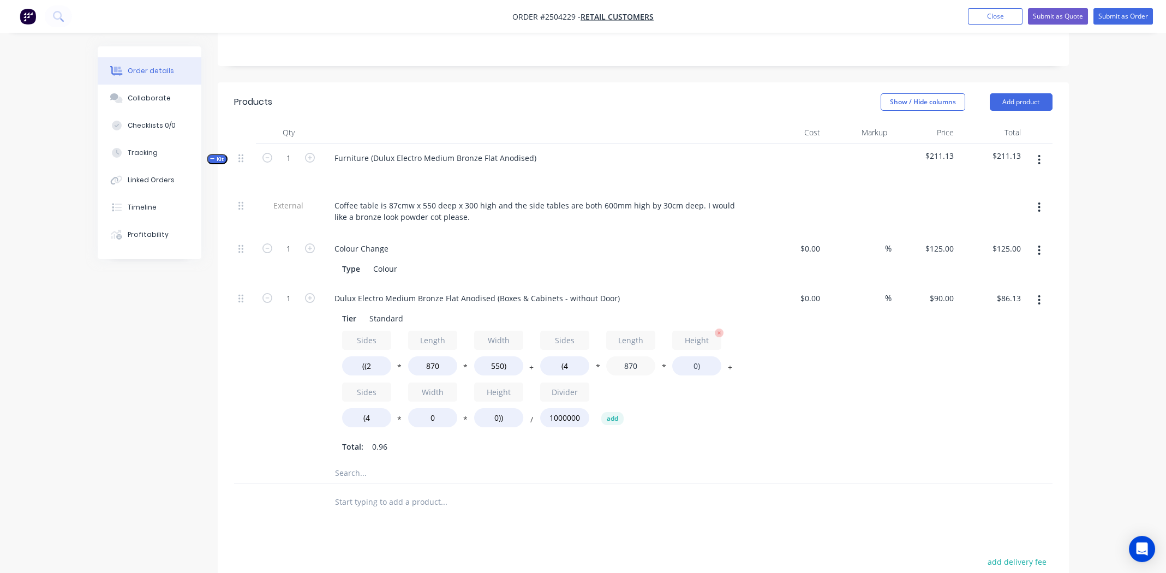
type input "870"
click at [695, 356] on input "0)" at bounding box center [696, 365] width 49 height 19
type input "300)"
type input "$180.09"
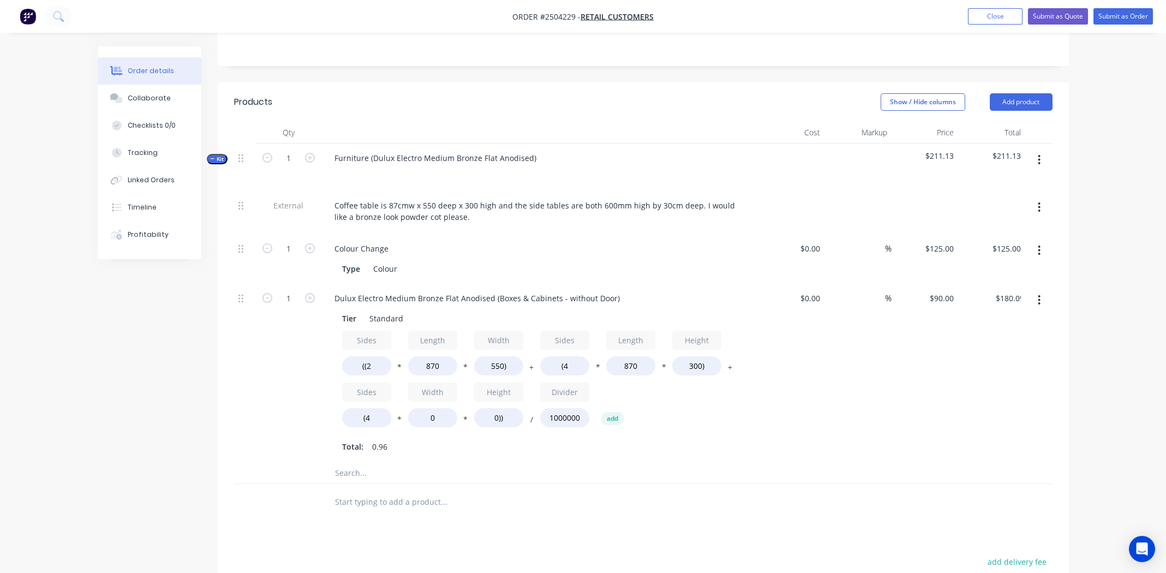
click at [728, 378] on div "Sides ((2 * Length 870 * Width 550) + Sides (4 * Length 870 * Height 300) + Sid…" at bounding box center [539, 381] width 395 height 101
click at [437, 408] on input "0" at bounding box center [432, 417] width 49 height 19
type input "550"
click at [492, 408] on input "0))" at bounding box center [498, 417] width 49 height 19
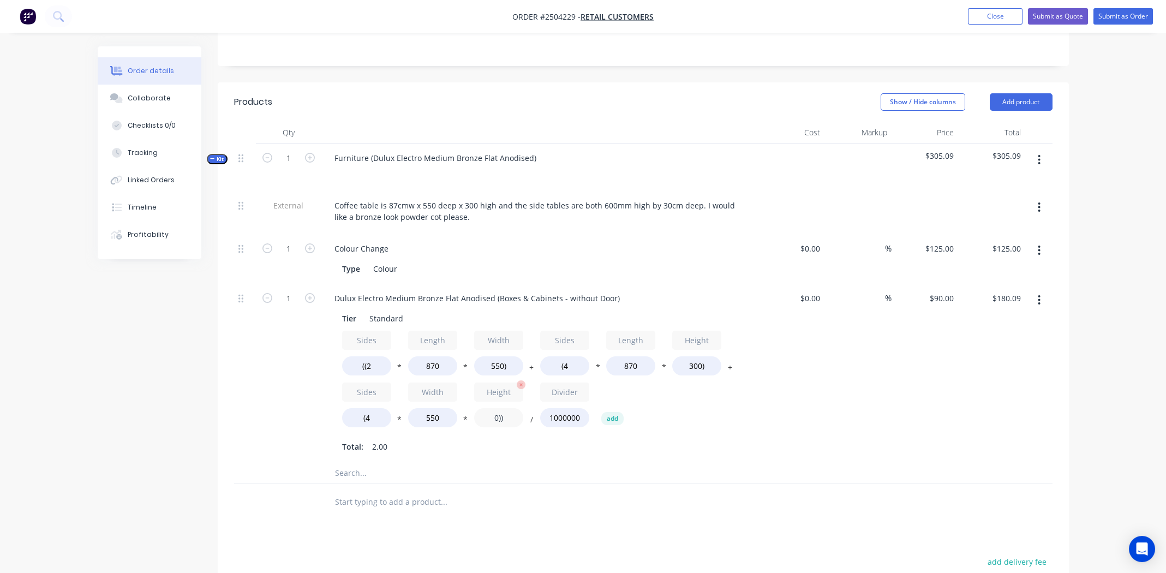
click at [492, 408] on input "0))" at bounding box center [498, 417] width 49 height 19
type input "300))"
type input "$239.49"
click at [726, 366] on div "Sides ((2 * Length 870 * Width 550) + Sides (4 * Length 870 * Height 300) + Sid…" at bounding box center [539, 381] width 395 height 101
click at [1026, 301] on div at bounding box center [1038, 373] width 27 height 178
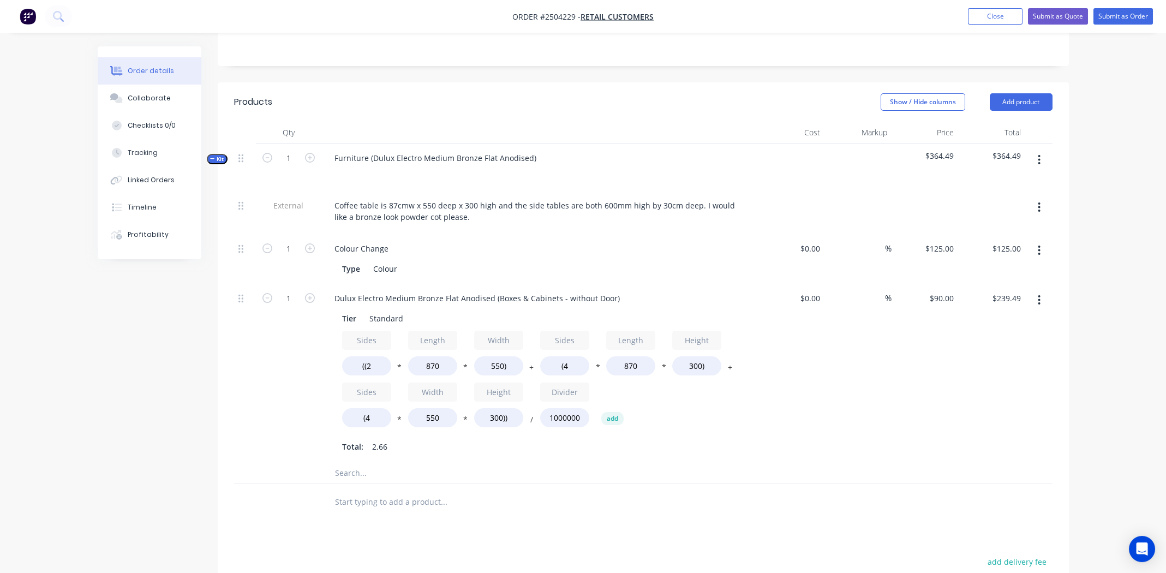
click at [835, 344] on div "%" at bounding box center [857, 373] width 67 height 178
click at [846, 341] on div "%" at bounding box center [857, 373] width 67 height 178
click at [423, 290] on div "Dulux Electro Medium Bronze Flat Anodised (Boxes & Cabinets - without Door)" at bounding box center [477, 298] width 303 height 16
click at [424, 290] on div "Dulux Electro Medium Bronze Flat Anodised (Boxes & Cabinets - without Door)" at bounding box center [477, 298] width 303 height 16
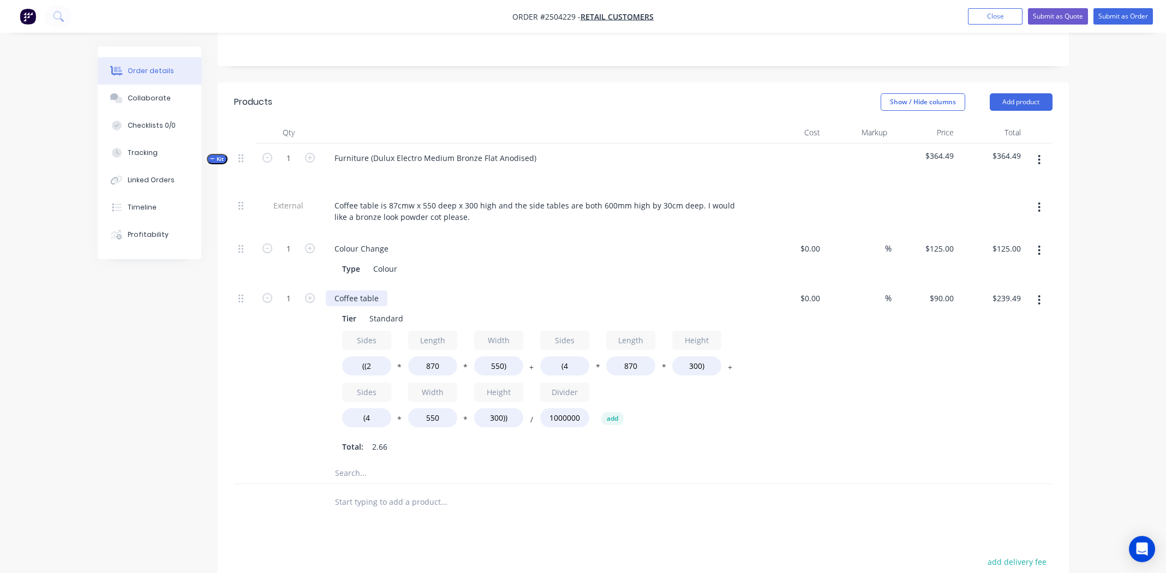
click at [361, 290] on div "Coffee table" at bounding box center [357, 298] width 62 height 16
click at [815, 372] on div "$0.00 $0.00" at bounding box center [791, 373] width 67 height 178
click at [1037, 290] on button "button" at bounding box center [1039, 300] width 26 height 20
click at [1014, 321] on div "Duplicate" at bounding box center [1001, 329] width 84 height 16
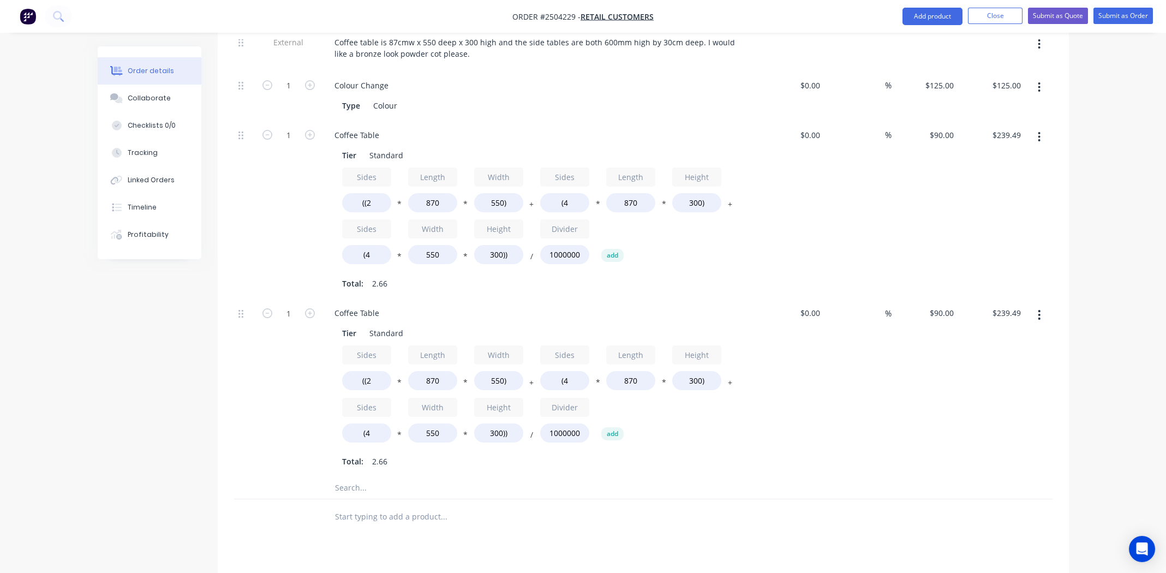
scroll to position [433, 0]
click at [300, 304] on input "1" at bounding box center [288, 312] width 28 height 16
type input "2"
type input "$478.98"
click at [381, 370] on input "((2" at bounding box center [366, 379] width 49 height 19
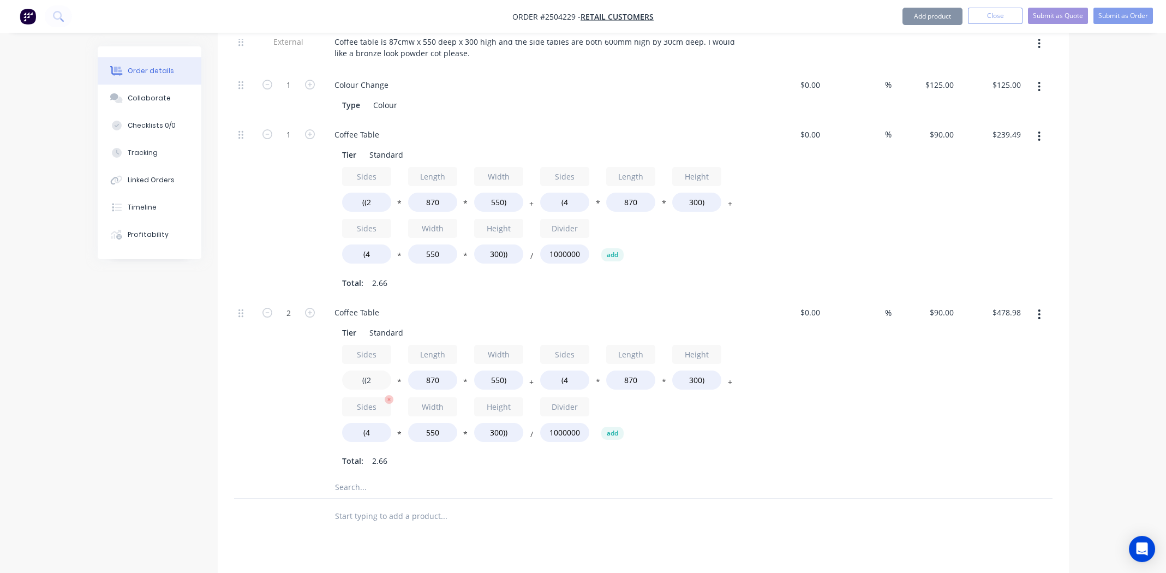
scroll to position [487, 0]
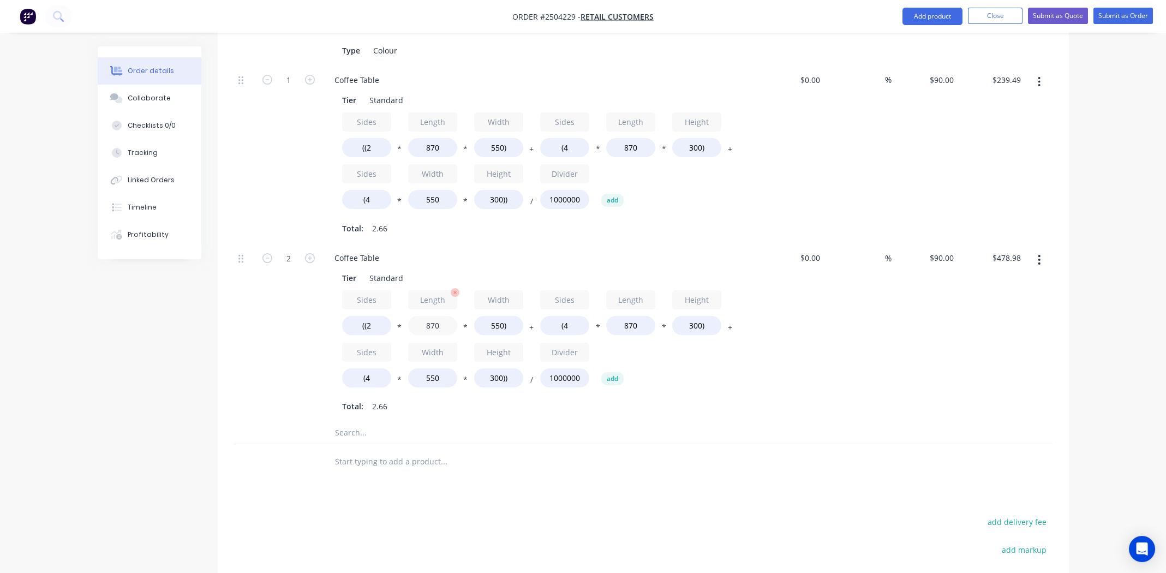
click at [438, 316] on input "870" at bounding box center [432, 325] width 49 height 19
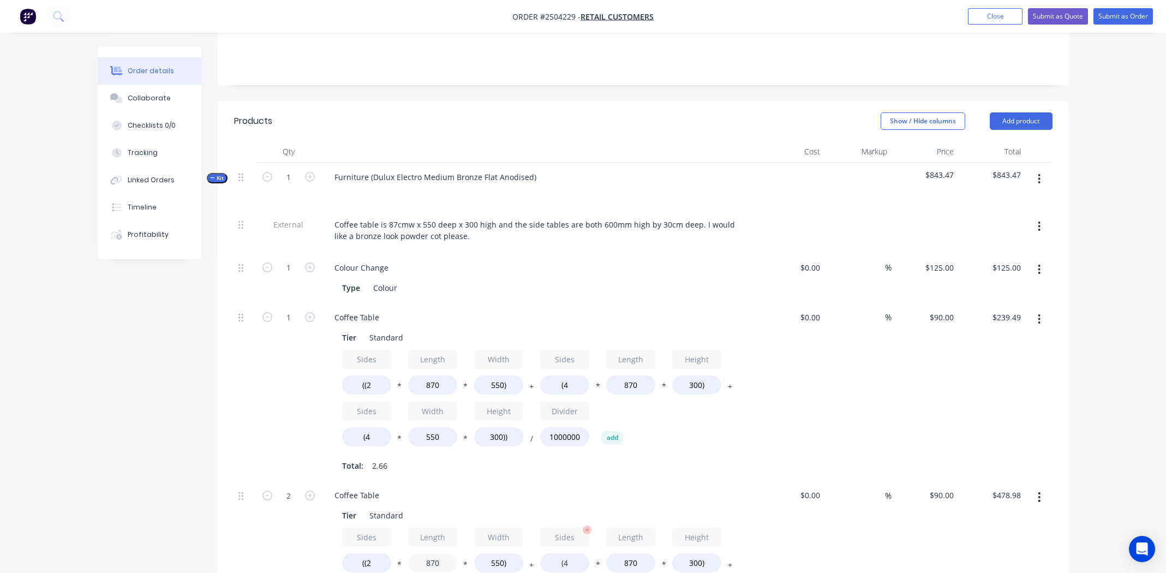
scroll to position [269, 0]
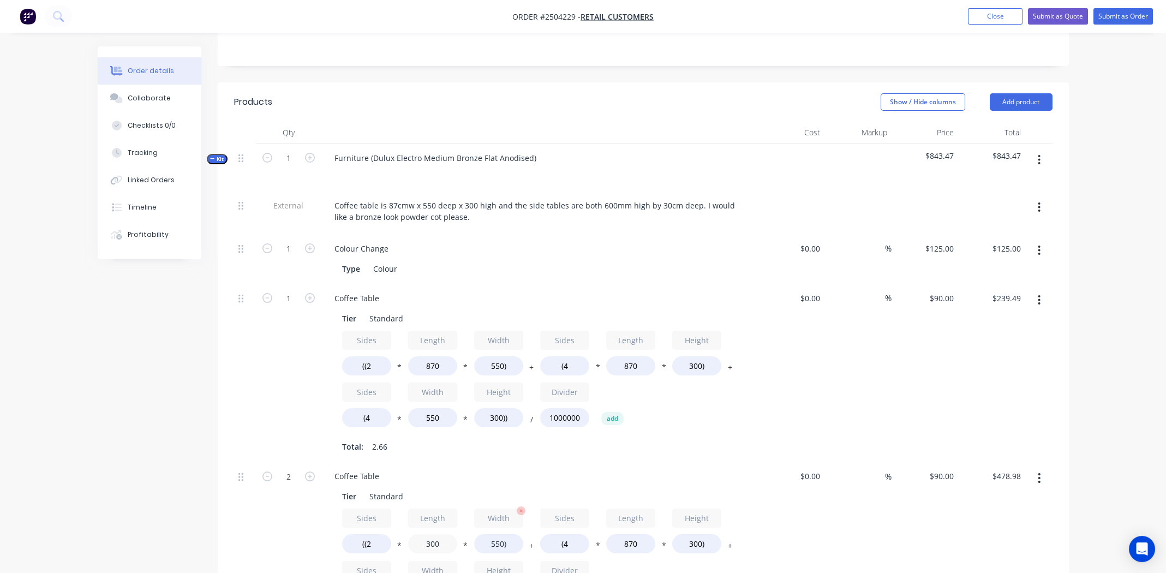
type input "300"
type input "$366.12"
click at [495, 534] on input "550)" at bounding box center [498, 543] width 49 height 19
click at [496, 534] on input "550)" at bounding box center [498, 543] width 49 height 19
type input "300)"
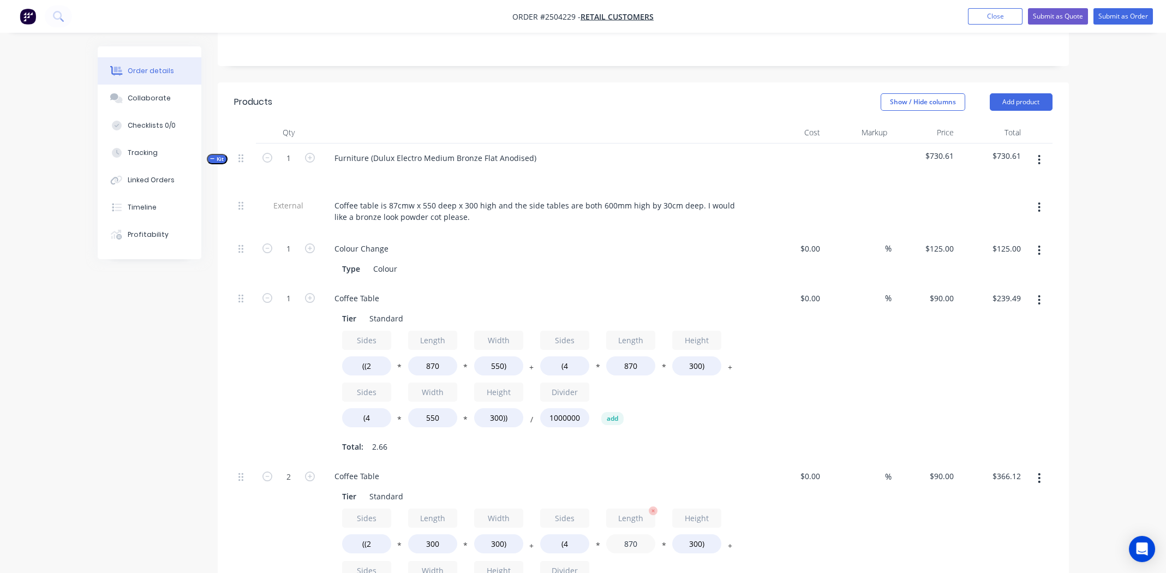
type input "$339.12"
click at [631, 534] on input "870" at bounding box center [630, 543] width 49 height 19
click at [630, 534] on input "600" at bounding box center [630, 543] width 49 height 19
click at [631, 534] on input "600" at bounding box center [630, 543] width 49 height 19
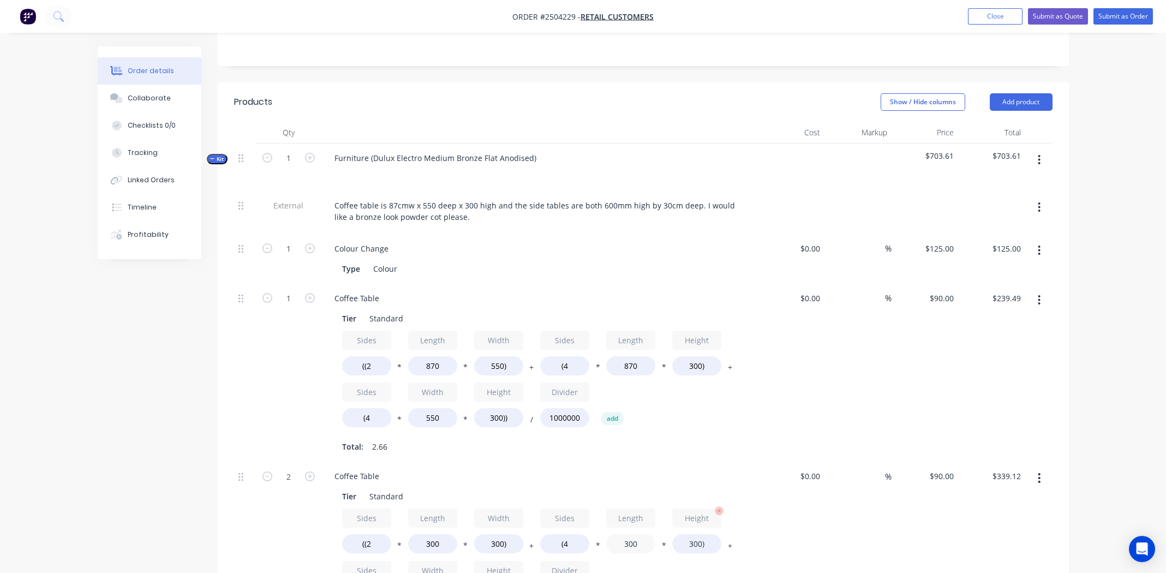
type input "300"
type input "$216.00"
click at [685, 534] on input "300)" at bounding box center [696, 543] width 49 height 19
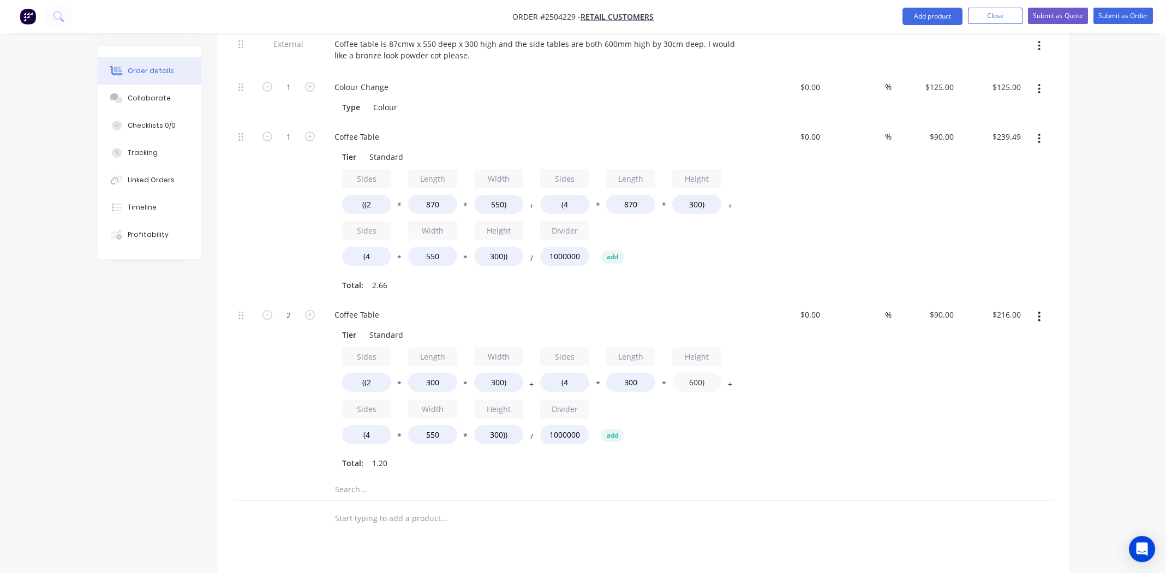
scroll to position [433, 0]
type input "600)"
type input "$280.80"
click at [428, 423] on input "550" at bounding box center [432, 432] width 49 height 19
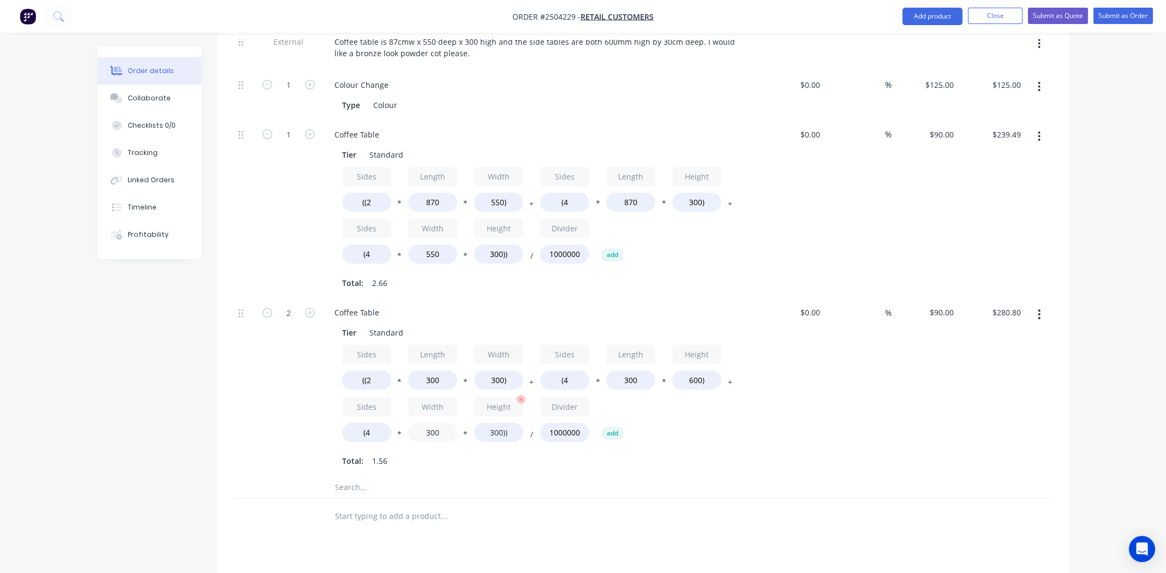
type input "300"
type input "$226.80"
click at [490, 423] on input "300))" at bounding box center [498, 432] width 49 height 19
type input "600))"
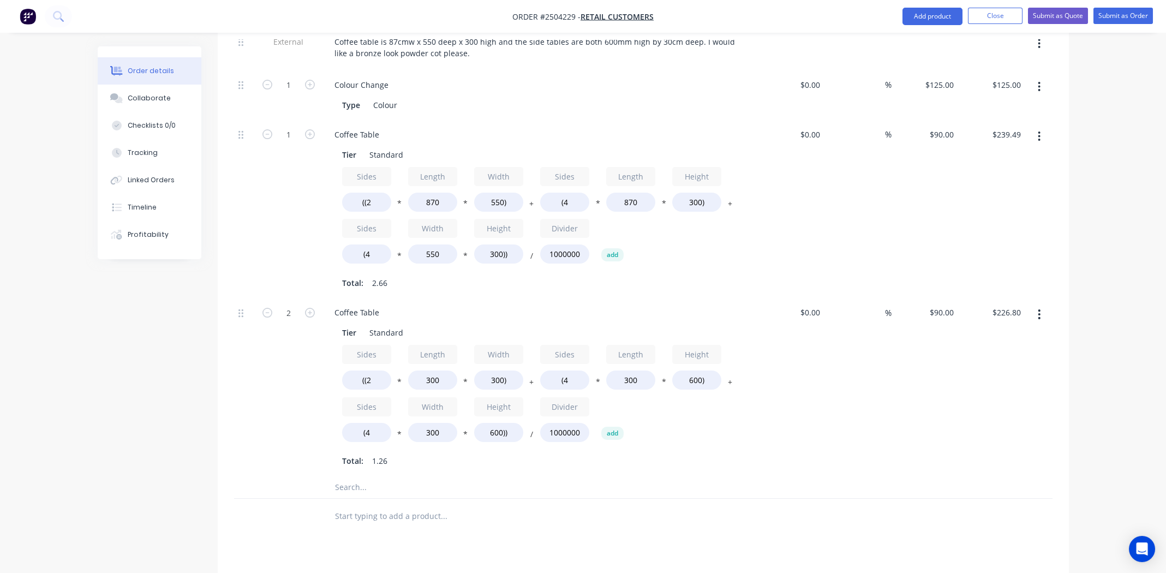
type input "$291.60"
click at [795, 377] on div "$0.00 $0.00" at bounding box center [791, 387] width 67 height 178
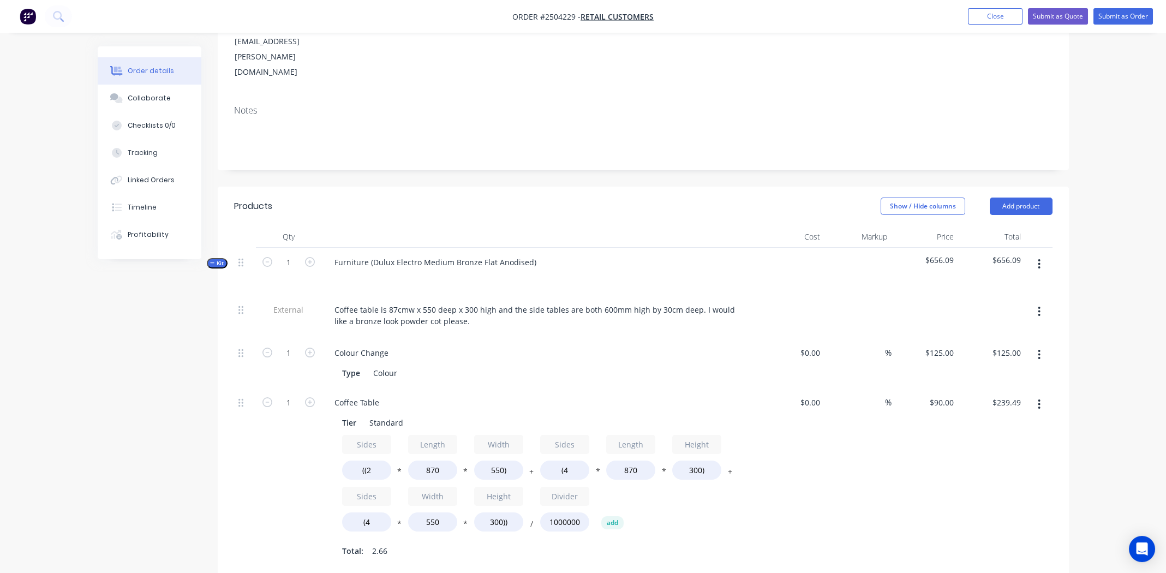
scroll to position [134, 0]
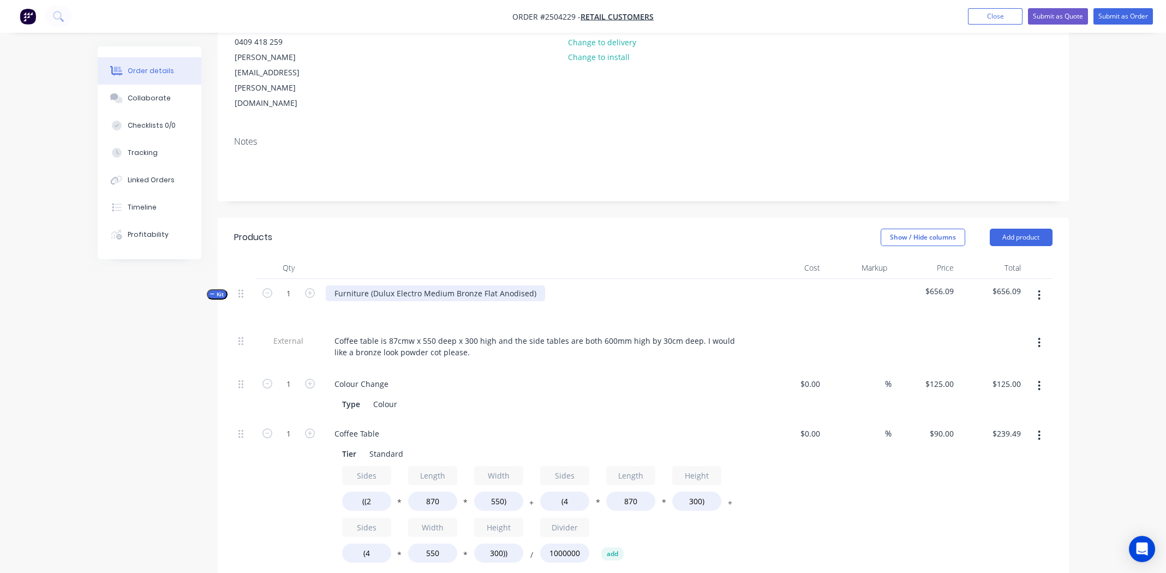
click at [373, 285] on div "Furniture (Dulux Electro Medium Bronze Flat Anodised)" at bounding box center [435, 293] width 219 height 16
click at [498, 285] on div "Dulux Electro Medium Bronze Flat Anodised)" at bounding box center [416, 293] width 181 height 16
click at [458, 285] on div "Dulux Electro Medium Bronze Flat Anodised" at bounding box center [415, 293] width 178 height 16
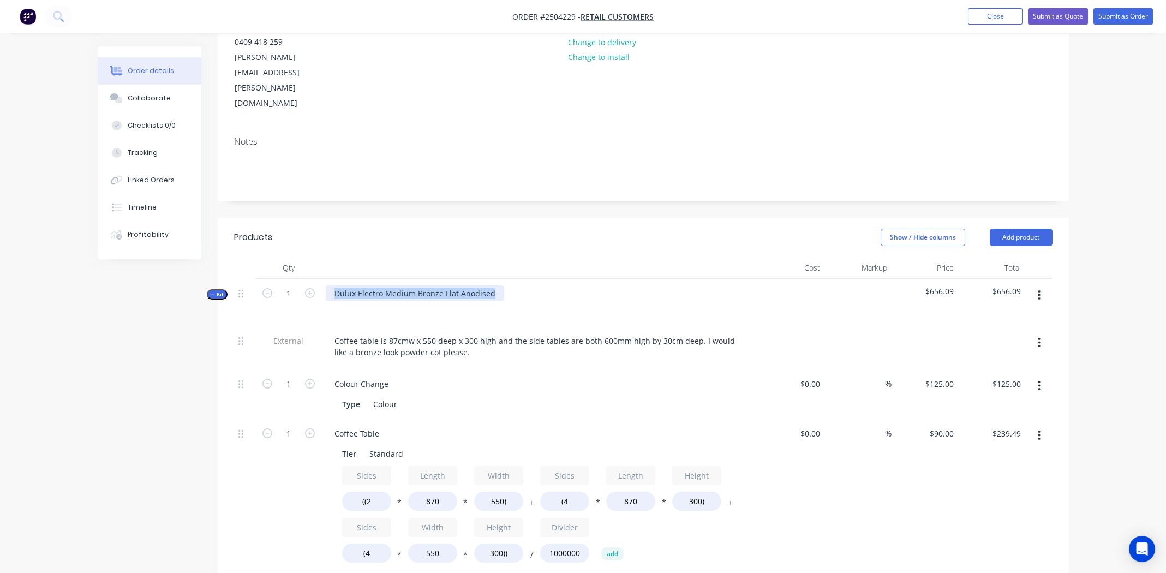
copy div "Dulux Electro Medium Bronze Flat Anodised"
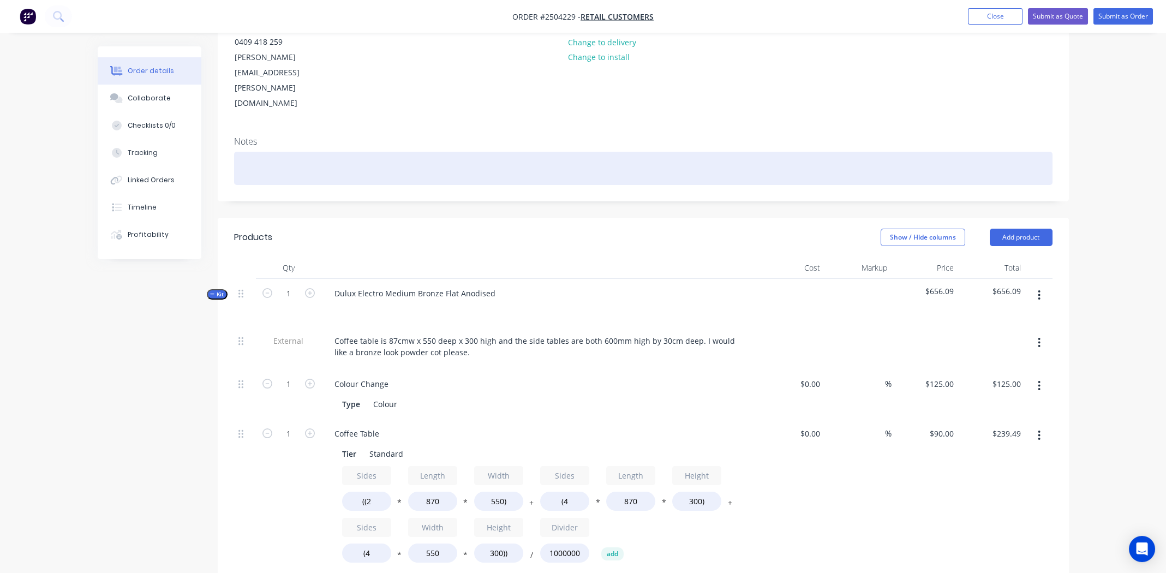
click at [290, 152] on div at bounding box center [643, 168] width 818 height 33
paste div
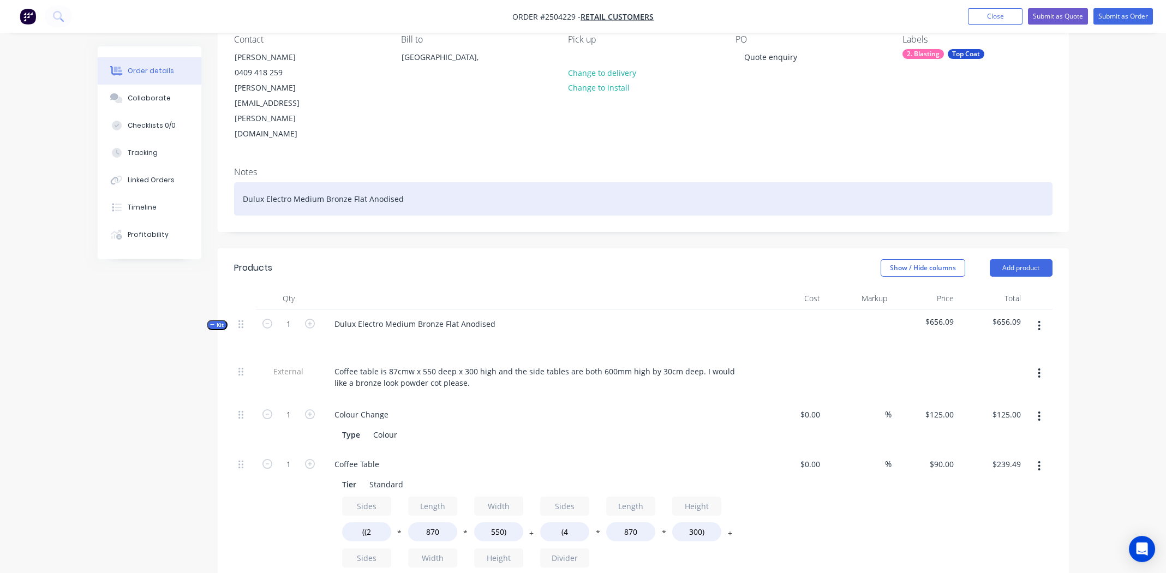
scroll to position [79, 0]
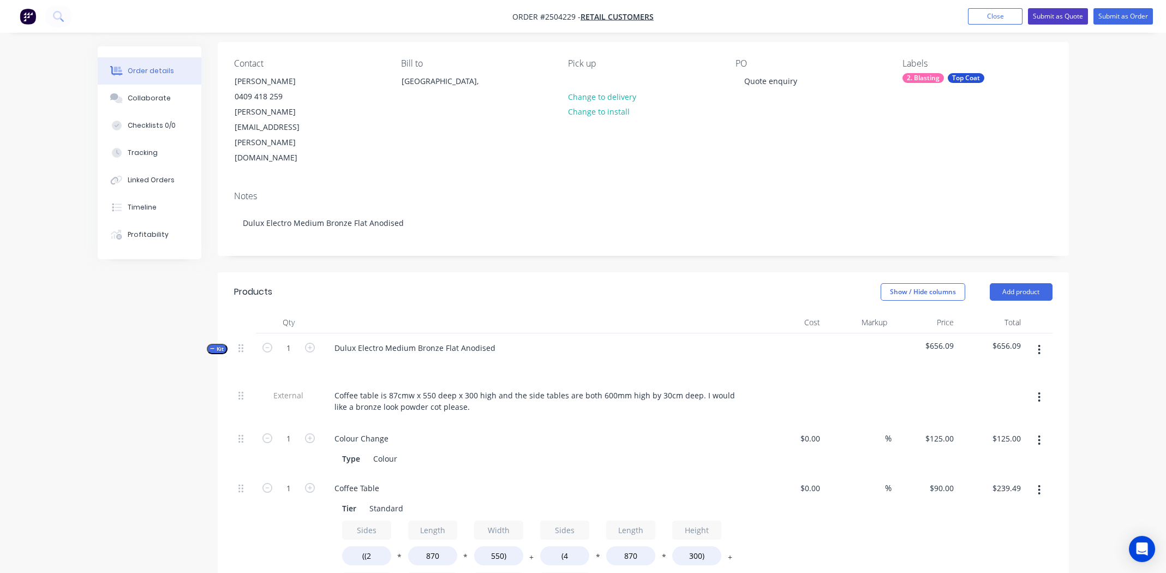
click at [1058, 14] on button "Submit as Quote" at bounding box center [1058, 16] width 60 height 16
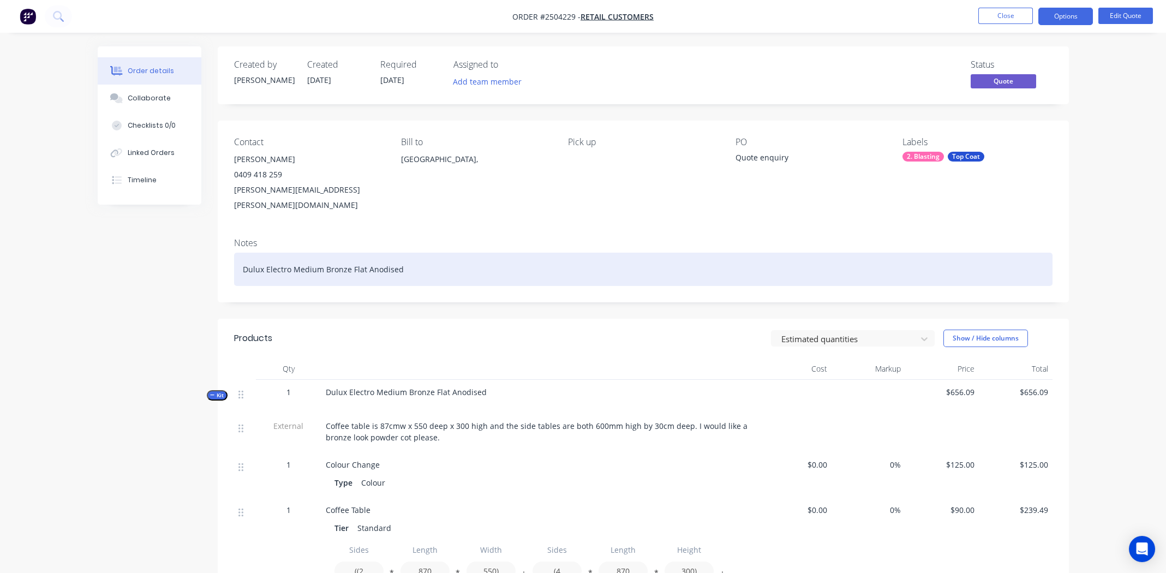
click at [515, 258] on div "Dulux Electro Medium Bronze Flat Anodised" at bounding box center [643, 269] width 818 height 33
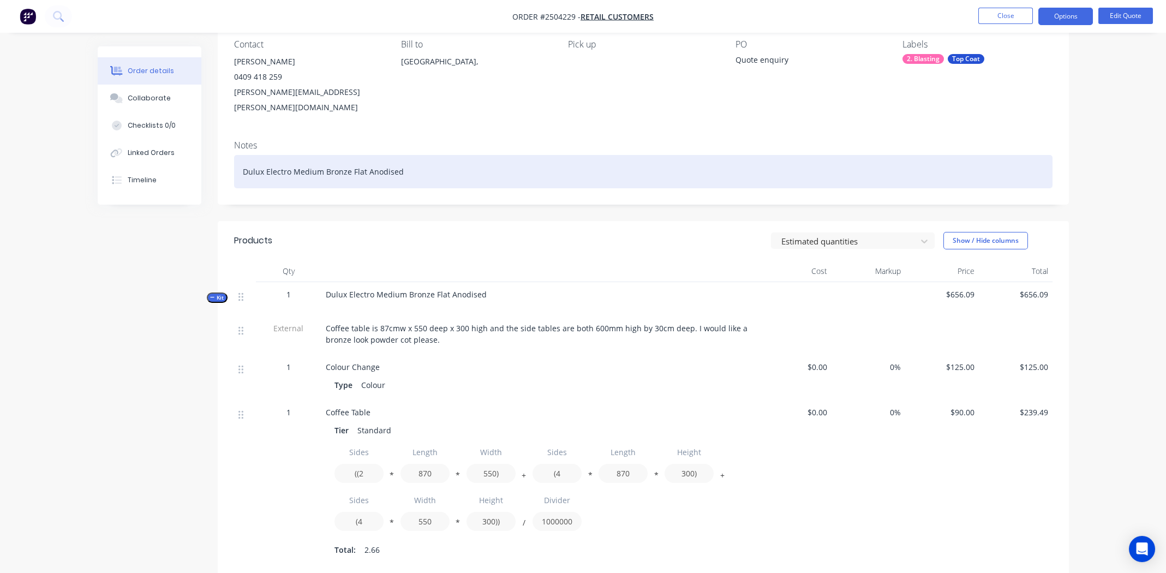
scroll to position [109, 0]
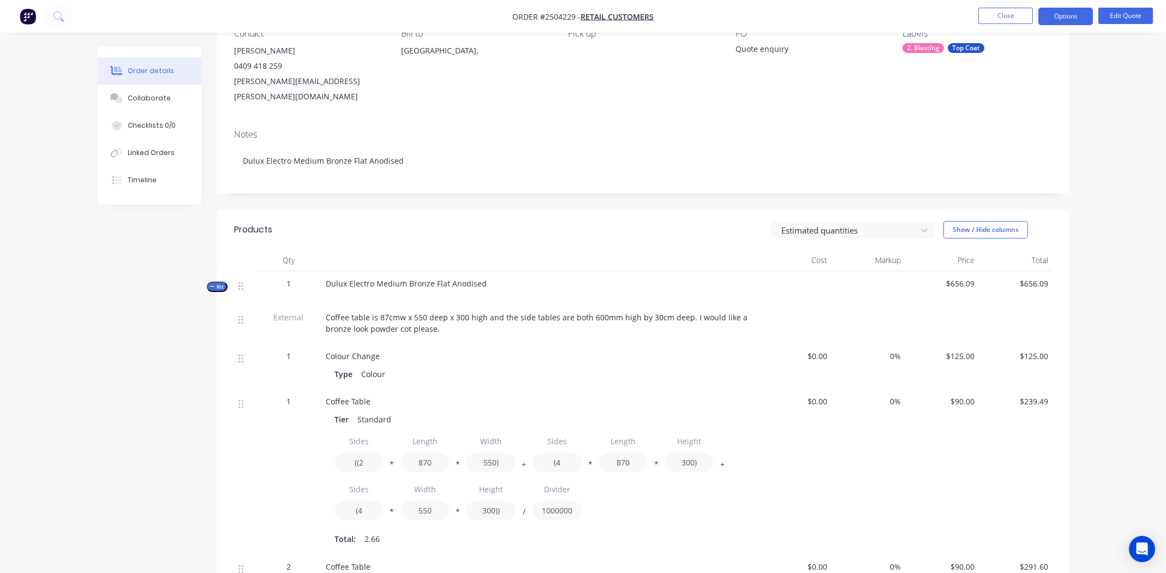
click at [438, 312] on div "Coffee table is 87cmw x 550 deep x 300 high and the side tables are both 600mm …" at bounding box center [540, 323] width 428 height 23
click at [407, 315] on span "Coffee table is 87cmw x 550 deep x 300 high and the side tables are both 600mm …" at bounding box center [538, 323] width 424 height 22
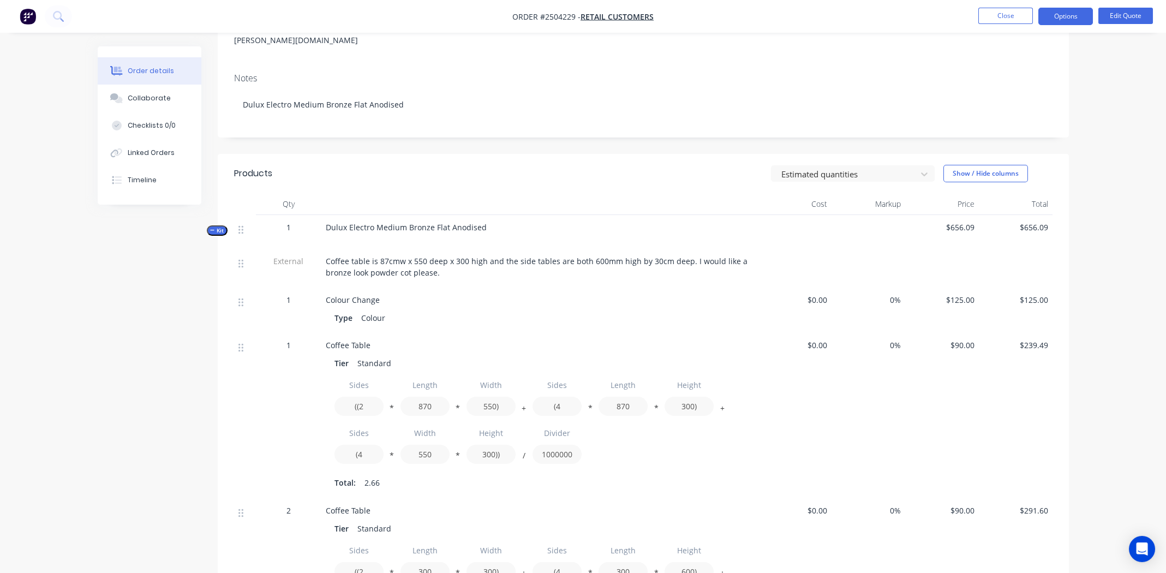
scroll to position [164, 0]
click at [1135, 11] on button "Edit Quote" at bounding box center [1125, 16] width 55 height 16
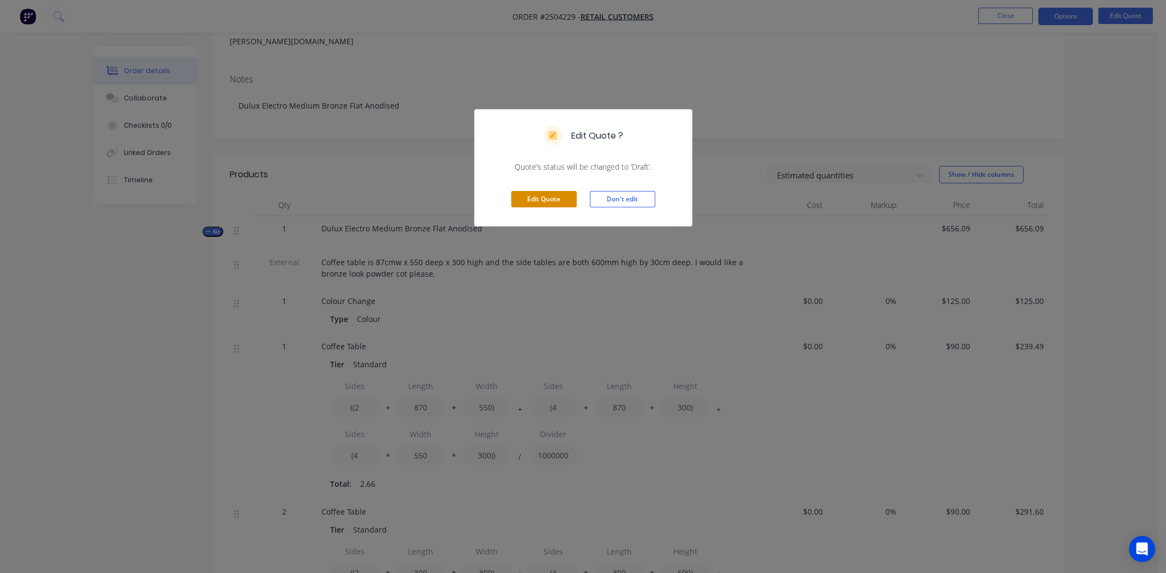
click at [544, 196] on button "Edit Quote" at bounding box center [543, 199] width 65 height 16
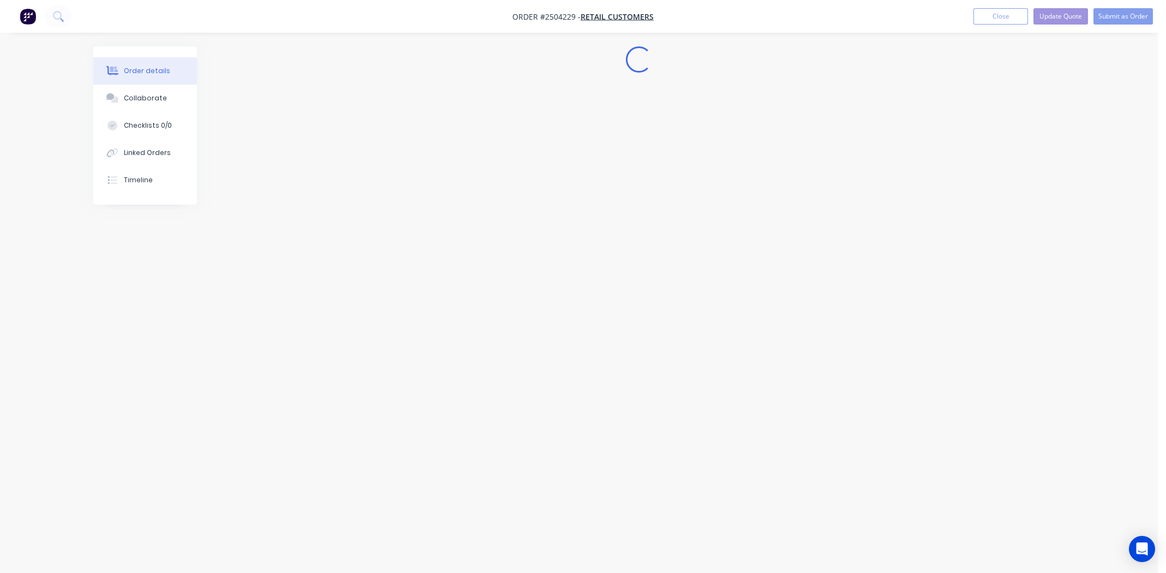
scroll to position [0, 0]
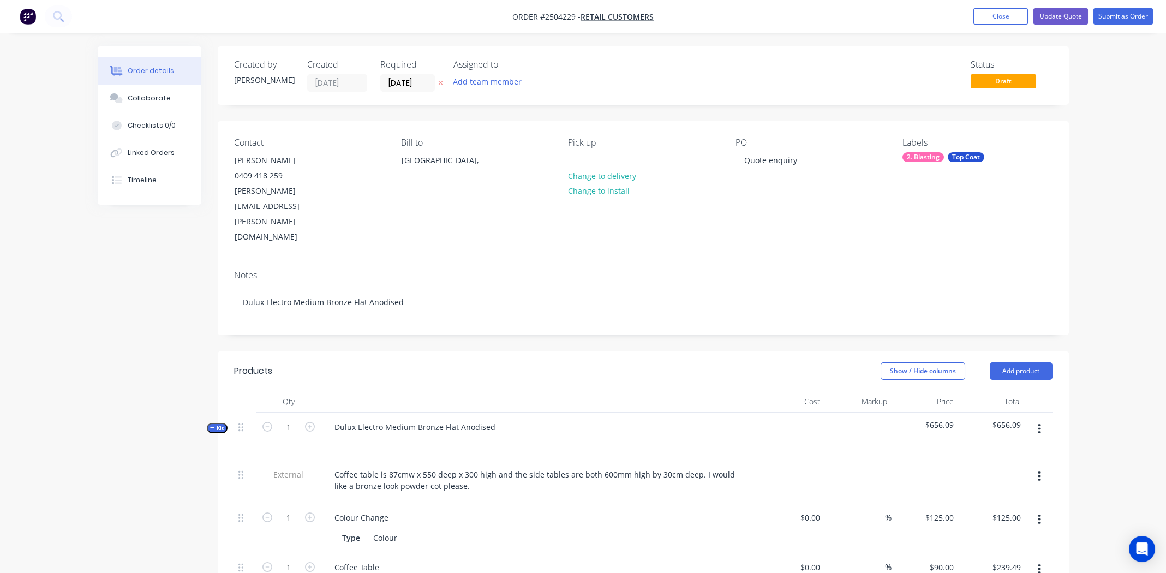
click at [1039, 424] on icon "button" at bounding box center [1039, 429] width 2 height 10
click at [1015, 450] on div "Add product to kit" at bounding box center [1001, 458] width 84 height 16
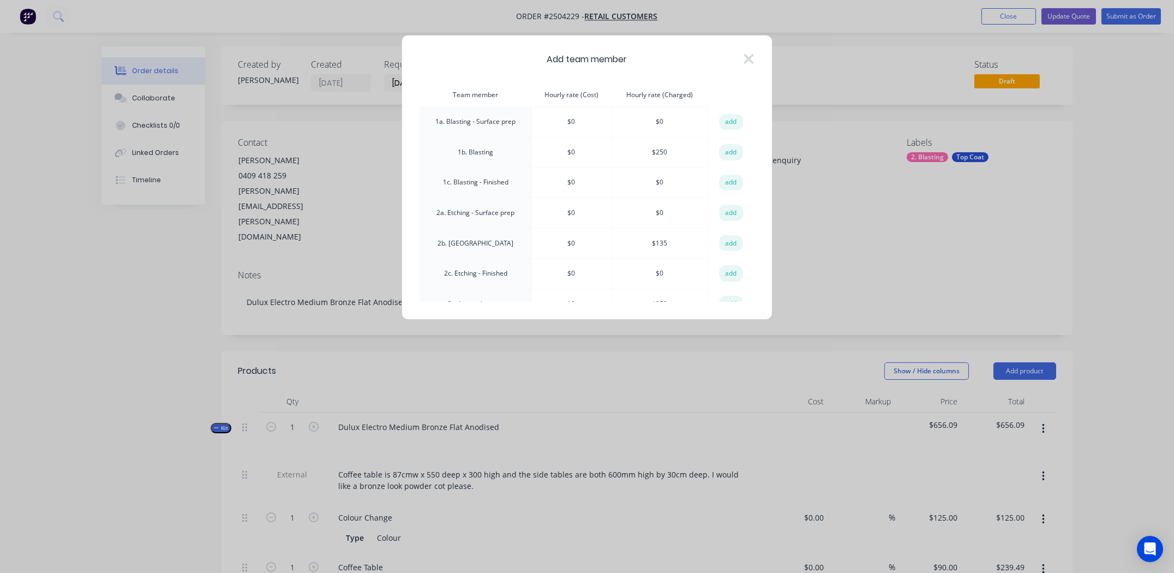
click at [720, 146] on button "add" at bounding box center [731, 152] width 24 height 16
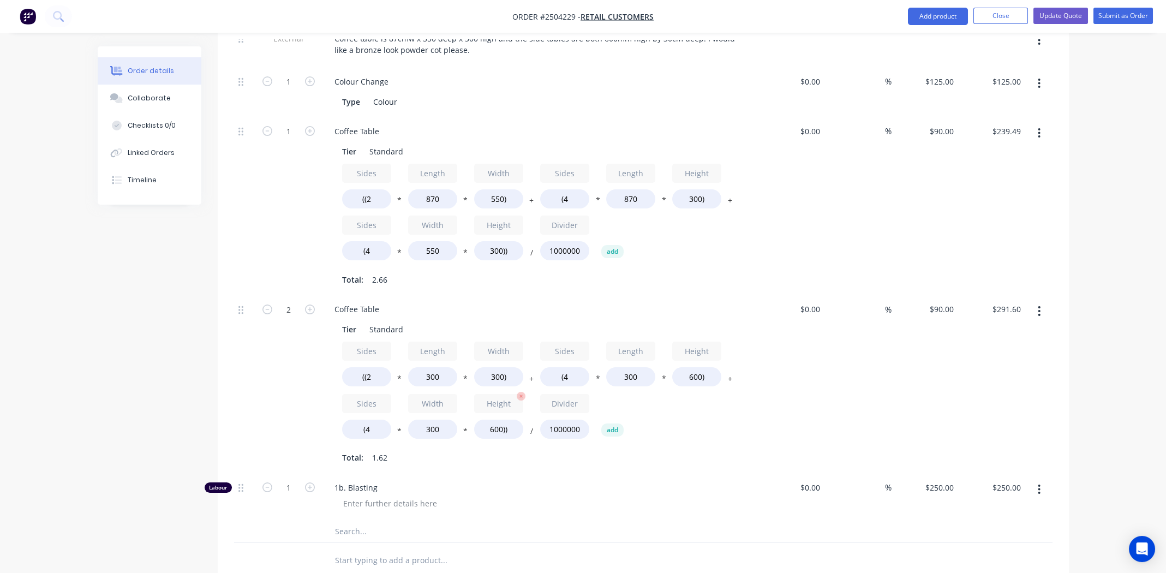
scroll to position [672, 0]
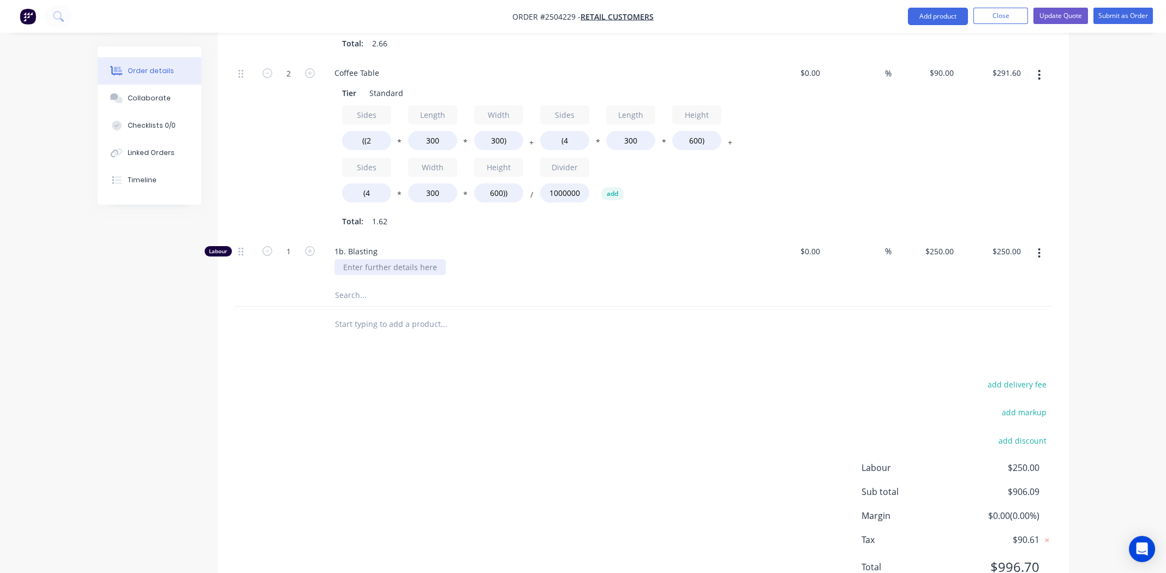
click at [399, 259] on div at bounding box center [389, 267] width 111 height 16
drag, startPoint x: 616, startPoint y: 379, endPoint x: 764, endPoint y: 374, distance: 147.9
click at [616, 379] on div "add delivery fee add markup add discount Labour $250.00 Sub total $906.09 Margi…" at bounding box center [643, 482] width 818 height 211
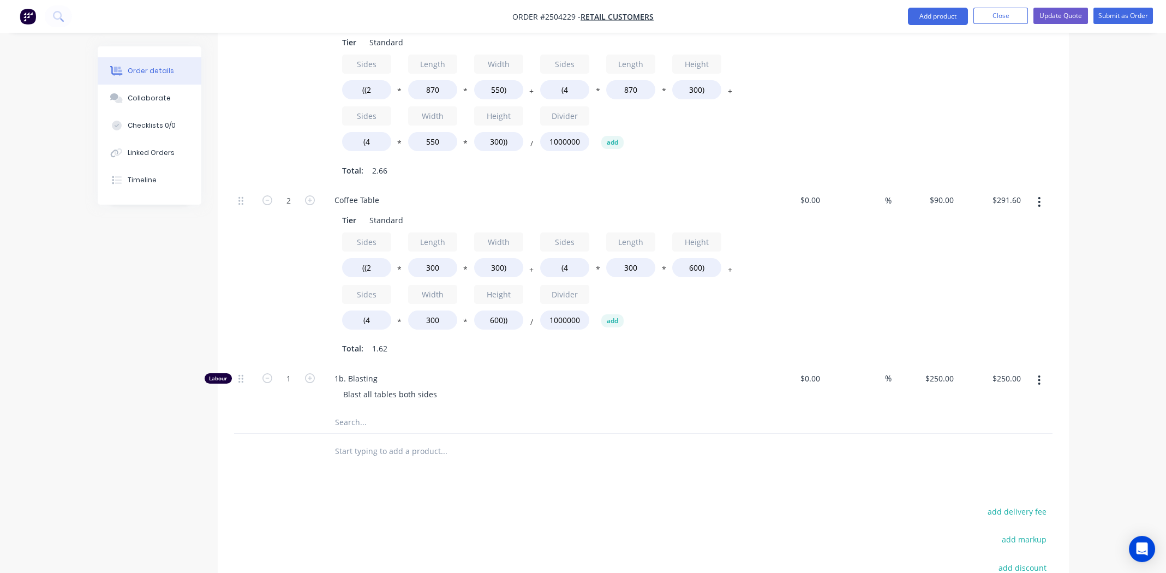
scroll to position [454, 0]
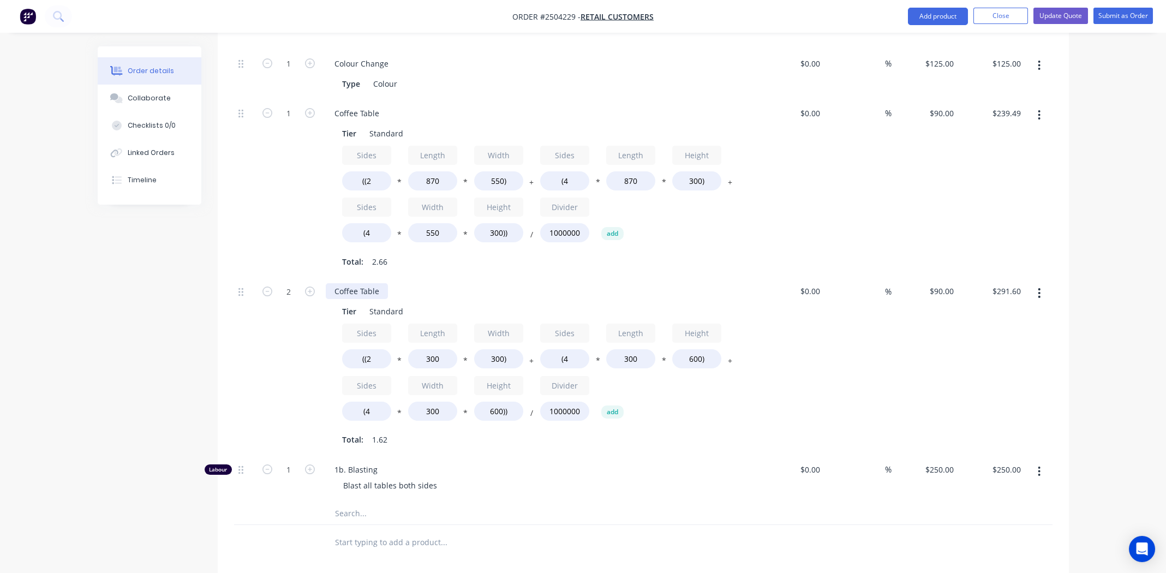
click at [346, 283] on div "Coffee Table" at bounding box center [357, 291] width 62 height 16
click at [957, 146] on div "1 Coffee Table Tier Standard Sides ((2 * Length 870 * Width 550) + Sides (4 * L…" at bounding box center [643, 188] width 818 height 178
click at [1055, 10] on button "Update Quote" at bounding box center [1060, 16] width 55 height 16
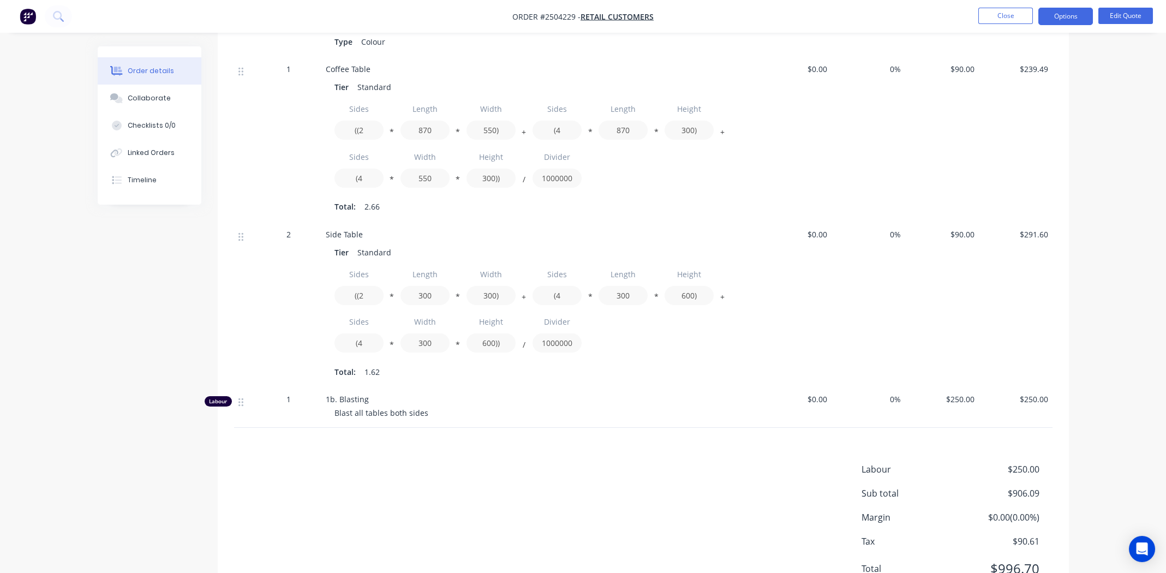
scroll to position [474, 0]
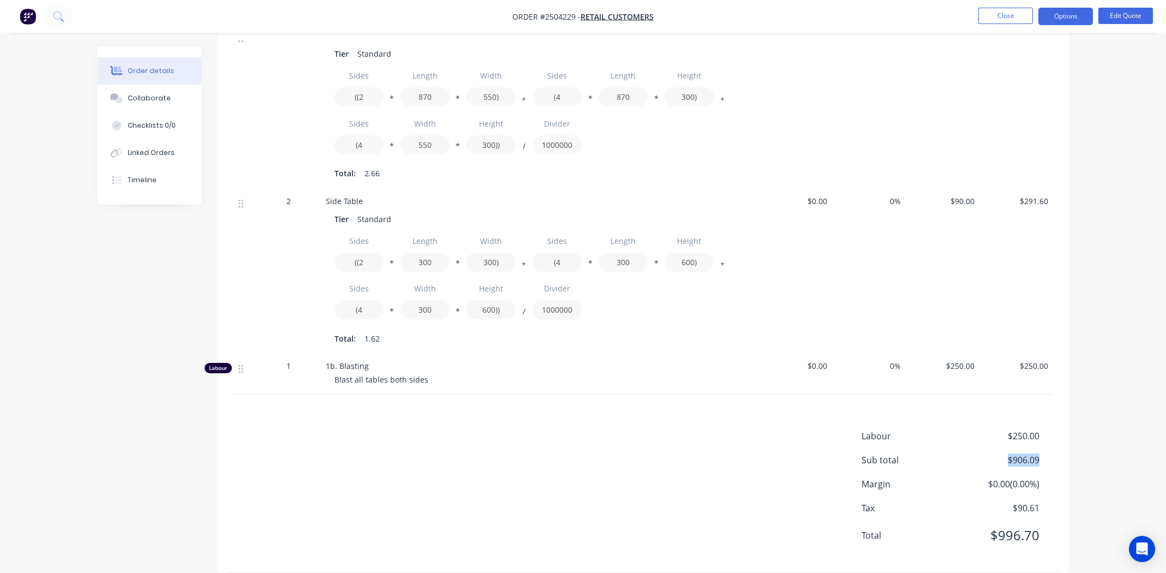
drag, startPoint x: 1038, startPoint y: 444, endPoint x: 1008, endPoint y: 448, distance: 30.2
click at [1008, 453] on span "$906.09" at bounding box center [998, 459] width 81 height 13
copy span "$906.09"
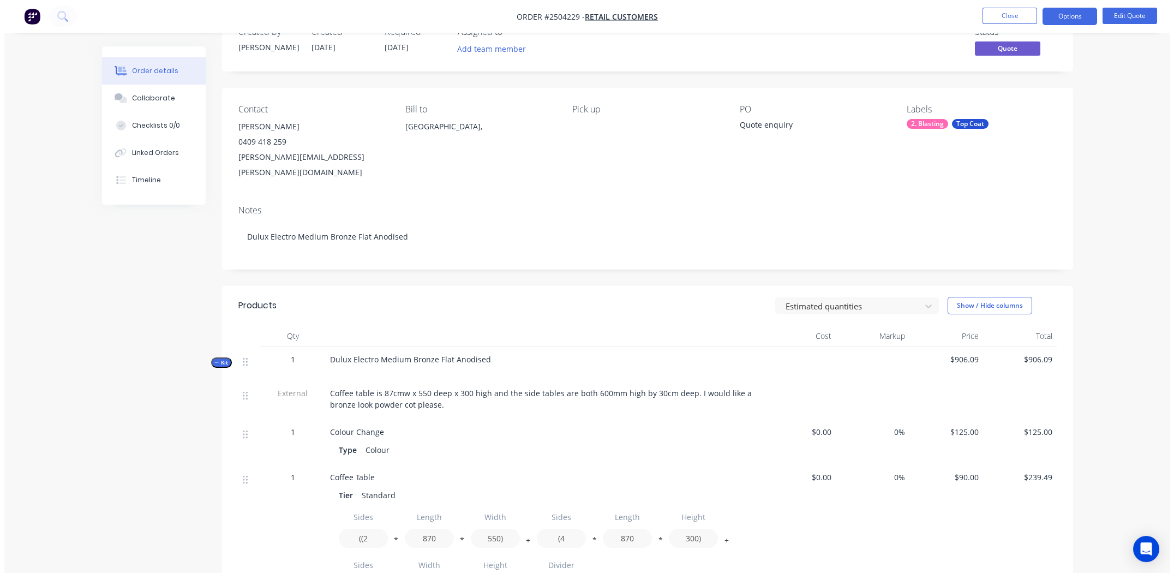
scroll to position [0, 0]
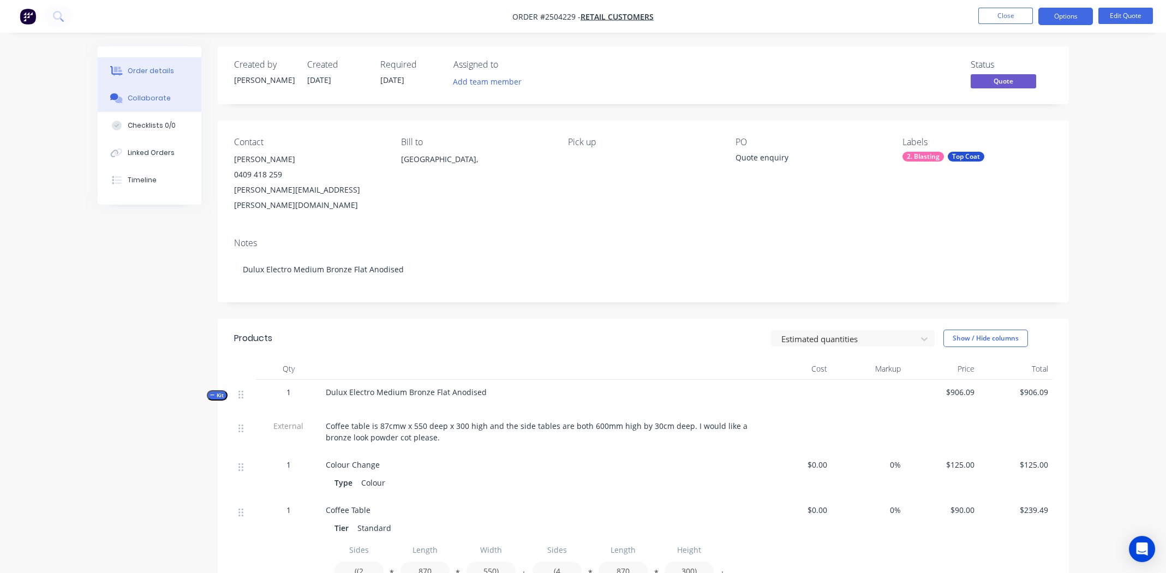
click at [138, 89] on button "Collaborate" at bounding box center [150, 98] width 104 height 27
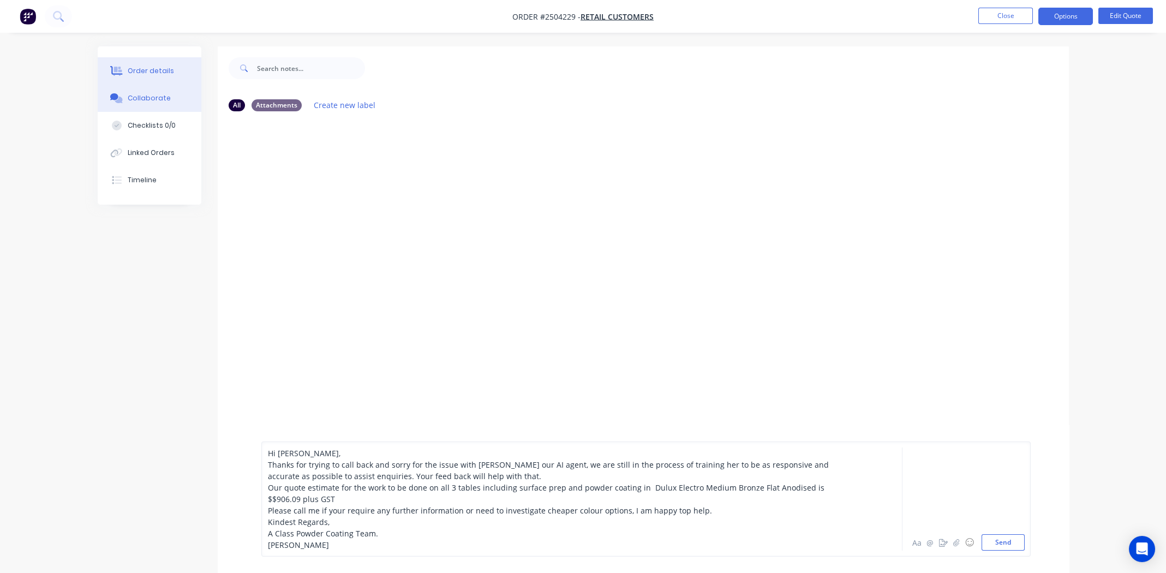
click at [137, 62] on button "Order details" at bounding box center [150, 70] width 104 height 27
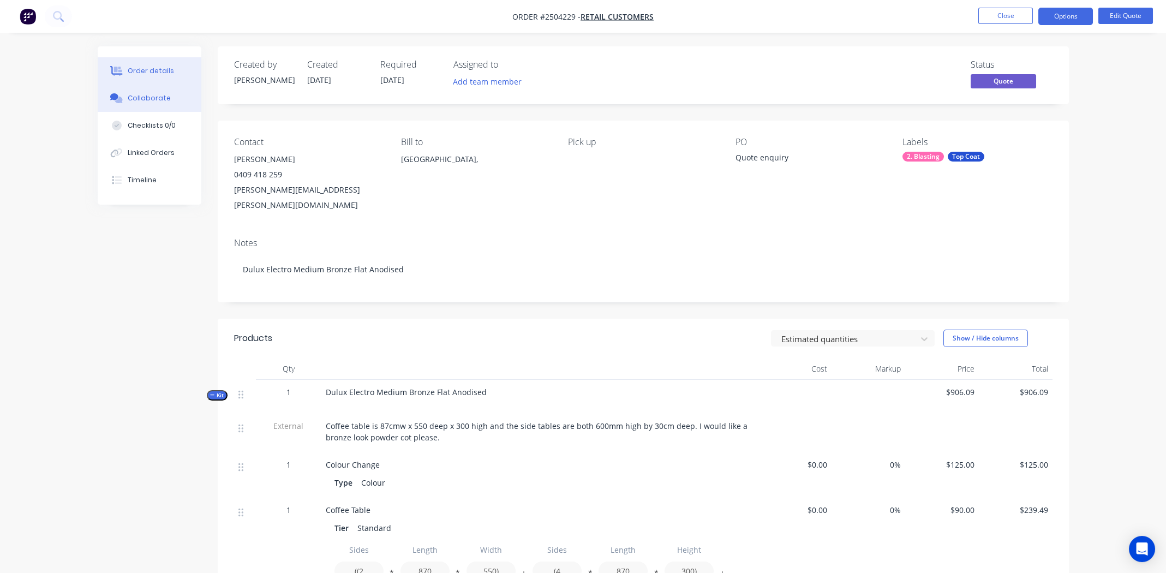
click at [137, 88] on button "Collaborate" at bounding box center [150, 98] width 104 height 27
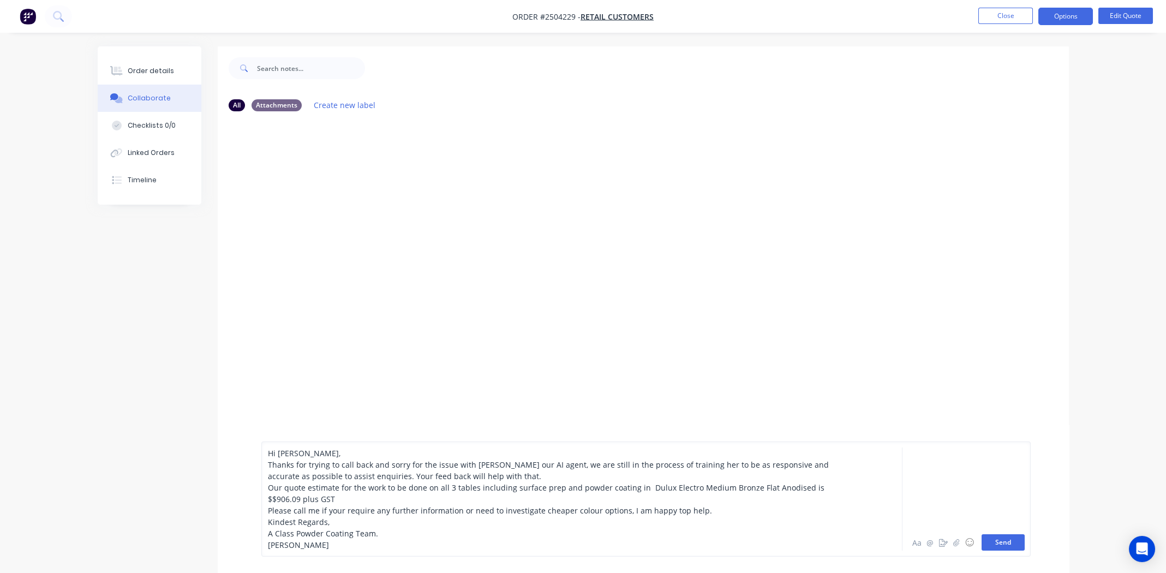
drag, startPoint x: 1002, startPoint y: 542, endPoint x: 935, endPoint y: 492, distance: 83.4
click at [1002, 542] on button "Send" at bounding box center [1002, 542] width 43 height 16
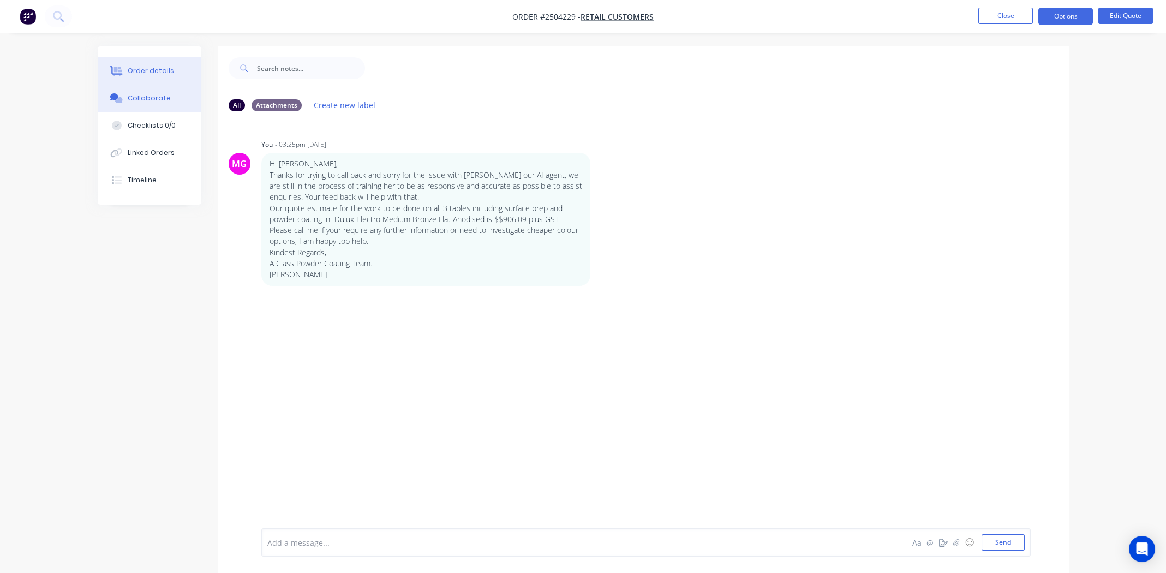
click at [142, 66] on div "Order details" at bounding box center [151, 71] width 46 height 10
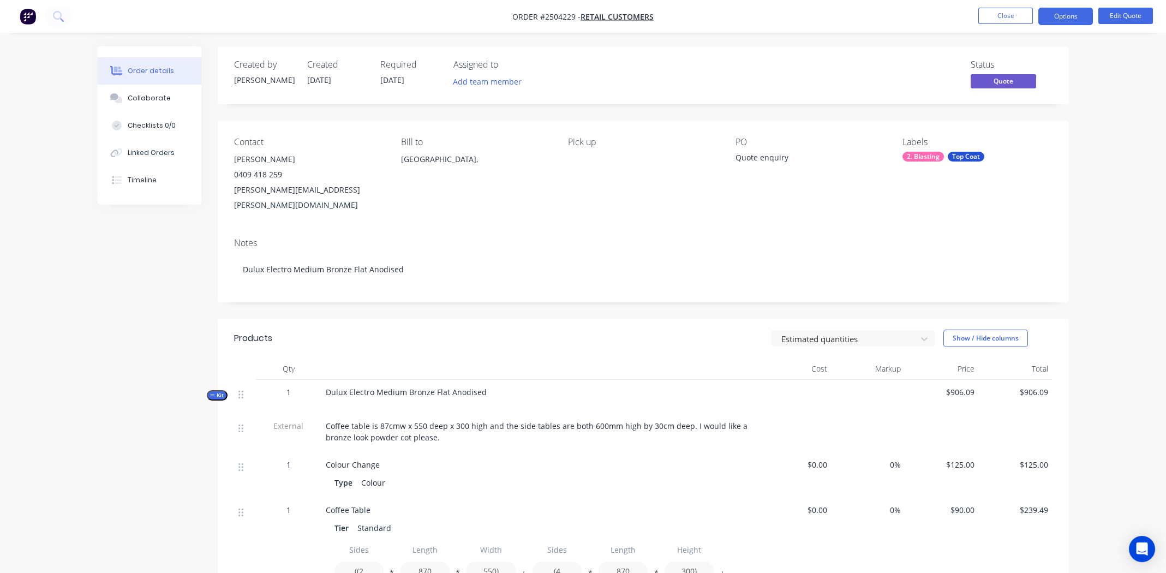
click at [552, 18] on span "Order #2504229 -" at bounding box center [546, 16] width 68 height 10
copy span "2504229"
click at [997, 15] on button "Close" at bounding box center [1005, 16] width 55 height 16
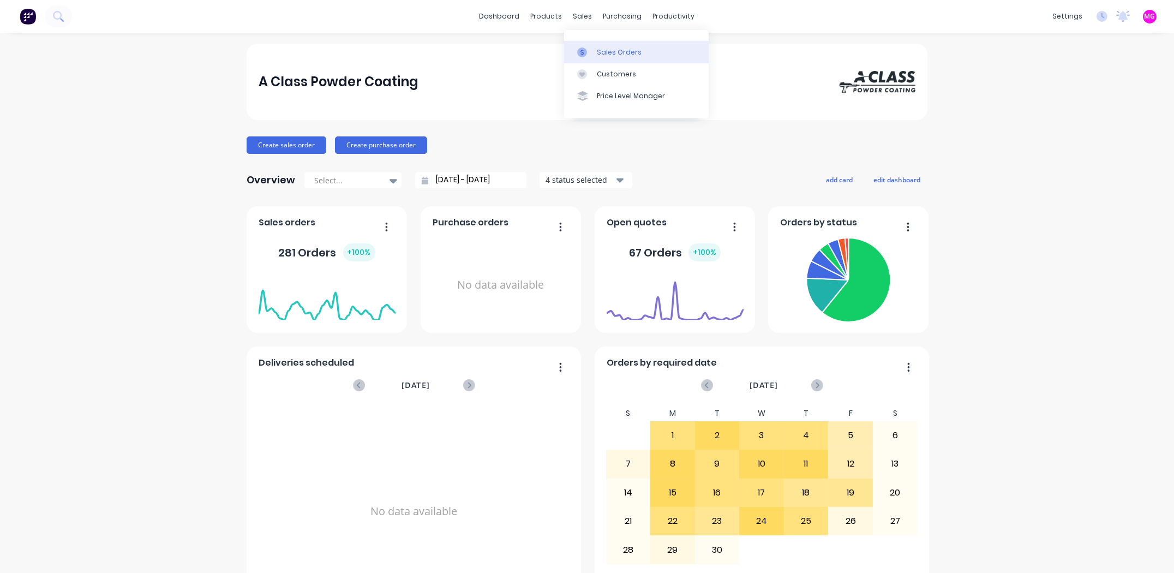
click at [615, 52] on div "Sales Orders" at bounding box center [619, 52] width 45 height 10
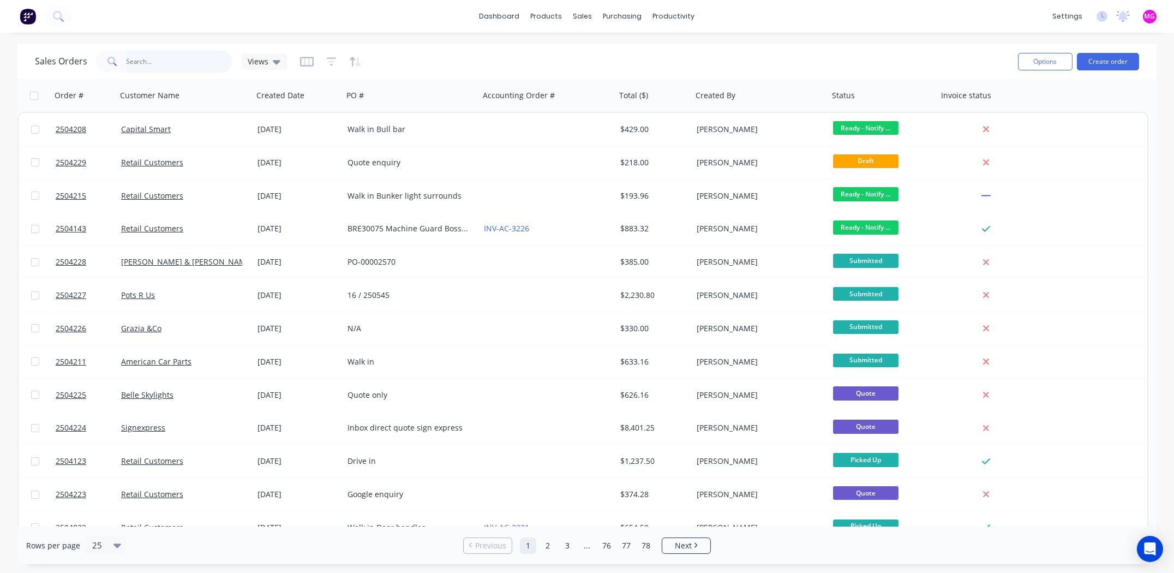
click at [145, 69] on input "text" at bounding box center [180, 62] width 106 height 22
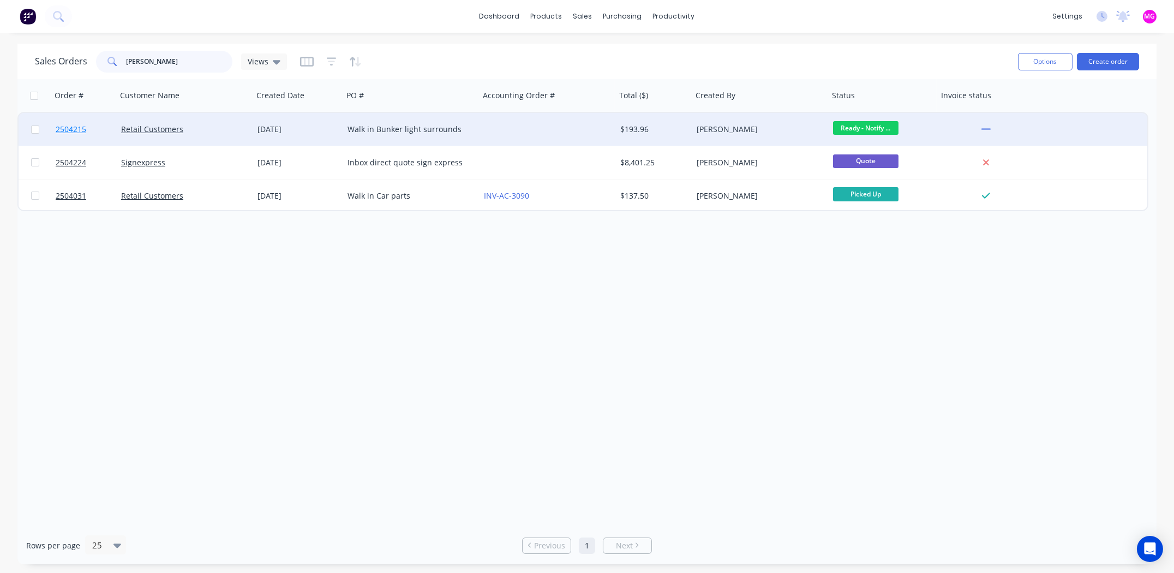
type input "[PERSON_NAME]"
click at [68, 128] on span "2504215" at bounding box center [71, 129] width 31 height 11
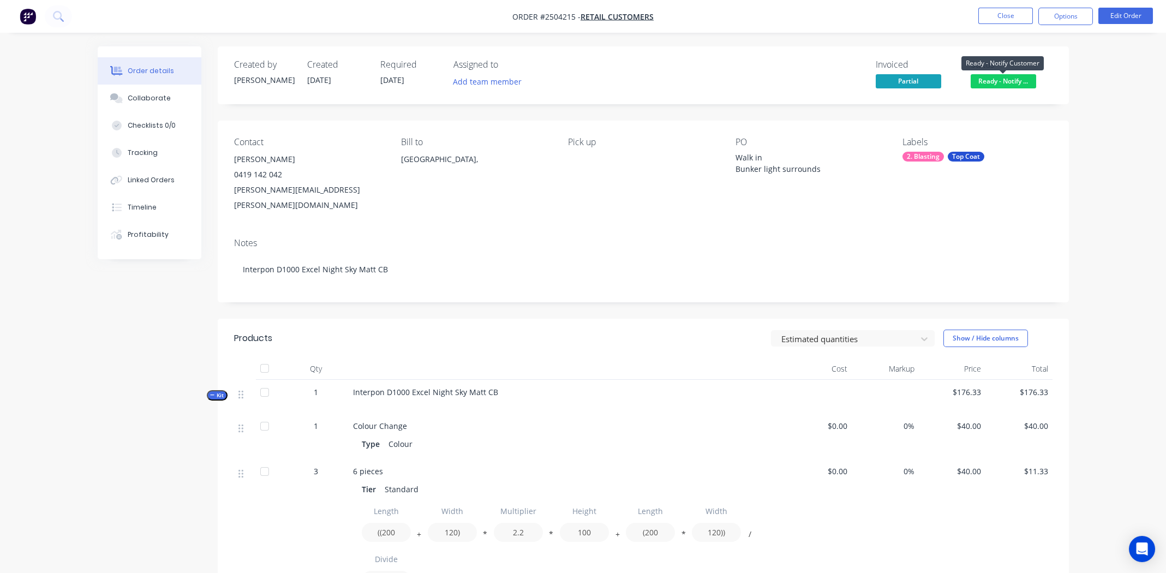
click at [993, 80] on span "Ready - Notify ..." at bounding box center [1003, 81] width 65 height 14
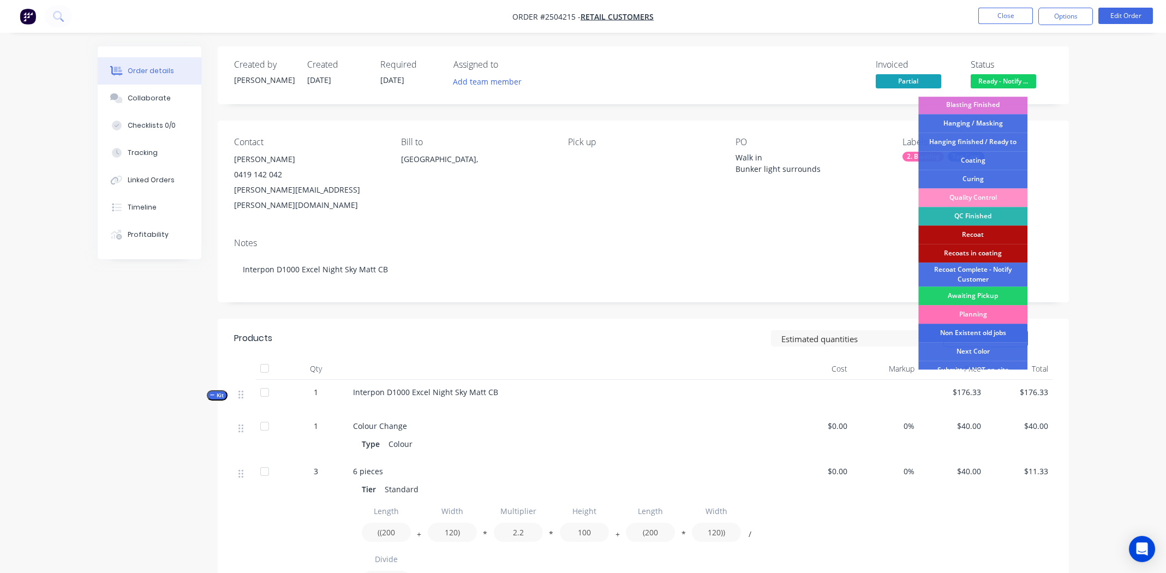
scroll to position [270, 0]
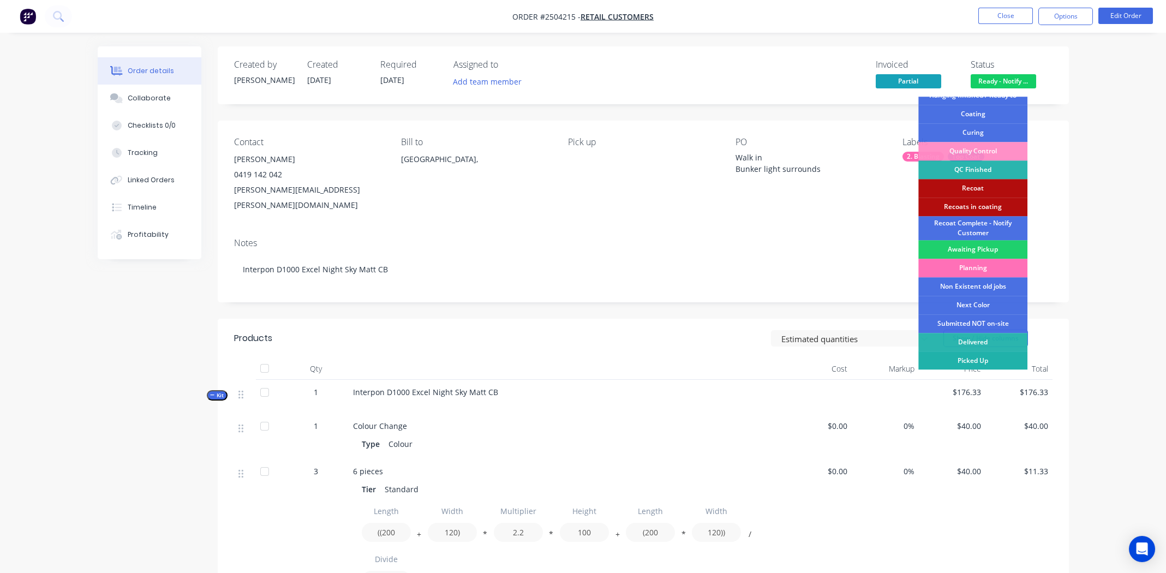
click at [984, 358] on div "Picked Up" at bounding box center [972, 360] width 109 height 19
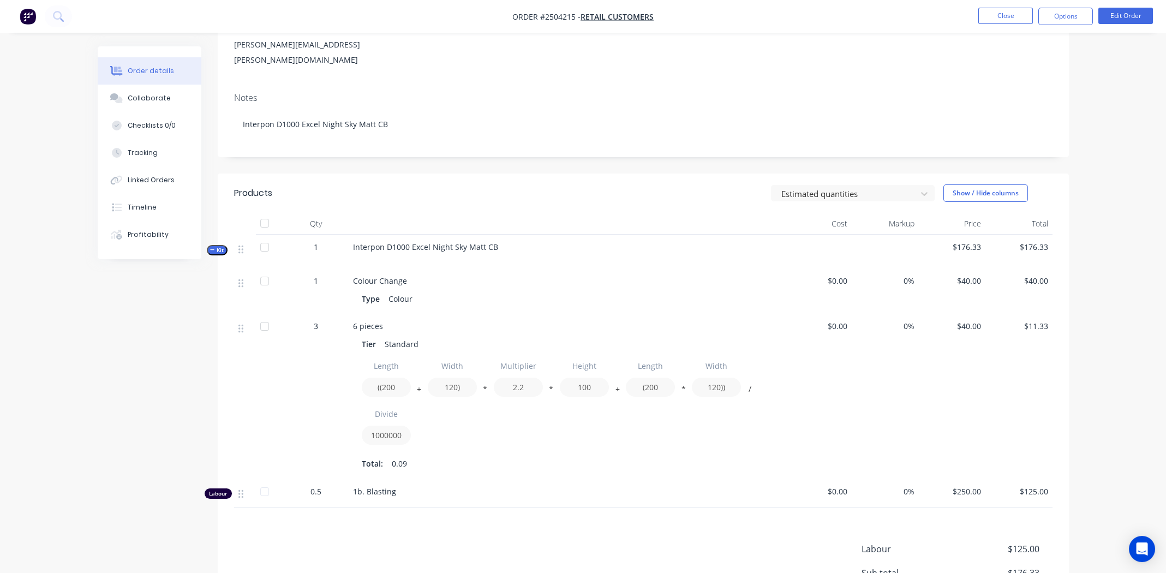
scroll to position [0, 0]
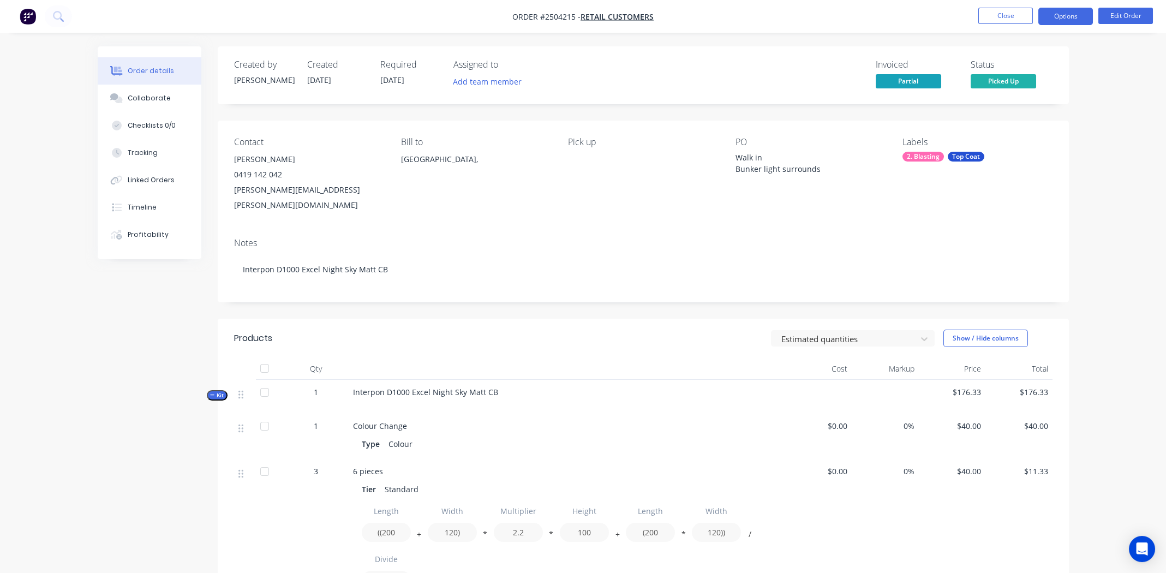
click at [1061, 16] on button "Options" at bounding box center [1065, 16] width 55 height 17
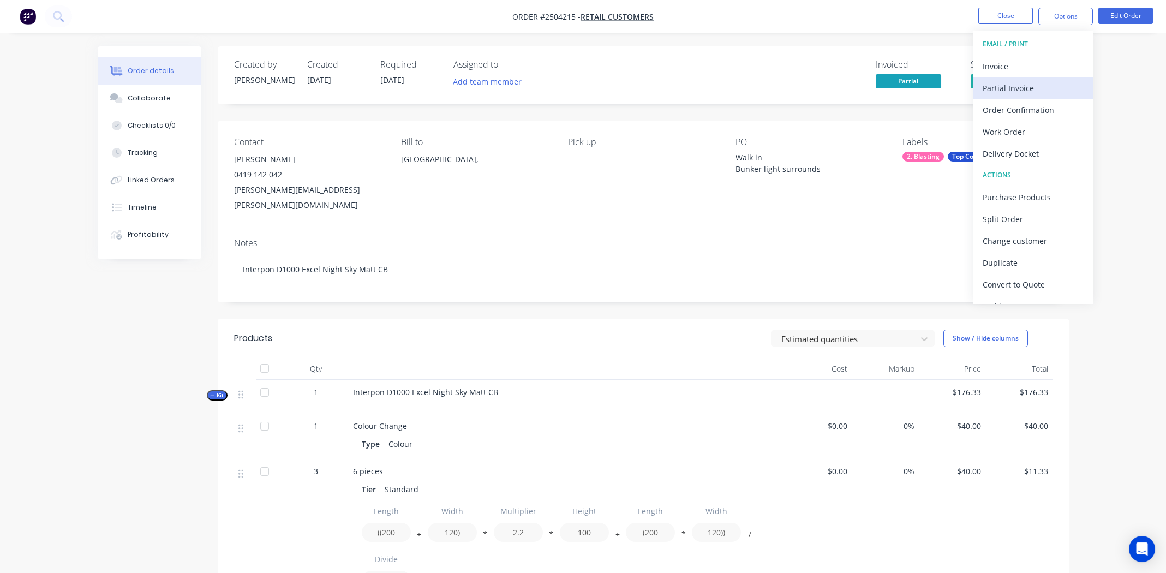
click at [1017, 86] on div "Partial Invoice" at bounding box center [1033, 88] width 100 height 16
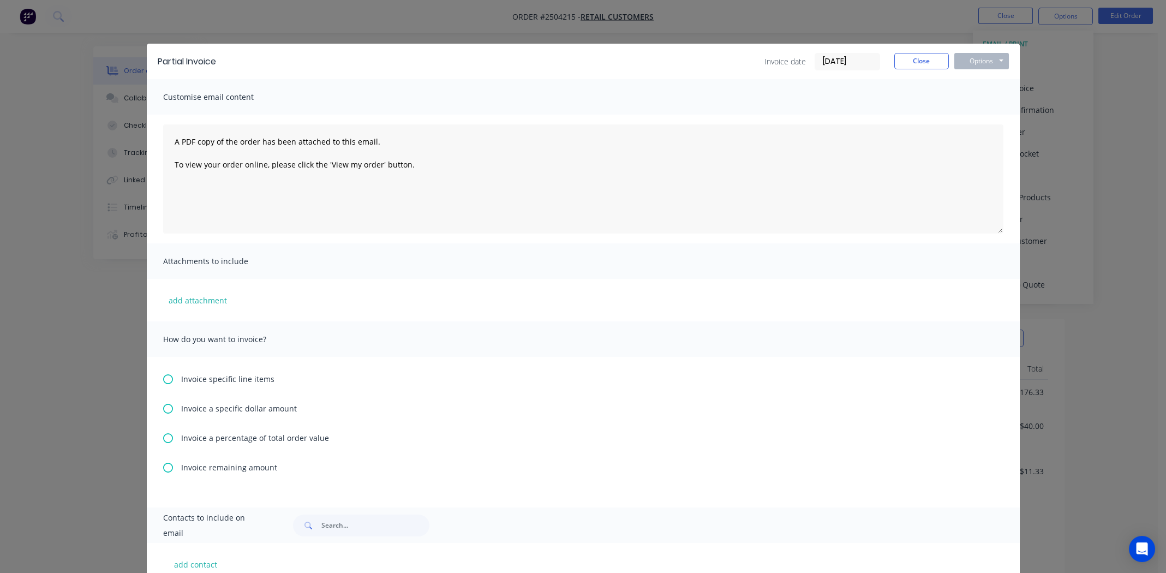
scroll to position [218, 0]
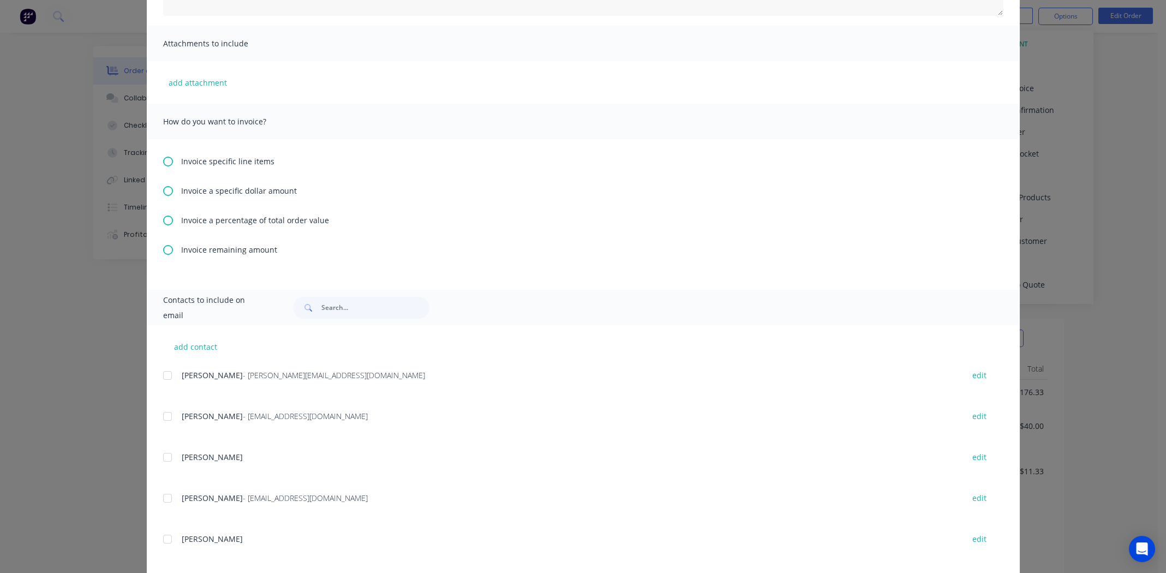
click at [163, 188] on icon at bounding box center [168, 191] width 10 height 10
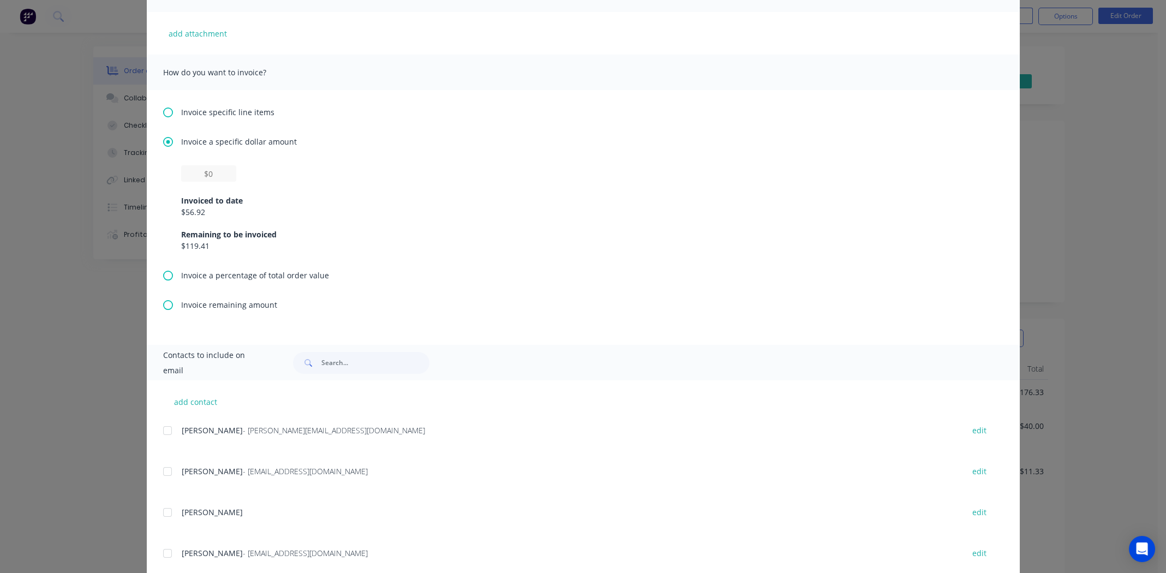
scroll to position [272, 0]
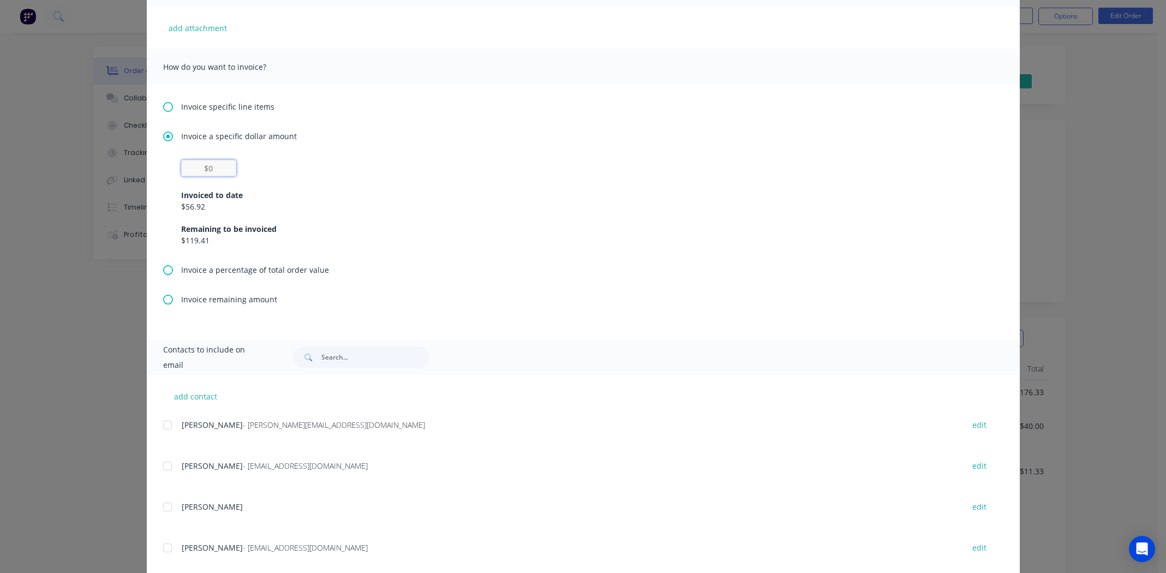
click at [208, 167] on input "text" at bounding box center [208, 168] width 55 height 16
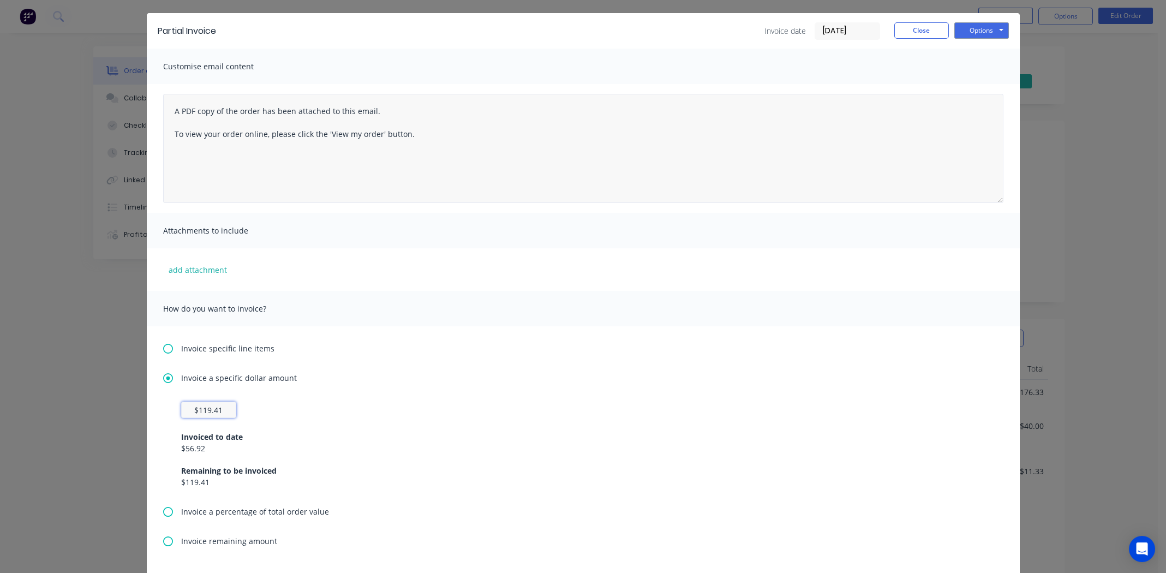
scroll to position [0, 0]
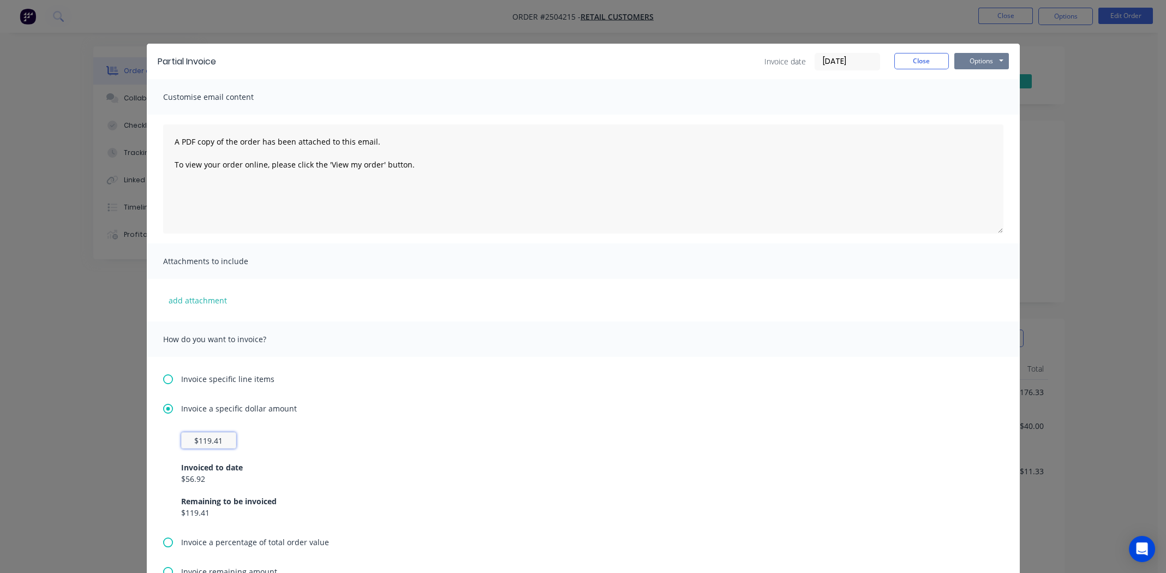
type input "$119.41"
click at [972, 54] on button "Options" at bounding box center [981, 61] width 55 height 16
click at [985, 101] on button "Print" at bounding box center [989, 98] width 70 height 18
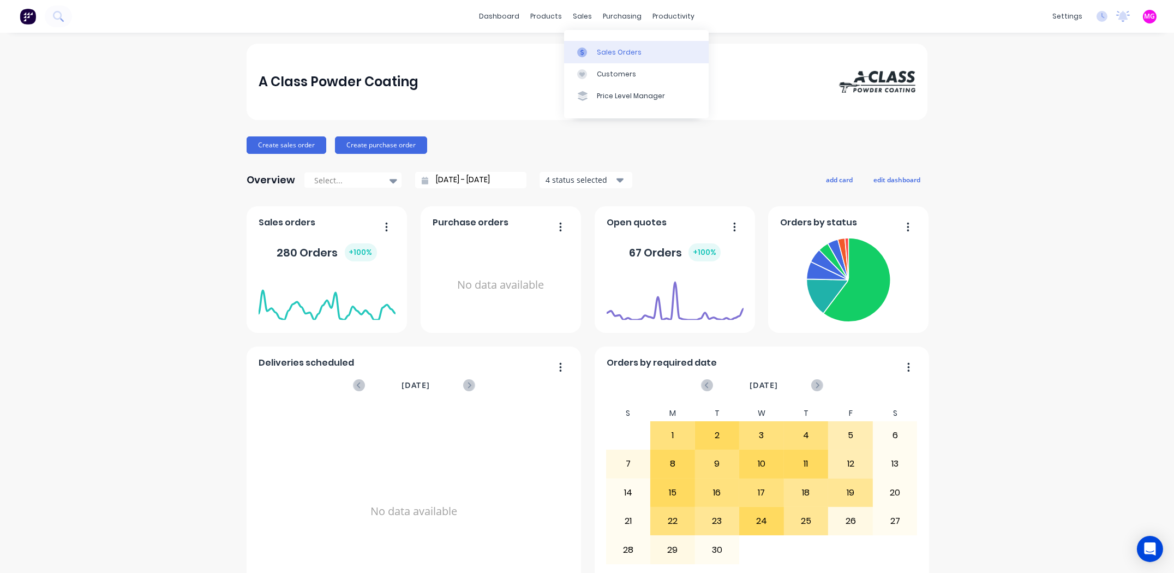
click at [609, 53] on div "Sales Orders" at bounding box center [619, 52] width 45 height 10
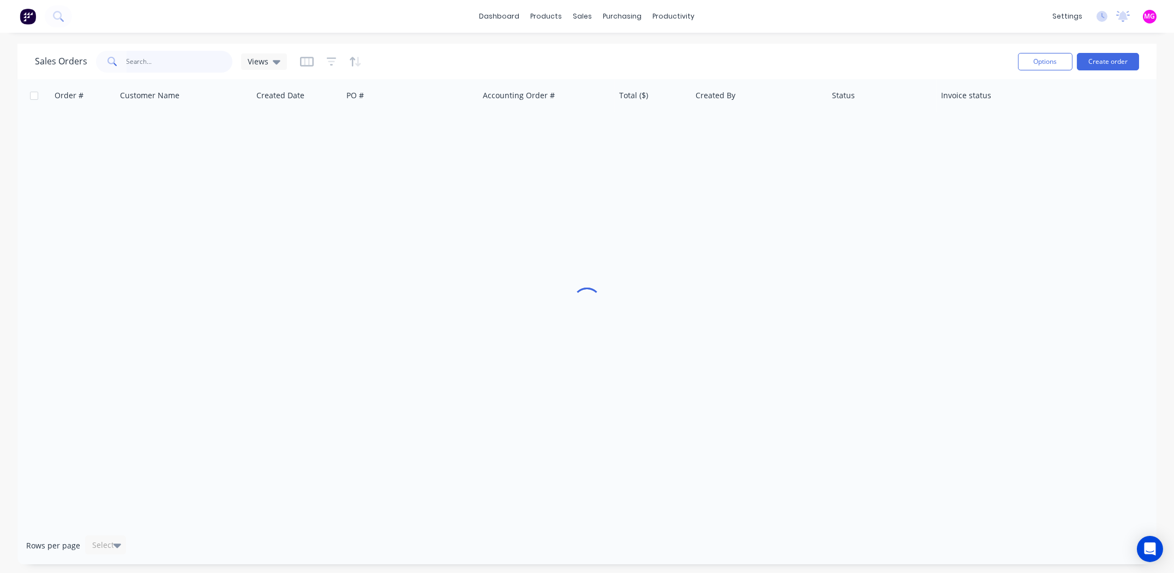
click at [160, 59] on input "text" at bounding box center [180, 62] width 106 height 22
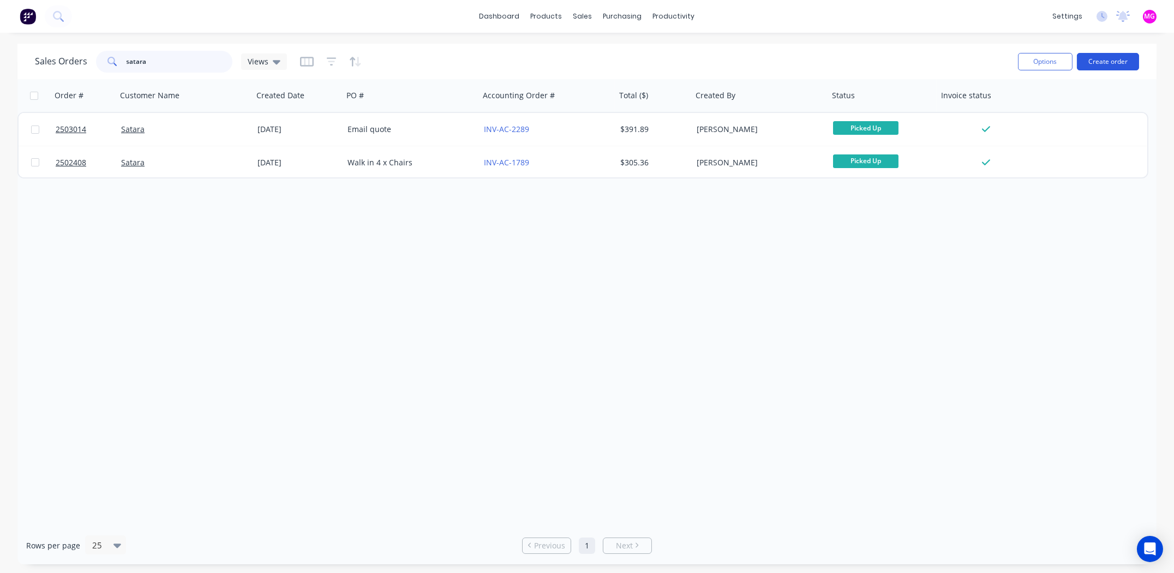
type input "satara"
click at [1094, 53] on button "Create order" at bounding box center [1108, 61] width 62 height 17
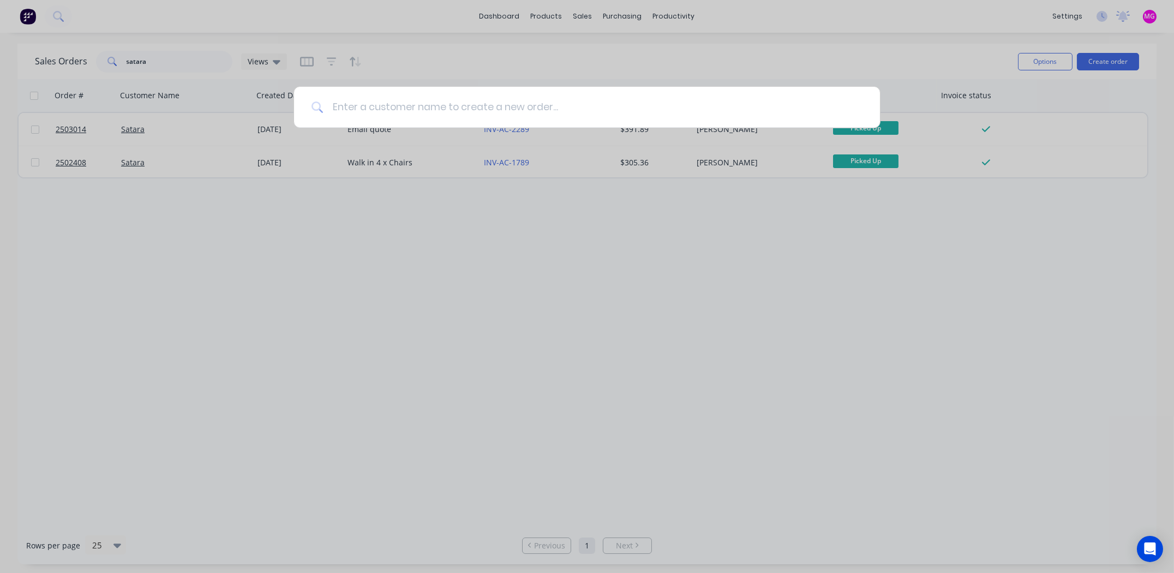
click at [390, 108] on input at bounding box center [593, 107] width 539 height 41
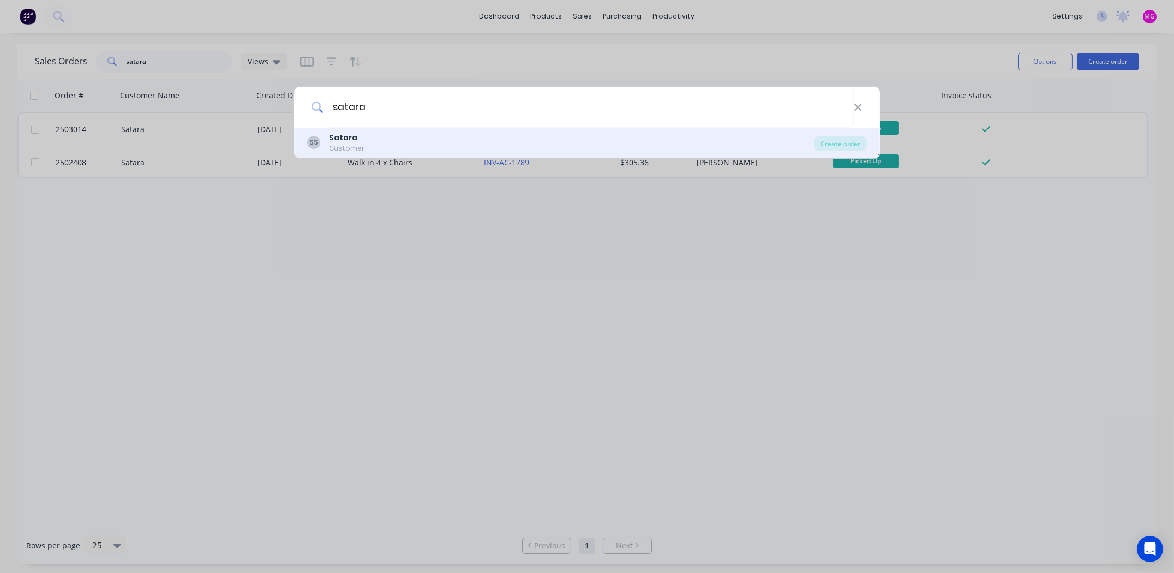
type input "satara"
click at [360, 139] on div "Satara" at bounding box center [346, 137] width 35 height 11
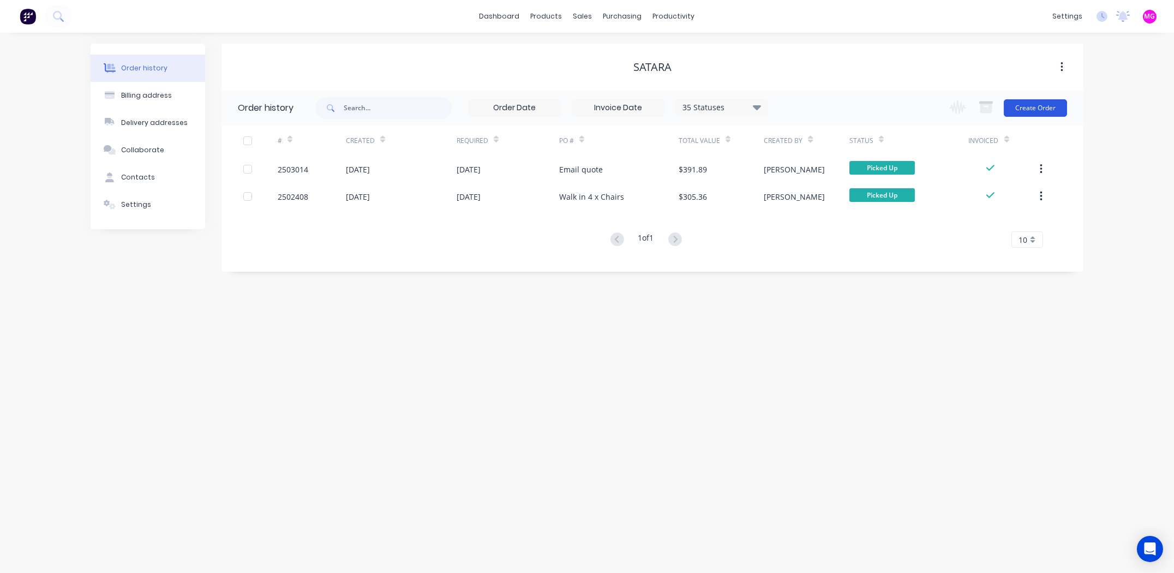
click at [1046, 109] on button "Create Order" at bounding box center [1035, 107] width 63 height 17
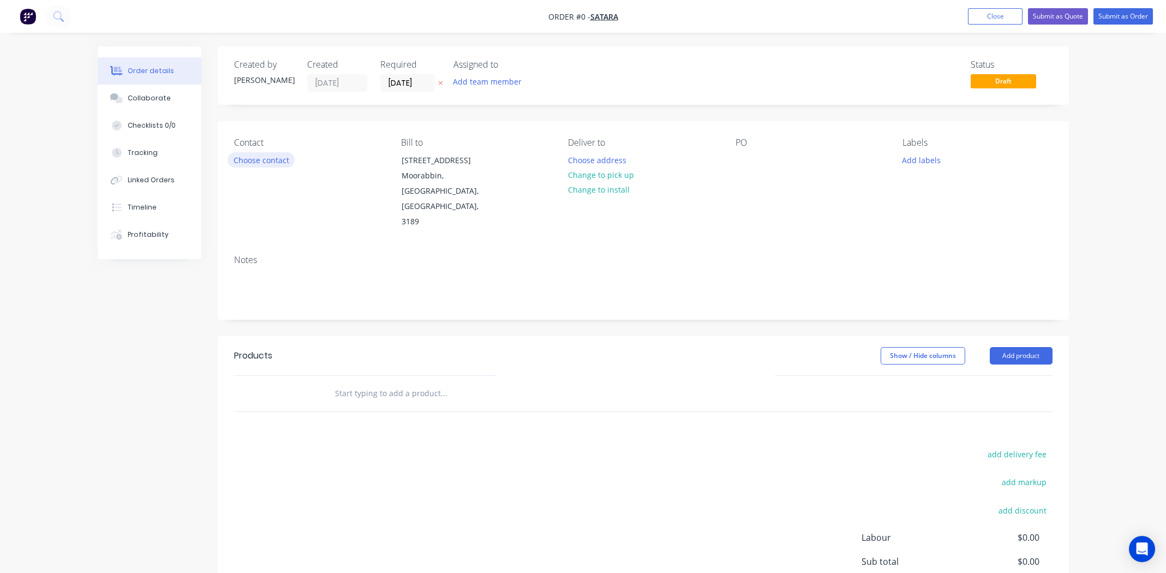
click at [276, 159] on button "Choose contact" at bounding box center [261, 159] width 67 height 15
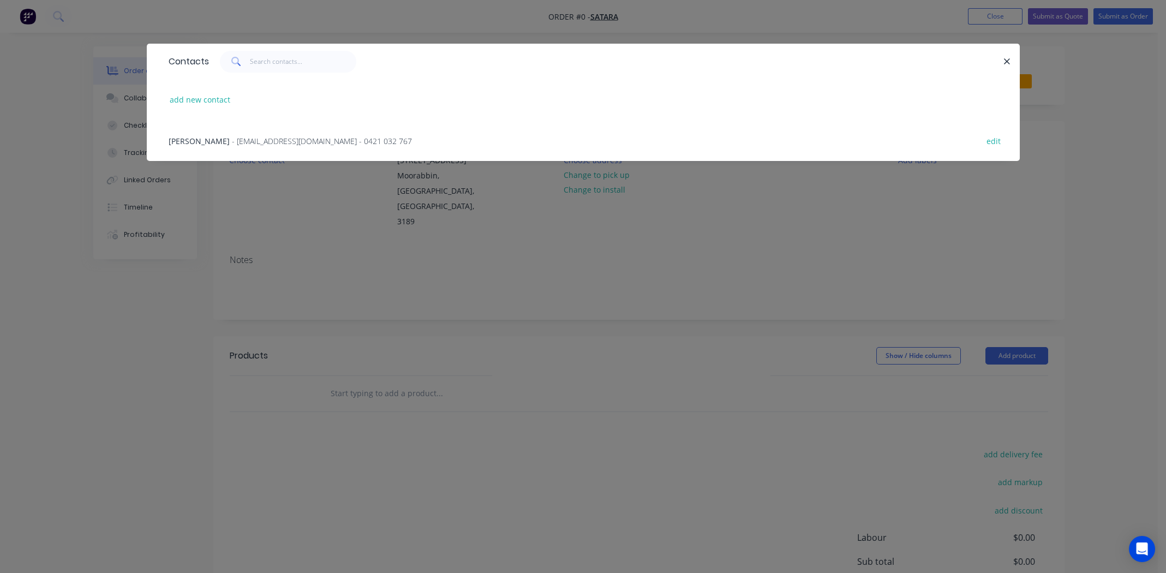
click at [201, 138] on span "[PERSON_NAME]" at bounding box center [199, 141] width 61 height 10
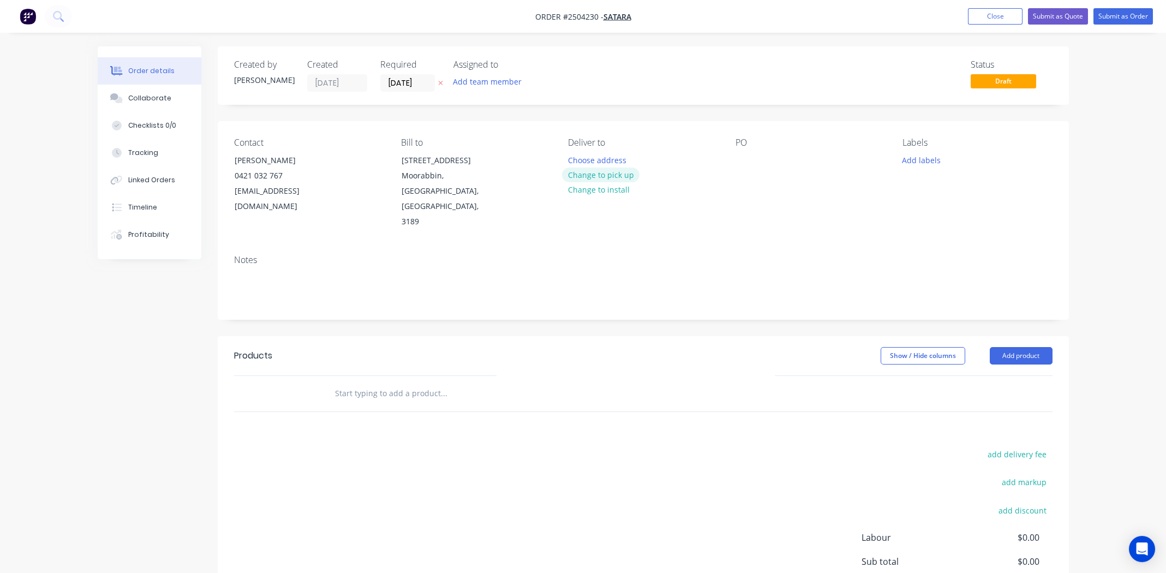
click at [603, 169] on button "Change to pick up" at bounding box center [600, 174] width 77 height 15
click at [738, 155] on div at bounding box center [743, 160] width 17 height 16
click at [921, 164] on button "Add labels" at bounding box center [921, 159] width 50 height 15
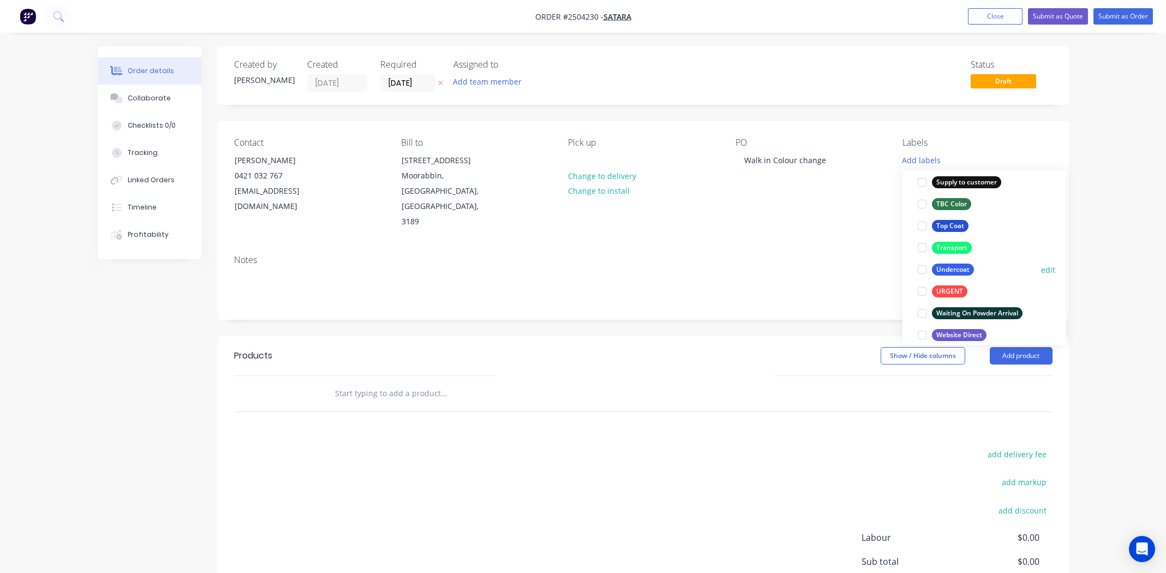
scroll to position [851, 0]
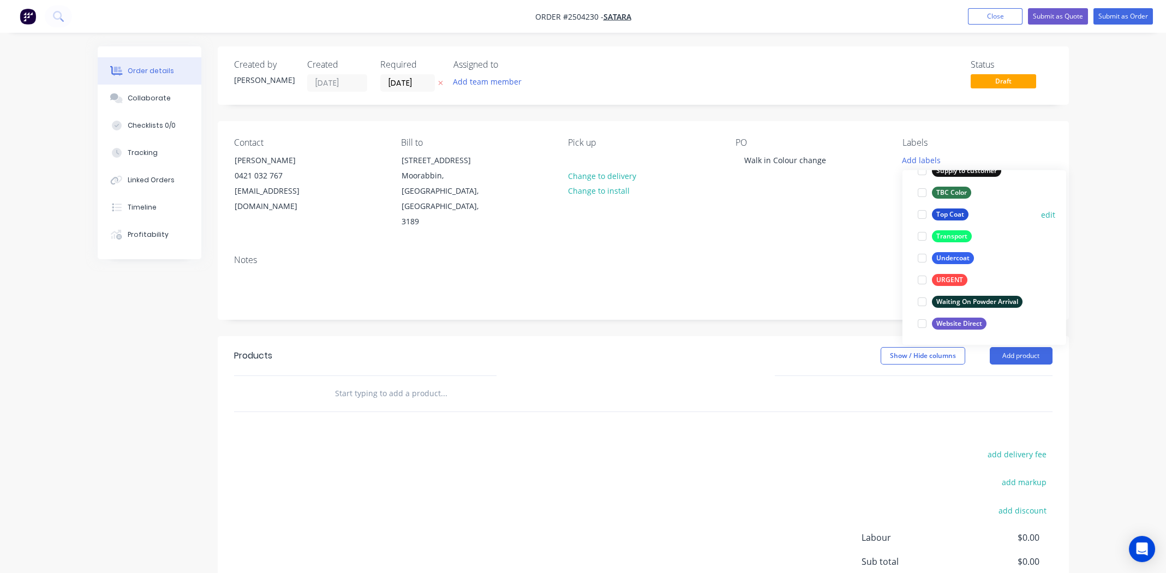
click at [919, 210] on div at bounding box center [922, 214] width 22 height 22
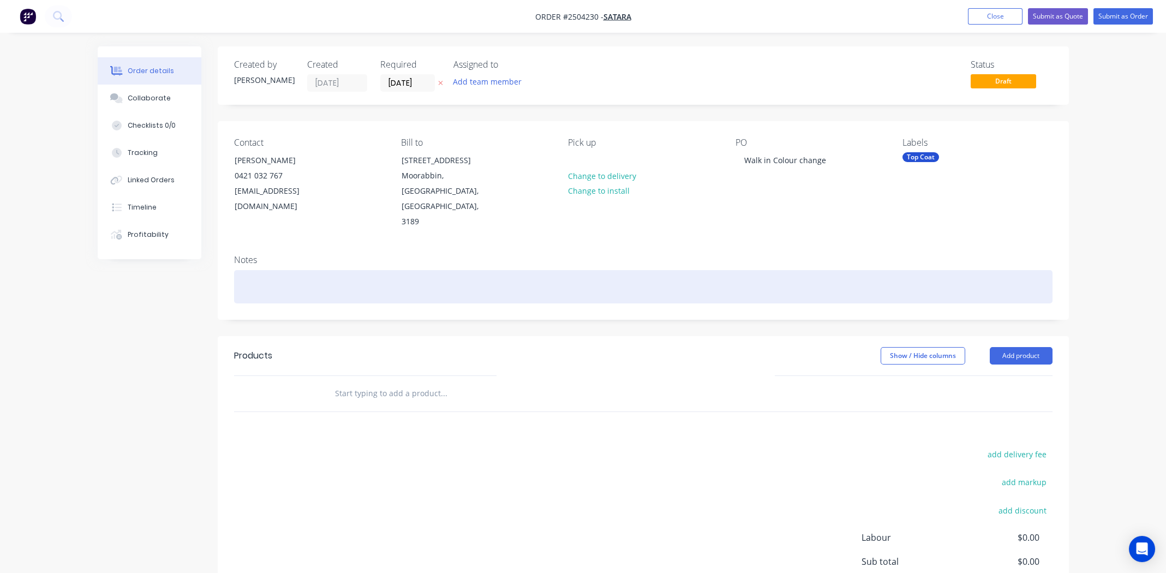
drag, startPoint x: 789, startPoint y: 249, endPoint x: 921, endPoint y: 265, distance: 132.5
click at [789, 270] on div at bounding box center [643, 286] width 818 height 33
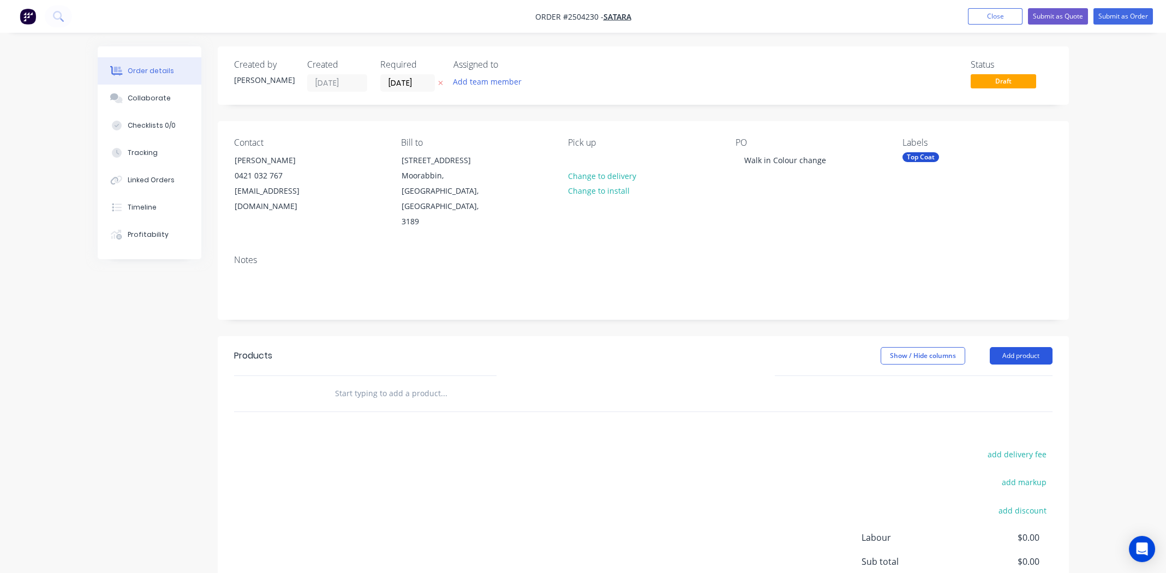
click at [1027, 347] on button "Add product" at bounding box center [1021, 355] width 63 height 17
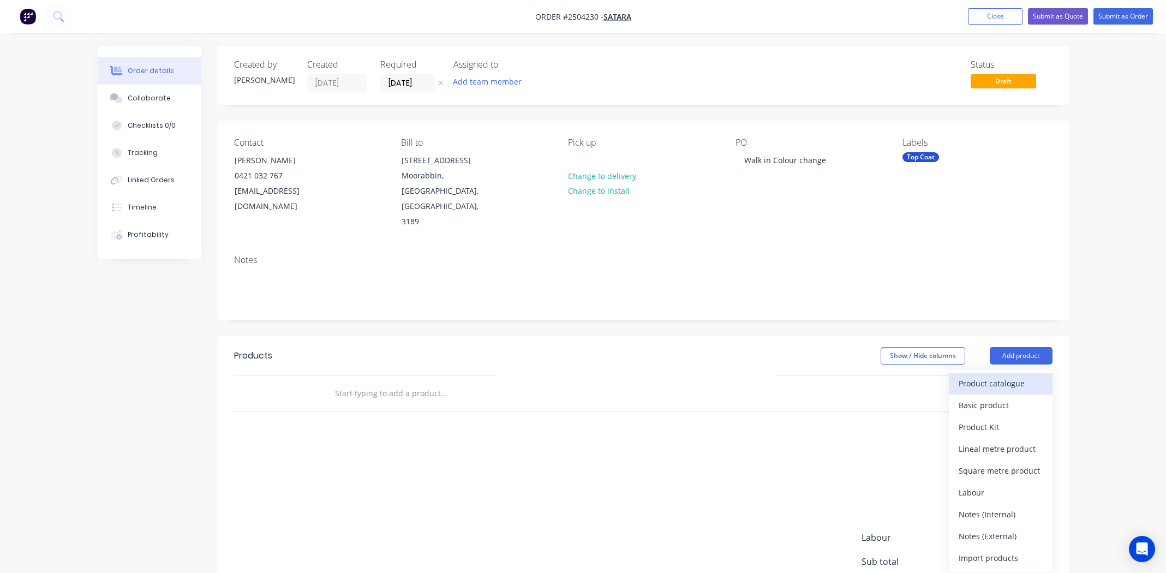
click at [987, 375] on div "Product catalogue" at bounding box center [1001, 383] width 84 height 16
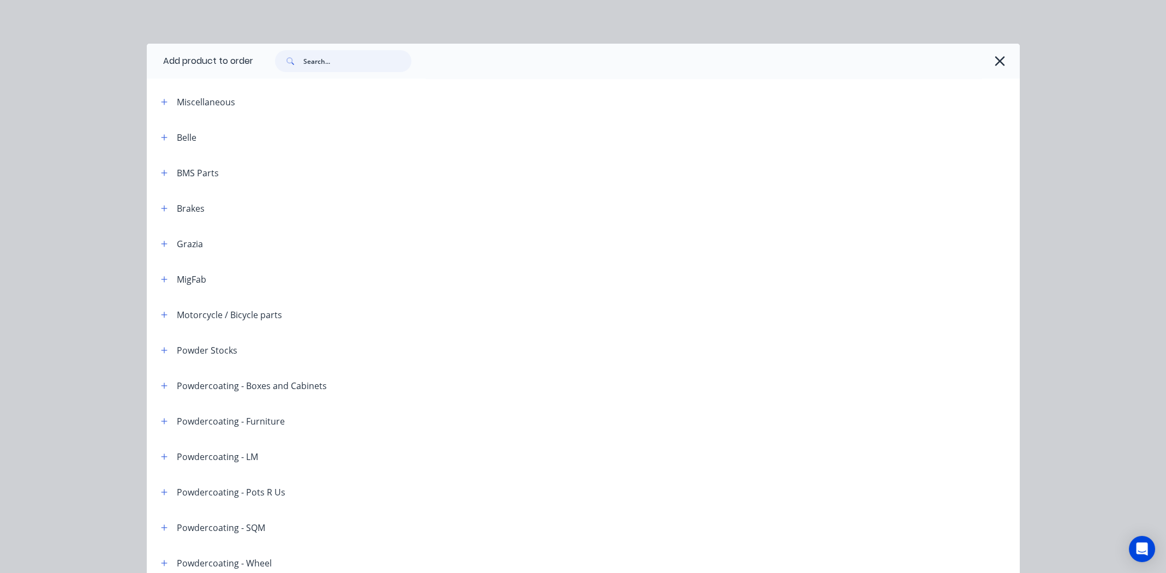
click at [336, 67] on input "text" at bounding box center [357, 61] width 108 height 22
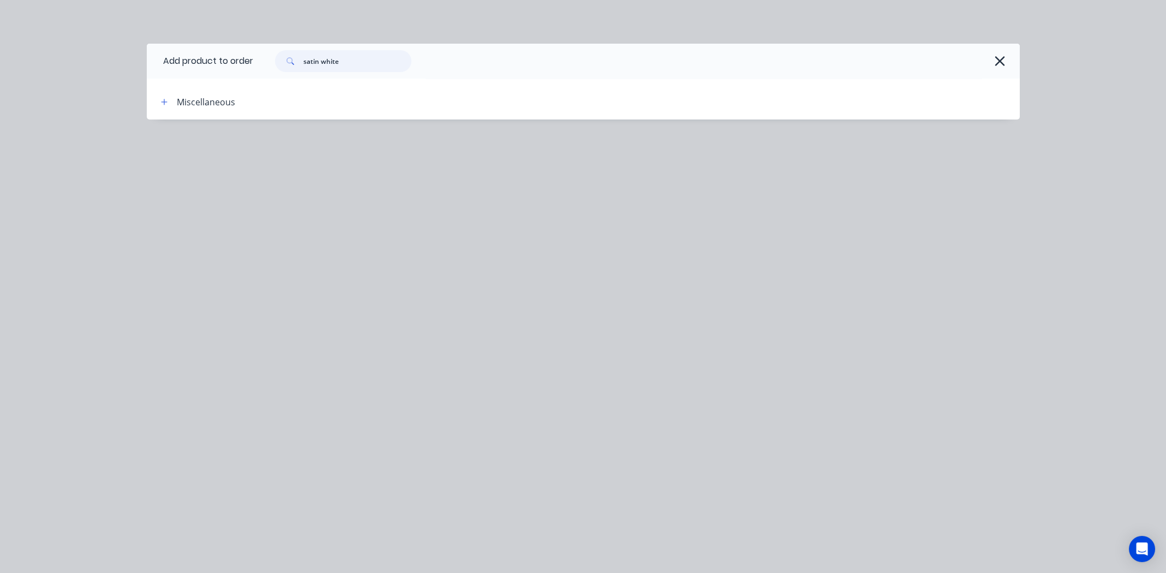
click at [322, 63] on input "satin white" at bounding box center [357, 61] width 108 height 22
click at [367, 57] on input "white" at bounding box center [357, 61] width 108 height 22
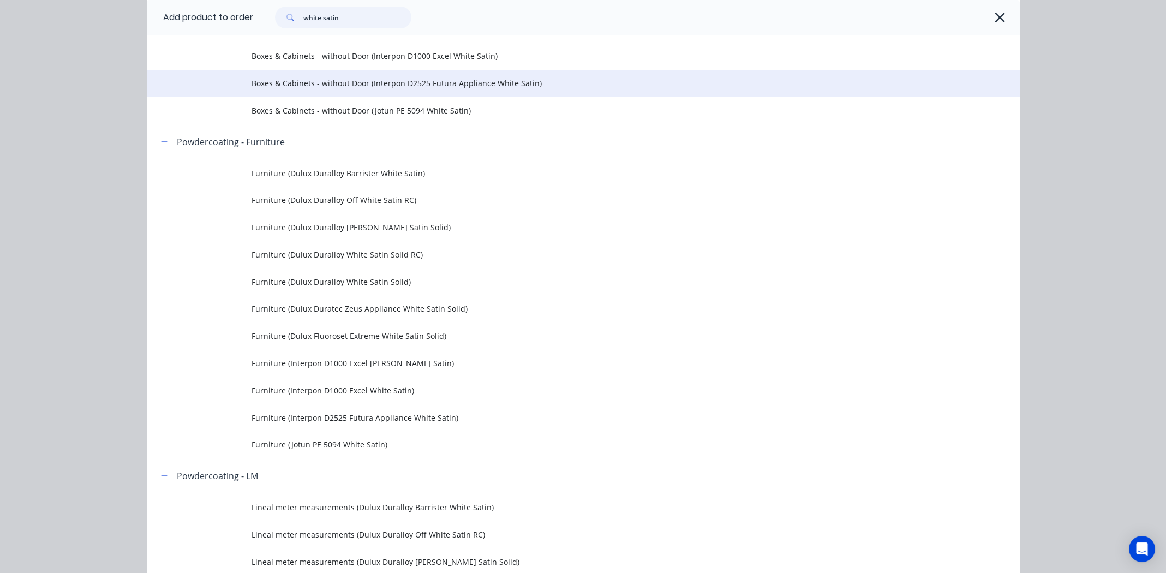
scroll to position [600, 0]
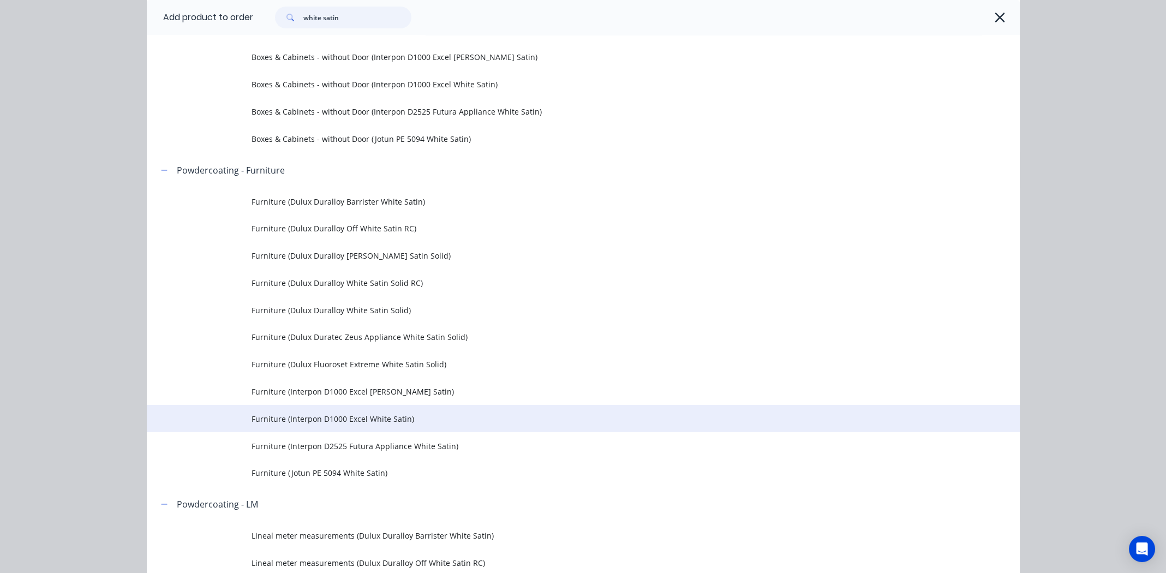
type input "white satin"
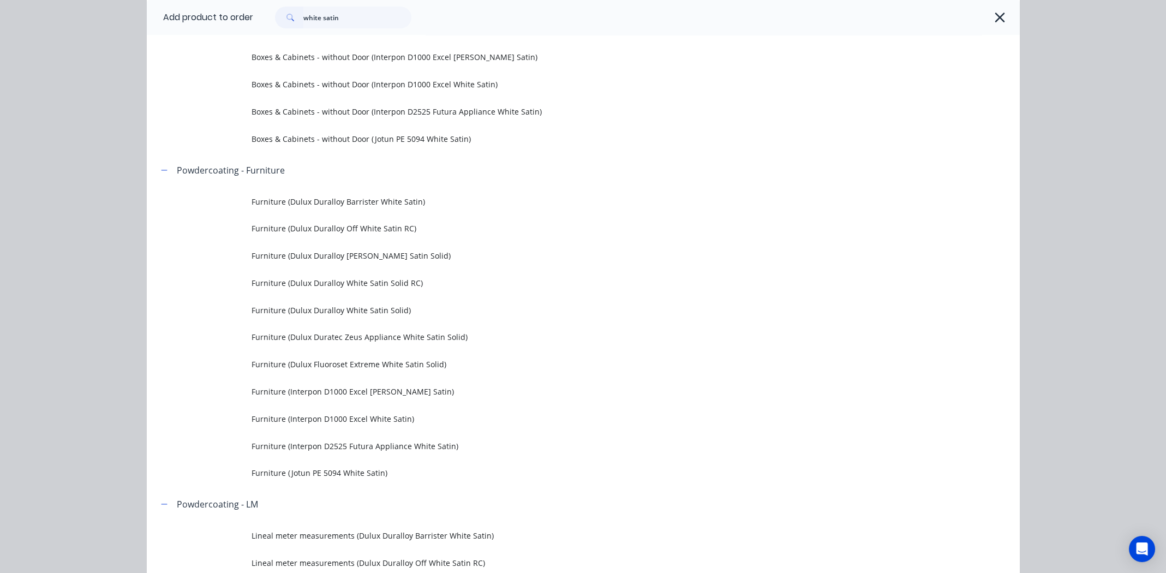
click at [351, 413] on span "Furniture (Interpon D1000 Excel White Satin)" at bounding box center [559, 418] width 614 height 11
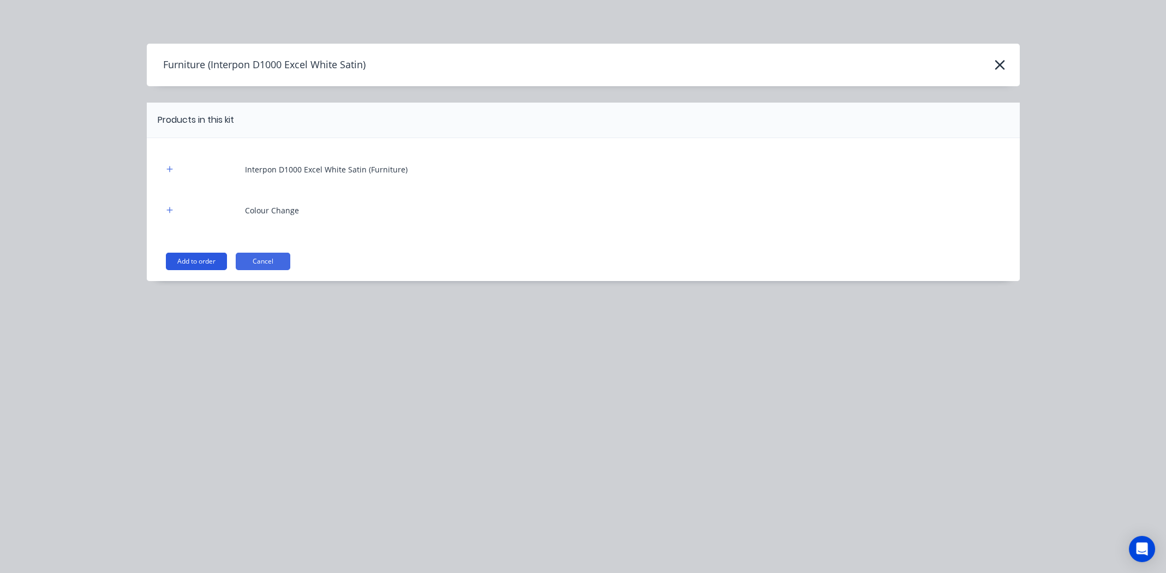
click at [189, 260] on button "Add to order" at bounding box center [196, 261] width 61 height 17
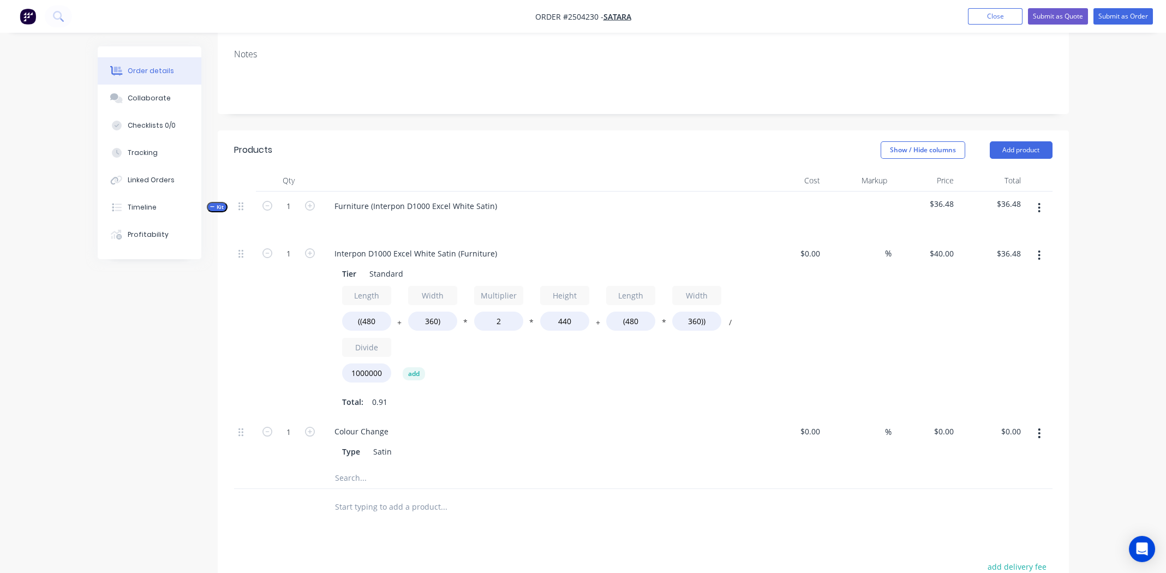
scroll to position [272, 0]
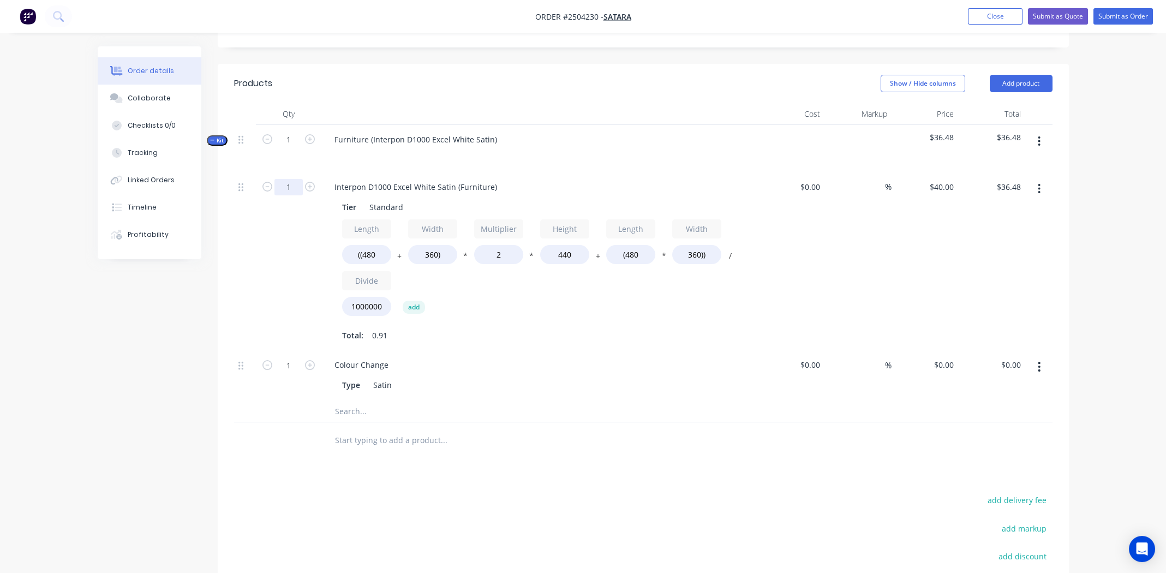
click at [287, 179] on input "1" at bounding box center [288, 187] width 28 height 16
type input "2"
type input "$72.96"
click at [610, 293] on div "Length ((480 + Width 360) * Multiplier 2 * Height 440 + Length (480 * Width 360…" at bounding box center [539, 281] width 395 height 124
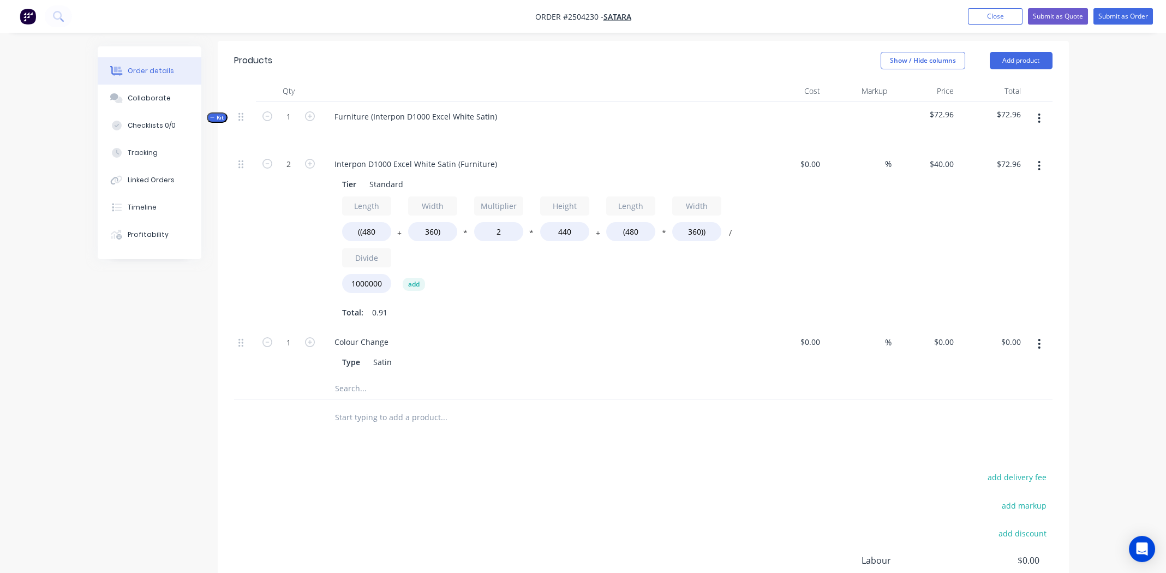
scroll to position [295, 0]
click at [1039, 339] on icon "button" at bounding box center [1039, 344] width 2 height 10
click at [979, 409] on div "Delete" at bounding box center [1001, 417] width 84 height 16
click at [372, 223] on input "((480" at bounding box center [366, 232] width 49 height 19
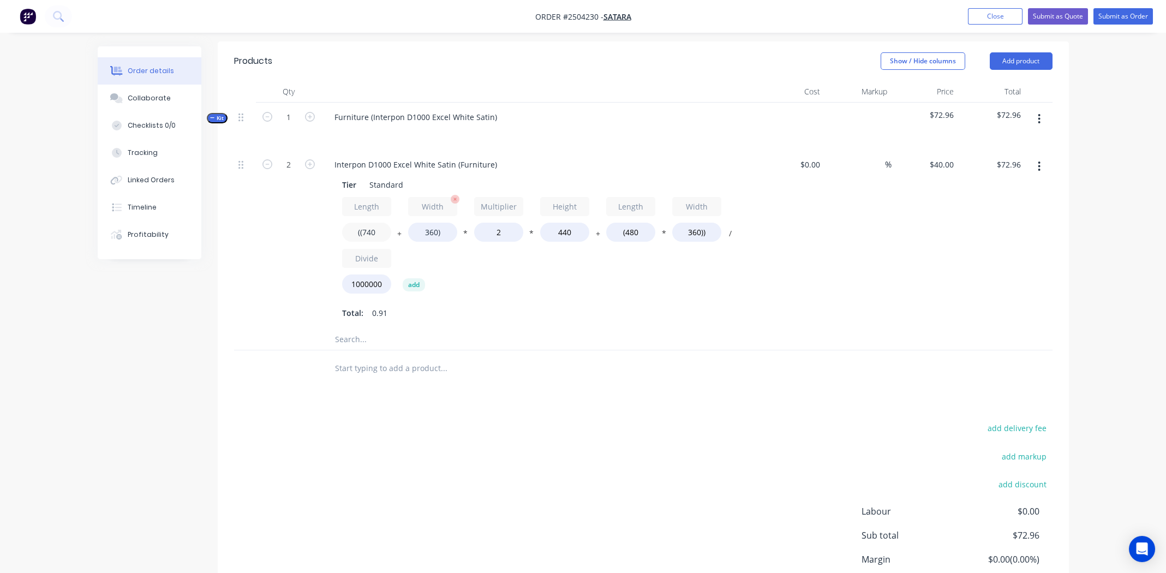
type input "((740"
click at [428, 223] on input "360)" at bounding box center [432, 232] width 49 height 19
type input "$91.26"
click at [428, 223] on input "360)" at bounding box center [432, 232] width 49 height 19
type input "310)"
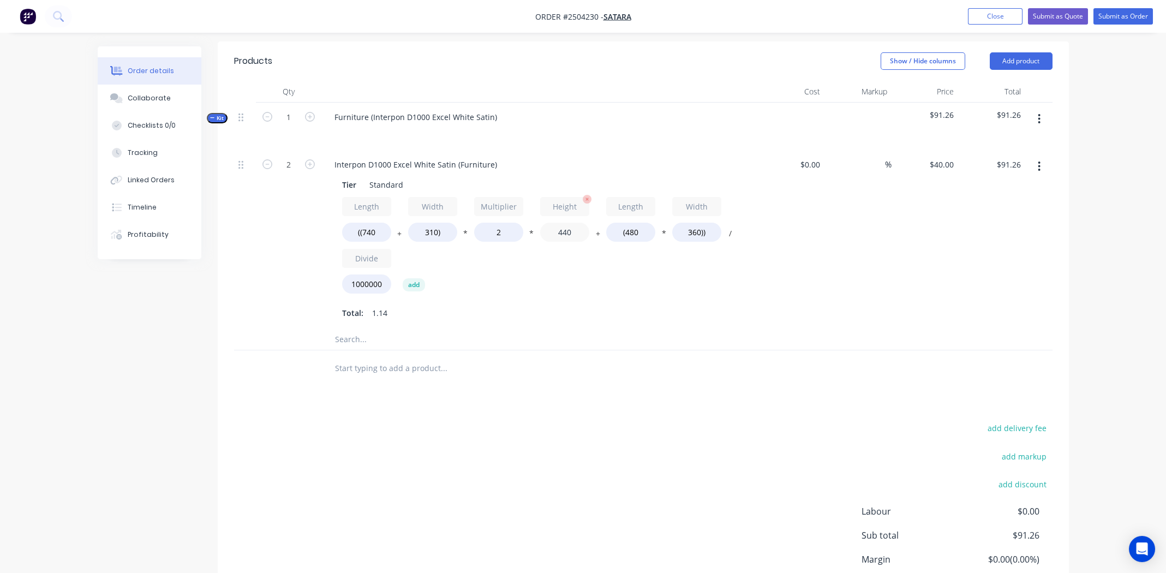
type input "$87.74"
click at [569, 223] on input "440" at bounding box center [564, 232] width 49 height 19
type input "740"
type input "$138.14"
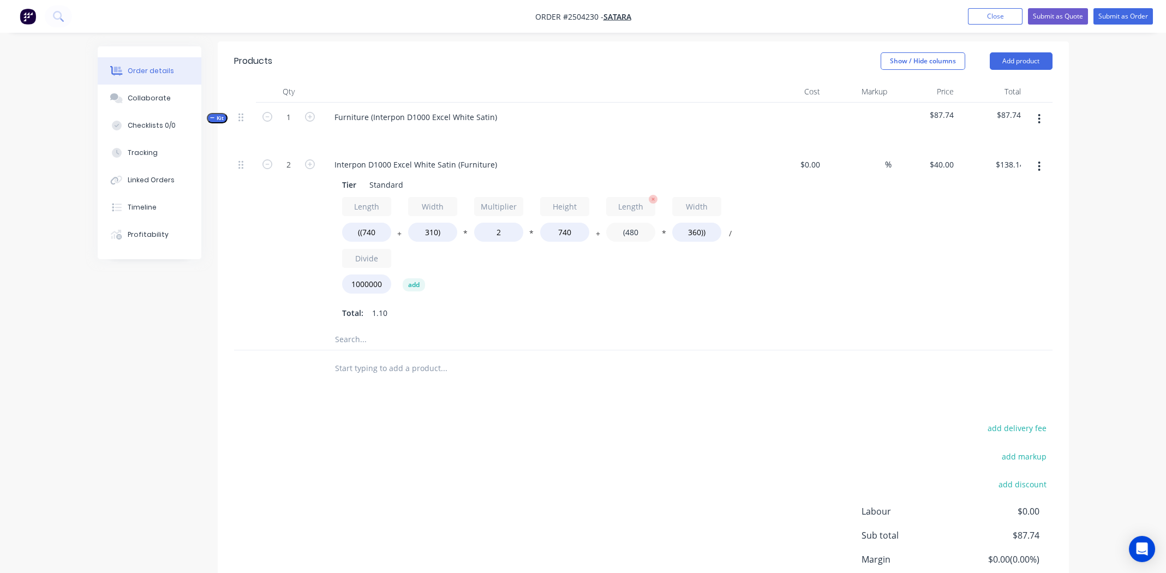
click at [635, 223] on input "(480" at bounding box center [630, 232] width 49 height 19
type input "(740"
type input "$145.63"
click at [430, 223] on input "310)" at bounding box center [432, 232] width 49 height 19
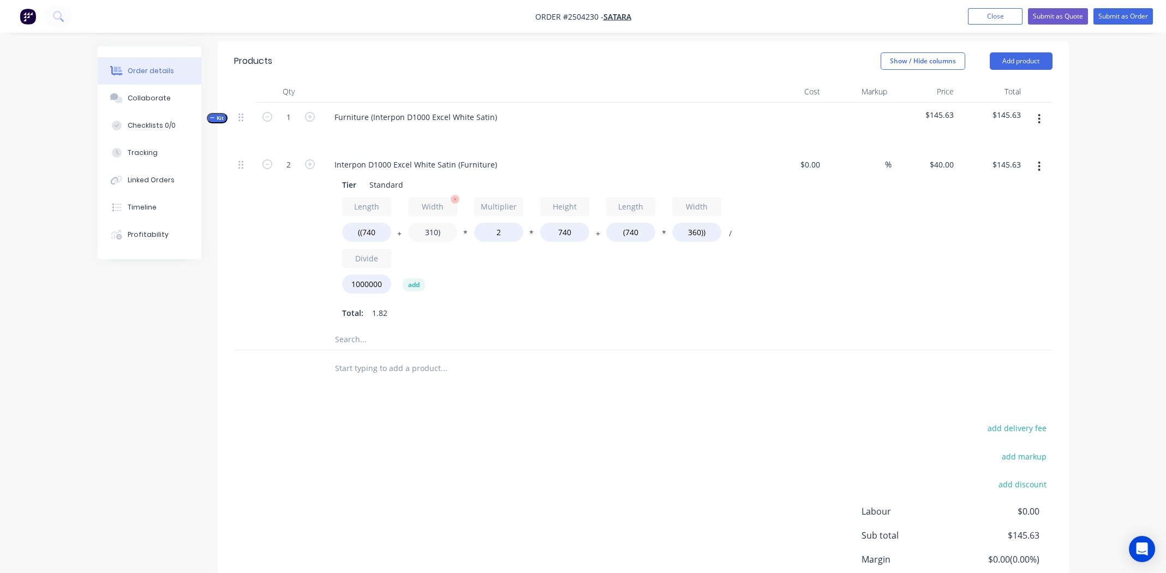
click at [430, 223] on input "310)" at bounding box center [432, 232] width 49 height 19
type input "710)"
type input "$192.99"
click at [558, 223] on input "740" at bounding box center [564, 232] width 49 height 19
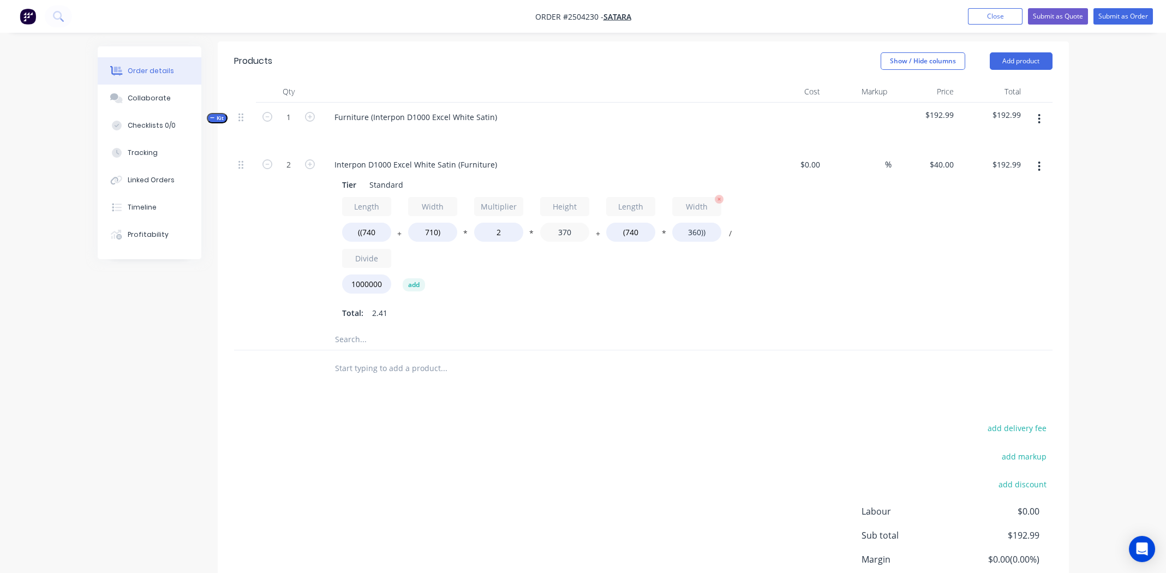
type input "370"
type input "$107.15"
click at [688, 223] on input "360))" at bounding box center [696, 232] width 49 height 19
type input "710))"
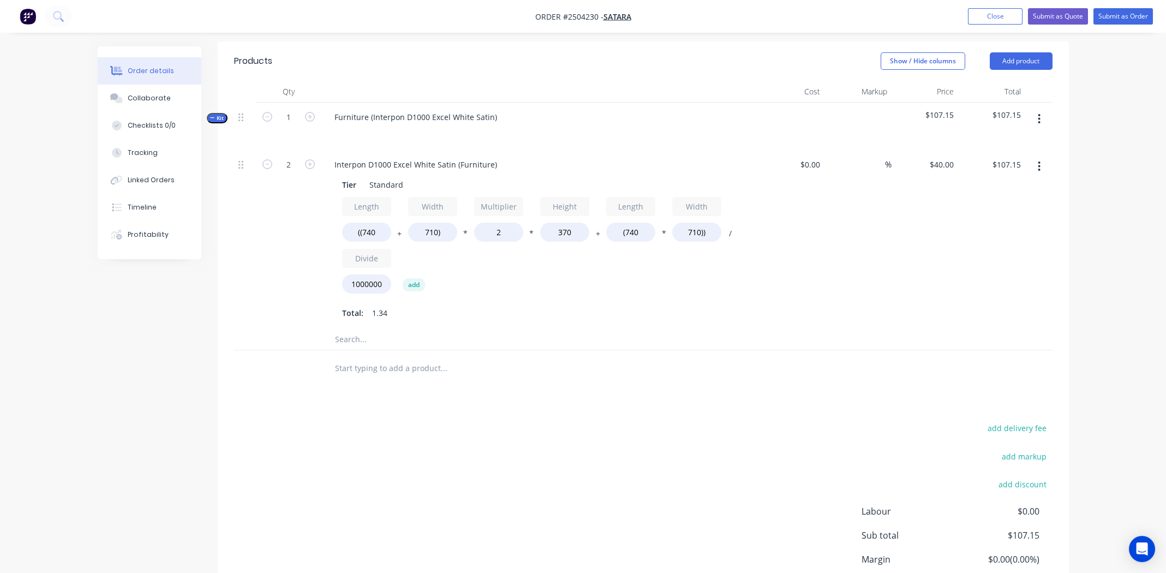
type input "$127.87"
drag, startPoint x: 970, startPoint y: 197, endPoint x: 958, endPoint y: 198, distance: 12.0
click at [970, 198] on div "$127.87 $107.15" at bounding box center [991, 239] width 67 height 178
click at [497, 223] on input "2" at bounding box center [498, 232] width 49 height 19
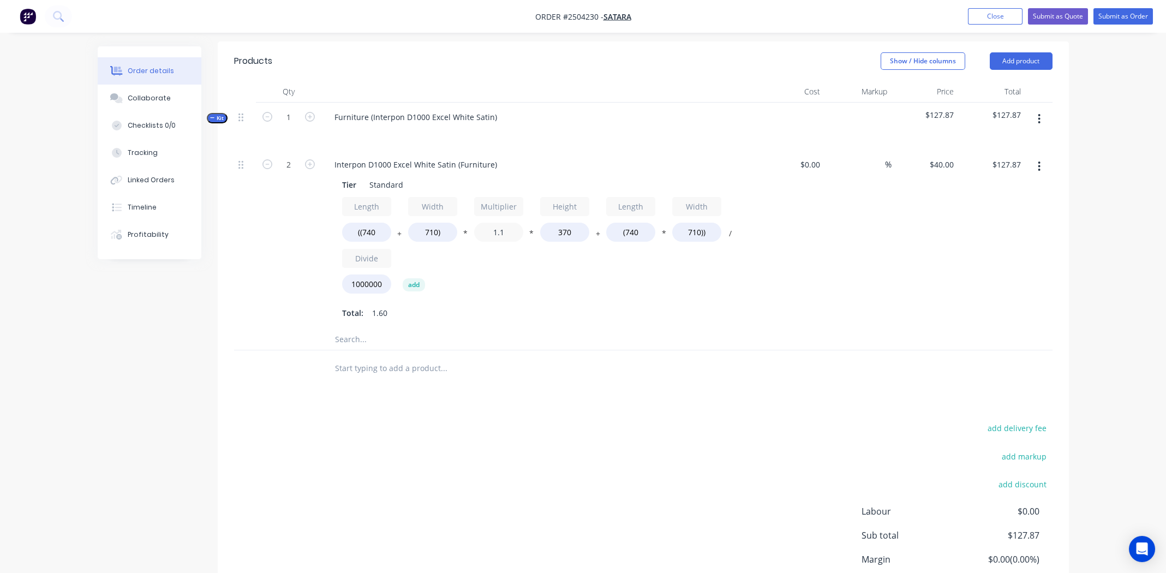
type input "1.1"
type input "$89.25"
click at [646, 256] on div "Length ((740 + Width 710) * Multiplier 1.1 * Height 370 + Length (740 * Width 7…" at bounding box center [539, 247] width 395 height 101
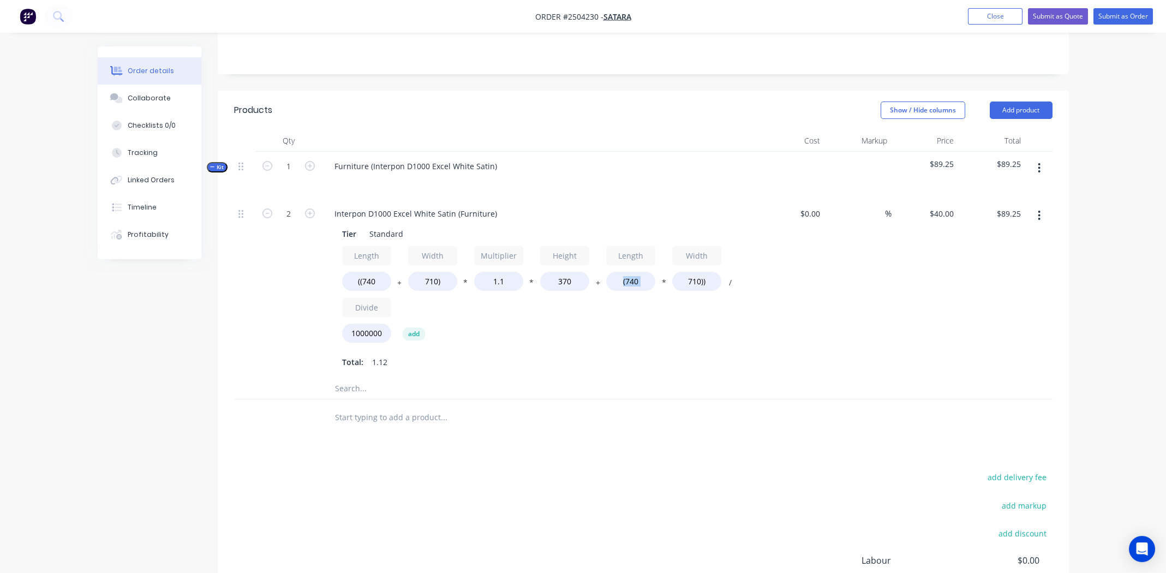
scroll to position [245, 0]
click at [502, 272] on input "1.1" at bounding box center [498, 281] width 49 height 19
click at [501, 272] on input "1.1" at bounding box center [498, 281] width 49 height 19
type input "1"
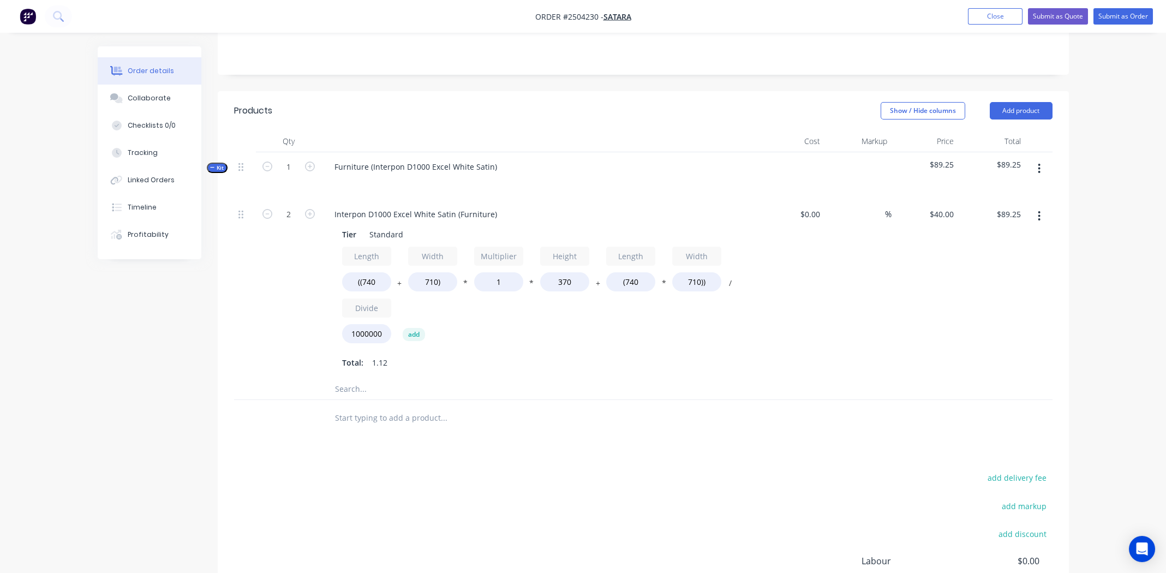
type input "$84.95"
drag, startPoint x: 658, startPoint y: 302, endPoint x: 674, endPoint y: 302, distance: 15.3
click at [660, 302] on div "Length ((740 + Width 710) * Multiplier 1 * Height 370 + Length (740 * Width 710…" at bounding box center [539, 297] width 395 height 101
click at [1002, 259] on div "$84.95 $84.95" at bounding box center [991, 289] width 67 height 178
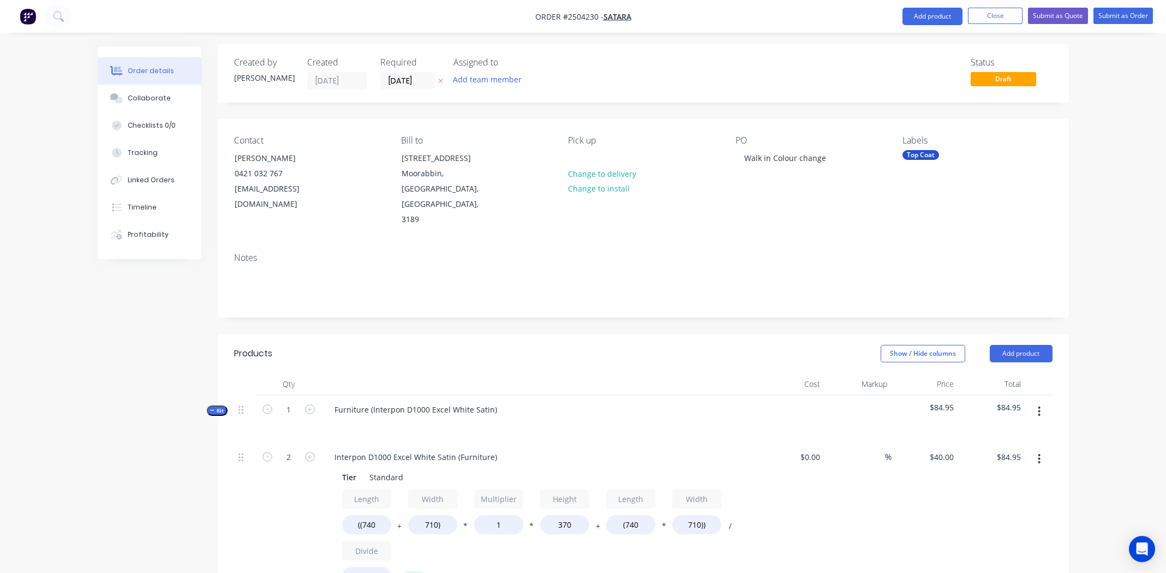
scroll to position [0, 0]
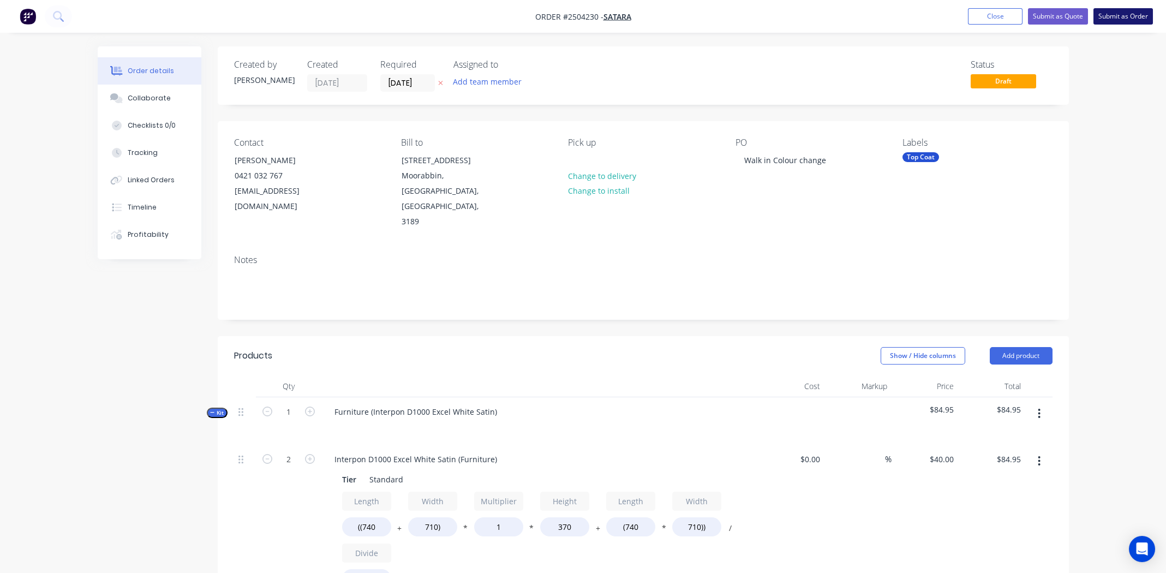
click at [1120, 13] on button "Submit as Order" at bounding box center [1122, 16] width 59 height 16
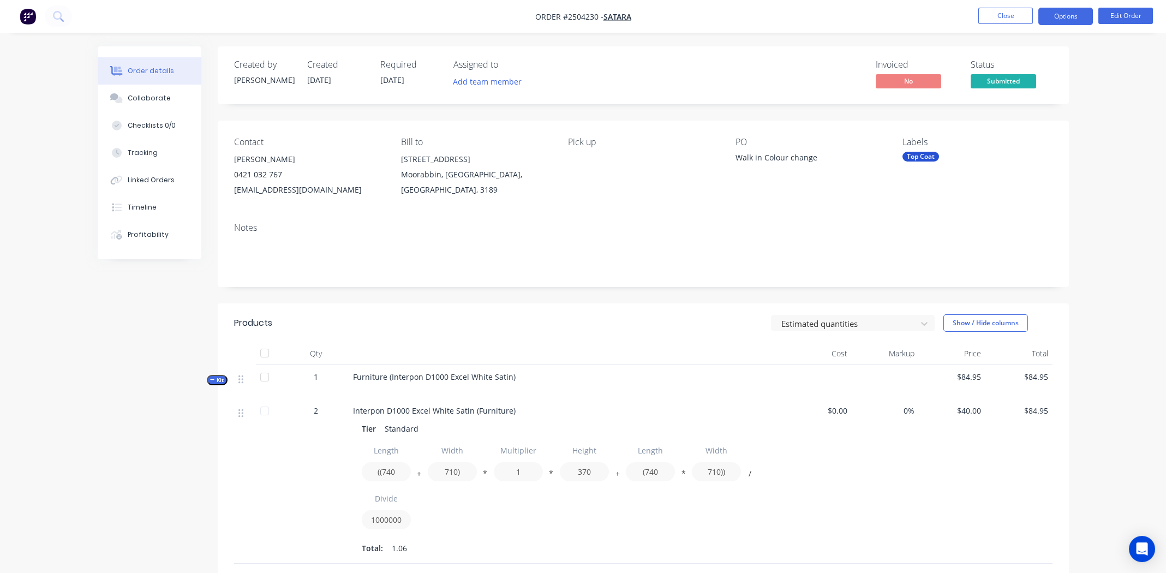
click at [1063, 14] on button "Options" at bounding box center [1065, 16] width 55 height 17
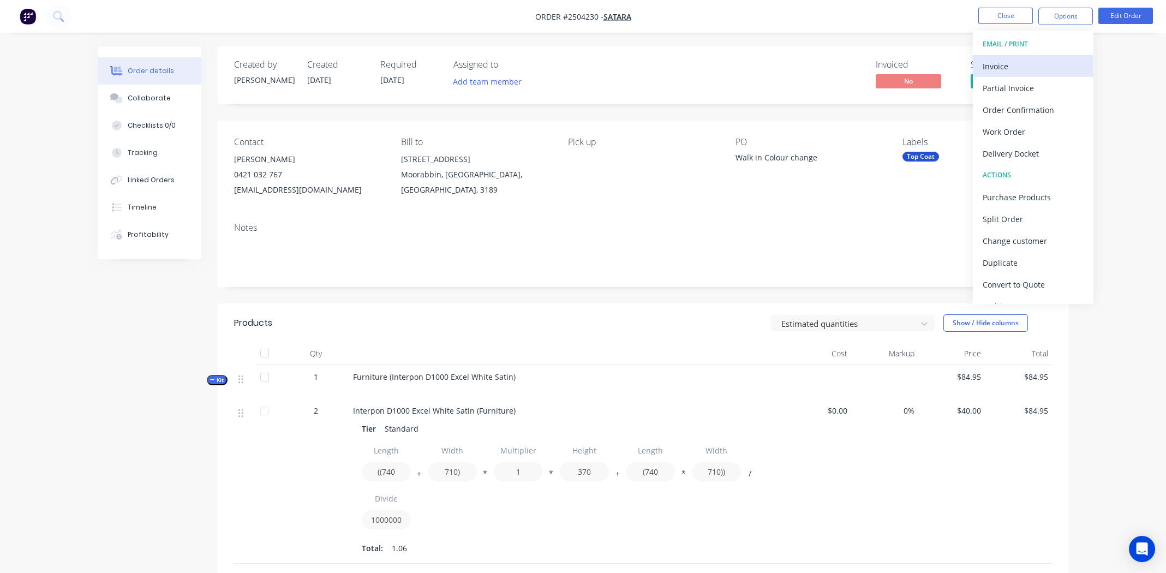
click at [1006, 65] on div "Invoice" at bounding box center [1033, 66] width 100 height 16
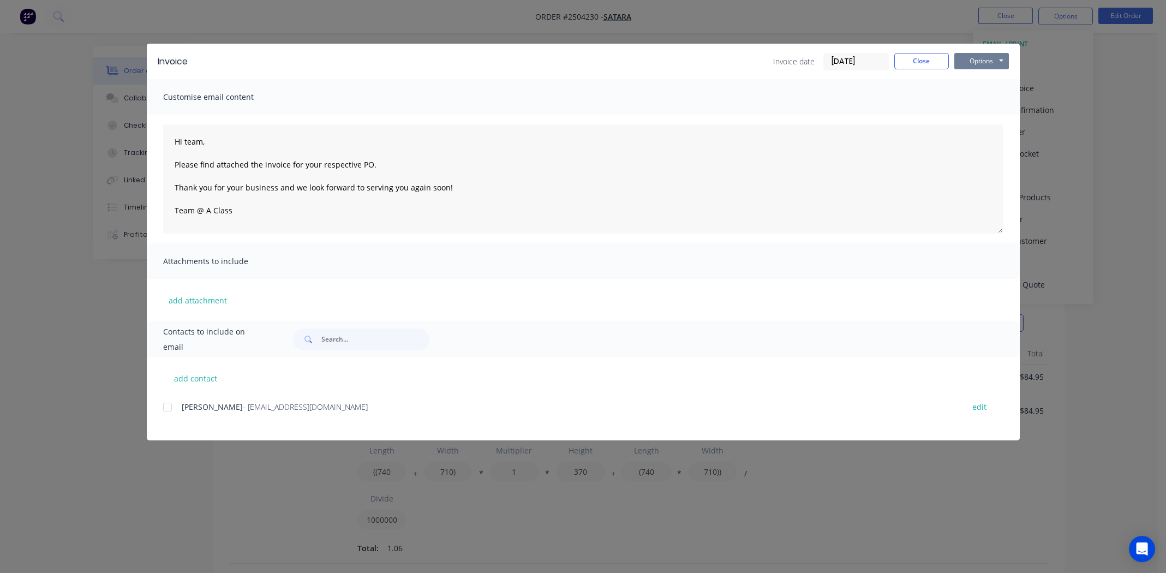
click at [973, 58] on button "Options" at bounding box center [981, 61] width 55 height 16
click at [865, 94] on div "Customise email content" at bounding box center [583, 96] width 873 height 35
click at [917, 58] on button "Close" at bounding box center [921, 61] width 55 height 16
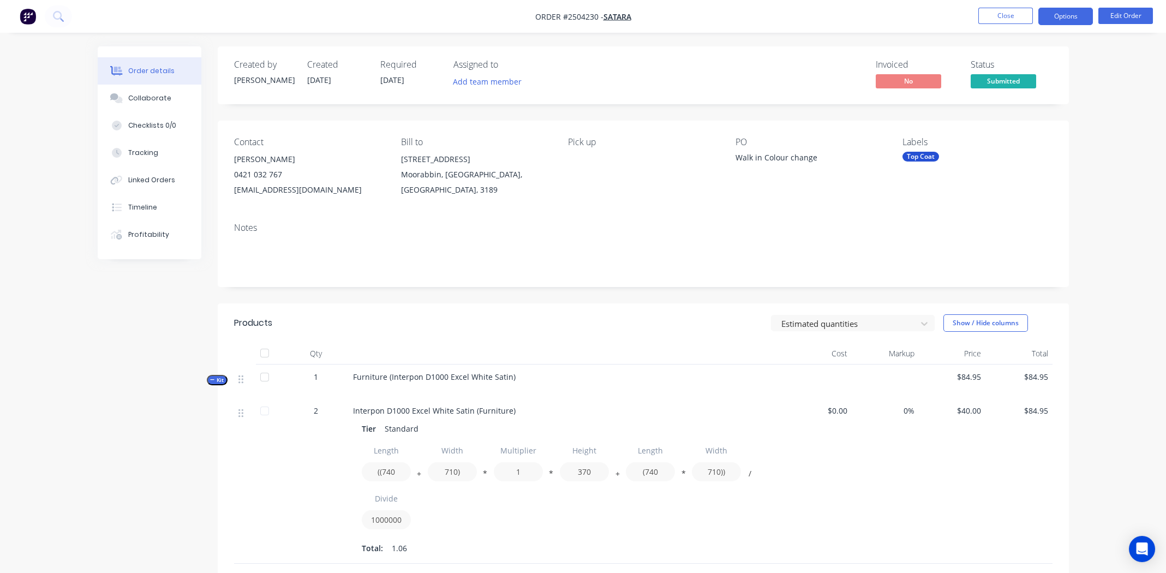
click at [1057, 14] on button "Options" at bounding box center [1065, 16] width 55 height 17
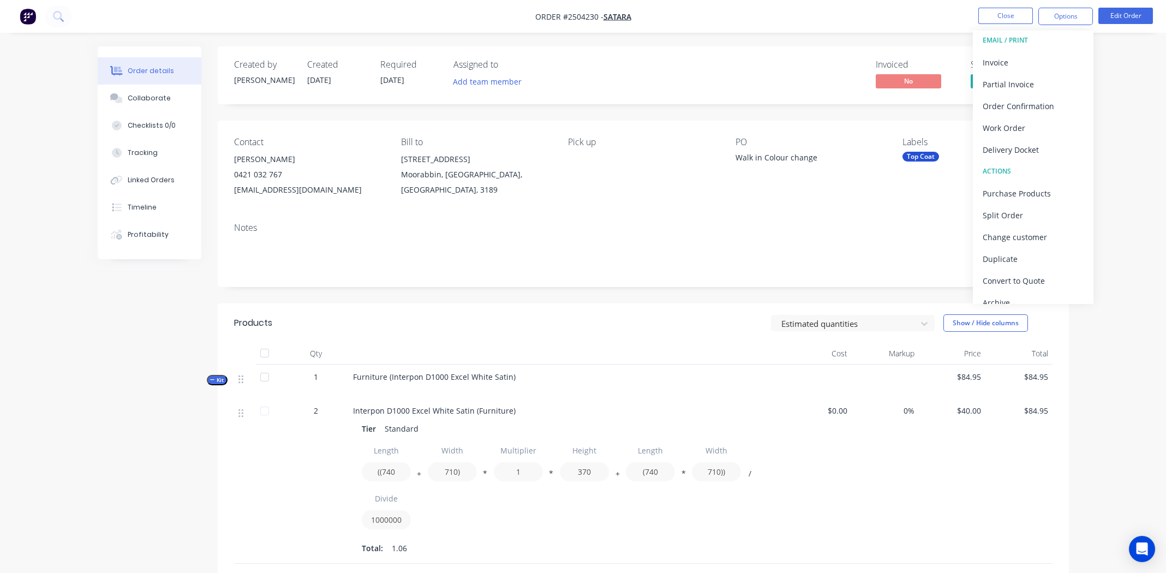
scroll to position [16, 0]
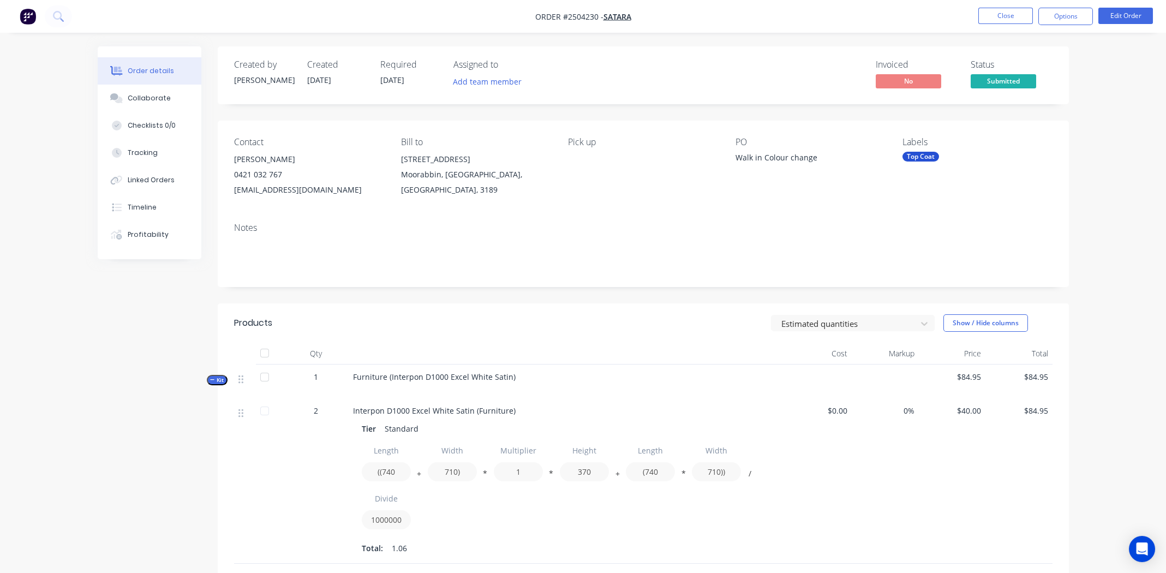
click at [960, 480] on div "$40.00" at bounding box center [952, 480] width 67 height 165
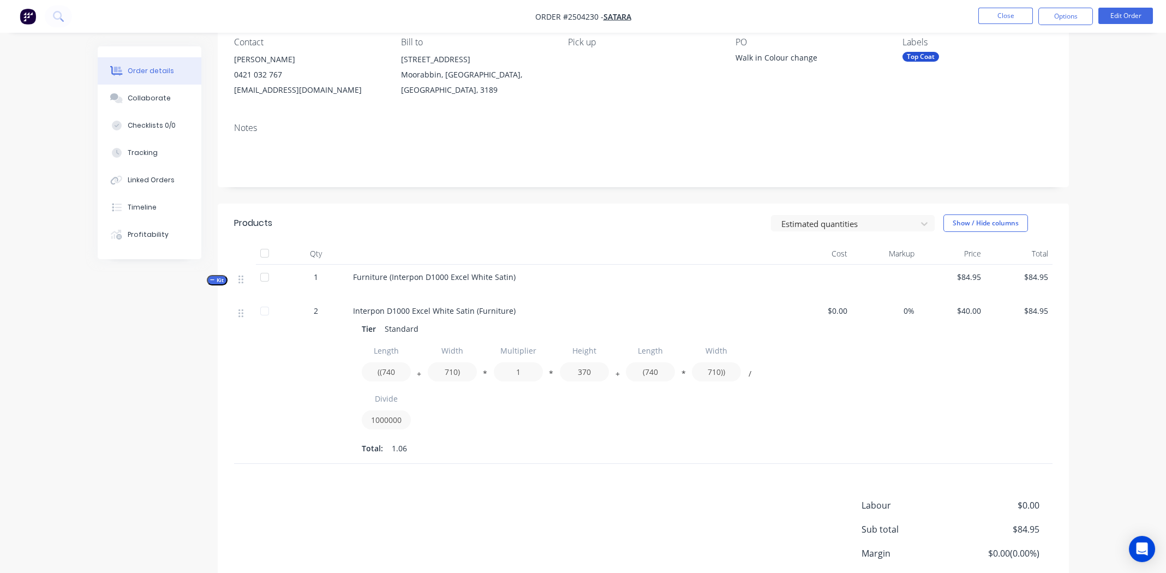
scroll to position [0, 0]
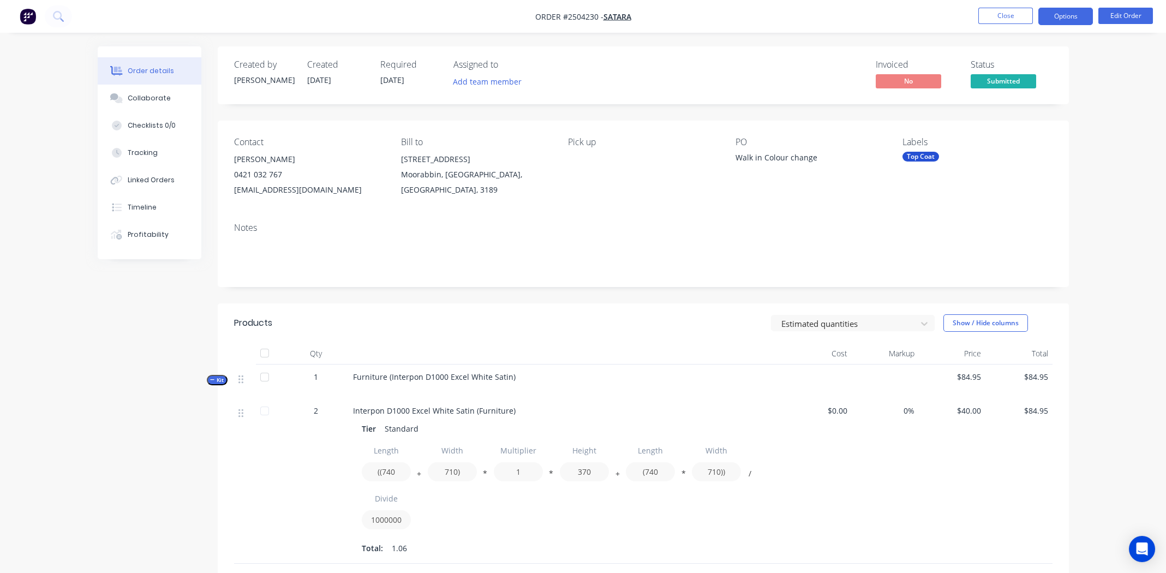
click at [1056, 9] on button "Options" at bounding box center [1065, 16] width 55 height 17
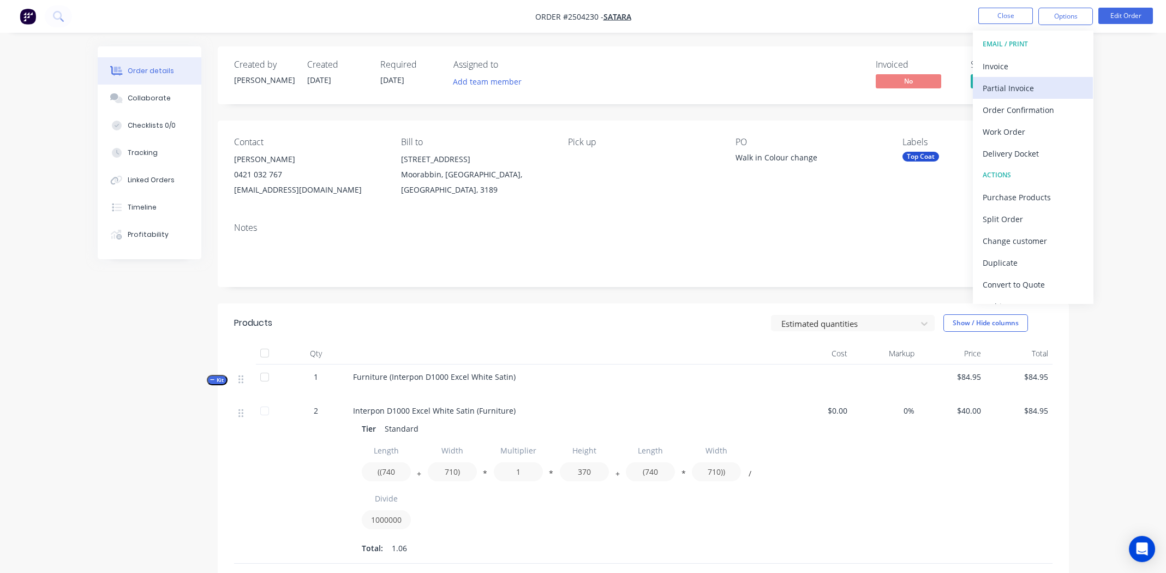
click at [1005, 86] on div "Partial Invoice" at bounding box center [1033, 88] width 100 height 16
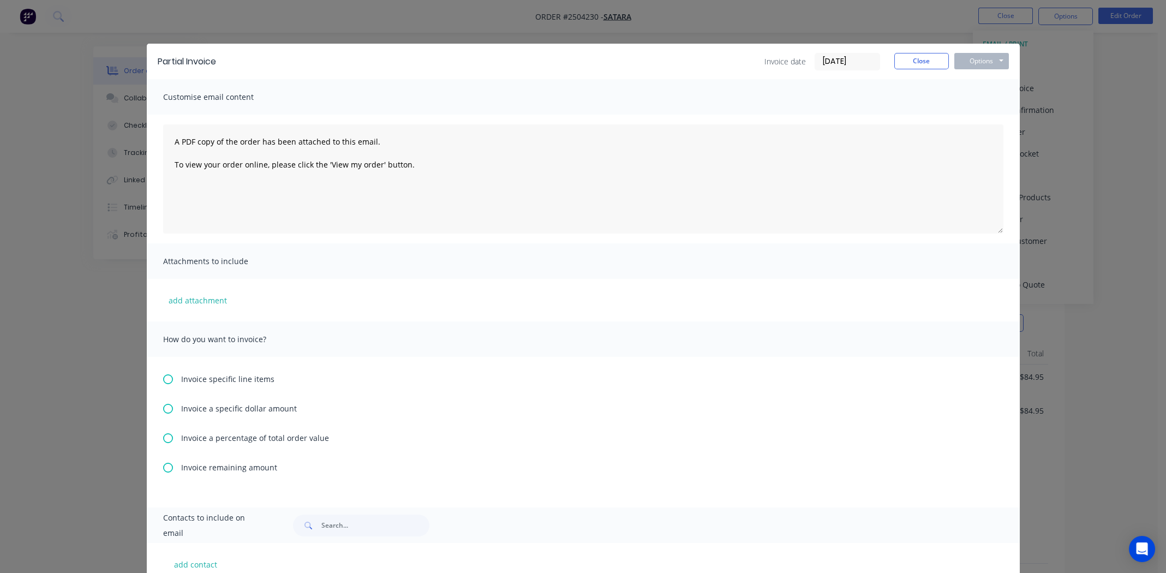
click at [166, 438] on icon at bounding box center [168, 438] width 10 height 10
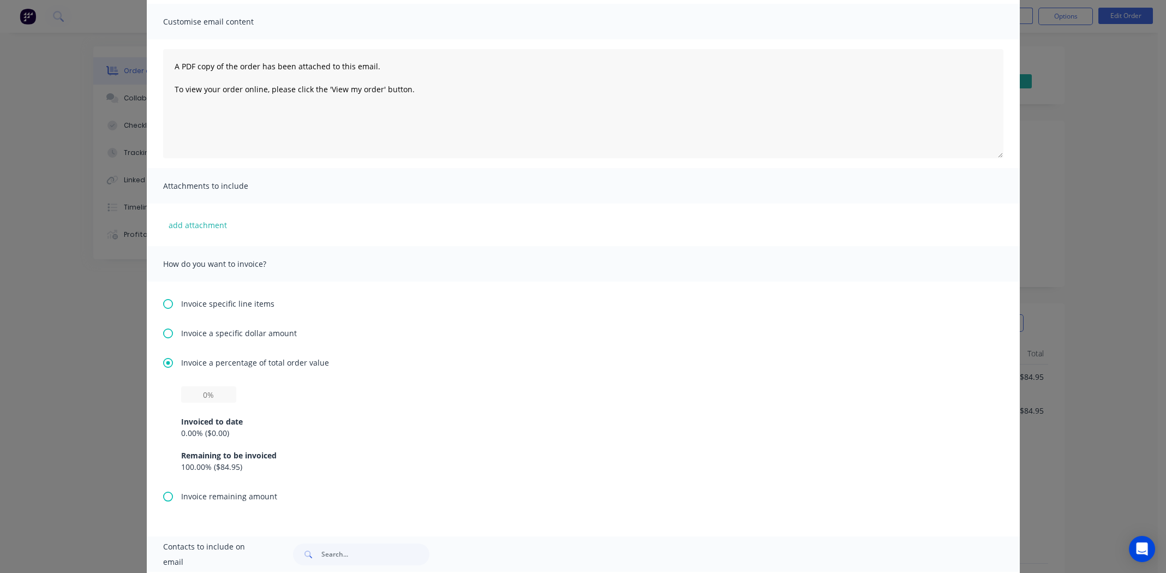
scroll to position [164, 0]
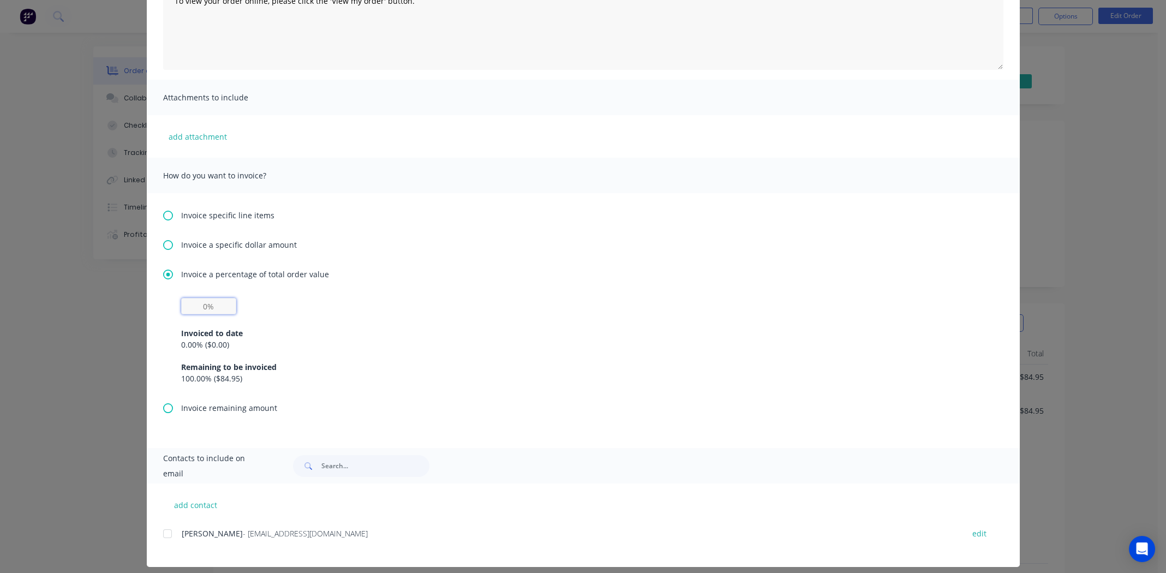
click at [203, 304] on input "text" at bounding box center [208, 306] width 55 height 16
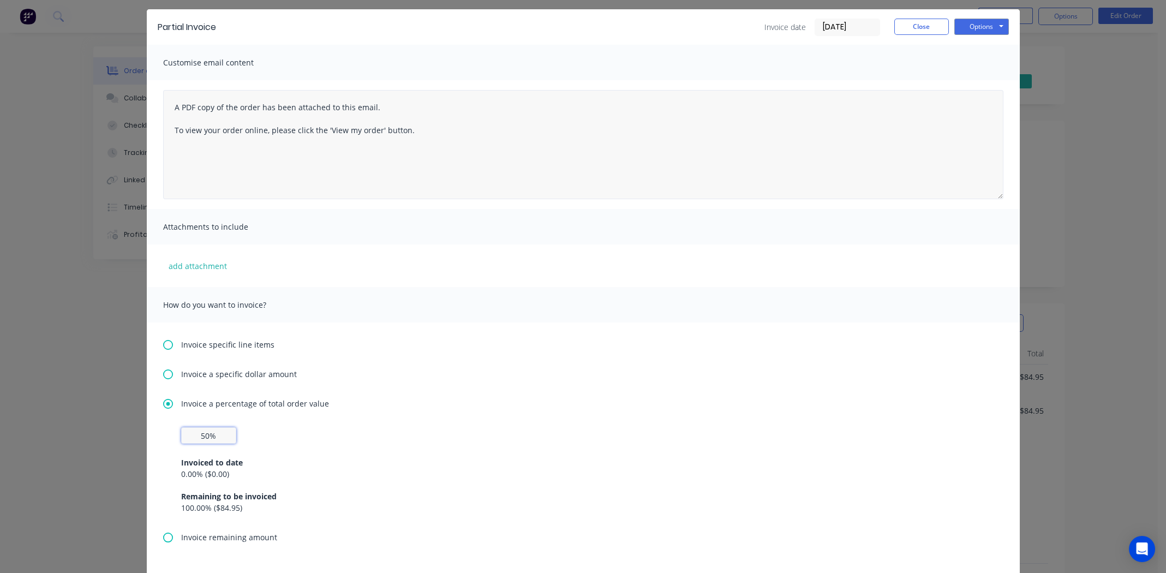
scroll to position [0, 0]
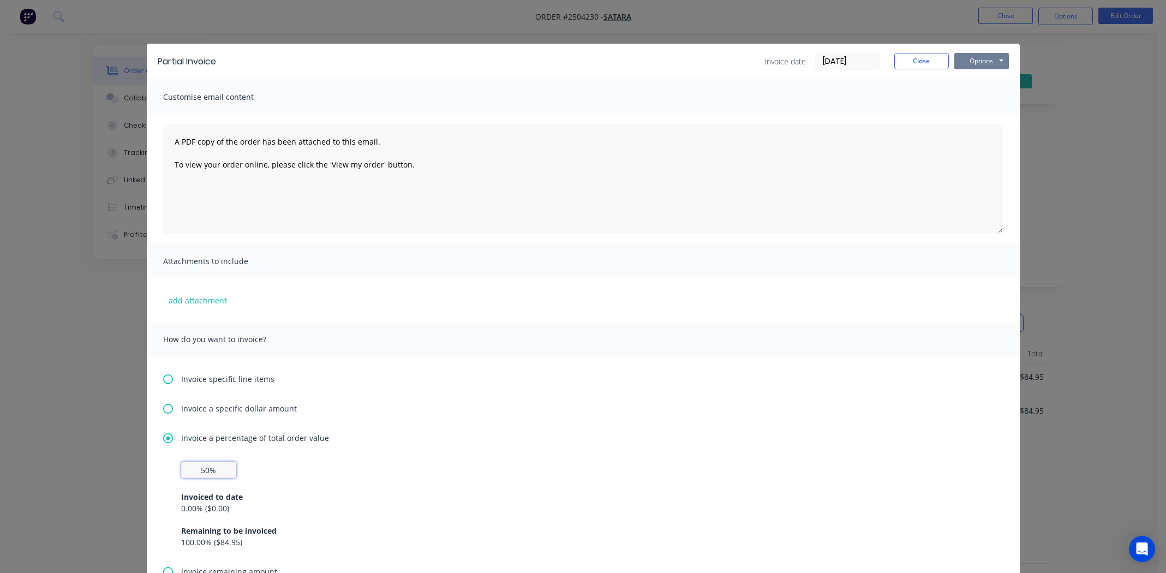
type input "50%"
click at [985, 53] on button "Options" at bounding box center [981, 61] width 55 height 16
click at [982, 97] on button "Print" at bounding box center [989, 98] width 70 height 18
click at [920, 62] on button "Close" at bounding box center [921, 61] width 55 height 16
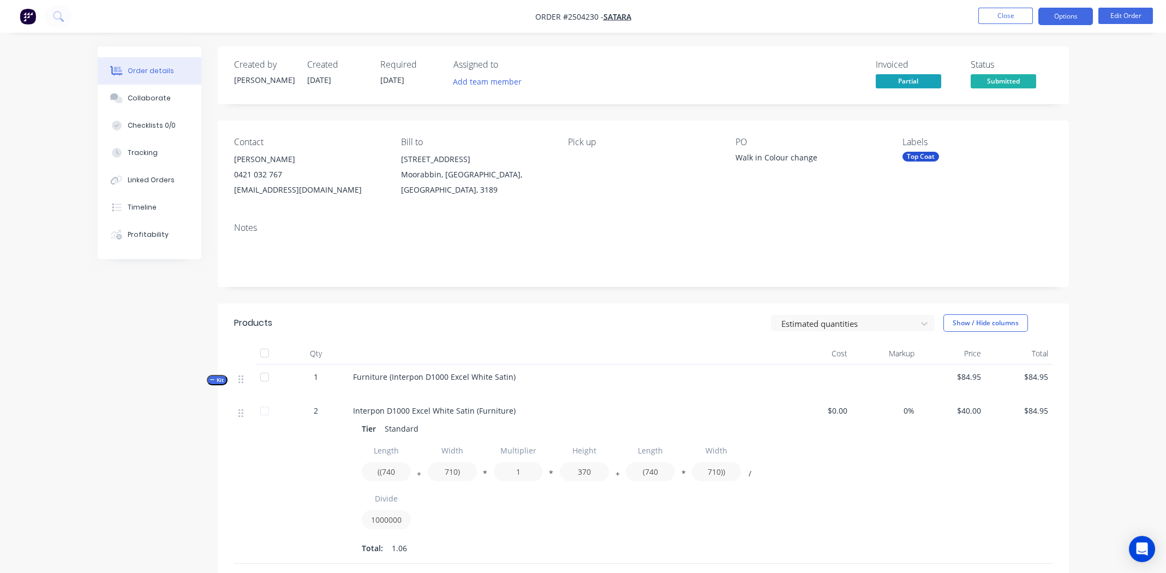
click at [1046, 18] on button "Options" at bounding box center [1065, 16] width 55 height 17
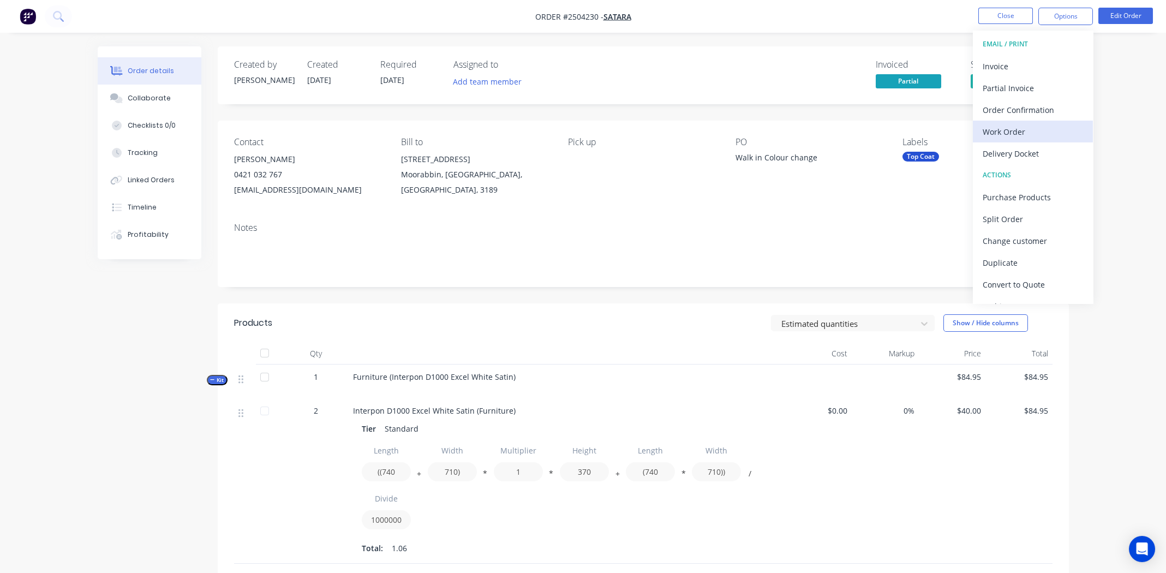
click at [1008, 131] on div "Work Order" at bounding box center [1033, 132] width 100 height 16
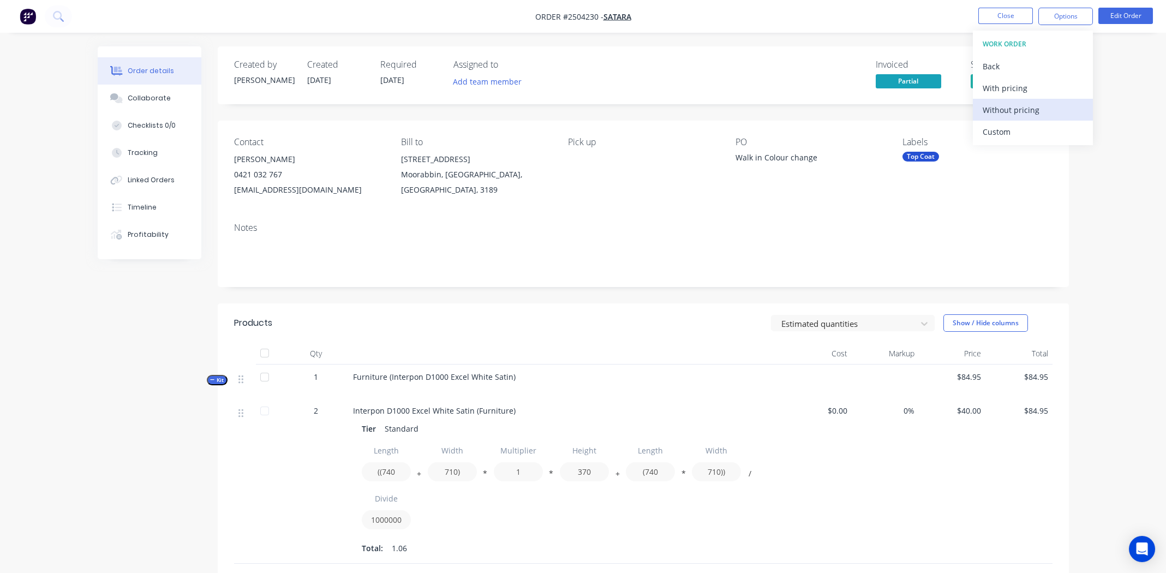
click at [1005, 114] on div "Without pricing" at bounding box center [1033, 110] width 100 height 16
click at [1127, 20] on button "Edit Order" at bounding box center [1125, 16] width 55 height 16
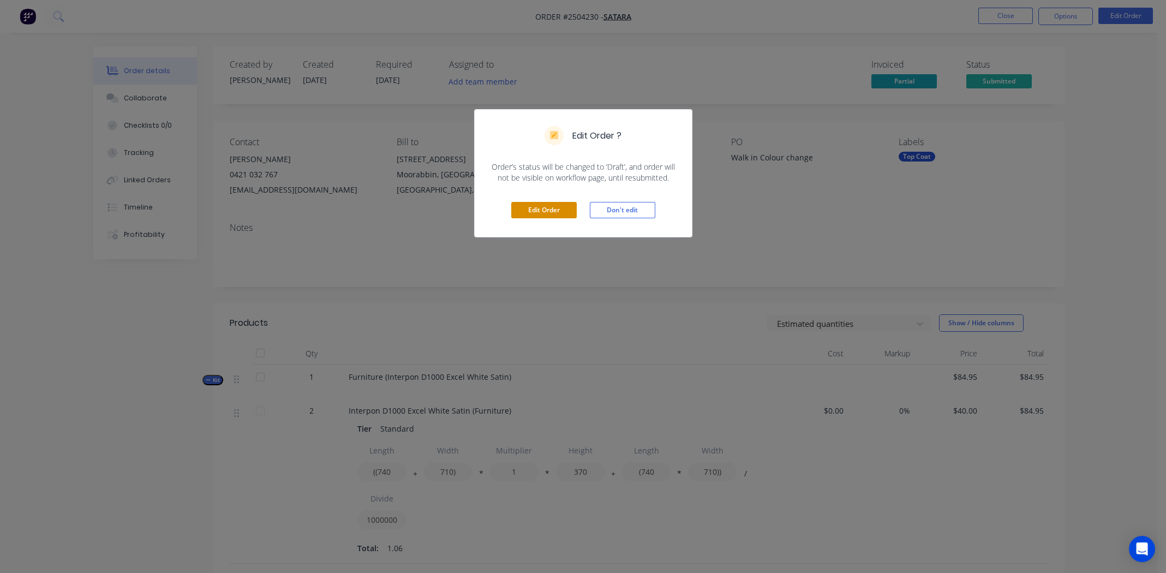
click at [554, 206] on button "Edit Order" at bounding box center [543, 210] width 65 height 16
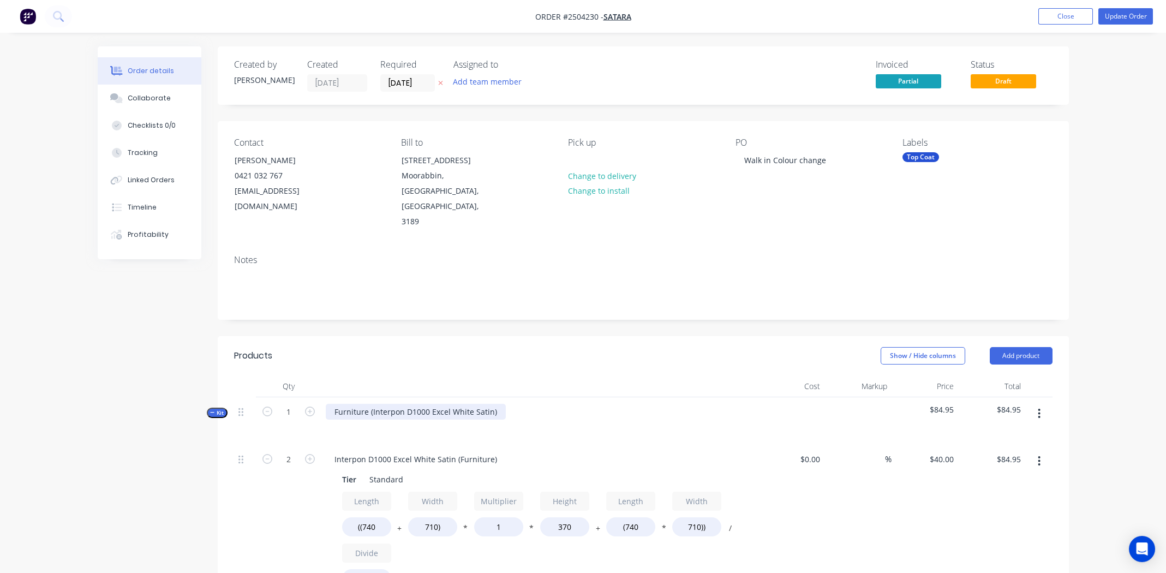
click at [492, 404] on div "Furniture (Interpon D1000 Excel White Satin)" at bounding box center [416, 412] width 180 height 16
click at [369, 404] on div "Furniture (Interpon D1000 Excel White Satin" at bounding box center [415, 412] width 178 height 16
click at [387, 404] on div "Interpon D1000 Excel White Satin" at bounding box center [395, 412] width 139 height 16
click at [388, 404] on div "Interpon D1000 Excel White Satin" at bounding box center [395, 412] width 139 height 16
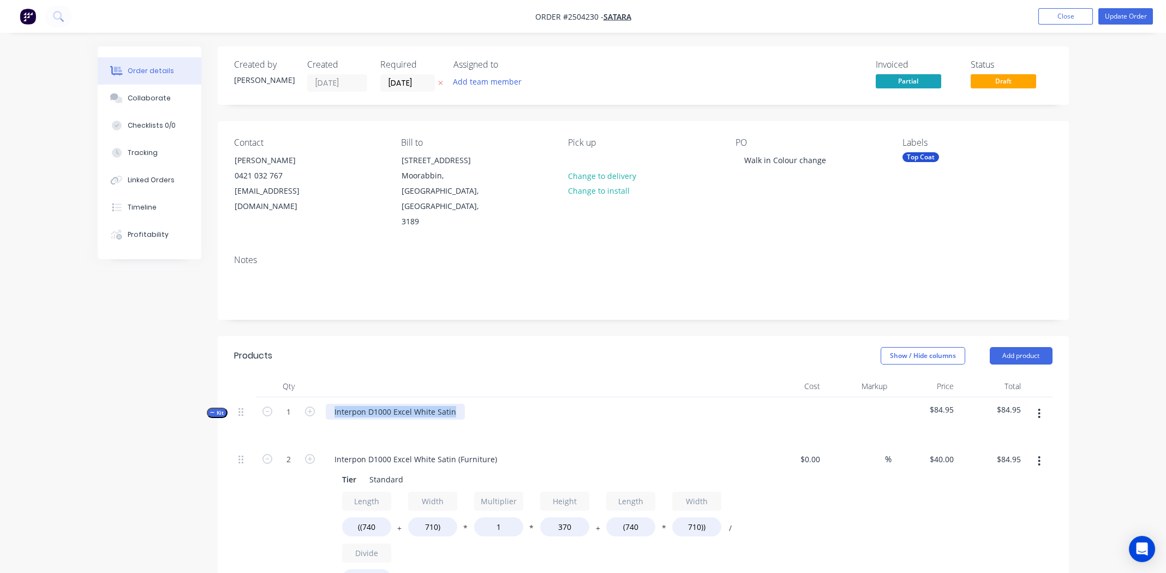
copy div "Interpon D1000 Excel White Satin"
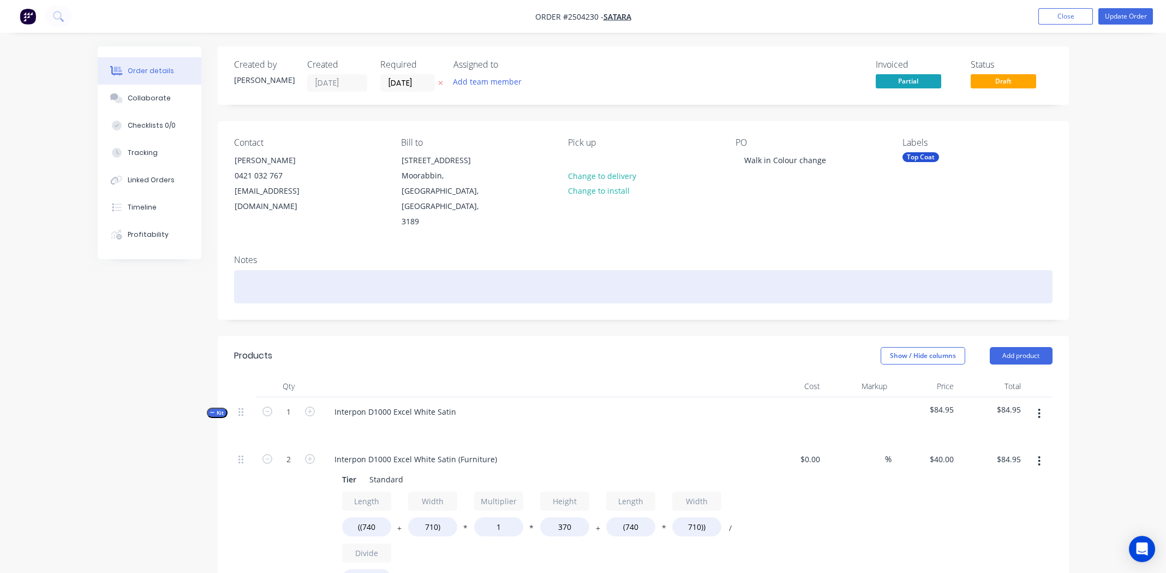
paste div
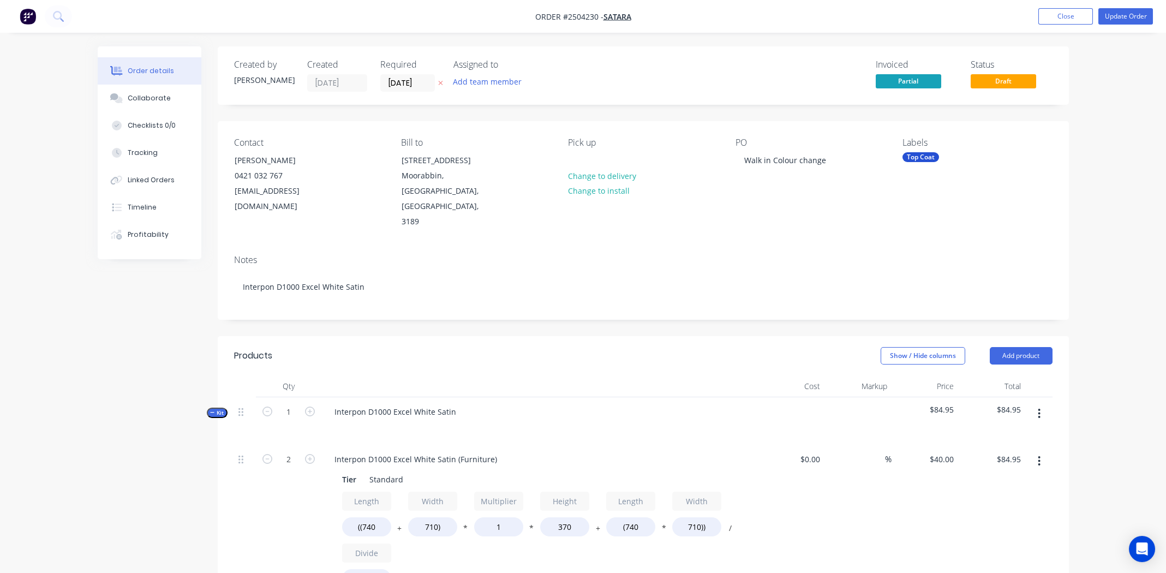
click at [654, 338] on header "Products Show / Hide columns Add product" at bounding box center [643, 355] width 851 height 39
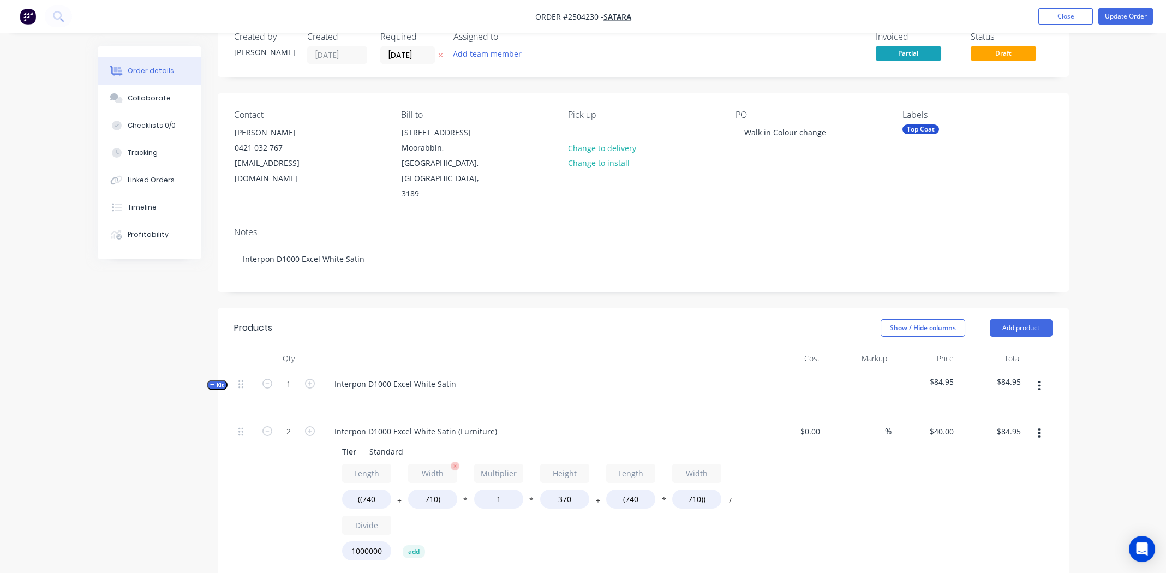
scroll to position [54, 0]
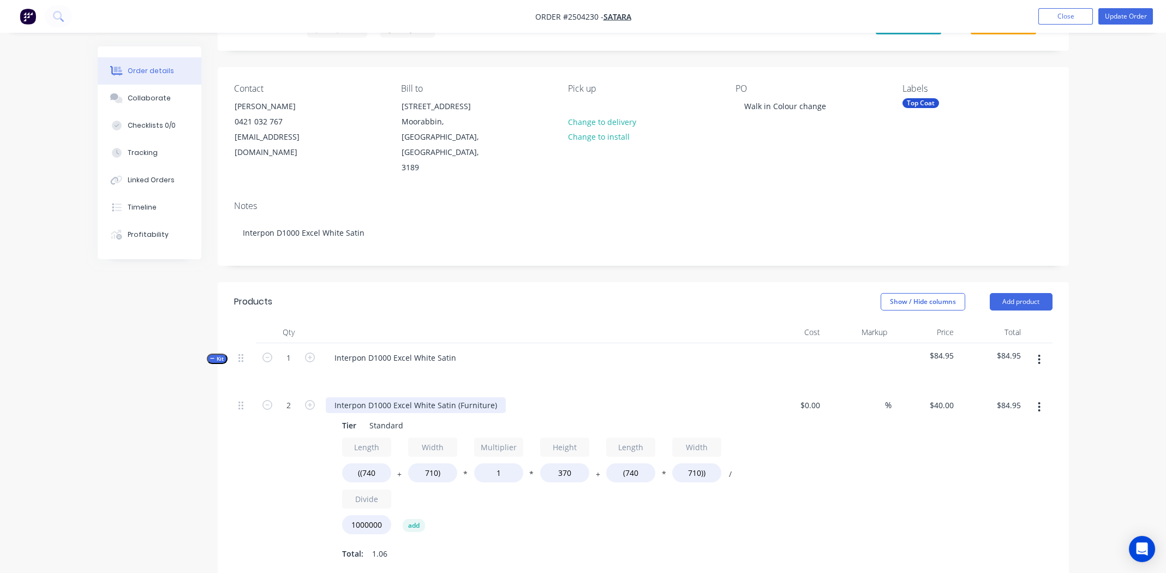
click at [429, 397] on div "Interpon D1000 Excel White Satin (Furniture)" at bounding box center [416, 405] width 180 height 16
click at [430, 397] on div "Interpon D1000 Excel White Satin (Furniture)" at bounding box center [416, 405] width 180 height 16
click at [431, 397] on div "Interpon D1000 Excel White Satin (Furniture)" at bounding box center [416, 405] width 180 height 16
click at [432, 397] on div "Interpon D1000 Excel White Satin (Furniture)" at bounding box center [416, 405] width 180 height 16
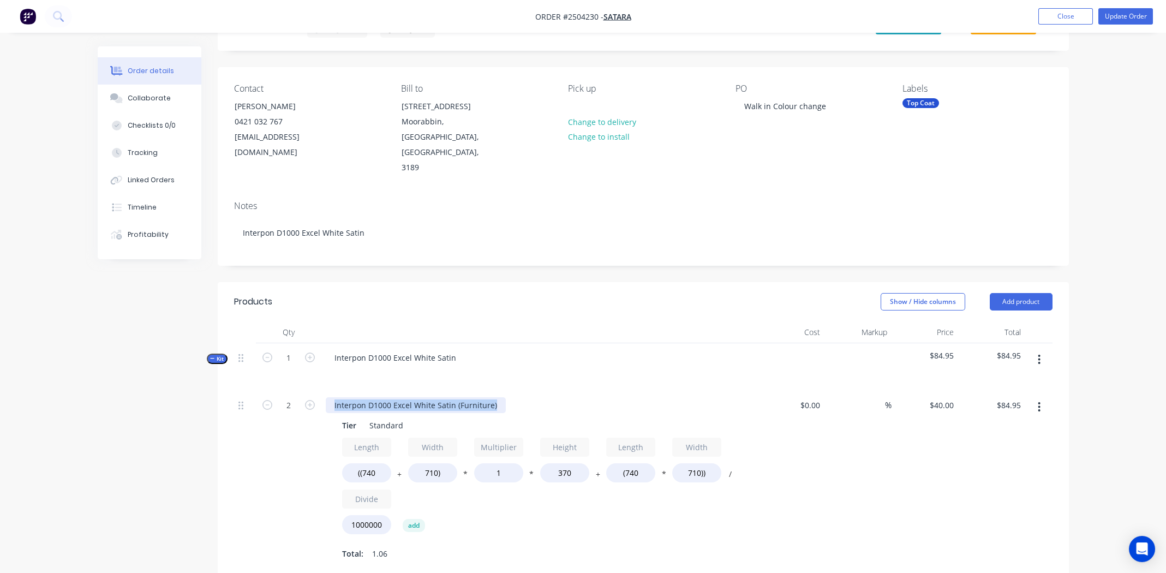
click at [432, 397] on div "Interpon D1000 Excel White Satin (Furniture)" at bounding box center [416, 405] width 180 height 16
click at [153, 91] on button "Collaborate" at bounding box center [150, 98] width 104 height 27
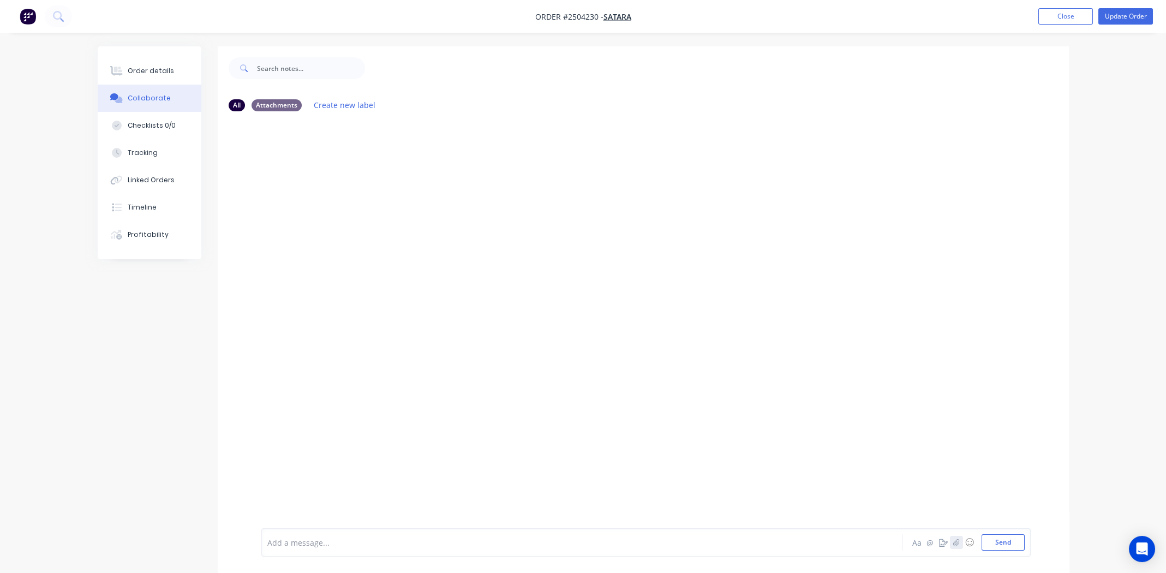
click at [955, 542] on icon "button" at bounding box center [956, 542] width 7 height 8
click at [1009, 547] on button "Send" at bounding box center [1002, 542] width 43 height 16
click at [617, 240] on div "MG You 03:17pm 25/09/25 Chair satara.jpg Labels Download Delete" at bounding box center [643, 324] width 851 height 408
click at [142, 77] on button "Order details" at bounding box center [150, 70] width 104 height 27
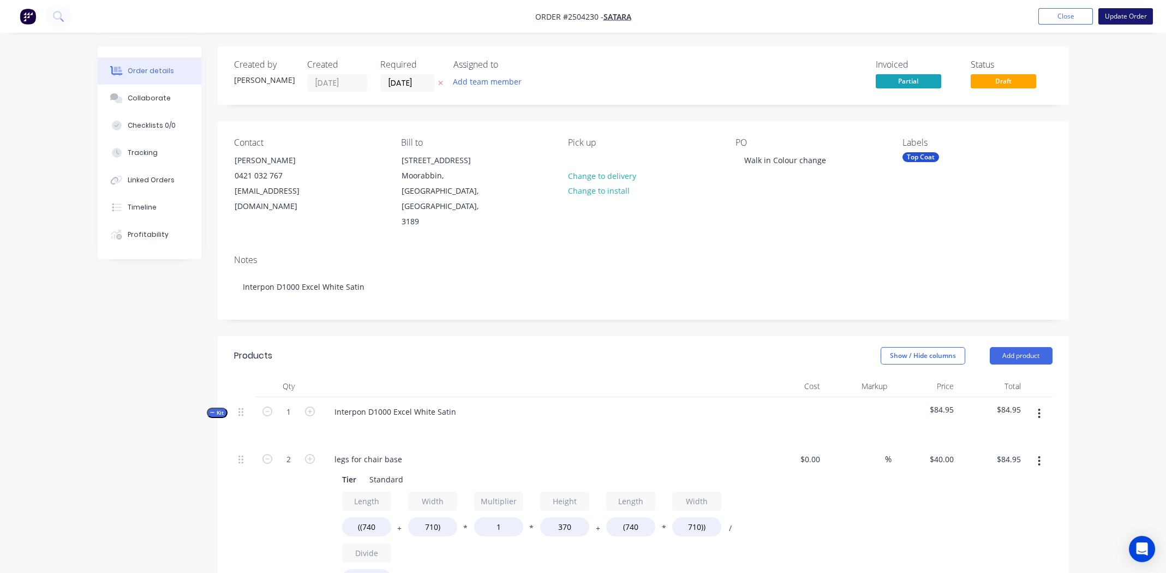
click at [1120, 14] on button "Update Order" at bounding box center [1125, 16] width 55 height 16
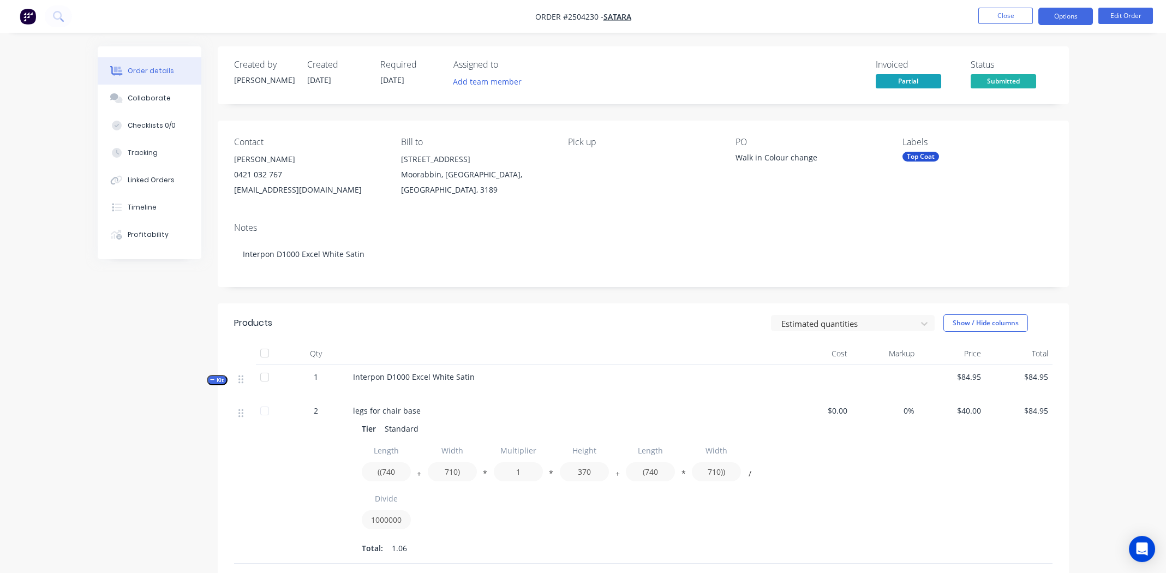
click at [1076, 16] on button "Options" at bounding box center [1065, 16] width 55 height 17
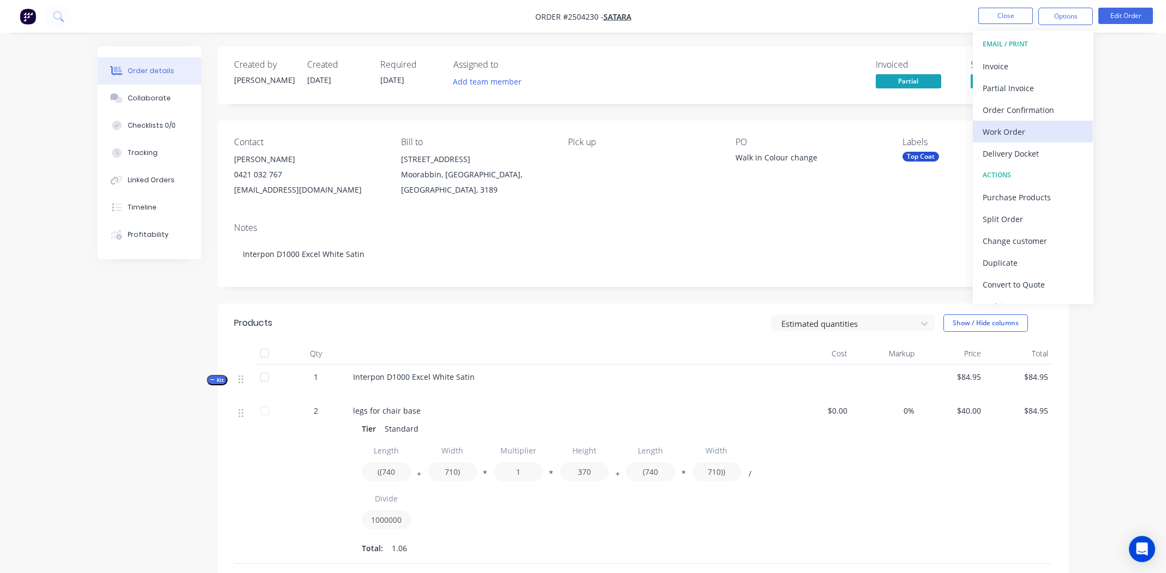
click at [1005, 131] on div "Work Order" at bounding box center [1033, 132] width 100 height 16
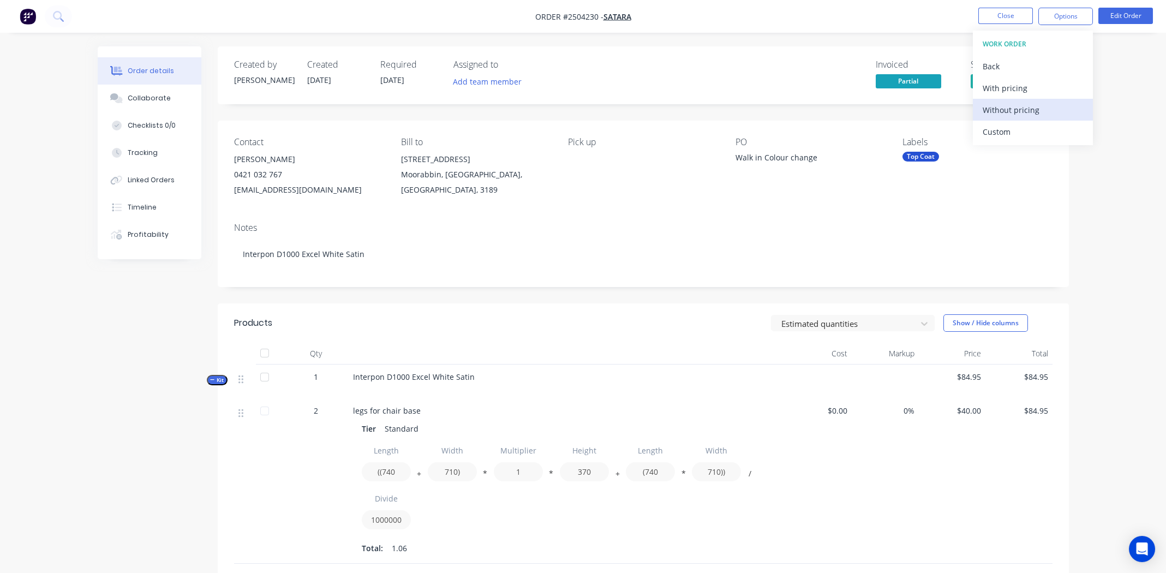
click at [1011, 110] on div "Without pricing" at bounding box center [1033, 110] width 100 height 16
click at [909, 11] on nav "Order #2504230 - Satara Close Options Edit Order" at bounding box center [583, 16] width 1166 height 33
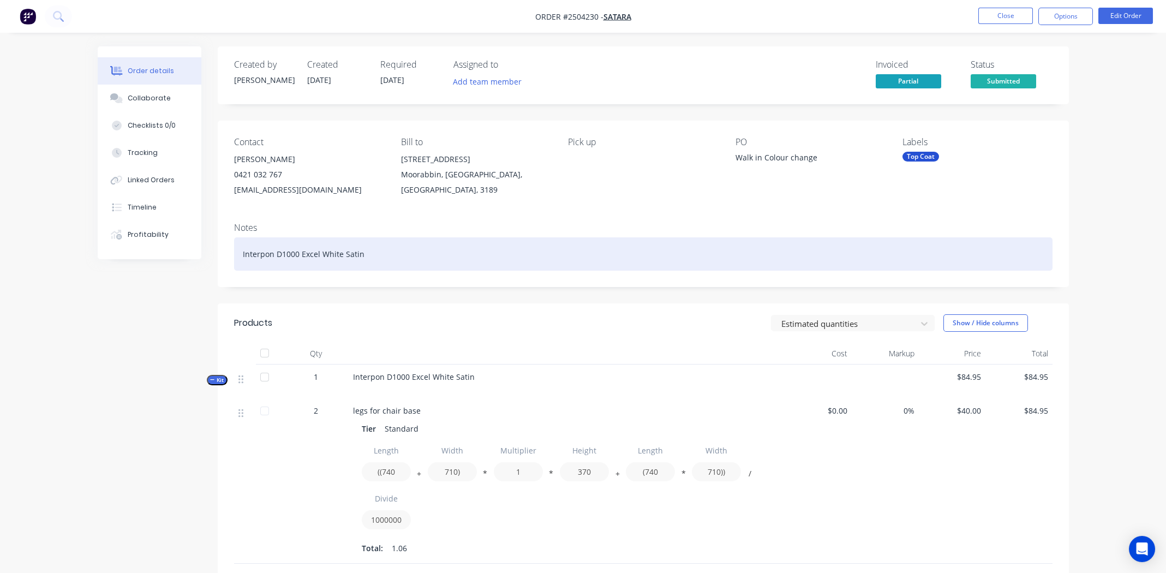
click at [732, 238] on div "Interpon D1000 Excel White Satin" at bounding box center [643, 253] width 818 height 33
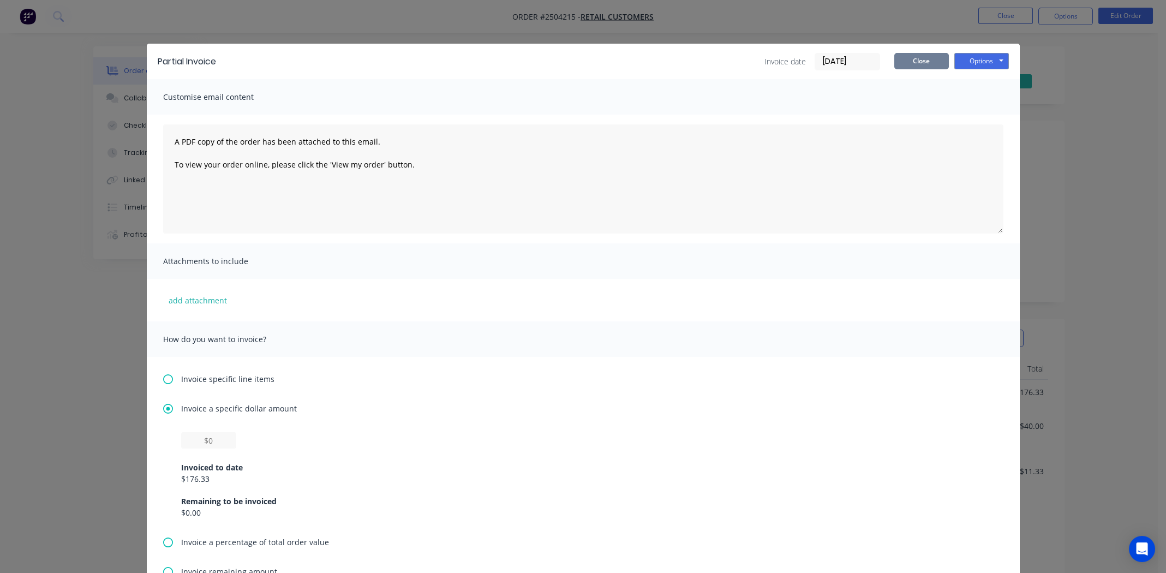
click at [907, 59] on button "Close" at bounding box center [921, 61] width 55 height 16
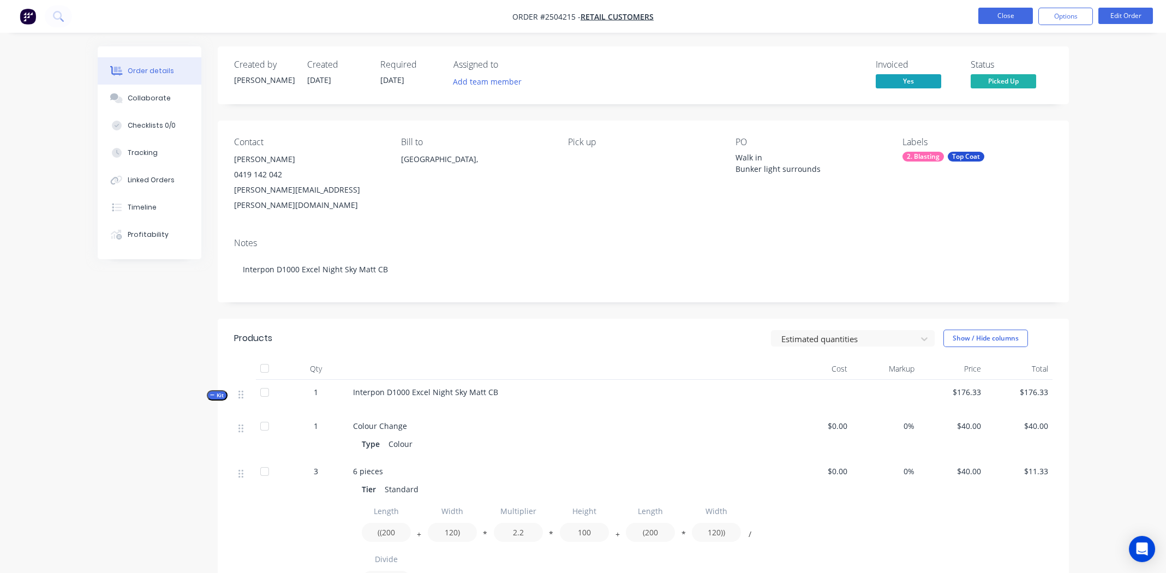
click at [1005, 17] on button "Close" at bounding box center [1005, 16] width 55 height 16
